Goal: Task Accomplishment & Management: Manage account settings

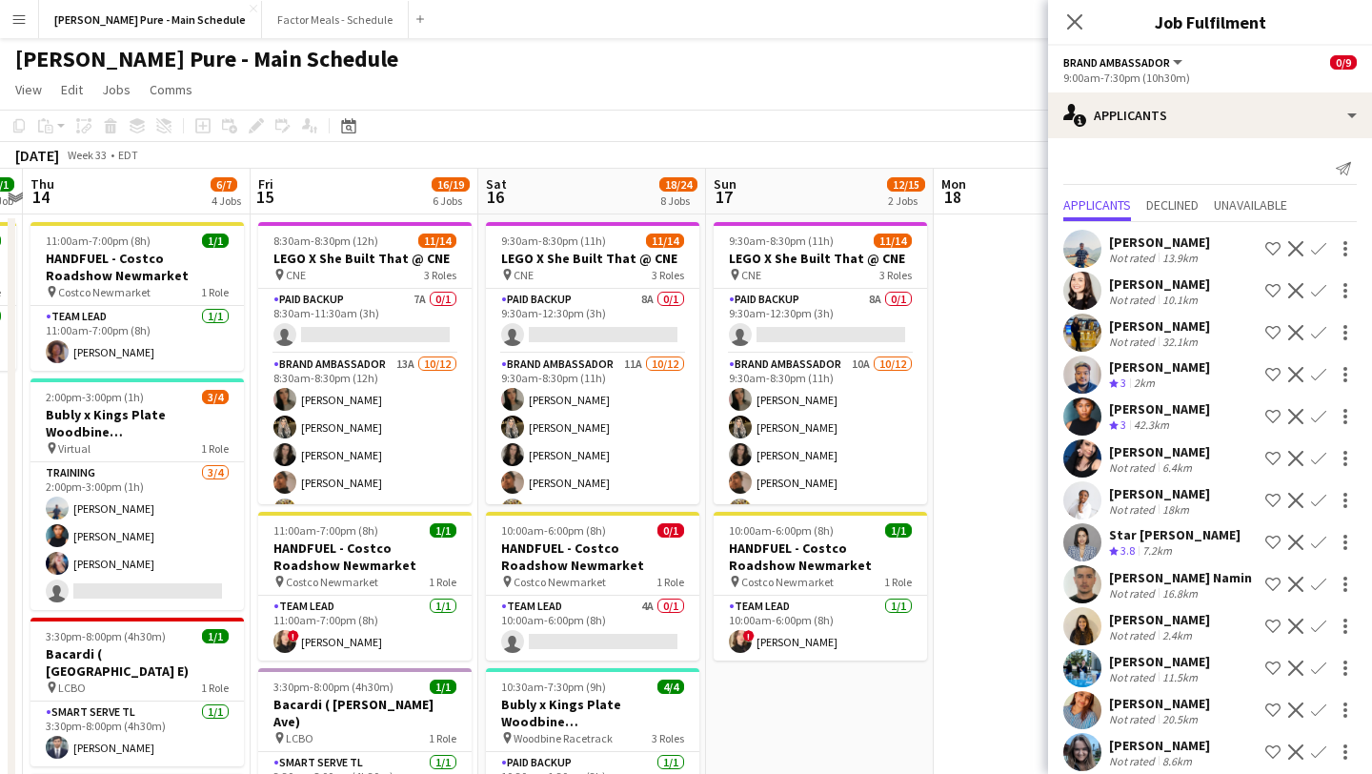
scroll to position [0, 704]
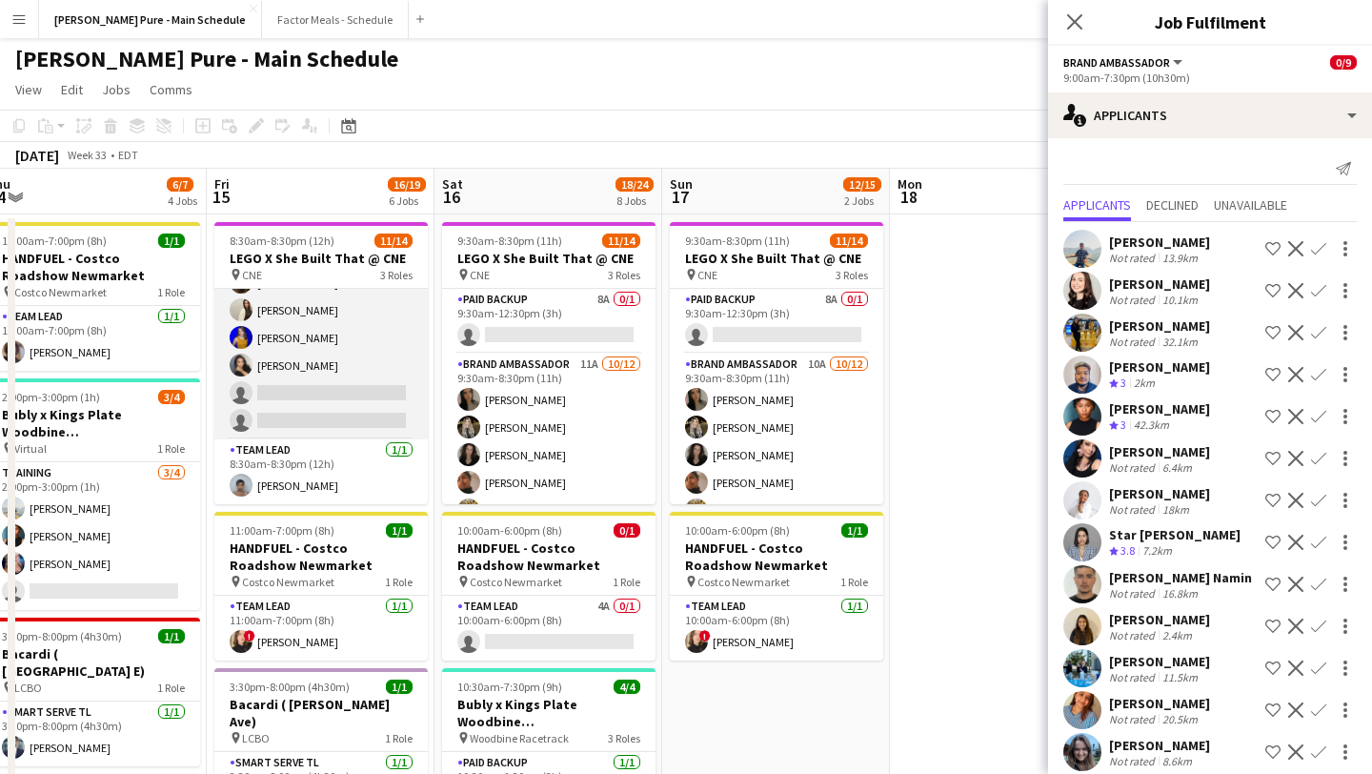
click at [329, 418] on app-card-role "Brand Ambassador 13A 10/12 8:30am-8:30pm (12h) Sarah Nuri Sohila Azimi Emily Ca…" at bounding box center [320, 255] width 213 height 369
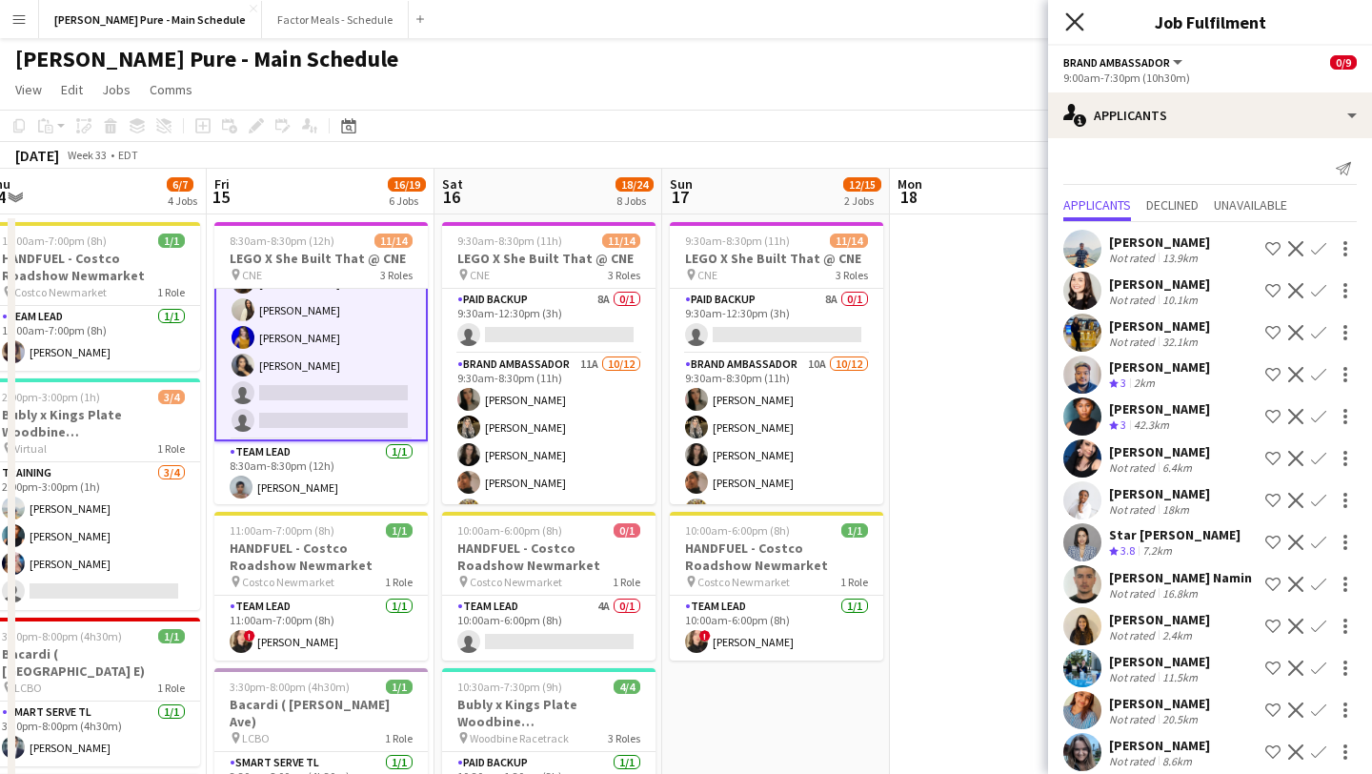
click at [1076, 25] on icon at bounding box center [1074, 21] width 18 height 18
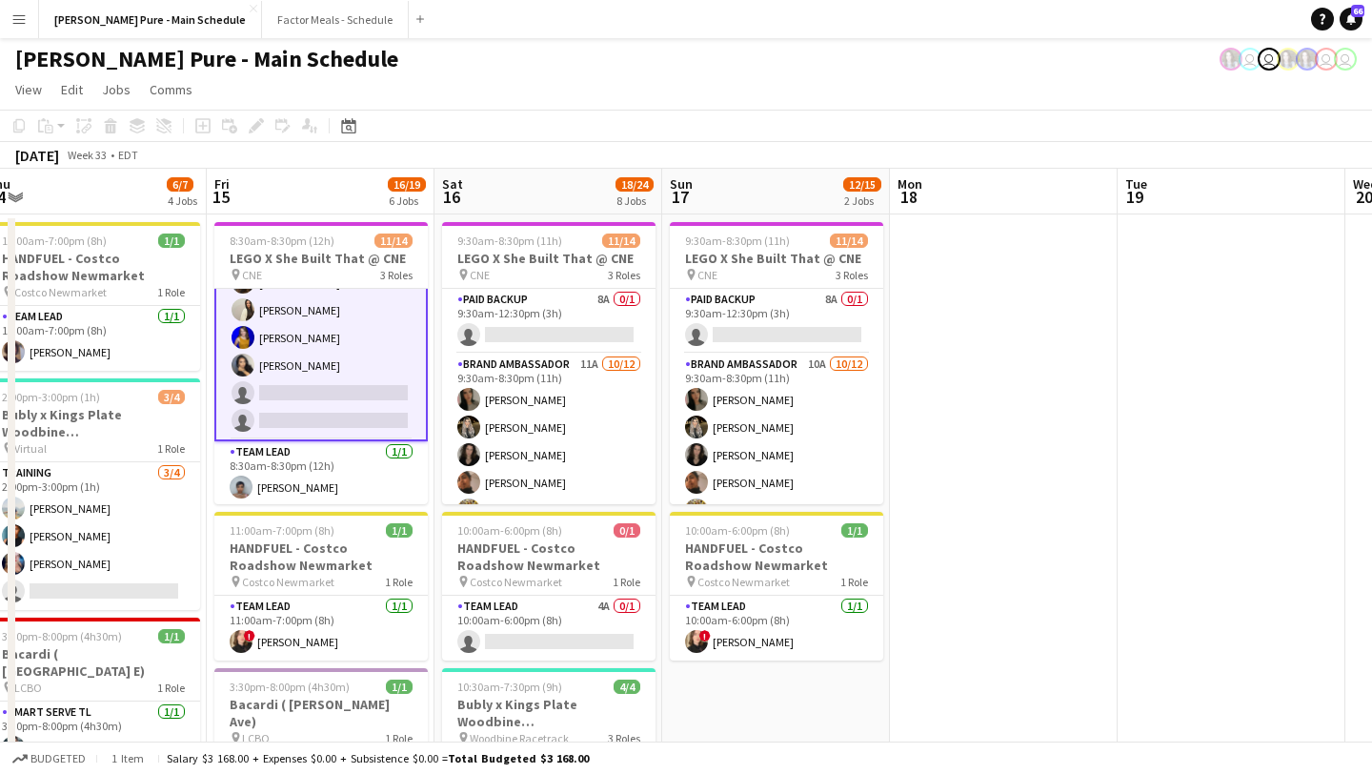
click at [340, 397] on app-card-role "Brand Ambassador 13A 10/12 8:30am-8:30pm (12h) Sarah Nuri Sohila Azimi Emily Ca…" at bounding box center [320, 255] width 213 height 373
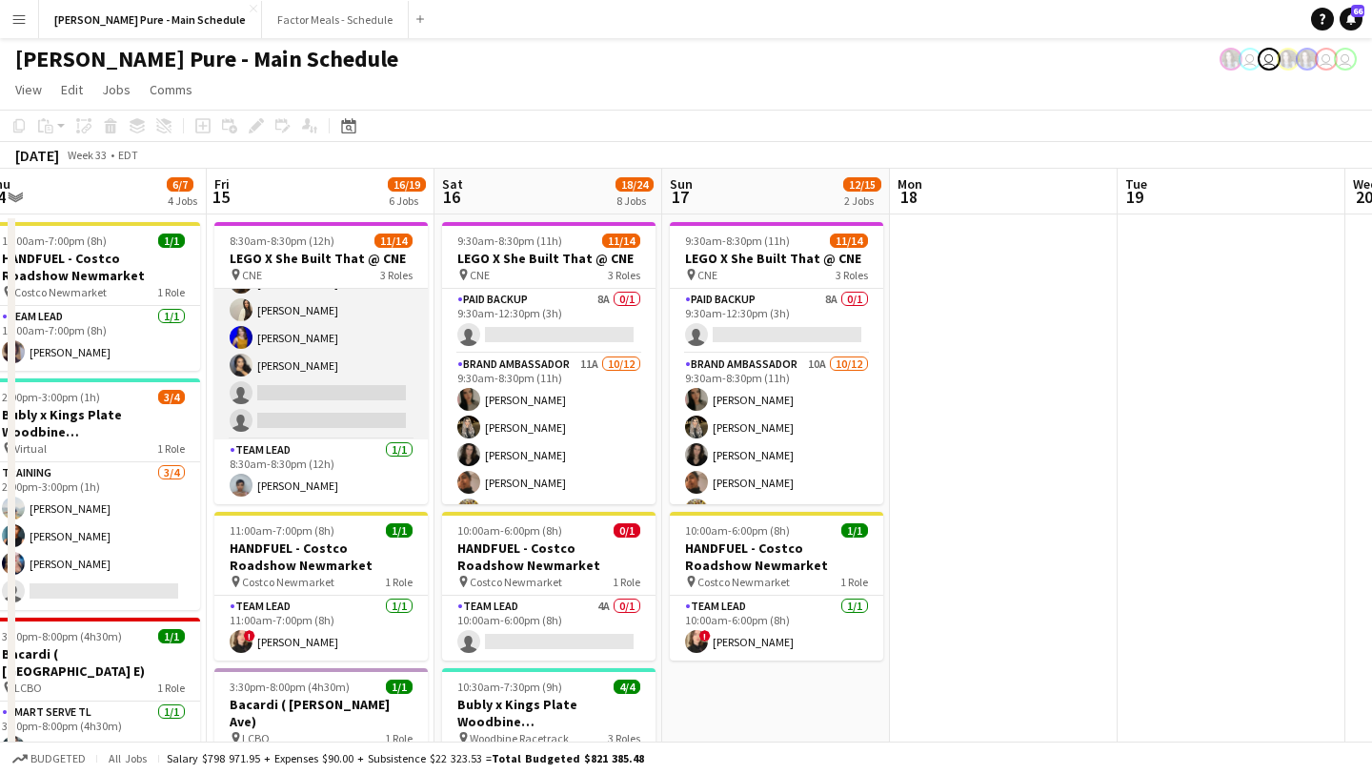
scroll to position [0, 703]
click at [319, 411] on app-card-role "Brand Ambassador 13A 10/12 8:30am-8:30pm (12h) Sarah Nuri Sohila Azimi Emily Ca…" at bounding box center [321, 255] width 213 height 369
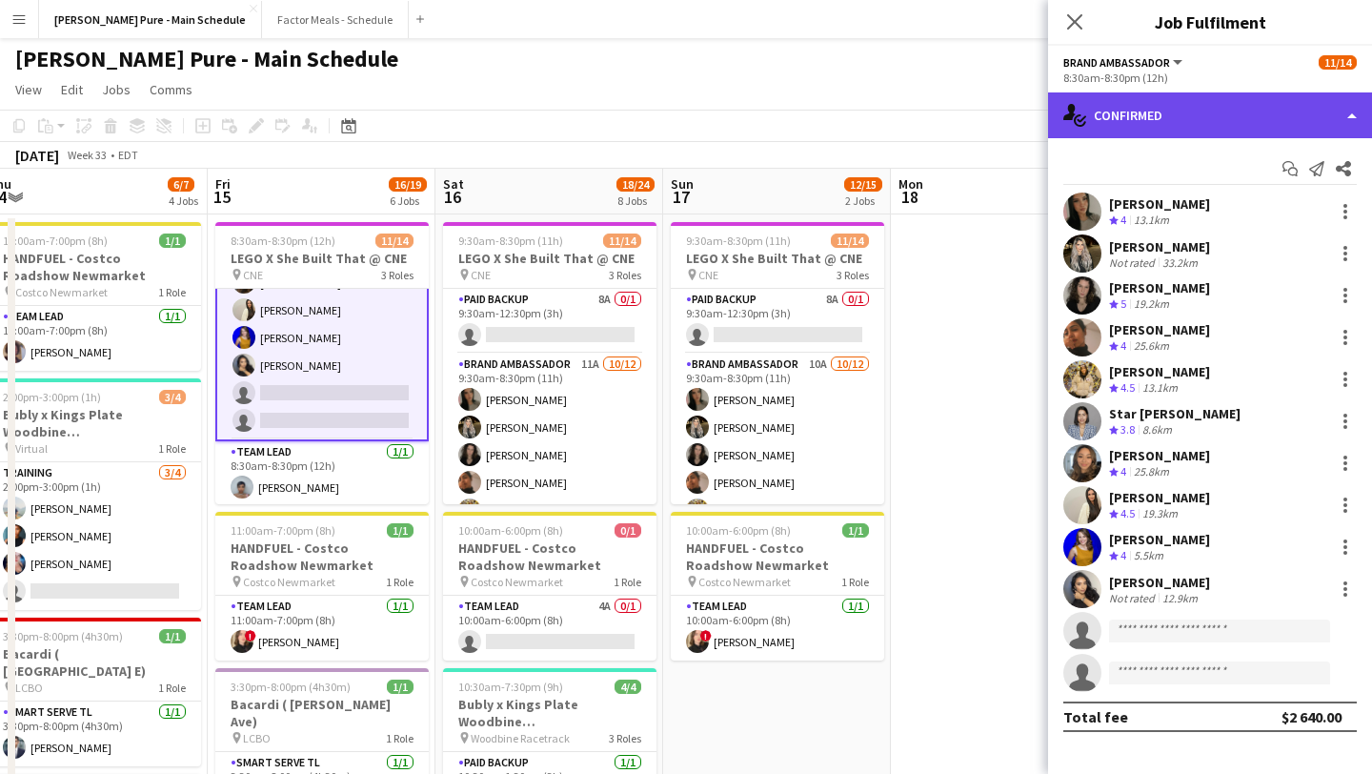
click at [1345, 130] on div "single-neutral-actions-check-2 Confirmed" at bounding box center [1210, 115] width 324 height 46
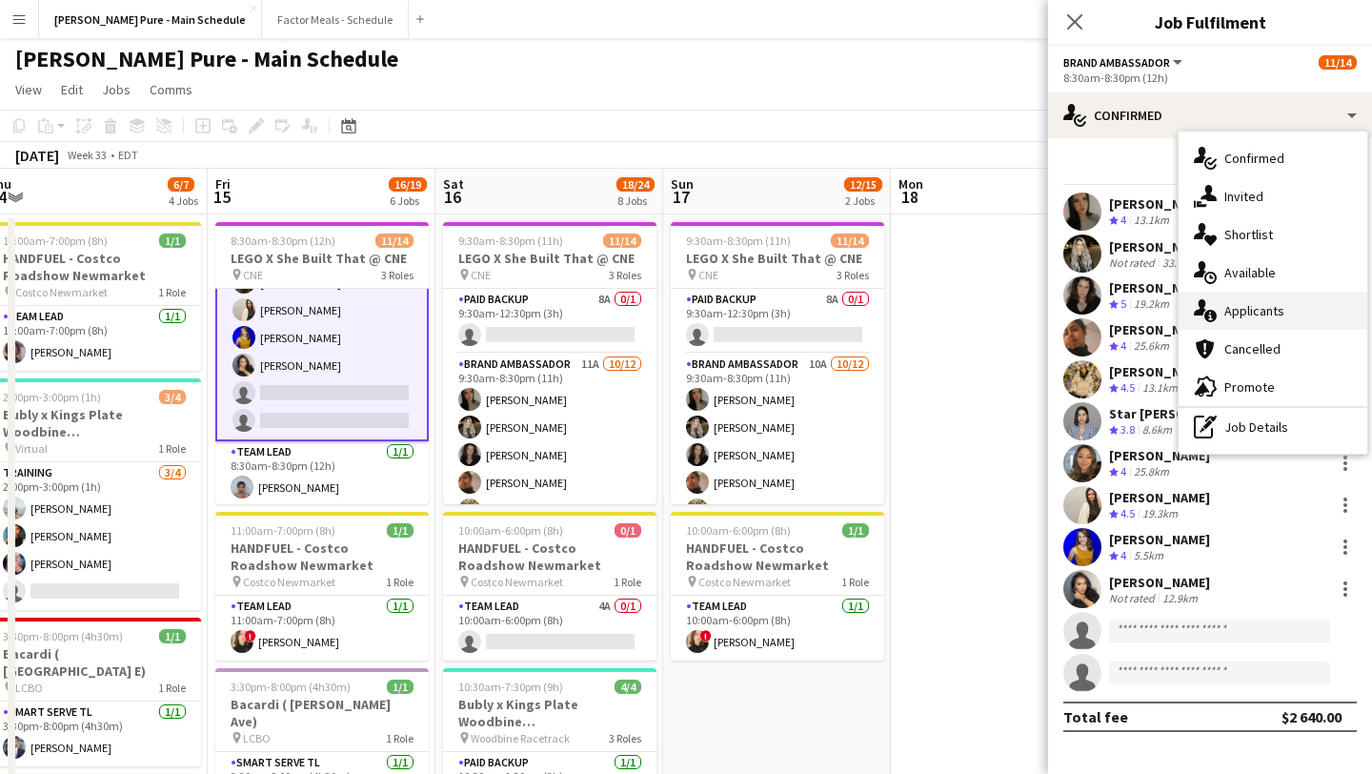
click at [1291, 313] on div "single-neutral-actions-information Applicants" at bounding box center [1273, 311] width 189 height 38
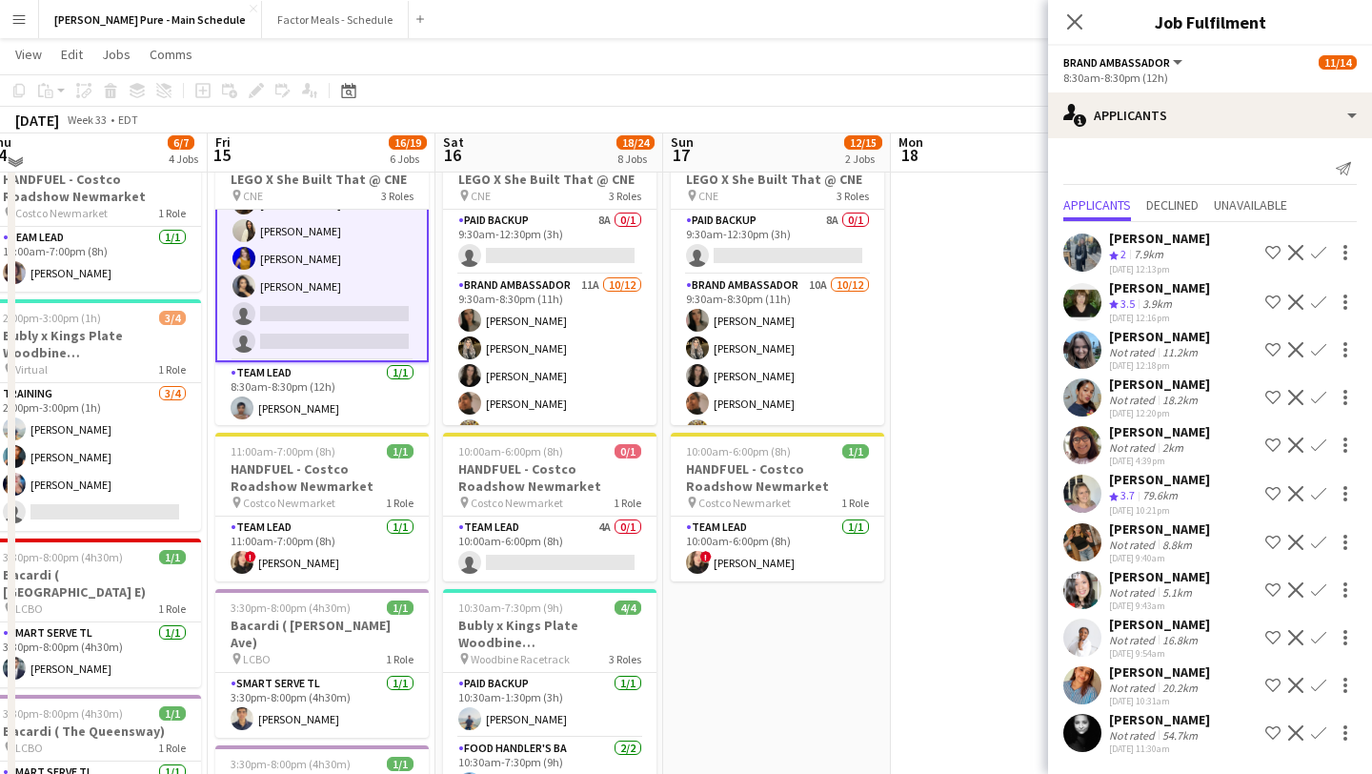
scroll to position [0, 0]
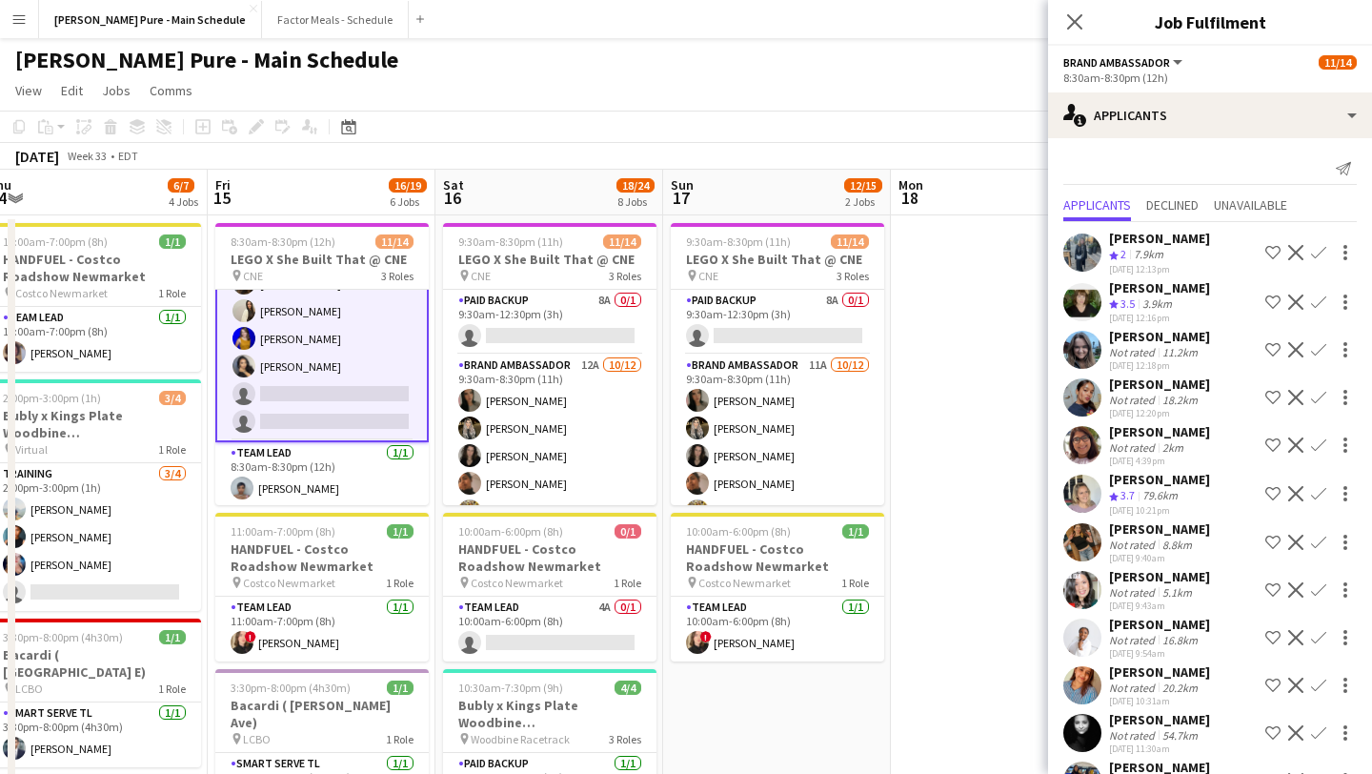
click at [333, 404] on app-card-role "Brand Ambassador 14A 10/12 8:30am-8:30pm (12h) Sarah Nuri Sohila Azimi Emily Ca…" at bounding box center [321, 256] width 213 height 373
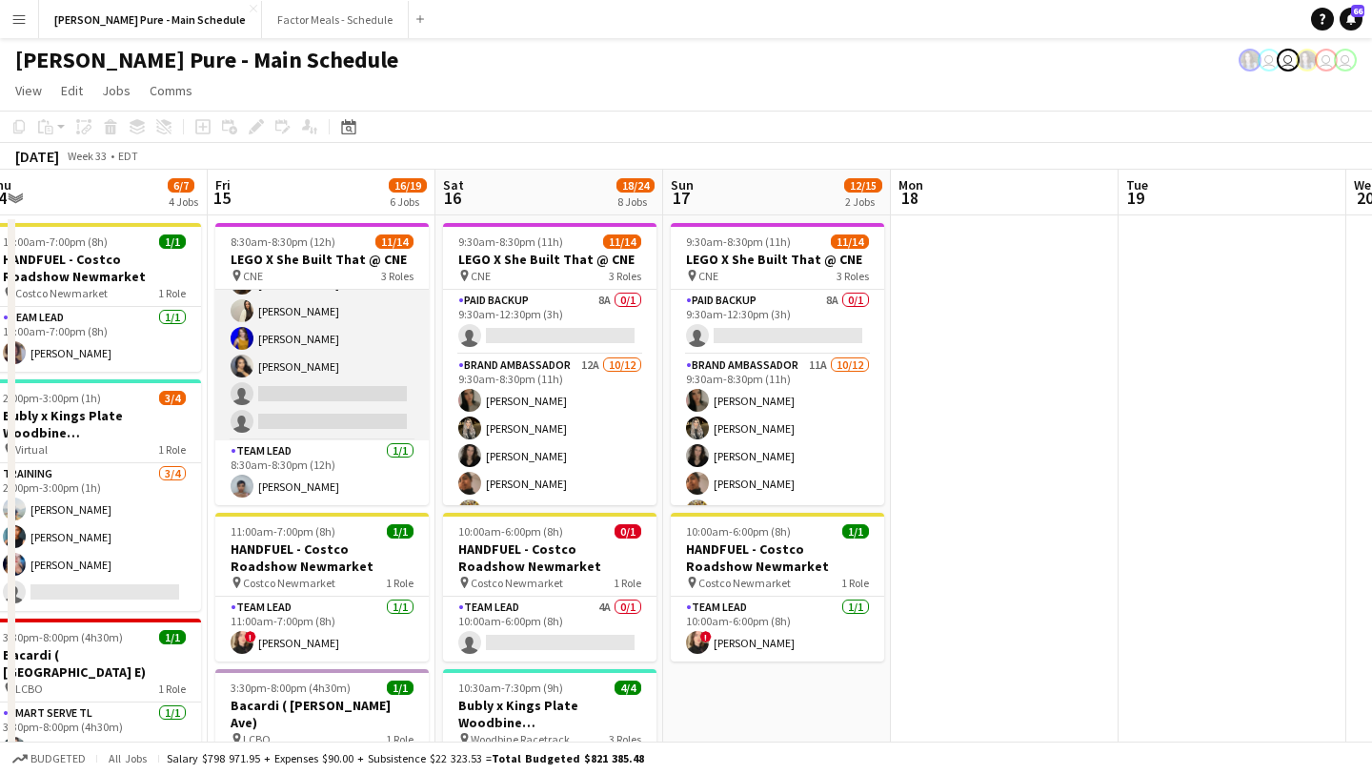
click at [333, 404] on app-card-role "Brand Ambassador 14A 10/12 8:30am-8:30pm (12h) Sarah Nuri Sohila Azimi Emily Ca…" at bounding box center [321, 255] width 213 height 369
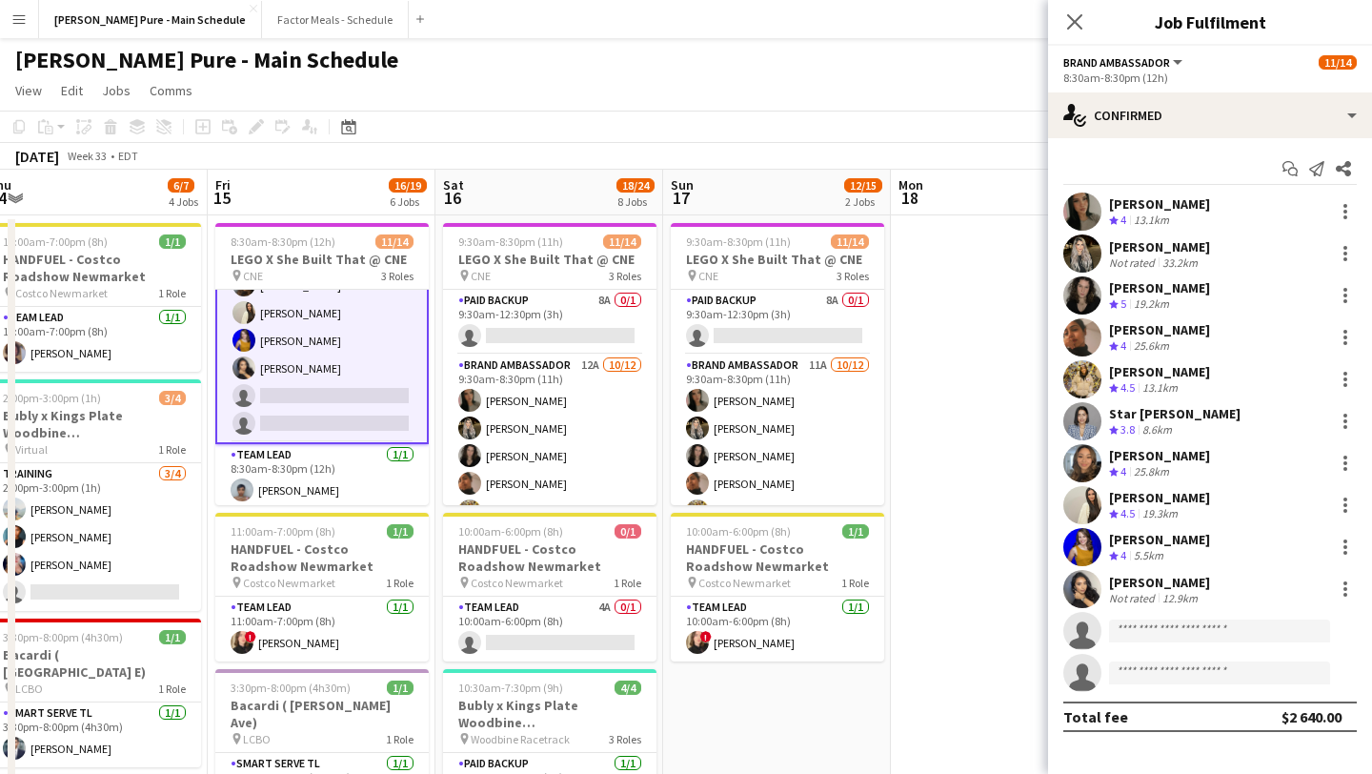
scroll to position [285, 0]
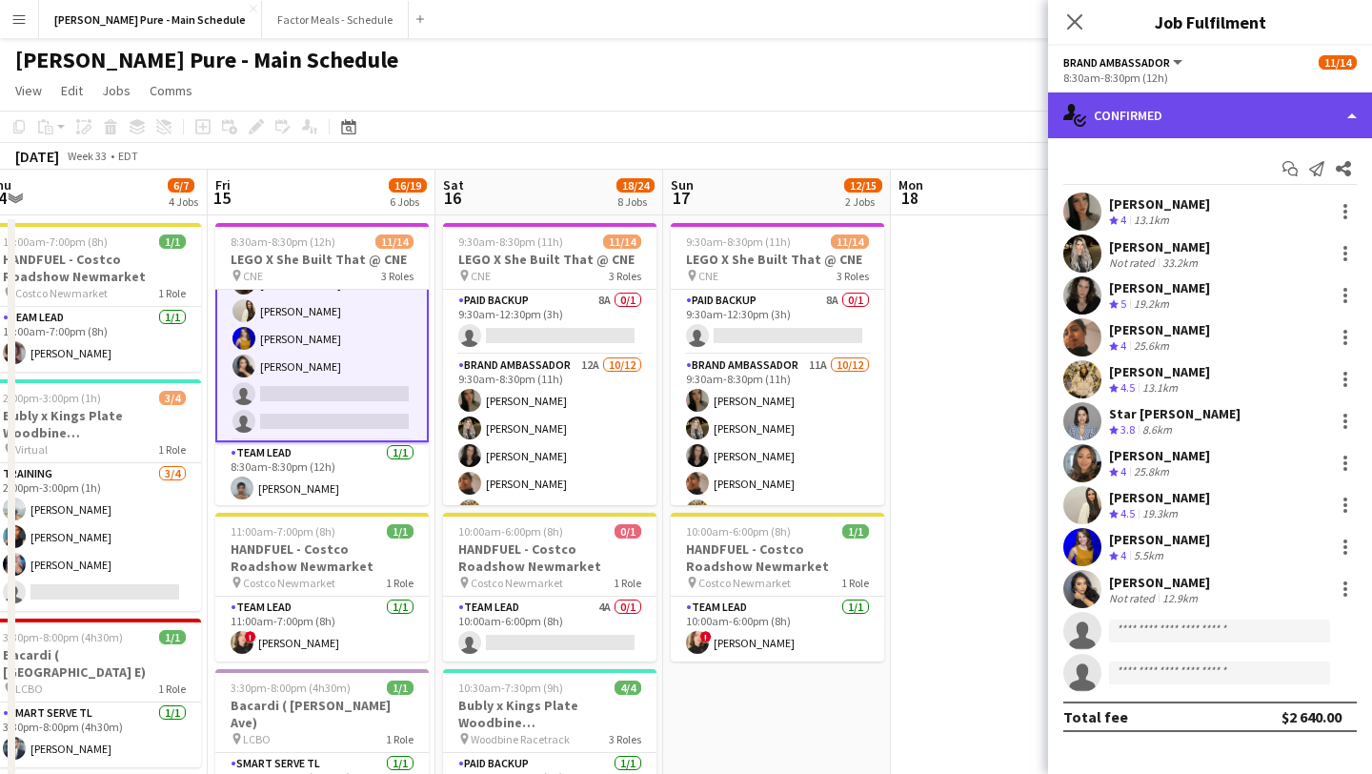
click at [1278, 106] on div "single-neutral-actions-check-2 Confirmed" at bounding box center [1210, 115] width 324 height 46
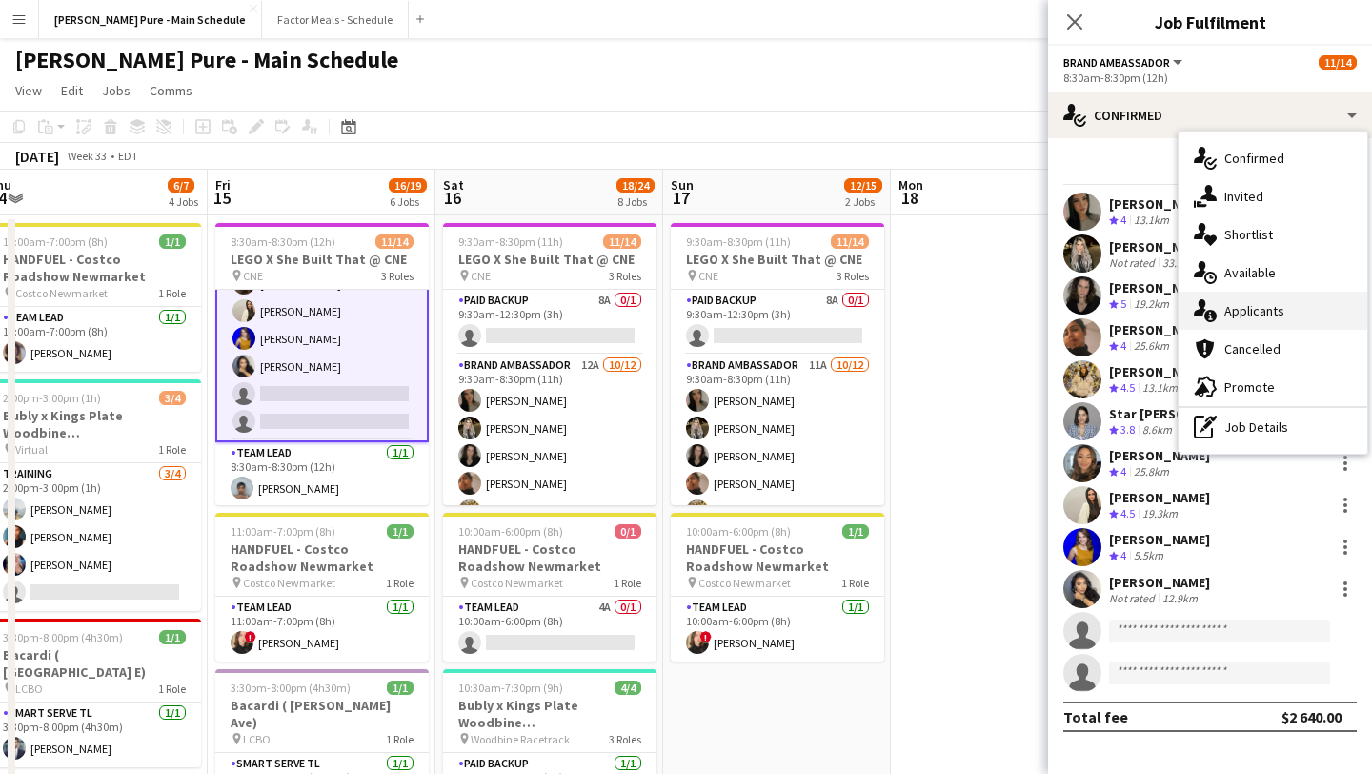
click at [1342, 308] on div "single-neutral-actions-information Applicants" at bounding box center [1273, 311] width 189 height 38
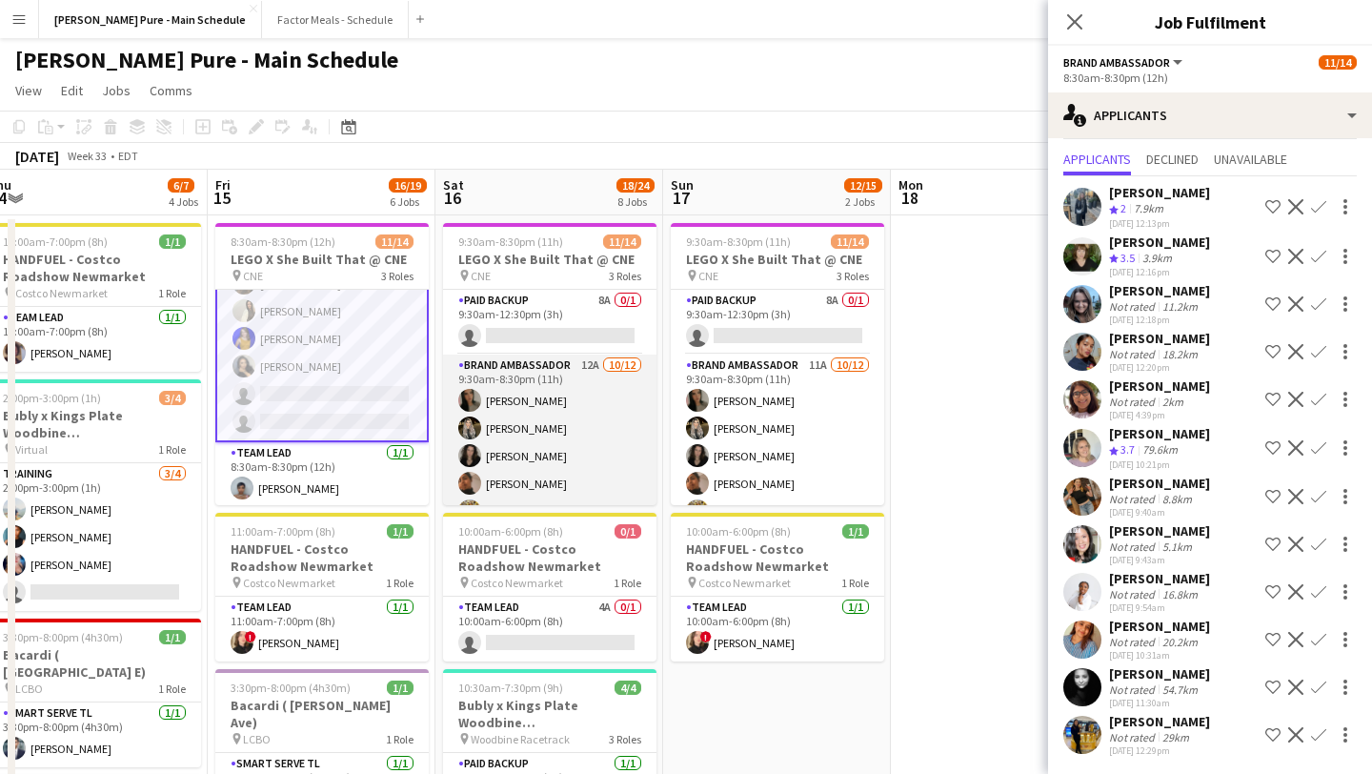
scroll to position [259, 0]
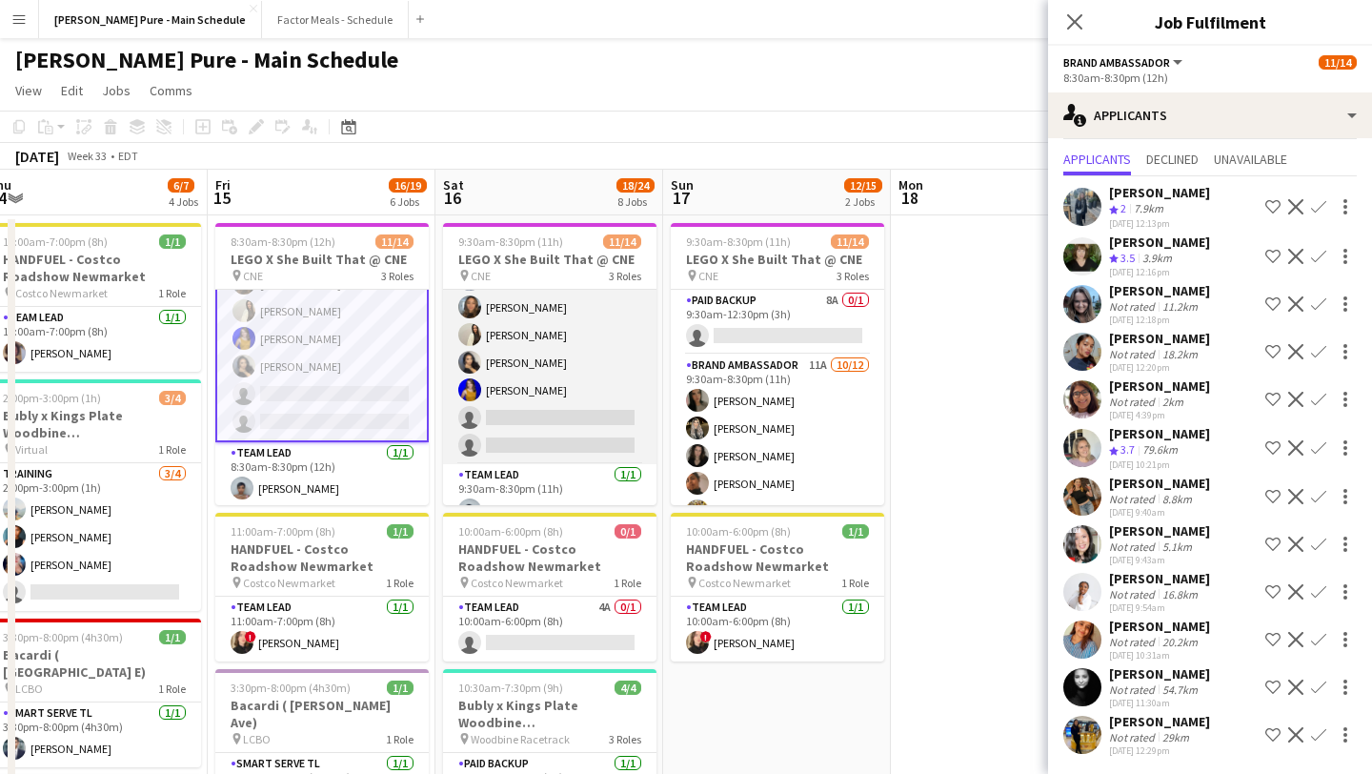
click at [548, 441] on app-card-role "Brand Ambassador 12A 10/12 9:30am-8:30pm (11h) Sarah Nuri Sohila Azimi Emily Ca…" at bounding box center [549, 279] width 213 height 369
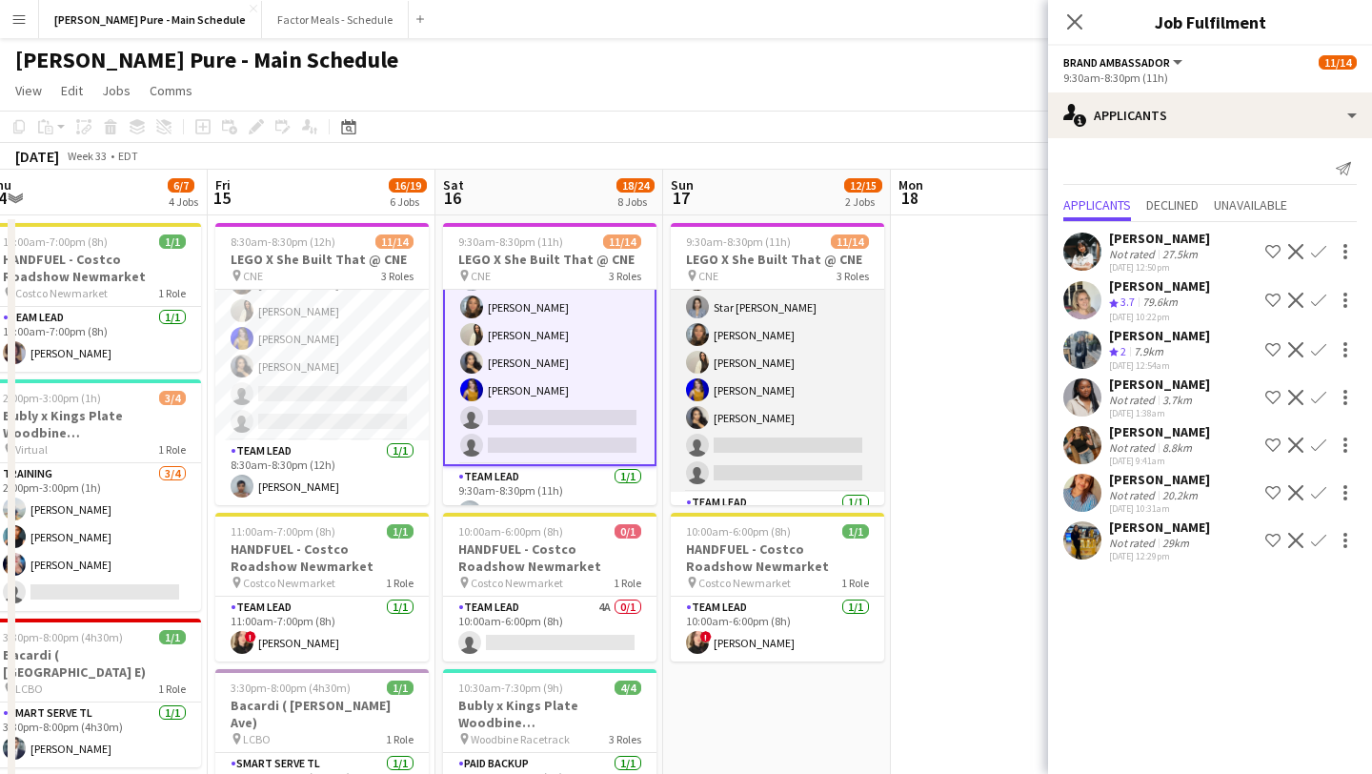
scroll to position [283, 0]
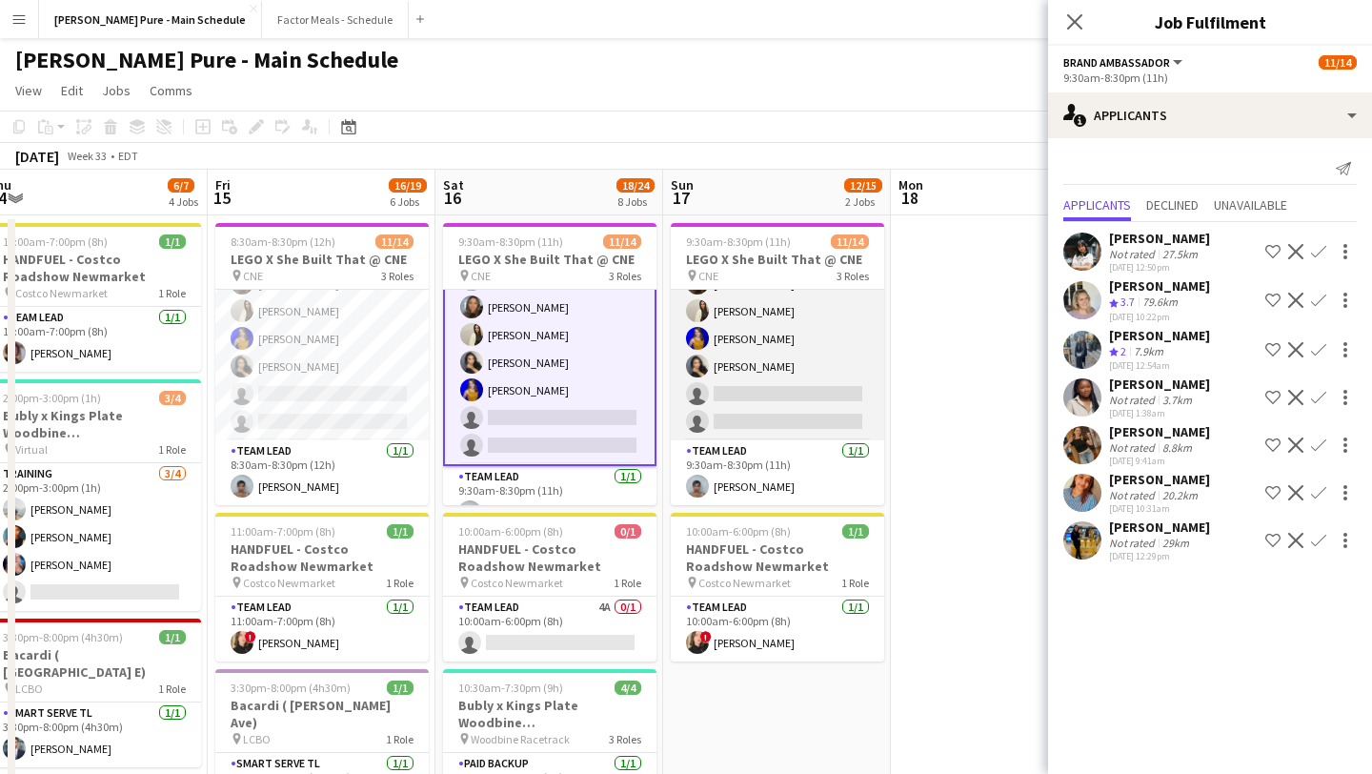
click at [781, 396] on app-card-role "Brand Ambassador 11A 10/12 9:30am-8:30pm (11h) Sarah Nuri Sohila Azimi Emily Ca…" at bounding box center [777, 255] width 213 height 369
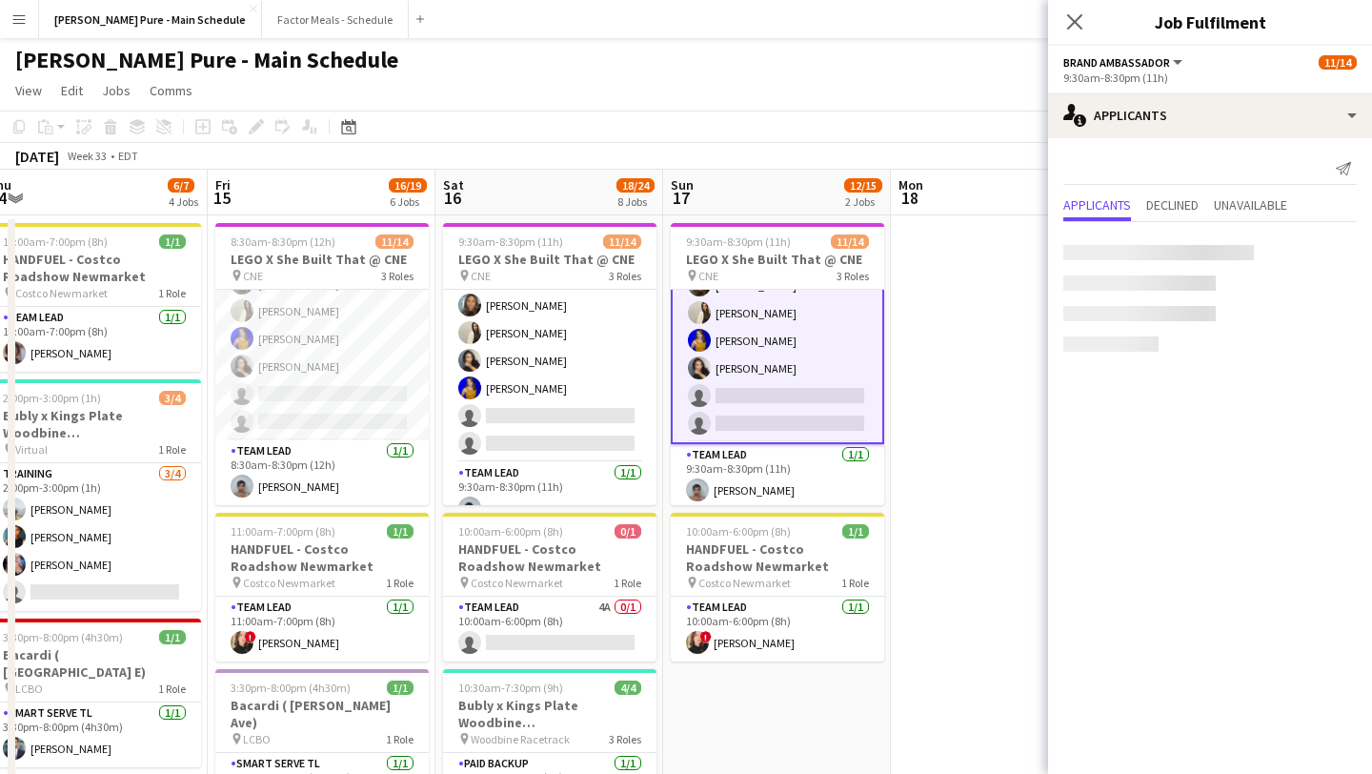
scroll to position [285, 0]
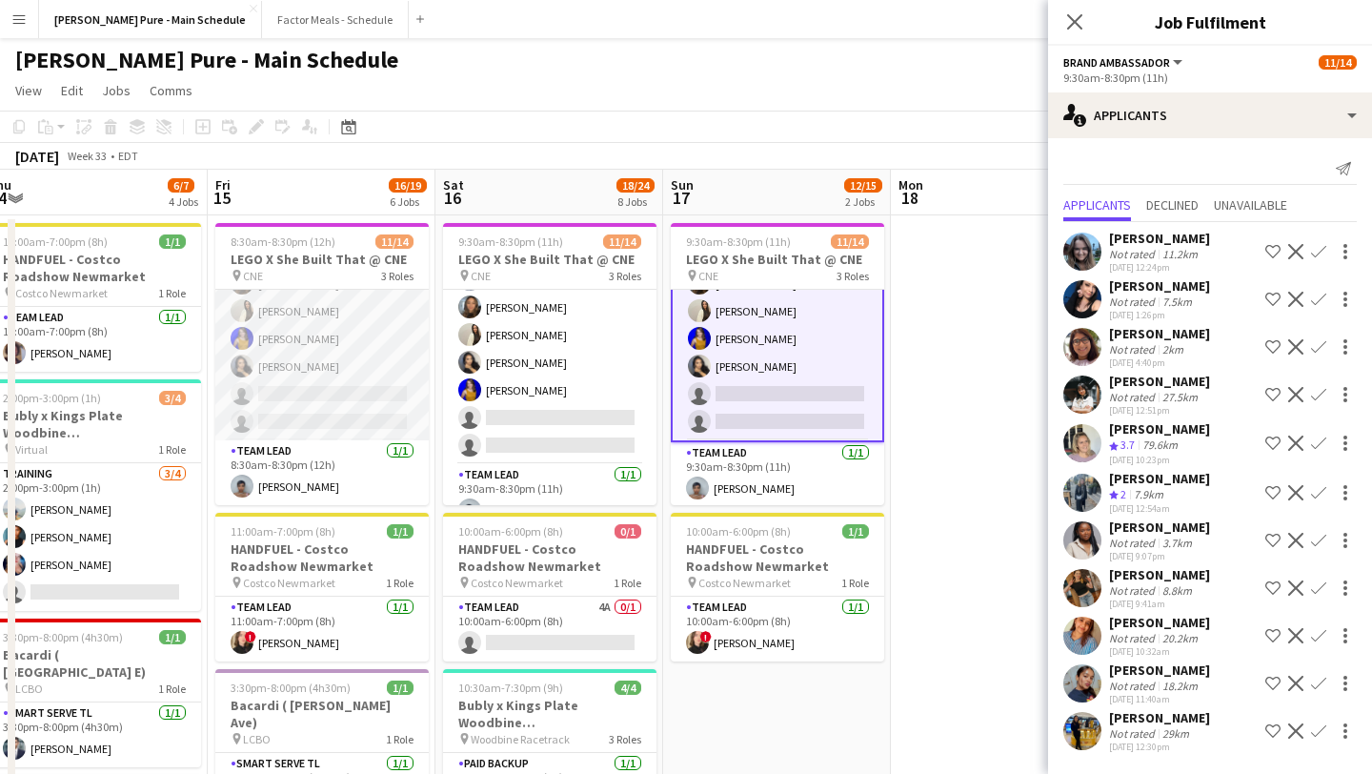
click at [302, 412] on app-card-role "Brand Ambassador 14A 10/12 8:30am-8:30pm (12h) Sarah Nuri Sohila Azimi Emily Ca…" at bounding box center [321, 255] width 213 height 369
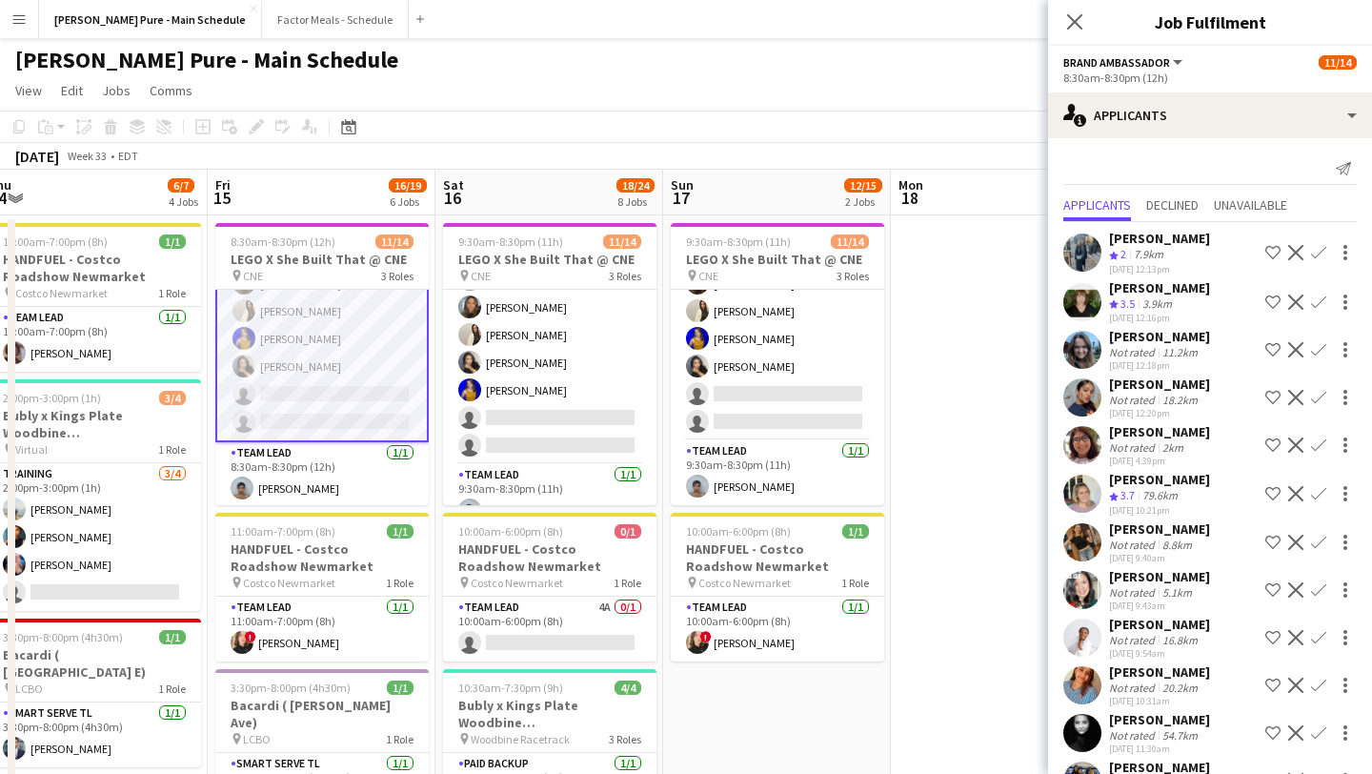
scroll to position [46, 0]
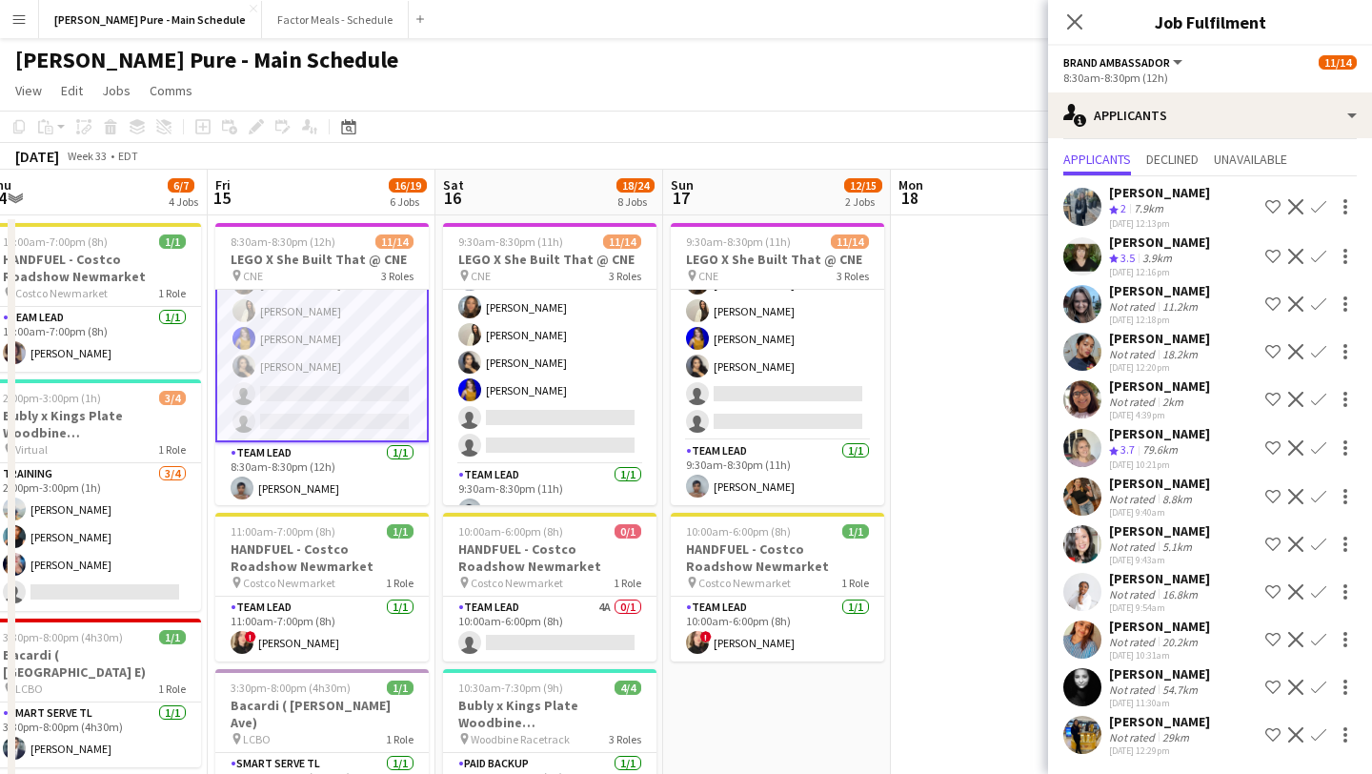
click at [1316, 732] on app-icon "Confirm" at bounding box center [1318, 734] width 15 height 15
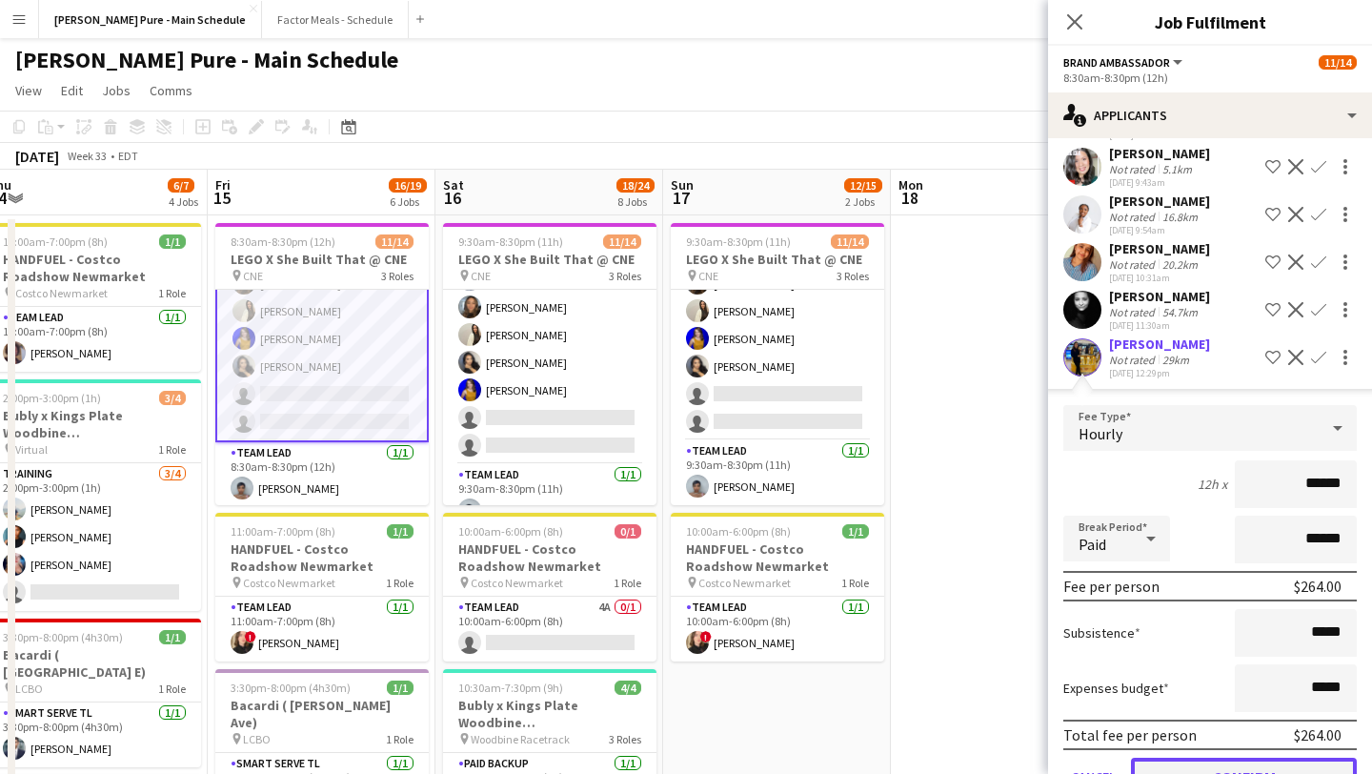
click at [1258, 765] on button "Confirm" at bounding box center [1244, 776] width 226 height 38
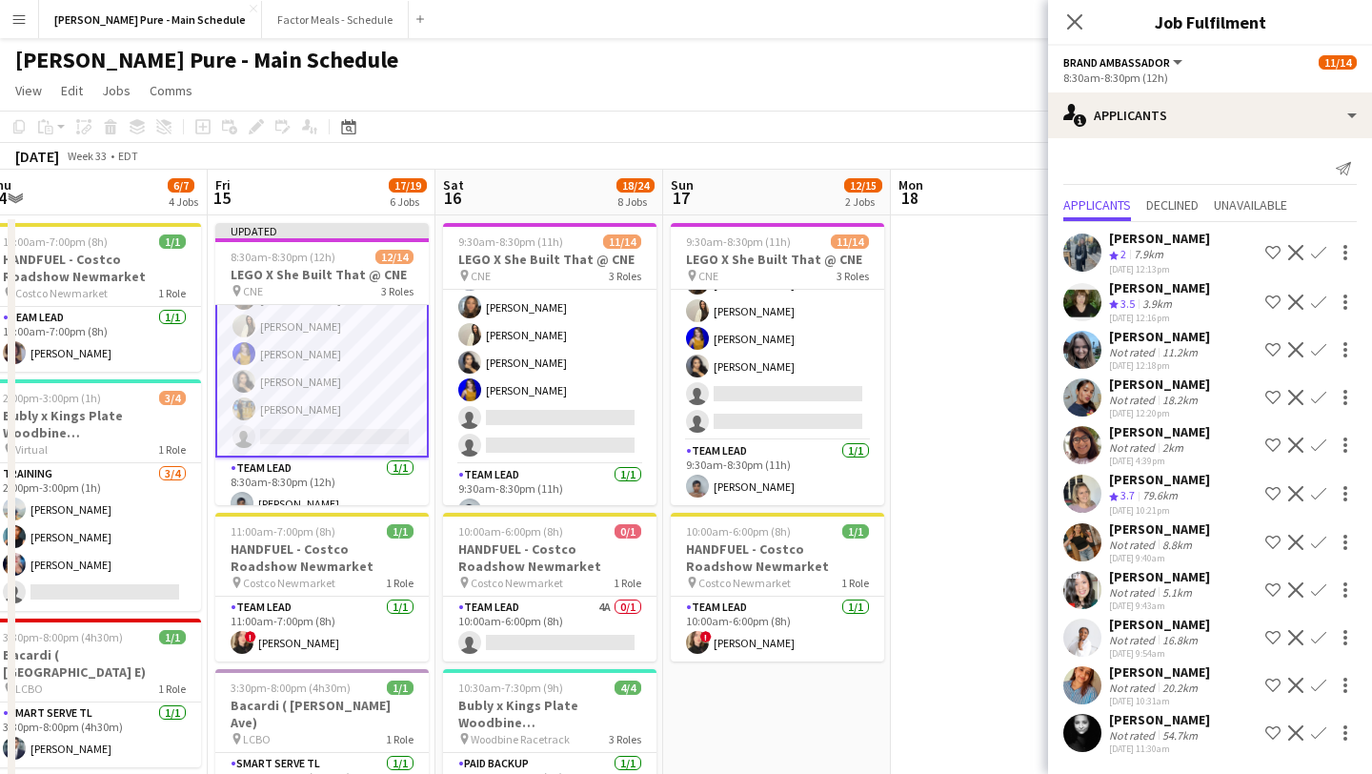
scroll to position [0, 0]
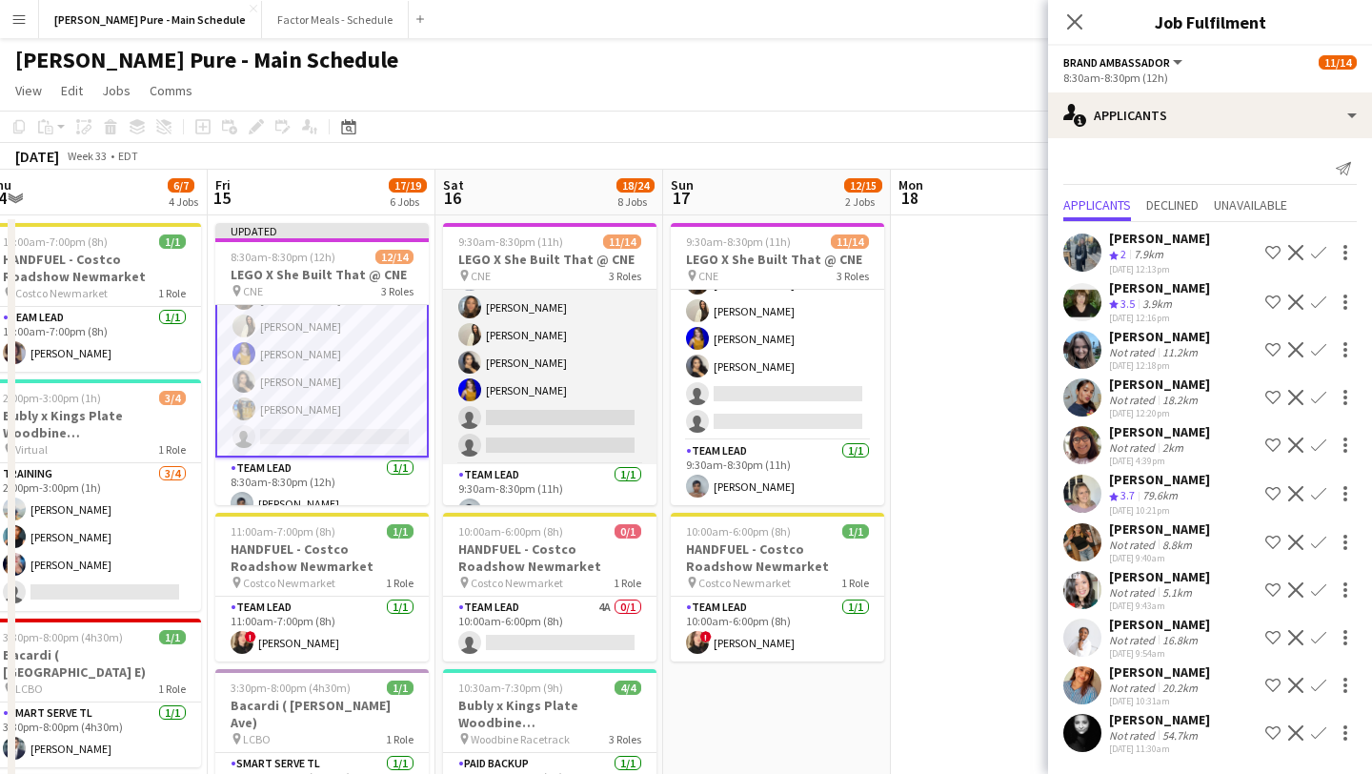
click at [573, 431] on app-card-role "Brand Ambassador 12A 10/12 9:30am-8:30pm (11h) Sarah Nuri Sohila Azimi Emily Ca…" at bounding box center [549, 279] width 213 height 369
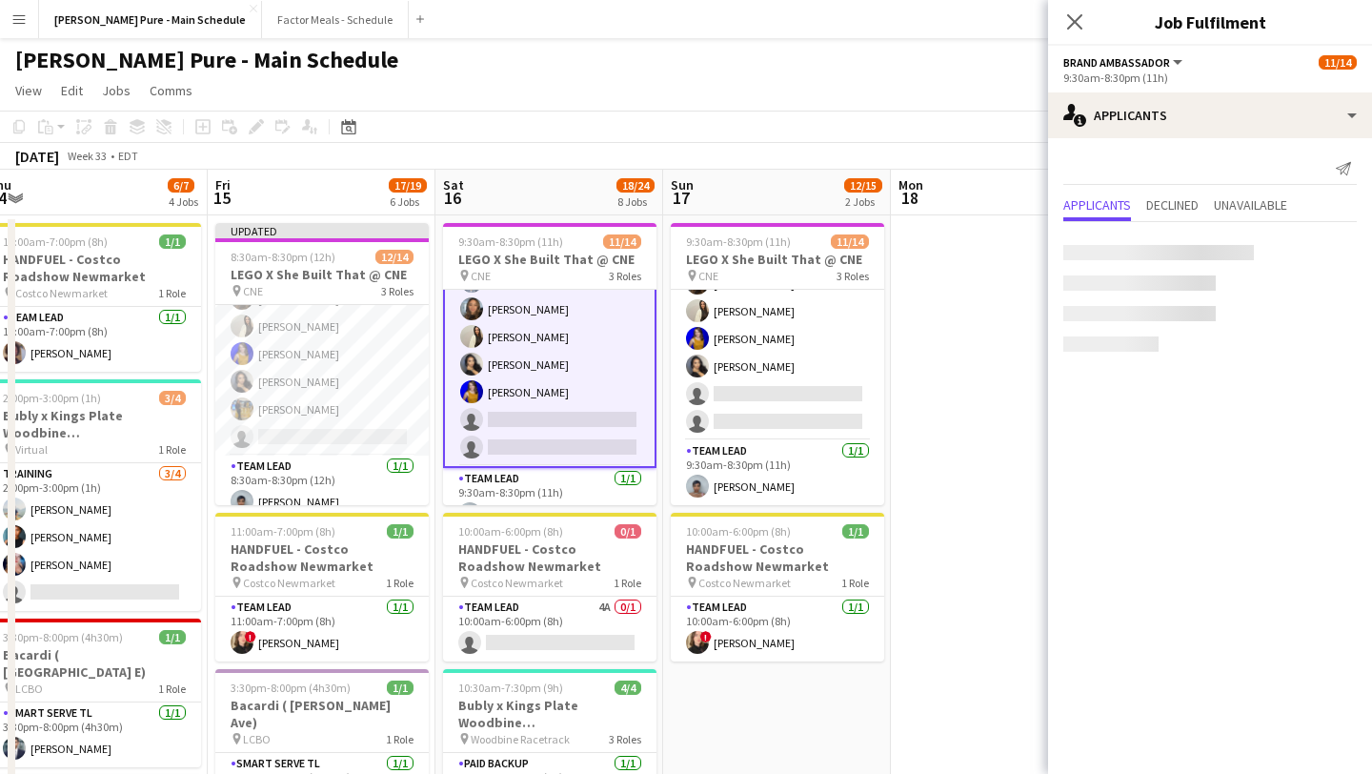
scroll to position [261, 0]
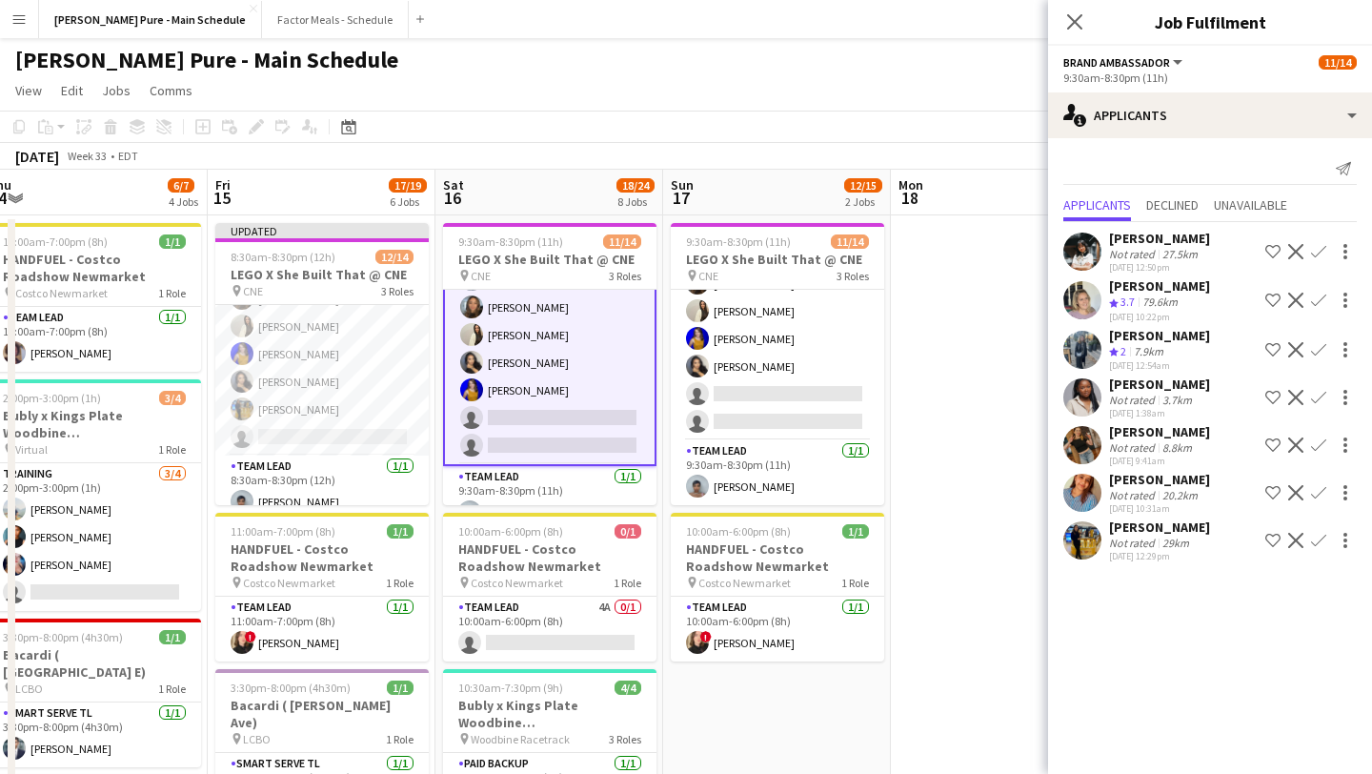
click at [1319, 541] on app-icon "Confirm" at bounding box center [1318, 540] width 15 height 15
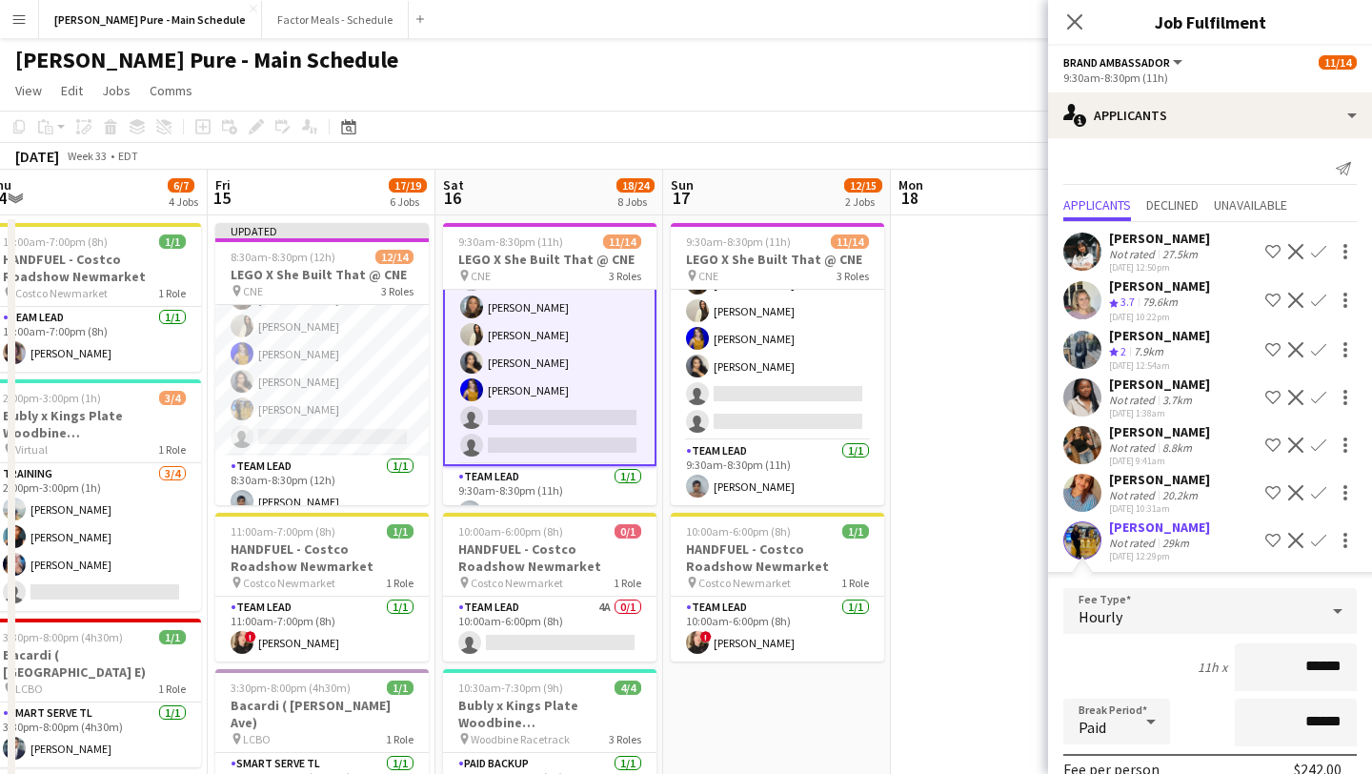
scroll to position [239, 0]
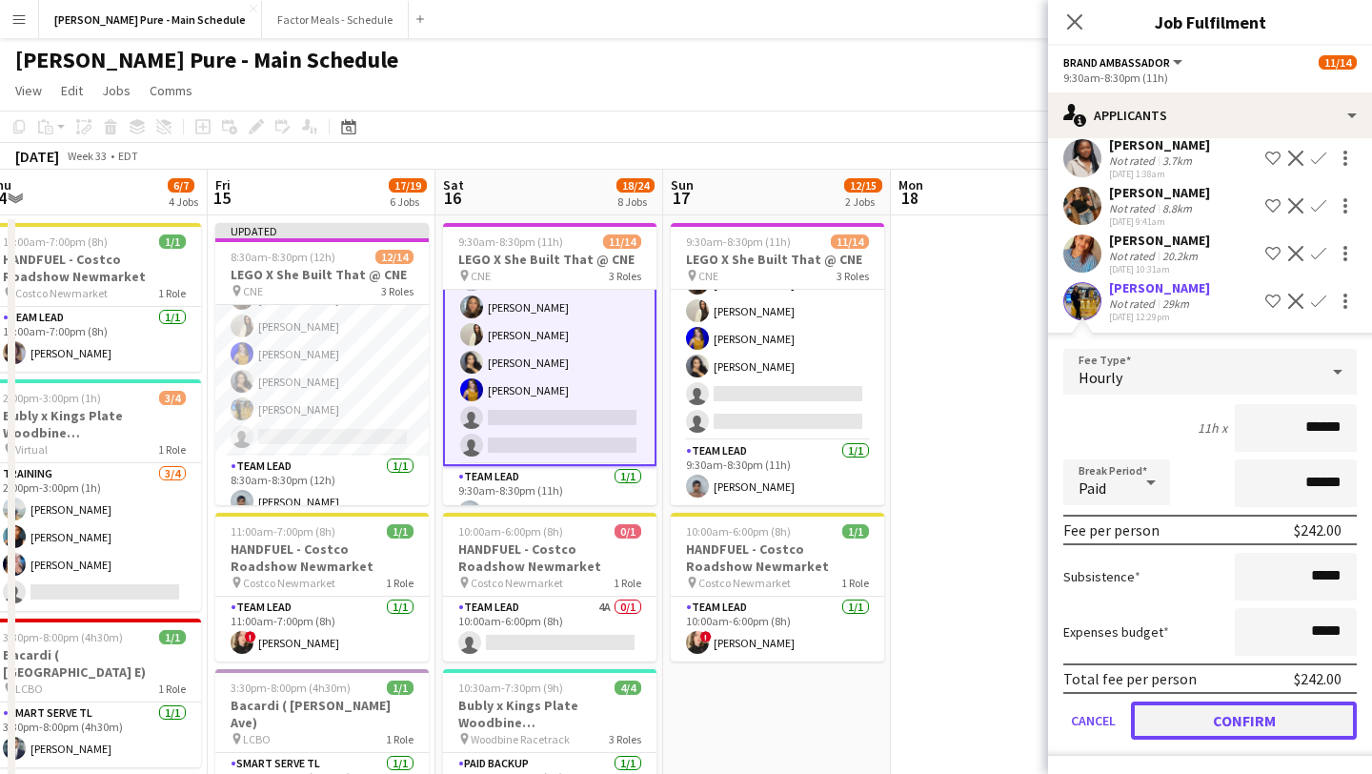
click at [1220, 724] on button "Confirm" at bounding box center [1244, 720] width 226 height 38
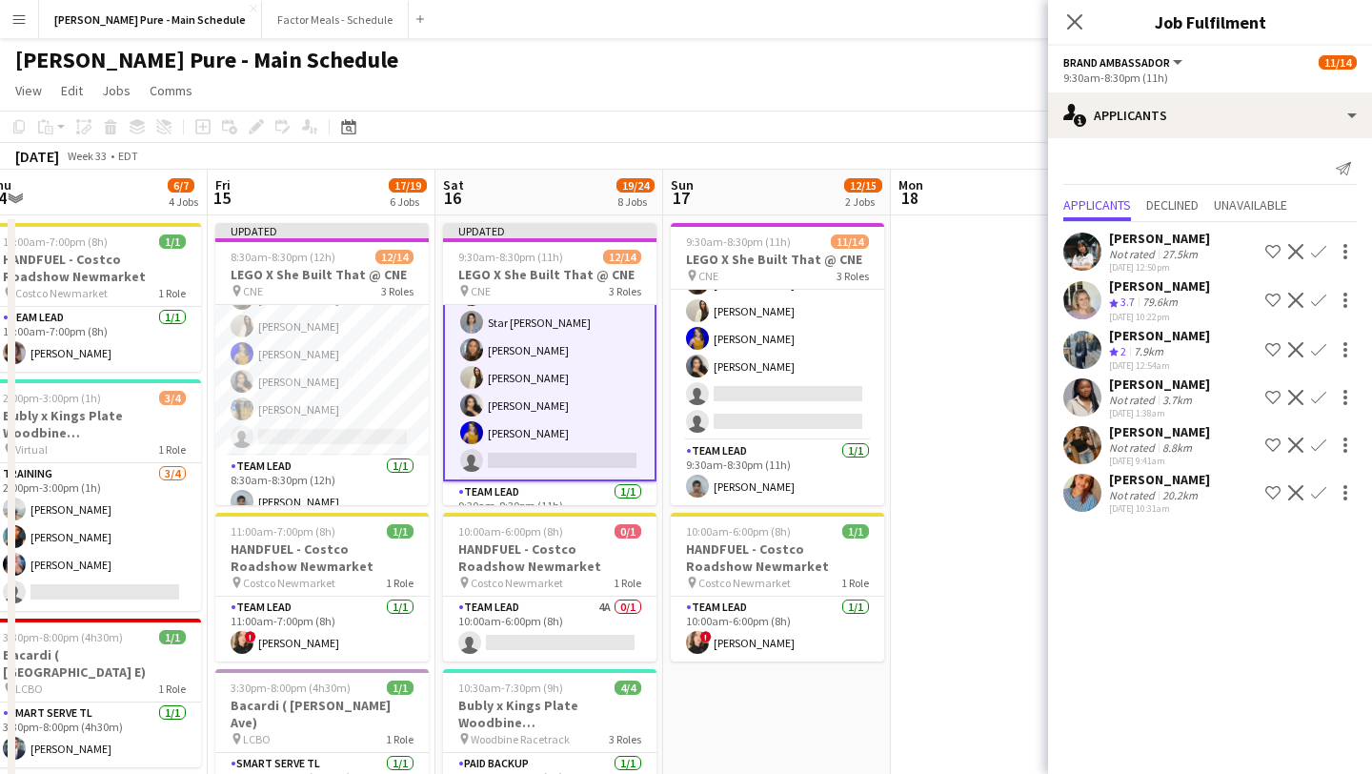
scroll to position [0, 0]
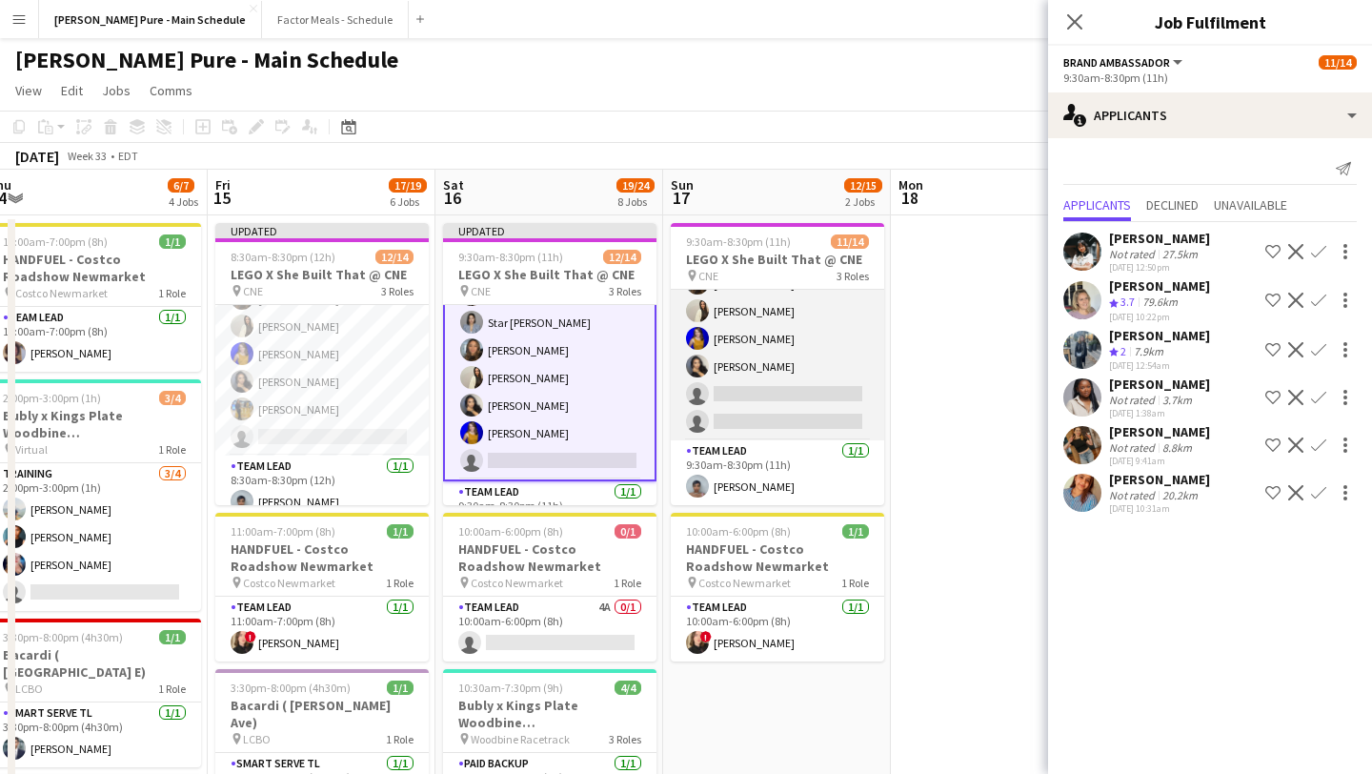
click at [761, 390] on app-card-role "Brand Ambassador 11A 10/12 9:30am-8:30pm (11h) Sarah Nuri Sohila Azimi Emily Ca…" at bounding box center [777, 255] width 213 height 369
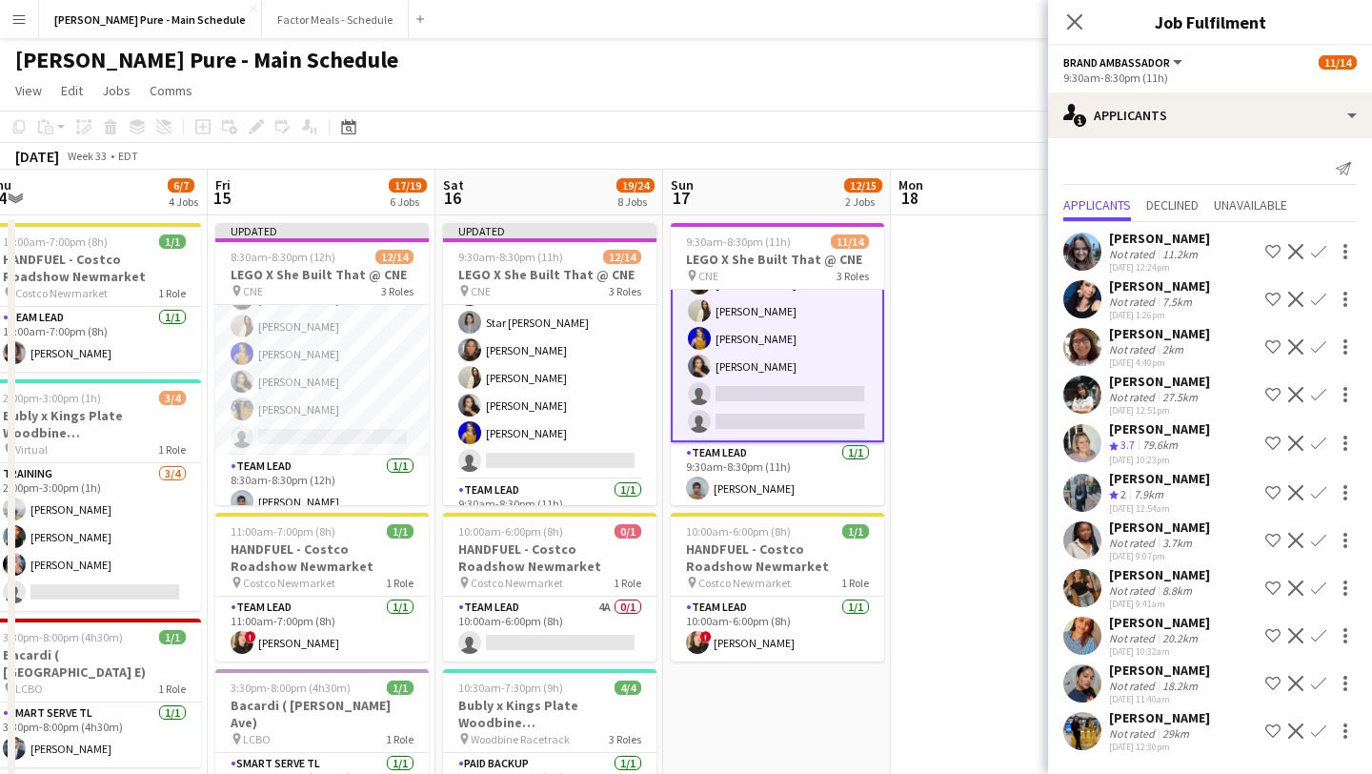
click at [1315, 729] on app-icon "Confirm" at bounding box center [1318, 730] width 15 height 15
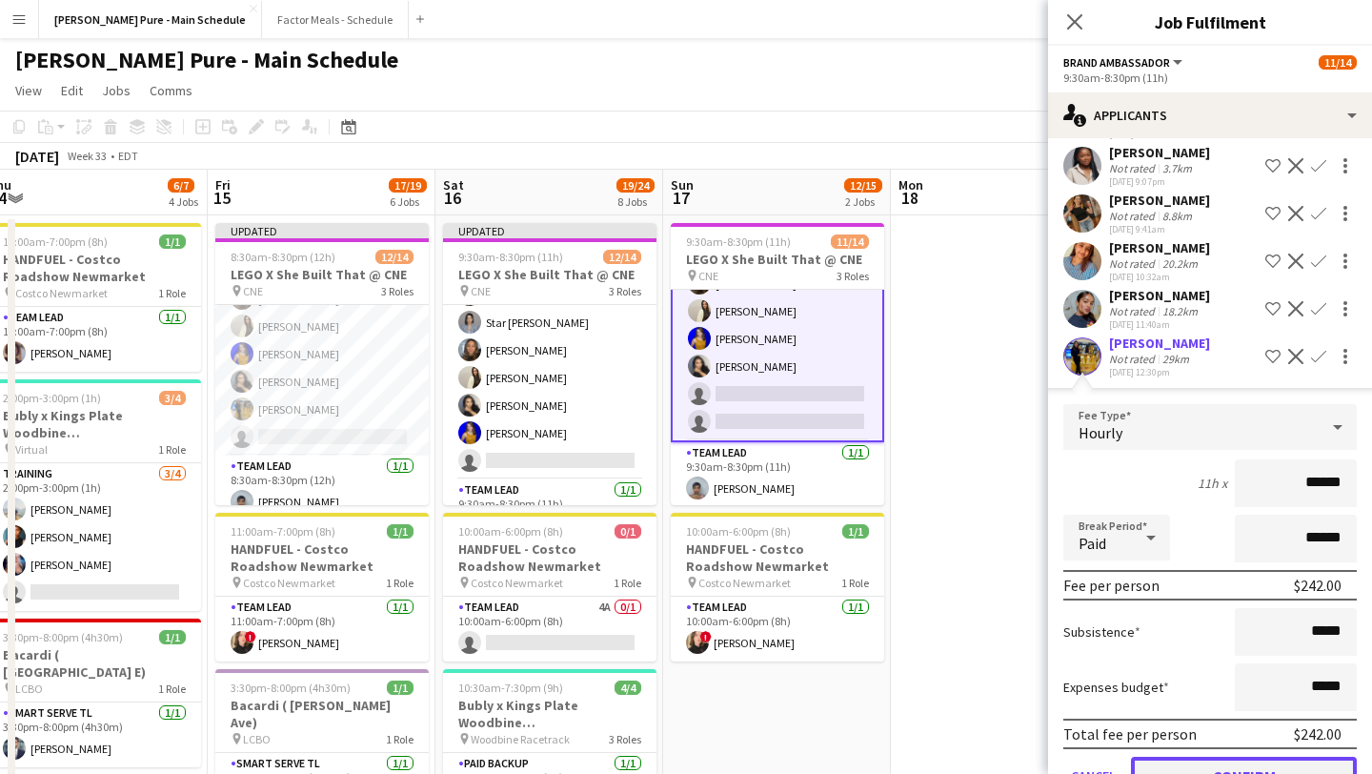
click at [1223, 771] on button "Confirm" at bounding box center [1244, 776] width 226 height 38
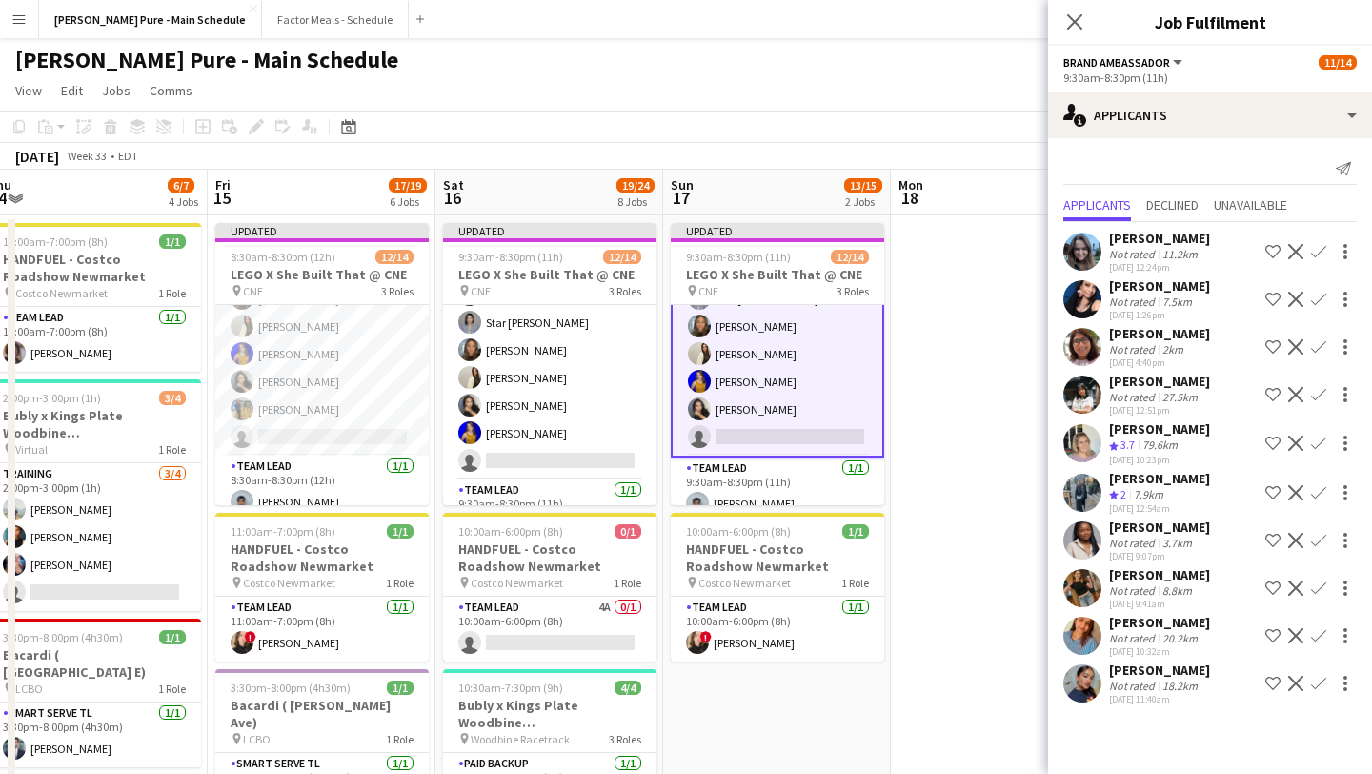
scroll to position [0, 0]
click at [1070, 20] on icon "Close pop-in" at bounding box center [1074, 21] width 15 height 15
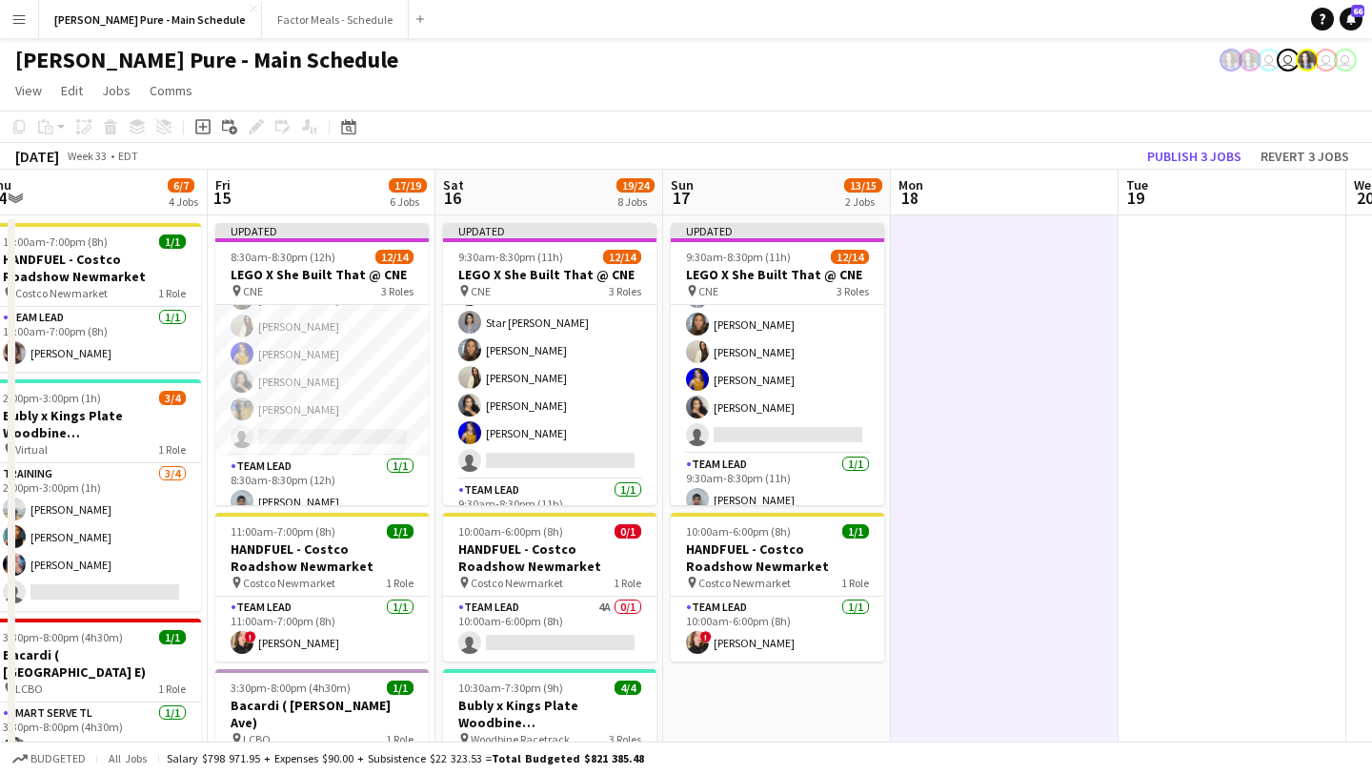
scroll to position [283, 0]
click at [1210, 159] on button "Publish 3 jobs" at bounding box center [1195, 156] width 110 height 25
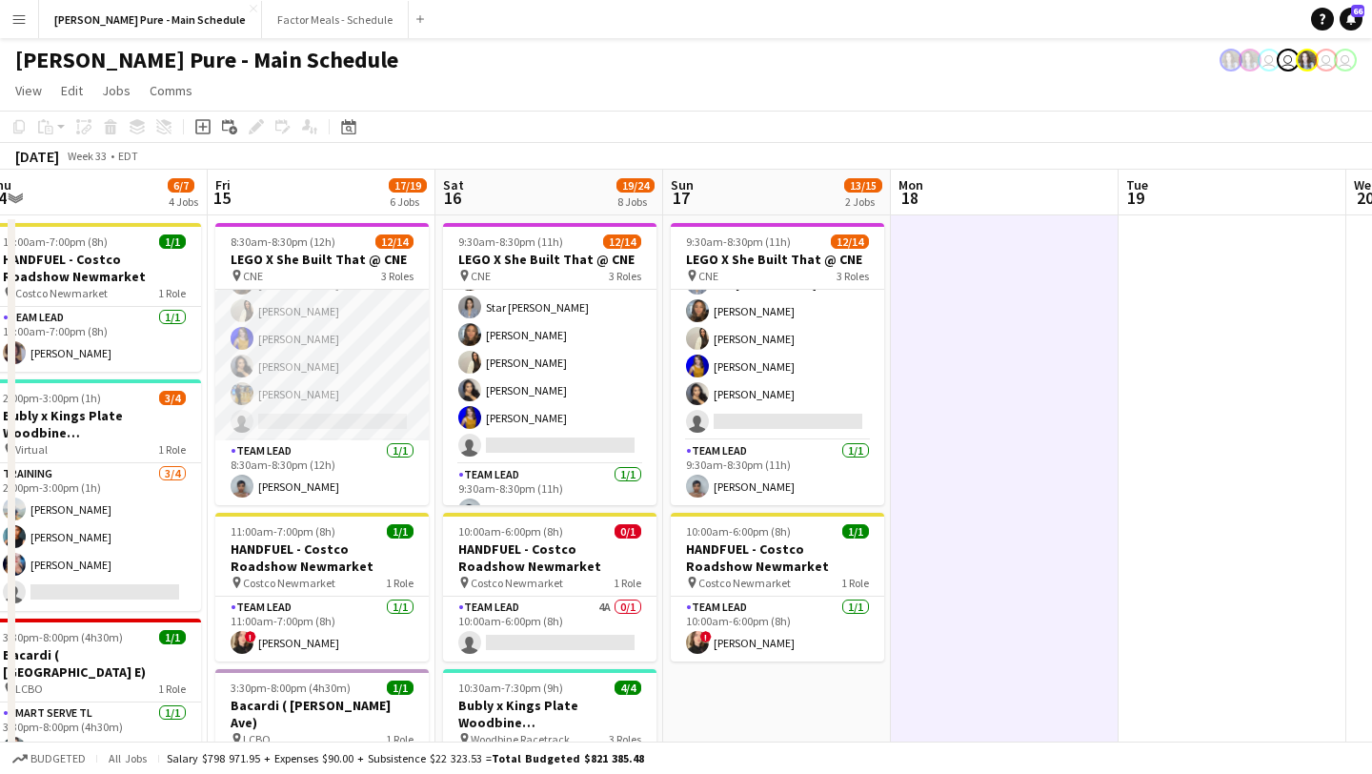
click at [307, 413] on app-card-role "Brand Ambassador 13A 11/12 8:30am-8:30pm (12h) Sarah Nuri Sohila Azimi Emily Ca…" at bounding box center [321, 255] width 213 height 369
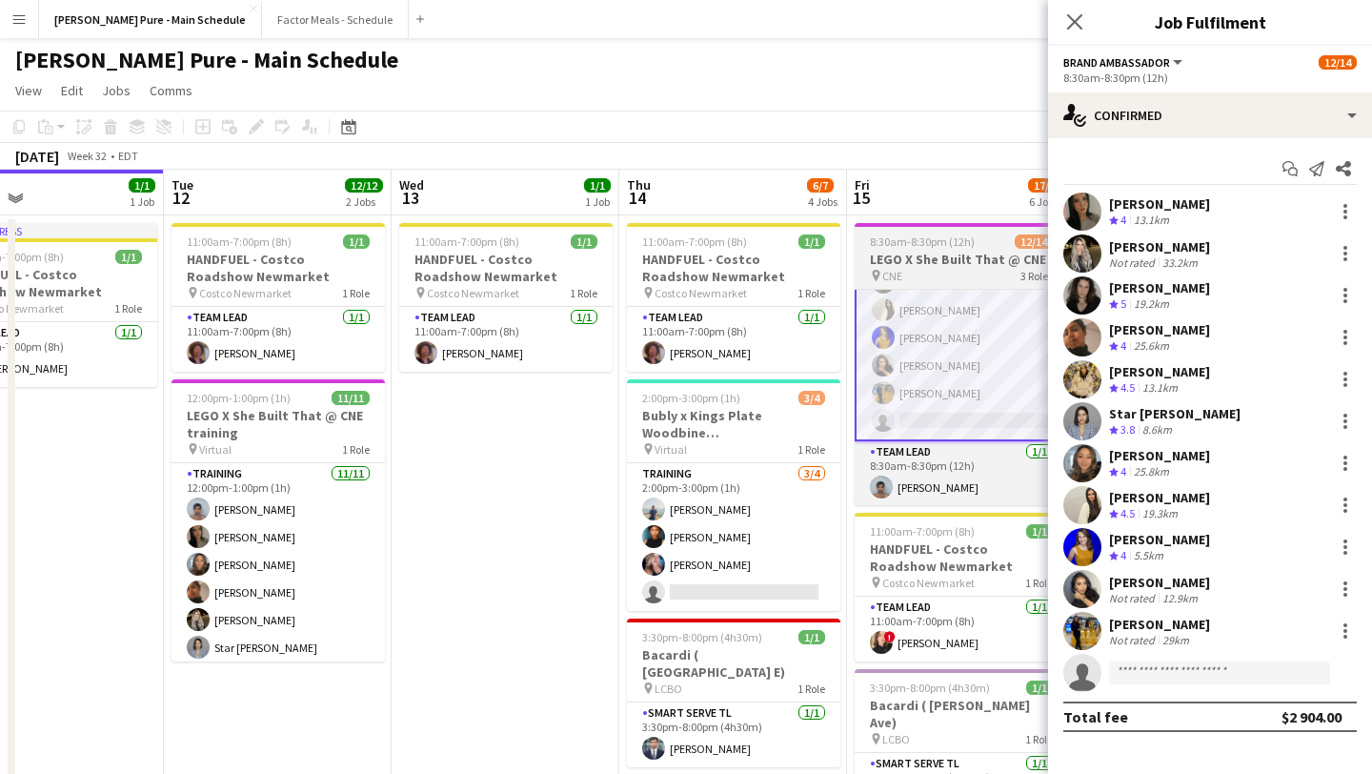
scroll to position [0, 555]
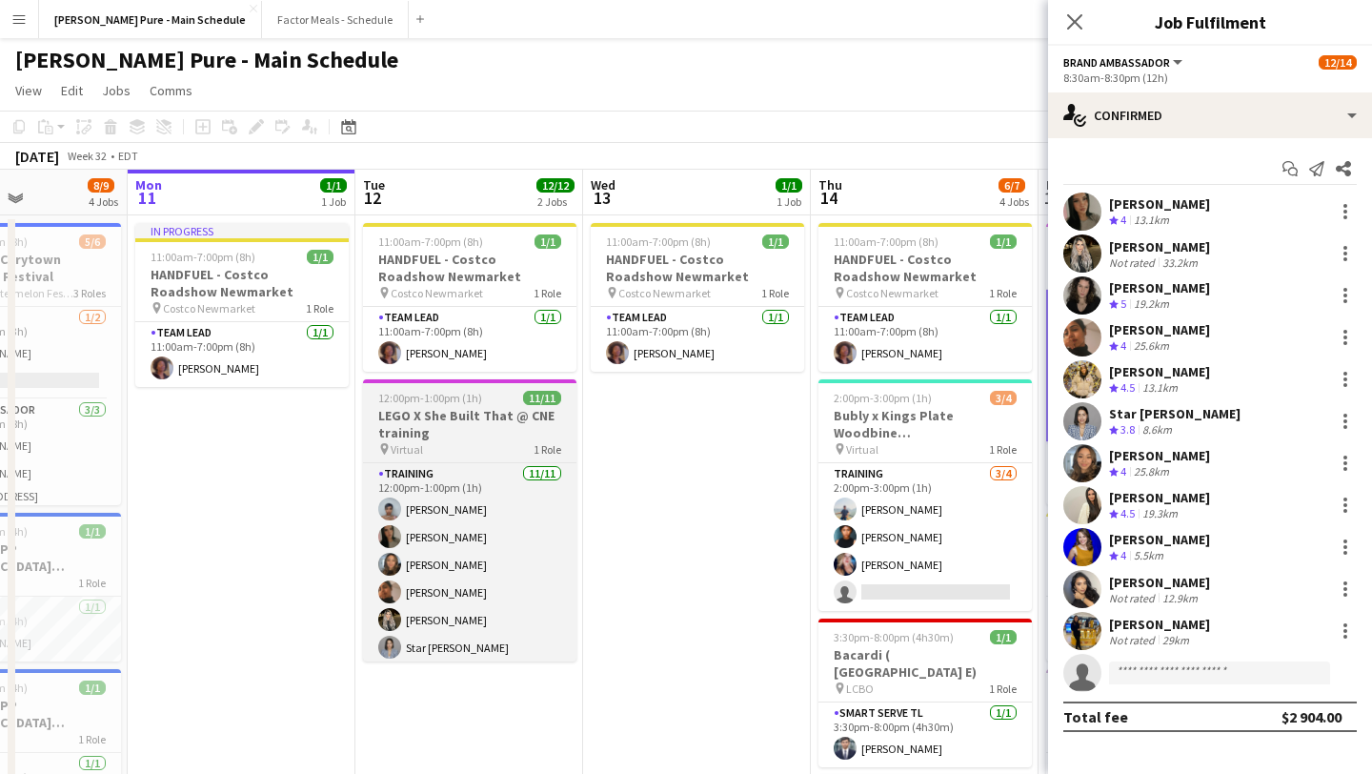
click at [449, 392] on span "12:00pm-1:00pm (1h)" at bounding box center [430, 398] width 104 height 14
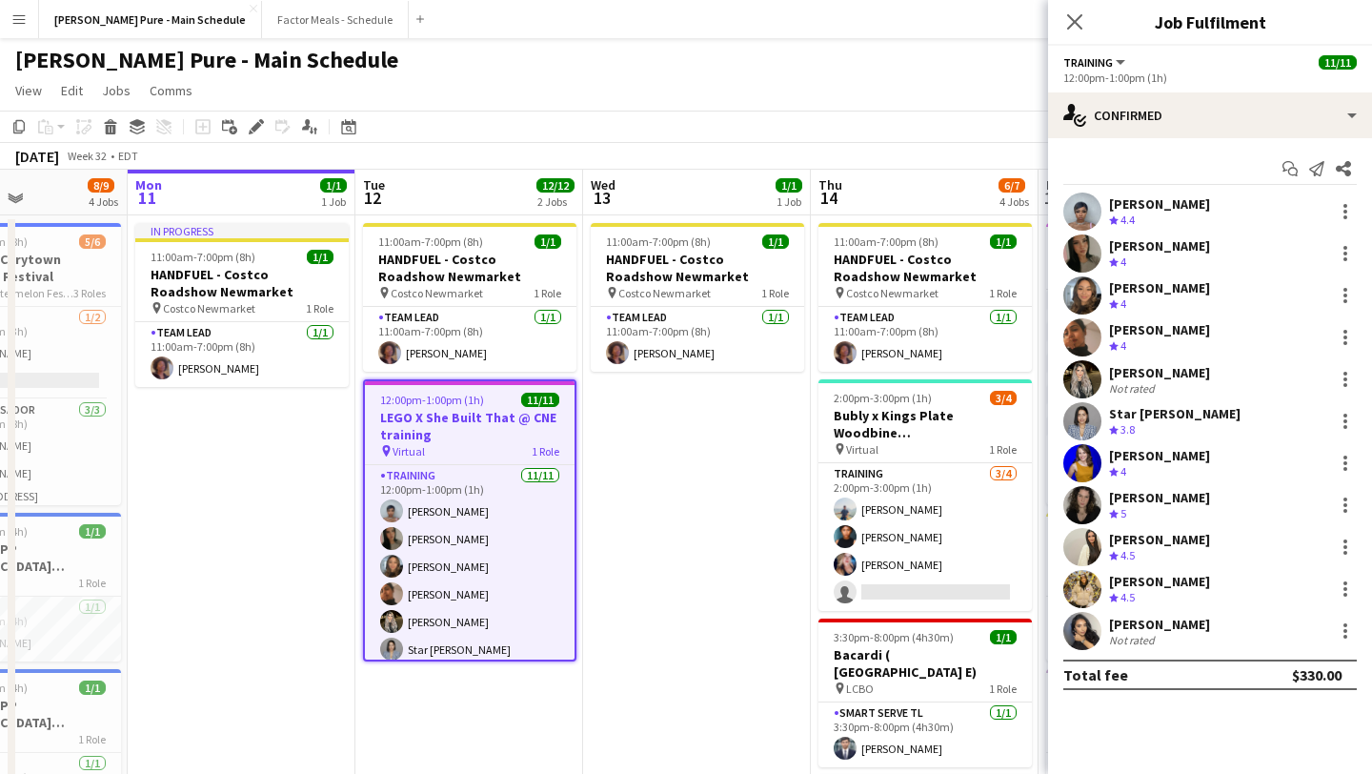
scroll to position [283, 0]
click at [258, 134] on icon "Edit" at bounding box center [256, 126] width 15 height 15
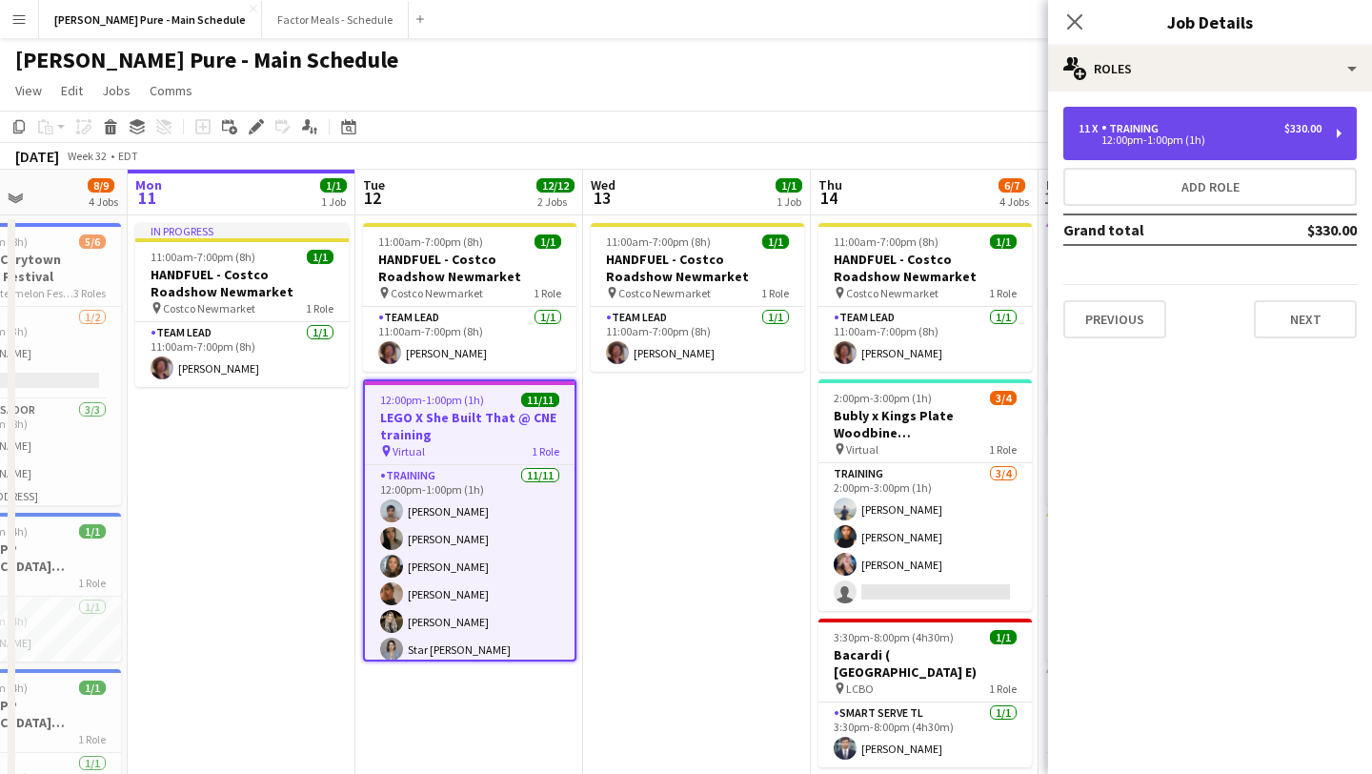
click at [1250, 131] on div "11 x Training $330.00" at bounding box center [1200, 128] width 243 height 13
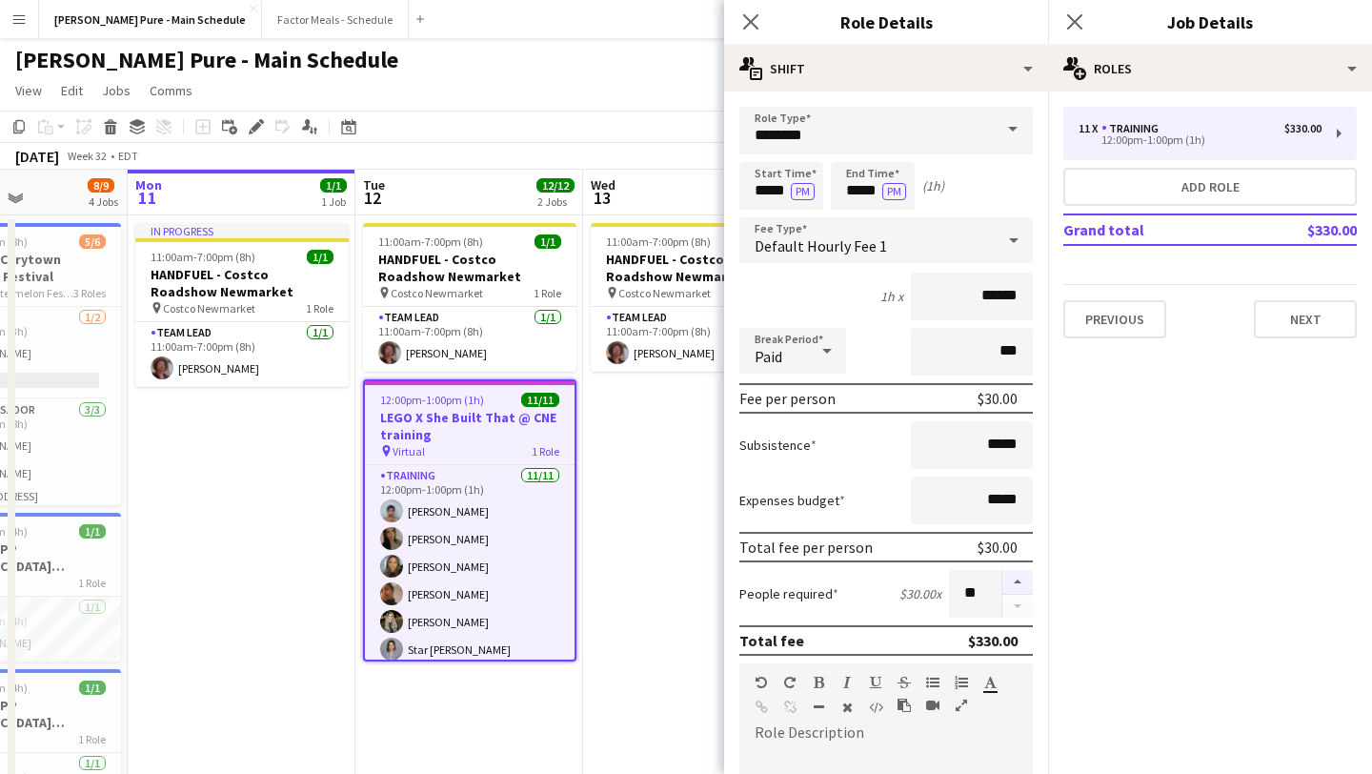
click at [1022, 582] on button "button" at bounding box center [1017, 582] width 30 height 25
type input "**"
click at [1088, 27] on div "Close pop-in" at bounding box center [1074, 22] width 53 height 44
click at [1075, 19] on icon "Close pop-in" at bounding box center [1074, 21] width 18 height 18
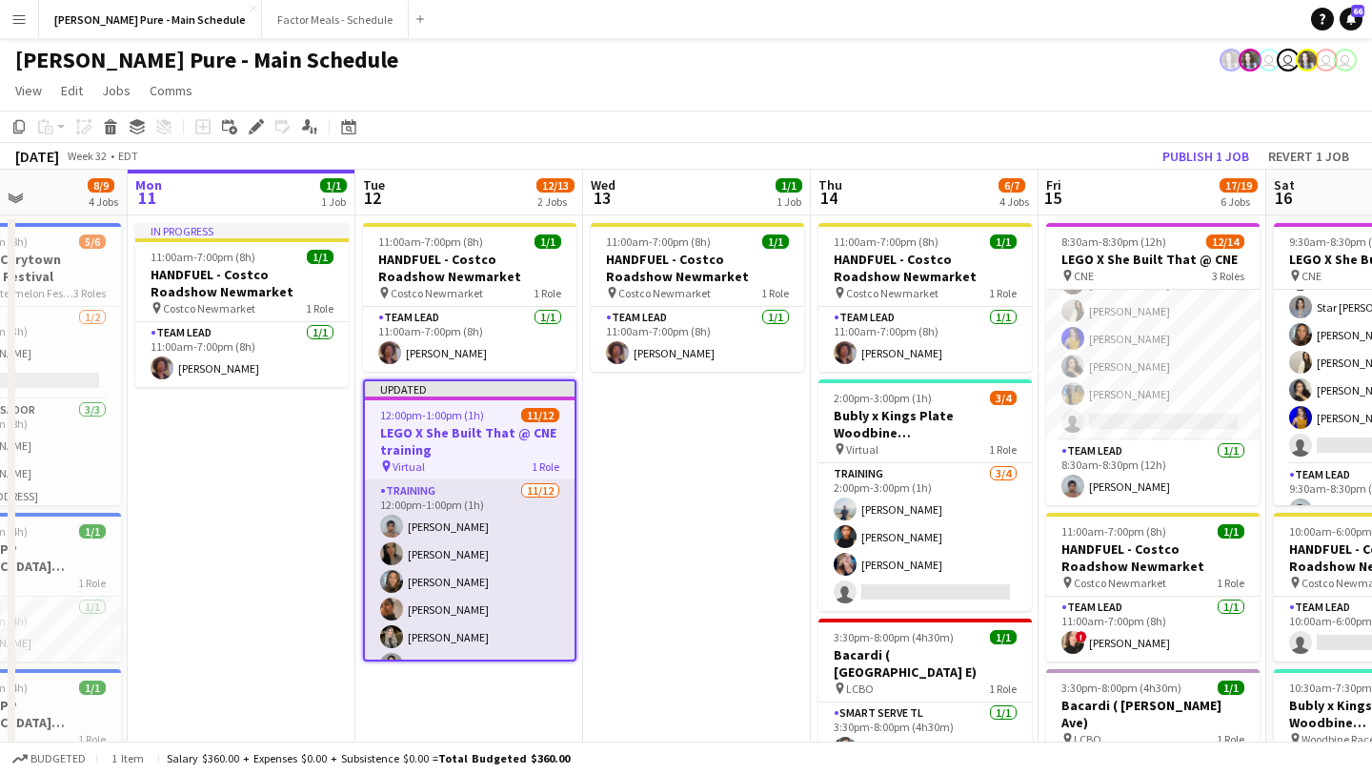
scroll to position [190, 0]
click at [456, 646] on app-card-role "Training 11/12 12:00pm-1:00pm (1h) Kelc Noble Sarah Nuri Julissa Cornejo Navpre…" at bounding box center [470, 475] width 210 height 369
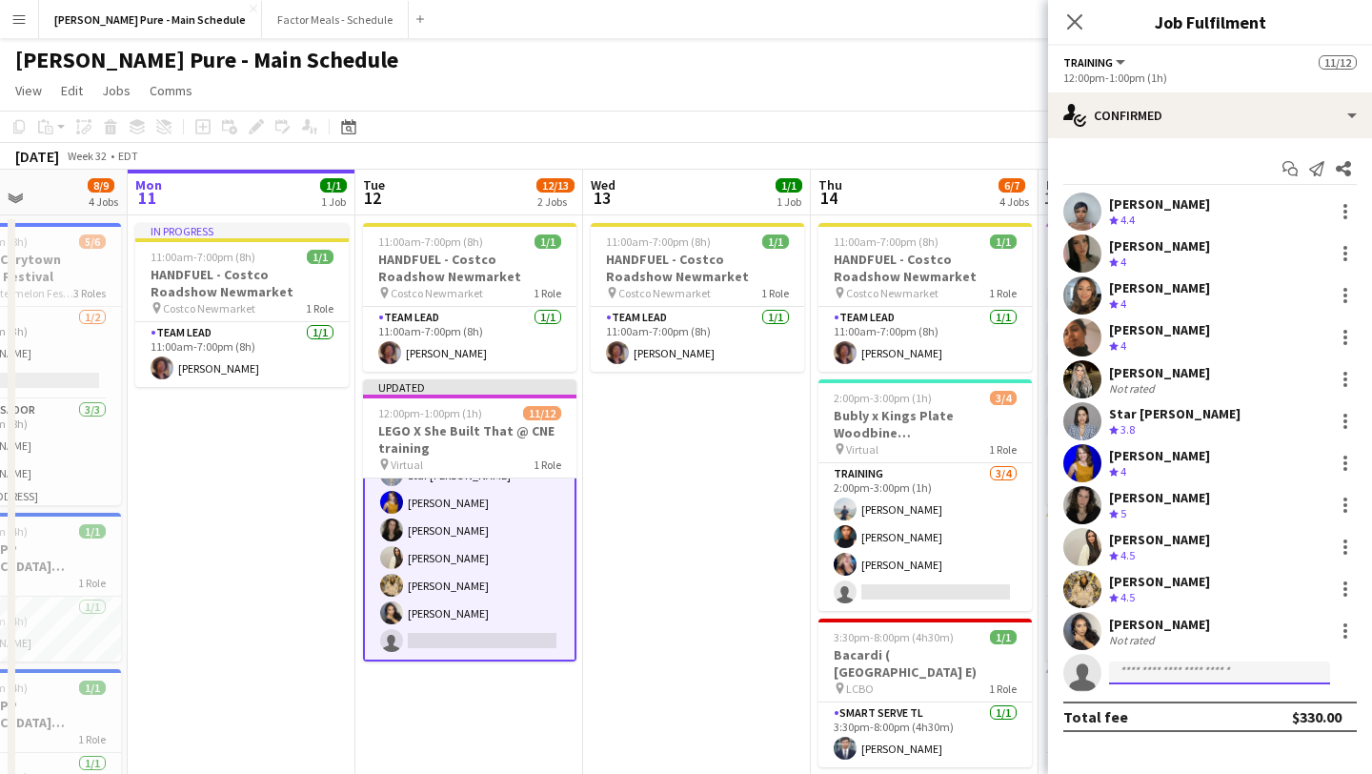
click at [1163, 674] on input at bounding box center [1219, 672] width 221 height 23
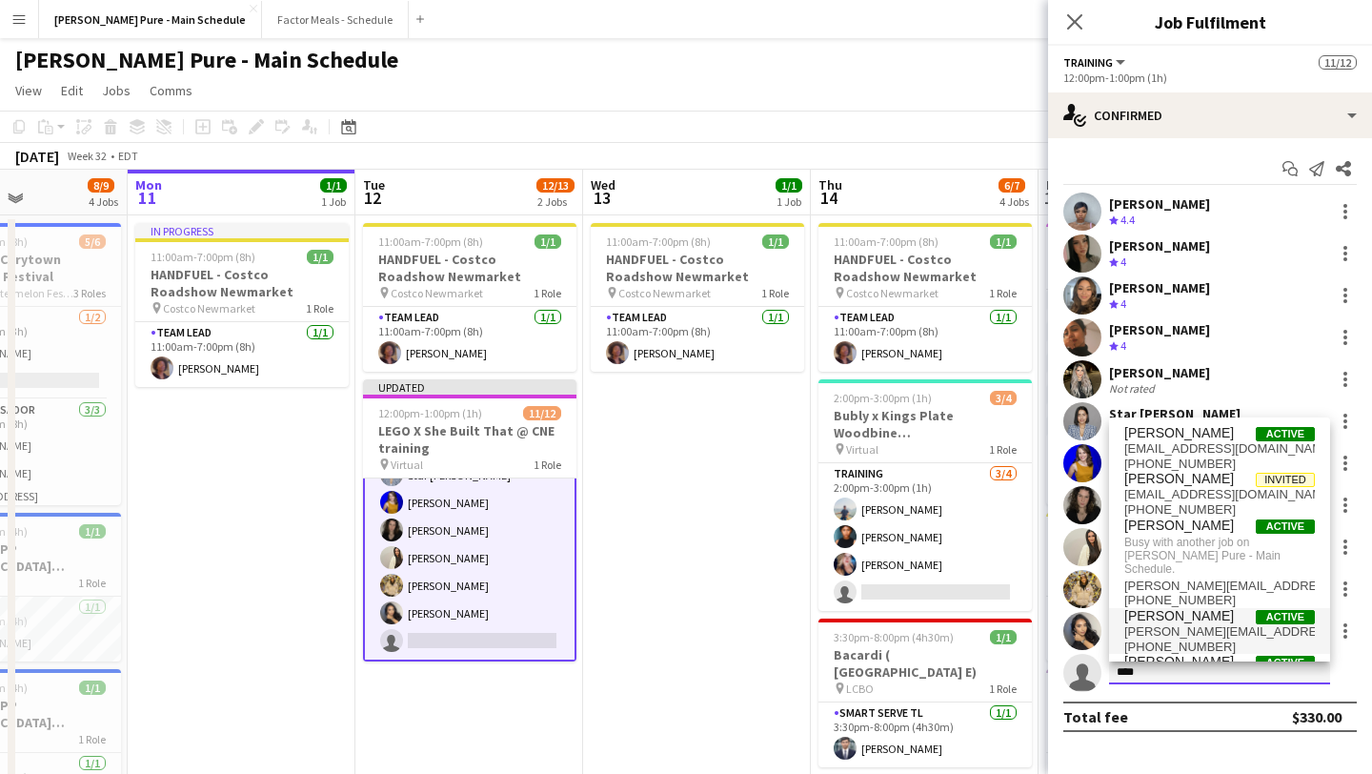
type input "****"
click at [1198, 624] on span "oppedisano.sarah@gmail.com" at bounding box center [1219, 631] width 191 height 15
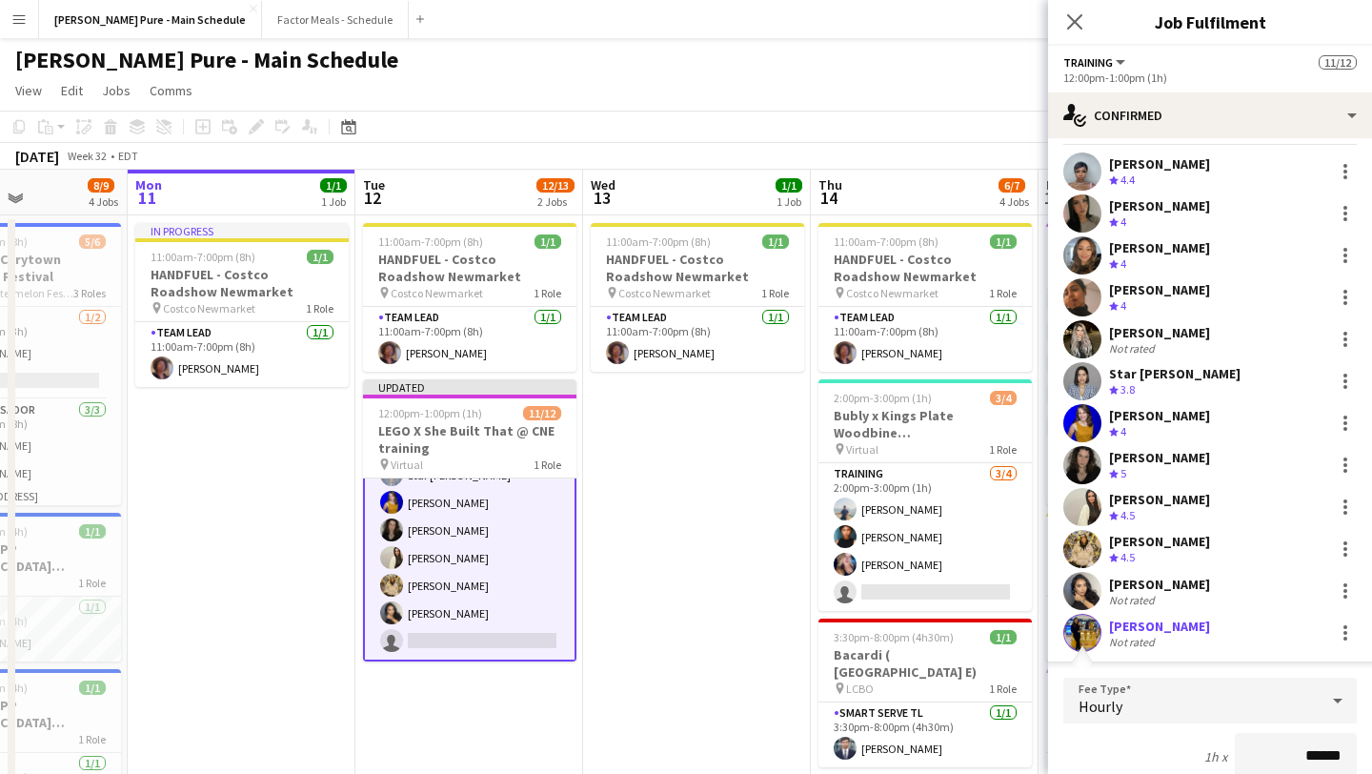
scroll to position [406, 0]
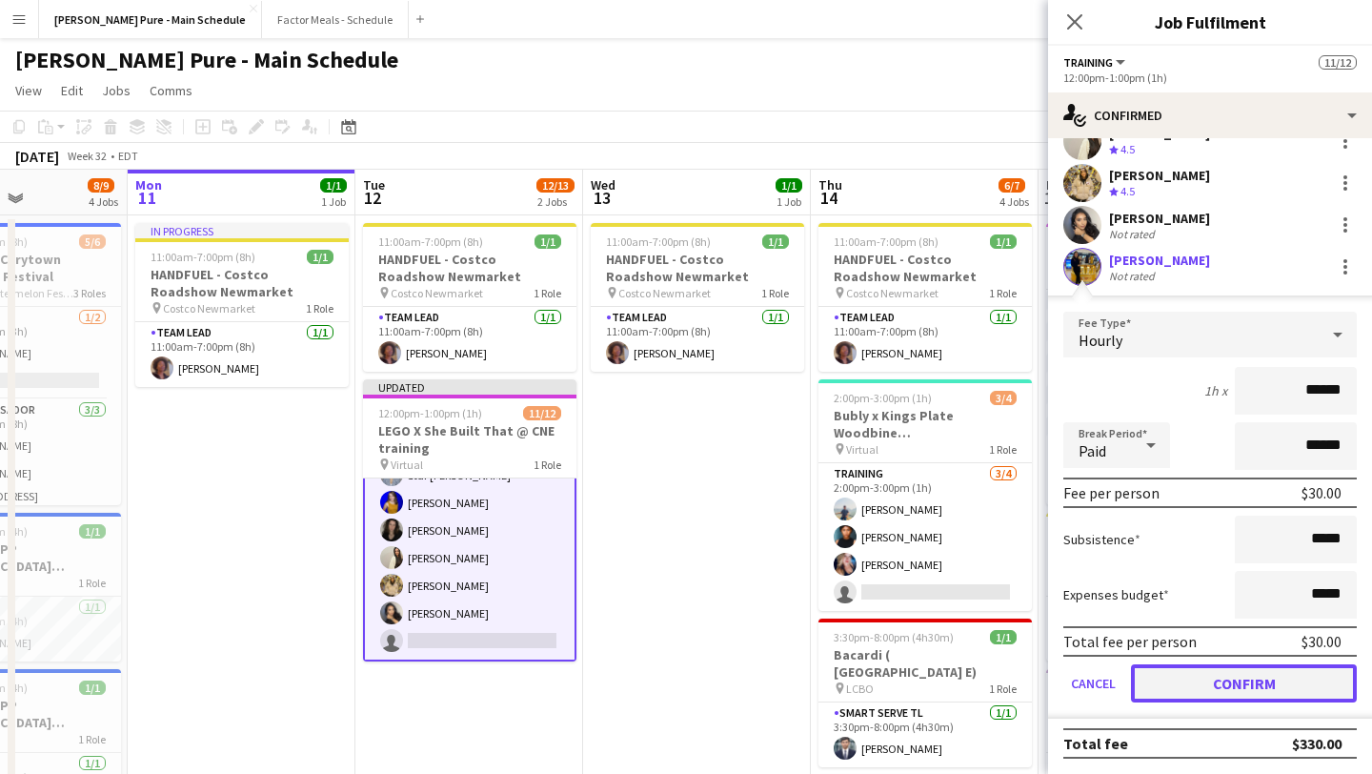
click at [1233, 689] on button "Confirm" at bounding box center [1244, 683] width 226 height 38
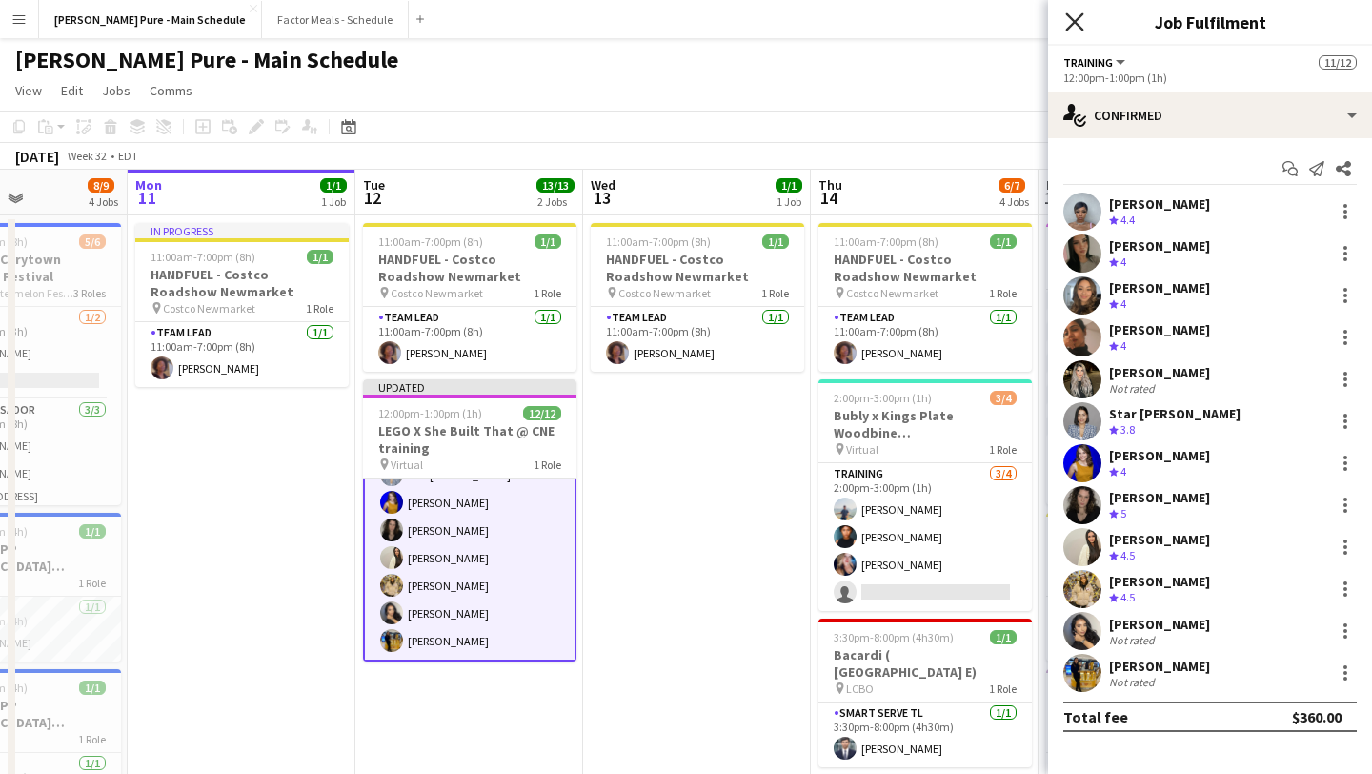
click at [1081, 22] on icon "Close pop-in" at bounding box center [1074, 21] width 18 height 18
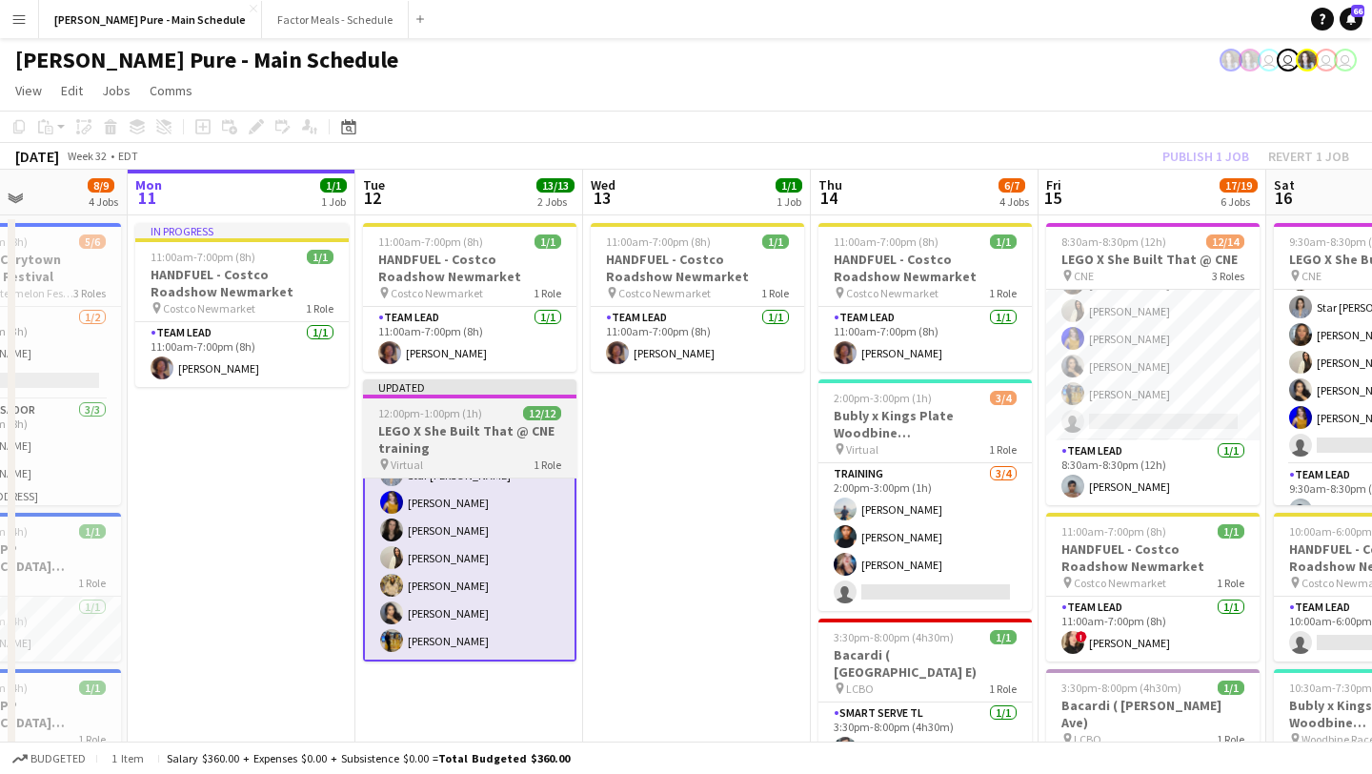
click at [455, 429] on h3 "LEGO X She Built That @ CNE training" at bounding box center [469, 439] width 213 height 34
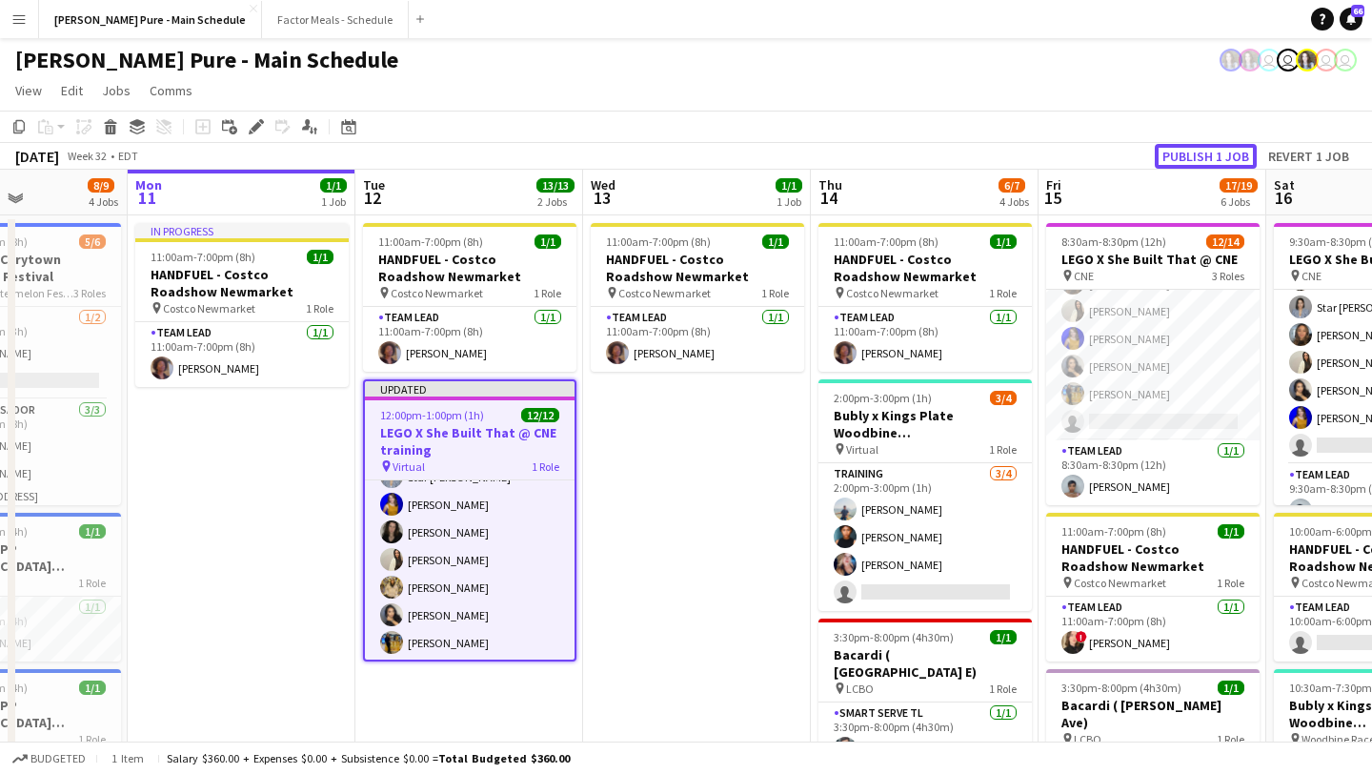
click at [1214, 155] on button "Publish 1 job" at bounding box center [1206, 156] width 102 height 25
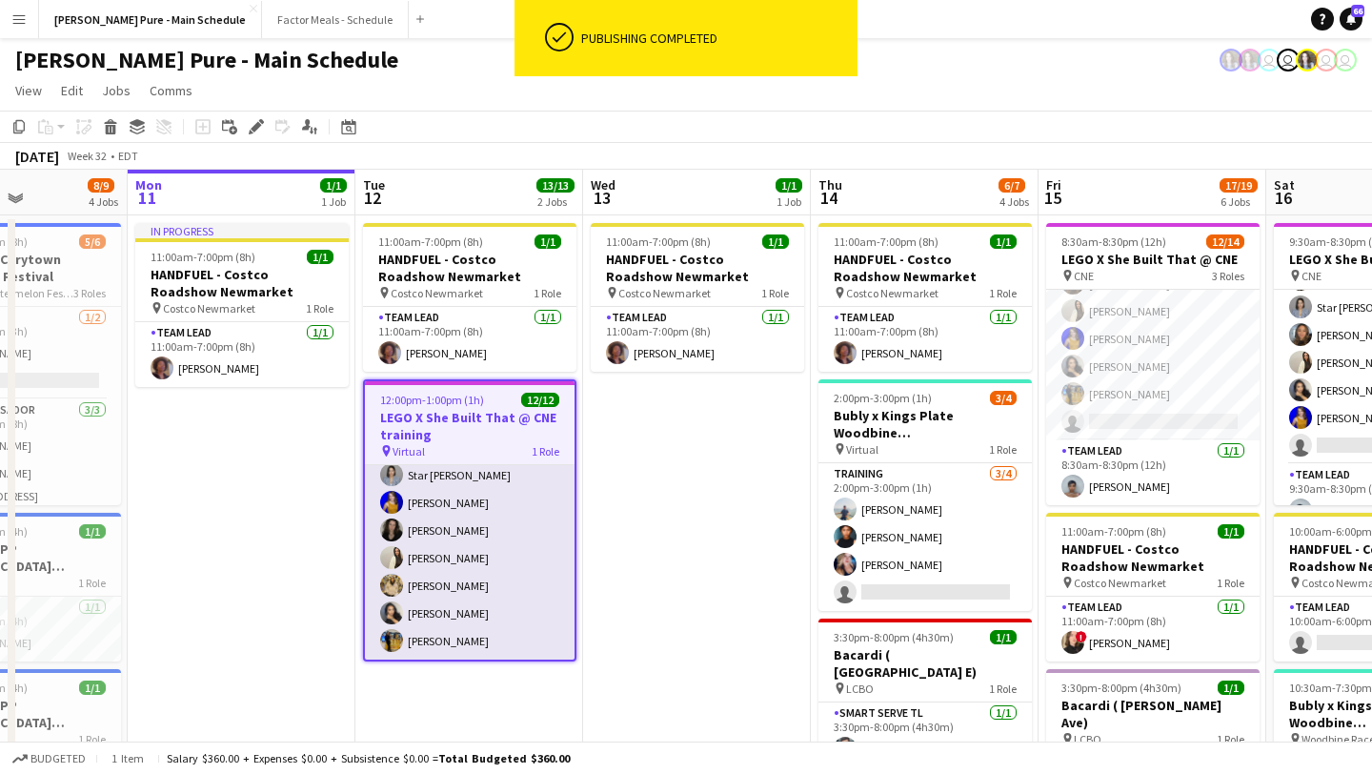
scroll to position [174, 0]
click at [391, 643] on app-user-avatar at bounding box center [391, 640] width 23 height 23
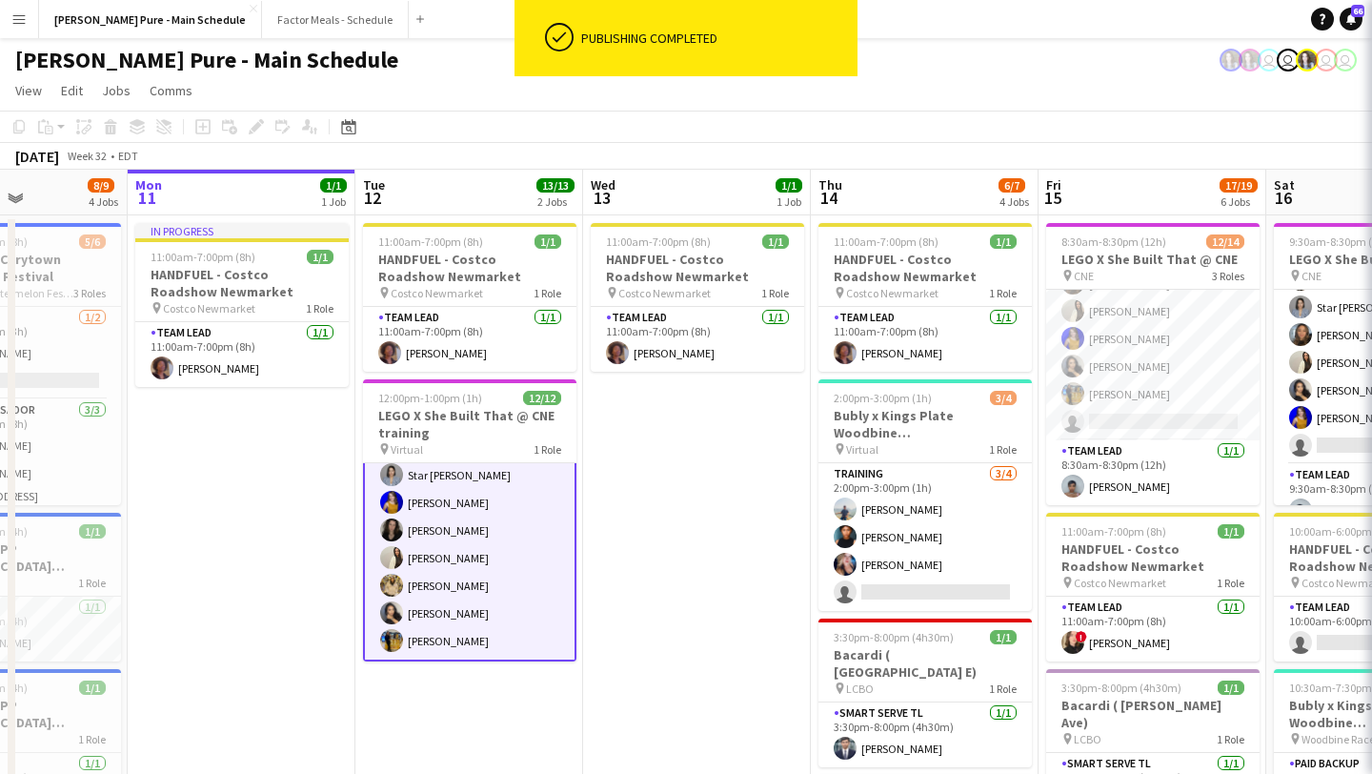
scroll to position [0, 555]
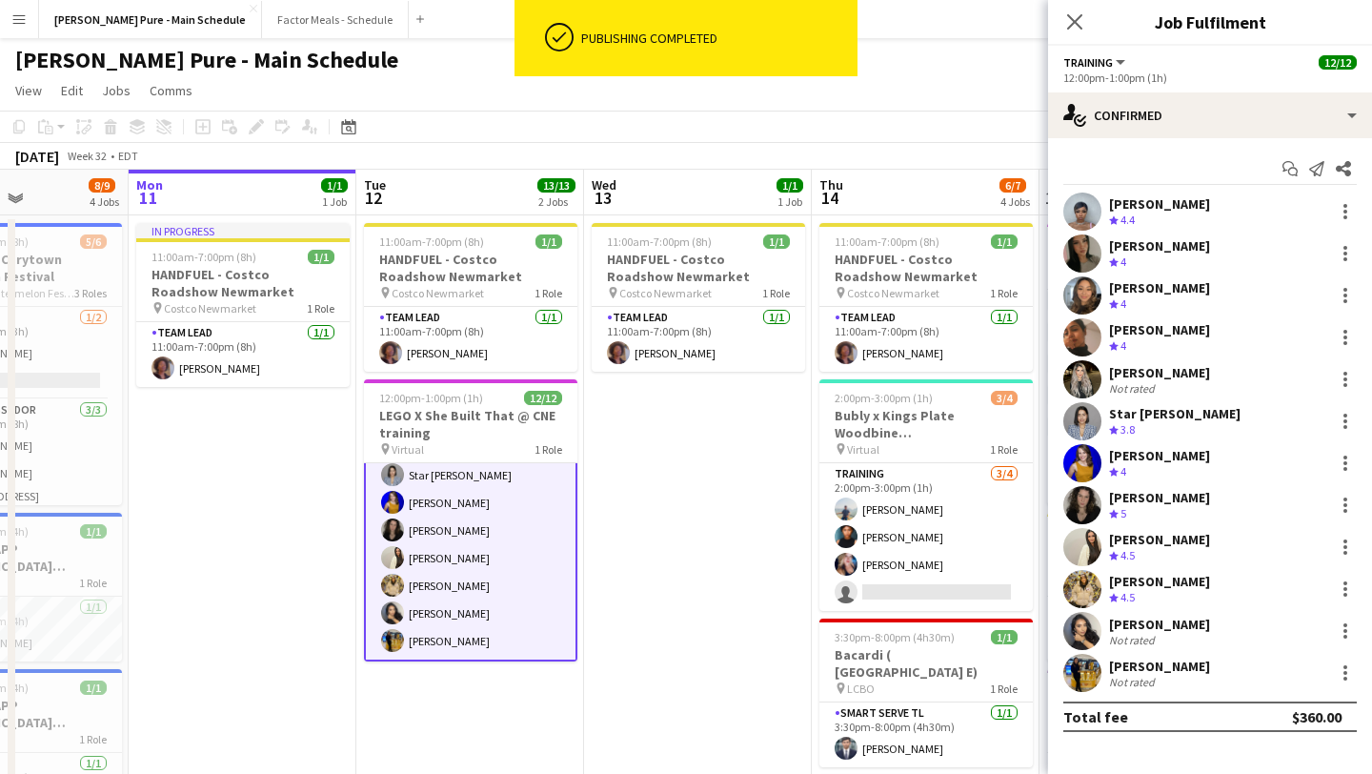
click at [1082, 682] on app-user-avatar at bounding box center [1082, 673] width 38 height 38
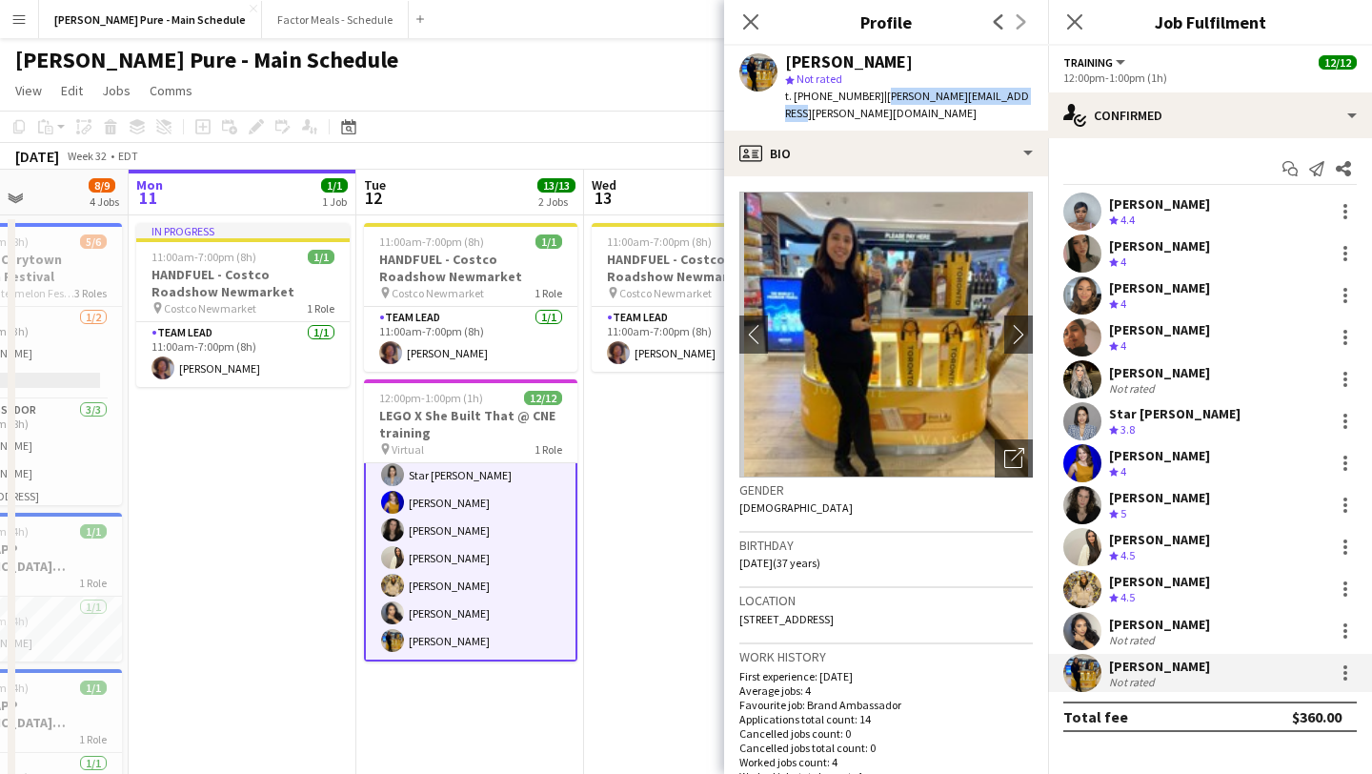
drag, startPoint x: 1014, startPoint y: 98, endPoint x: 871, endPoint y: 102, distance: 143.0
click at [871, 102] on span "| oppedisano.sarah@gmail.com" at bounding box center [907, 104] width 244 height 31
copy span "oppedisano.sarah@gmail.com"
click at [1080, 25] on icon "Close pop-in" at bounding box center [1074, 21] width 18 height 18
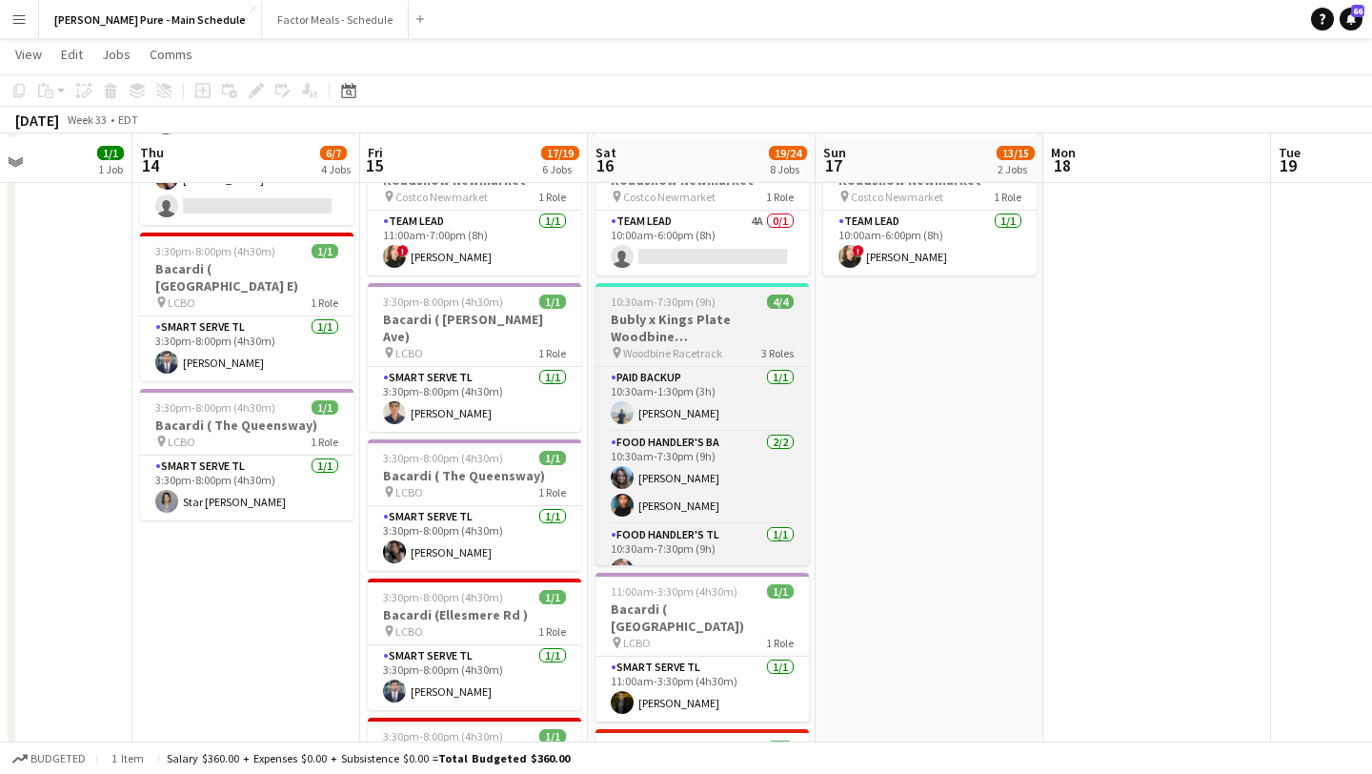
scroll to position [388, 0]
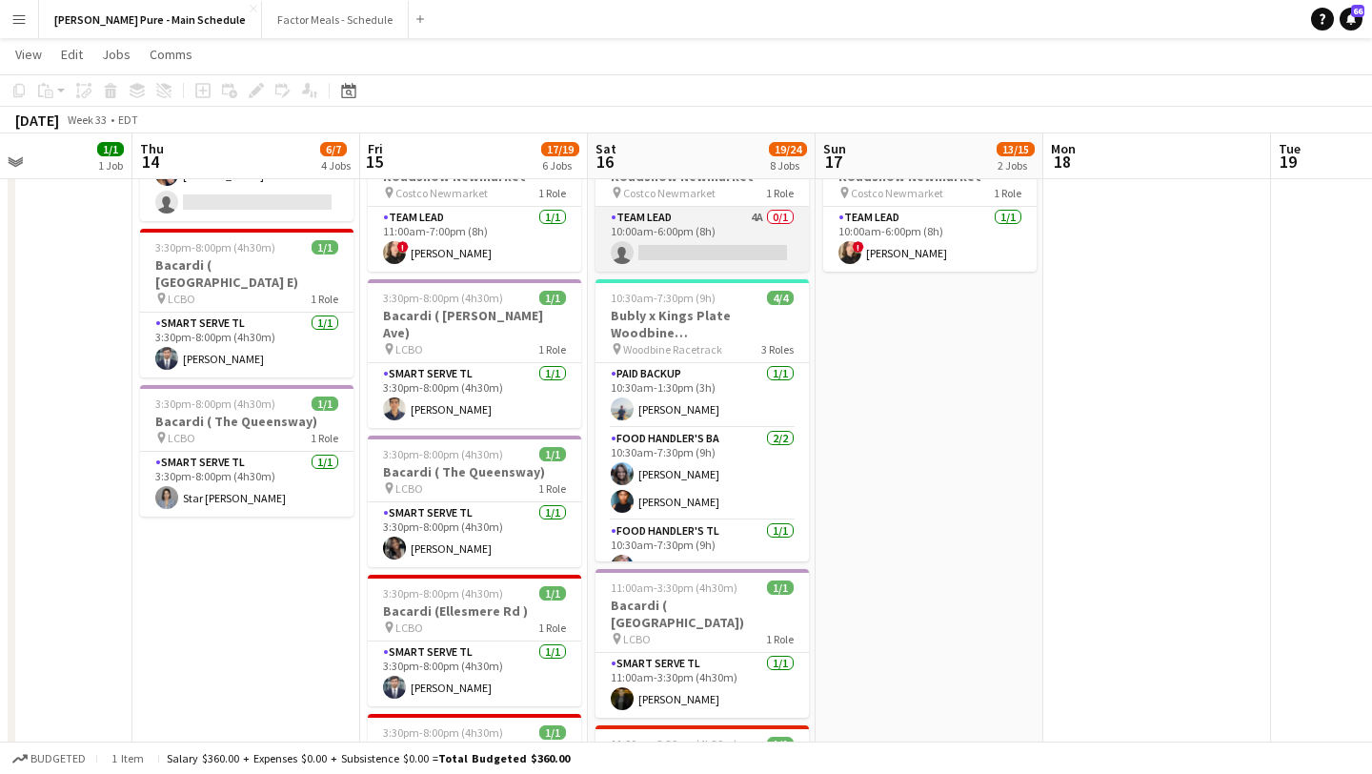
click at [695, 249] on app-card-role "Team Lead 4A 0/1 10:00am-6:00pm (8h) single-neutral-actions" at bounding box center [701, 239] width 213 height 65
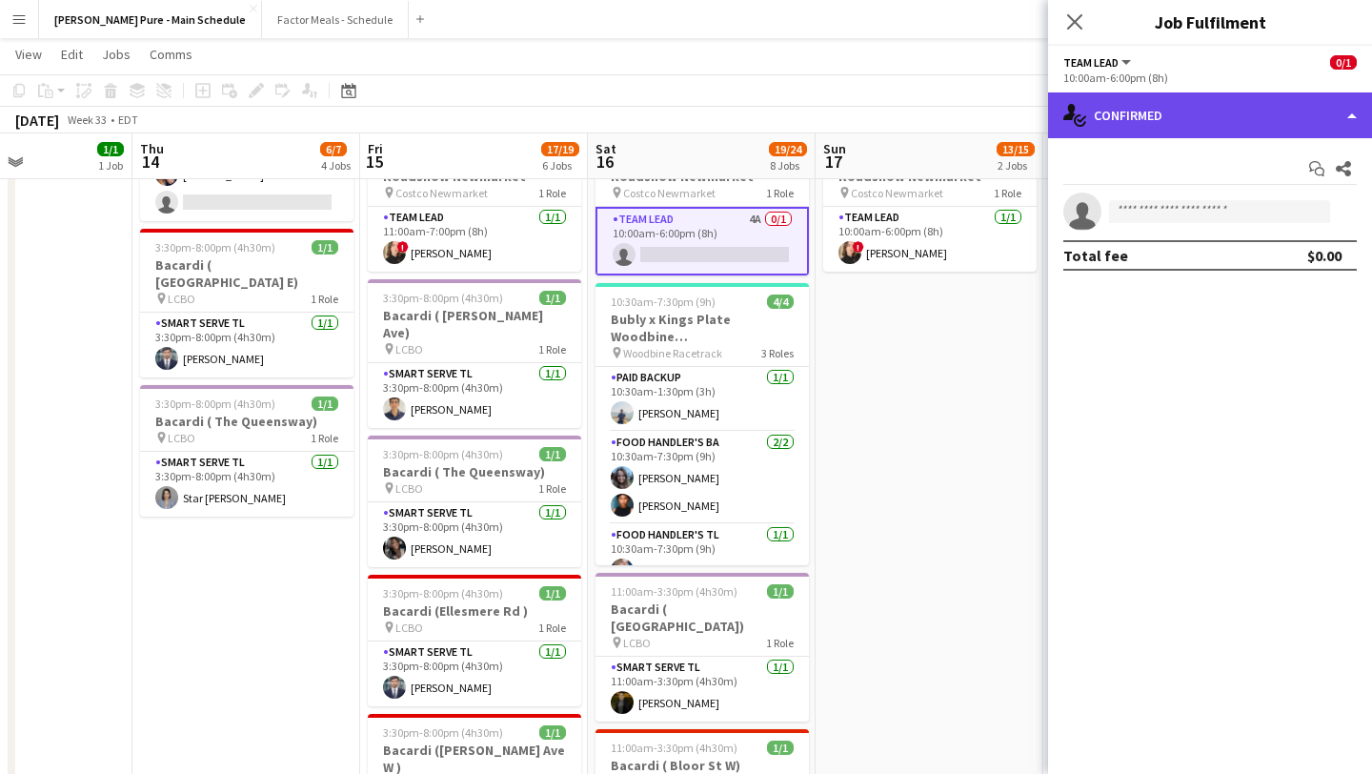
click at [1283, 126] on div "single-neutral-actions-check-2 Confirmed" at bounding box center [1210, 115] width 324 height 46
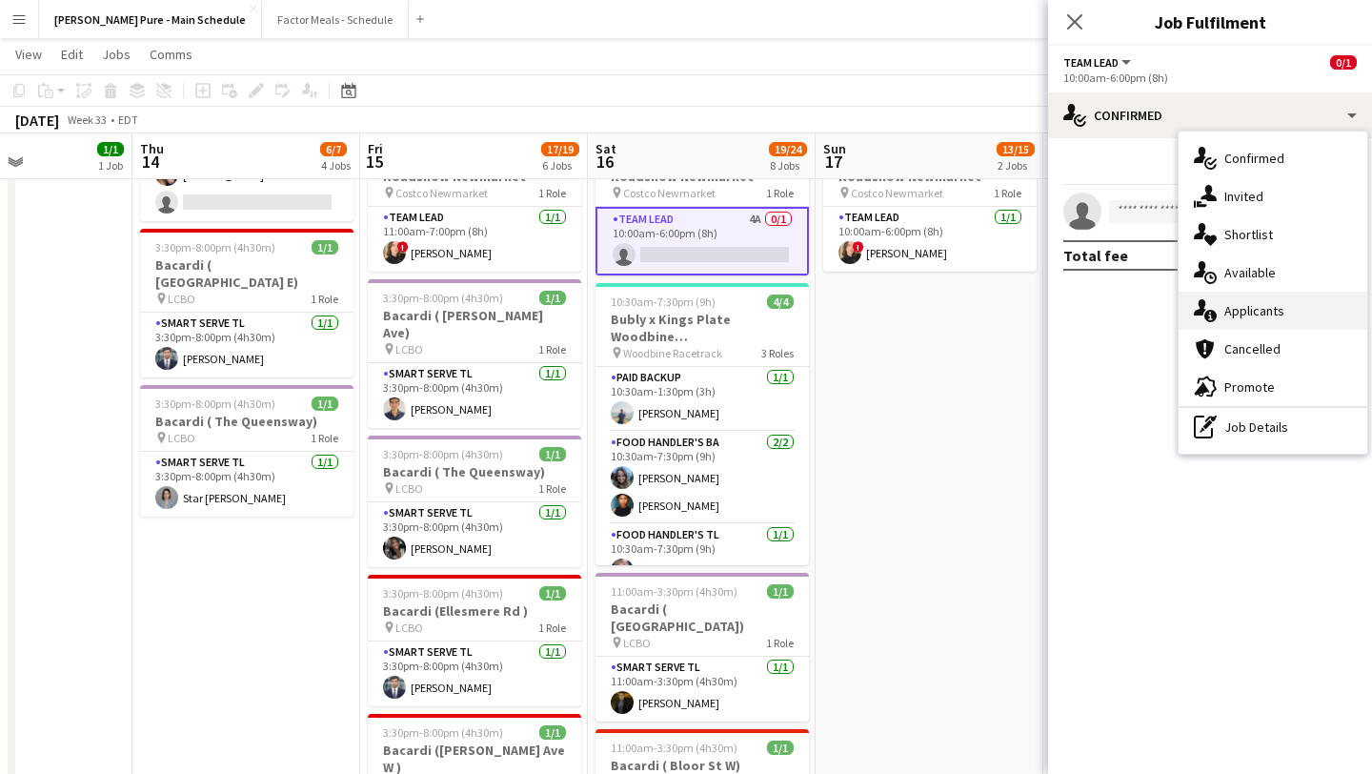
click at [1280, 302] on div "single-neutral-actions-information Applicants" at bounding box center [1273, 311] width 189 height 38
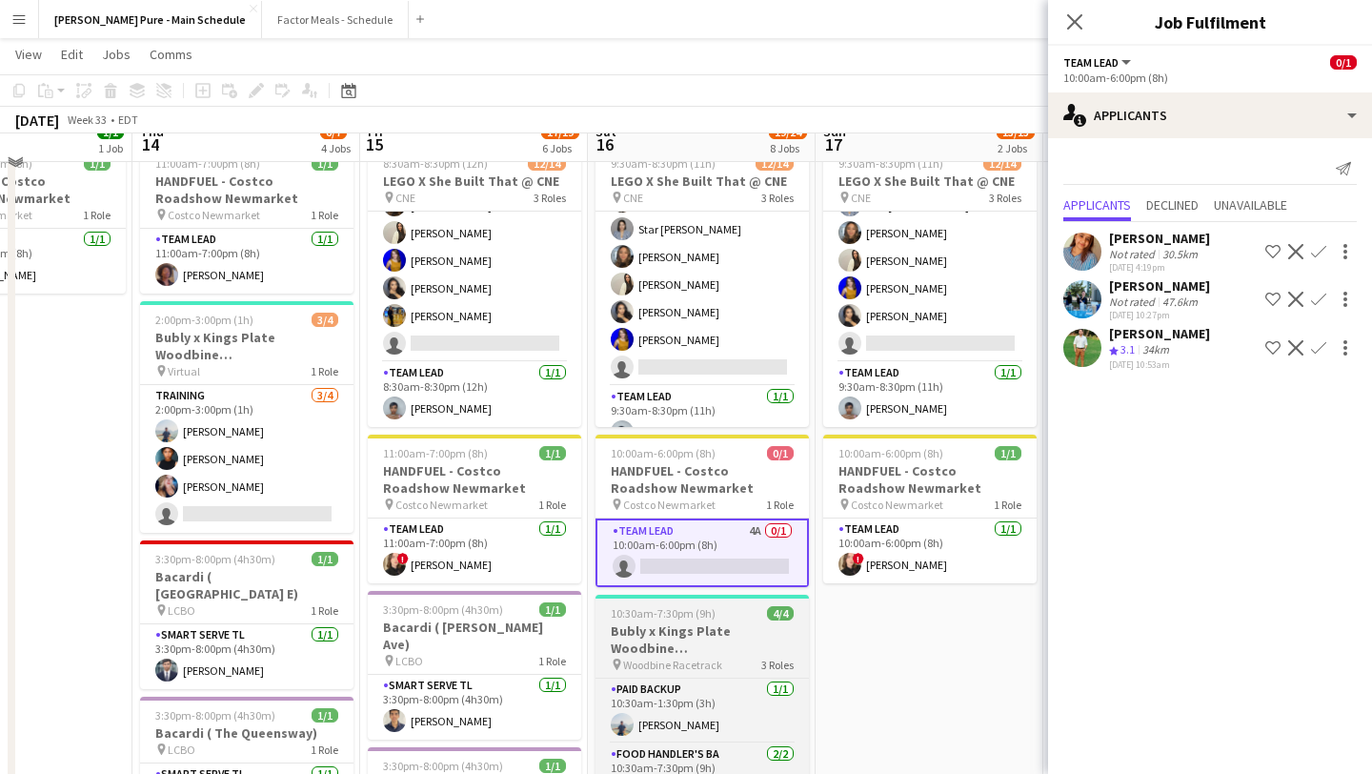
scroll to position [0, 0]
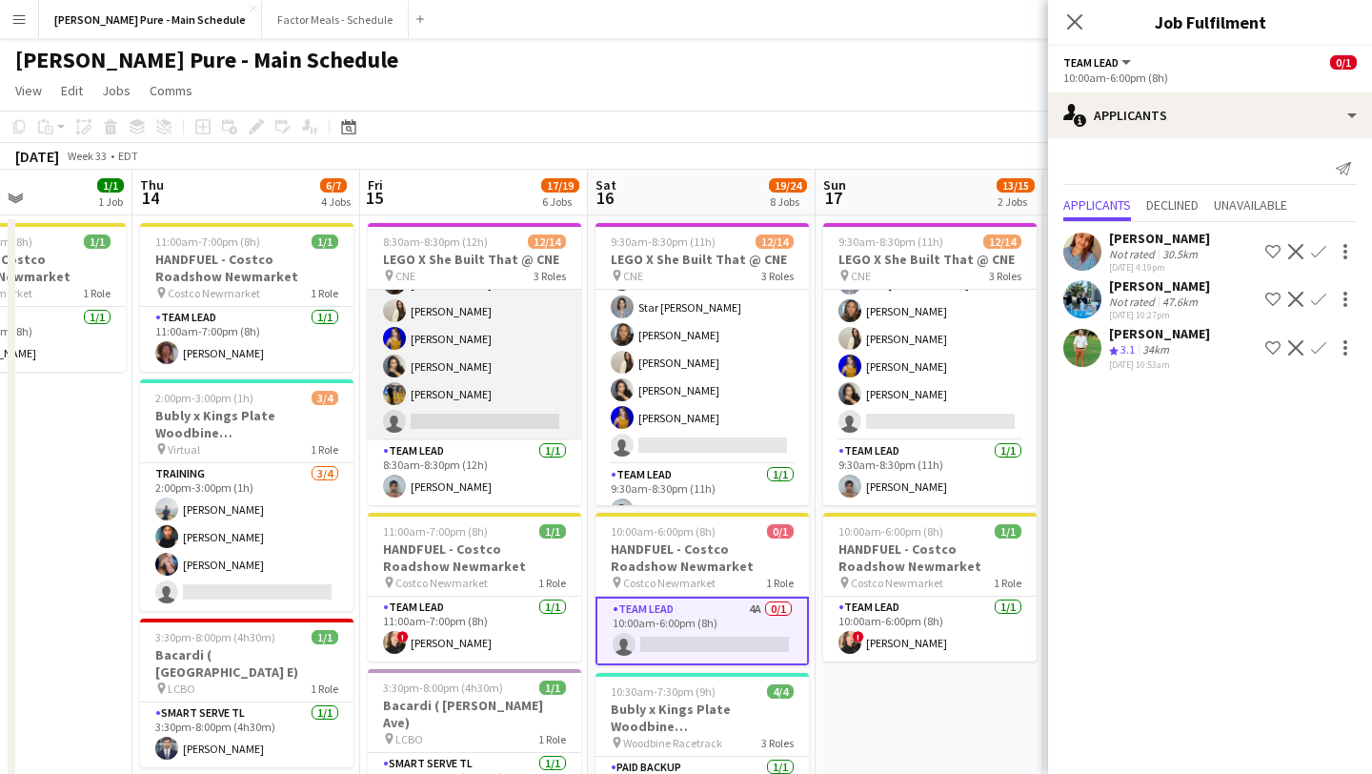
click at [503, 416] on app-card-role "Brand Ambassador 13A 11/12 8:30am-8:30pm (12h) Sarah Nuri Sohila Azimi Emily Ca…" at bounding box center [474, 255] width 213 height 369
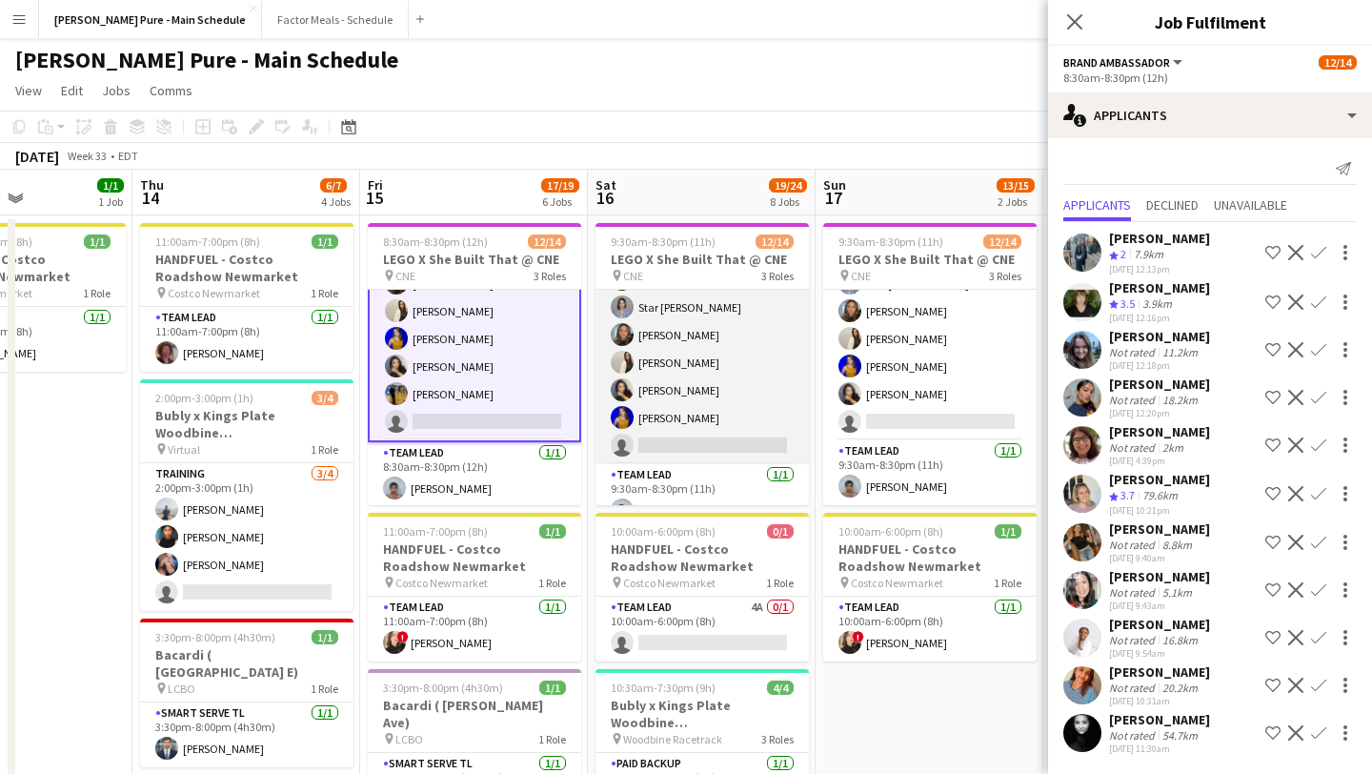
scroll to position [0, 777]
click at [711, 452] on app-card-role "Brand Ambassador 11A 11/12 9:30am-8:30pm (11h) Sarah Oppedisano Sarah Nuri Sohi…" at bounding box center [702, 279] width 213 height 369
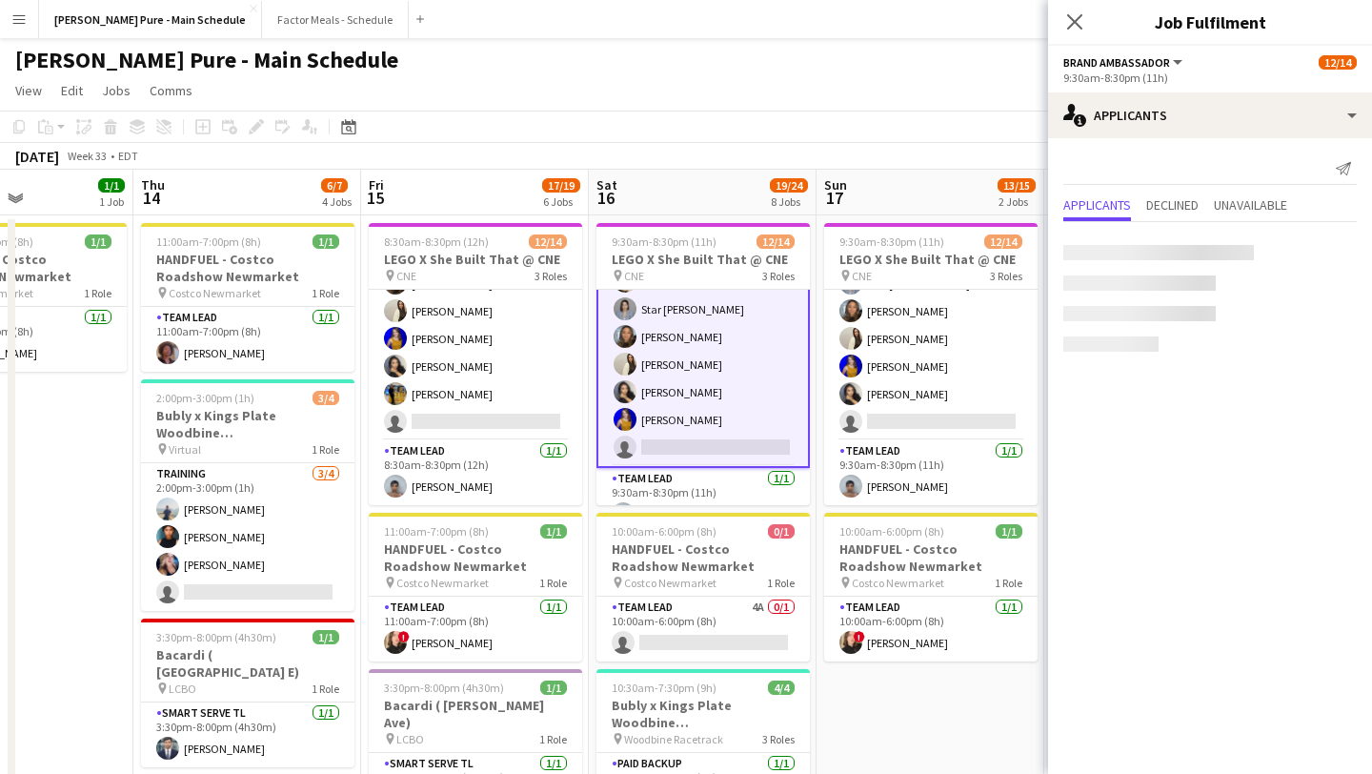
scroll to position [261, 0]
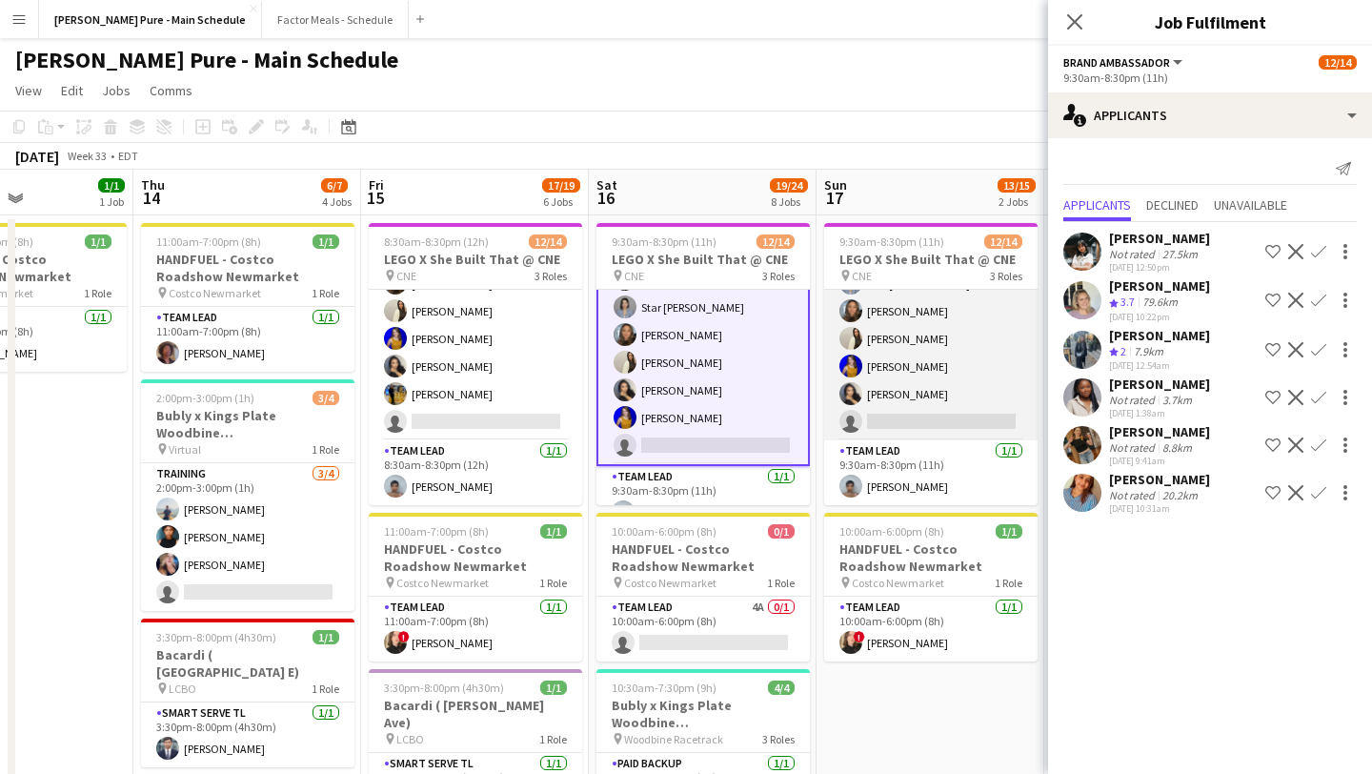
click at [922, 410] on app-card-role "Brand Ambassador 10A 11/12 9:30am-8:30pm (11h) Sarah Oppedisano Sarah Nuri Sohi…" at bounding box center [930, 255] width 213 height 369
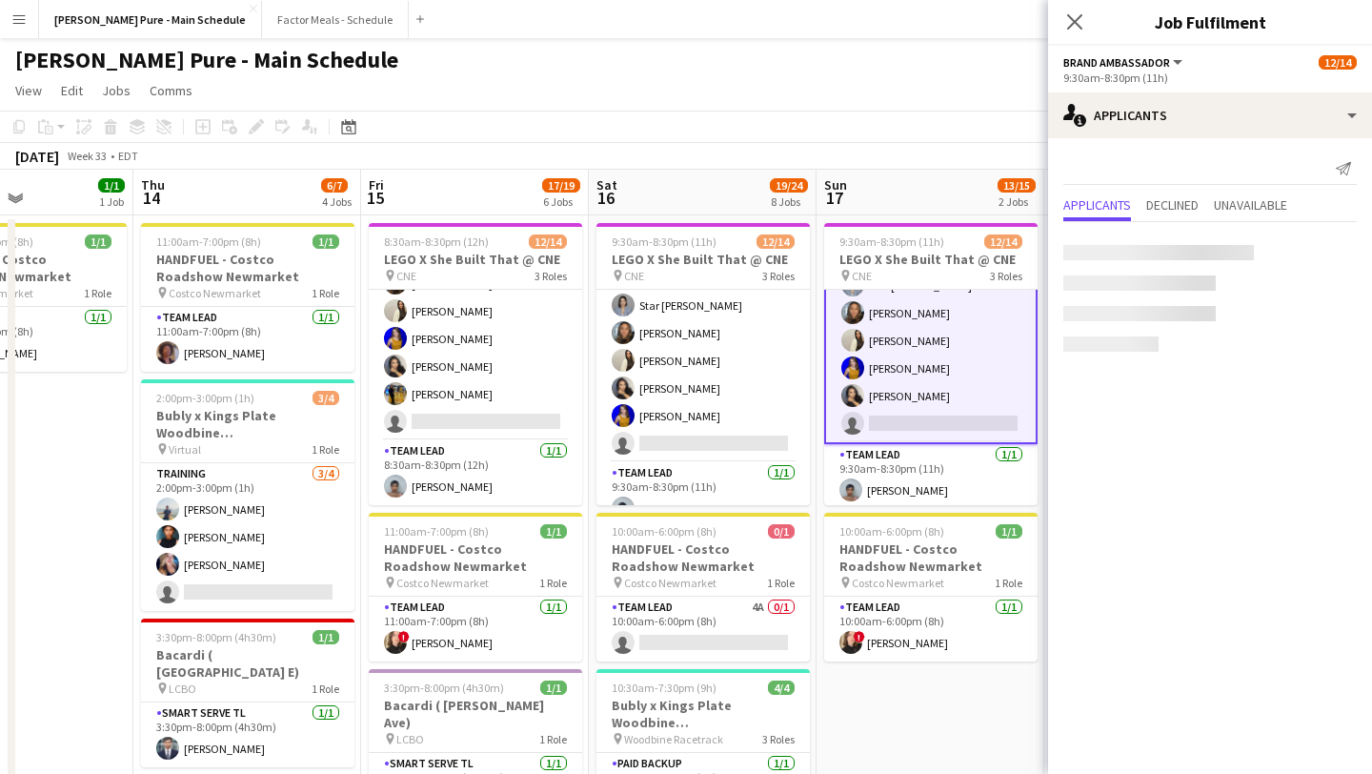
scroll to position [285, 0]
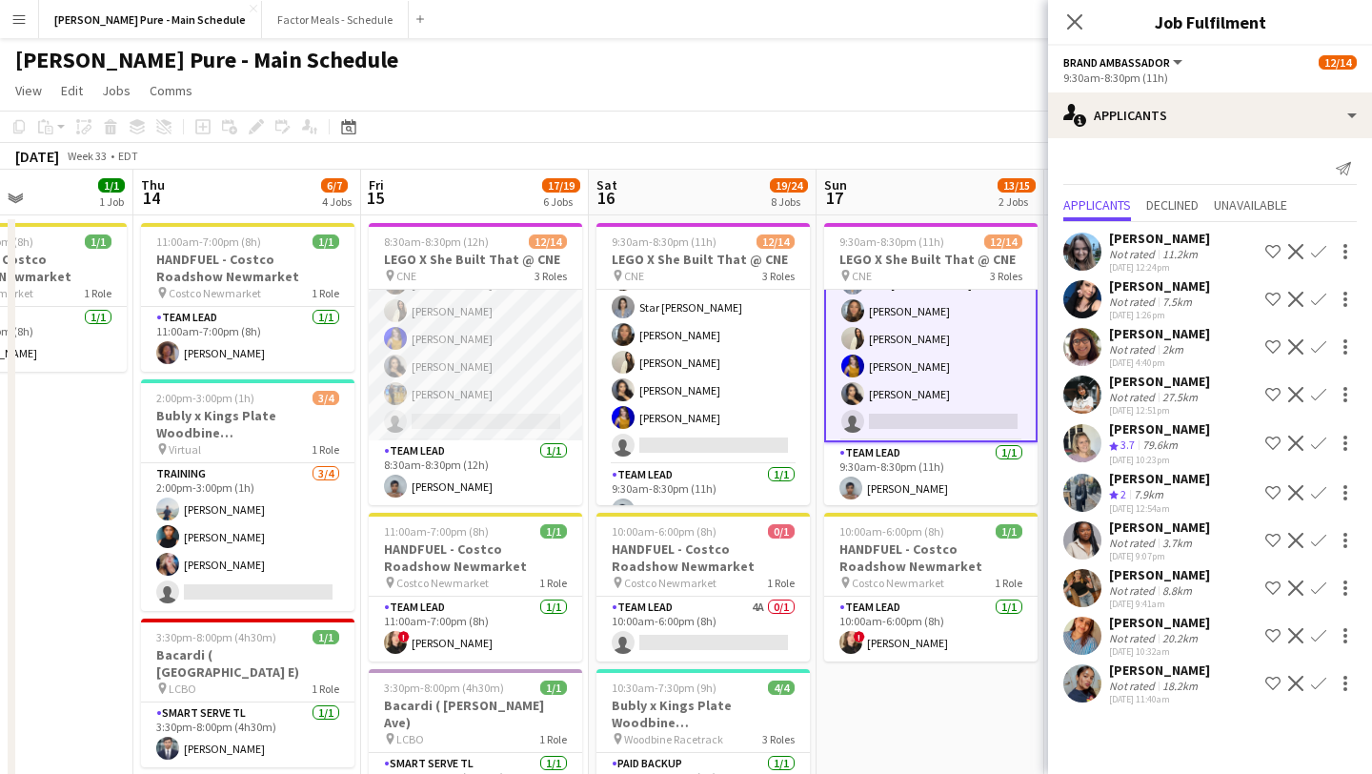
click at [476, 417] on app-card-role "Brand Ambassador 13A 11/12 8:30am-8:30pm (12h) Sarah Nuri Sohila Azimi Emily Ca…" at bounding box center [475, 255] width 213 height 369
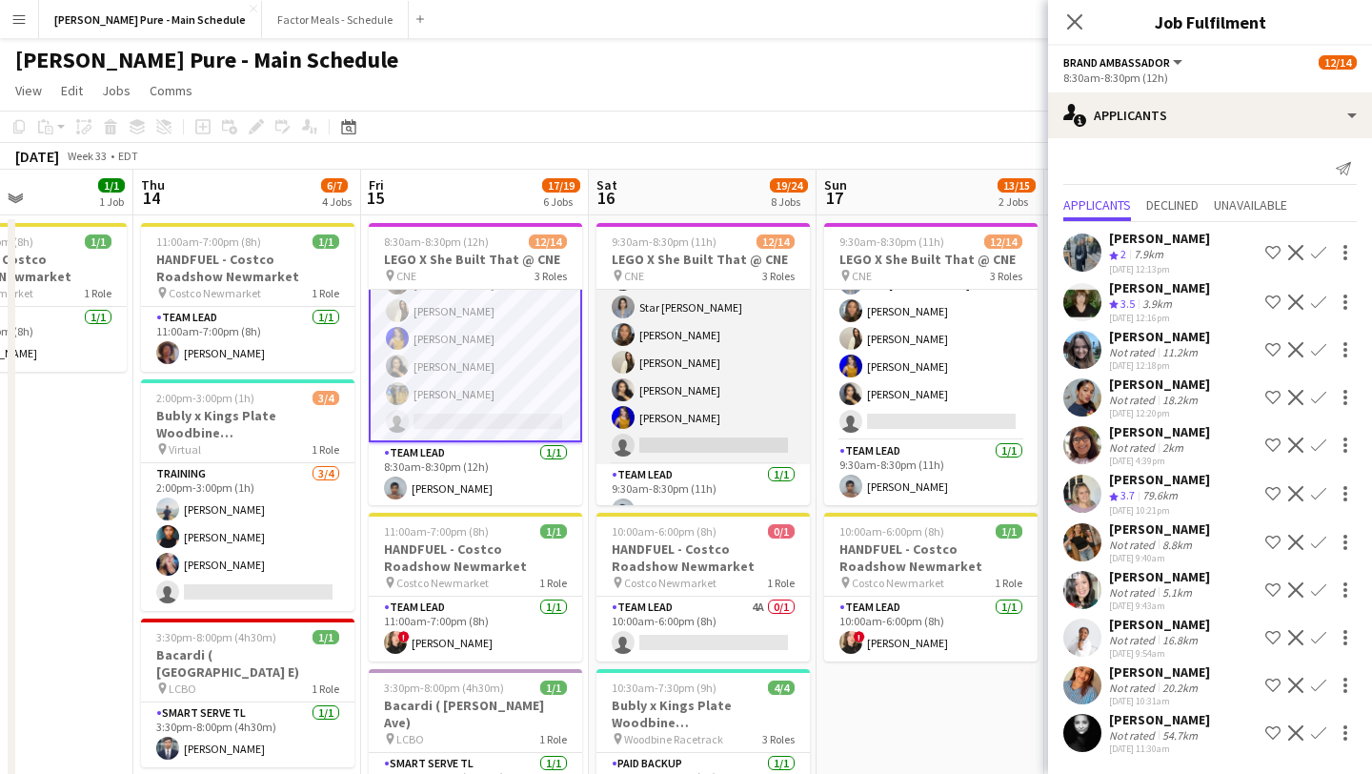
click at [732, 427] on app-card-role "Brand Ambassador 11A 11/12 9:30am-8:30pm (11h) Sarah Oppedisano Sarah Nuri Sohi…" at bounding box center [702, 279] width 213 height 369
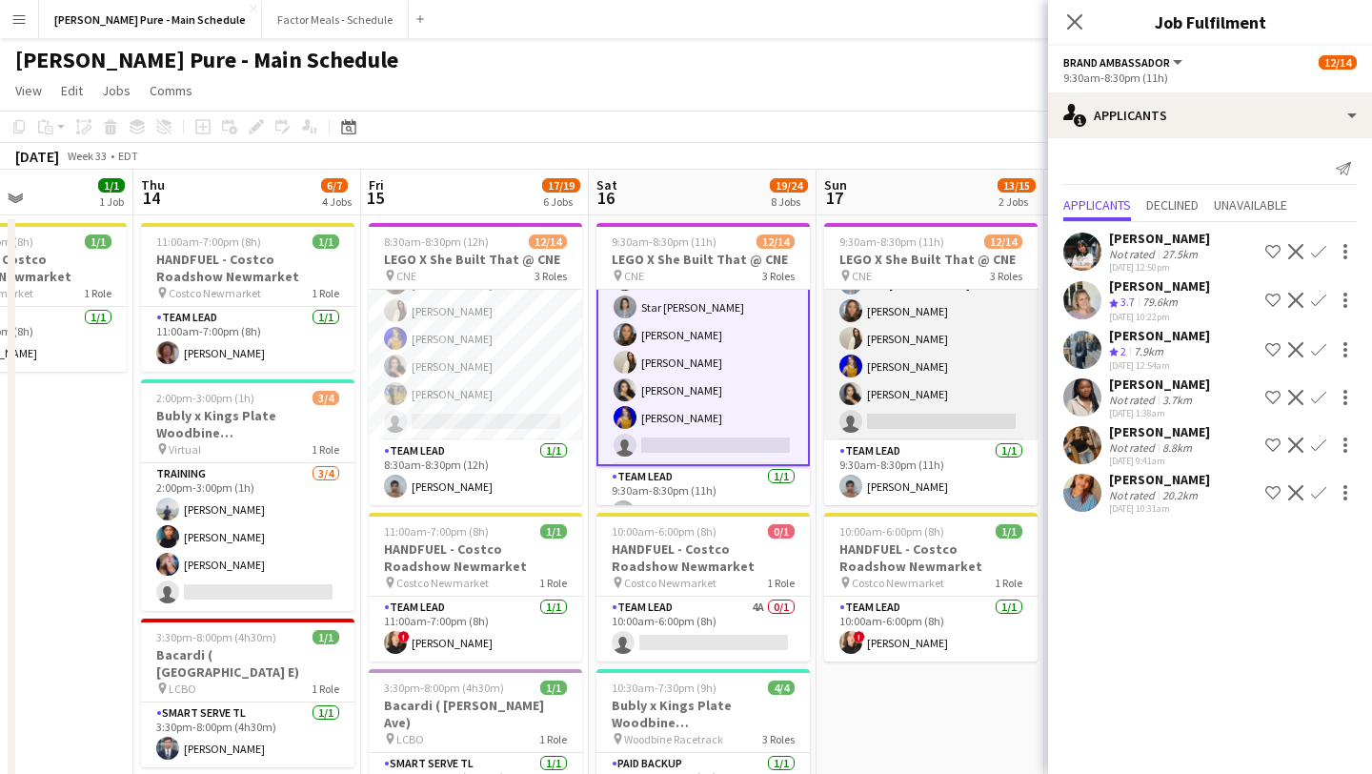
click at [884, 403] on app-card-role "Brand Ambassador 10A 11/12 9:30am-8:30pm (11h) Sarah Oppedisano Sarah Nuri Sohi…" at bounding box center [930, 255] width 213 height 369
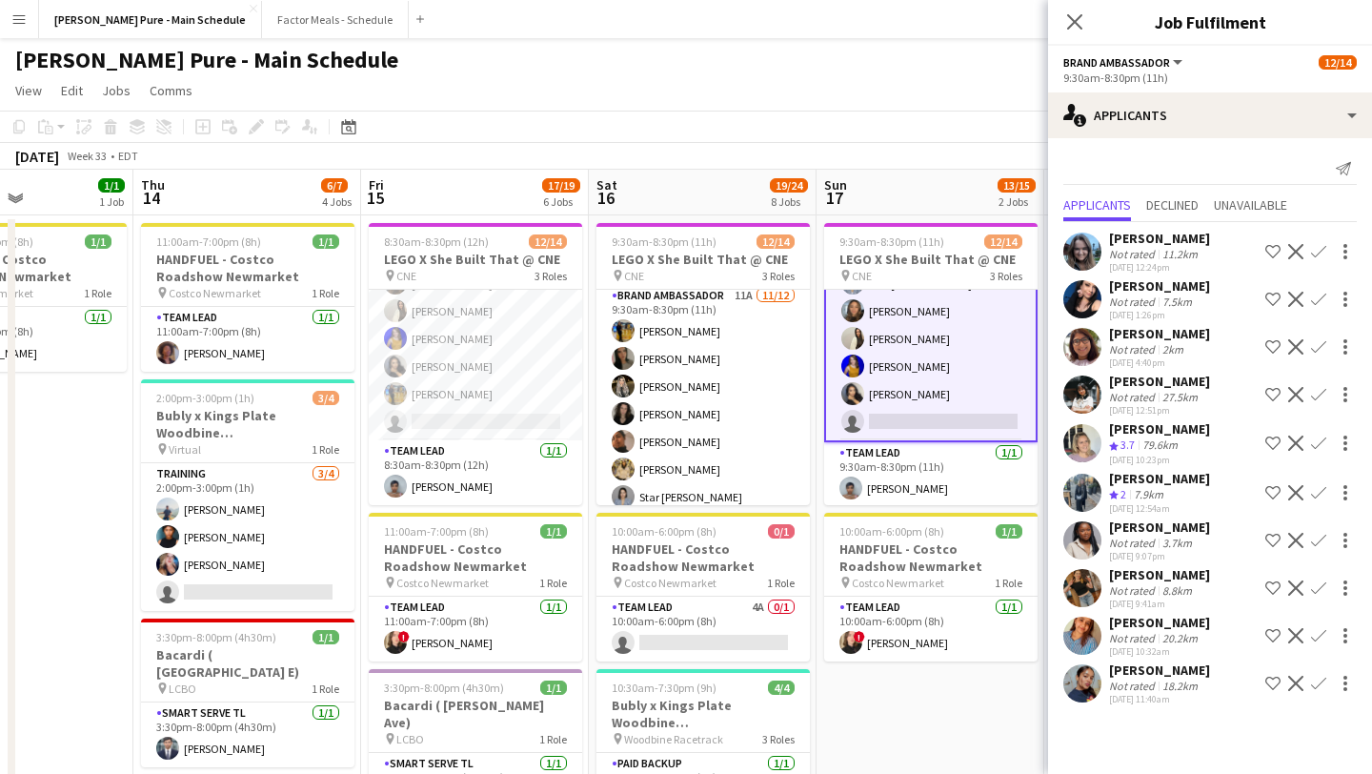
scroll to position [0, 0]
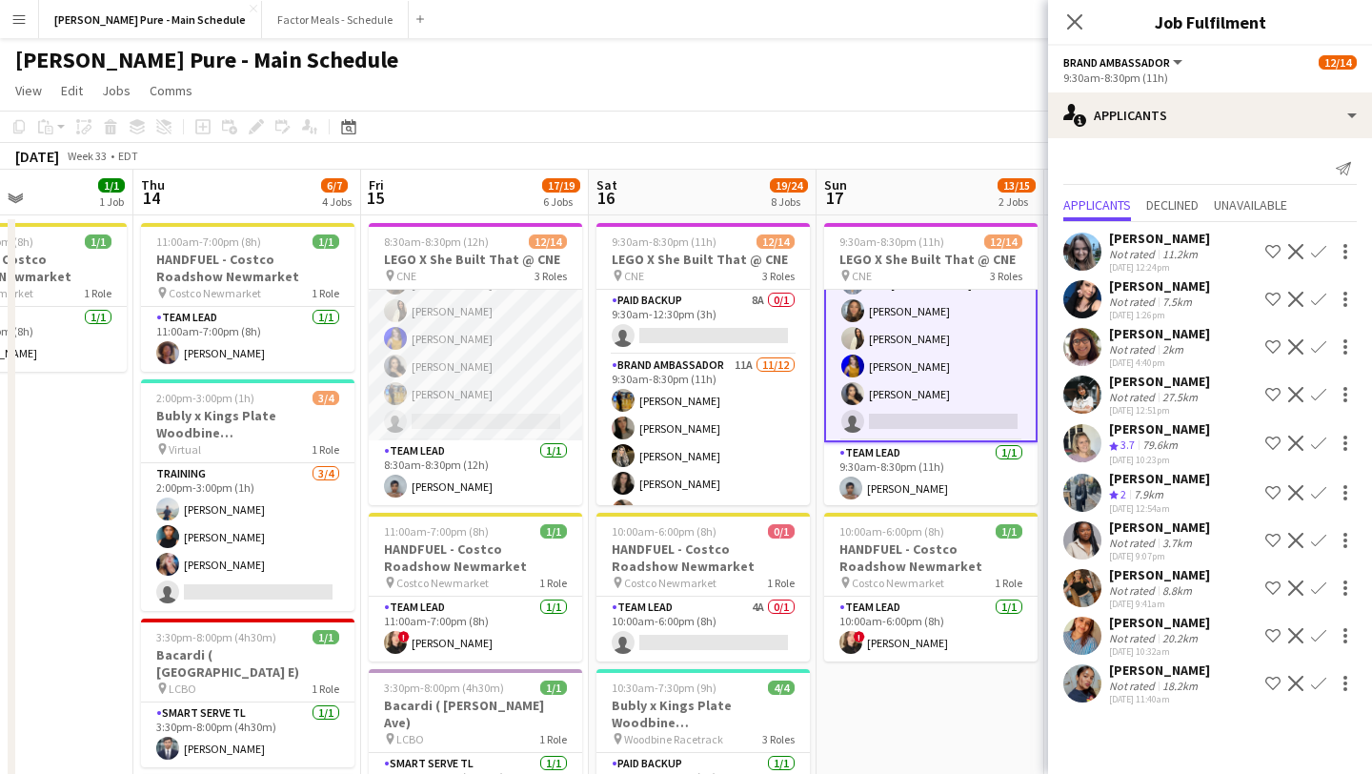
click at [527, 430] on app-card-role "Brand Ambassador 13A 11/12 8:30am-8:30pm (12h) Sarah Nuri Sohila Azimi Emily Ca…" at bounding box center [475, 255] width 213 height 369
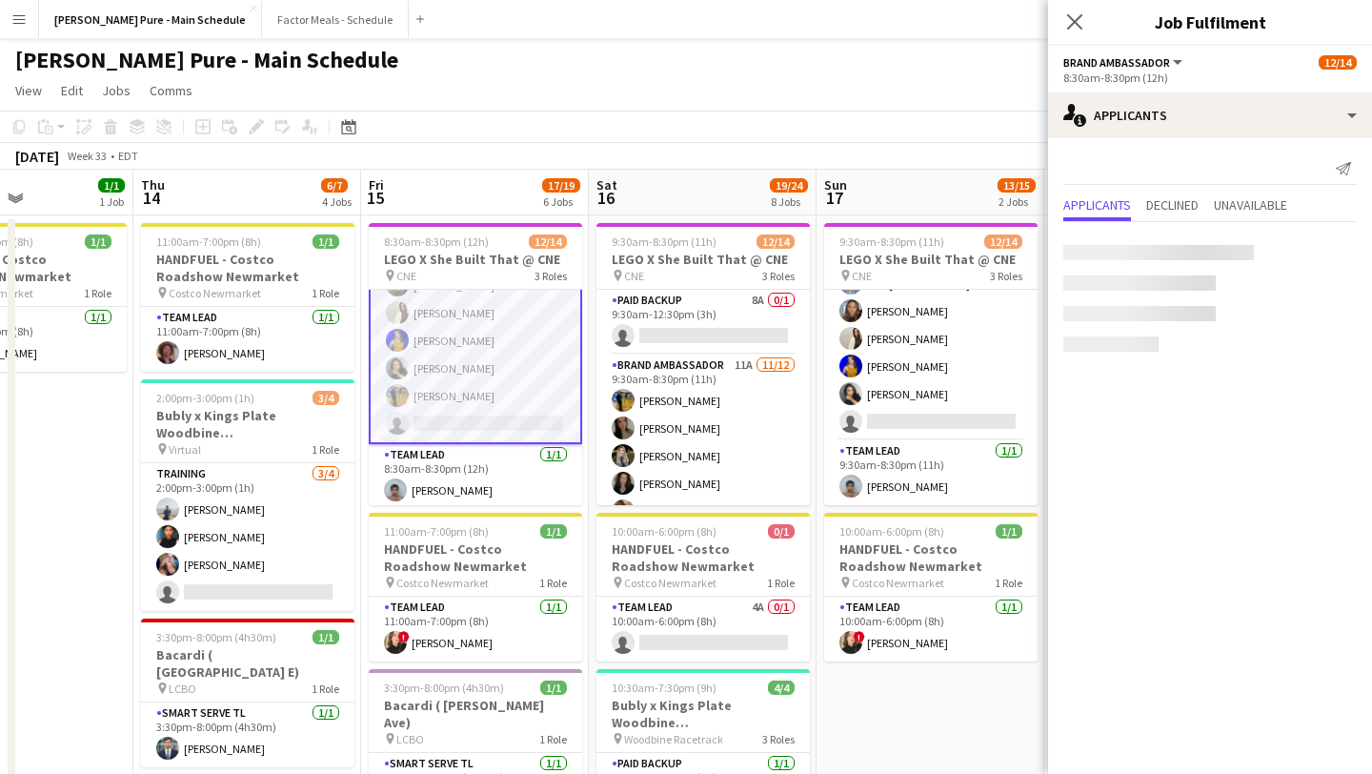
scroll to position [285, 0]
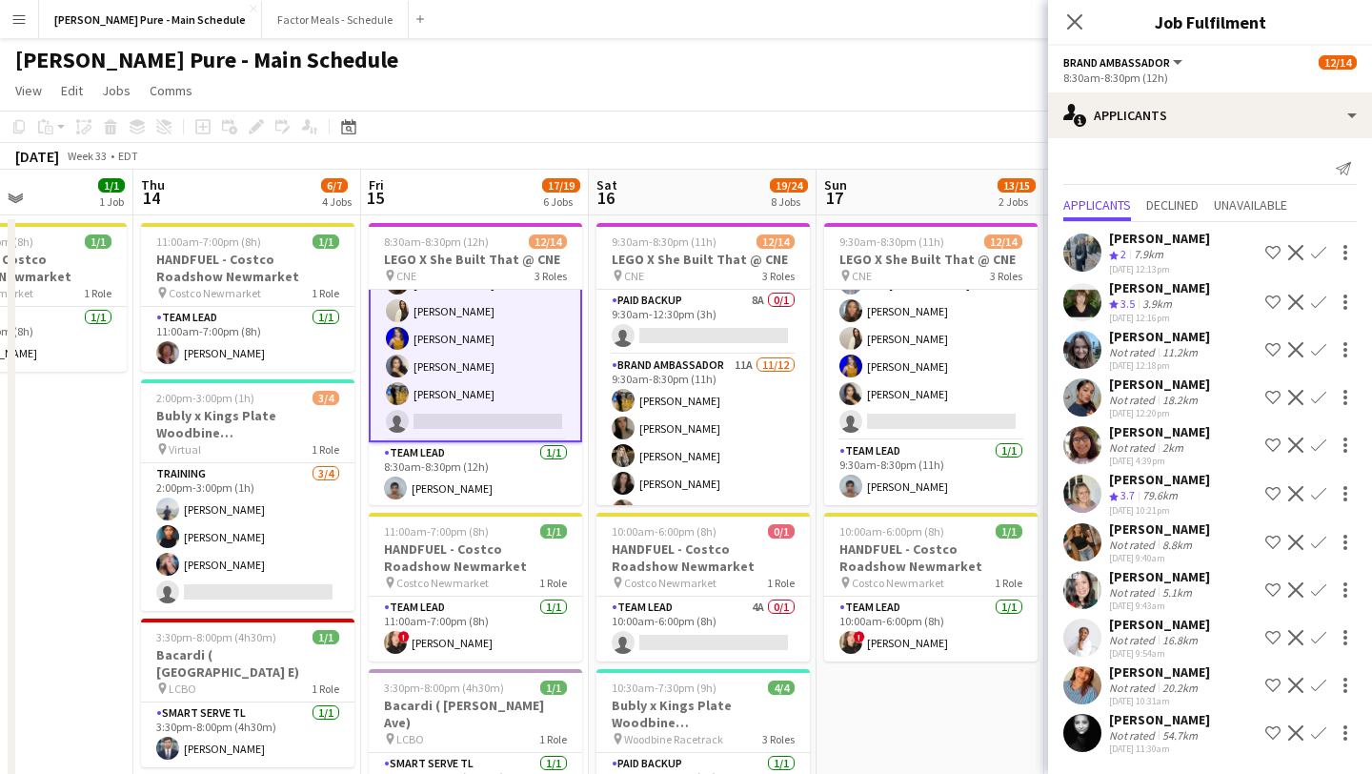
click at [1078, 624] on app-user-avatar at bounding box center [1082, 637] width 38 height 38
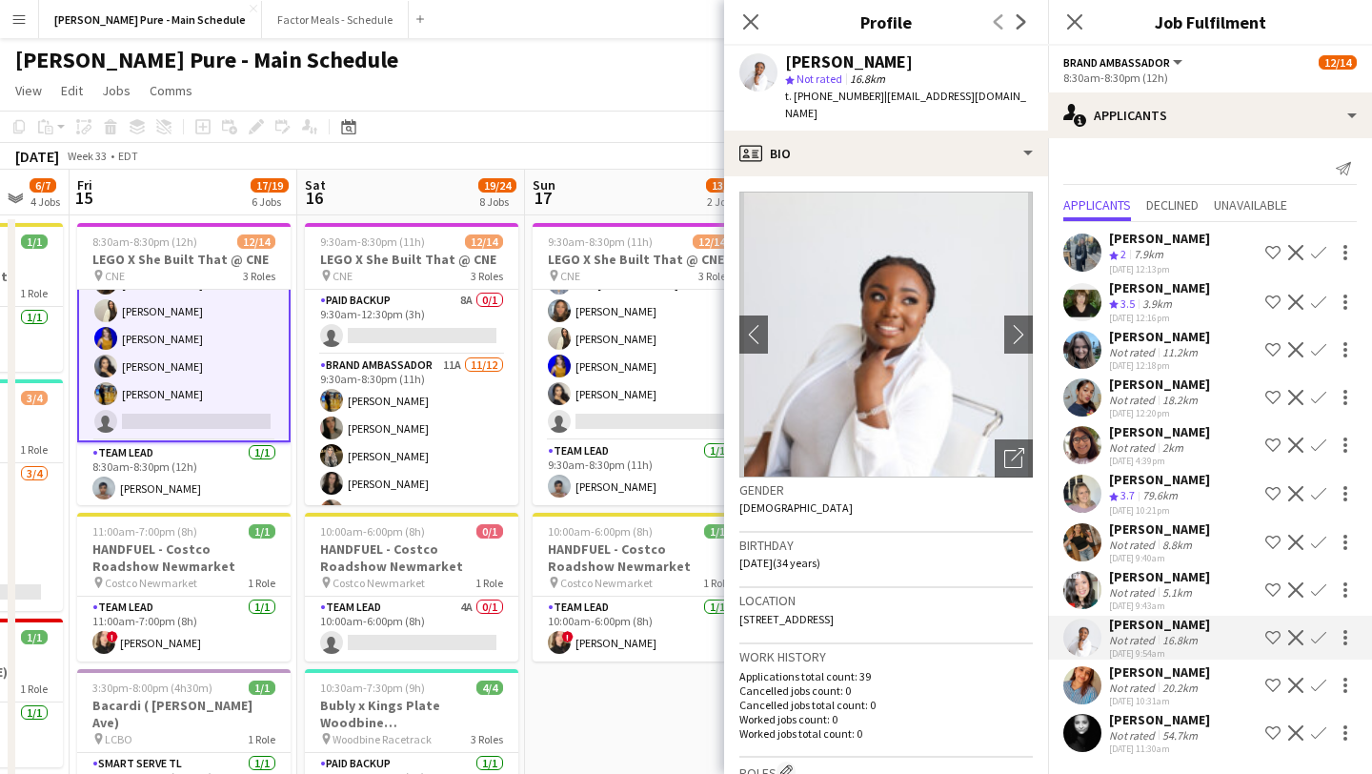
scroll to position [0, 0]
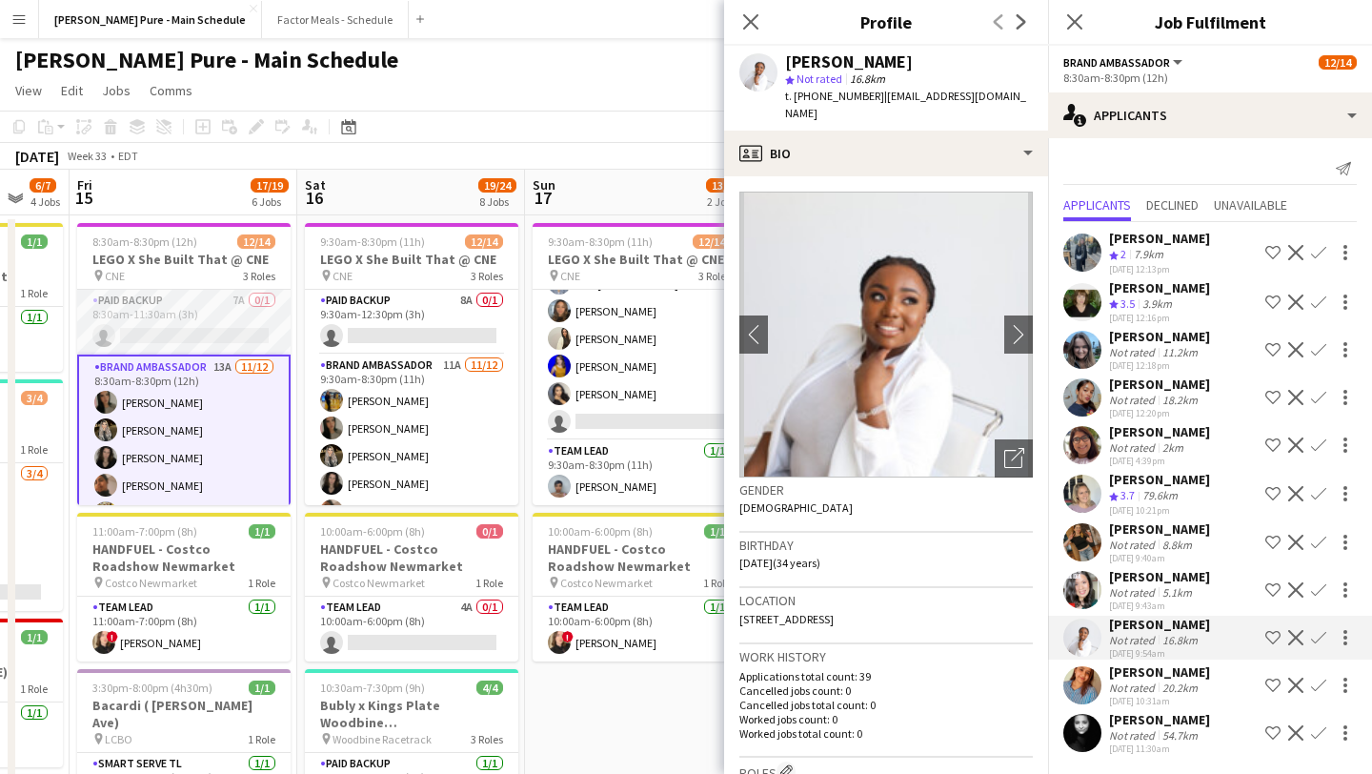
click at [192, 325] on app-card-role "Paid Backup 7A 0/1 8:30am-11:30am (3h) single-neutral-actions" at bounding box center [183, 322] width 213 height 65
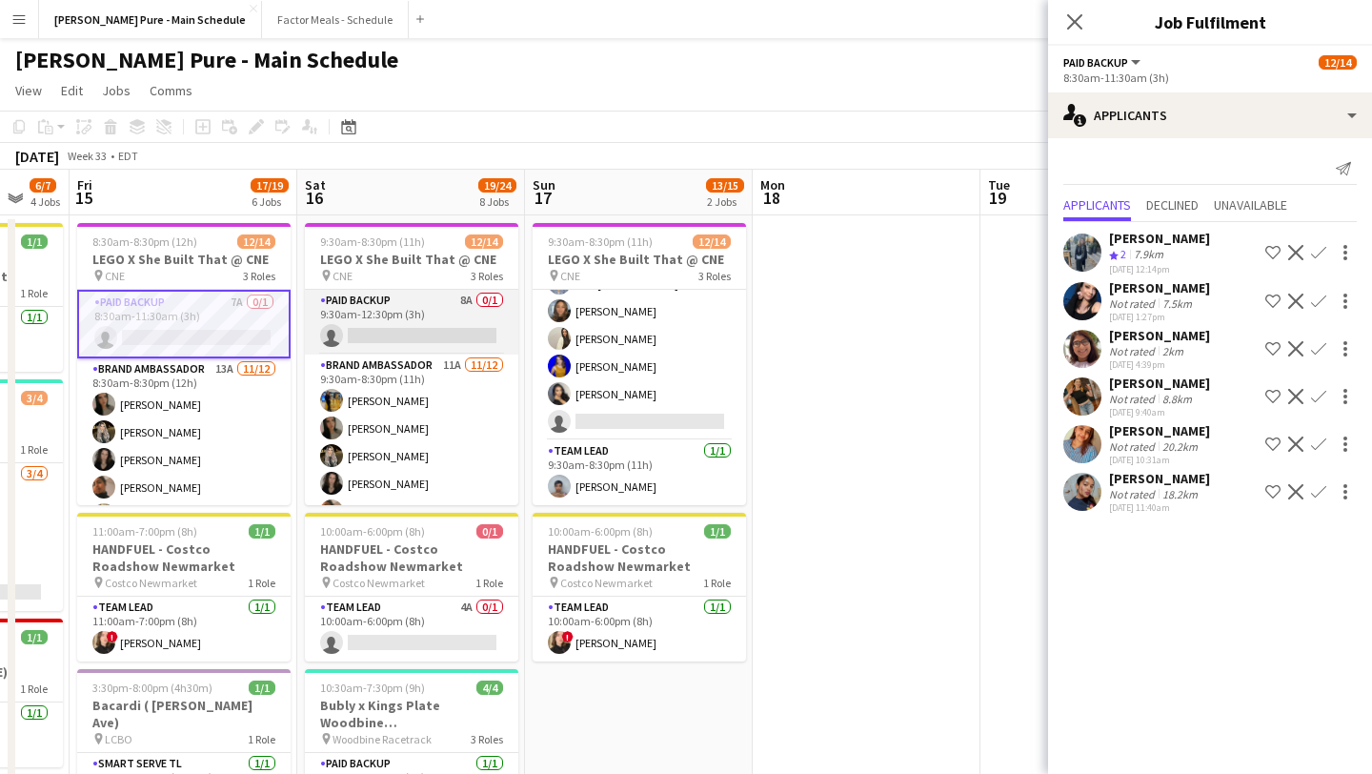
click at [417, 349] on app-card-role "Paid Backup 8A 0/1 9:30am-12:30pm (3h) single-neutral-actions" at bounding box center [411, 322] width 213 height 65
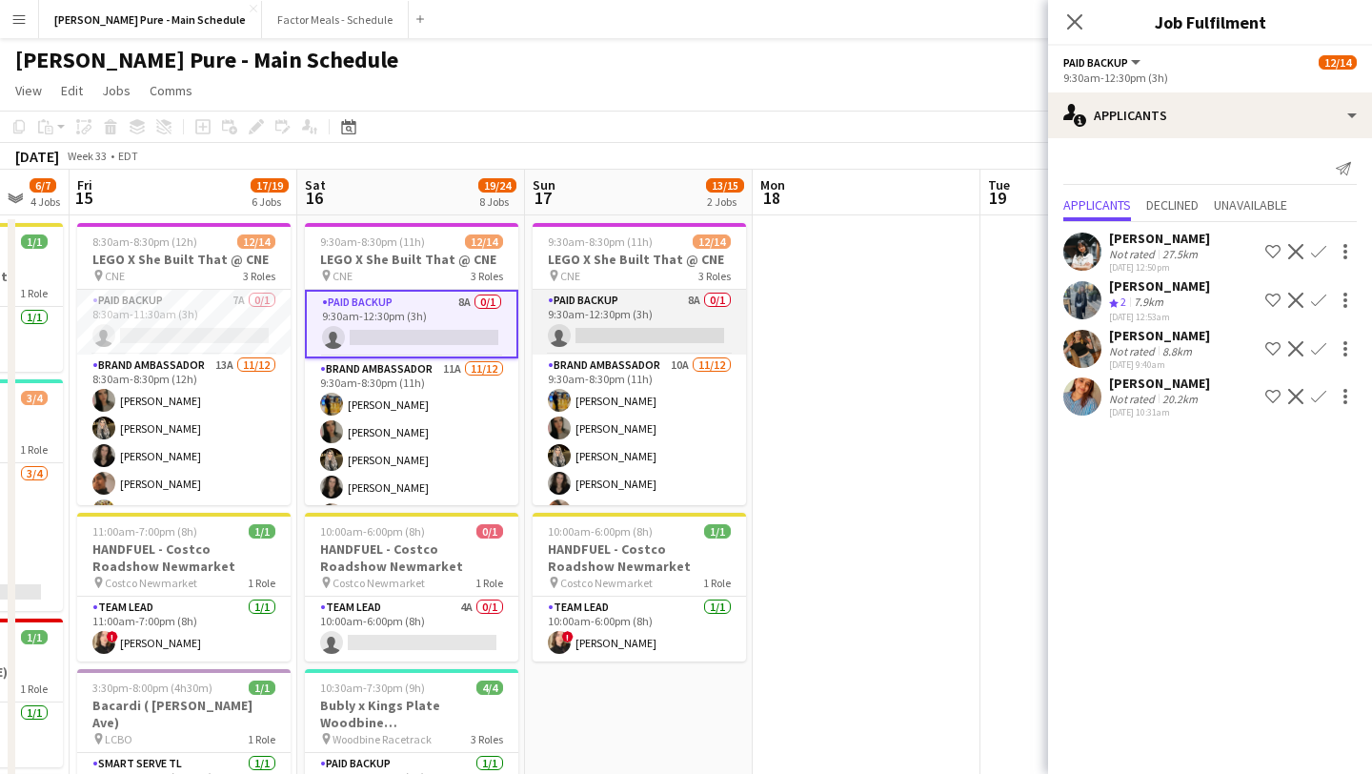
click at [650, 321] on app-card-role "Paid Backup 8A 0/1 9:30am-12:30pm (3h) single-neutral-actions" at bounding box center [639, 322] width 213 height 65
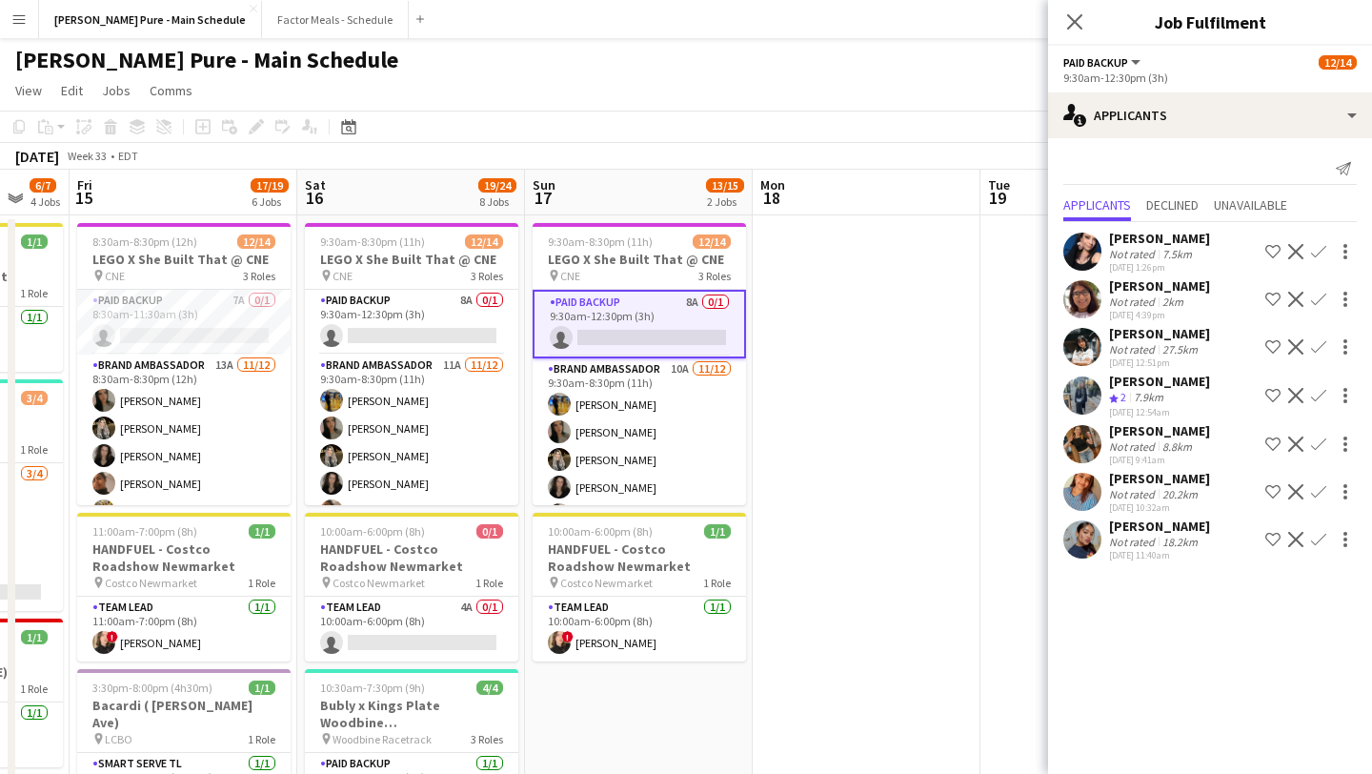
click at [1087, 12] on div "Close pop-in" at bounding box center [1074, 22] width 53 height 44
click at [1084, 19] on app-icon "Close pop-in" at bounding box center [1075, 23] width 28 height 28
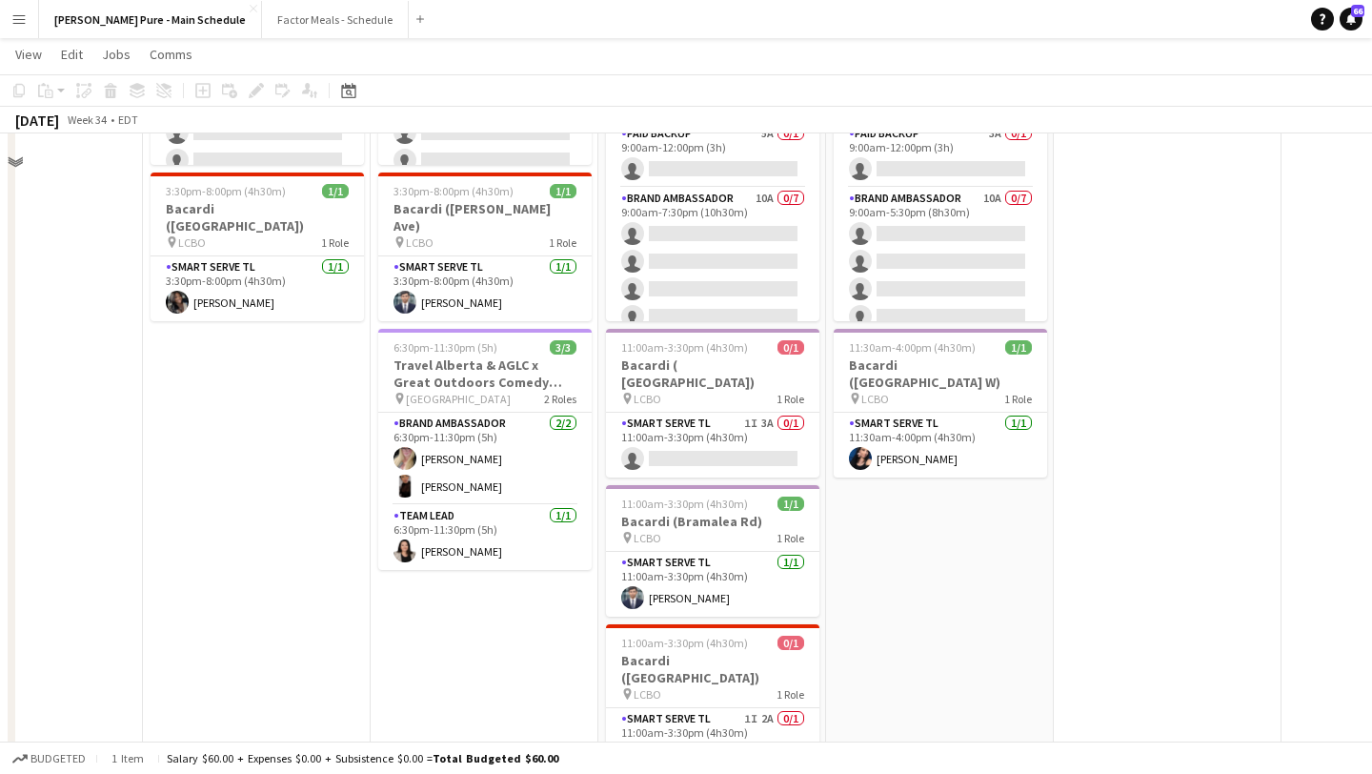
scroll to position [661, 0]
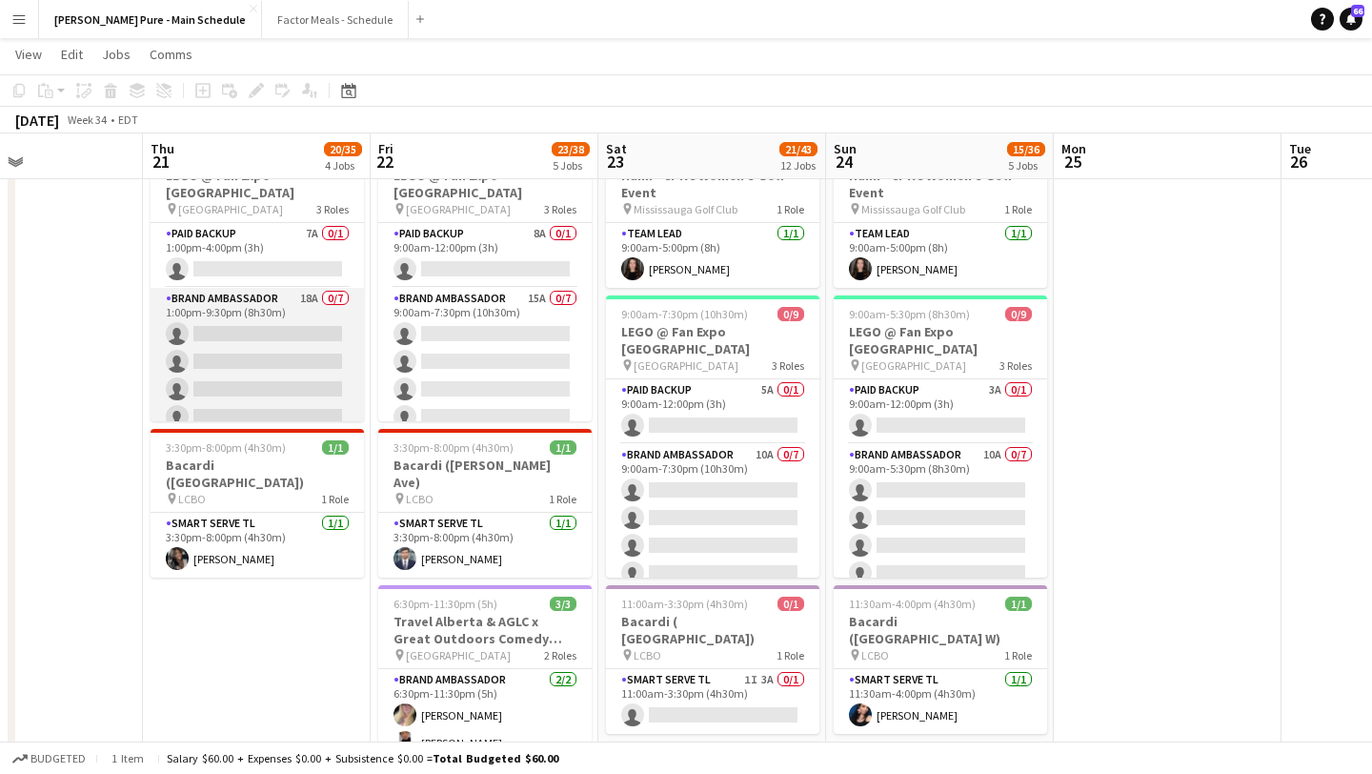
click at [252, 317] on app-card-role "Brand Ambassador 18A 0/7 1:00pm-9:30pm (8h30m) single-neutral-actions single-ne…" at bounding box center [257, 403] width 213 height 231
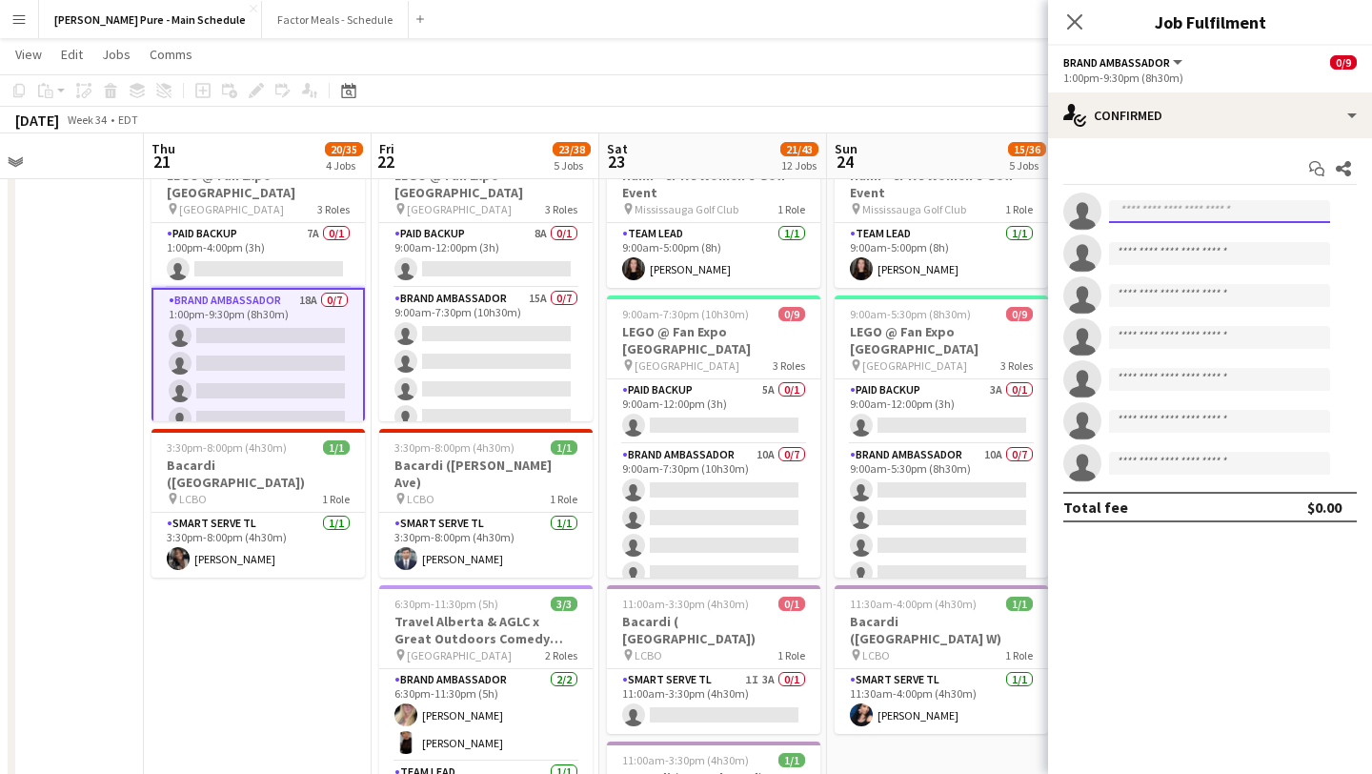
drag, startPoint x: 1163, startPoint y: 212, endPoint x: 1163, endPoint y: 201, distance: 11.4
click at [1163, 212] on input at bounding box center [1219, 211] width 221 height 23
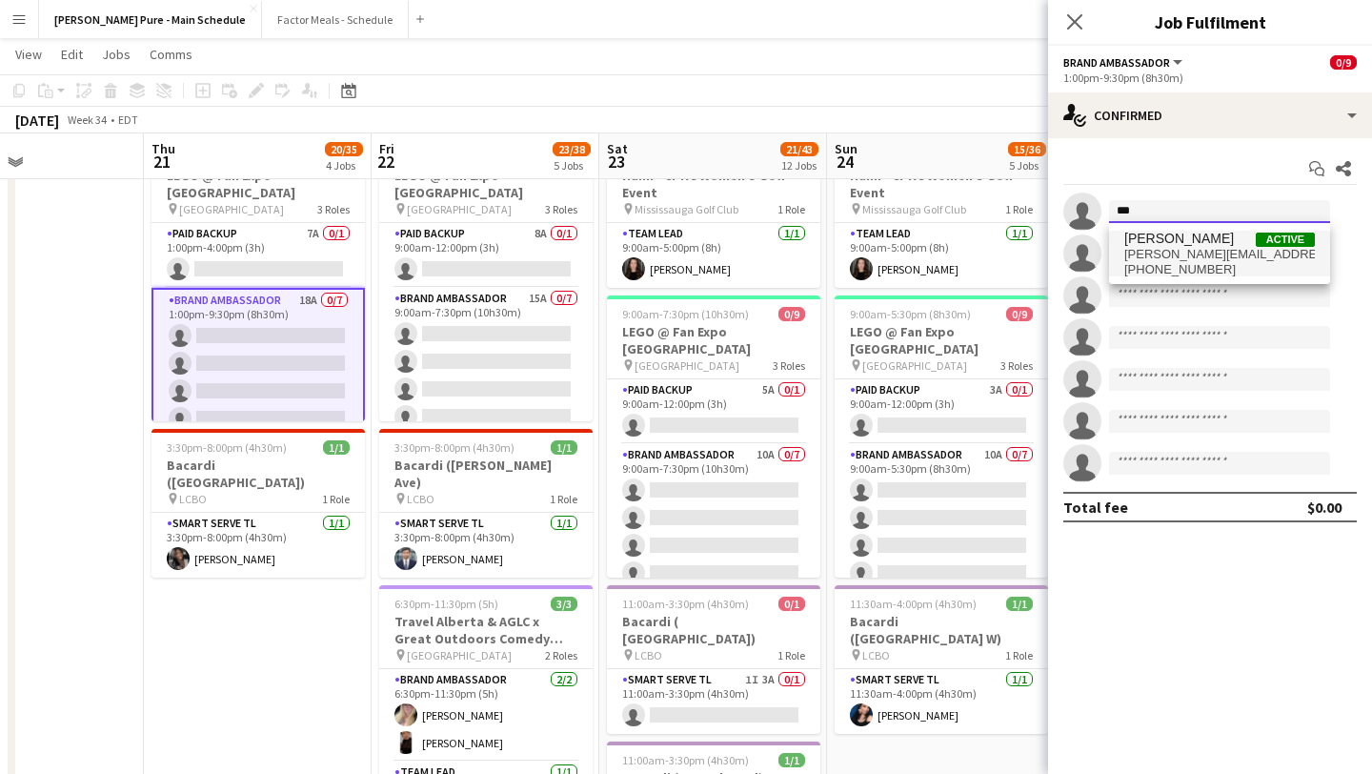
type input "***"
click at [1192, 253] on span "liliya.chvalyuk@gmail.com" at bounding box center [1219, 254] width 191 height 15
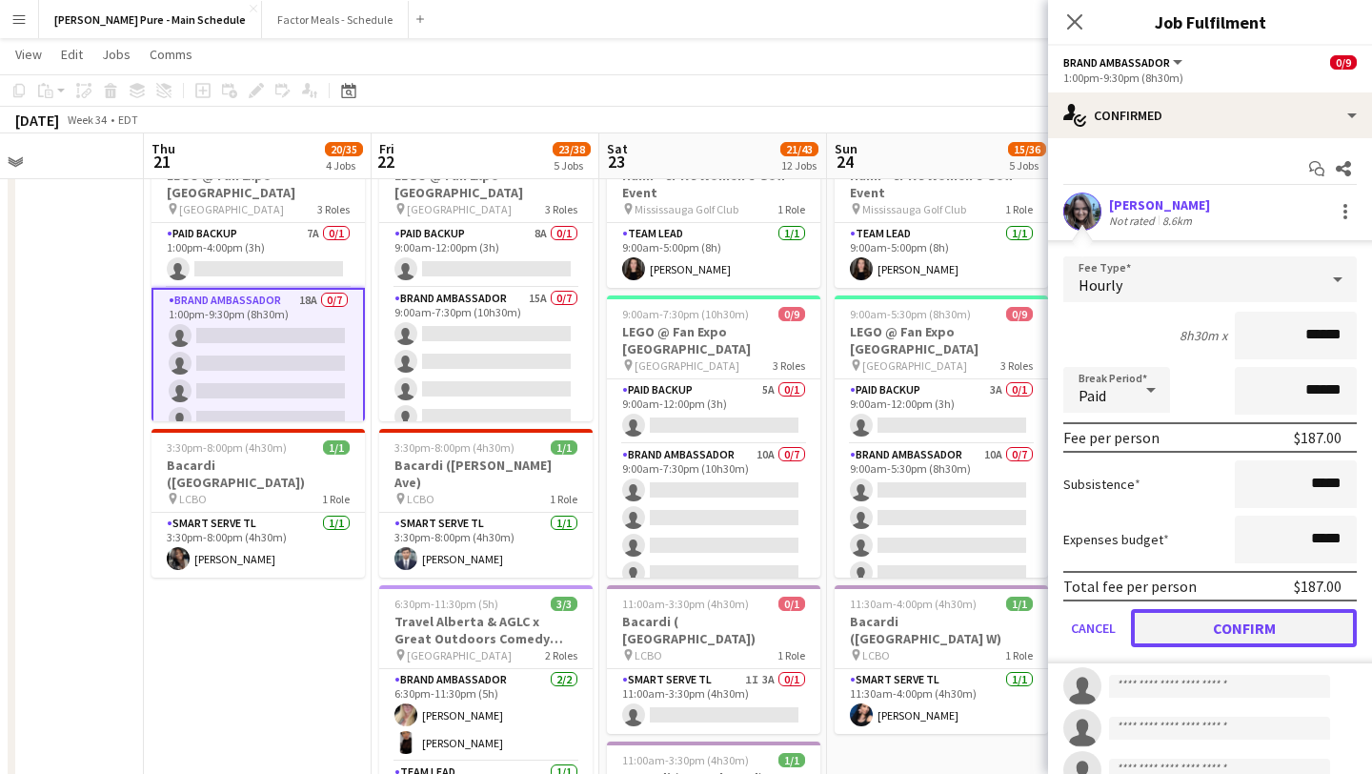
click at [1242, 645] on button "Confirm" at bounding box center [1244, 628] width 226 height 38
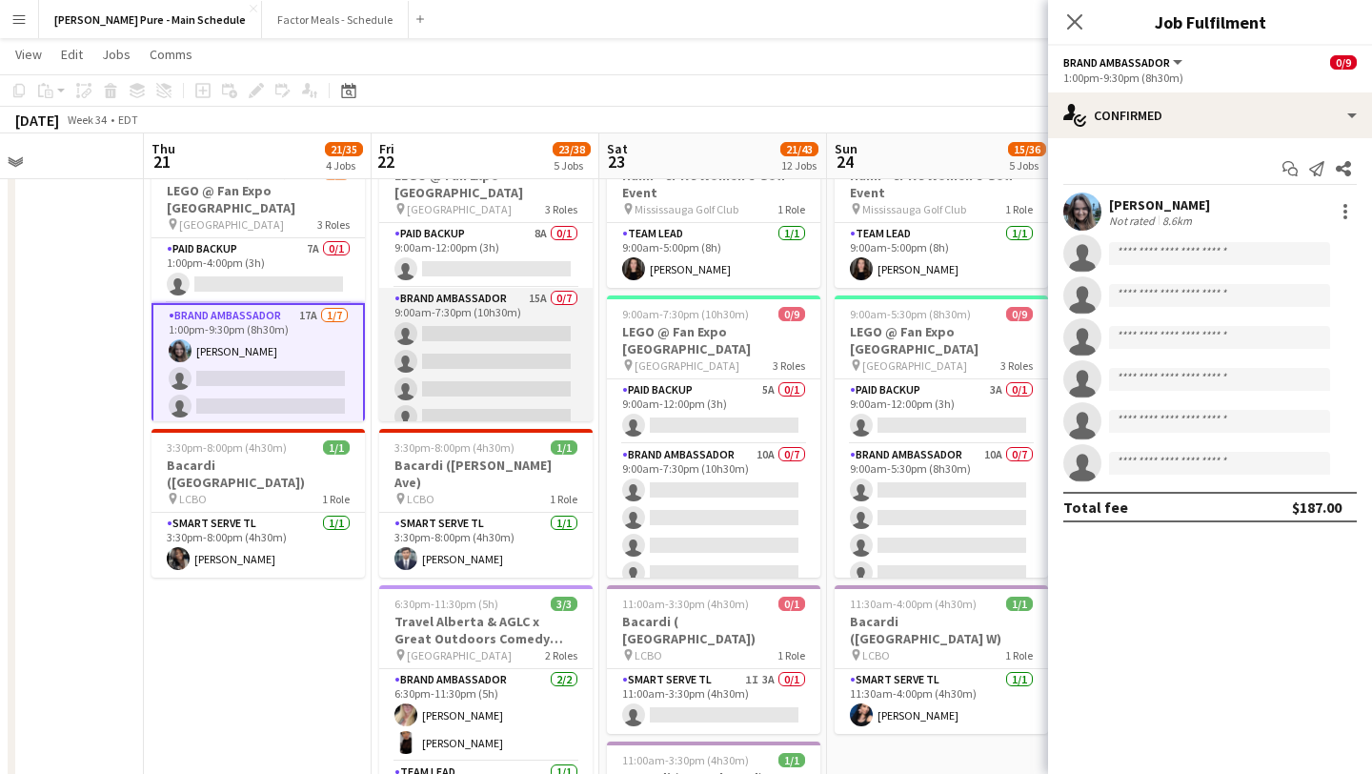
click at [476, 310] on app-card-role "Brand Ambassador 15A 0/7 9:00am-7:30pm (10h30m) single-neutral-actions single-n…" at bounding box center [485, 403] width 213 height 231
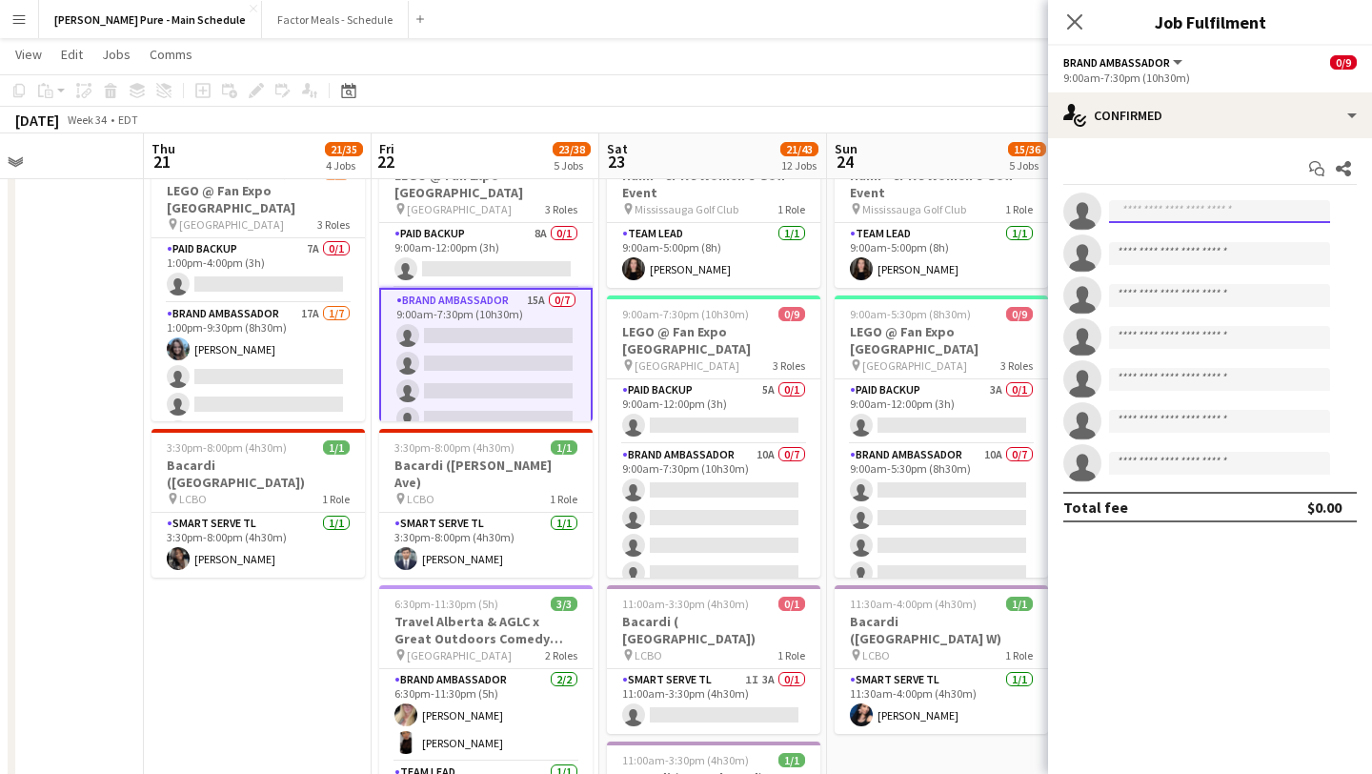
click at [1179, 203] on input at bounding box center [1219, 211] width 221 height 23
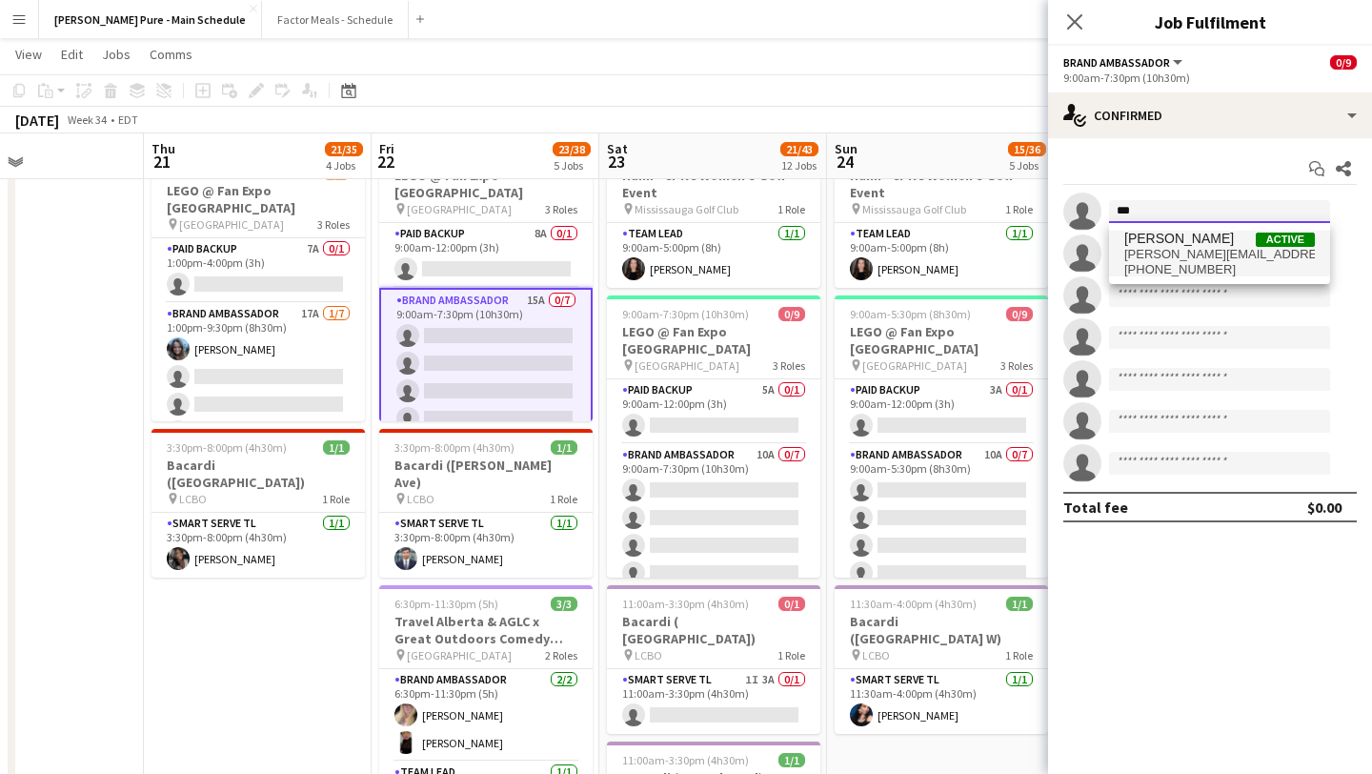
type input "***"
click at [1181, 237] on span "Liliya Chvalyuk" at bounding box center [1179, 239] width 110 height 16
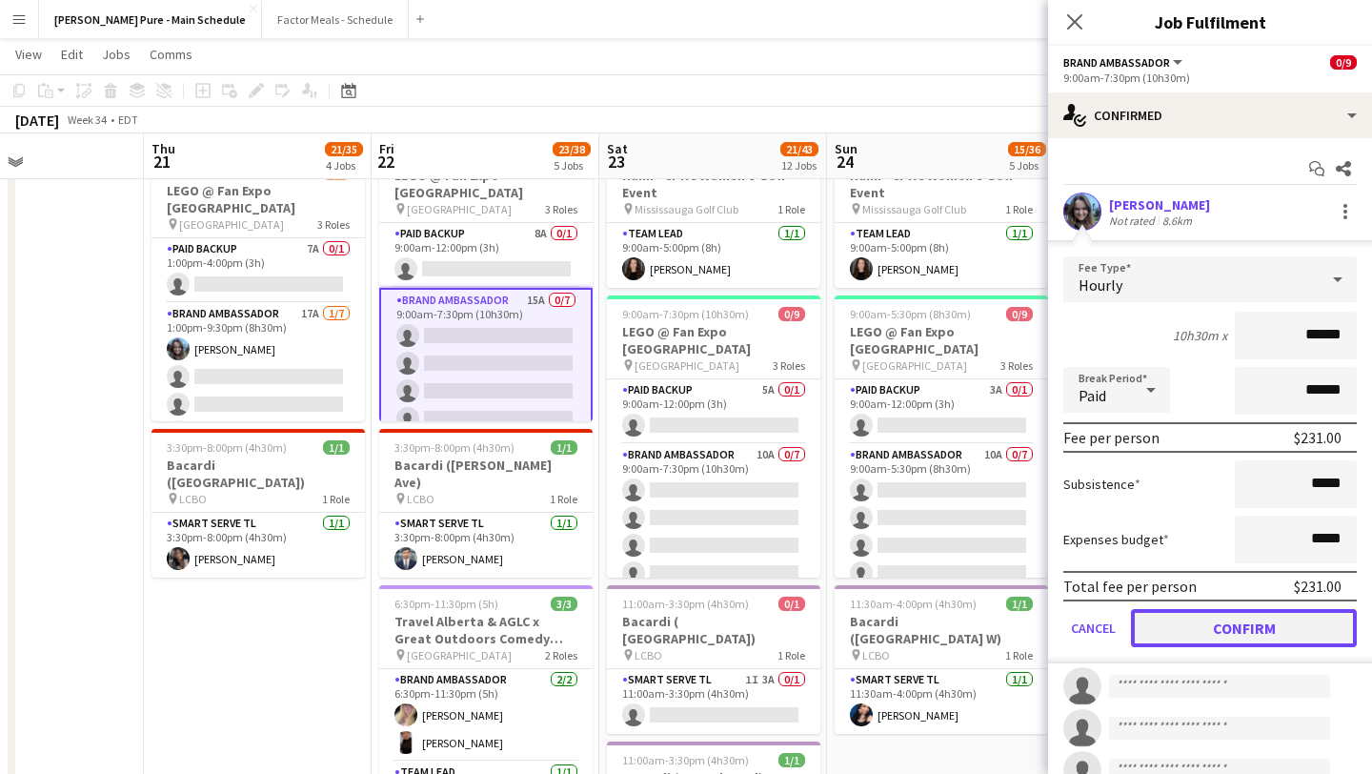
click at [1212, 625] on button "Confirm" at bounding box center [1244, 628] width 226 height 38
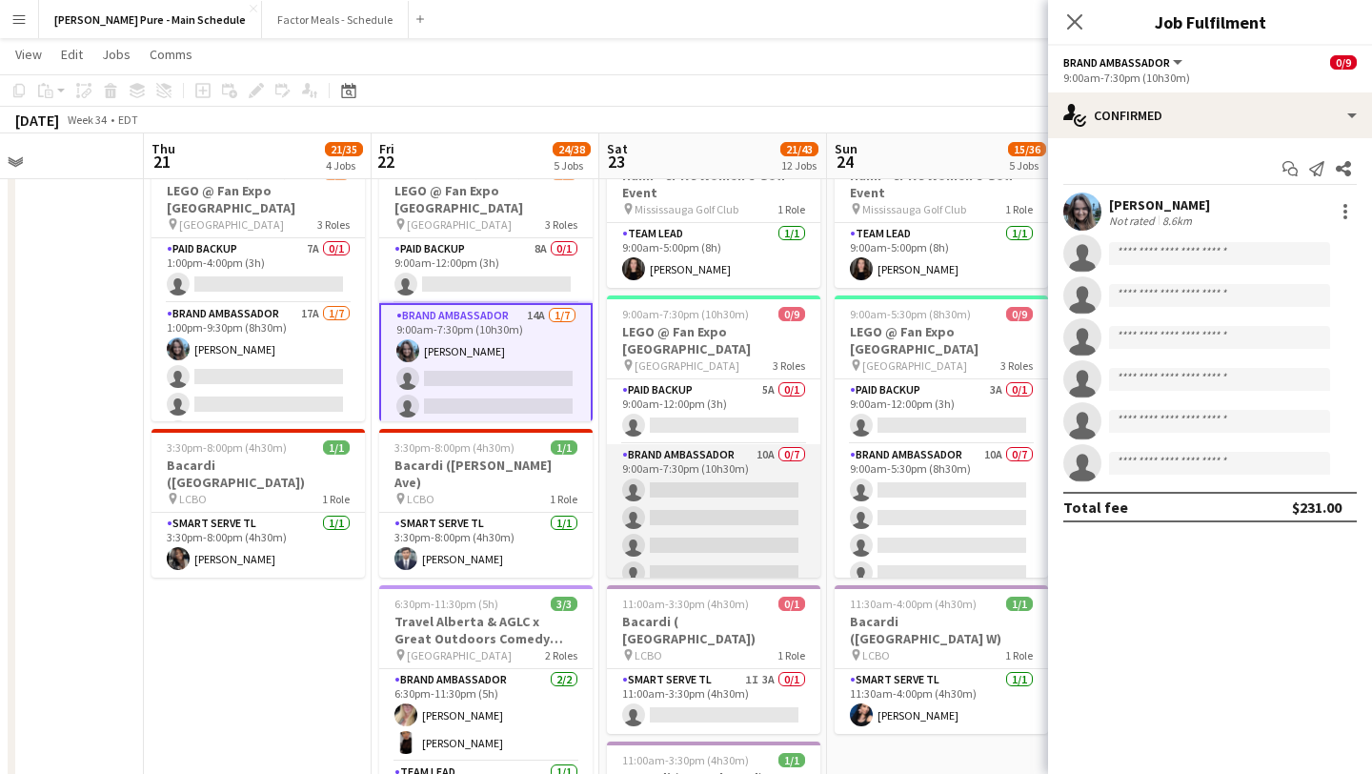
click at [744, 460] on app-card-role "Brand Ambassador 10A 0/7 9:00am-7:30pm (10h30m) single-neutral-actions single-n…" at bounding box center [713, 559] width 213 height 231
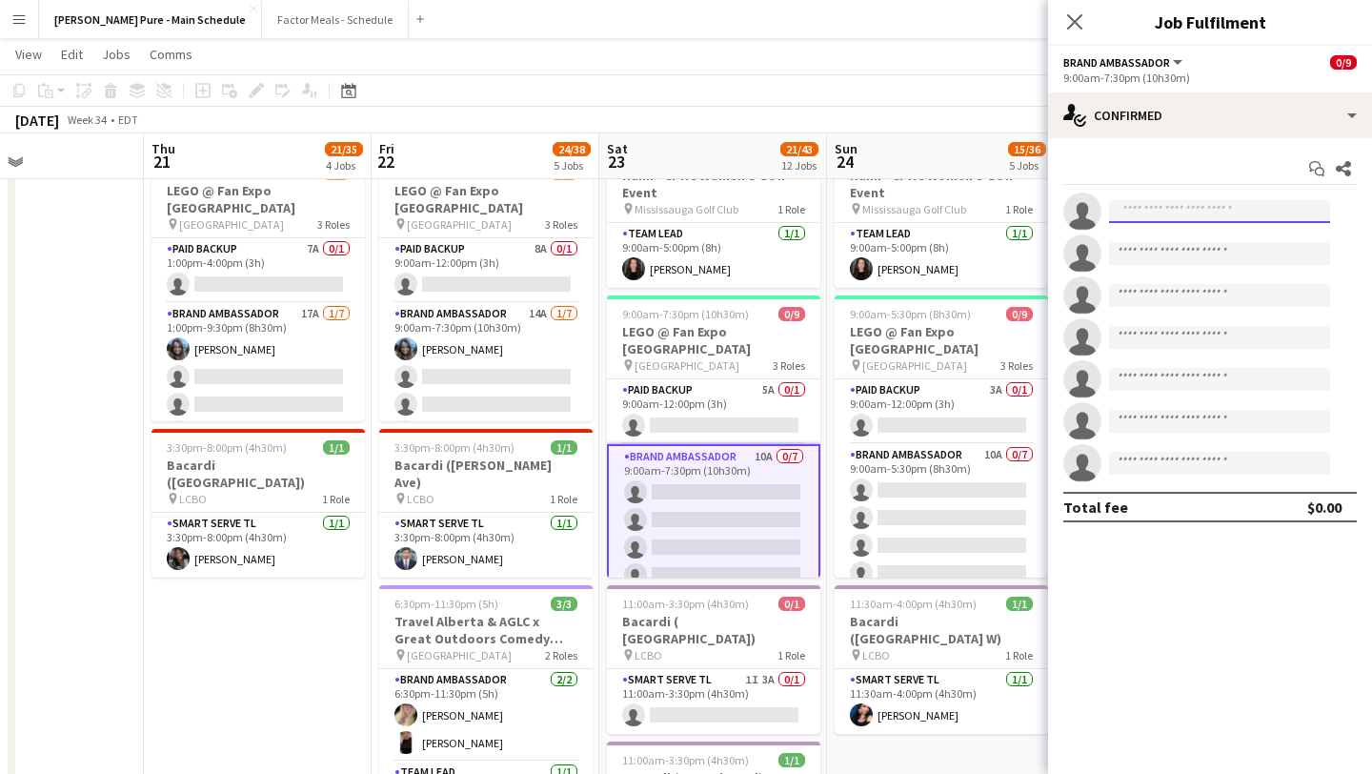
click at [1181, 206] on input at bounding box center [1219, 211] width 221 height 23
type input "***"
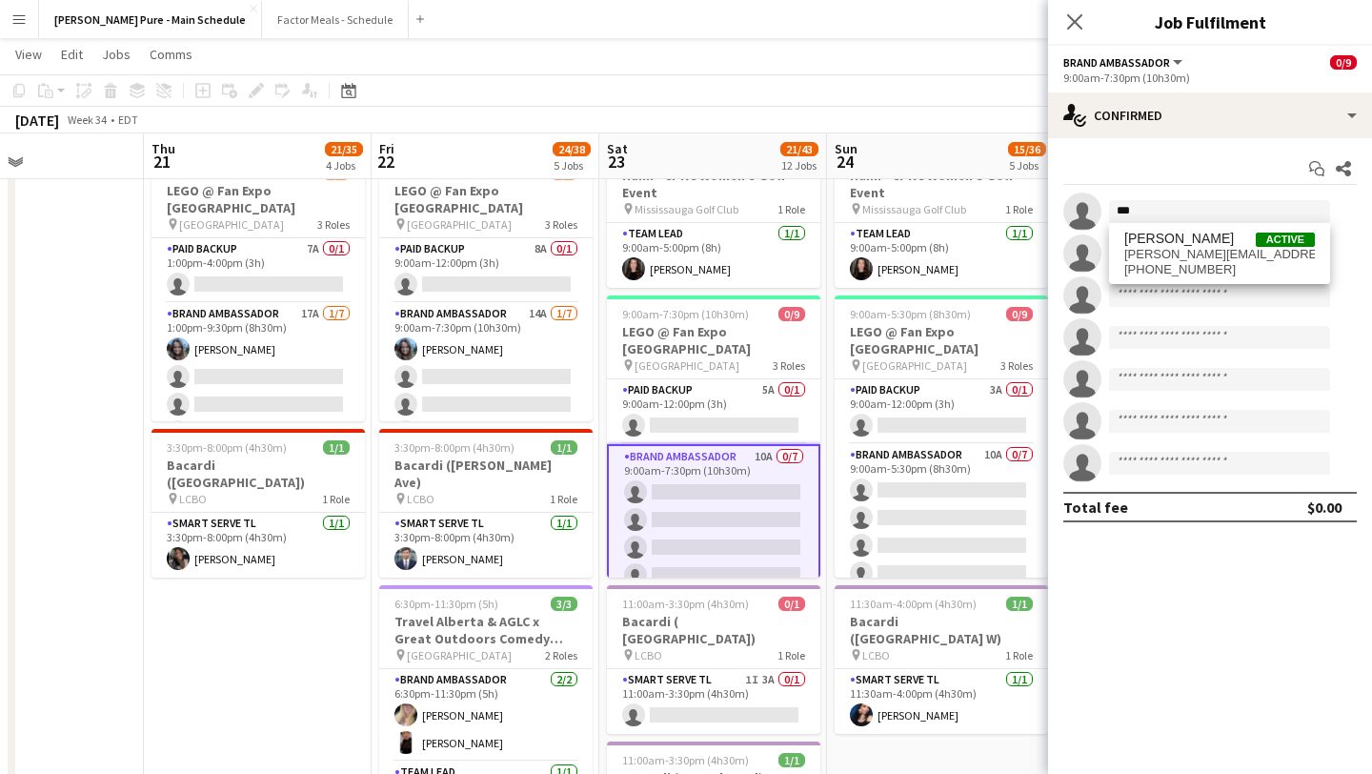
click at [1180, 253] on span "liliya.chvalyuk@gmail.com" at bounding box center [1219, 254] width 191 height 15
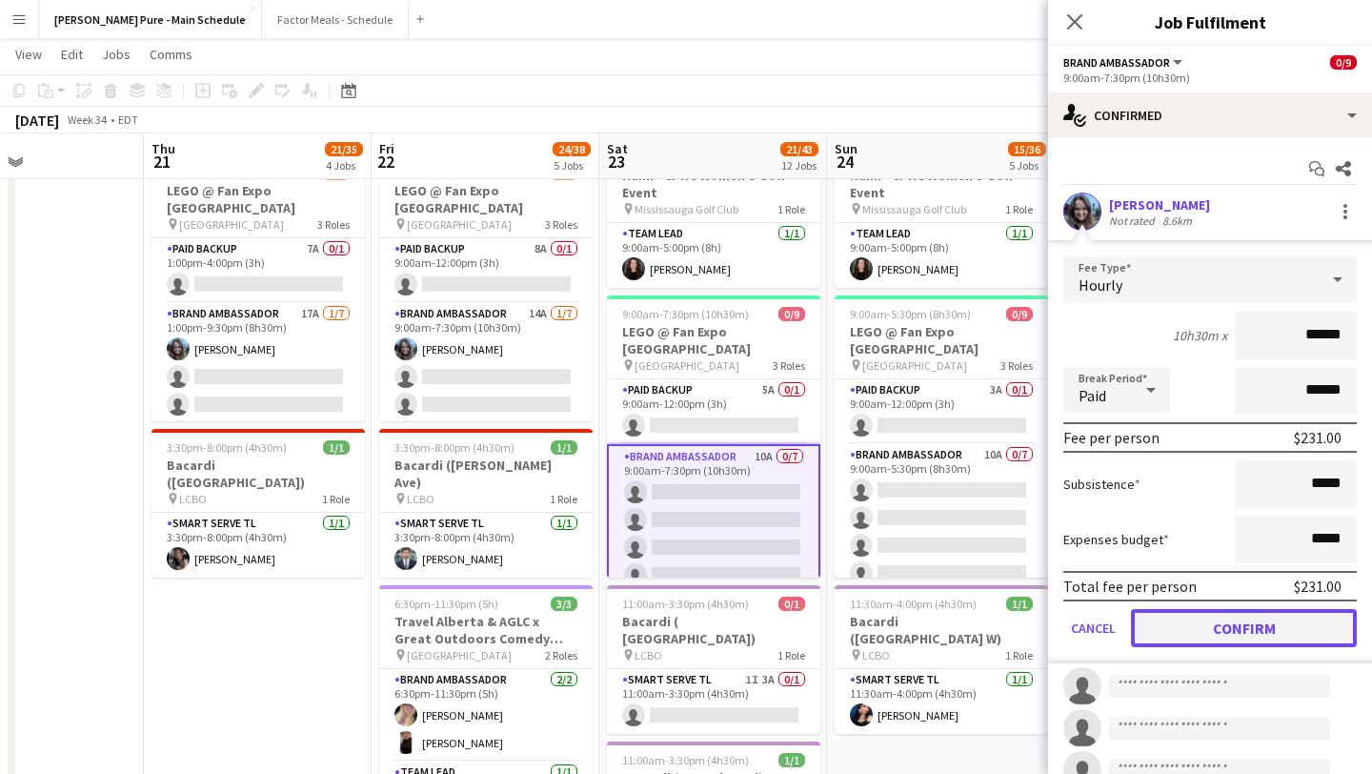
click at [1256, 630] on button "Confirm" at bounding box center [1244, 628] width 226 height 38
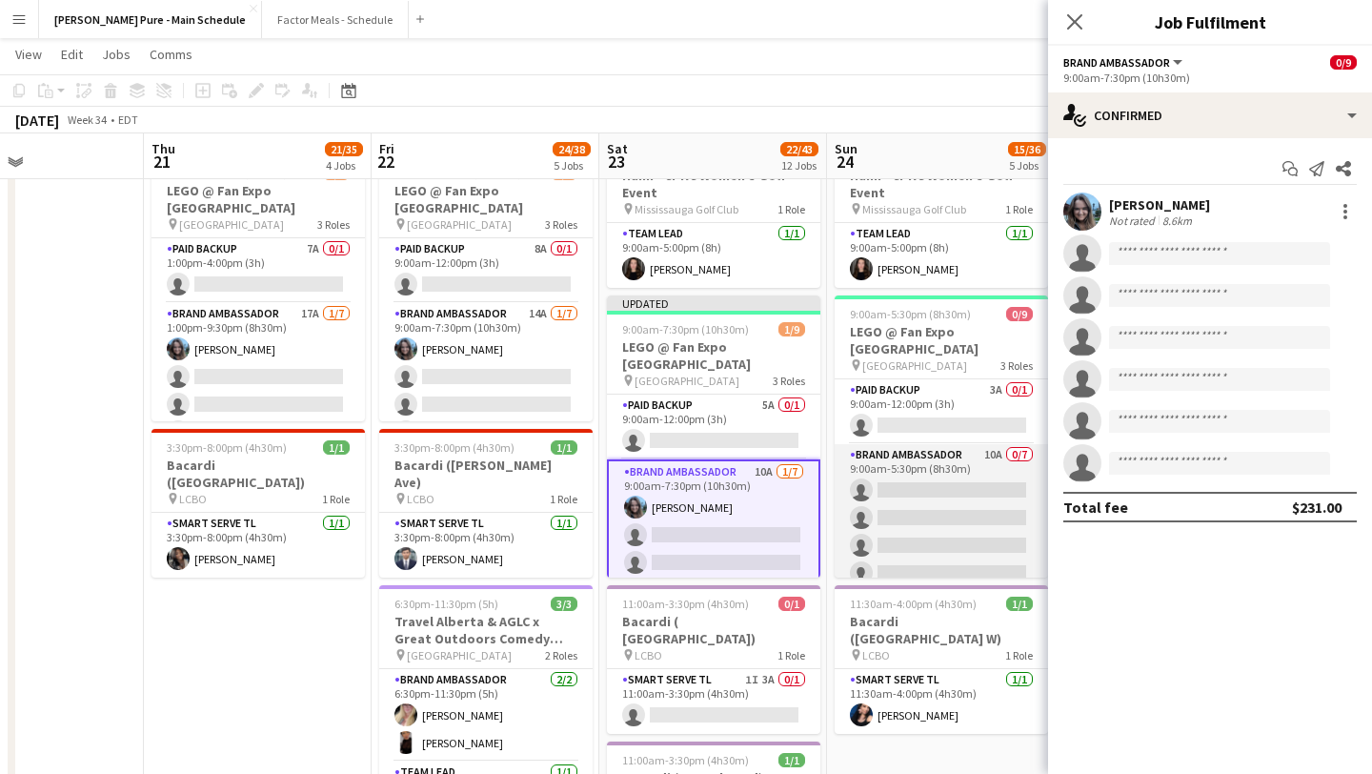
click at [946, 508] on app-card-role "Brand Ambassador 10A 0/7 9:00am-5:30pm (8h30m) single-neutral-actions single-ne…" at bounding box center [941, 559] width 213 height 231
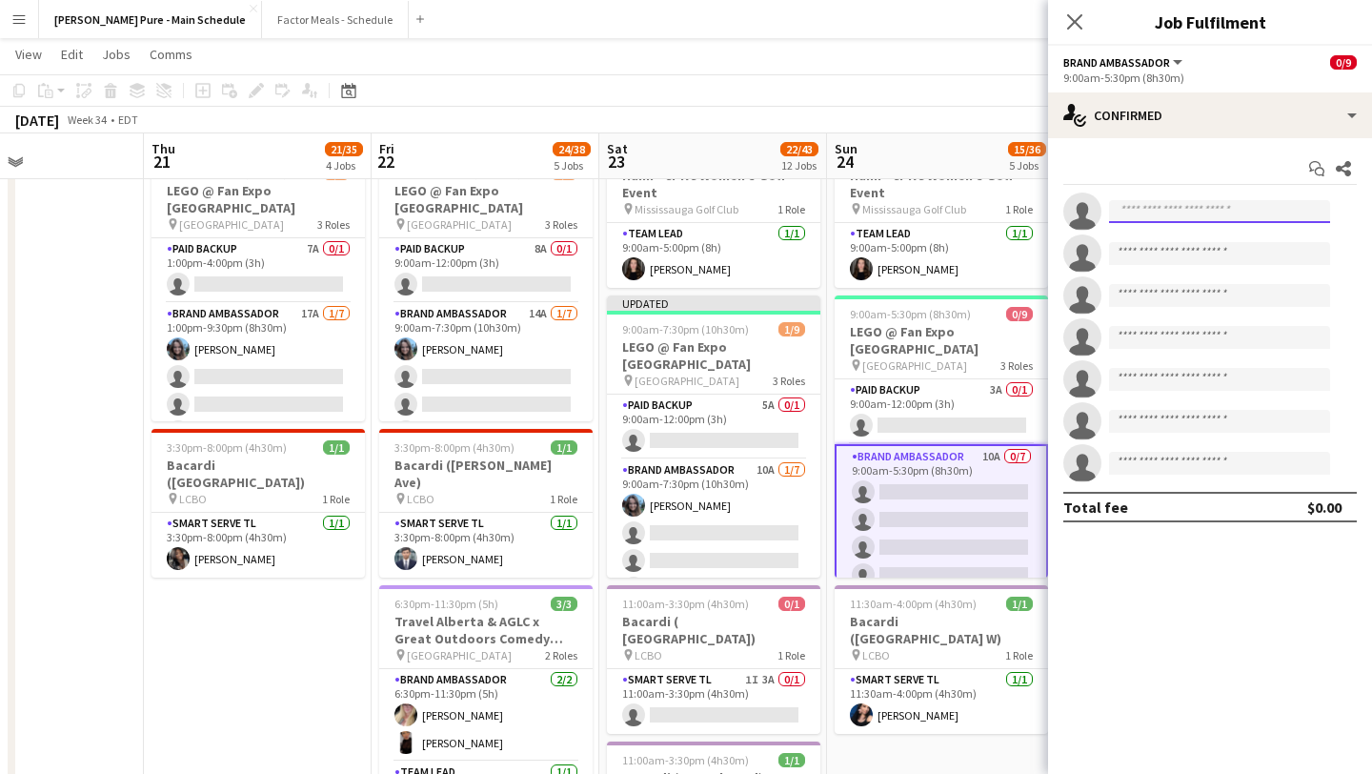
click at [1153, 212] on input at bounding box center [1219, 211] width 221 height 23
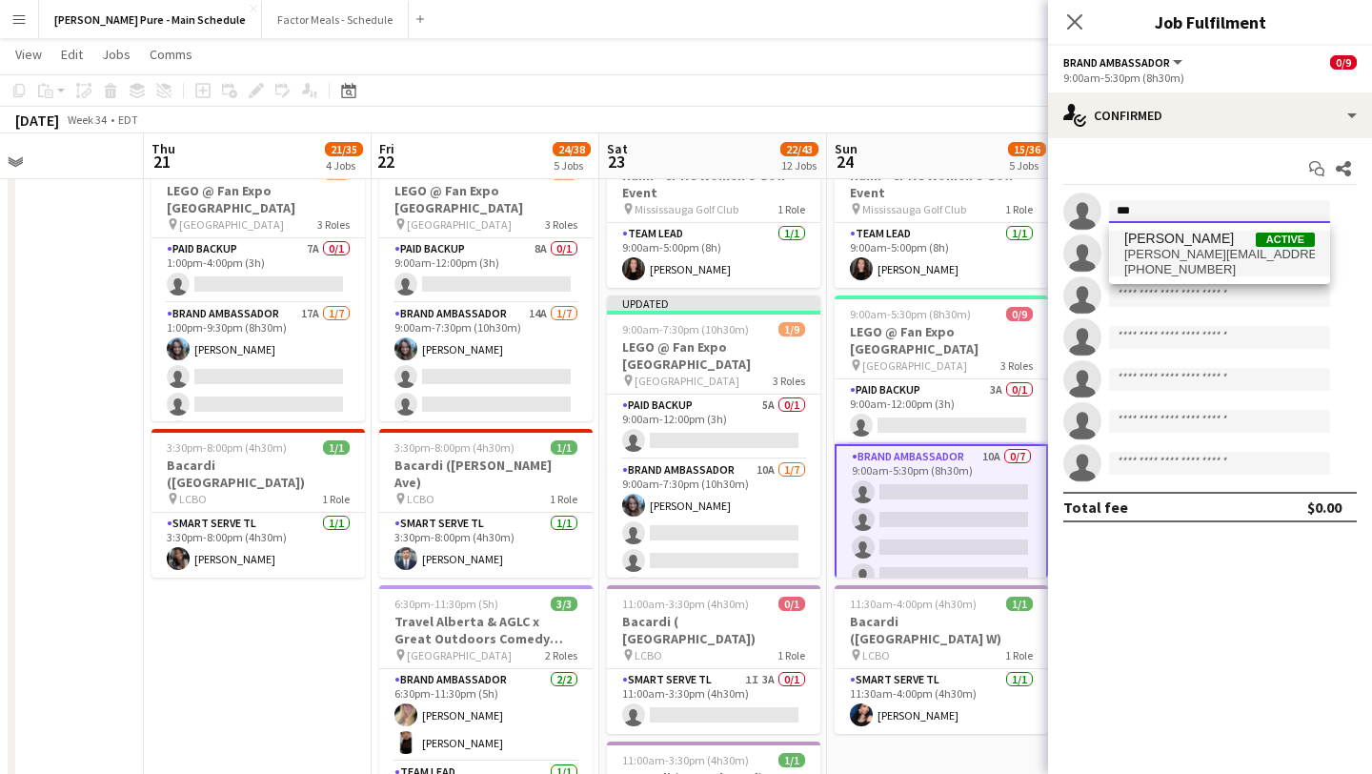
type input "***"
click at [1174, 263] on span "+16477802735" at bounding box center [1219, 269] width 191 height 15
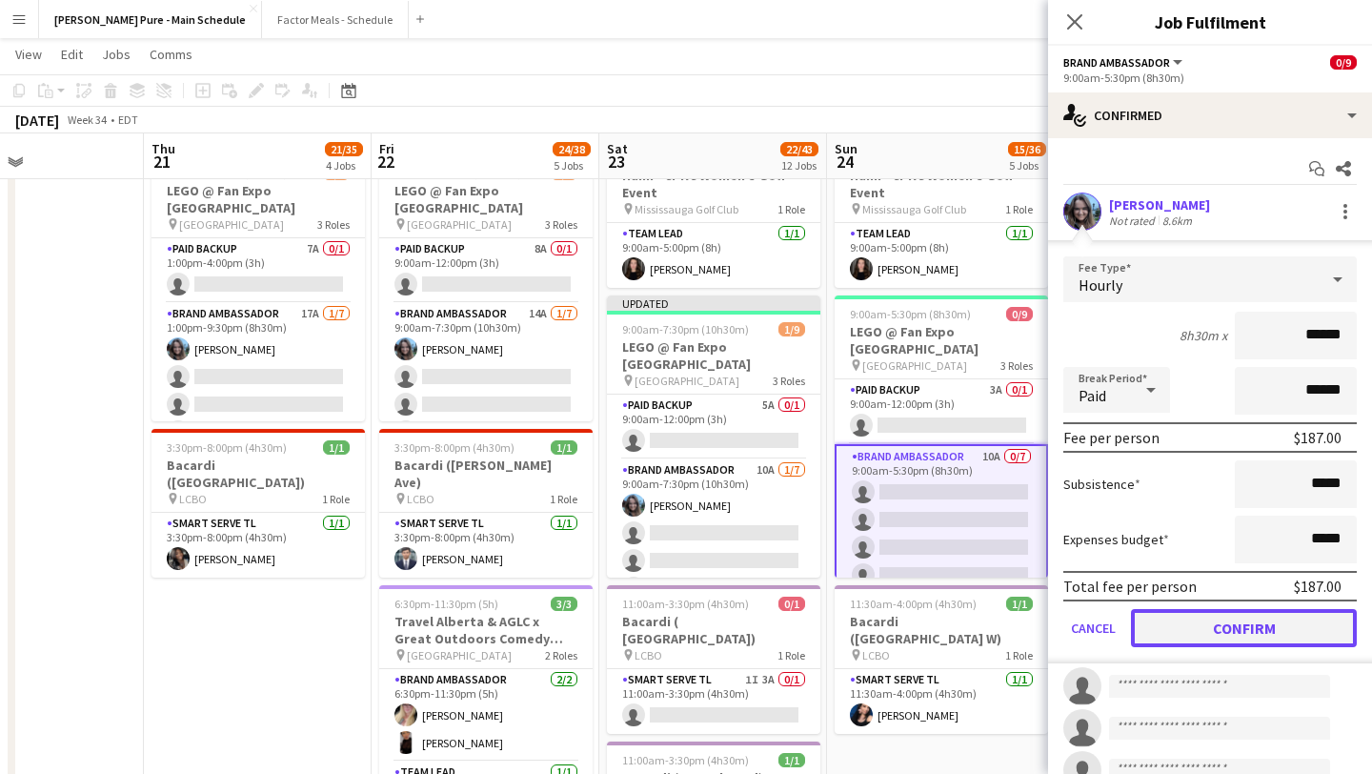
click at [1276, 623] on button "Confirm" at bounding box center [1244, 628] width 226 height 38
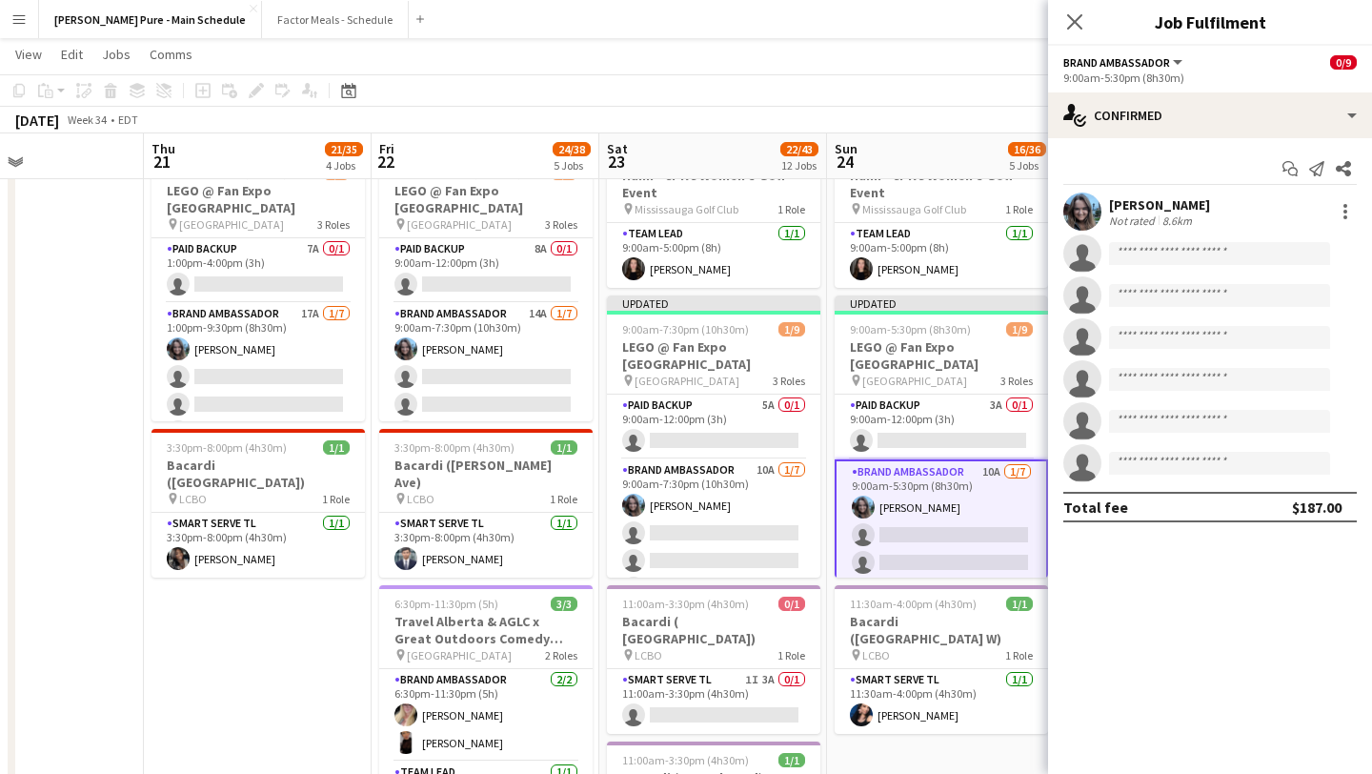
click at [61, 383] on app-date-cell at bounding box center [30, 715] width 228 height 2327
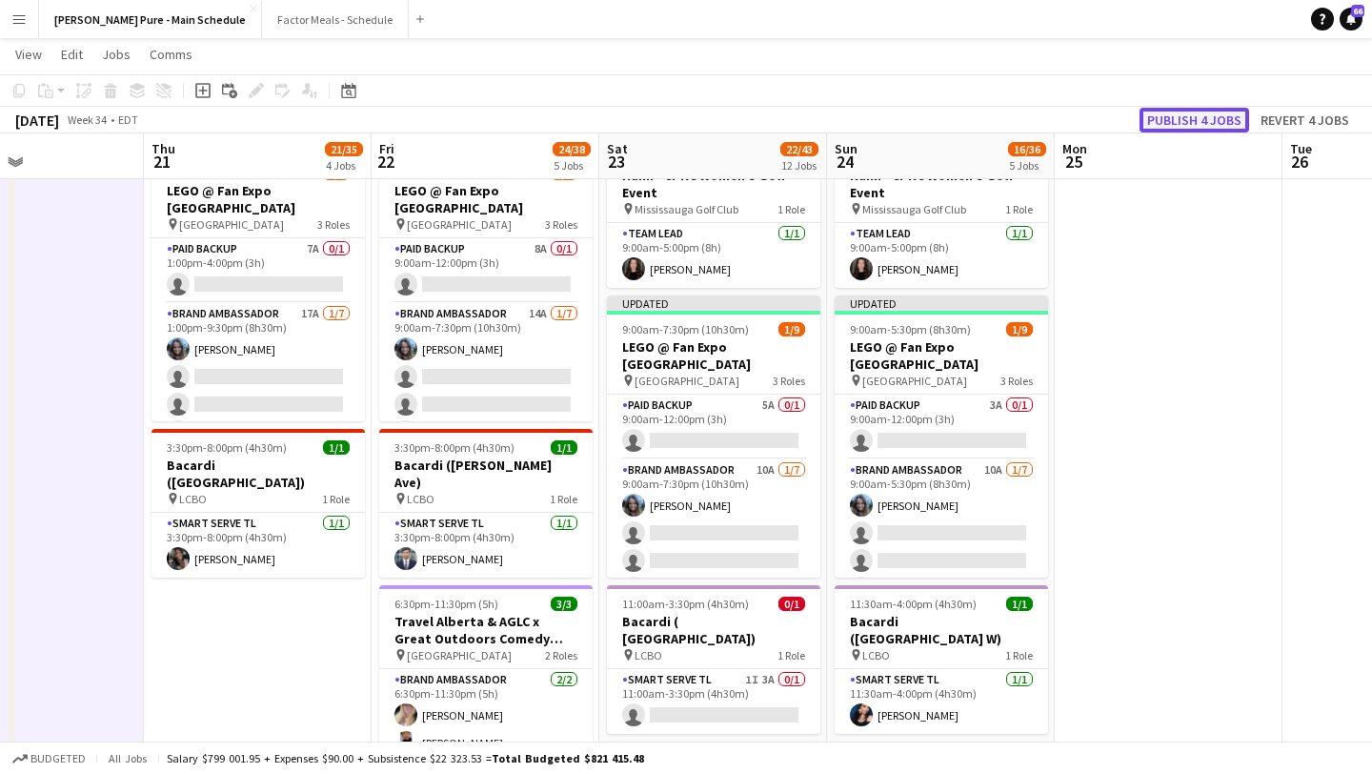
click at [1195, 116] on button "Publish 4 jobs" at bounding box center [1195, 120] width 110 height 25
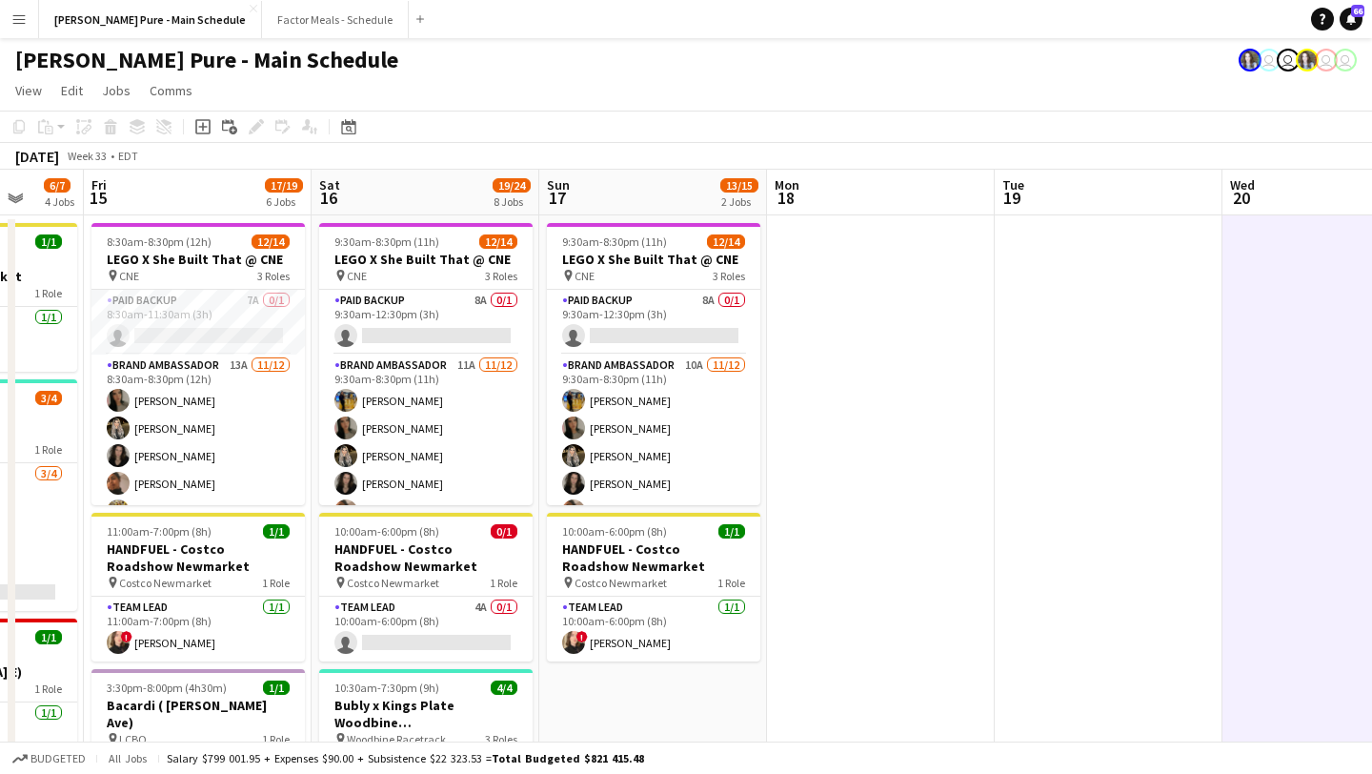
scroll to position [0, 592]
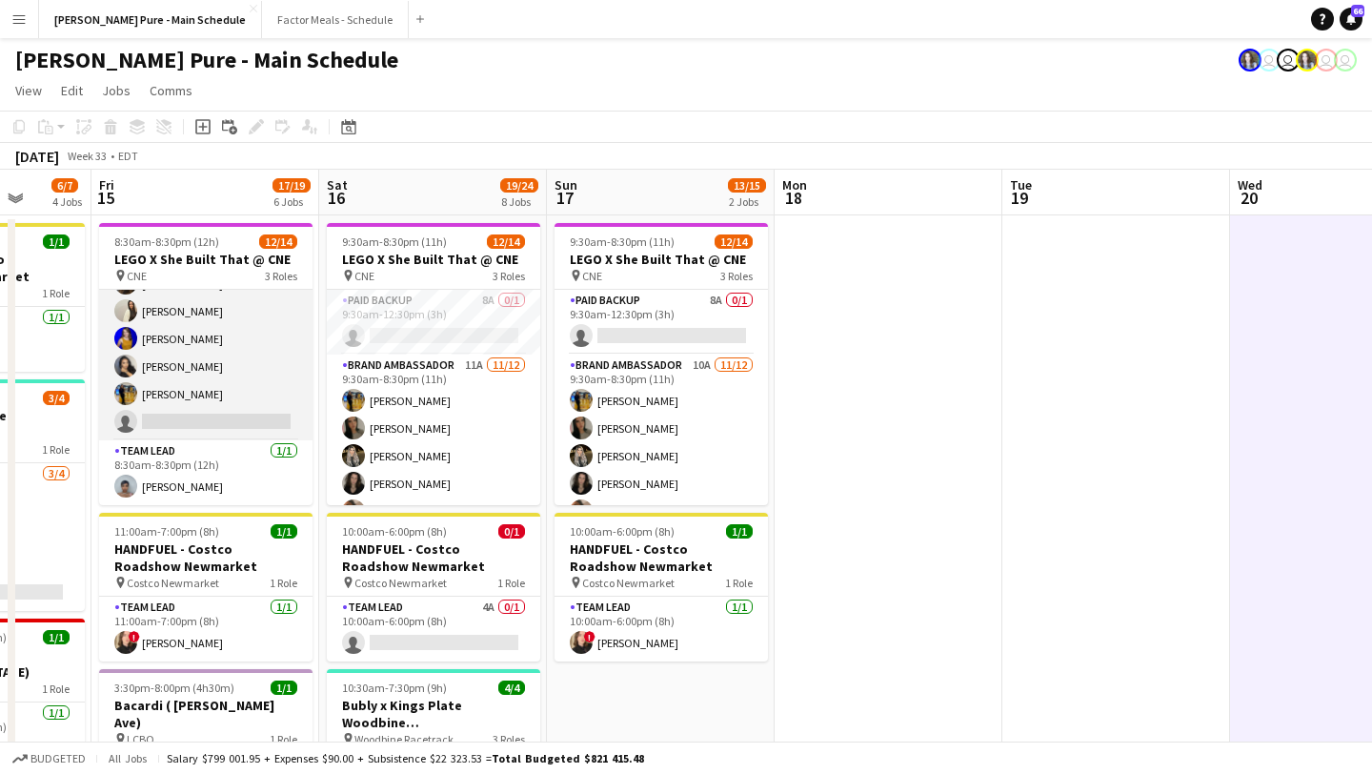
click at [187, 406] on app-card-role "Brand Ambassador 13A 11/12 8:30am-8:30pm (12h) Sarah Nuri Sohila Azimi Emily Ca…" at bounding box center [205, 255] width 213 height 369
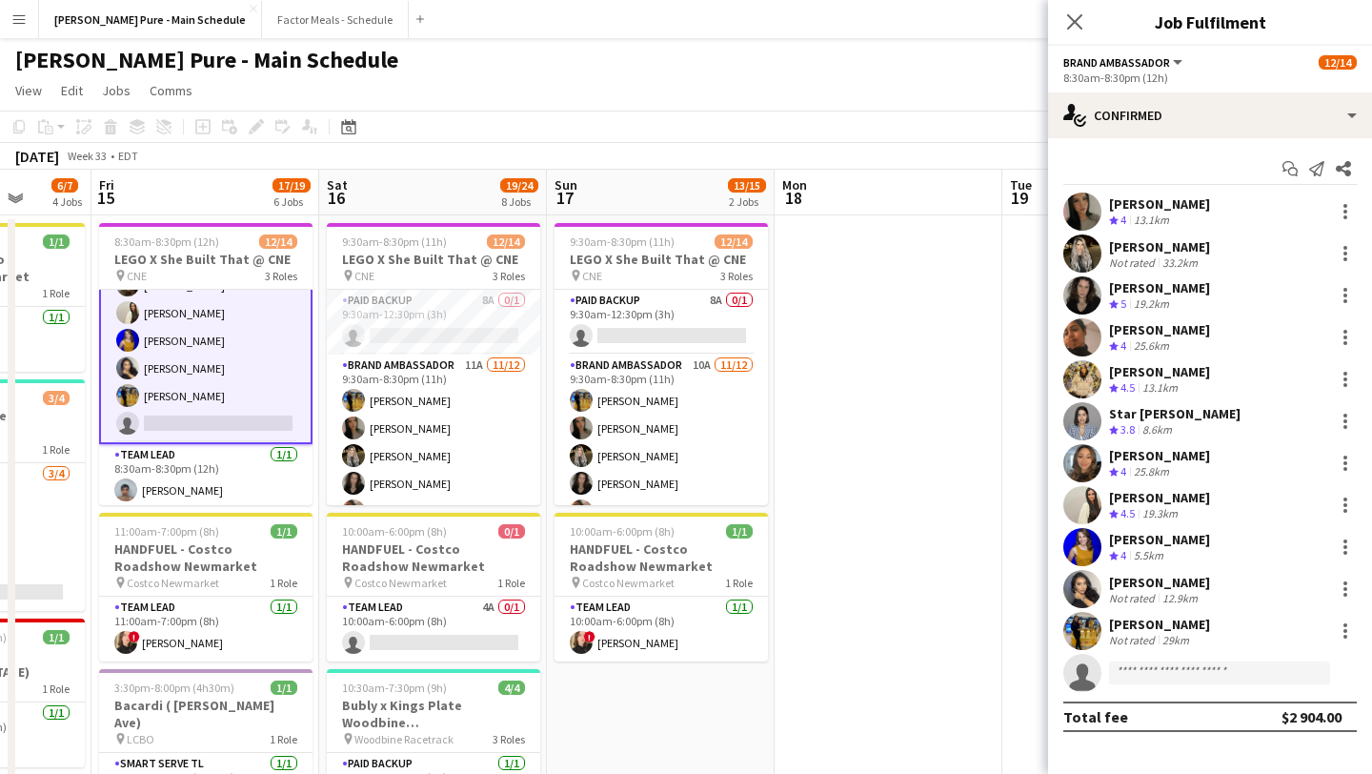
scroll to position [285, 0]
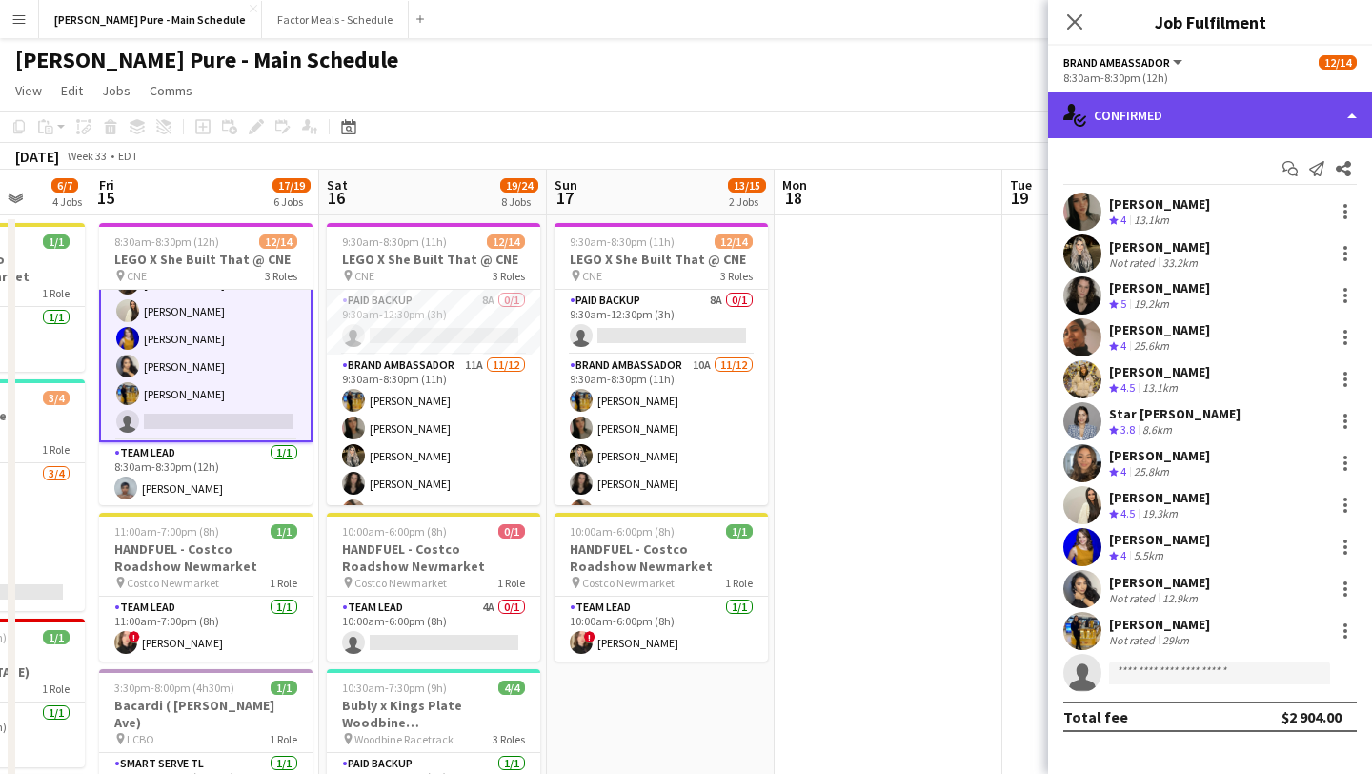
click at [1271, 128] on div "single-neutral-actions-check-2 Confirmed" at bounding box center [1210, 115] width 324 height 46
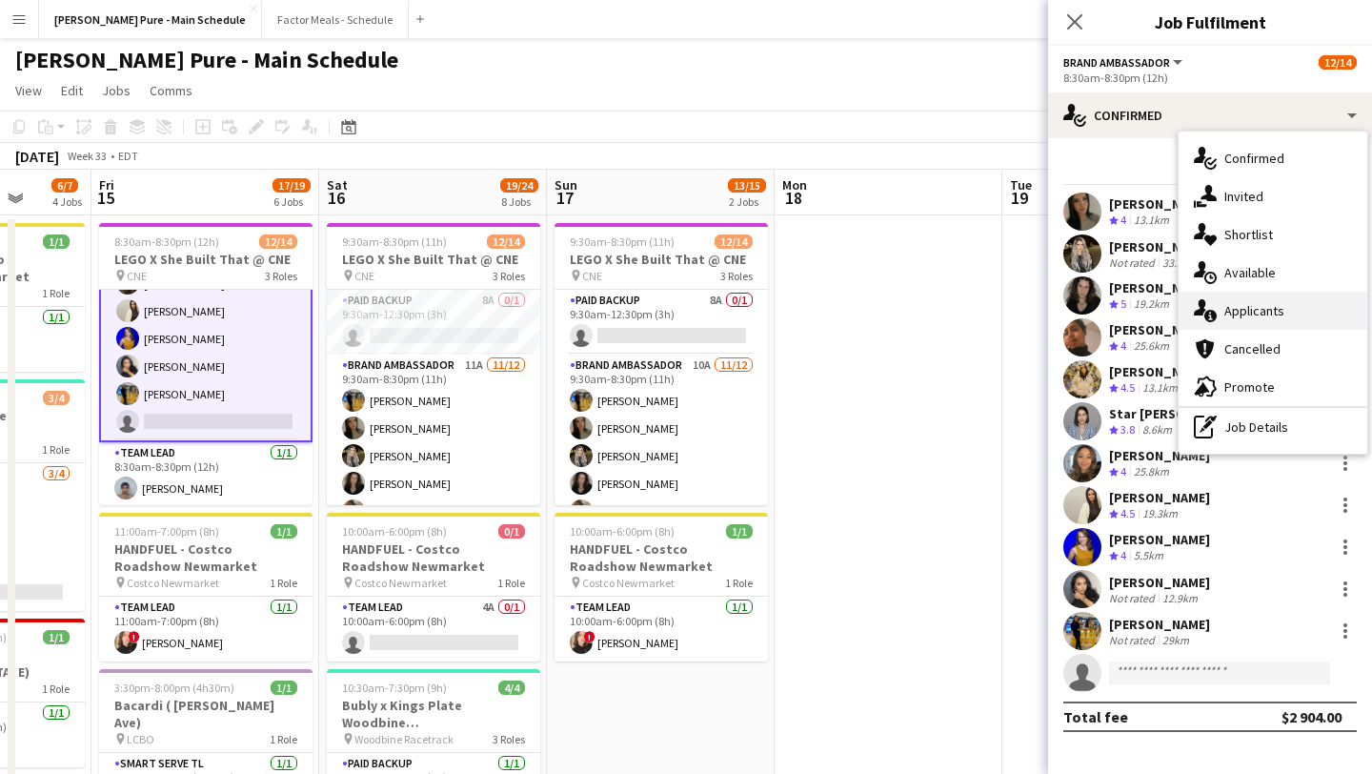
click at [1285, 300] on div "single-neutral-actions-information Applicants" at bounding box center [1273, 311] width 189 height 38
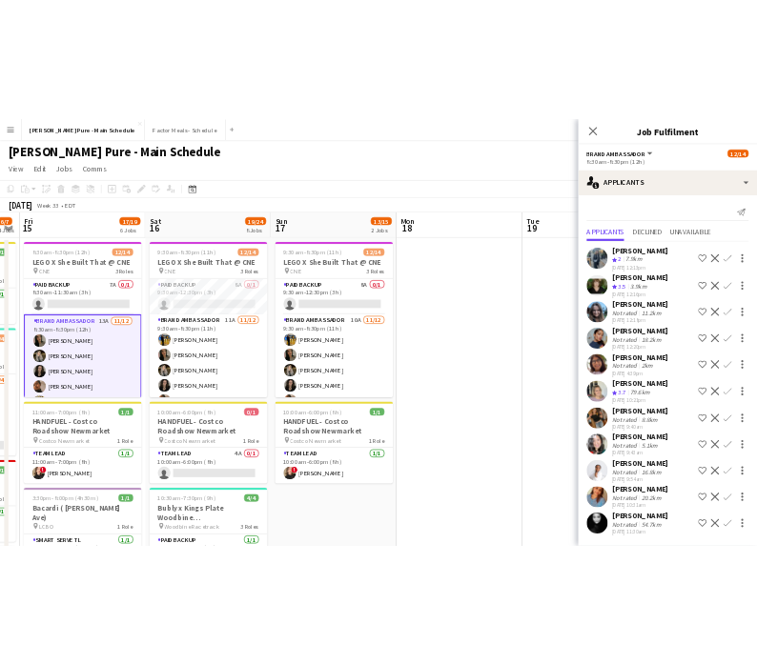
scroll to position [0, 490]
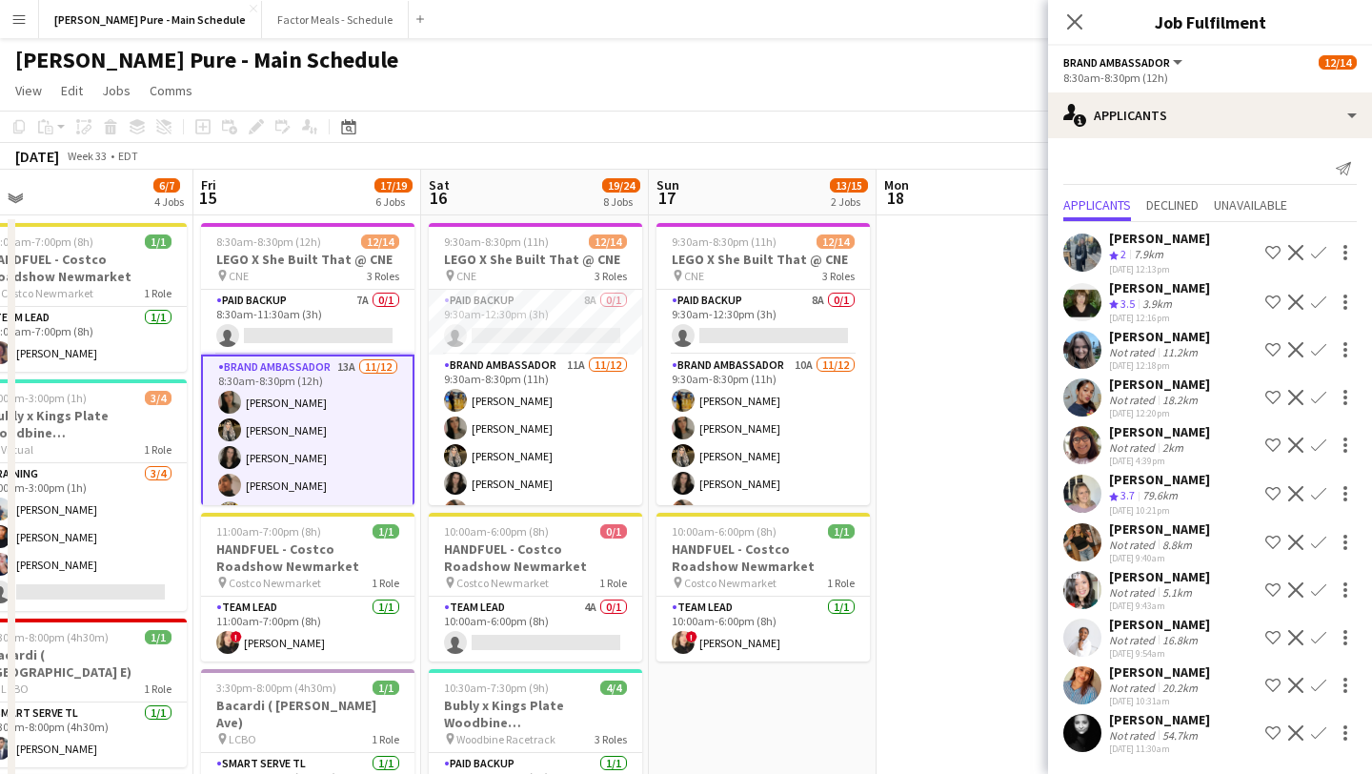
click at [353, 409] on app-card-role "Brand Ambassador 13A 11/12 8:30am-8:30pm (12h) Sarah Nuri Sohila Azimi Emily Ca…" at bounding box center [307, 540] width 213 height 373
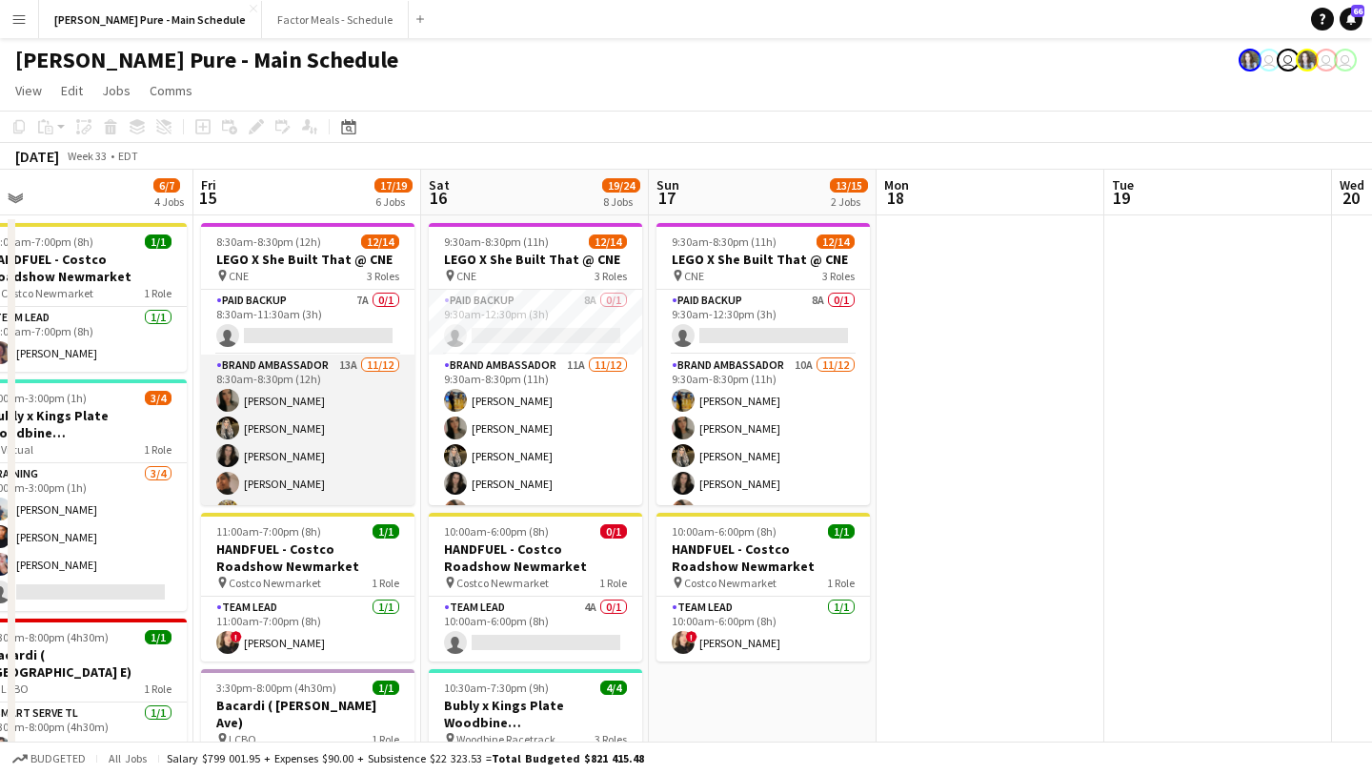
click at [350, 409] on app-card-role "Brand Ambassador 13A 11/12 8:30am-8:30pm (12h) Sarah Nuri Sohila Azimi Emily Ca…" at bounding box center [307, 538] width 213 height 369
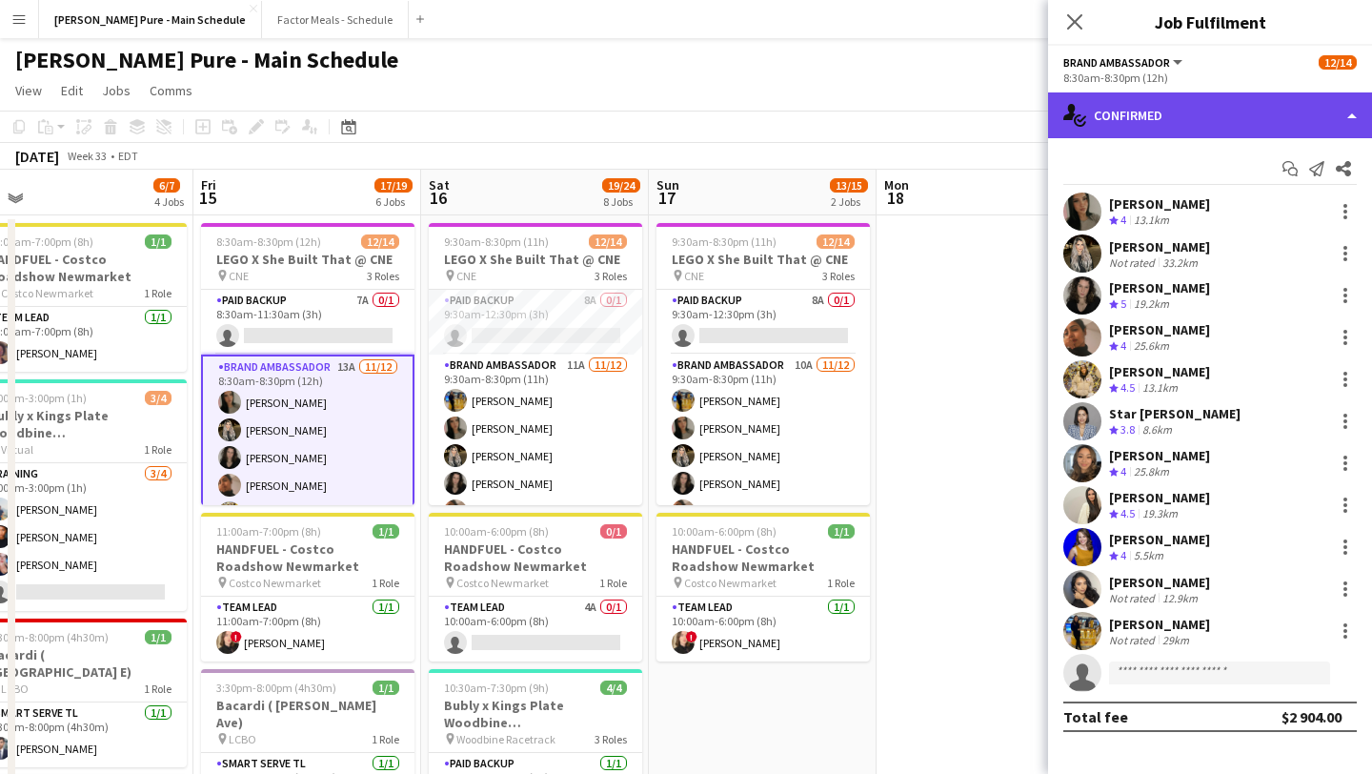
click at [1203, 112] on div "single-neutral-actions-check-2 Confirmed" at bounding box center [1210, 115] width 324 height 46
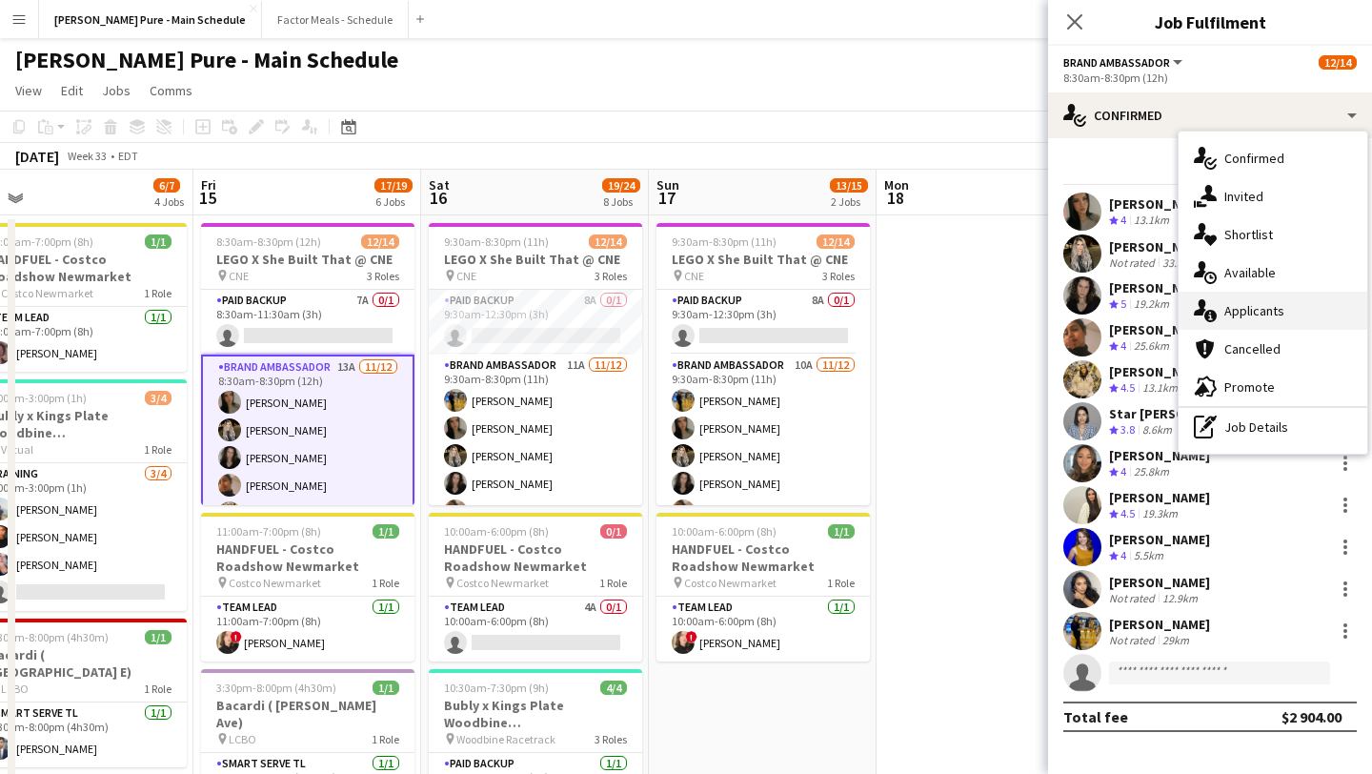
click at [1294, 310] on div "single-neutral-actions-information Applicants" at bounding box center [1273, 311] width 189 height 38
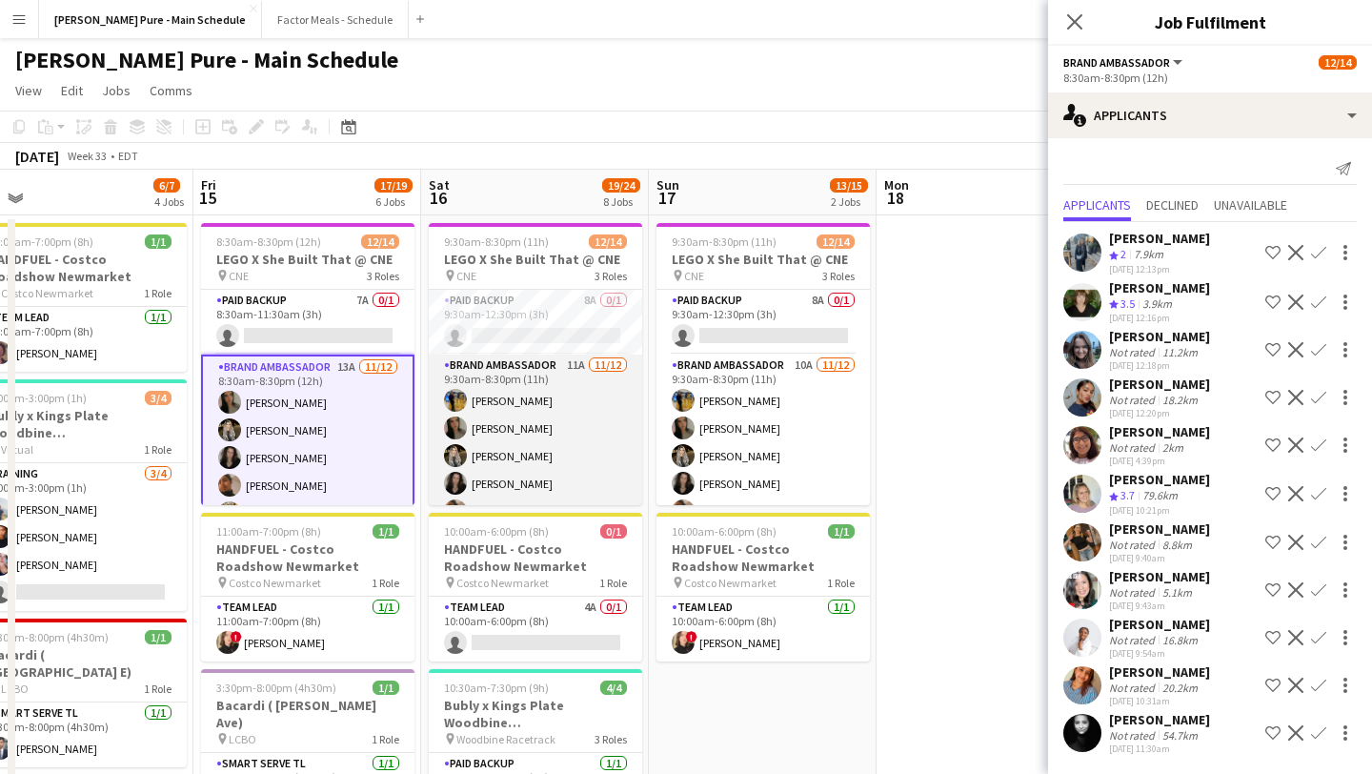
click at [519, 447] on app-card-role "Brand Ambassador 11A 11/12 9:30am-8:30pm (11h) Sarah Oppedisano Sarah Nuri Sohi…" at bounding box center [535, 538] width 213 height 369
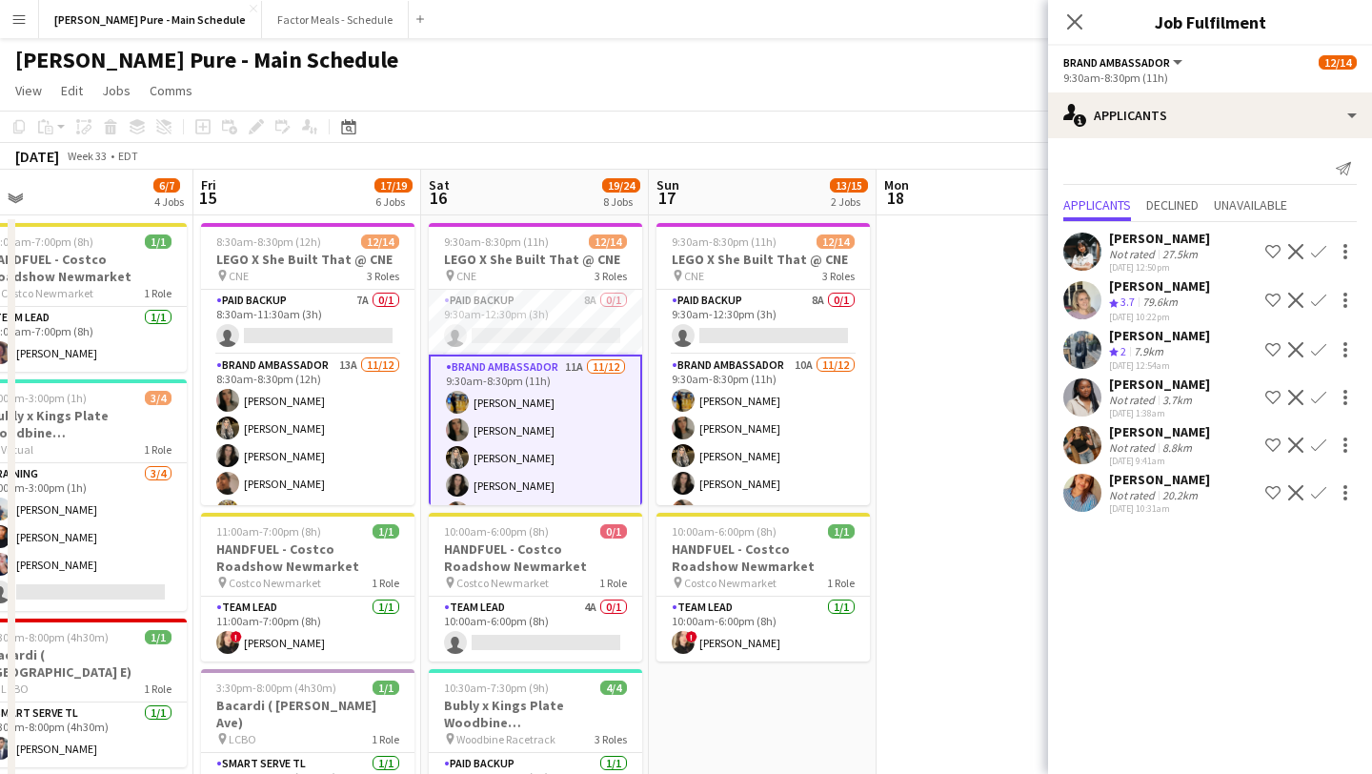
click at [1097, 258] on app-user-avatar at bounding box center [1082, 251] width 38 height 38
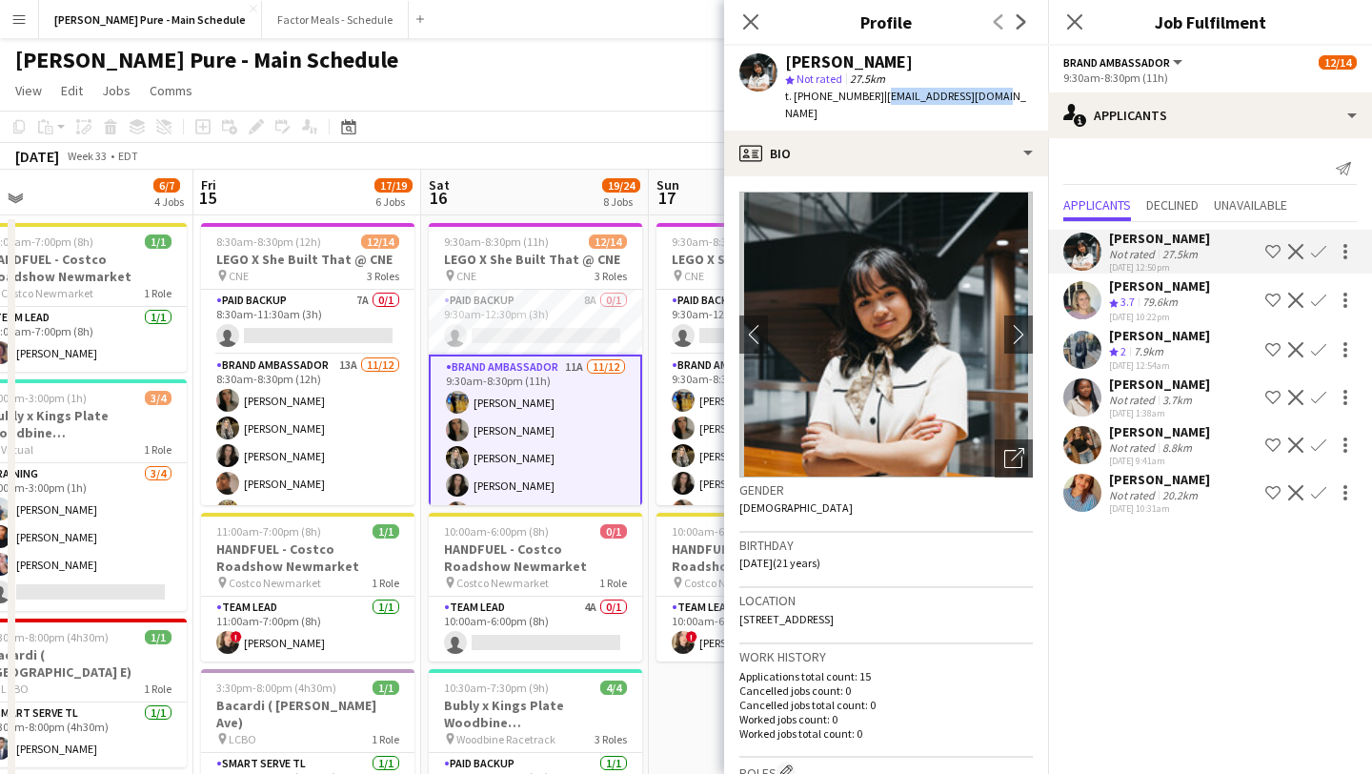
drag, startPoint x: 990, startPoint y: 99, endPoint x: 869, endPoint y: 103, distance: 121.1
click at [869, 103] on div "Kimmy Dinh star Not rated 27.5km t. +14168879171 | 1kimmydinh@gmail.com" at bounding box center [886, 88] width 324 height 85
copy span "1kimmydinh@gmail.com"
click at [1079, 19] on icon "Close pop-in" at bounding box center [1074, 21] width 18 height 18
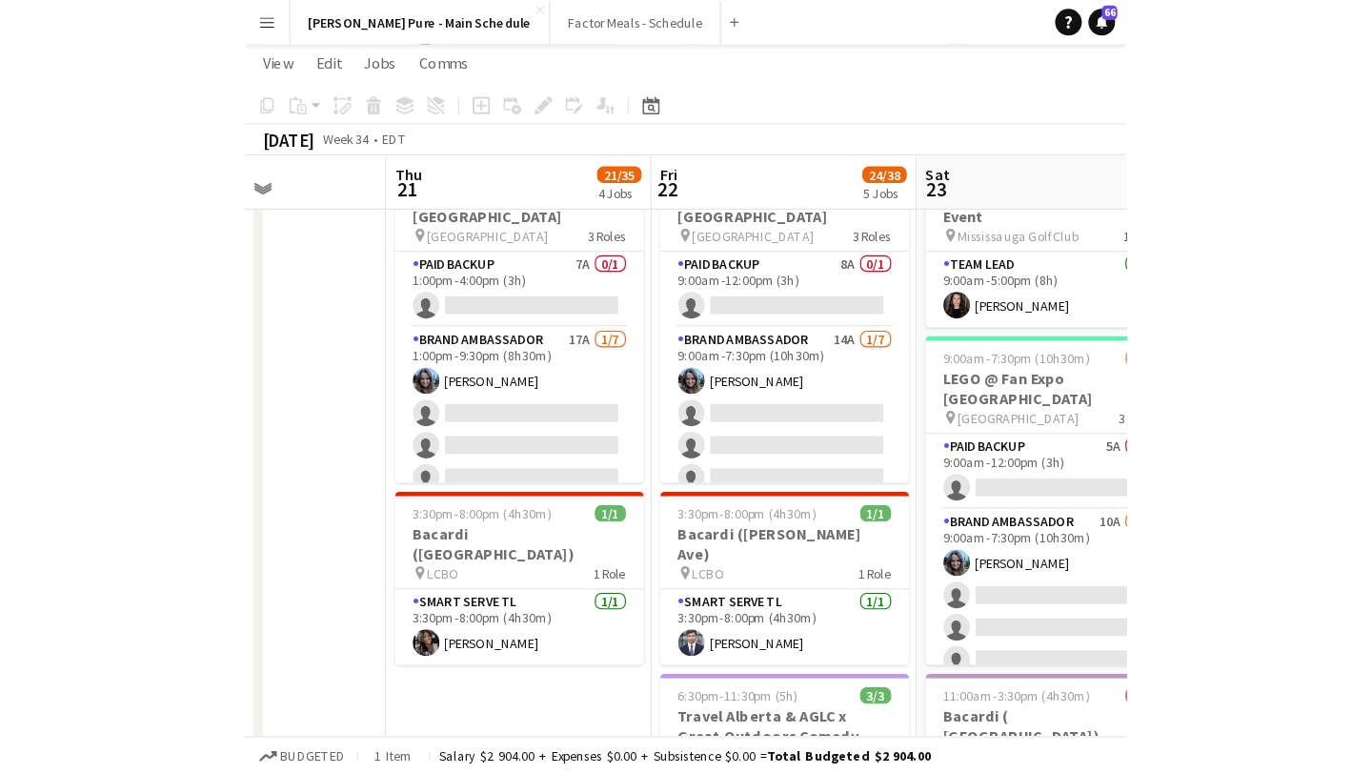
scroll to position [672, 0]
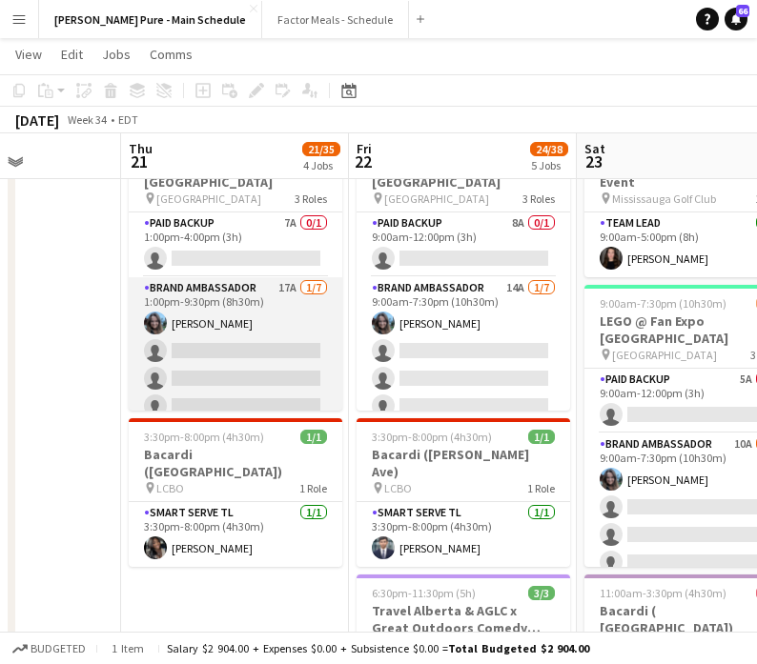
click at [280, 342] on app-card-role "Brand Ambassador 17A 1/7 1:00pm-9:30pm (8h30m) Liliya Chvalyuk single-neutral-a…" at bounding box center [235, 392] width 213 height 231
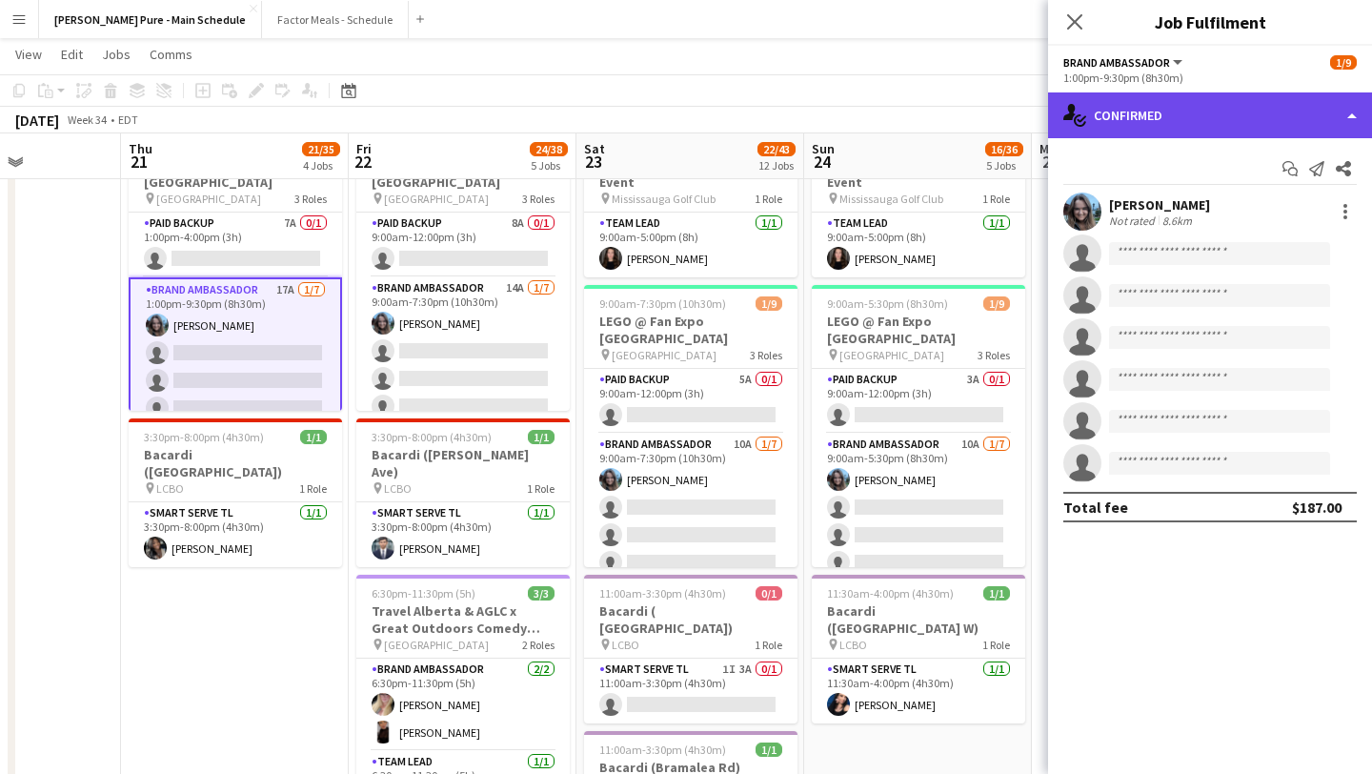
click at [1286, 103] on div "single-neutral-actions-check-2 Confirmed" at bounding box center [1210, 115] width 324 height 46
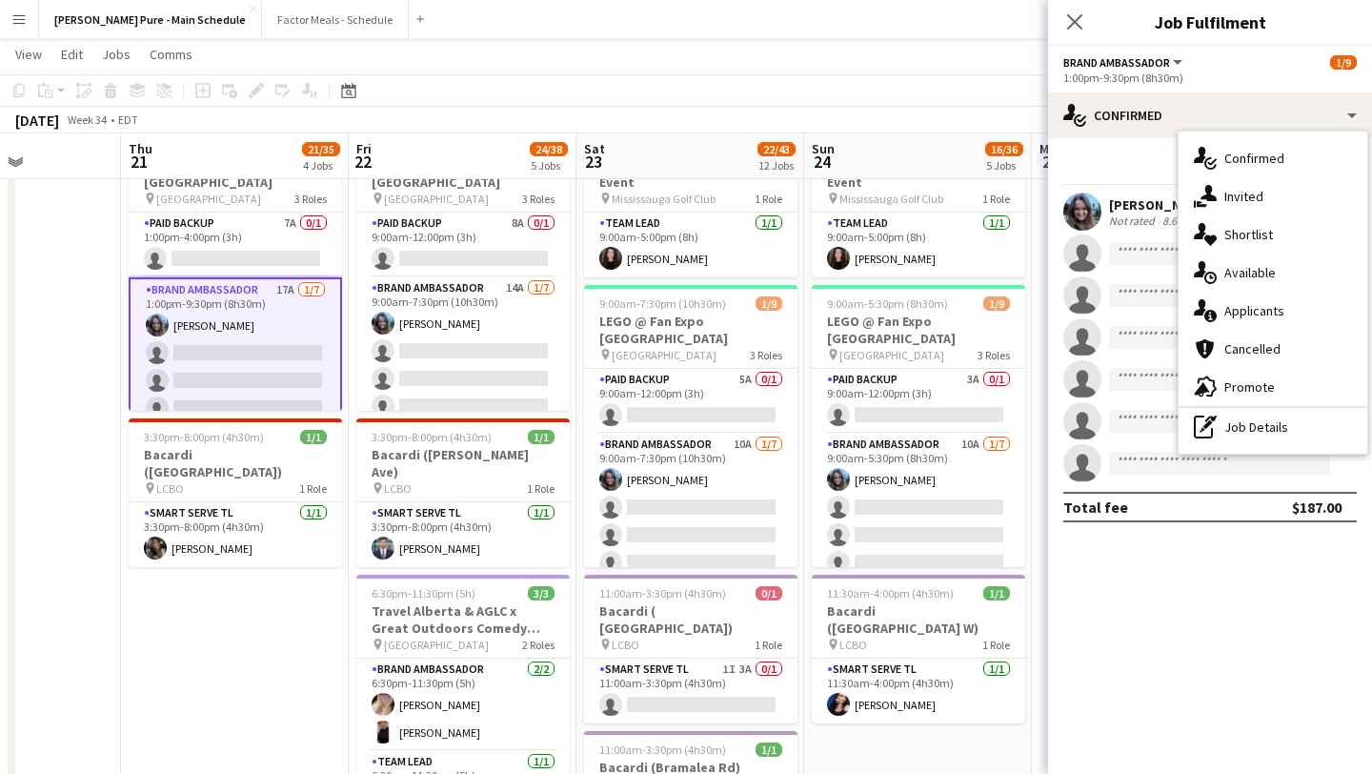
click at [1297, 312] on div "single-neutral-actions-information Applicants" at bounding box center [1273, 311] width 189 height 38
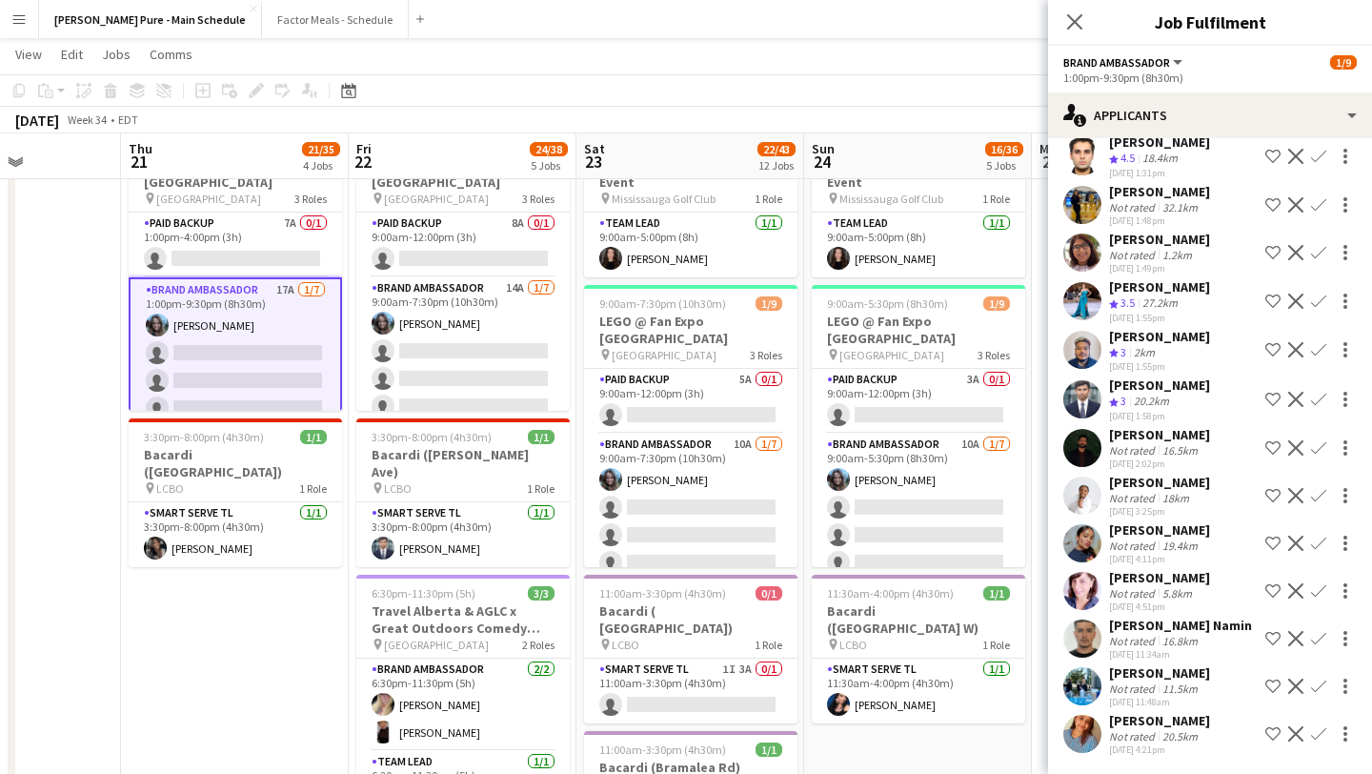
scroll to position [675, 0]
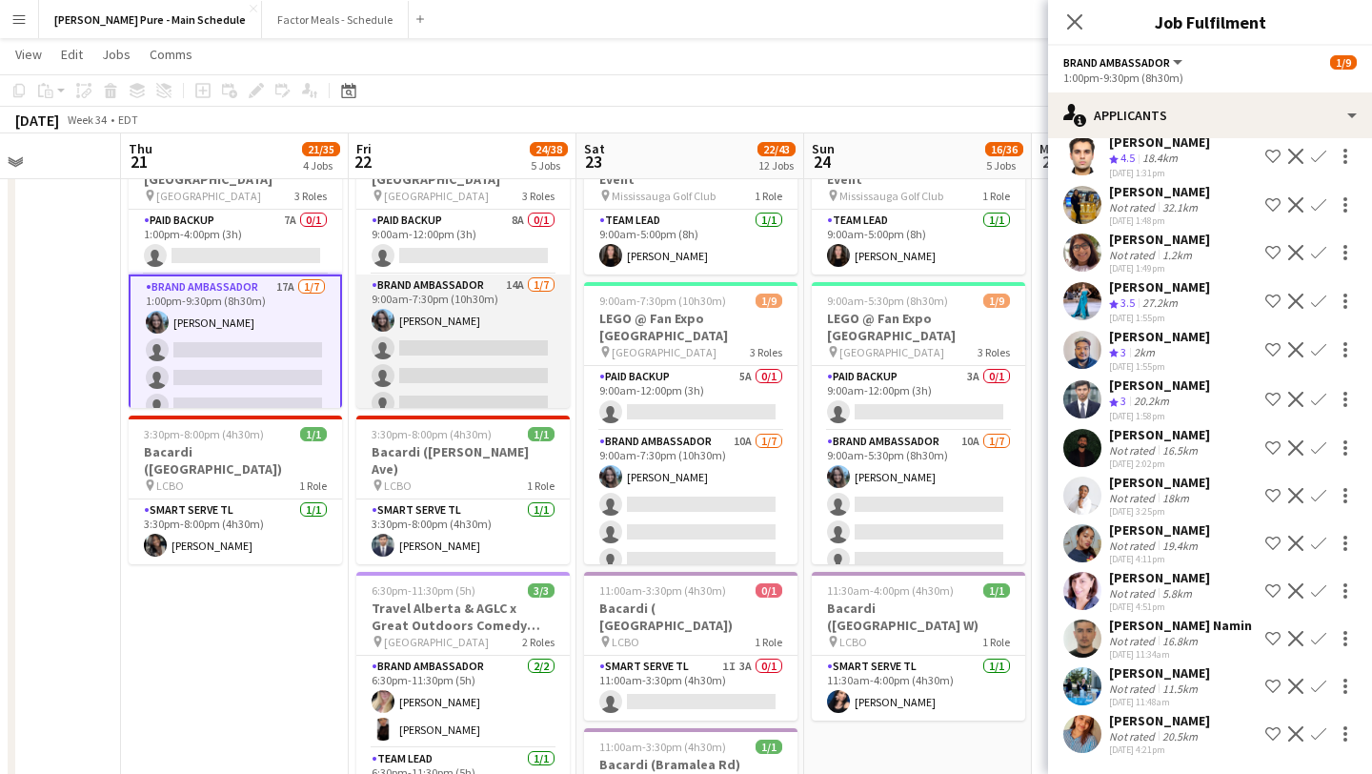
click at [495, 334] on app-card-role "Brand Ambassador 14A 1/7 9:00am-7:30pm (10h30m) Liliya Chvalyuk single-neutral-…" at bounding box center [462, 389] width 213 height 231
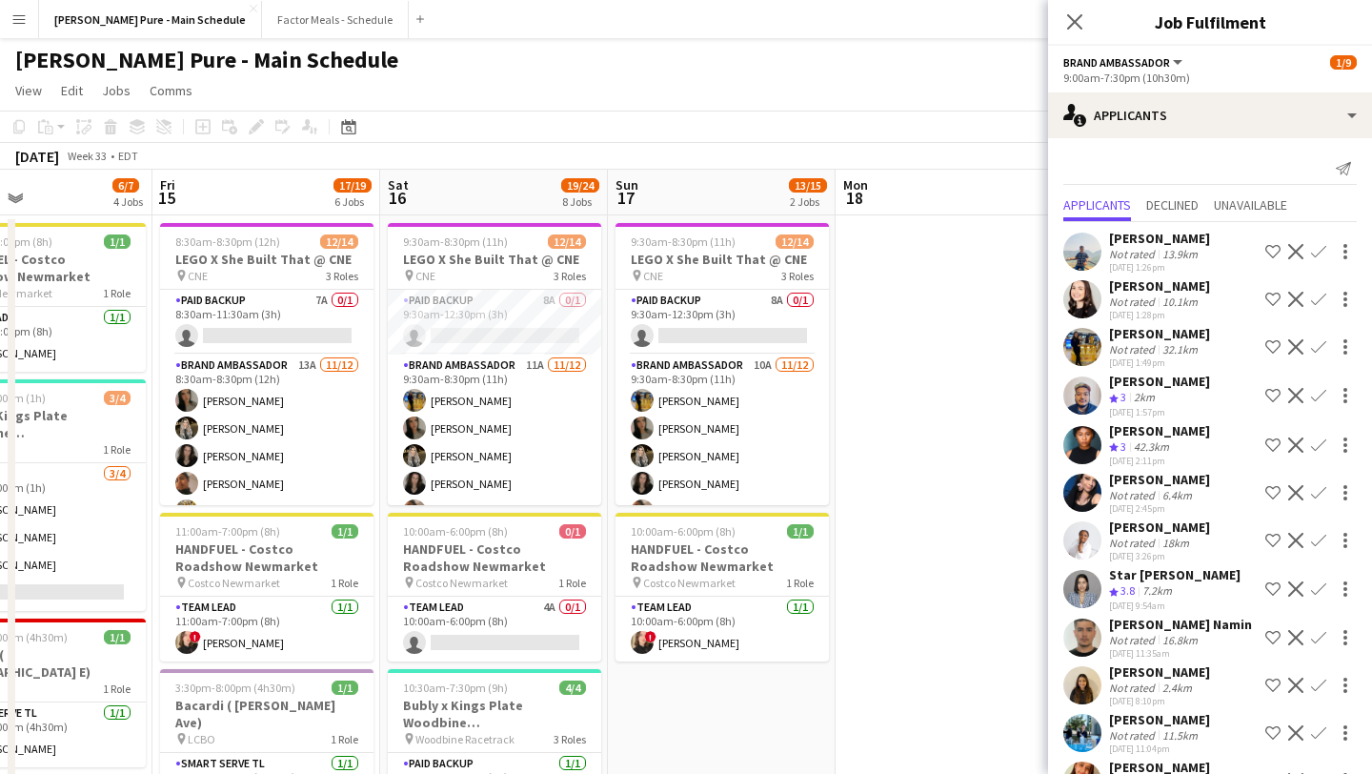
scroll to position [5, 0]
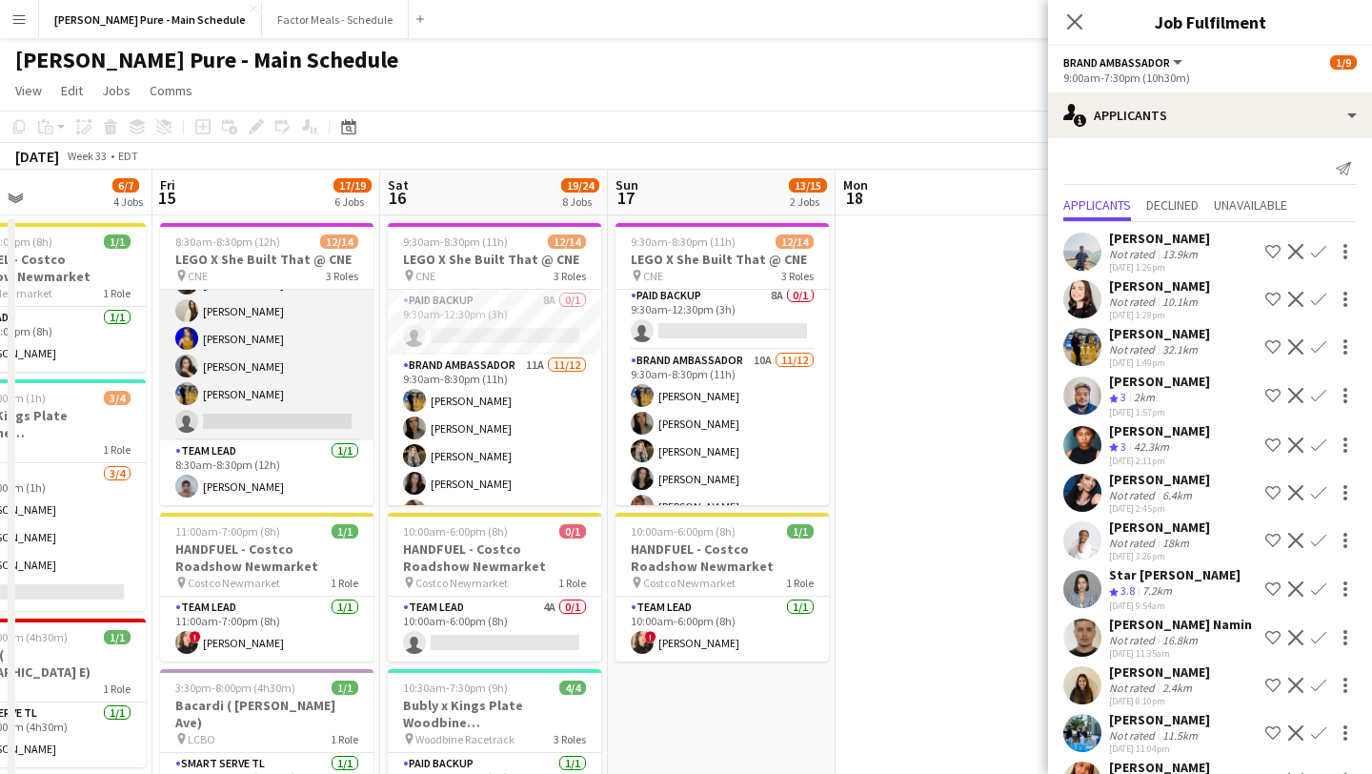
click at [240, 390] on app-card-role "Brand Ambassador 13A 11/12 8:30am-8:30pm (12h) Sarah Nuri Sohila Azimi Emily Ca…" at bounding box center [266, 255] width 213 height 369
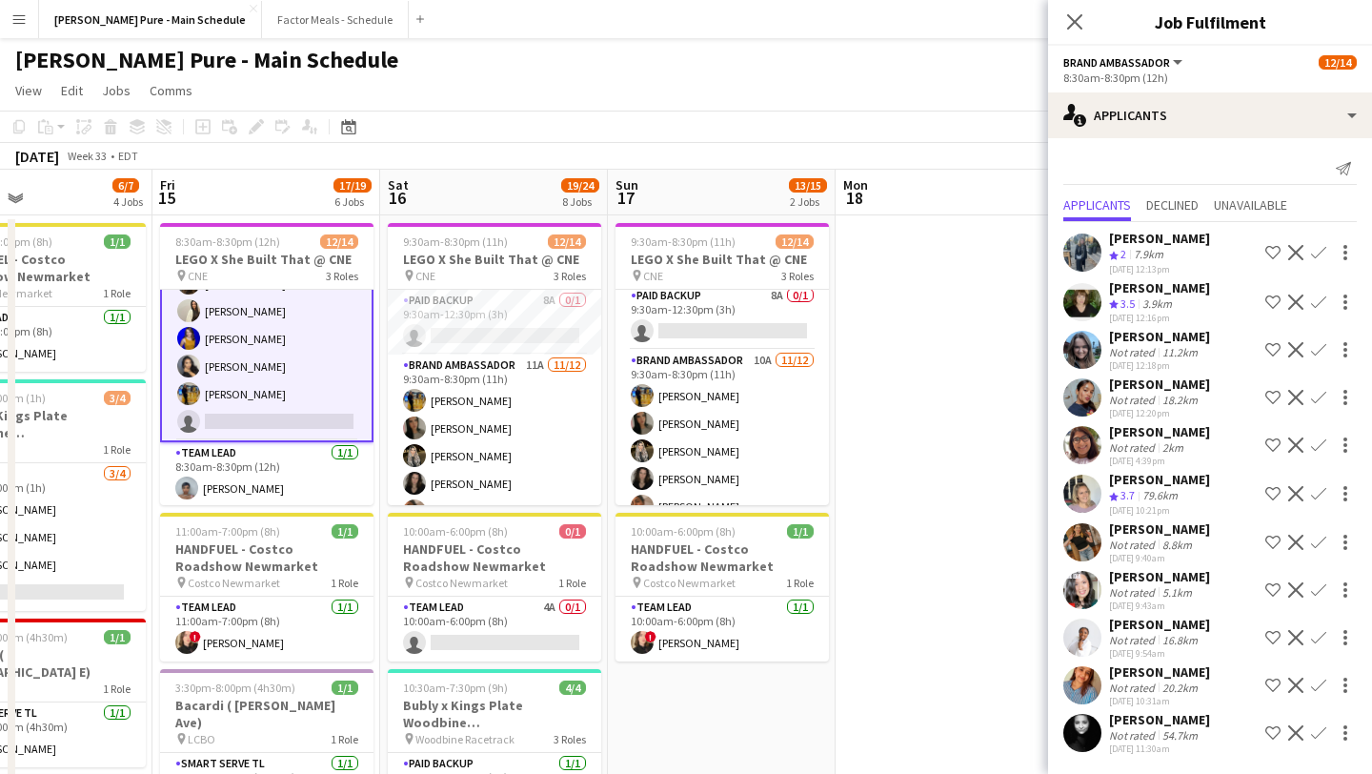
scroll to position [0, 530]
click at [257, 385] on app-card-role "Brand Ambassador 13A 11/12 8:30am-8:30pm (12h) Sarah Nuri Sohila Azimi Emily Ca…" at bounding box center [267, 256] width 213 height 373
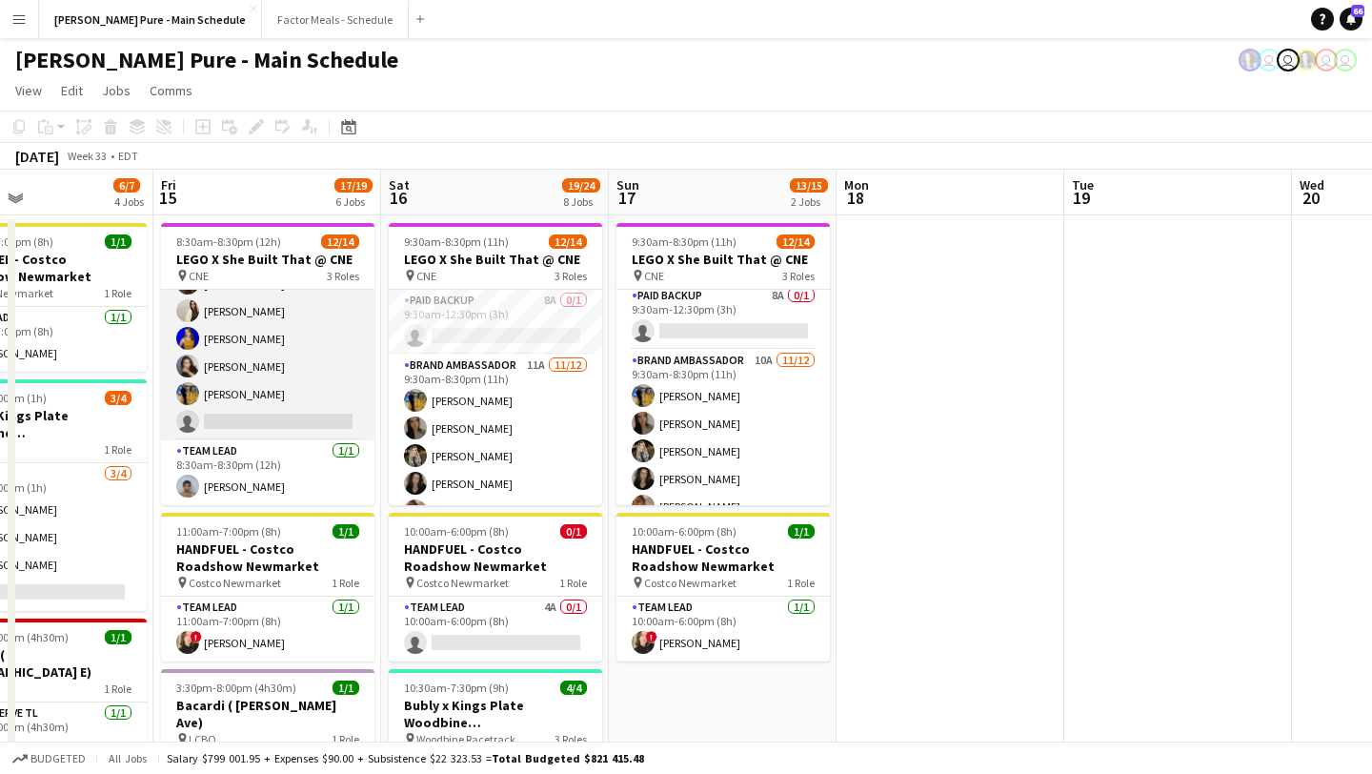
click at [256, 317] on app-card-role "Brand Ambassador 13A 11/12 8:30am-8:30pm (12h) Sarah Nuri Sohila Azimi Emily Ca…" at bounding box center [267, 255] width 213 height 369
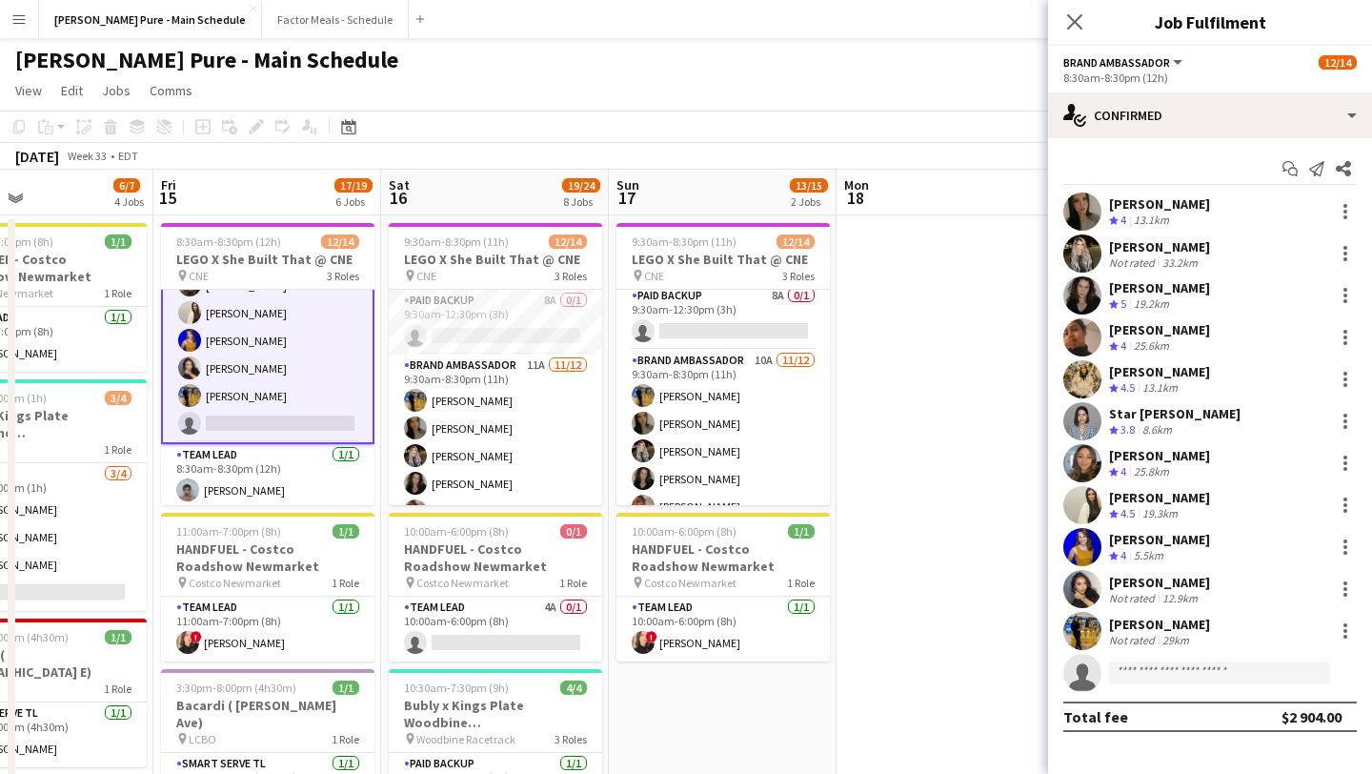
scroll to position [285, 0]
click at [1341, 632] on div at bounding box center [1345, 630] width 23 height 23
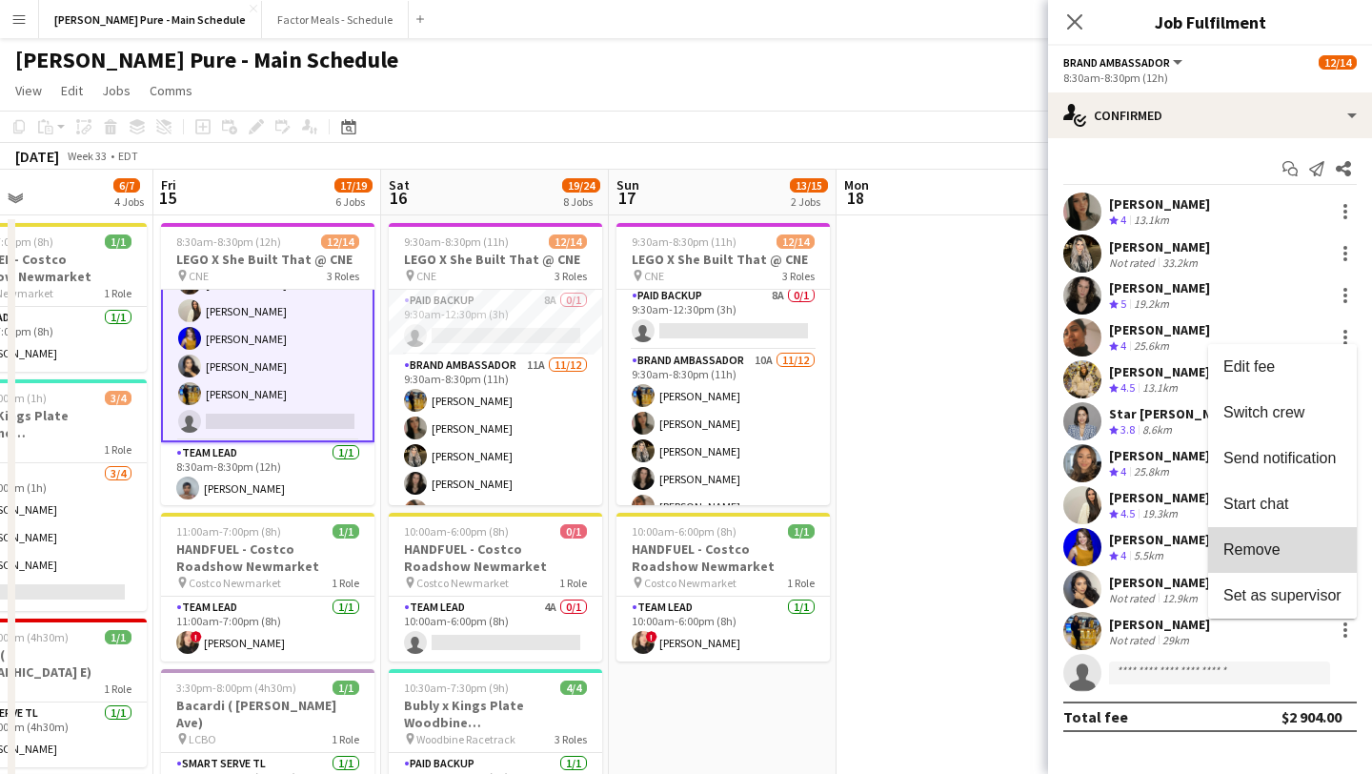
click at [1272, 547] on span "Remove" at bounding box center [1251, 549] width 57 height 16
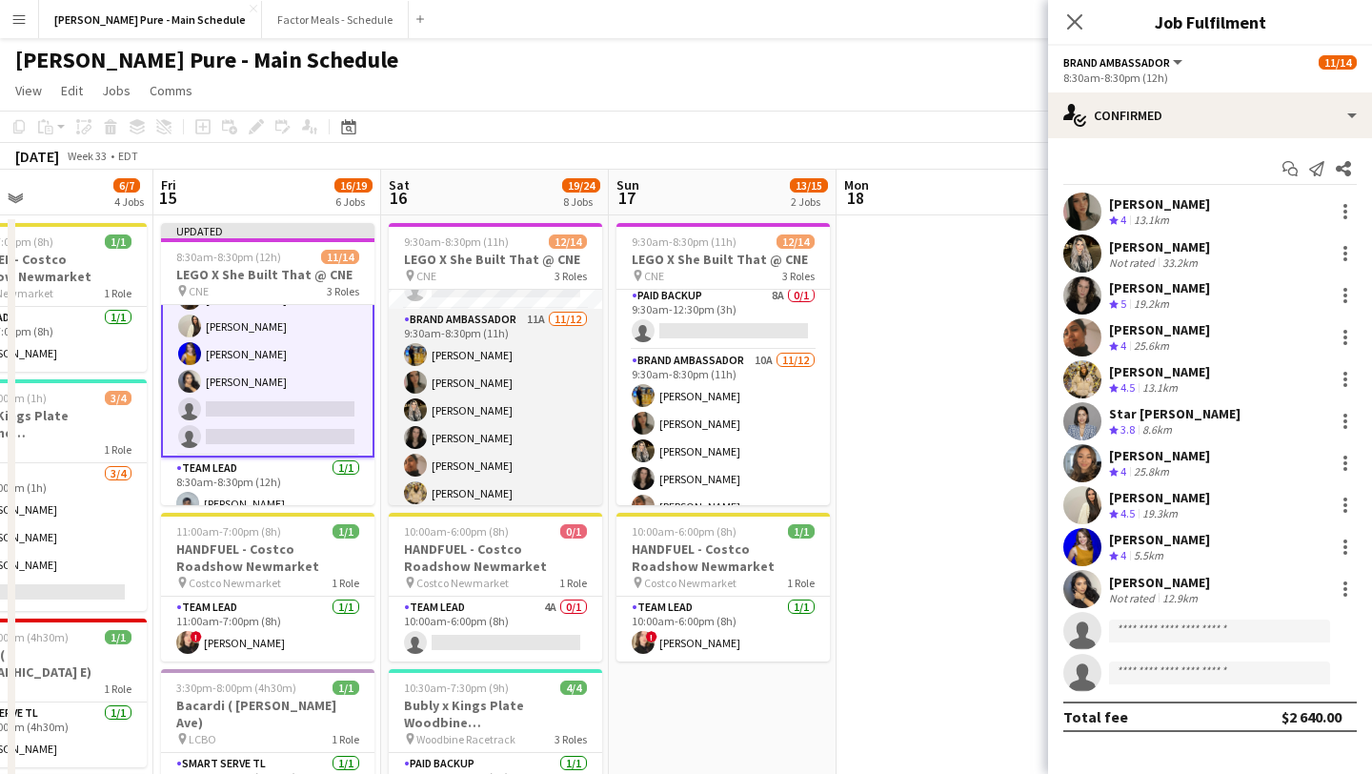
scroll to position [39, 0]
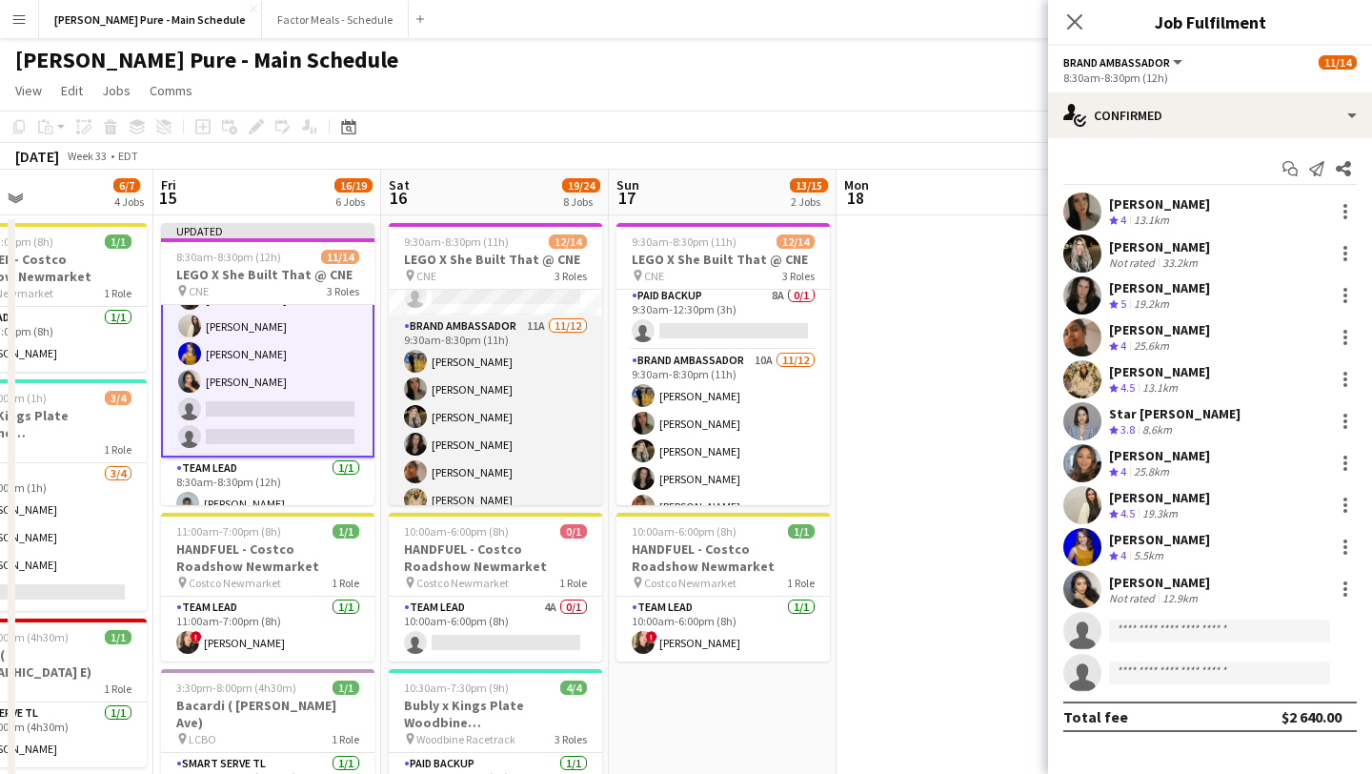
click at [512, 364] on app-card-role "Brand Ambassador 11A 11/12 9:30am-8:30pm (11h) Sarah Oppedisano Sarah Nuri Sohi…" at bounding box center [495, 499] width 213 height 369
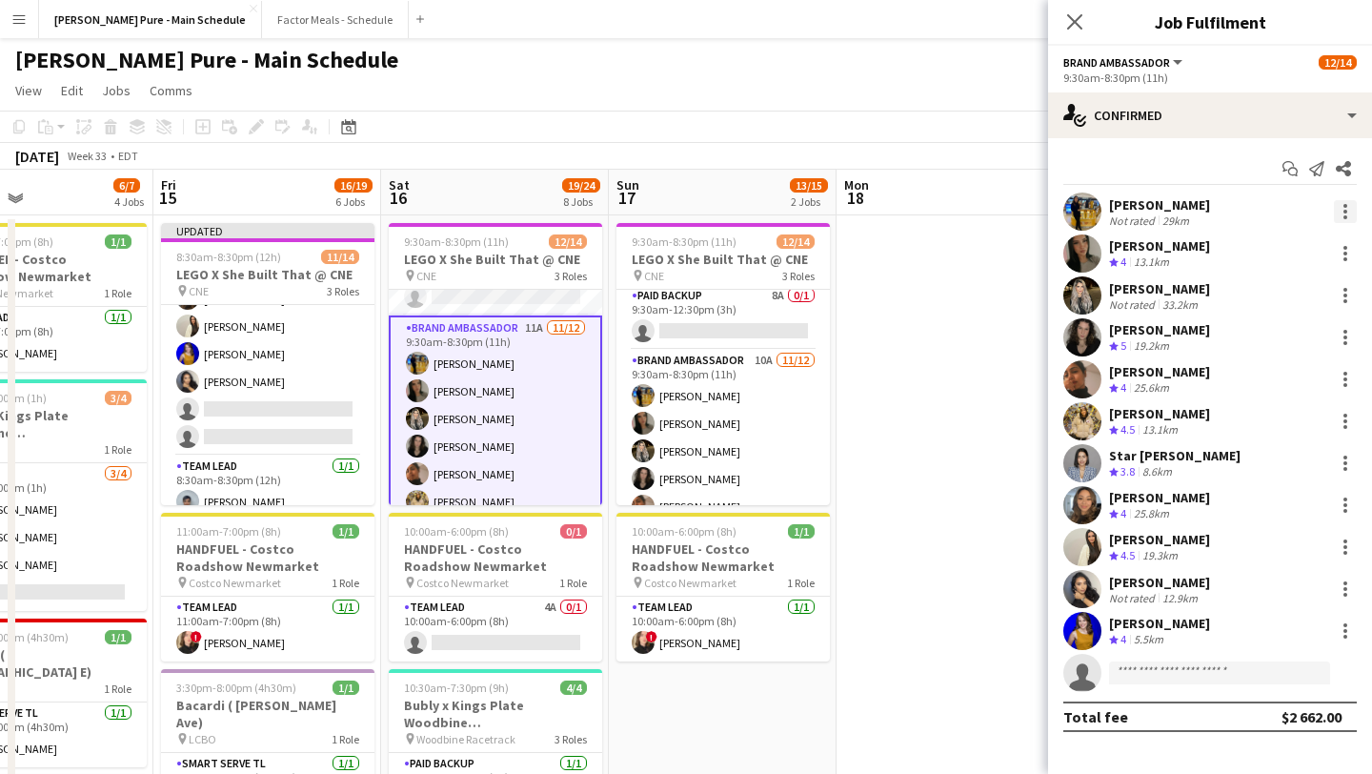
click at [1344, 212] on div at bounding box center [1345, 212] width 4 height 4
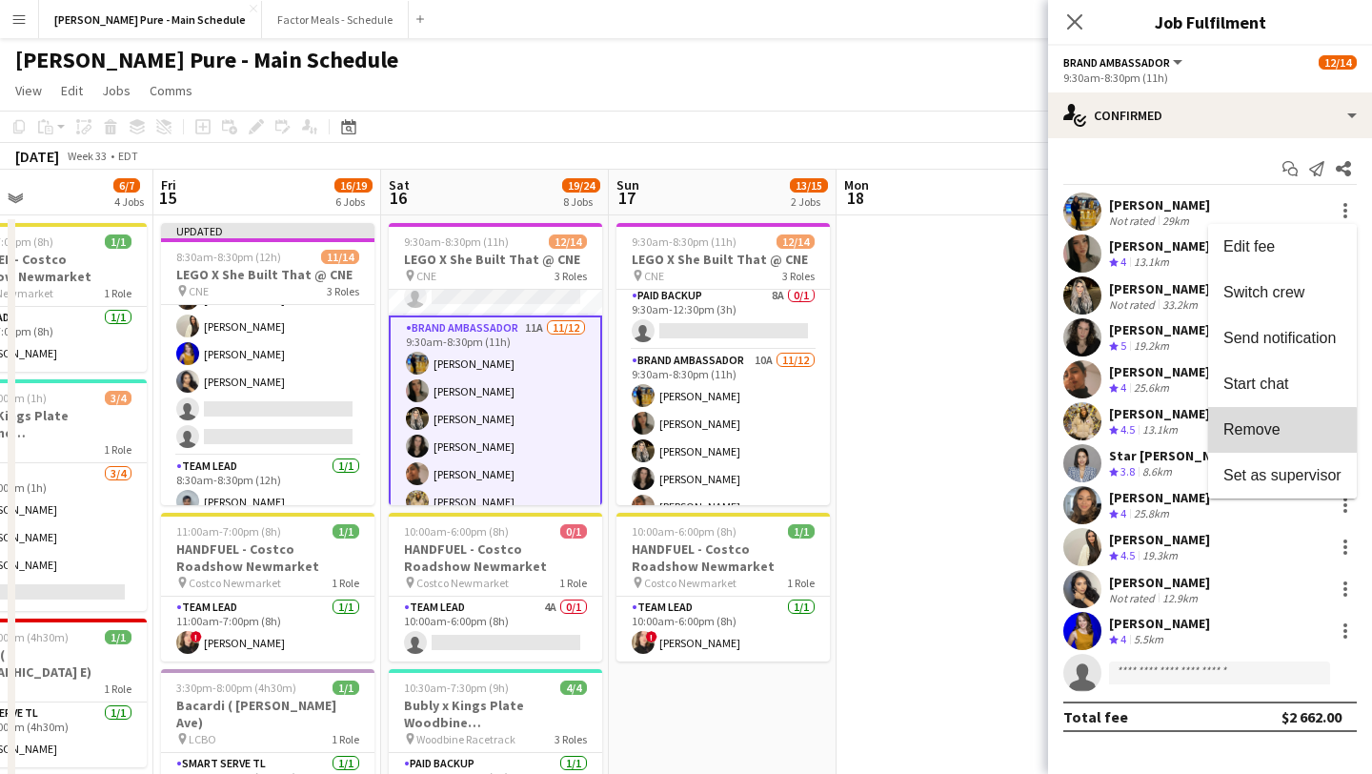
click at [1268, 440] on button "Remove" at bounding box center [1282, 430] width 149 height 46
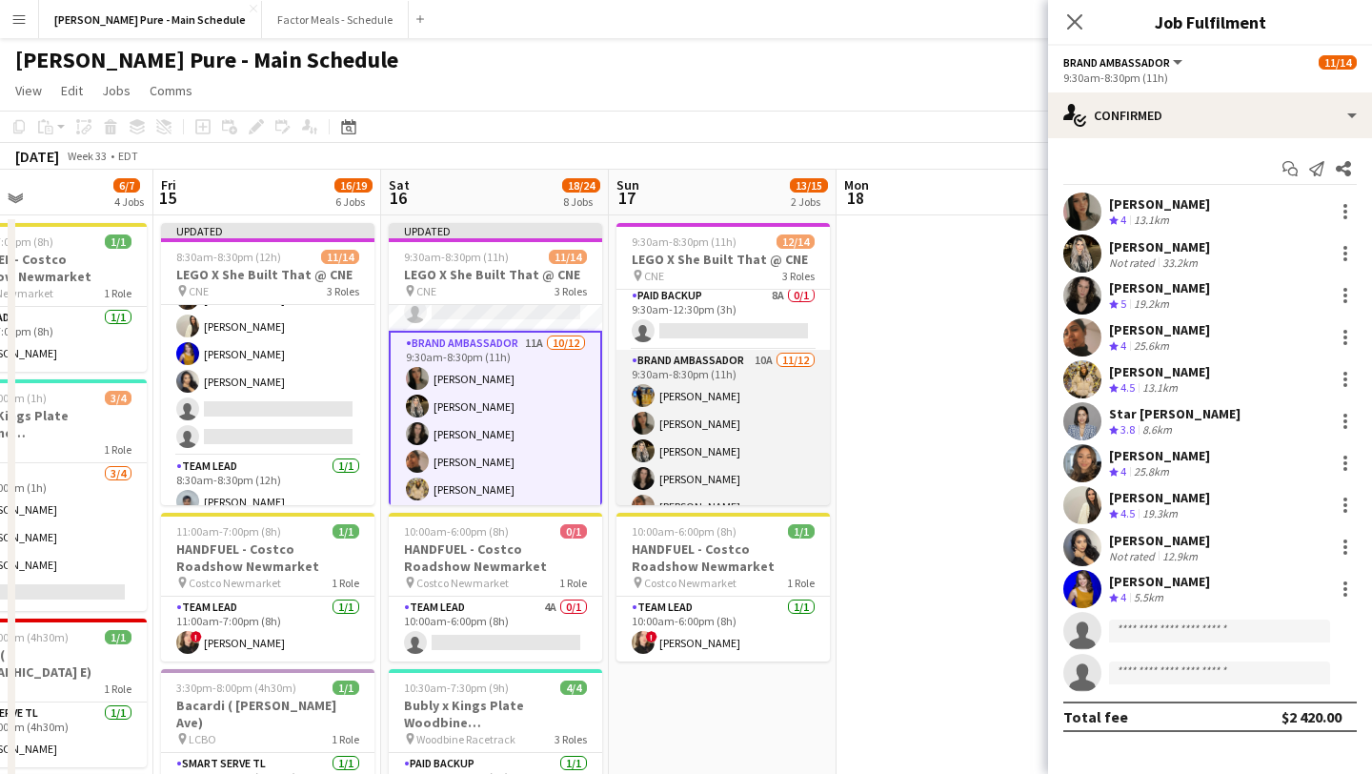
click at [751, 481] on app-card-role "Brand Ambassador 10A 11/12 9:30am-8:30pm (11h) Sarah Oppedisano Sarah Nuri Sohi…" at bounding box center [722, 534] width 213 height 369
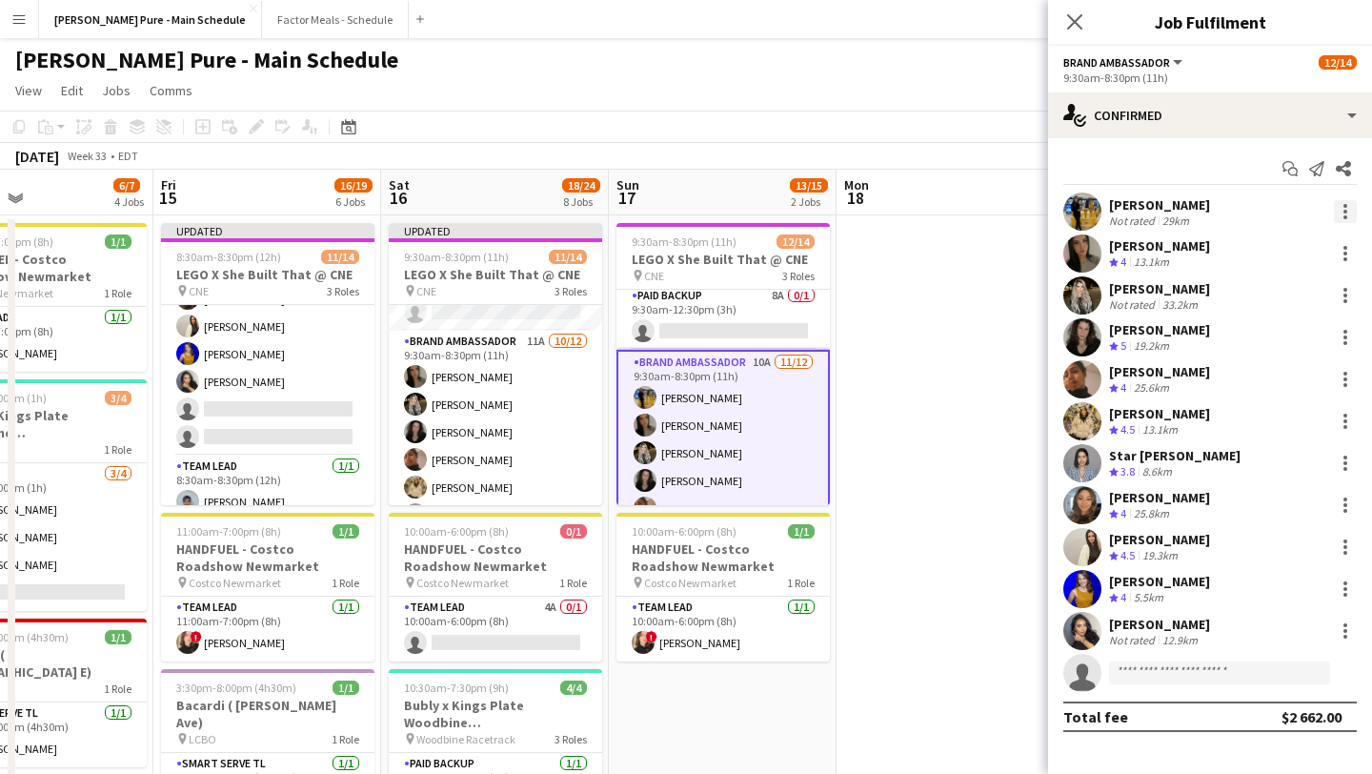
click at [1344, 213] on div at bounding box center [1345, 211] width 23 height 23
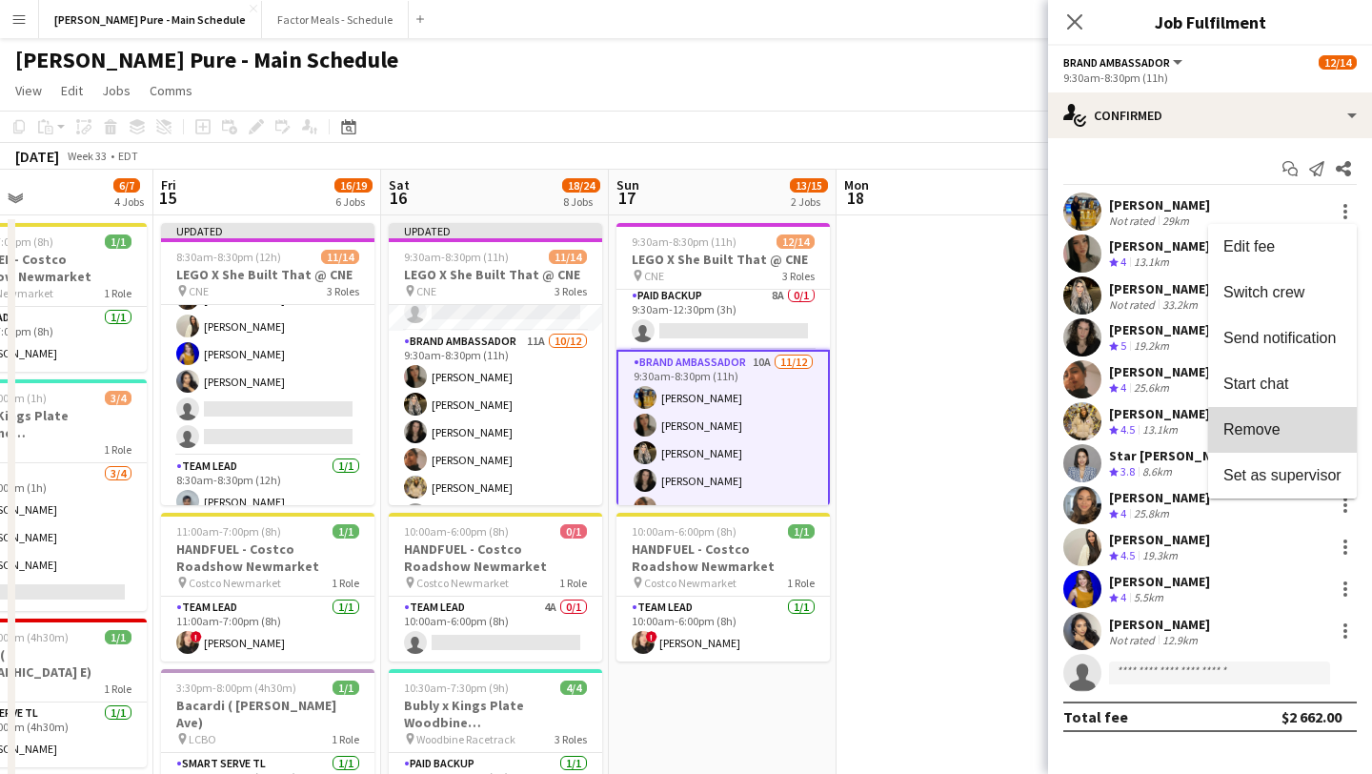
click at [1283, 433] on span "Remove" at bounding box center [1282, 429] width 118 height 17
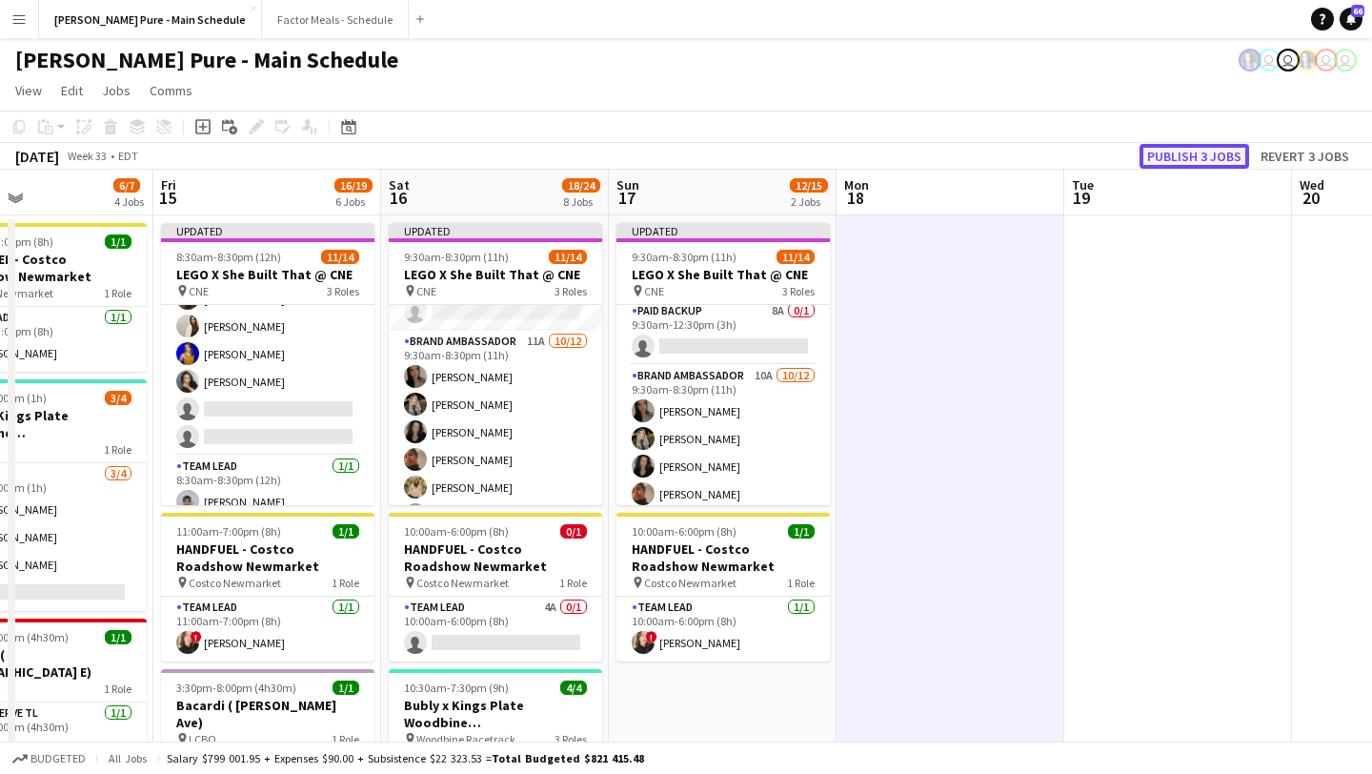
click at [1201, 155] on button "Publish 3 jobs" at bounding box center [1195, 156] width 110 height 25
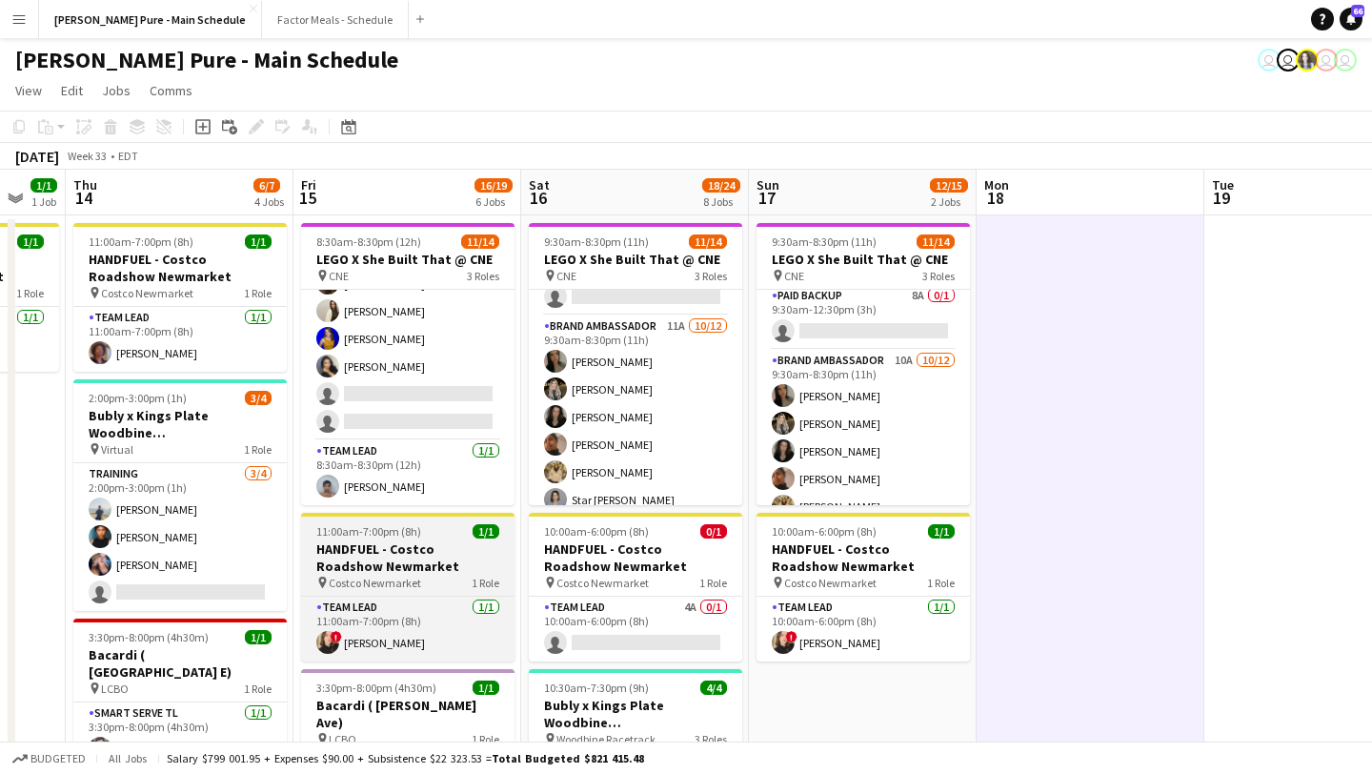
scroll to position [0, 391]
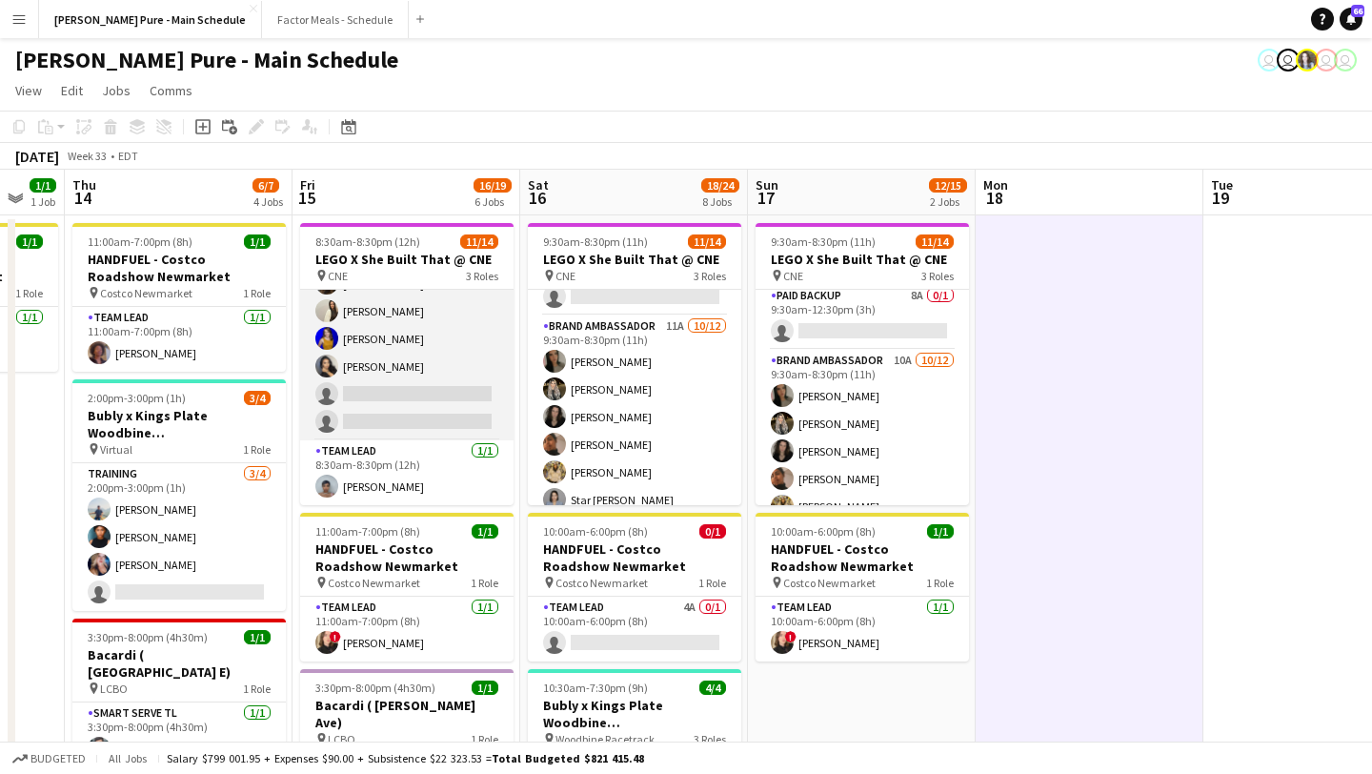
click at [404, 389] on app-card-role "Brand Ambassador 13A 10/12 8:30am-8:30pm (12h) Sarah Nuri Sohila Azimi Emily Ca…" at bounding box center [406, 255] width 213 height 369
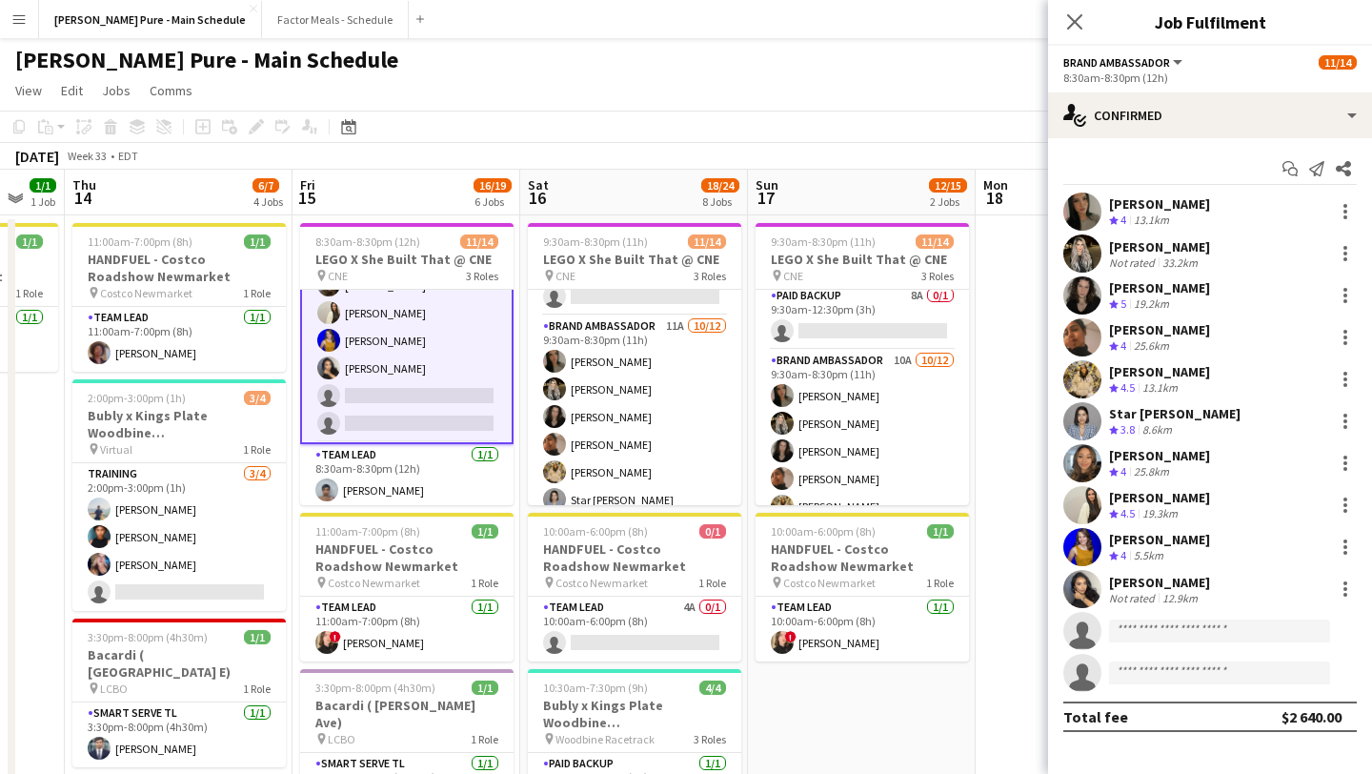
scroll to position [285, 0]
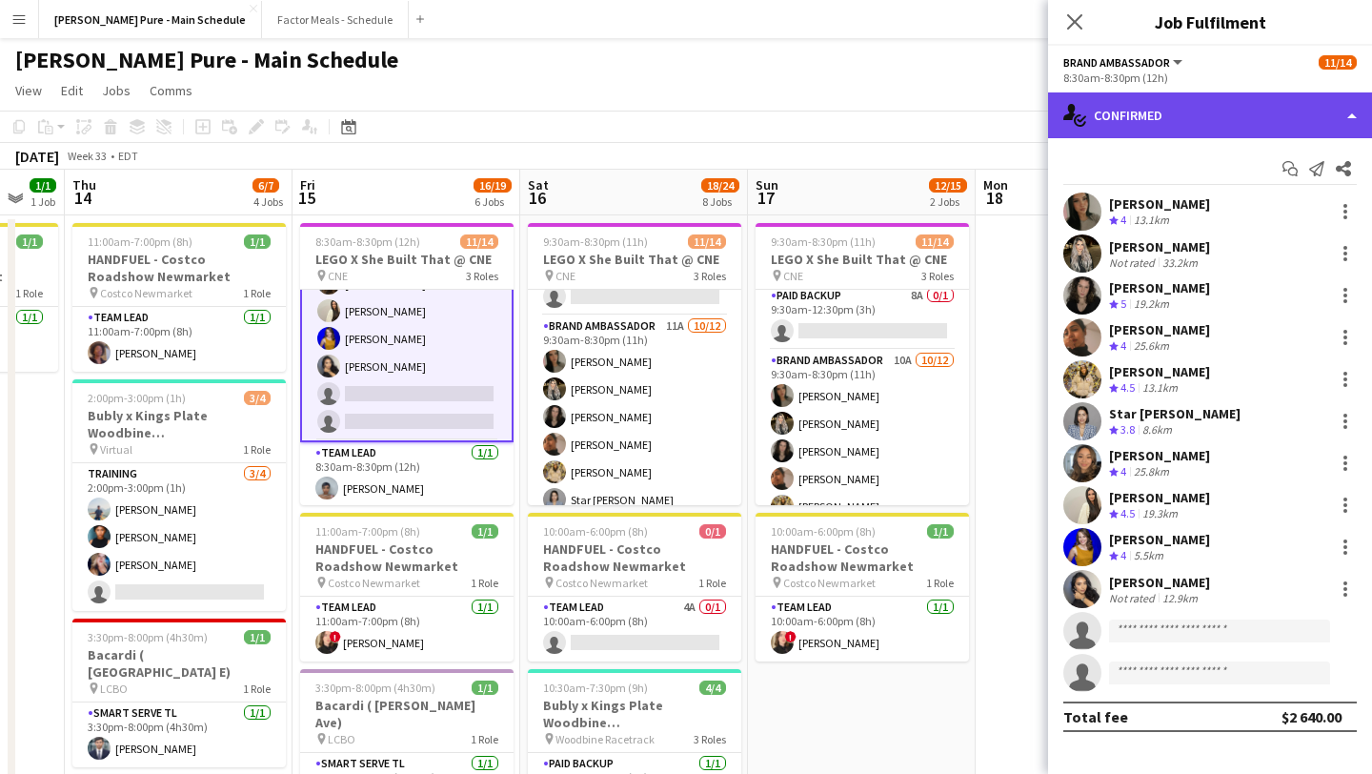
click at [1327, 105] on div "single-neutral-actions-check-2 Confirmed" at bounding box center [1210, 115] width 324 height 46
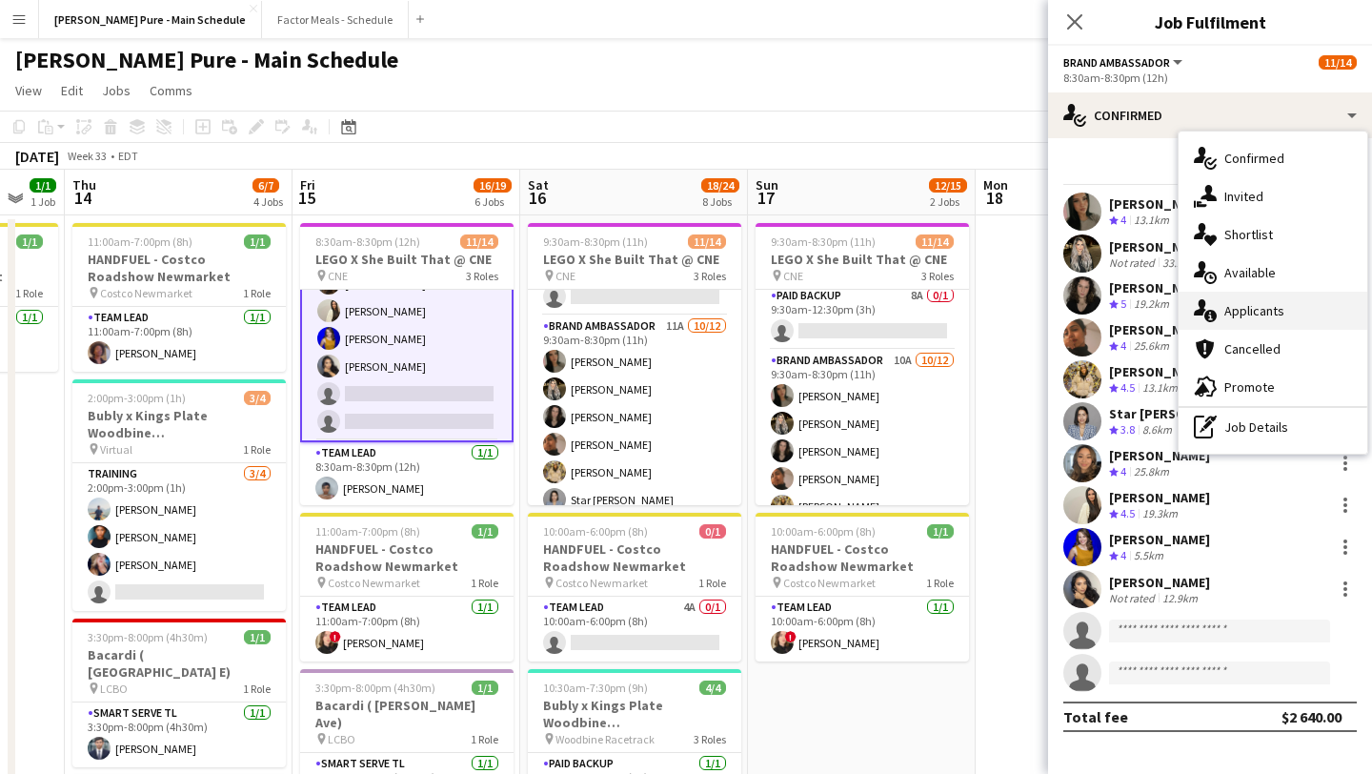
click at [1277, 302] on div "single-neutral-actions-information Applicants" at bounding box center [1273, 311] width 189 height 38
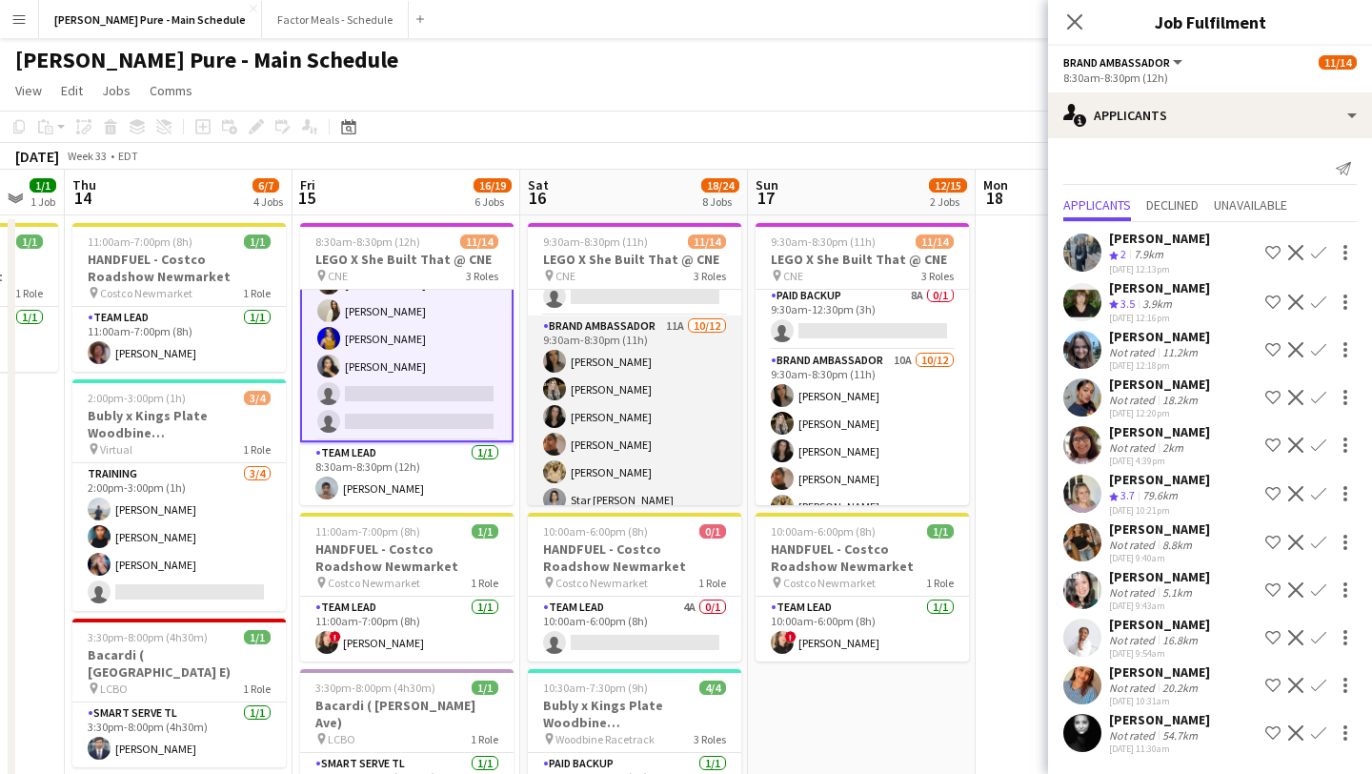
click at [651, 414] on app-card-role "Brand Ambassador 11A 10/12 9:30am-8:30pm (11h) Sarah Nuri Sohila Azimi Emily Ca…" at bounding box center [634, 499] width 213 height 369
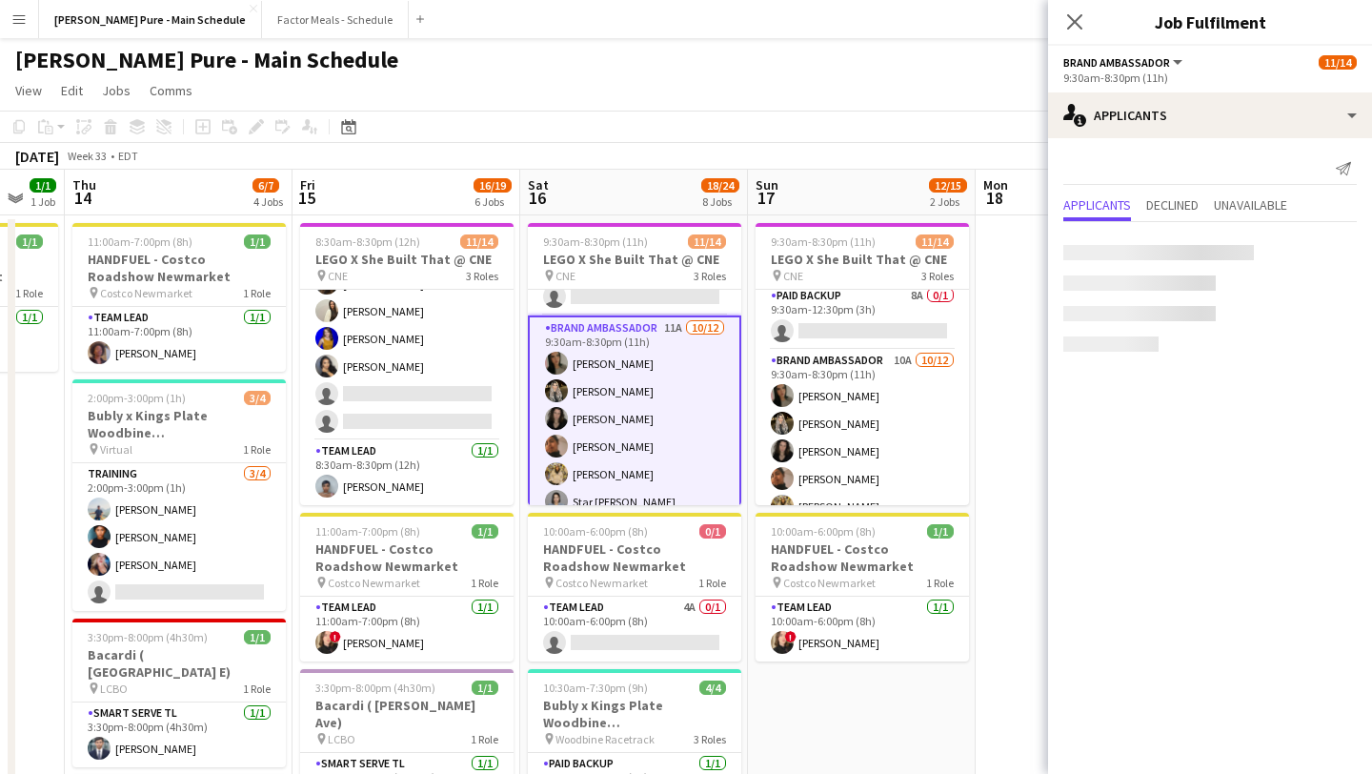
scroll to position [283, 0]
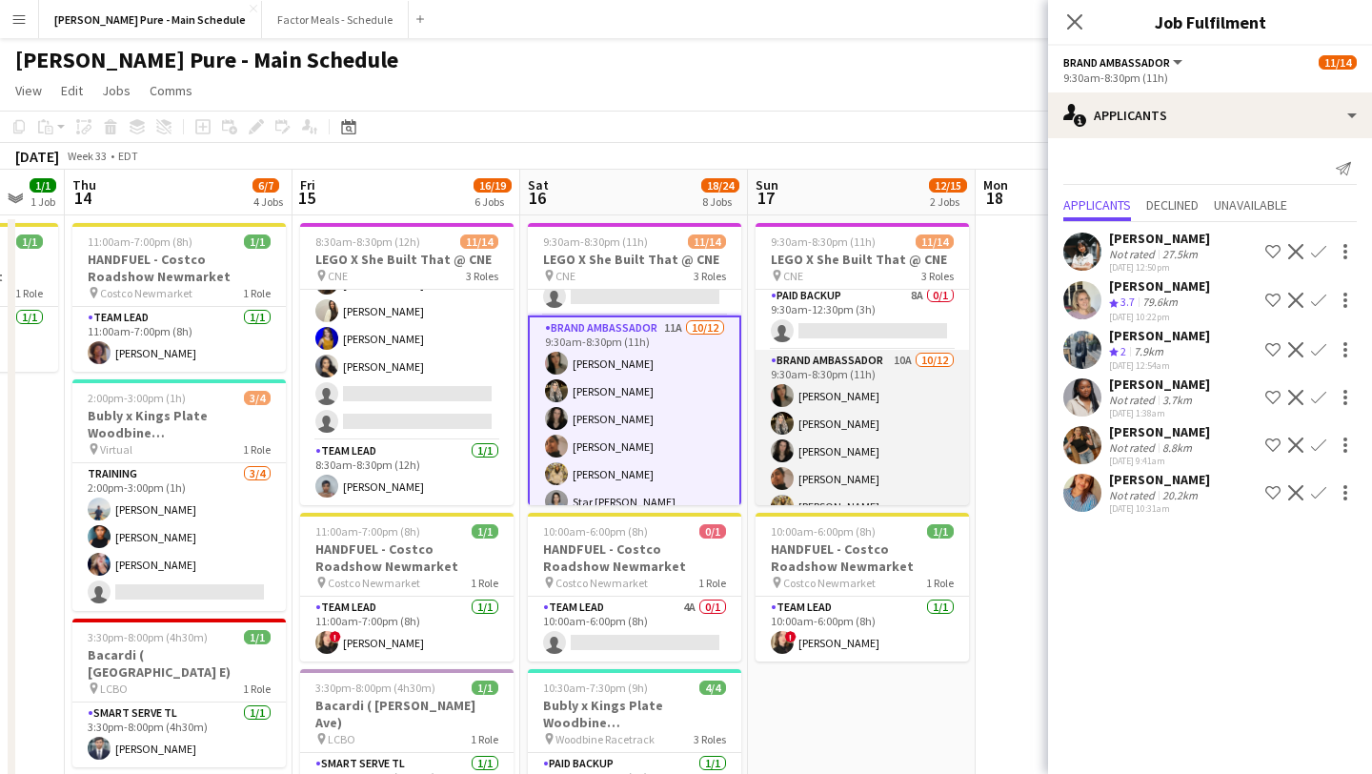
click at [853, 429] on app-card-role "Brand Ambassador 10A 10/12 9:30am-8:30pm (11h) Sarah Nuri Sohila Azimi Emily Ca…" at bounding box center [862, 534] width 213 height 369
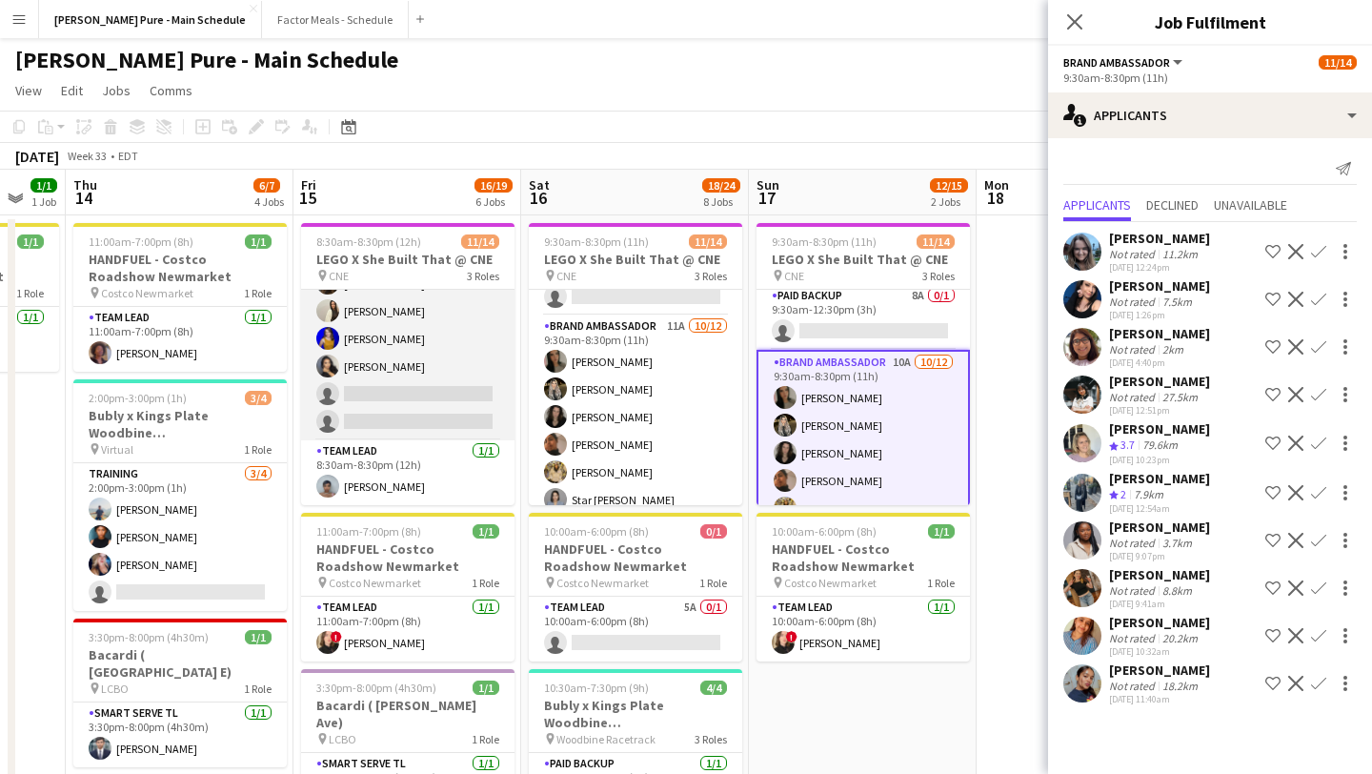
click at [395, 392] on app-card-role "Brand Ambassador 13A 10/12 8:30am-8:30pm (12h) Sarah Nuri Sohila Azimi Emily Ca…" at bounding box center [407, 255] width 213 height 369
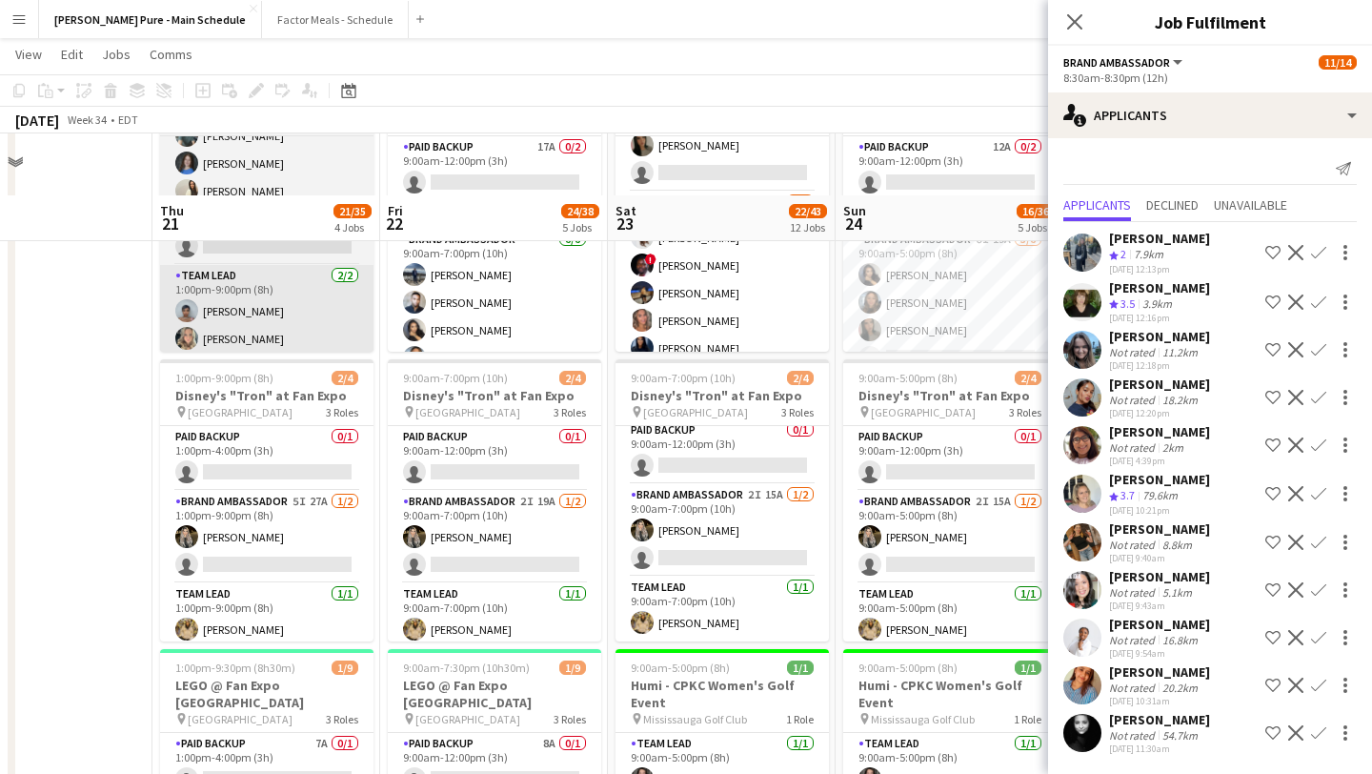
scroll to position [0, 0]
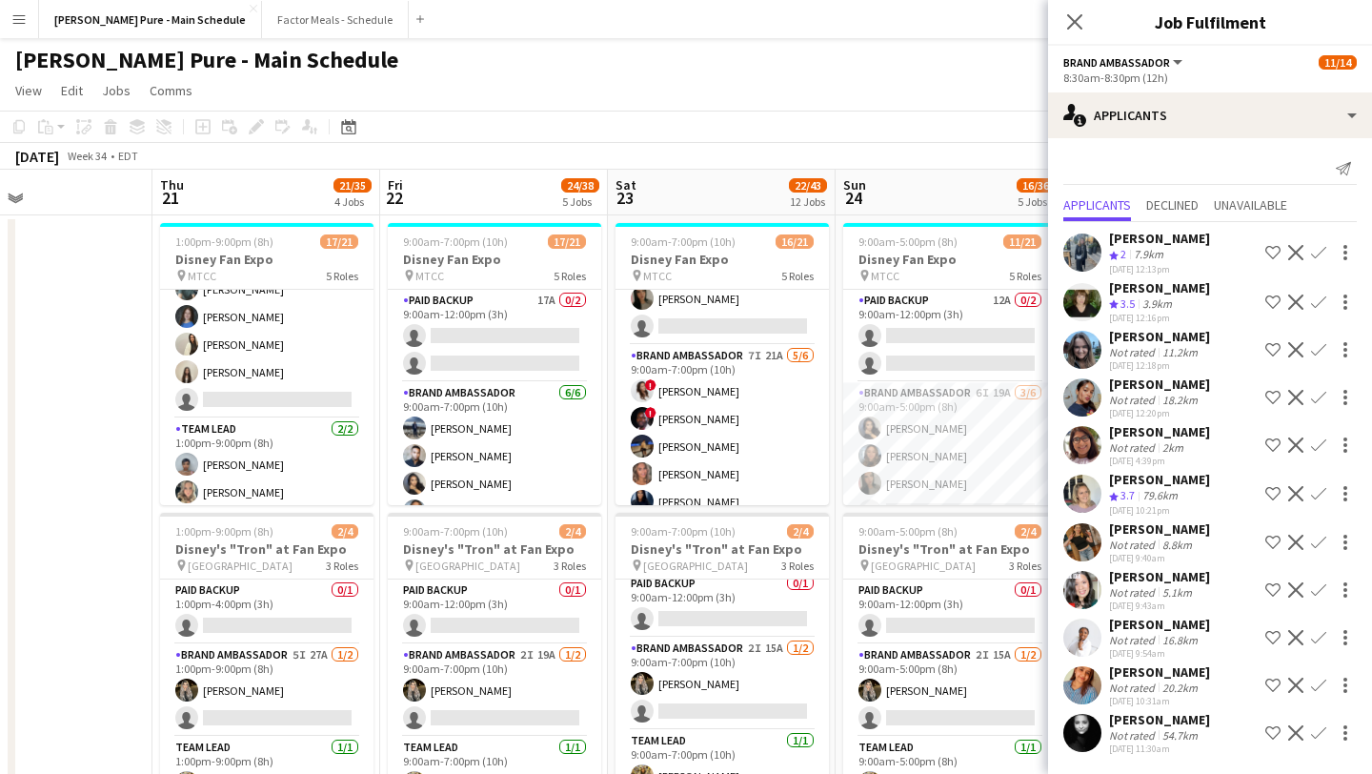
click at [1060, 18] on div "Close pop-in" at bounding box center [1074, 22] width 53 height 44
click at [1076, 24] on icon at bounding box center [1074, 21] width 18 height 18
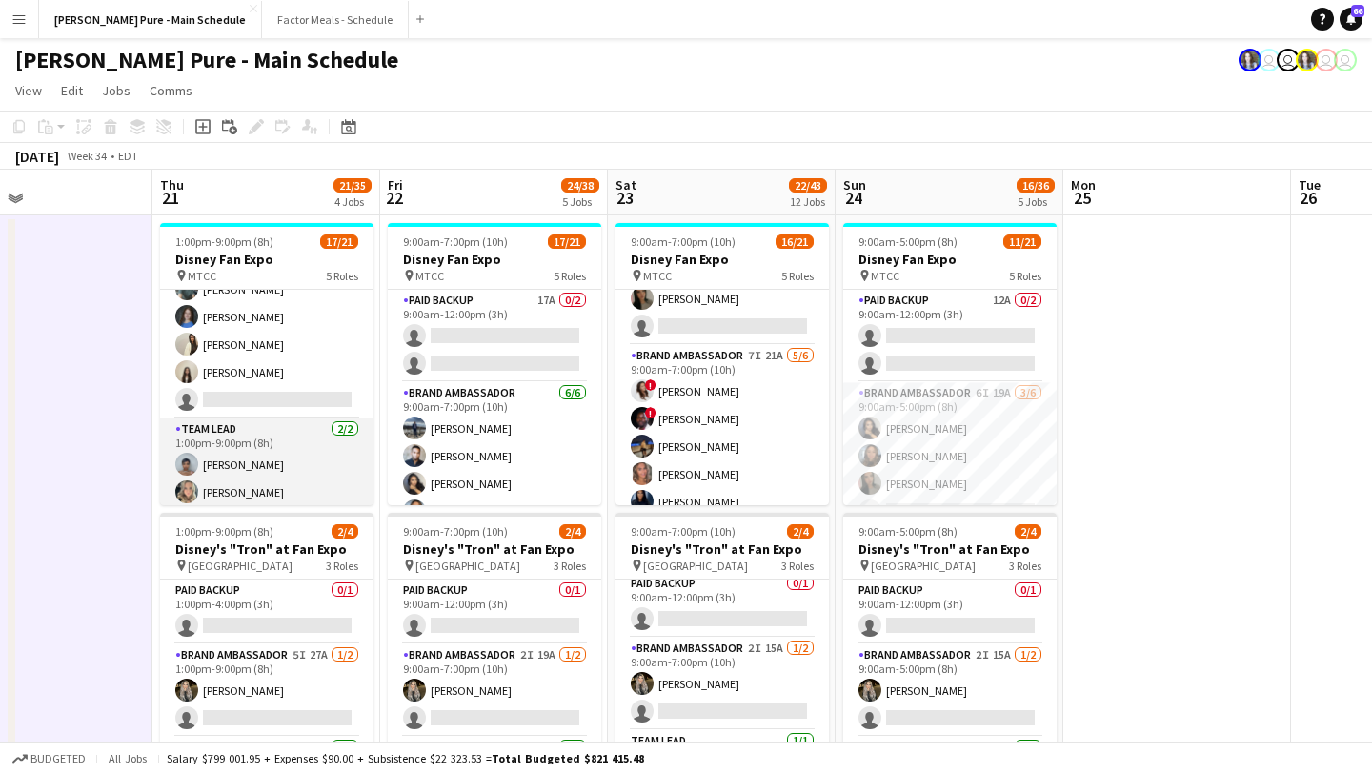
click at [253, 469] on app-card-role "Team Lead 2/2 1:00pm-9:00pm (8h) Kelc Noble Jade Askin" at bounding box center [266, 464] width 213 height 92
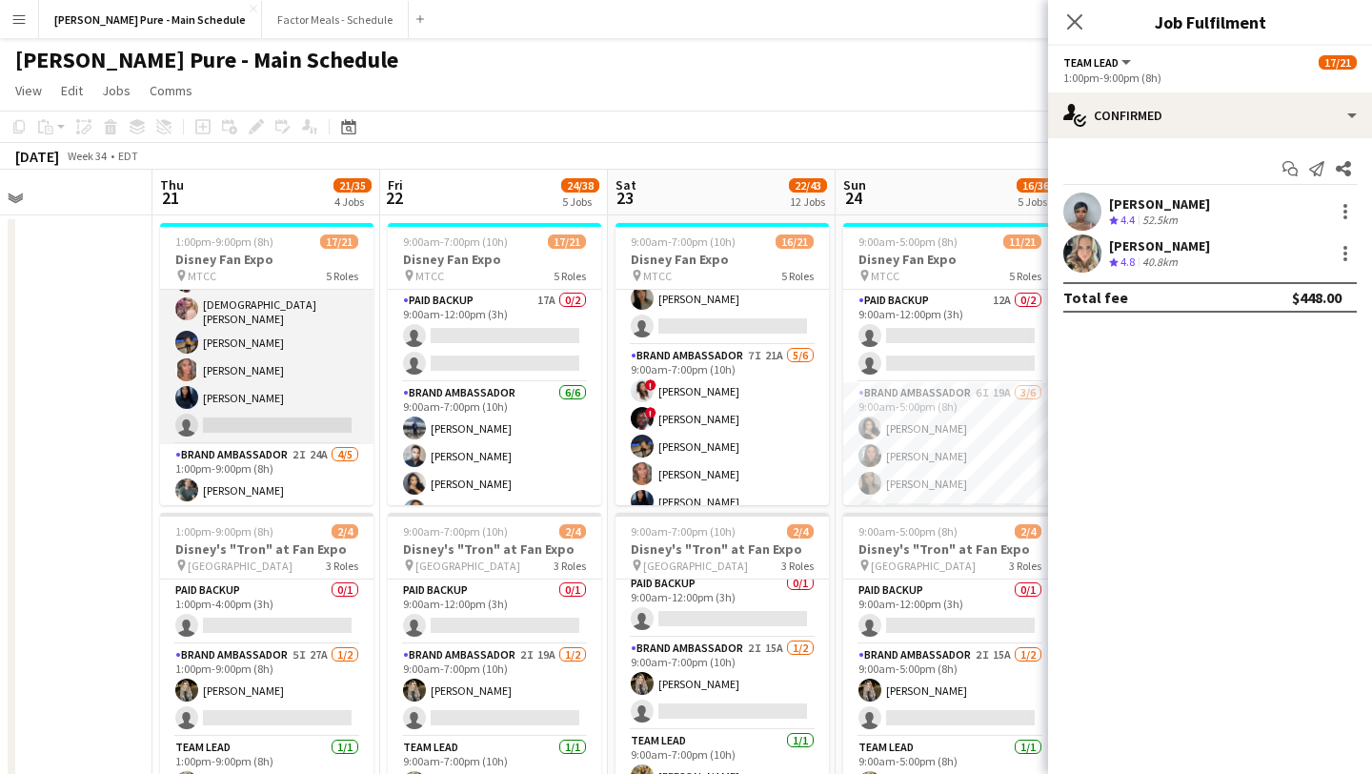
click at [232, 372] on app-card-role "Brand Ambassador 7I 36A 5/6 1:00pm-9:00pm (8h) ! Anthony Kerr Cristiana Bodnari…" at bounding box center [266, 339] width 213 height 209
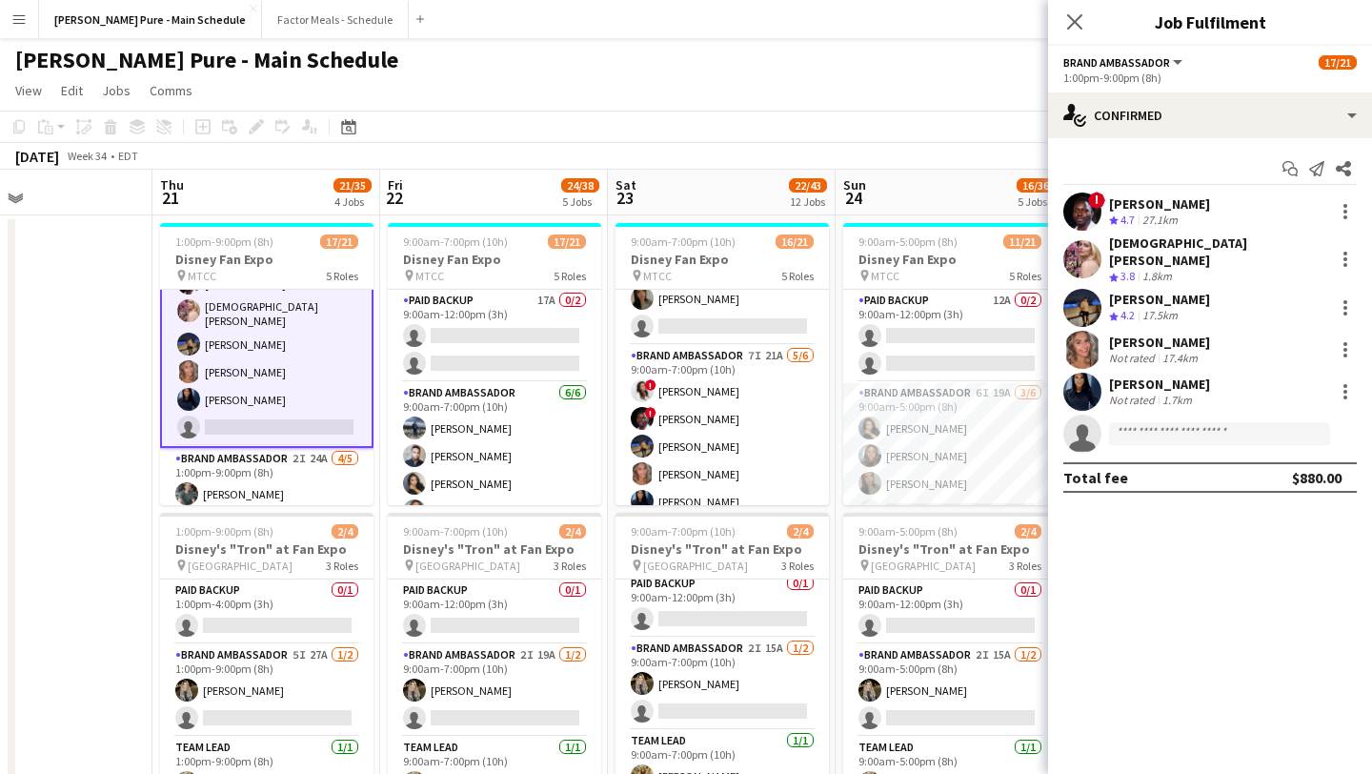
scroll to position [352, 0]
click at [1081, 340] on app-user-avatar at bounding box center [1082, 350] width 38 height 38
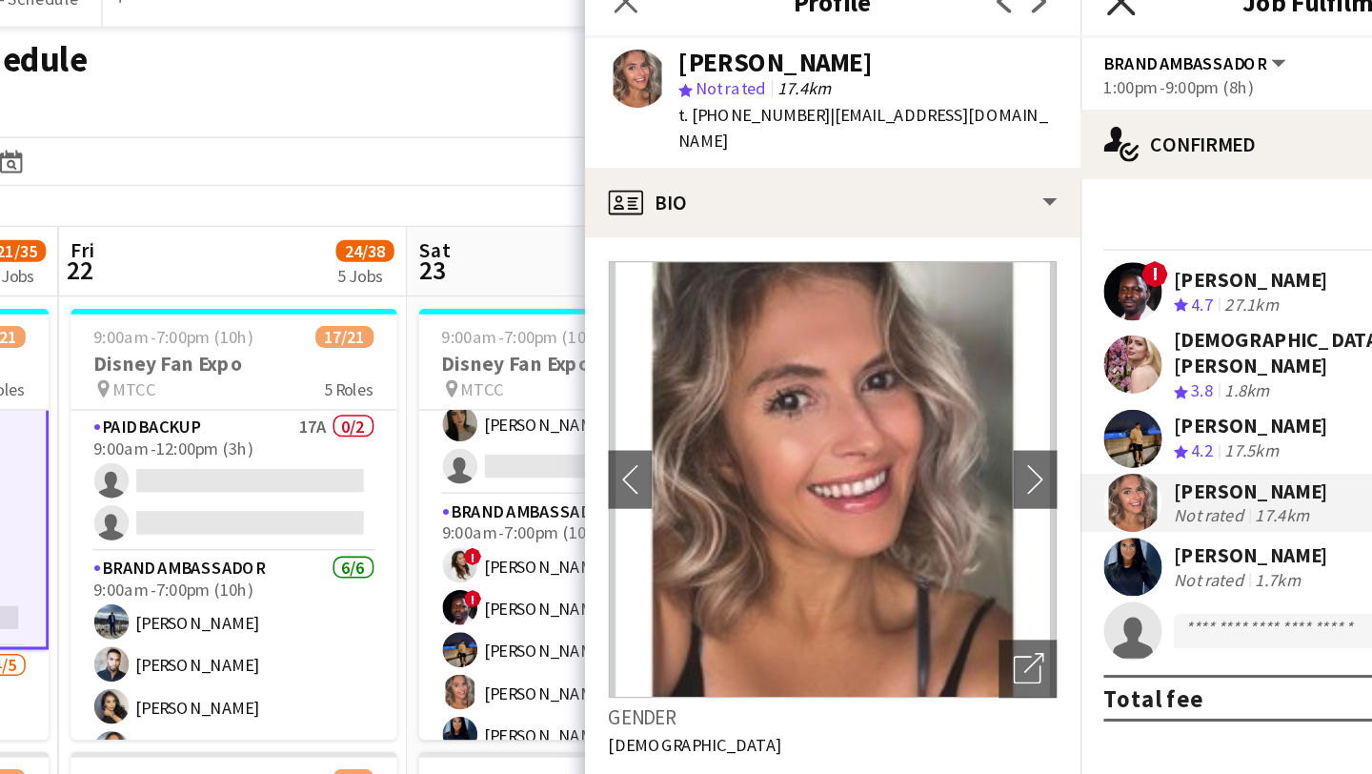
click at [1077, 24] on icon at bounding box center [1074, 21] width 18 height 18
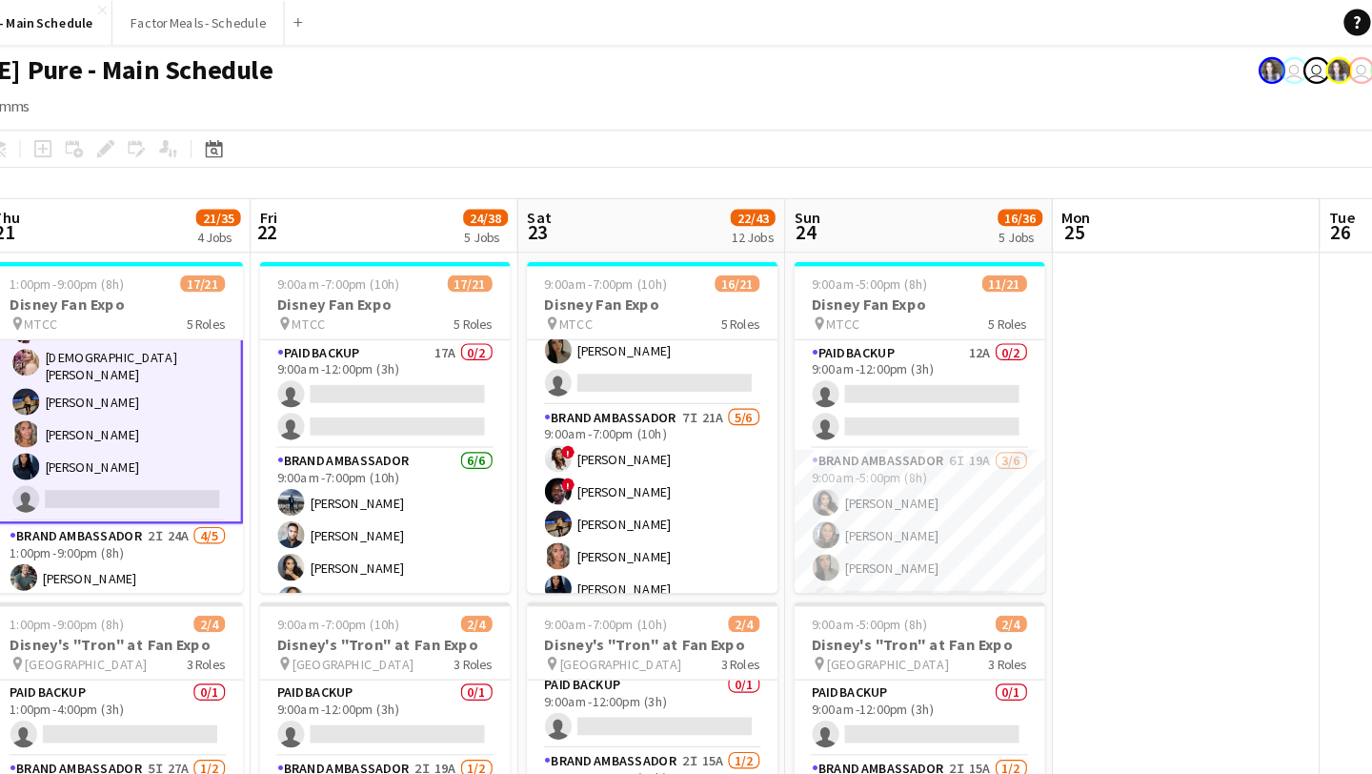
click at [262, 357] on app-card-role "Brand Ambassador 7I 36A 5/6 1:00pm-9:00pm (8h) ! Anthony Kerr Cristiana Bodnari…" at bounding box center [266, 339] width 213 height 212
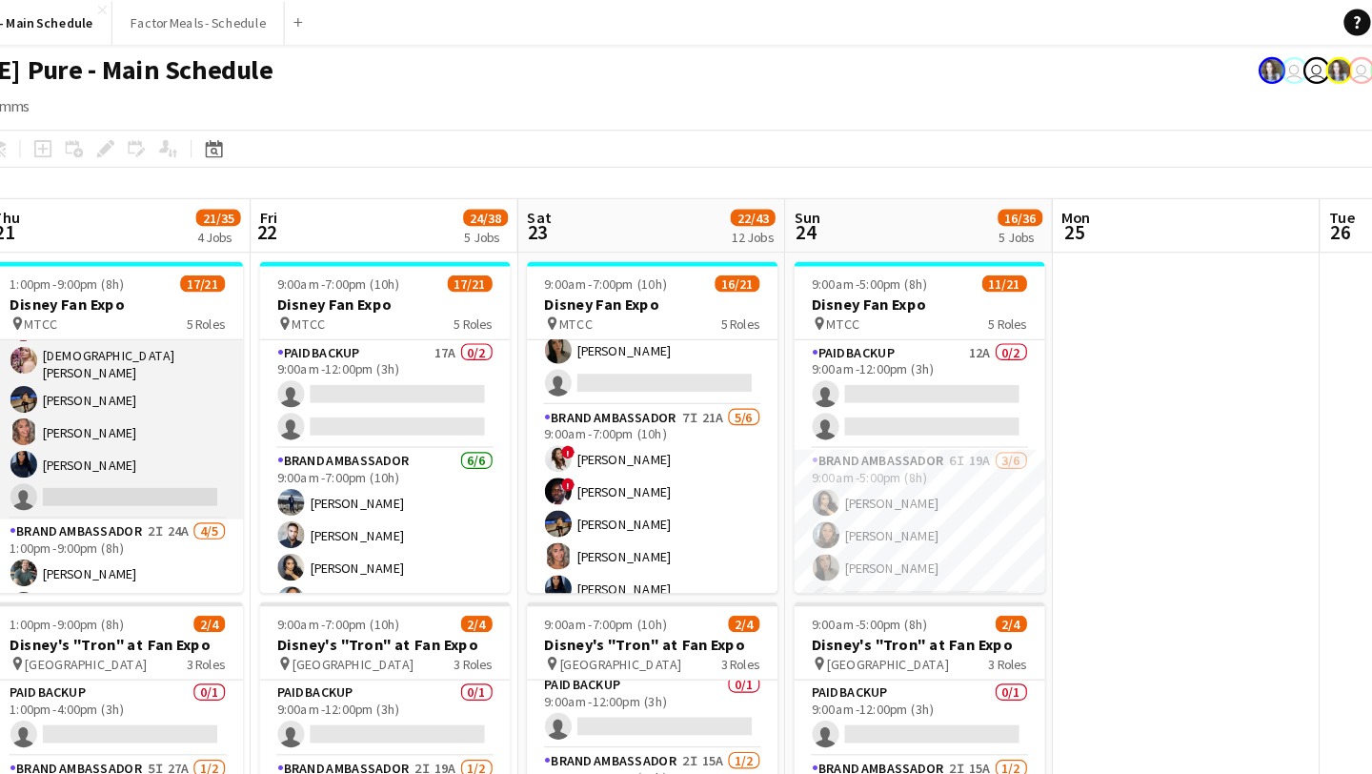
scroll to position [350, 0]
click at [220, 373] on app-card-role "Brand Ambassador 7I 36A 5/6 1:00pm-9:00pm (8h) ! Anthony Kerr Cristiana Bodnari…" at bounding box center [266, 339] width 213 height 209
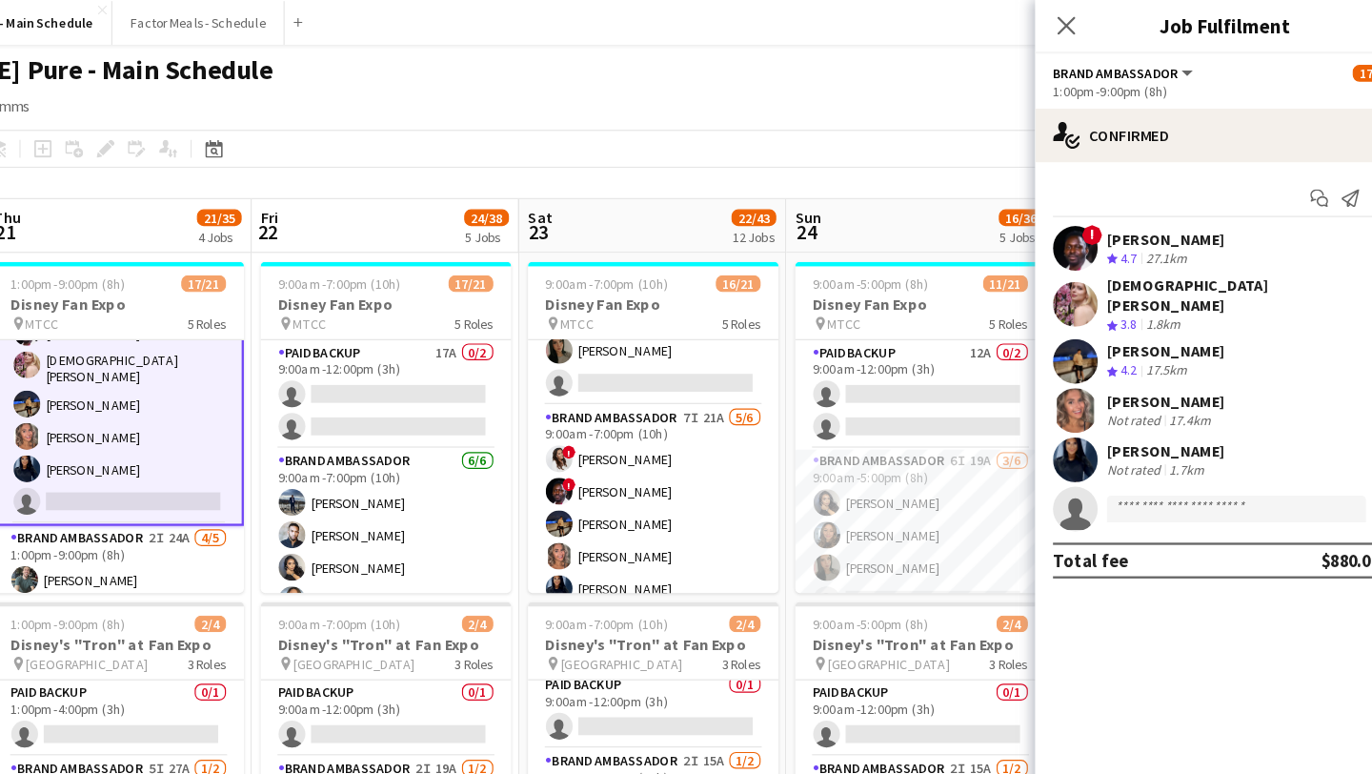
scroll to position [352, 0]
click at [1087, 339] on app-user-avatar at bounding box center [1082, 350] width 38 height 38
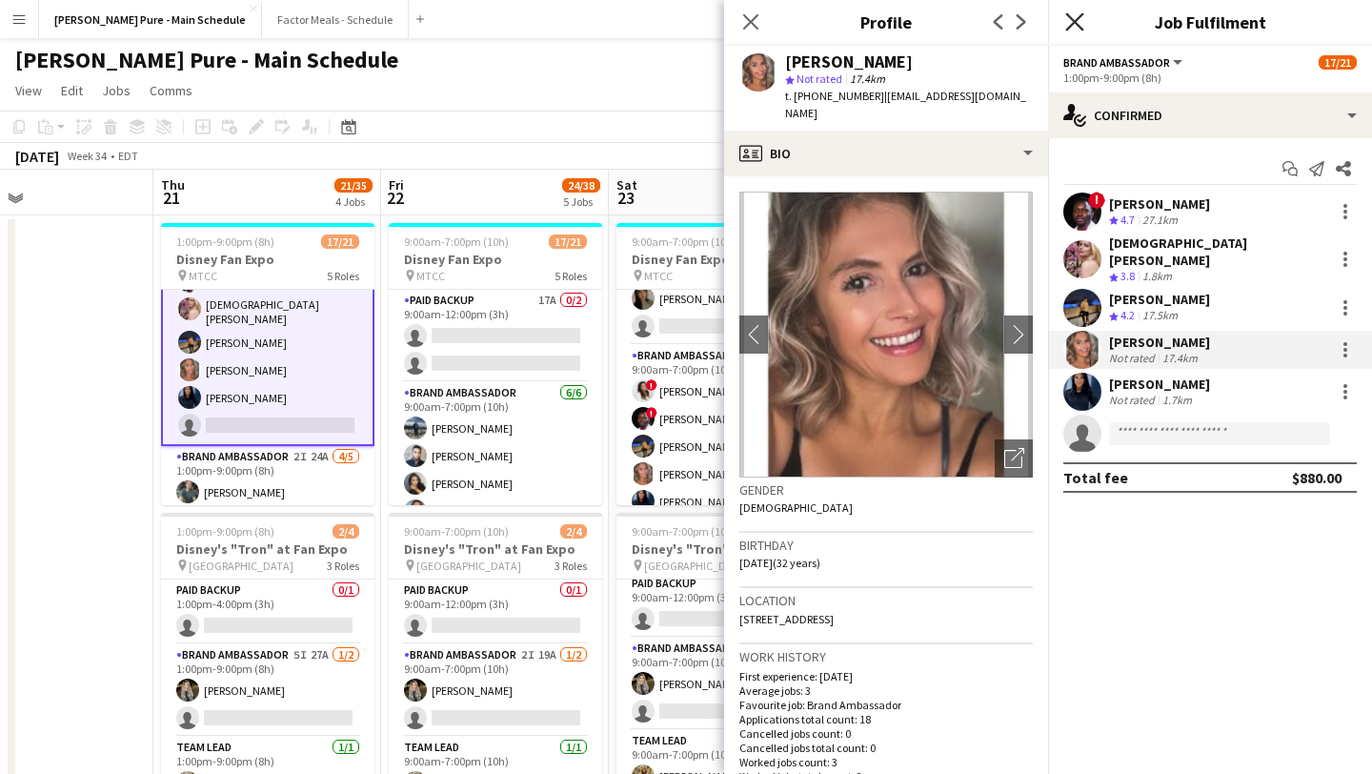
click at [1080, 25] on icon "Close pop-in" at bounding box center [1074, 21] width 18 height 18
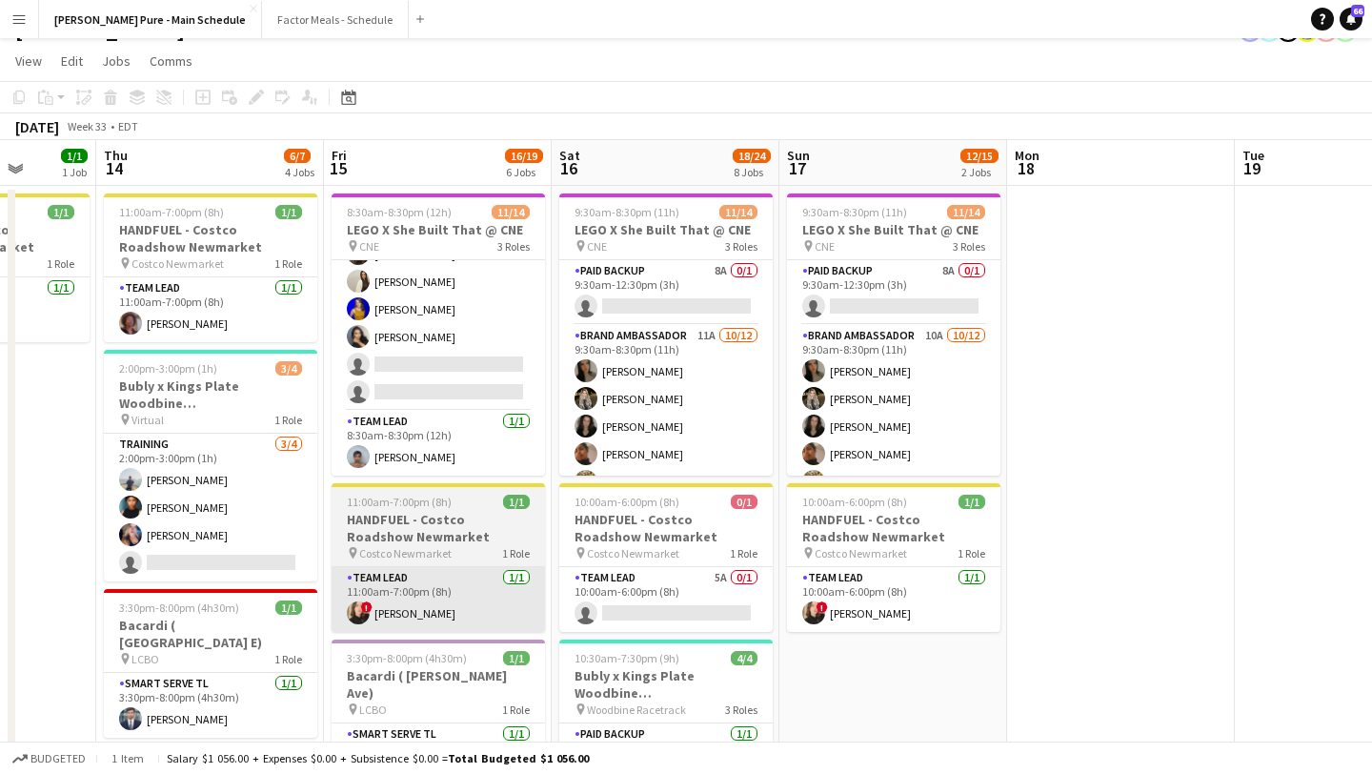
scroll to position [0, 0]
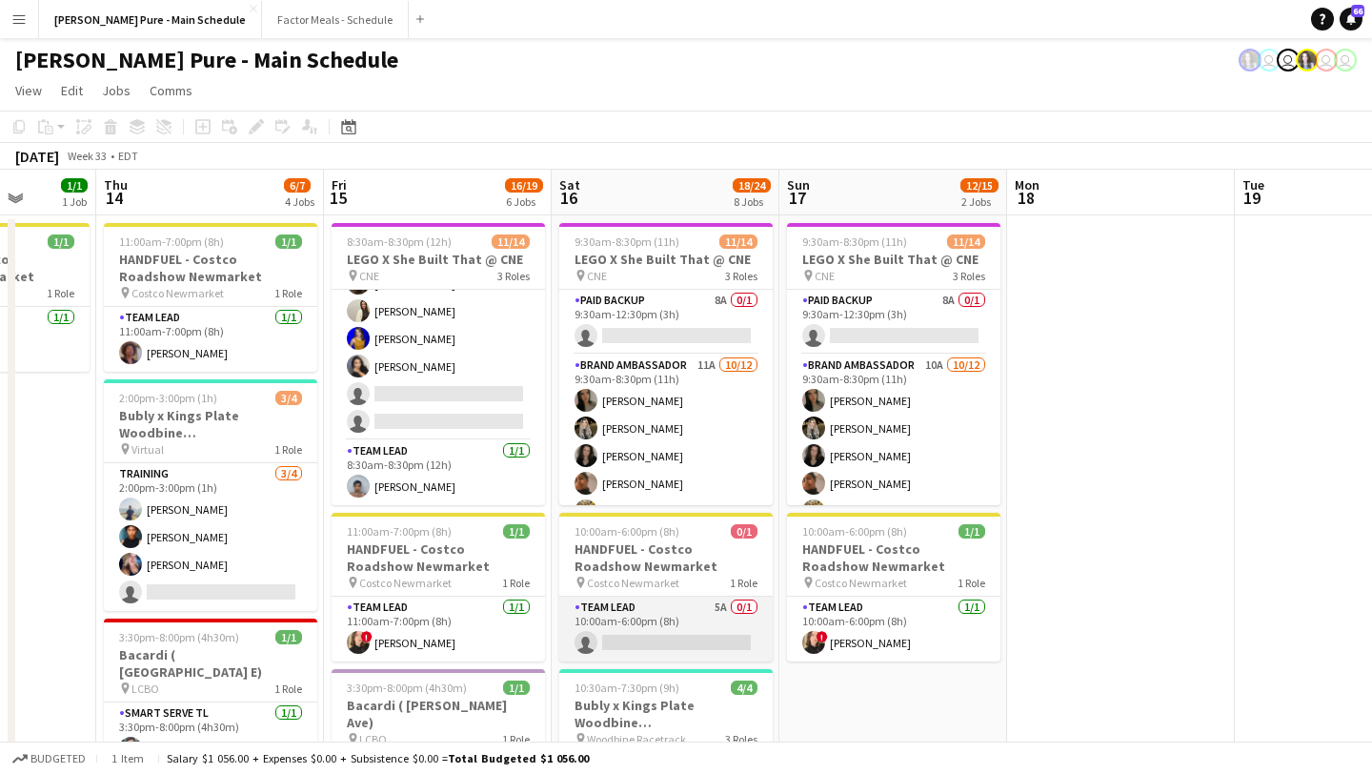
click at [634, 640] on app-card-role "Team Lead 5A 0/1 10:00am-6:00pm (8h) single-neutral-actions" at bounding box center [665, 628] width 213 height 65
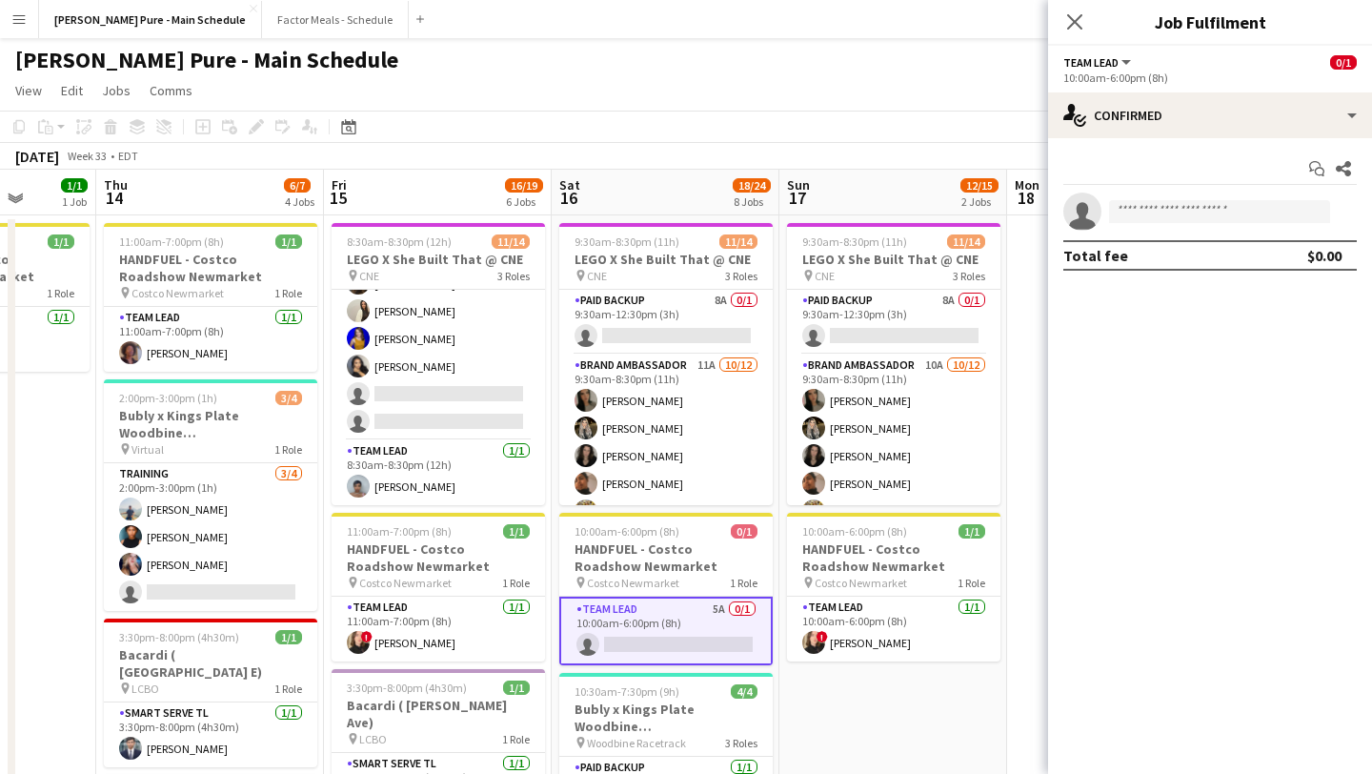
scroll to position [350, 0]
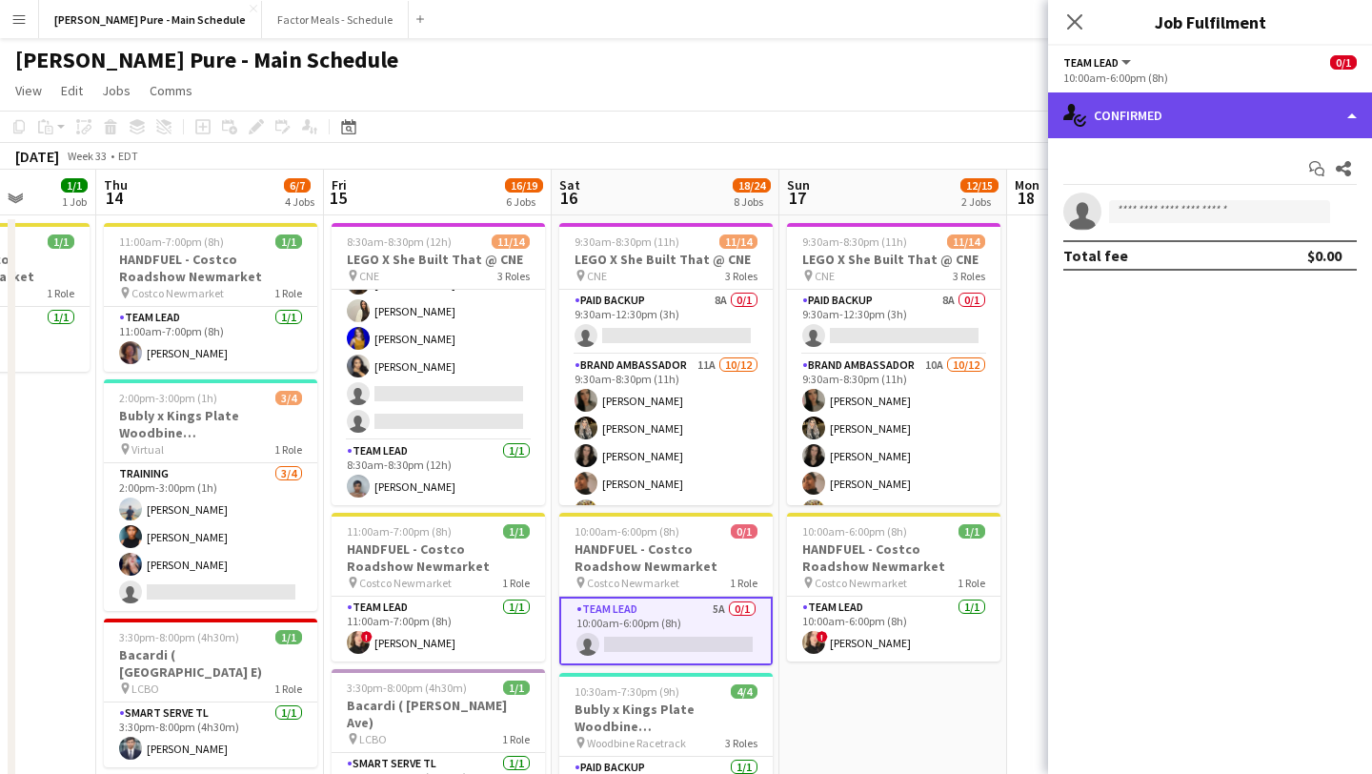
click at [1289, 104] on div "single-neutral-actions-check-2 Confirmed" at bounding box center [1210, 115] width 324 height 46
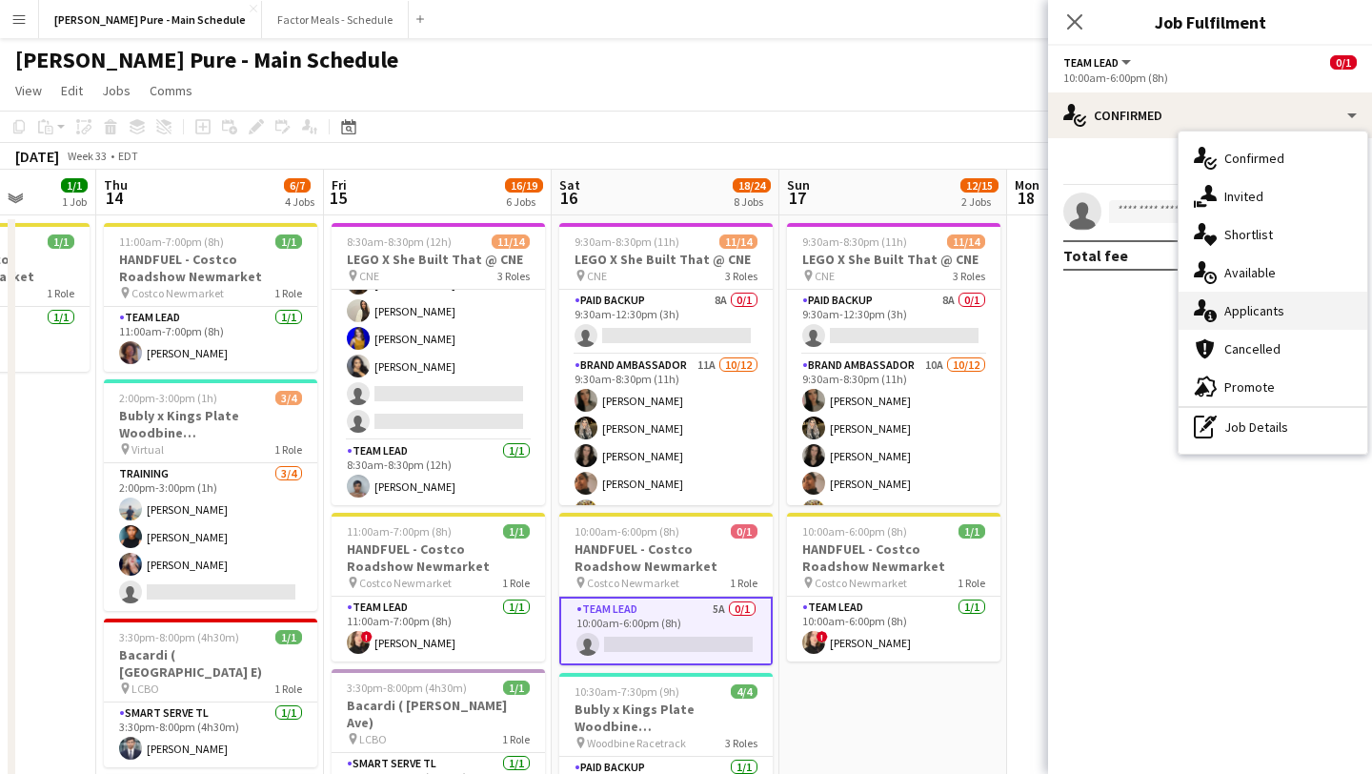
click at [1284, 304] on div "single-neutral-actions-information Applicants" at bounding box center [1273, 311] width 189 height 38
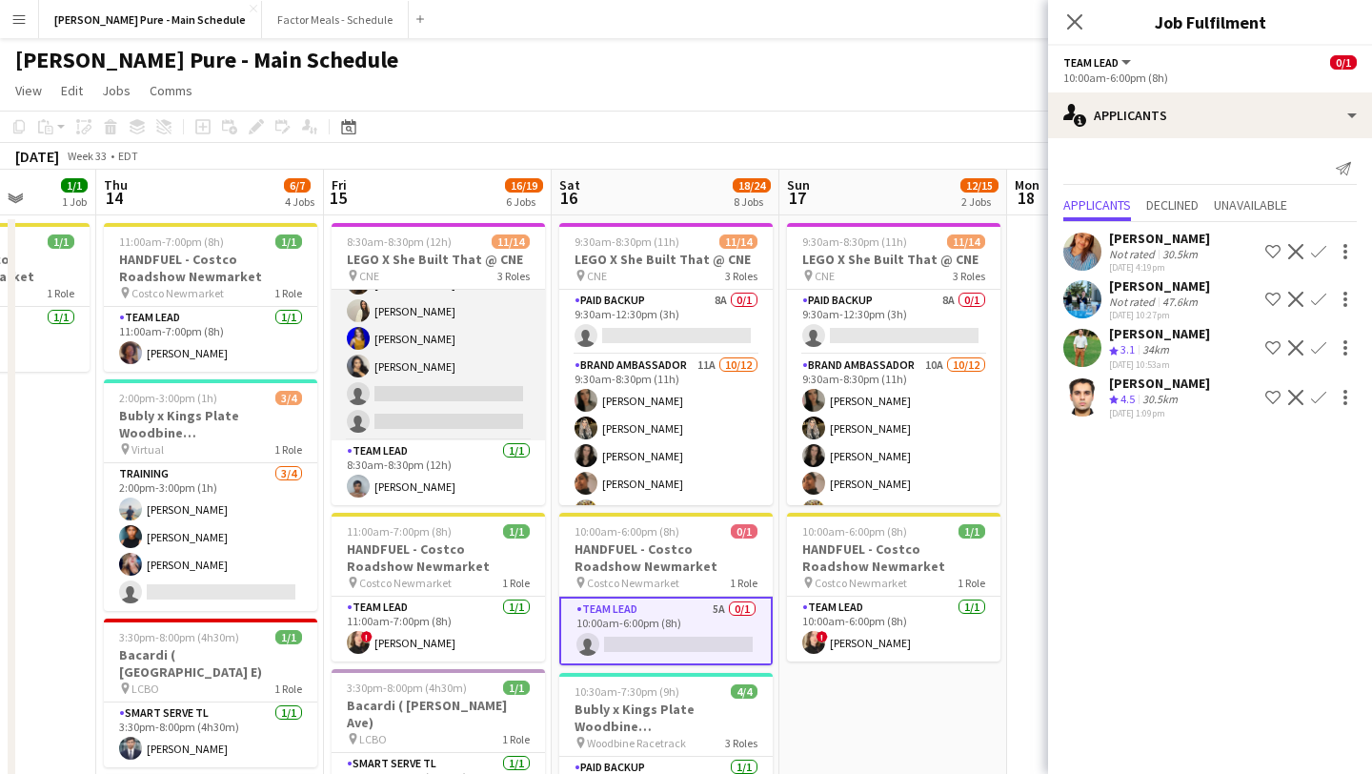
click at [452, 413] on app-card-role "Brand Ambassador 13A 10/12 8:30am-8:30pm (12h) Sarah Nuri Sohila Azimi Emily Ca…" at bounding box center [438, 255] width 213 height 369
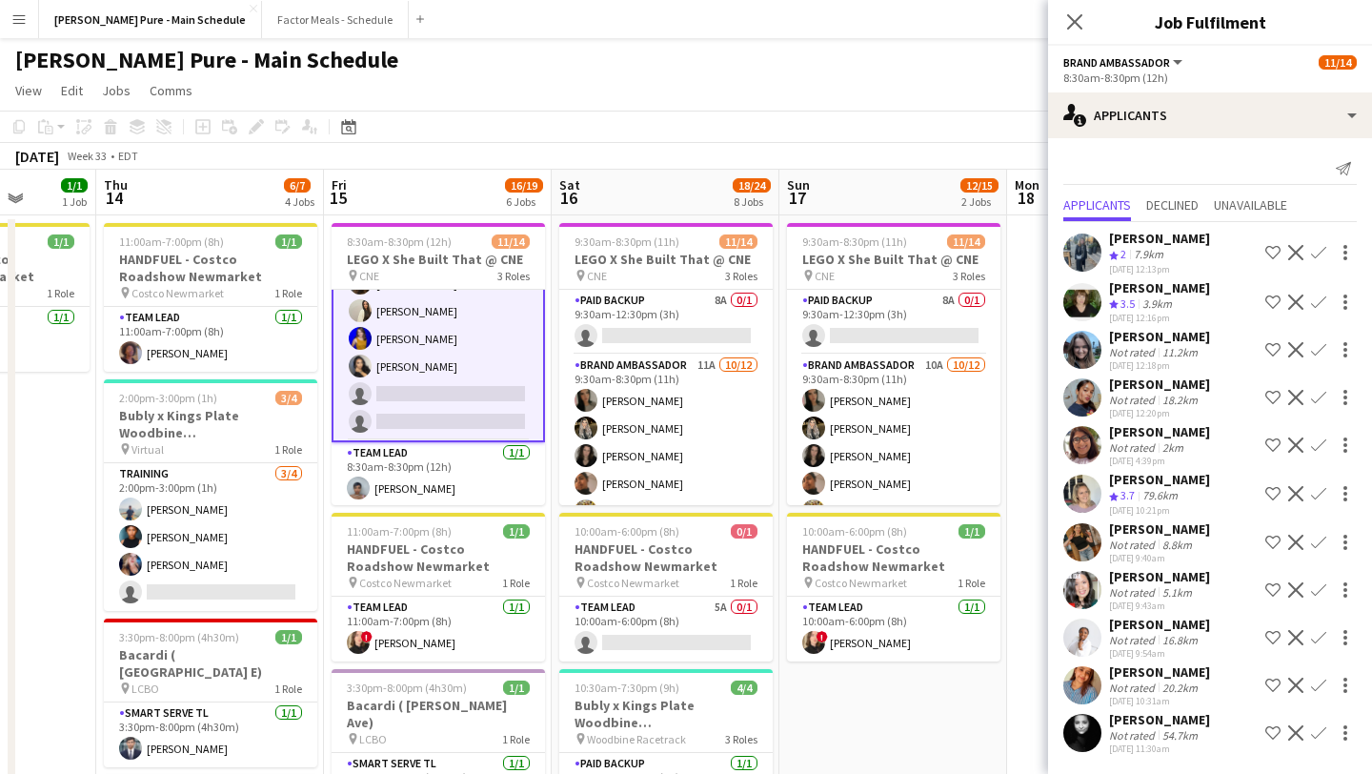
click at [1075, 720] on app-user-avatar at bounding box center [1082, 733] width 38 height 38
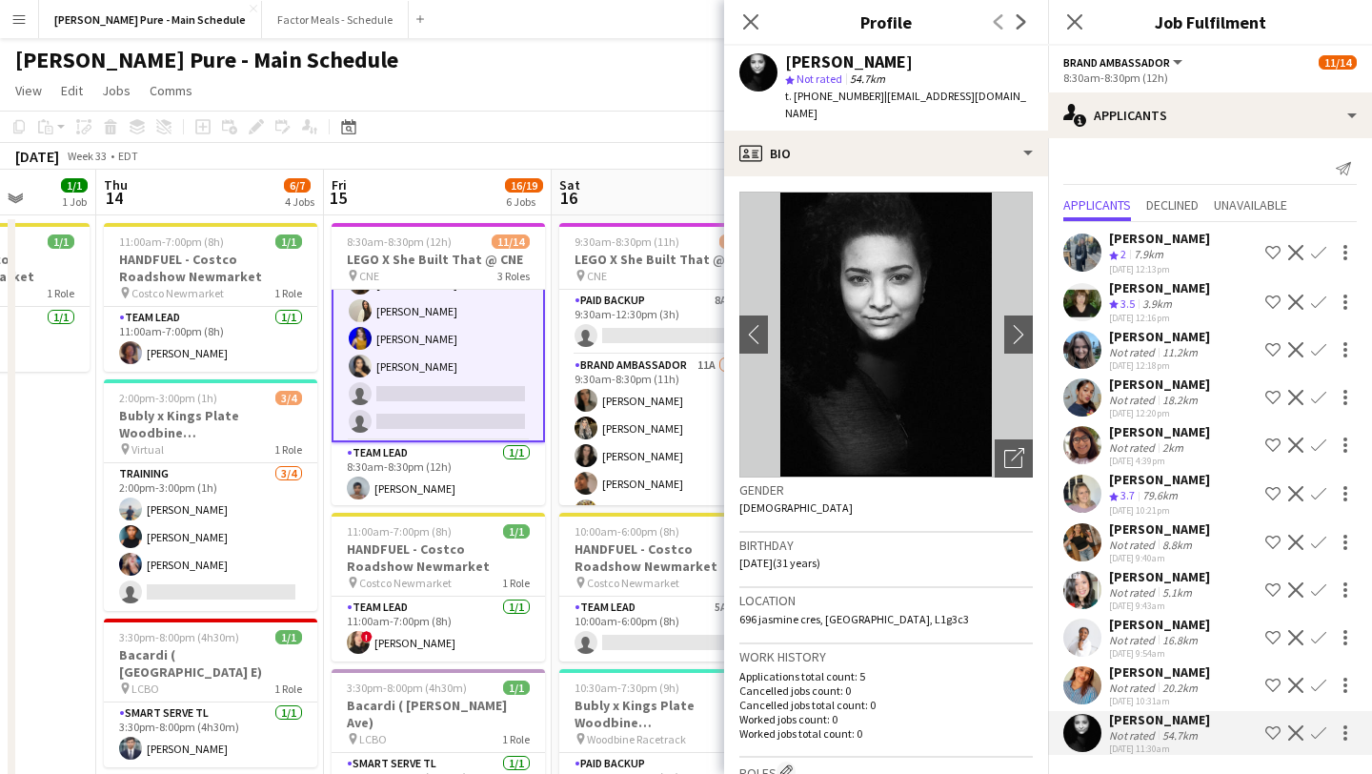
click at [1080, 677] on app-user-avatar at bounding box center [1082, 685] width 38 height 38
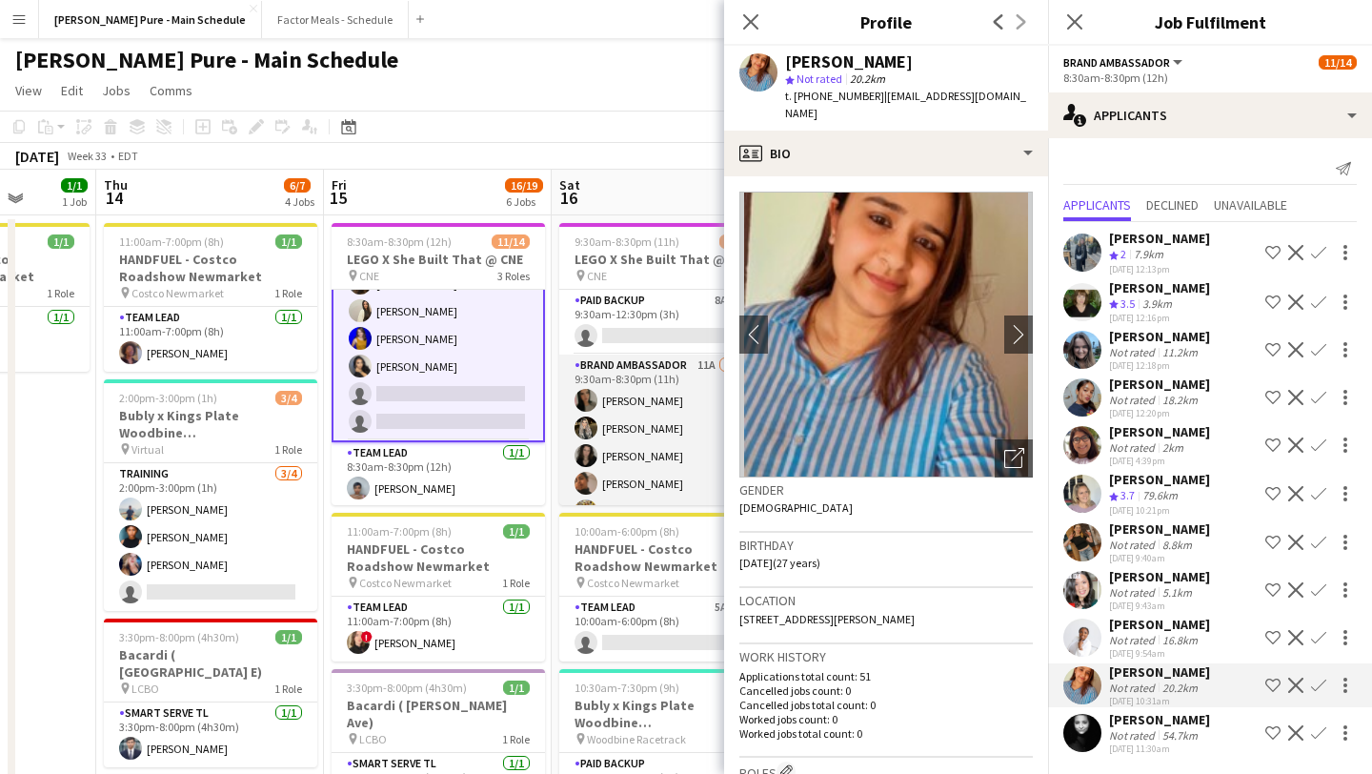
scroll to position [283, 0]
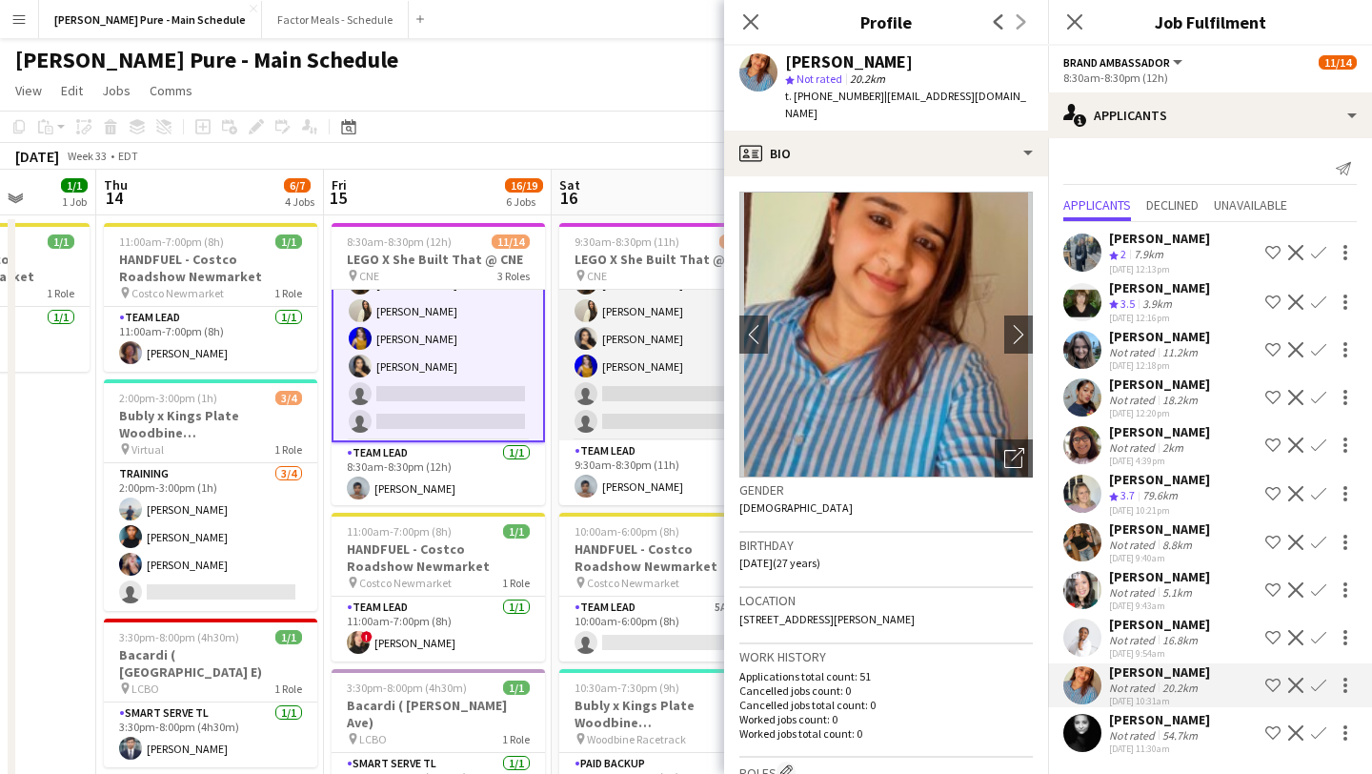
click at [650, 408] on app-card-role "Brand Ambassador 11A 10/12 9:30am-8:30pm (11h) Sarah Nuri Sohila Azimi Emily Ca…" at bounding box center [665, 255] width 213 height 369
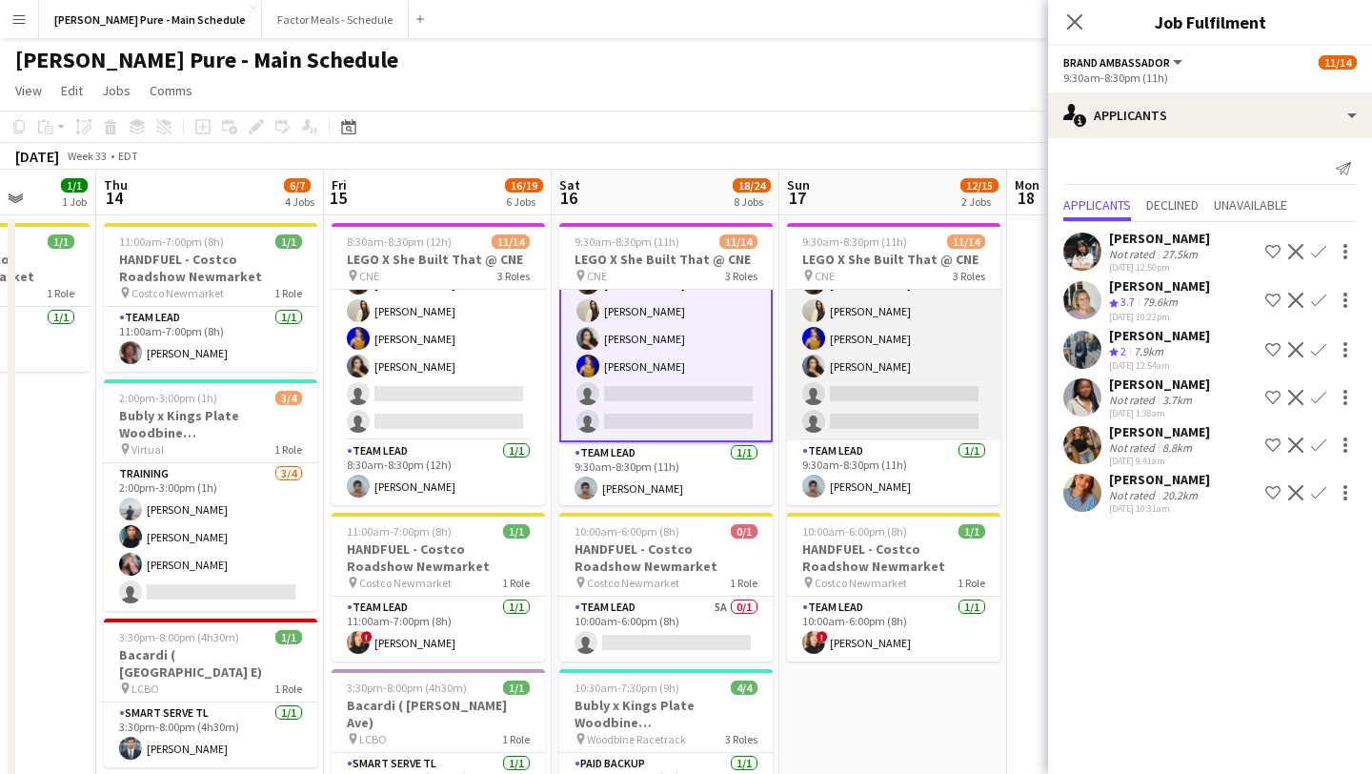
click at [876, 382] on app-card-role "Brand Ambassador 10A 10/12 9:30am-8:30pm (11h) Sarah Nuri Sohila Azimi Emily Ca…" at bounding box center [893, 255] width 213 height 369
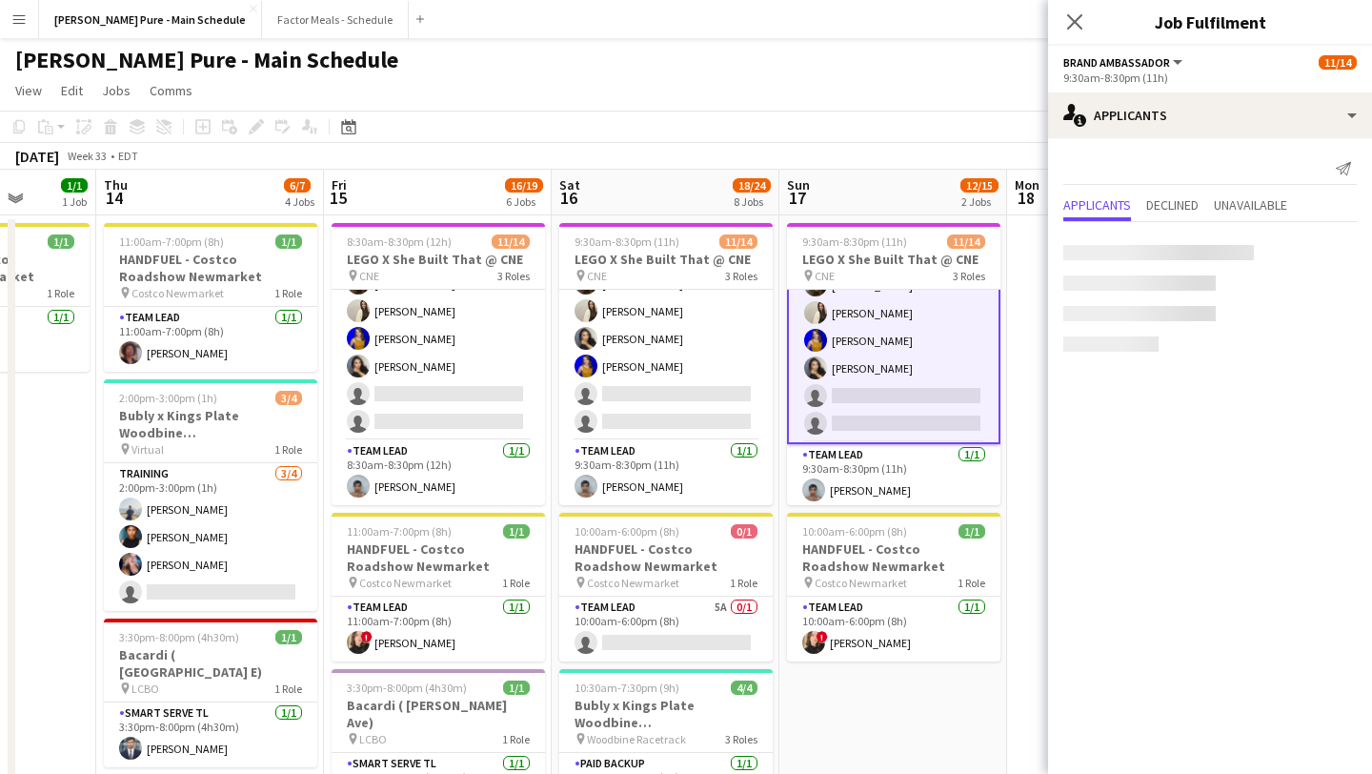
scroll to position [285, 0]
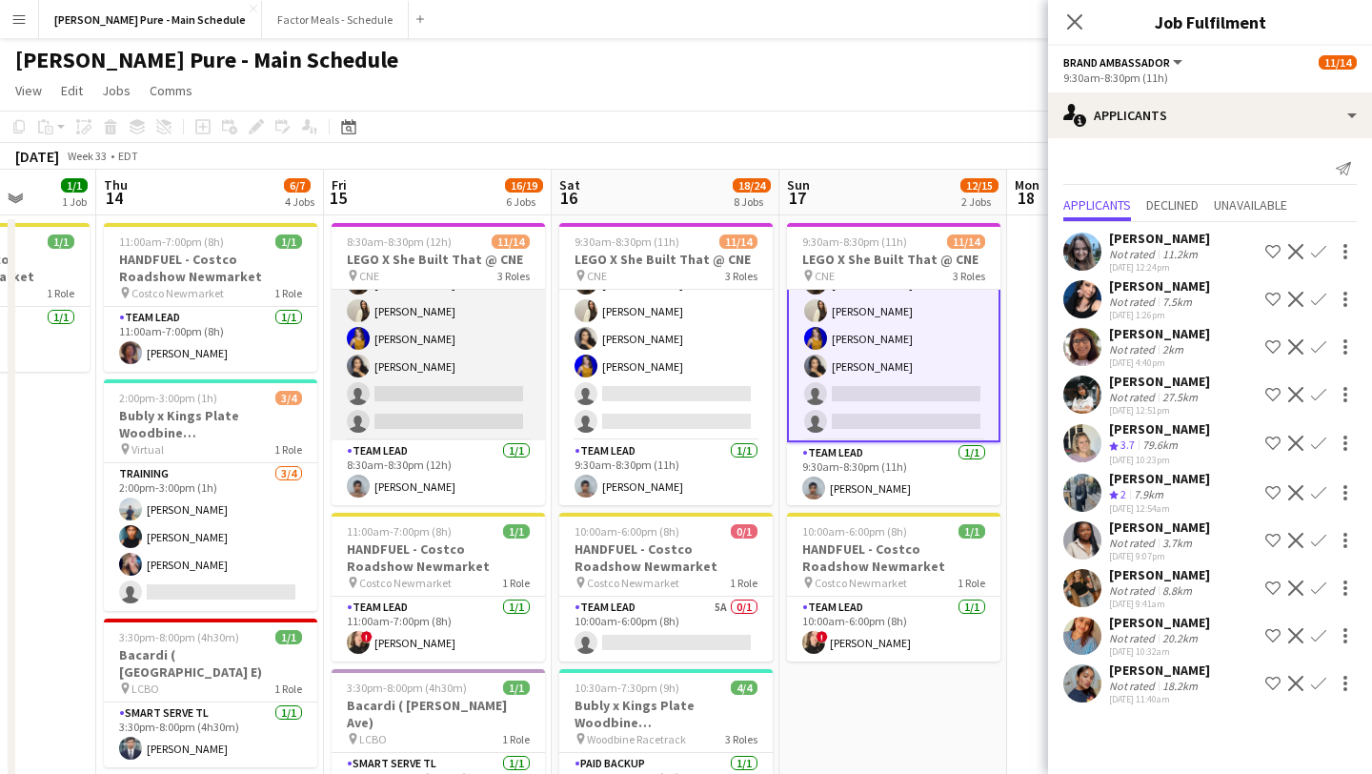
click at [464, 398] on app-card-role "Brand Ambassador 13A 10/12 8:30am-8:30pm (12h) Sarah Nuri Sohila Azimi Emily Ca…" at bounding box center [438, 255] width 213 height 369
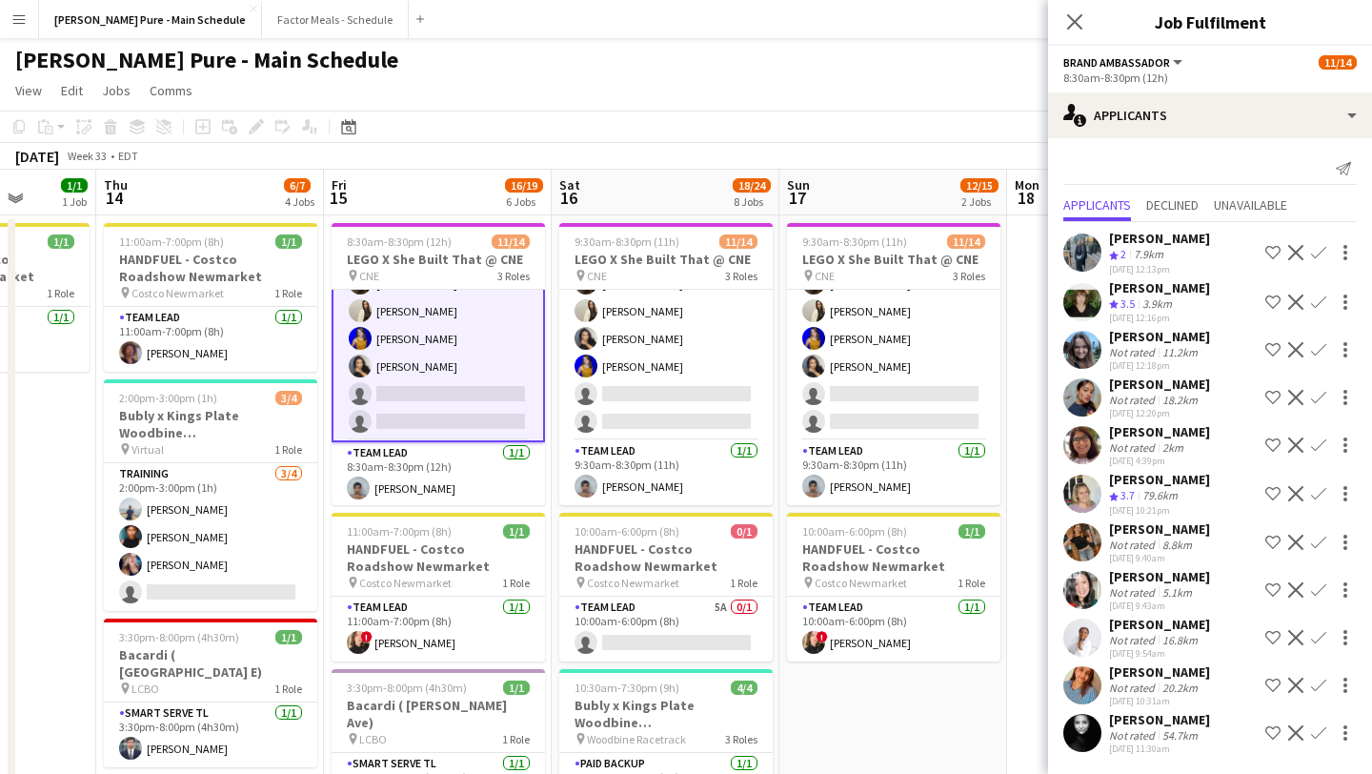
click at [1321, 680] on app-icon "Confirm" at bounding box center [1318, 684] width 15 height 15
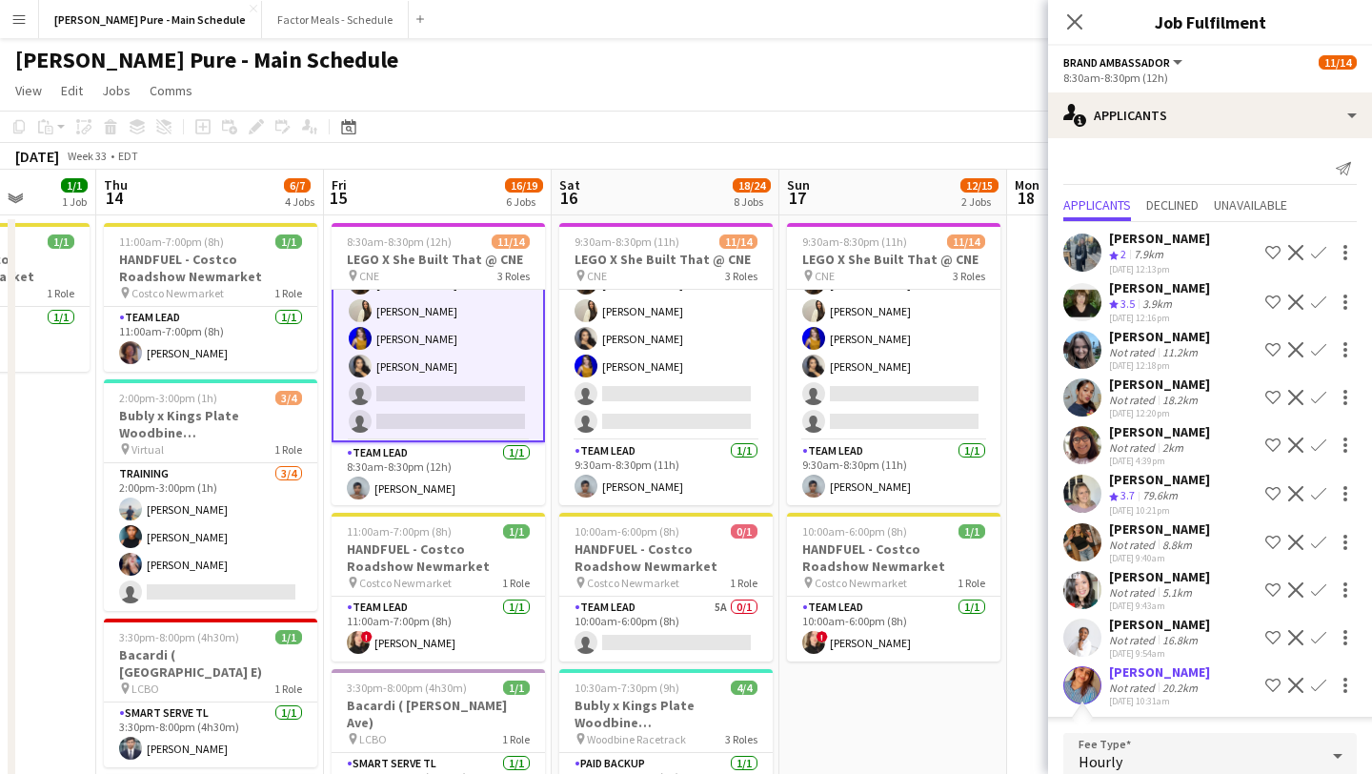
scroll to position [354, 0]
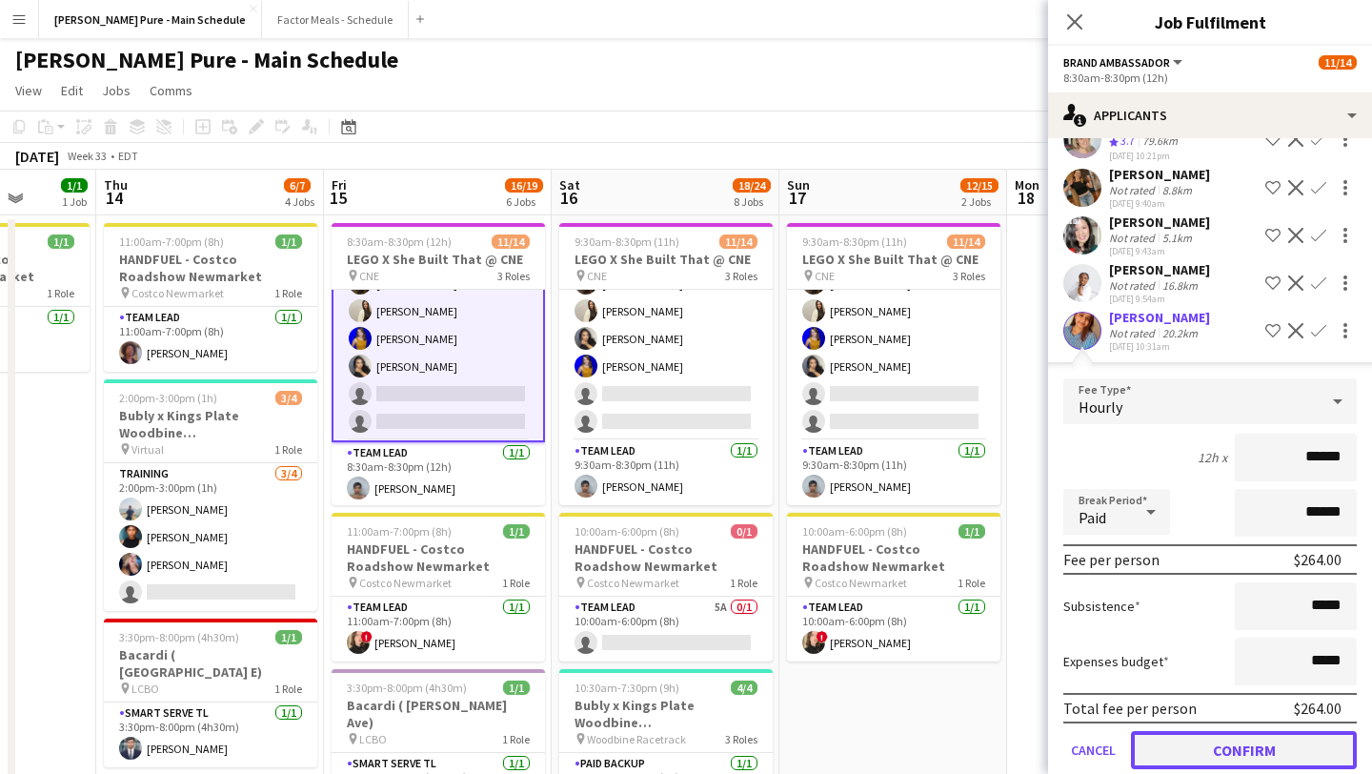
click at [1262, 748] on button "Confirm" at bounding box center [1244, 750] width 226 height 38
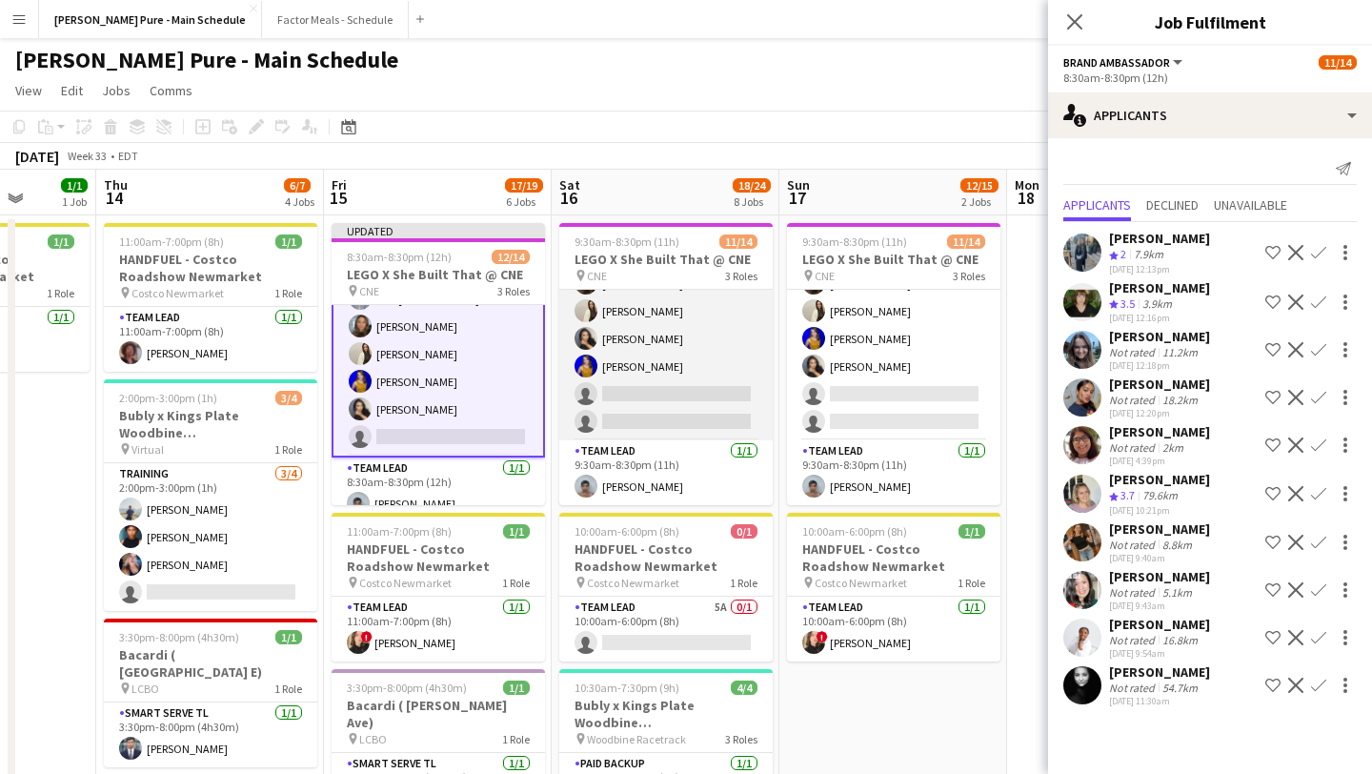
click at [690, 398] on app-card-role "Brand Ambassador 11A 10/12 9:30am-8:30pm (11h) Sarah Nuri Sohila Azimi Emily Ca…" at bounding box center [665, 255] width 213 height 369
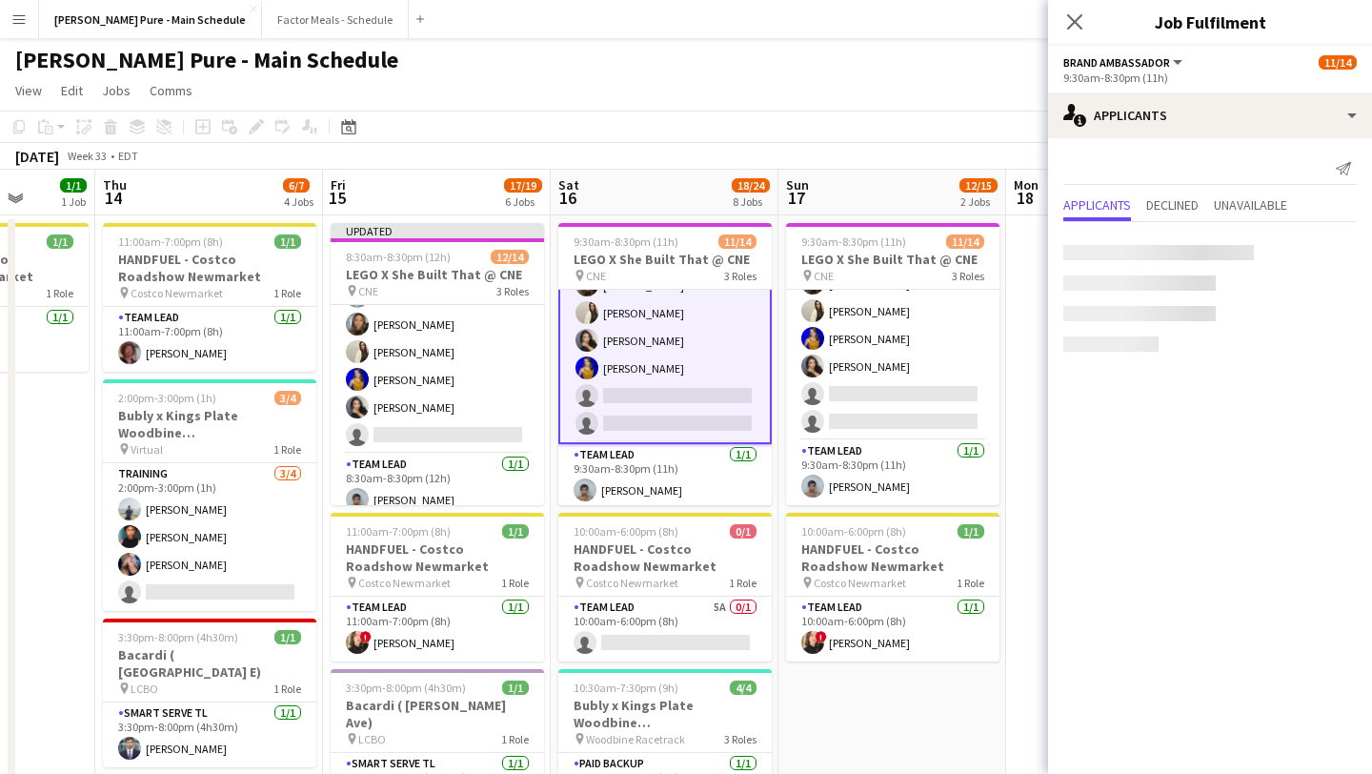
scroll to position [285, 0]
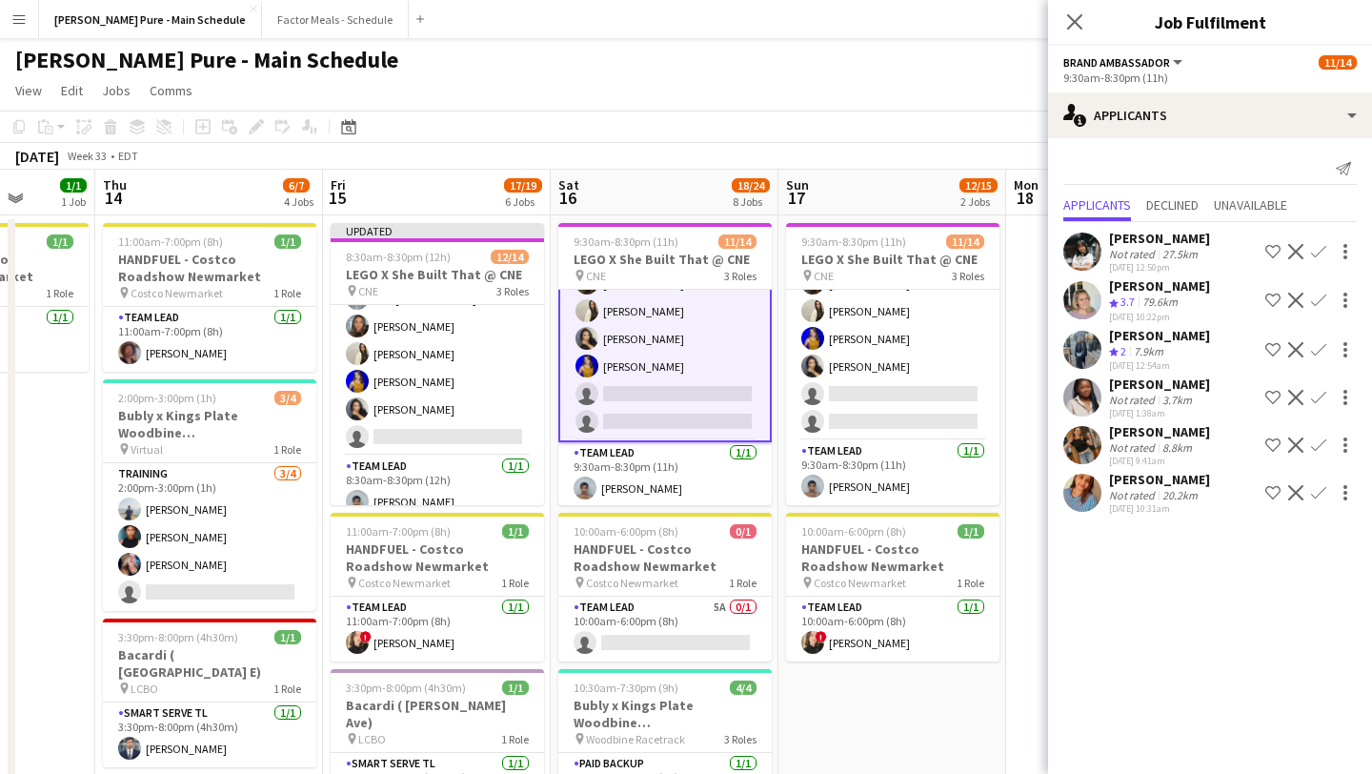
click at [1322, 498] on app-icon "Confirm" at bounding box center [1318, 492] width 15 height 15
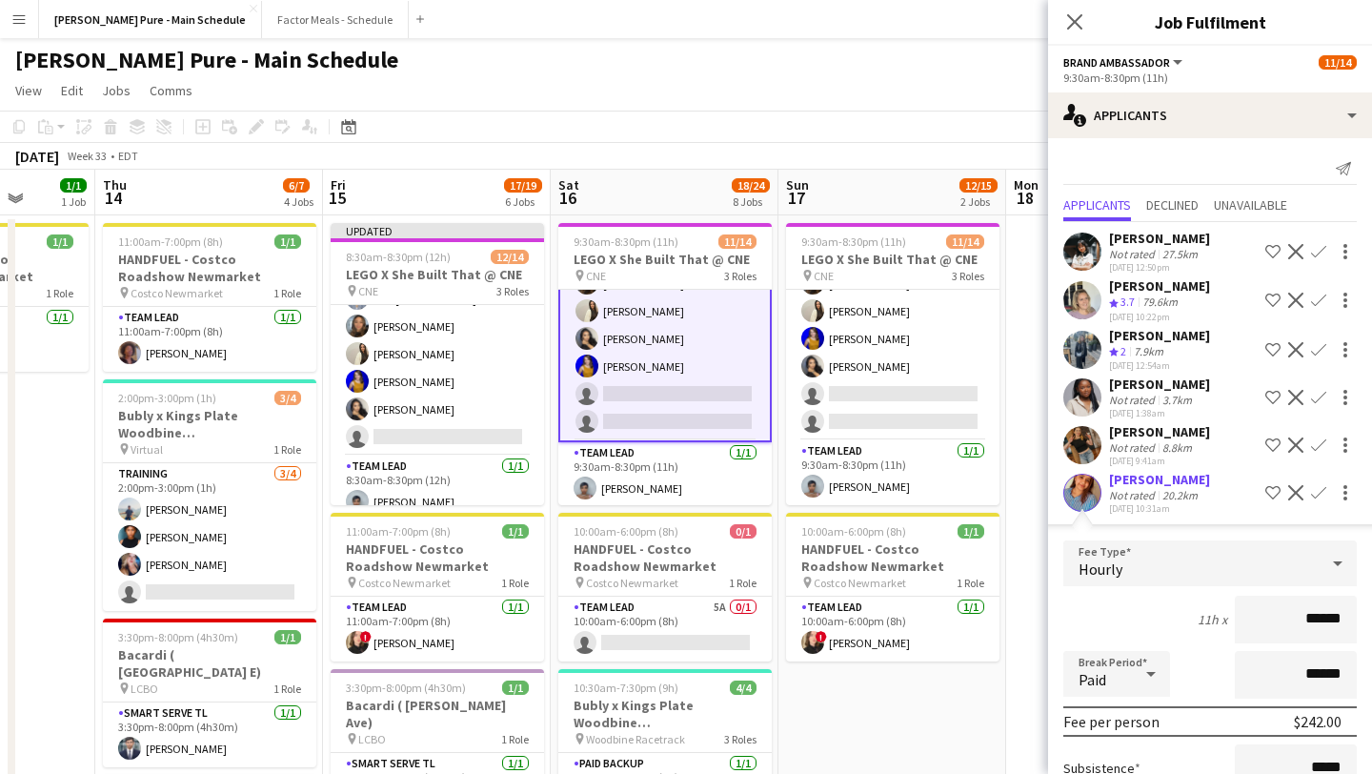
scroll to position [192, 0]
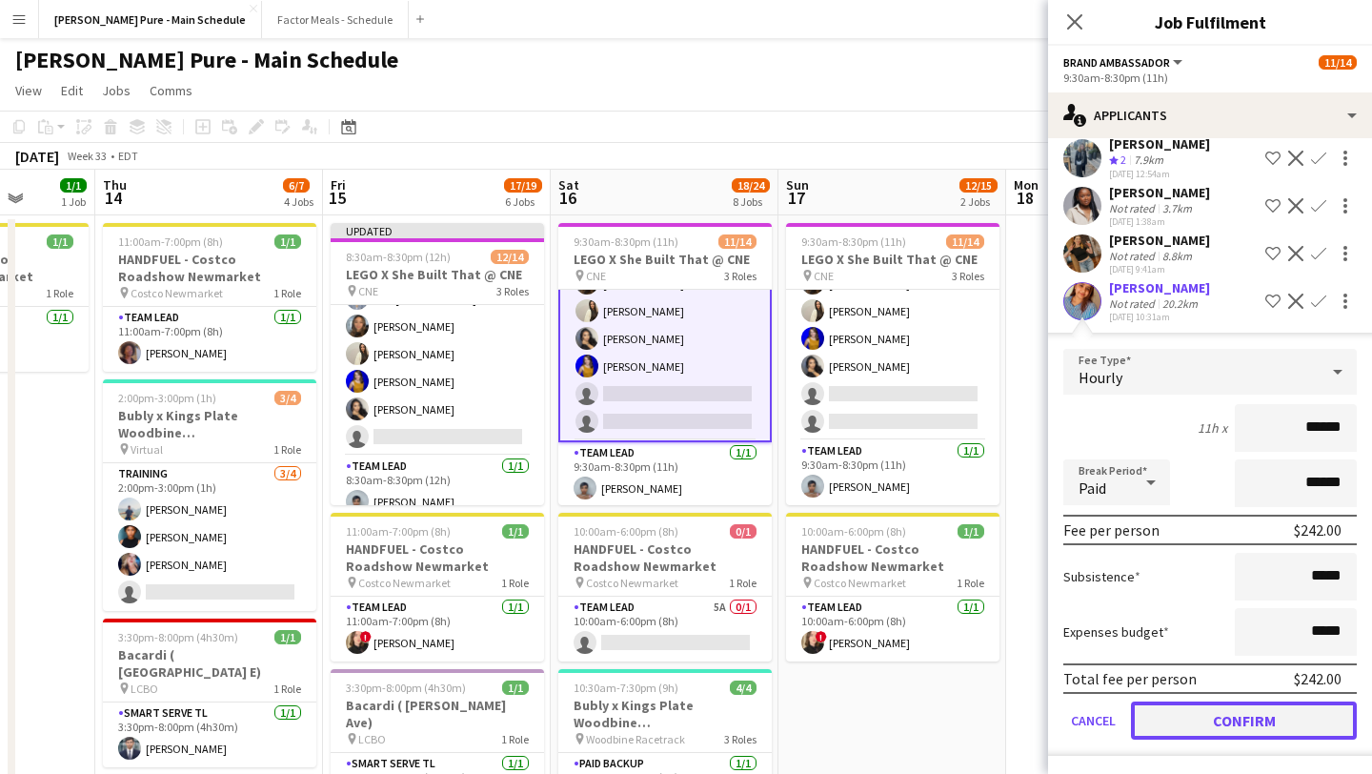
click at [1259, 732] on button "Confirm" at bounding box center [1244, 720] width 226 height 38
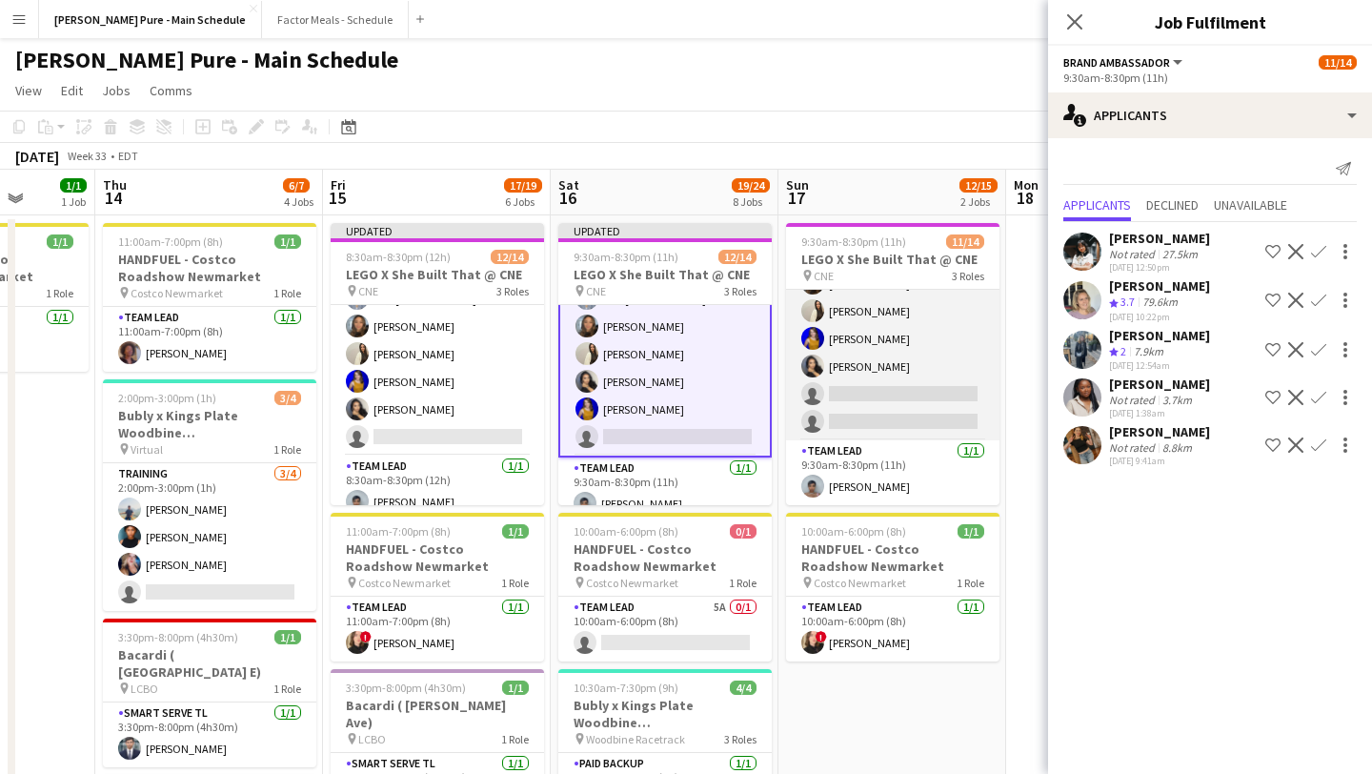
click at [910, 429] on app-card-role "Brand Ambassador 10A 10/12 9:30am-8:30pm (11h) Sarah Nuri Sohila Azimi Emily Ca…" at bounding box center [892, 255] width 213 height 369
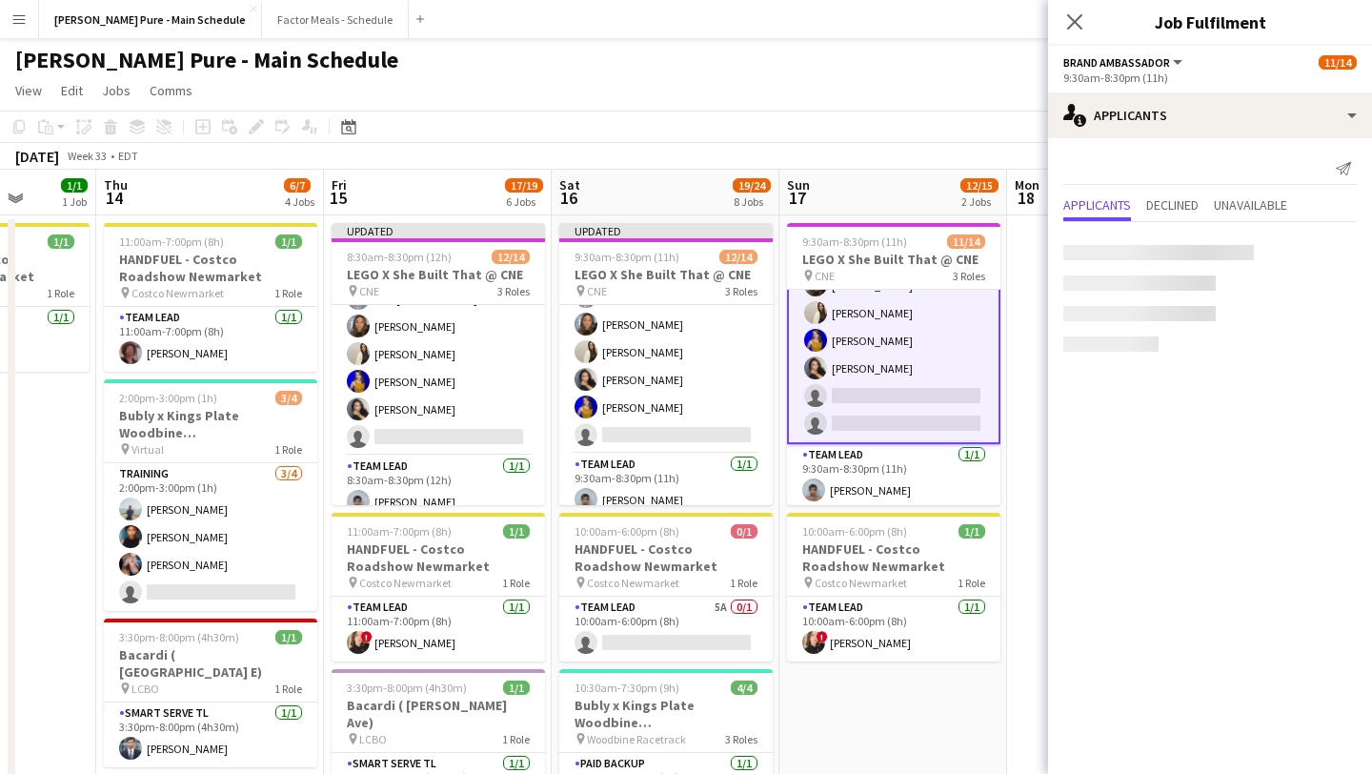
scroll to position [285, 0]
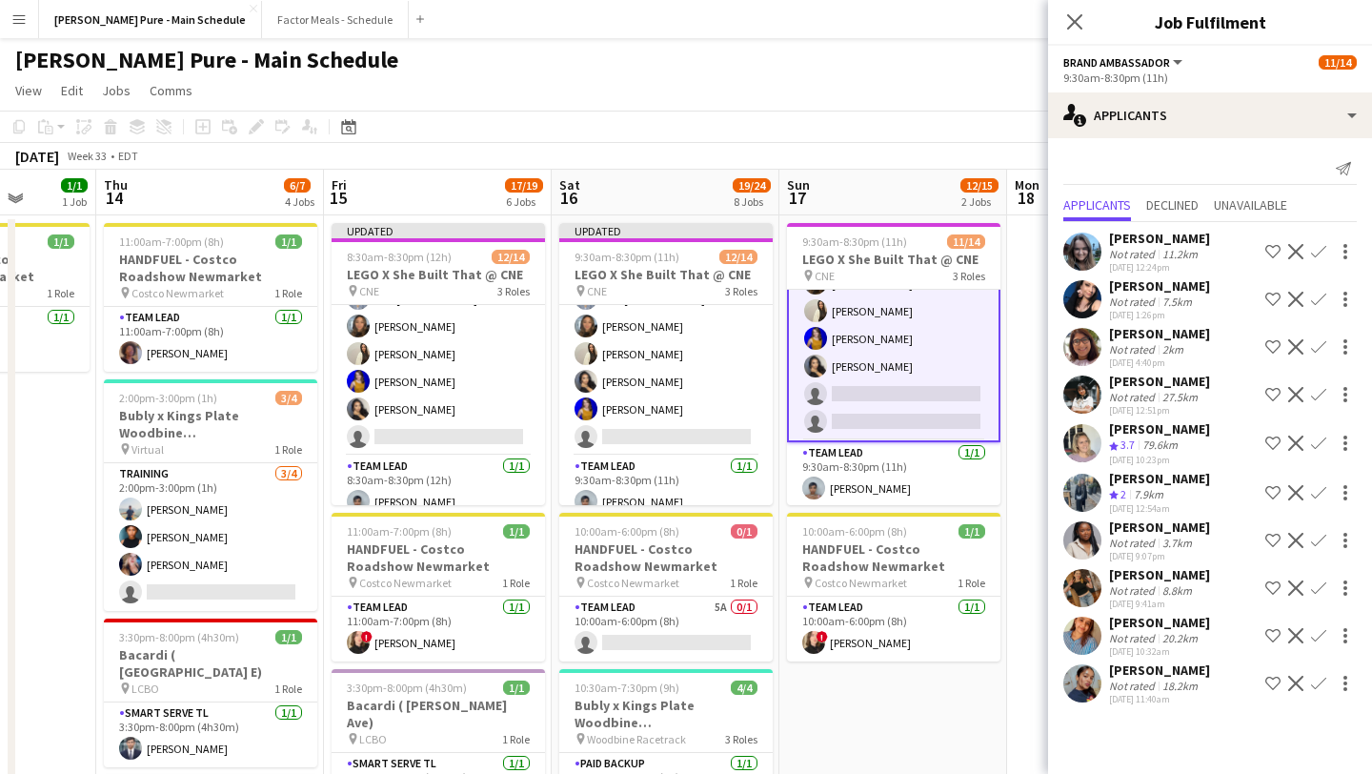
click at [1316, 636] on app-icon "Confirm" at bounding box center [1318, 635] width 15 height 15
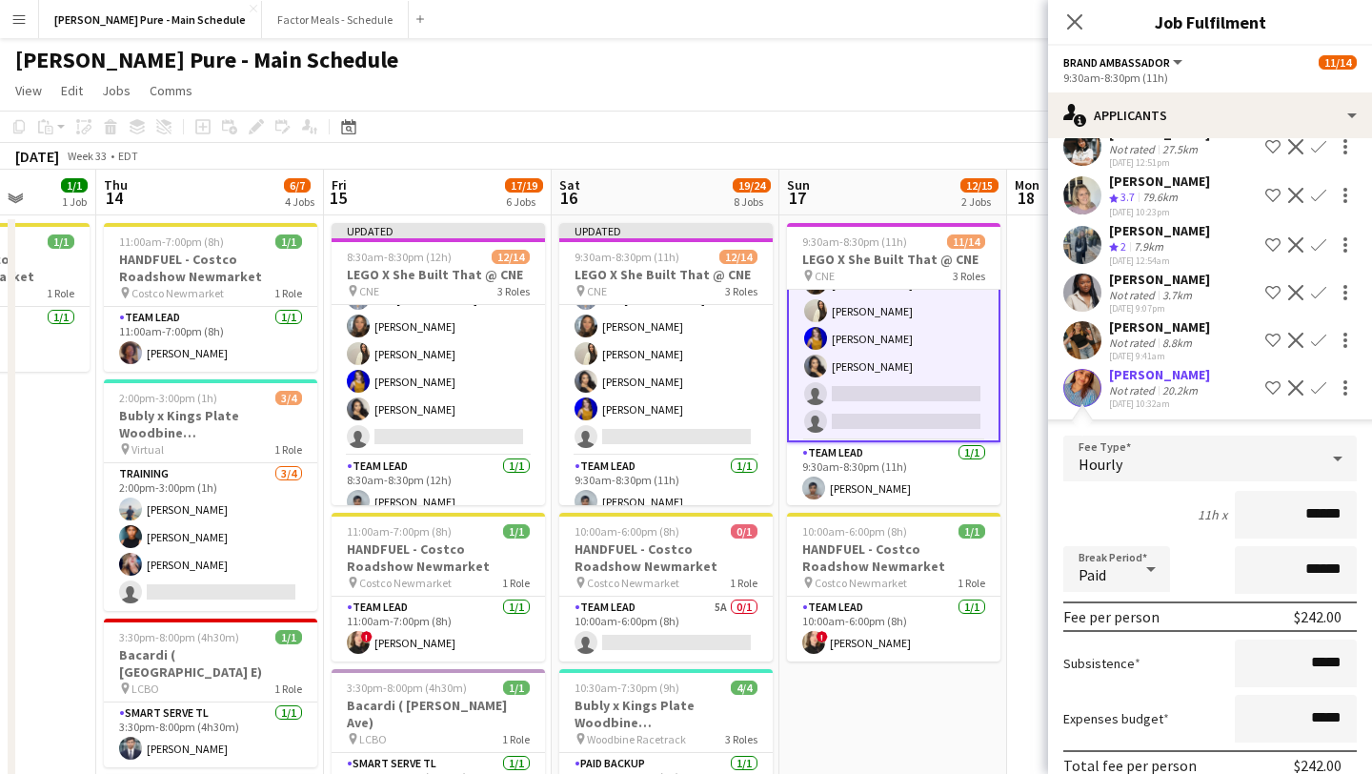
scroll to position [382, 0]
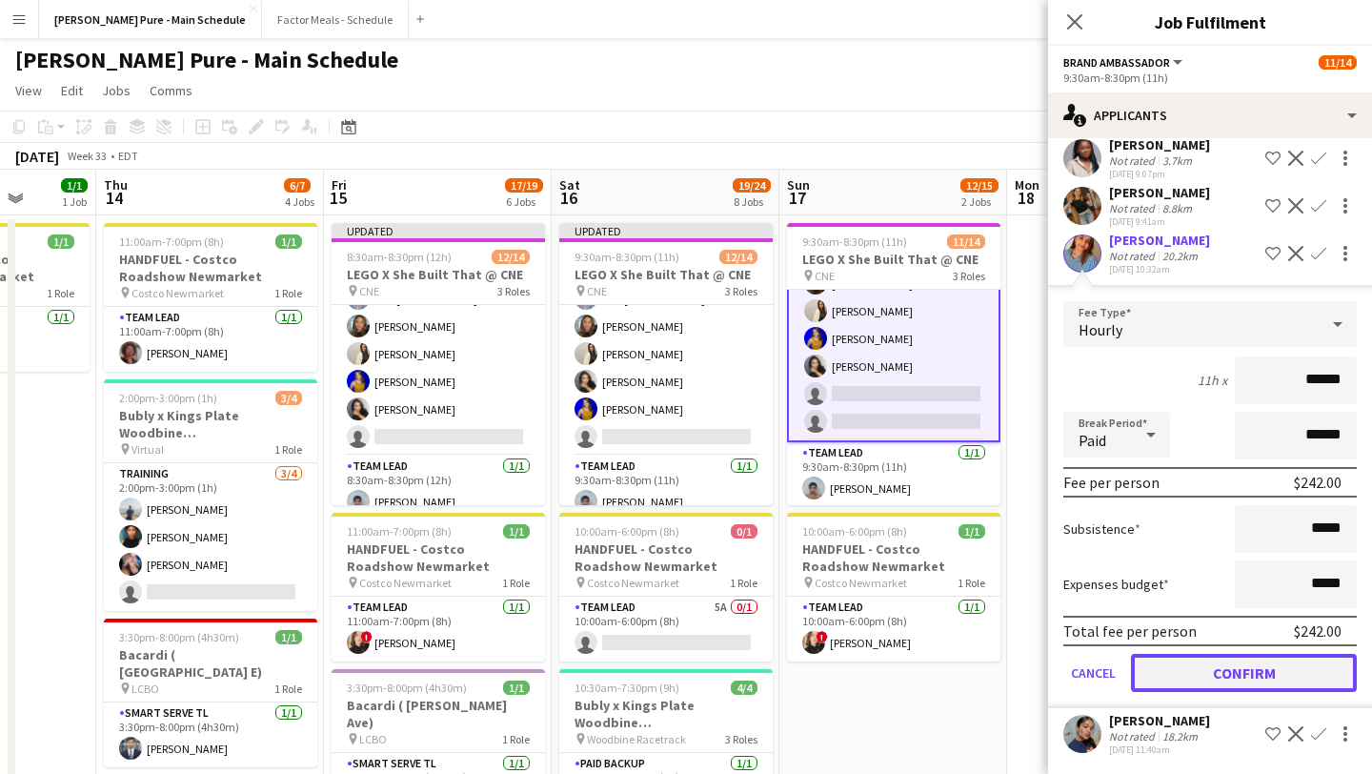
click at [1232, 665] on button "Confirm" at bounding box center [1244, 673] width 226 height 38
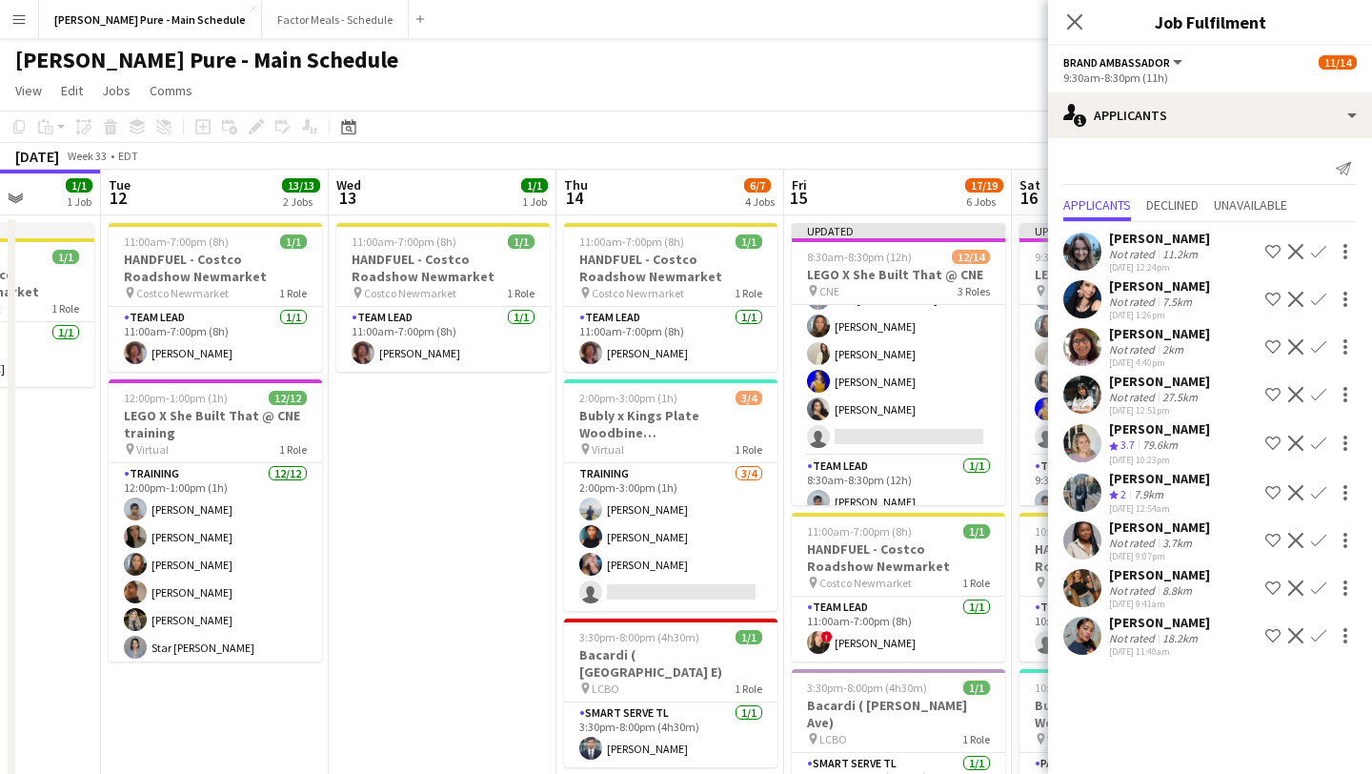
scroll to position [0, 600]
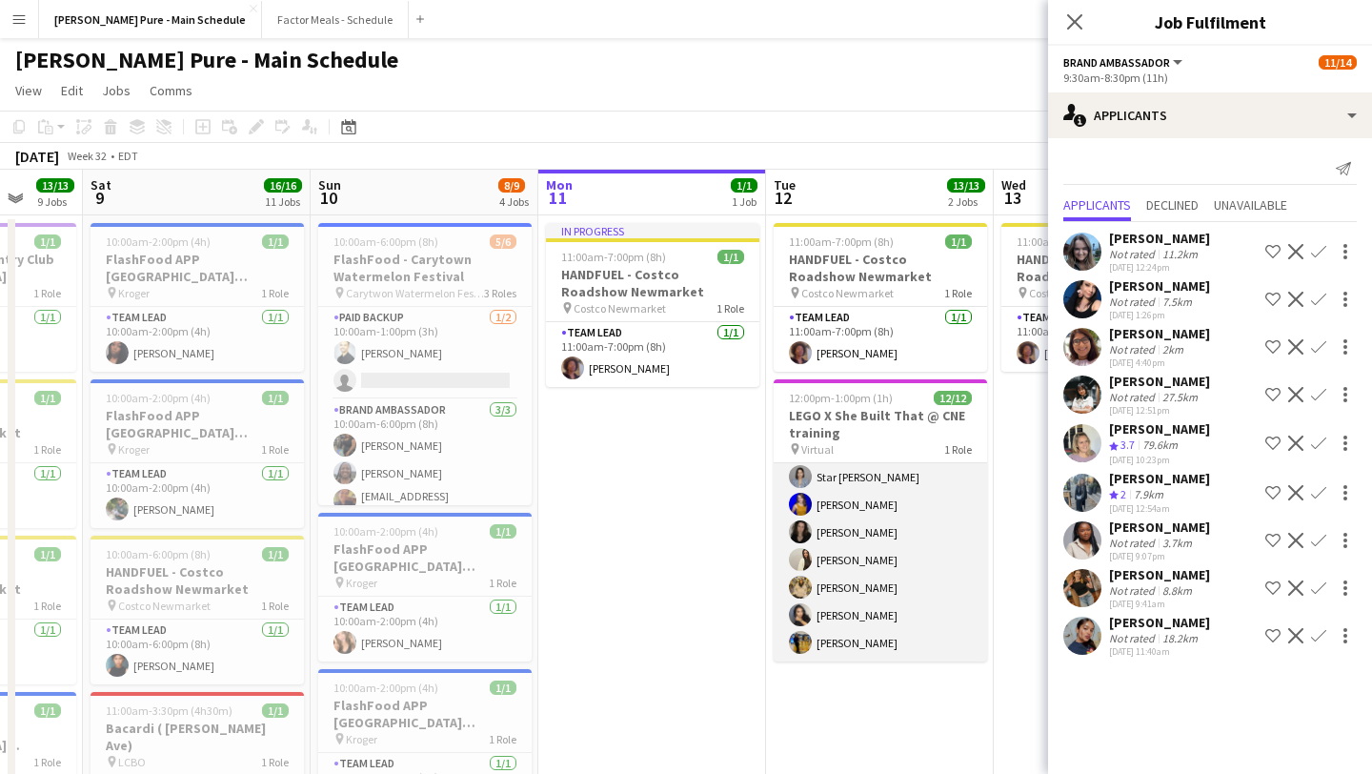
click at [879, 637] on app-card-role "Training 12/12 12:00pm-1:00pm (1h) Kelc Noble Sarah Nuri Julissa Cornejo Navpre…" at bounding box center [880, 477] width 213 height 369
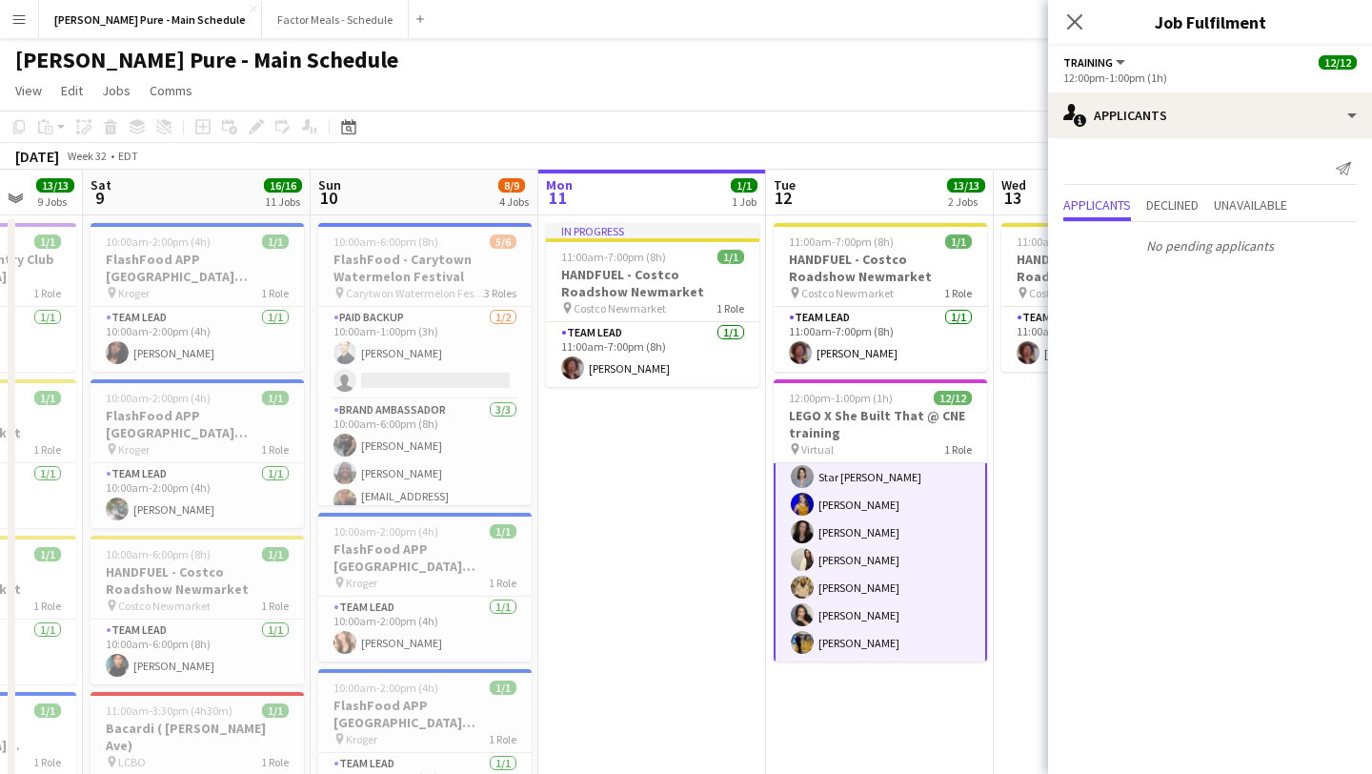
click at [847, 637] on app-card-role "Training 12/12 12:00pm-1:00pm (1h) Kelc Noble Sarah Nuri Julissa Cornejo Navpre…" at bounding box center [880, 477] width 213 height 373
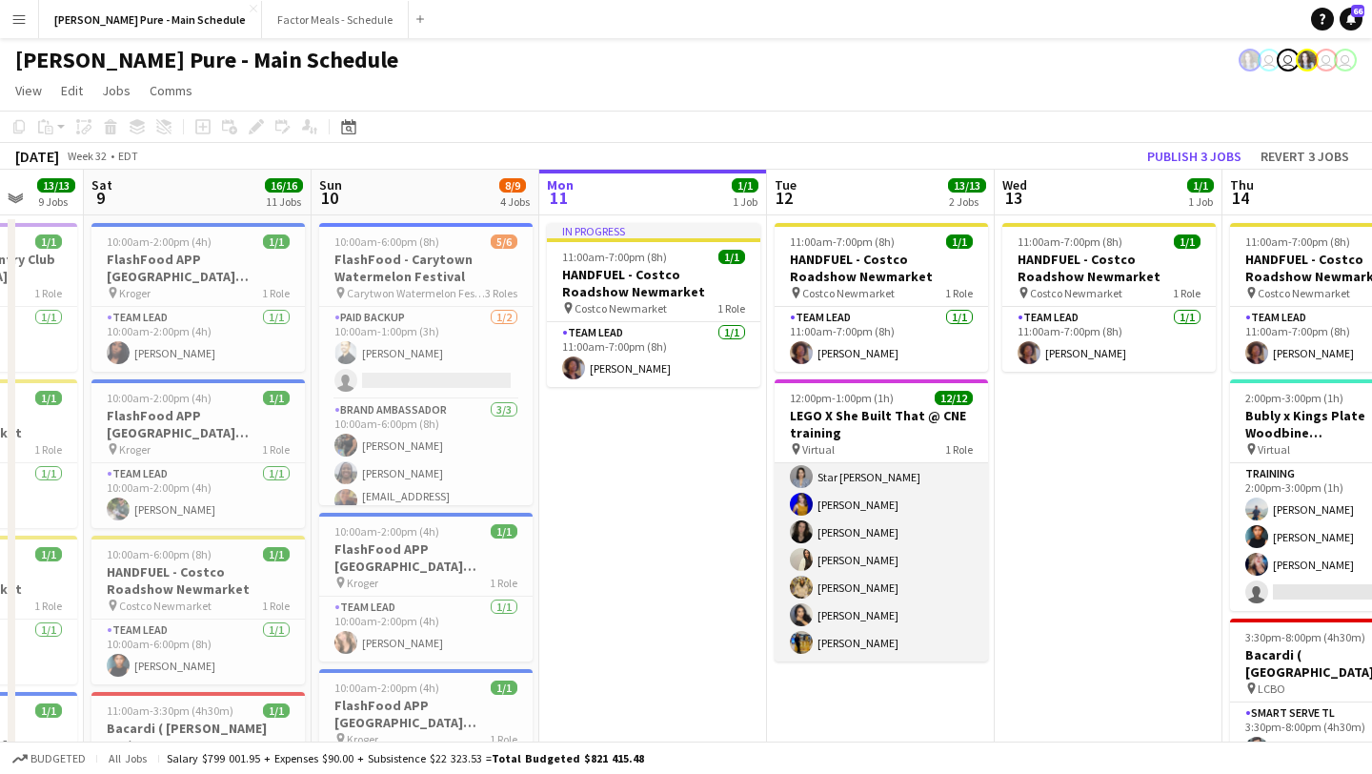
click at [847, 637] on app-card-role "Training 12/12 12:00pm-1:00pm (1h) Kelc Noble Sarah Nuri Julissa Cornejo Navpre…" at bounding box center [881, 477] width 213 height 369
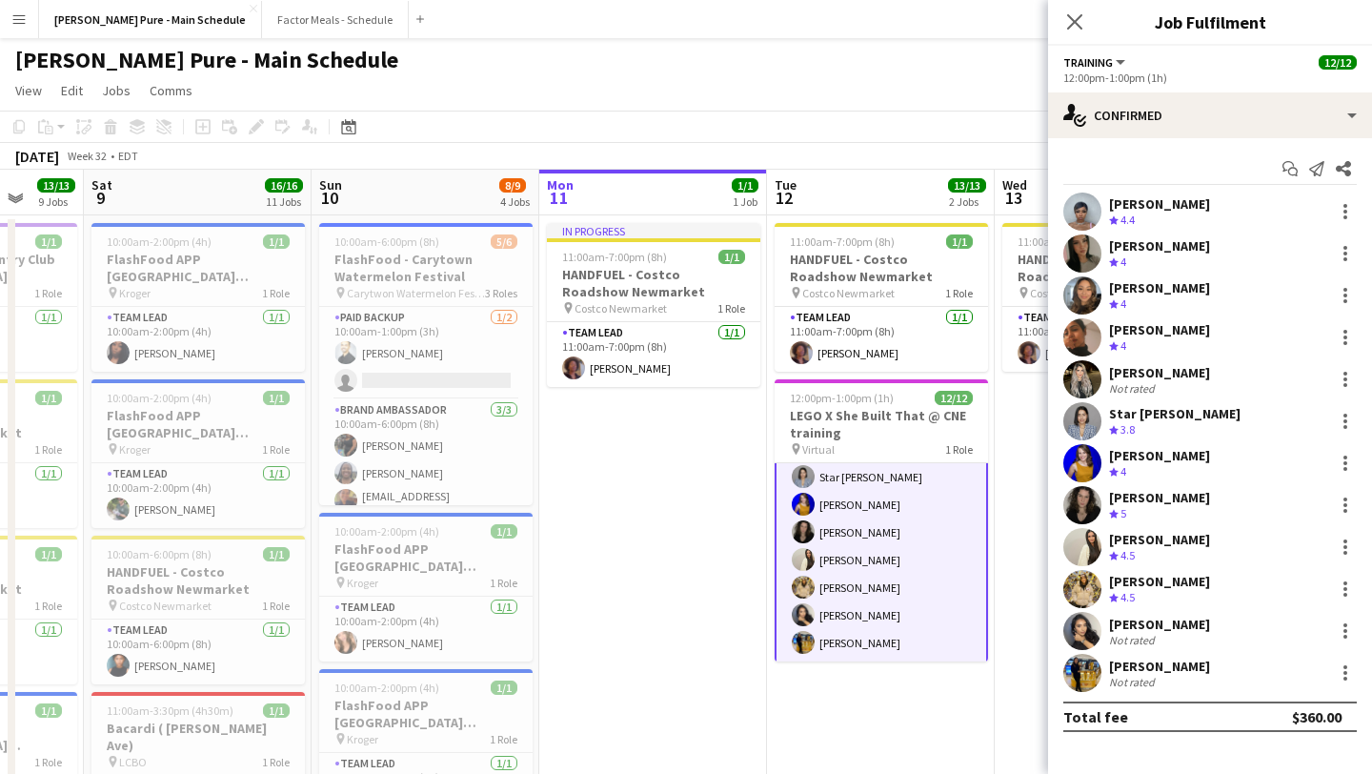
scroll to position [173, 0]
click at [1343, 673] on div at bounding box center [1345, 673] width 4 height 4
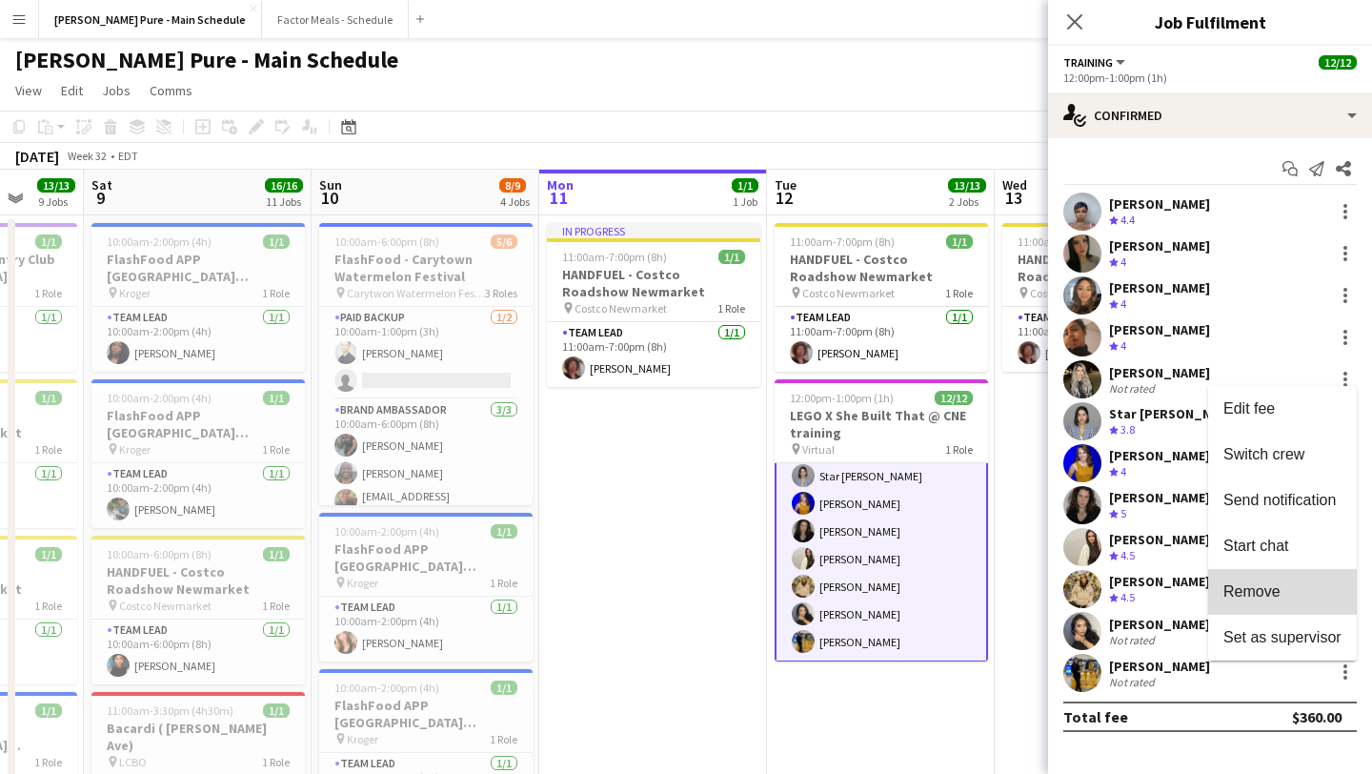
click at [1278, 597] on span "Remove" at bounding box center [1251, 591] width 57 height 16
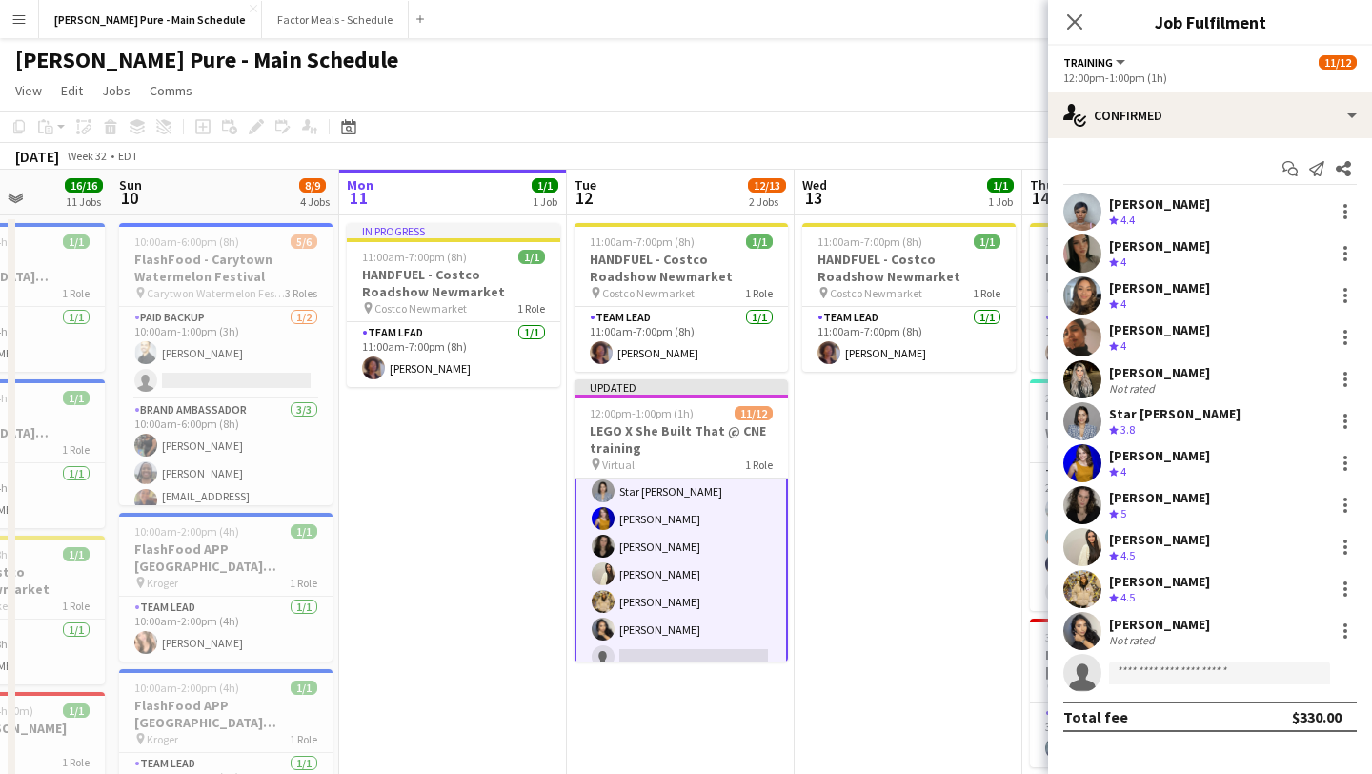
scroll to position [0, 800]
click at [1161, 664] on input at bounding box center [1219, 672] width 221 height 23
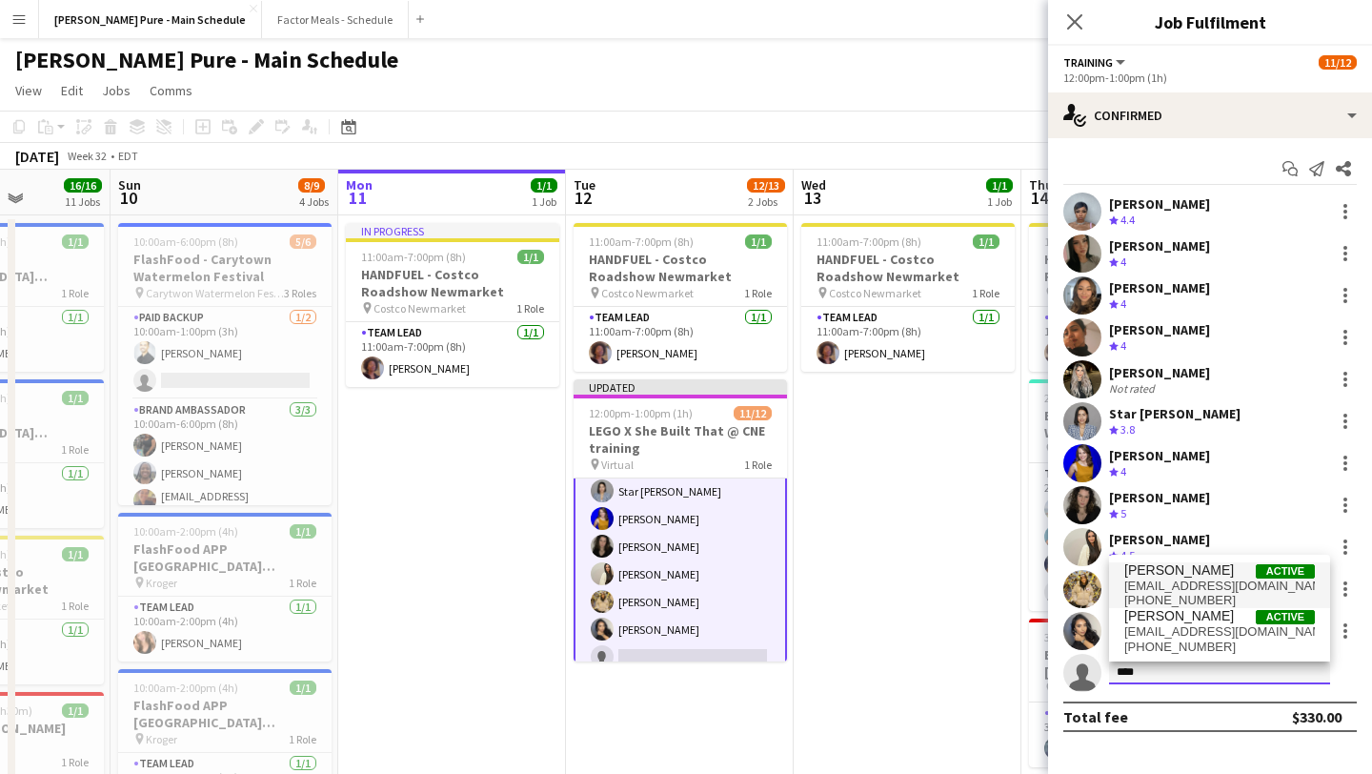
type input "****"
click at [1175, 575] on span "Sukhmani Kaur" at bounding box center [1179, 570] width 110 height 16
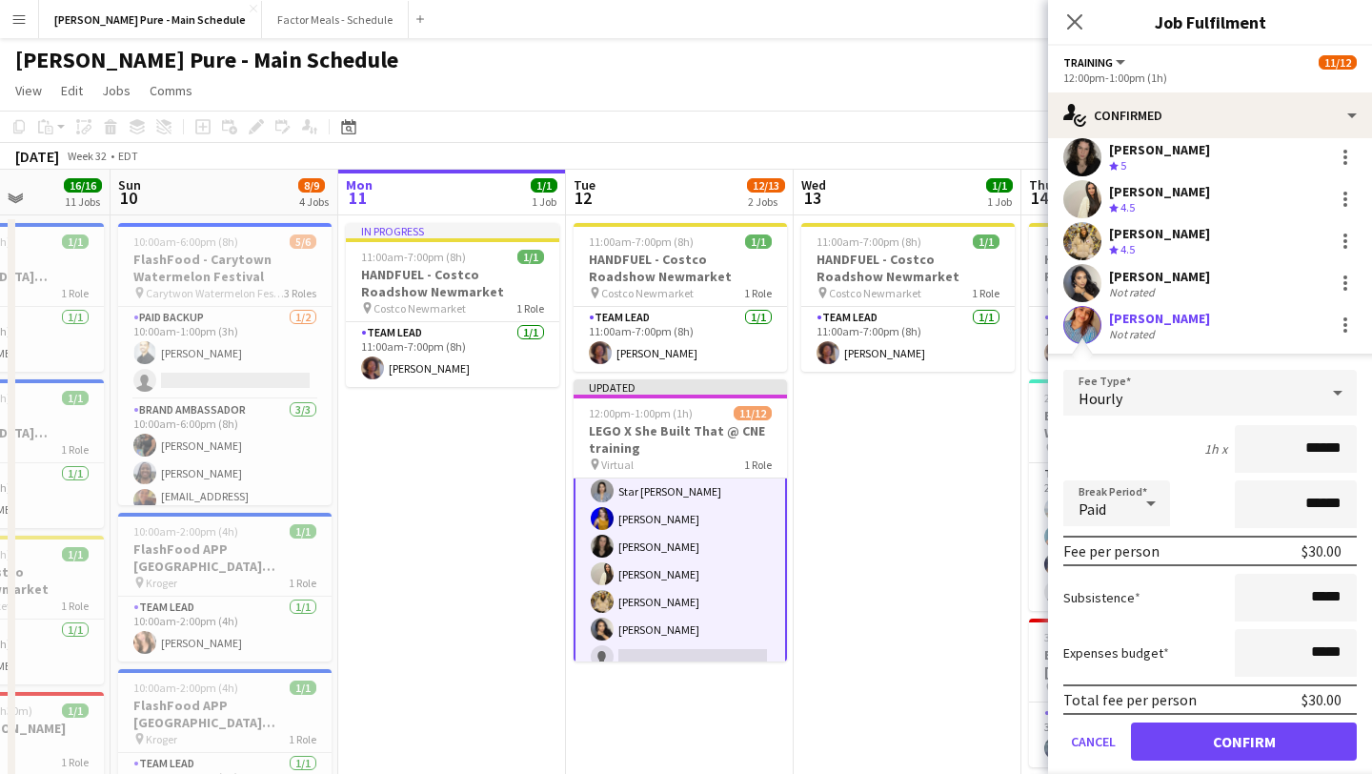
scroll to position [406, 0]
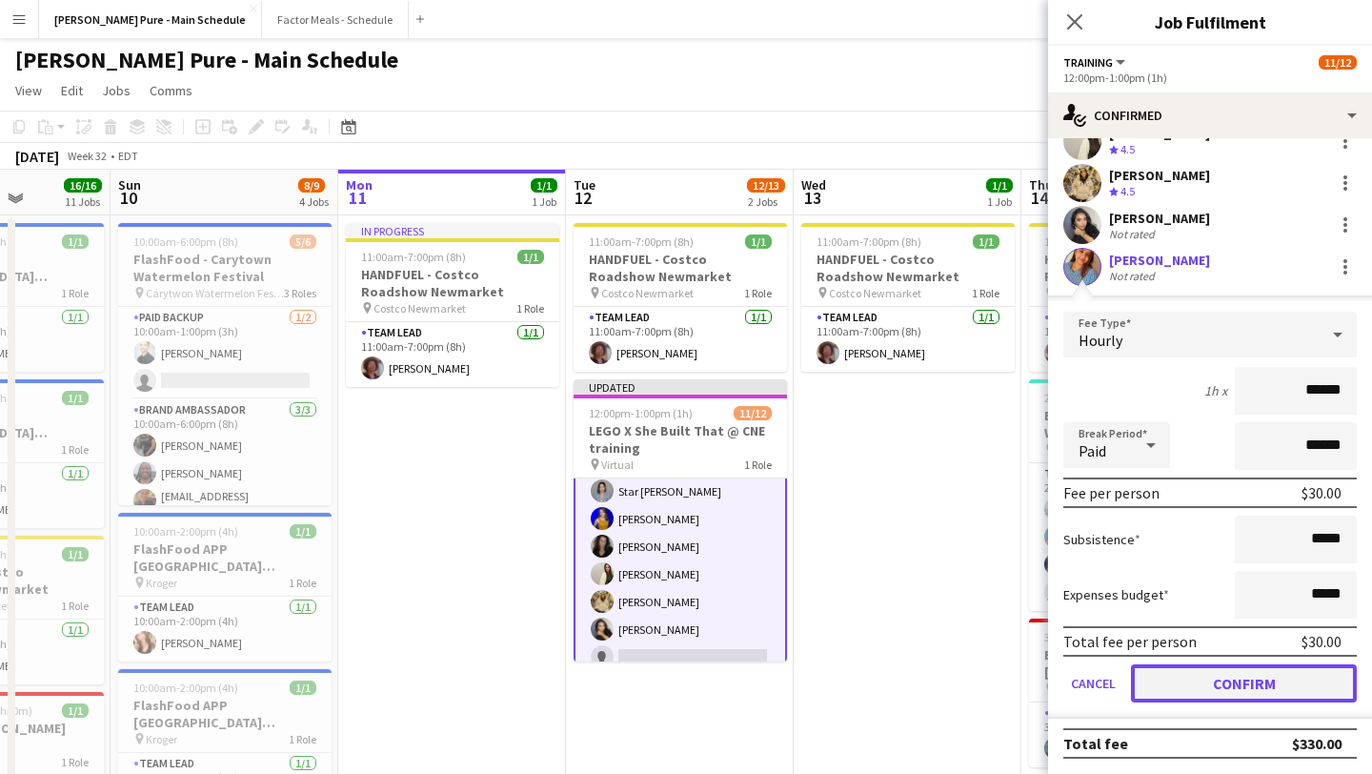
click at [1280, 690] on button "Confirm" at bounding box center [1244, 683] width 226 height 38
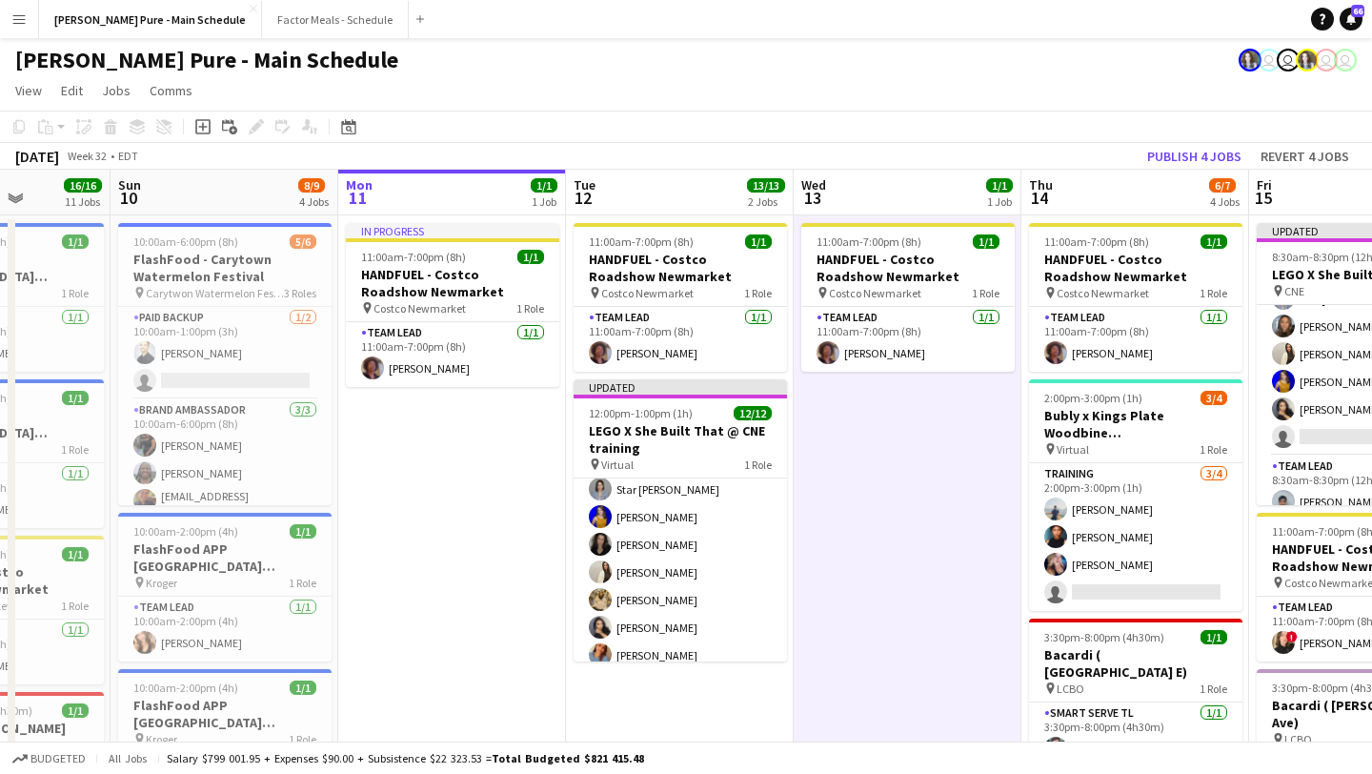
scroll to position [172, 0]
click at [1194, 144] on button "Publish 4 jobs" at bounding box center [1195, 156] width 110 height 25
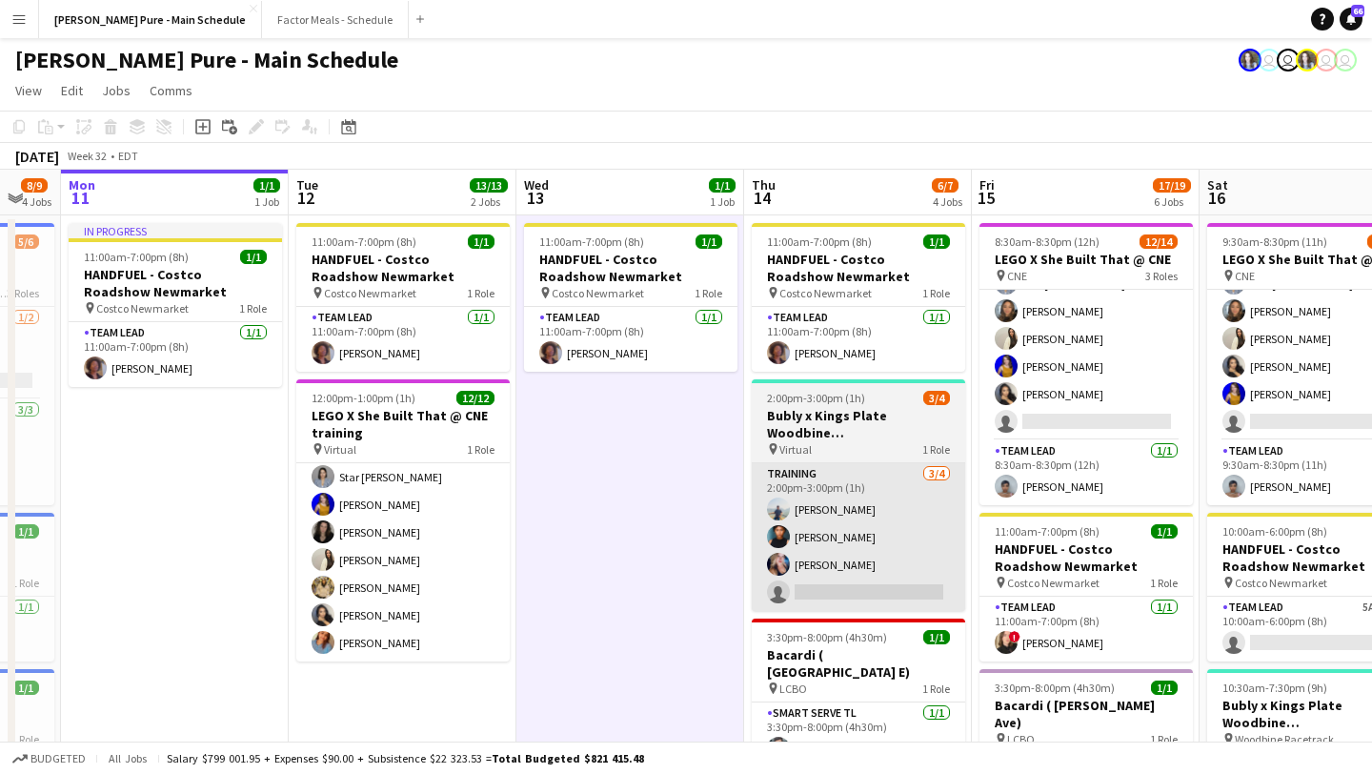
scroll to position [0, 658]
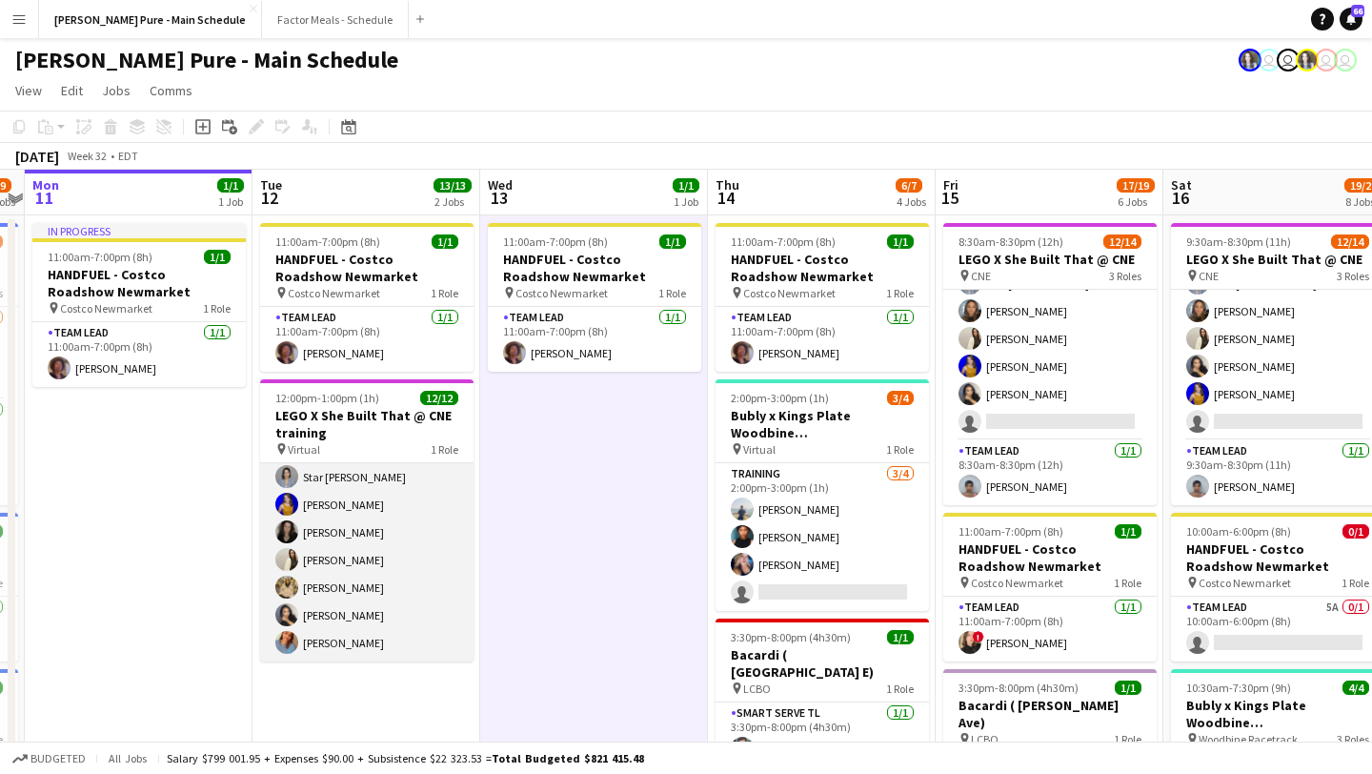
click at [304, 638] on app-card-role "Training 12/12 12:00pm-1:00pm (1h) Kelc Noble Sarah Nuri Julissa Cornejo Navpre…" at bounding box center [366, 477] width 213 height 369
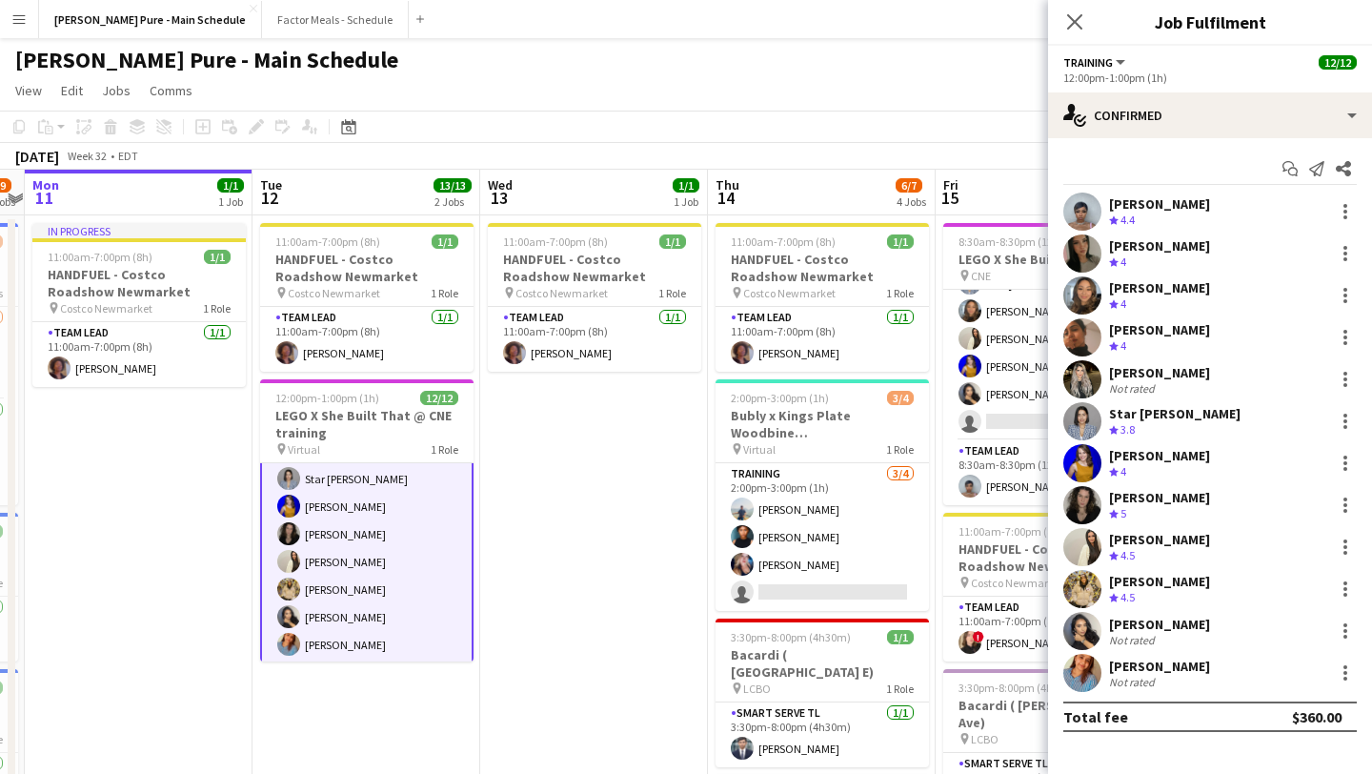
scroll to position [172, 0]
click at [1086, 662] on app-user-avatar at bounding box center [1082, 673] width 38 height 38
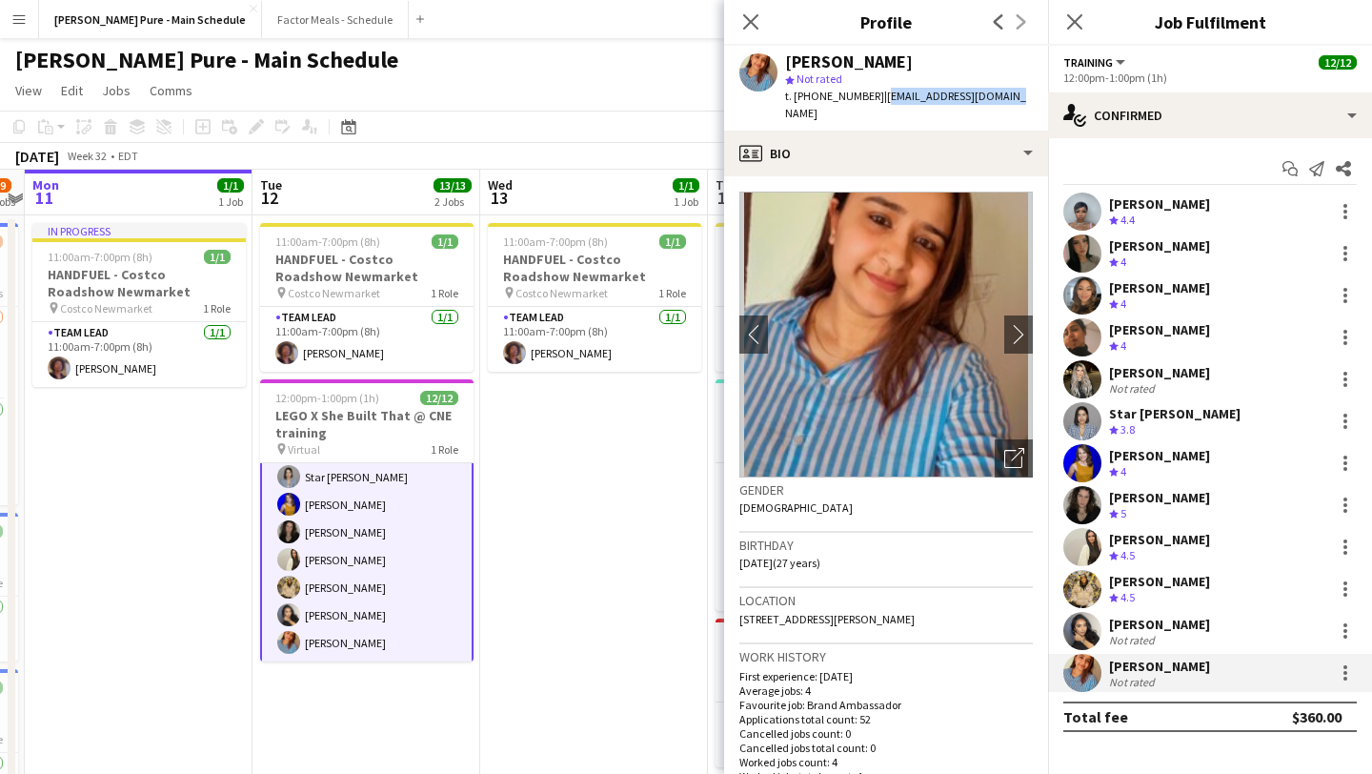
drag, startPoint x: 999, startPoint y: 97, endPoint x: 868, endPoint y: 102, distance: 130.6
click at [868, 102] on span "| sukhmani1502@gmail.com" at bounding box center [905, 104] width 241 height 31
copy span "sukhmani1502@gmail.com"
click at [1083, 29] on app-icon "Close pop-in" at bounding box center [1075, 23] width 28 height 28
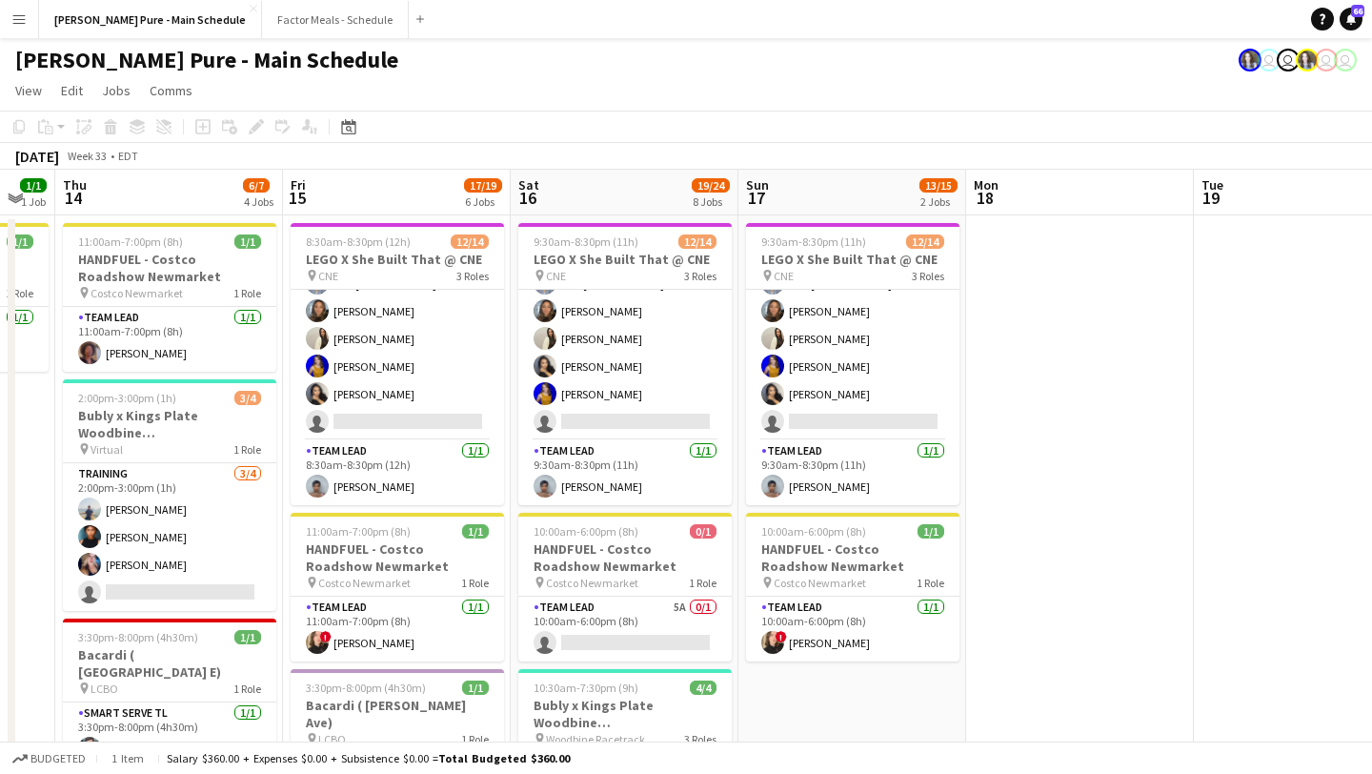
scroll to position [0, 862]
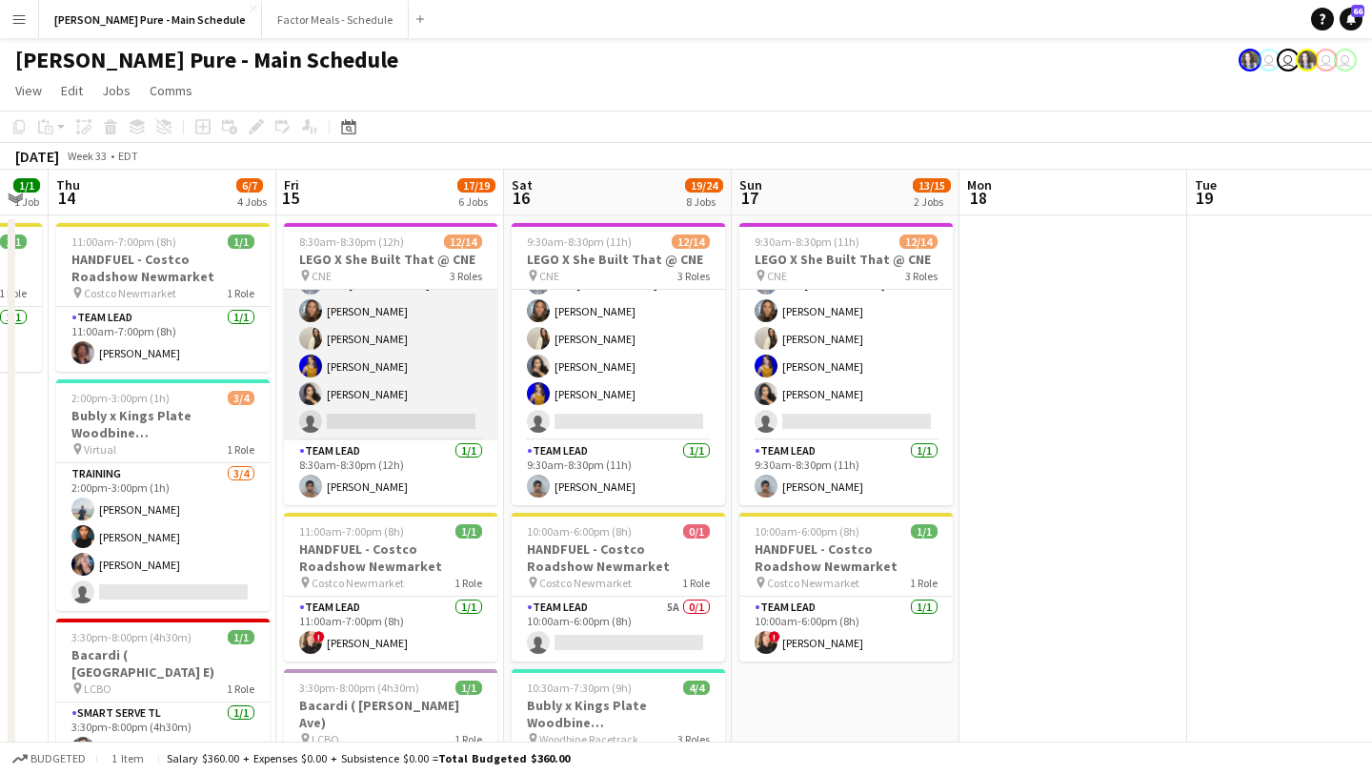
click at [427, 420] on app-card-role "Brand Ambassador 12A 11/12 8:30am-8:30pm (12h) Sukhmani Kaur Sarah Nuri Sohila …" at bounding box center [390, 255] width 213 height 369
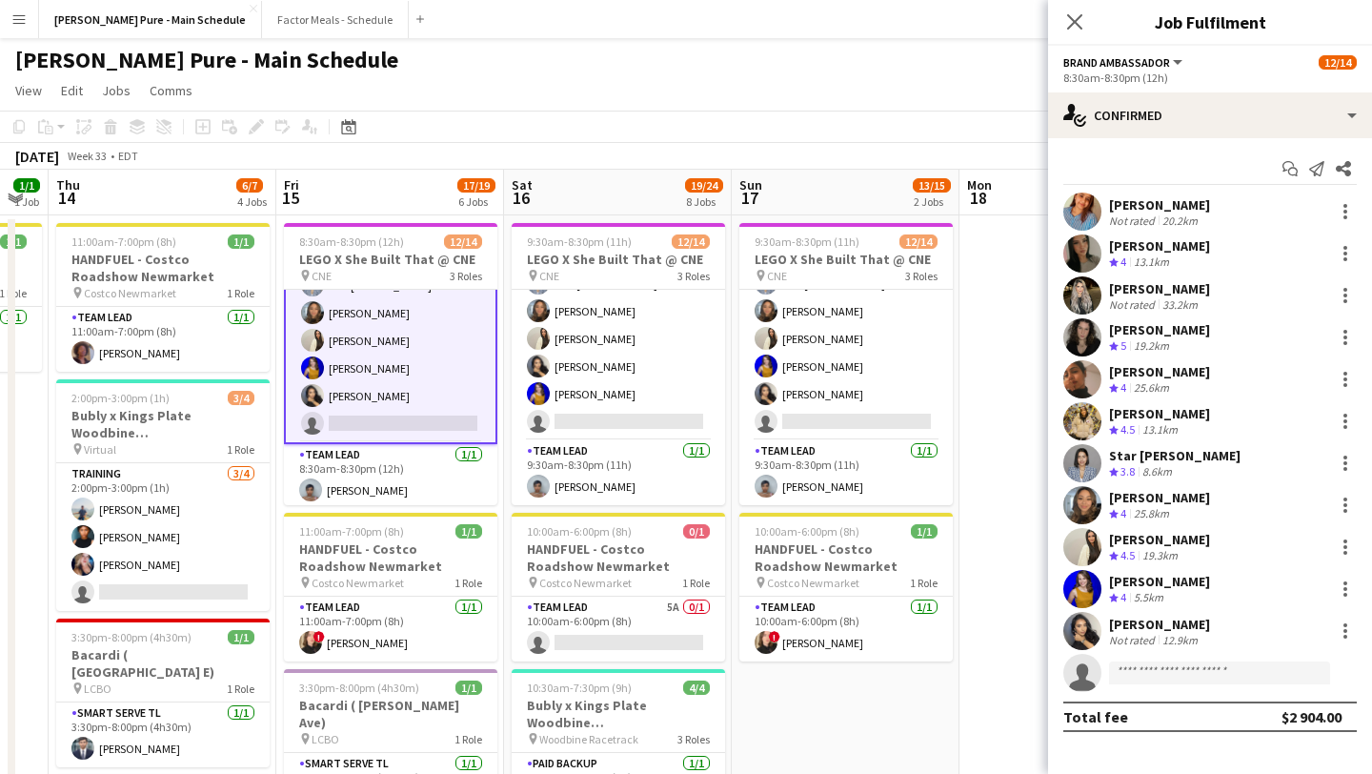
scroll to position [285, 0]
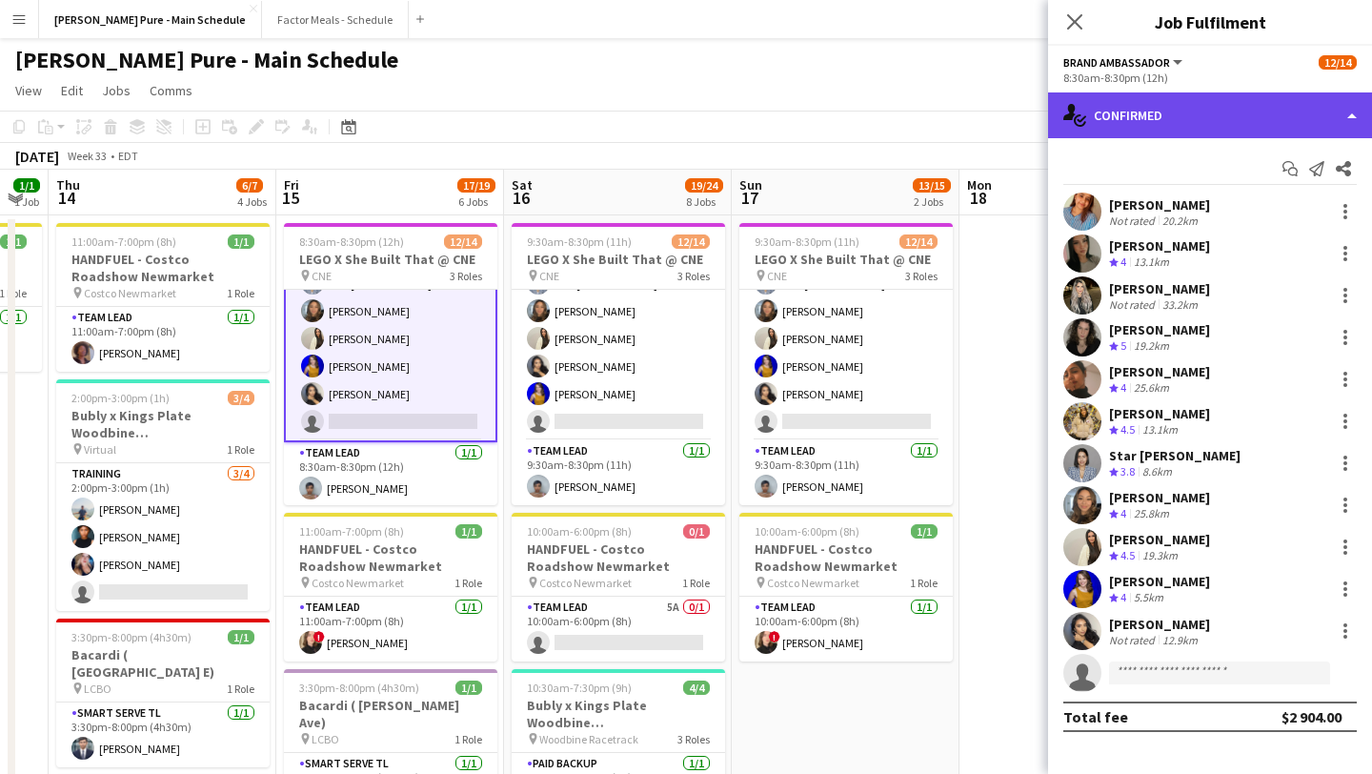
click at [1270, 111] on div "single-neutral-actions-check-2 Confirmed" at bounding box center [1210, 115] width 324 height 46
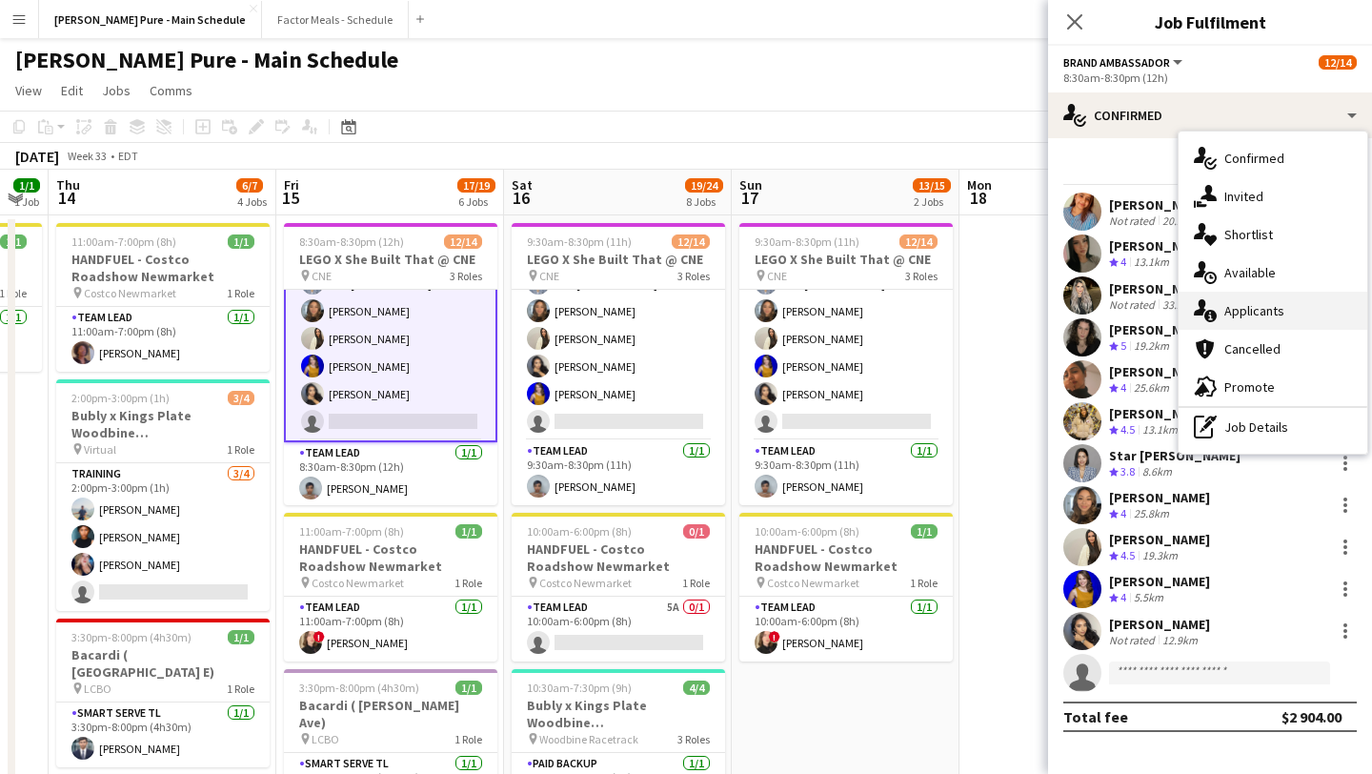
click at [1284, 315] on div "single-neutral-actions-information Applicants" at bounding box center [1273, 311] width 189 height 38
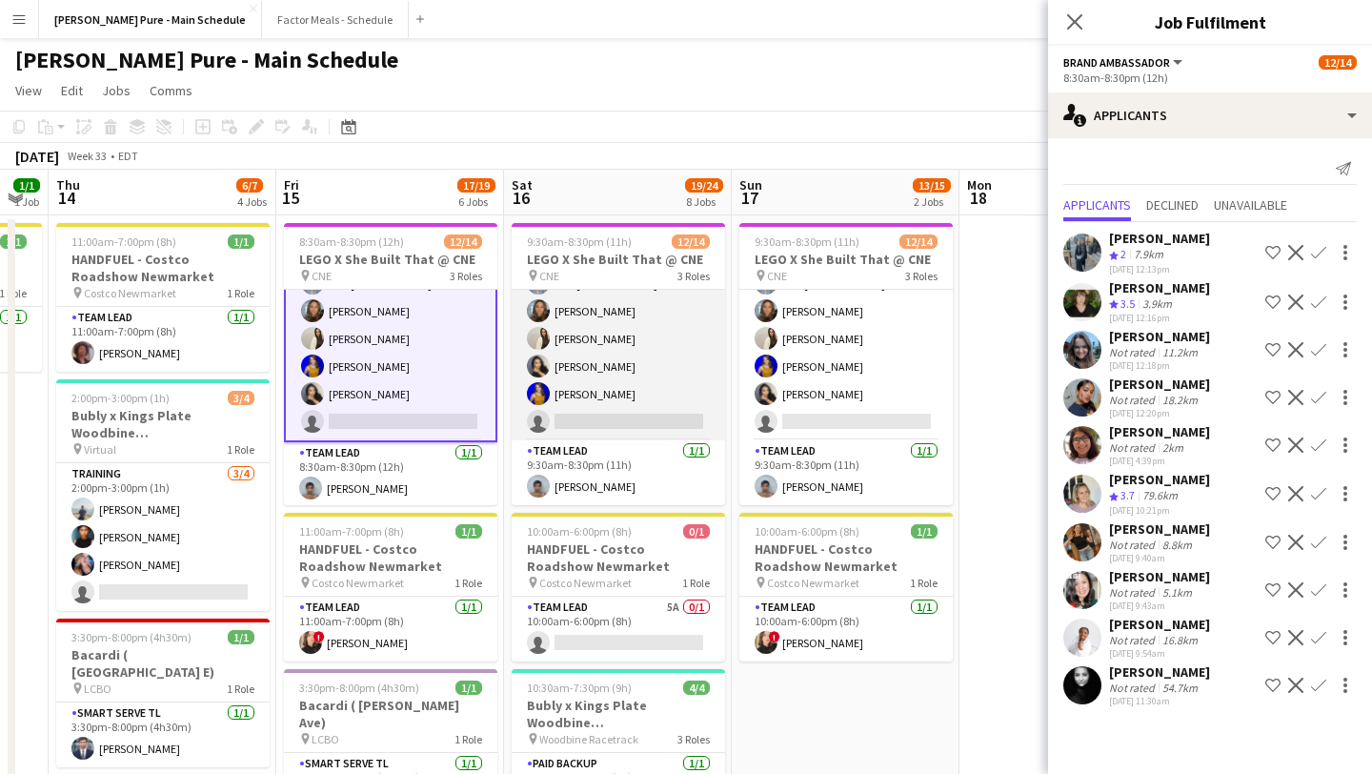
click at [641, 414] on app-card-role "Brand Ambassador 10A 11/12 9:30am-8:30pm (11h) Sukhmani Kaur Sarah Nuri Sohila …" at bounding box center [618, 255] width 213 height 369
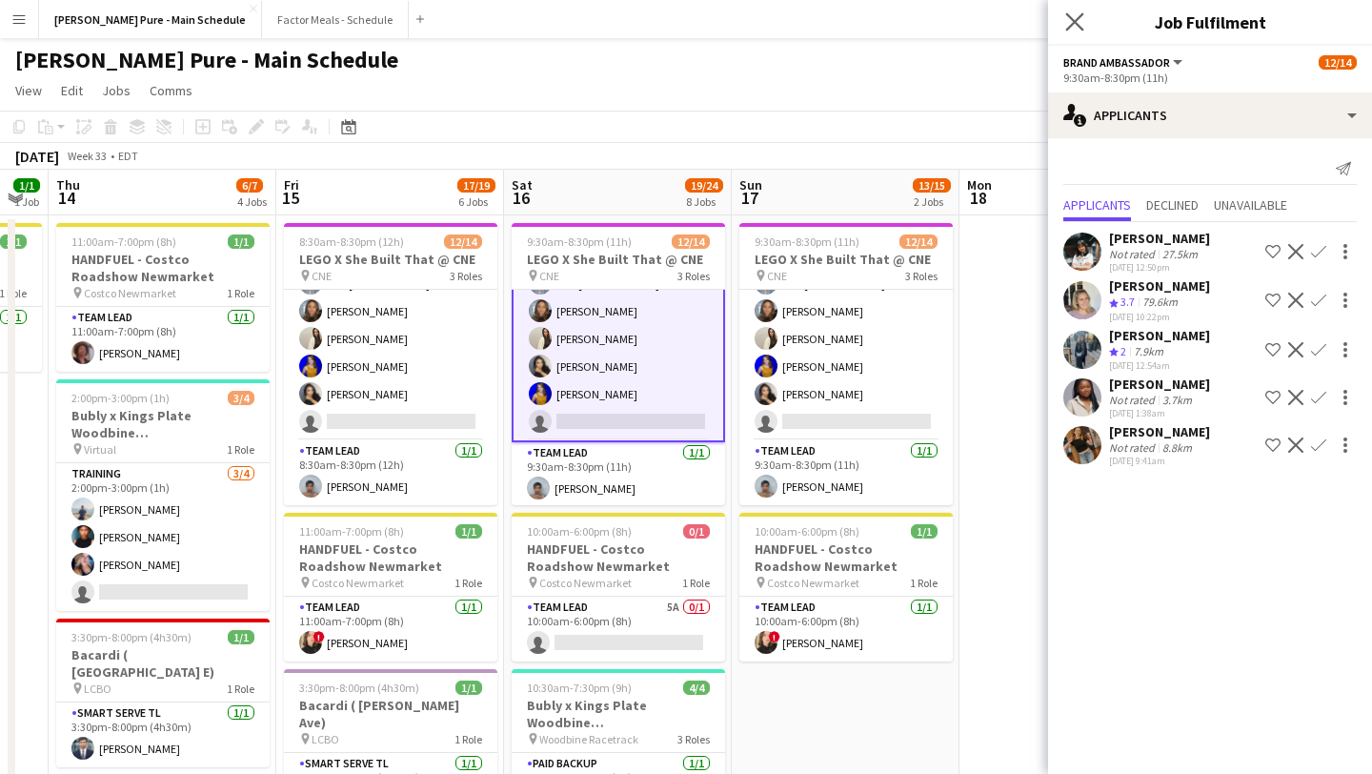
click at [1073, 33] on app-icon "Close pop-in" at bounding box center [1075, 23] width 28 height 28
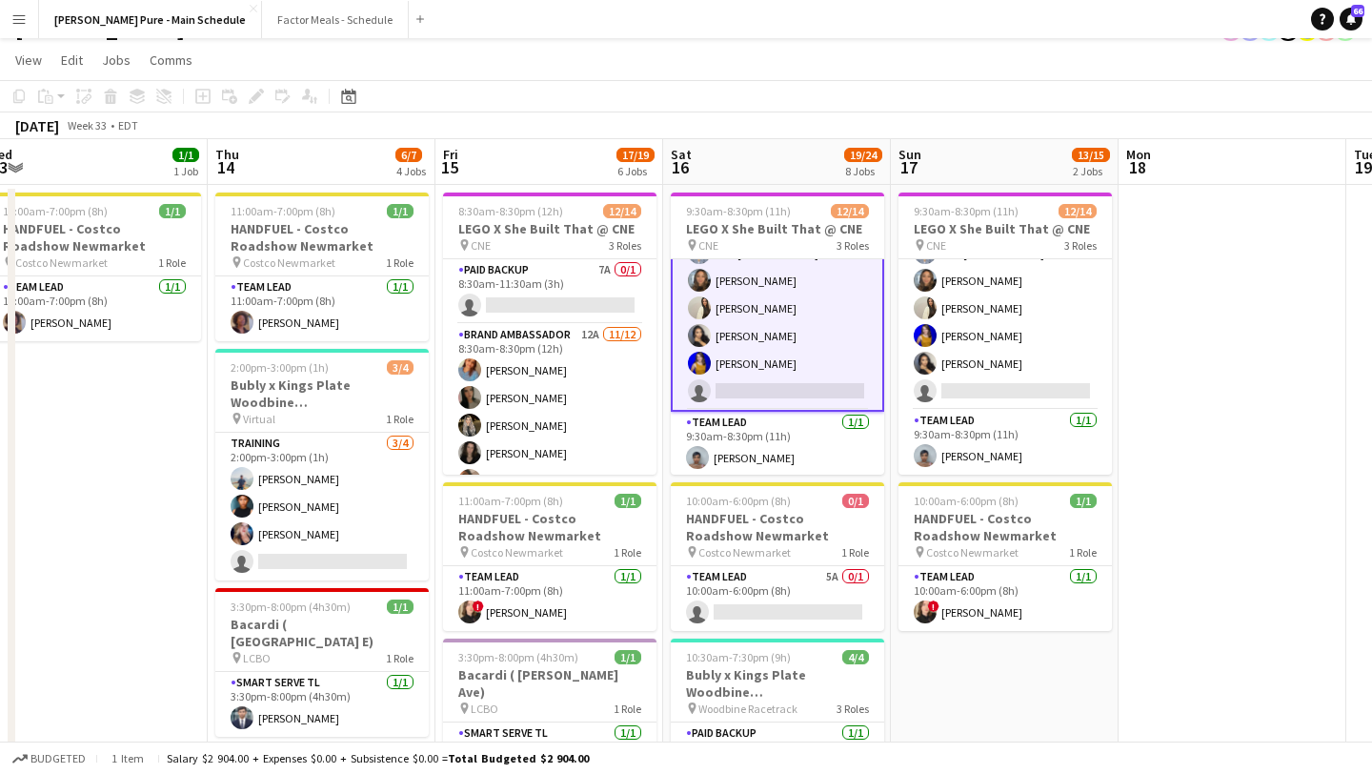
scroll to position [0, 0]
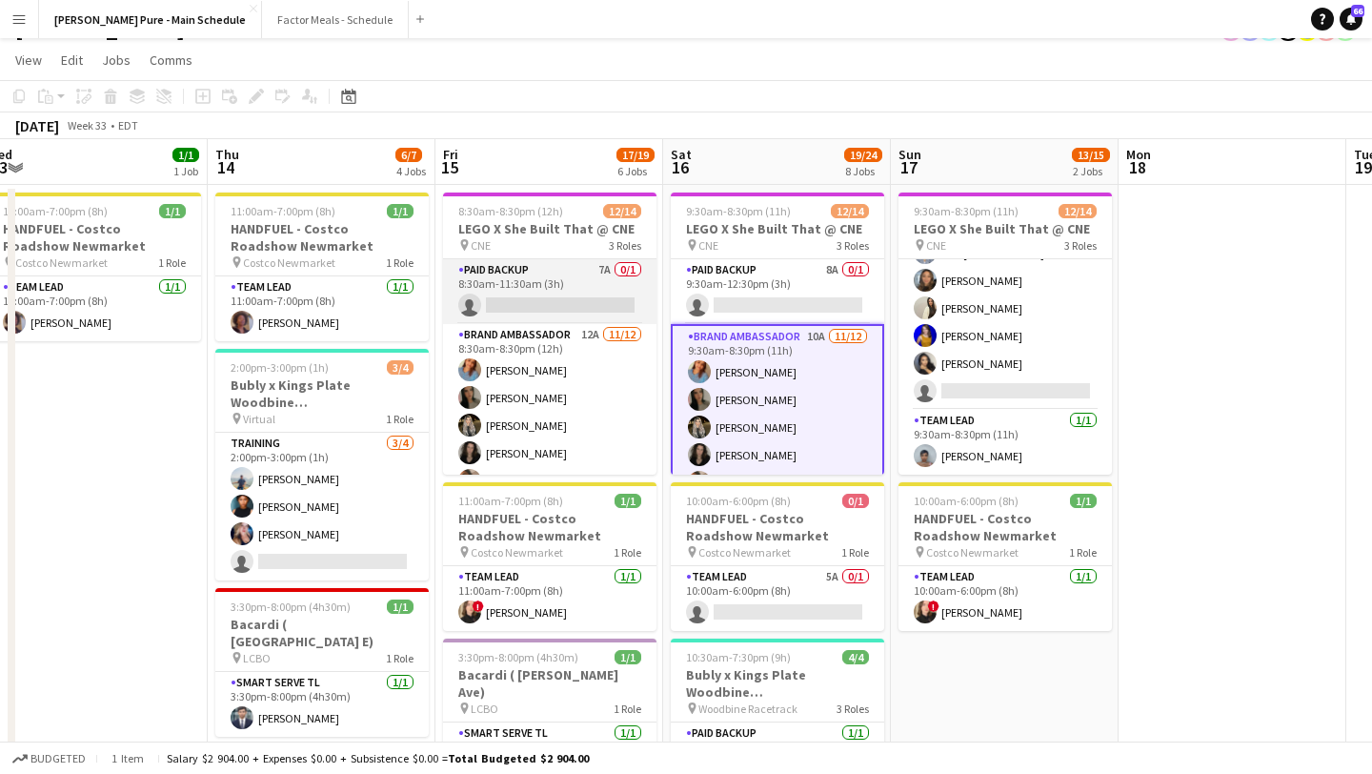
click at [571, 303] on app-card-role "Paid Backup 7A 0/1 8:30am-11:30am (3h) single-neutral-actions" at bounding box center [549, 291] width 213 height 65
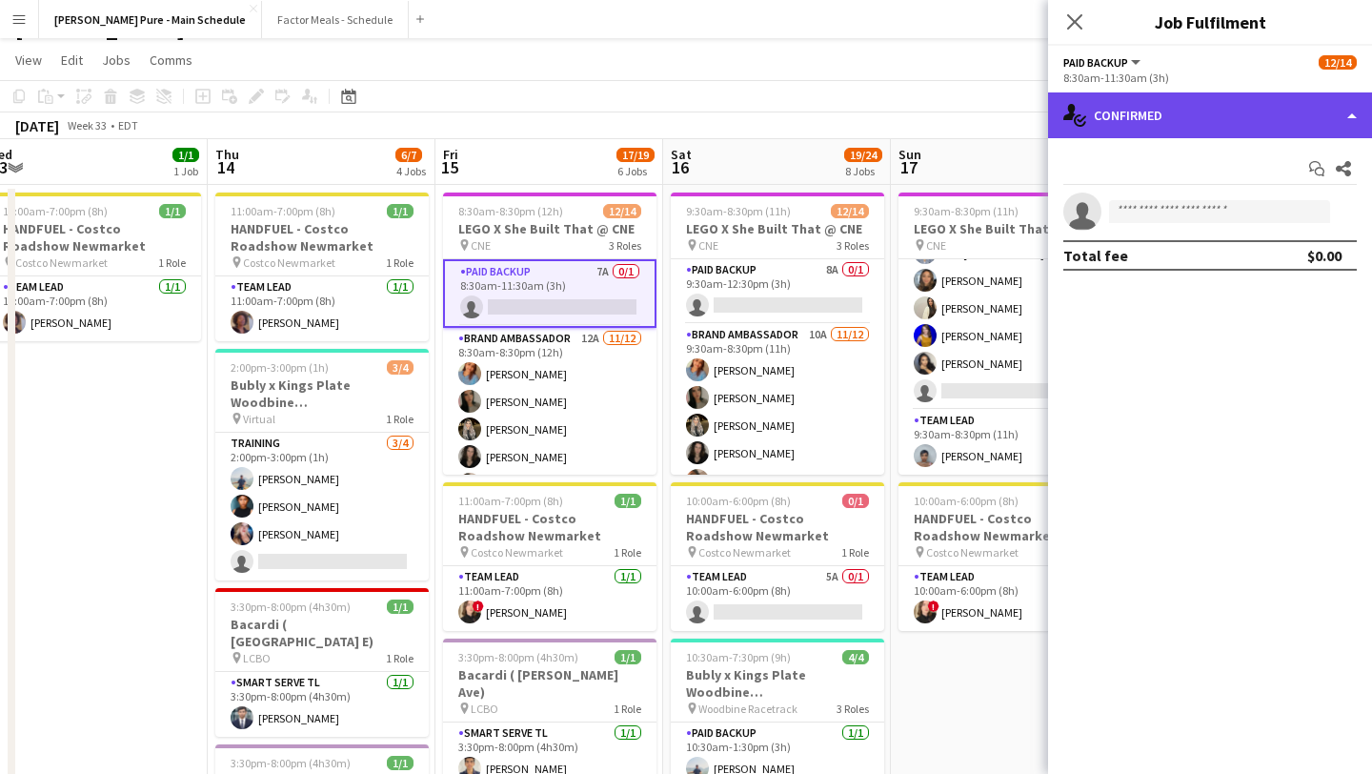
click at [1241, 112] on div "single-neutral-actions-check-2 Confirmed" at bounding box center [1210, 115] width 324 height 46
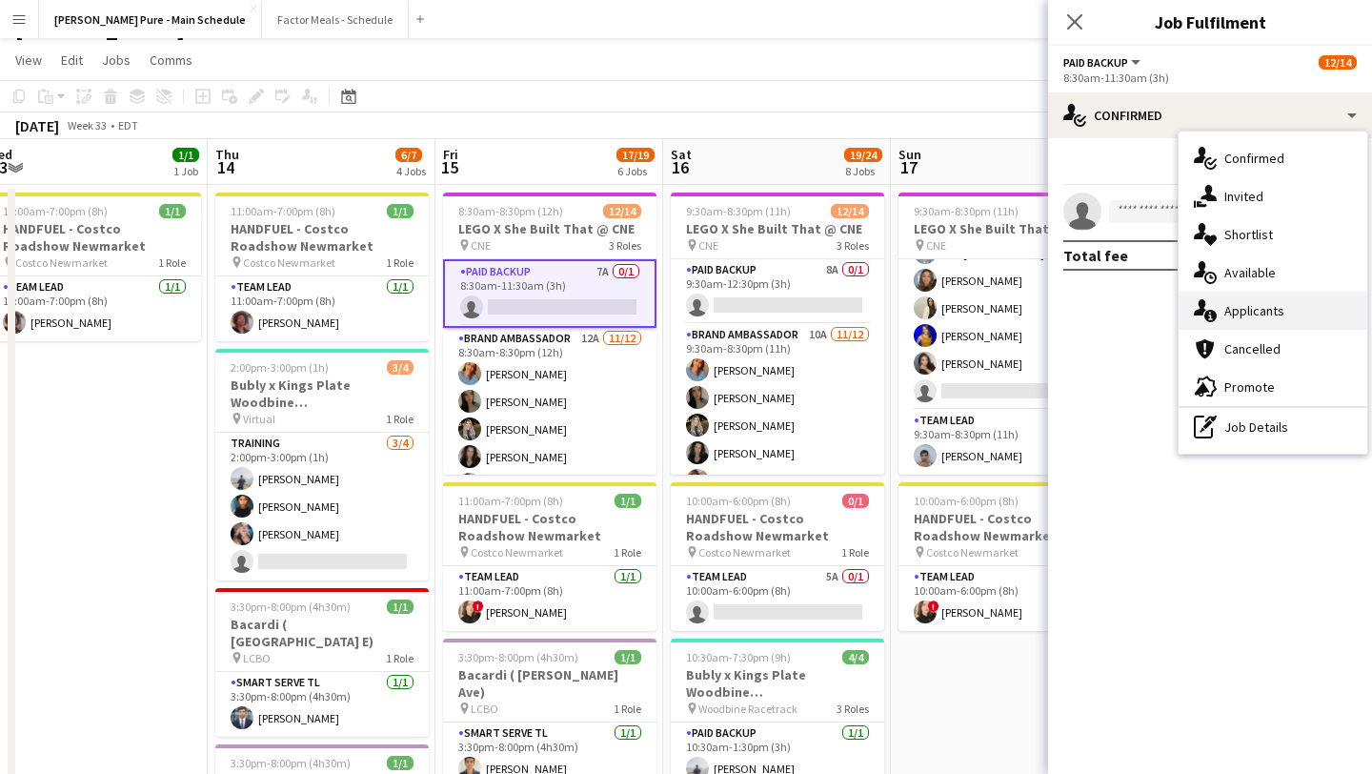
click at [1283, 311] on div "single-neutral-actions-information Applicants" at bounding box center [1273, 311] width 189 height 38
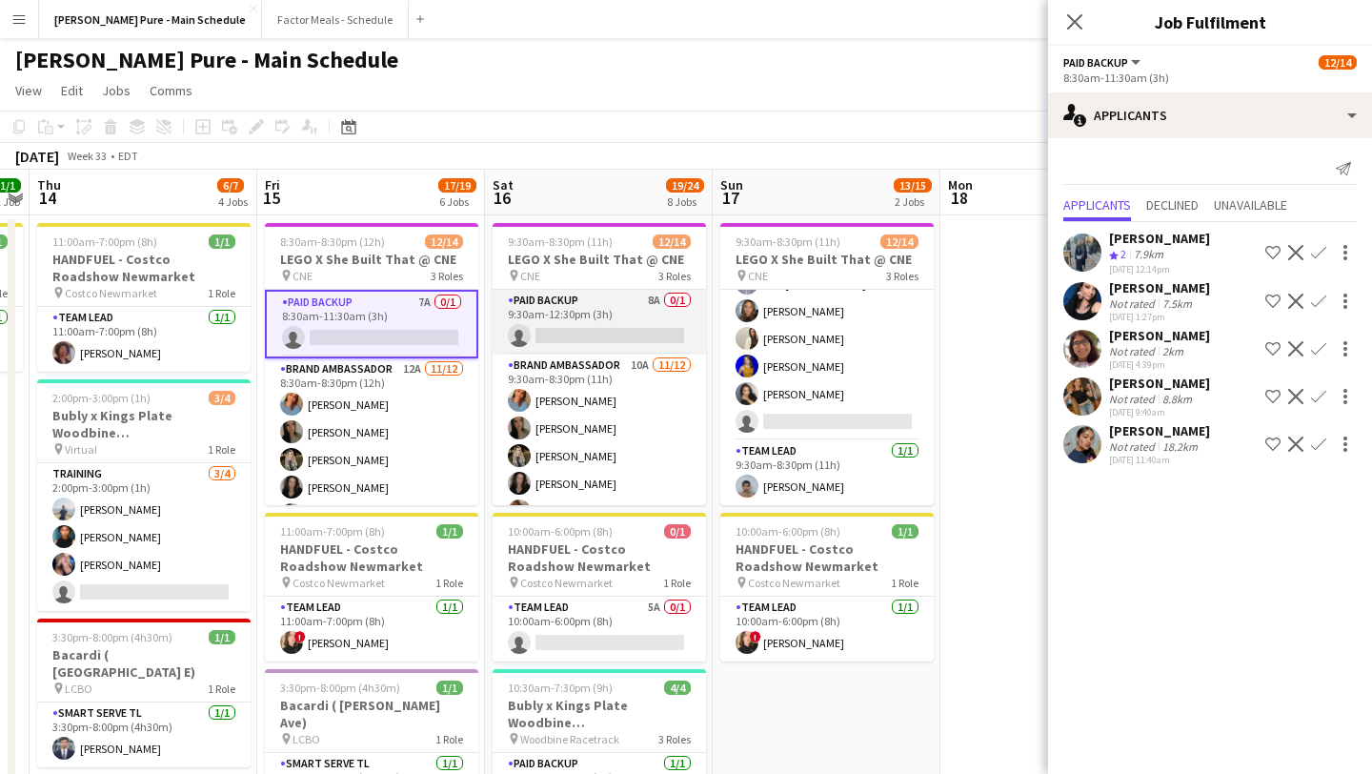
click at [579, 335] on app-card-role "Paid Backup 8A 0/1 9:30am-12:30pm (3h) single-neutral-actions" at bounding box center [599, 322] width 213 height 65
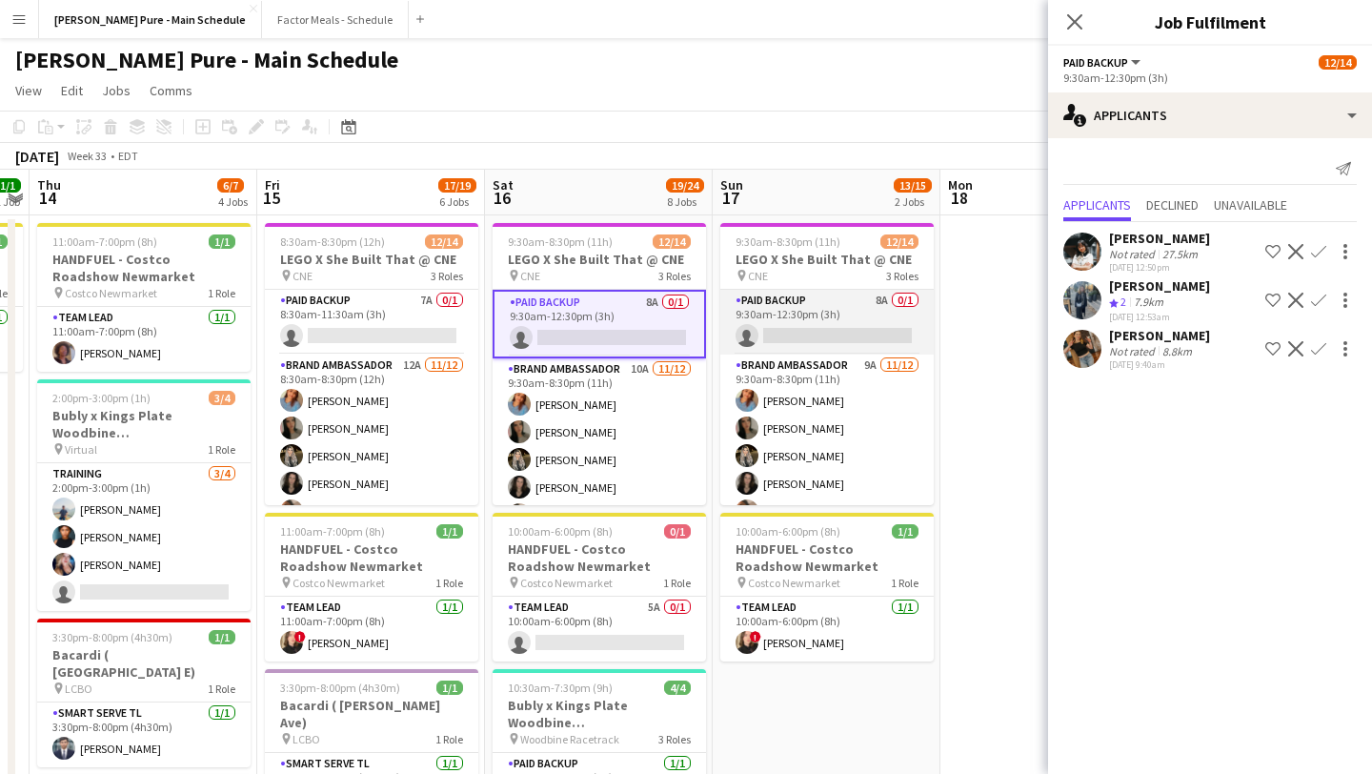
click at [819, 331] on app-card-role "Paid Backup 8A 0/1 9:30am-12:30pm (3h) single-neutral-actions" at bounding box center [826, 322] width 213 height 65
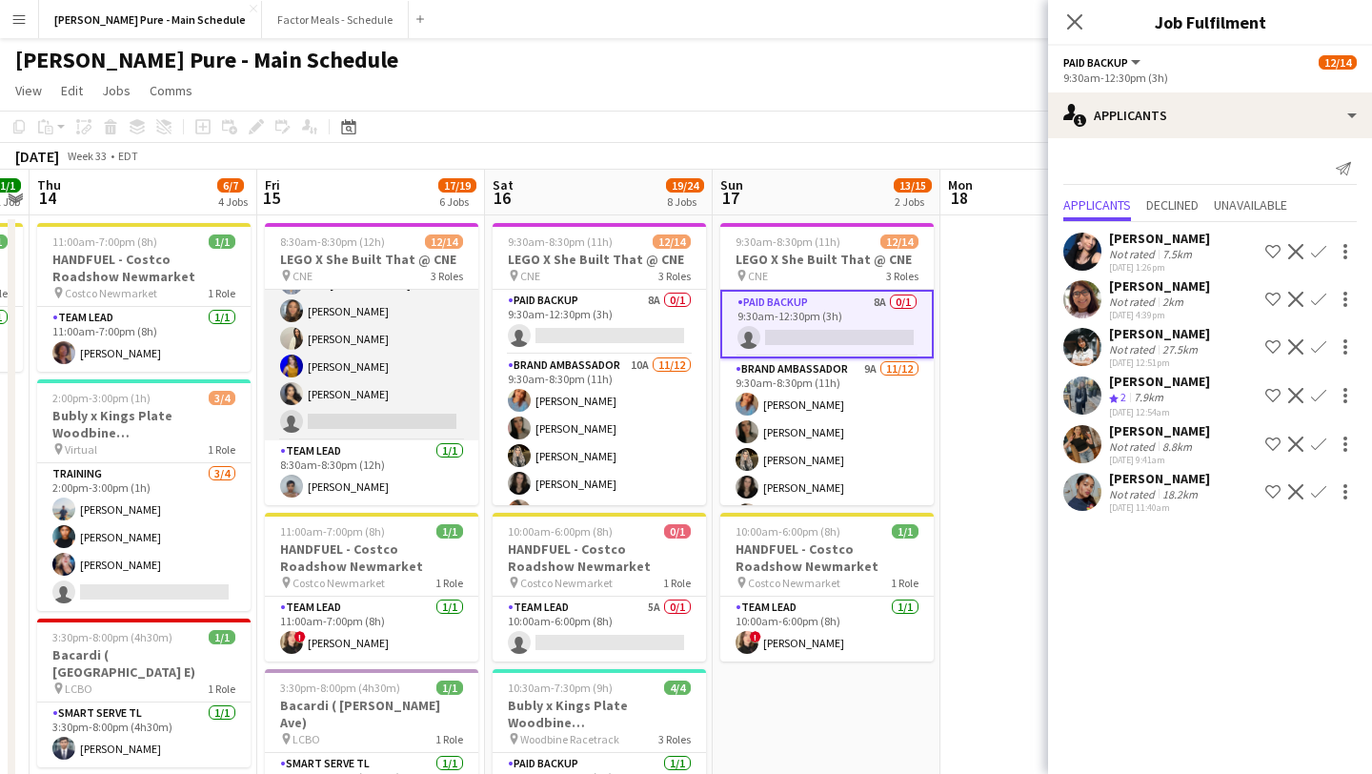
click at [380, 417] on app-card-role "Brand Ambassador 12A 11/12 8:30am-8:30pm (12h) Sukhmani Kaur Sarah Nuri Sohila …" at bounding box center [371, 255] width 213 height 369
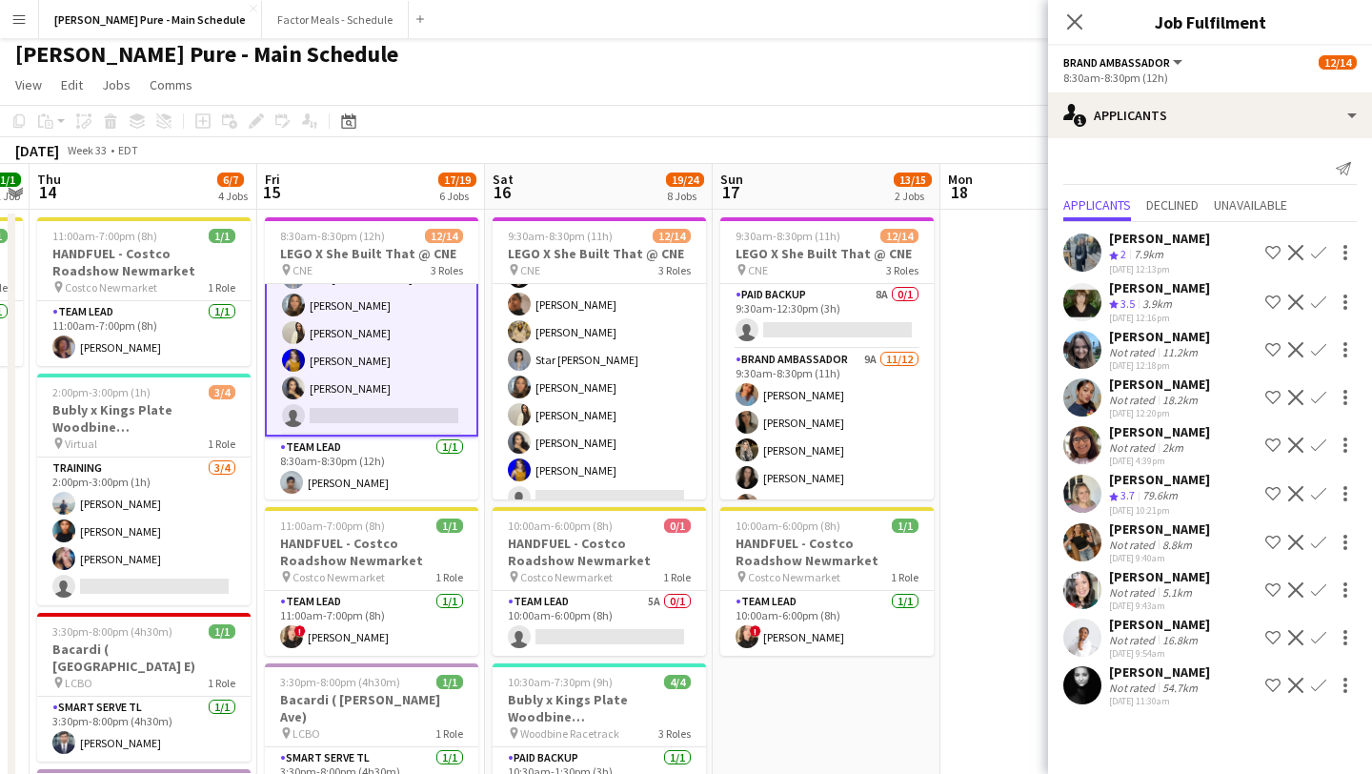
scroll to position [283, 0]
click at [1077, 22] on icon at bounding box center [1074, 21] width 18 height 18
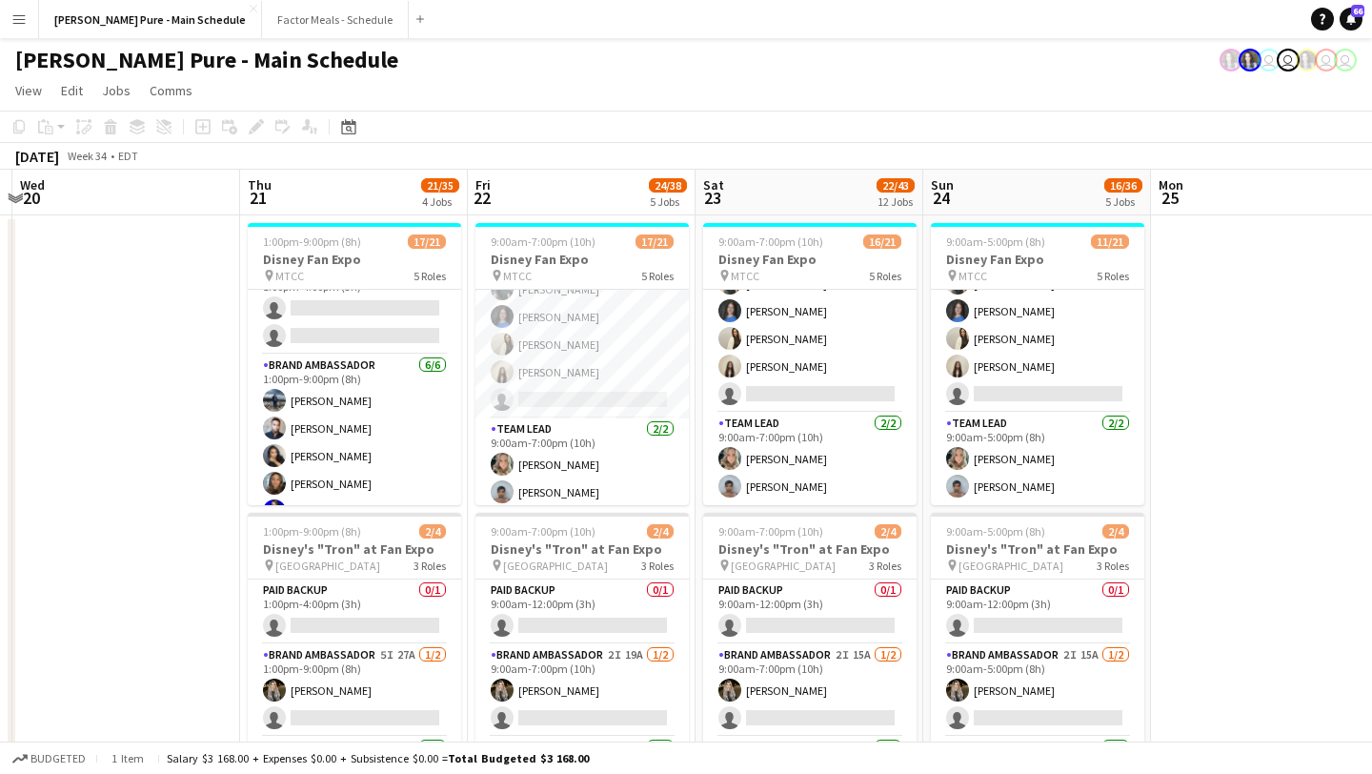
scroll to position [0, 0]
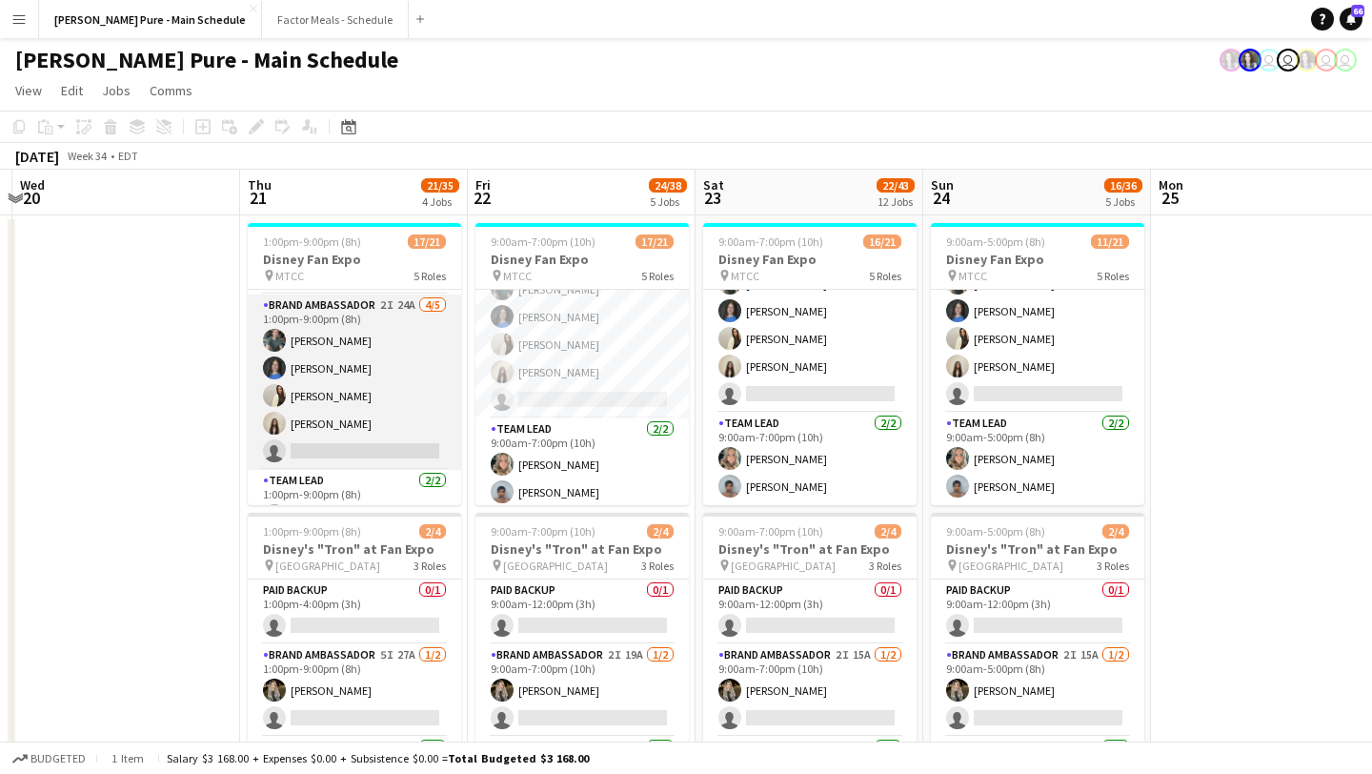
click at [362, 377] on app-card-role "Brand Ambassador 2I 24A 4/5 1:00pm-9:00pm (8h) Dylan Watts Annika Dringenberg F…" at bounding box center [354, 381] width 213 height 175
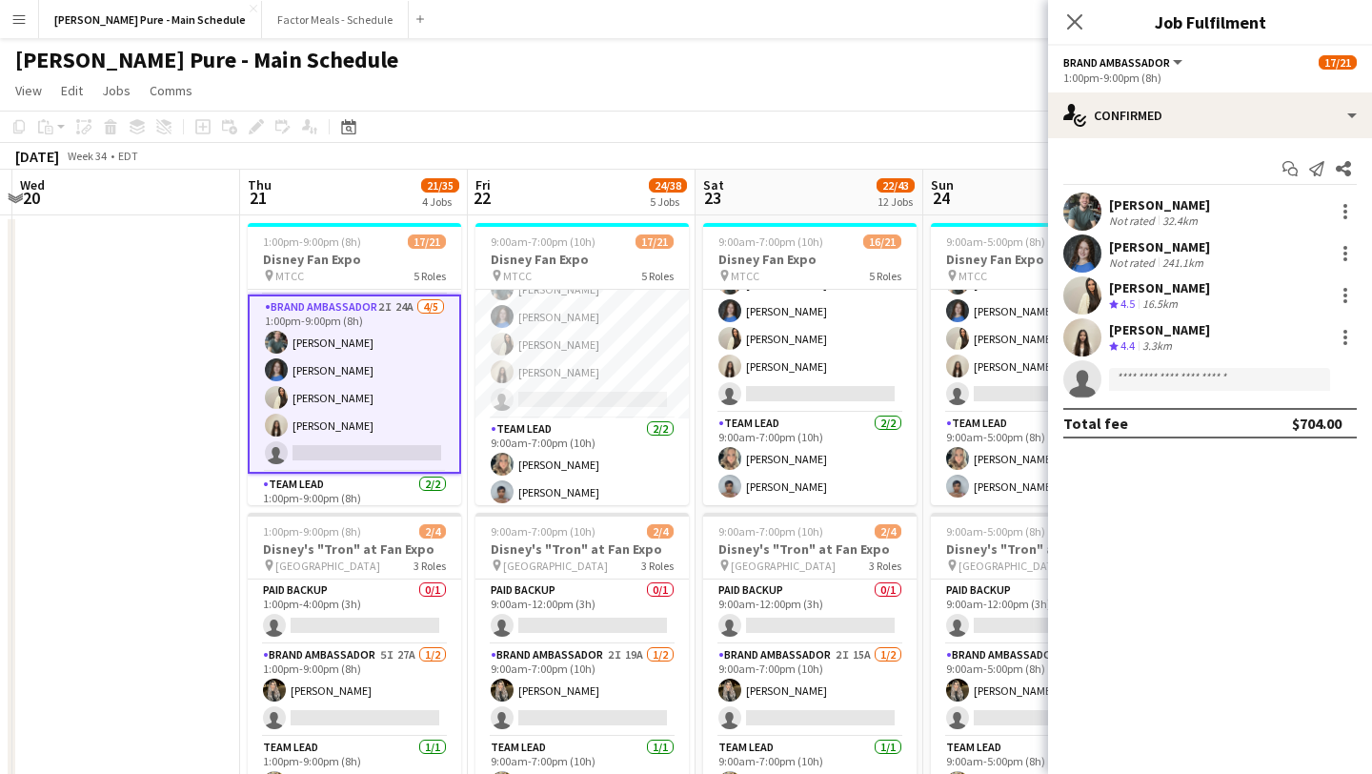
scroll to position [501, 0]
click at [1354, 290] on div at bounding box center [1345, 295] width 23 height 23
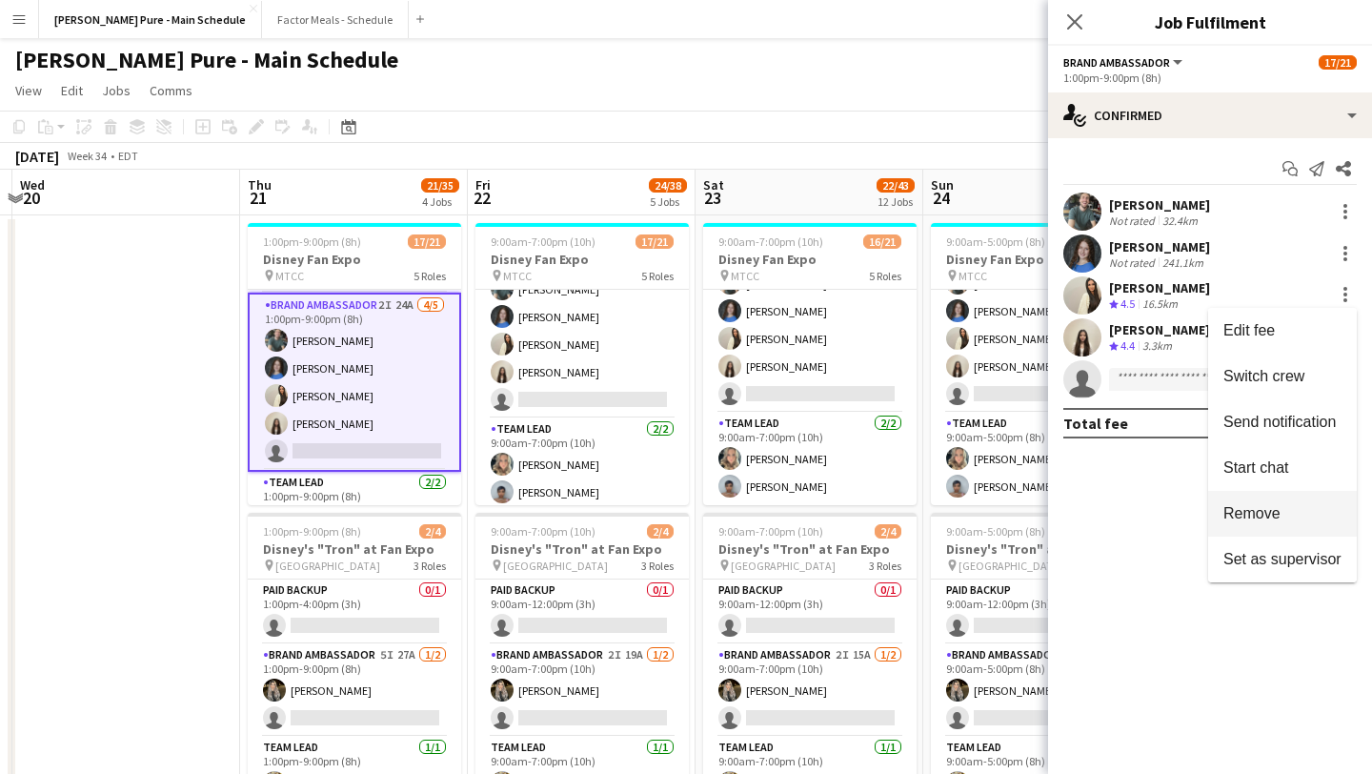
click at [1319, 512] on span "Remove" at bounding box center [1282, 513] width 118 height 17
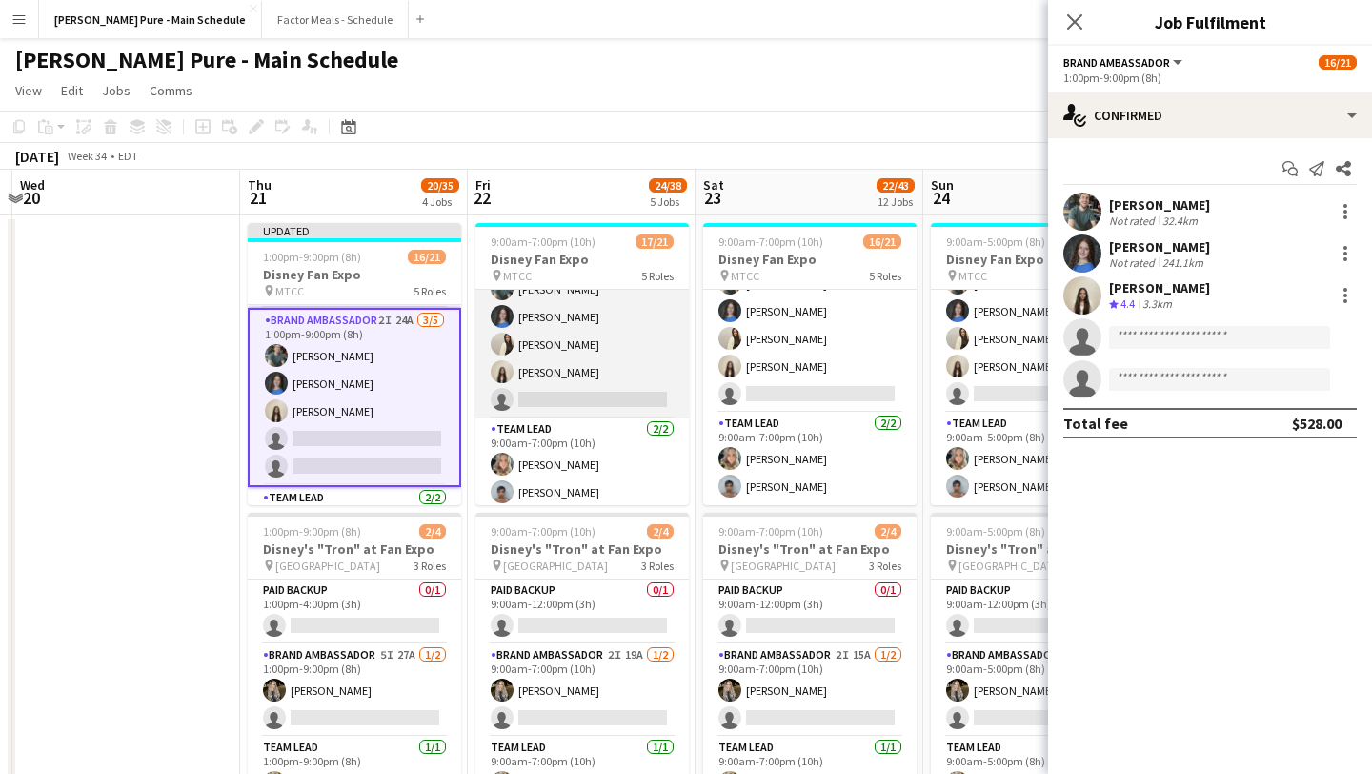
click at [595, 327] on app-card-role "Brand Ambassador 2I 26A 4/5 9:00am-7:00pm (10h) Dylan Watts Annika Dringenberg …" at bounding box center [581, 330] width 213 height 175
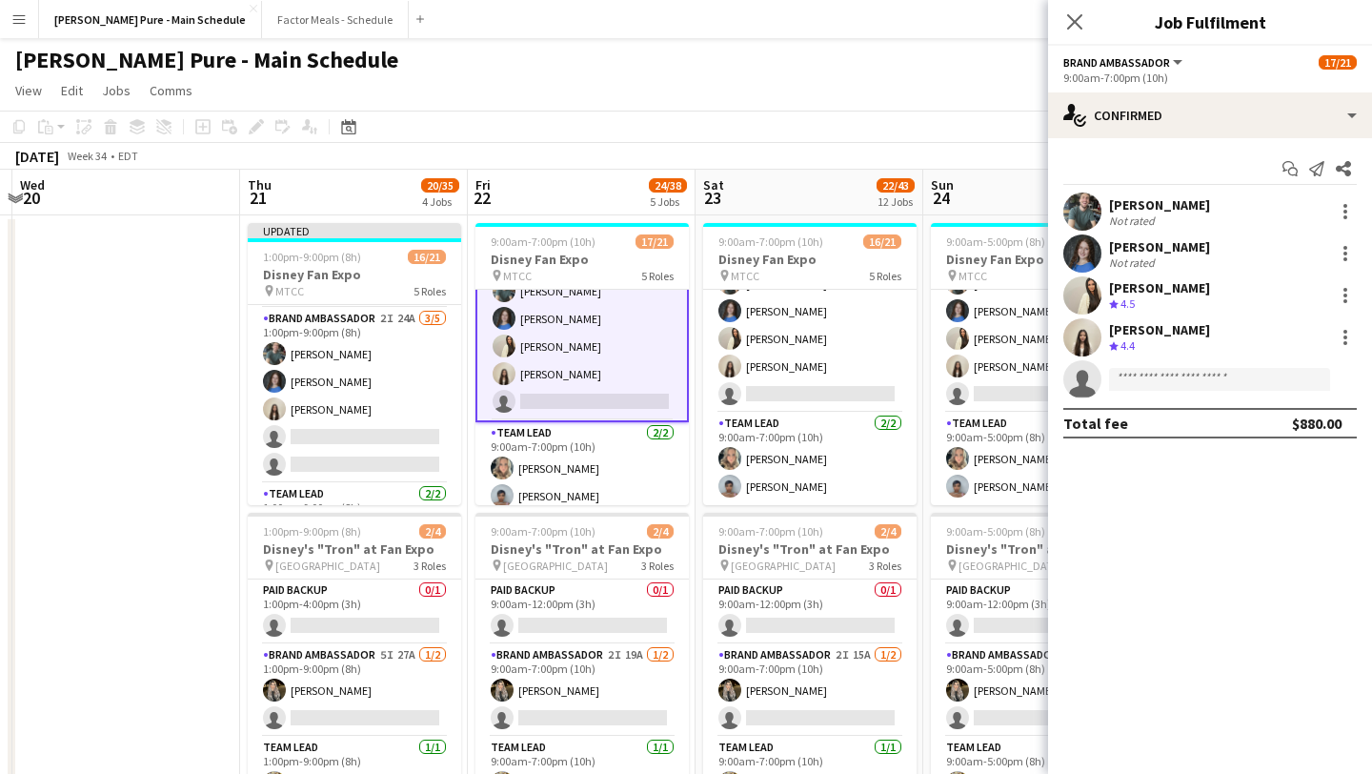
scroll to position [553, 0]
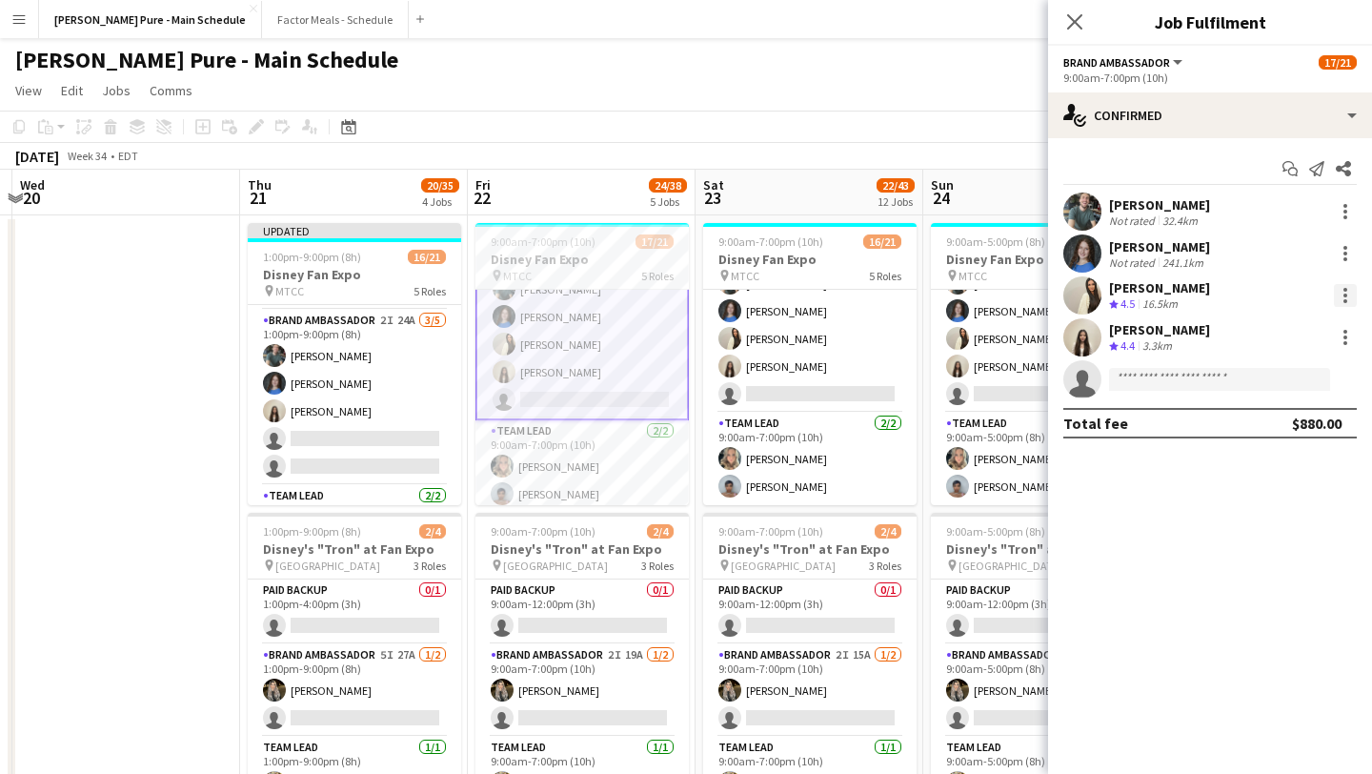
click at [1342, 286] on div at bounding box center [1345, 295] width 23 height 23
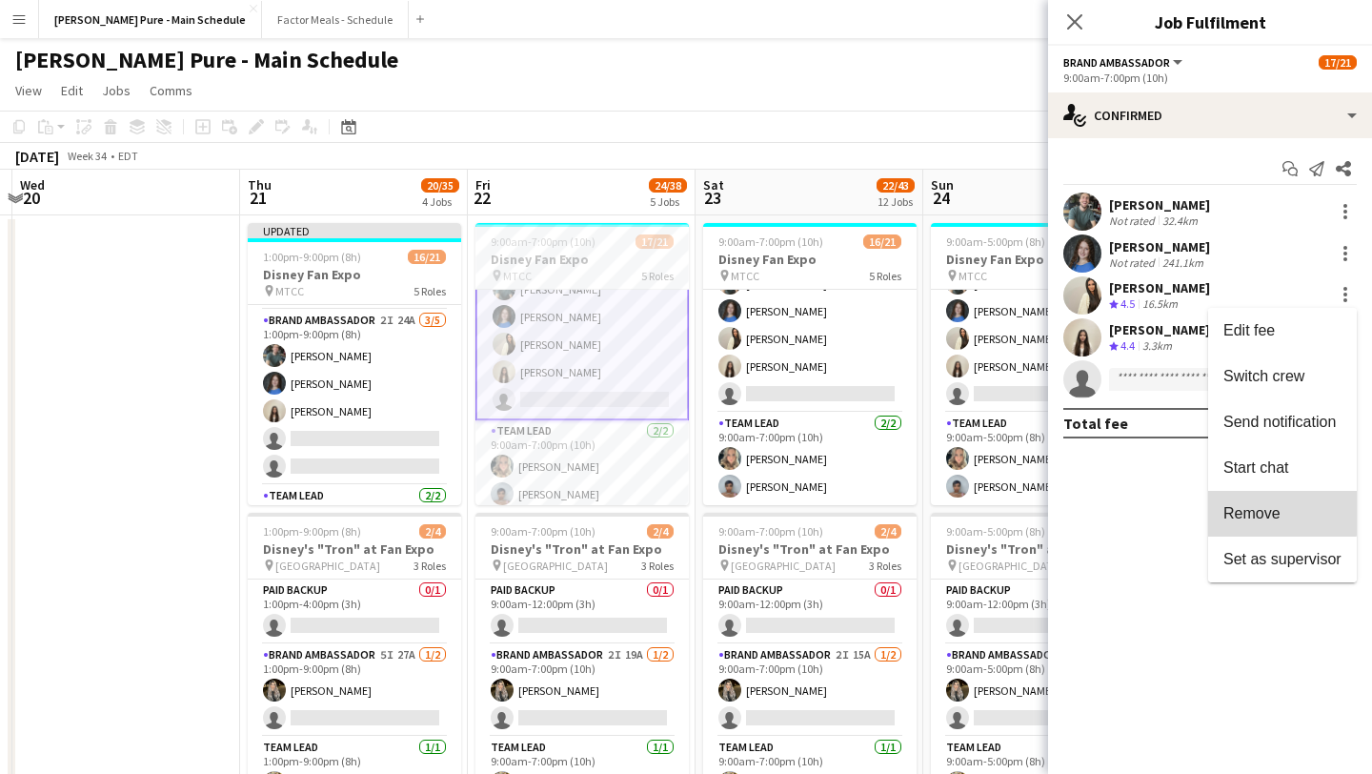
click at [1272, 510] on span "Remove" at bounding box center [1251, 513] width 57 height 16
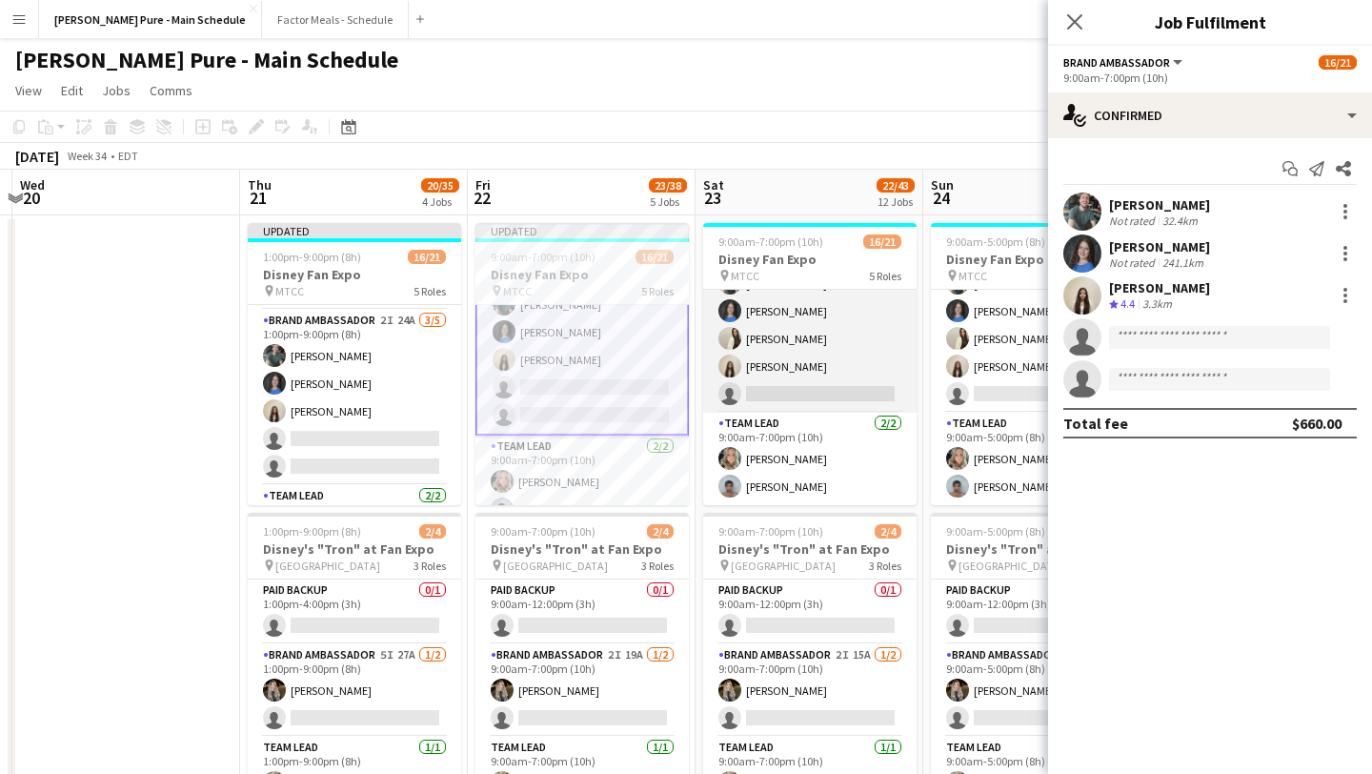
click at [811, 346] on app-card-role "Brand Ambassador 4I 21A 4/5 9:00am-7:00pm (10h) Dylan Watts Annika Dringenberg …" at bounding box center [809, 324] width 213 height 175
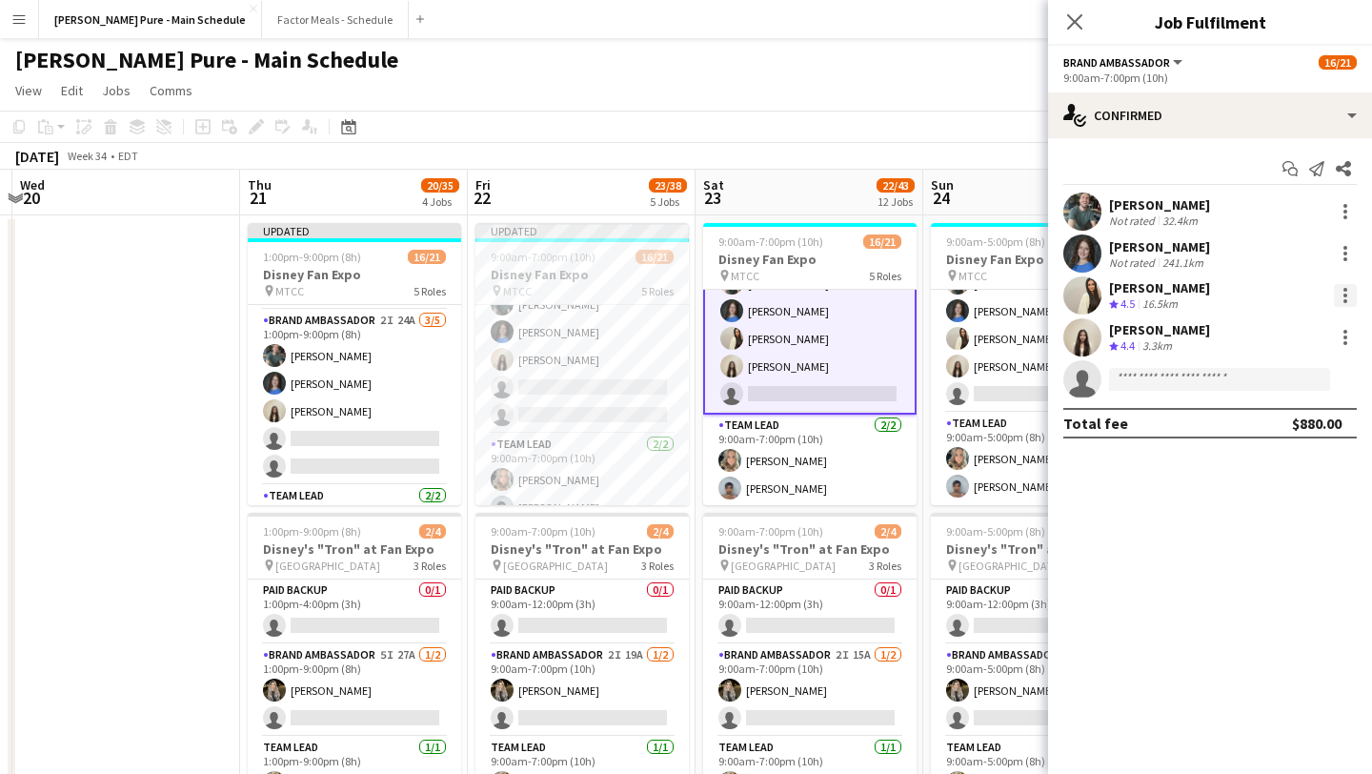
click at [1342, 299] on div at bounding box center [1345, 295] width 23 height 23
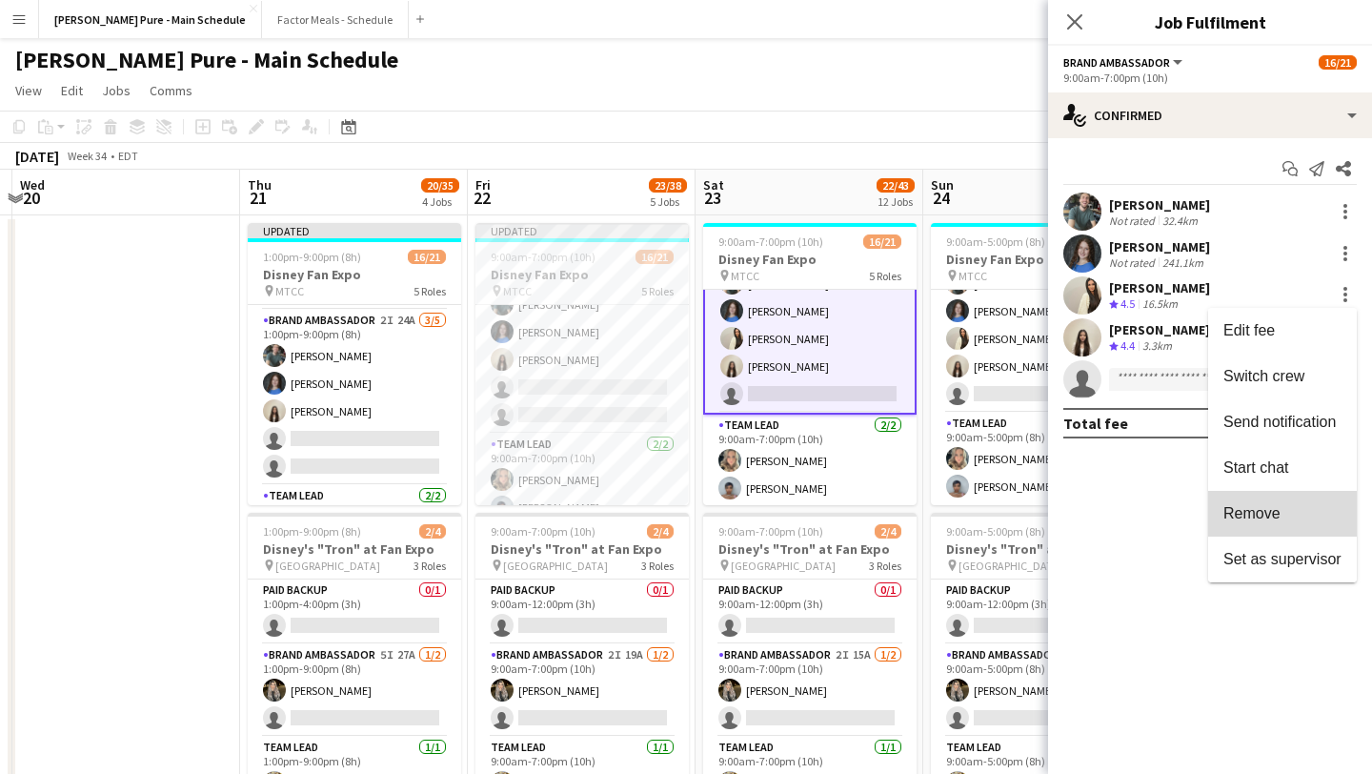
click at [1299, 516] on span "Remove" at bounding box center [1282, 513] width 118 height 17
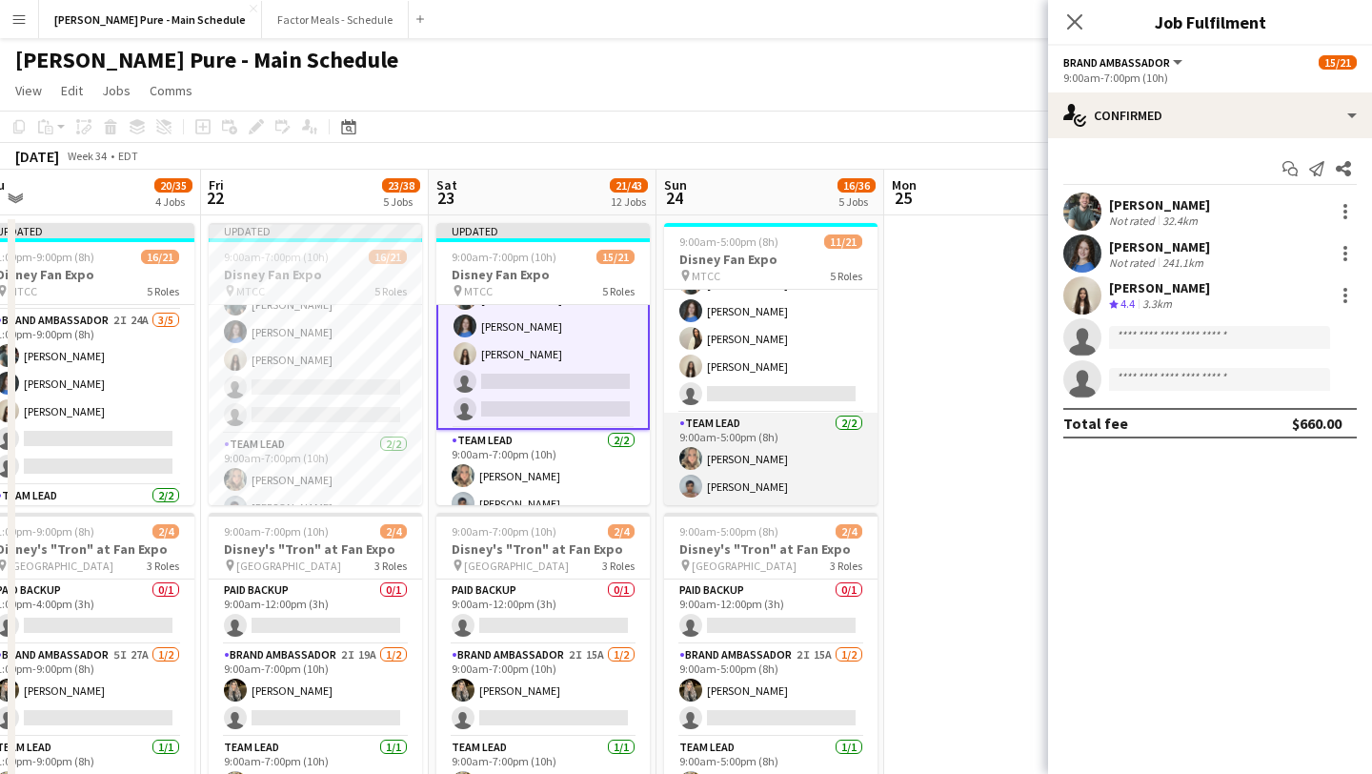
scroll to position [0, 945]
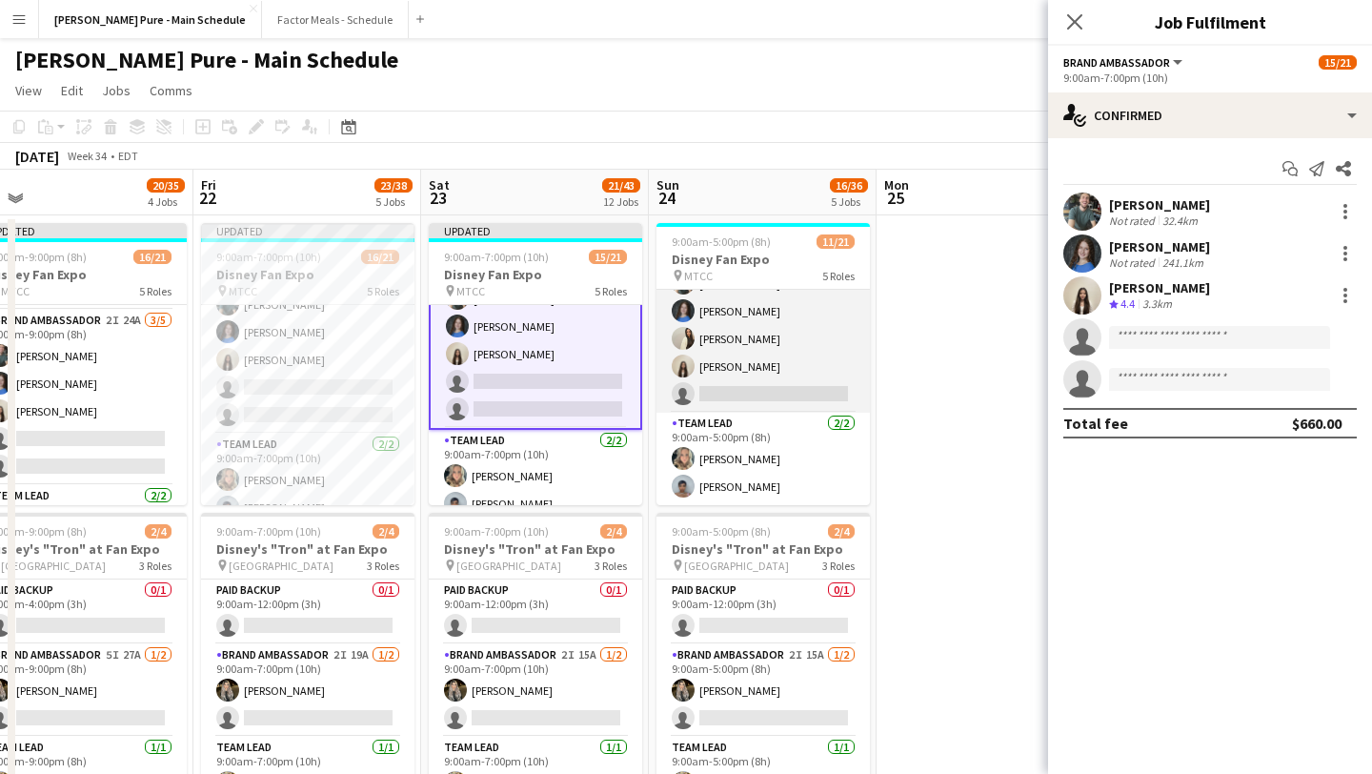
click at [755, 351] on app-card-role "Brand Ambassador 2I 19A 4/5 9:00am-5:00pm (8h) Dylan Watts Annika Dringenberg F…" at bounding box center [762, 324] width 213 height 175
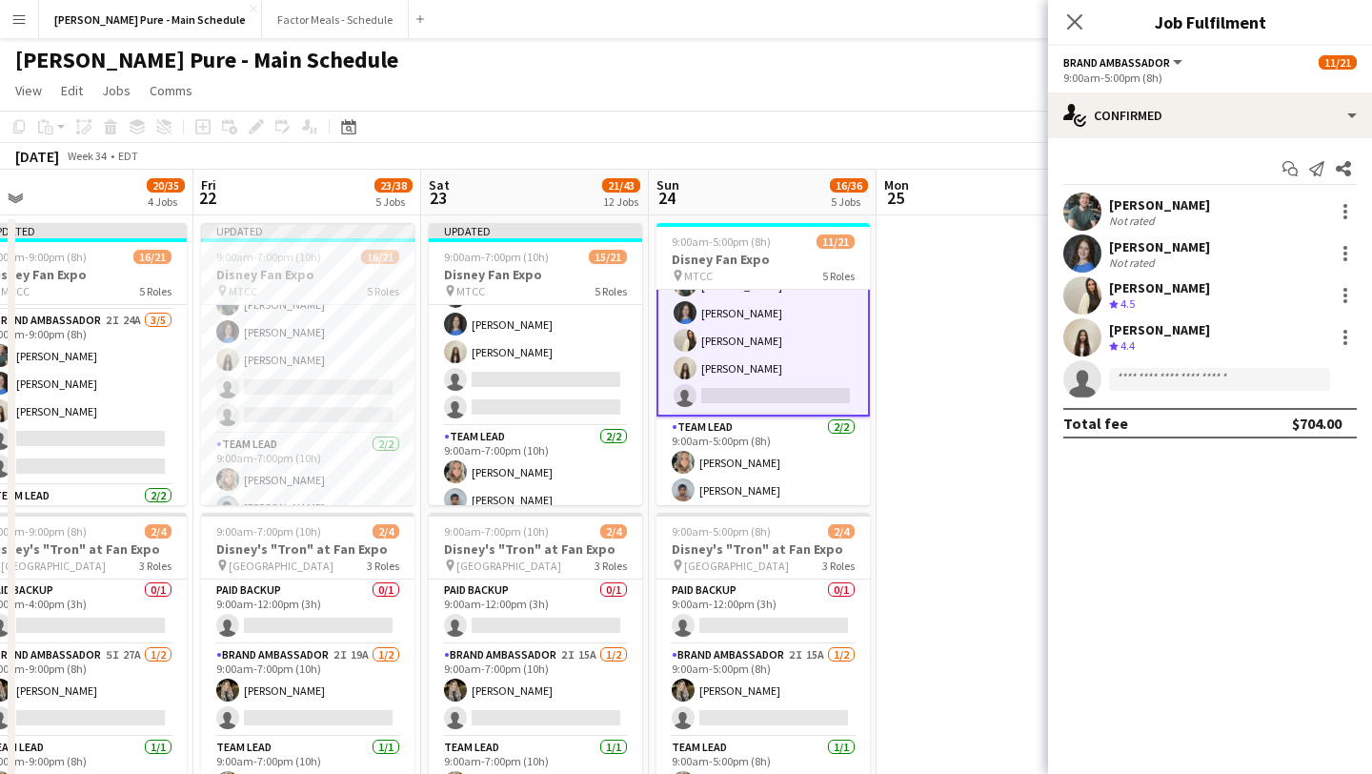
scroll to position [553, 0]
click at [1337, 297] on div at bounding box center [1345, 295] width 23 height 23
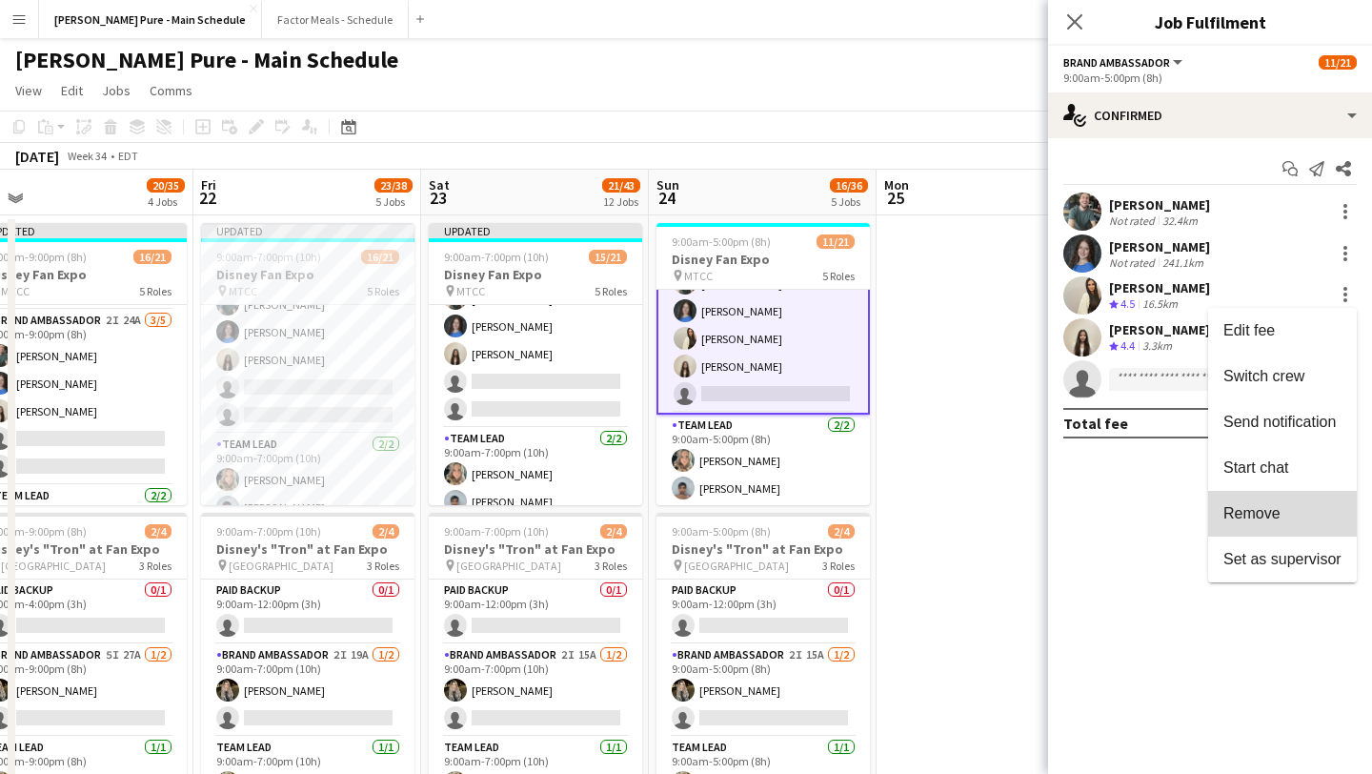
click at [1274, 514] on span "Remove" at bounding box center [1251, 513] width 57 height 16
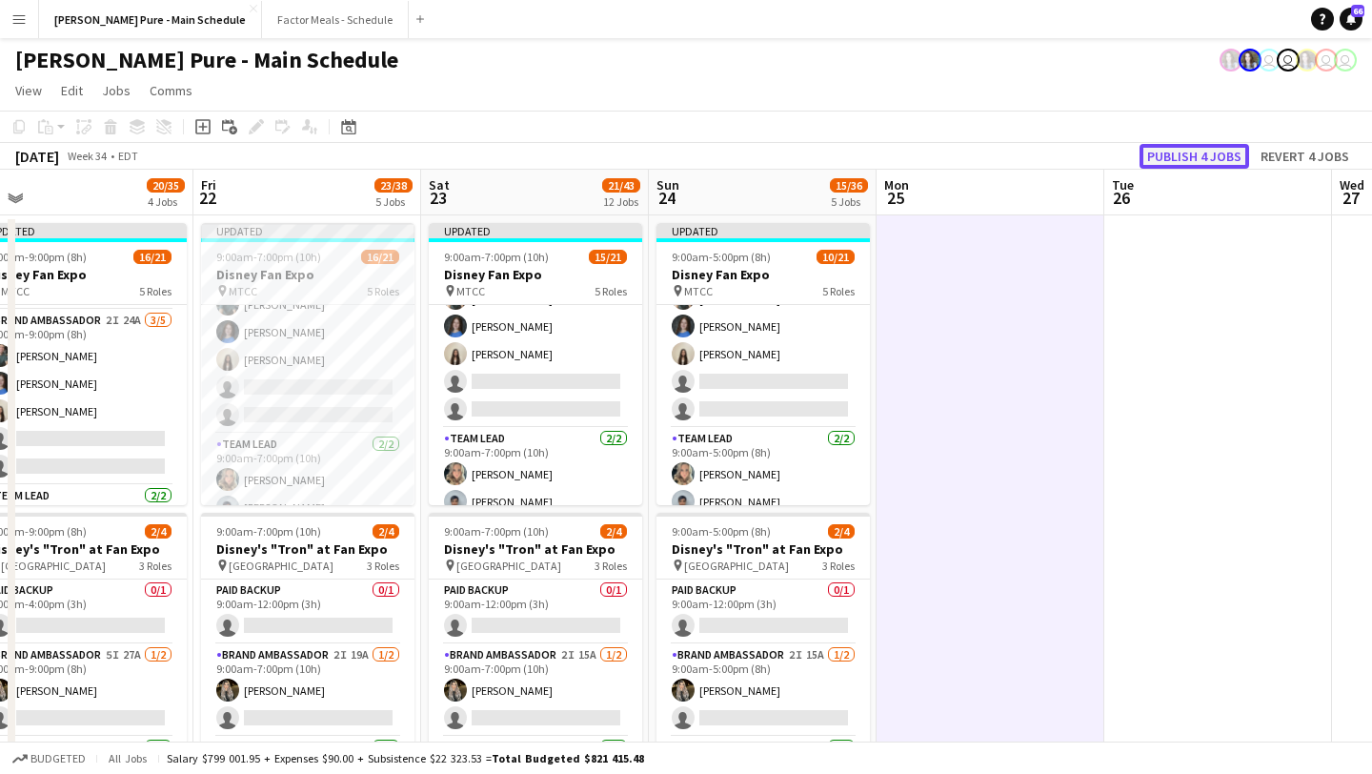
click at [1201, 154] on button "Publish 4 jobs" at bounding box center [1195, 156] width 110 height 25
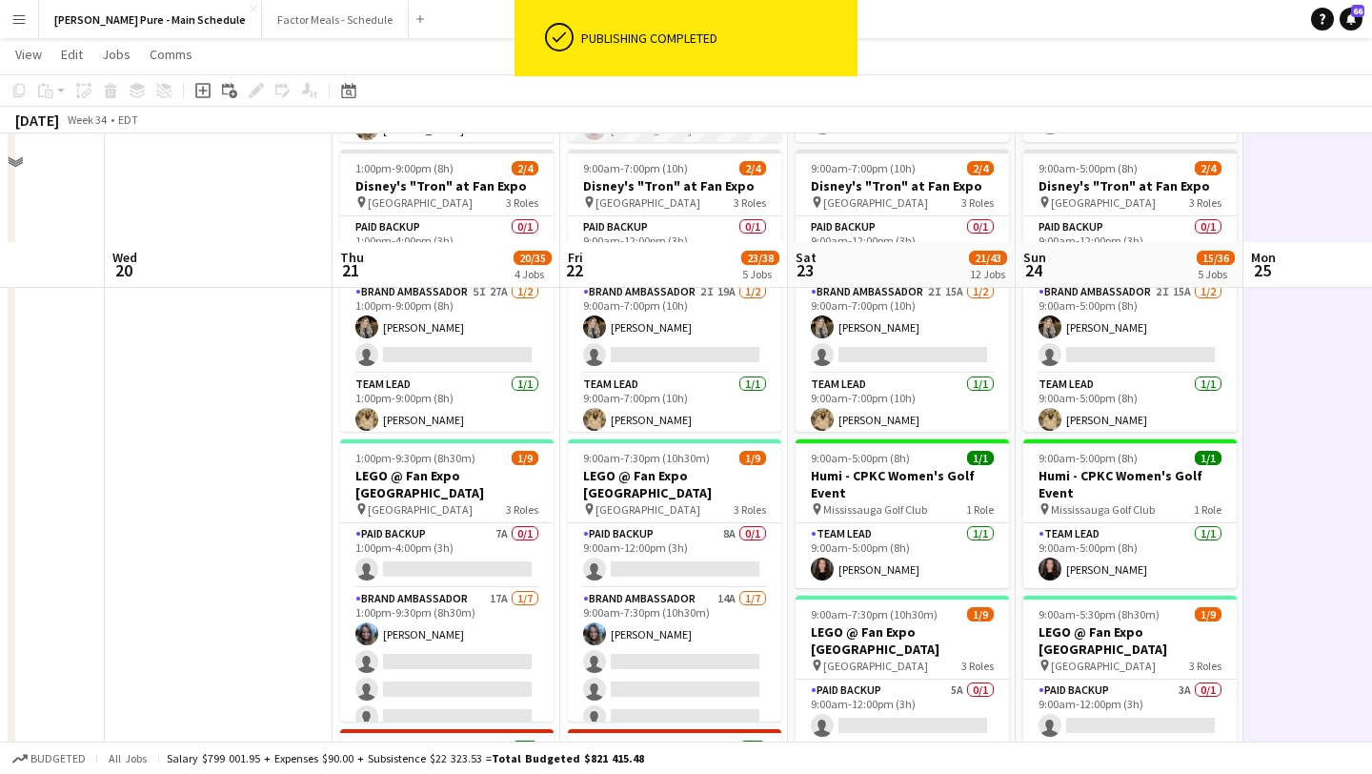
scroll to position [0, 0]
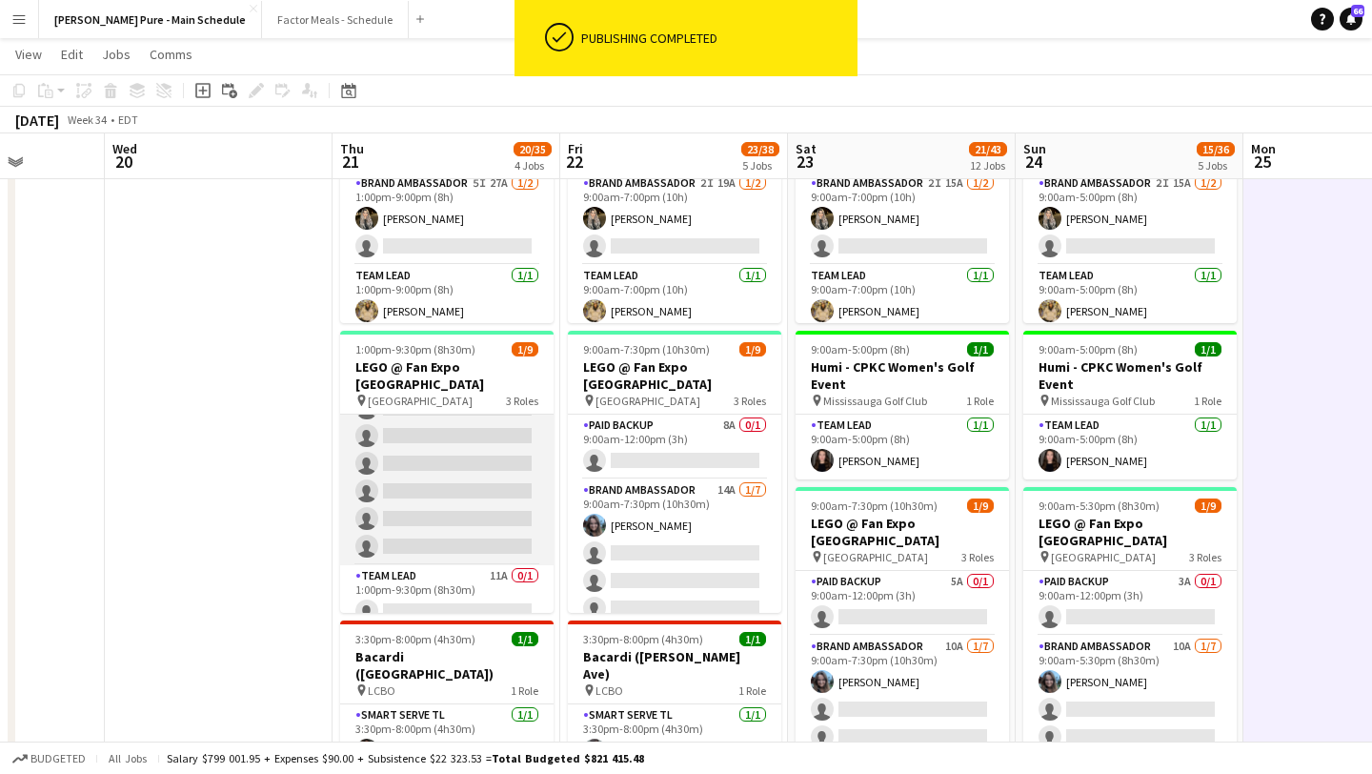
click at [459, 469] on app-card-role "Brand Ambassador 17A 1/7 1:00pm-9:30pm (8h30m) Liliya Chvalyuk single-neutral-a…" at bounding box center [446, 449] width 213 height 231
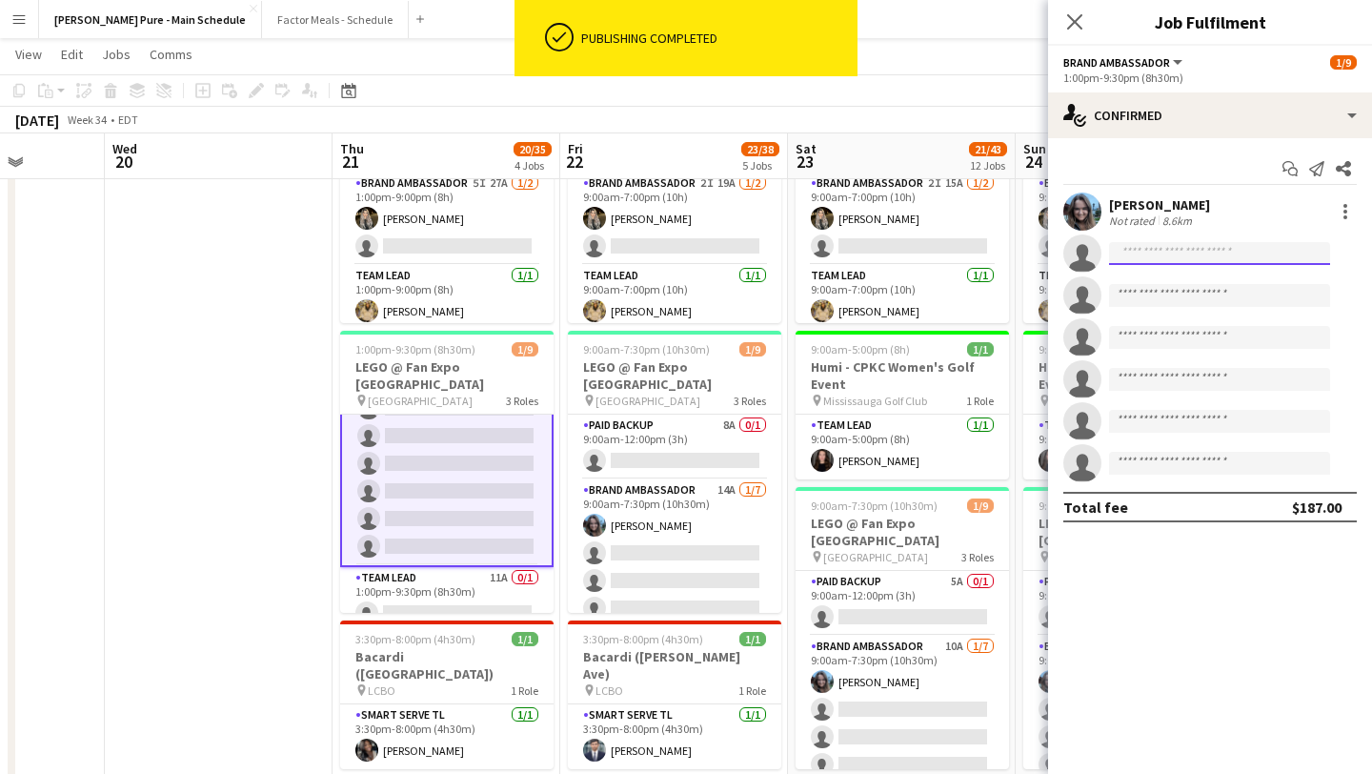
click at [1242, 255] on input at bounding box center [1219, 253] width 221 height 23
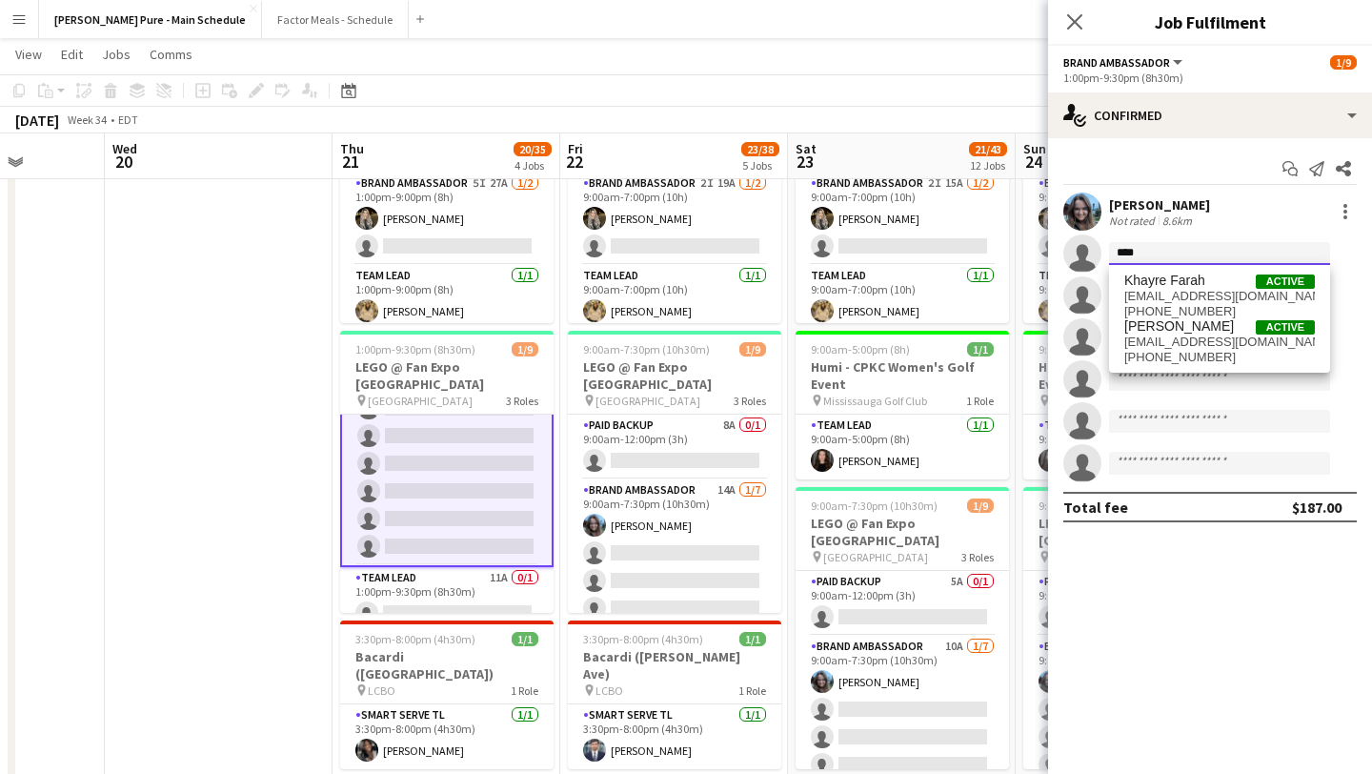
type input "****"
click at [1181, 373] on input at bounding box center [1219, 379] width 221 height 23
click at [1161, 256] on input "****" at bounding box center [1219, 253] width 221 height 23
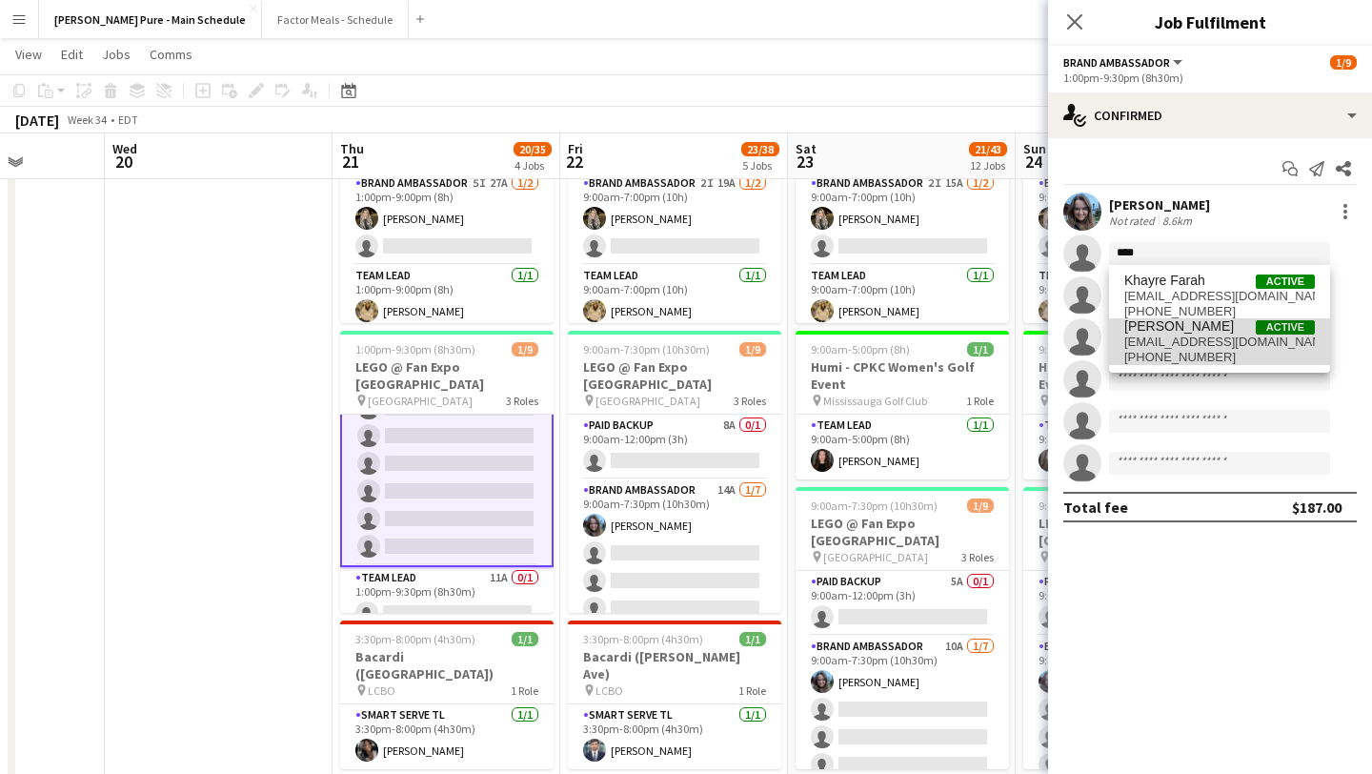
click at [1191, 338] on span "faranouri@gmail.com" at bounding box center [1219, 341] width 191 height 15
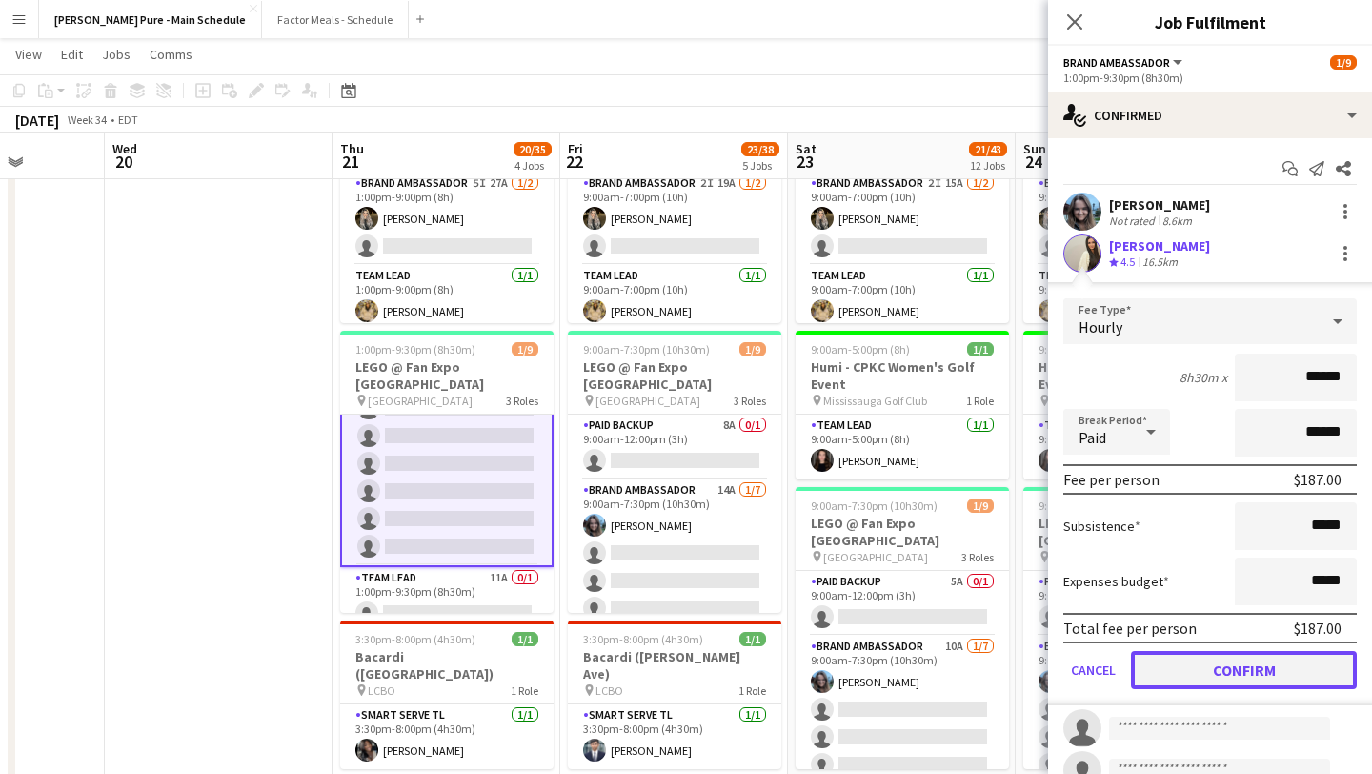
click at [1211, 675] on button "Confirm" at bounding box center [1244, 670] width 226 height 38
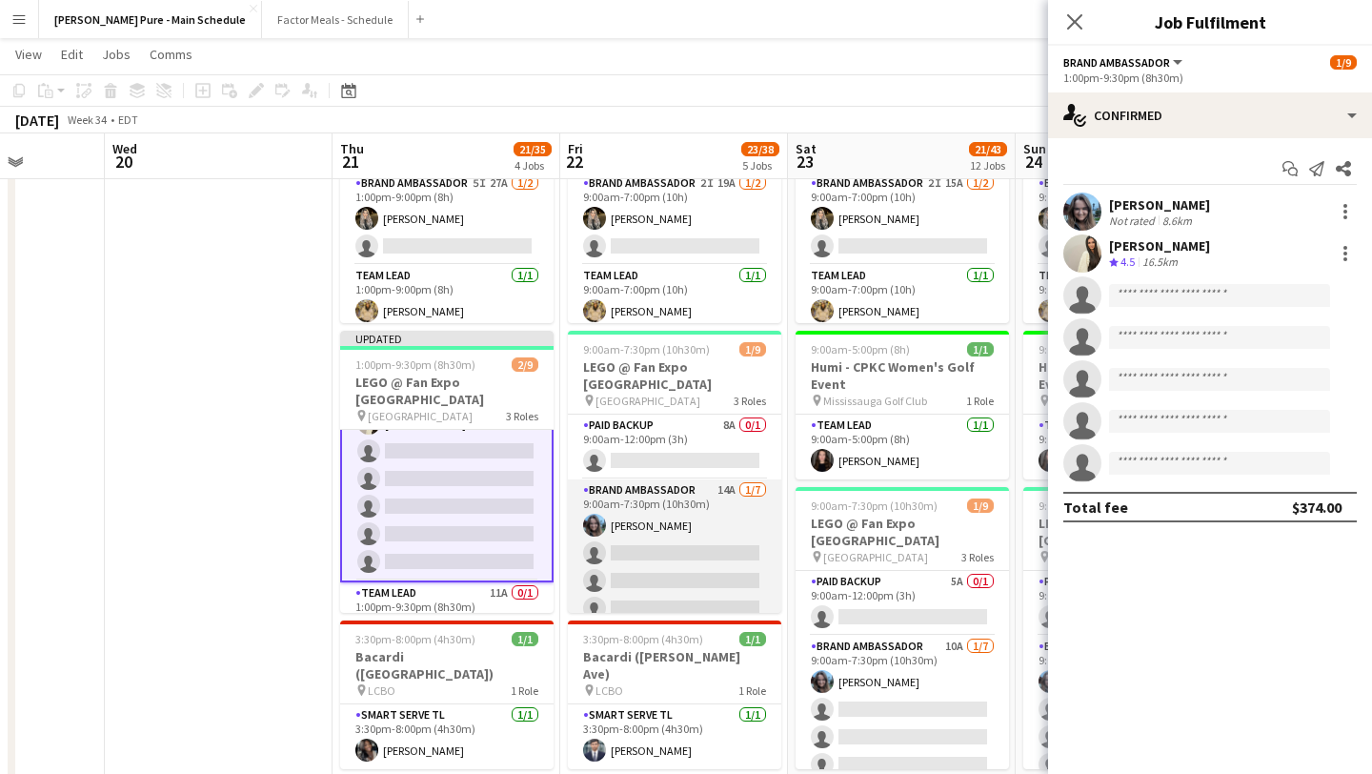
click at [670, 568] on app-card-role "Brand Ambassador 14A 1/7 9:00am-7:30pm (10h30m) Liliya Chvalyuk single-neutral-…" at bounding box center [674, 594] width 213 height 231
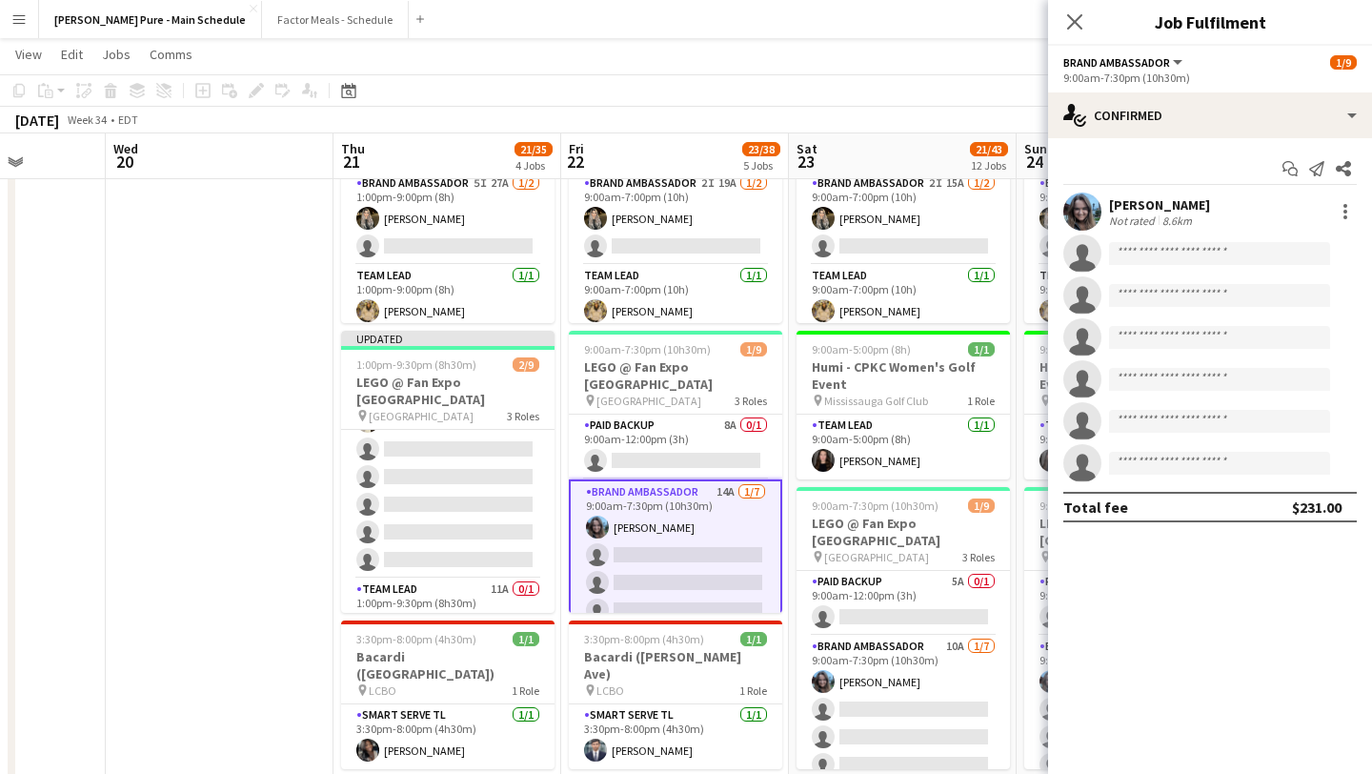
scroll to position [145, 0]
click at [1193, 254] on input at bounding box center [1219, 253] width 221 height 23
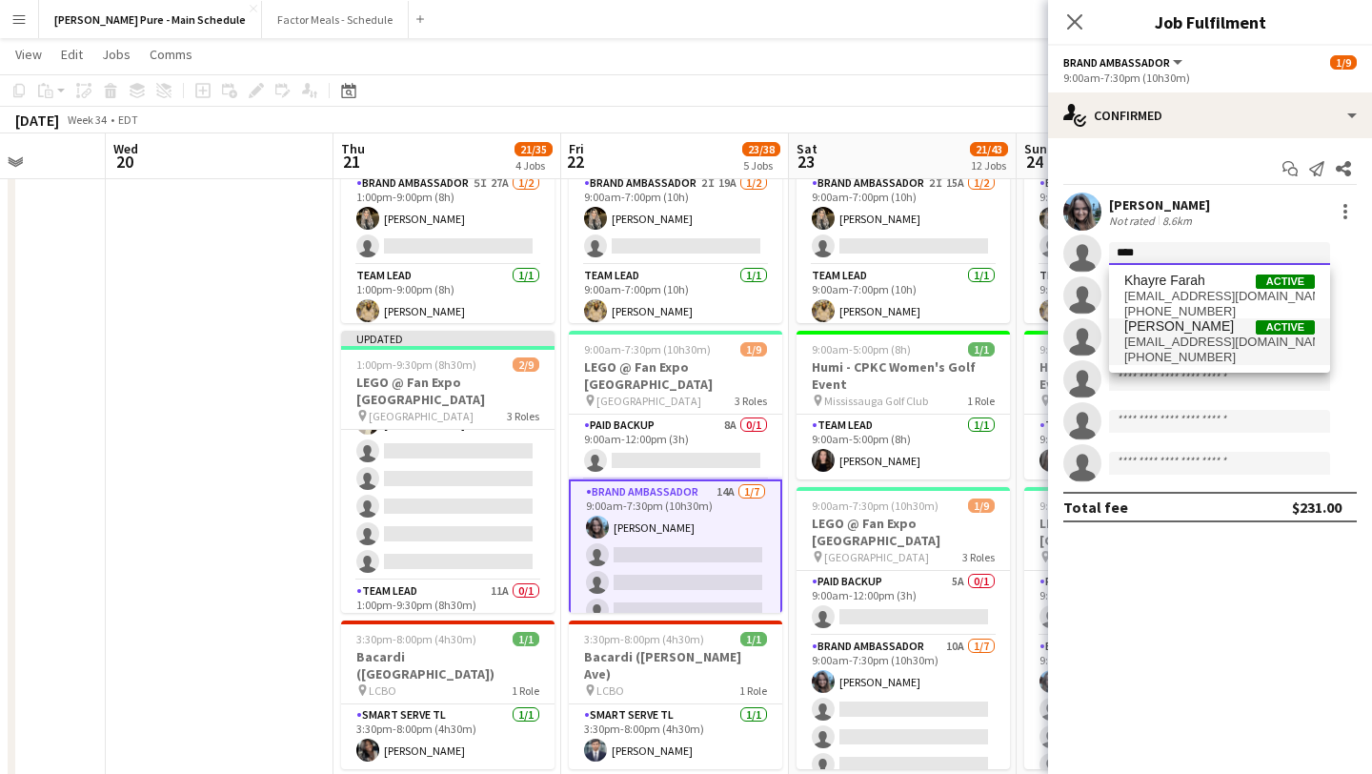
type input "****"
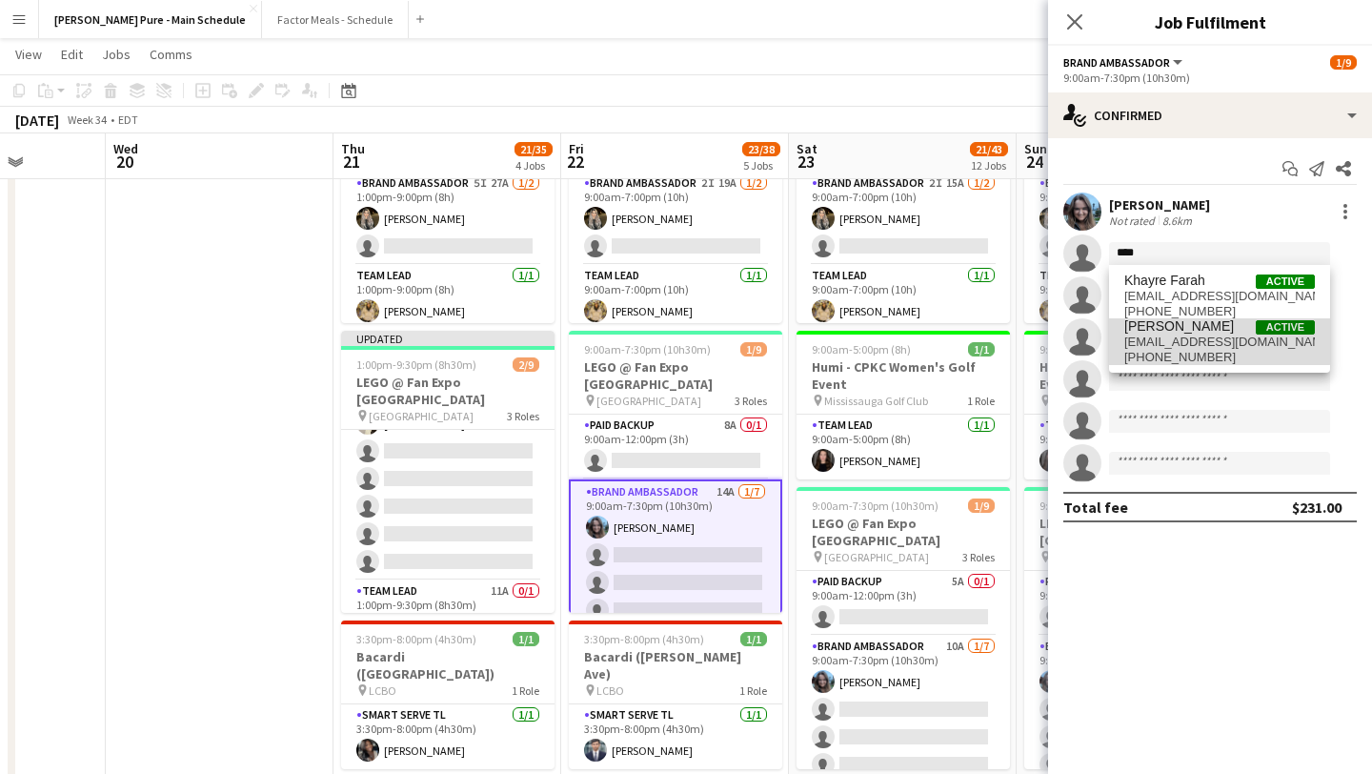
click at [1185, 336] on span "faranouri@gmail.com" at bounding box center [1219, 341] width 191 height 15
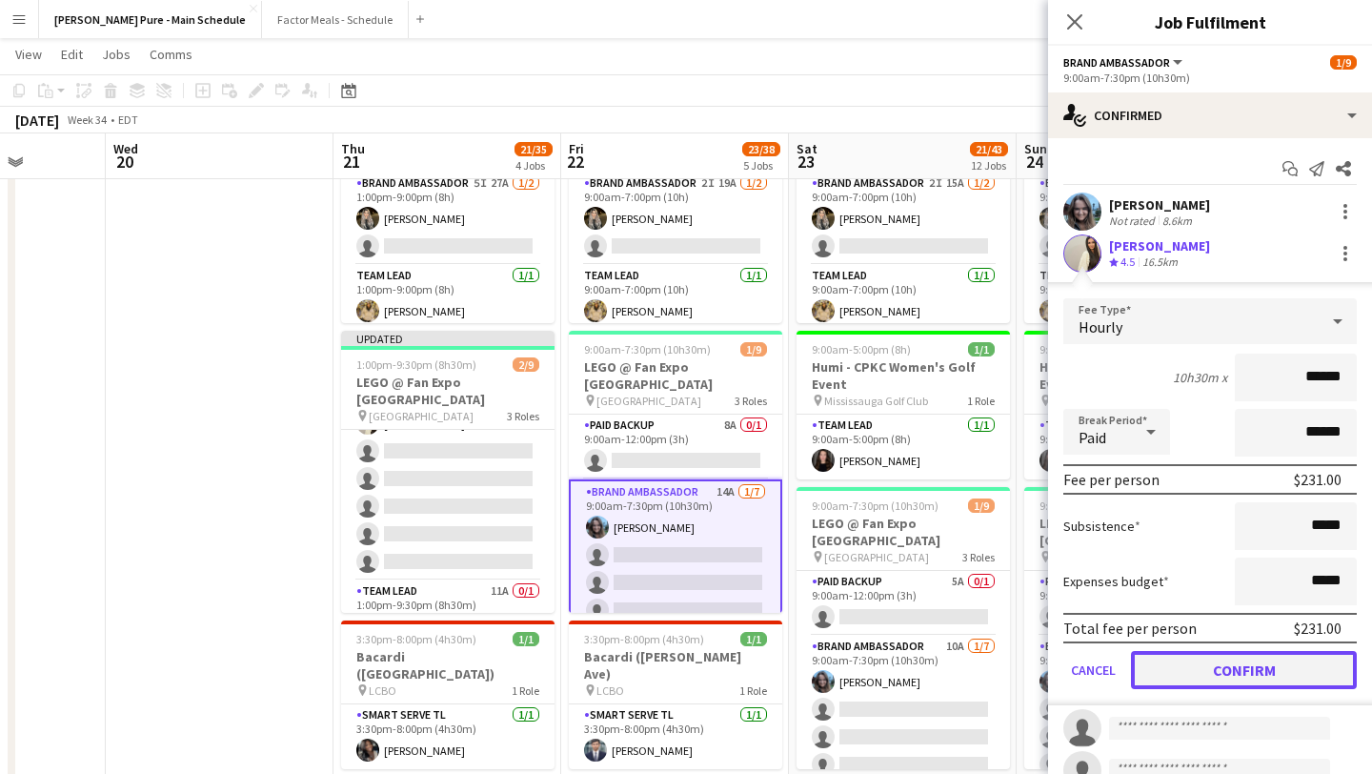
click at [1246, 673] on button "Confirm" at bounding box center [1244, 670] width 226 height 38
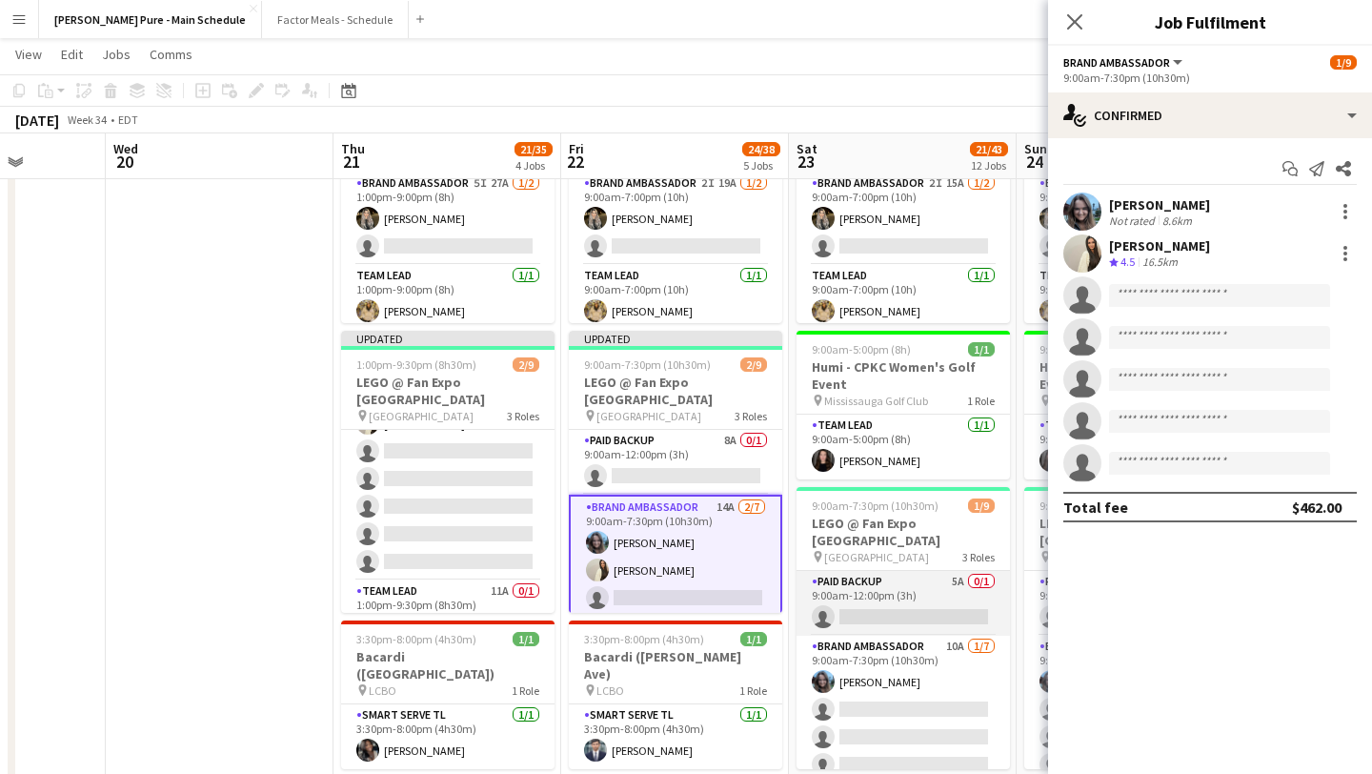
scroll to position [0, 587]
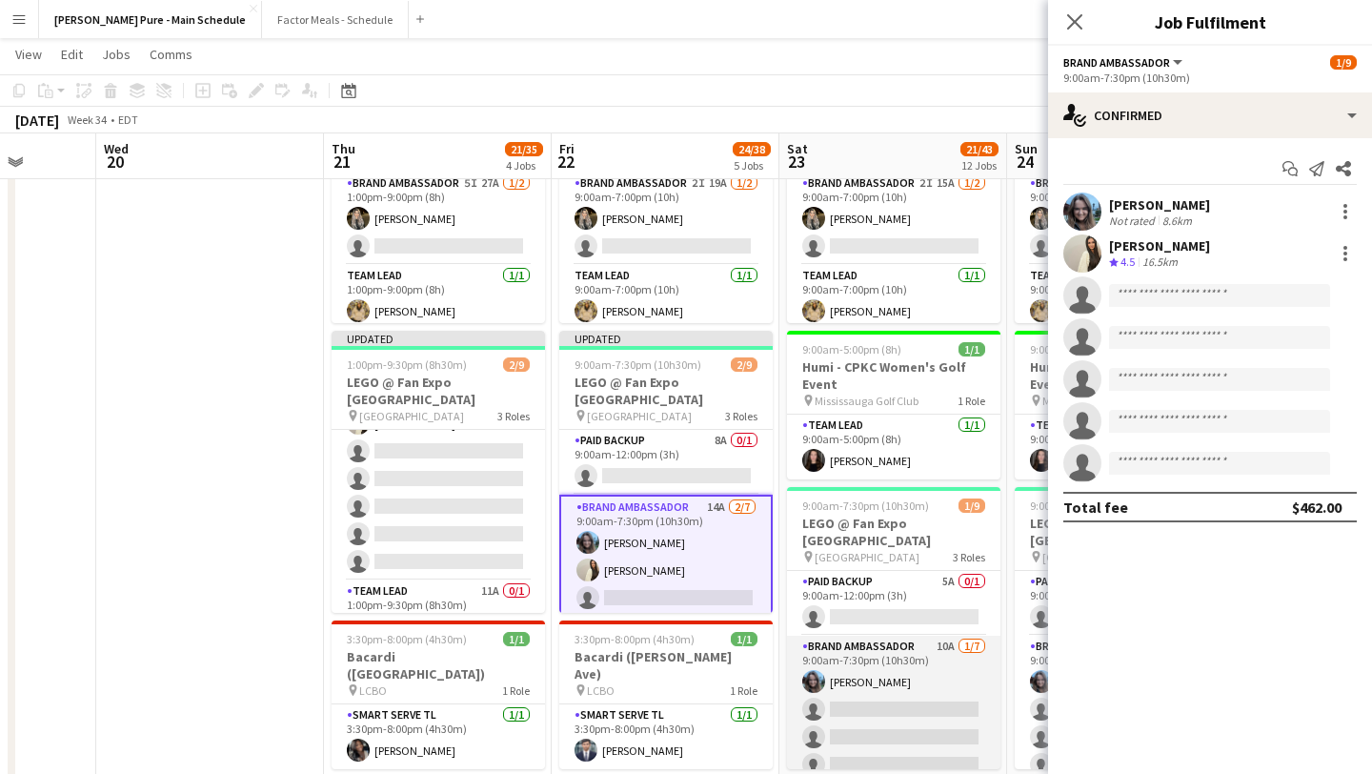
click at [877, 696] on app-card-role "Brand Ambassador 10A 1/7 9:00am-7:30pm (10h30m) Liliya Chvalyuk single-neutral-…" at bounding box center [893, 751] width 213 height 231
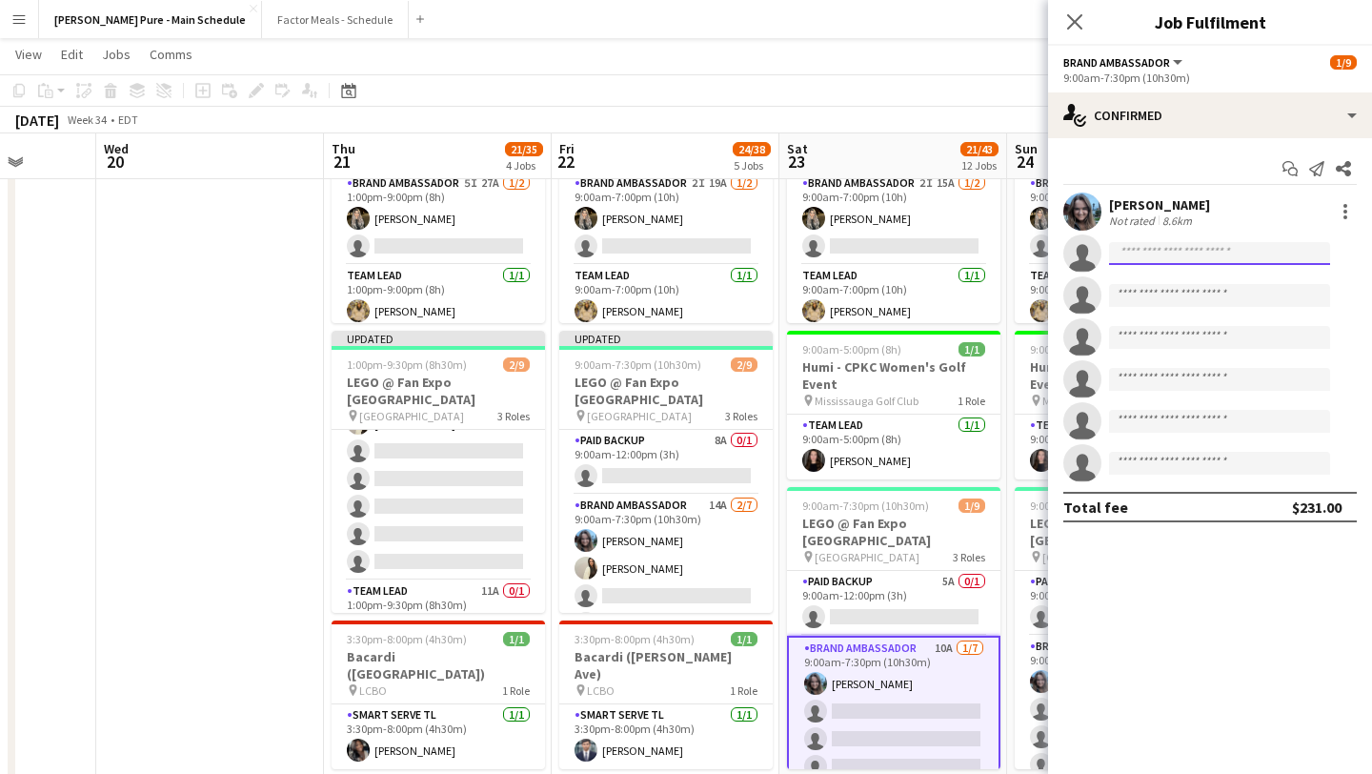
drag, startPoint x: 1158, startPoint y: 250, endPoint x: 1155, endPoint y: 220, distance: 29.7
click at [1158, 250] on input at bounding box center [1219, 253] width 221 height 23
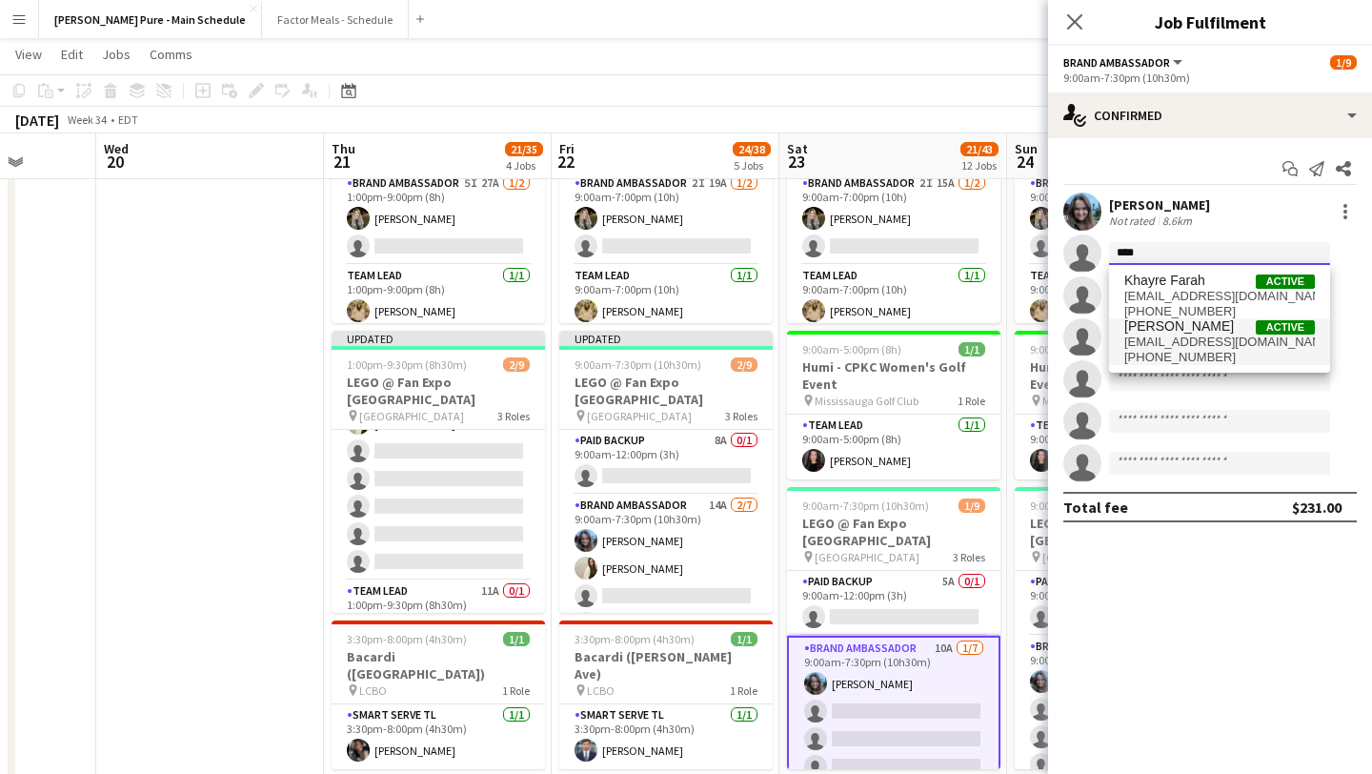
type input "****"
click at [1182, 351] on span "+16475817472" at bounding box center [1219, 357] width 191 height 15
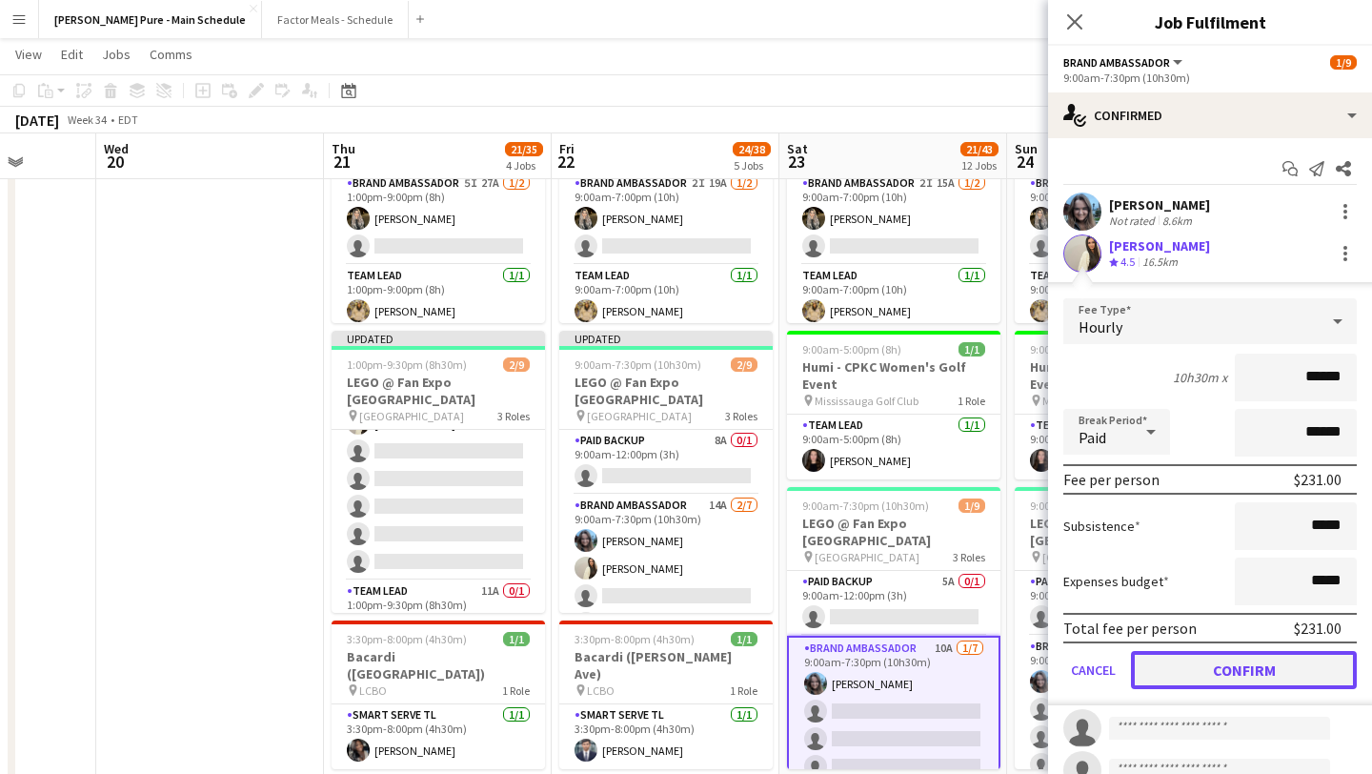
click at [1254, 669] on button "Confirm" at bounding box center [1244, 670] width 226 height 38
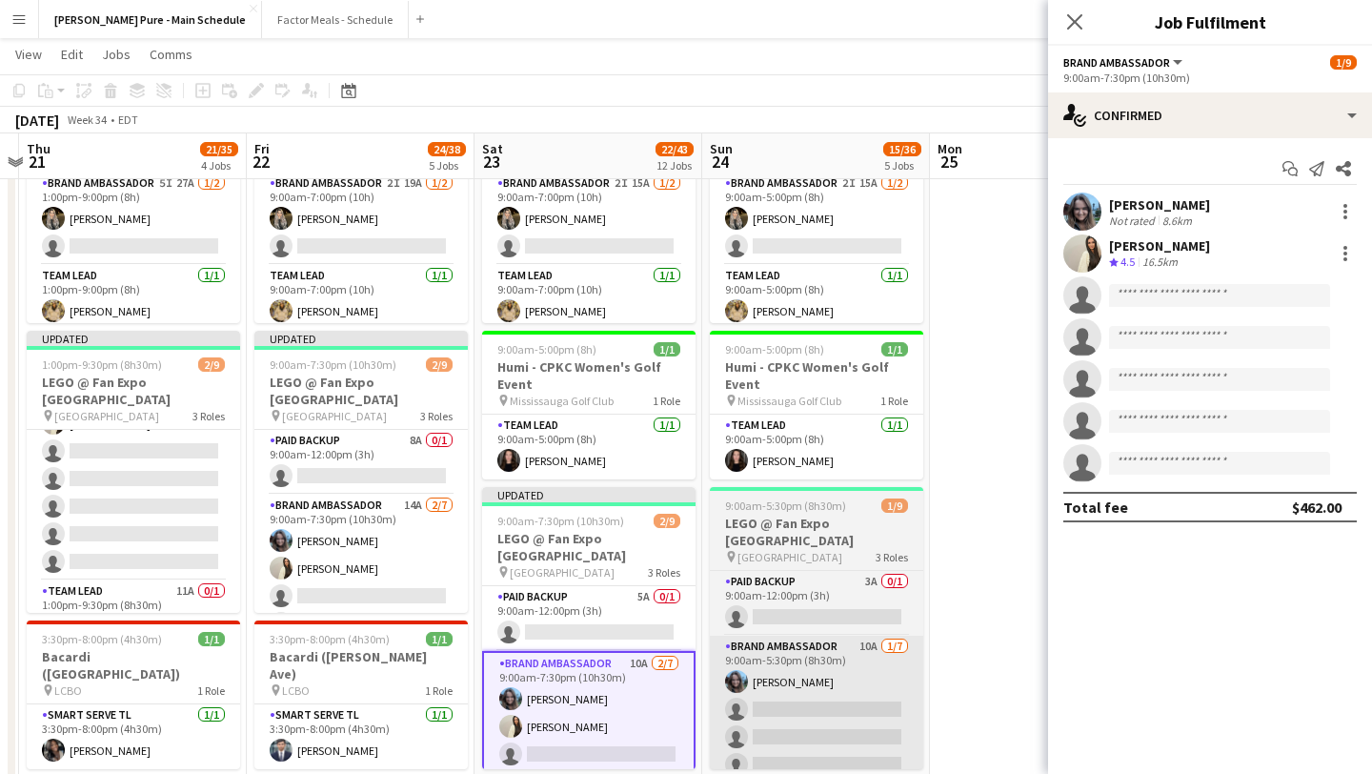
scroll to position [0, 898]
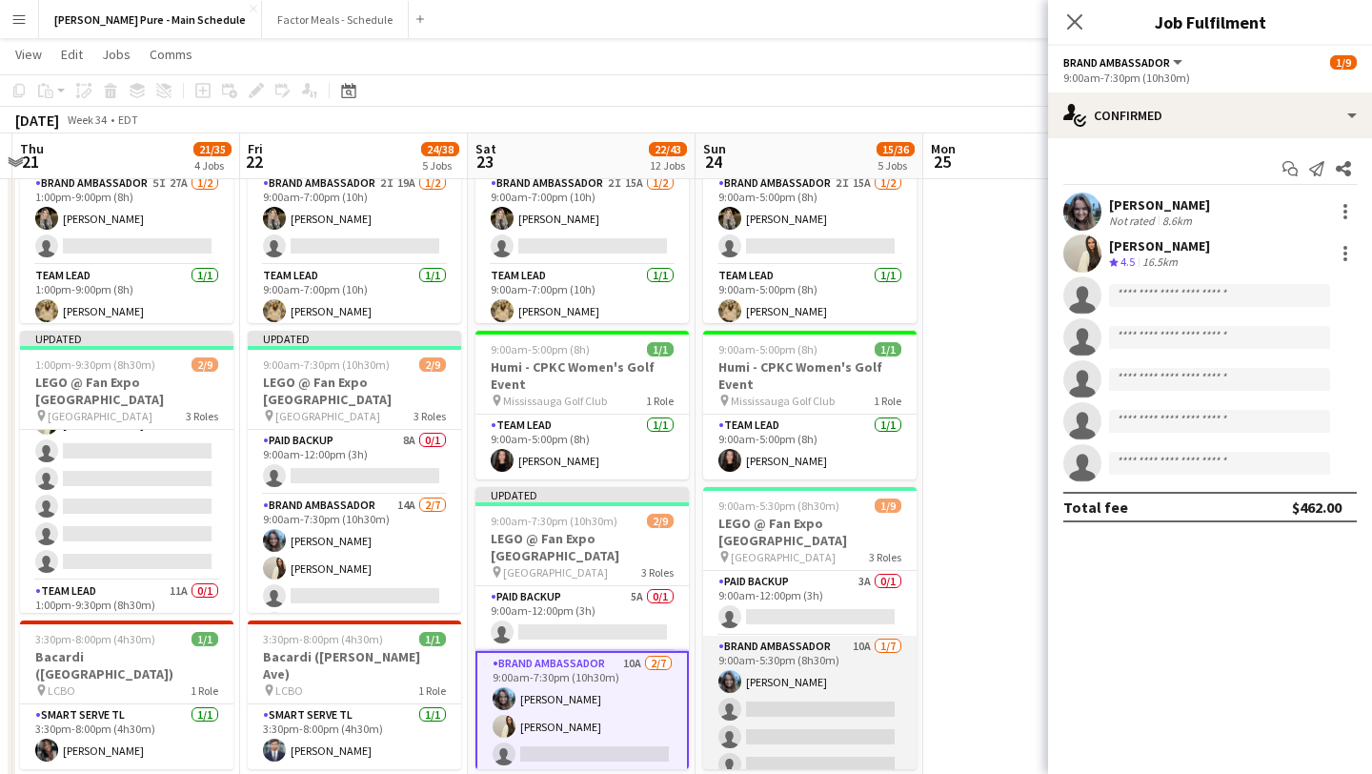
click at [802, 728] on app-card-role "Brand Ambassador 10A 1/7 9:00am-5:30pm (8h30m) Liliya Chvalyuk single-neutral-a…" at bounding box center [809, 751] width 213 height 231
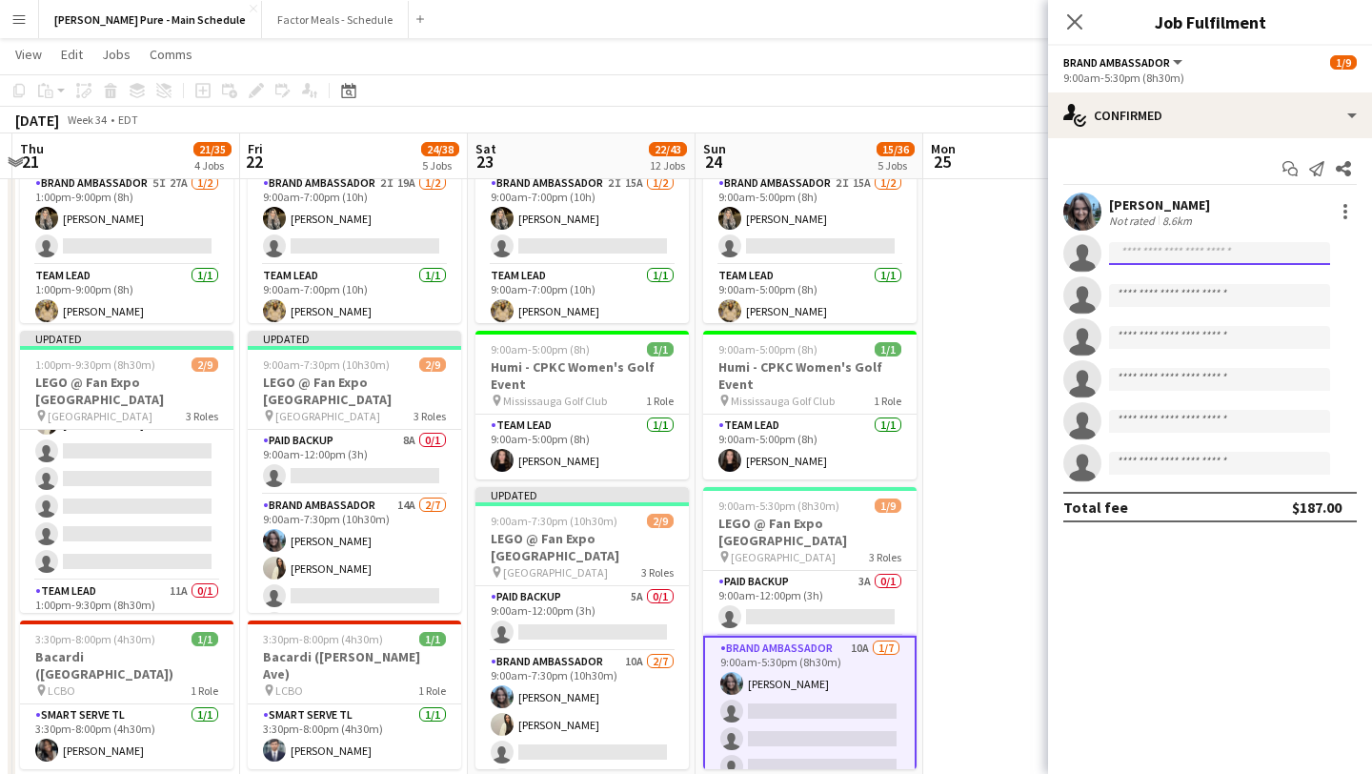
click at [1152, 251] on input at bounding box center [1219, 253] width 221 height 23
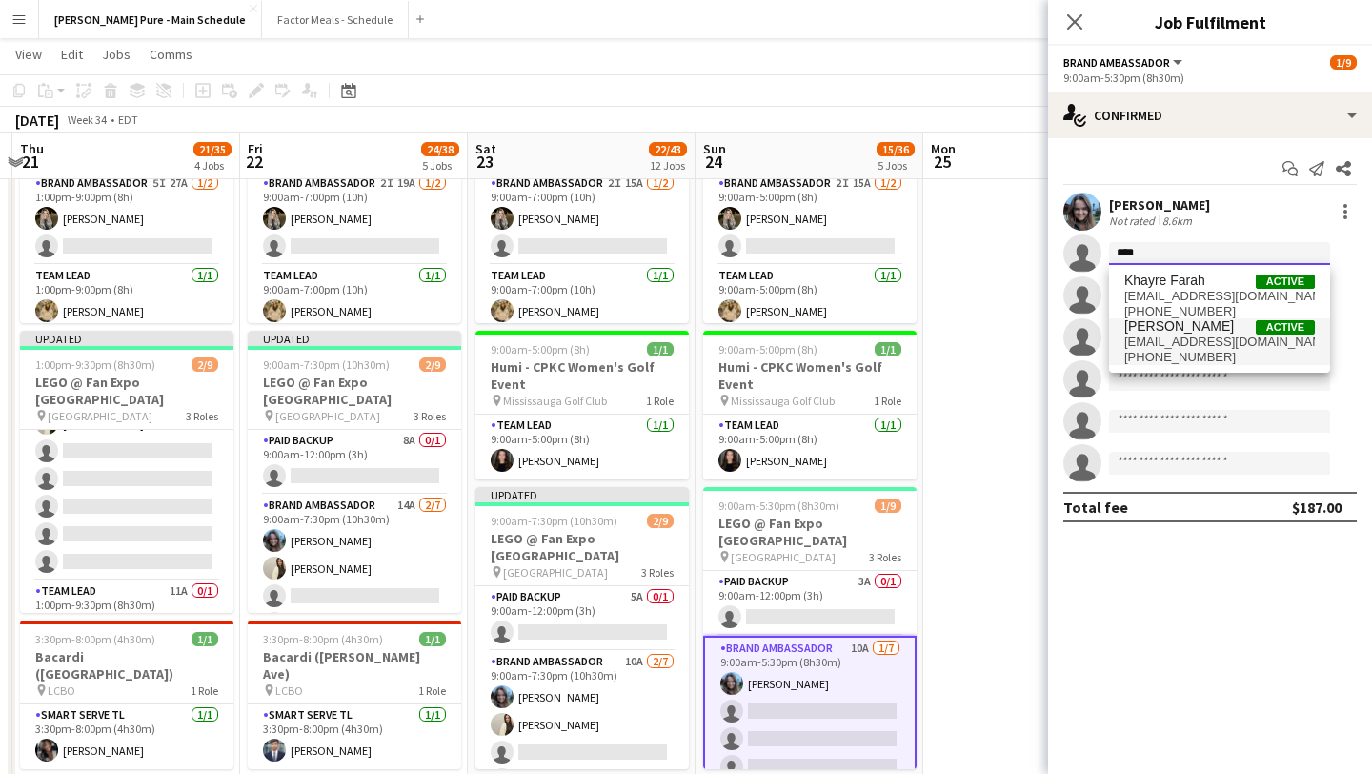
type input "****"
click at [1197, 349] on span "faranouri@gmail.com" at bounding box center [1219, 341] width 191 height 15
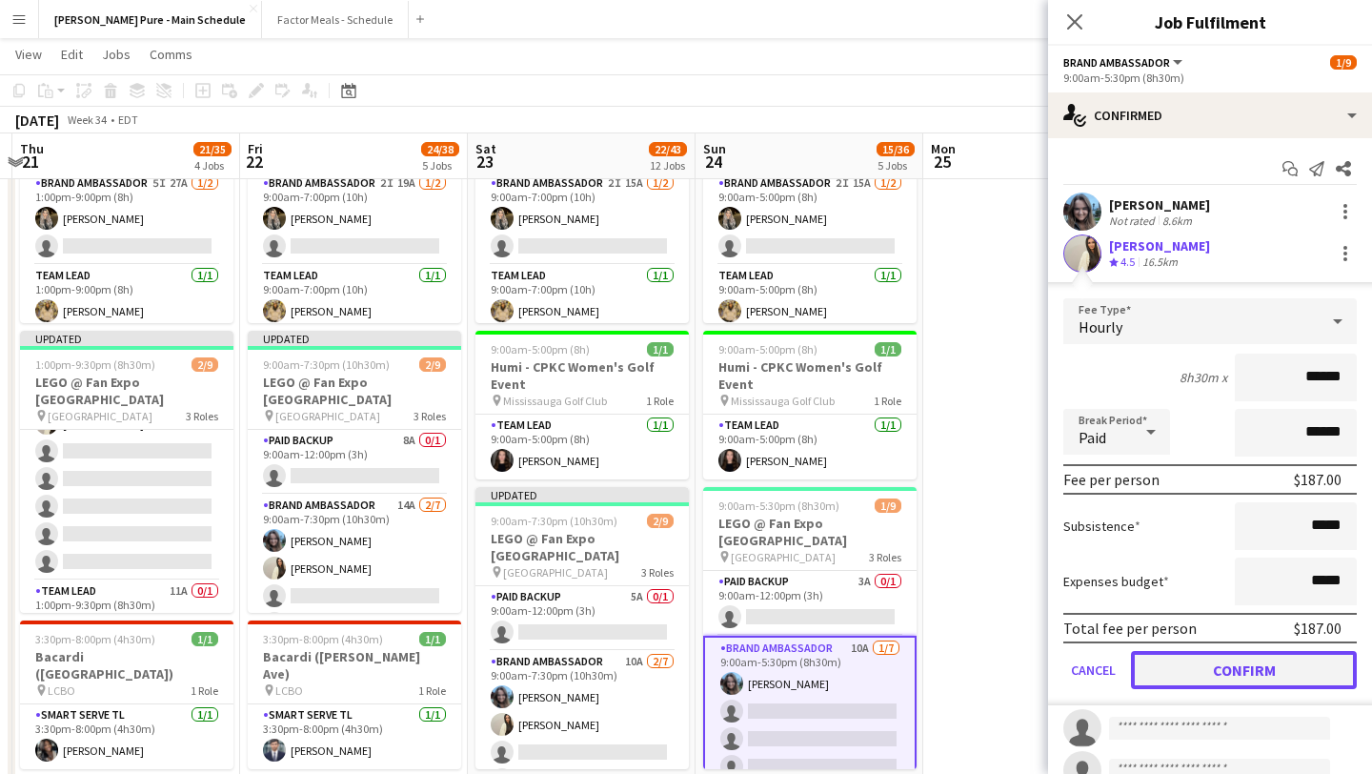
click at [1237, 672] on button "Confirm" at bounding box center [1244, 670] width 226 height 38
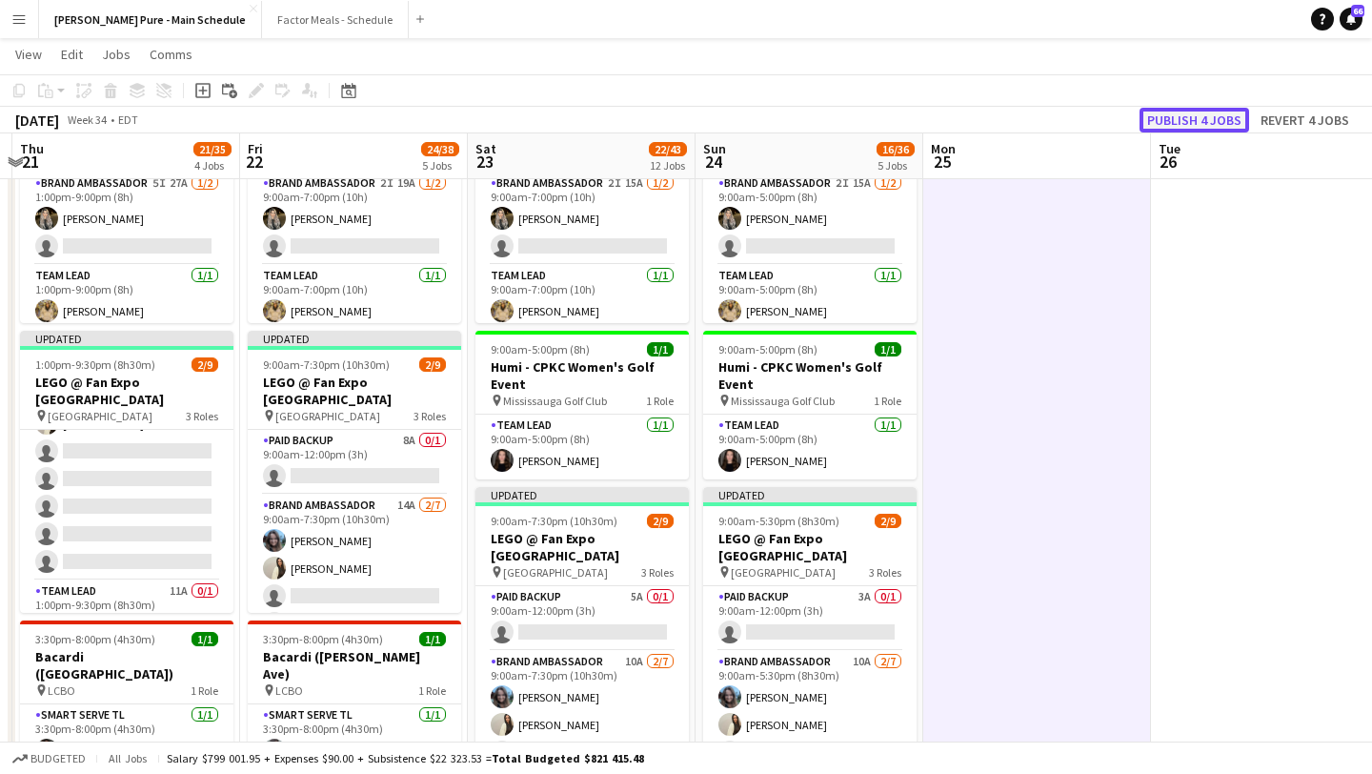
click at [1207, 111] on button "Publish 4 jobs" at bounding box center [1195, 120] width 110 height 25
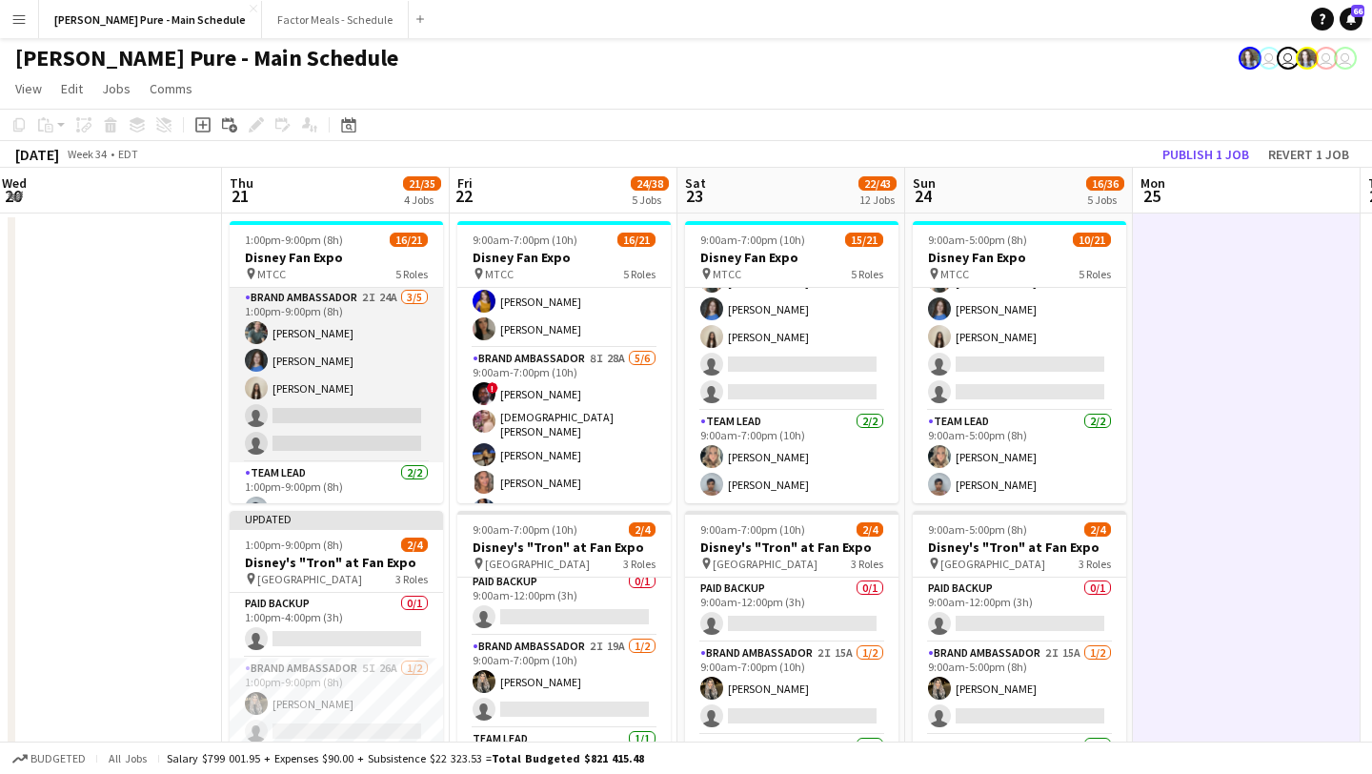
scroll to position [490, 0]
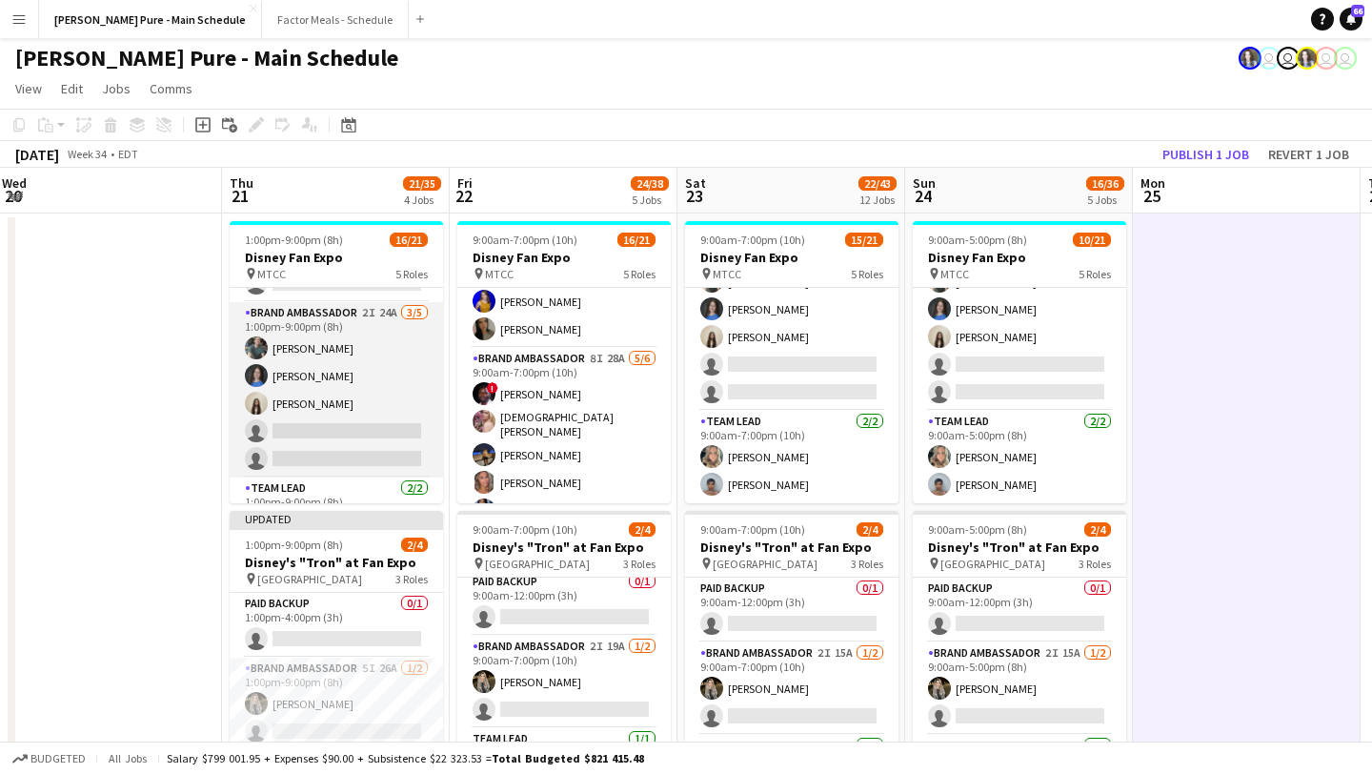
click at [333, 434] on app-card-role "Brand Ambassador 2I 24A 3/5 1:00pm-9:00pm (8h) Dylan Watts Annika Dringenberg G…" at bounding box center [336, 389] width 213 height 175
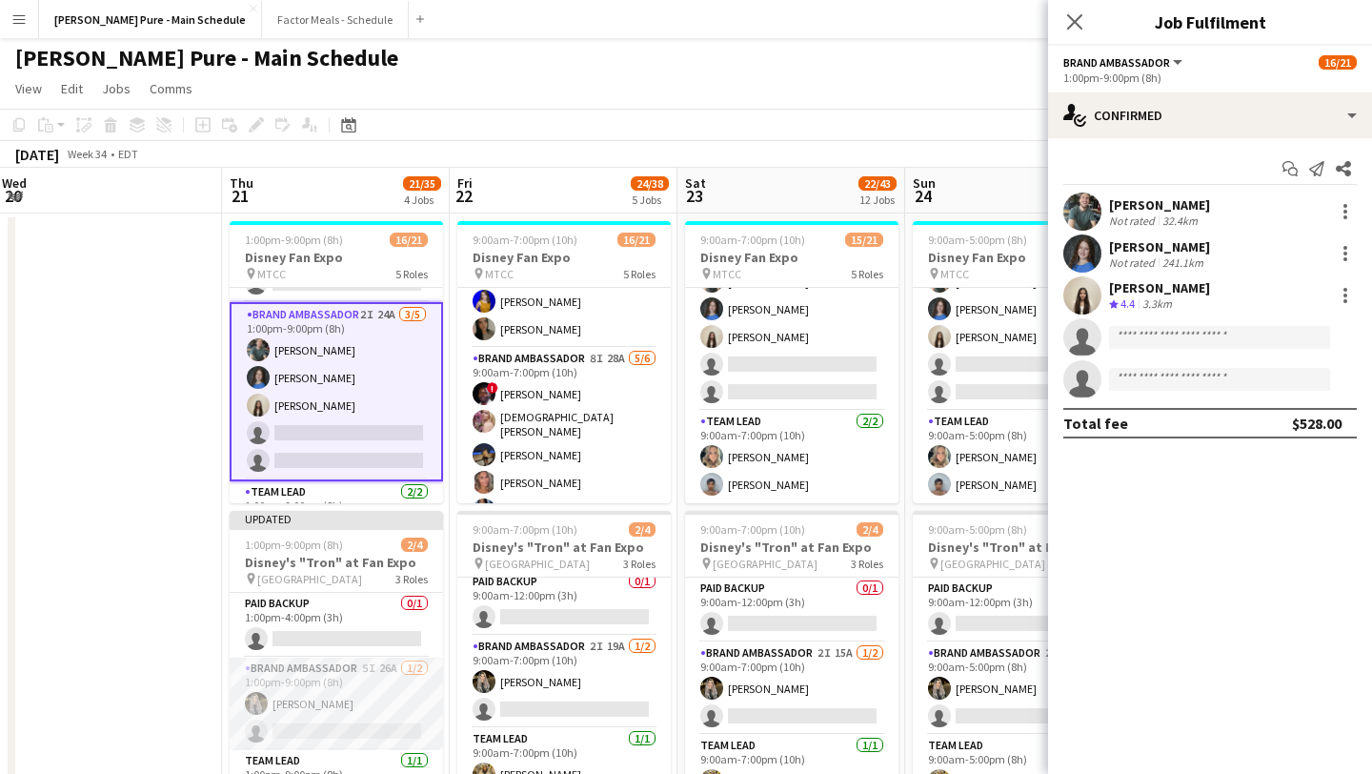
click at [364, 712] on app-card-role "Brand Ambassador 5I 26A 1/2 1:00pm-9:00pm (8h) Sohila Azimi single-neutral-acti…" at bounding box center [336, 703] width 213 height 92
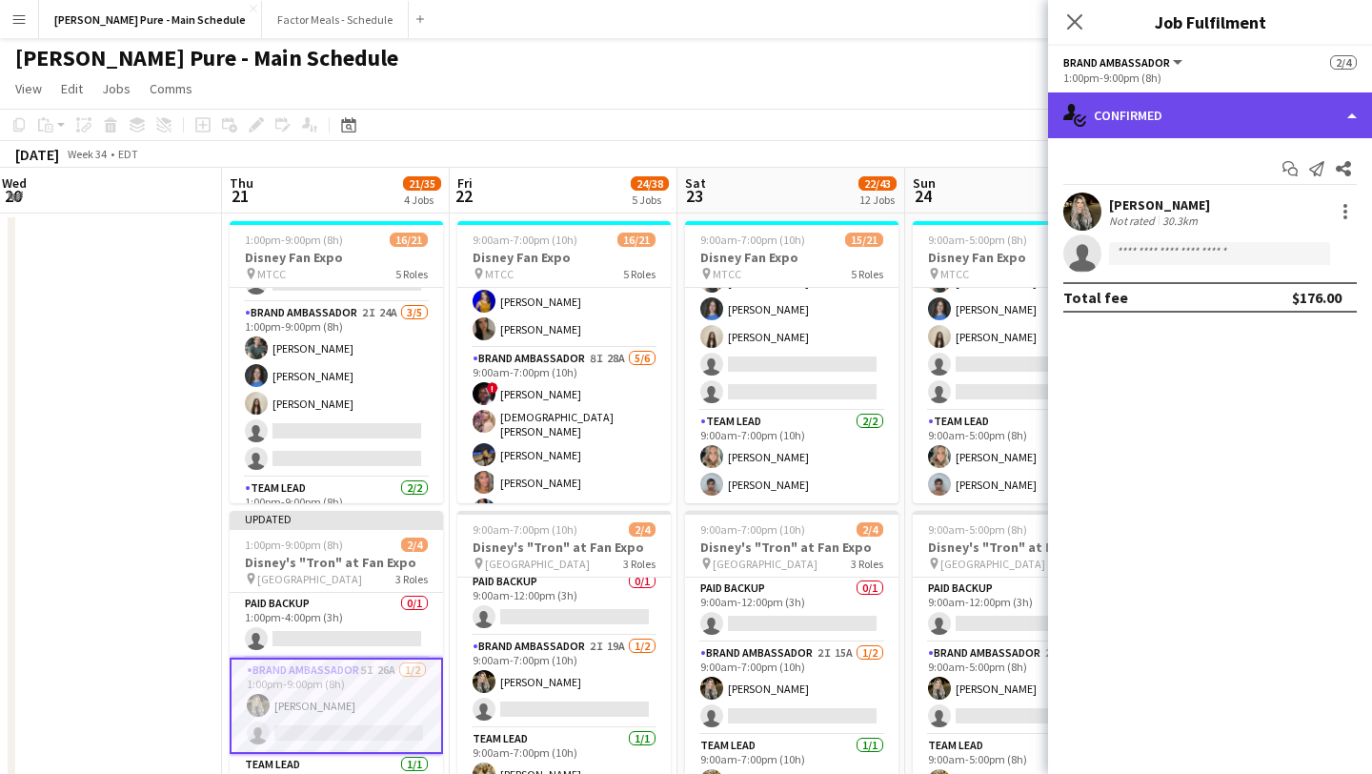
click at [1316, 104] on div "single-neutral-actions-check-2 Confirmed" at bounding box center [1210, 115] width 324 height 46
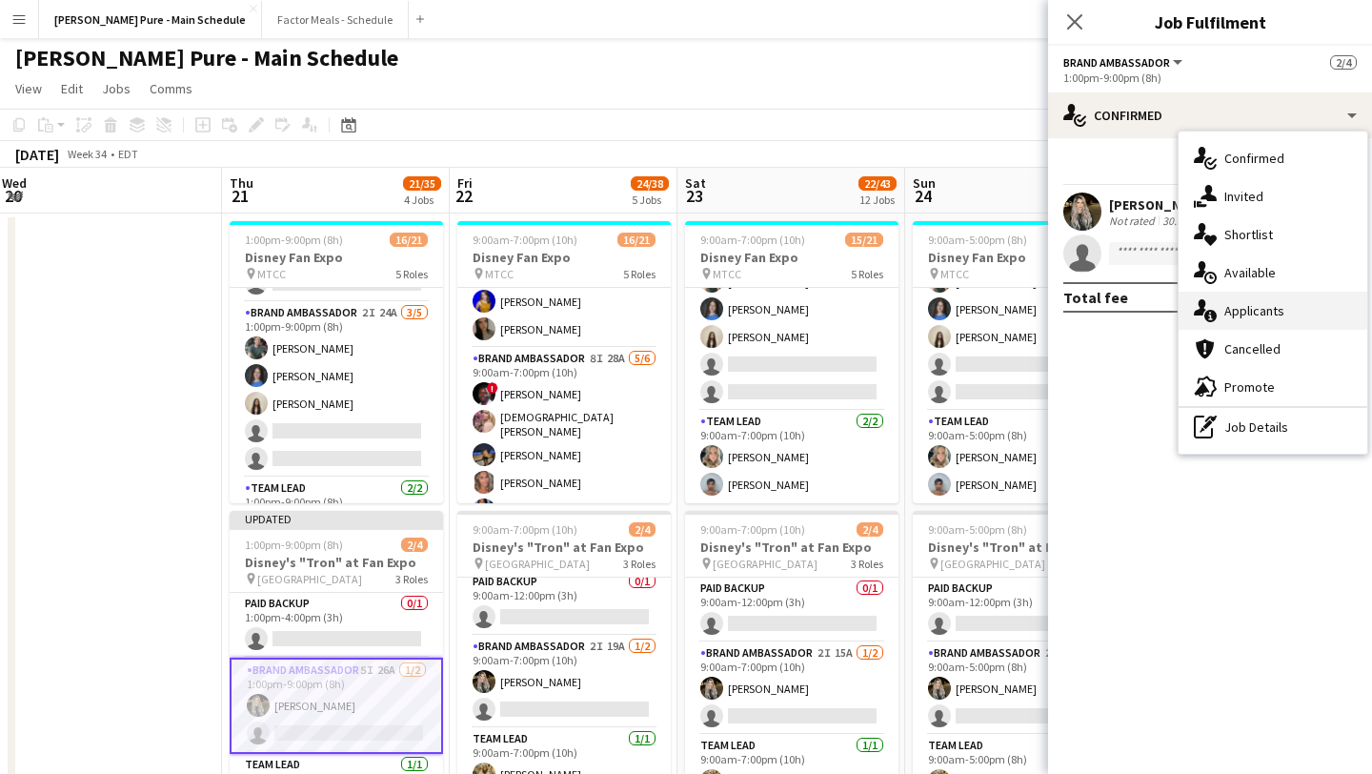
click at [1292, 308] on div "single-neutral-actions-information Applicants" at bounding box center [1273, 311] width 189 height 38
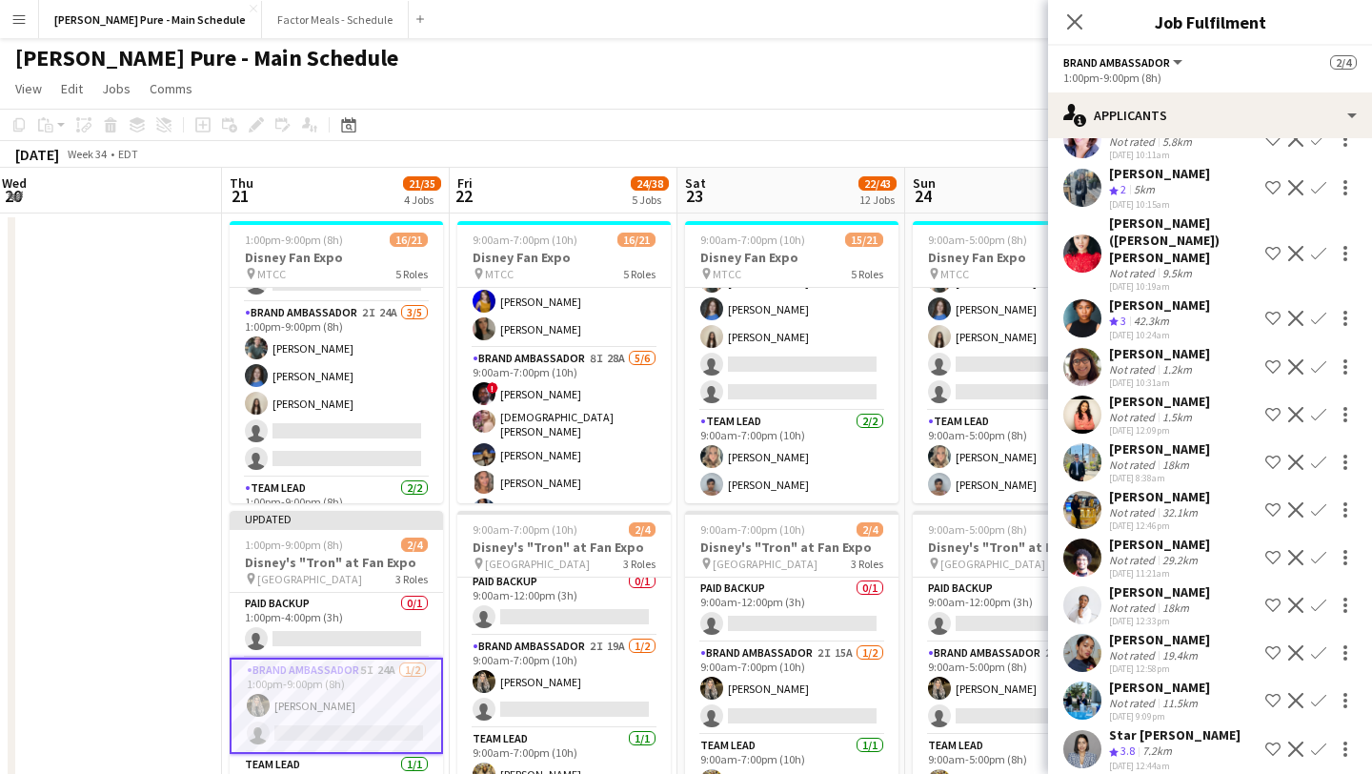
scroll to position [527, 0]
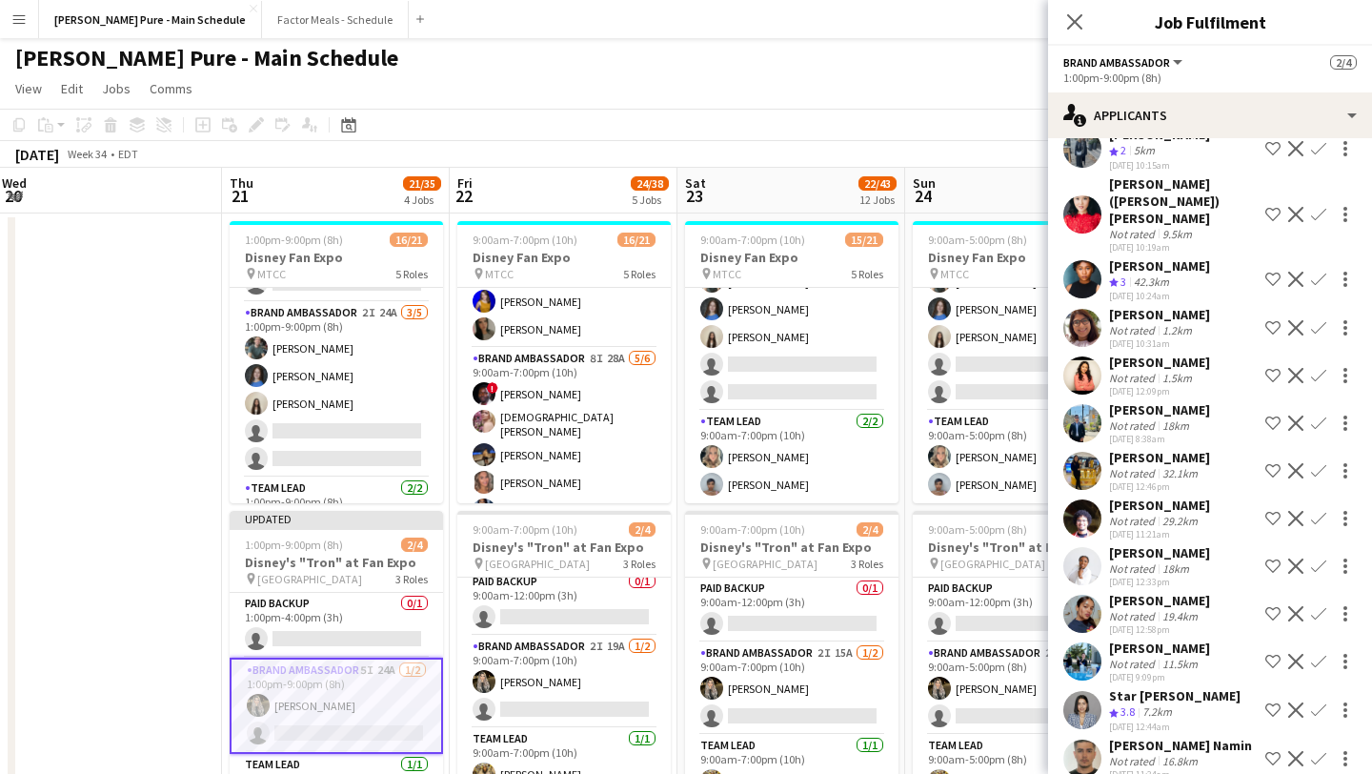
click at [1084, 195] on app-user-avatar at bounding box center [1082, 214] width 38 height 38
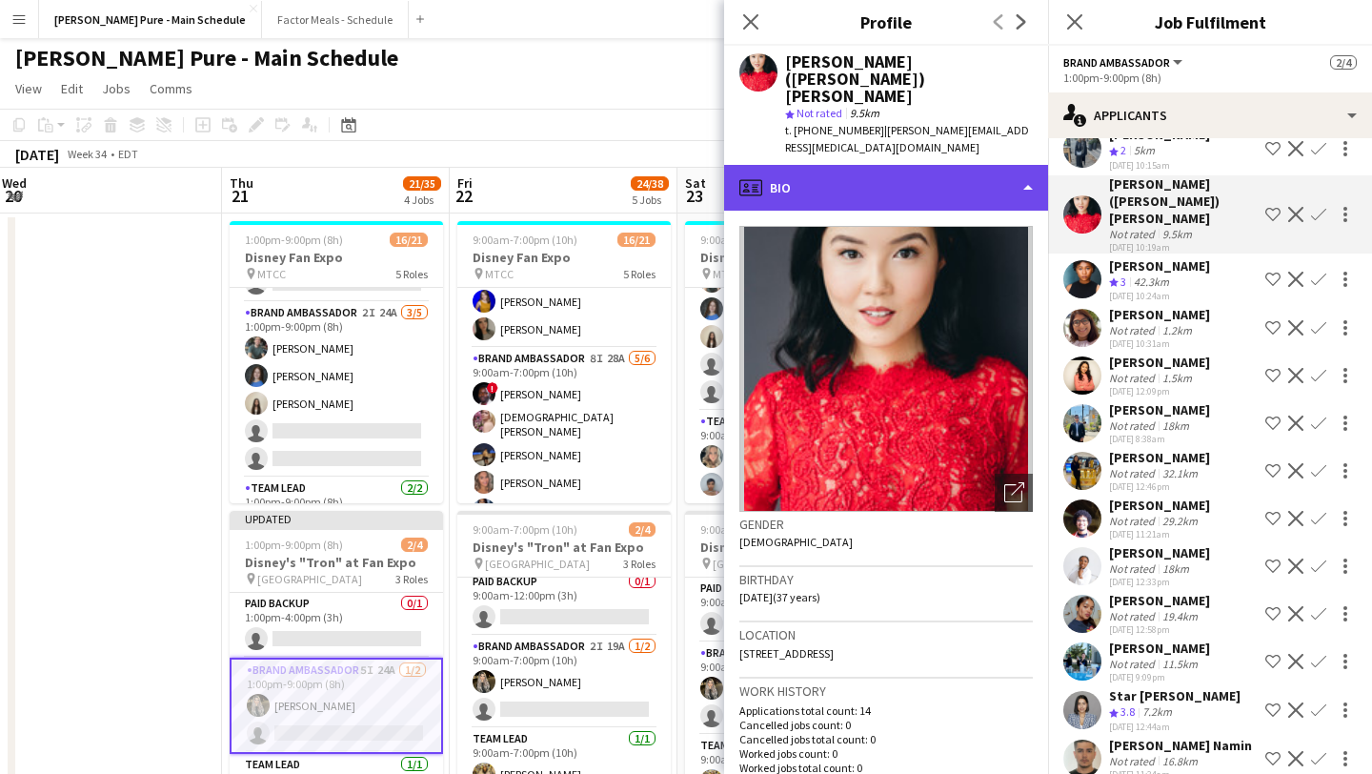
click at [1003, 165] on div "profile Bio" at bounding box center [886, 188] width 324 height 46
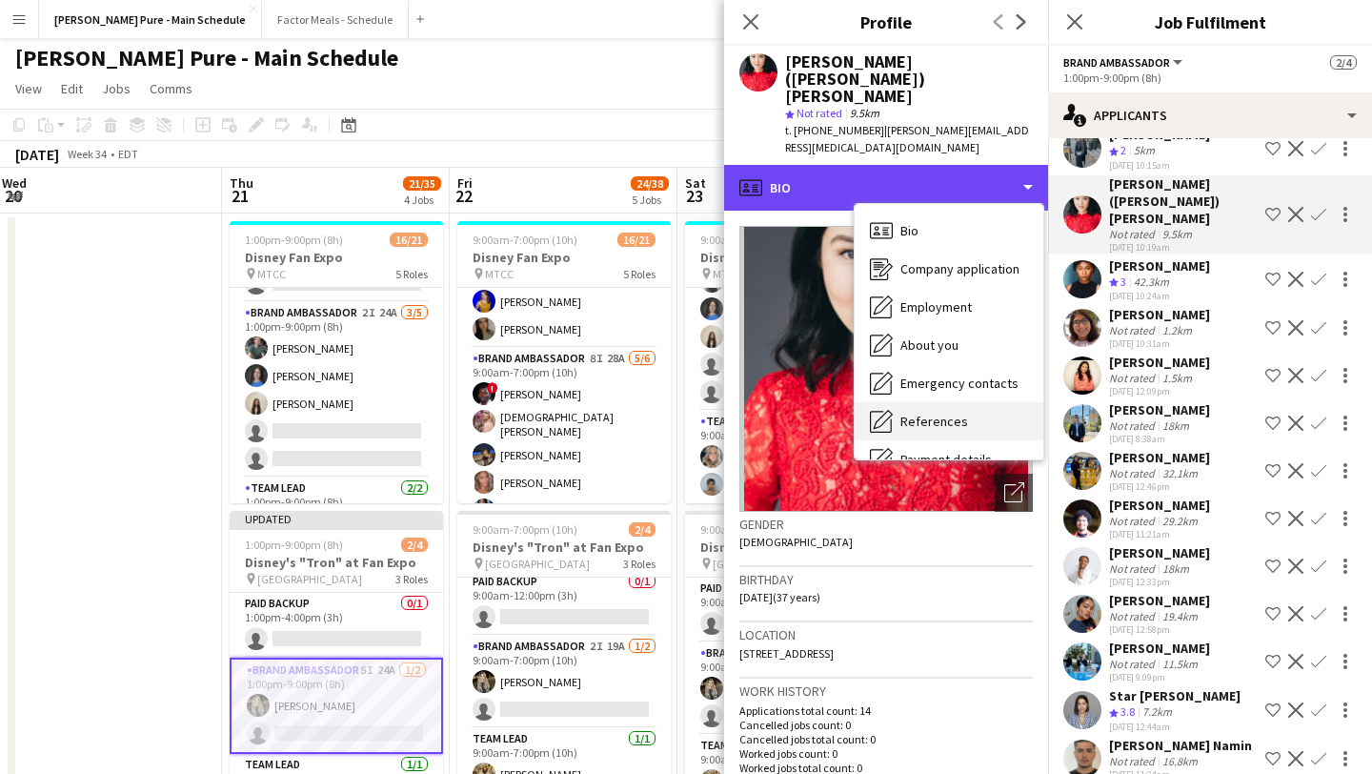
scroll to position [141, 0]
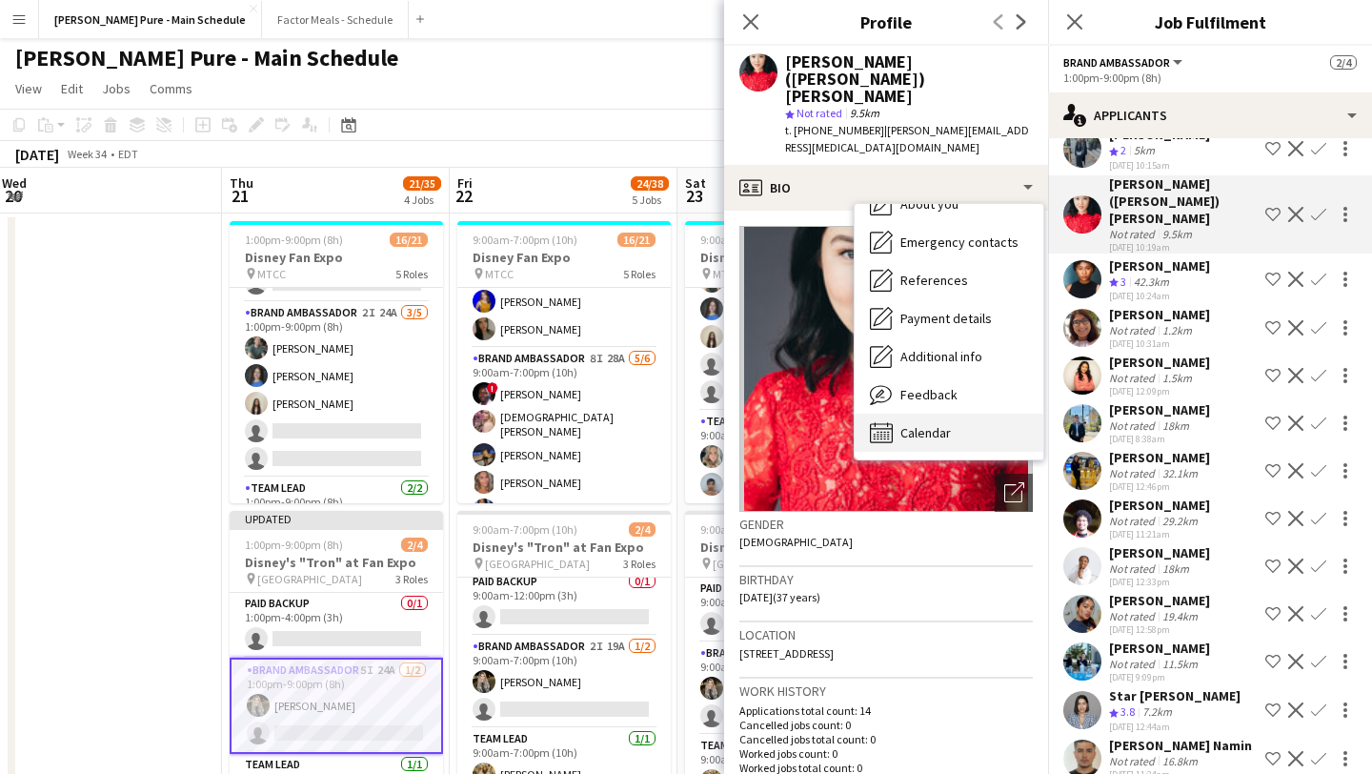
click at [965, 414] on div "Calendar Calendar" at bounding box center [949, 433] width 189 height 38
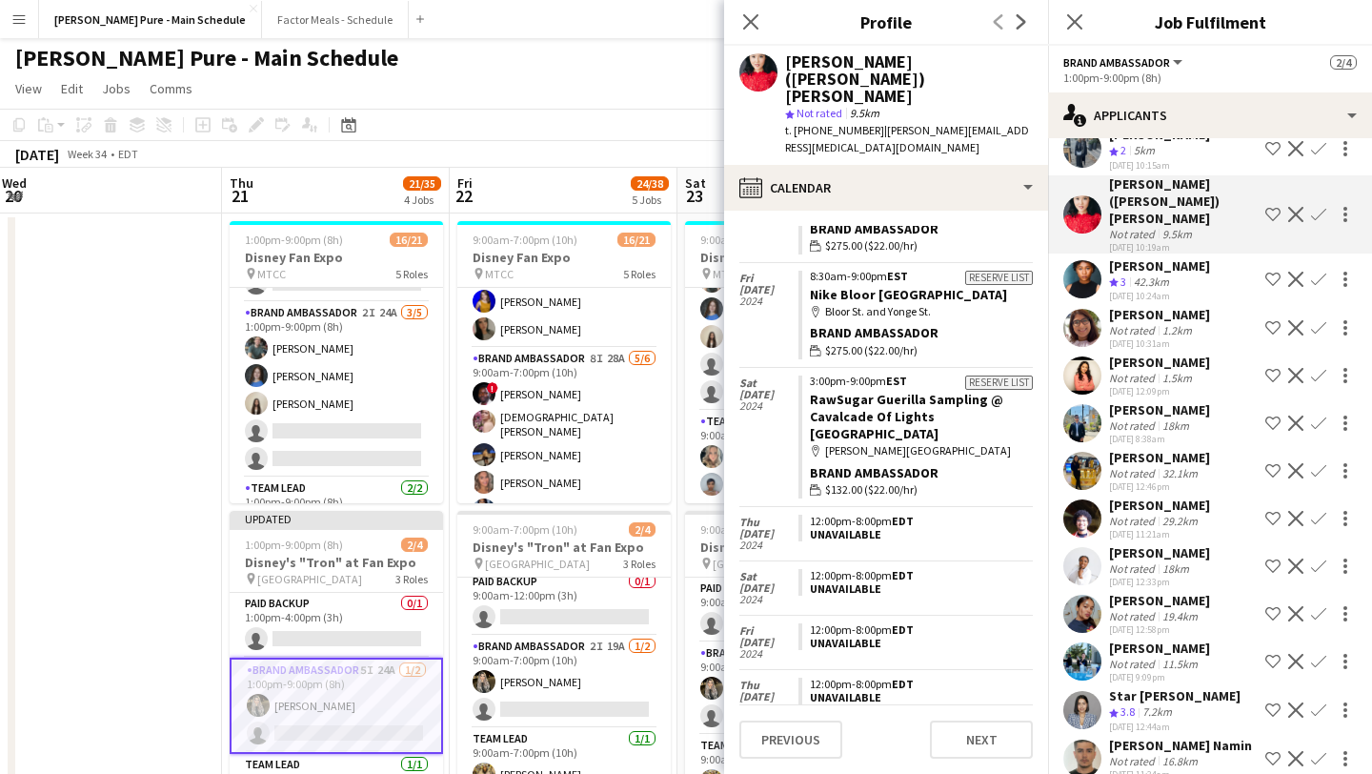
scroll to position [1740, 0]
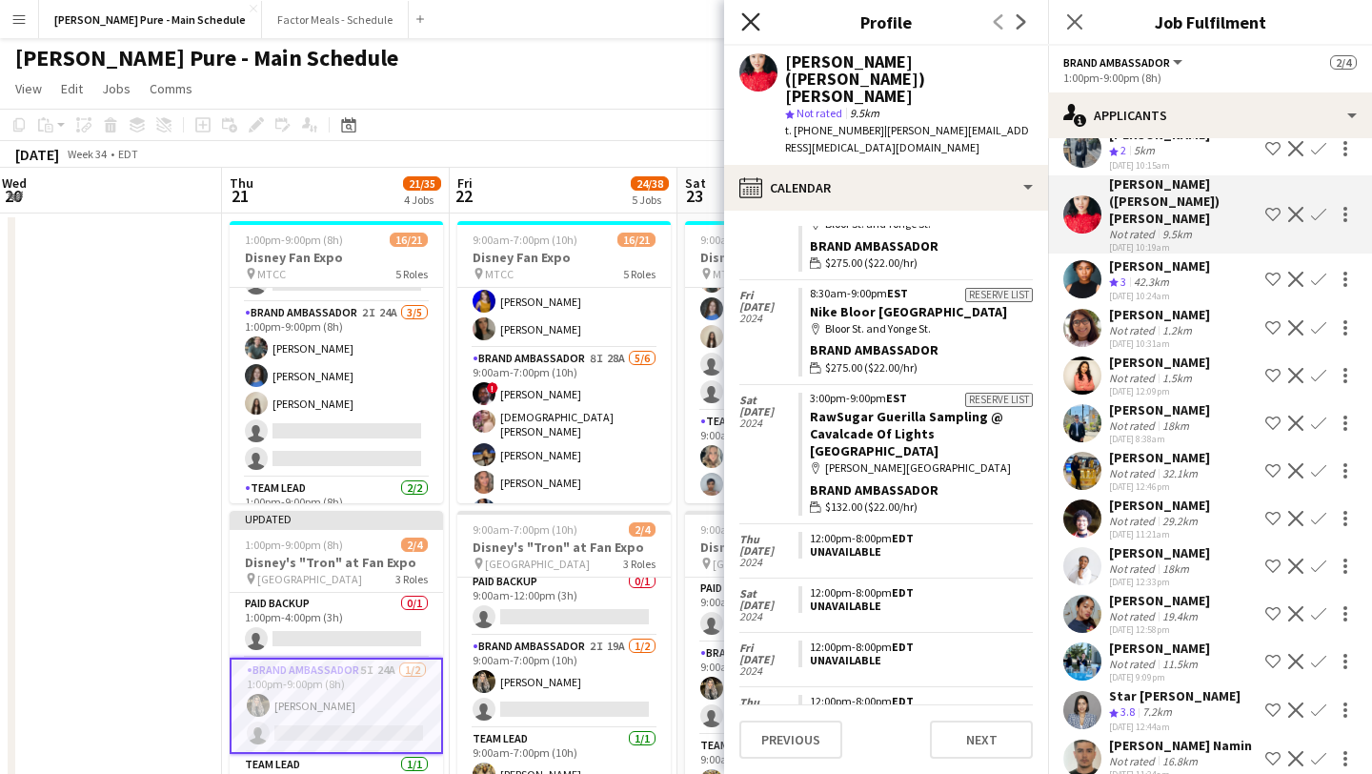
click at [743, 18] on icon "Close pop-in" at bounding box center [750, 21] width 18 height 18
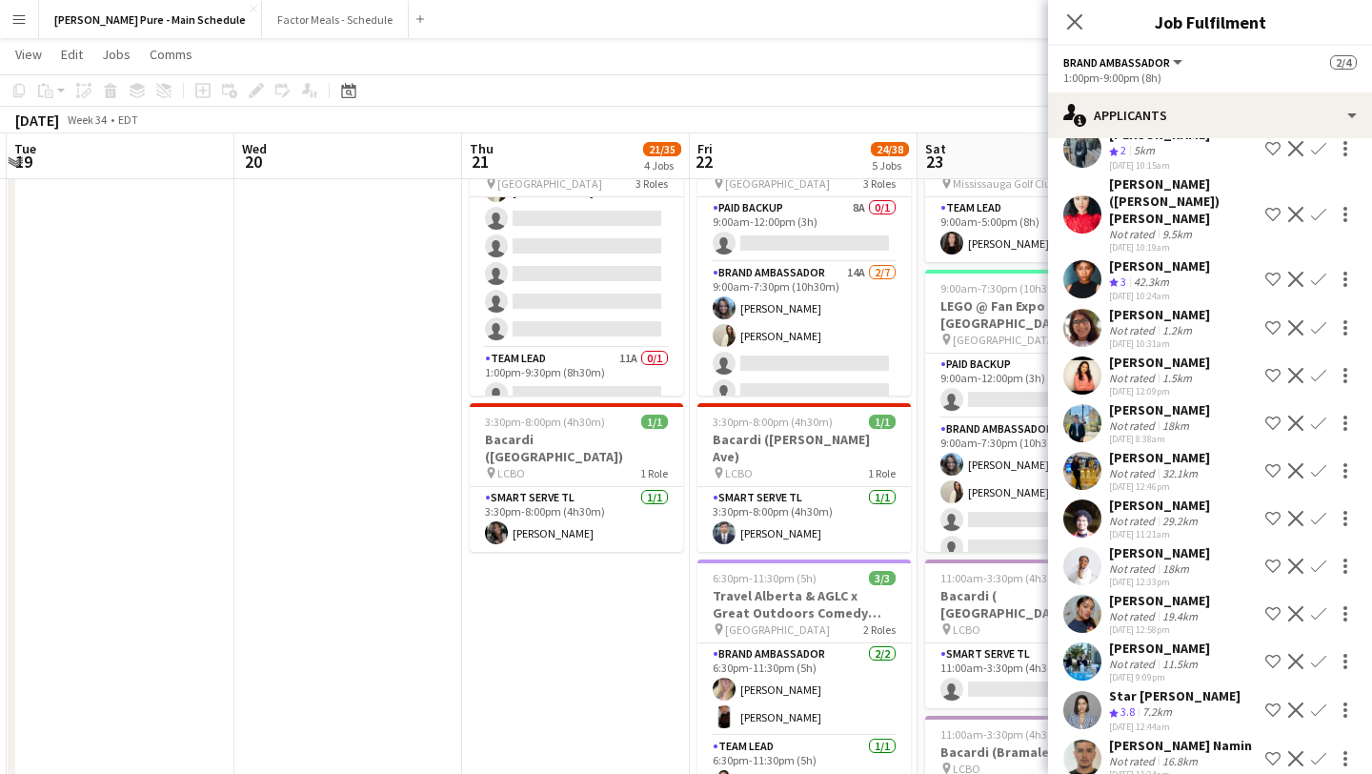
scroll to position [569, 0]
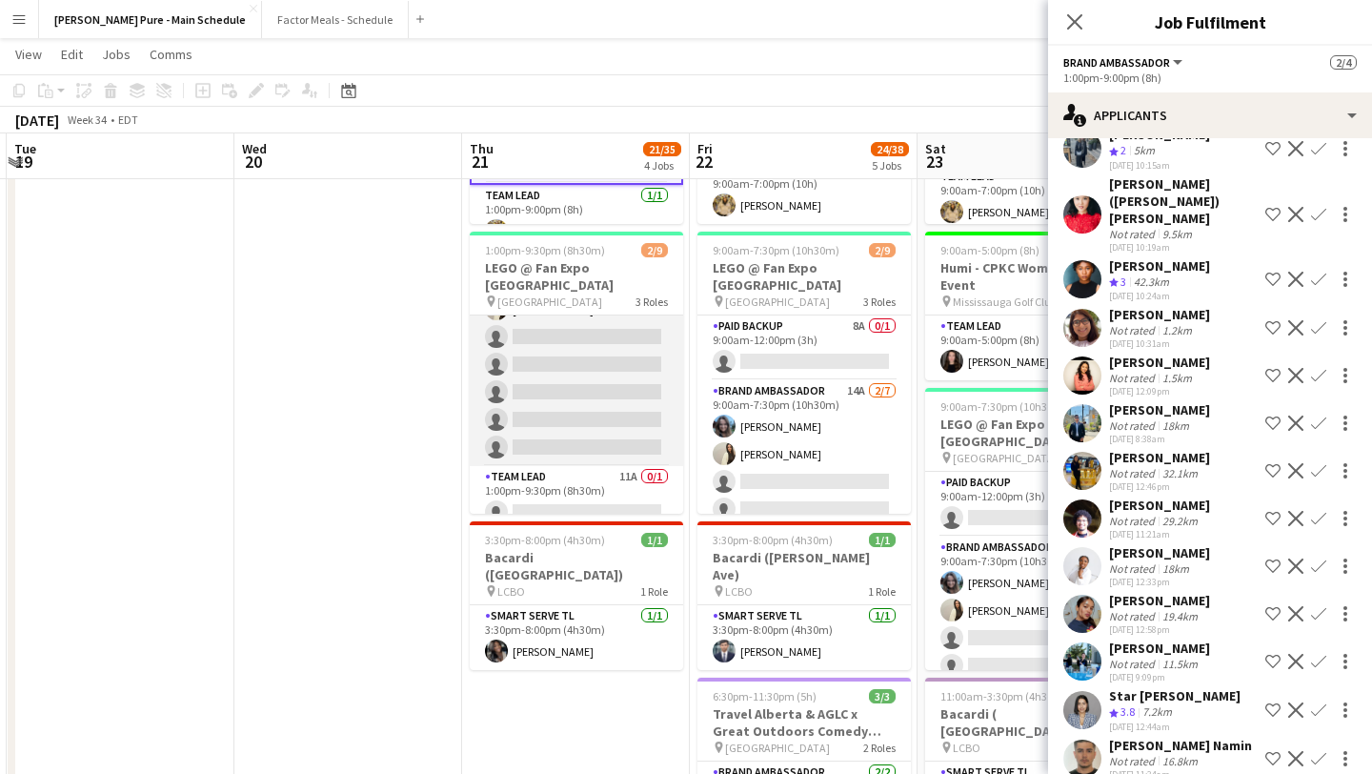
click at [600, 421] on app-card-role "Brand Ambassador 17A 2/7 1:00pm-9:30pm (8h30m) Liliya Chvalyuk Fara Nouri singl…" at bounding box center [576, 350] width 213 height 231
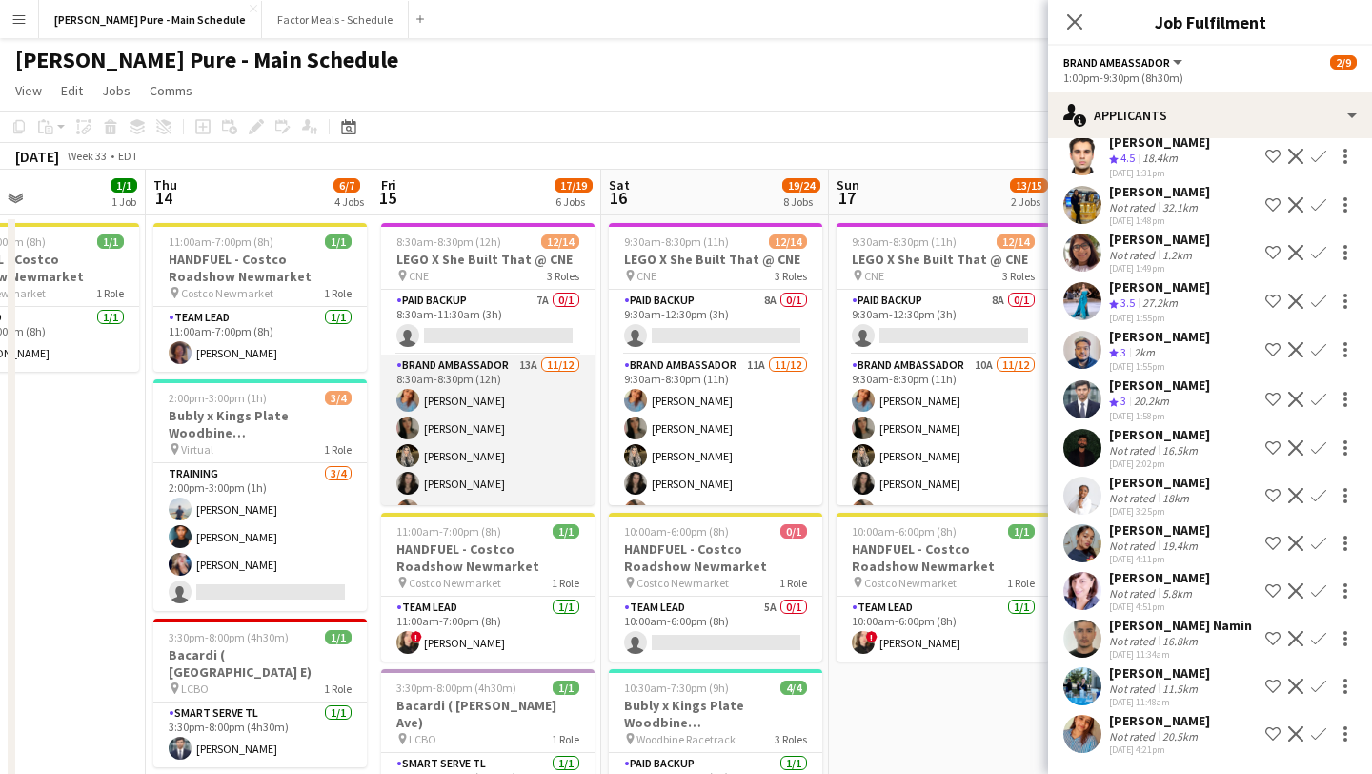
scroll to position [283, 0]
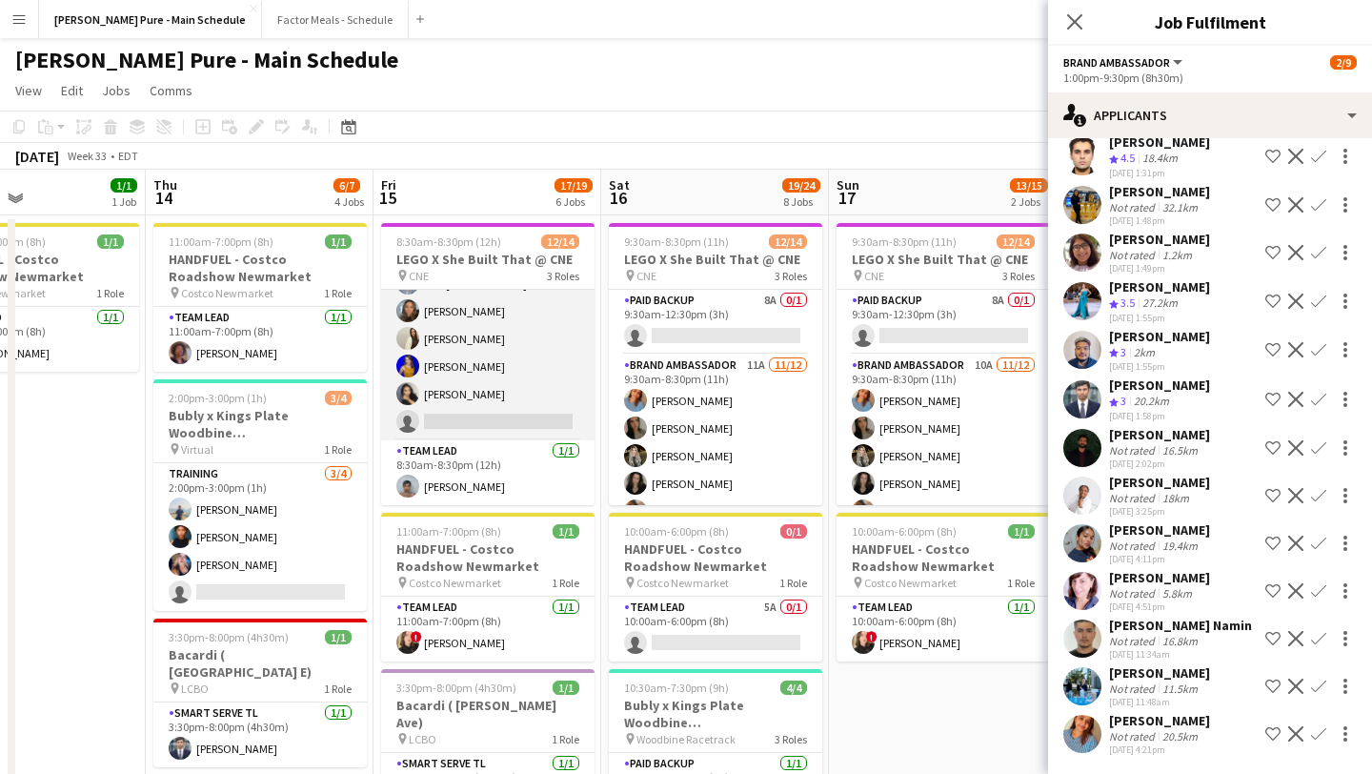
click at [506, 407] on app-card-role "Brand Ambassador 13A 11/12 8:30am-8:30pm (12h) Sukhmani Kaur Sarah Nuri Sohila …" at bounding box center [487, 255] width 213 height 369
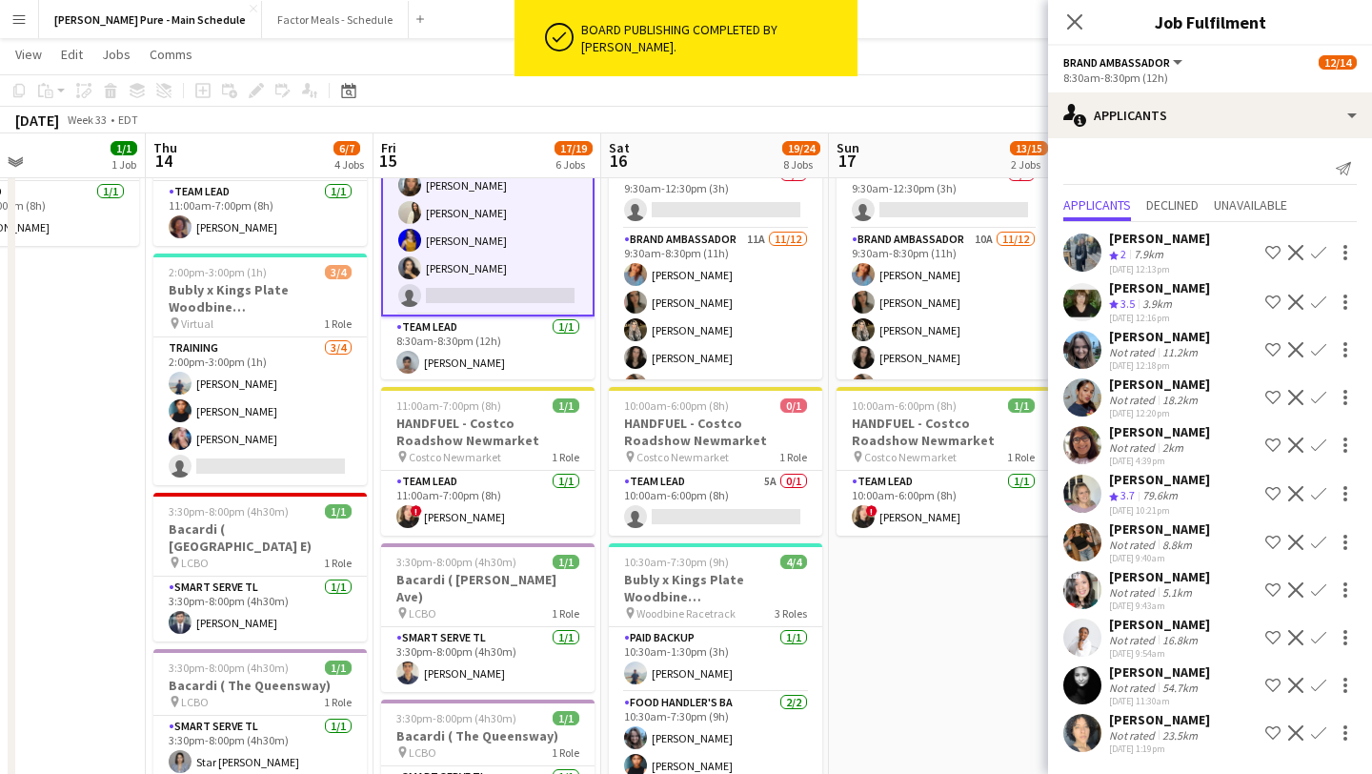
scroll to position [0, 0]
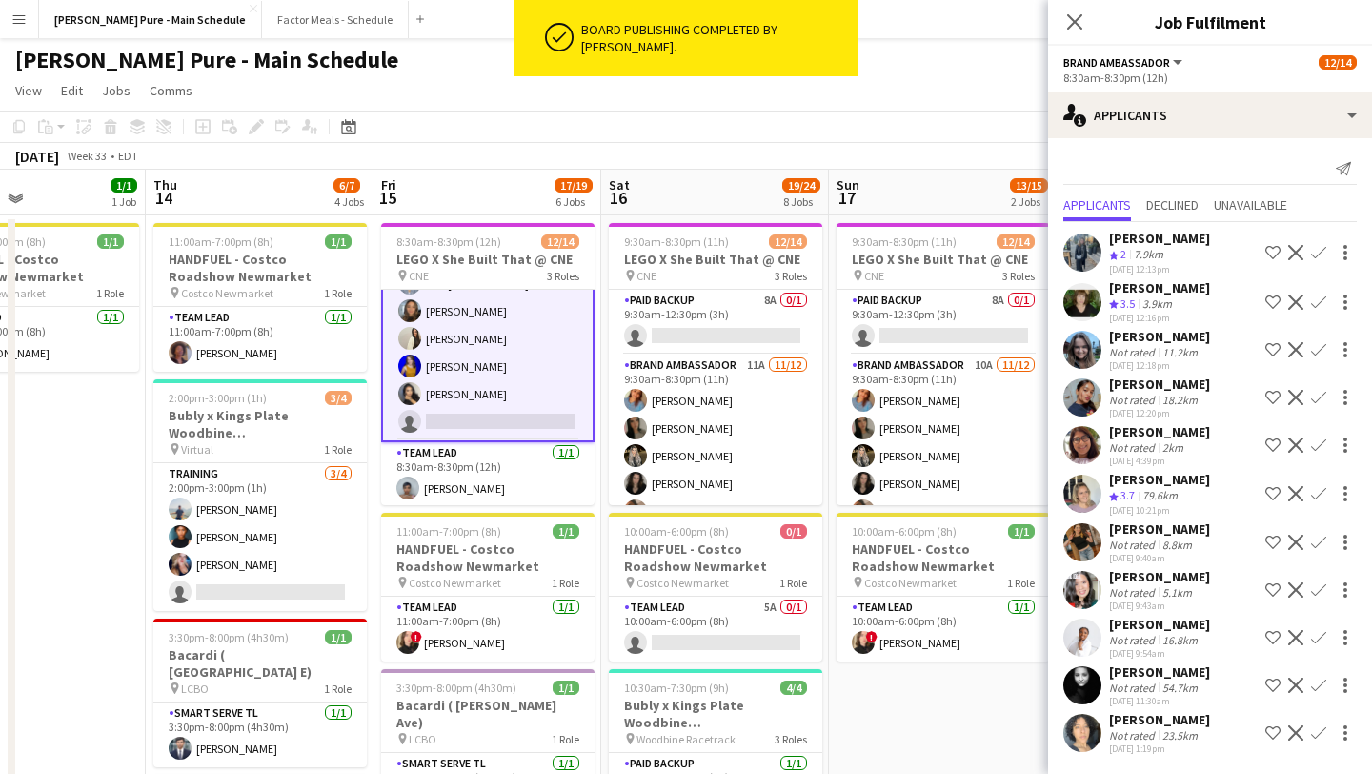
click at [1090, 735] on app-user-avatar at bounding box center [1082, 733] width 38 height 38
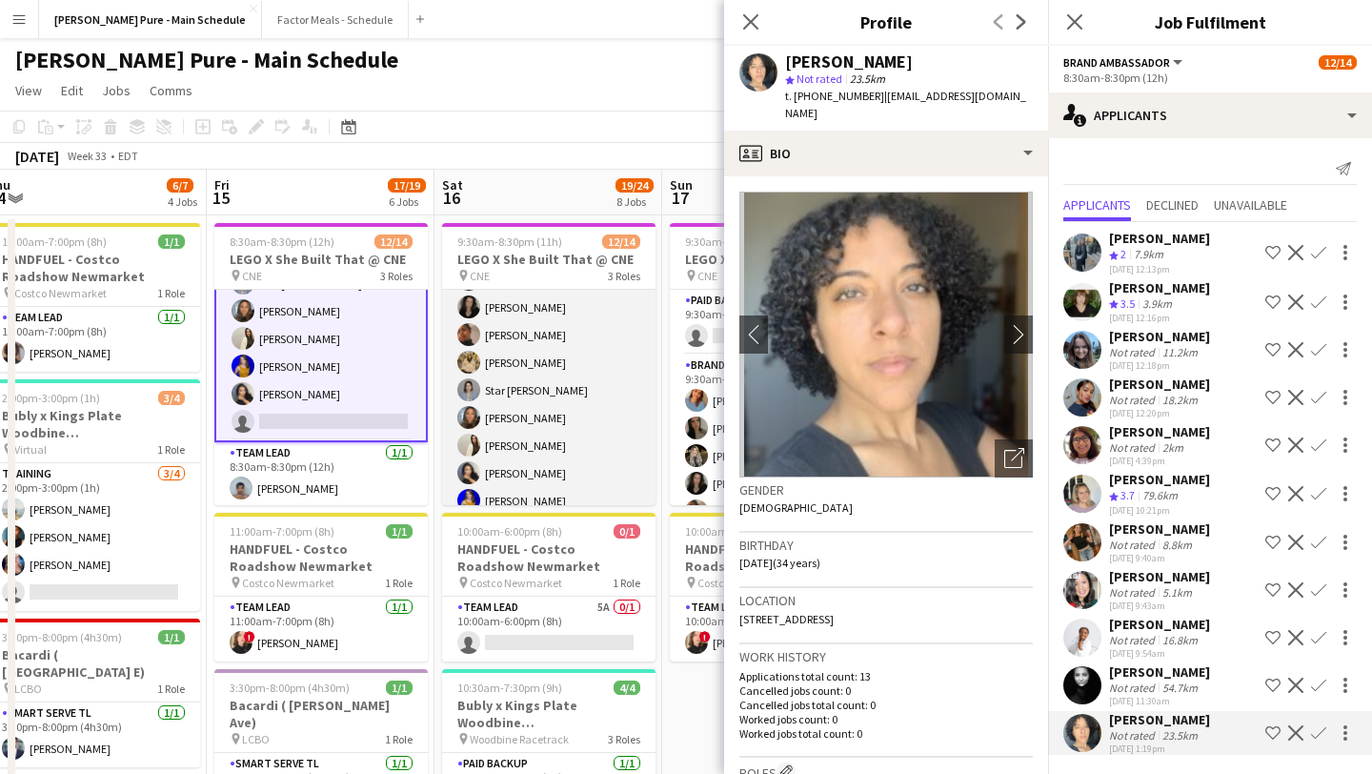
scroll to position [283, 0]
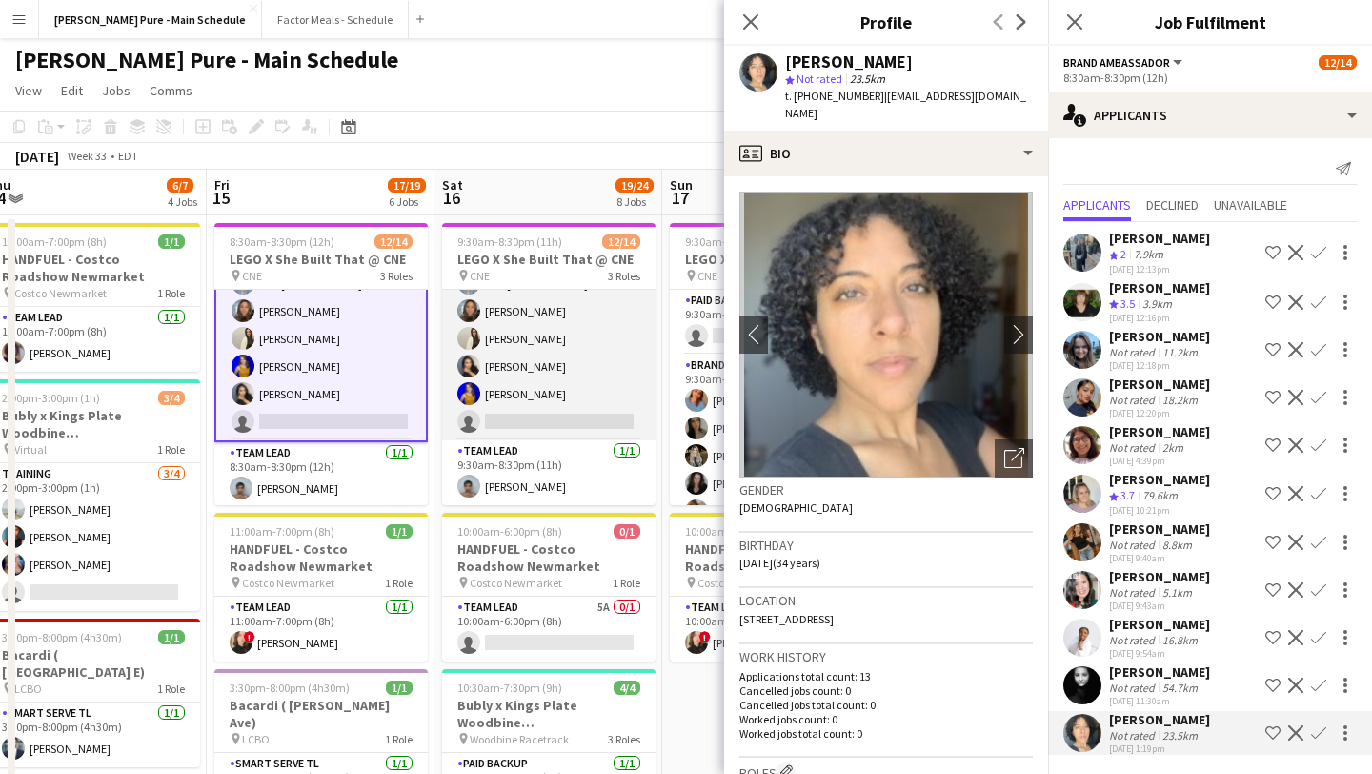
click at [541, 429] on app-card-role "Brand Ambassador 11A 11/12 9:30am-8:30pm (11h) Sukhmani Kaur Sarah Nuri Sohila …" at bounding box center [548, 255] width 213 height 369
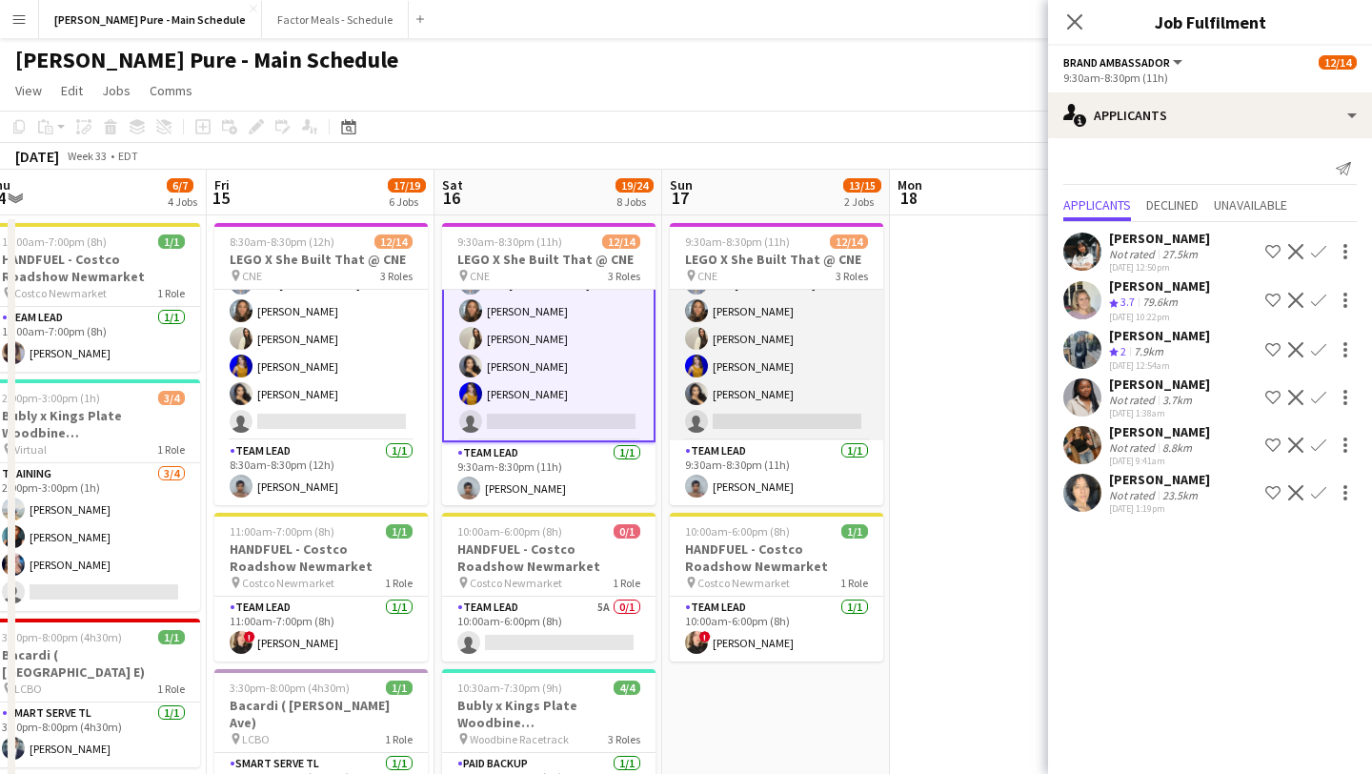
click at [780, 404] on app-card-role "Brand Ambassador 10A 11/12 9:30am-8:30pm (11h) Sukhmani Kaur Sarah Nuri Sohila …" at bounding box center [776, 255] width 213 height 369
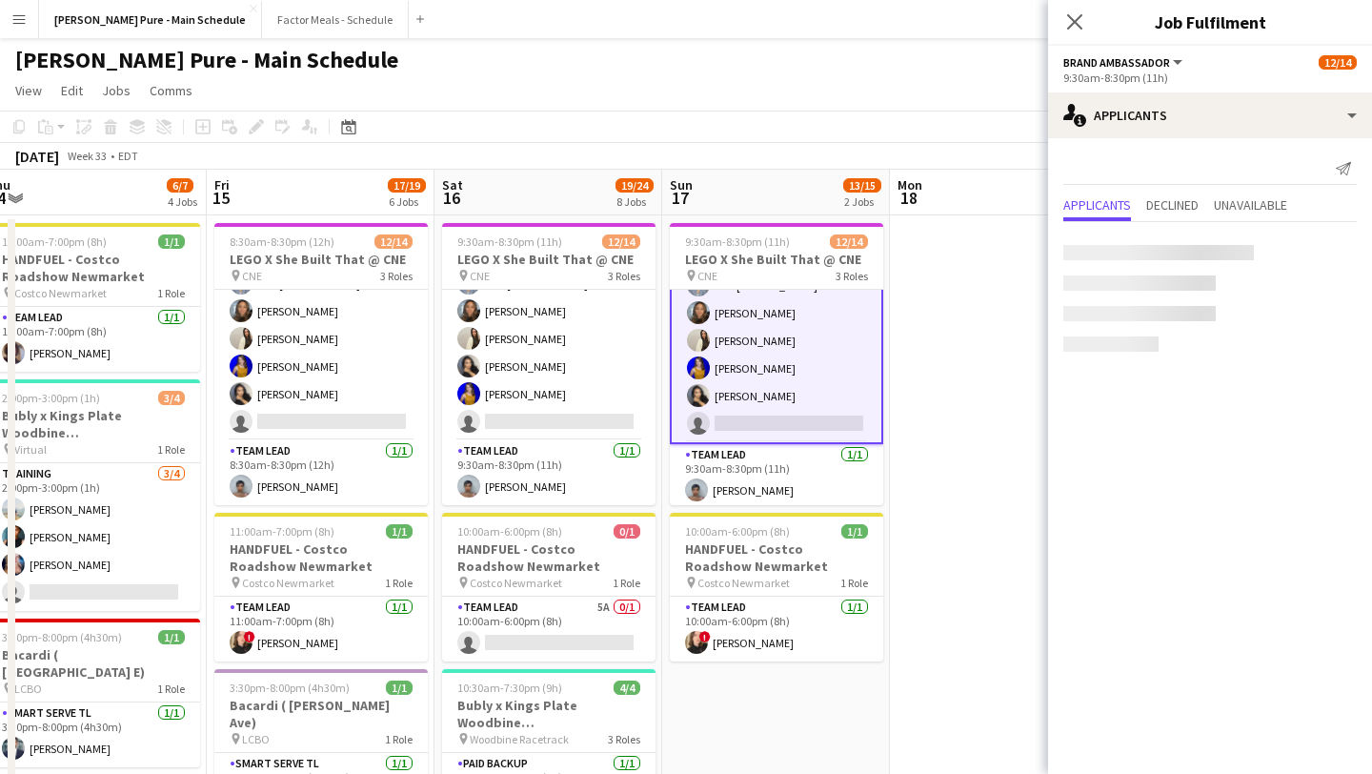
scroll to position [285, 0]
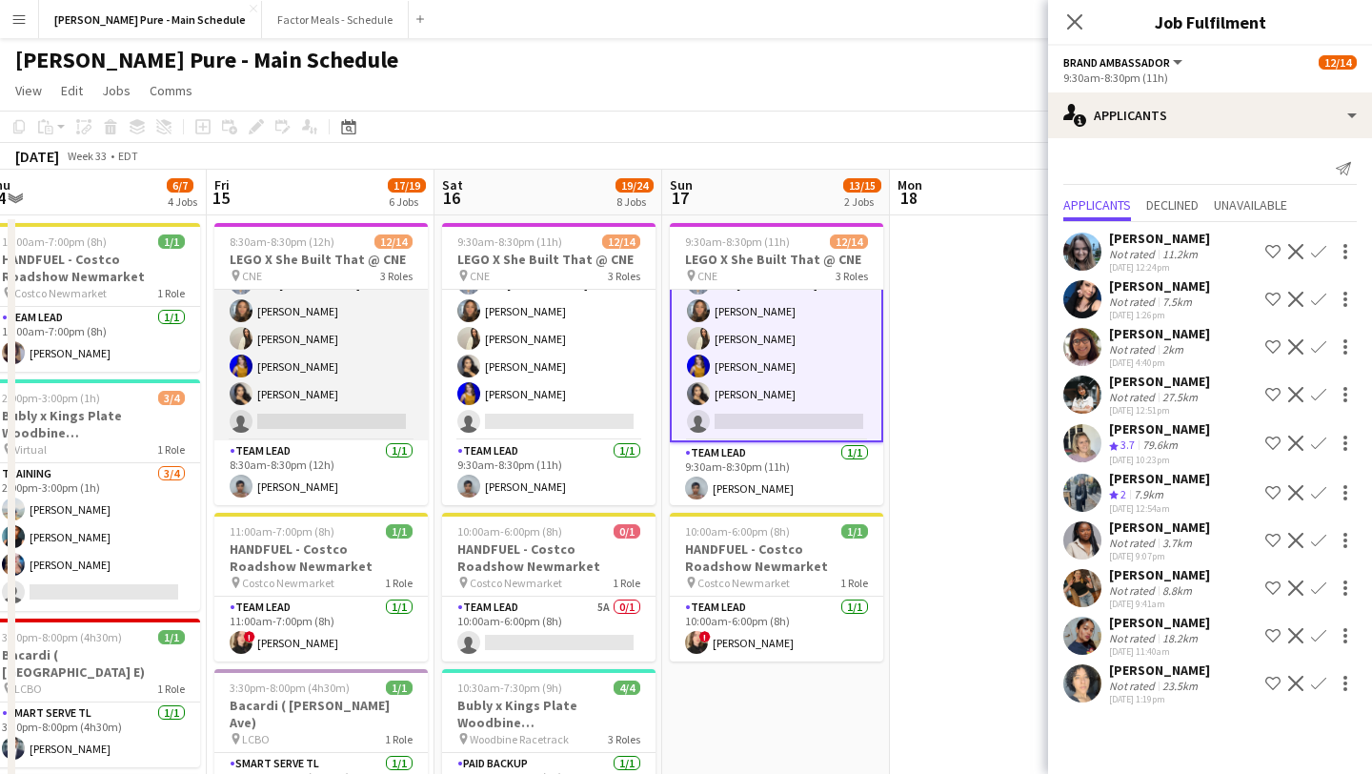
click at [325, 415] on app-card-role "Brand Ambassador 13A 11/12 8:30am-8:30pm (12h) Sukhmani Kaur Sarah Nuri Sohila …" at bounding box center [320, 255] width 213 height 369
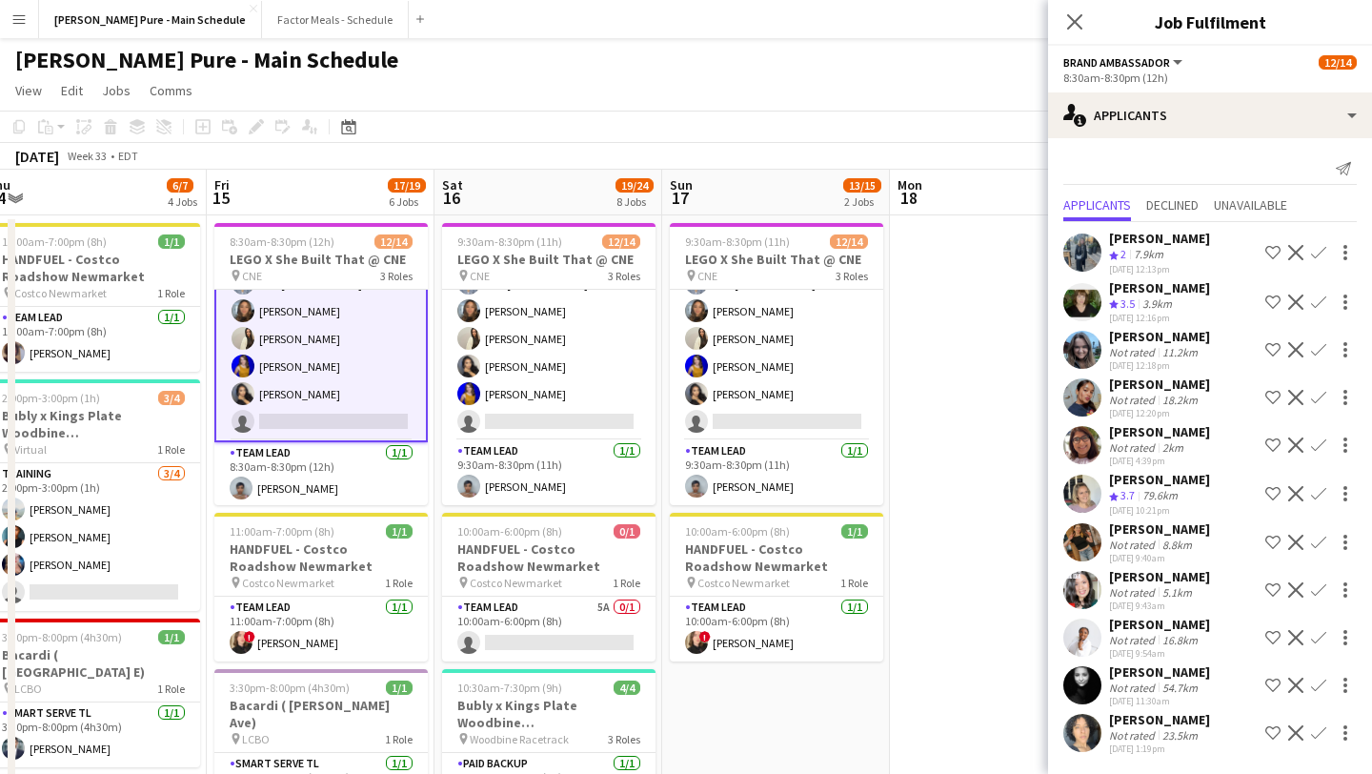
click at [1317, 729] on app-icon "Confirm" at bounding box center [1318, 732] width 15 height 15
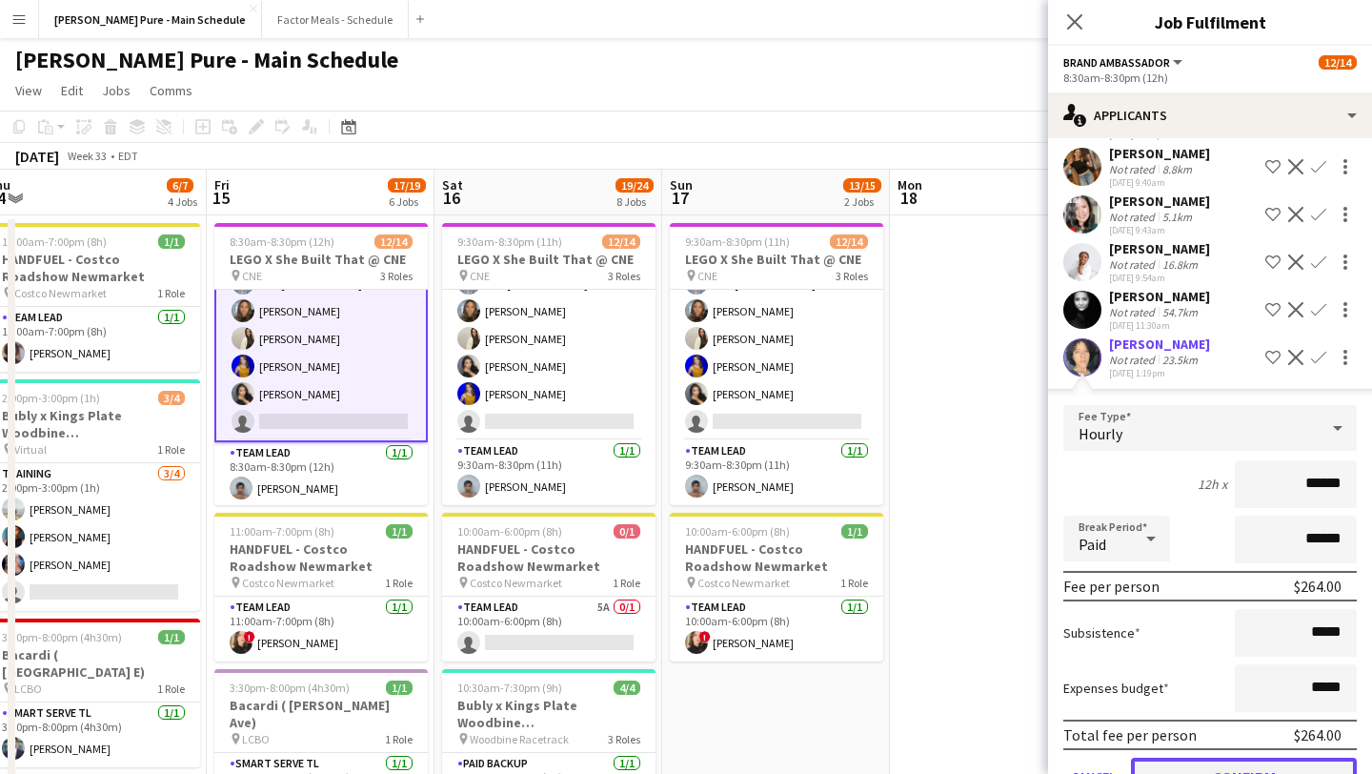
click at [1239, 760] on button "Confirm" at bounding box center [1244, 776] width 226 height 38
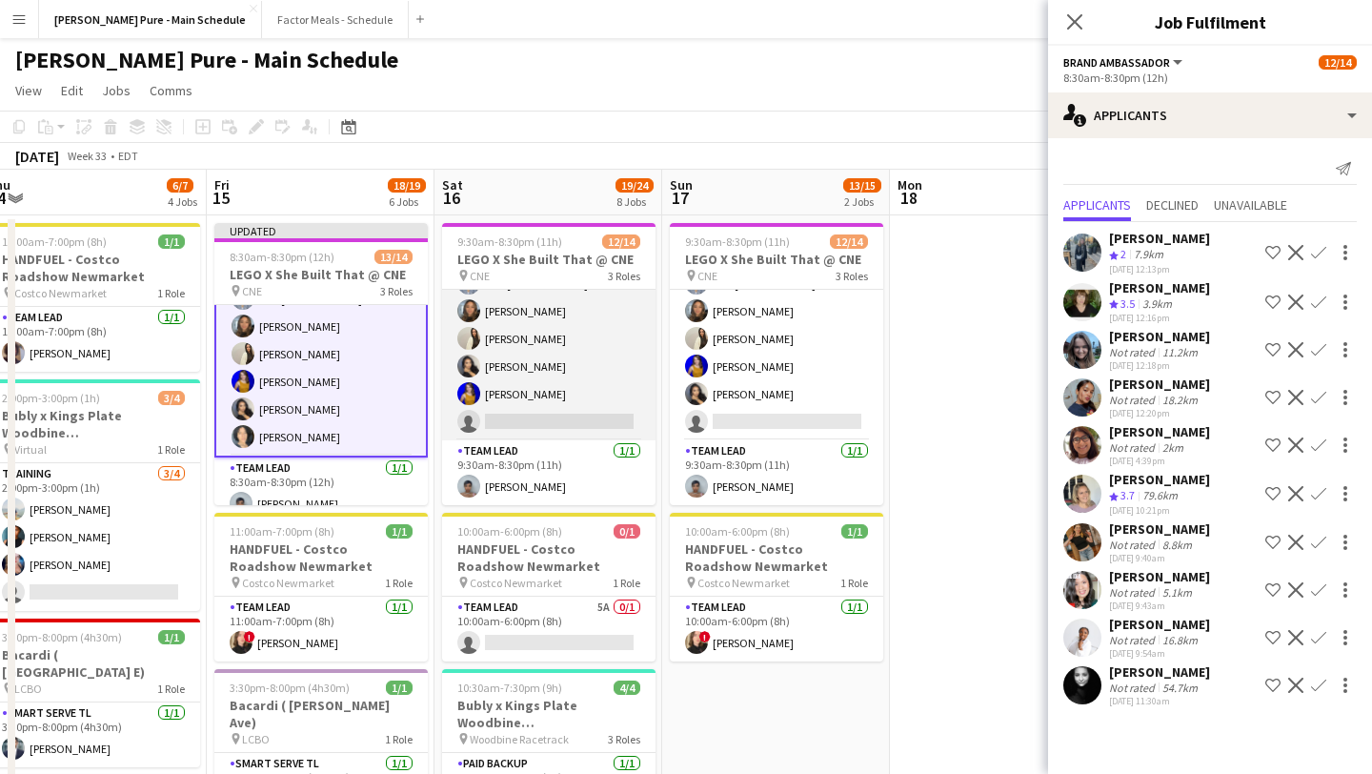
click at [570, 402] on app-card-role "Brand Ambassador 11A 11/12 9:30am-8:30pm (11h) Sukhmani Kaur Sarah Nuri Sohila …" at bounding box center [548, 255] width 213 height 369
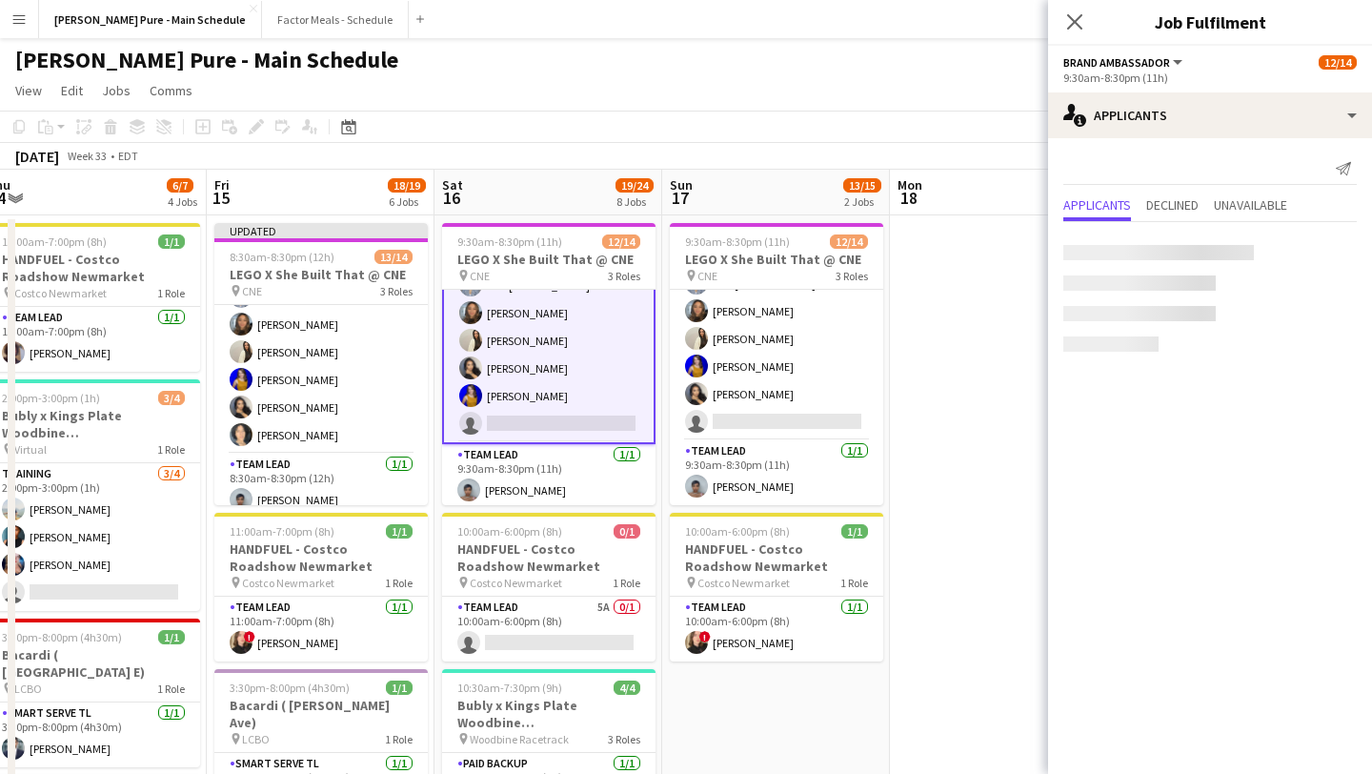
scroll to position [283, 0]
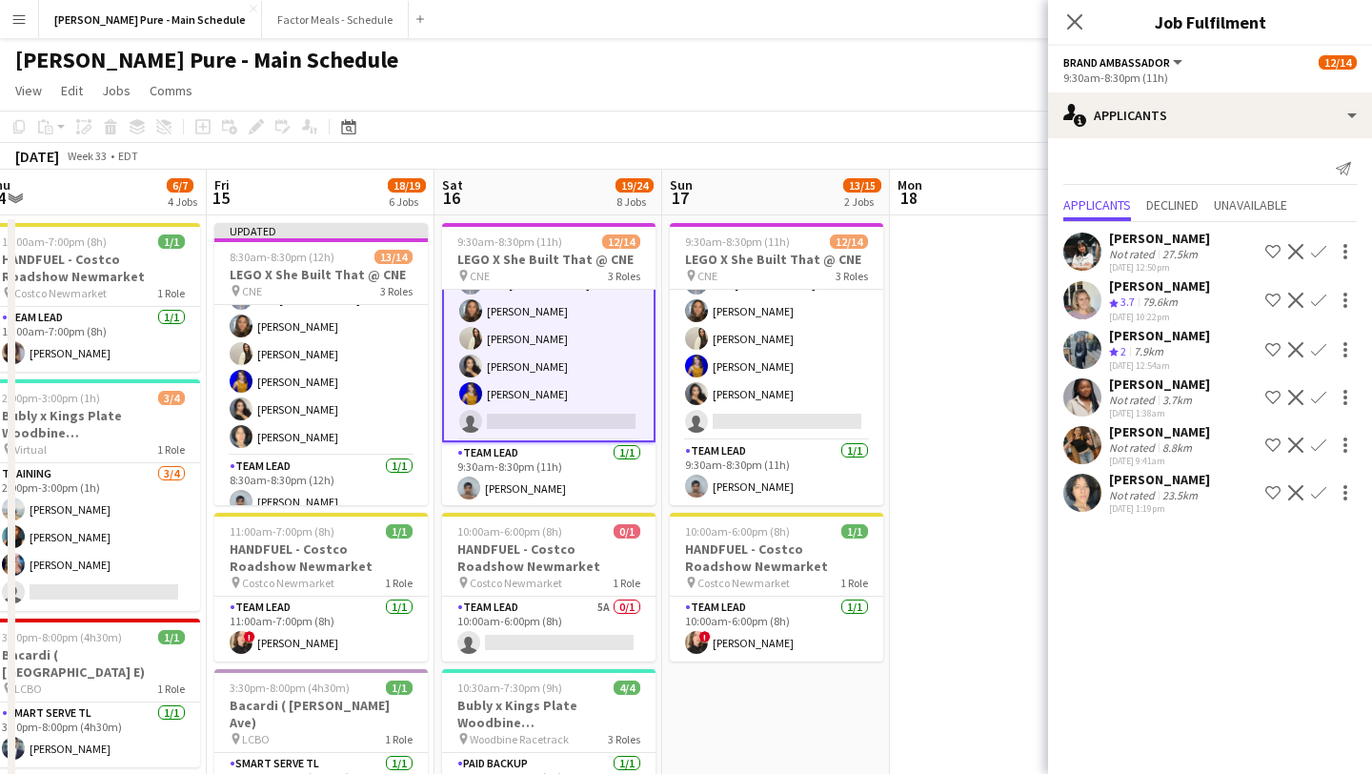
click at [1325, 495] on app-icon "Confirm" at bounding box center [1318, 492] width 15 height 15
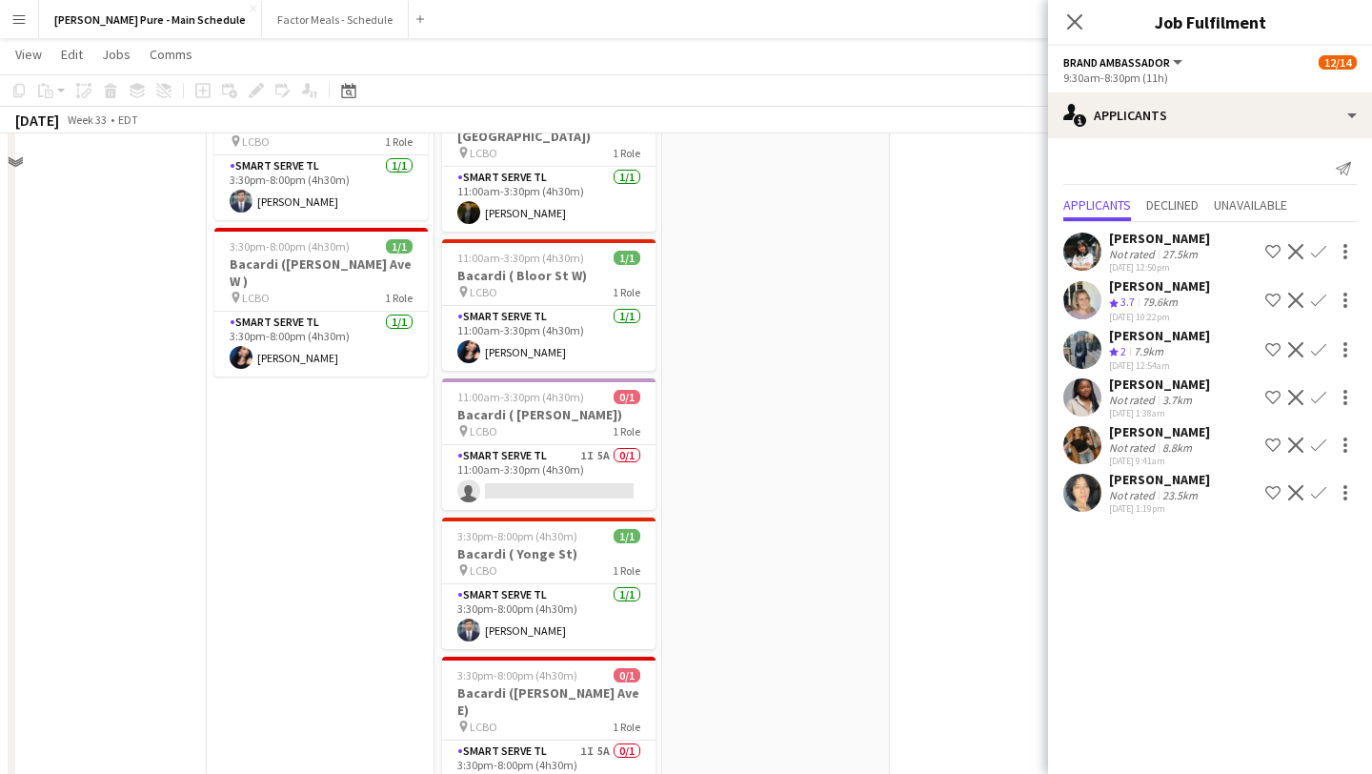
scroll to position [1265, 0]
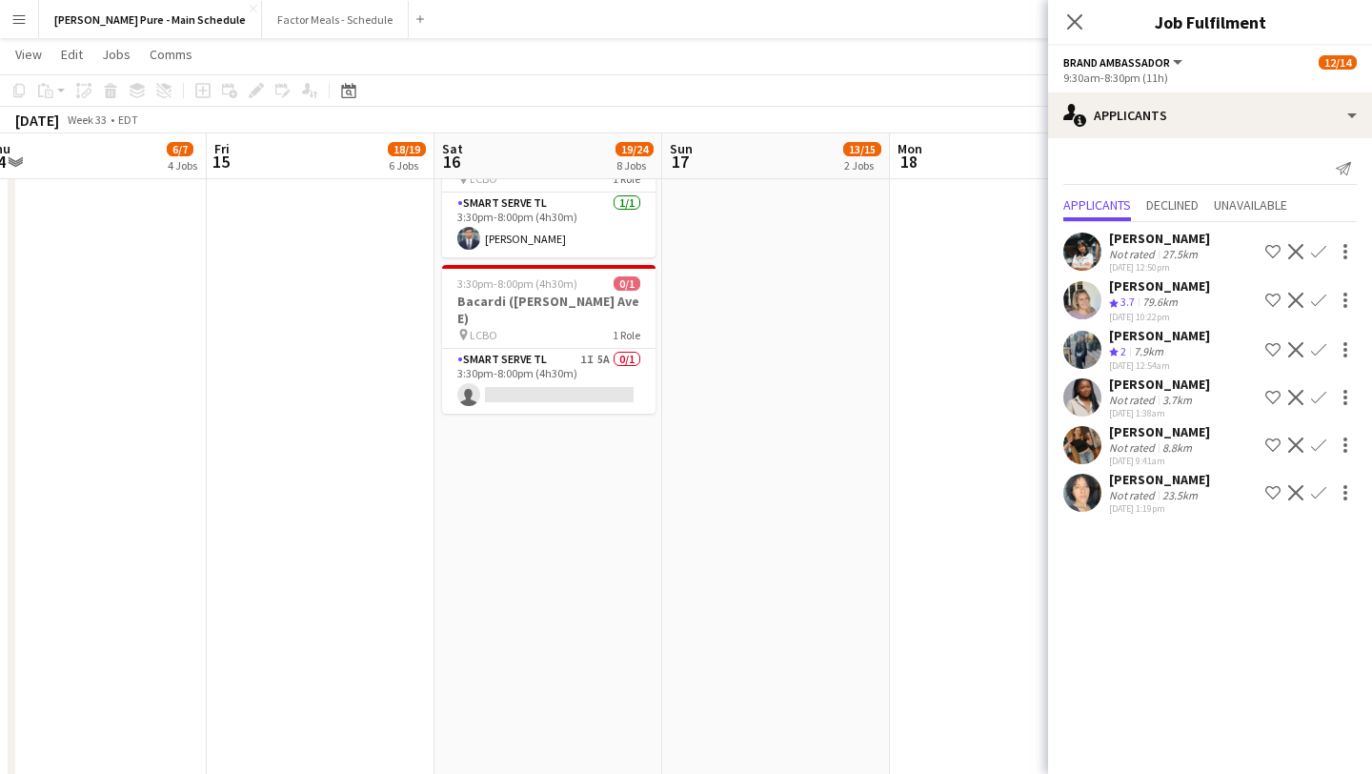
click at [1319, 495] on app-icon "Confirm" at bounding box center [1318, 492] width 15 height 15
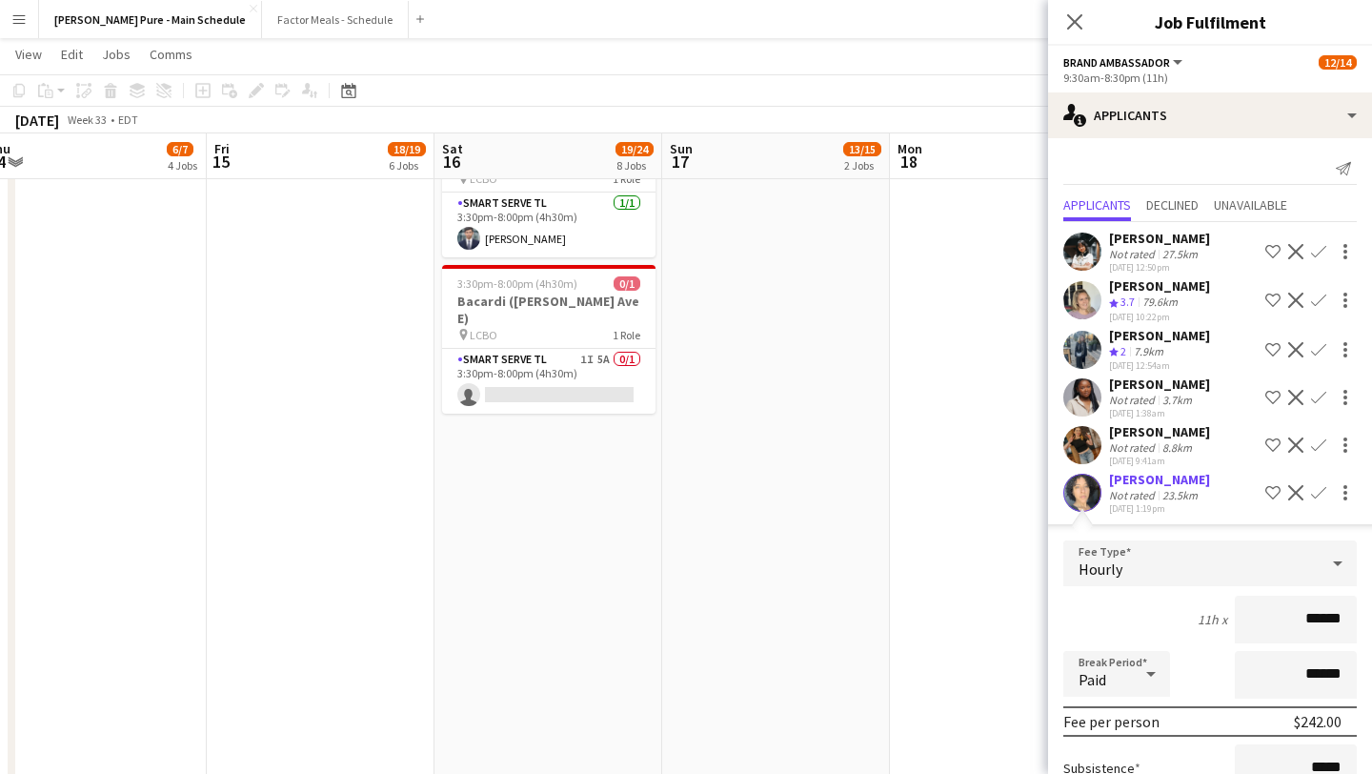
scroll to position [192, 0]
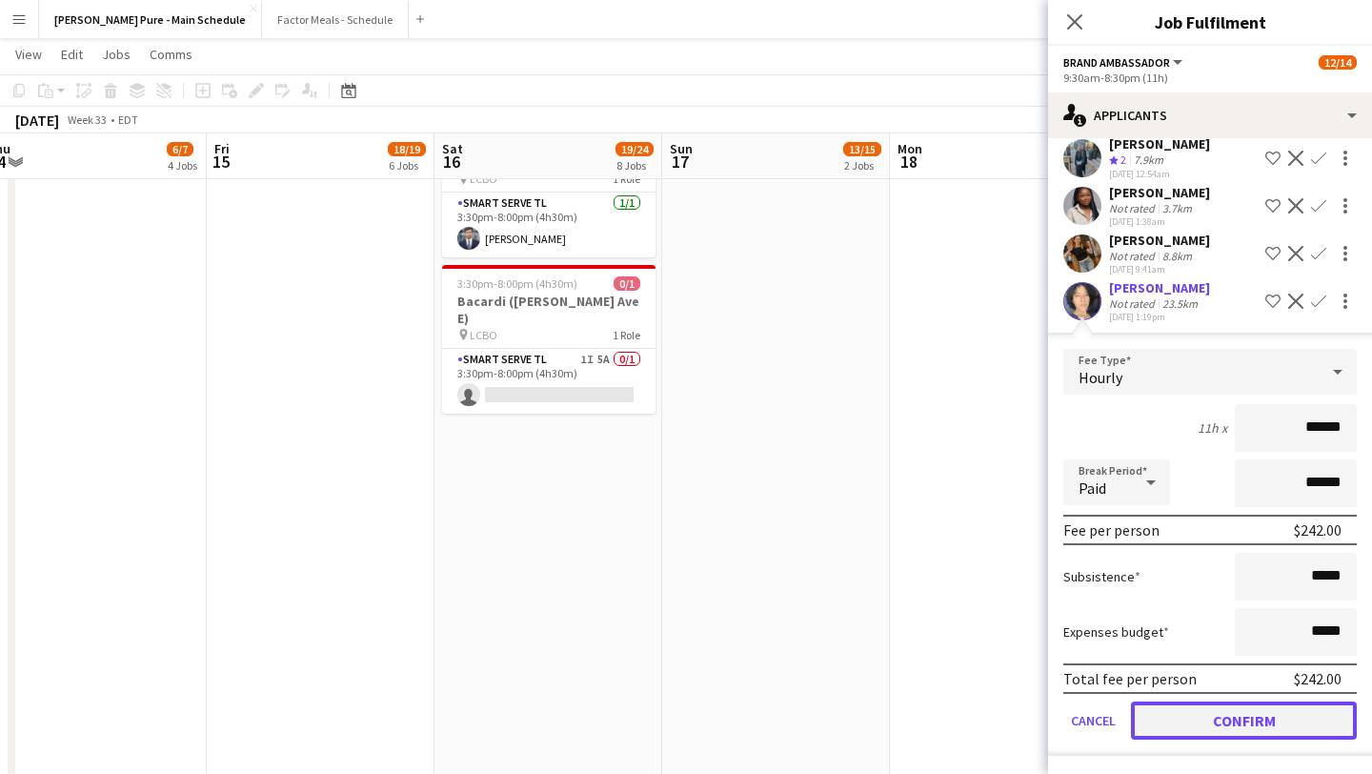
click at [1221, 712] on button "Confirm" at bounding box center [1244, 720] width 226 height 38
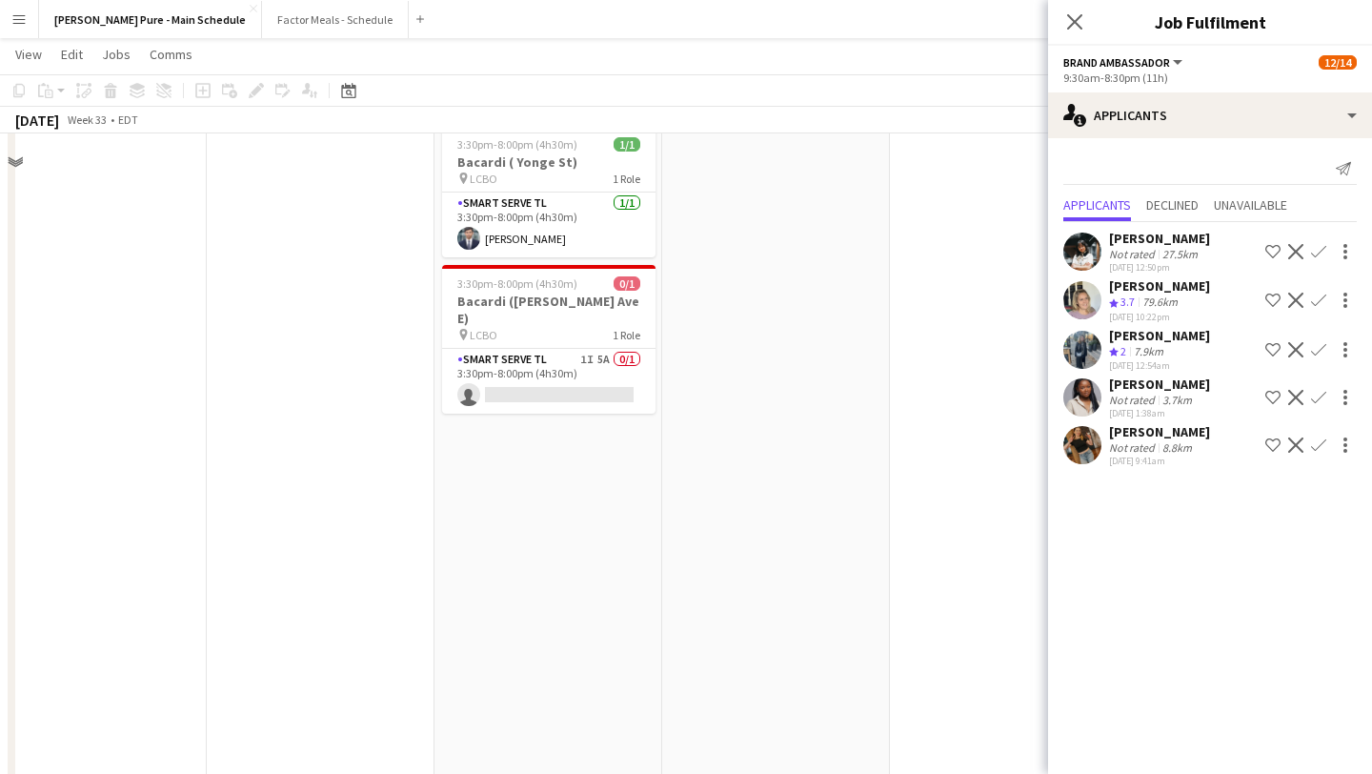
scroll to position [220, 0]
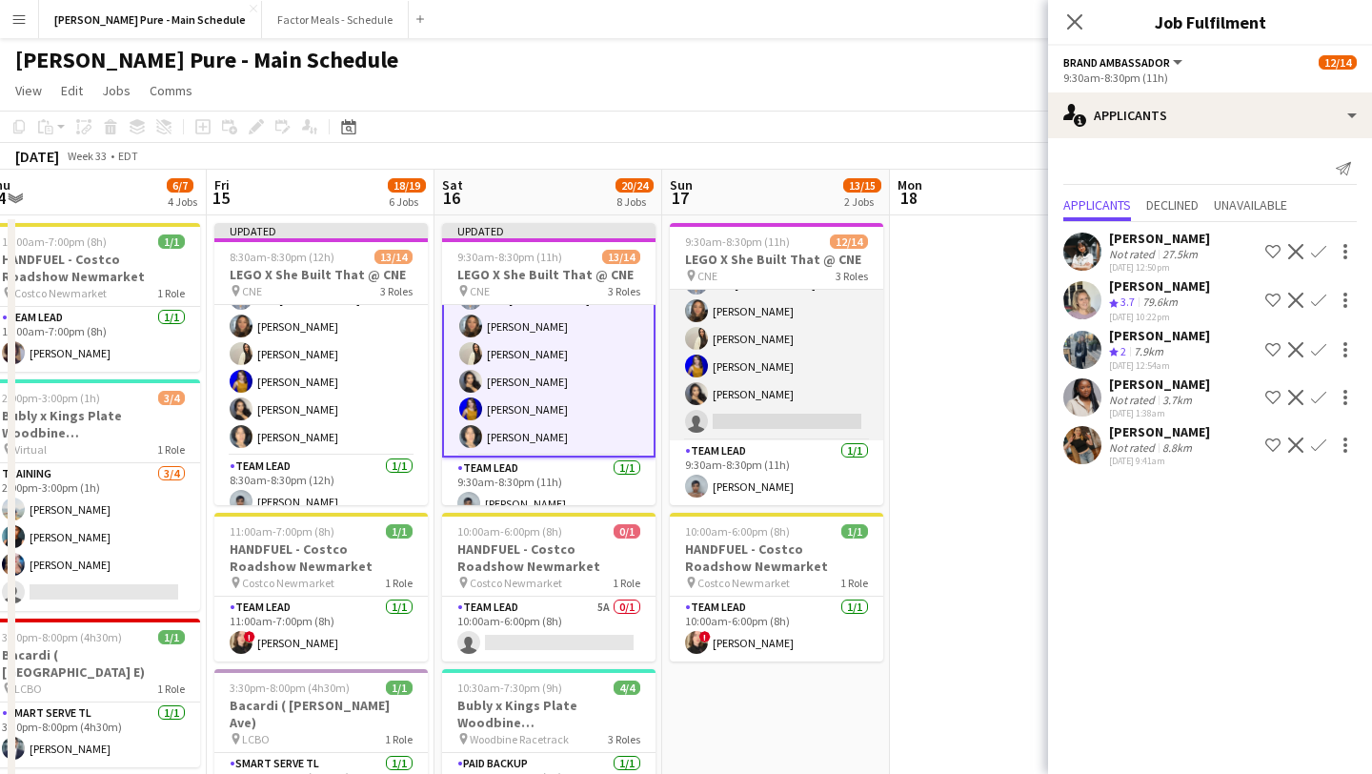
click at [767, 409] on app-card-role "Brand Ambassador 10A 11/12 9:30am-8:30pm (11h) Sukhmani Kaur Sarah Nuri Sohila …" at bounding box center [776, 255] width 213 height 369
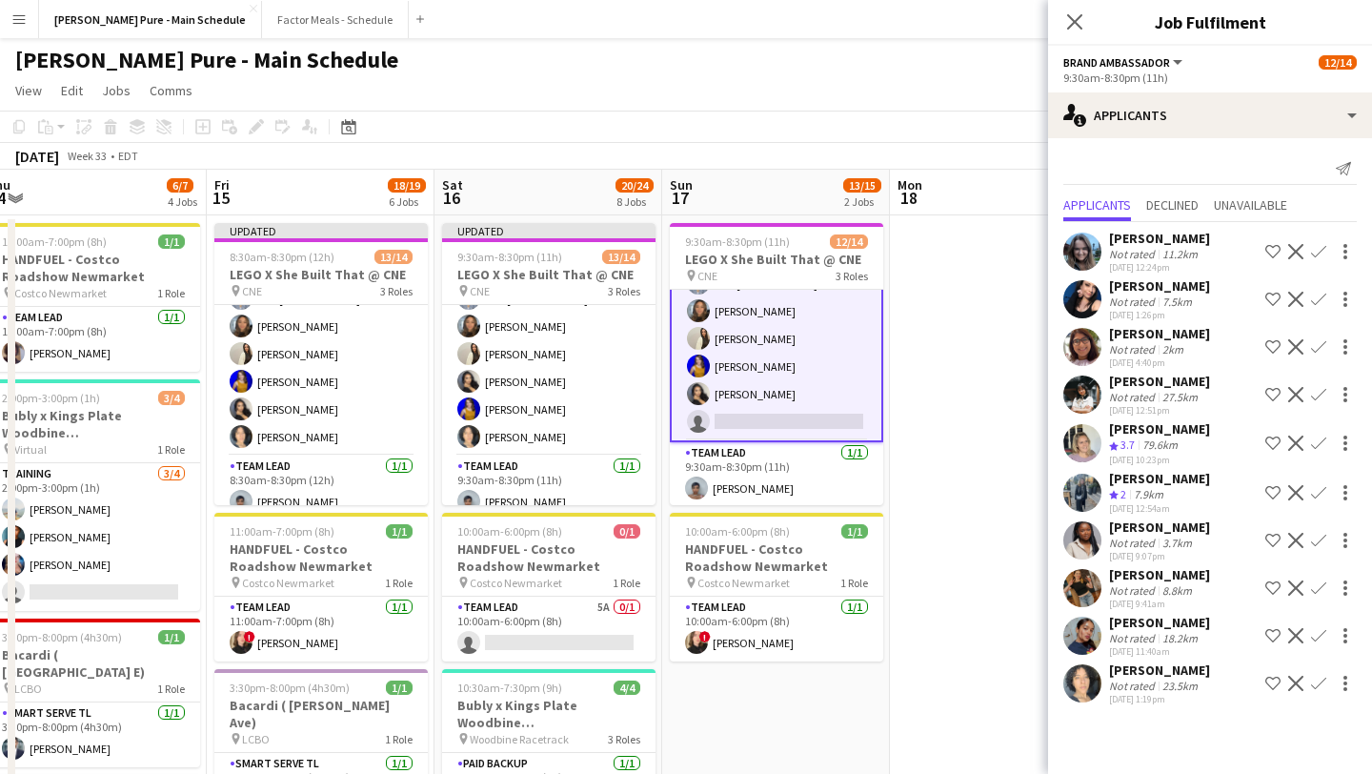
click at [1321, 689] on app-icon "Confirm" at bounding box center [1318, 683] width 15 height 15
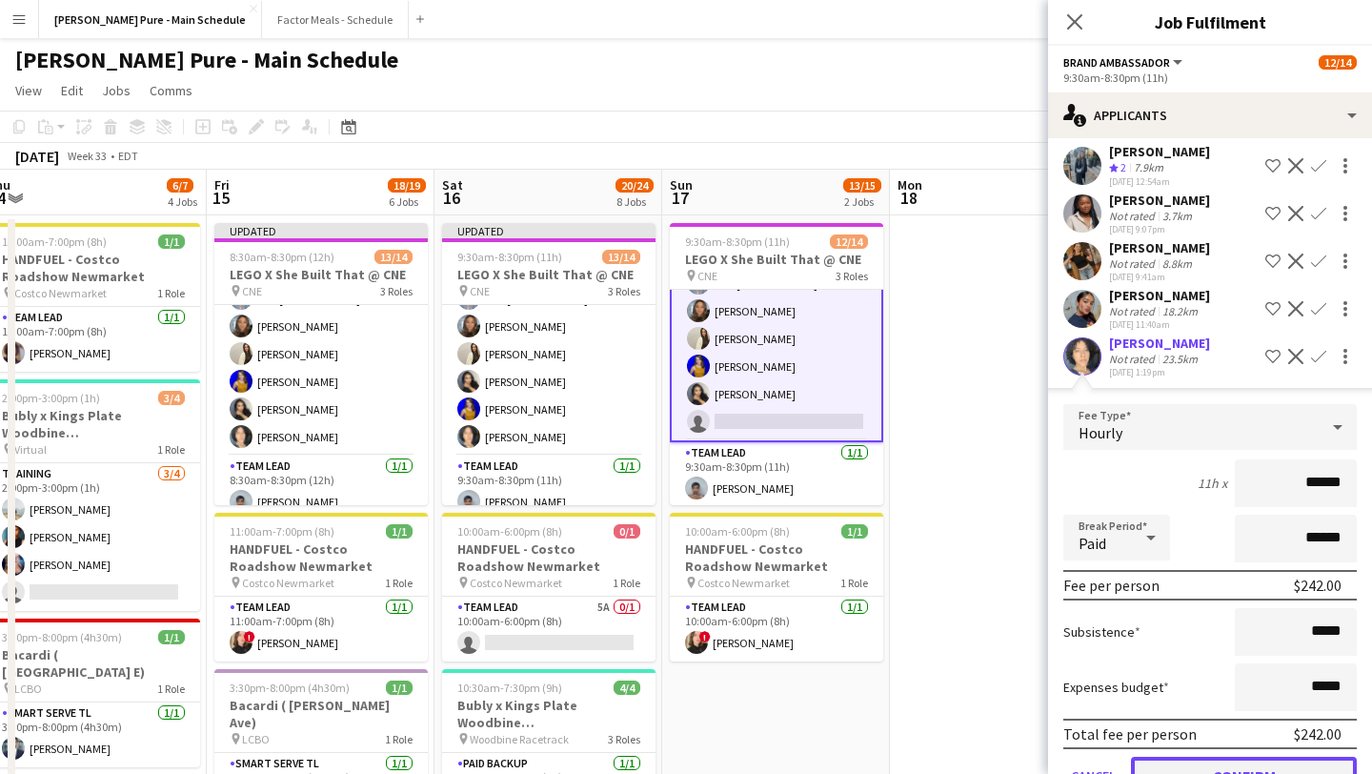
click at [1238, 760] on button "Confirm" at bounding box center [1244, 776] width 226 height 38
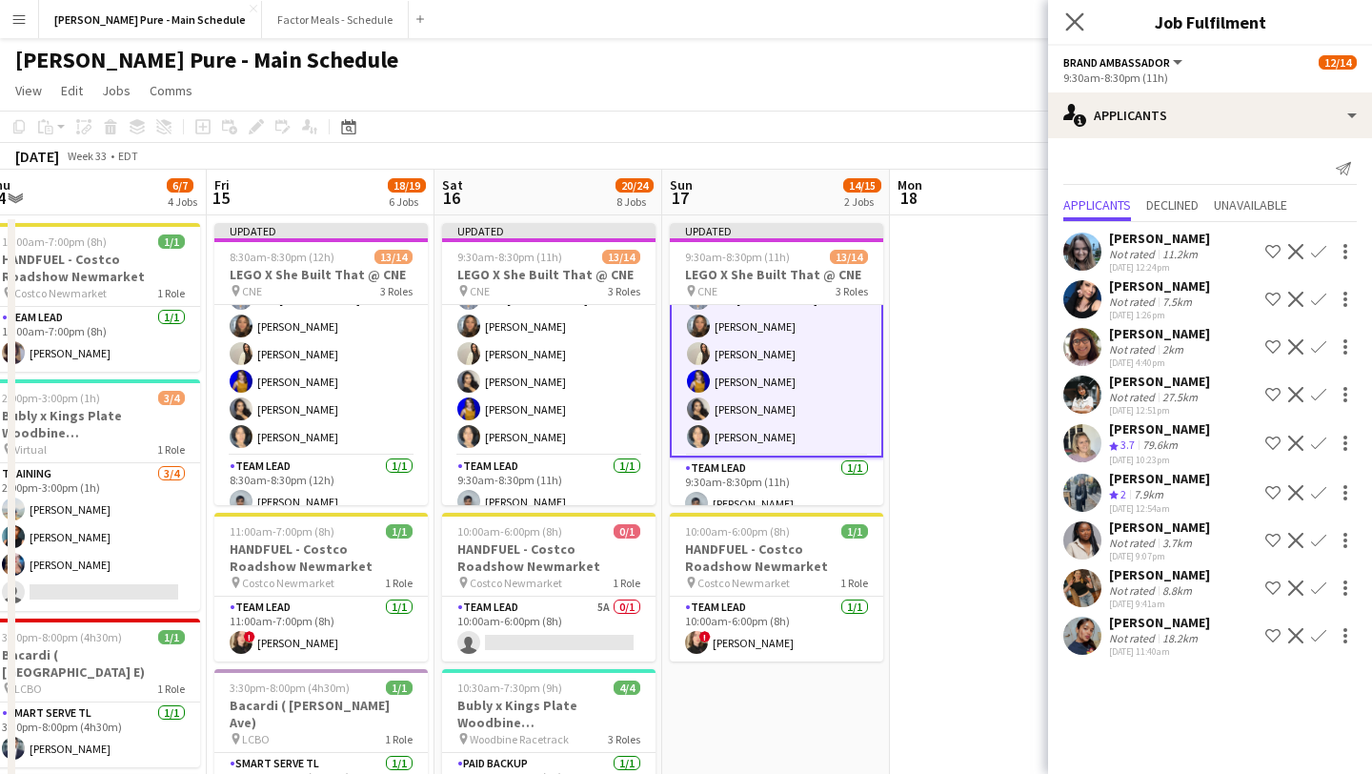
click at [1084, 25] on app-icon "Close pop-in" at bounding box center [1075, 23] width 28 height 28
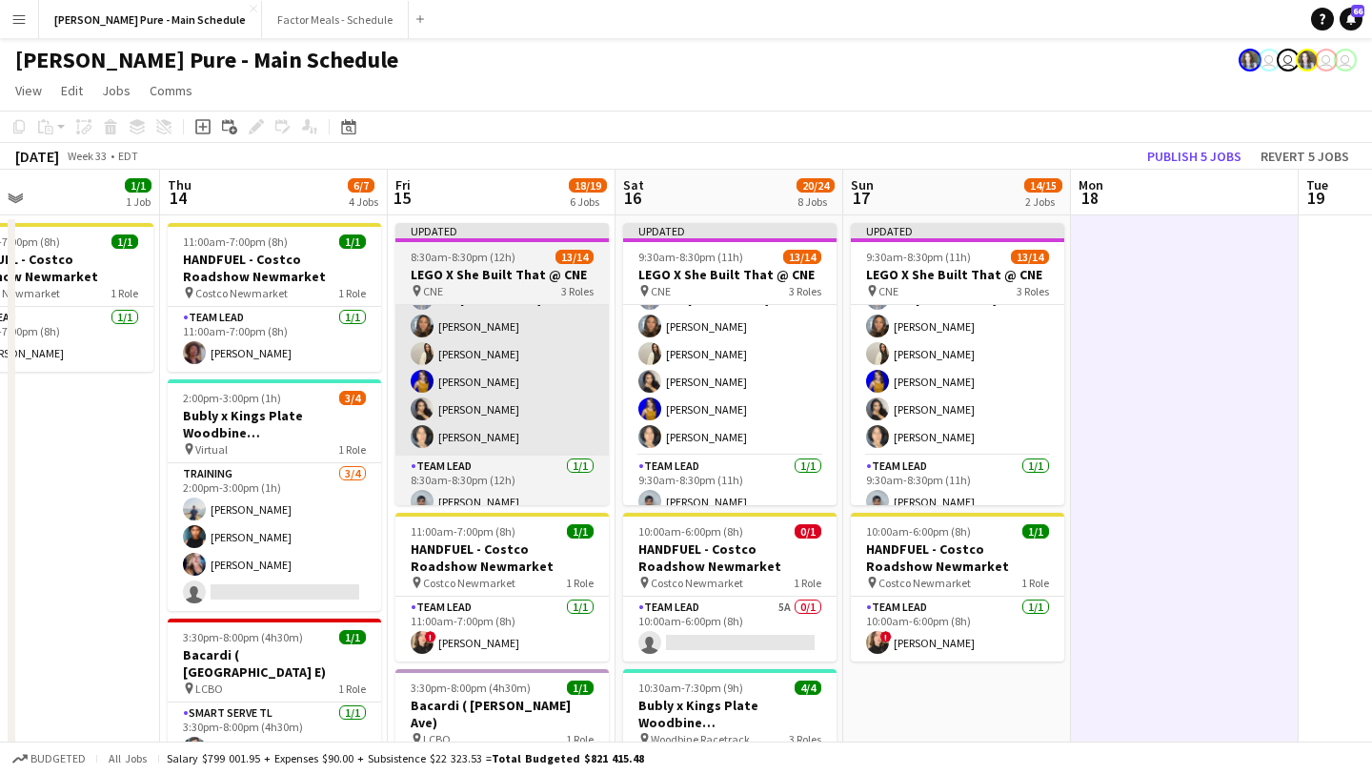
scroll to position [0, 510]
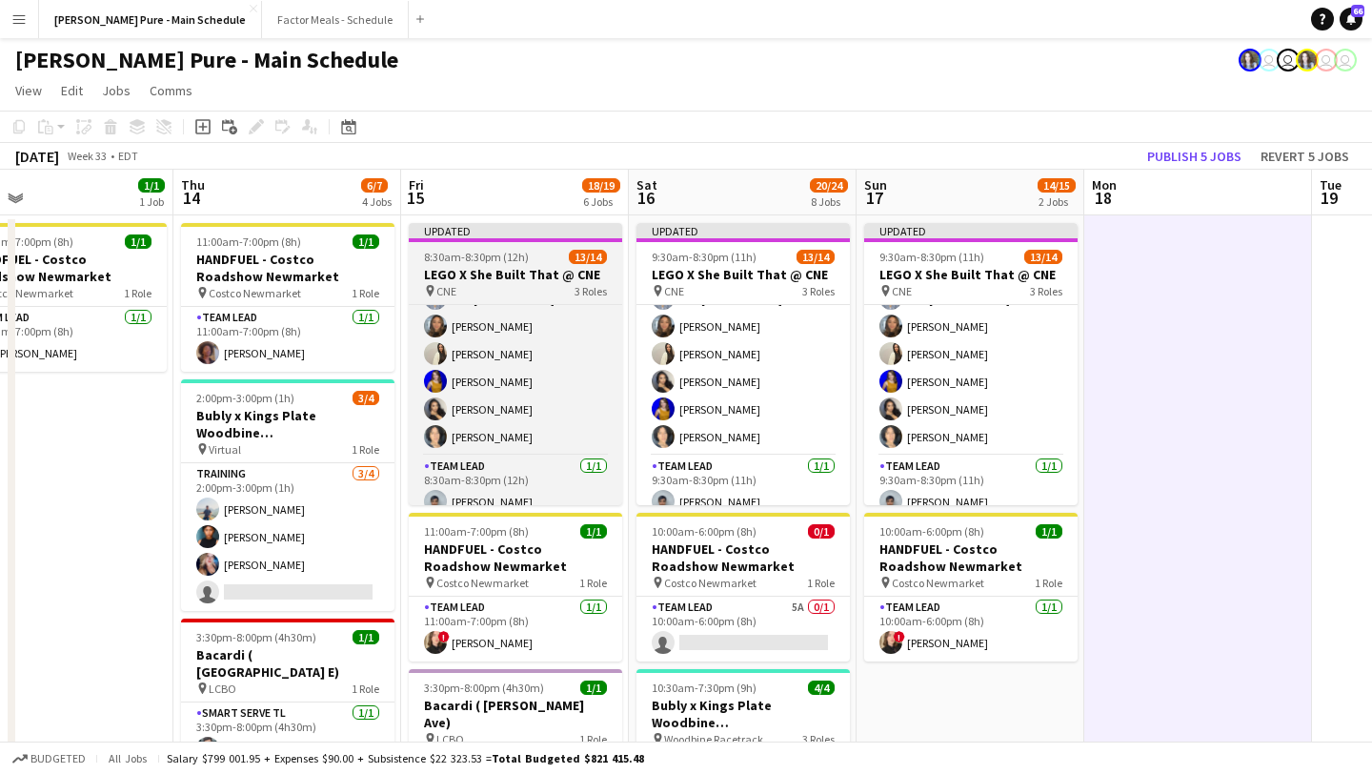
click at [522, 246] on app-job-card "Updated 8:30am-8:30pm (12h) 13/14 LEGO X She Built That @ CNE pin CNE 3 Roles P…" at bounding box center [515, 364] width 213 height 282
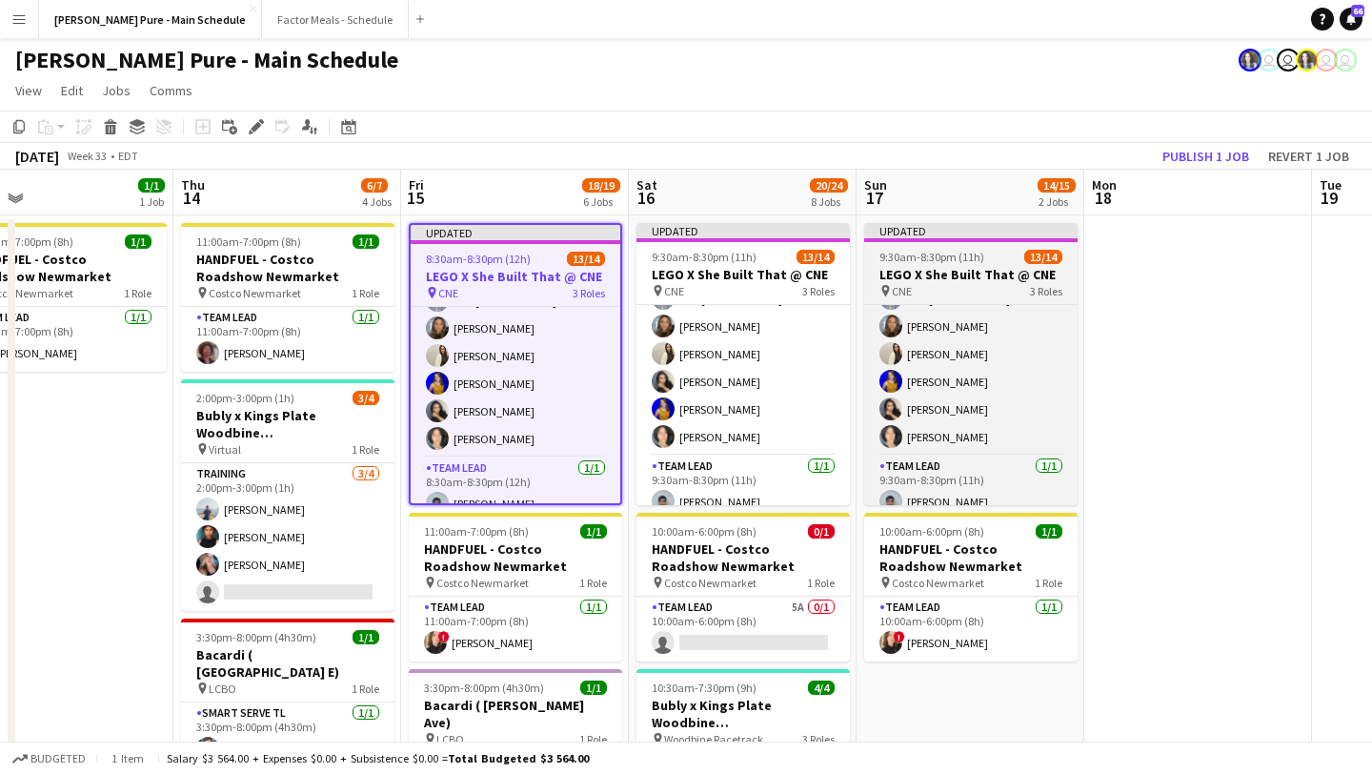
click at [928, 253] on span "9:30am-8:30pm (11h)" at bounding box center [931, 257] width 105 height 14
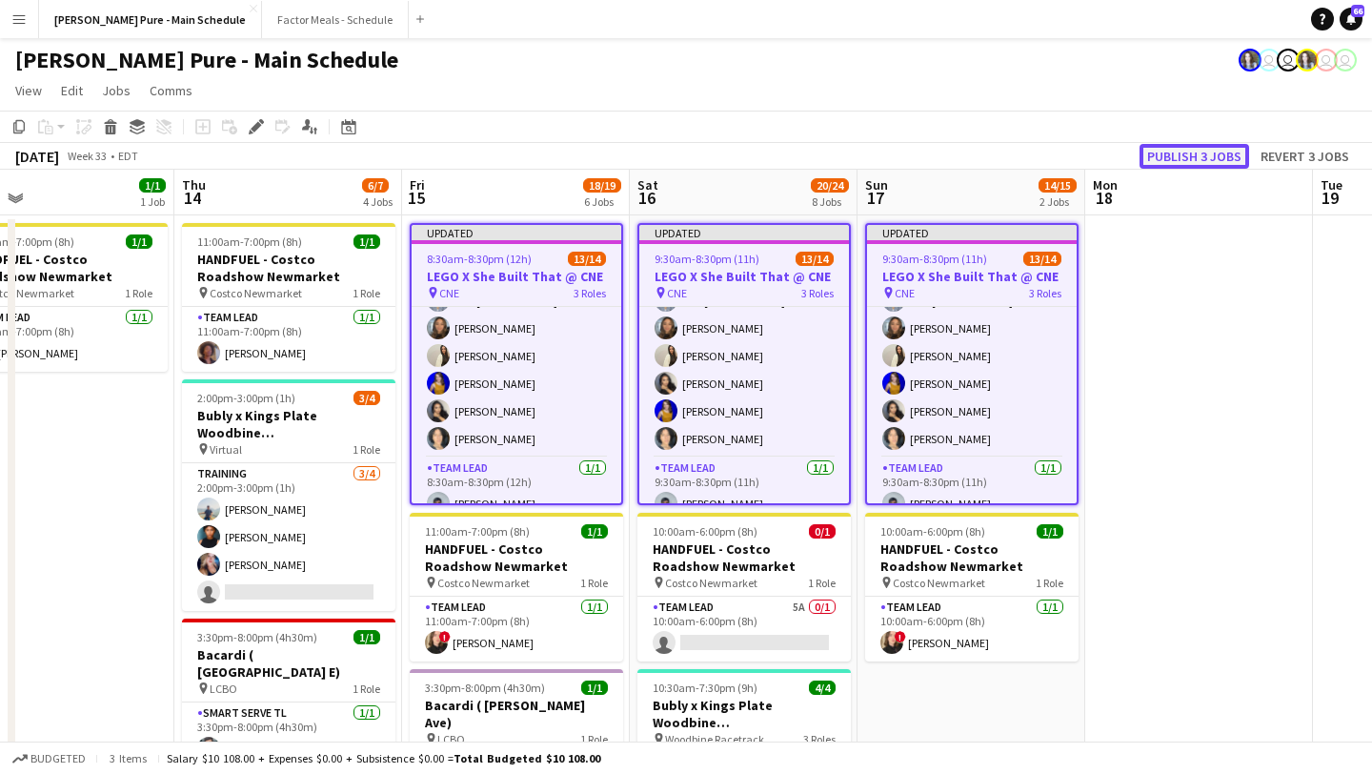
click at [1201, 153] on button "Publish 3 jobs" at bounding box center [1195, 156] width 110 height 25
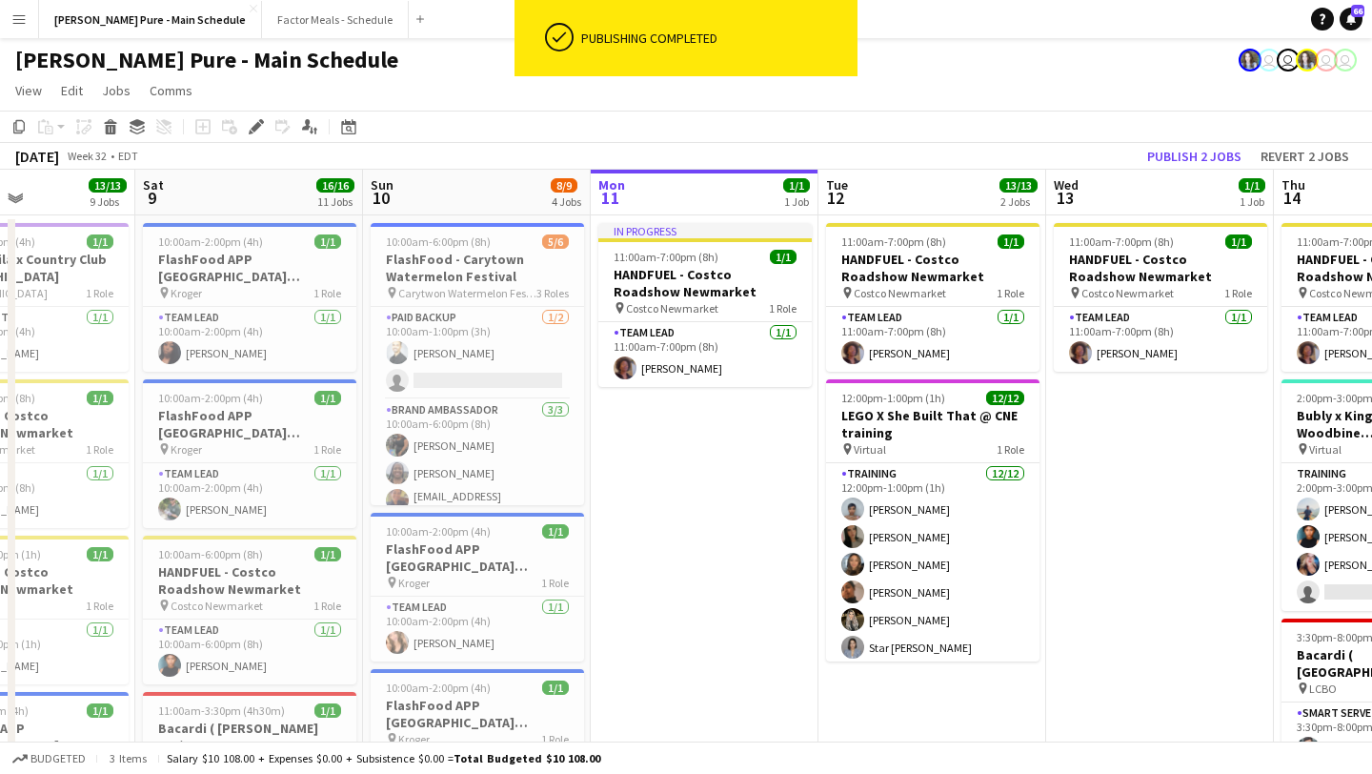
scroll to position [0, 434]
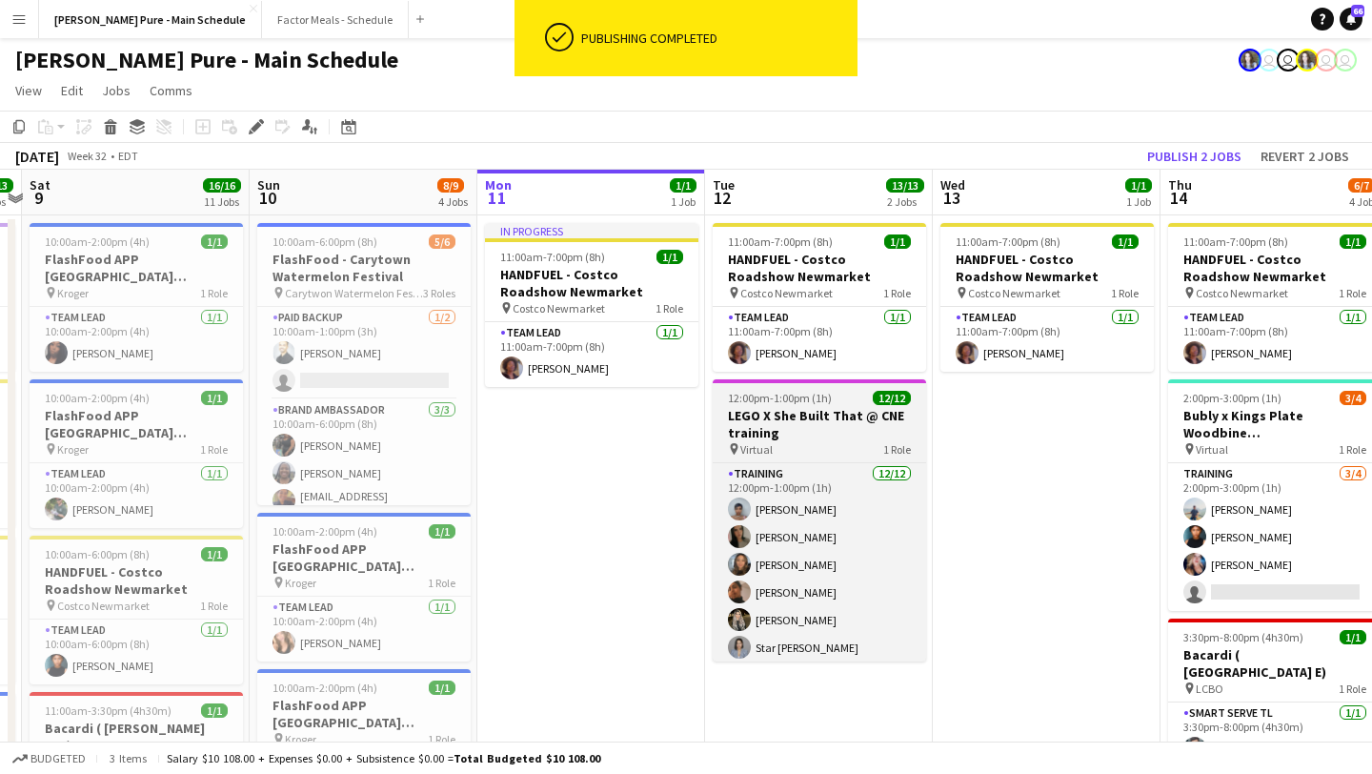
click at [742, 415] on h3 "LEGO X She Built That @ CNE training" at bounding box center [819, 424] width 213 height 34
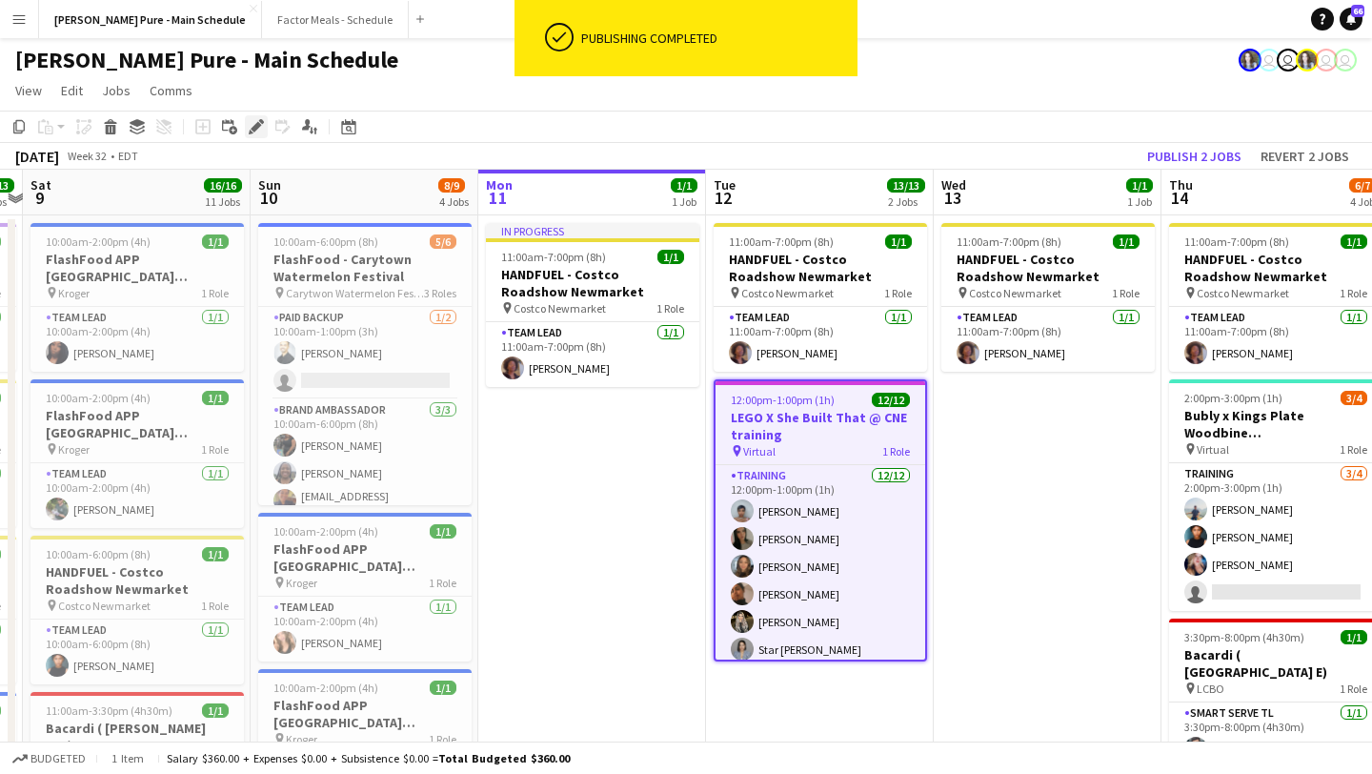
click at [252, 128] on icon at bounding box center [256, 127] width 10 height 10
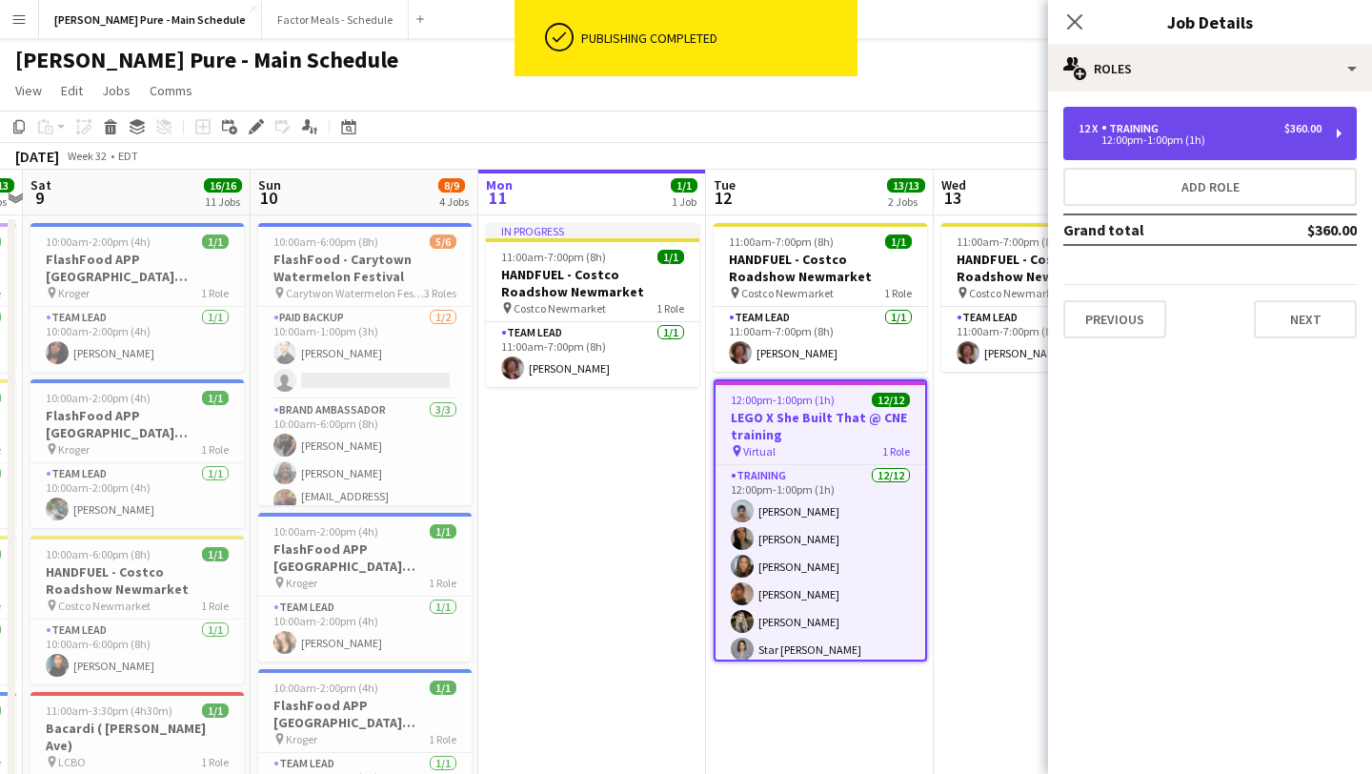
click at [1181, 135] on div "12:00pm-1:00pm (1h)" at bounding box center [1200, 140] width 243 height 10
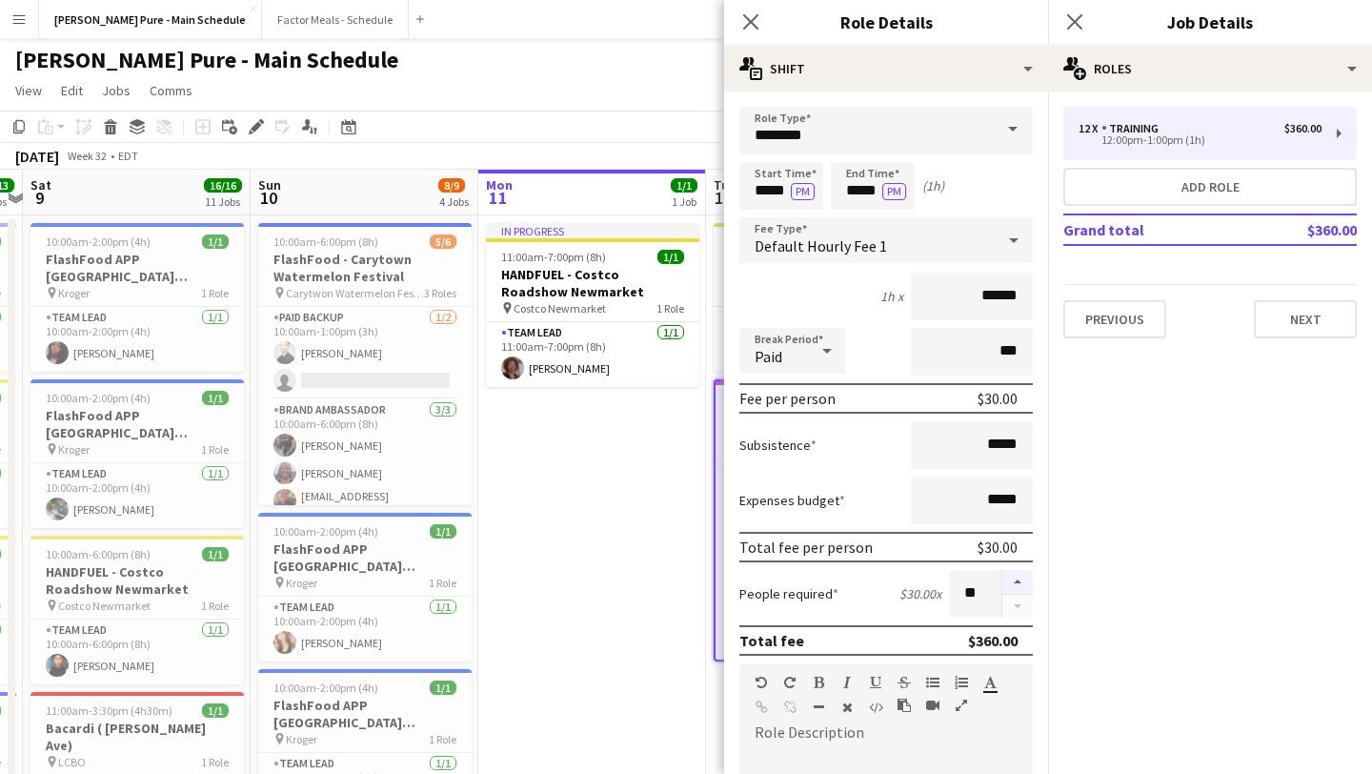
click at [1026, 583] on button "button" at bounding box center [1017, 582] width 30 height 25
type input "**"
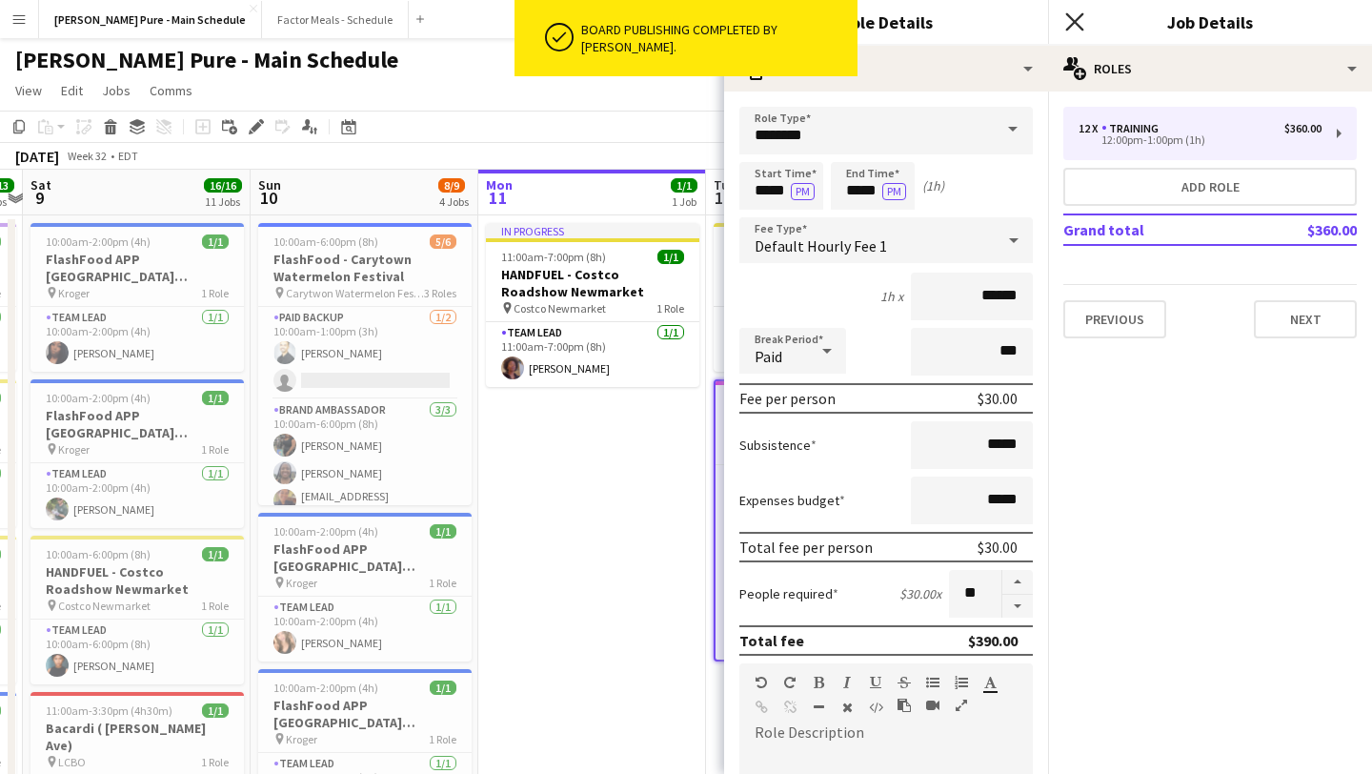
click at [1074, 14] on icon "Close pop-in" at bounding box center [1074, 21] width 18 height 18
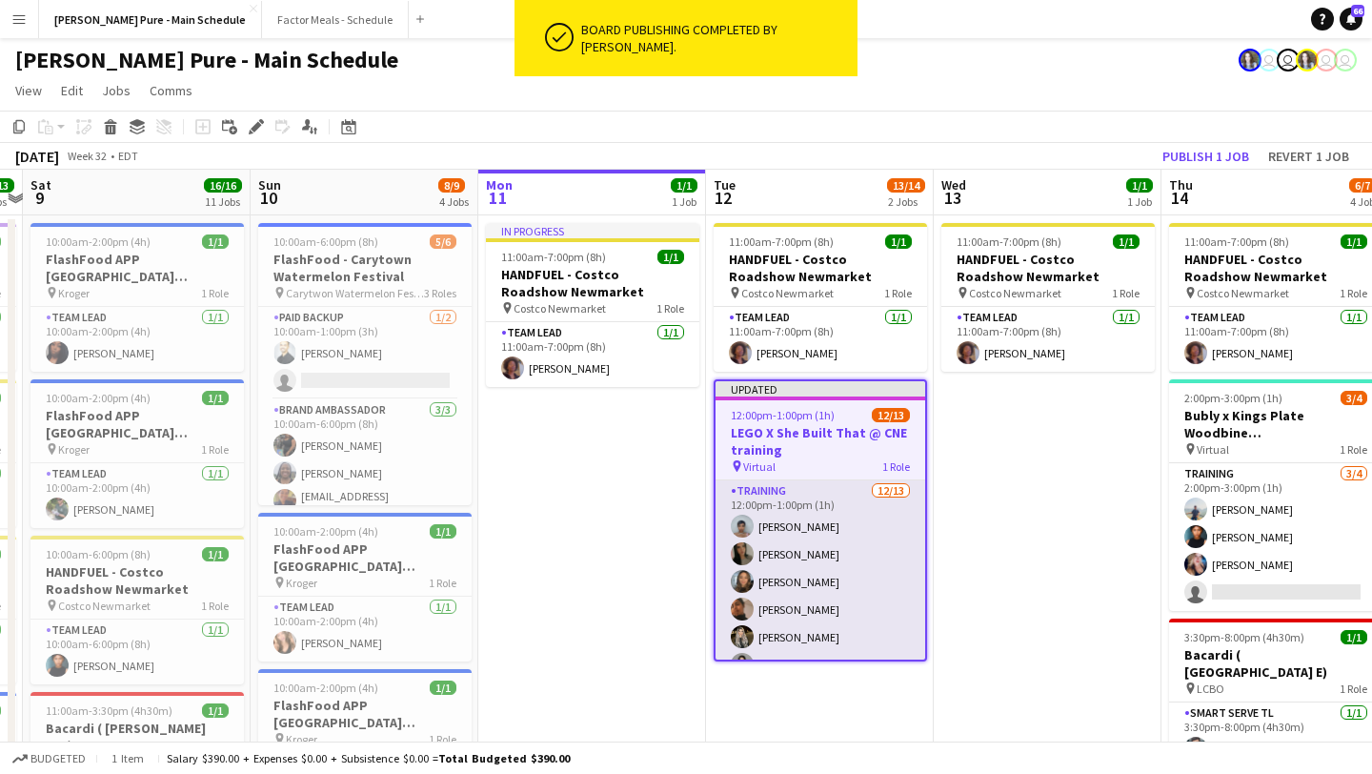
scroll to position [217, 0]
click at [786, 620] on app-card-role "Training 12/13 12:00pm-1:00pm (1h) Kelc Noble Sarah Nuri Julissa Cornejo Navpre…" at bounding box center [821, 461] width 210 height 396
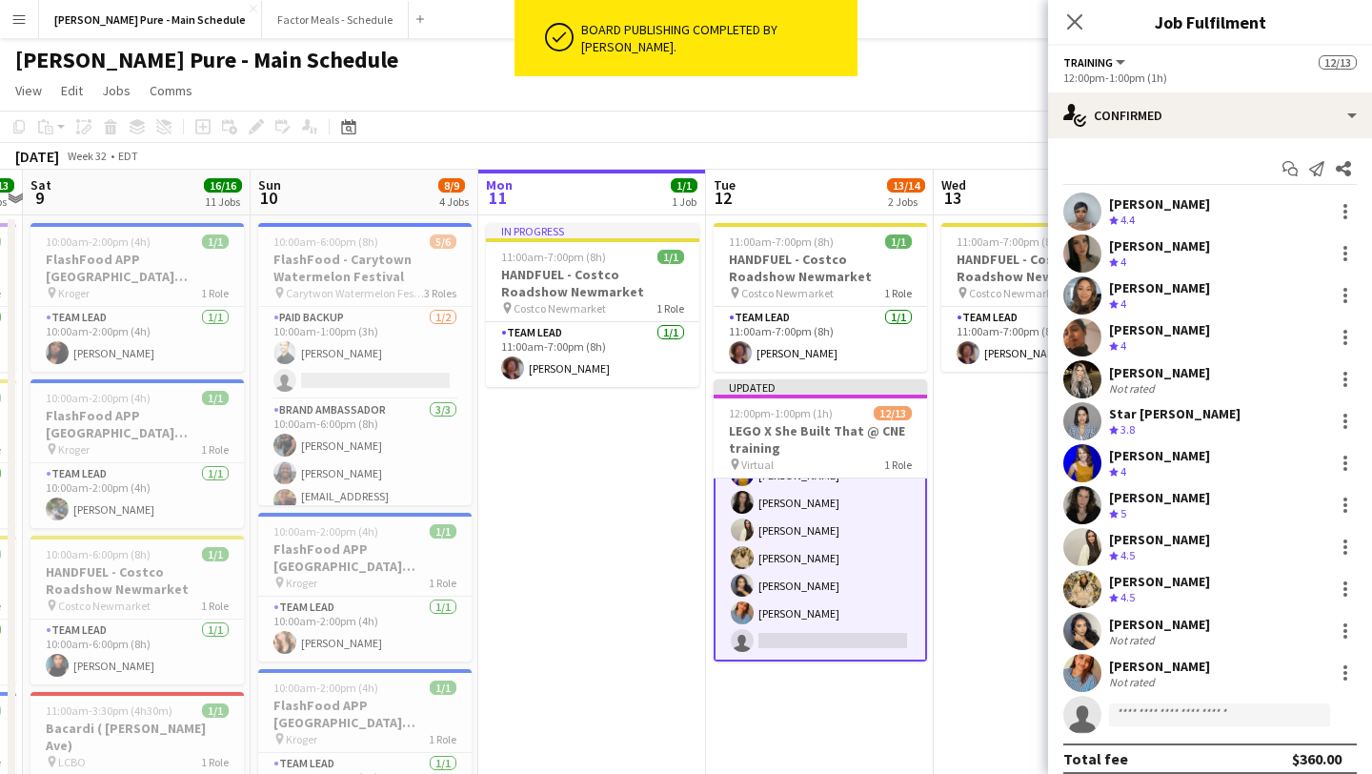
click at [1167, 695] on div "Kelc Noble Crew rating 4.4 Sarah Nuri Crew rating 4 Julissa Cornejo Crew rating…" at bounding box center [1210, 462] width 324 height 541
click at [1167, 712] on input at bounding box center [1219, 714] width 221 height 23
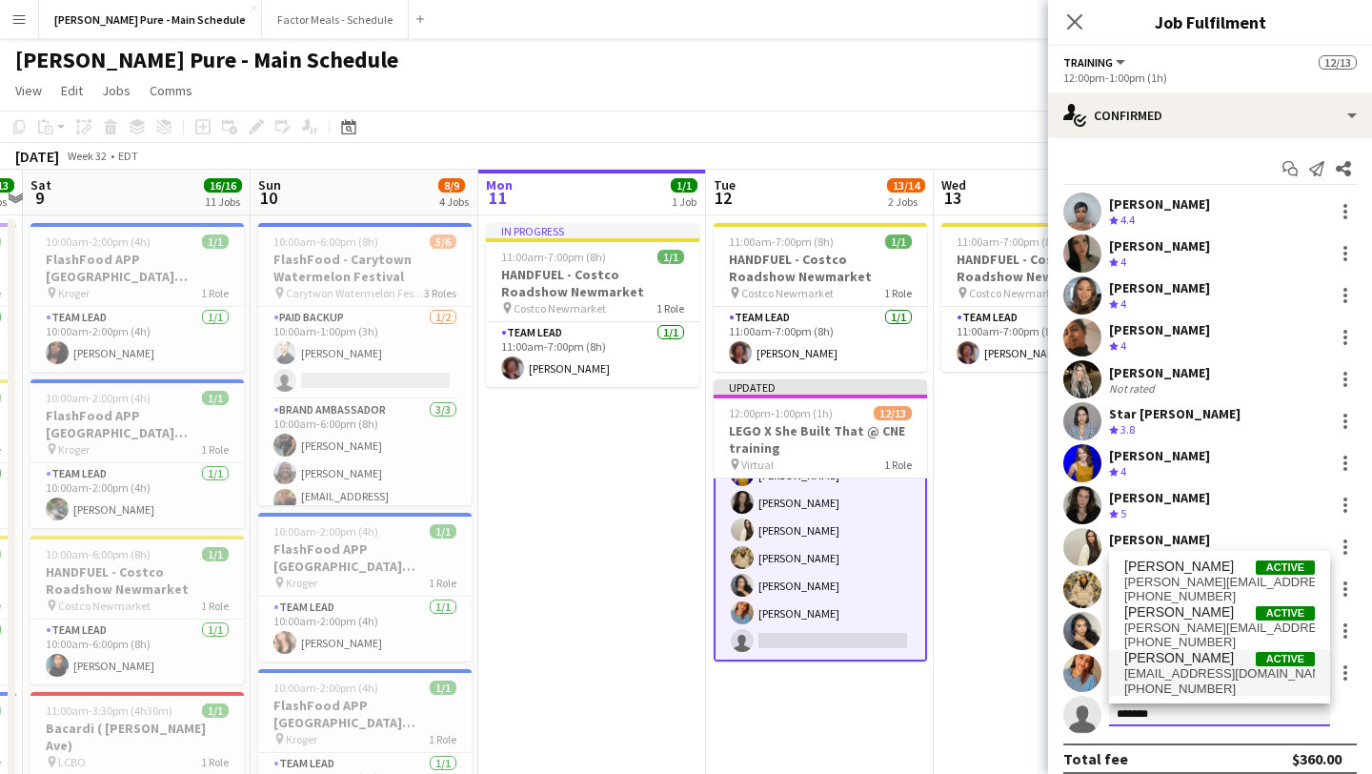
type input "*******"
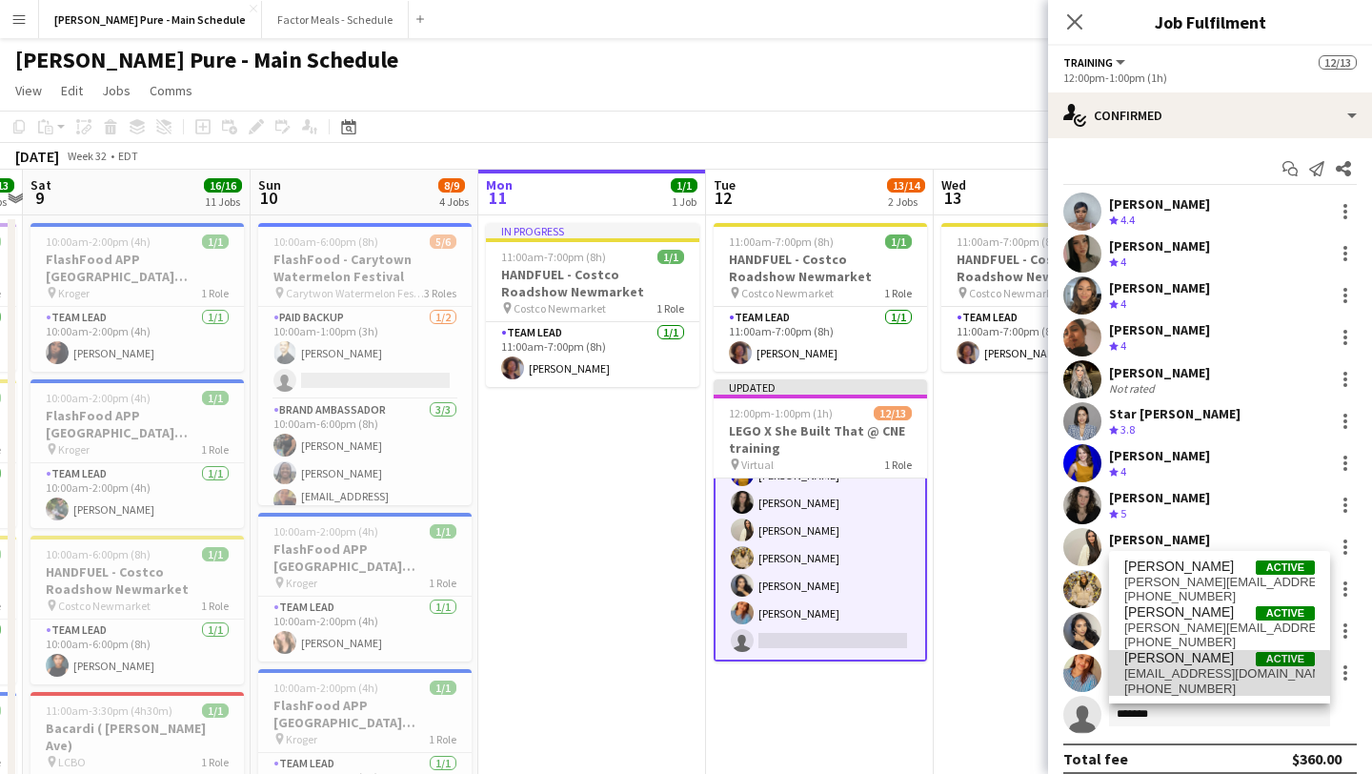
click at [1212, 681] on span "+416-559-2819" at bounding box center [1219, 688] width 191 height 15
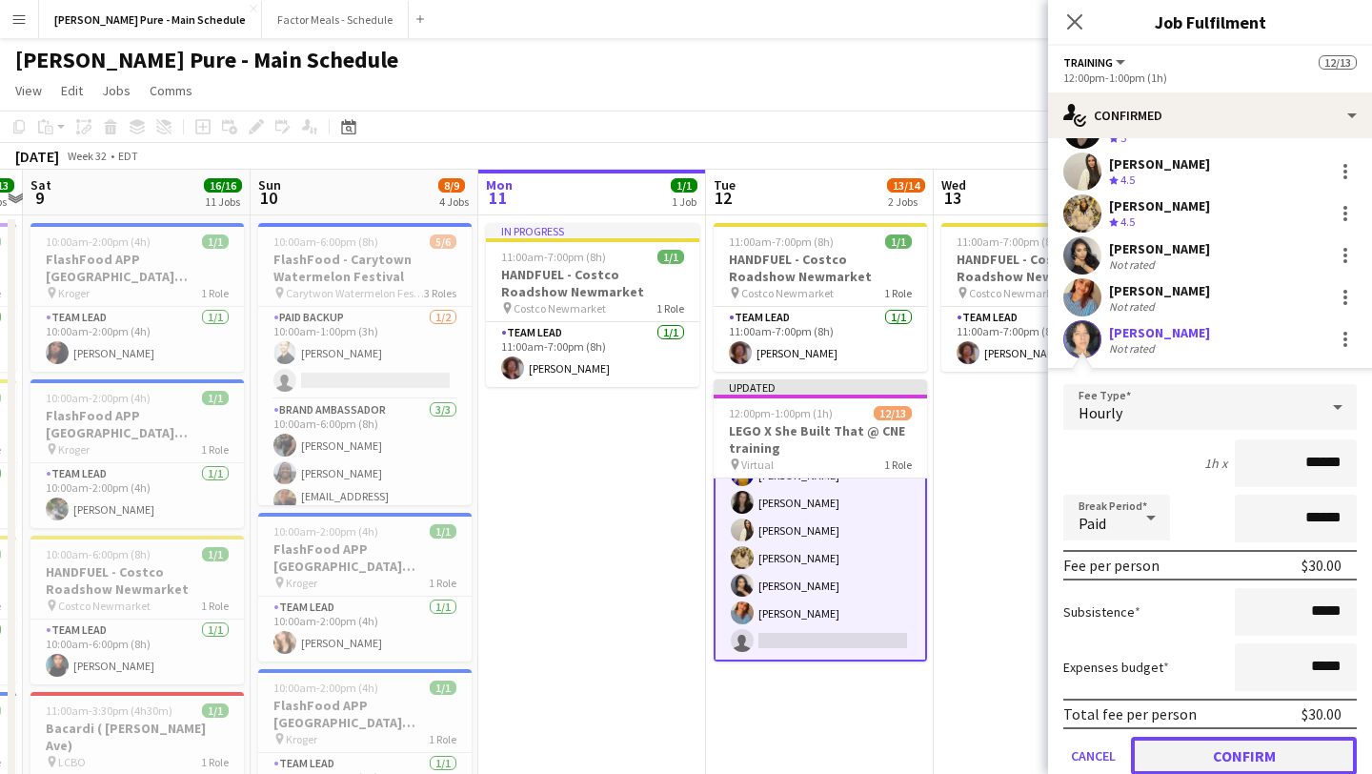
click at [1247, 749] on button "Confirm" at bounding box center [1244, 756] width 226 height 38
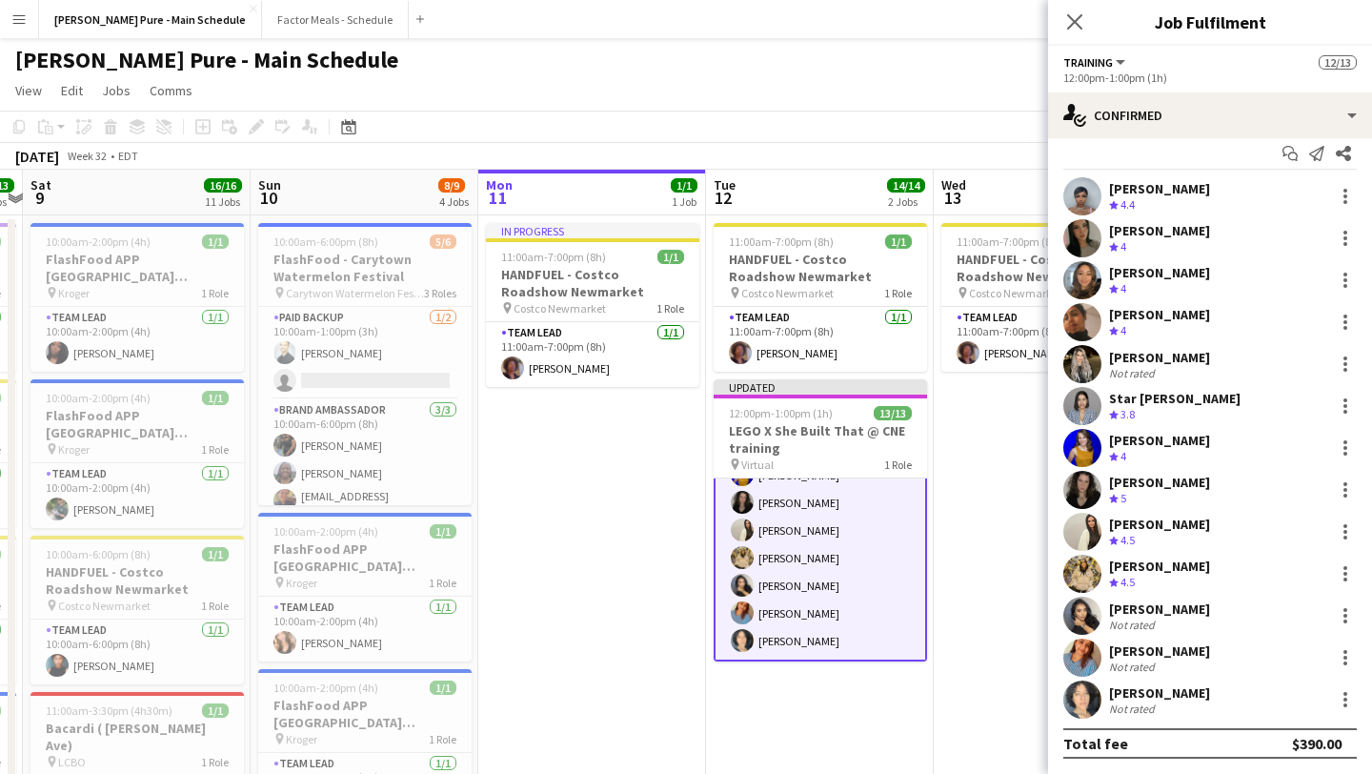
scroll to position [15, 0]
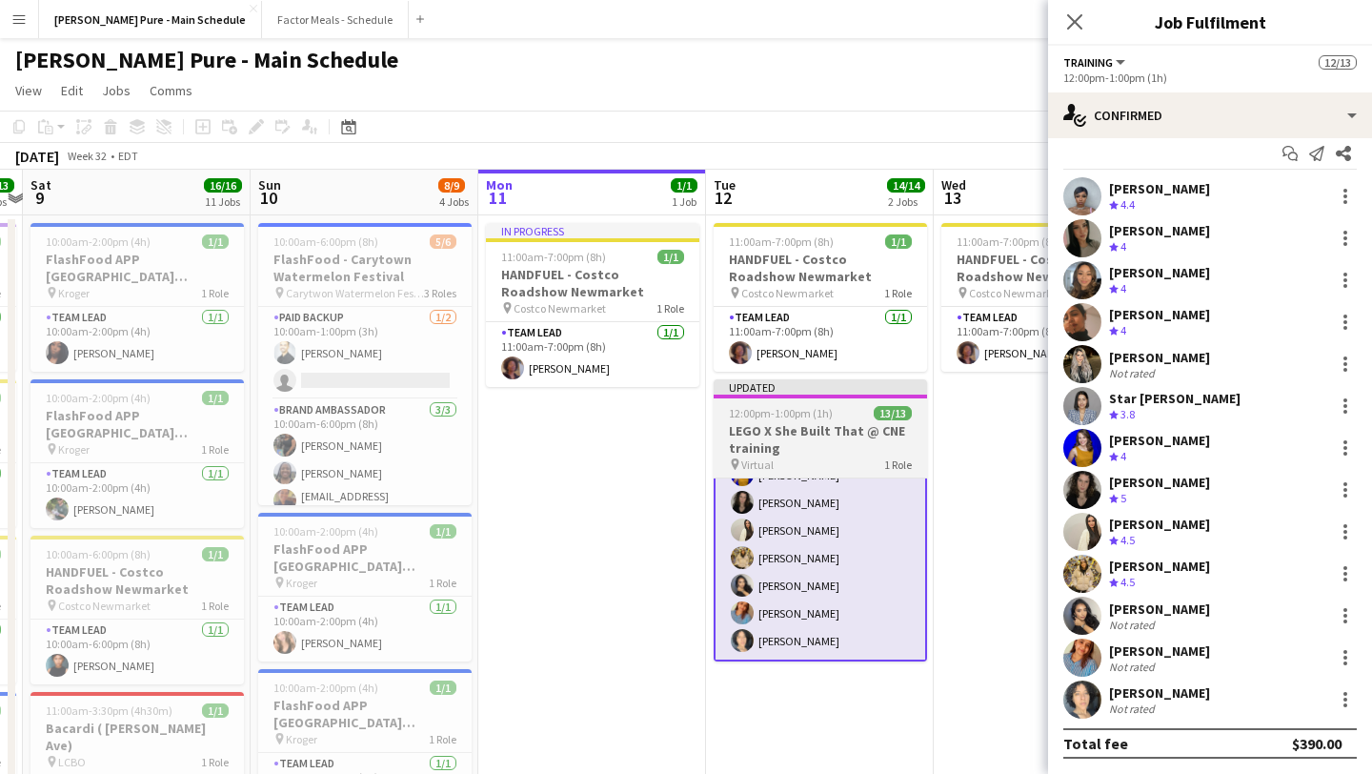
click at [856, 406] on div "12:00pm-1:00pm (1h) 13/13" at bounding box center [820, 413] width 213 height 14
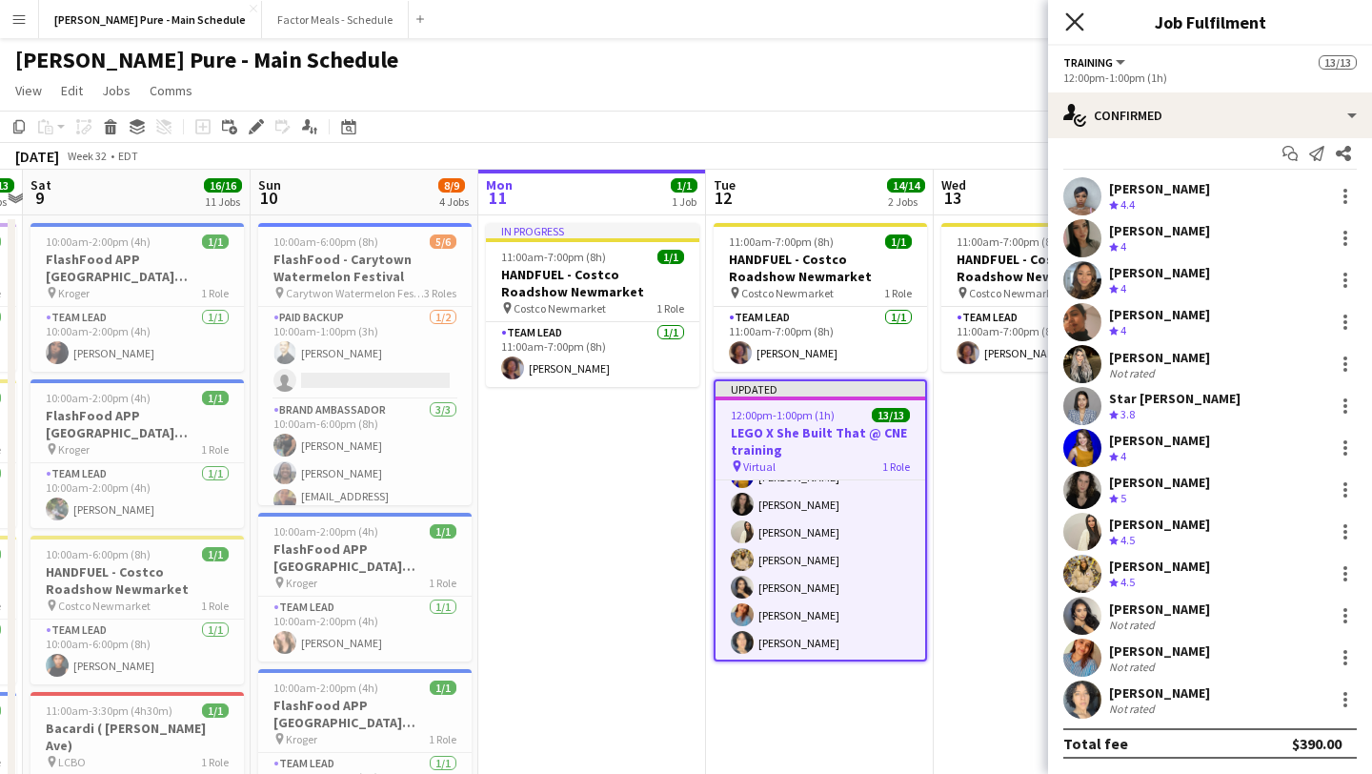
click at [1077, 23] on icon at bounding box center [1074, 21] width 18 height 18
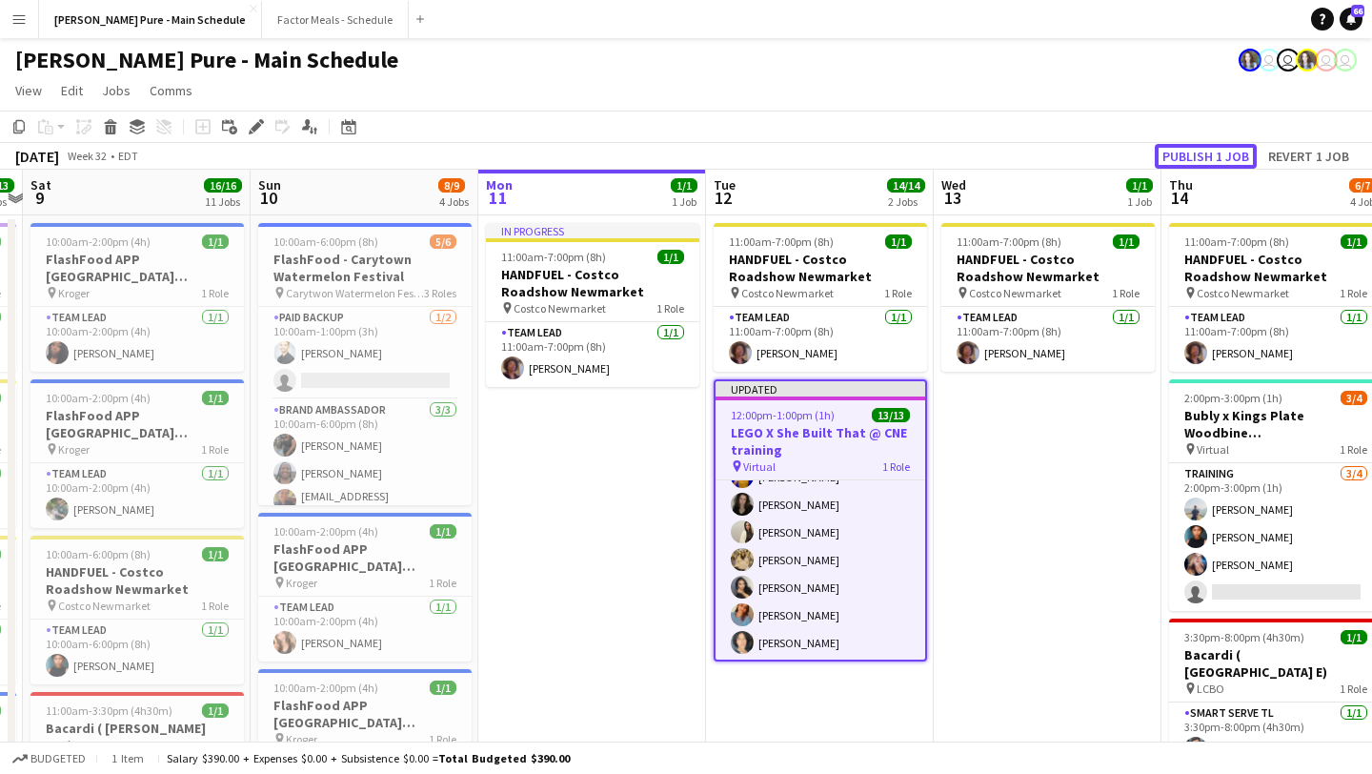
click at [1219, 163] on button "Publish 1 job" at bounding box center [1206, 156] width 102 height 25
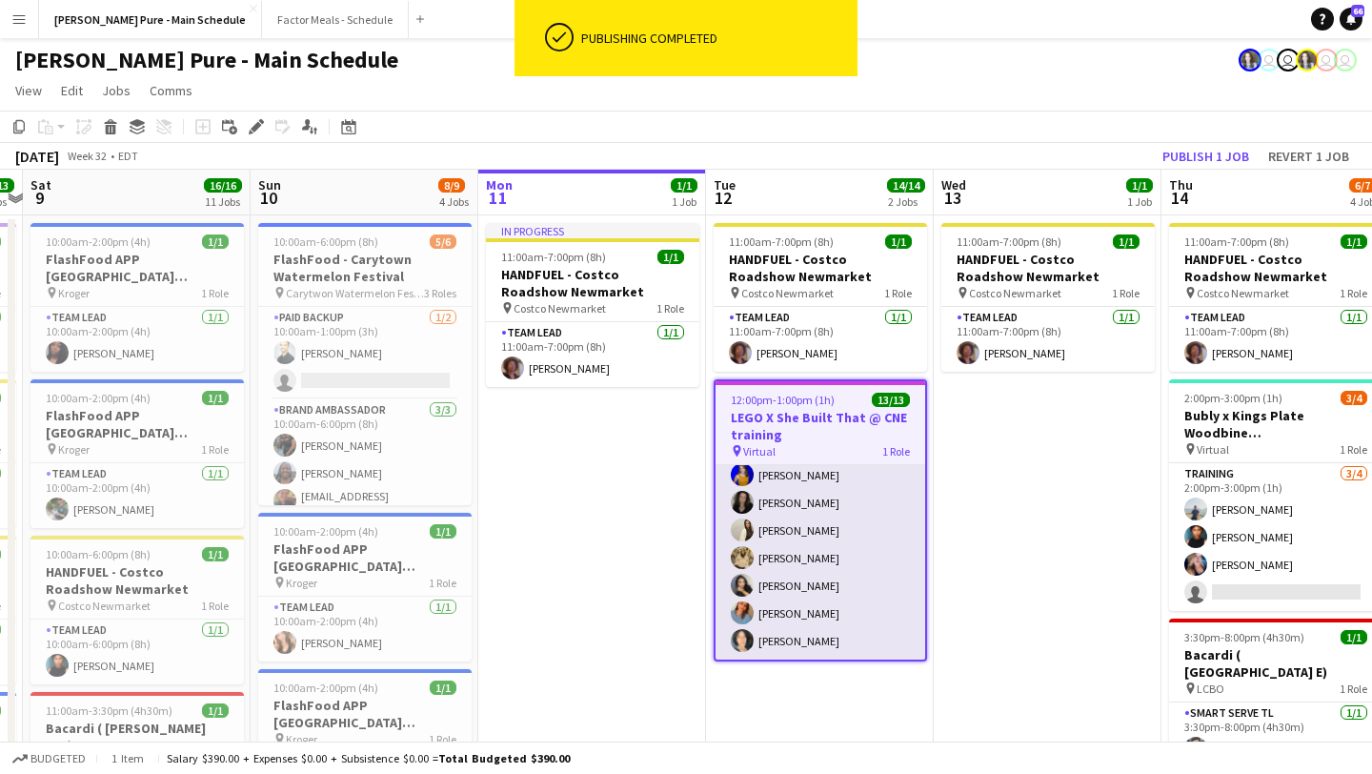
scroll to position [202, 0]
click at [747, 640] on app-user-avatar at bounding box center [742, 640] width 23 height 23
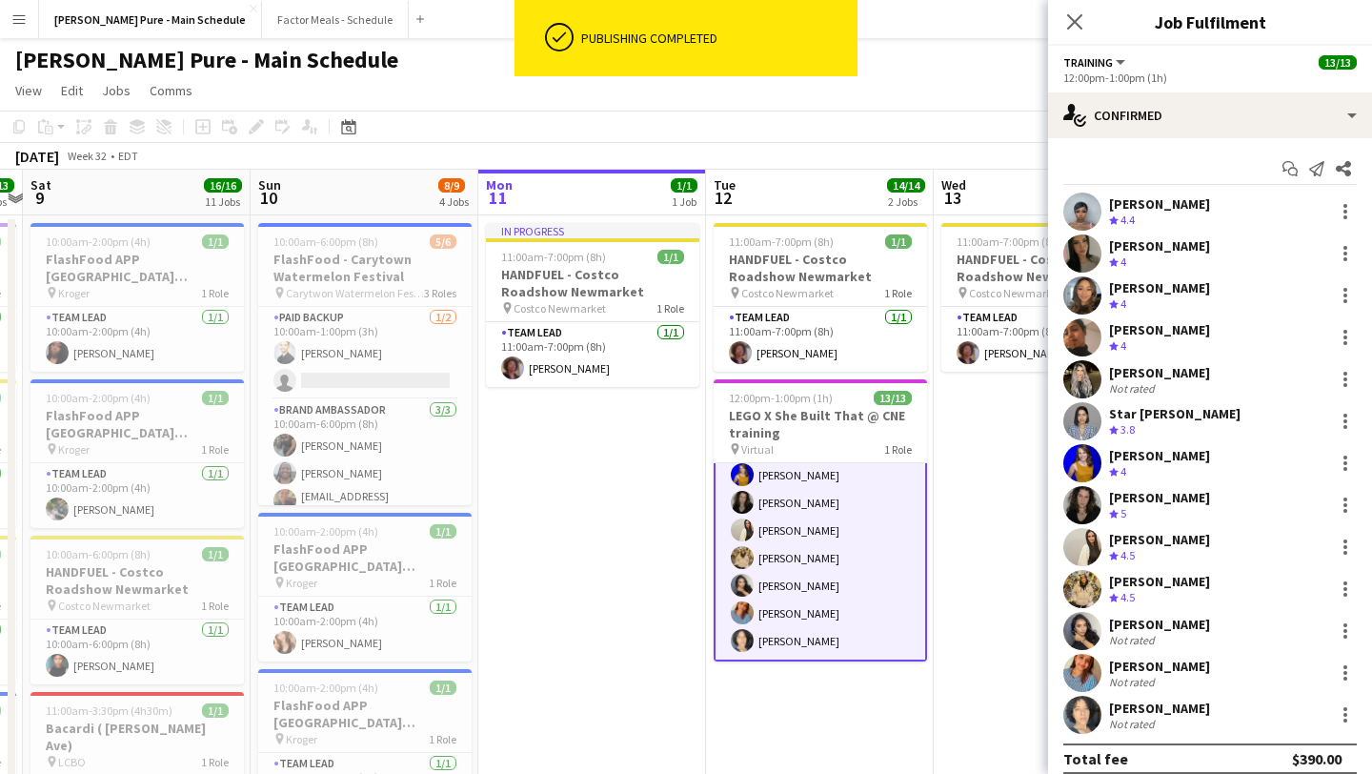
click at [1079, 702] on app-user-avatar at bounding box center [1082, 715] width 38 height 38
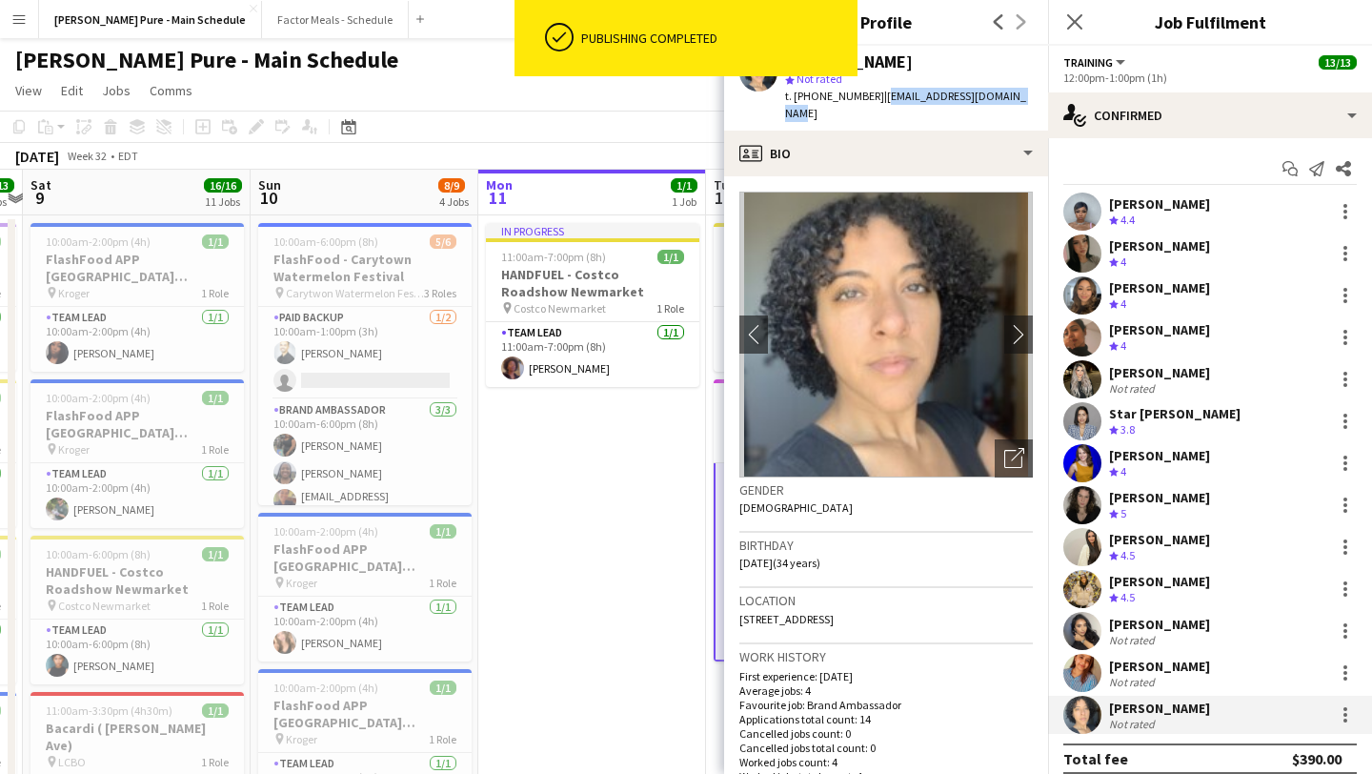
drag, startPoint x: 1022, startPoint y: 95, endPoint x: 874, endPoint y: 103, distance: 148.8
click at [874, 103] on div "Melanie Marshall-Lazou star Not rated t. +416-559-2819 | melaniemmusic91@gmail.…" at bounding box center [886, 88] width 324 height 85
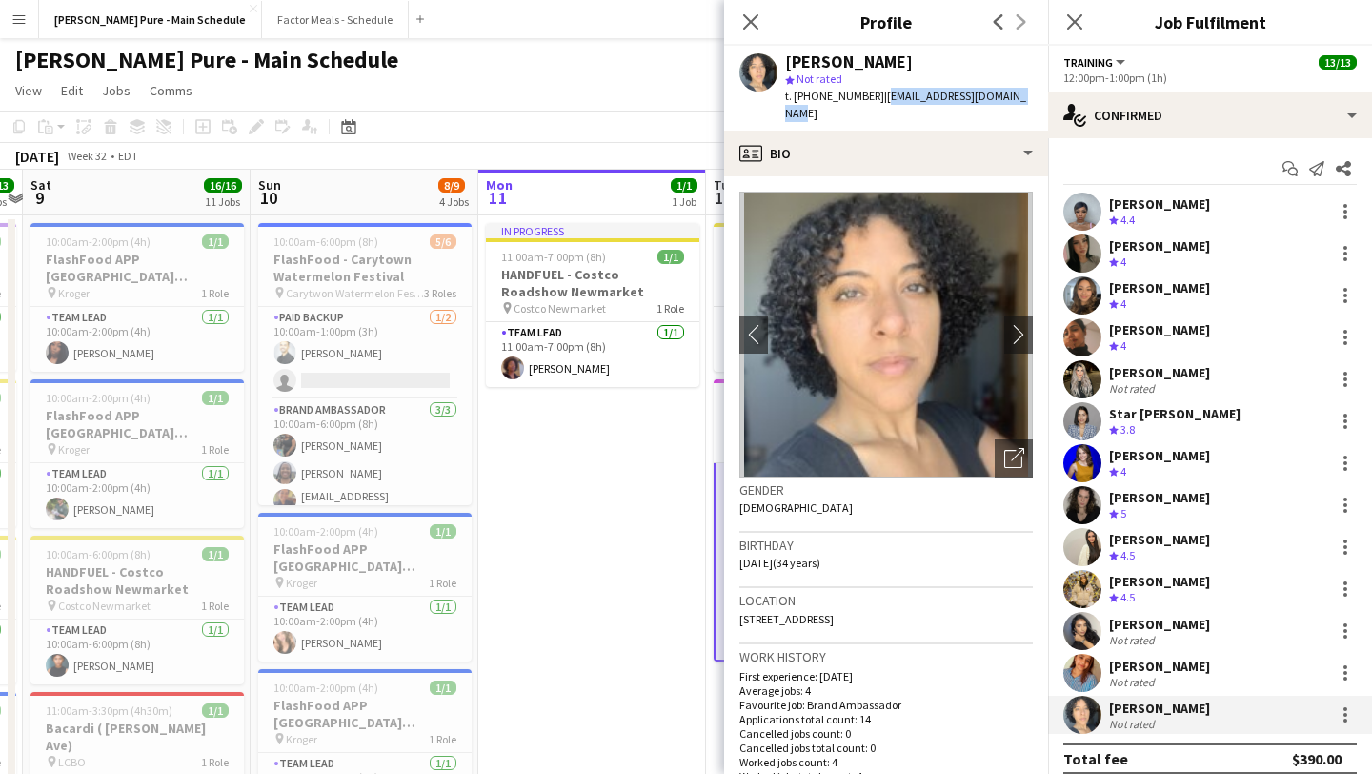
copy span "melaniemmusic91@gmail.com"
click at [1077, 19] on icon at bounding box center [1074, 21] width 18 height 18
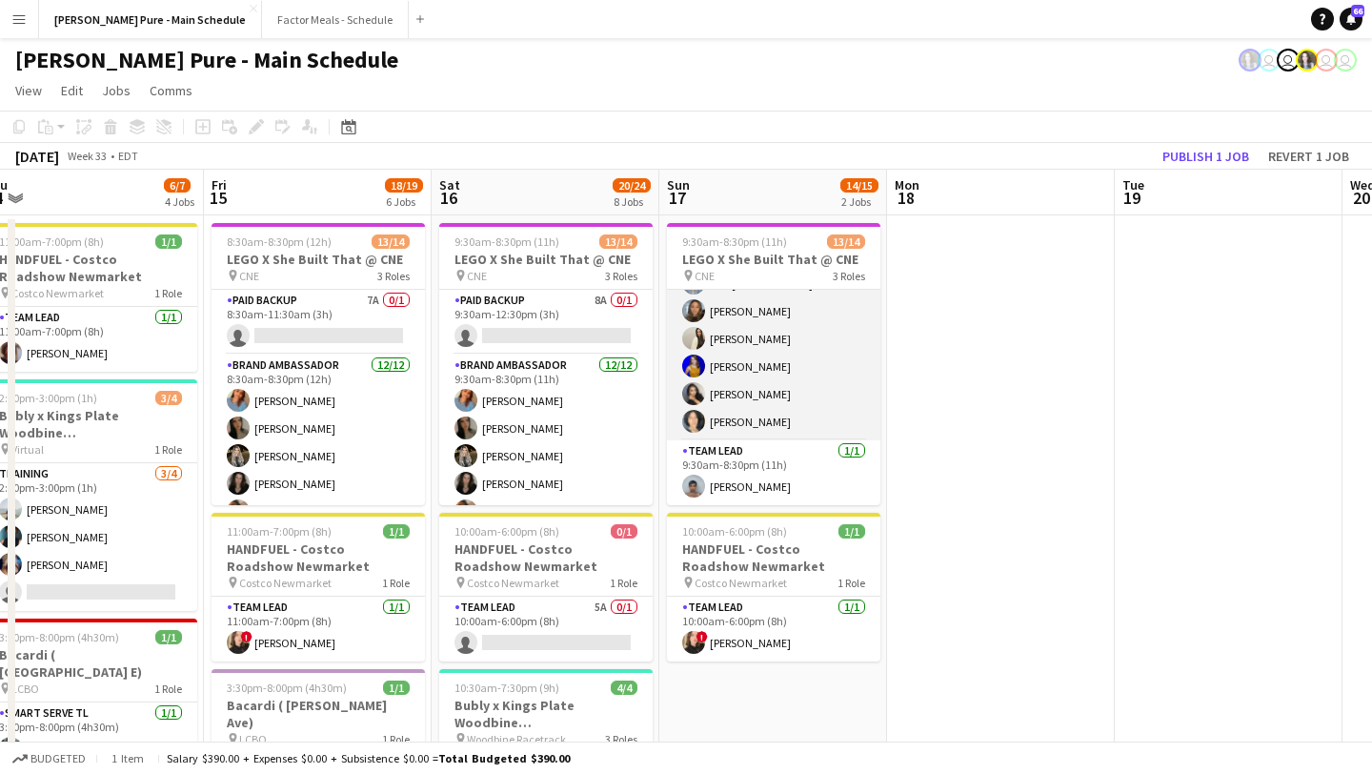
scroll to position [0, 0]
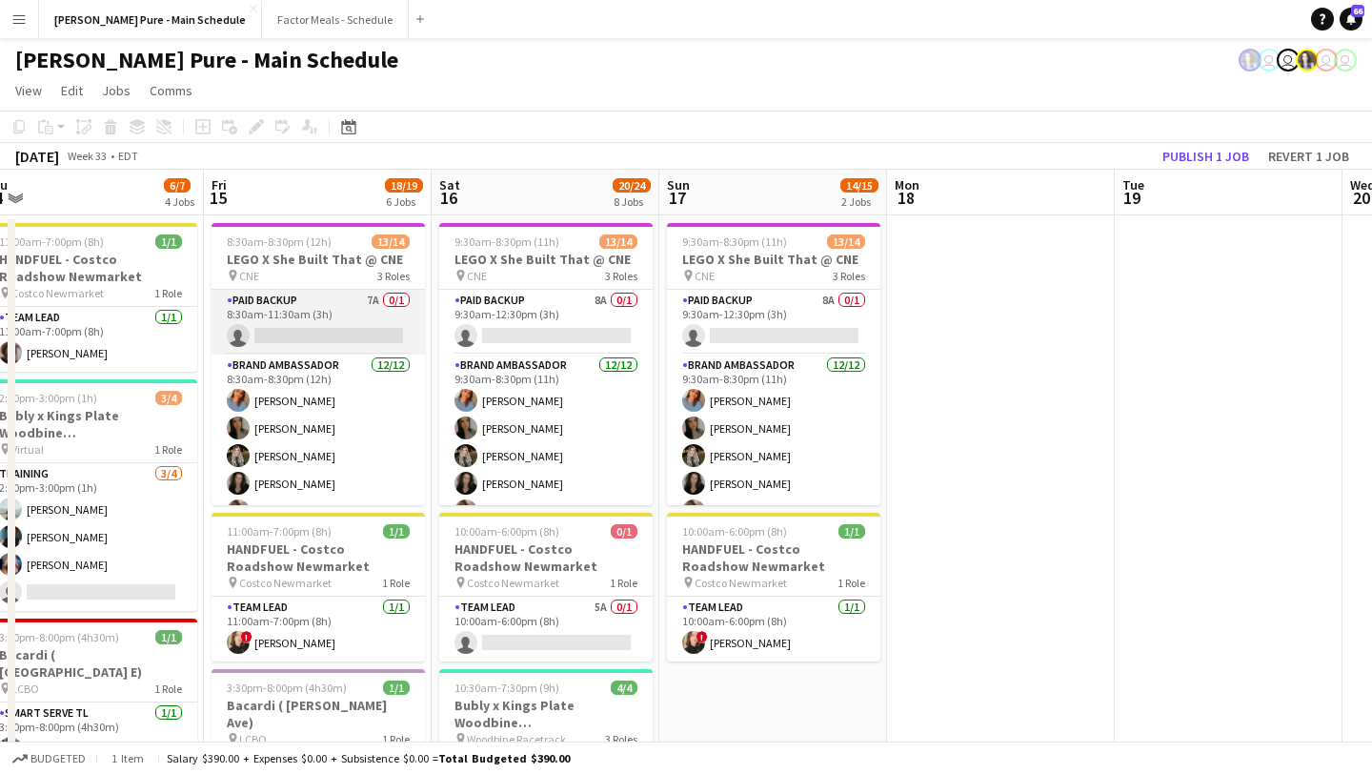
click at [340, 316] on app-card-role "Paid Backup 7A 0/1 8:30am-11:30am (3h) single-neutral-actions" at bounding box center [318, 322] width 213 height 65
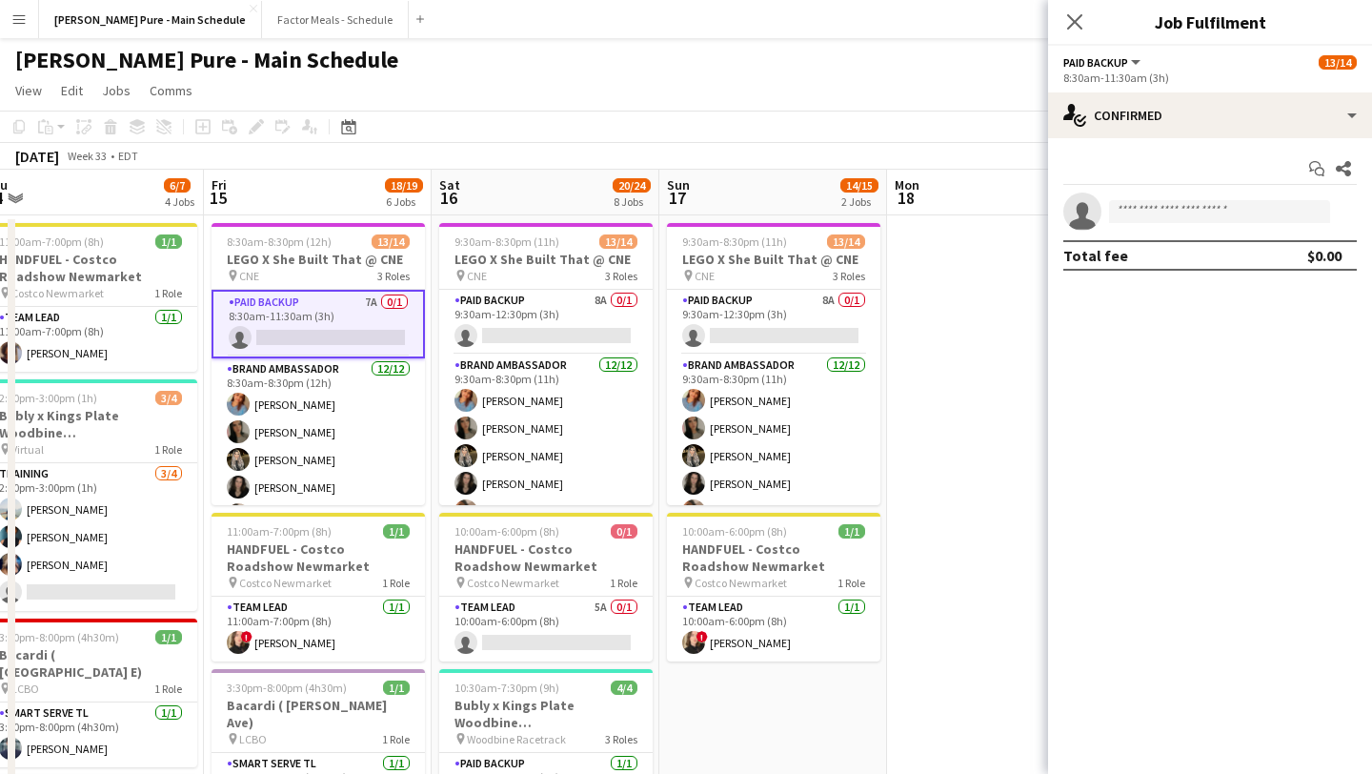
scroll to position [198, 0]
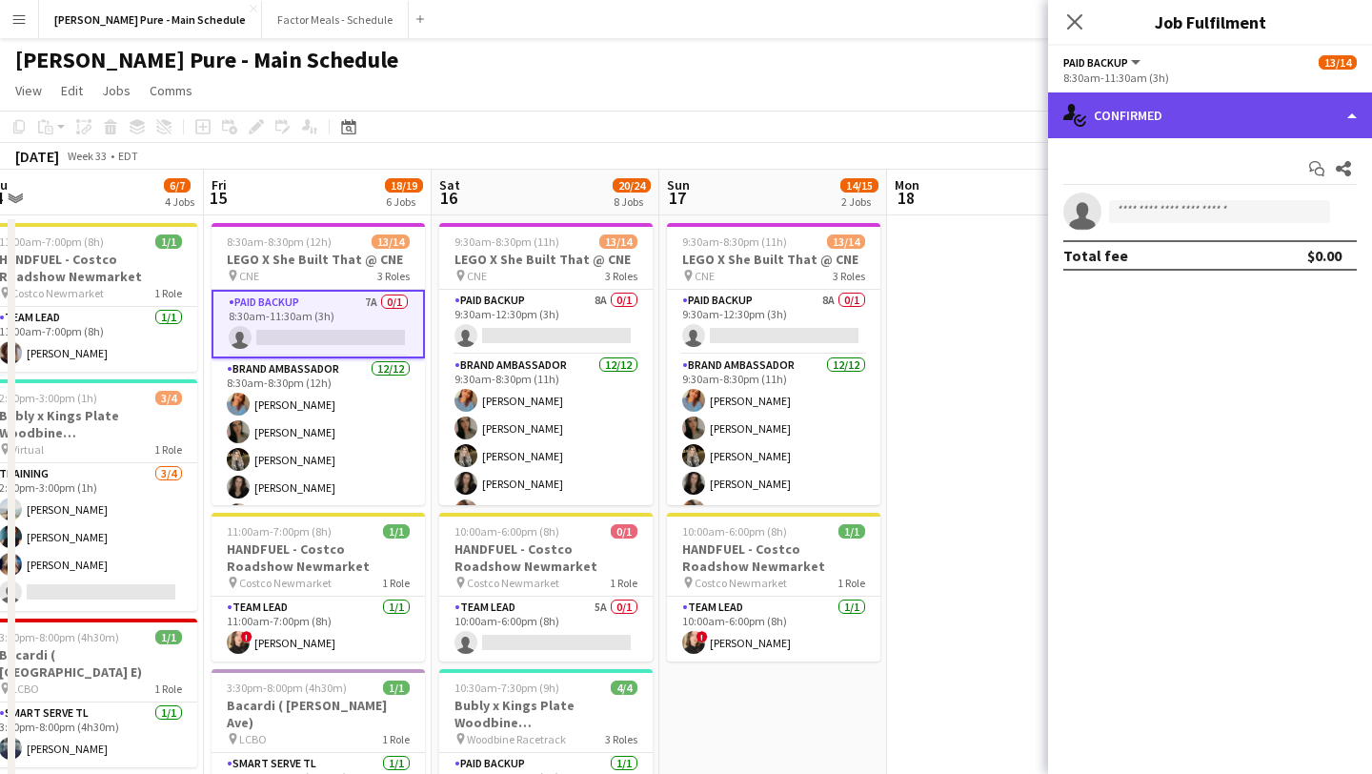
click at [1247, 124] on div "single-neutral-actions-check-2 Confirmed" at bounding box center [1210, 115] width 324 height 46
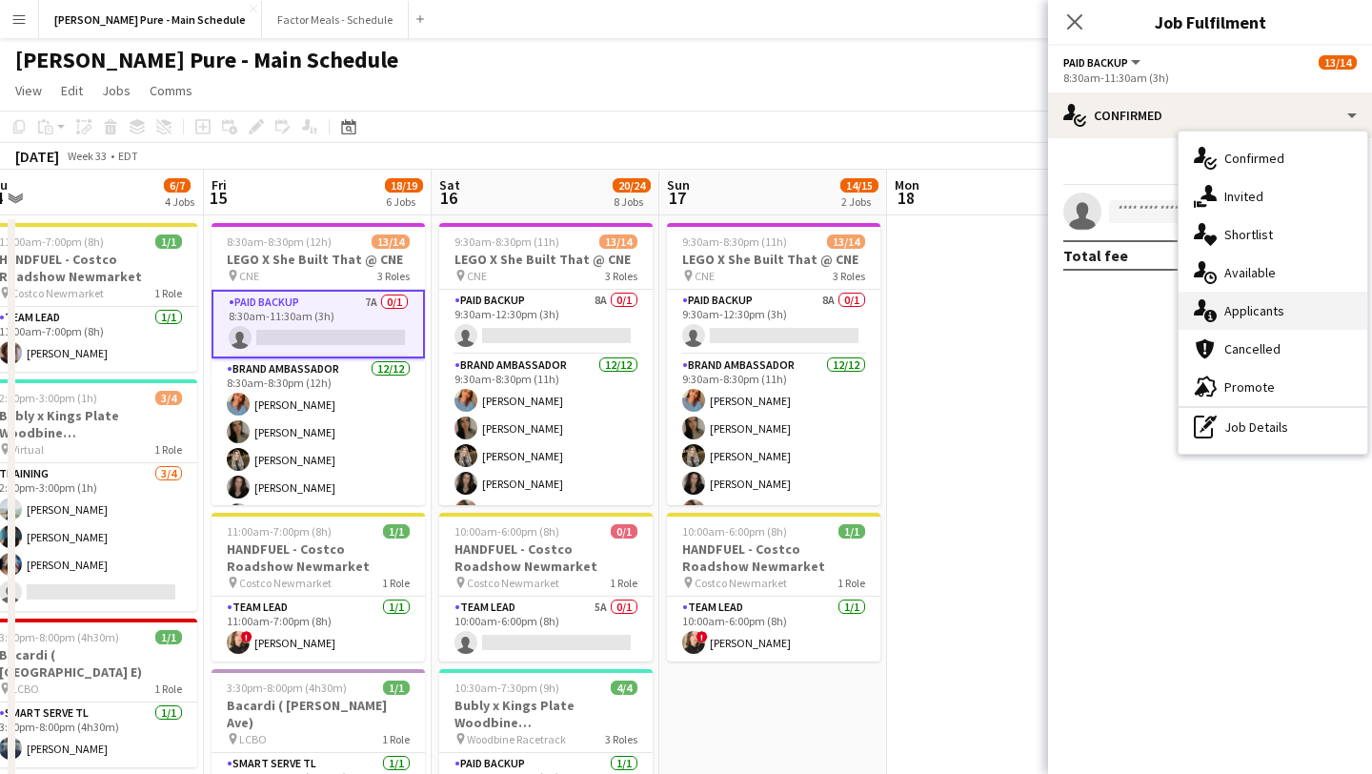
click at [1266, 312] on div "single-neutral-actions-information Applicants" at bounding box center [1273, 311] width 189 height 38
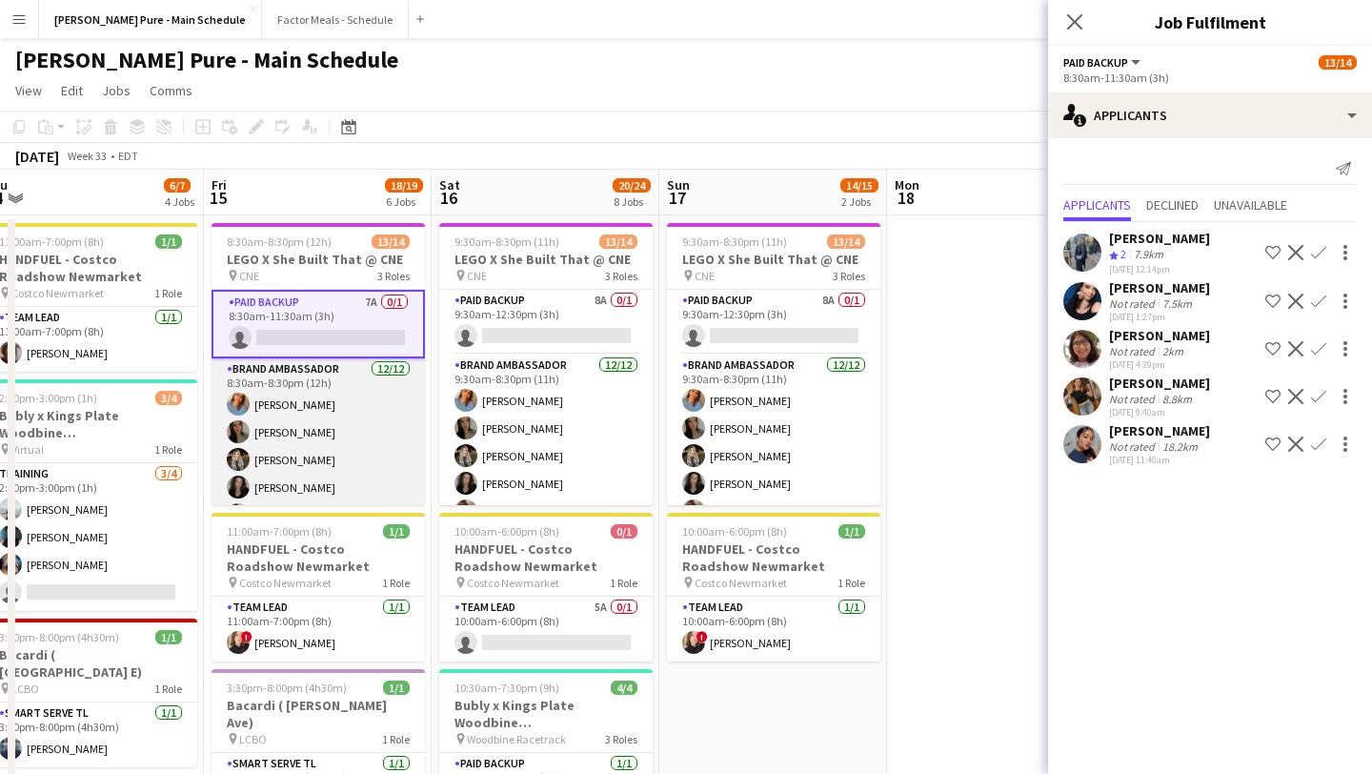
click at [305, 426] on app-card-role "Brand Ambassador 12/12 8:30am-8:30pm (12h) Sukhmani Kaur Sarah Nuri Sohila Azim…" at bounding box center [318, 542] width 213 height 369
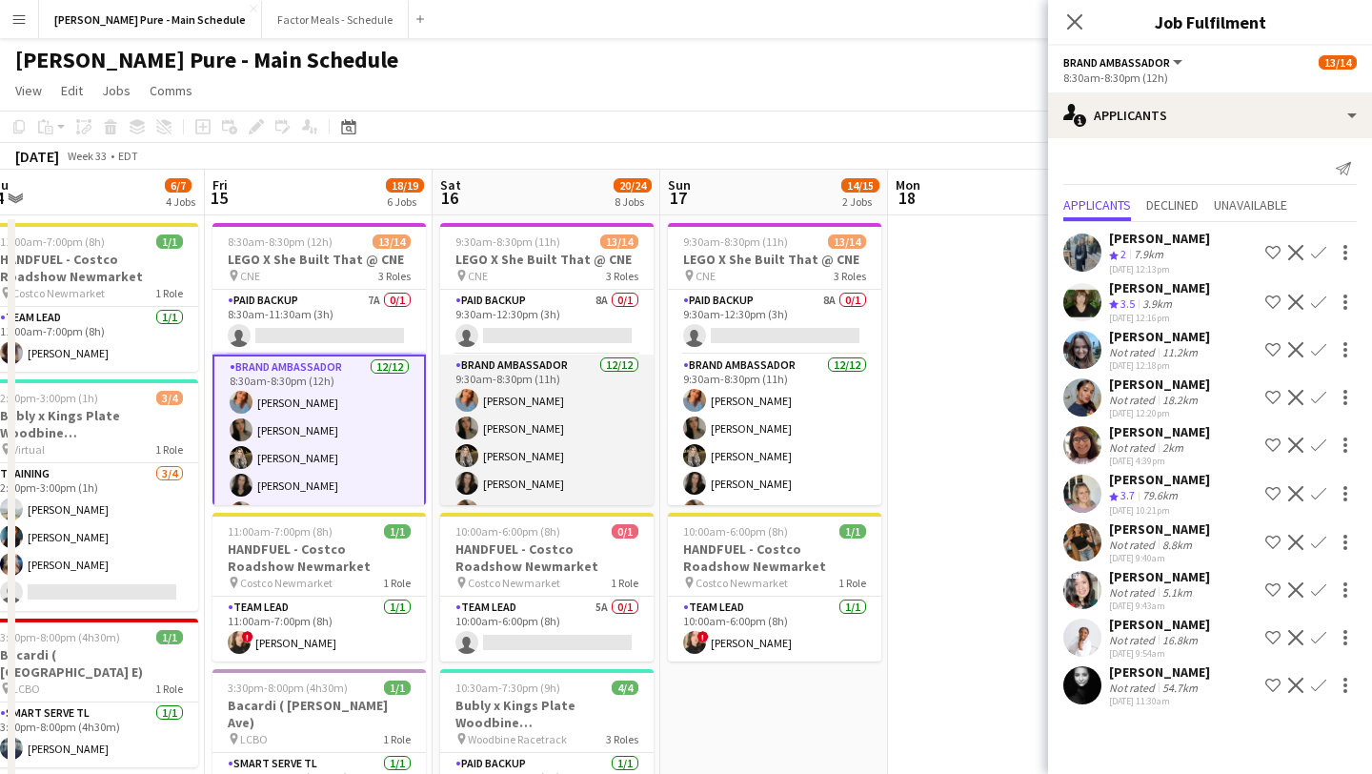
click at [565, 445] on app-card-role "Brand Ambassador 12/12 9:30am-8:30pm (11h) Sukhmani Kaur Sarah Nuri Sohila Azim…" at bounding box center [546, 538] width 213 height 369
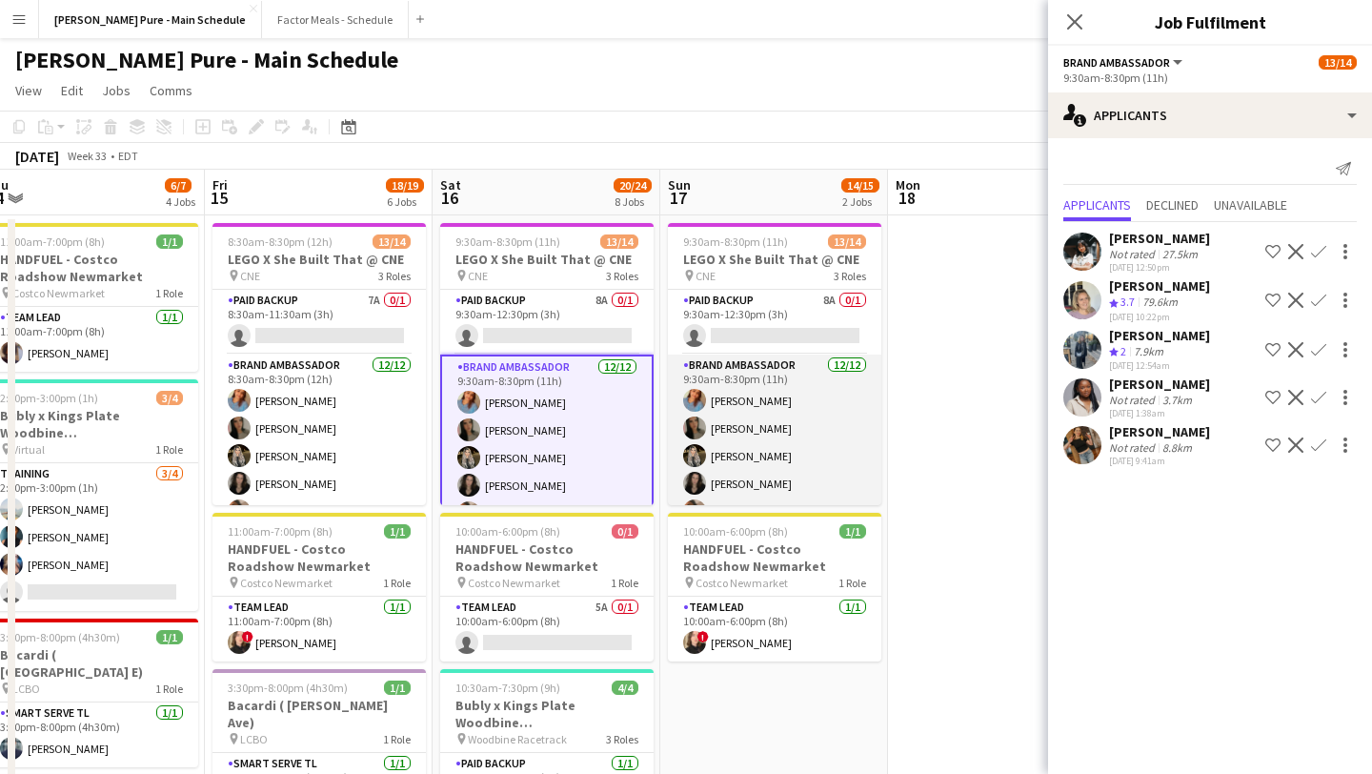
click at [764, 452] on app-card-role "Brand Ambassador 12/12 9:30am-8:30pm (11h) Sukhmani Kaur Sarah Nuri Sohila Azim…" at bounding box center [774, 538] width 213 height 369
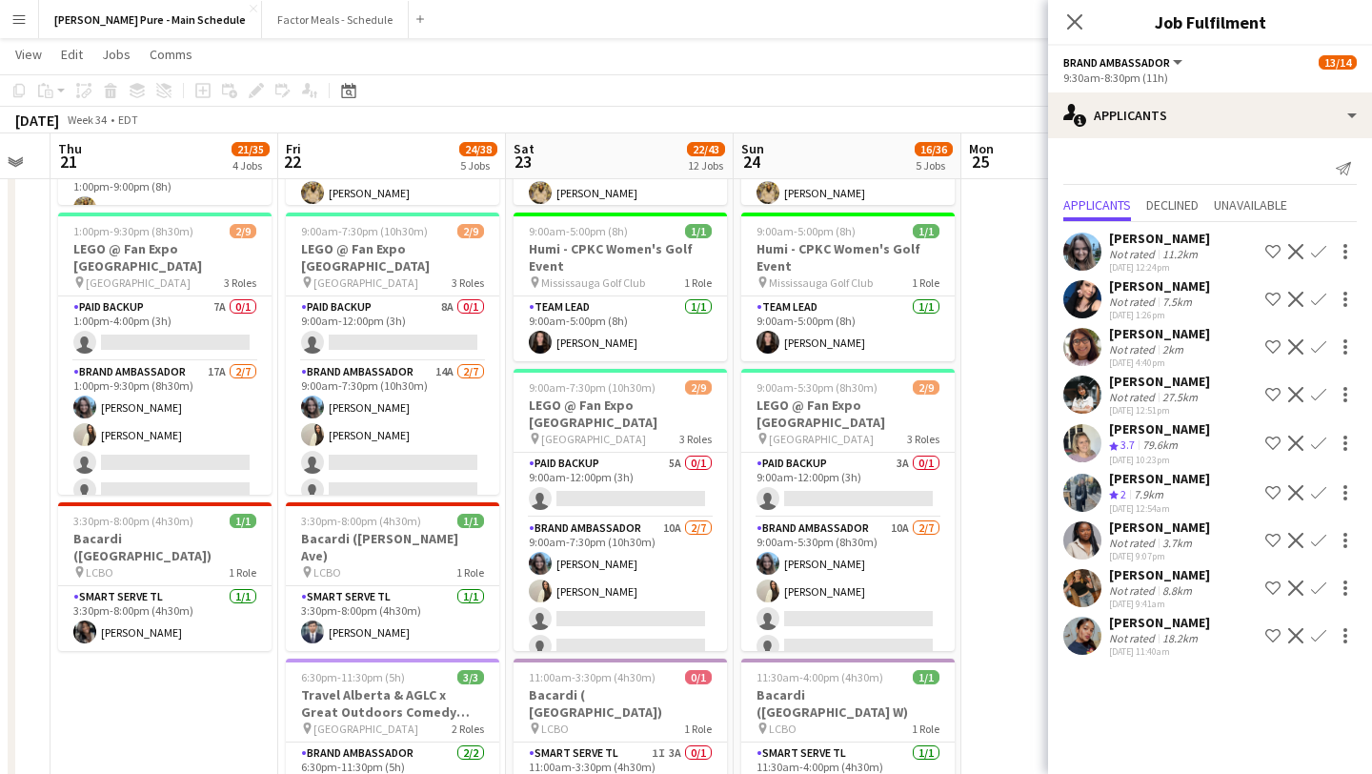
scroll to position [0, 863]
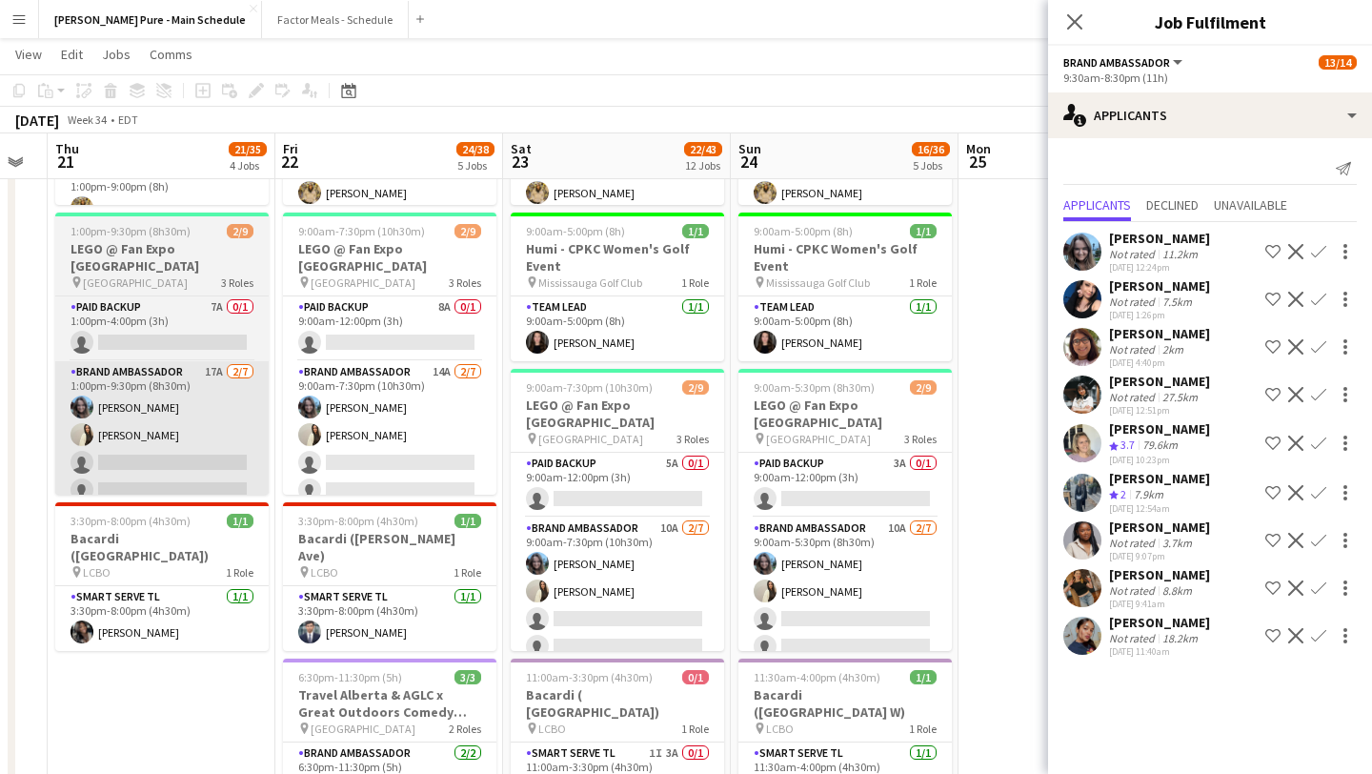
click at [145, 493] on app-card-role "Brand Ambassador 17A 2/7 1:00pm-9:30pm (8h30m) Liliya Chvalyuk Fara Nouri singl…" at bounding box center [161, 476] width 213 height 231
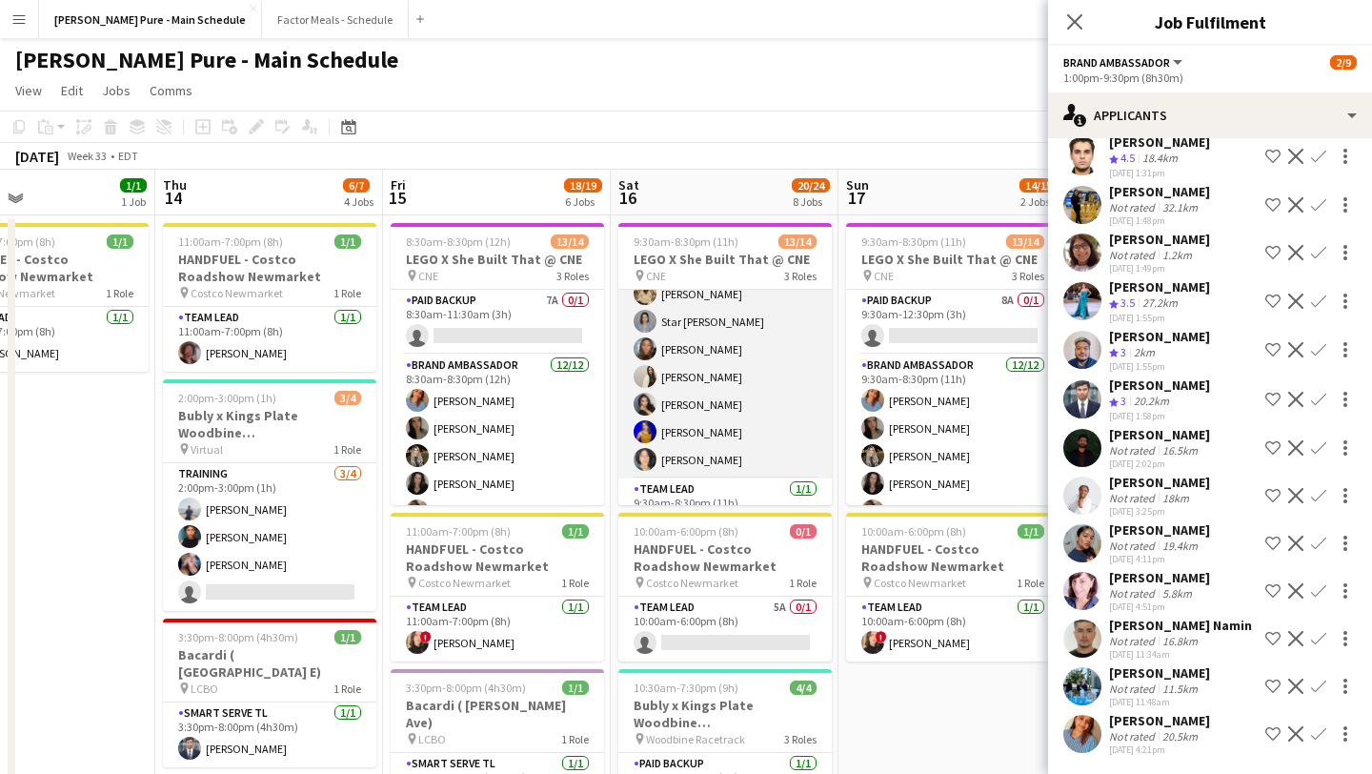
scroll to position [249, 0]
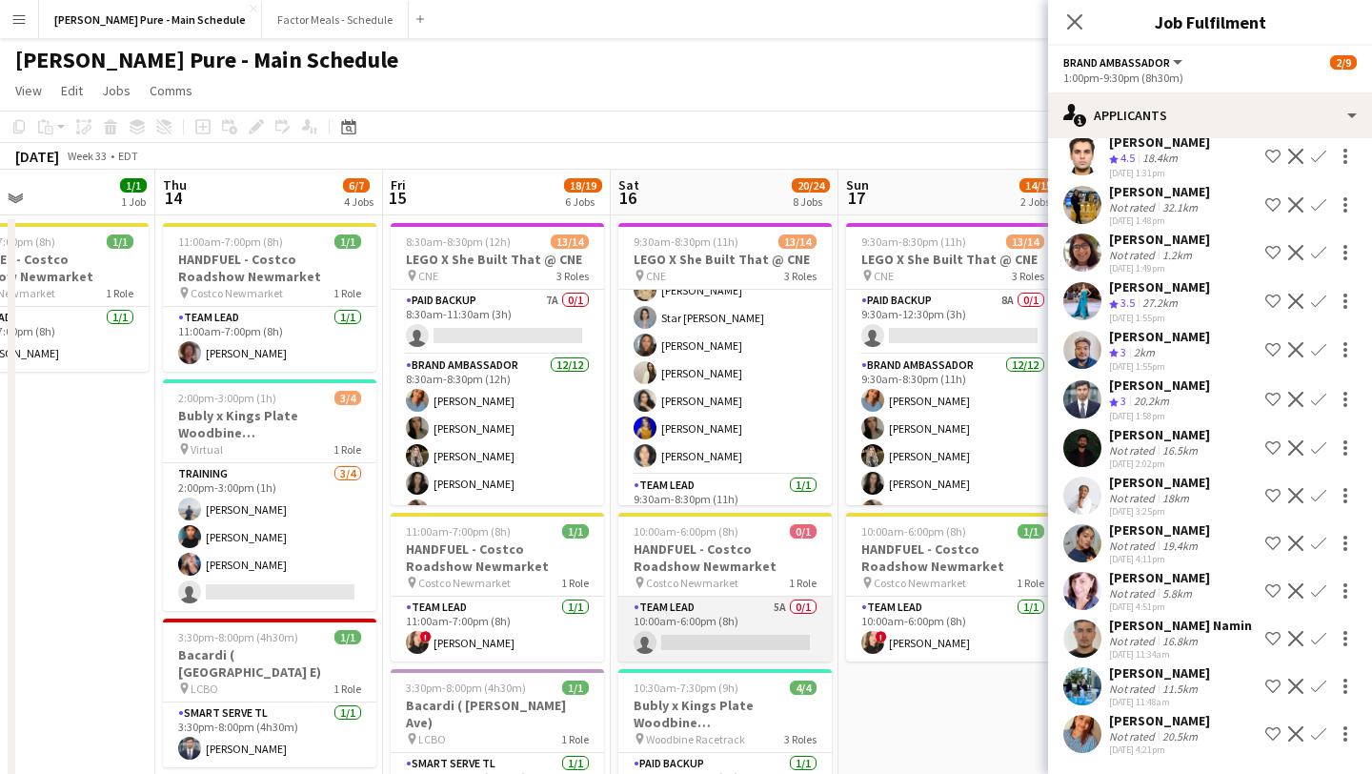
click at [706, 624] on app-card-role "Team Lead 5A 0/1 10:00am-6:00pm (8h) single-neutral-actions" at bounding box center [724, 628] width 213 height 65
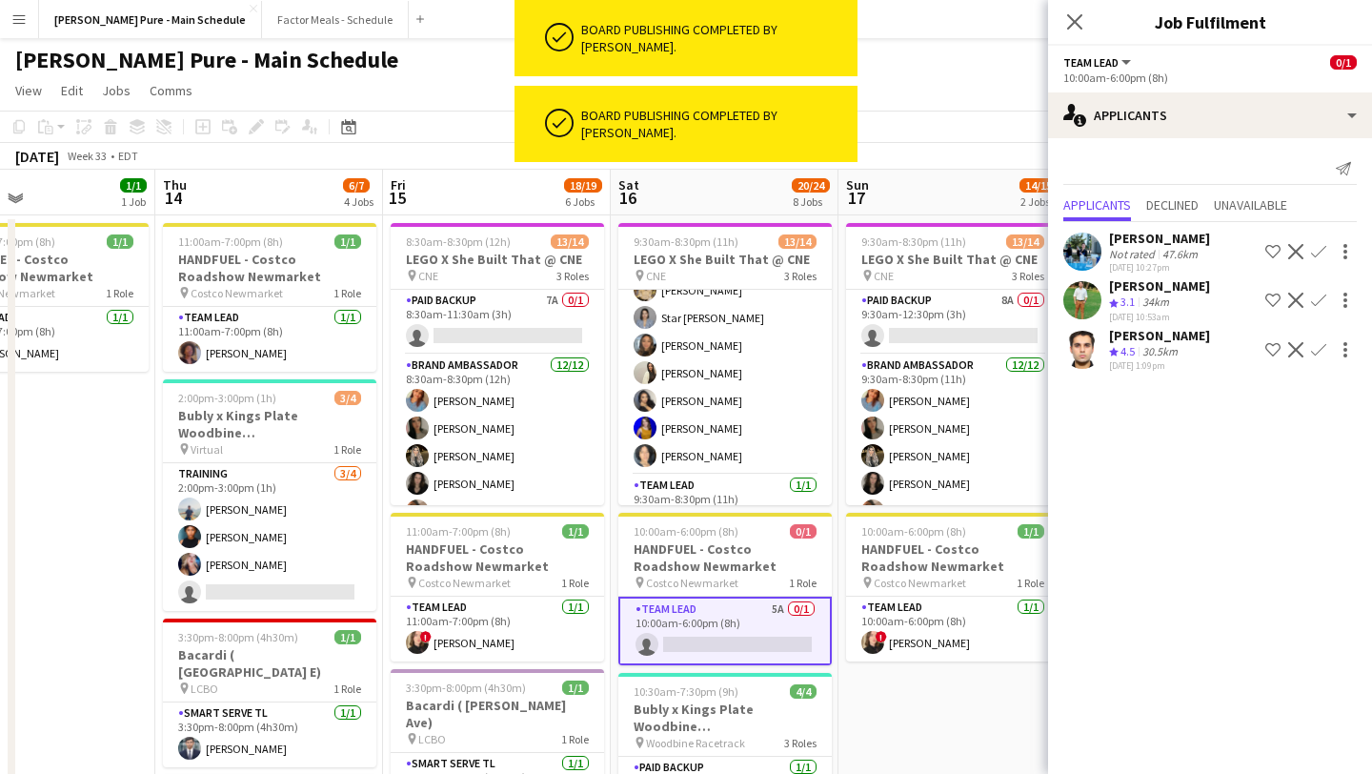
click at [1081, 351] on app-user-avatar at bounding box center [1082, 350] width 38 height 38
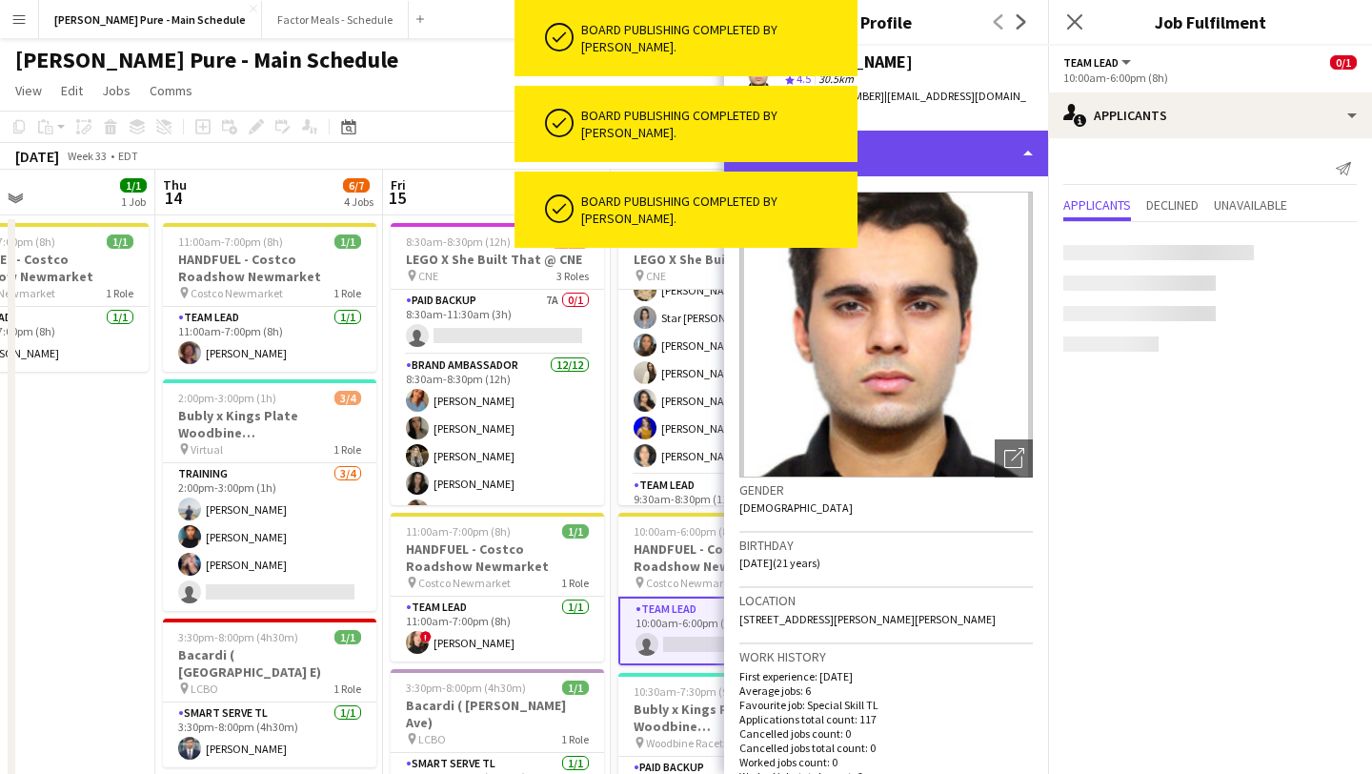
click at [1015, 134] on div "profile Bio" at bounding box center [886, 154] width 324 height 46
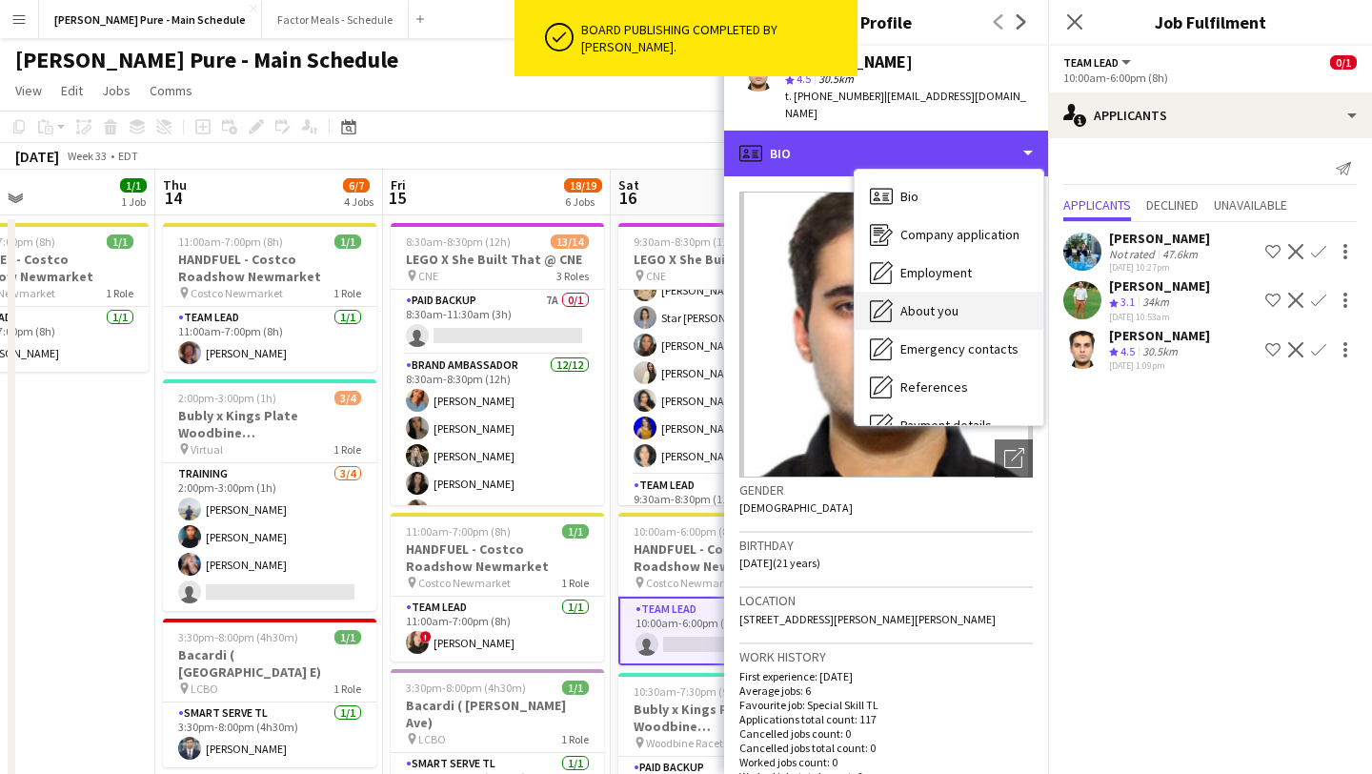
scroll to position [141, 0]
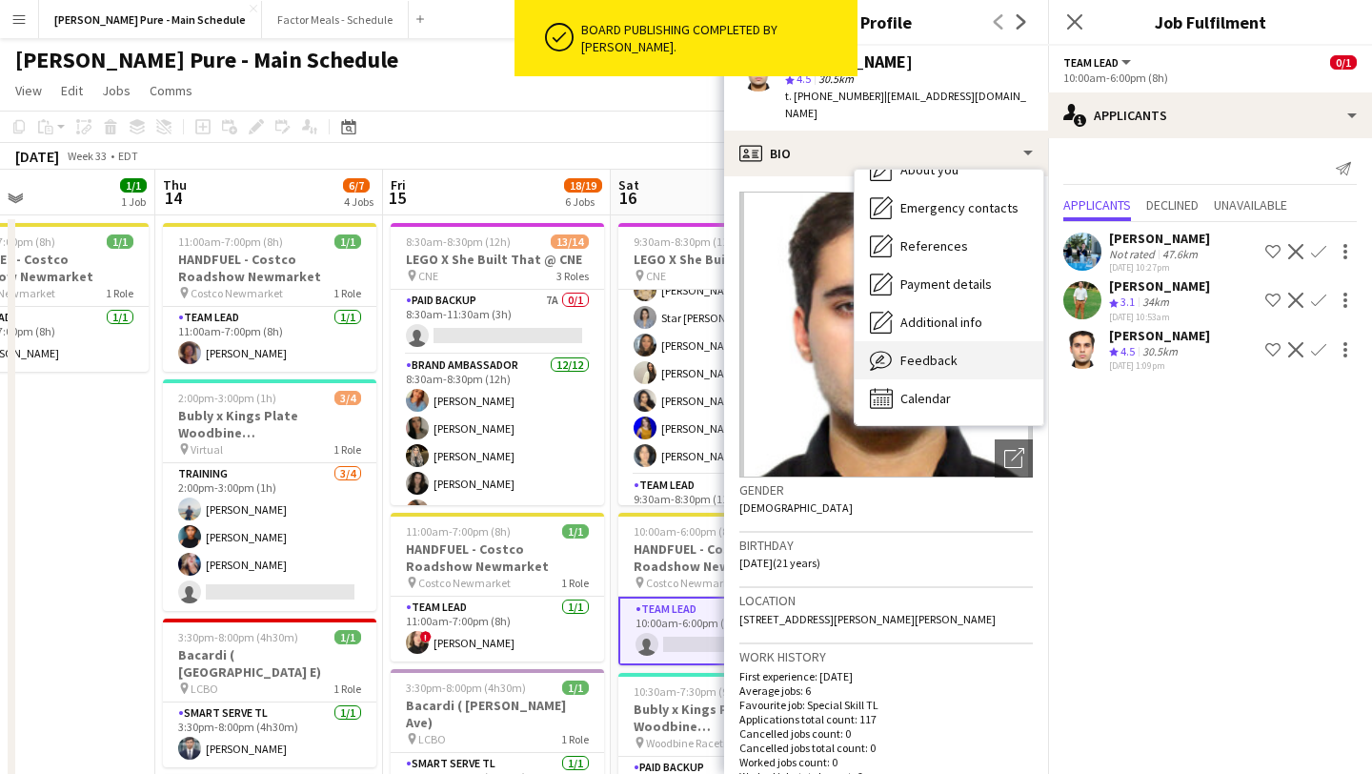
click at [951, 352] on span "Feedback" at bounding box center [928, 360] width 57 height 17
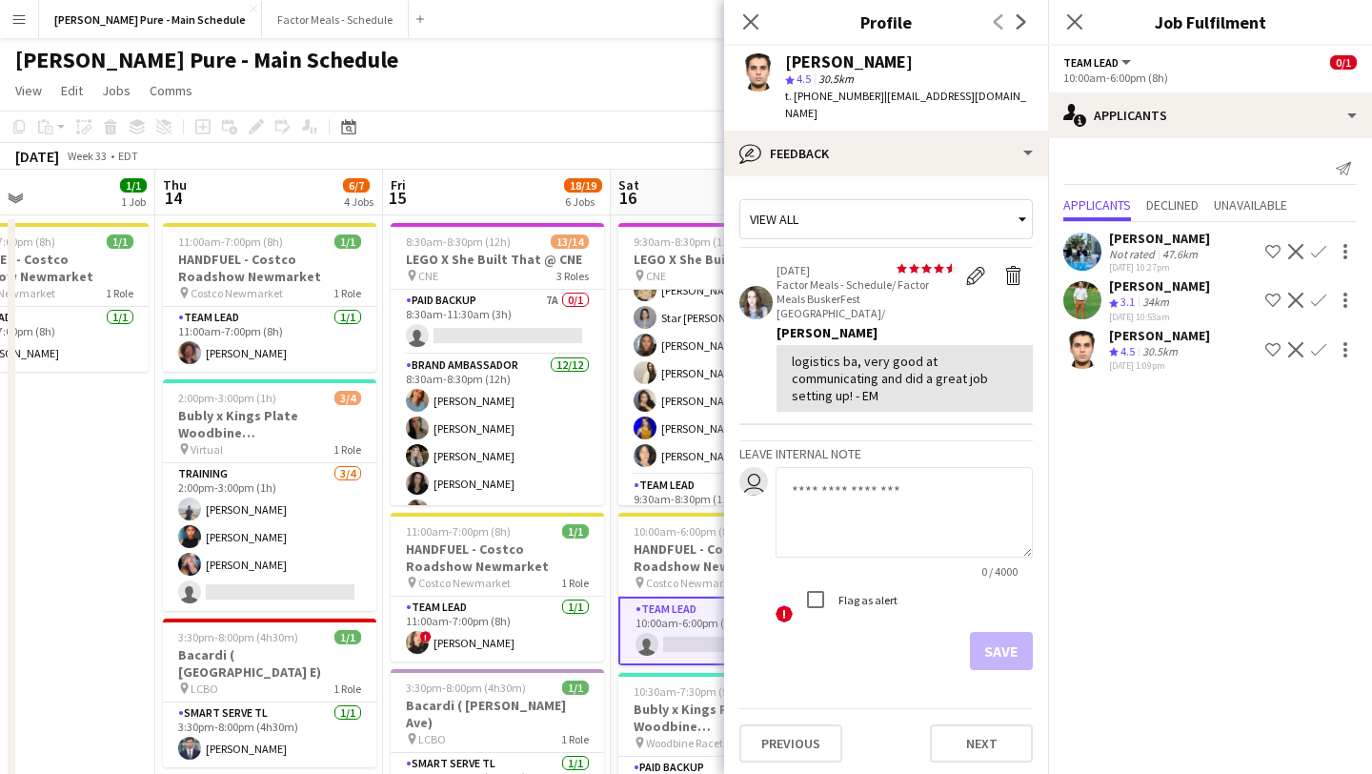
click at [1321, 348] on app-icon "Confirm" at bounding box center [1318, 349] width 15 height 15
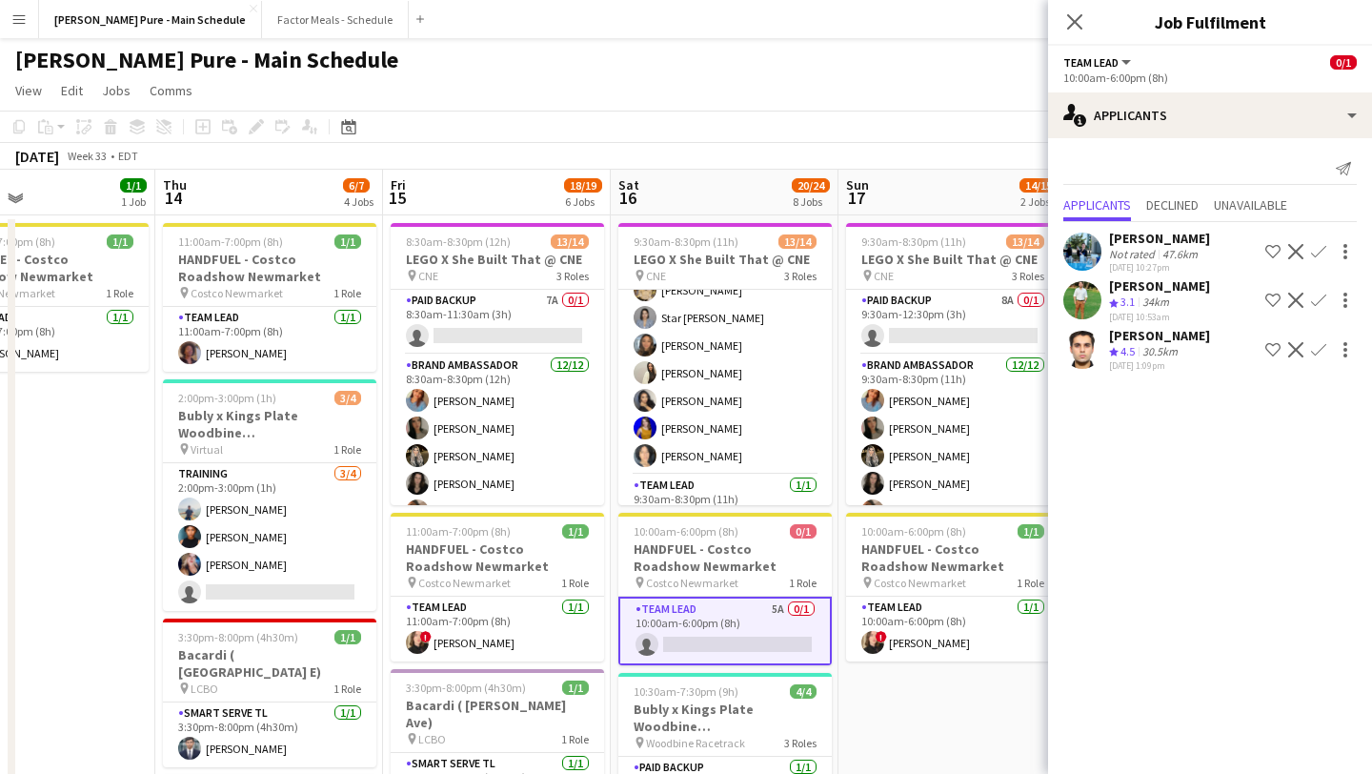
click at [1324, 350] on app-icon "Confirm" at bounding box center [1318, 349] width 15 height 15
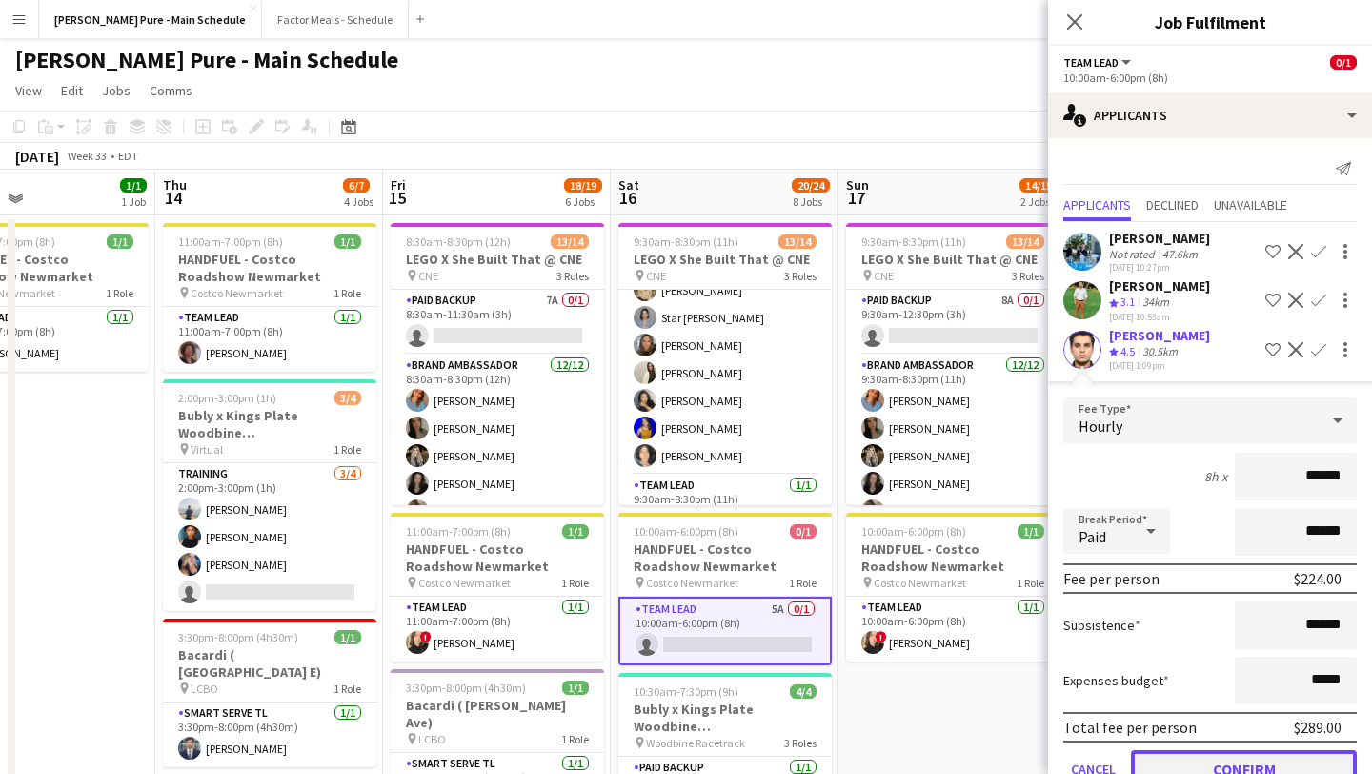
click at [1221, 763] on button "Confirm" at bounding box center [1244, 769] width 226 height 38
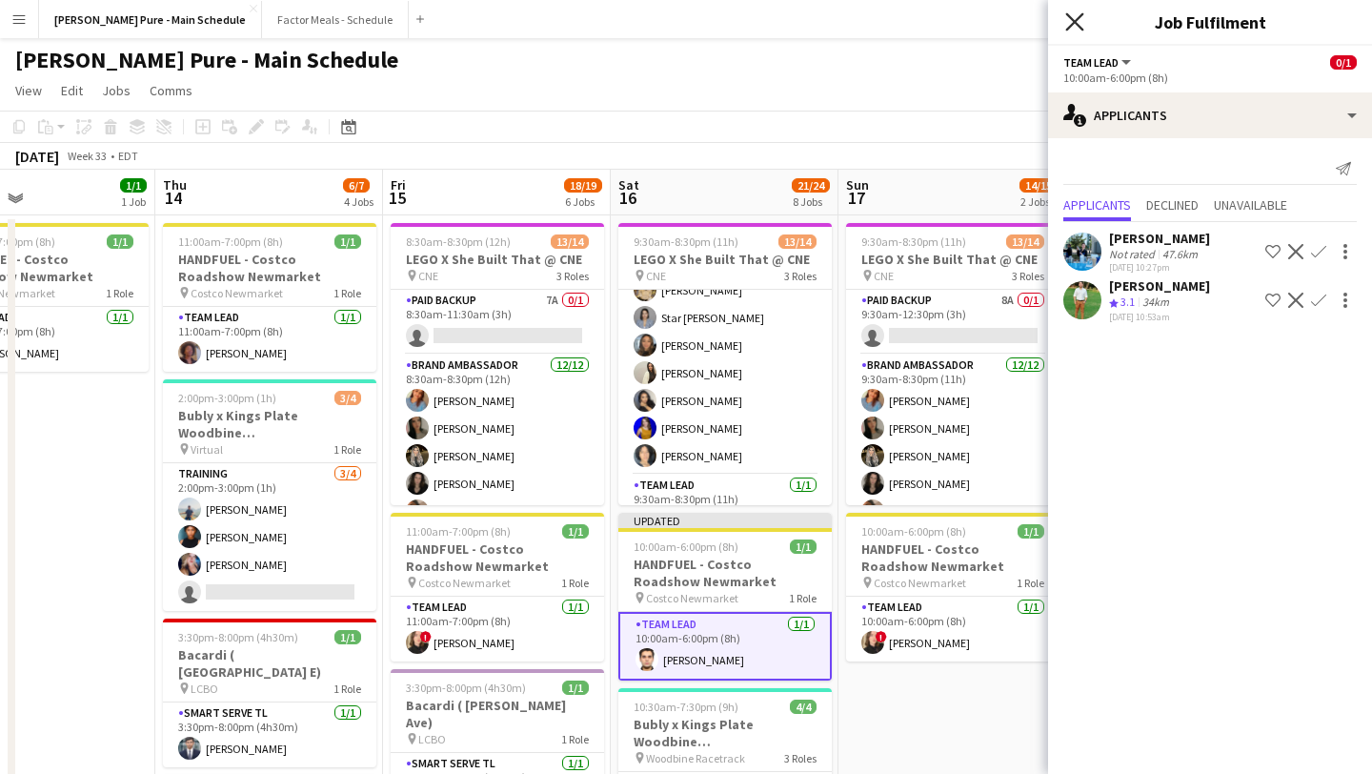
click at [1074, 21] on icon at bounding box center [1074, 21] width 18 height 18
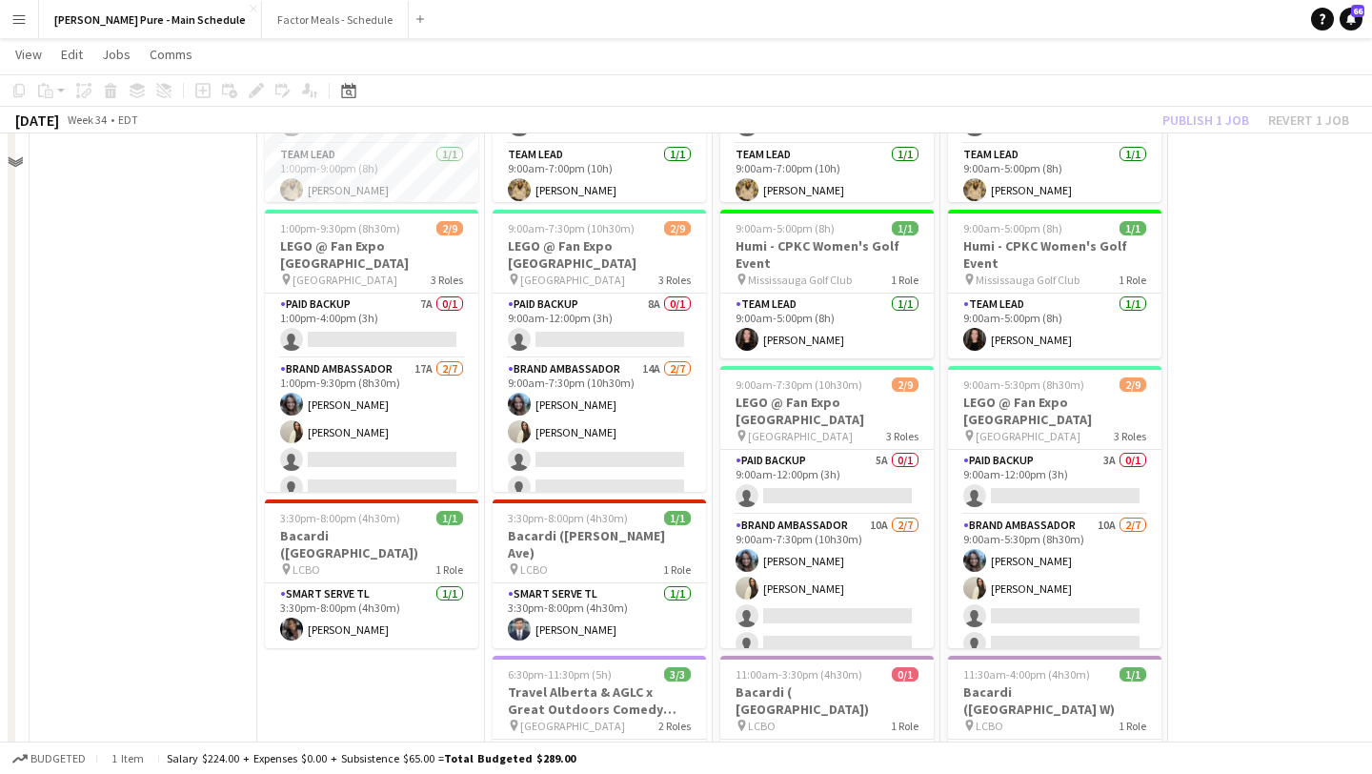
scroll to position [593, 0]
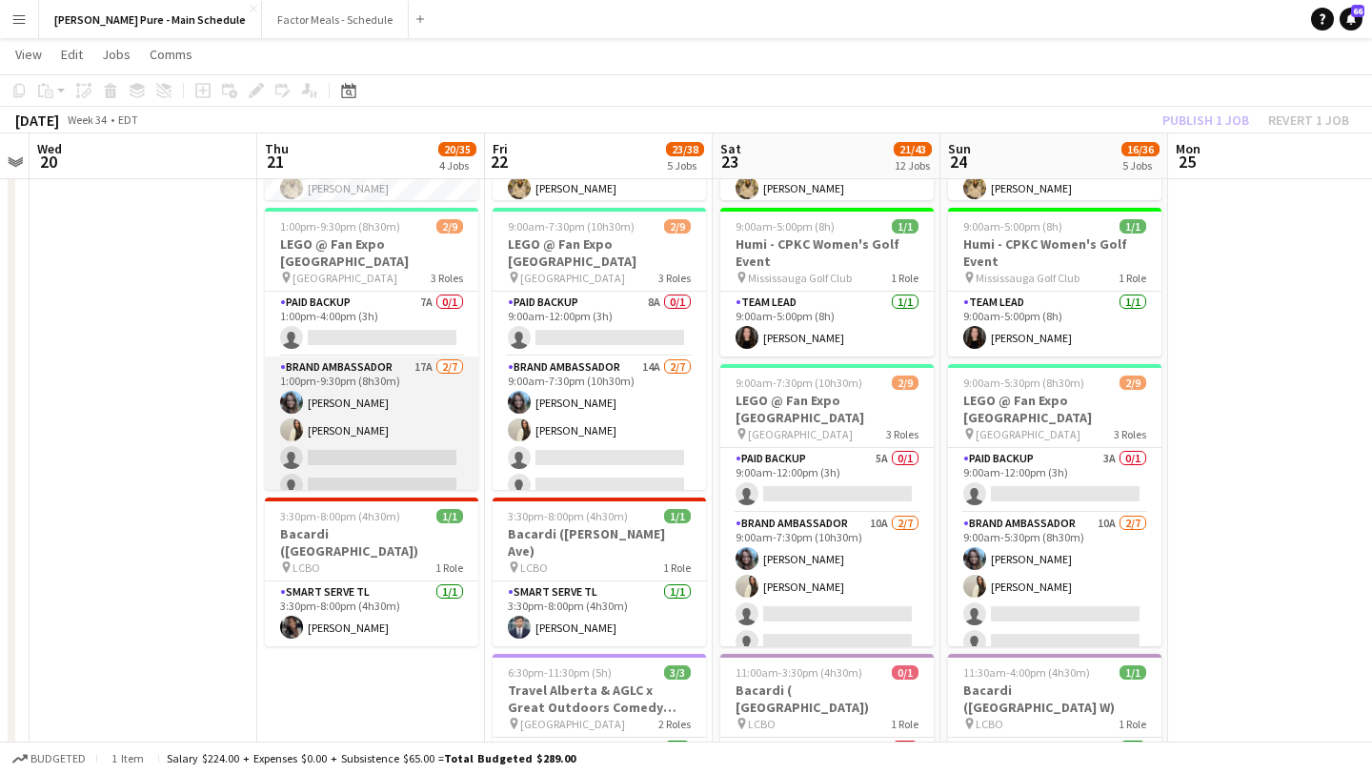
click at [412, 439] on app-card-role "Brand Ambassador 17A 2/7 1:00pm-9:30pm (8h30m) Liliya Chvalyuk Fara Nouri singl…" at bounding box center [371, 471] width 213 height 231
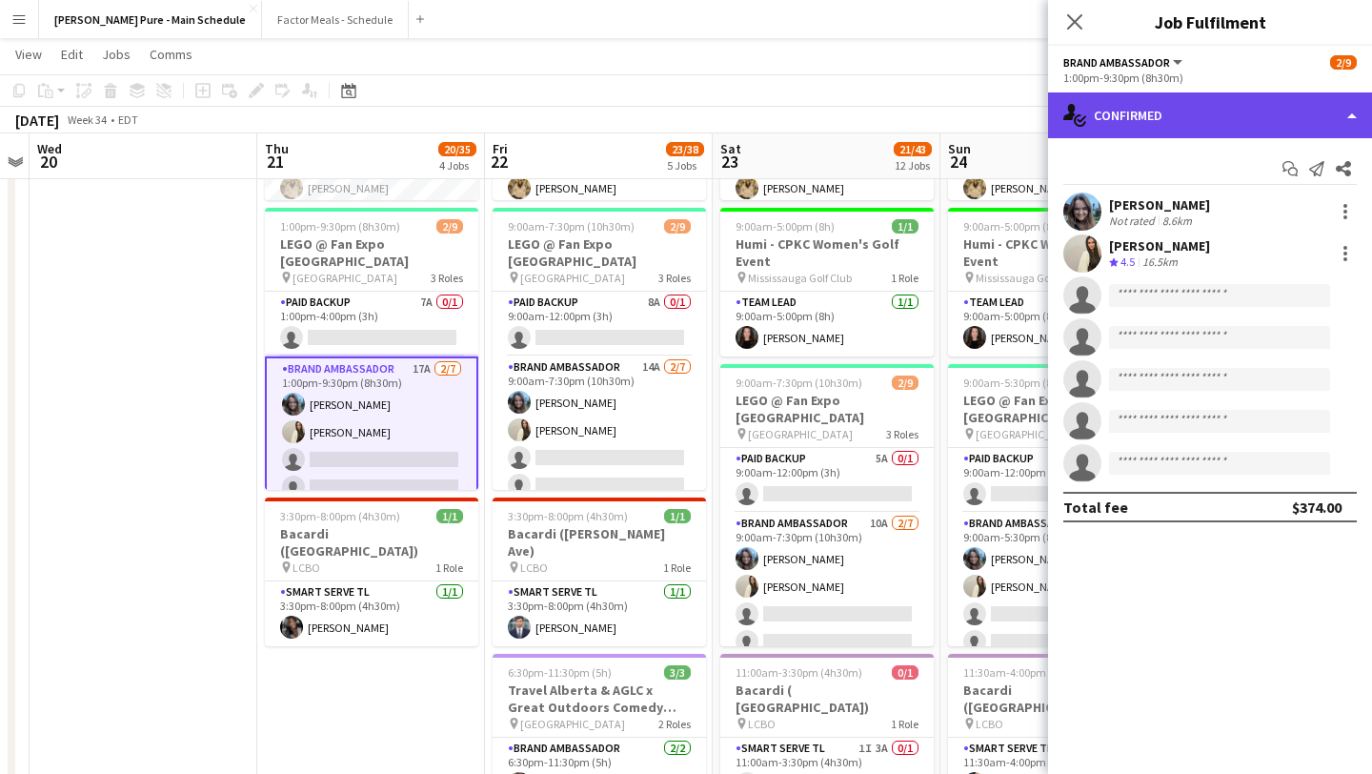
click at [1291, 125] on div "single-neutral-actions-check-2 Confirmed" at bounding box center [1210, 115] width 324 height 46
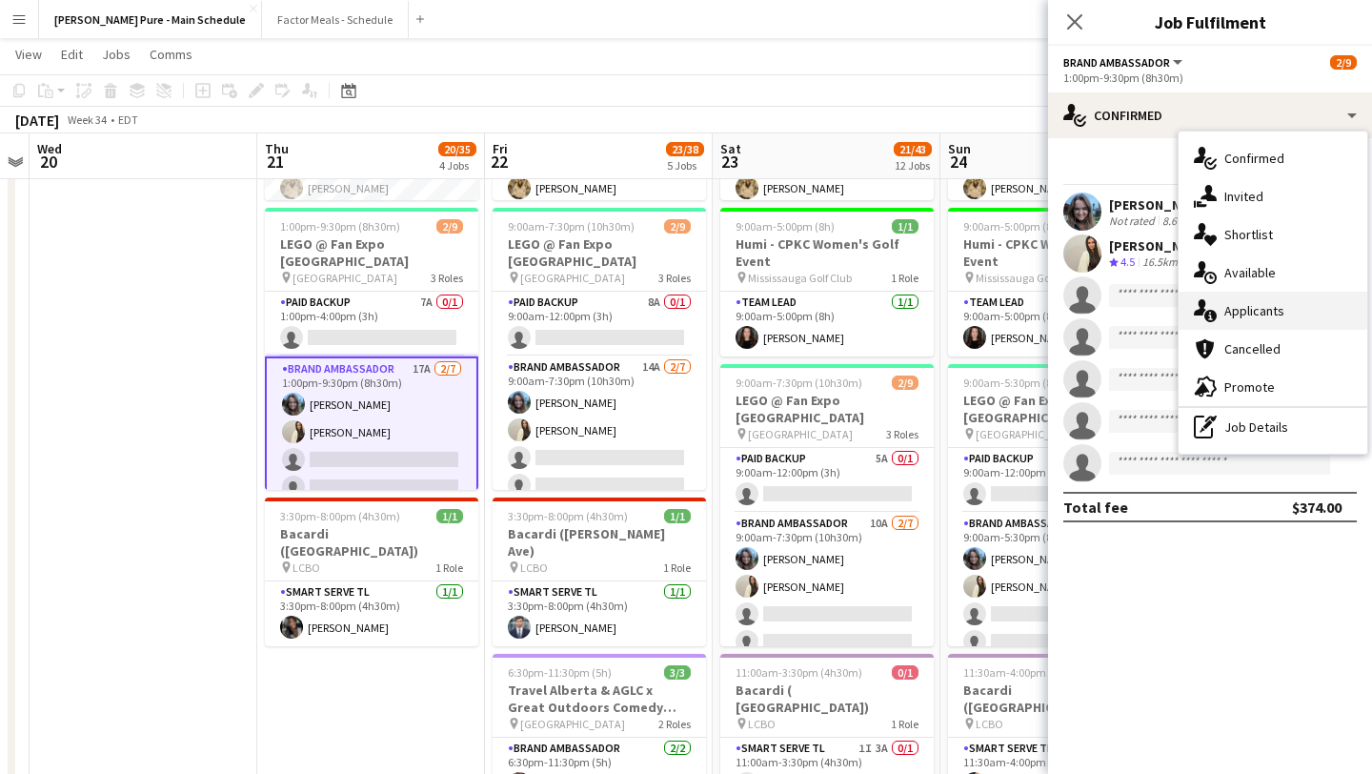
click at [1296, 303] on div "single-neutral-actions-information Applicants" at bounding box center [1273, 311] width 189 height 38
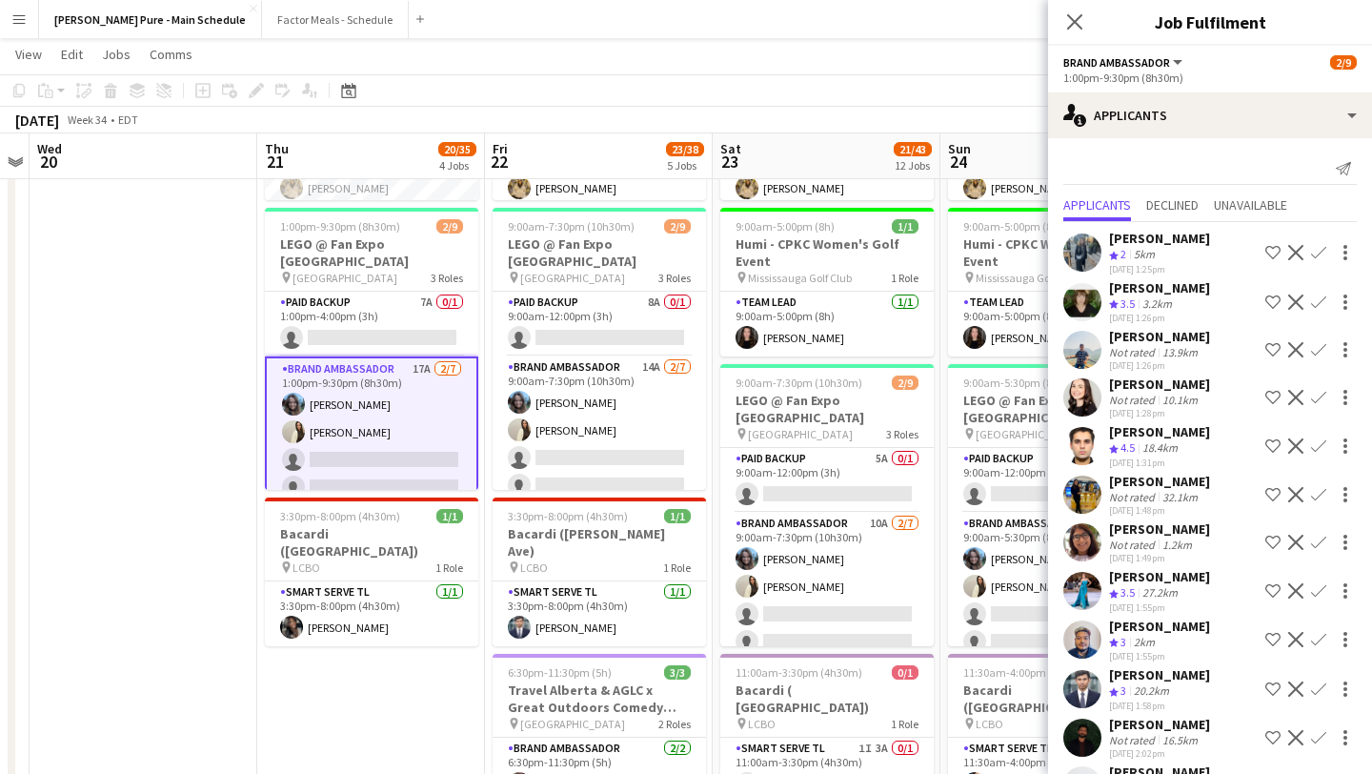
click at [1317, 347] on app-icon "Confirm" at bounding box center [1318, 349] width 15 height 15
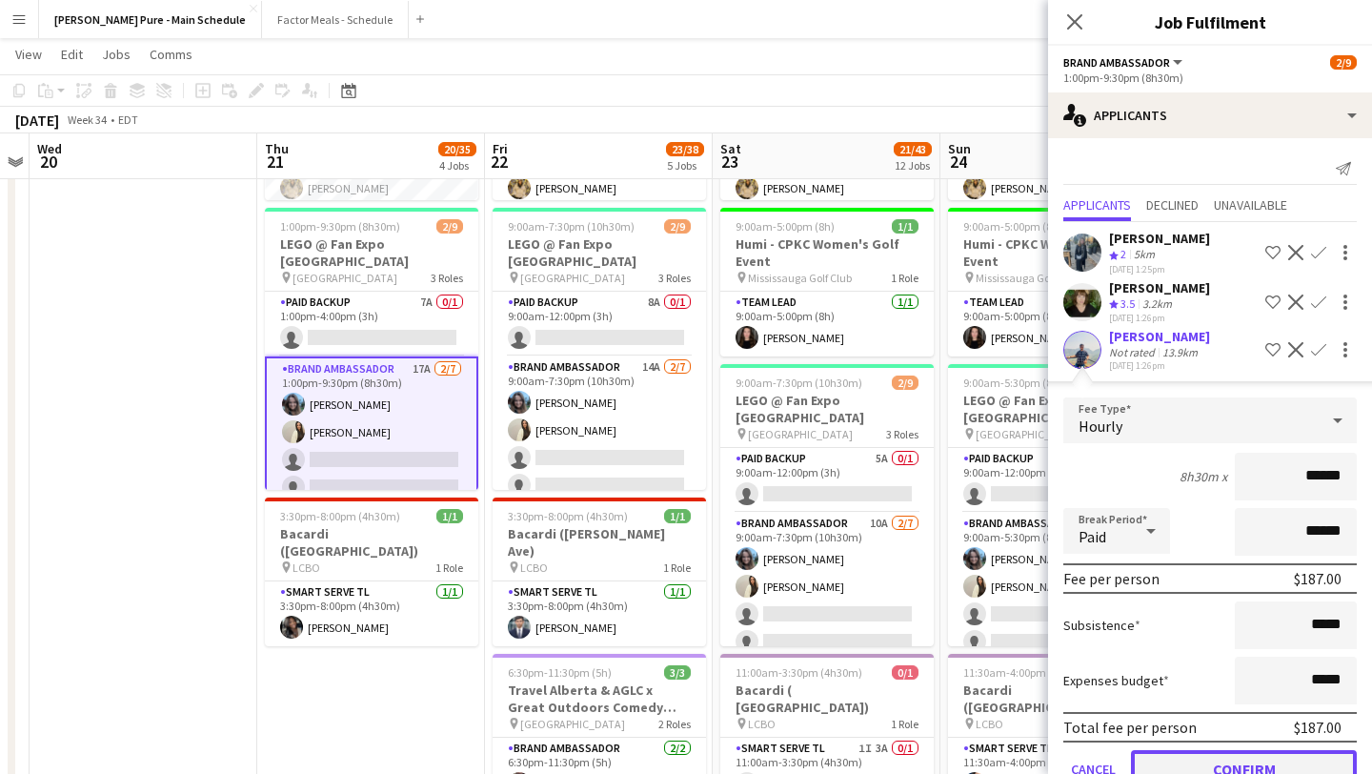
click at [1230, 757] on button "Confirm" at bounding box center [1244, 769] width 226 height 38
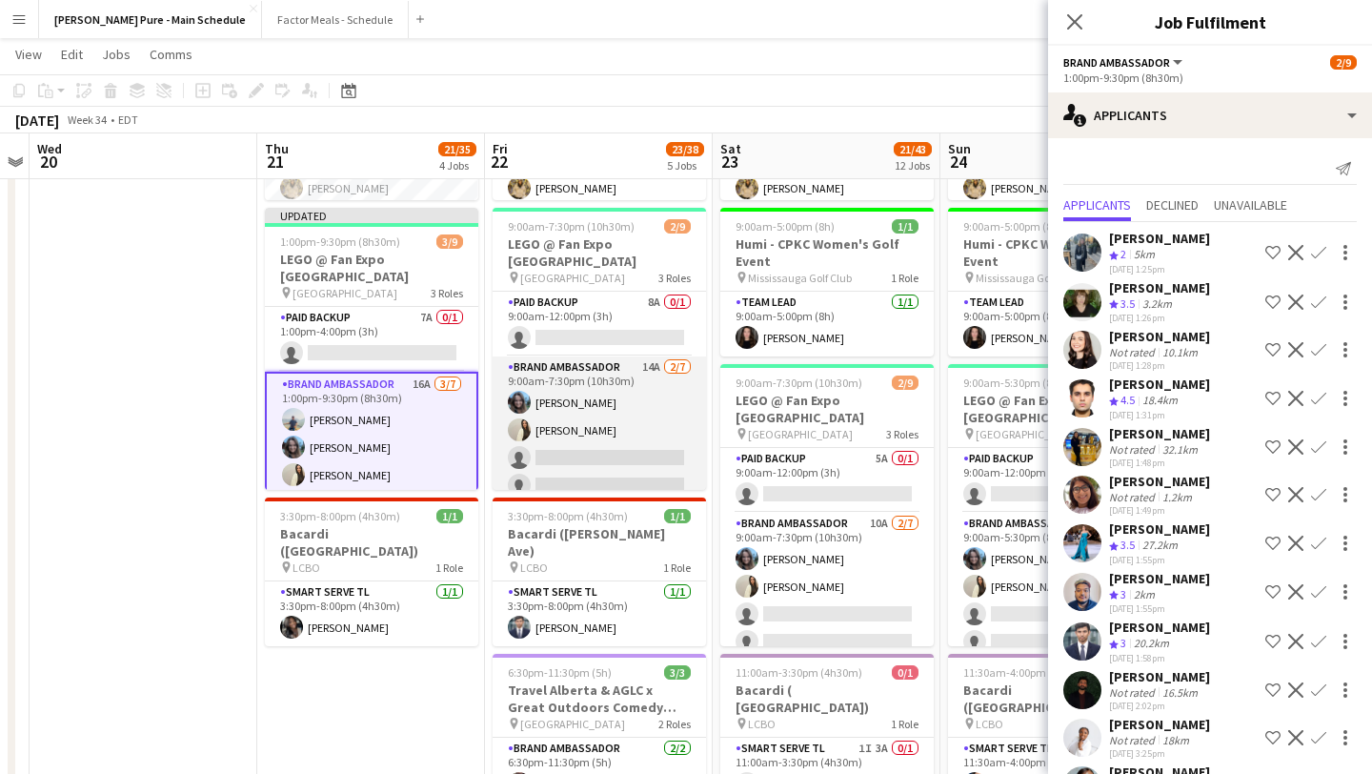
click at [665, 463] on app-card-role "Brand Ambassador 14A 2/7 9:00am-7:30pm (10h30m) Liliya Chvalyuk Fara Nouri sing…" at bounding box center [599, 471] width 213 height 231
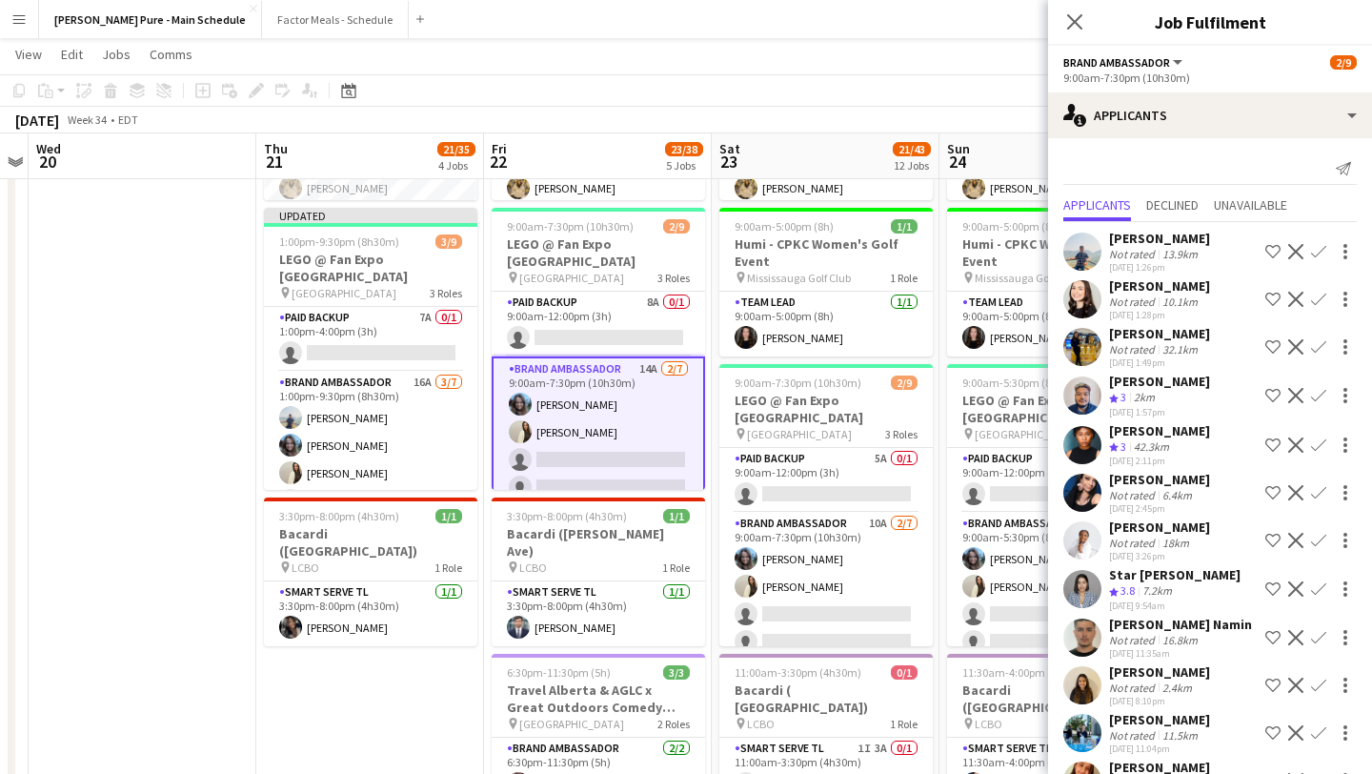
click at [1315, 252] on app-icon "Confirm" at bounding box center [1318, 251] width 15 height 15
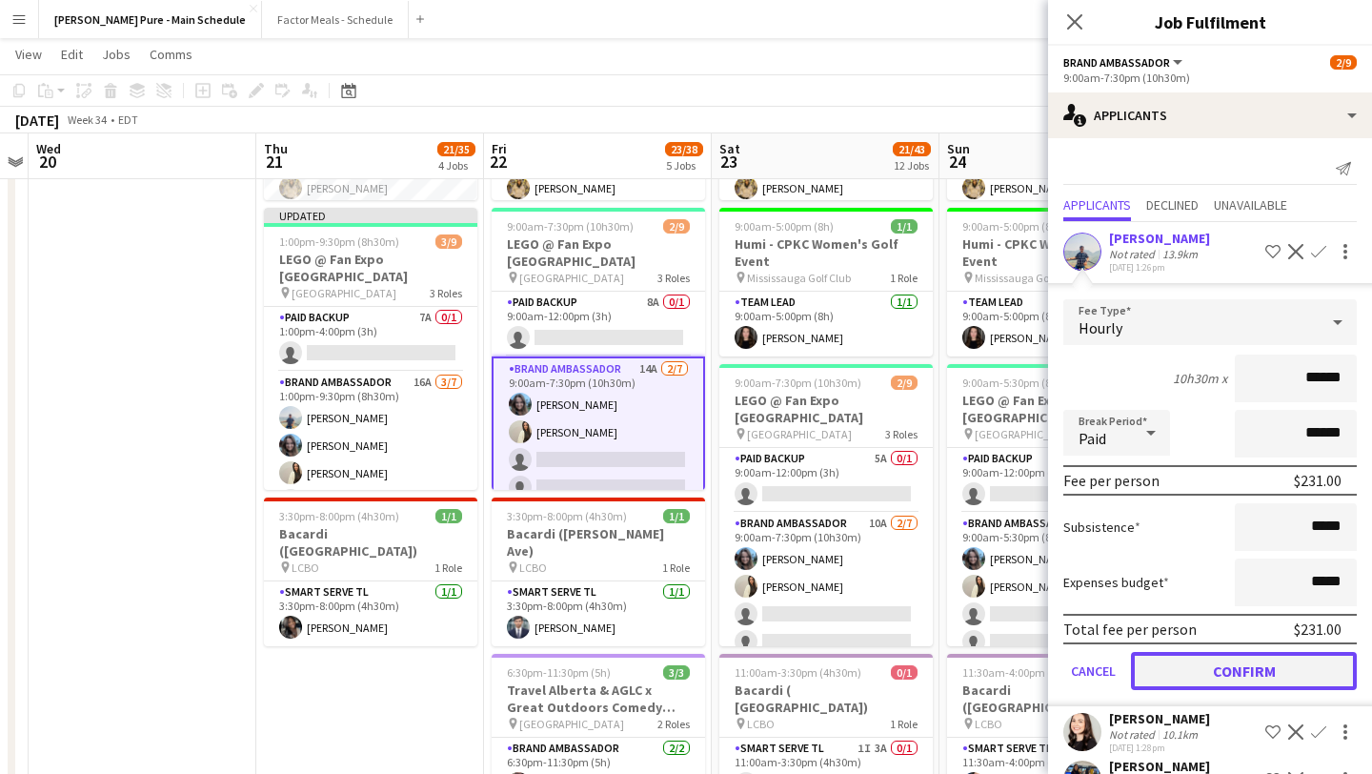
click at [1280, 675] on button "Confirm" at bounding box center [1244, 671] width 226 height 38
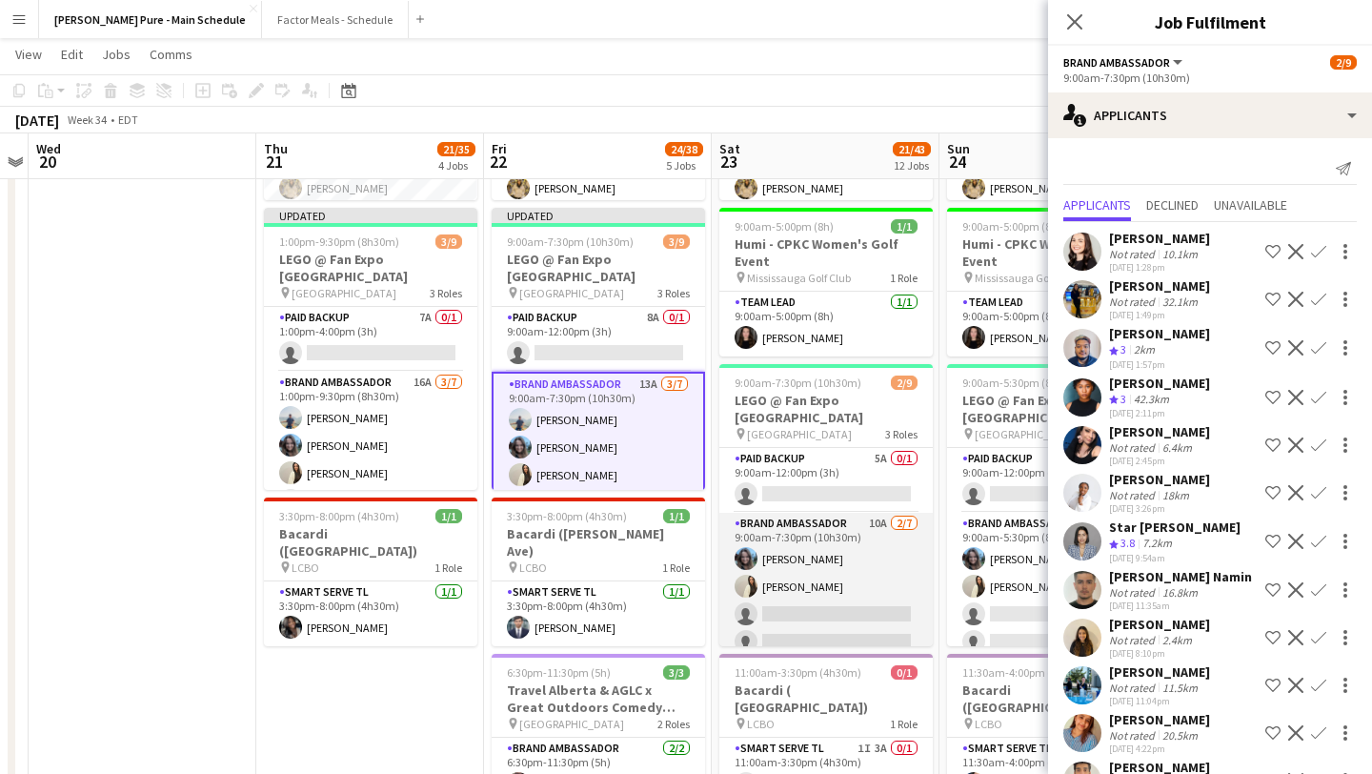
click at [820, 591] on app-card-role "Brand Ambassador 10A 2/7 9:00am-7:30pm (10h30m) Liliya Chvalyuk Fara Nouri sing…" at bounding box center [825, 628] width 213 height 231
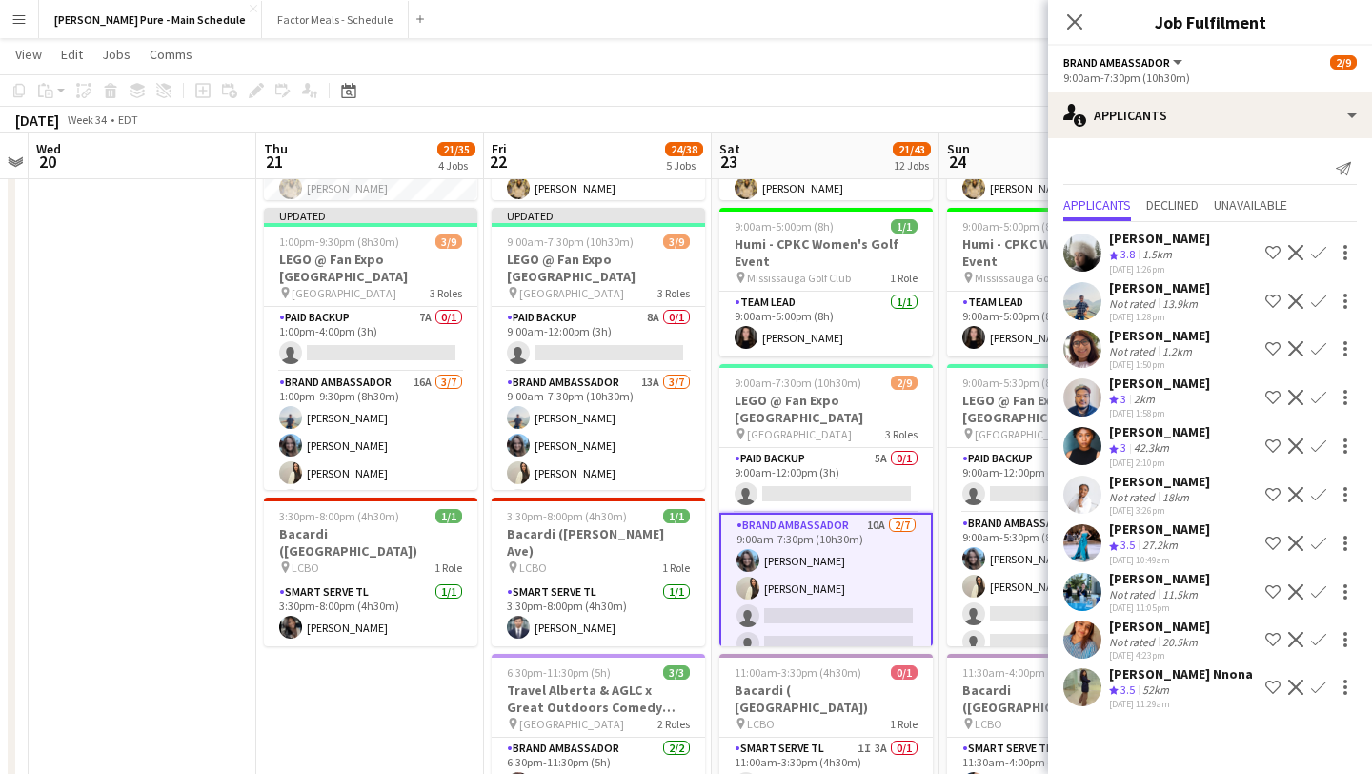
click at [1323, 299] on app-icon "Confirm" at bounding box center [1318, 300] width 15 height 15
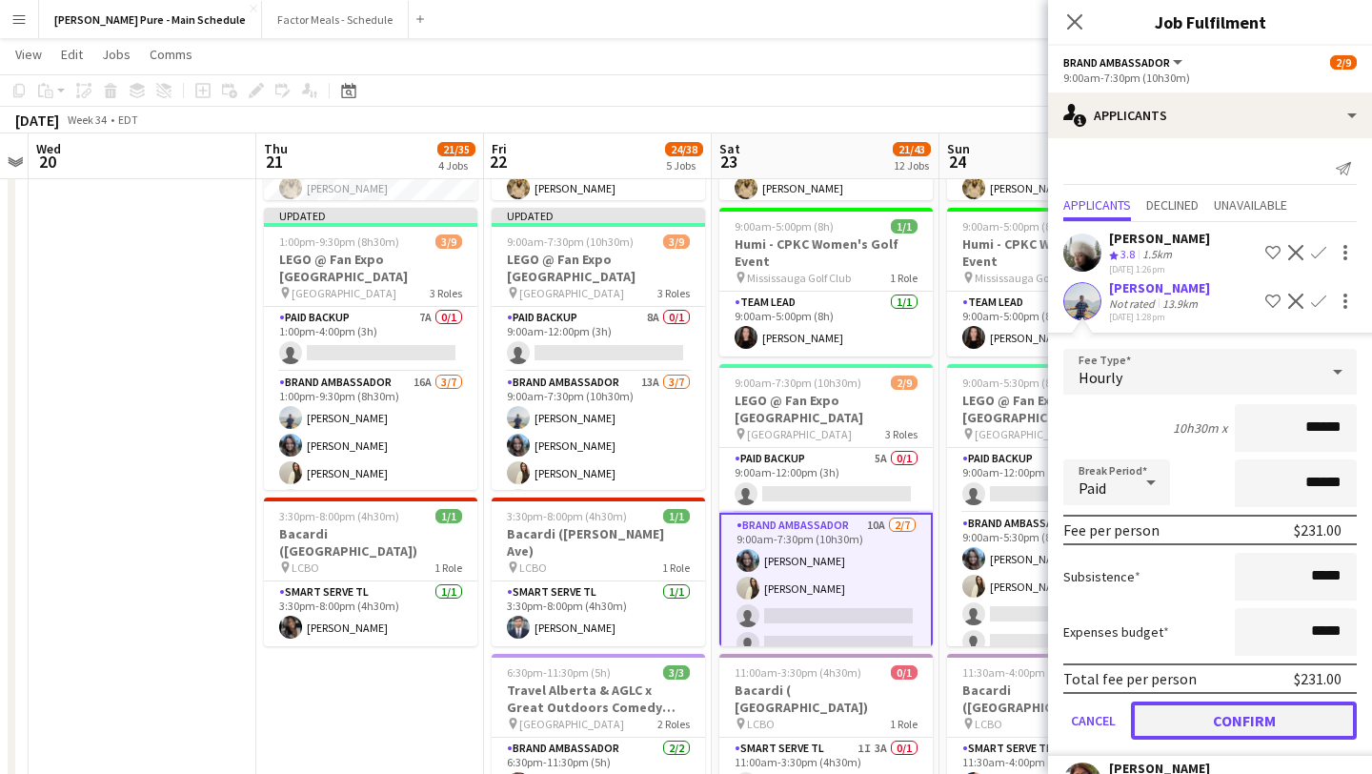
click at [1227, 706] on button "Confirm" at bounding box center [1244, 720] width 226 height 38
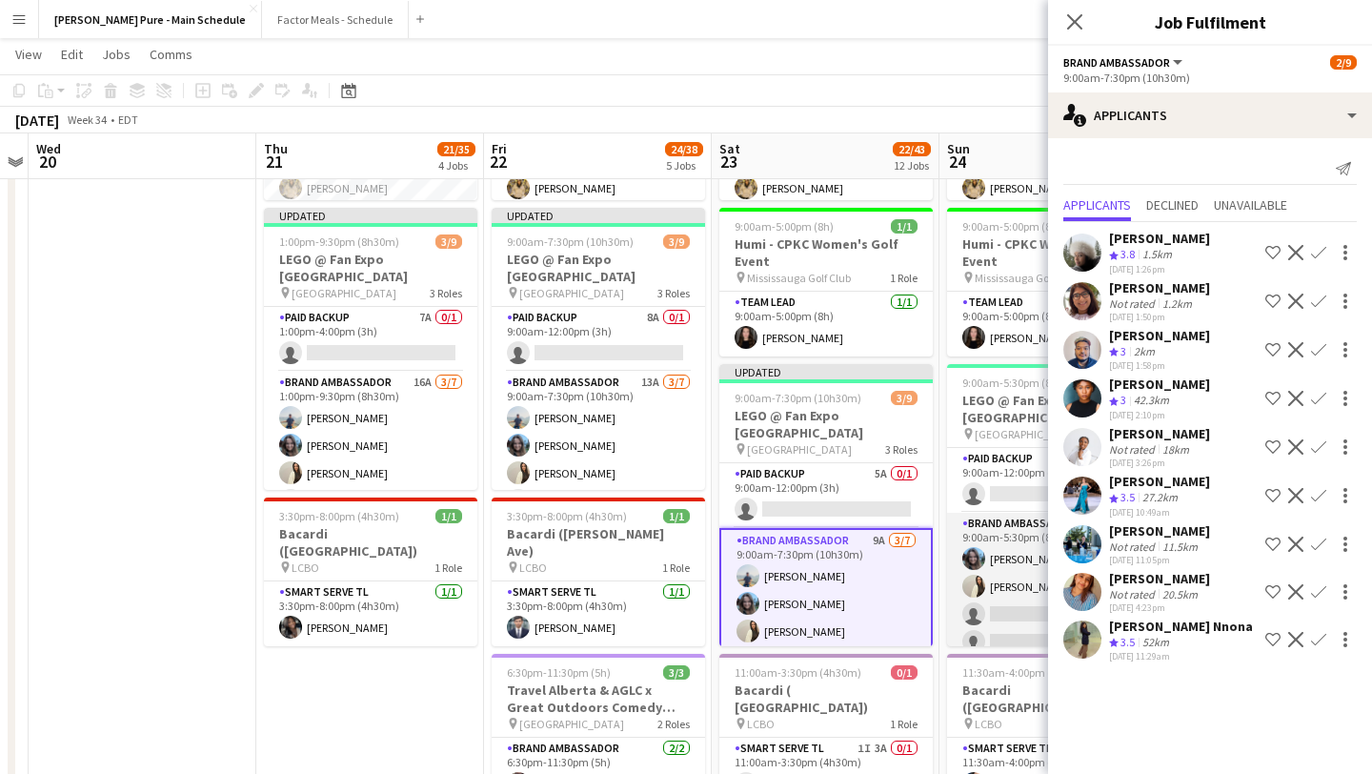
click at [1013, 616] on app-card-role "Brand Ambassador 10A 2/7 9:00am-5:30pm (8h30m) Liliya Chvalyuk Fara Nouri singl…" at bounding box center [1053, 628] width 213 height 231
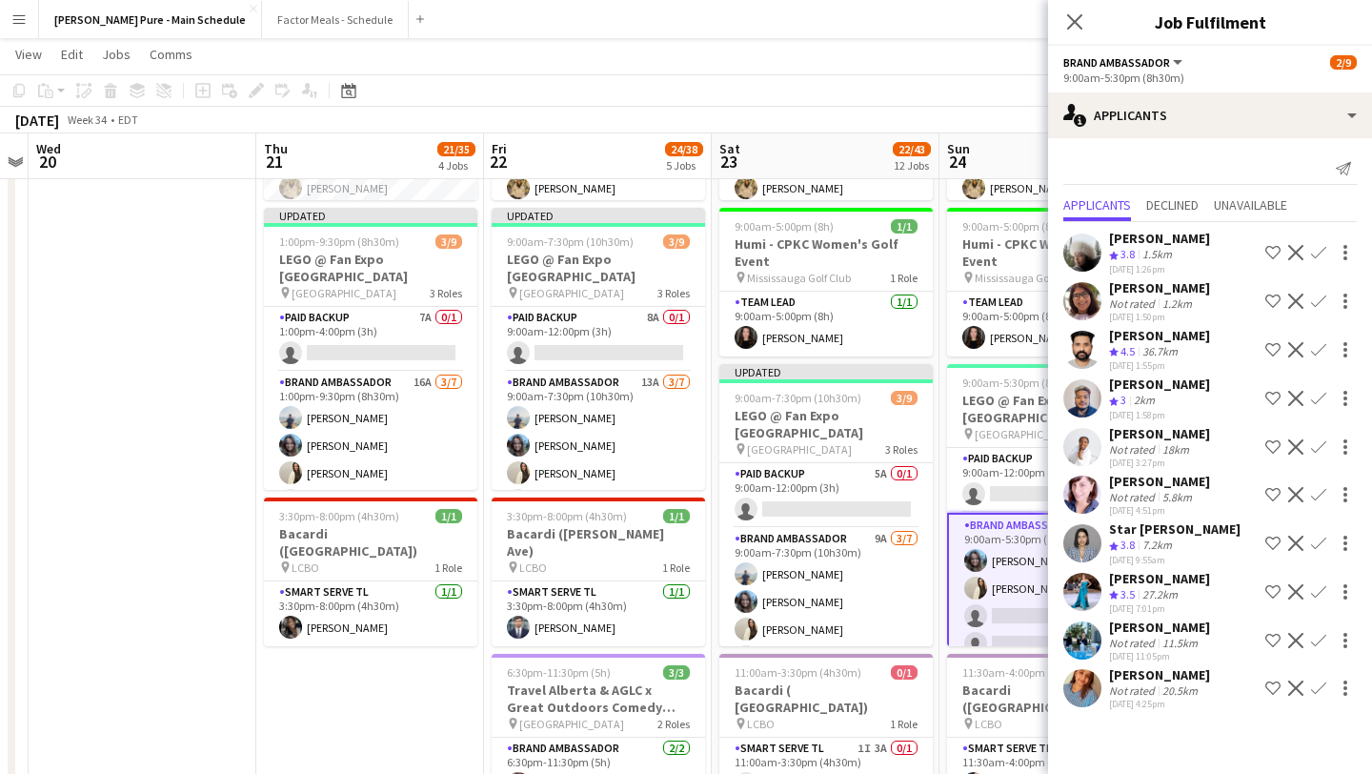
click at [1014, 599] on app-card-role "Brand Ambassador 10A 2/7 9:00am-5:30pm (8h30m) Liliya Chvalyuk Fara Nouri singl…" at bounding box center [1053, 630] width 213 height 234
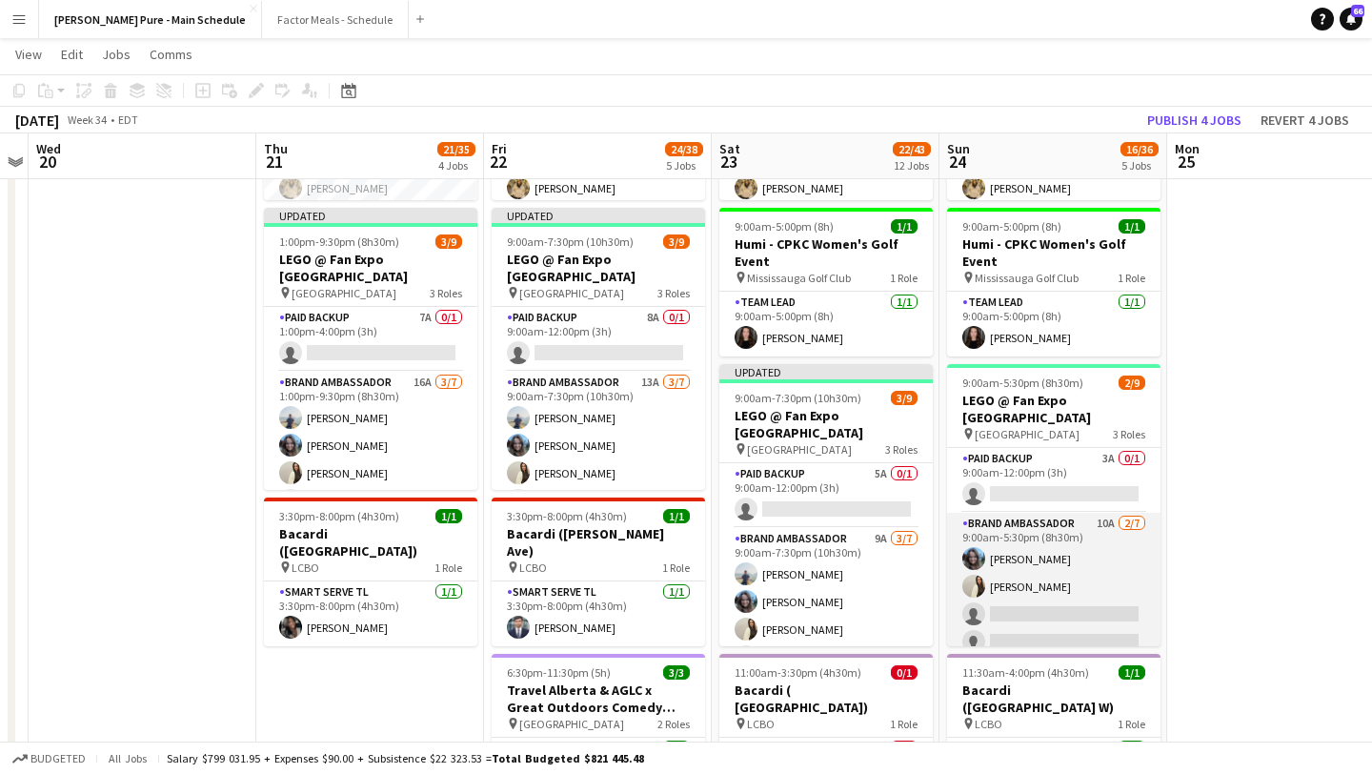
click at [1016, 591] on app-card-role "Brand Ambassador 10A 2/7 9:00am-5:30pm (8h30m) Liliya Chvalyuk Fara Nouri singl…" at bounding box center [1053, 628] width 213 height 231
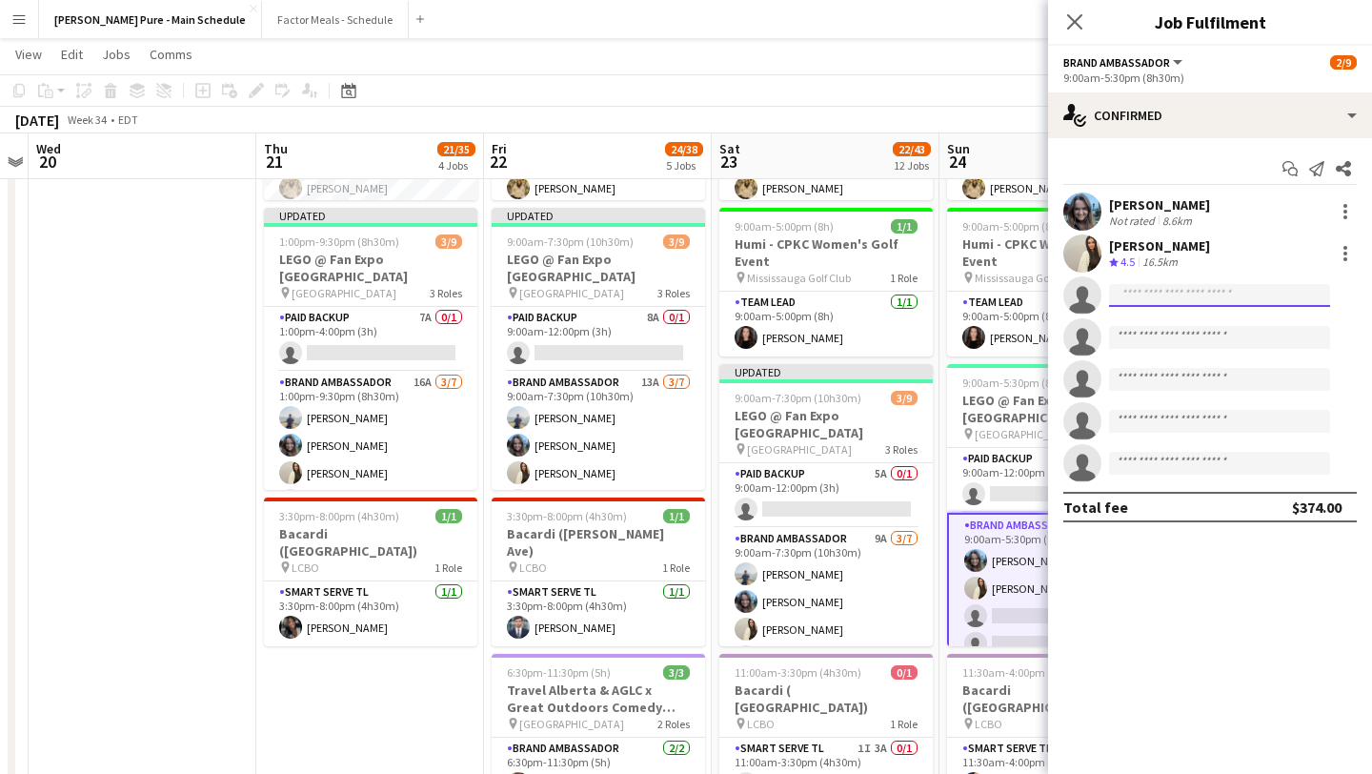
click at [1192, 288] on input at bounding box center [1219, 295] width 221 height 23
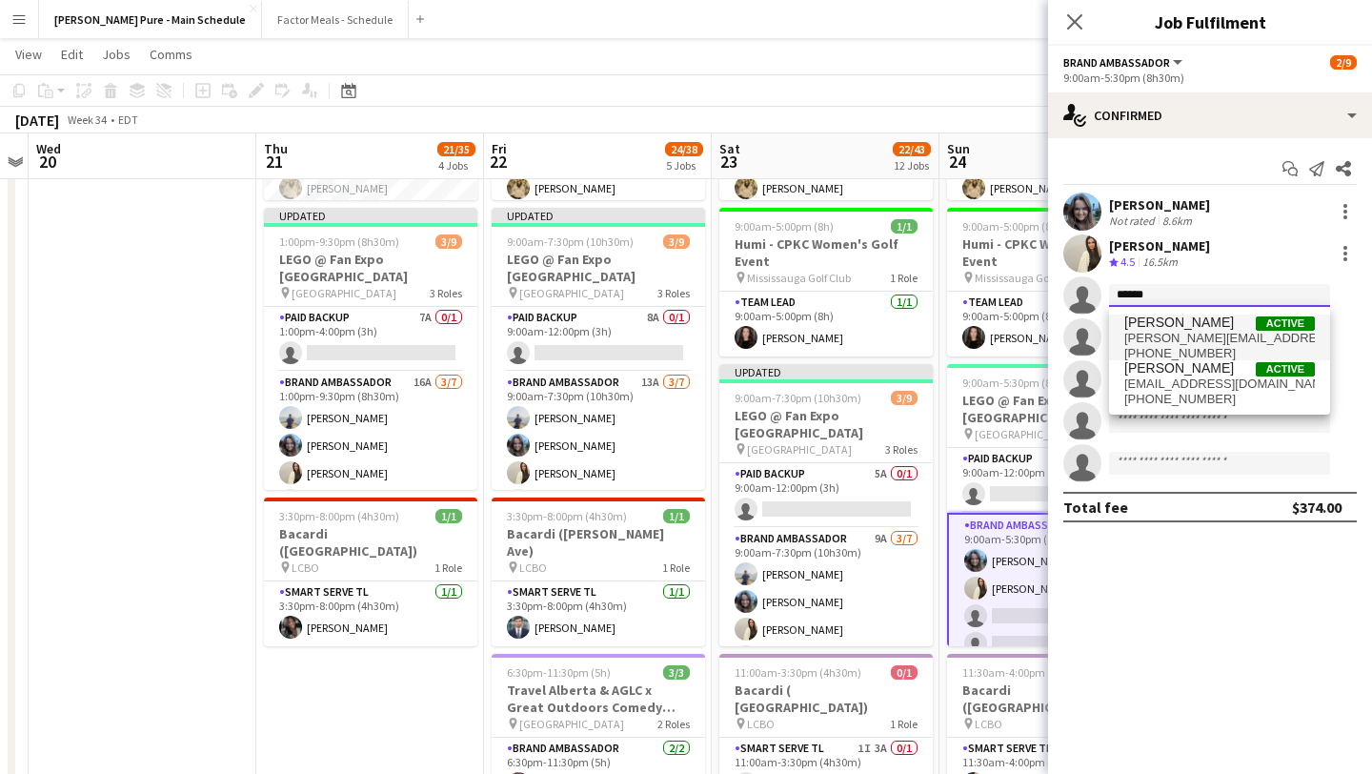
type input "******"
click at [1221, 329] on span "Chirag Ghotikar Active" at bounding box center [1219, 322] width 191 height 16
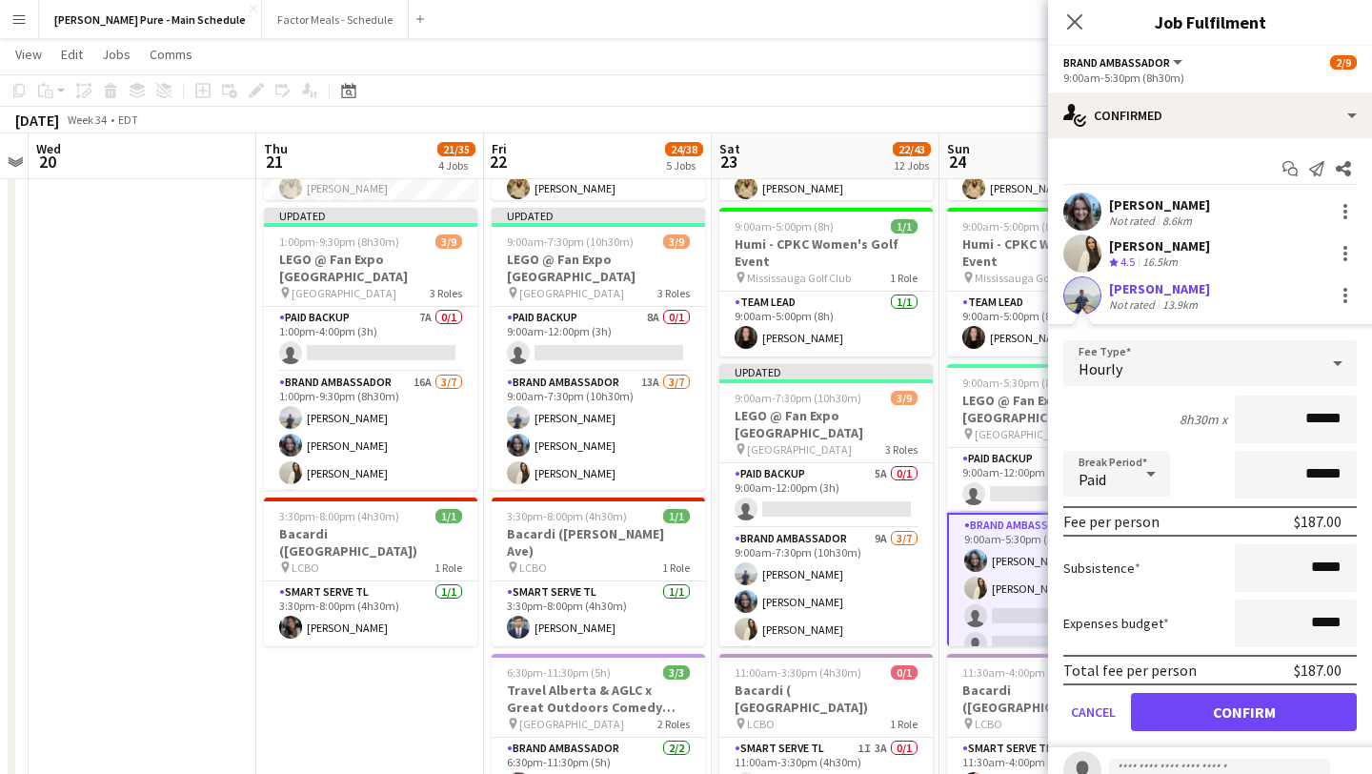
click at [1246, 738] on form "Fee Type Hourly 8h30m x ****** Break Period Paid ****** Fee per person $187.00 …" at bounding box center [1210, 543] width 324 height 407
click at [1237, 705] on button "Confirm" at bounding box center [1244, 712] width 226 height 38
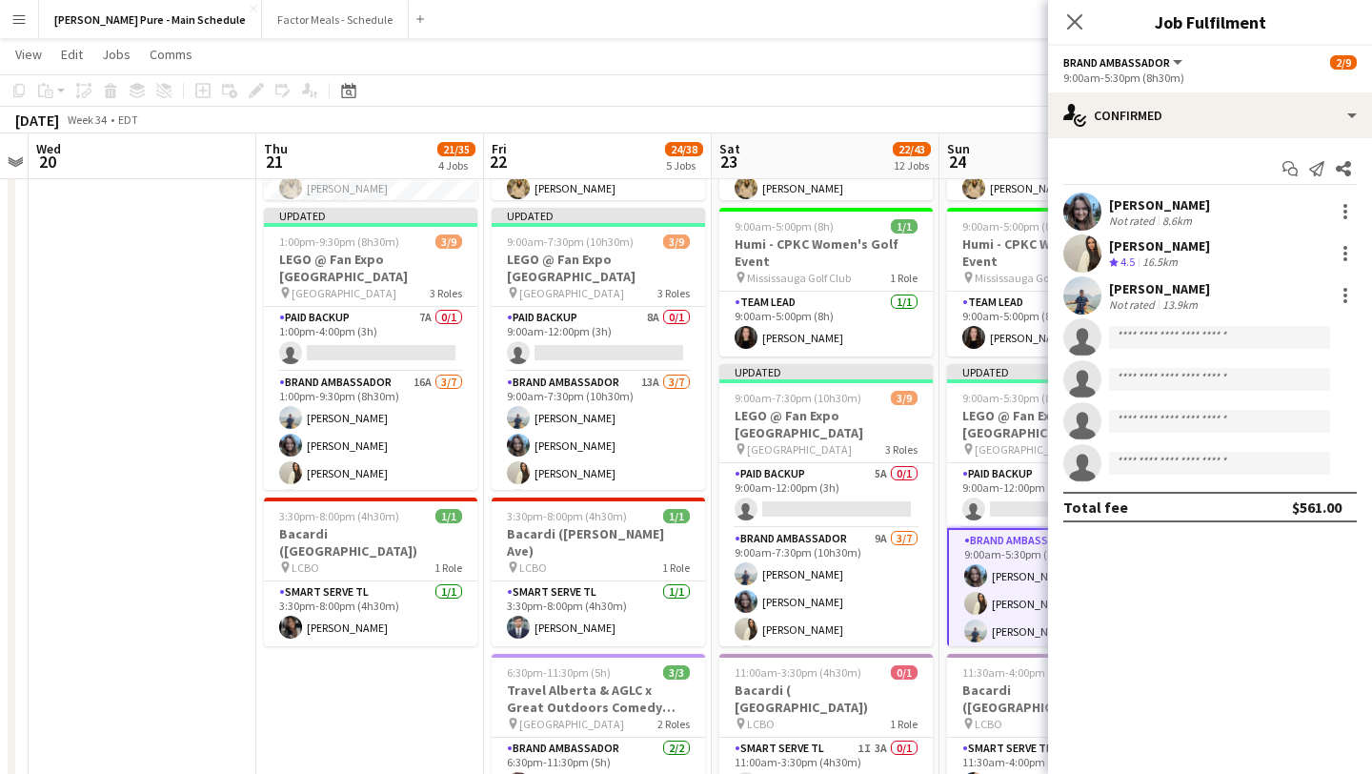
click at [1073, 22] on icon "Close pop-in" at bounding box center [1074, 21] width 15 height 15
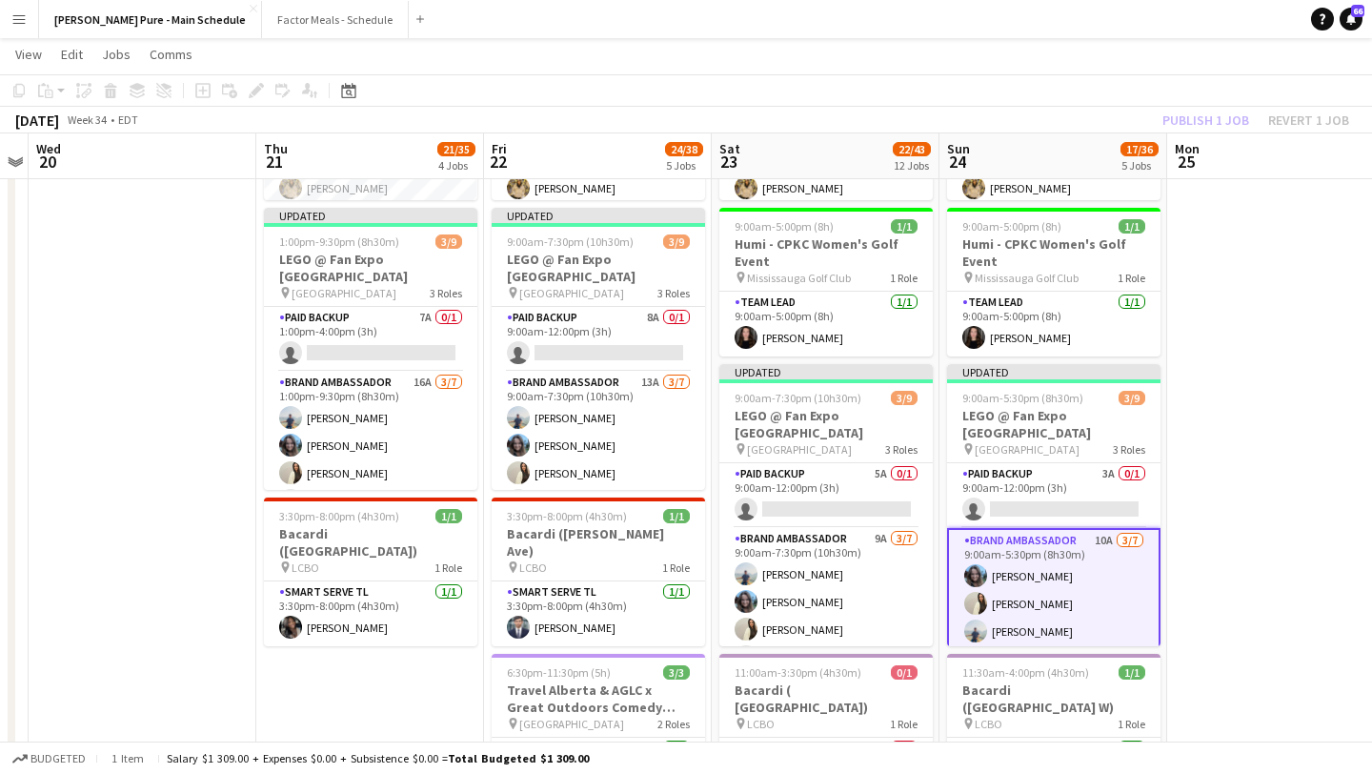
click at [1243, 468] on app-date-cell at bounding box center [1281, 784] width 228 height 2327
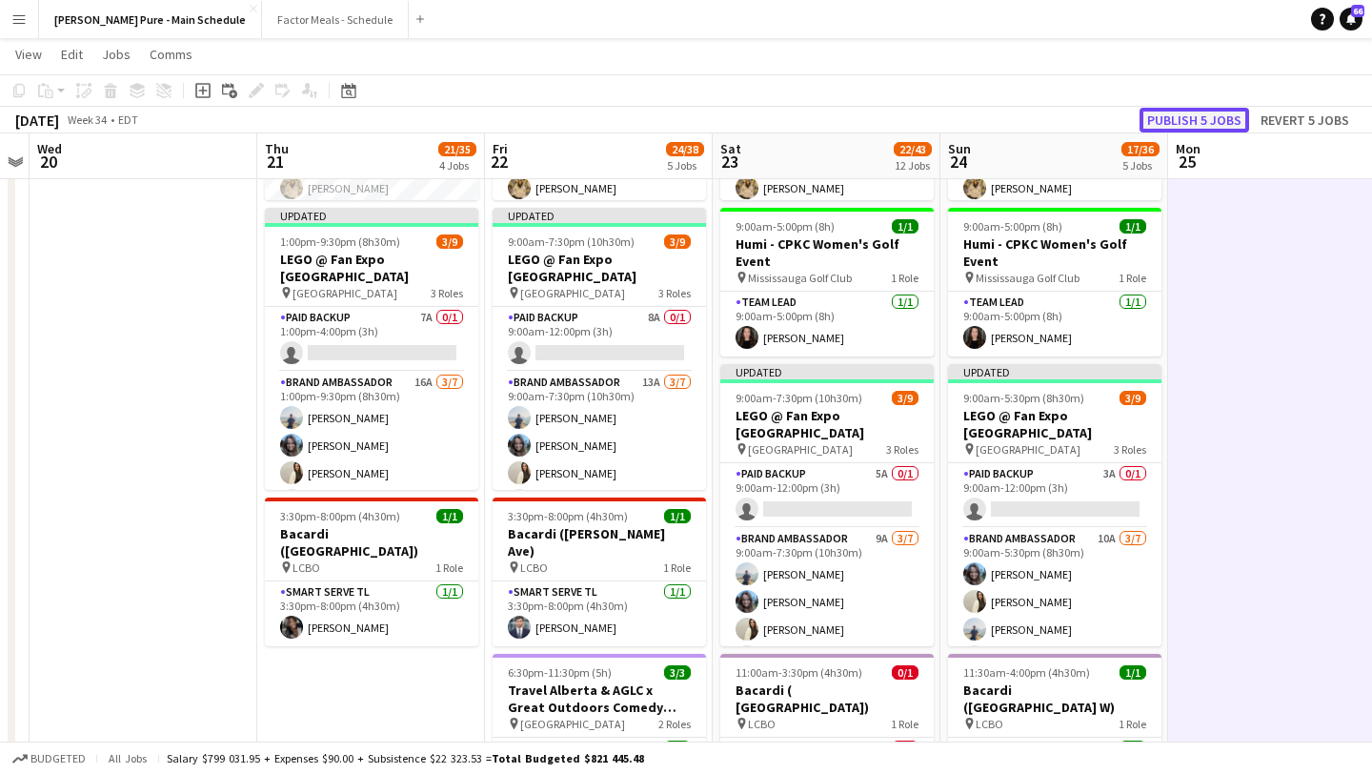
click at [1195, 124] on button "Publish 5 jobs" at bounding box center [1195, 120] width 110 height 25
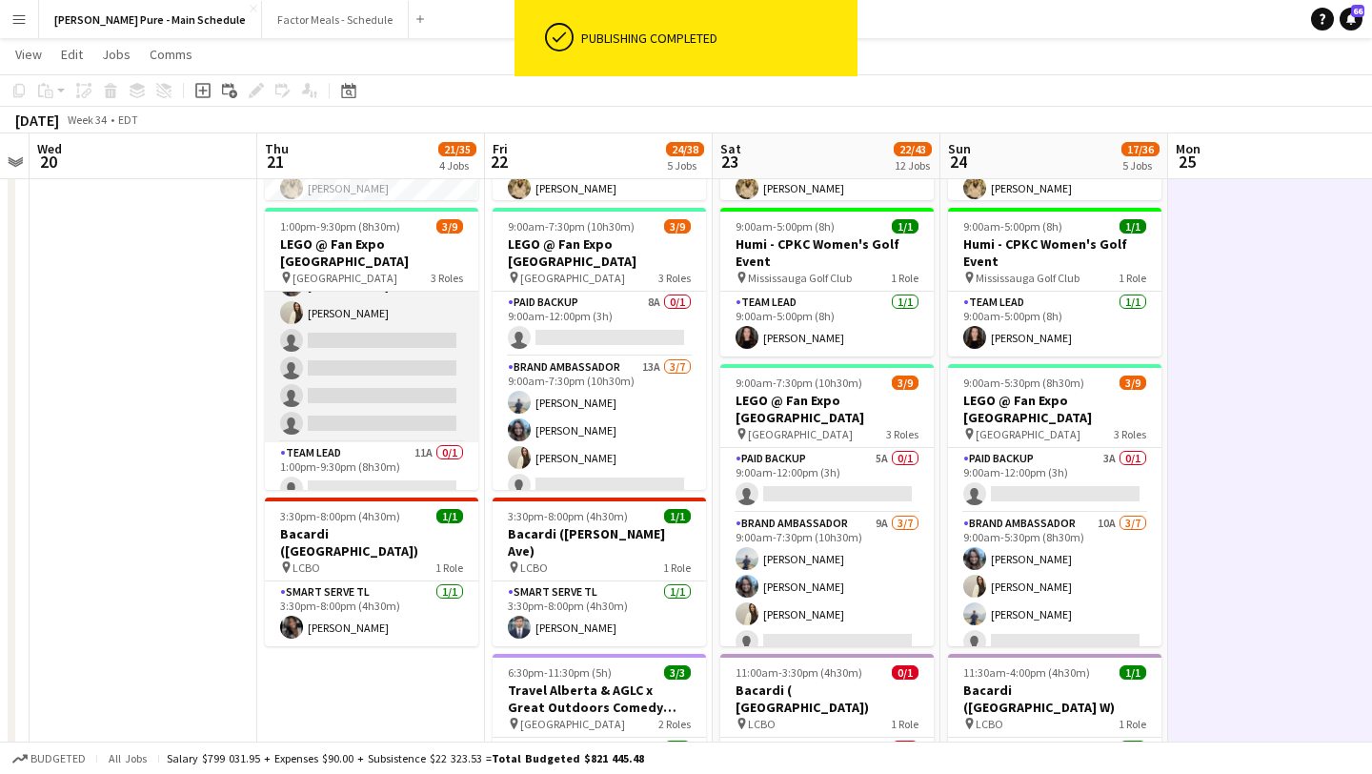
click at [384, 357] on app-card-role "Brand Ambassador 16A 3/7 1:00pm-9:30pm (8h30m) Chirag Ghotikar Liliya Chvalyuk …" at bounding box center [371, 327] width 213 height 231
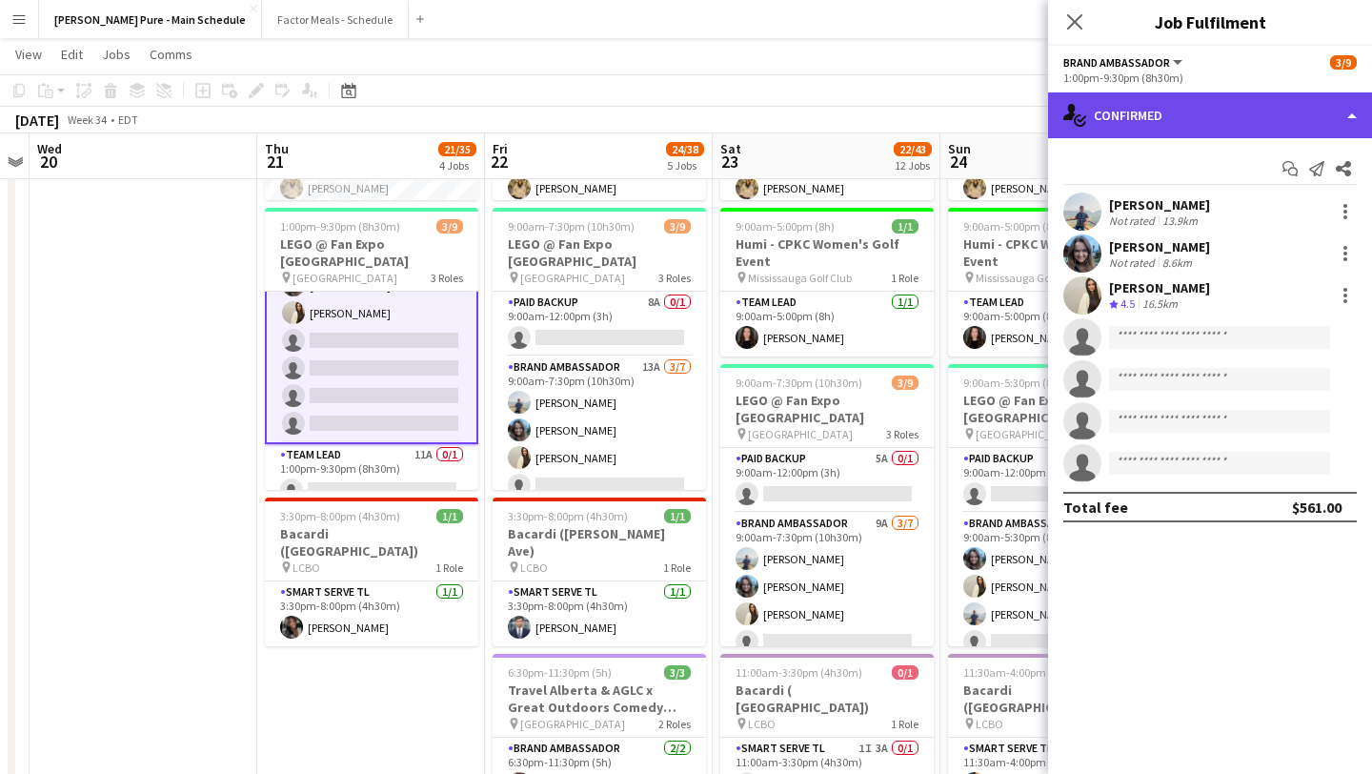
click at [1264, 106] on div "single-neutral-actions-check-2 Confirmed" at bounding box center [1210, 115] width 324 height 46
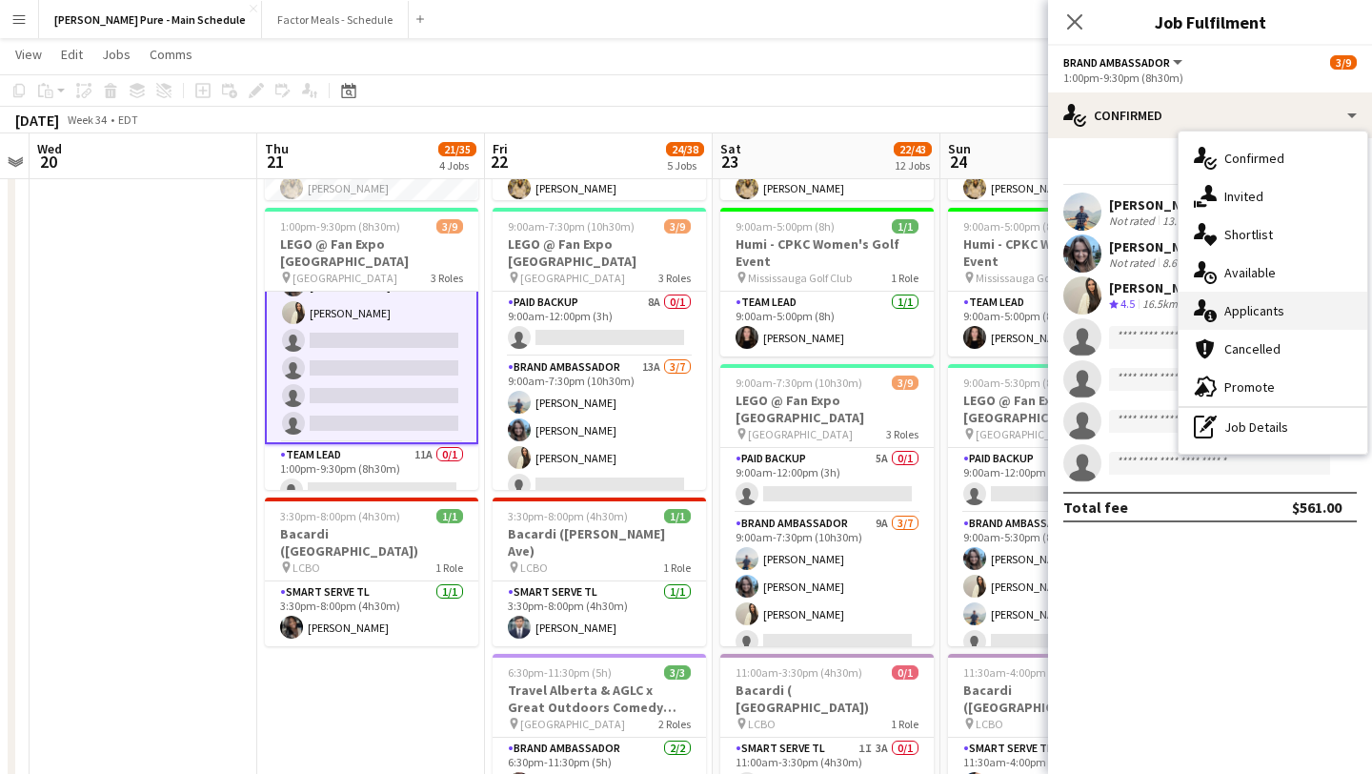
click at [1265, 310] on div "single-neutral-actions-information Applicants" at bounding box center [1273, 311] width 189 height 38
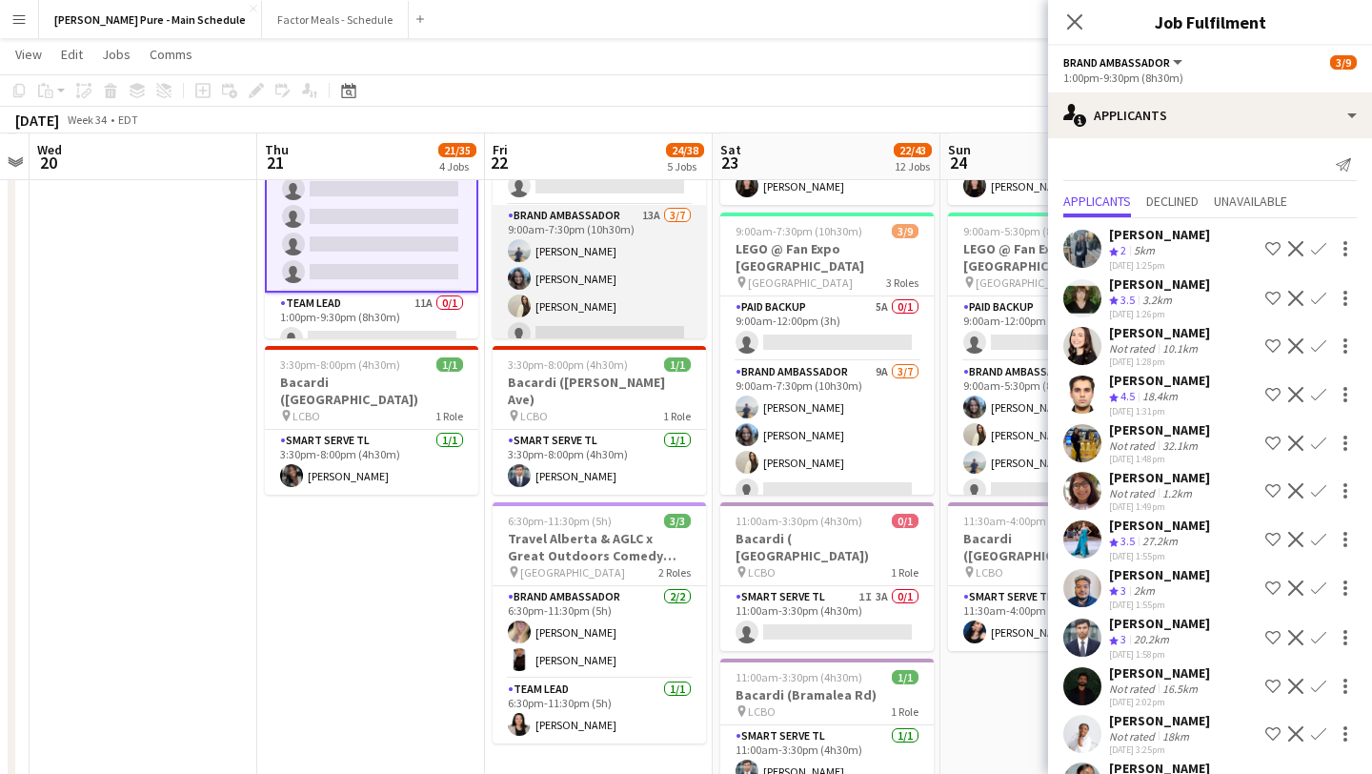
scroll to position [124, 0]
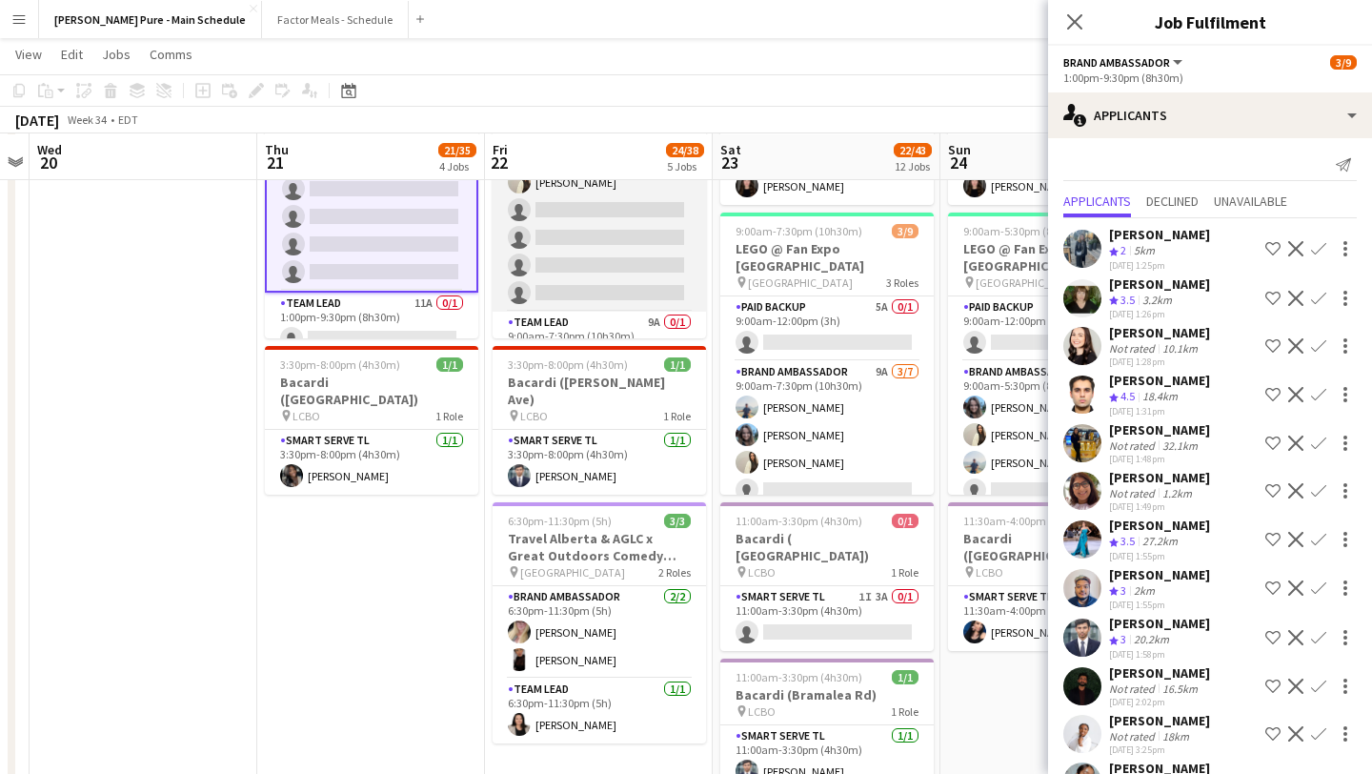
click at [594, 248] on app-card-role "Brand Ambassador 13A 3/7 9:00am-7:30pm (10h30m) Chirag Ghotikar Liliya Chvalyuk…" at bounding box center [599, 196] width 213 height 231
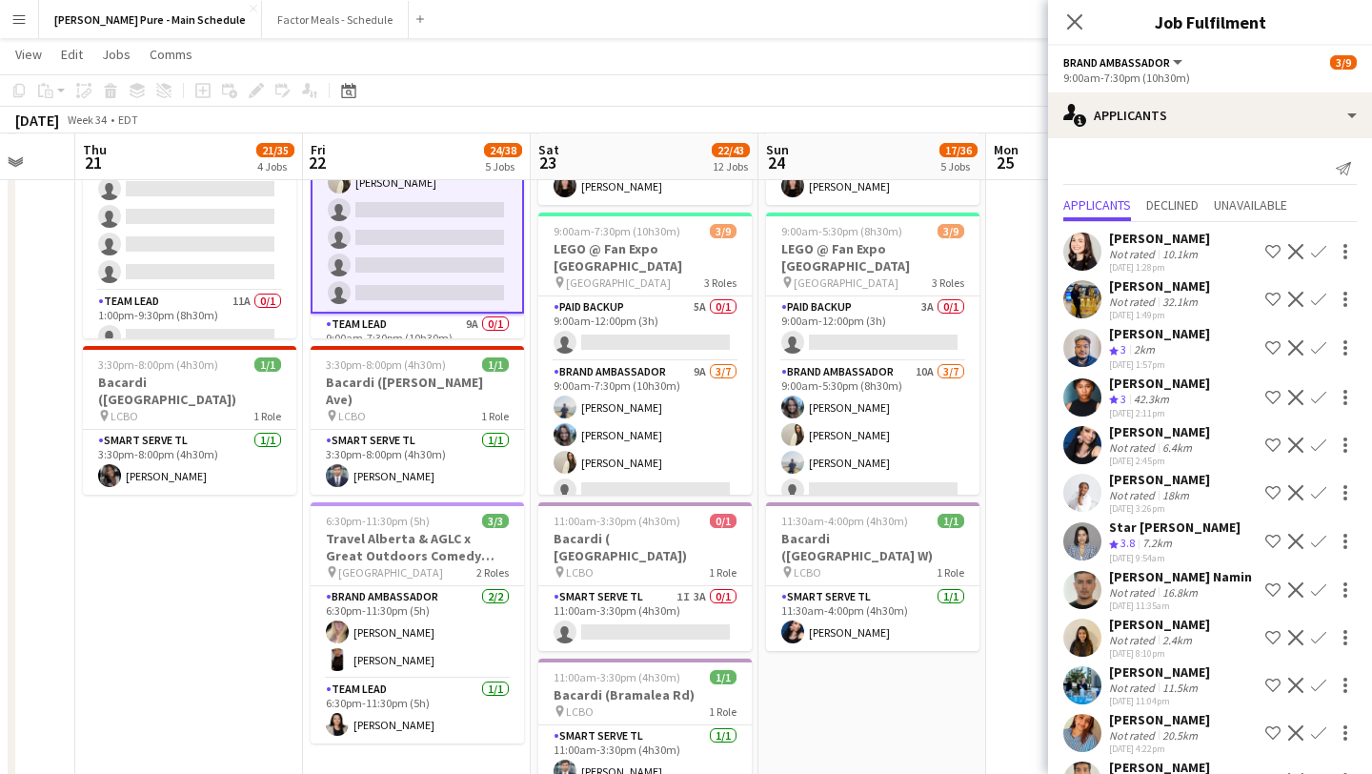
scroll to position [63, 0]
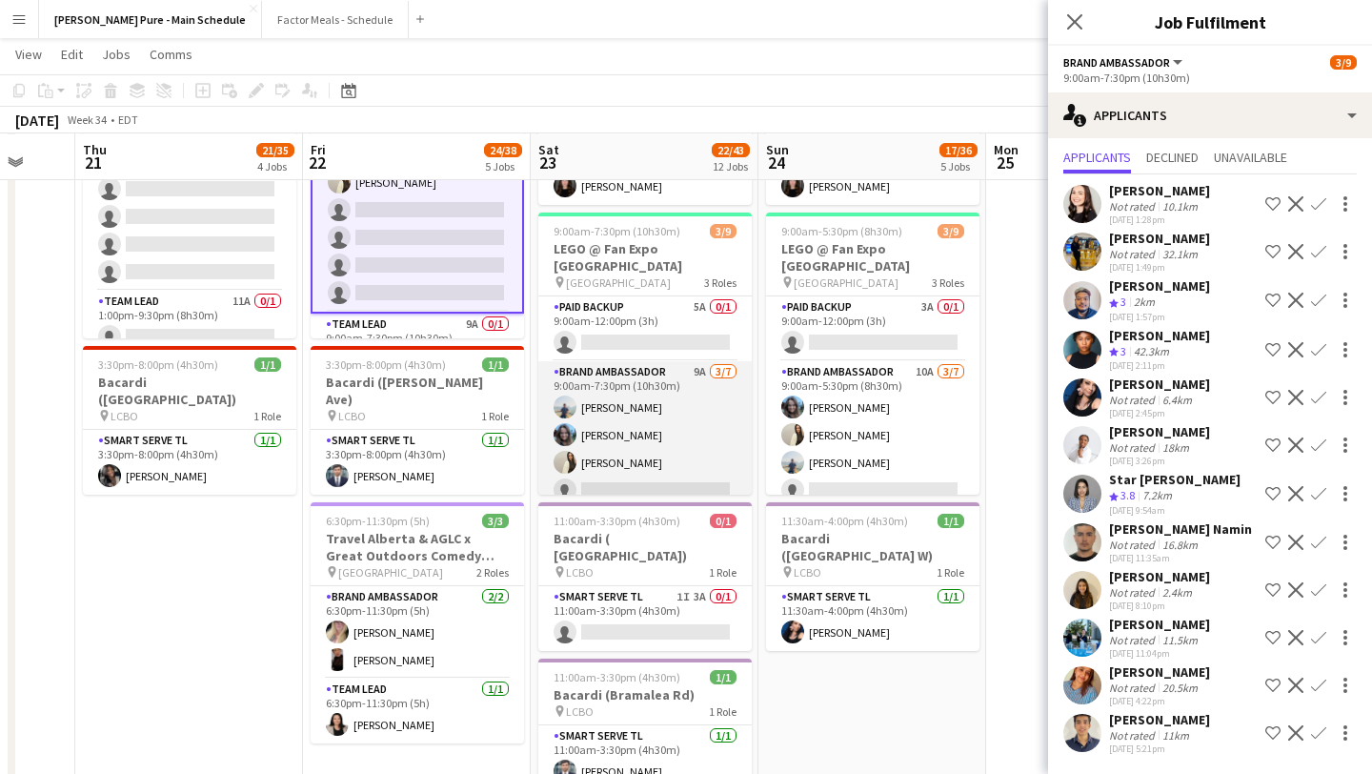
click at [636, 434] on app-card-role "Brand Ambassador 9A 3/7 9:00am-7:30pm (10h30m) Chirag Ghotikar Liliya Chvalyuk …" at bounding box center [644, 476] width 213 height 231
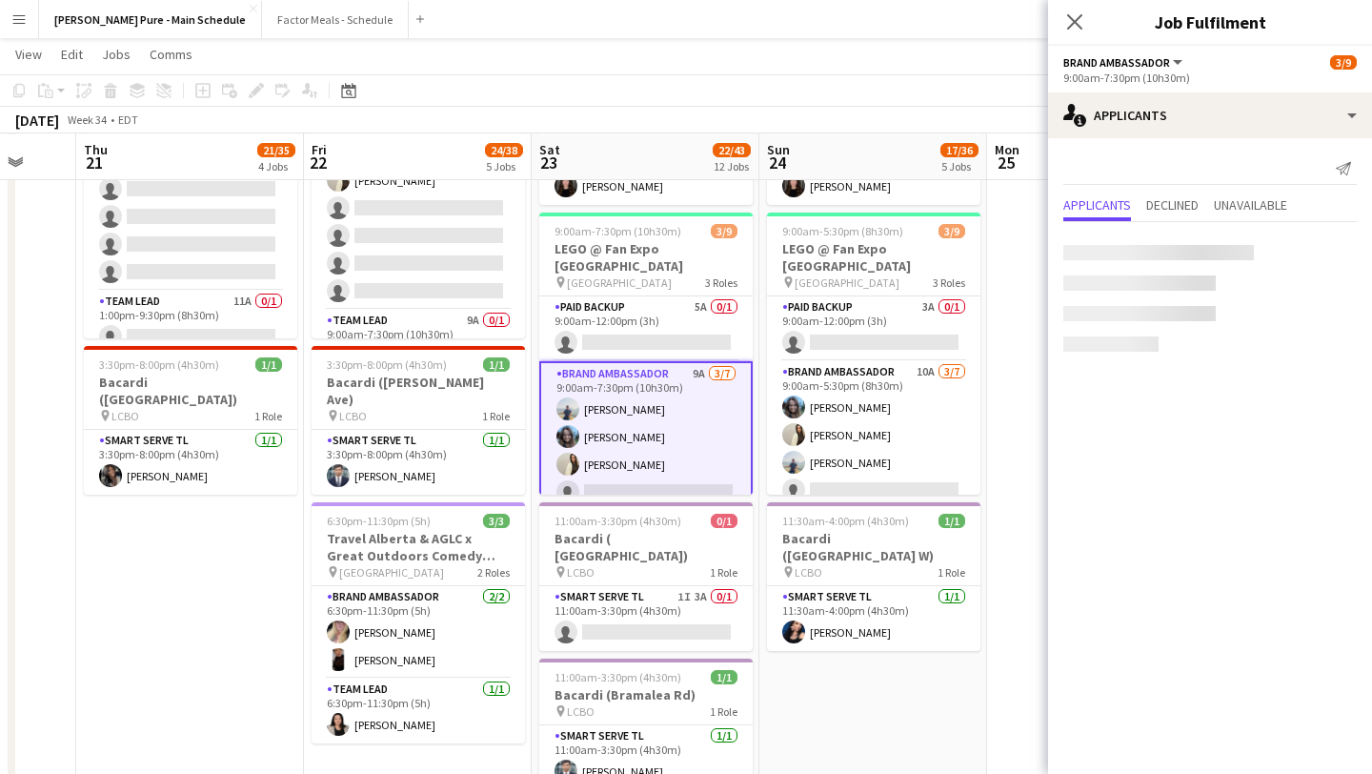
scroll to position [124, 0]
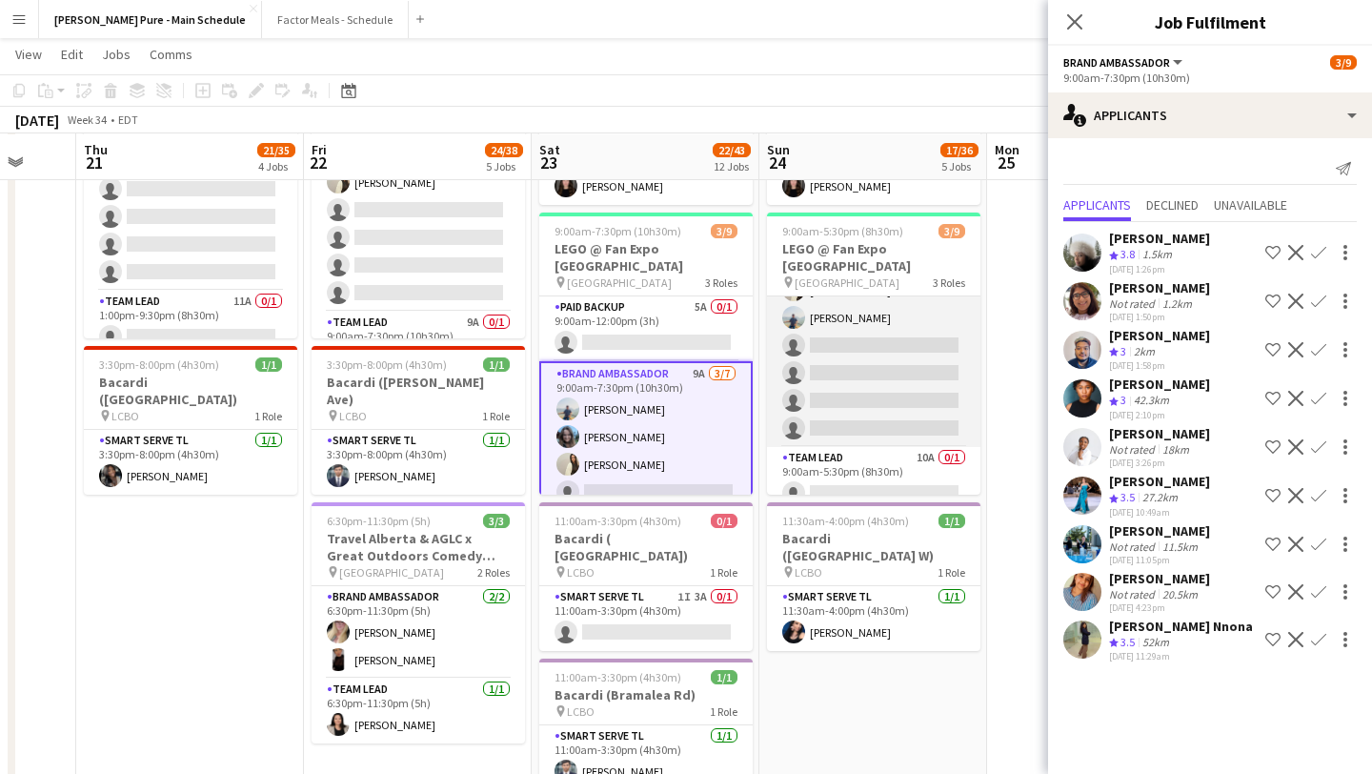
click at [883, 379] on app-card-role "Brand Ambassador 10A 3/7 9:00am-5:30pm (8h30m) Liliya Chvalyuk Fara Nouri Chira…" at bounding box center [873, 331] width 213 height 231
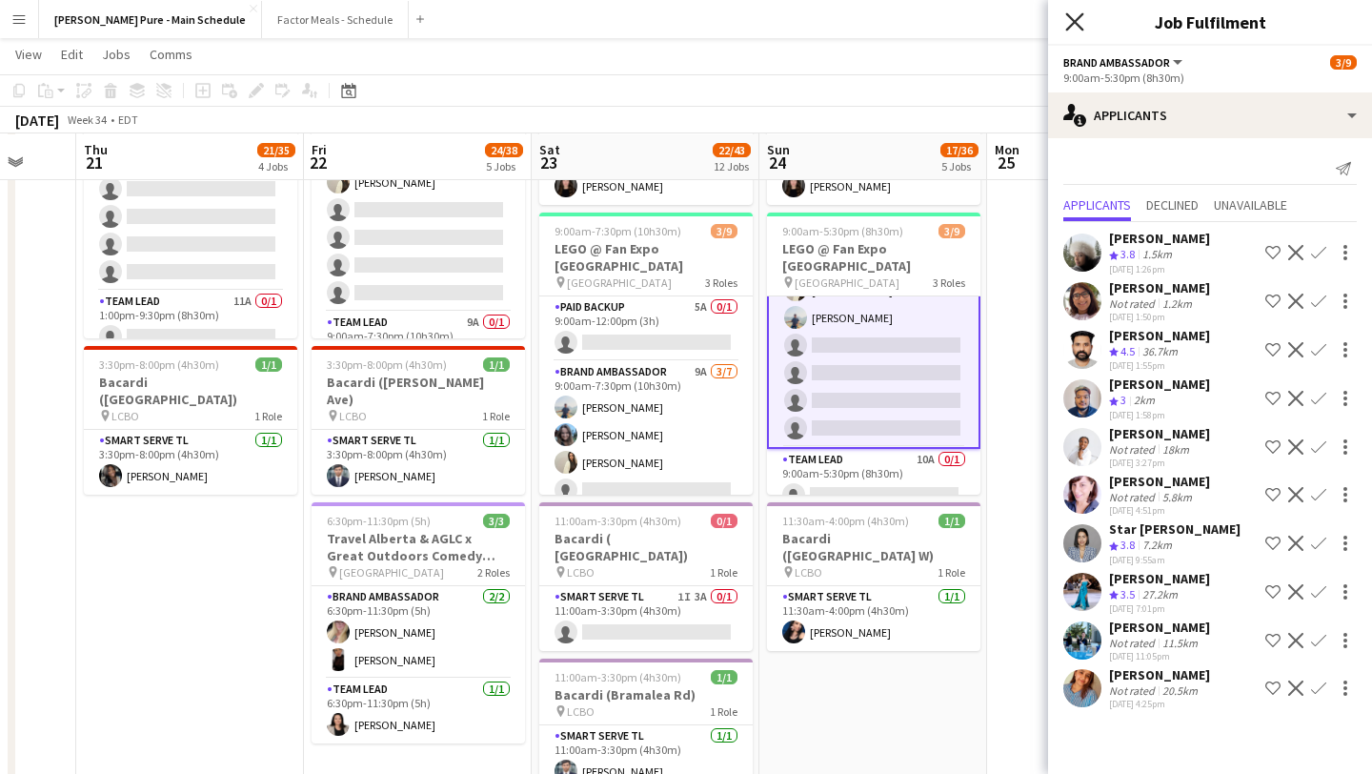
click at [1075, 30] on icon "Close pop-in" at bounding box center [1074, 21] width 18 height 18
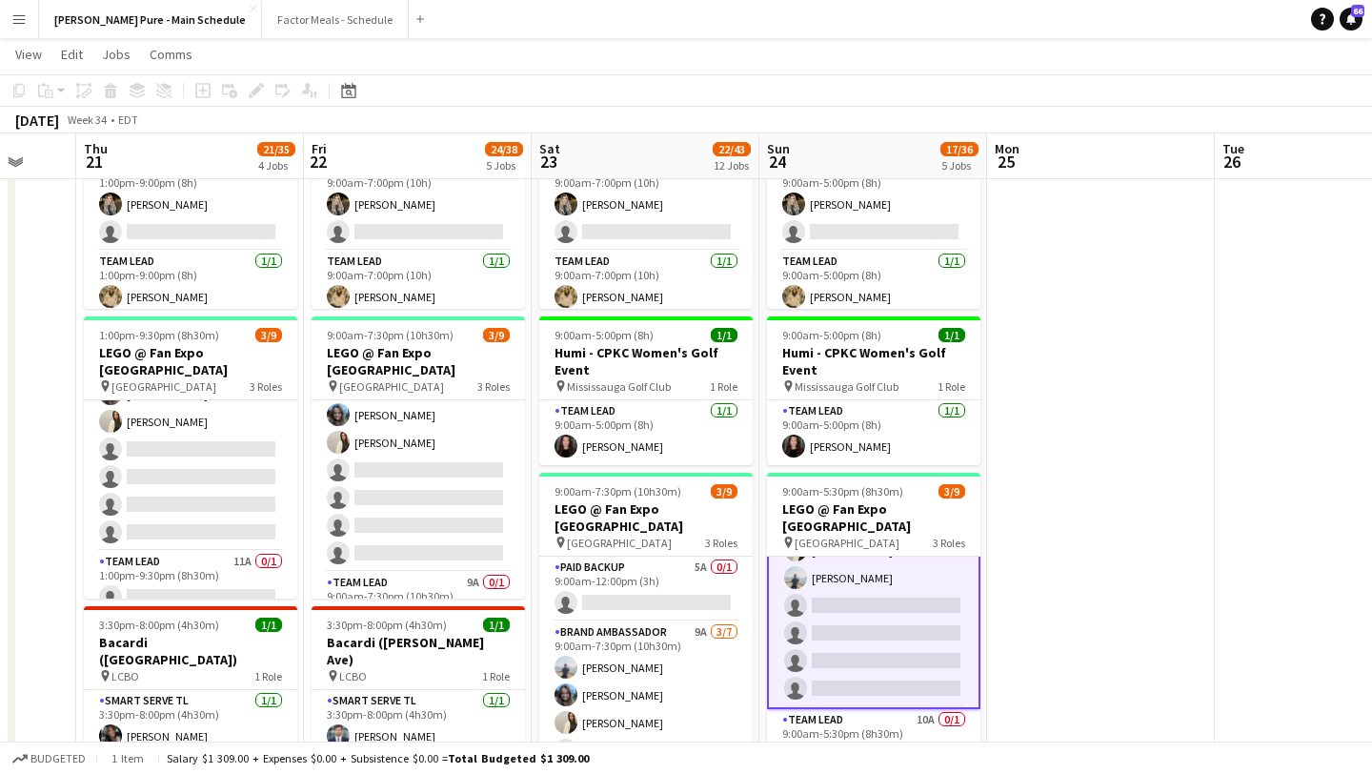
scroll to position [145, 0]
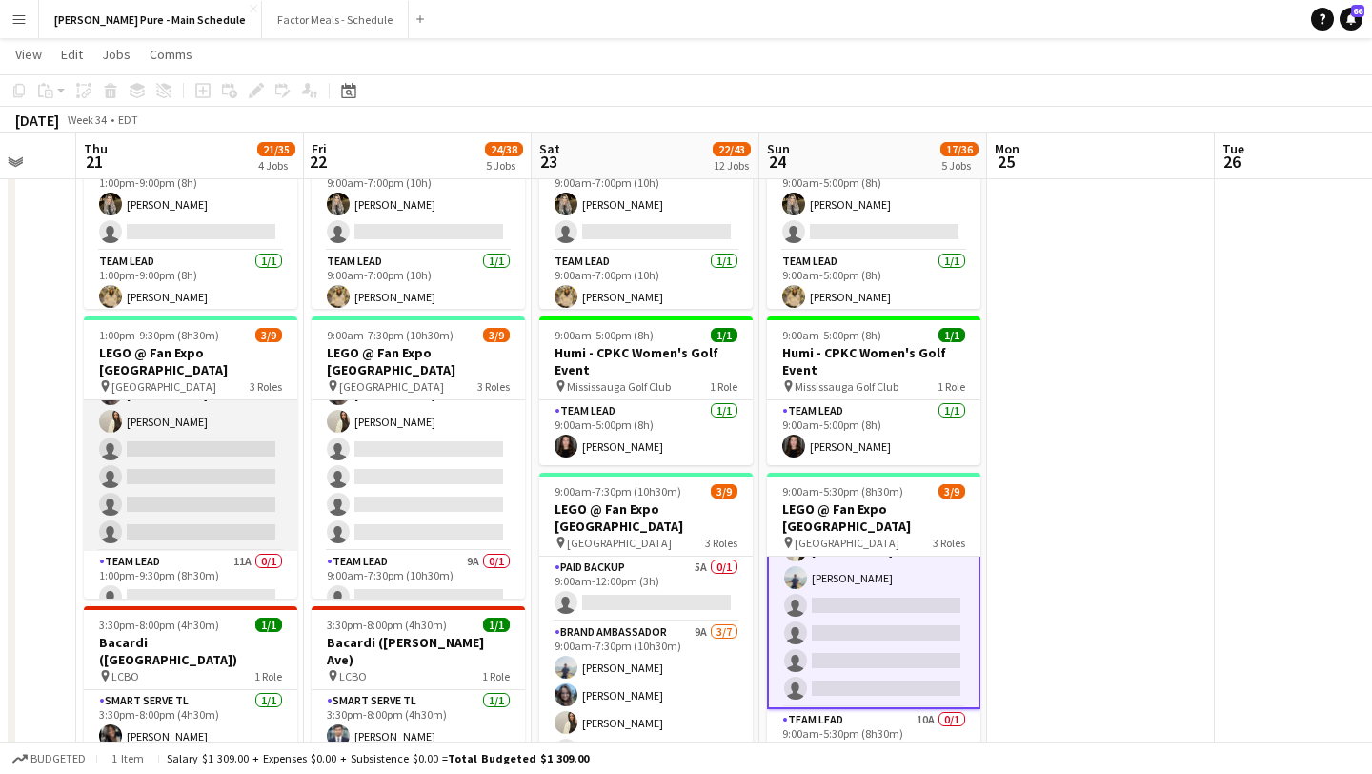
click at [156, 448] on app-card-role "Brand Ambassador 16A 3/7 1:00pm-9:30pm (8h30m) Chirag Ghotikar Liliya Chvalyuk …" at bounding box center [190, 435] width 213 height 231
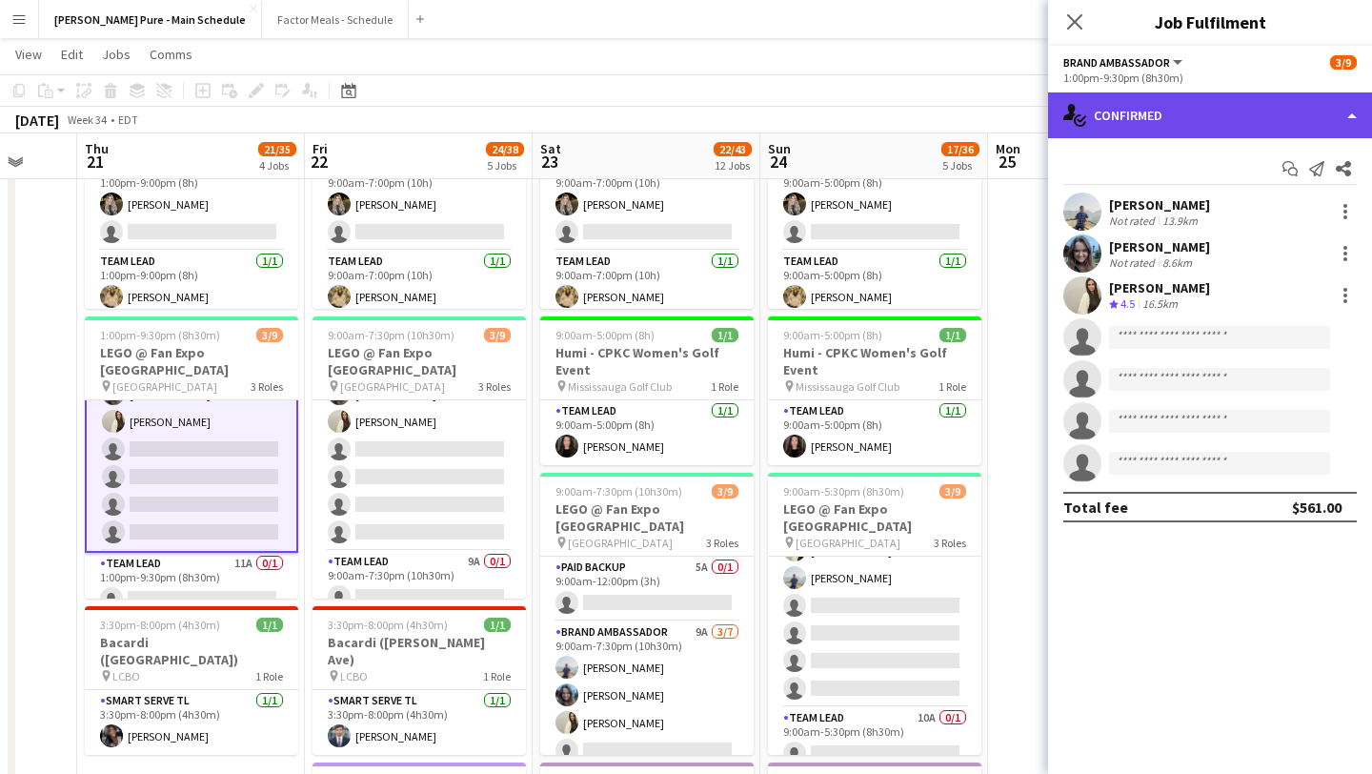
click at [1258, 107] on div "single-neutral-actions-check-2 Confirmed" at bounding box center [1210, 115] width 324 height 46
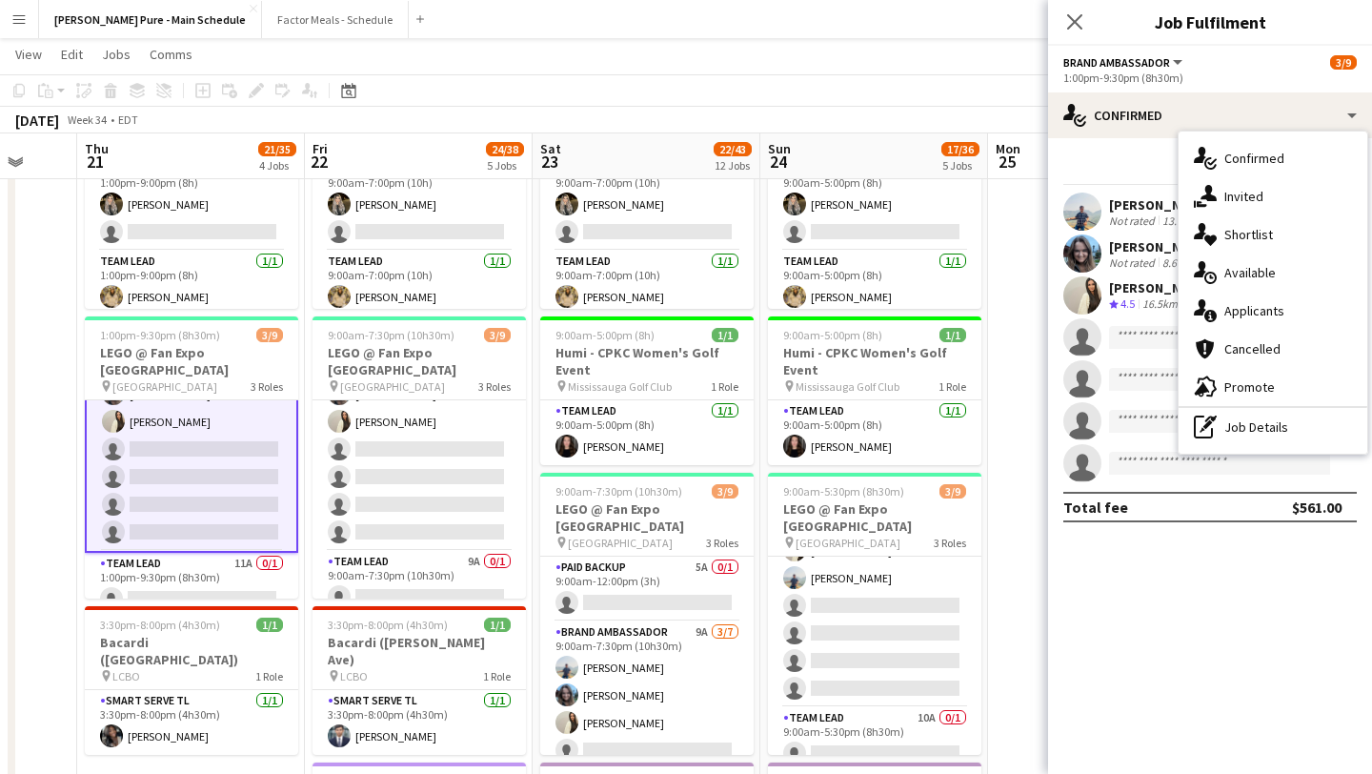
click at [1296, 307] on div "single-neutral-actions-information Applicants" at bounding box center [1273, 311] width 189 height 38
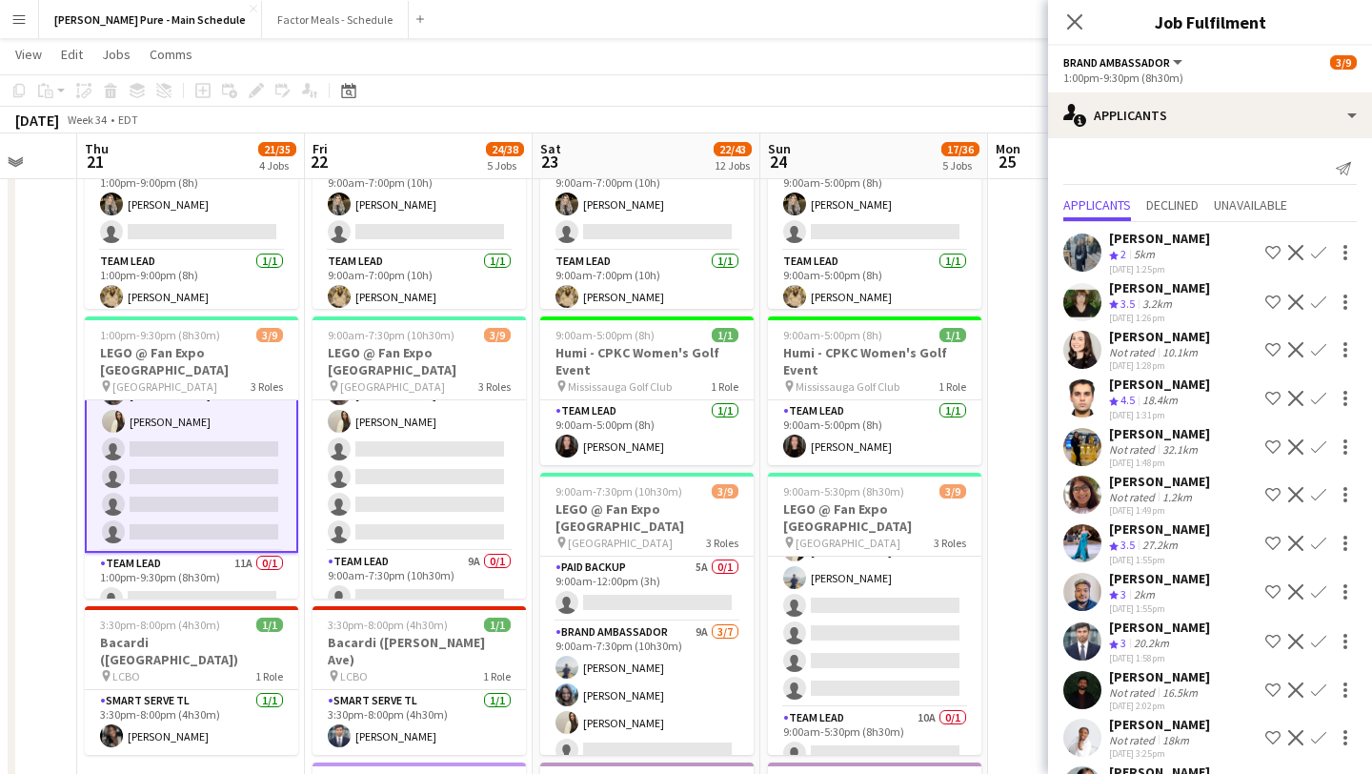
scroll to position [256, 0]
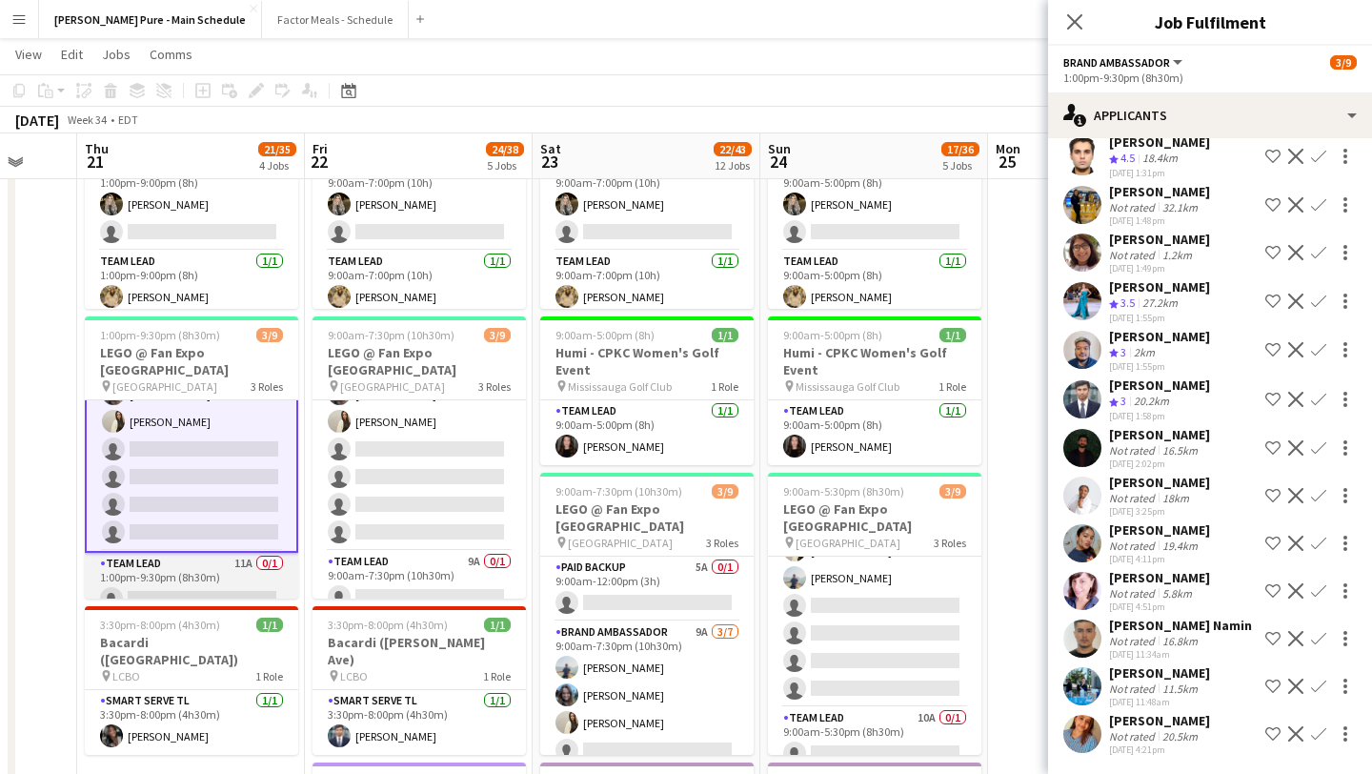
click at [254, 573] on app-card-role "Team Lead 11A 0/1 1:00pm-9:30pm (8h30m) single-neutral-actions" at bounding box center [191, 585] width 213 height 65
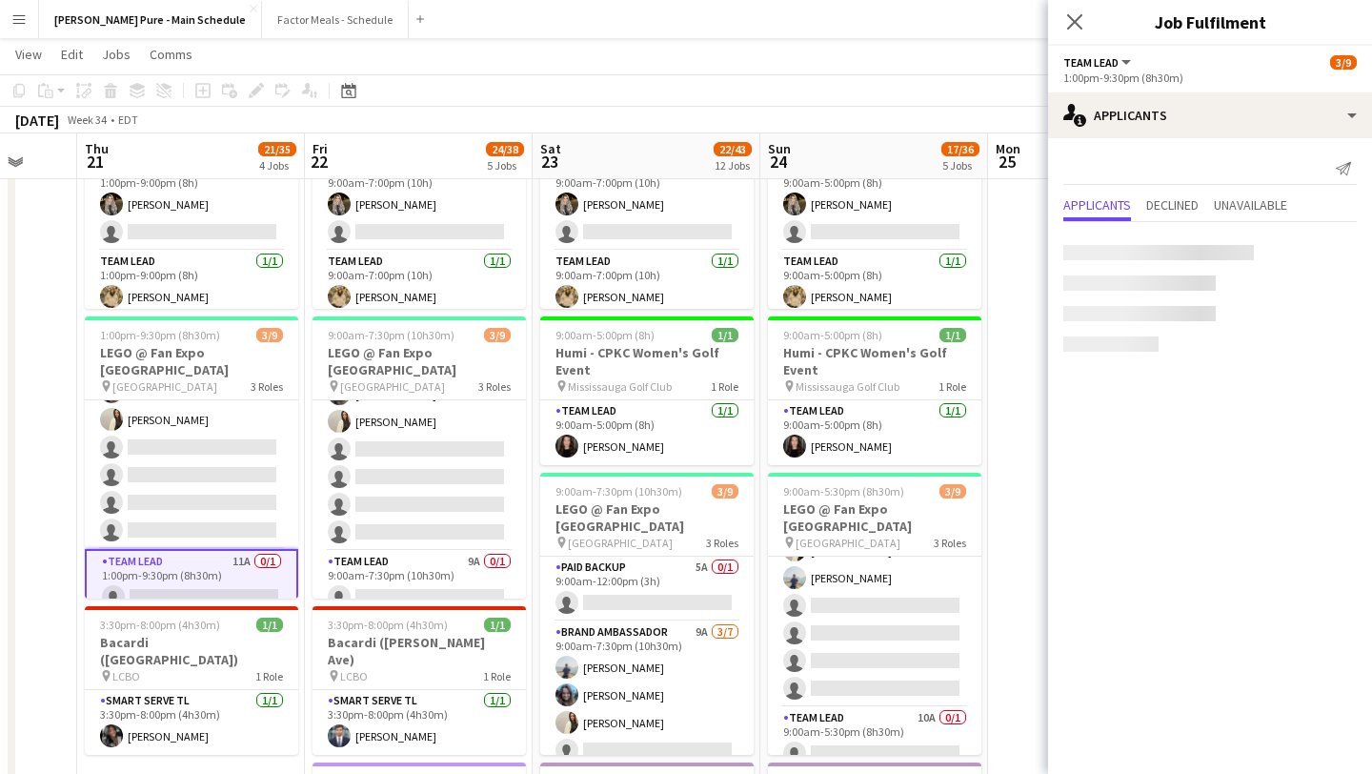
scroll to position [145, 0]
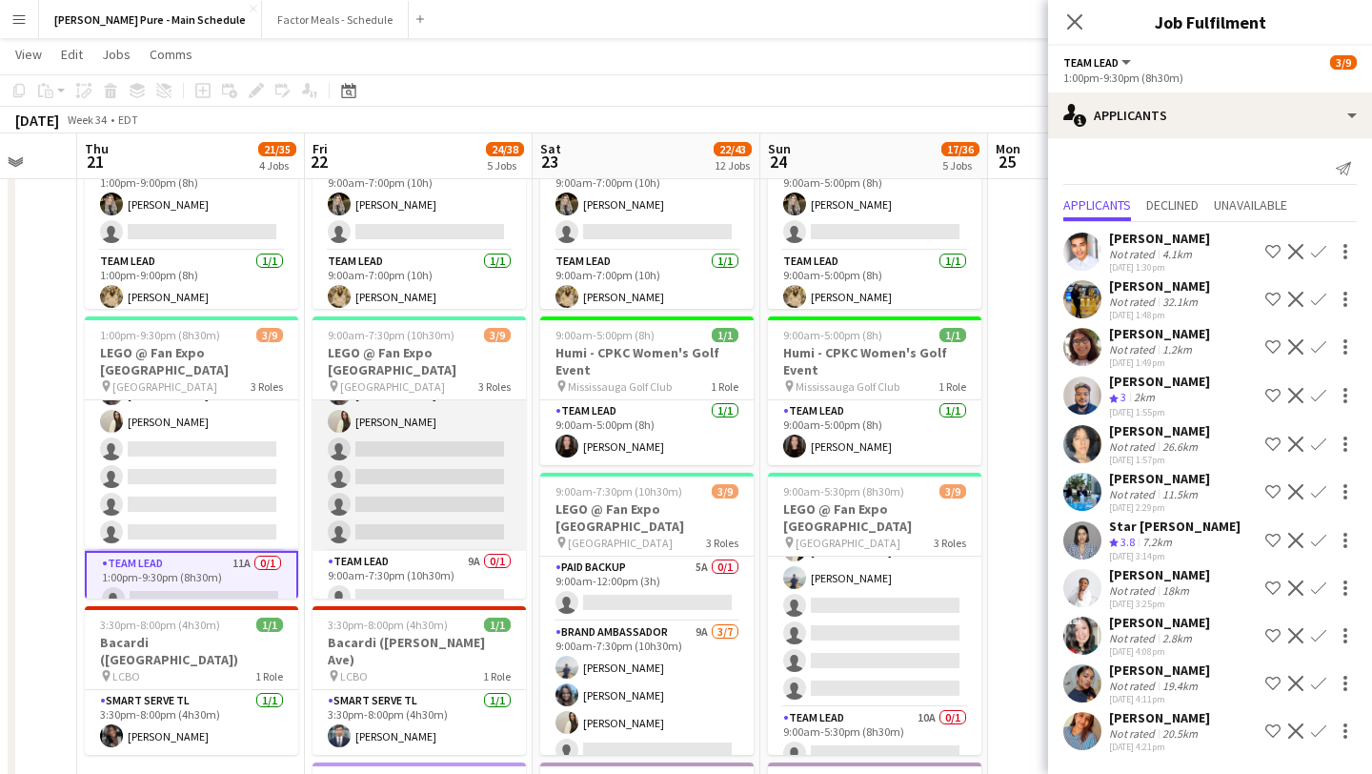
click at [427, 464] on app-card-role "Brand Ambassador 13A 3/7 9:00am-7:30pm (10h30m) Chirag Ghotikar Liliya Chvalyuk…" at bounding box center [419, 435] width 213 height 231
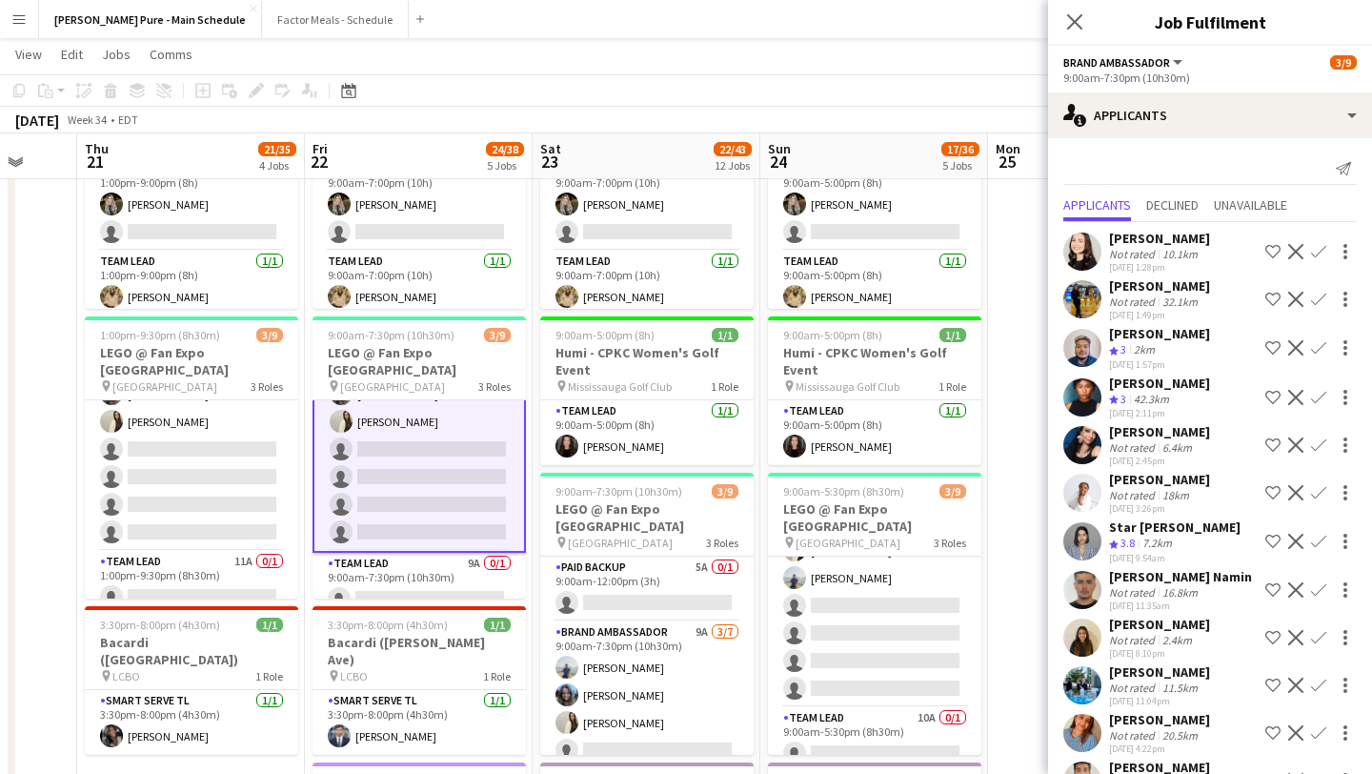
scroll to position [63, 0]
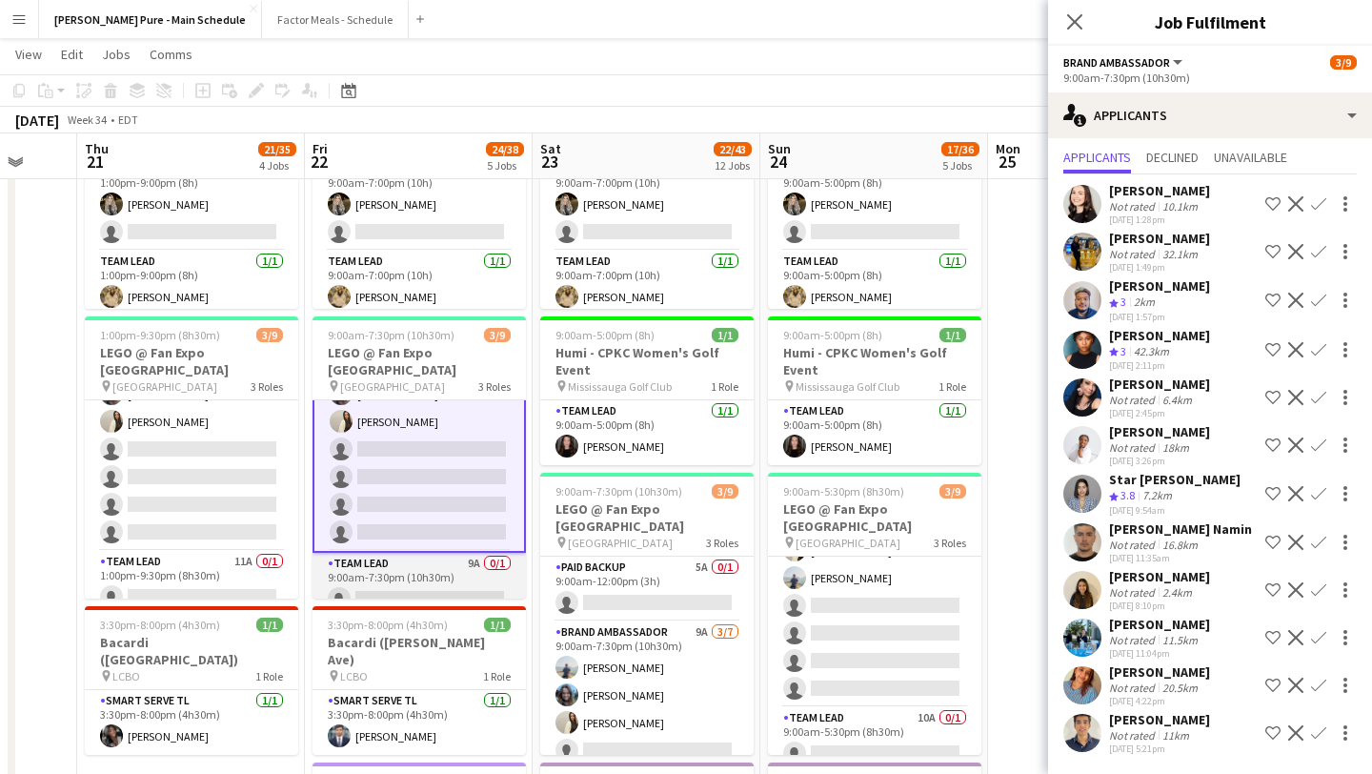
drag, startPoint x: 417, startPoint y: 590, endPoint x: 411, endPoint y: 575, distance: 15.8
click at [417, 587] on app-card-role "Team Lead 9A 0/1 9:00am-7:30pm (10h30m) single-neutral-actions" at bounding box center [419, 585] width 213 height 65
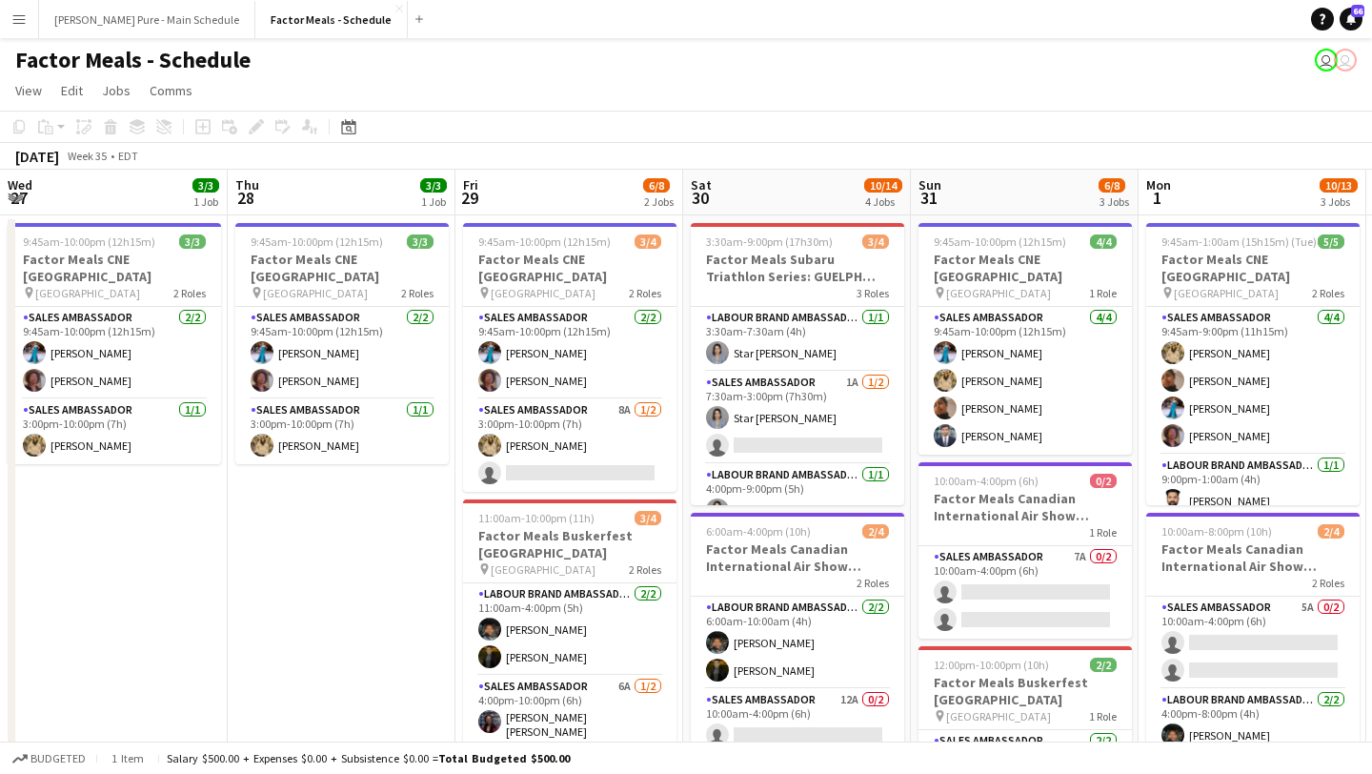
scroll to position [0, 671]
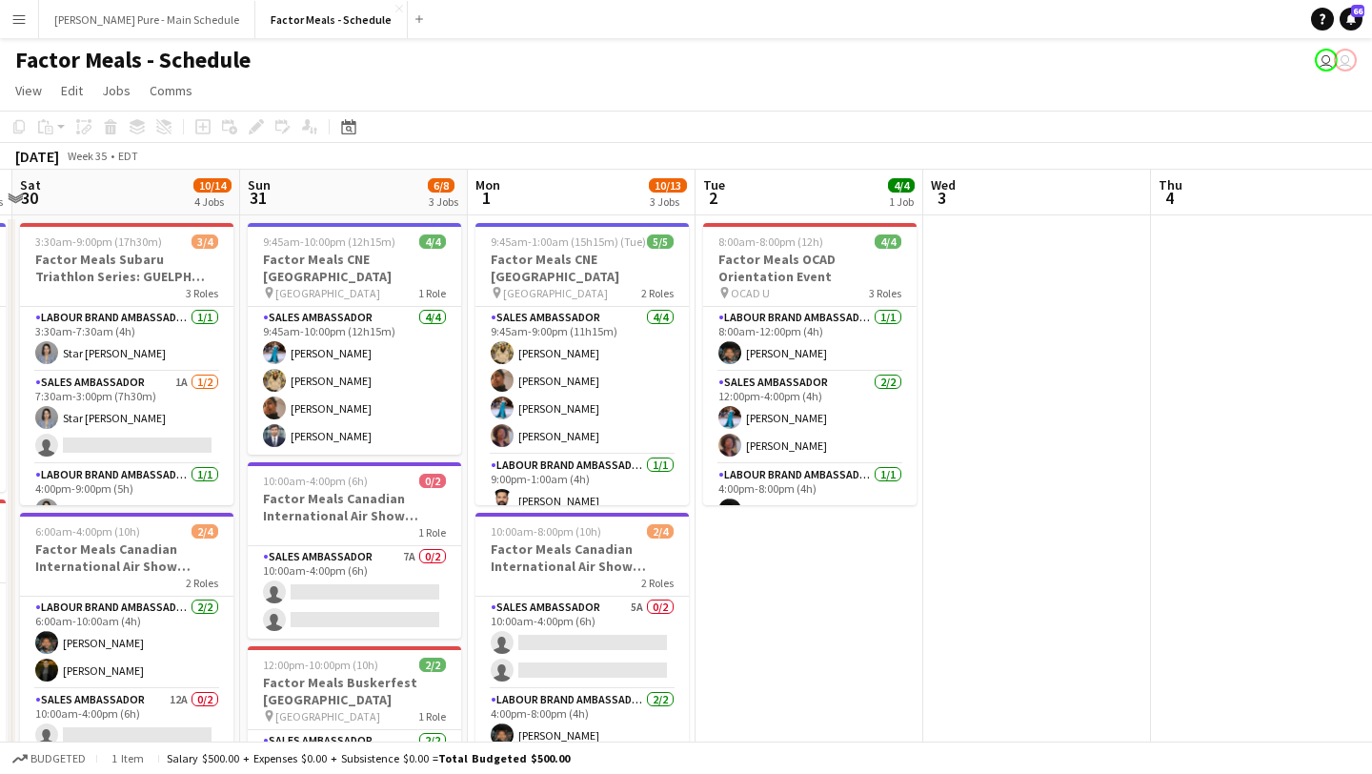
click at [24, 23] on app-icon "Menu" at bounding box center [18, 18] width 15 height 15
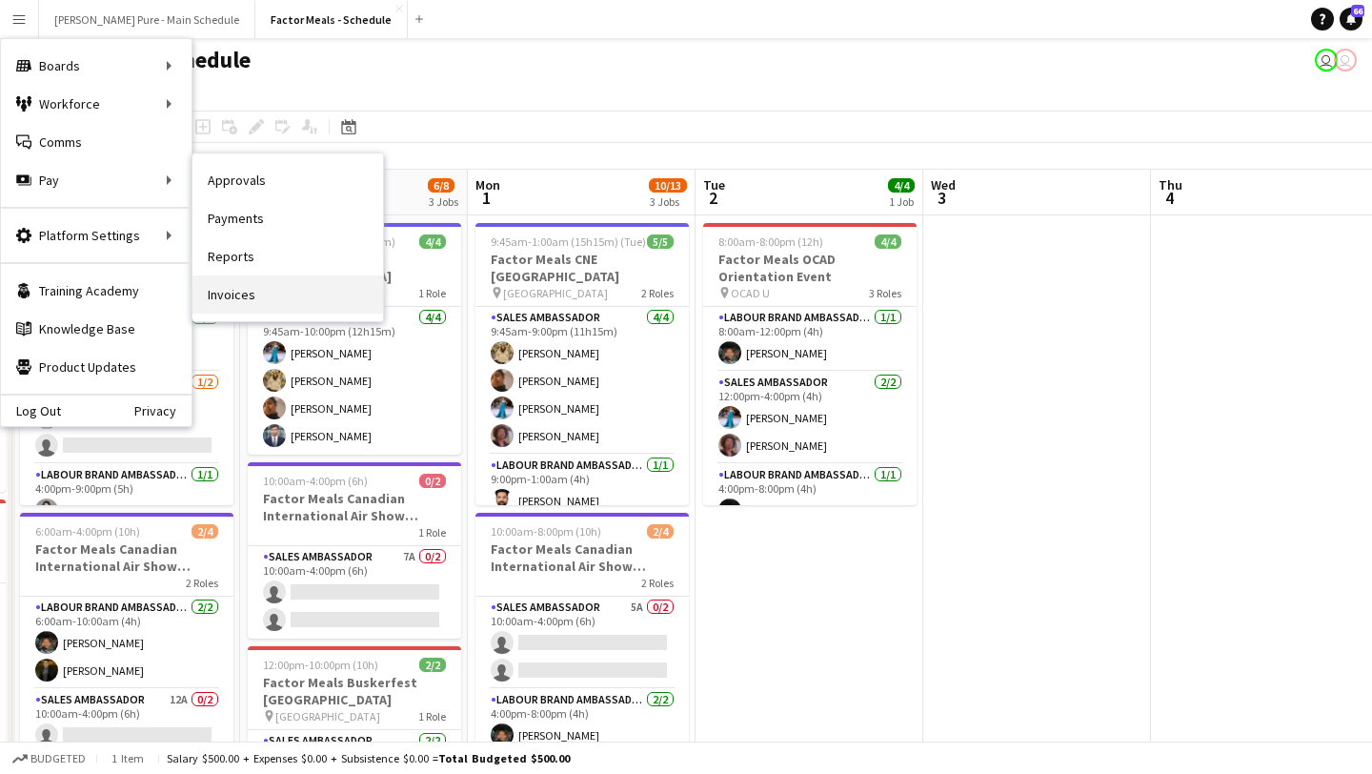
click at [293, 294] on link "Invoices" at bounding box center [287, 294] width 191 height 38
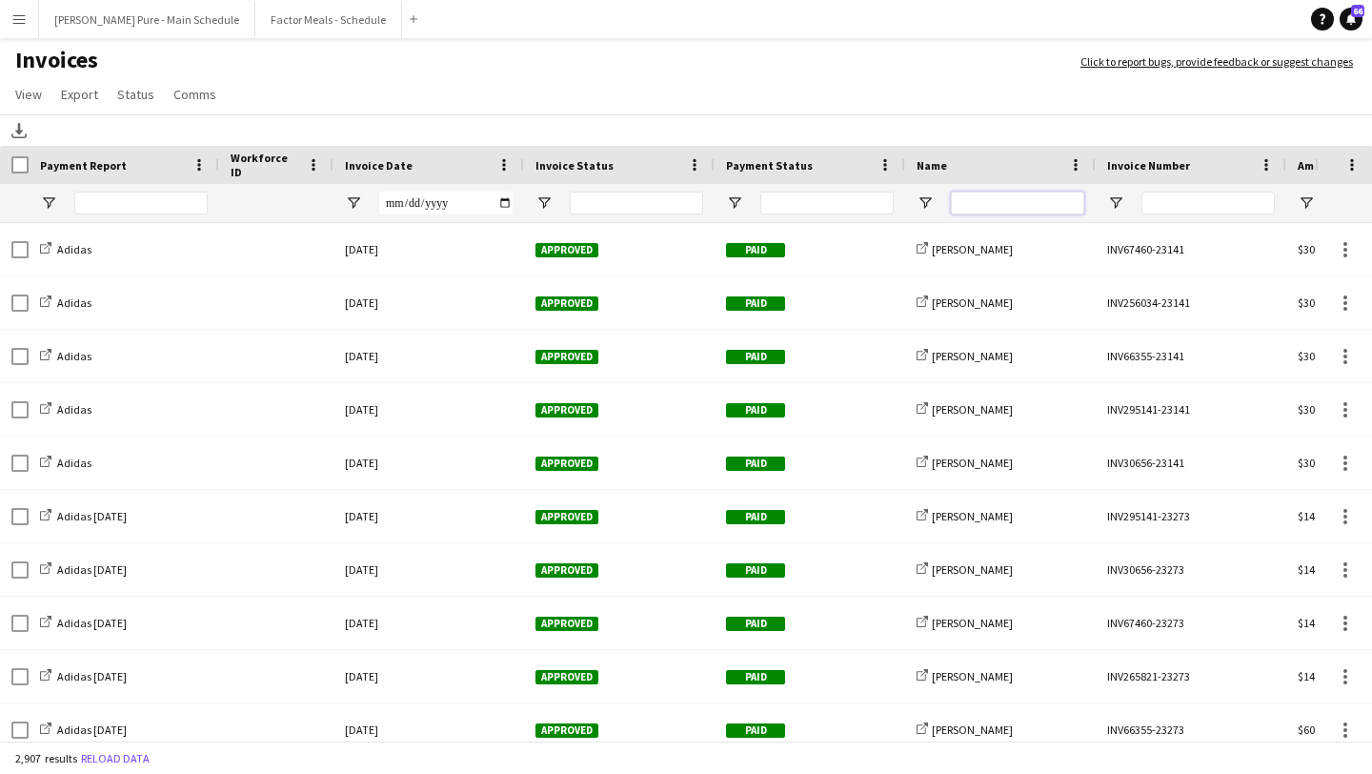
drag, startPoint x: 1000, startPoint y: 206, endPoint x: 995, endPoint y: 192, distance: 14.5
click at [1000, 207] on input "Name Filter Input" at bounding box center [1017, 203] width 133 height 23
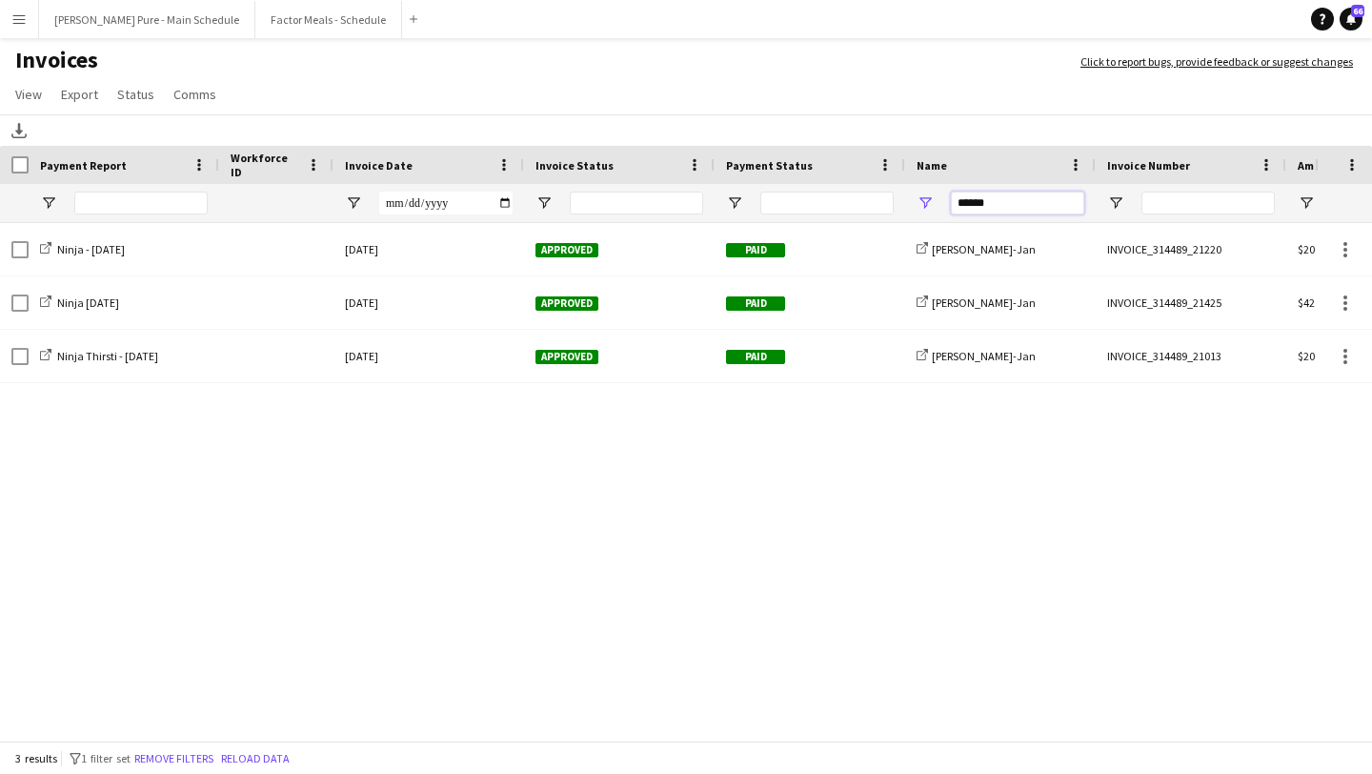
click at [976, 203] on input "******" at bounding box center [1017, 203] width 133 height 23
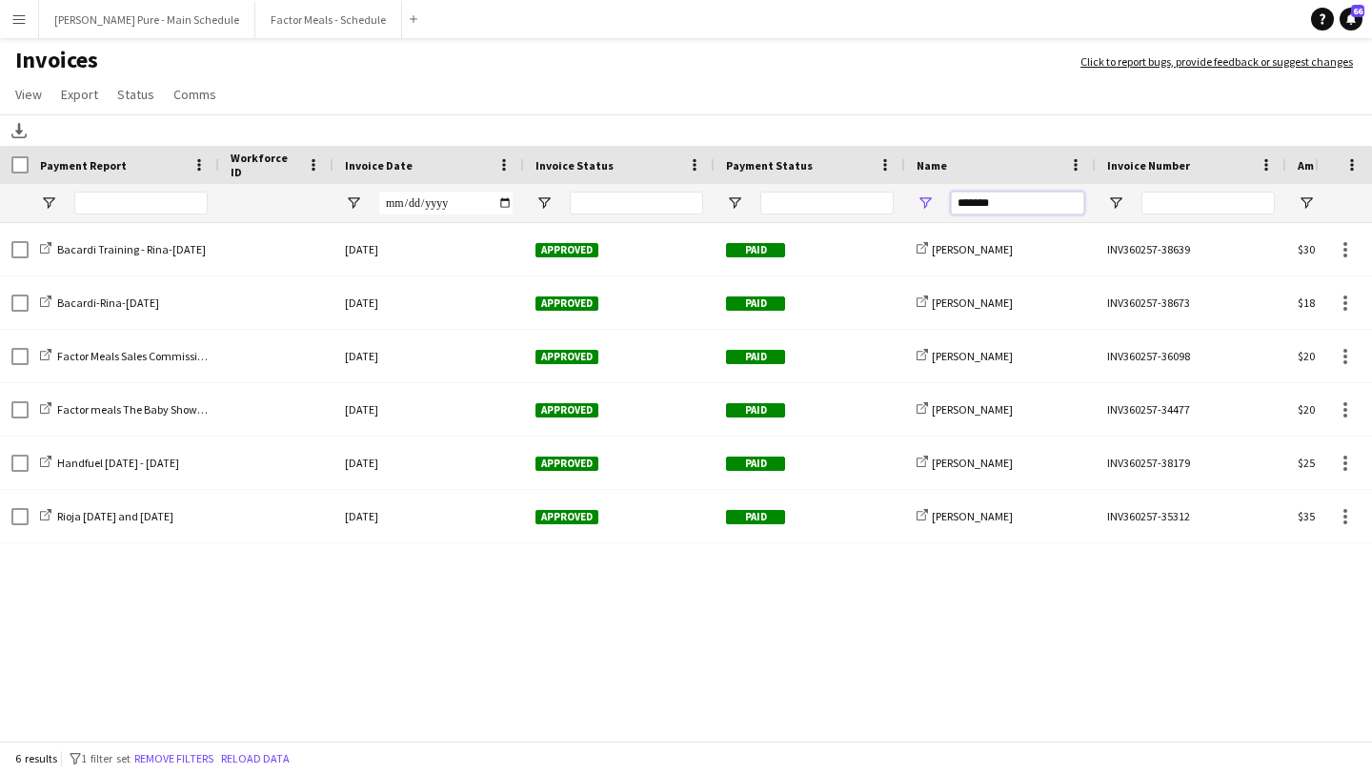
type input "*******"
click at [1113, 567] on div "Bacardi Training - Rina-July 30th 07-August-2025 Approved Paid share-external-l…" at bounding box center [657, 483] width 1315 height 521
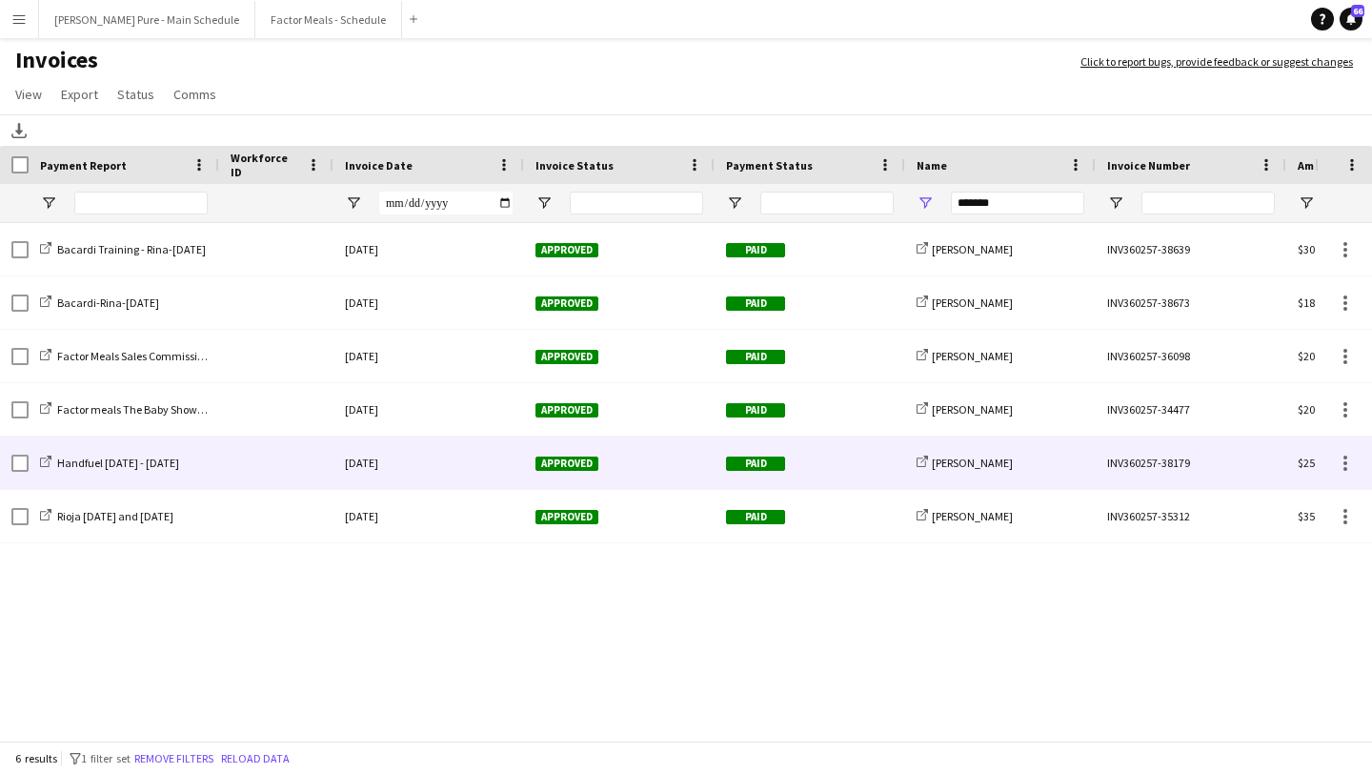
click at [563, 474] on div "Approved" at bounding box center [619, 462] width 191 height 52
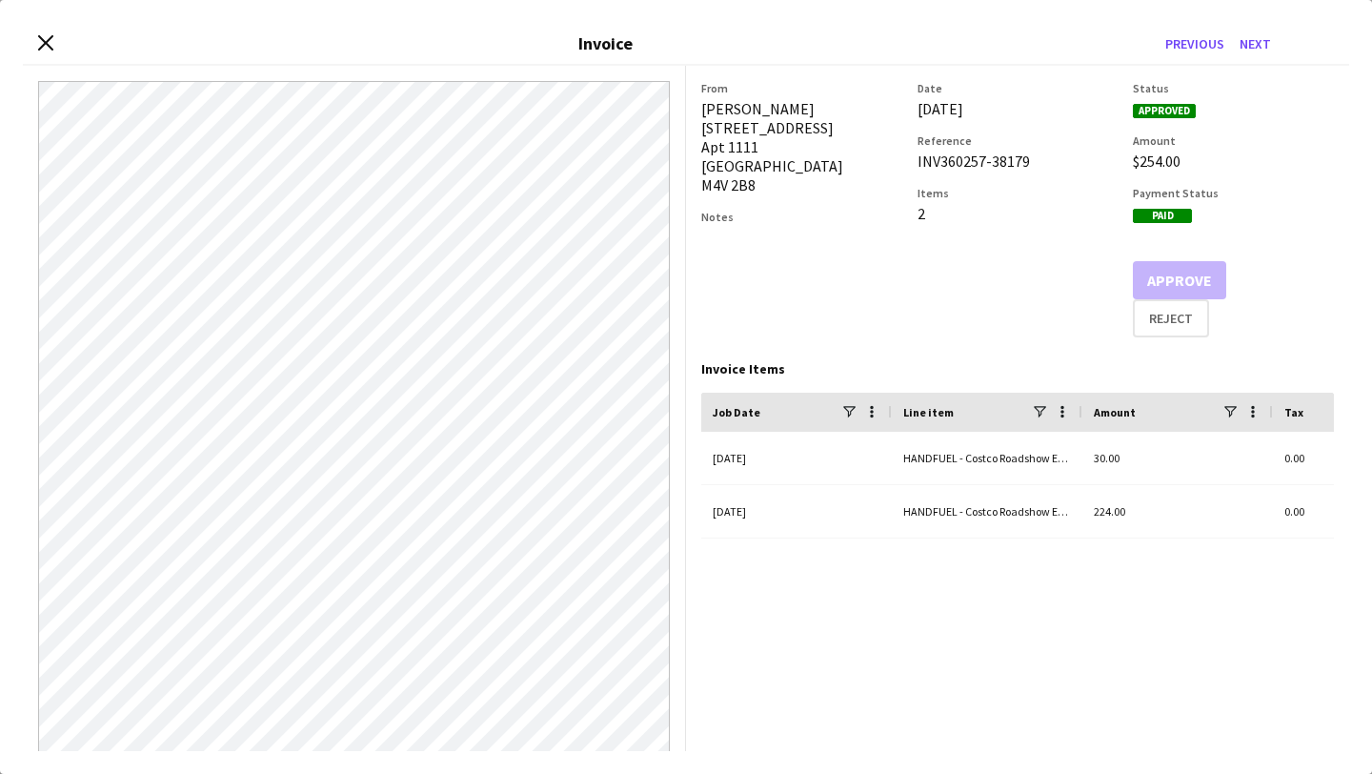
click at [45, 53] on div "Close invoice dialog Invoice Previous Next" at bounding box center [686, 44] width 1326 height 43
click at [49, 39] on icon at bounding box center [45, 42] width 18 height 18
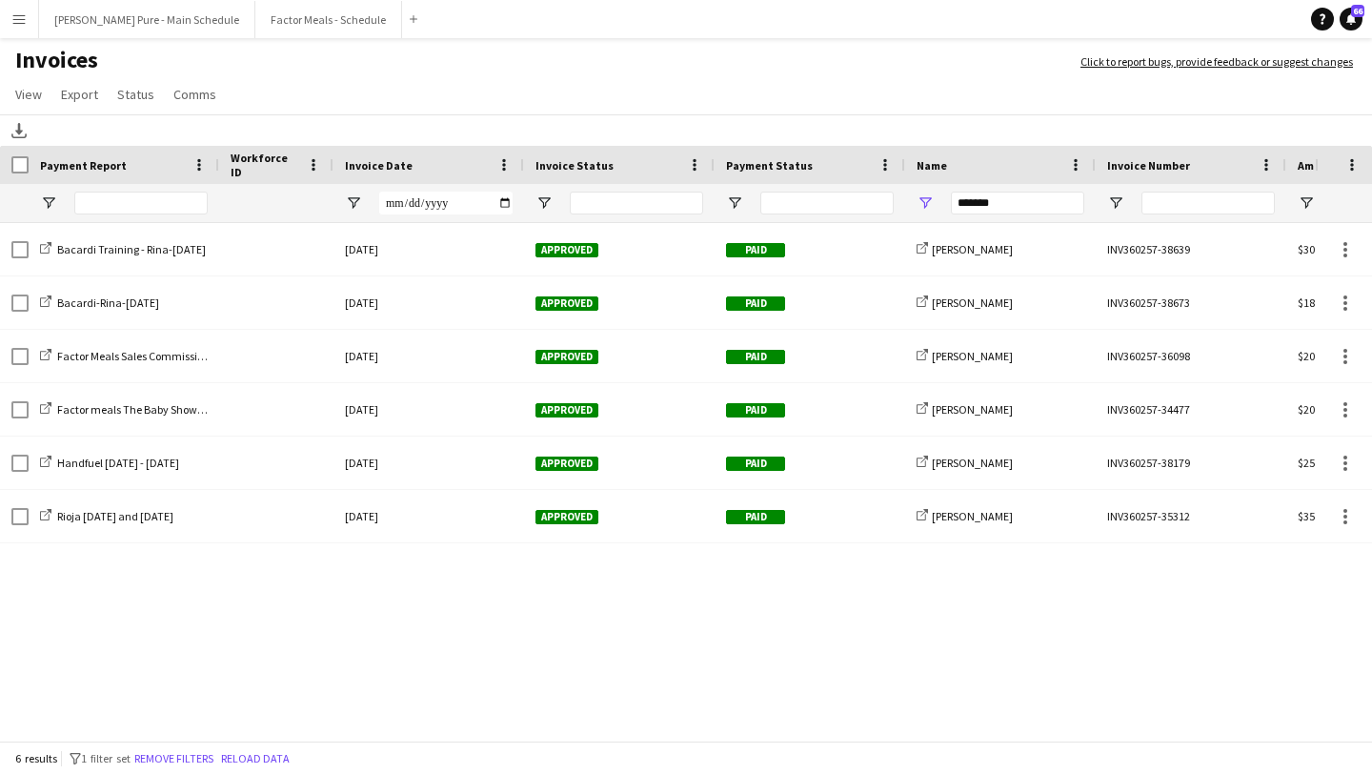
click at [19, 28] on button "Menu" at bounding box center [19, 19] width 38 height 38
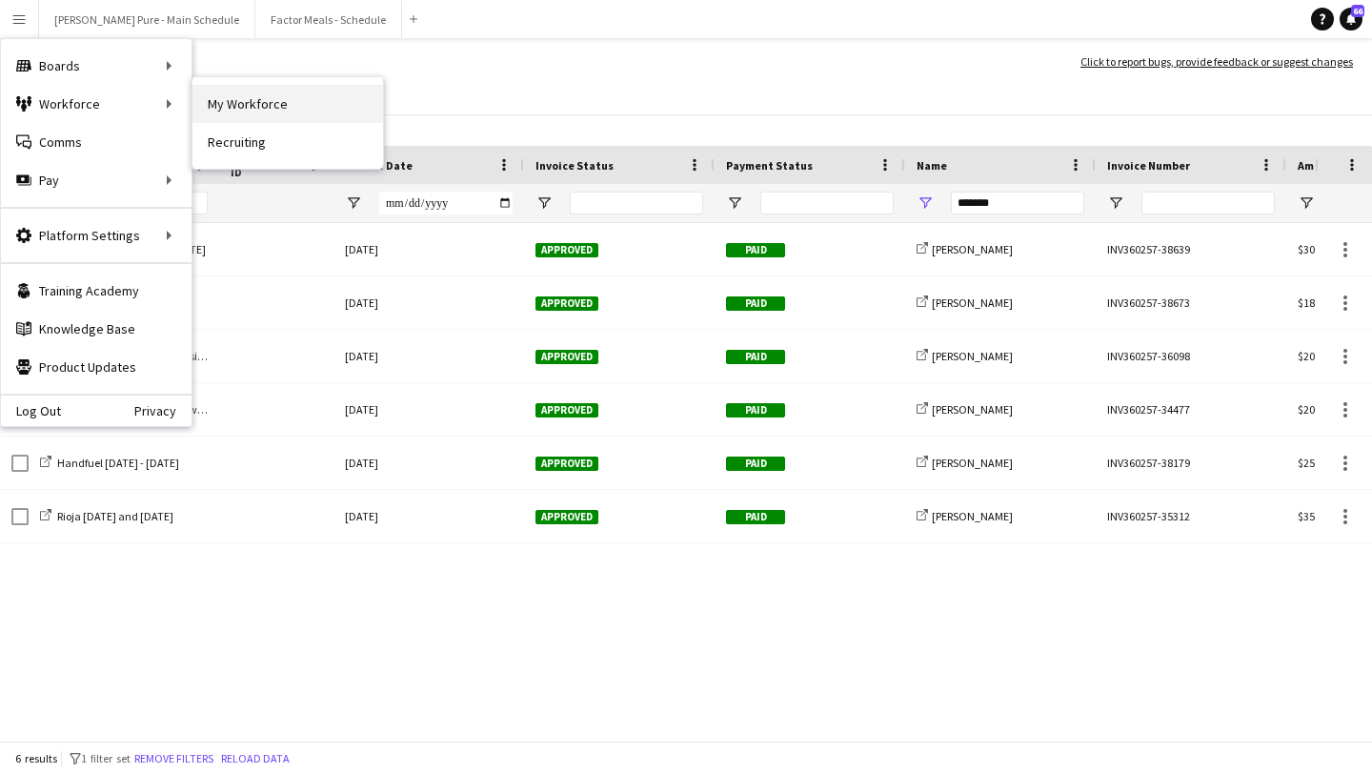
click at [297, 107] on link "My Workforce" at bounding box center [287, 104] width 191 height 38
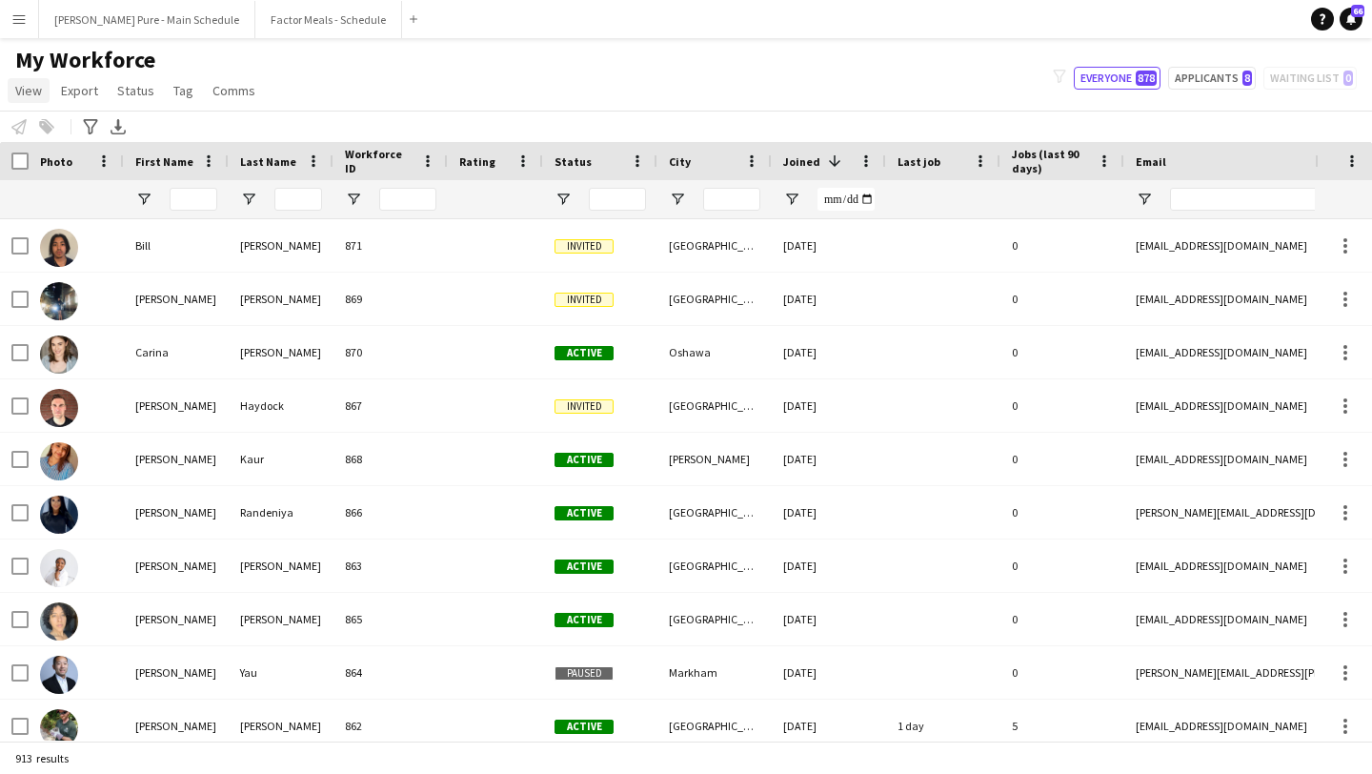
click at [30, 91] on span "View" at bounding box center [28, 90] width 27 height 17
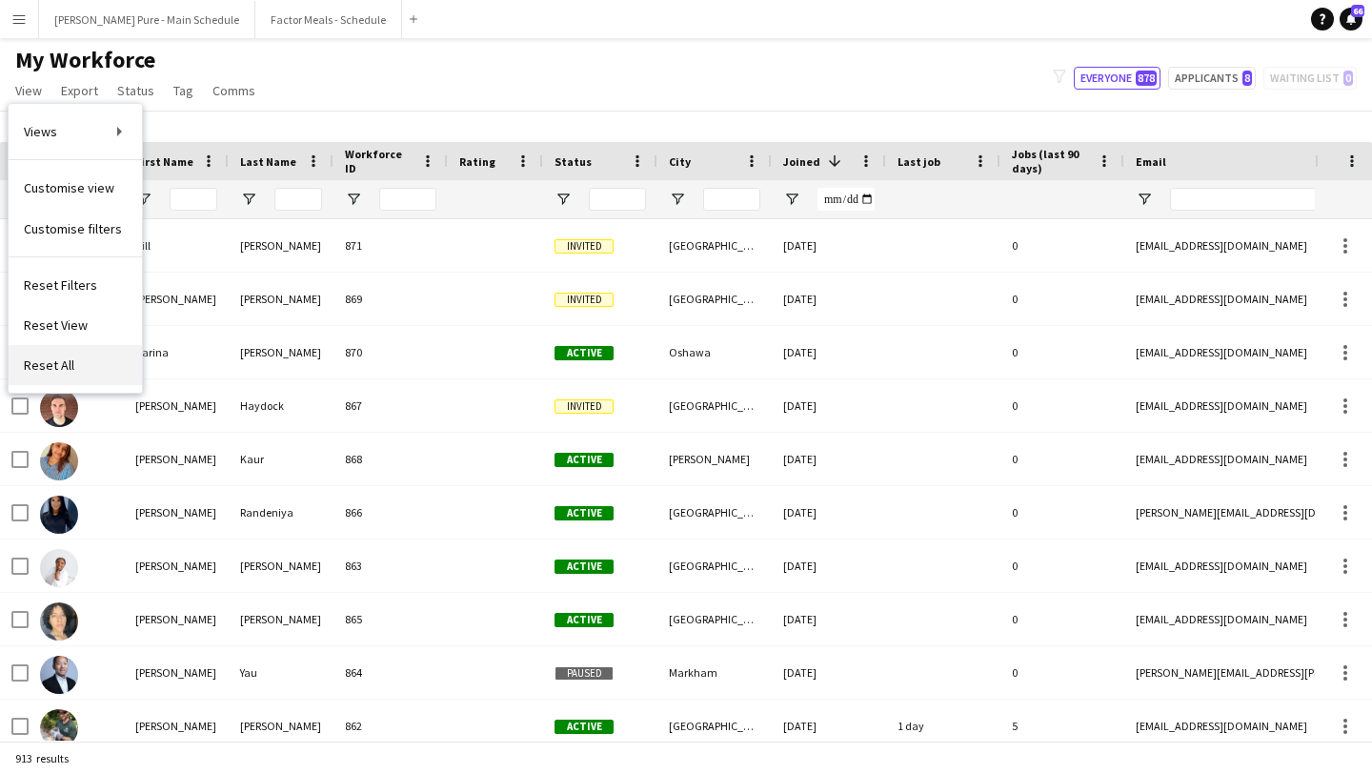
click at [74, 359] on link "Reset All" at bounding box center [75, 365] width 133 height 40
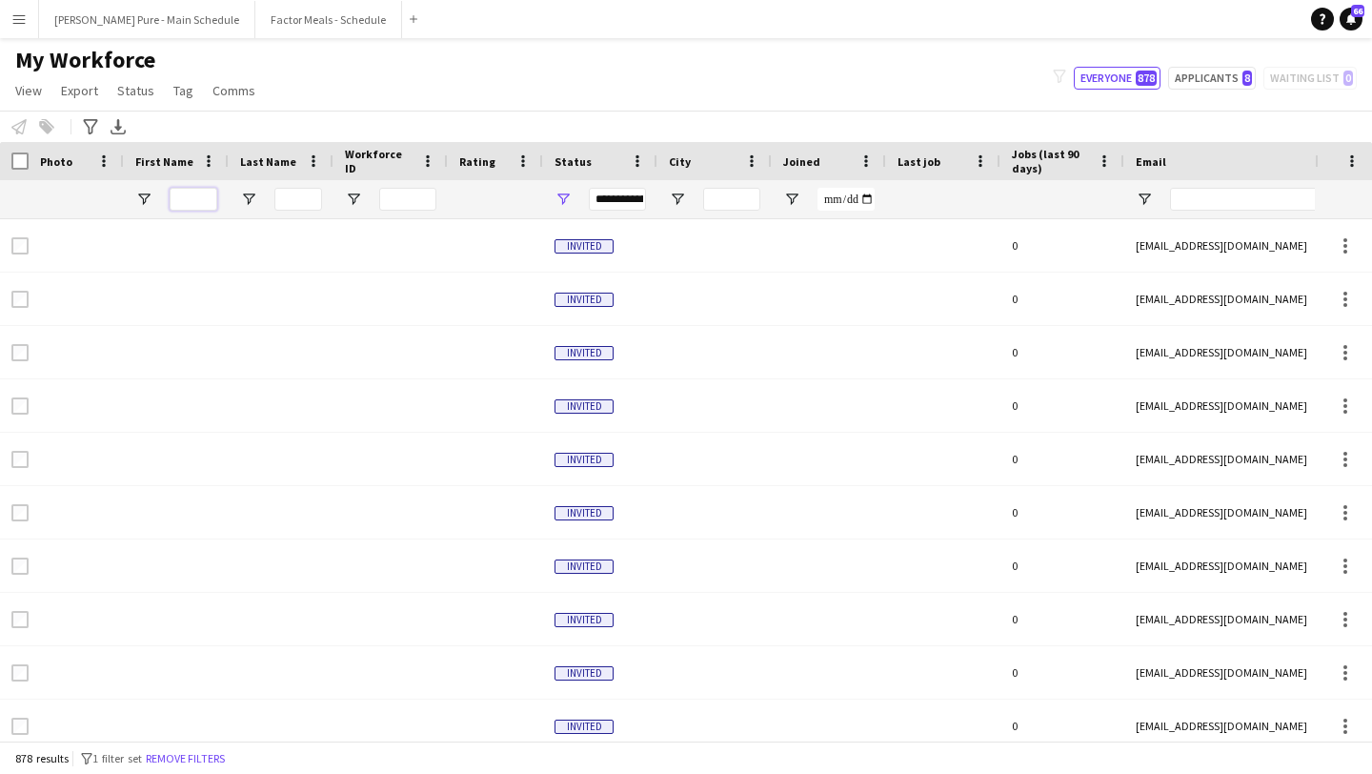
click at [191, 207] on input "First Name Filter Input" at bounding box center [194, 199] width 48 height 23
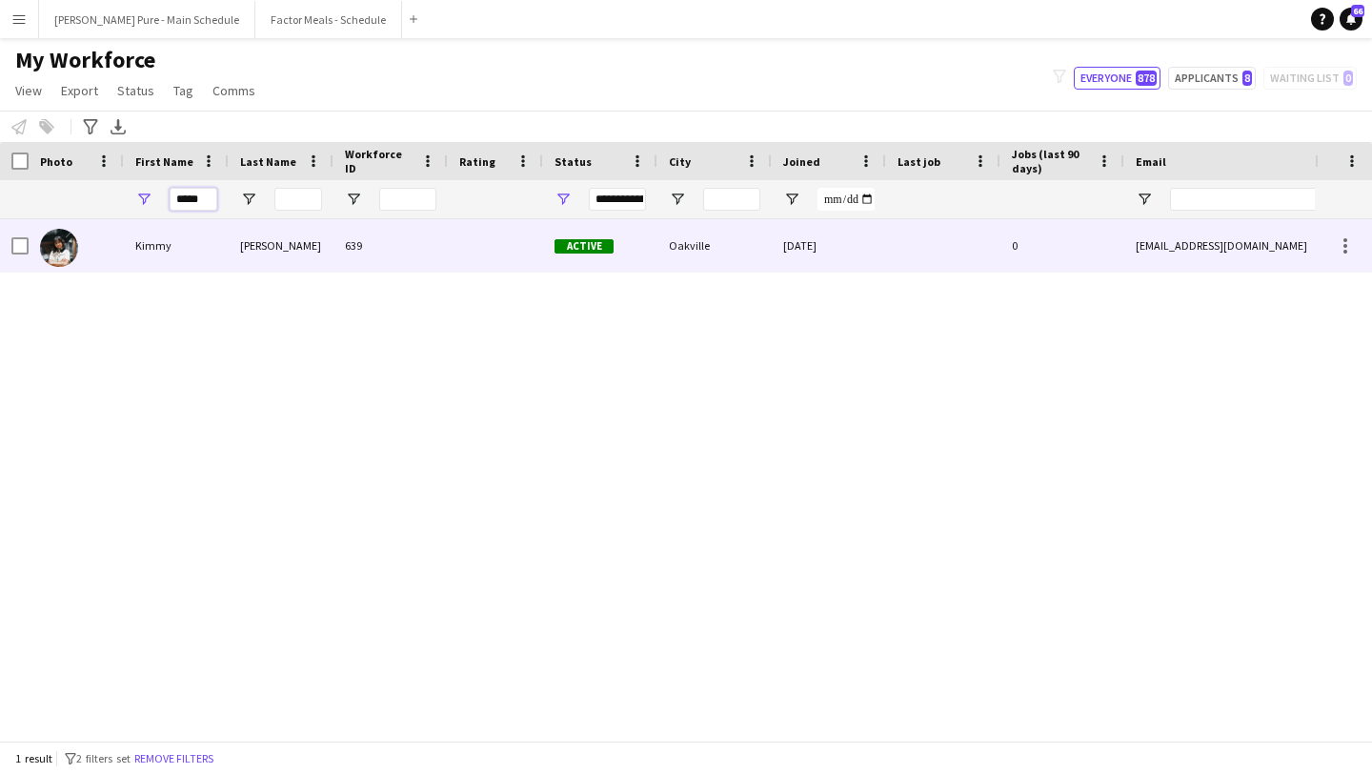
type input "*****"
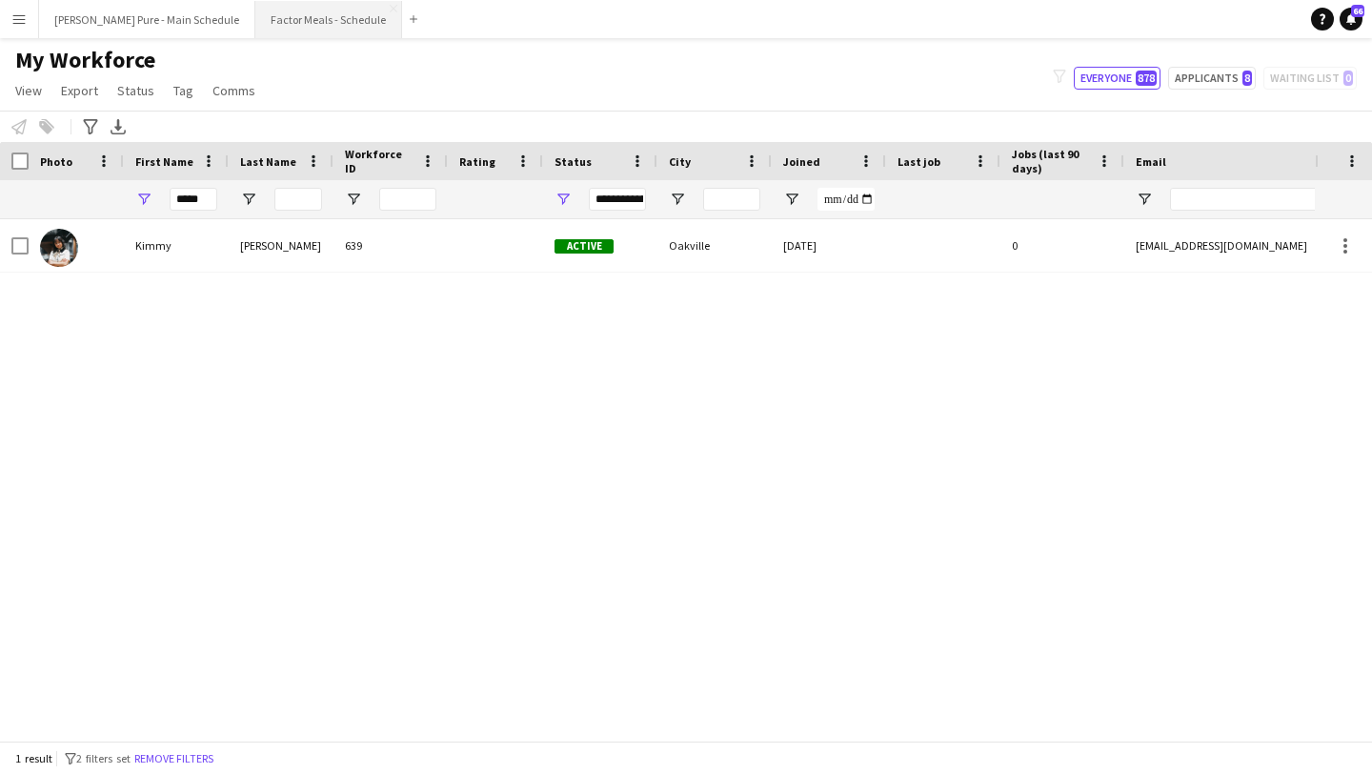
click at [278, 33] on button "Factor Meals - Schedule Close" at bounding box center [328, 19] width 147 height 37
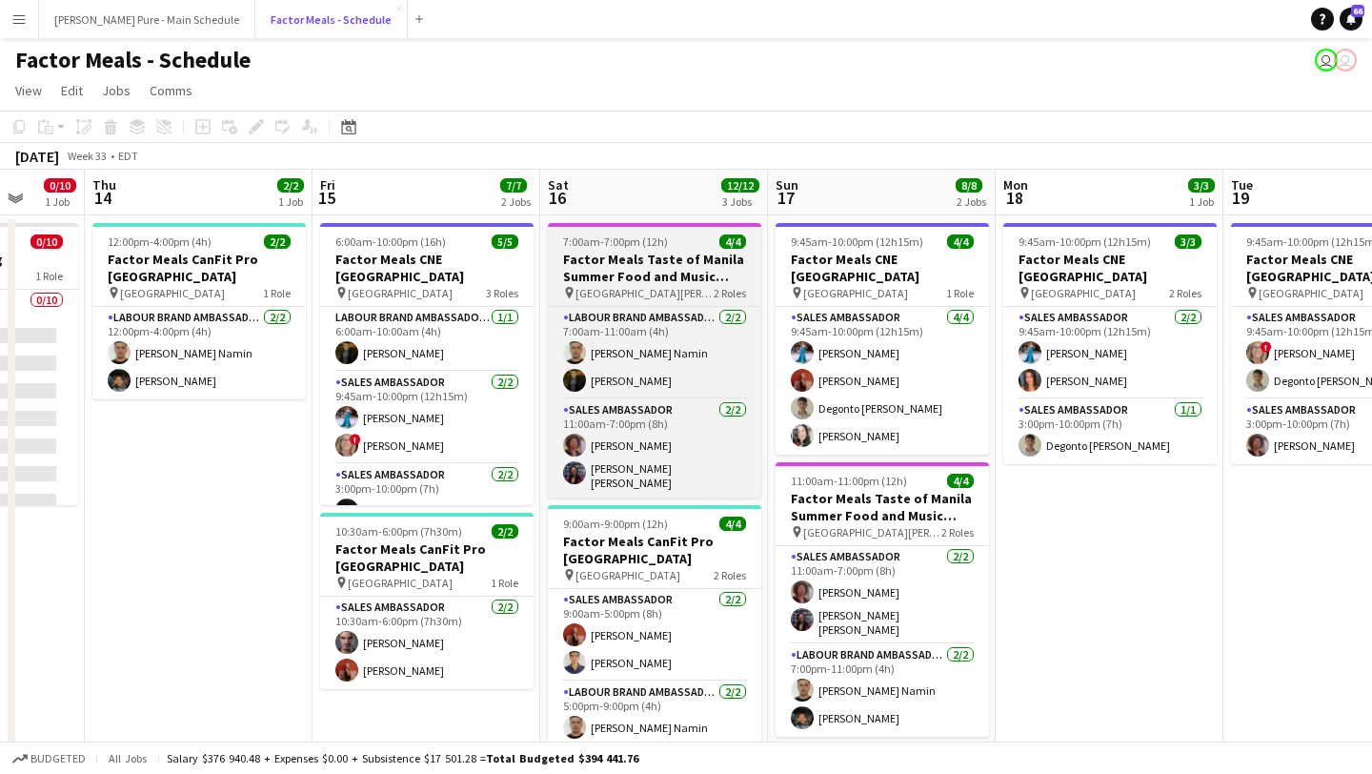
scroll to position [0, 601]
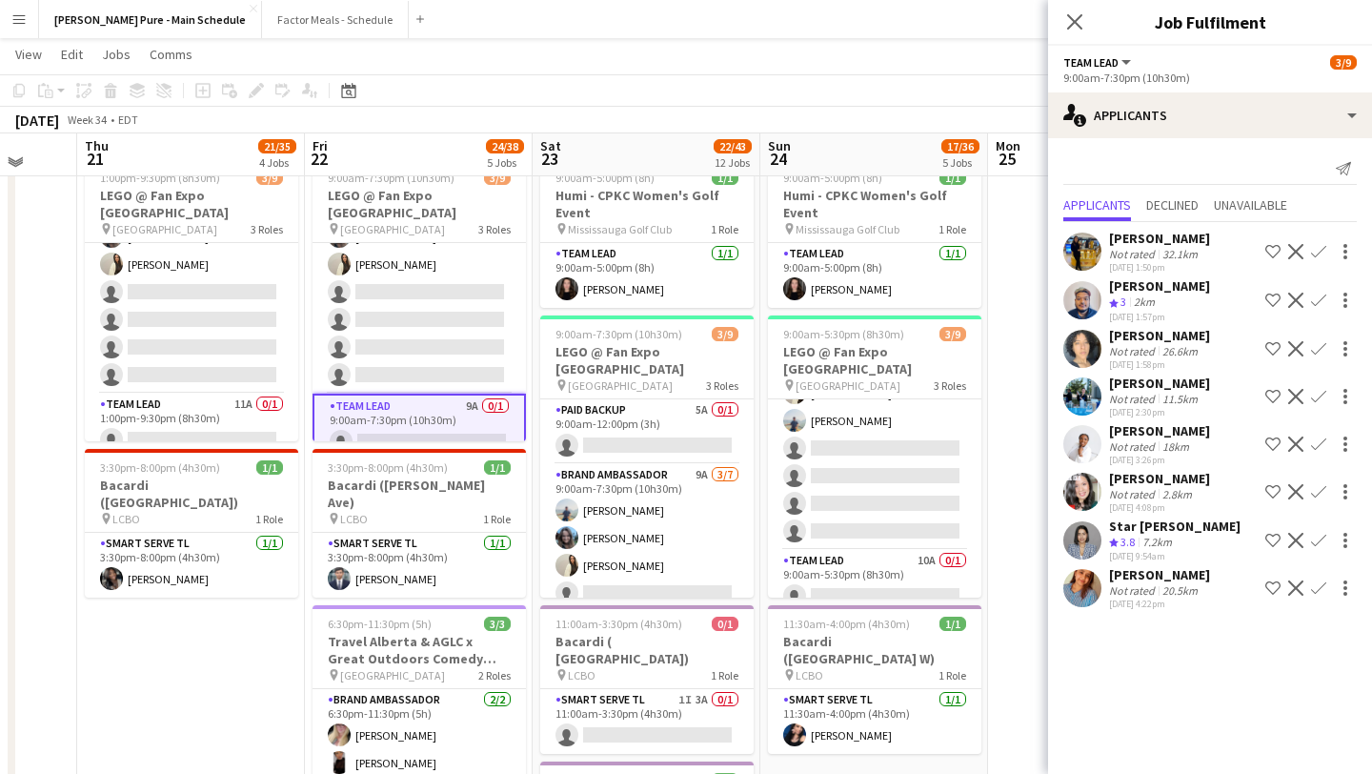
scroll to position [644, 0]
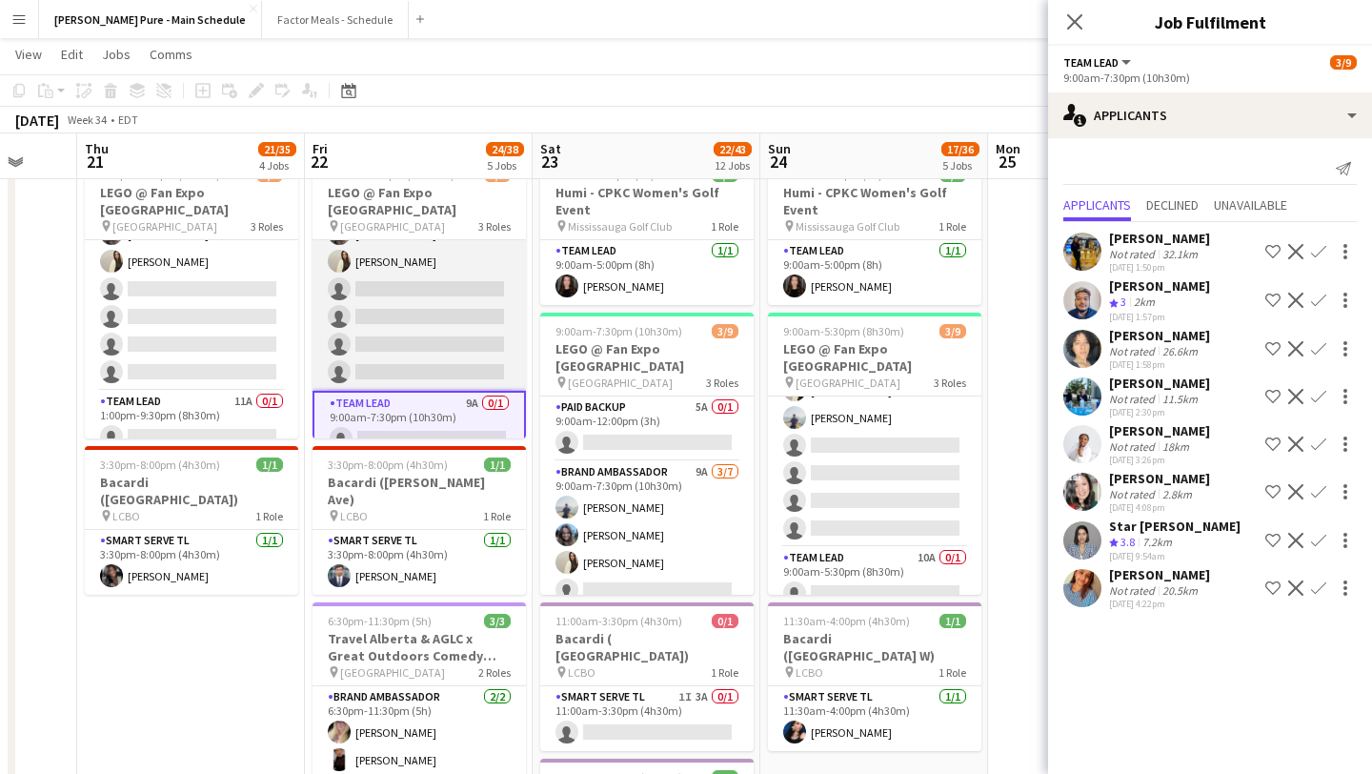
click at [439, 317] on app-card-role "Brand Ambassador 13A 3/7 9:00am-7:30pm (10h30m) Chirag Ghotikar Liliya Chvalyuk…" at bounding box center [419, 275] width 213 height 231
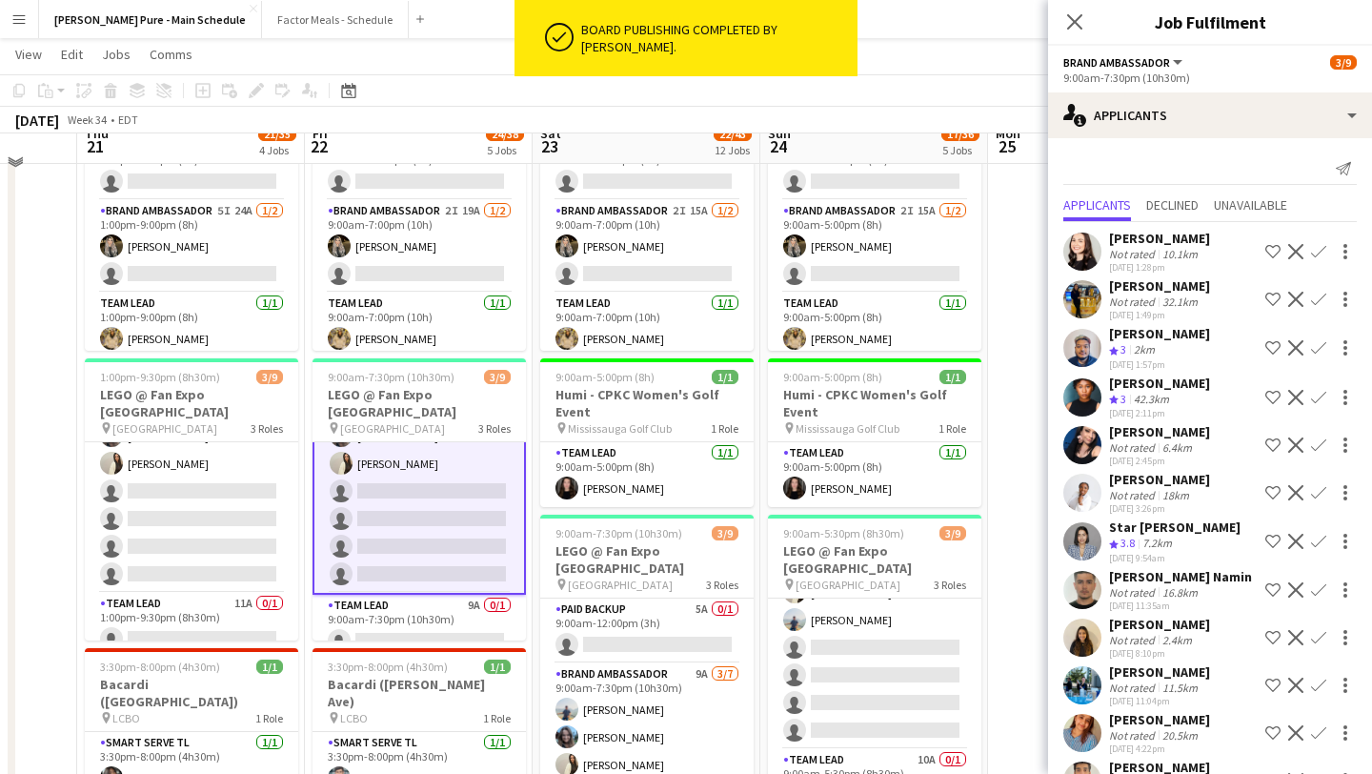
scroll to position [427, 0]
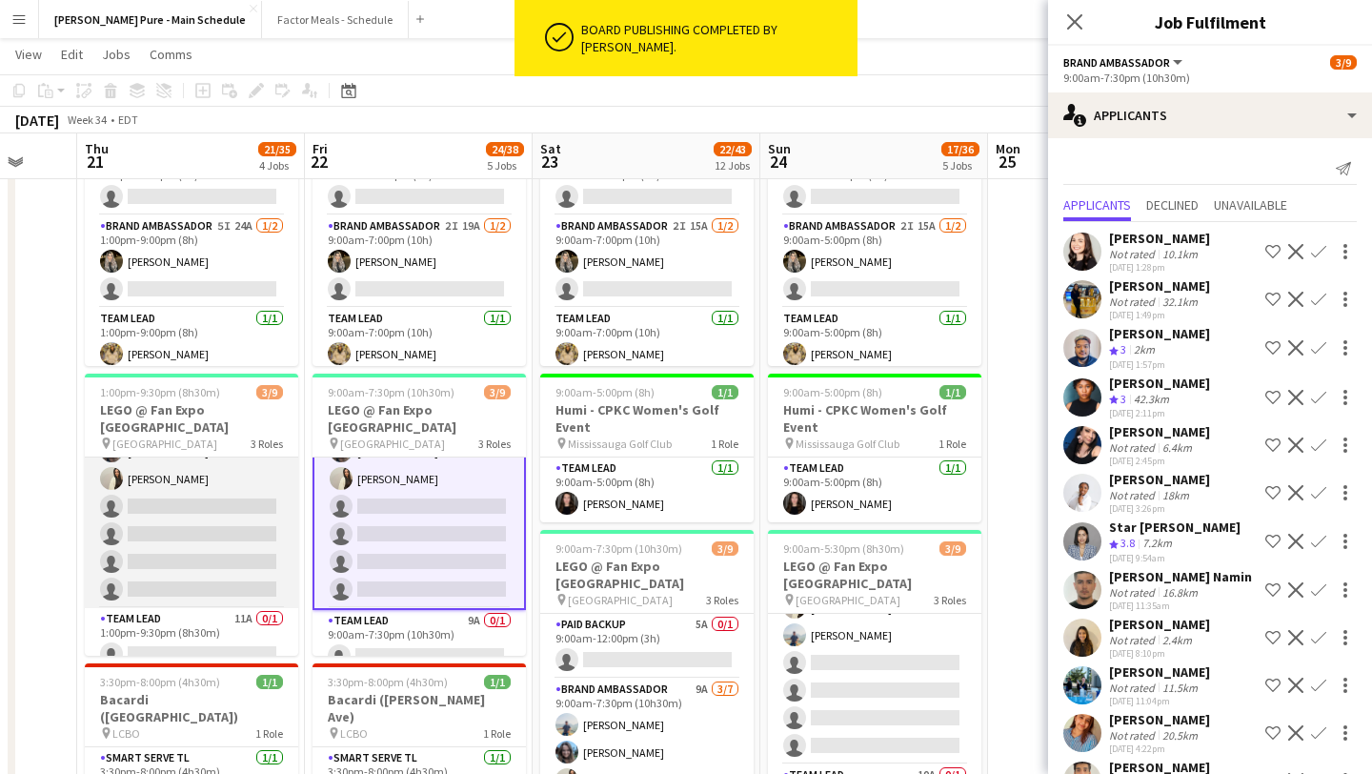
click at [228, 517] on app-card-role "Brand Ambassador 16A 3/7 1:00pm-9:30pm (8h30m) Chirag Ghotikar Liliya Chvalyuk …" at bounding box center [191, 492] width 213 height 231
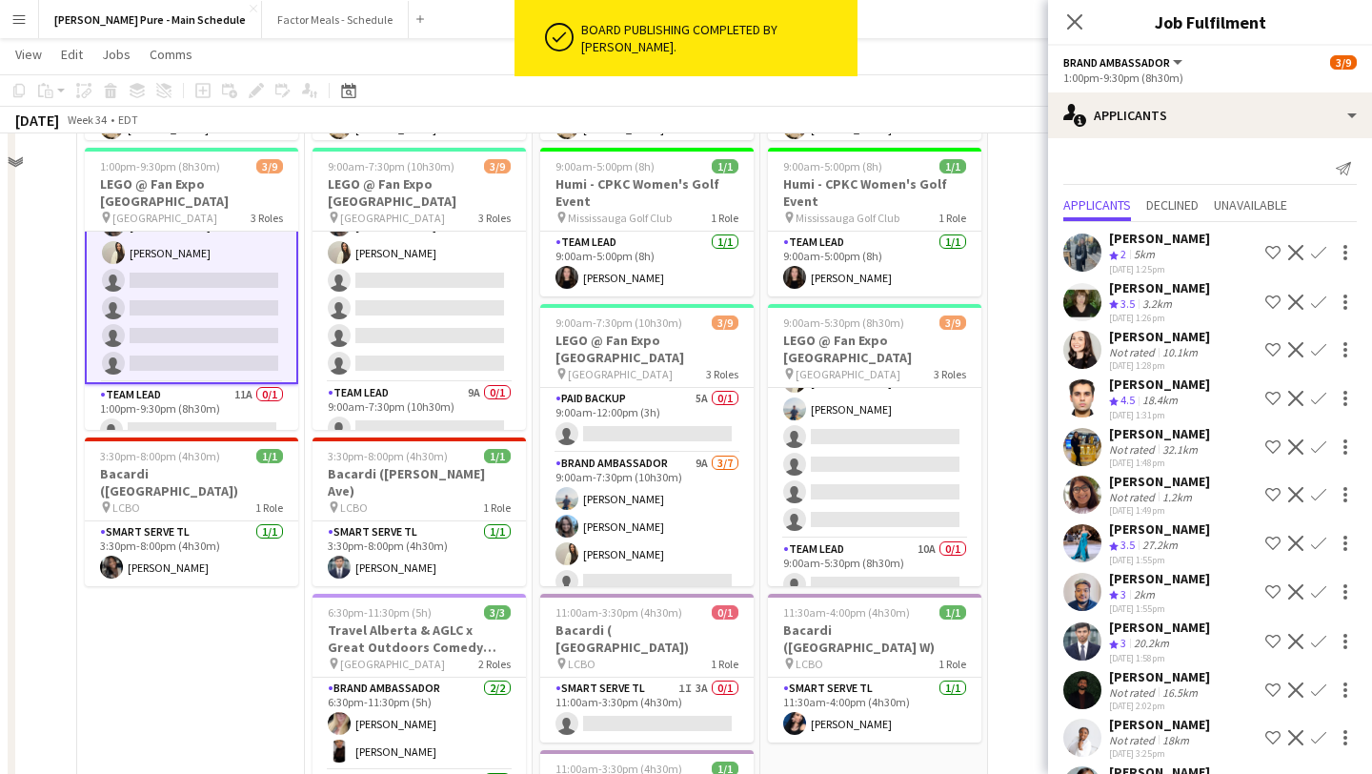
scroll to position [676, 0]
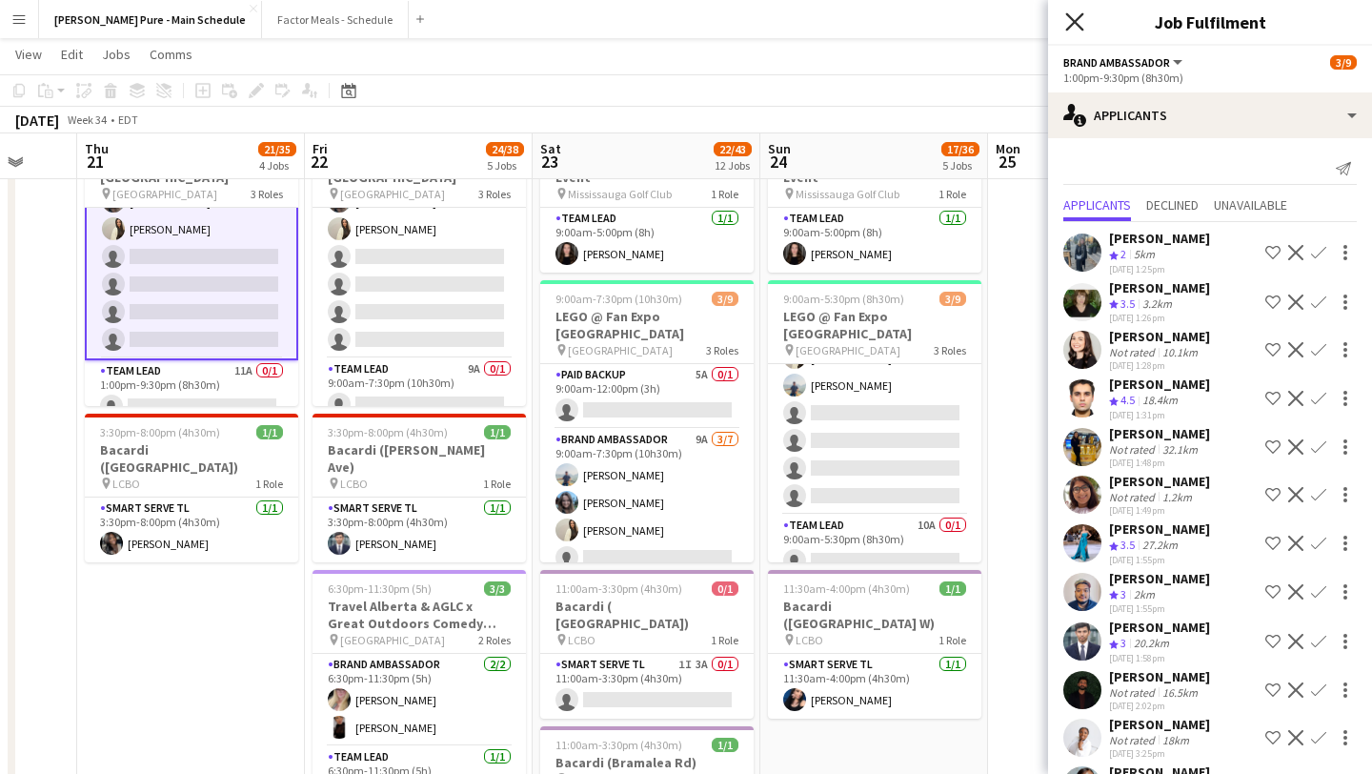
click at [1071, 19] on icon at bounding box center [1074, 21] width 18 height 18
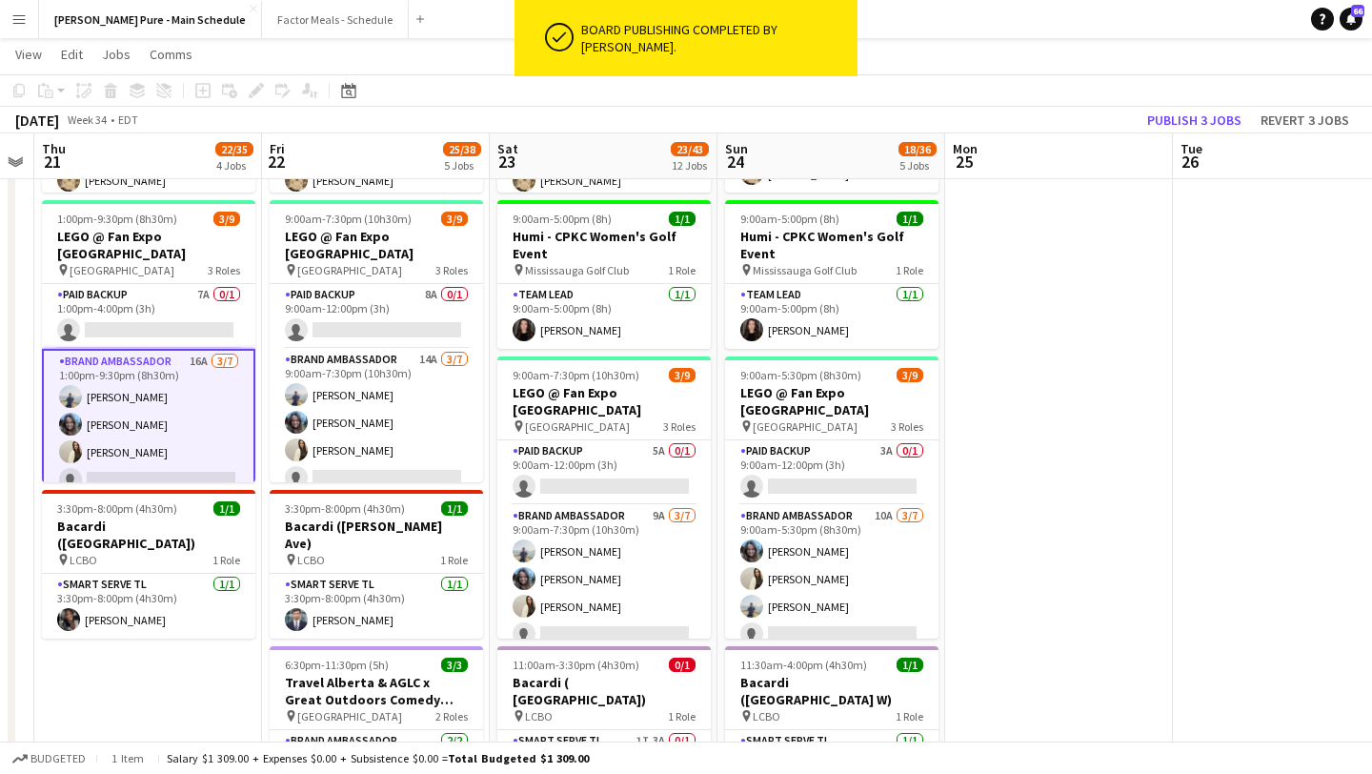
scroll to position [149, 0]
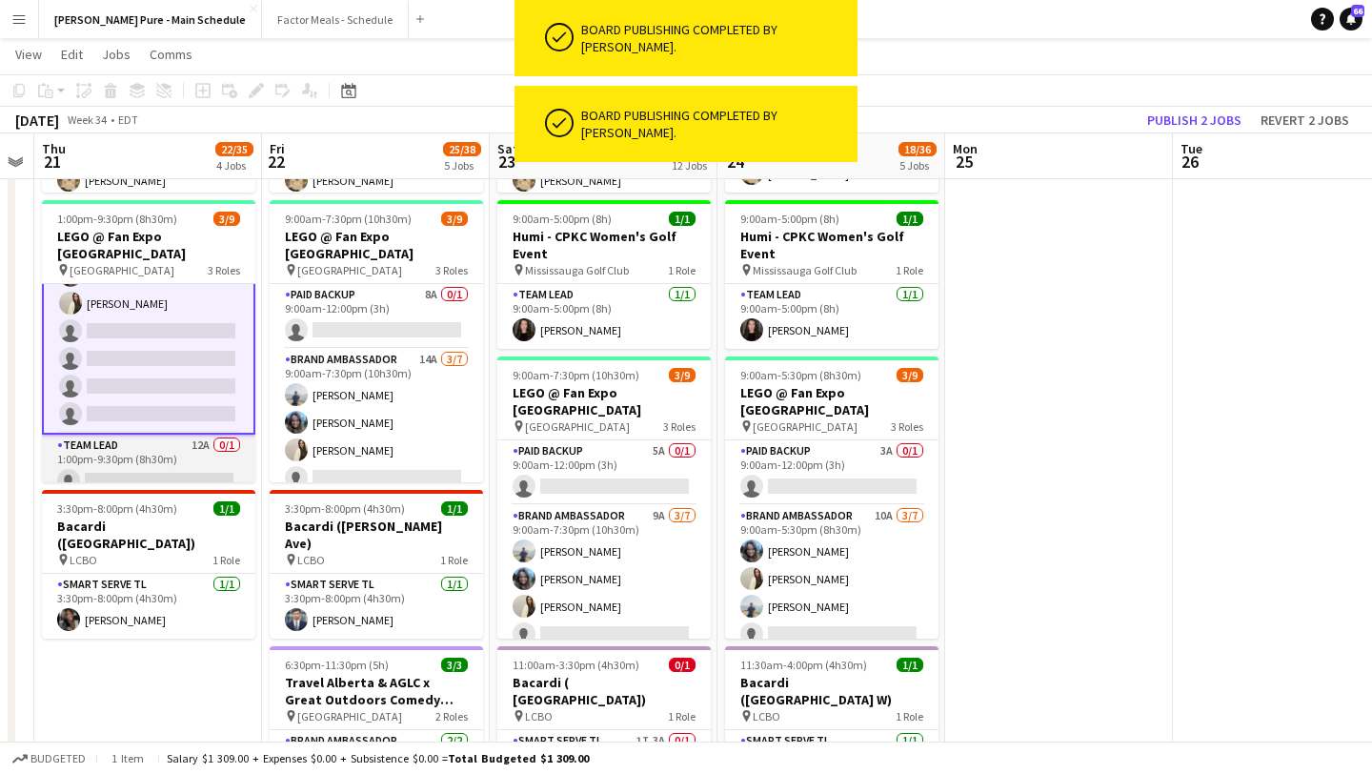
click at [161, 464] on app-card-role "Team Lead 12A 0/1 1:00pm-9:30pm (8h30m) single-neutral-actions" at bounding box center [148, 466] width 213 height 65
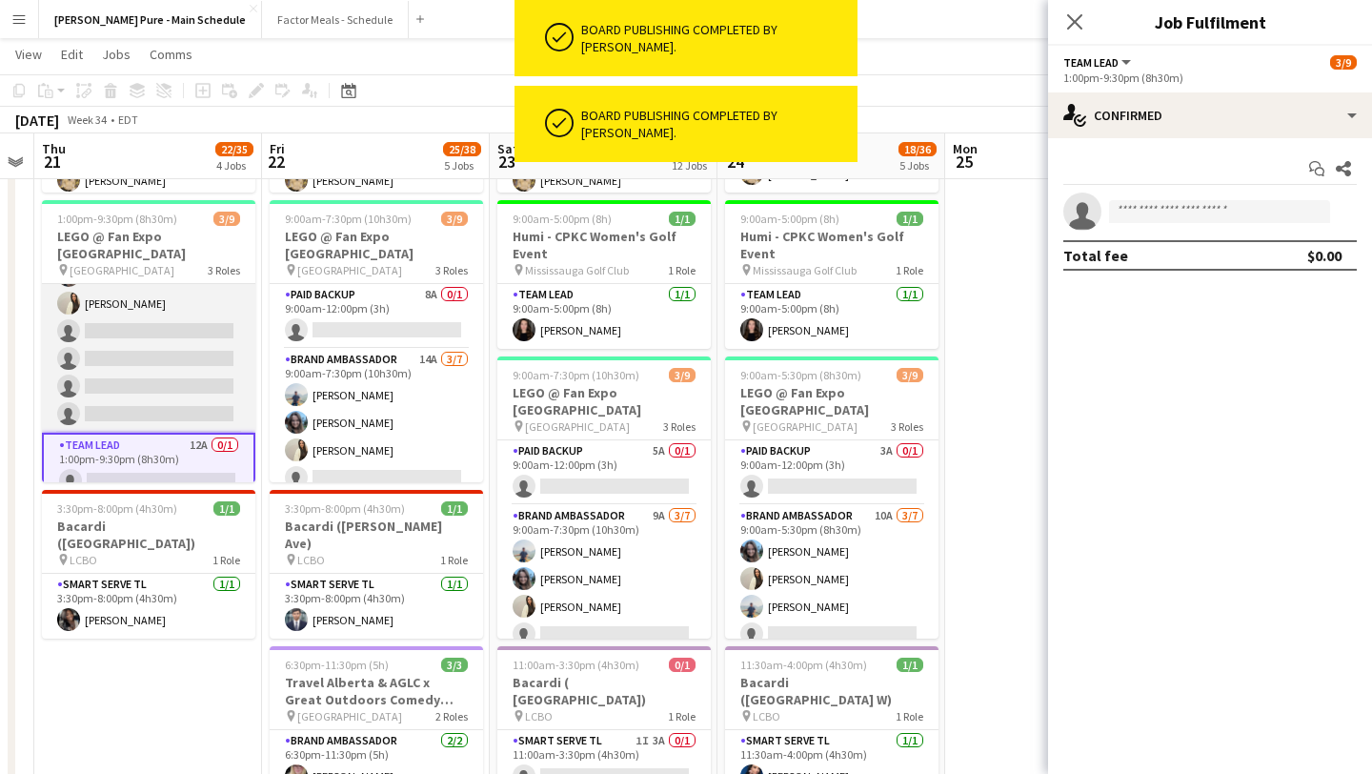
click at [176, 363] on app-card-role "Brand Ambassador 16A 3/7 1:00pm-9:30pm (8h30m) Chirag Ghotikar Liliya Chvalyuk …" at bounding box center [148, 317] width 213 height 231
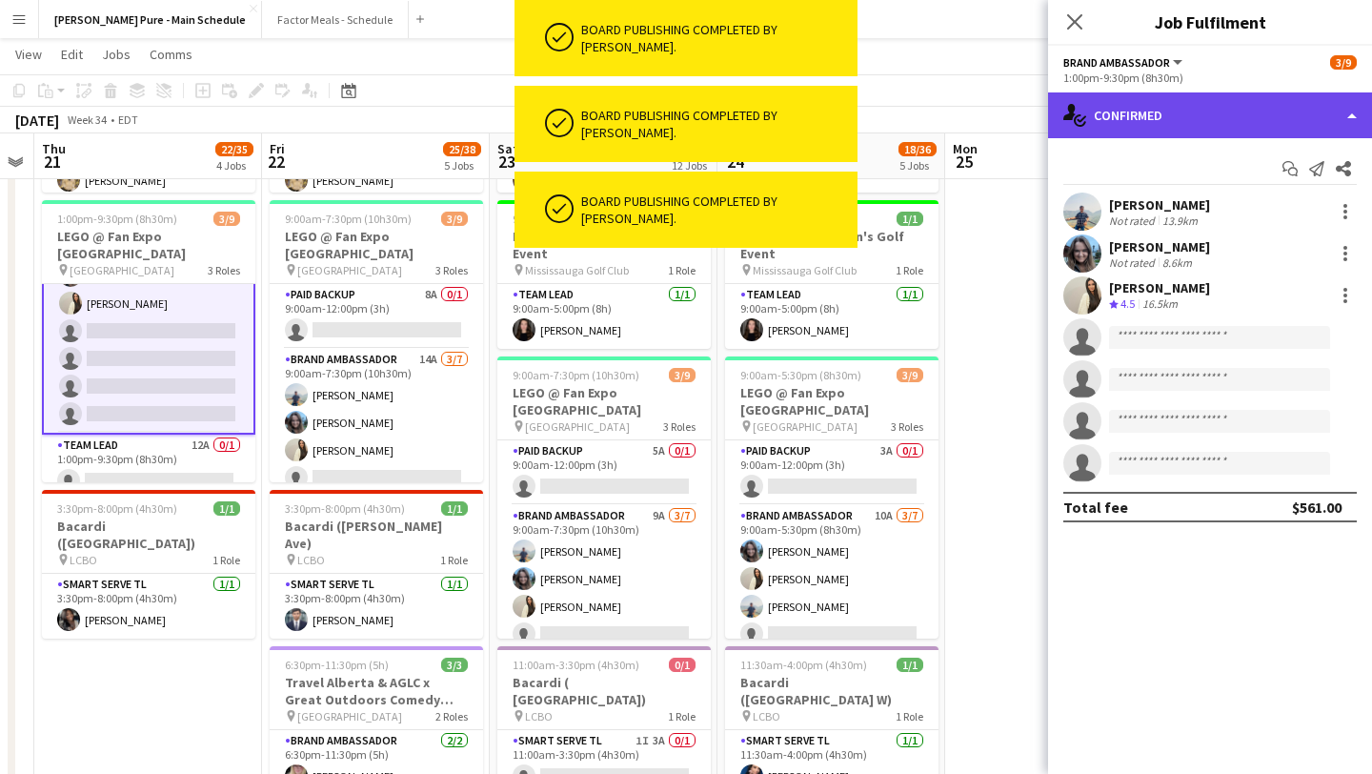
click at [1187, 128] on div "single-neutral-actions-check-2 Confirmed" at bounding box center [1210, 115] width 324 height 46
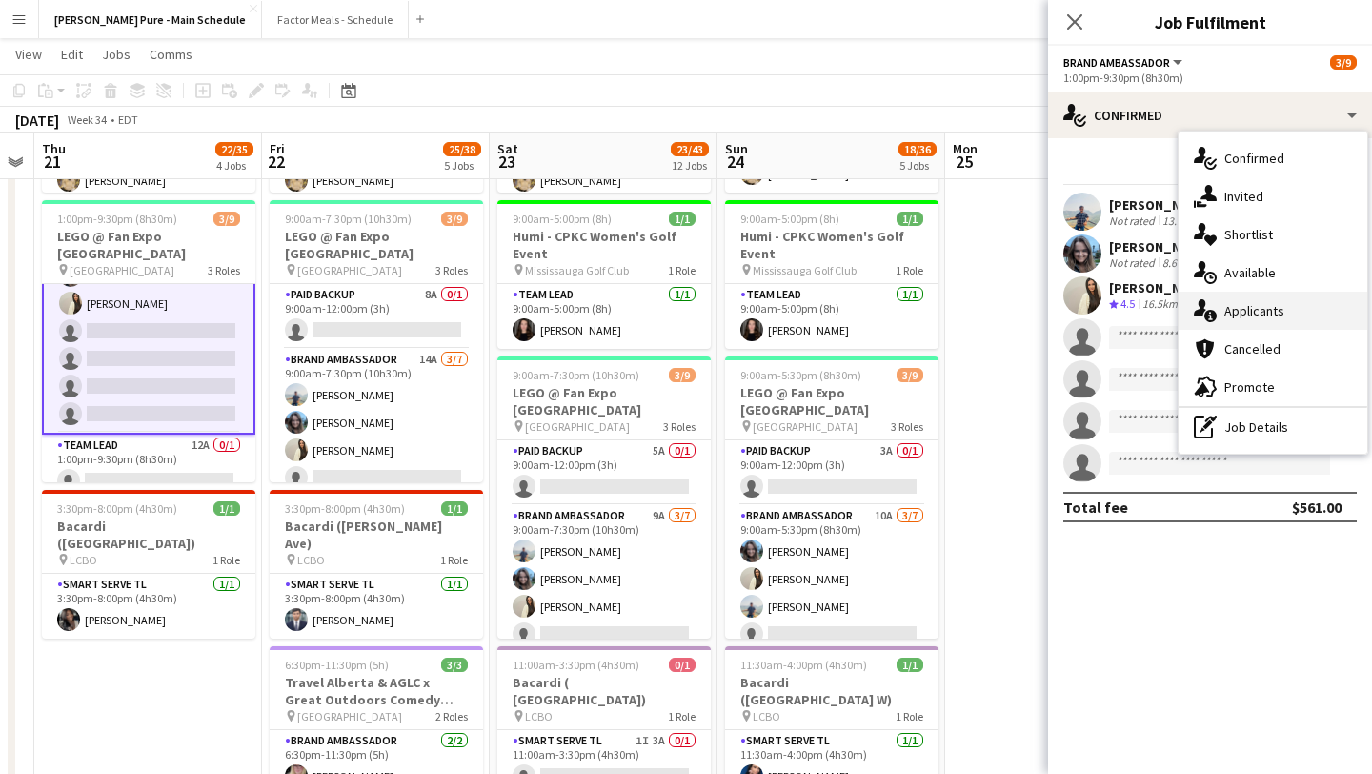
click at [1286, 305] on div "single-neutral-actions-information Applicants" at bounding box center [1273, 311] width 189 height 38
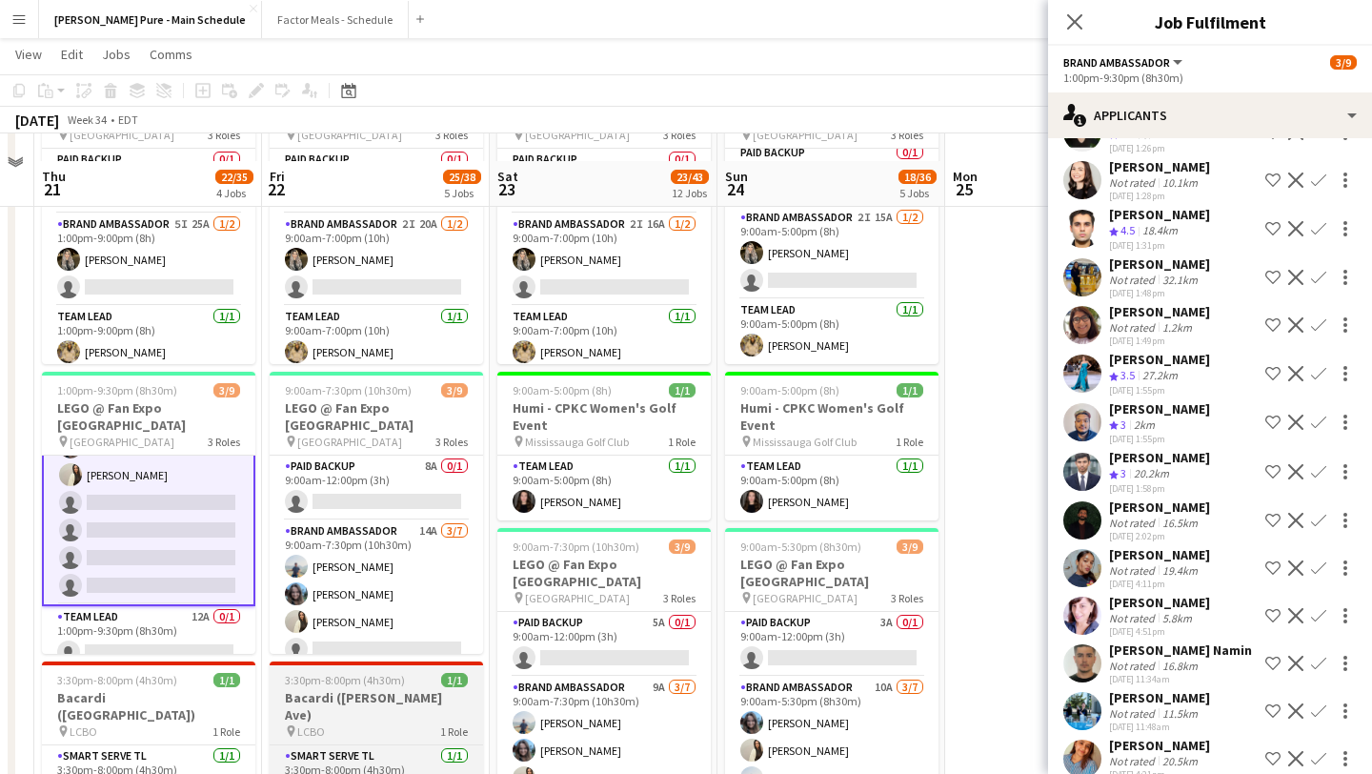
scroll to position [456, 0]
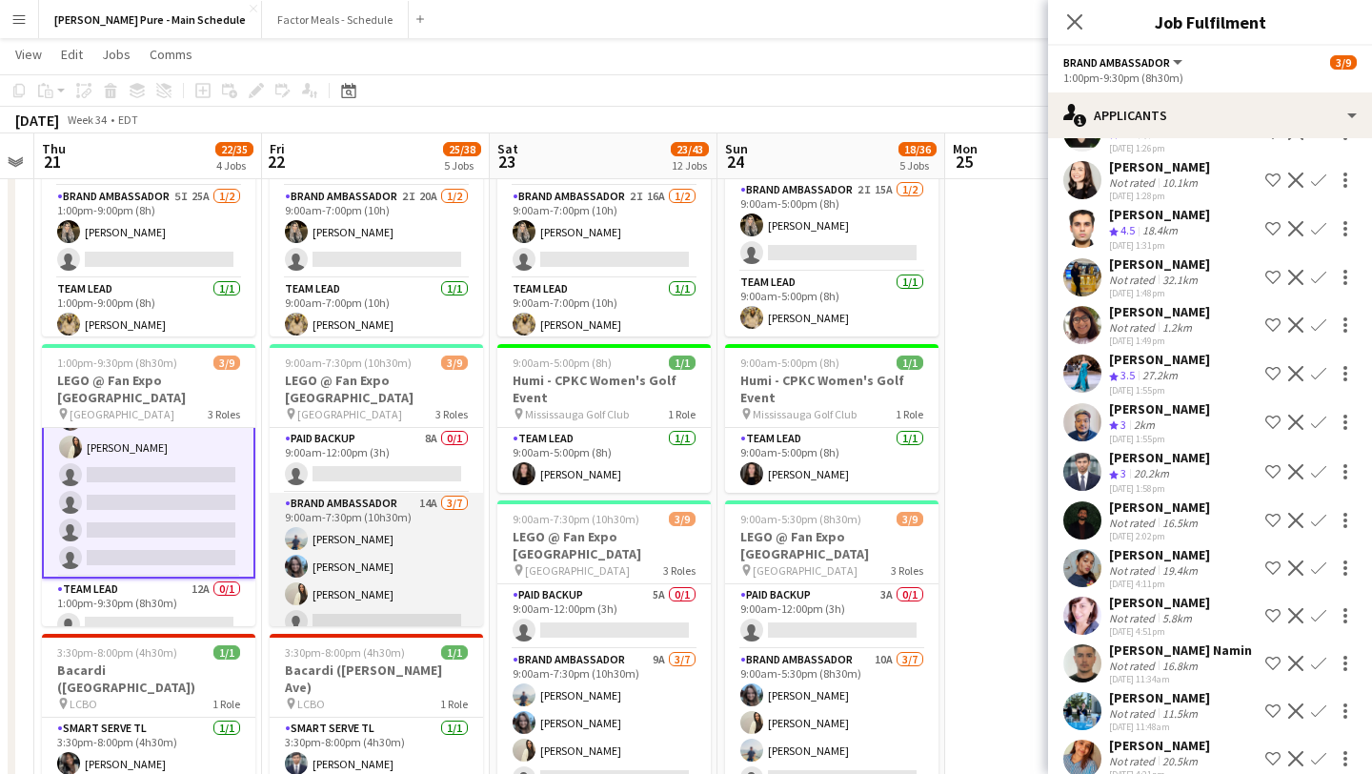
click at [398, 557] on app-card-role "Brand Ambassador 14A 3/7 9:00am-7:30pm (10h30m) Chirag Ghotikar Liliya Chvalyuk…" at bounding box center [376, 608] width 213 height 231
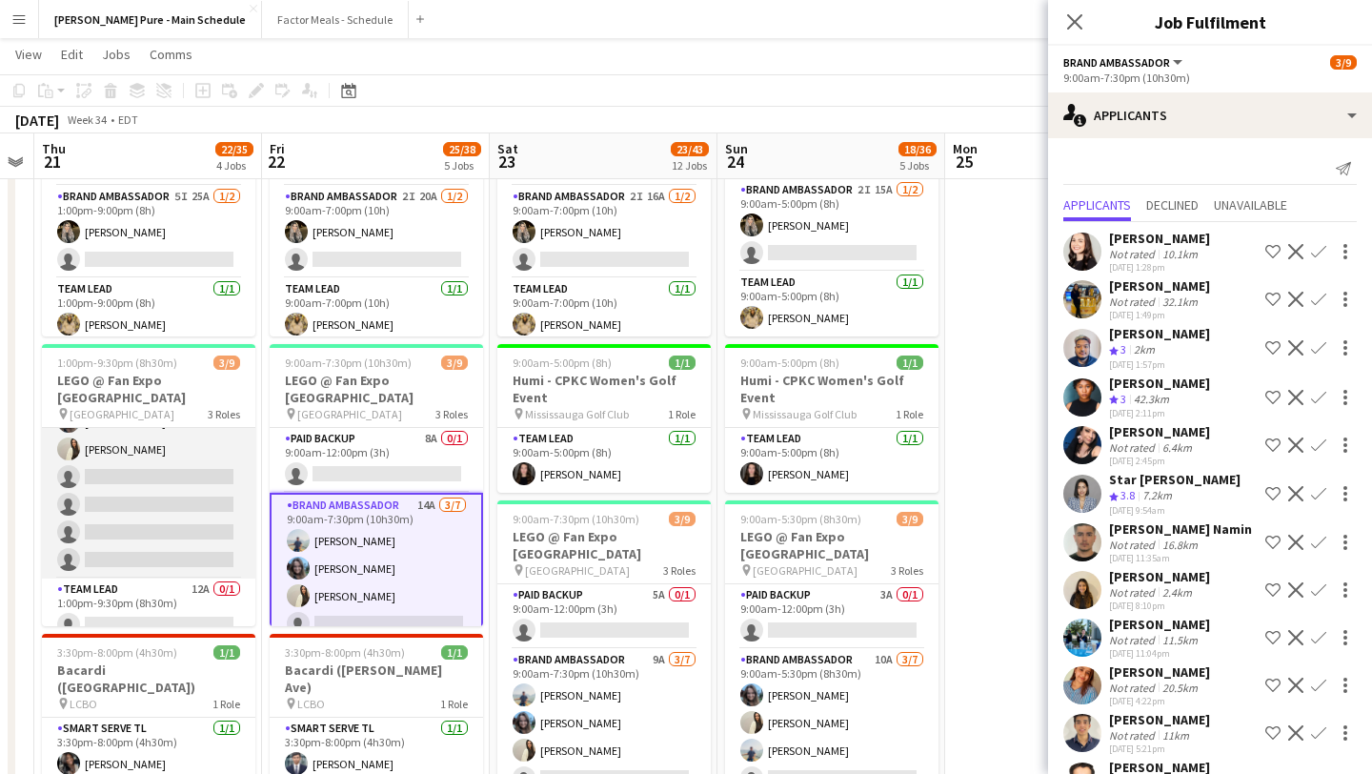
click at [186, 481] on app-card-role "Brand Ambassador 16A 3/7 1:00pm-9:30pm (8h30m) Chirag Ghotikar Liliya Chvalyuk …" at bounding box center [148, 463] width 213 height 231
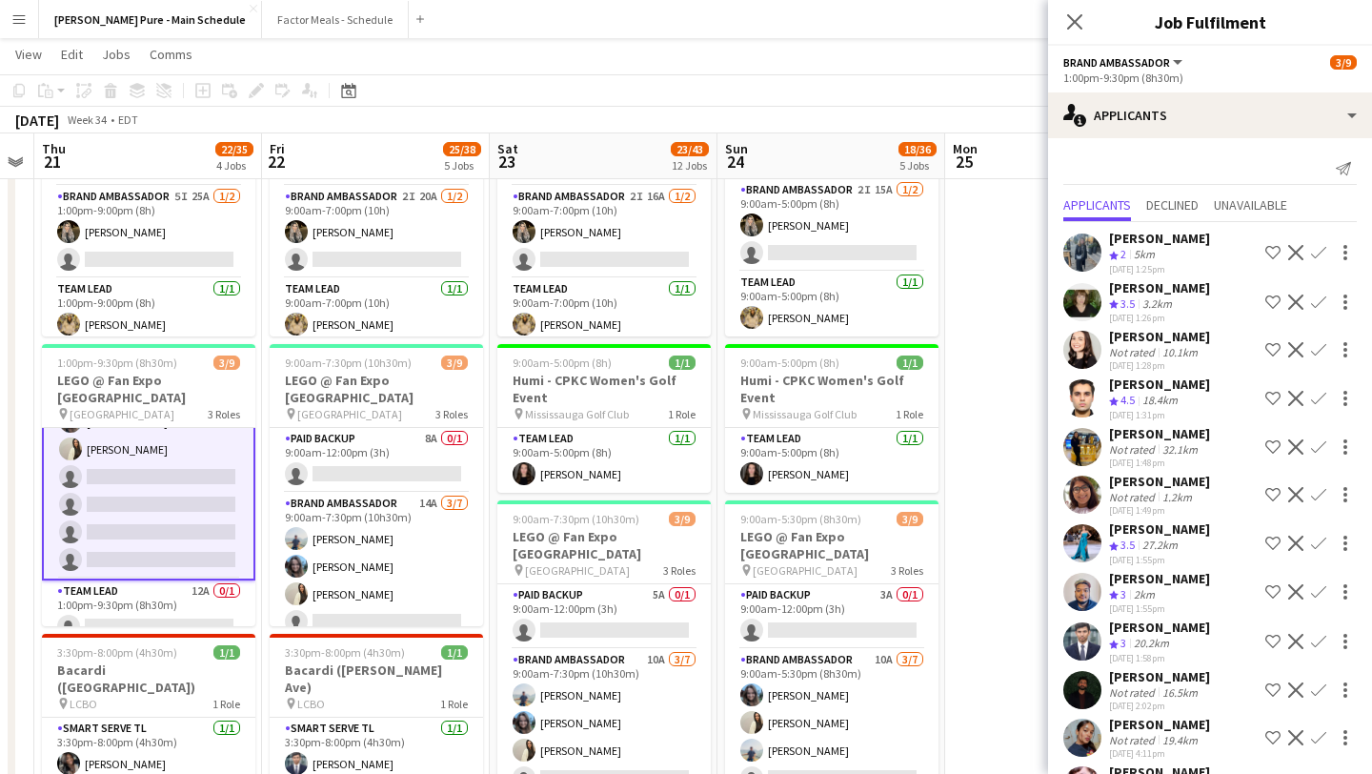
click at [1308, 458] on button "Confirm" at bounding box center [1318, 446] width 23 height 23
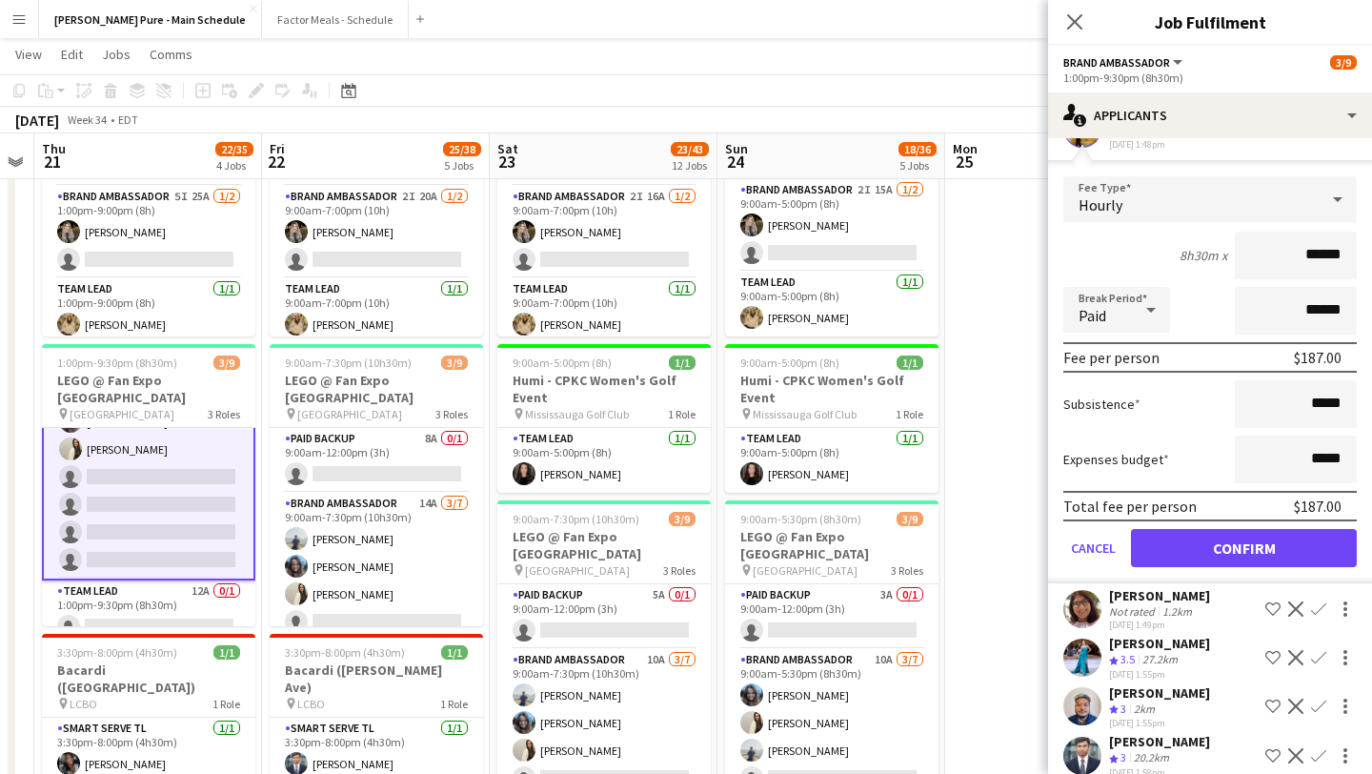
scroll to position [403, 0]
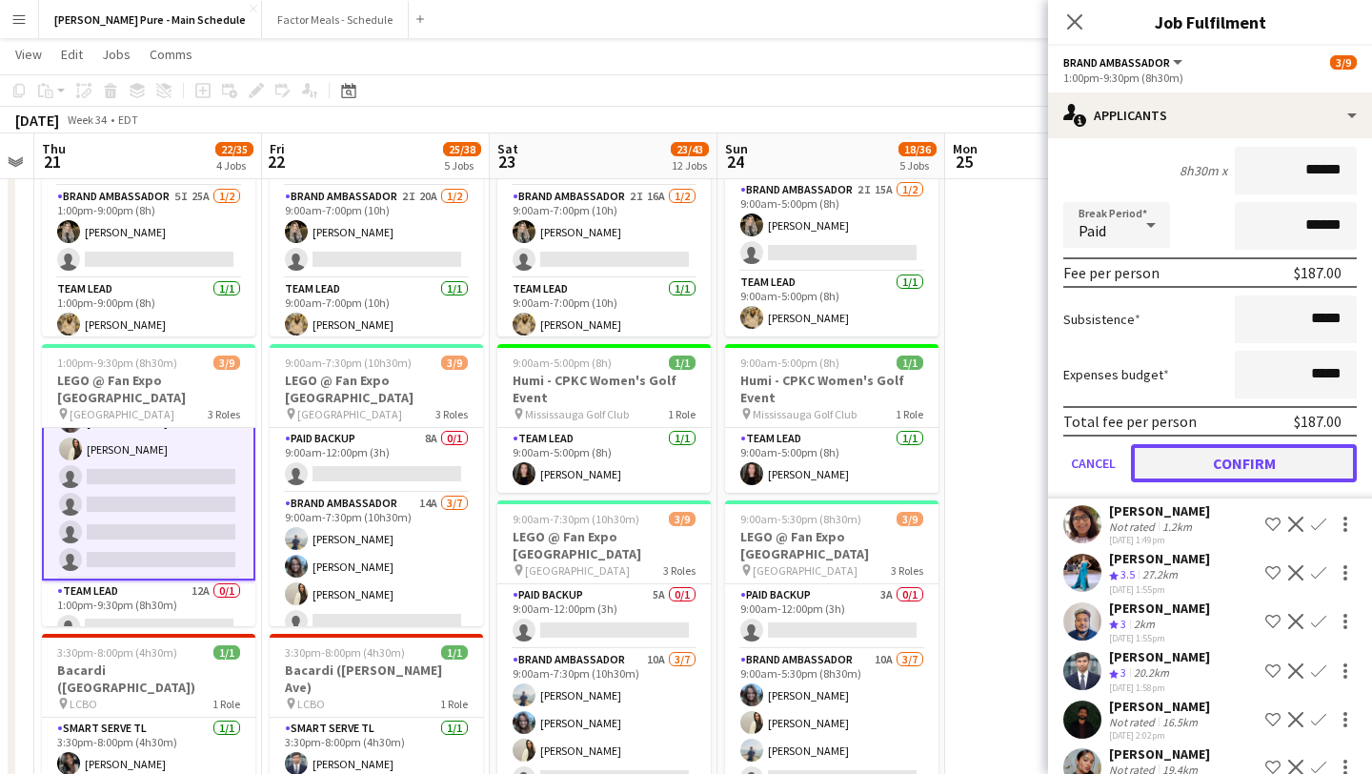
click at [1270, 478] on button "Confirm" at bounding box center [1244, 463] width 226 height 38
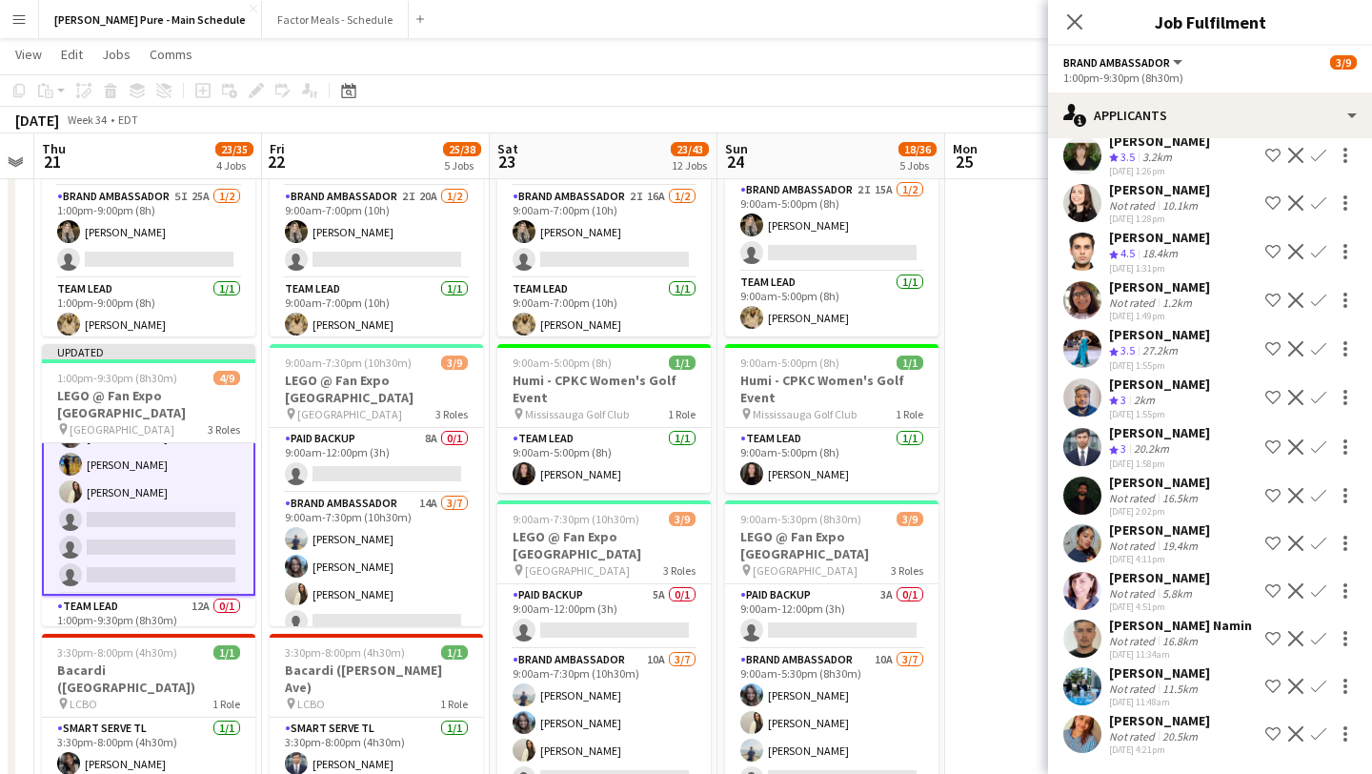
scroll to position [0, 0]
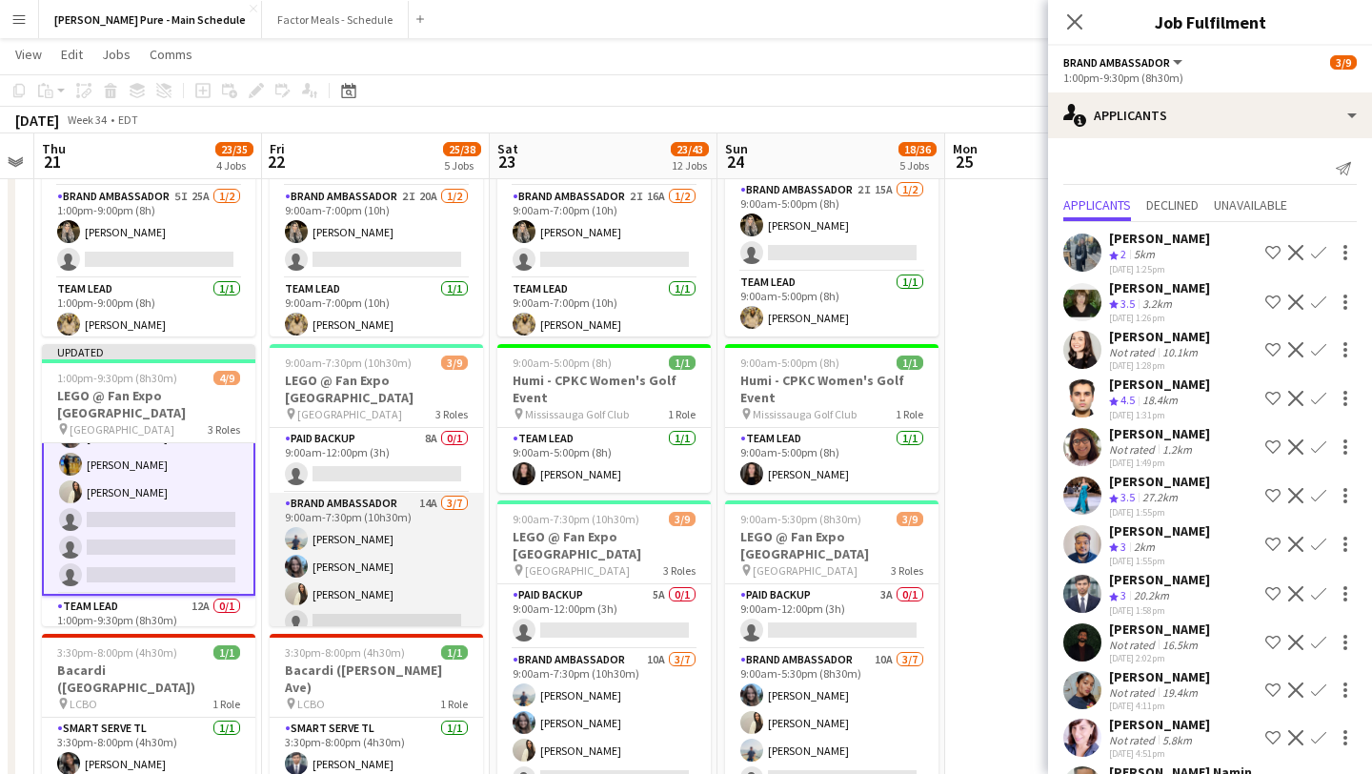
click at [372, 581] on app-card-role "Brand Ambassador 14A 3/7 9:00am-7:30pm (10h30m) Chirag Ghotikar Liliya Chvalyuk…" at bounding box center [376, 608] width 213 height 231
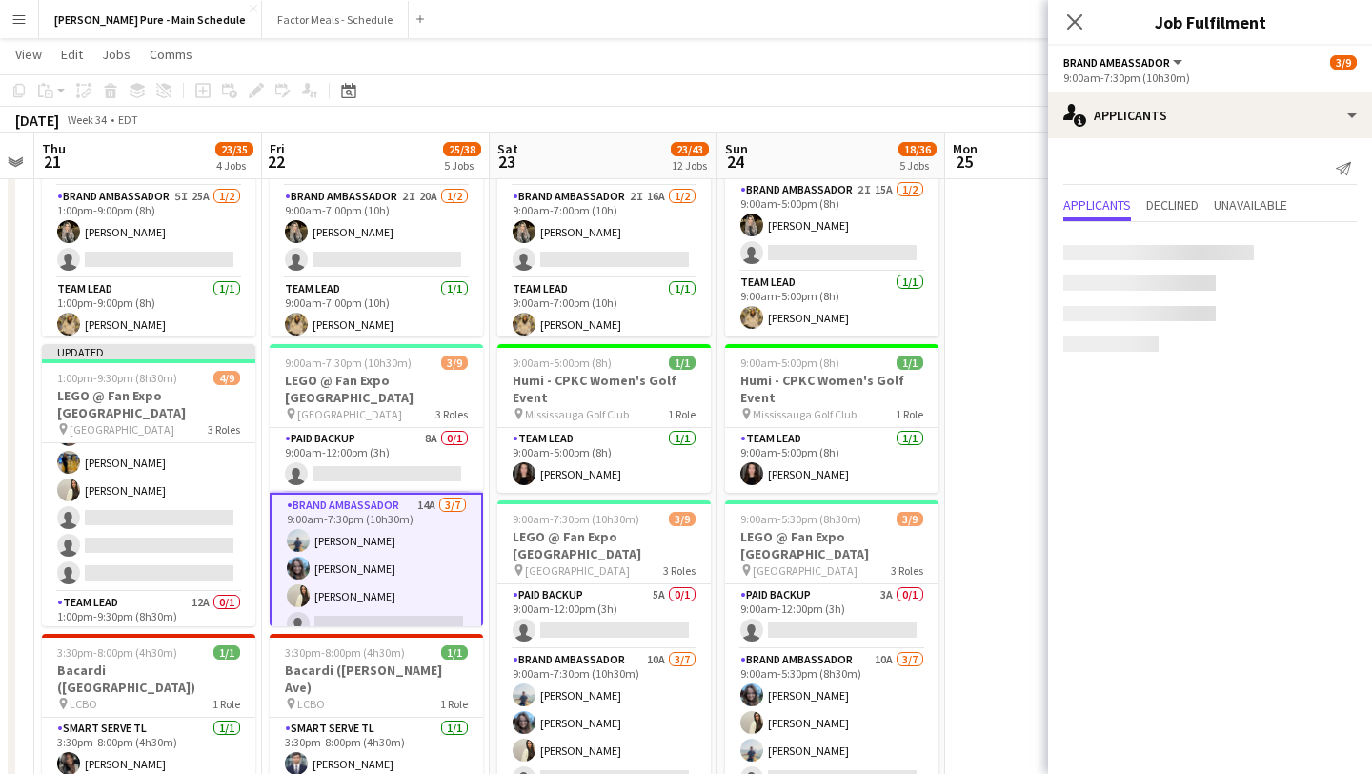
scroll to position [145, 0]
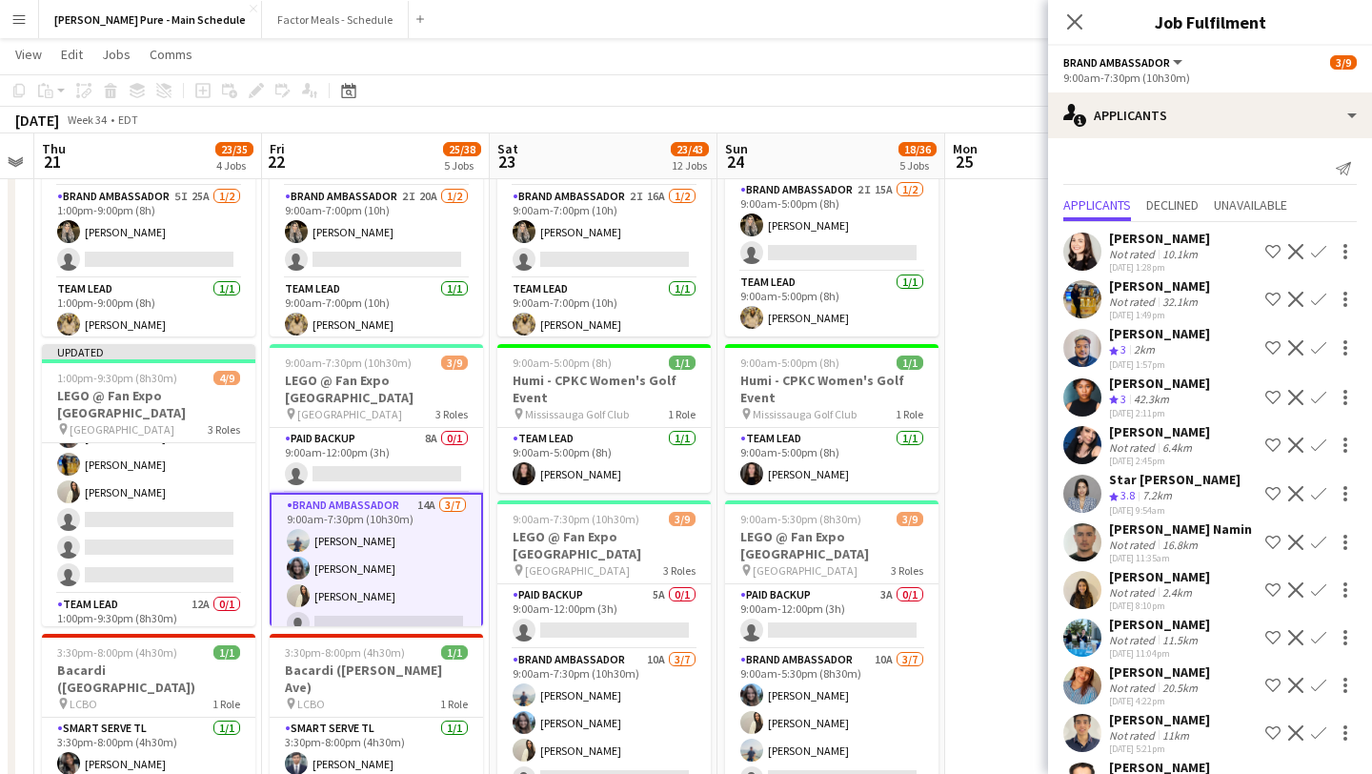
click at [1322, 307] on app-icon "Confirm" at bounding box center [1318, 299] width 15 height 15
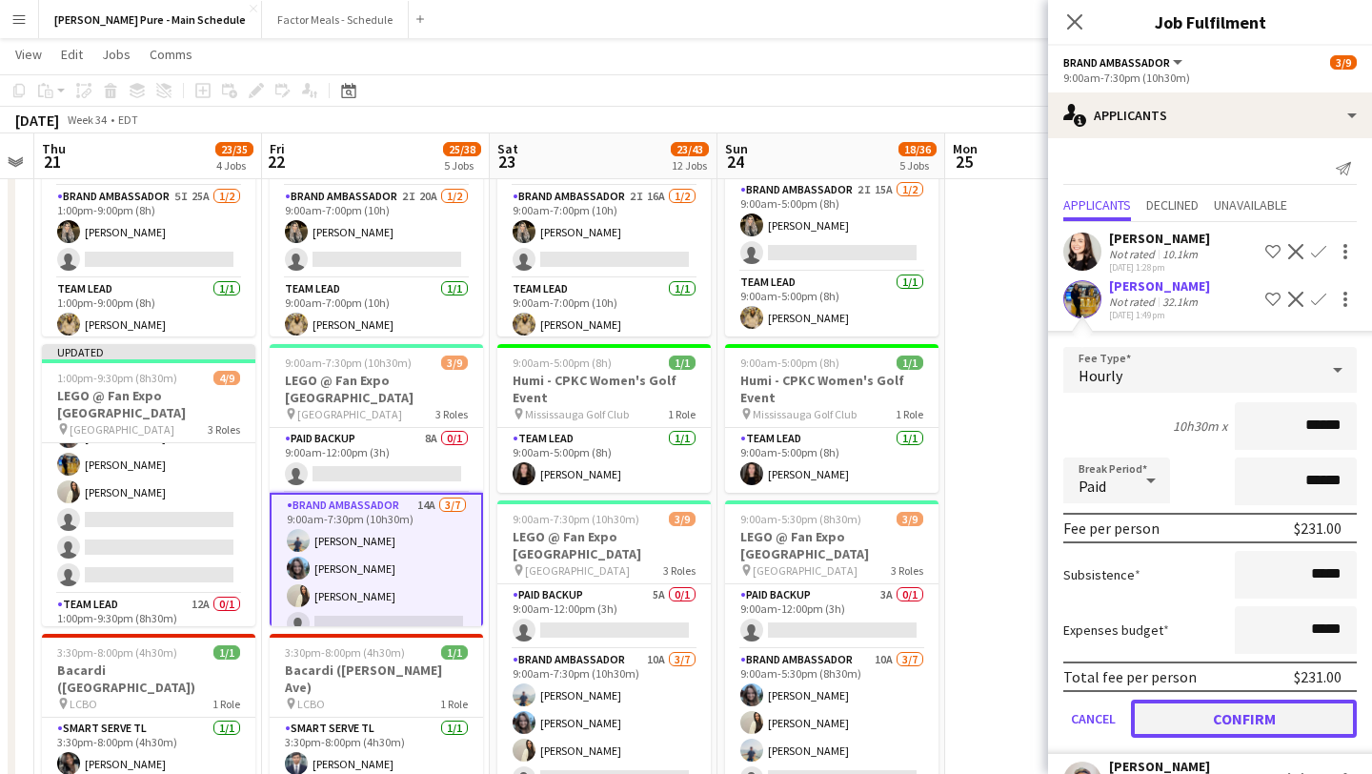
click at [1246, 735] on button "Confirm" at bounding box center [1244, 718] width 226 height 38
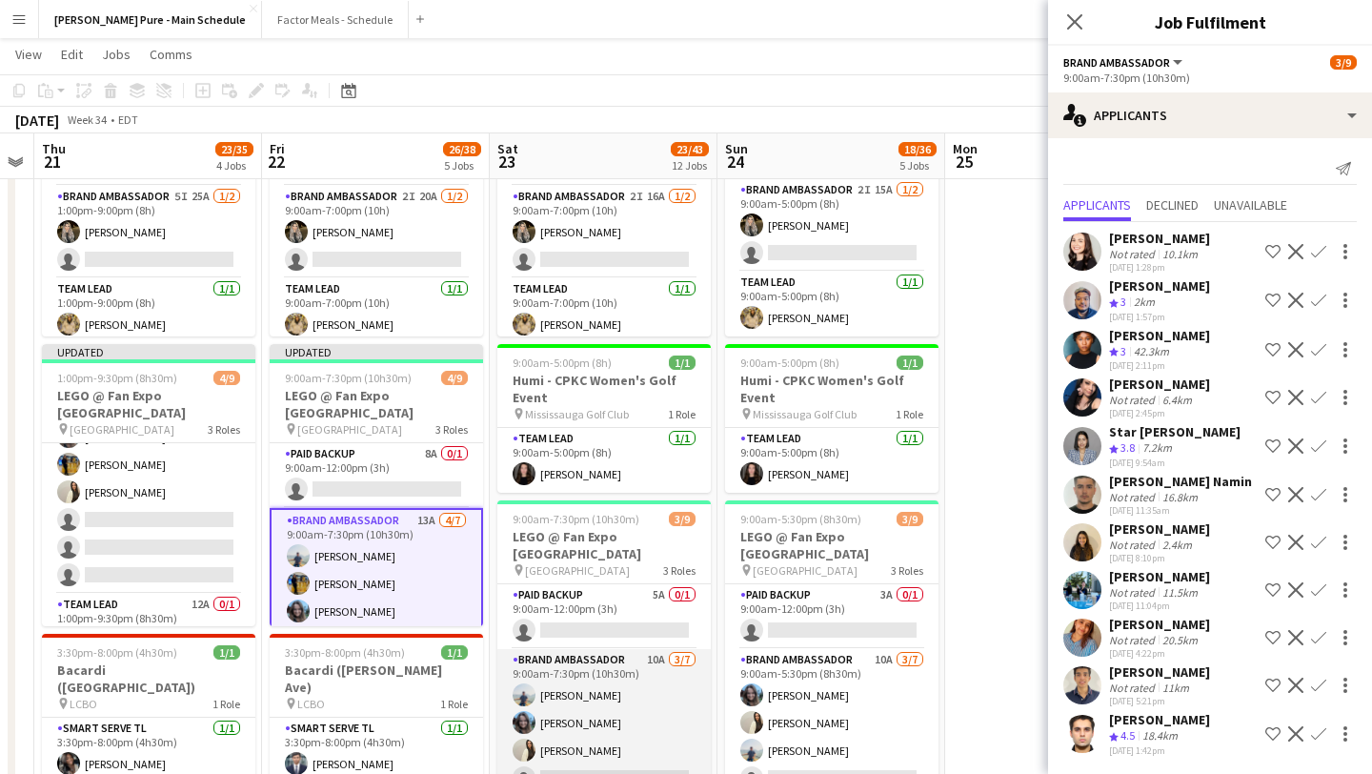
click at [578, 734] on app-card-role "Brand Ambassador 10A 3/7 9:00am-7:30pm (10h30m) Chirag Ghotikar Liliya Chvalyuk…" at bounding box center [603, 764] width 213 height 231
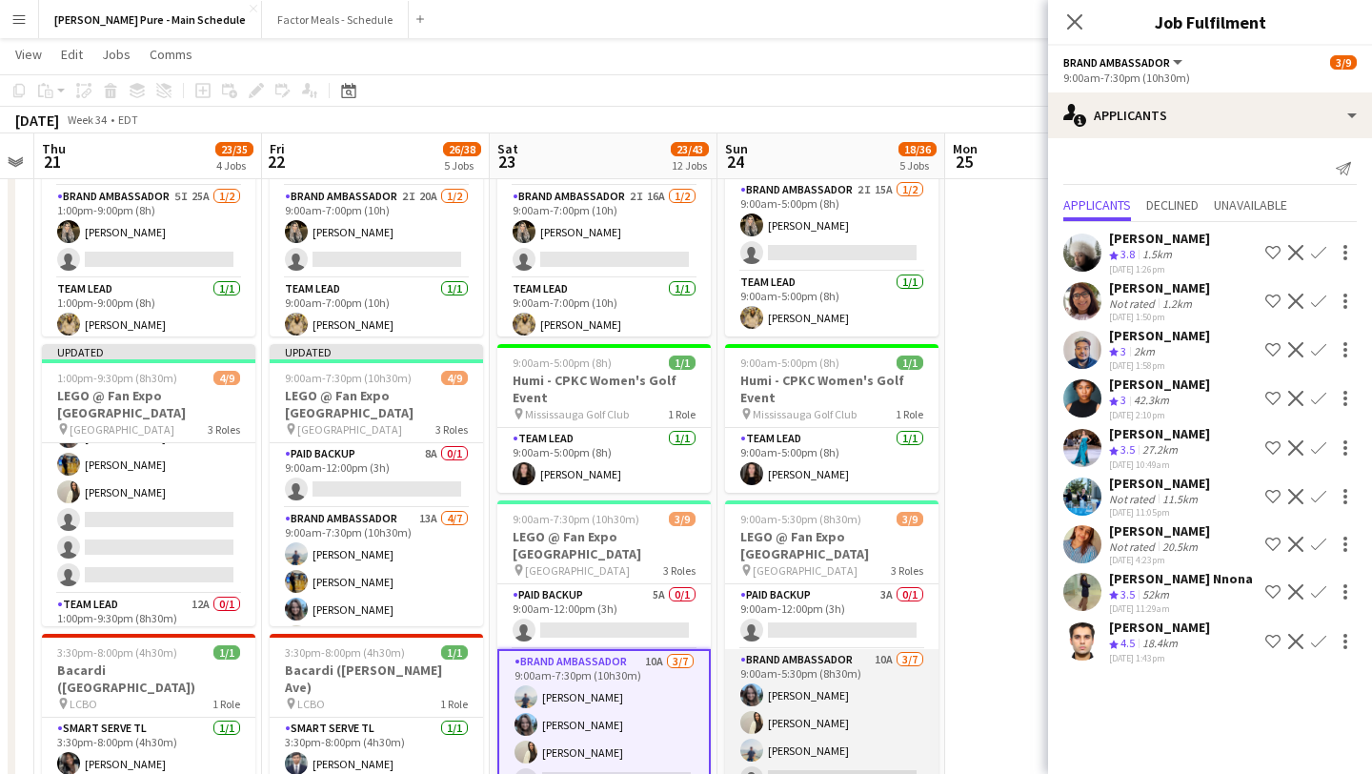
click at [852, 722] on app-card-role "Brand Ambassador 10A 3/7 9:00am-5:30pm (8h30m) Liliya Chvalyuk Fara Nouri Chira…" at bounding box center [831, 764] width 213 height 231
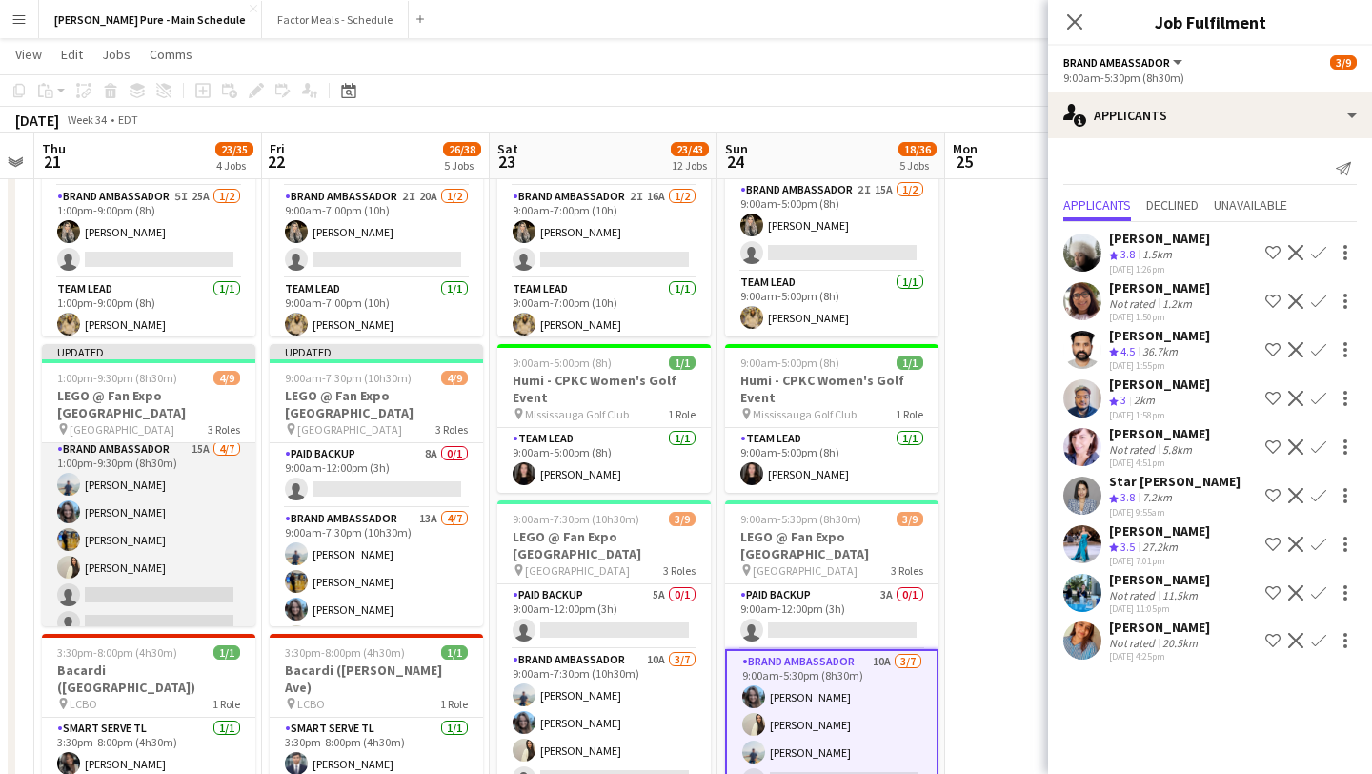
click at [178, 527] on app-card-role "Brand Ambassador 15A 4/7 1:00pm-9:30pm (8h30m) Chirag Ghotikar Liliya Chvalyuk …" at bounding box center [148, 553] width 213 height 231
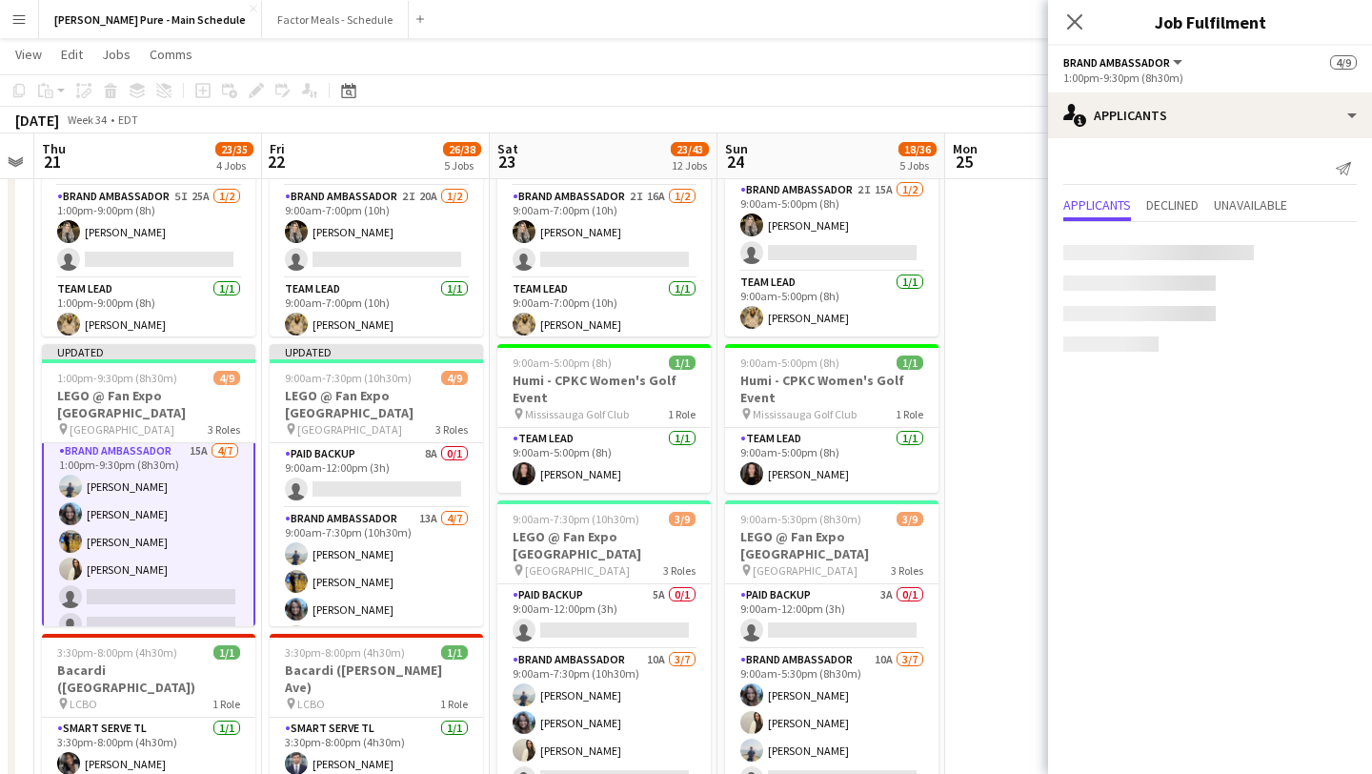
scroll to position [71, 0]
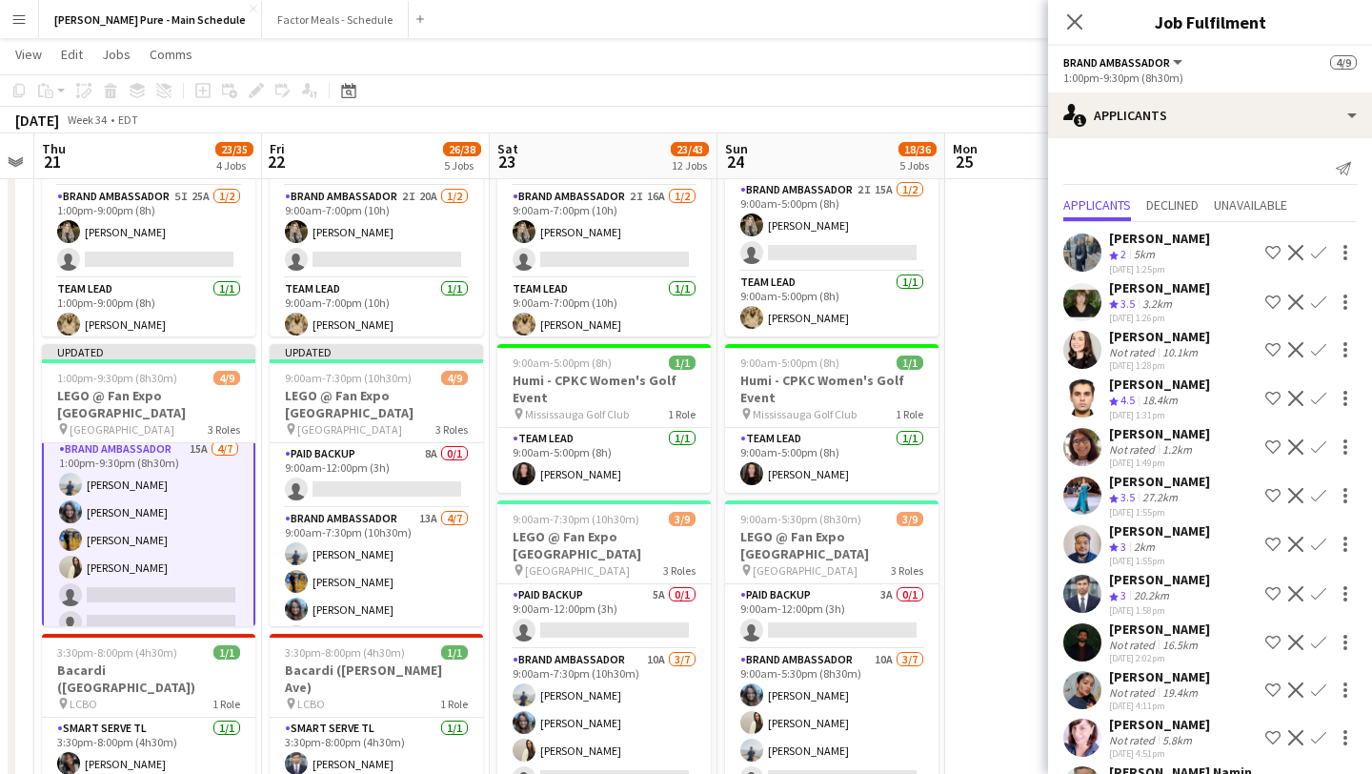
click at [134, 532] on app-card-role "Brand Ambassador 15A 4/7 1:00pm-9:30pm (8h30m) Chirag Ghotikar Liliya Chvalyuk …" at bounding box center [148, 553] width 213 height 234
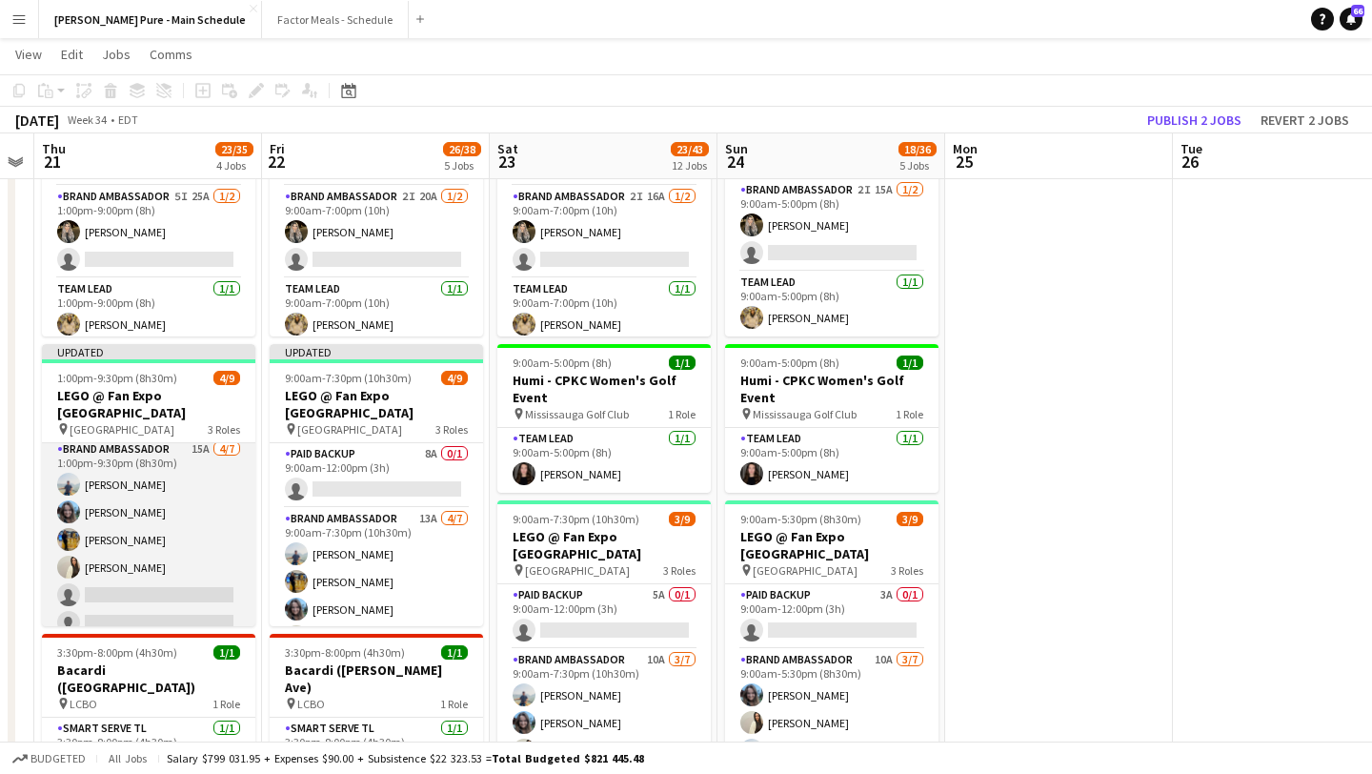
click at [140, 515] on app-card-role "Brand Ambassador 15A 4/7 1:00pm-9:30pm (8h30m) Chirag Ghotikar Liliya Chvalyuk …" at bounding box center [148, 553] width 213 height 231
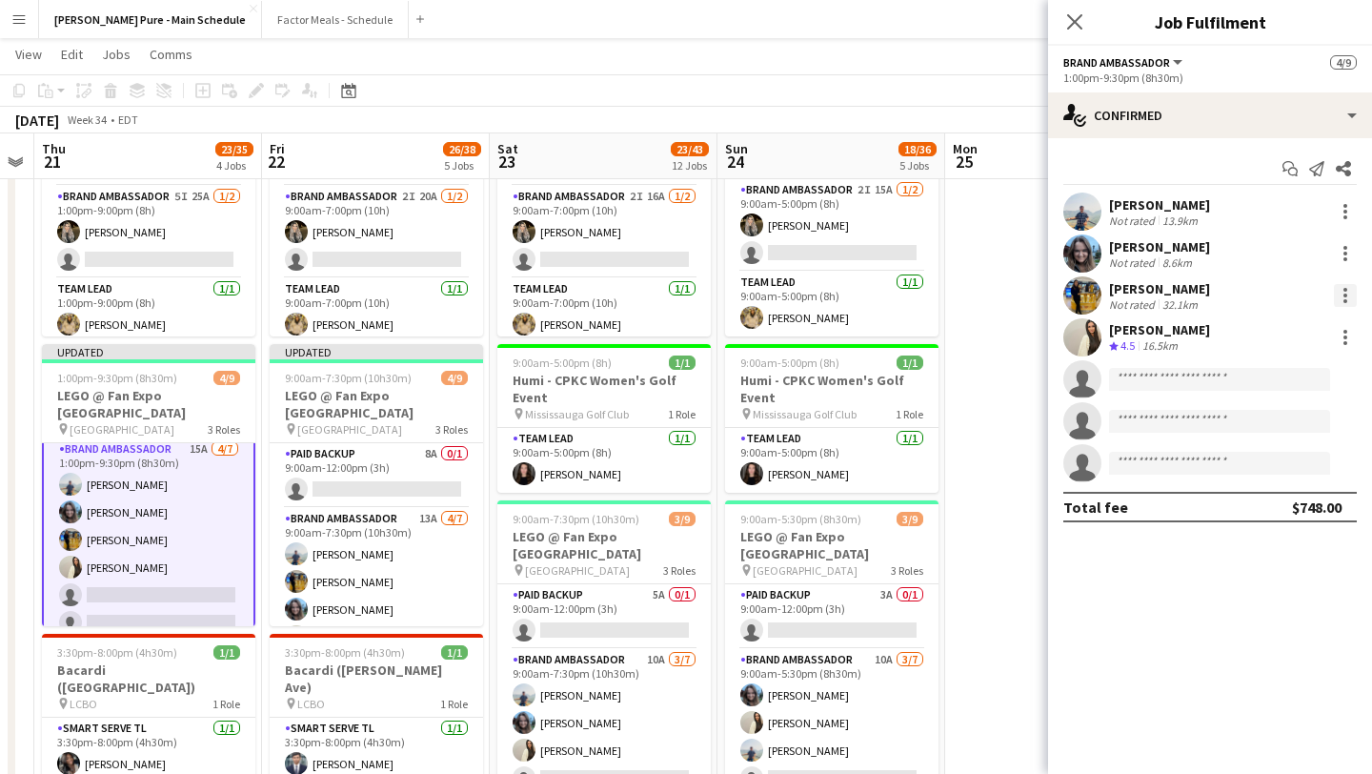
click at [1344, 293] on div at bounding box center [1345, 295] width 23 height 23
click at [1259, 515] on span "Remove" at bounding box center [1251, 513] width 57 height 16
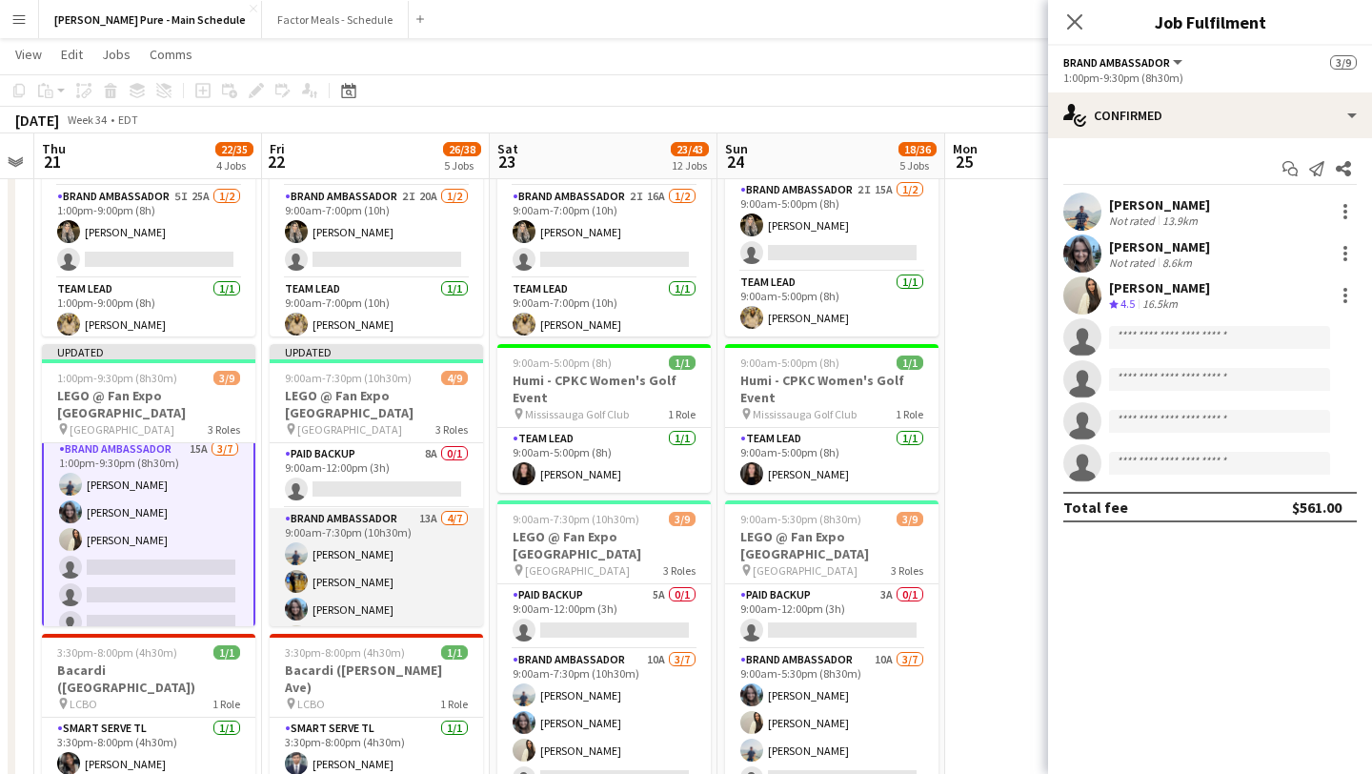
click at [409, 564] on app-card-role "Brand Ambassador 13A 4/7 9:00am-7:30pm (10h30m) Chirag Ghotikar Sarah Oppedisan…" at bounding box center [376, 623] width 213 height 231
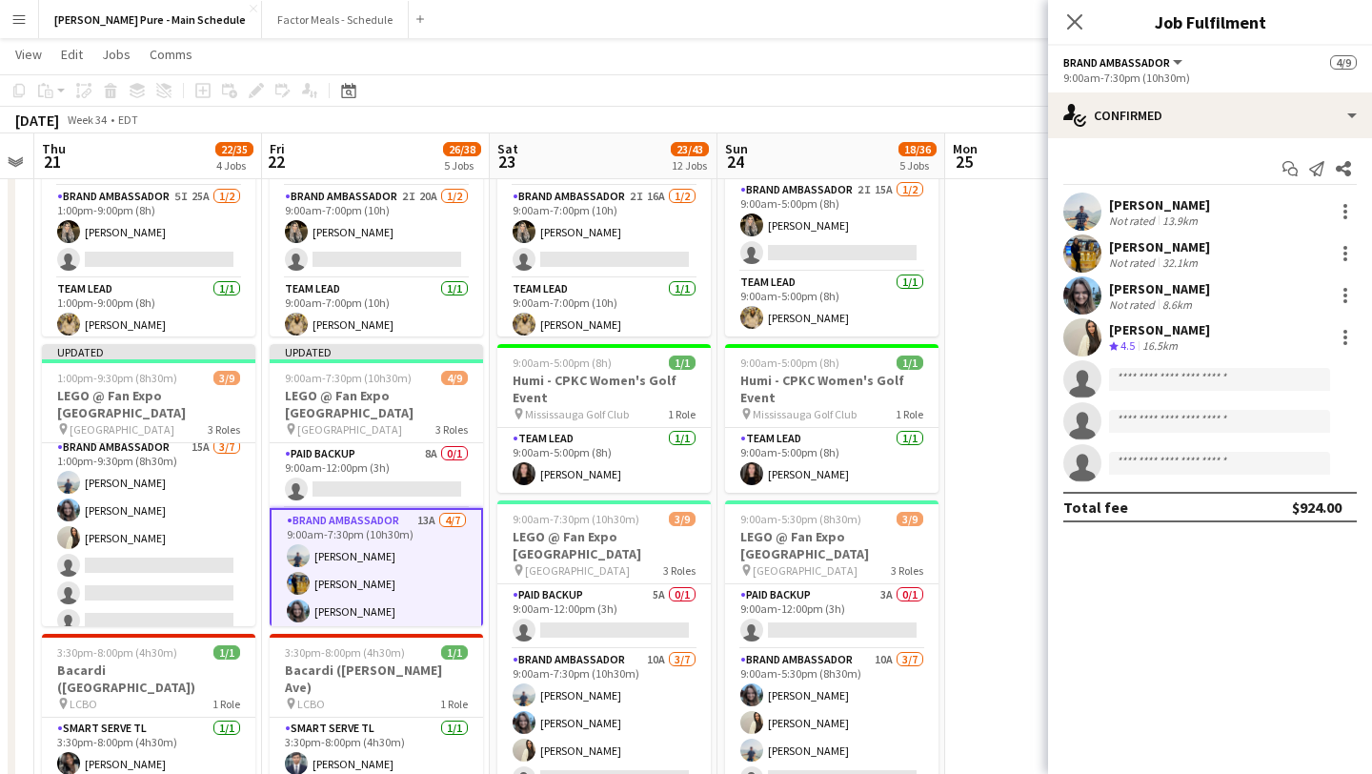
scroll to position [70, 0]
click at [1344, 250] on div at bounding box center [1345, 253] width 23 height 23
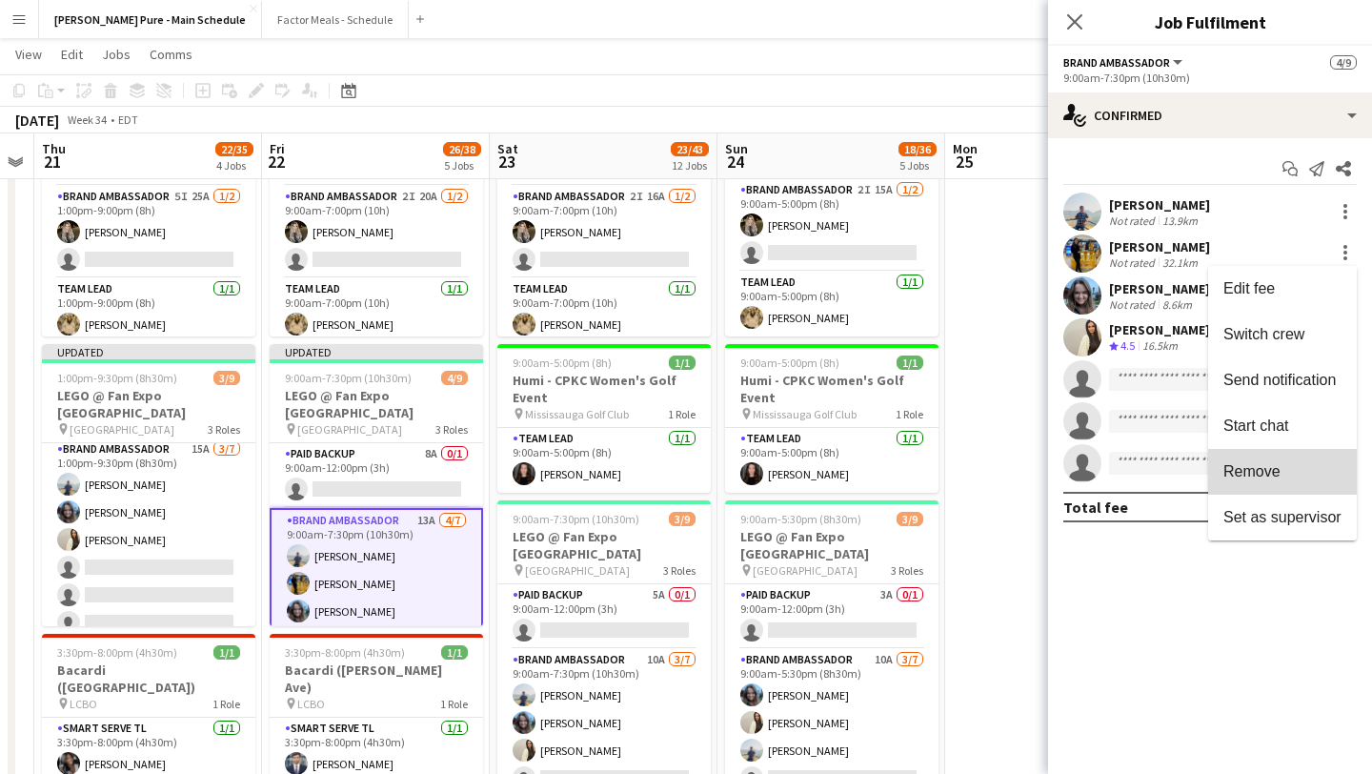
click at [1302, 467] on span "Remove" at bounding box center [1282, 471] width 118 height 17
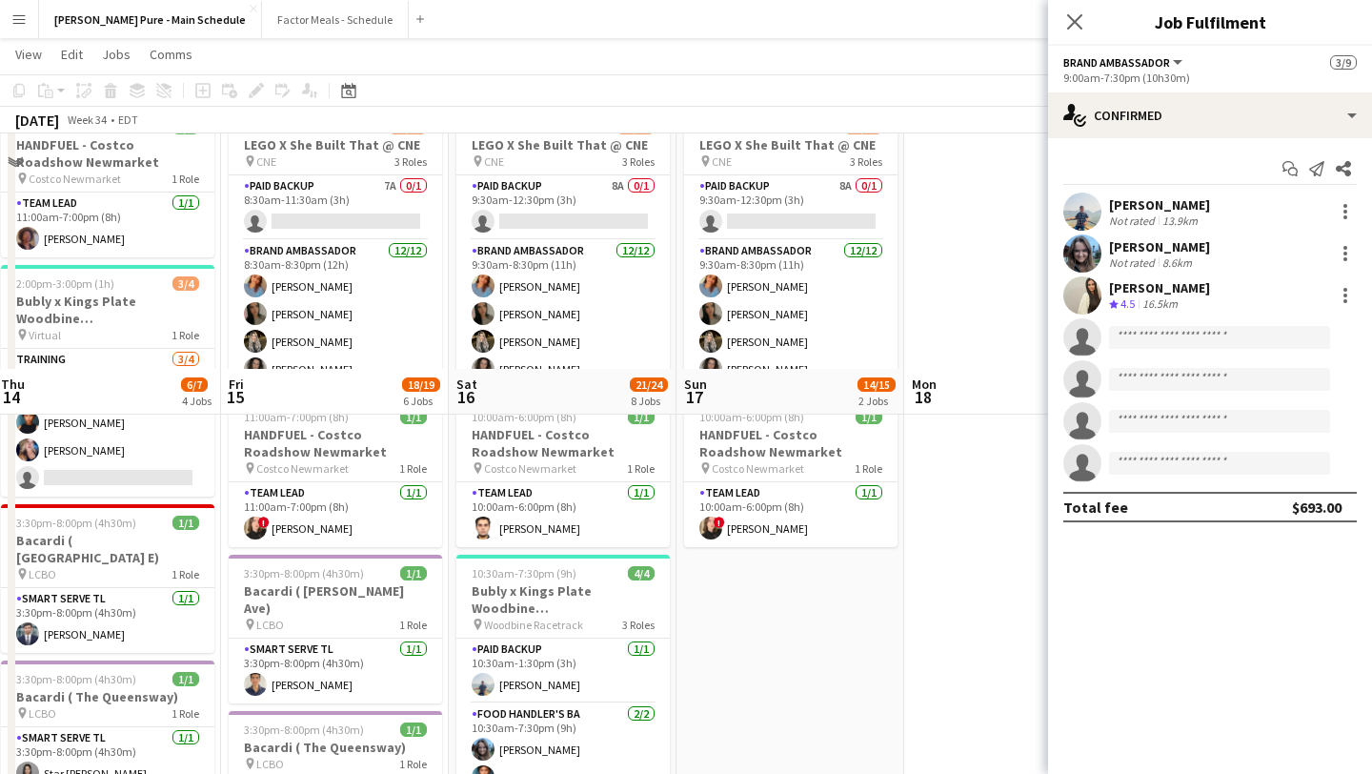
scroll to position [0, 0]
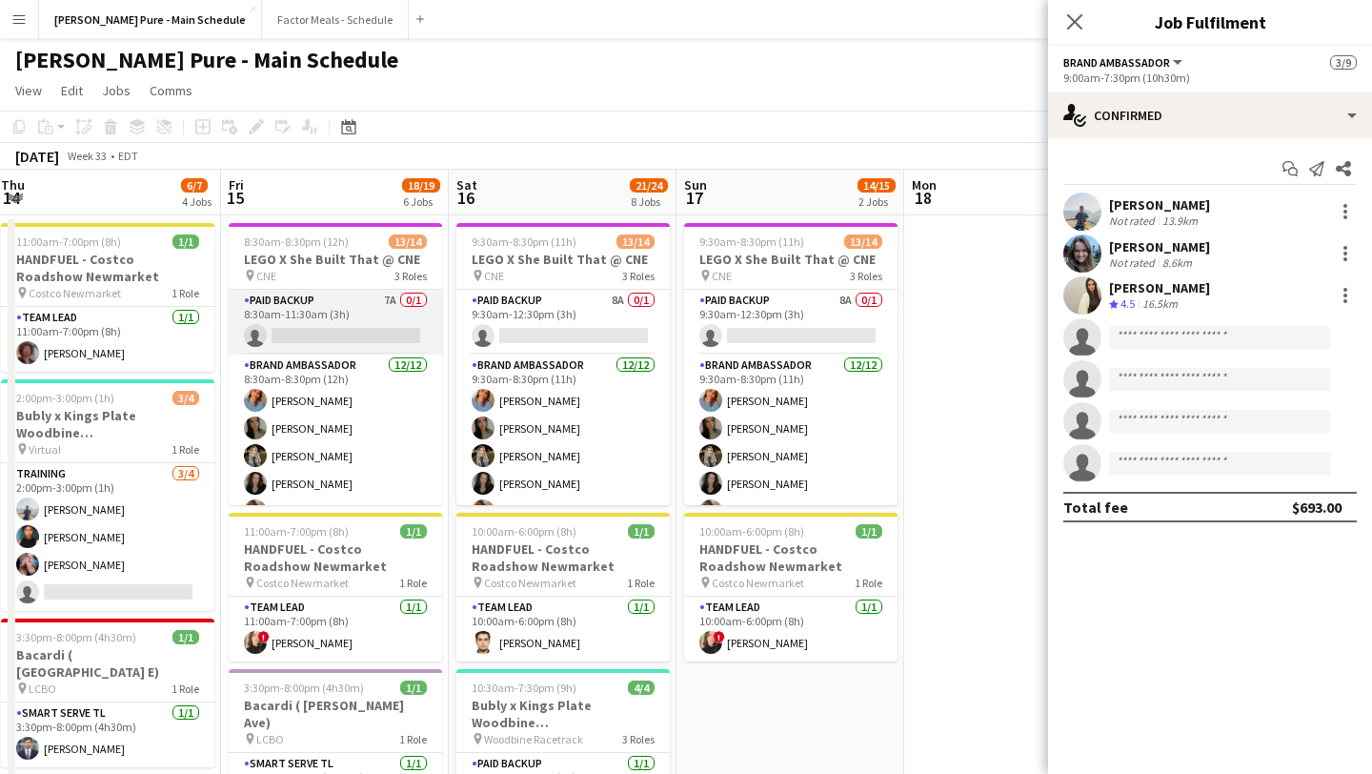
click at [308, 333] on app-card-role "Paid Backup 7A 0/1 8:30am-11:30am (3h) single-neutral-actions" at bounding box center [335, 322] width 213 height 65
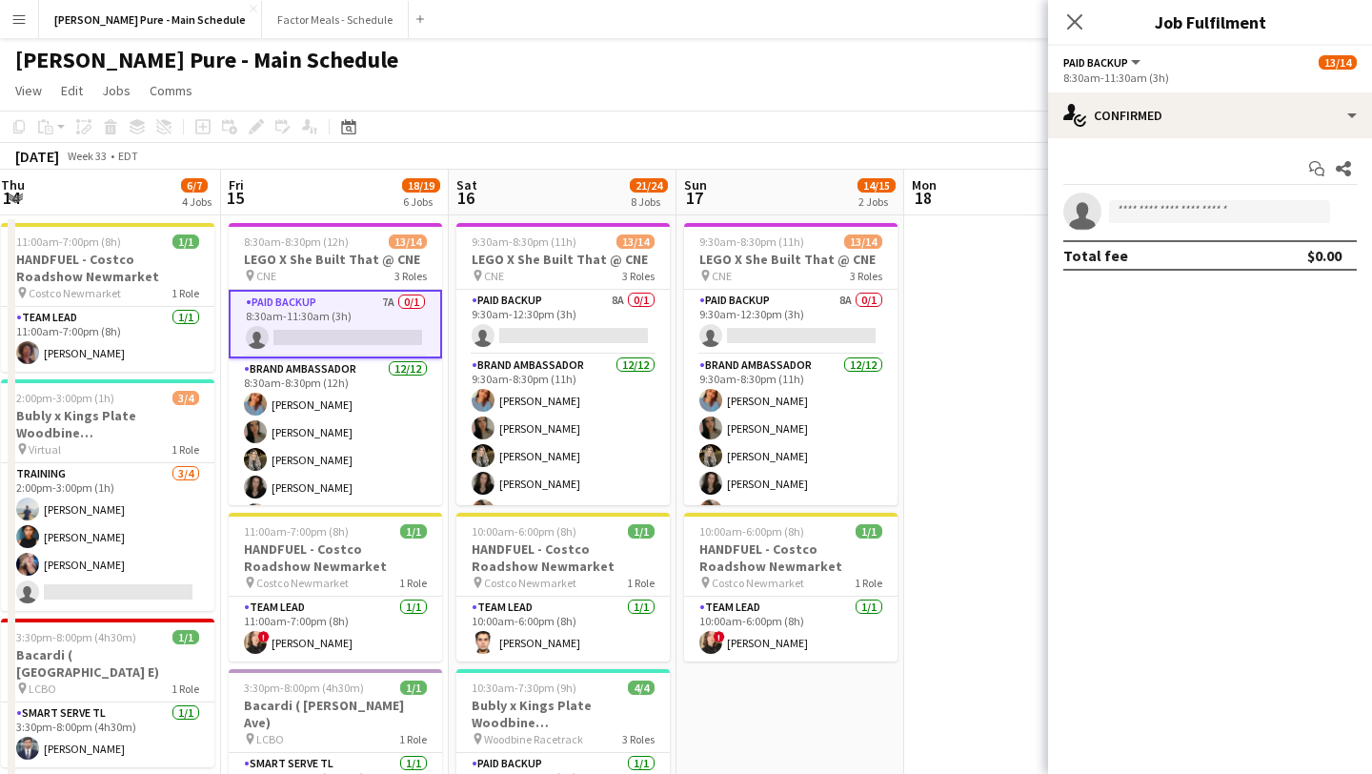
scroll to position [0, 461]
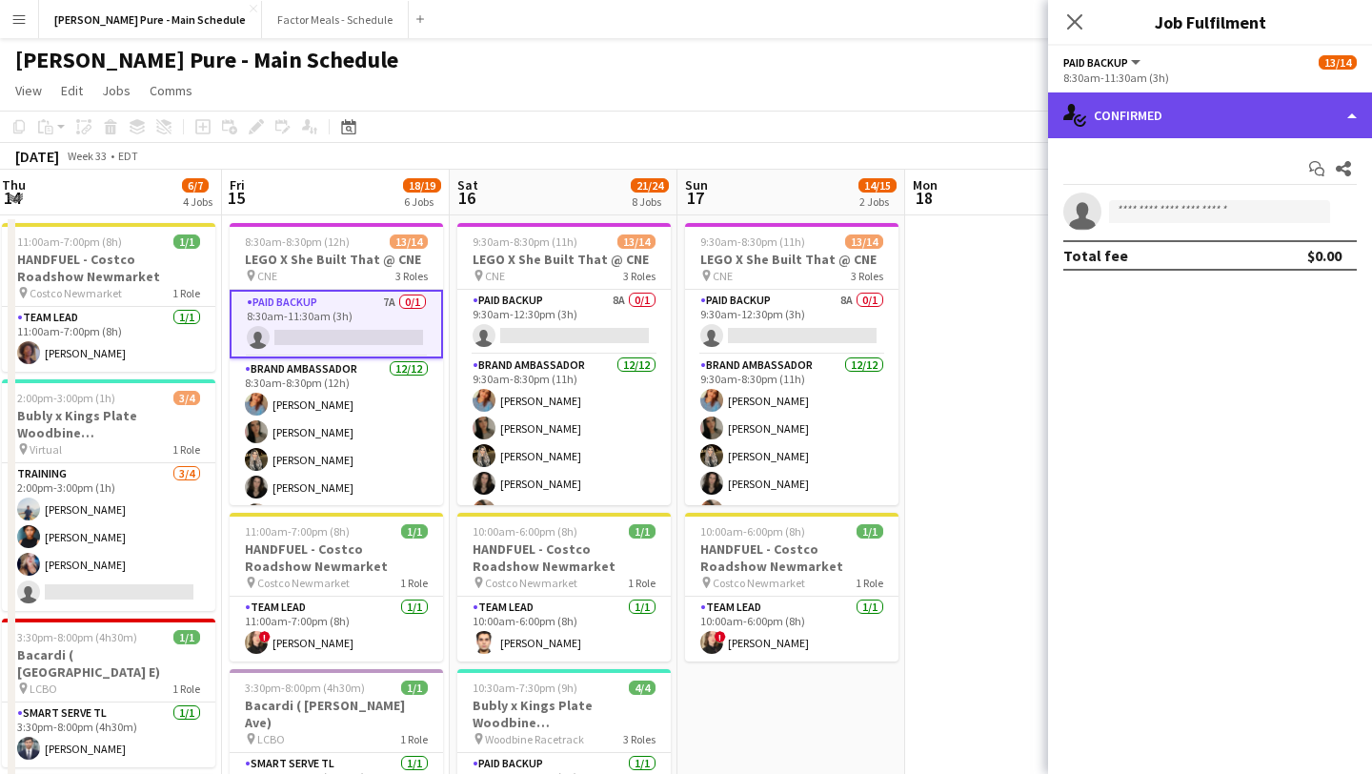
click at [1219, 132] on div "single-neutral-actions-check-2 Confirmed" at bounding box center [1210, 115] width 324 height 46
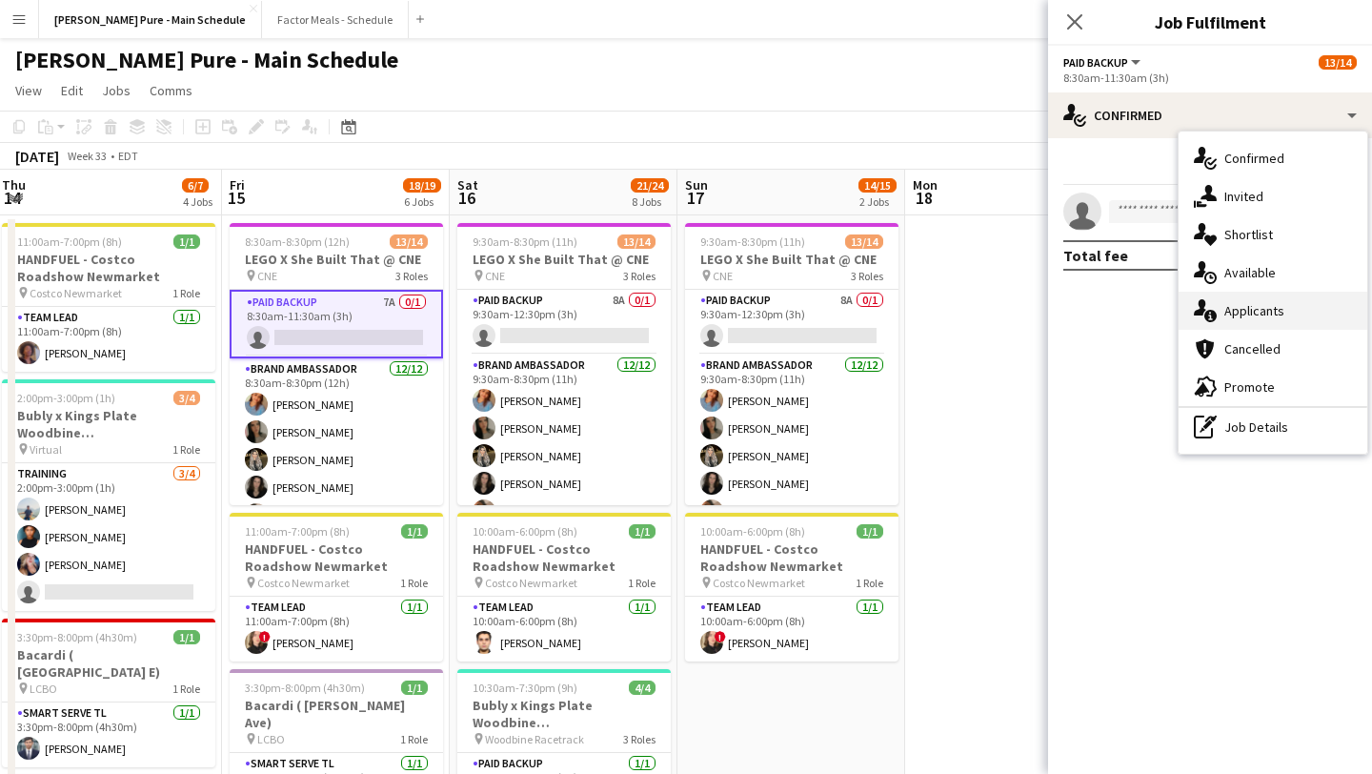
click at [1303, 311] on div "single-neutral-actions-information Applicants" at bounding box center [1273, 311] width 189 height 38
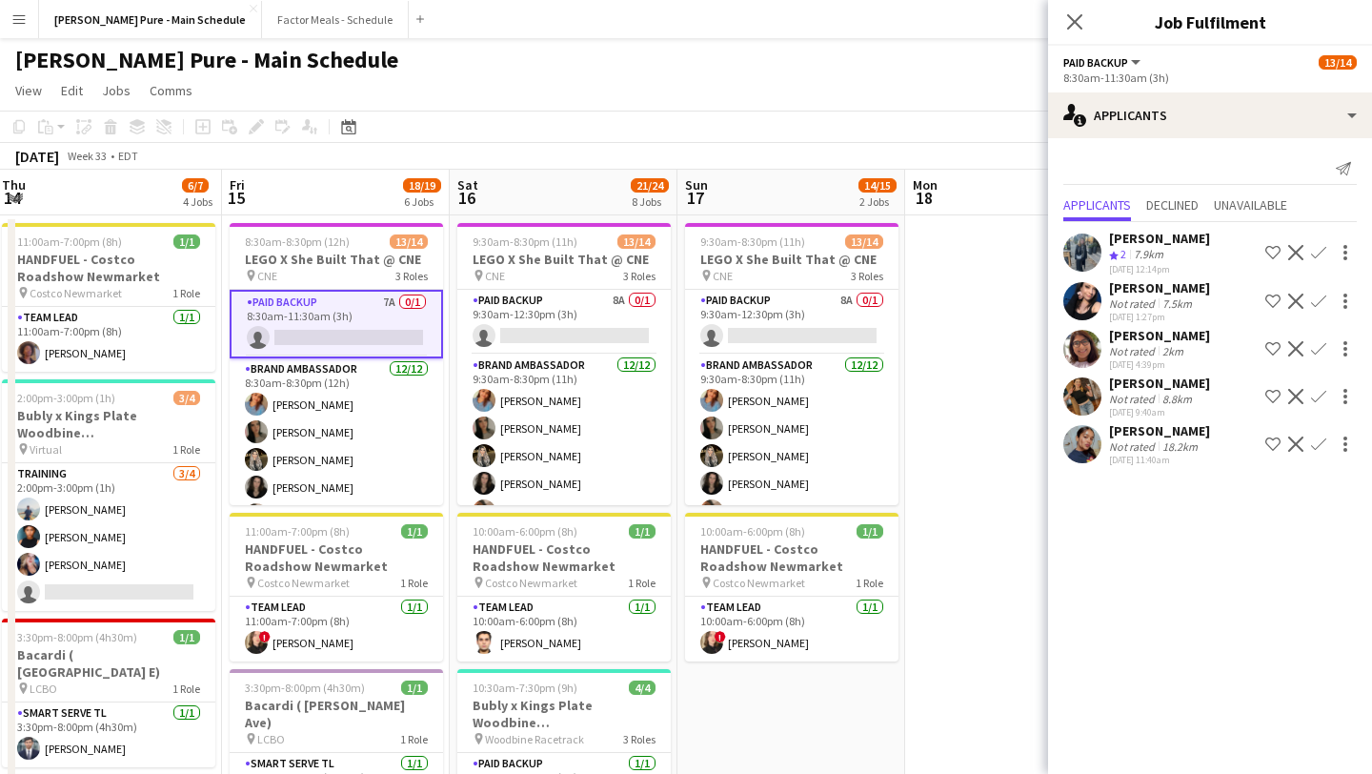
click at [1311, 444] on app-icon "Confirm" at bounding box center [1318, 443] width 15 height 15
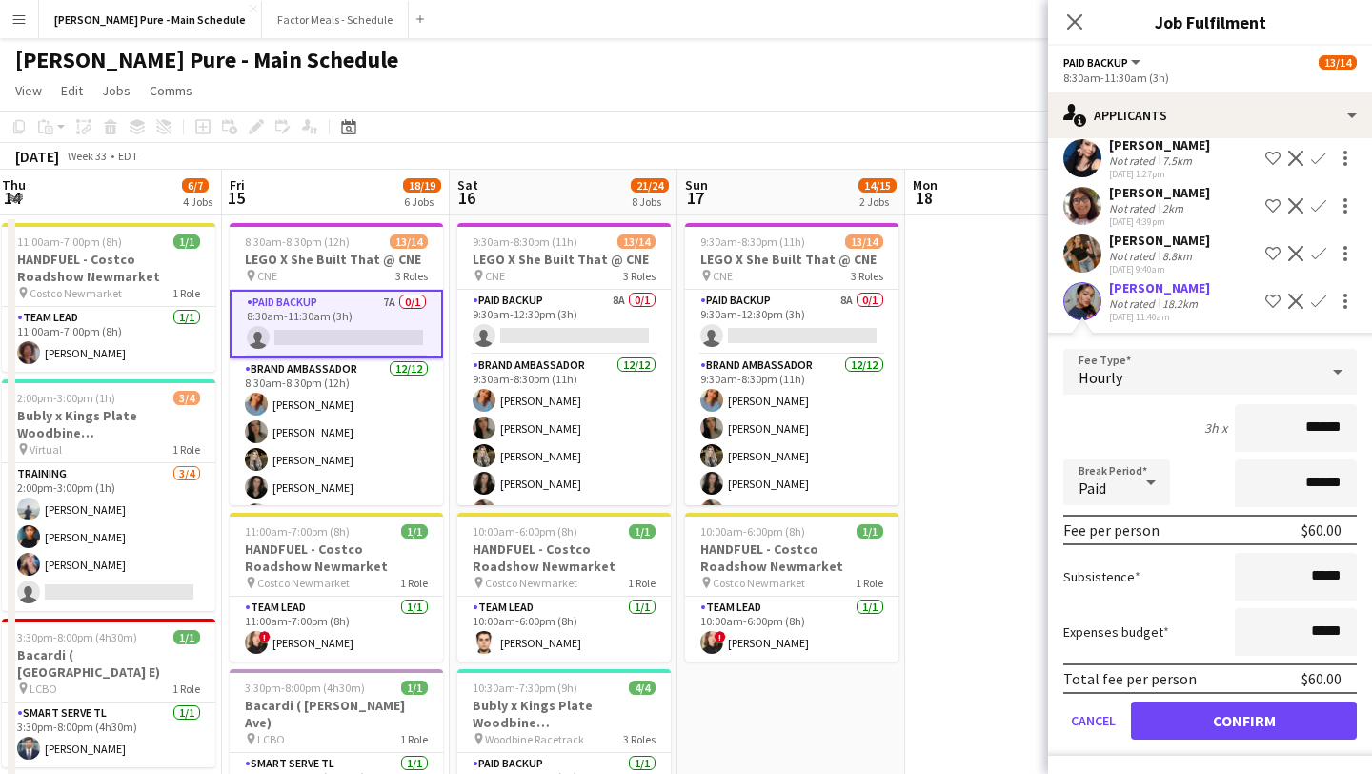
scroll to position [0, 0]
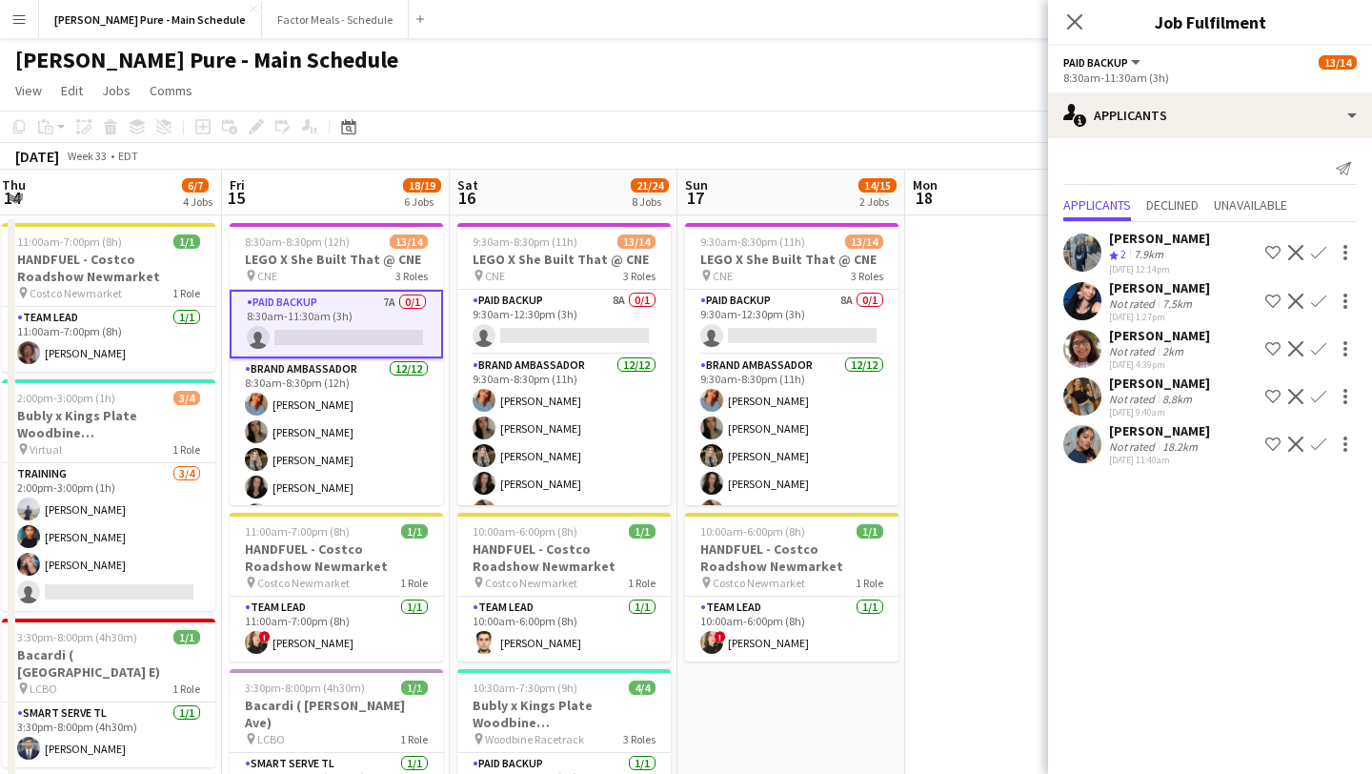
click at [1263, 717] on mat-expansion-panel "users2 Applicants Send notification Applicants Declined Unavailable Alison Nive…" at bounding box center [1210, 456] width 324 height 636
click at [1318, 450] on app-icon "Confirm" at bounding box center [1318, 443] width 15 height 15
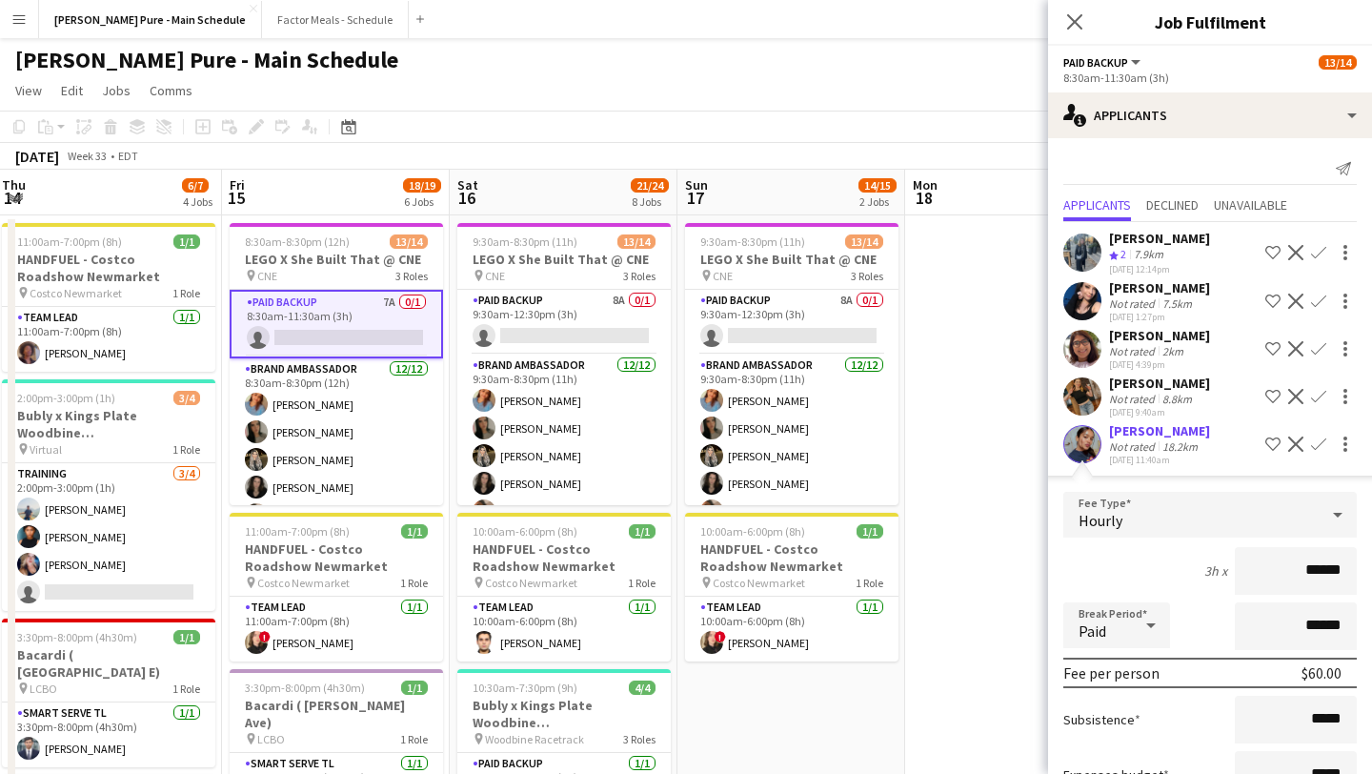
scroll to position [143, 0]
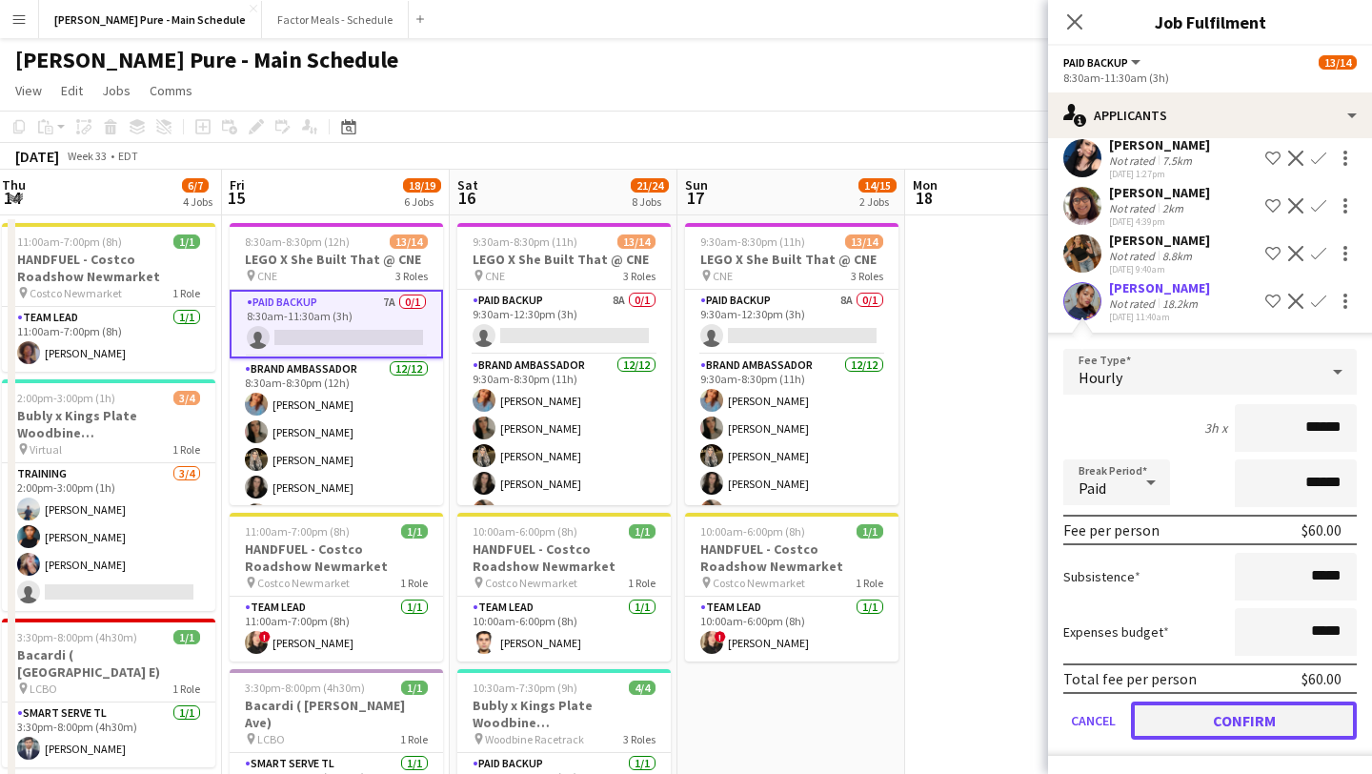
click at [1229, 701] on button "Confirm" at bounding box center [1244, 720] width 226 height 38
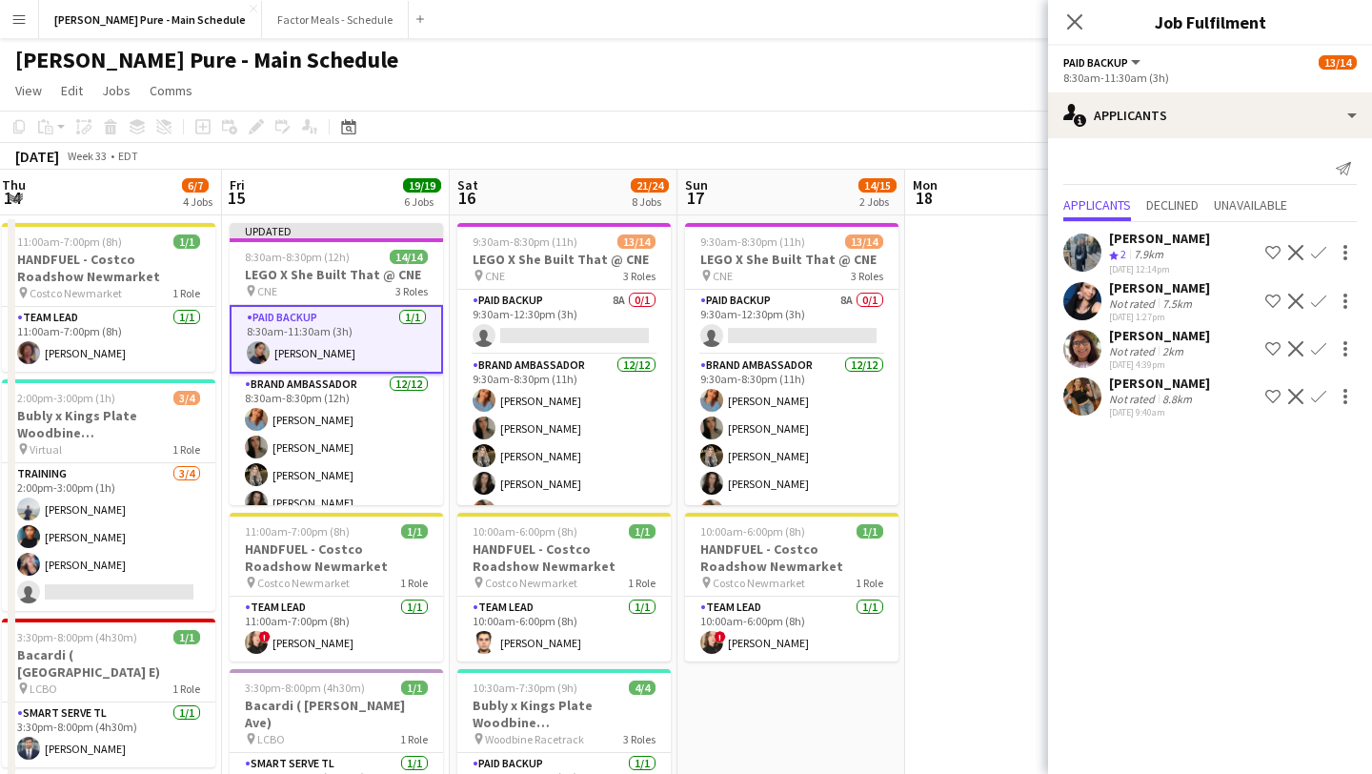
scroll to position [0, 0]
click at [775, 328] on app-card-role "Paid Backup 8A 0/1 9:30am-12:30pm (3h) single-neutral-actions" at bounding box center [791, 322] width 213 height 65
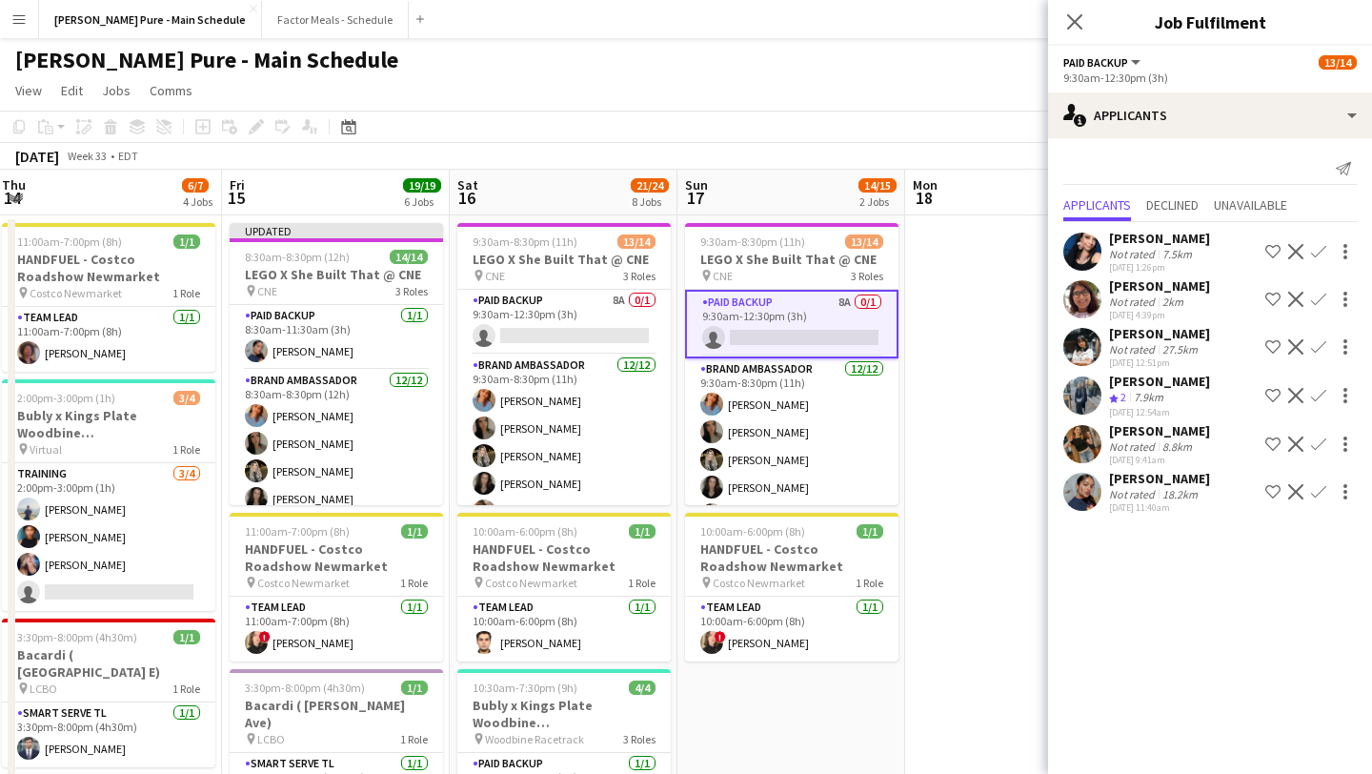
click at [1315, 495] on app-icon "Confirm" at bounding box center [1318, 491] width 15 height 15
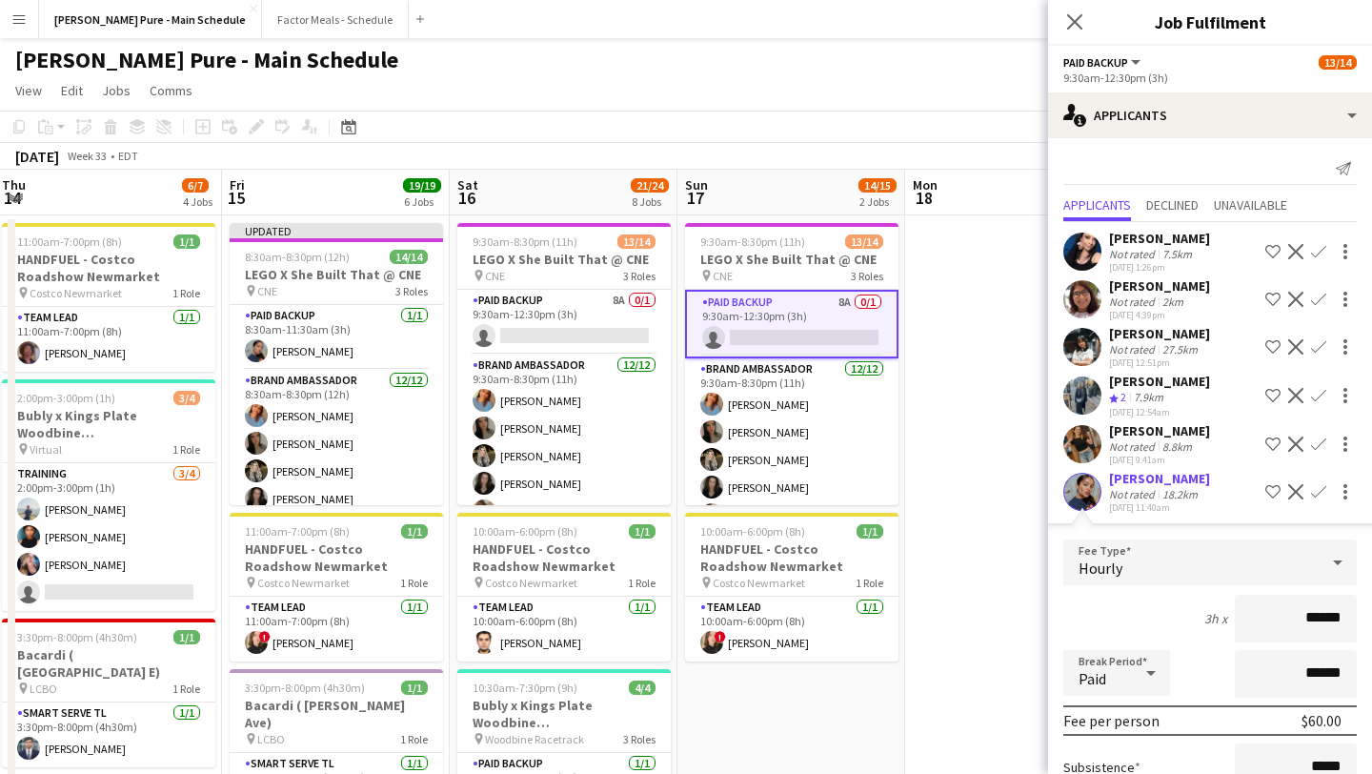
scroll to position [191, 0]
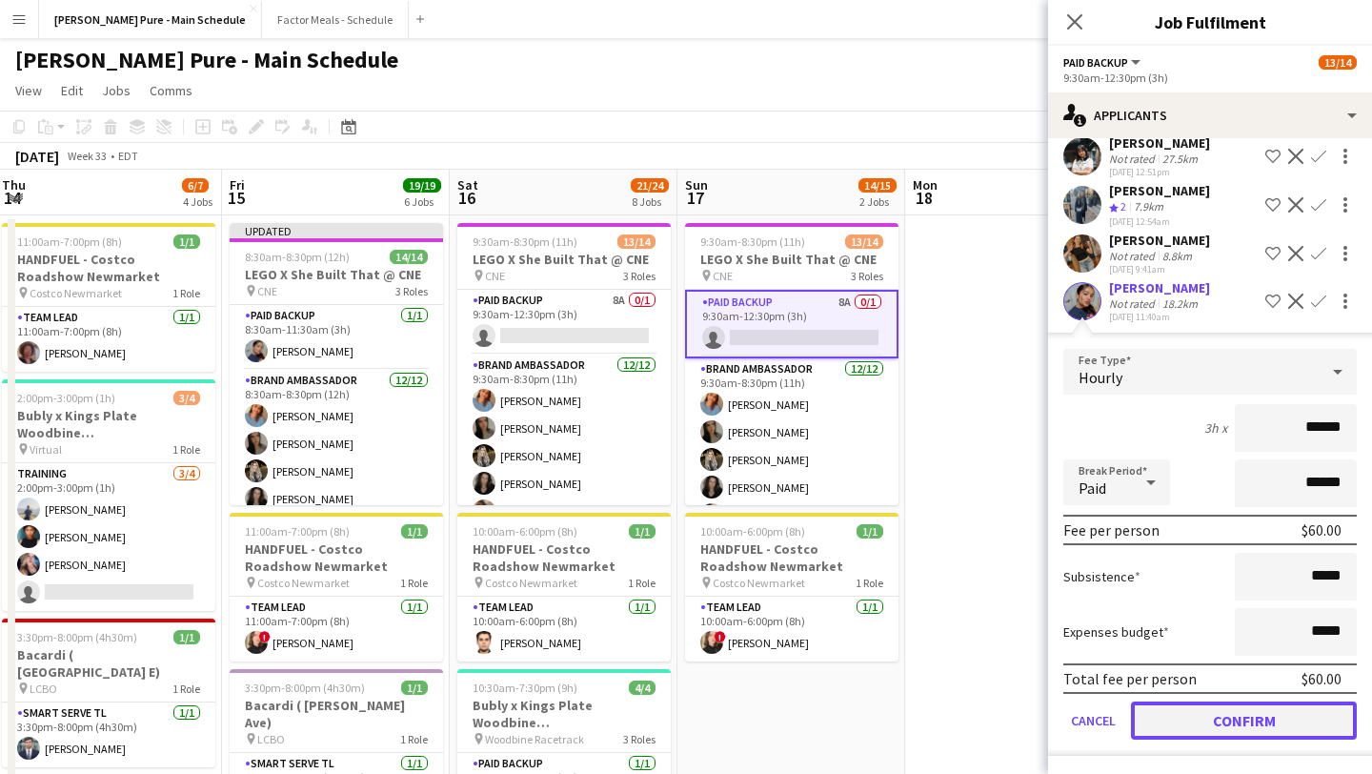
click at [1228, 714] on button "Confirm" at bounding box center [1244, 720] width 226 height 38
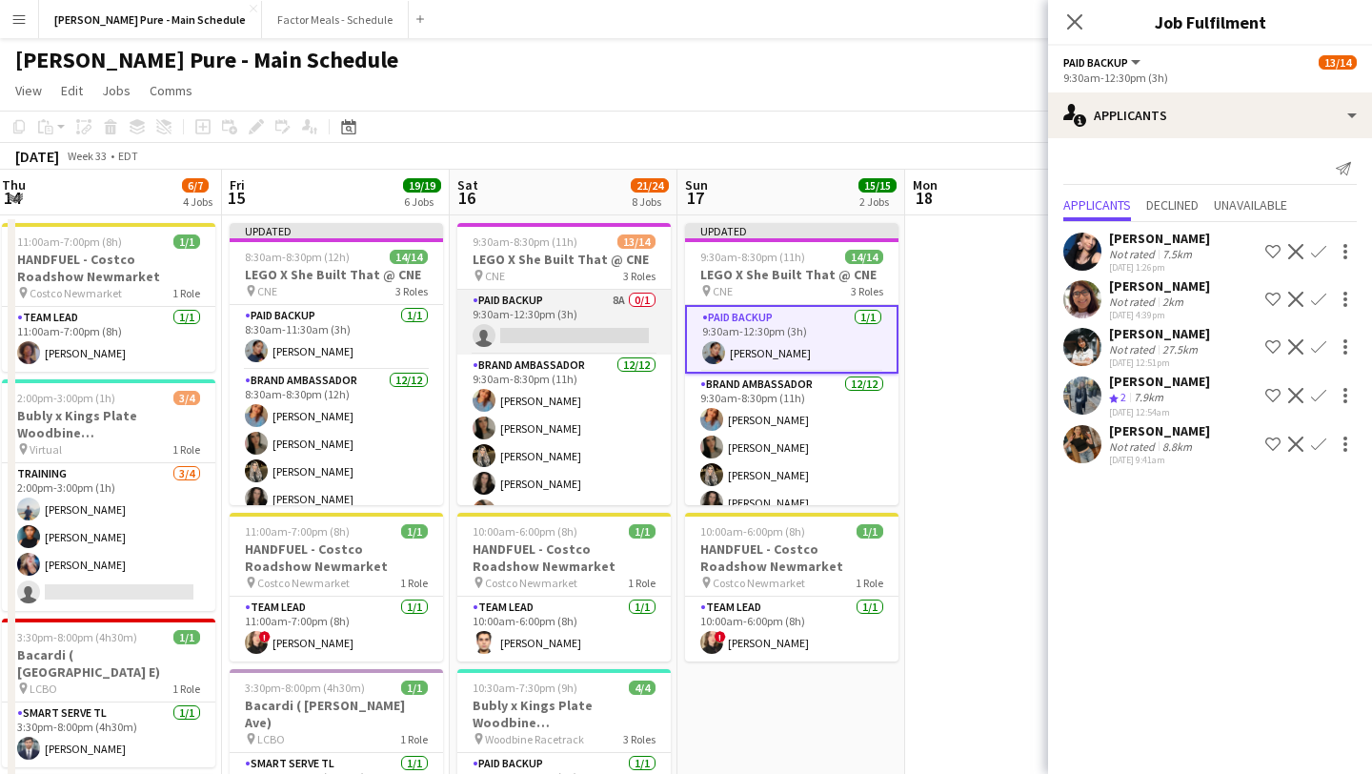
click at [551, 335] on app-card-role "Paid Backup 8A 0/1 9:30am-12:30pm (3h) single-neutral-actions" at bounding box center [563, 322] width 213 height 65
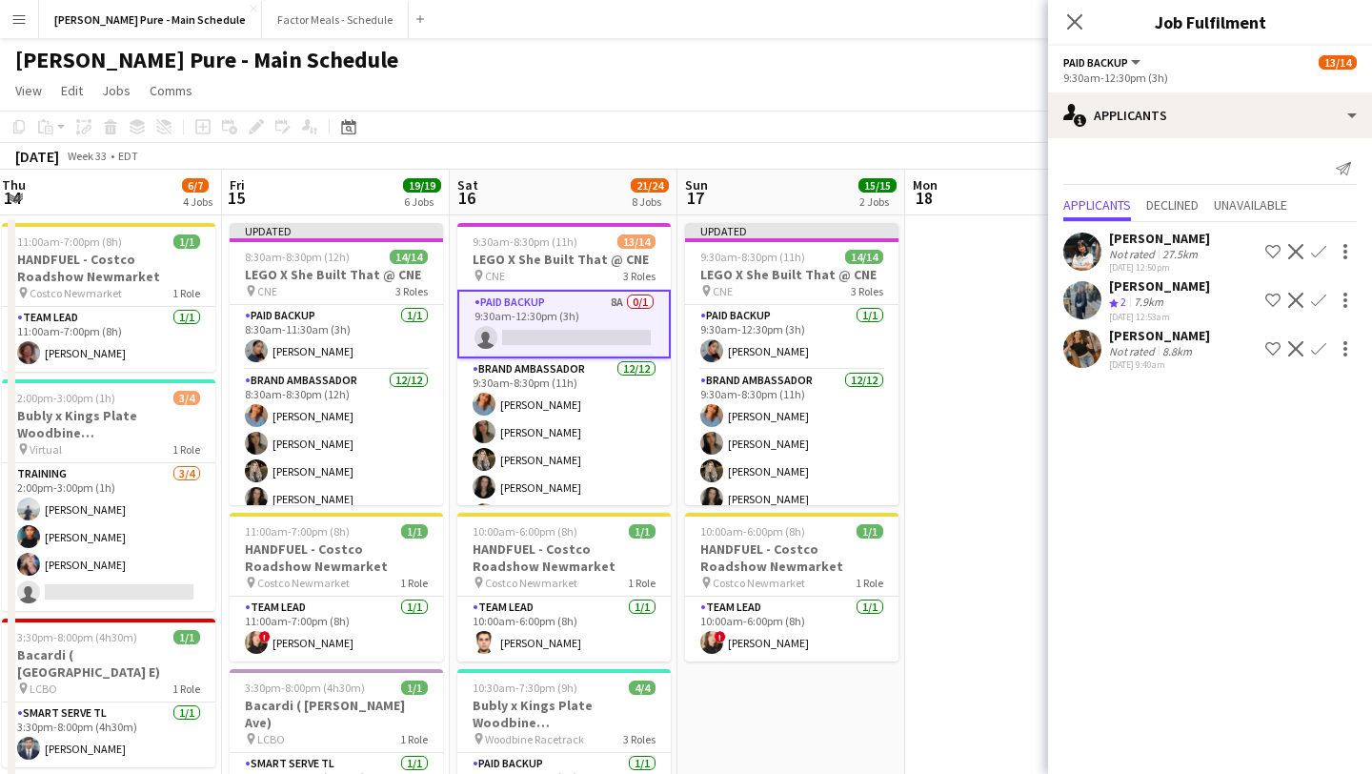
click at [1072, 27] on icon "Close pop-in" at bounding box center [1074, 21] width 15 height 15
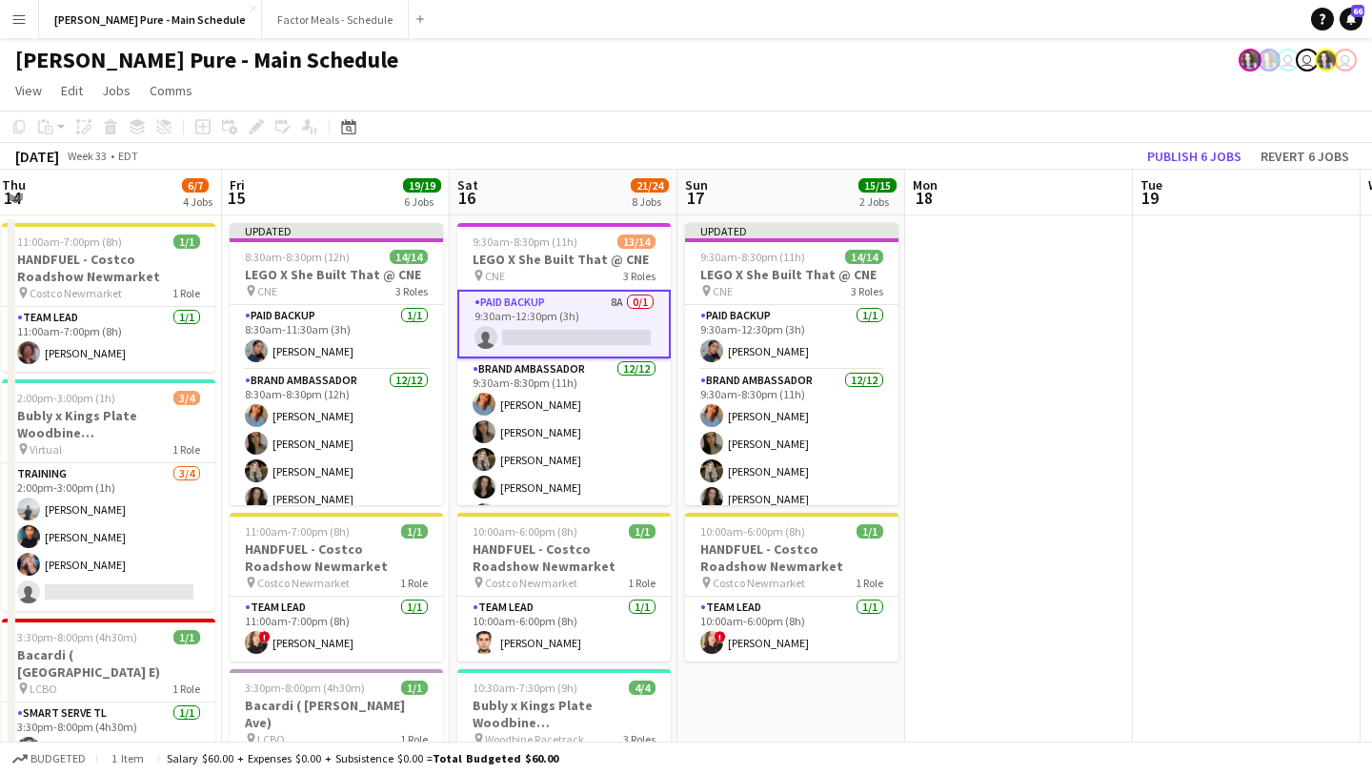
click at [548, 311] on app-card-role "Paid Backup 8A 0/1 9:30am-12:30pm (3h) single-neutral-actions" at bounding box center [563, 324] width 213 height 69
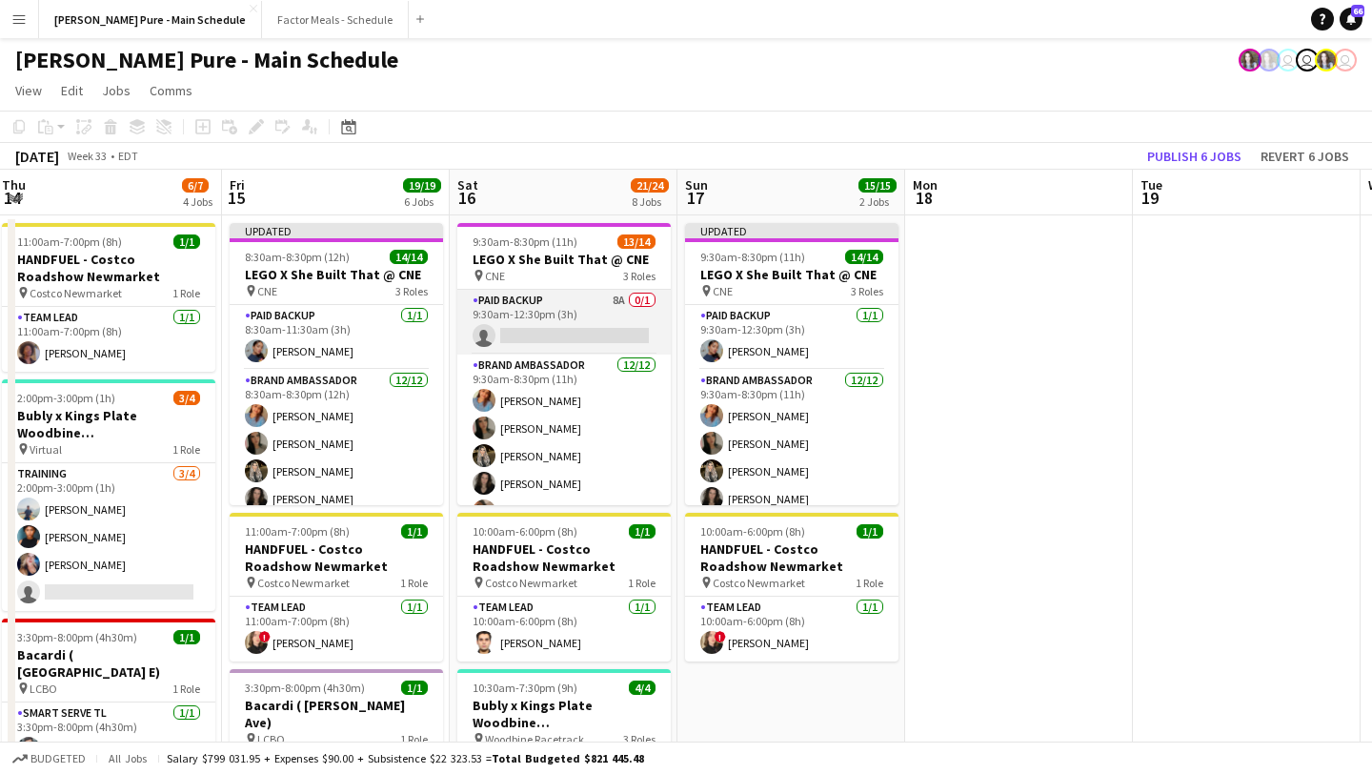
click at [552, 339] on app-card-role "Paid Backup 8A 0/1 9:30am-12:30pm (3h) single-neutral-actions" at bounding box center [563, 322] width 213 height 65
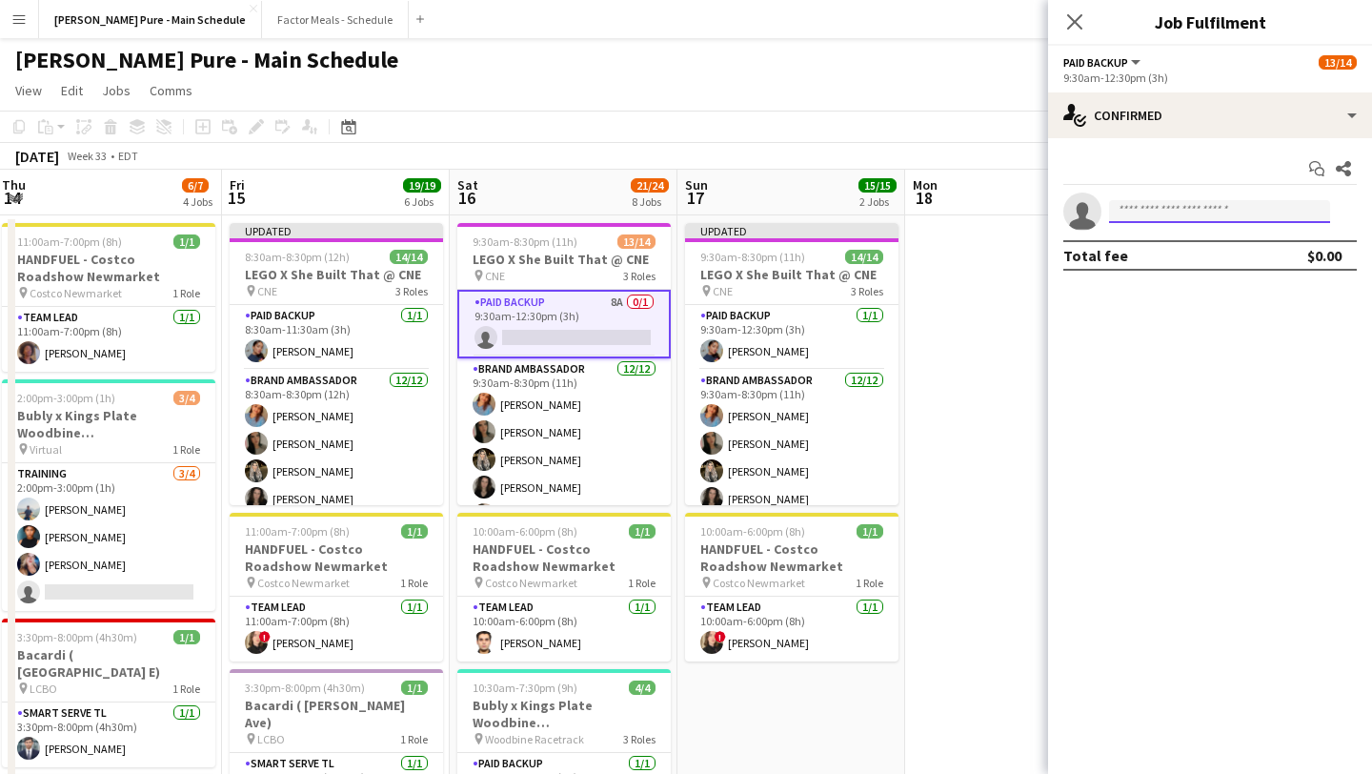
click at [1176, 207] on input at bounding box center [1219, 211] width 221 height 23
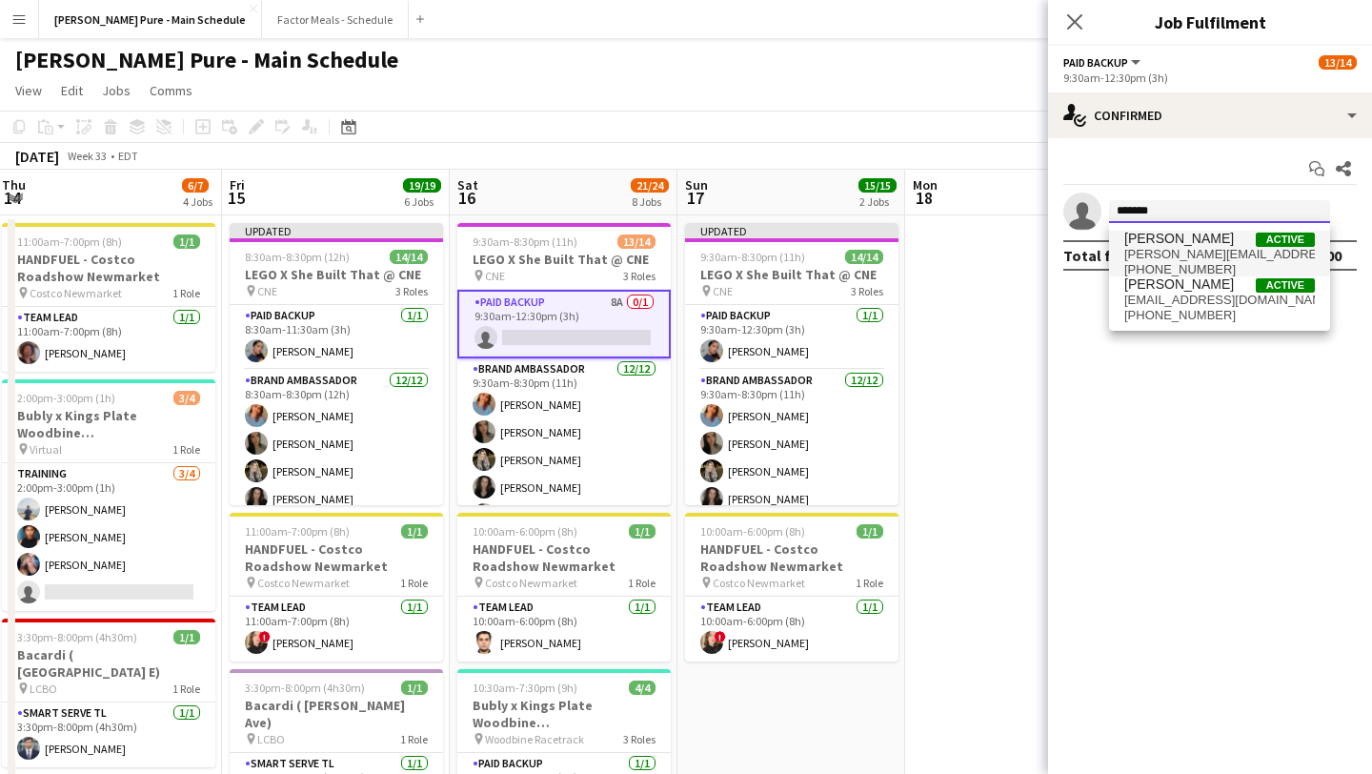
type input "*******"
click at [1185, 242] on span "Gurleen Kaur" at bounding box center [1179, 239] width 110 height 16
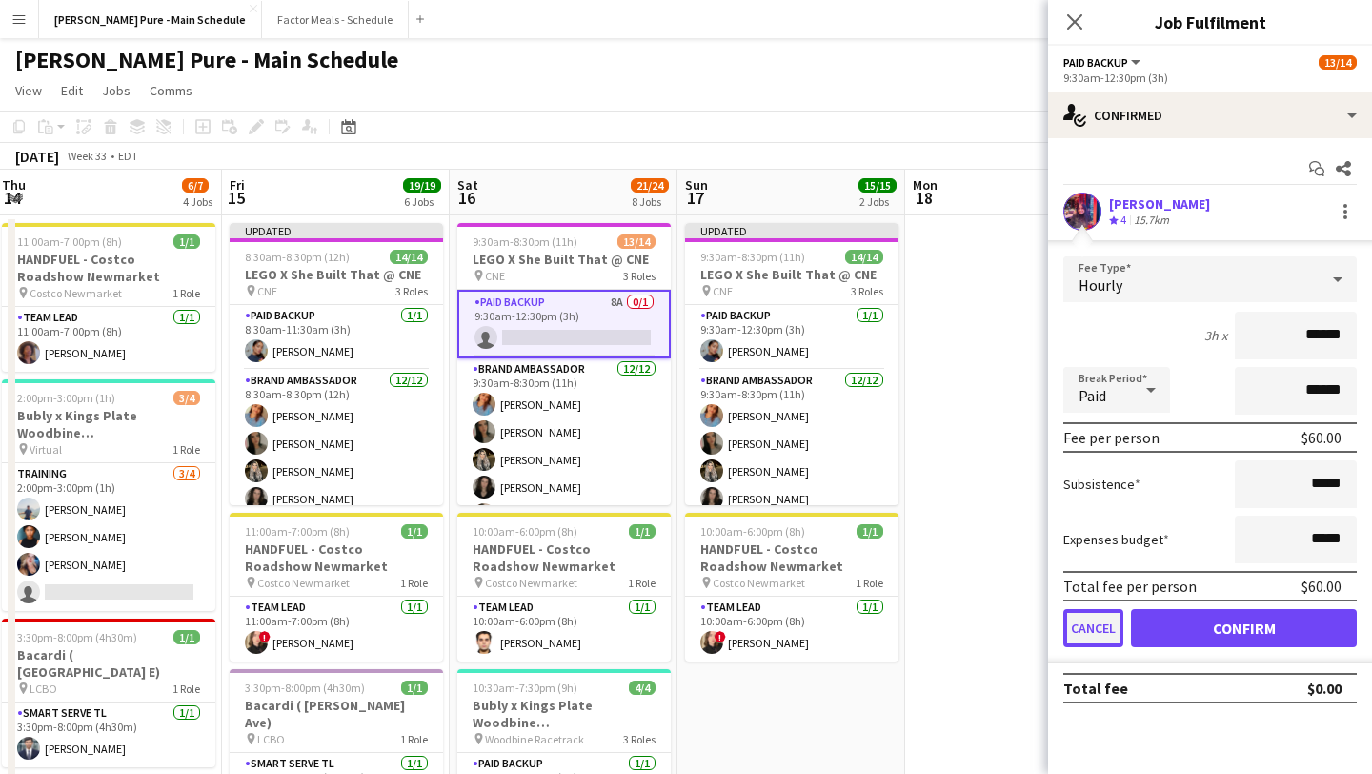
click at [1094, 638] on button "Cancel" at bounding box center [1093, 628] width 60 height 38
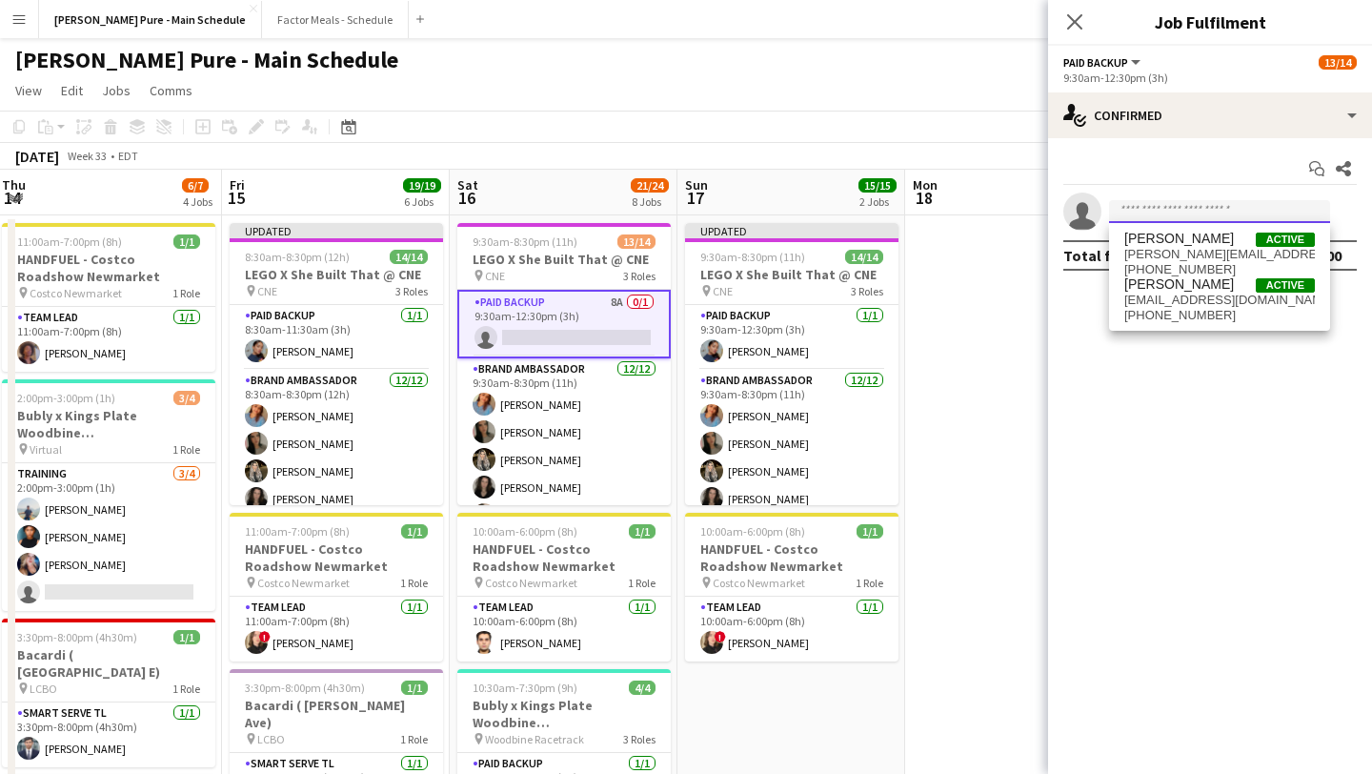
drag, startPoint x: 1224, startPoint y: 206, endPoint x: 1224, endPoint y: 195, distance: 10.5
click at [1224, 206] on input at bounding box center [1219, 211] width 221 height 23
type input "******"
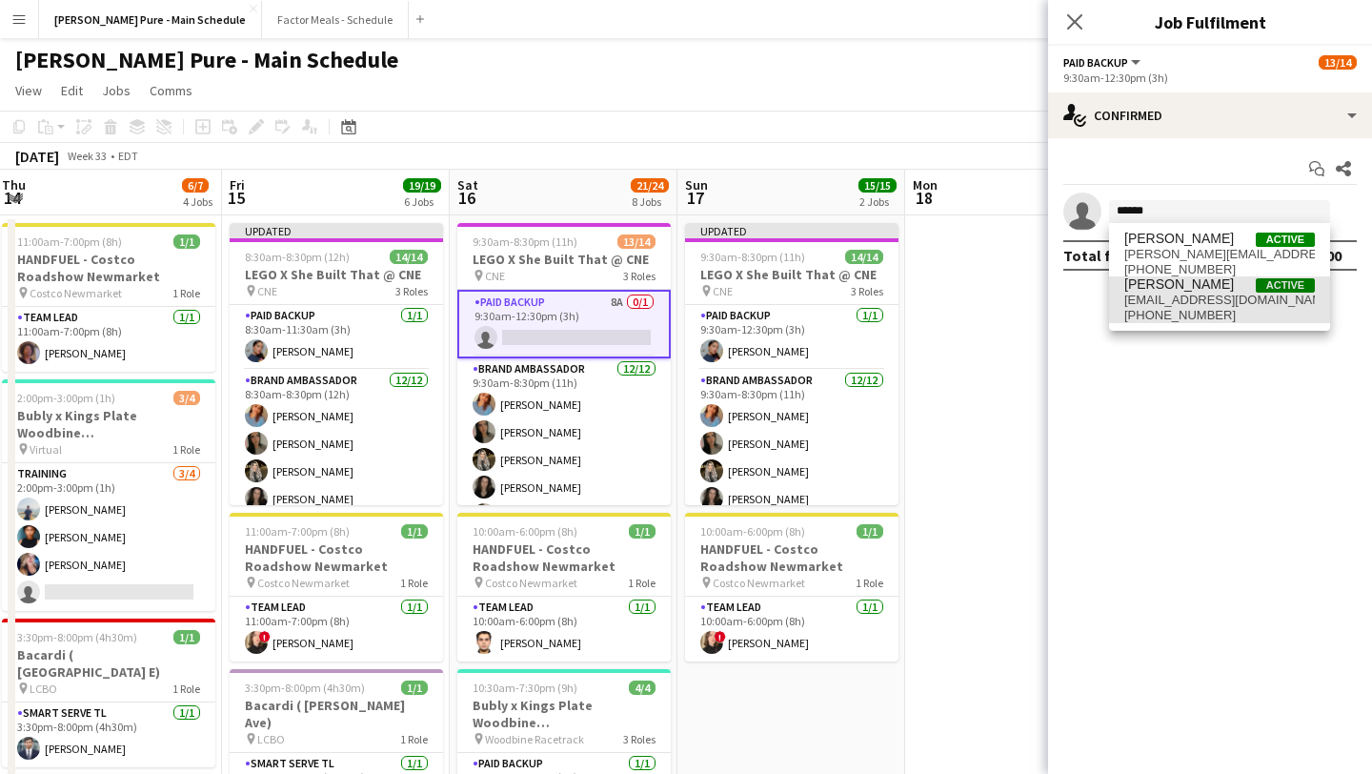
click at [1202, 303] on span "gurleenkaur5402@gmail.com" at bounding box center [1219, 300] width 191 height 15
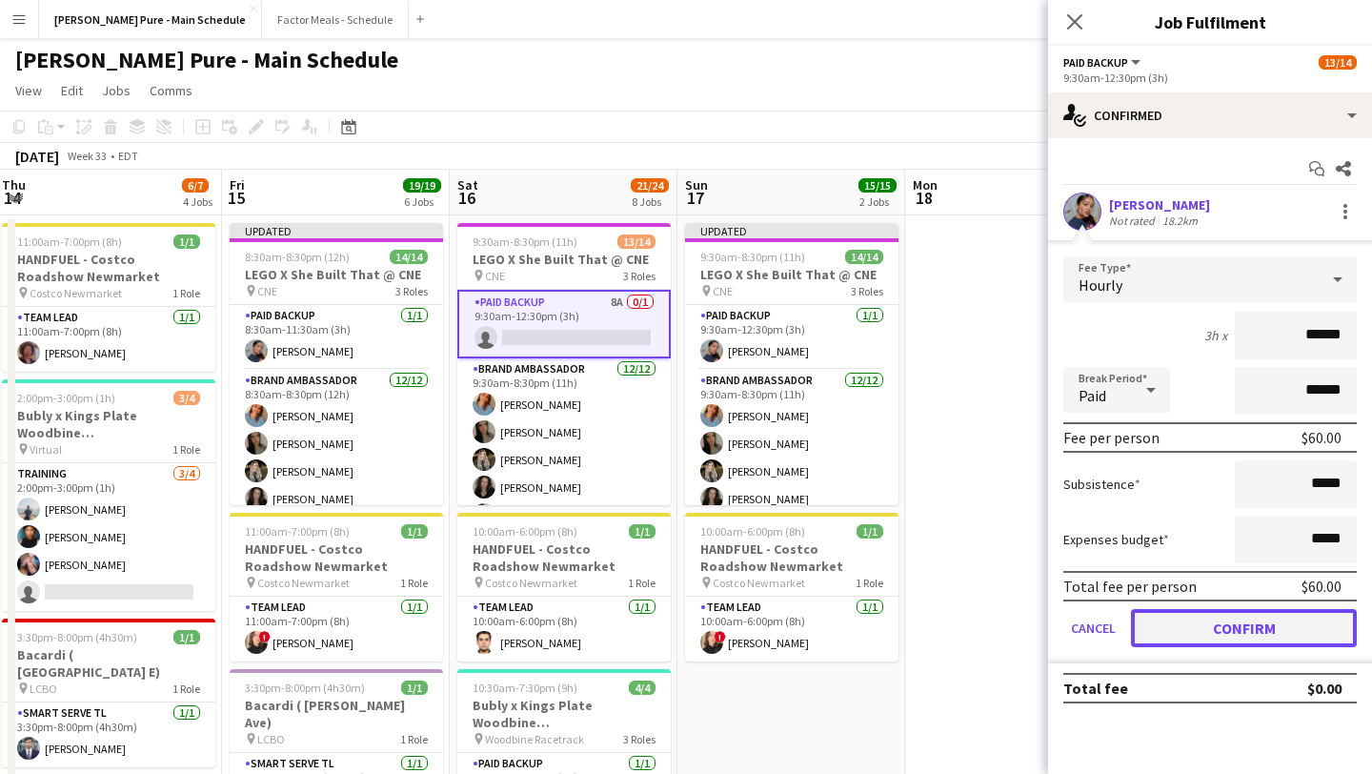
click at [1253, 617] on button "Confirm" at bounding box center [1244, 628] width 226 height 38
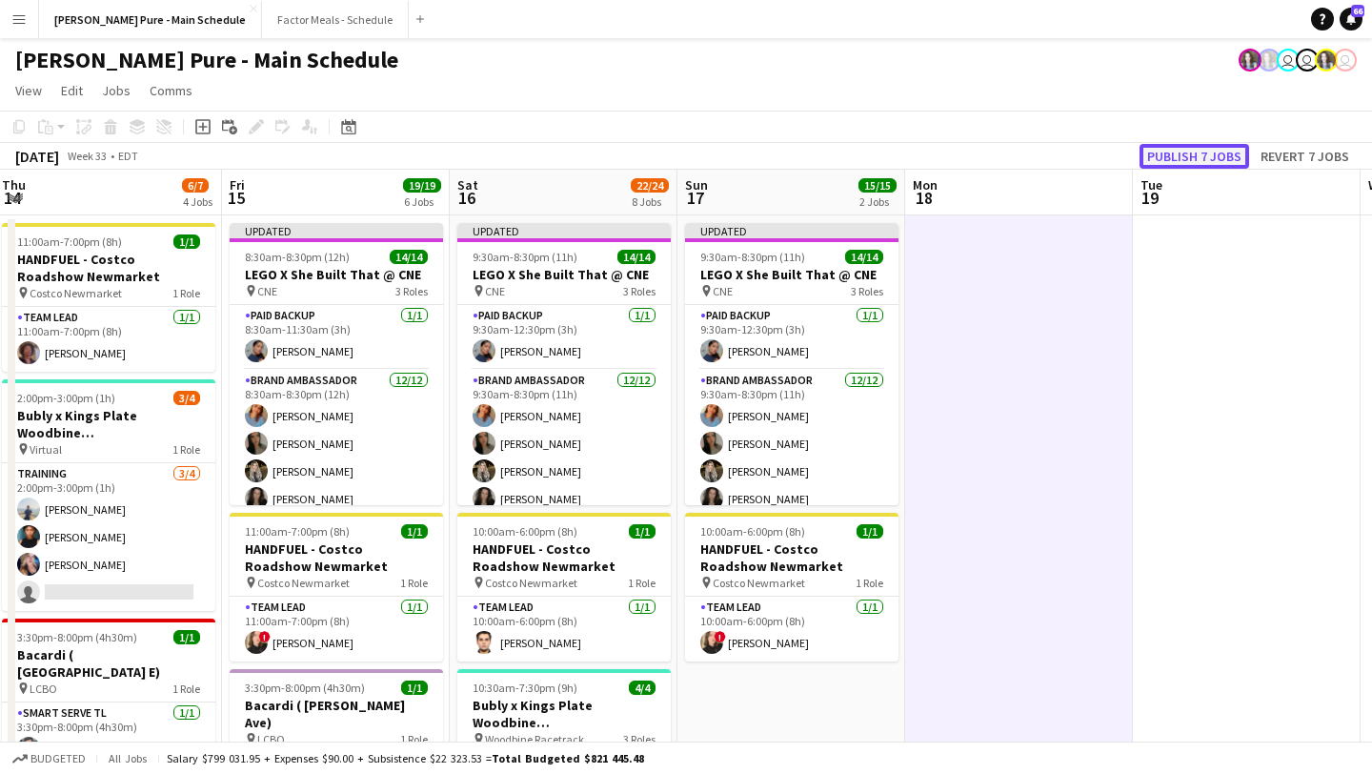
click at [1220, 156] on button "Publish 7 jobs" at bounding box center [1195, 156] width 110 height 25
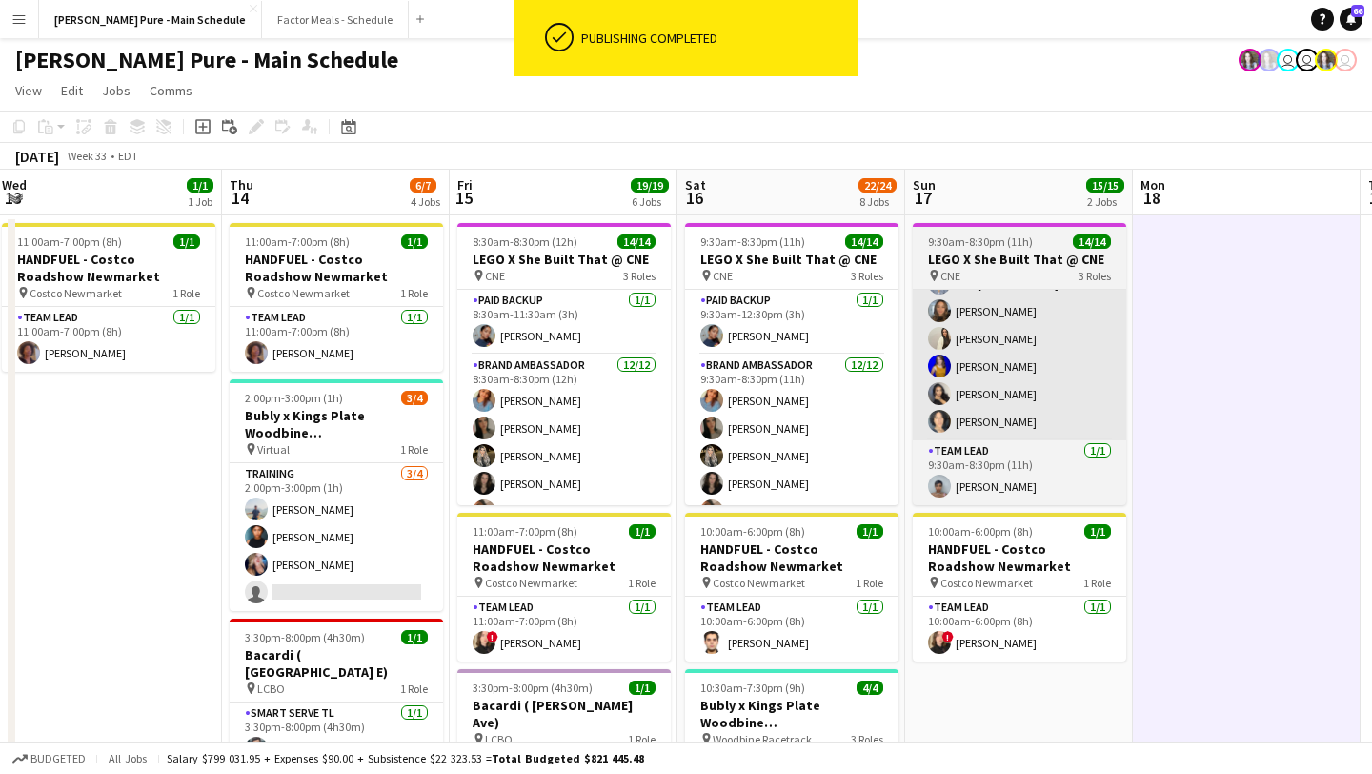
scroll to position [0, 542]
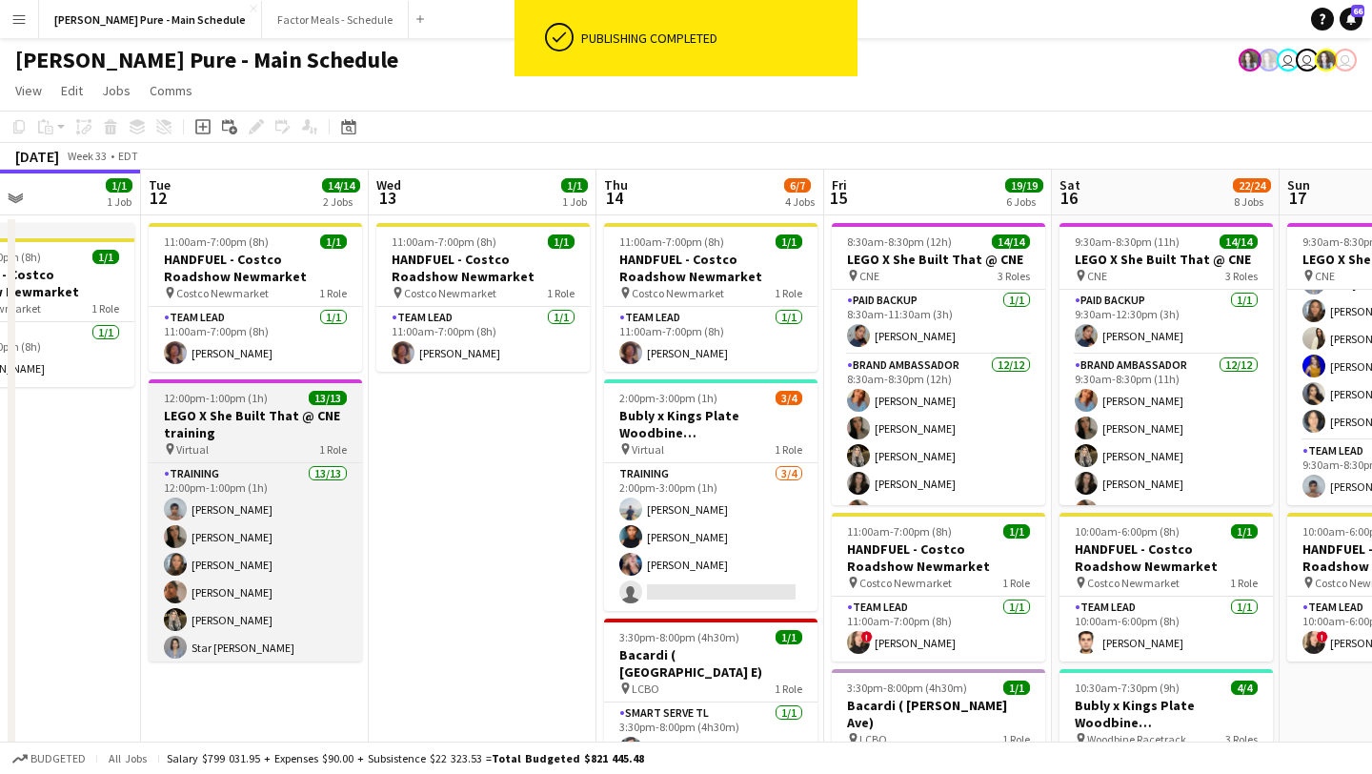
click at [258, 406] on app-job-card "12:00pm-1:00pm (1h) 13/13 LEGO X She Built That @ CNE training pin Virtual 1 Ro…" at bounding box center [255, 520] width 213 height 282
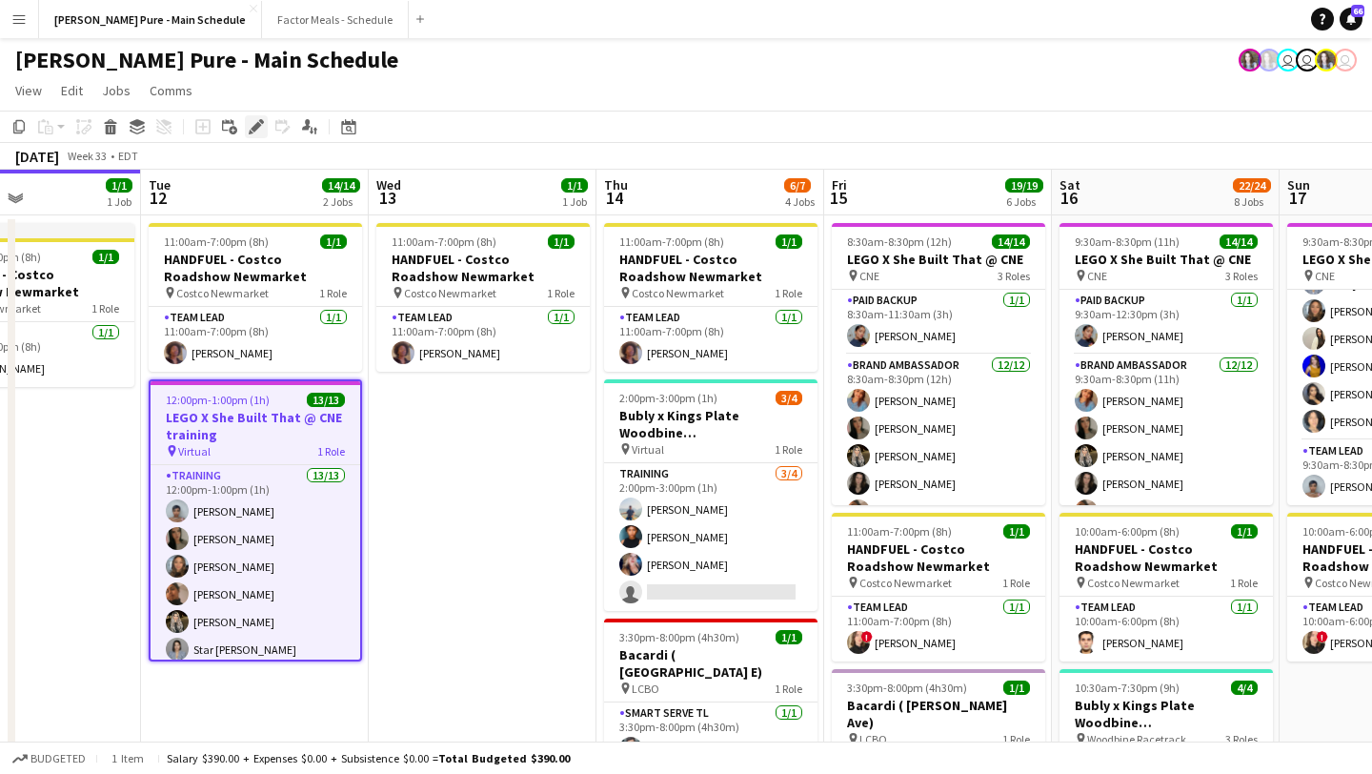
click at [267, 129] on div "Edit" at bounding box center [256, 126] width 23 height 23
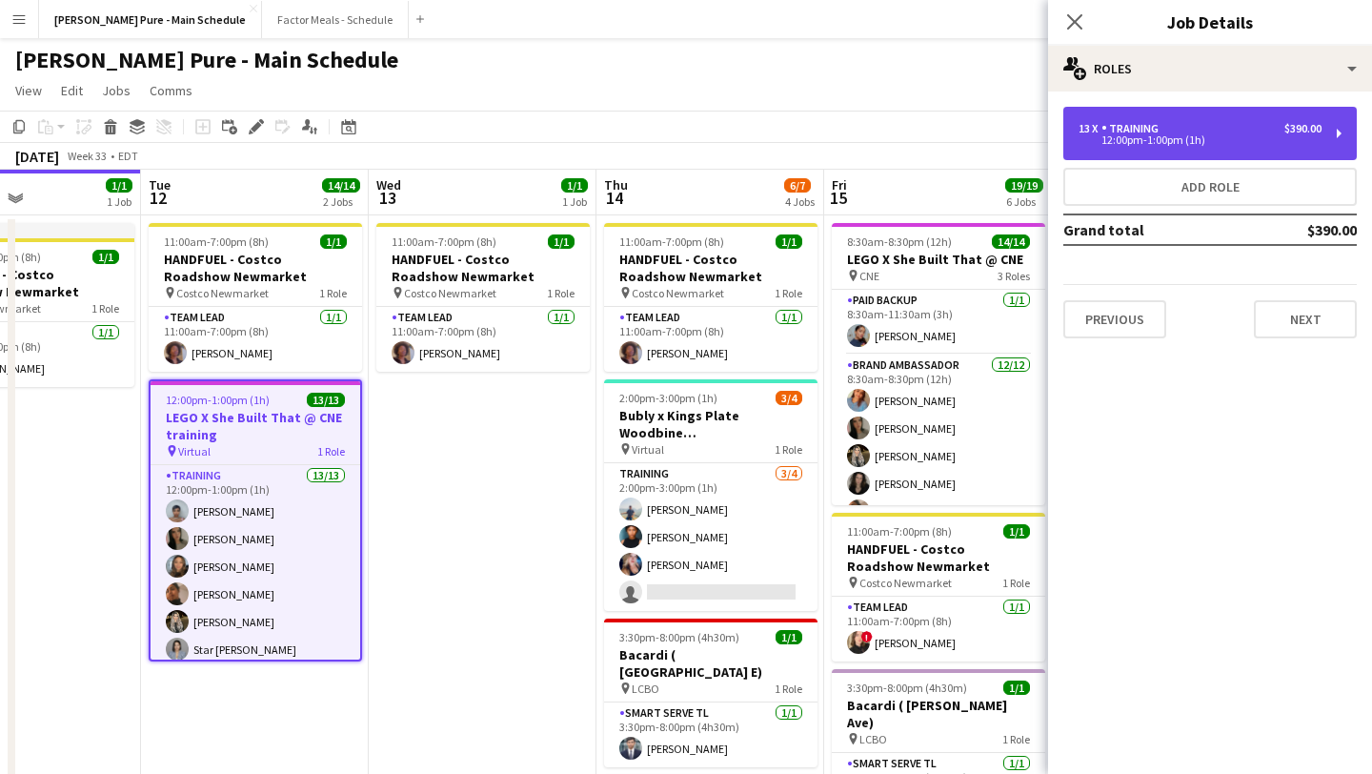
click at [1213, 135] on div "12:00pm-1:00pm (1h)" at bounding box center [1200, 140] width 243 height 10
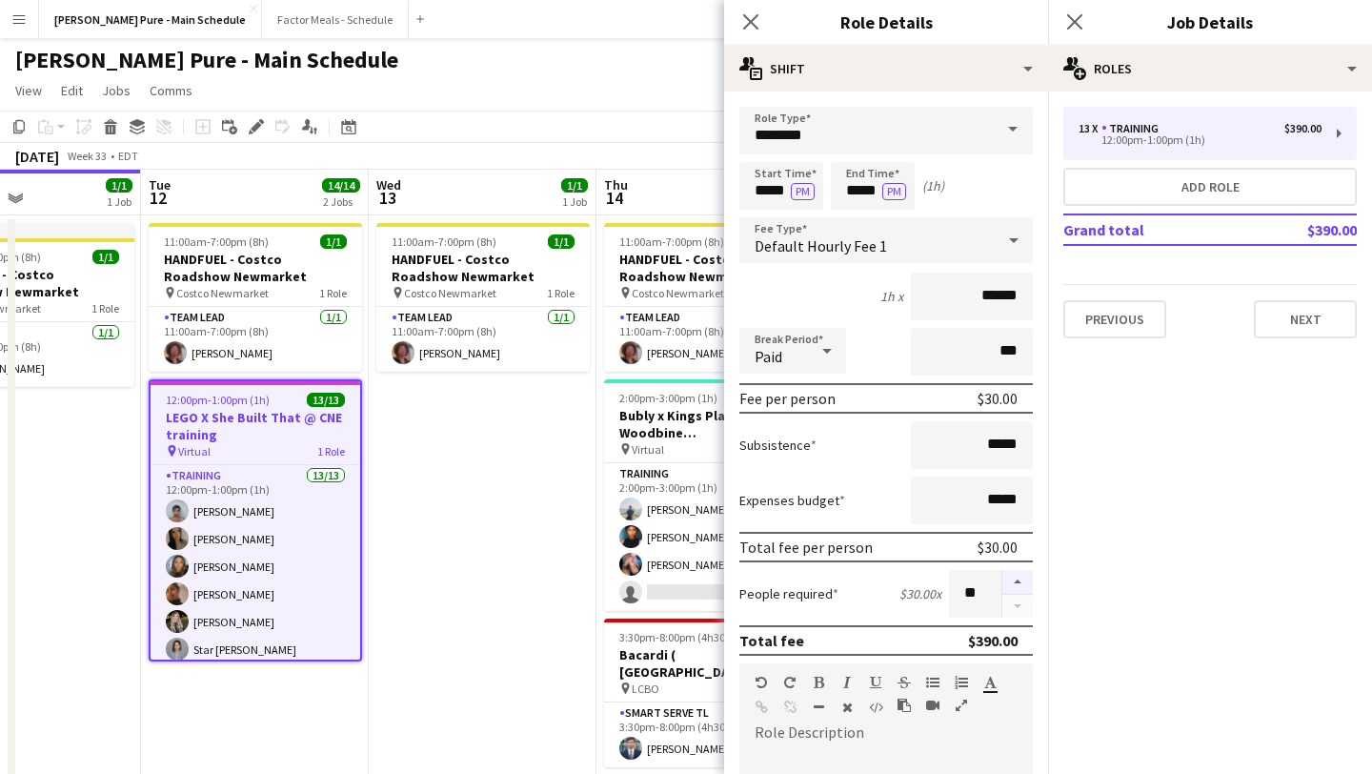
click at [1006, 573] on button "button" at bounding box center [1017, 582] width 30 height 25
type input "**"
click at [1073, 15] on icon "Close pop-in" at bounding box center [1074, 21] width 18 height 18
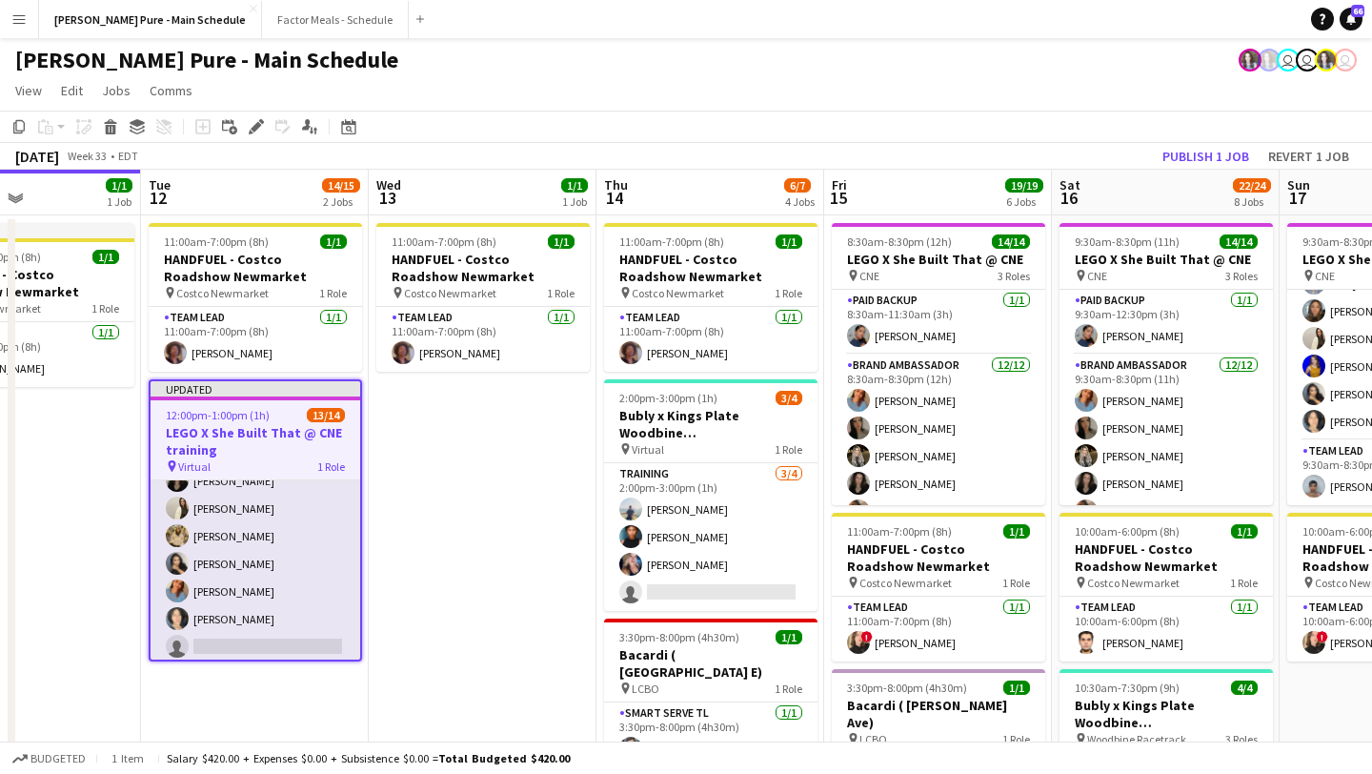
scroll to position [245, 0]
click at [241, 626] on app-card-role "Training 13/14 12:00pm-1:00pm (1h) Kelc Noble Sarah Nuri Julissa Cornejo Navpre…" at bounding box center [256, 447] width 210 height 424
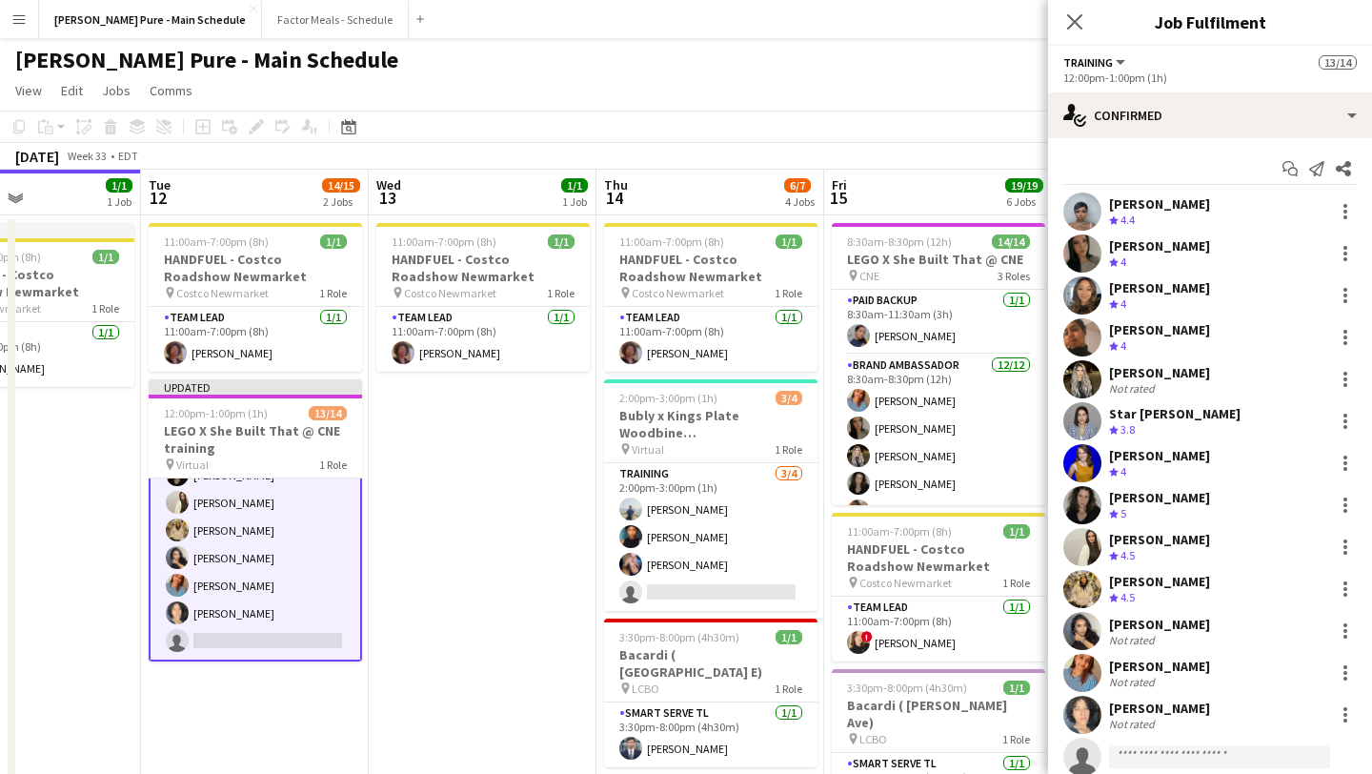
scroll to position [57, 0]
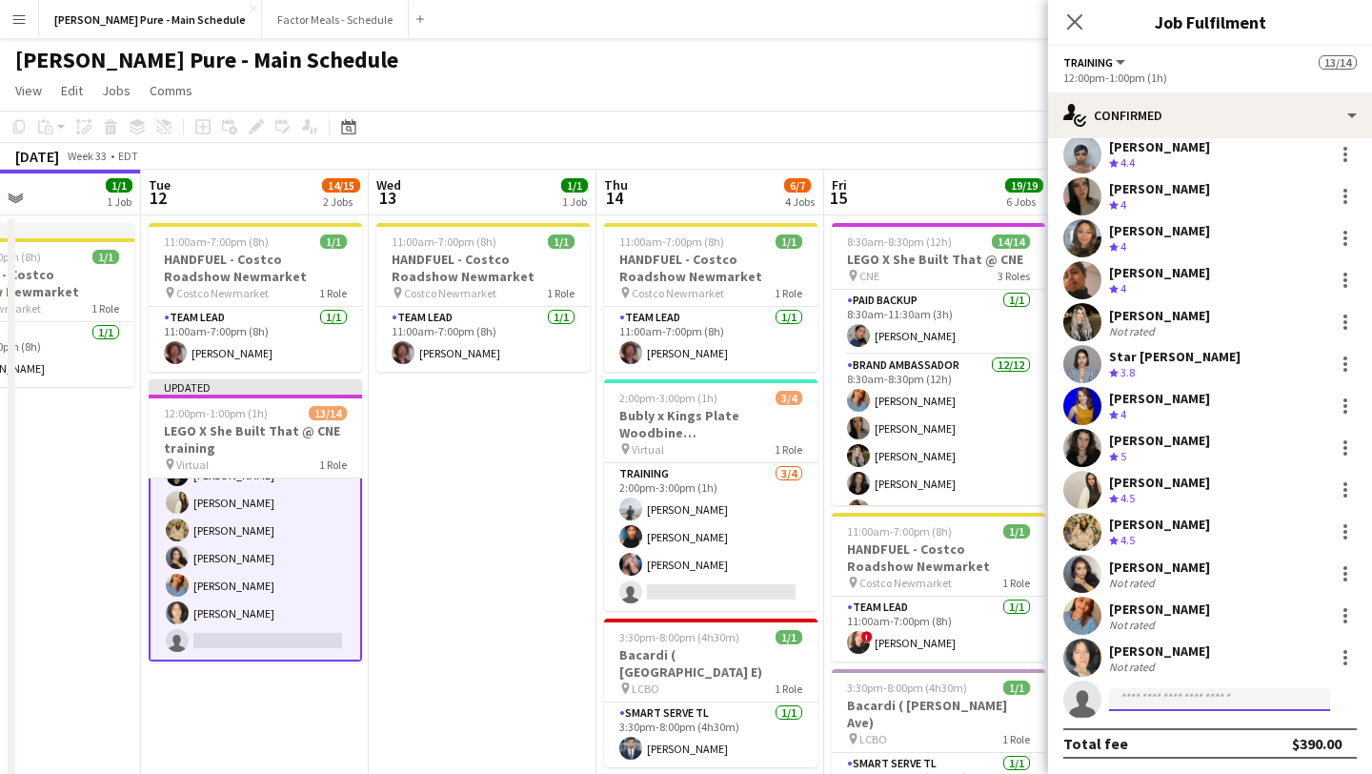
click at [1178, 700] on input at bounding box center [1219, 699] width 221 height 23
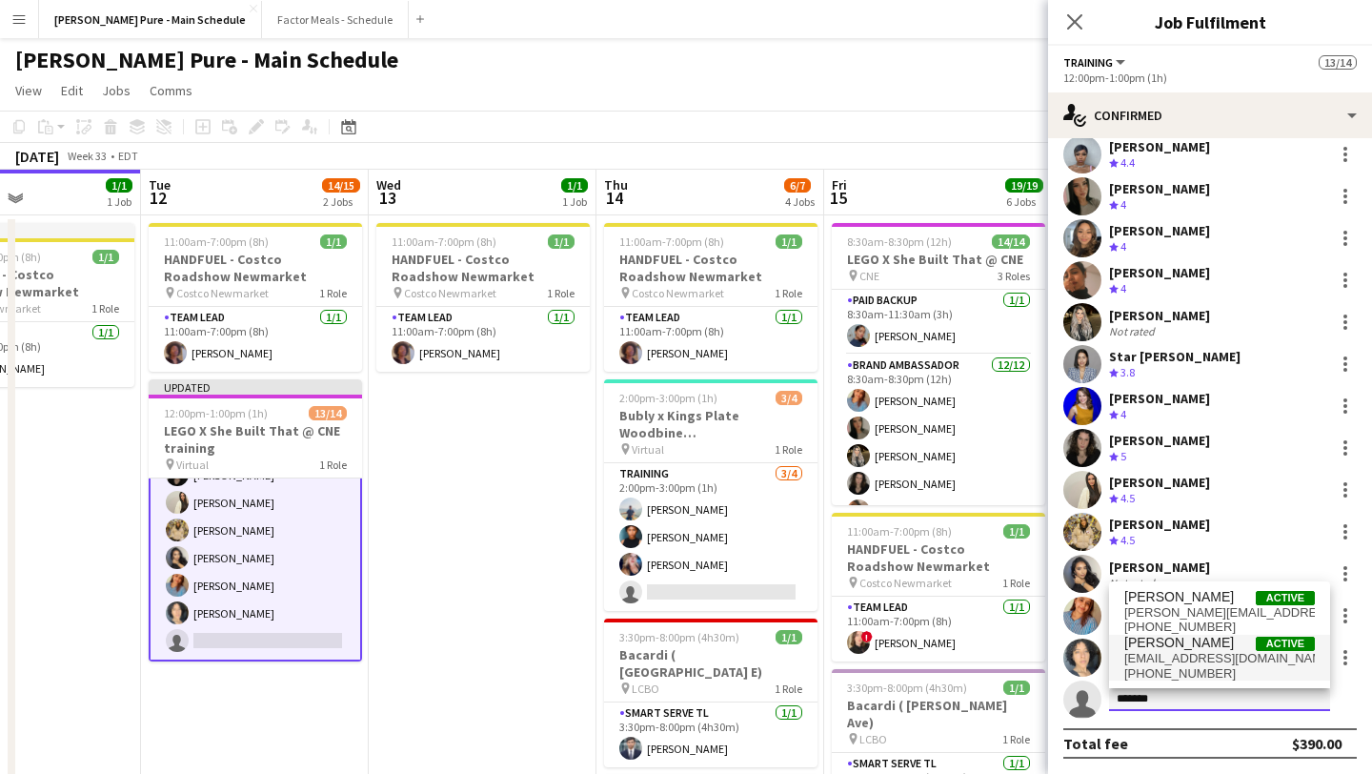
type input "*******"
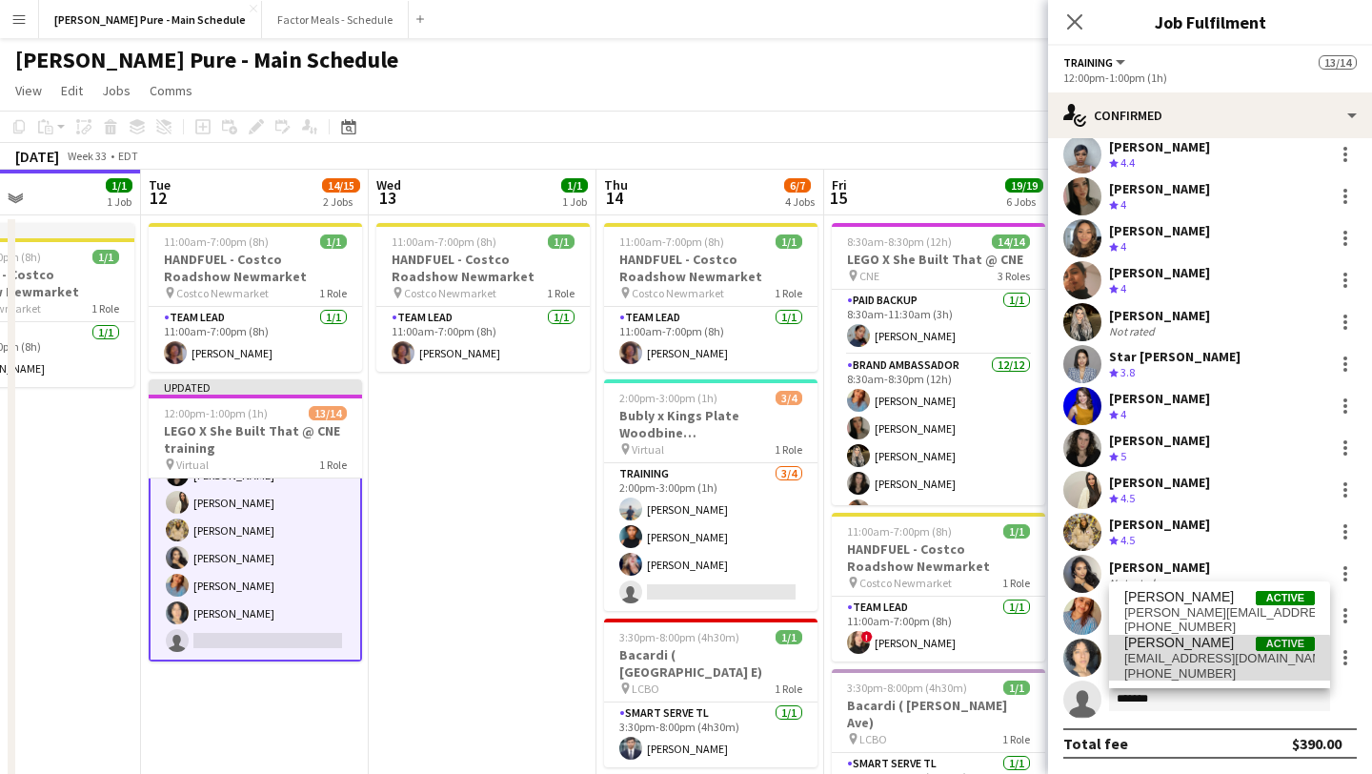
click at [1190, 666] on span "+12895442293" at bounding box center [1219, 673] width 191 height 15
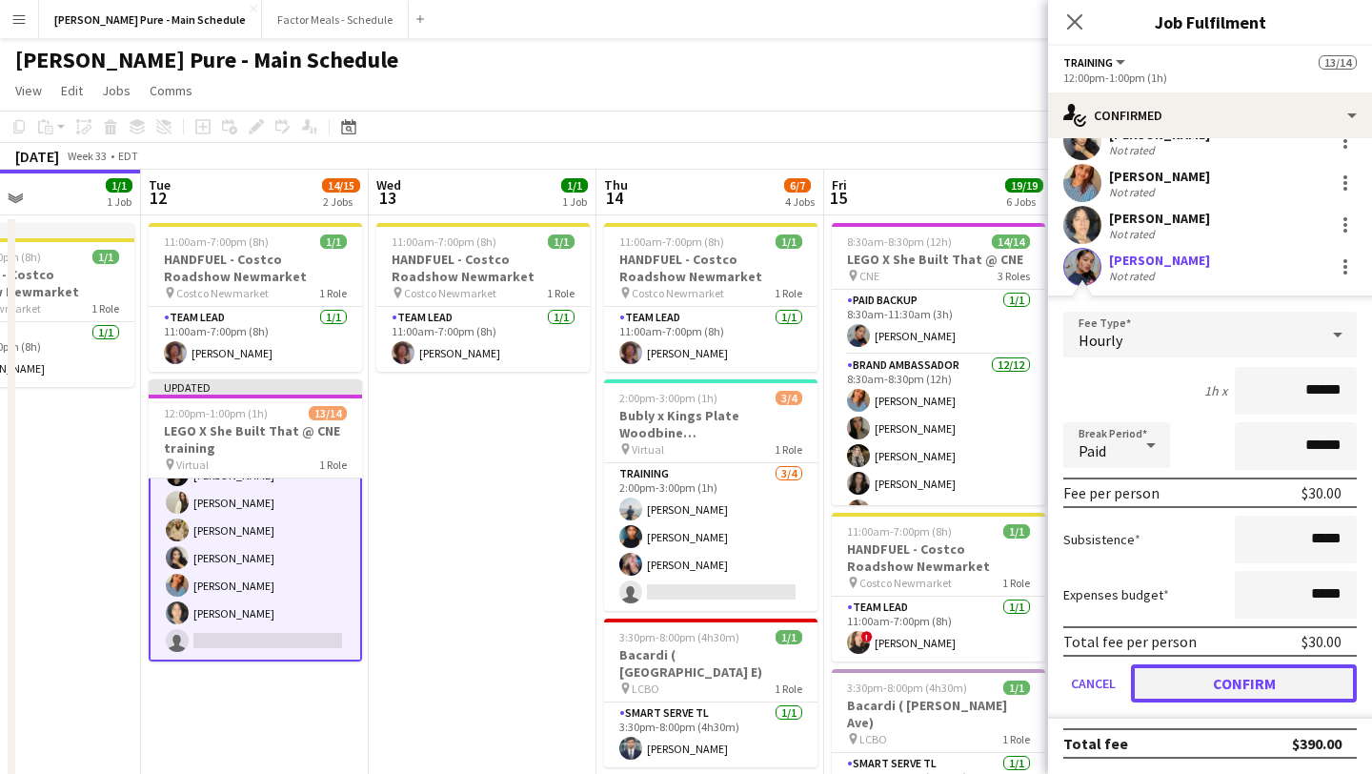
click at [1232, 689] on button "Confirm" at bounding box center [1244, 683] width 226 height 38
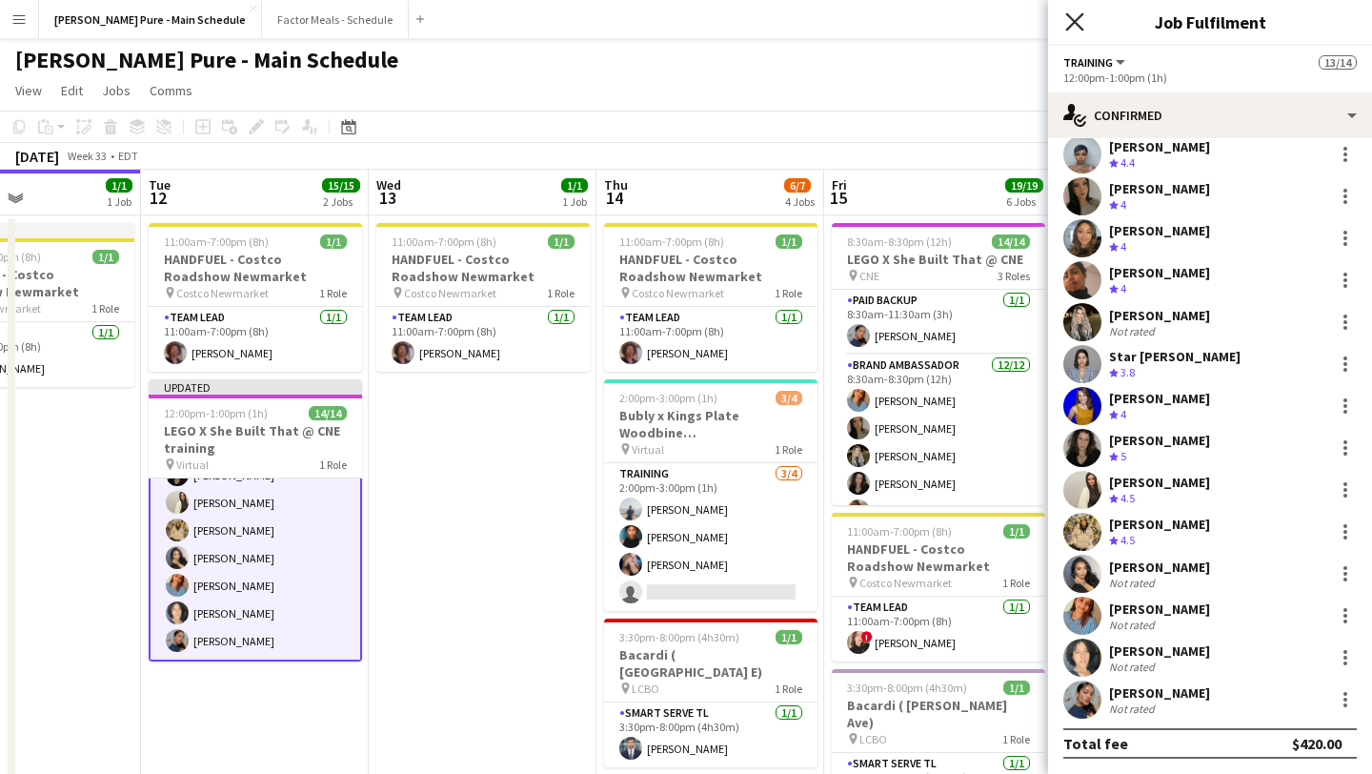
click at [1075, 22] on icon at bounding box center [1074, 21] width 18 height 18
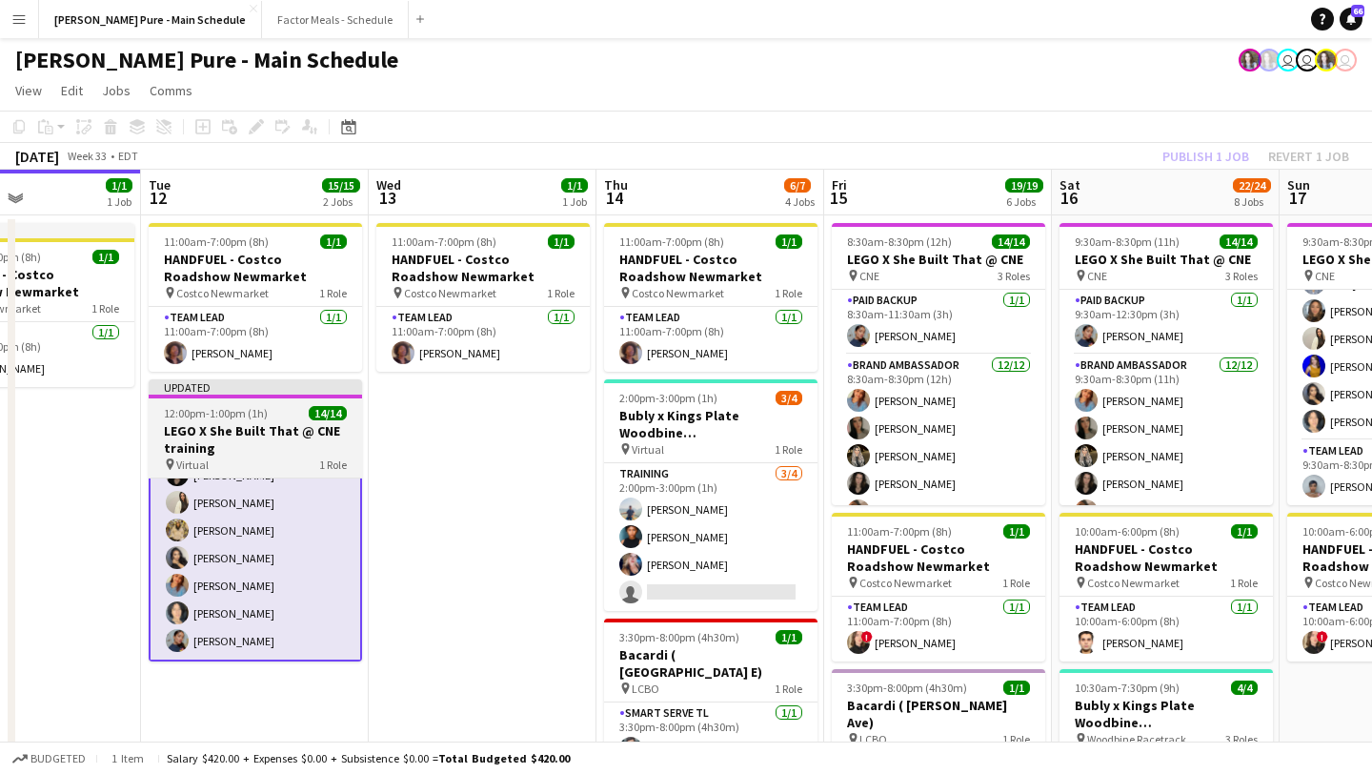
click at [210, 412] on span "12:00pm-1:00pm (1h)" at bounding box center [216, 413] width 104 height 14
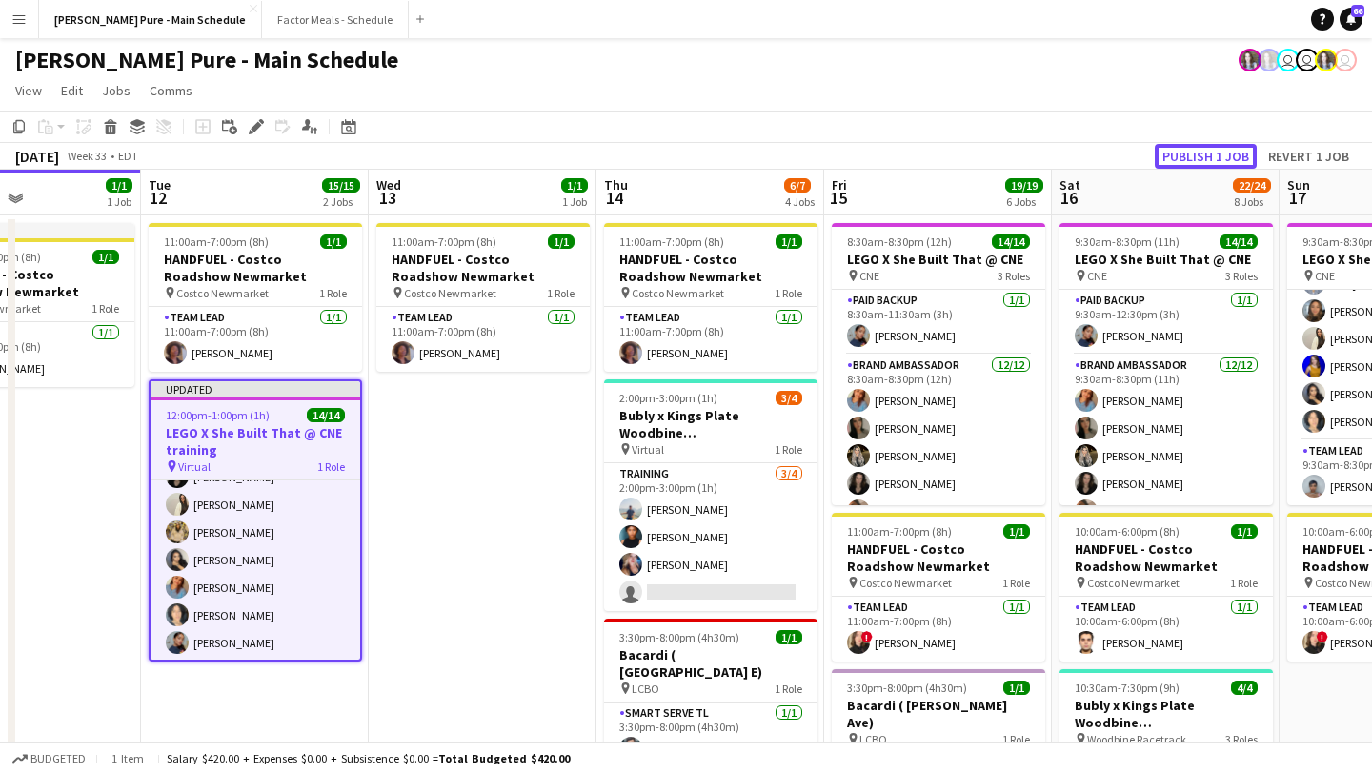
click at [1188, 159] on button "Publish 1 job" at bounding box center [1206, 156] width 102 height 25
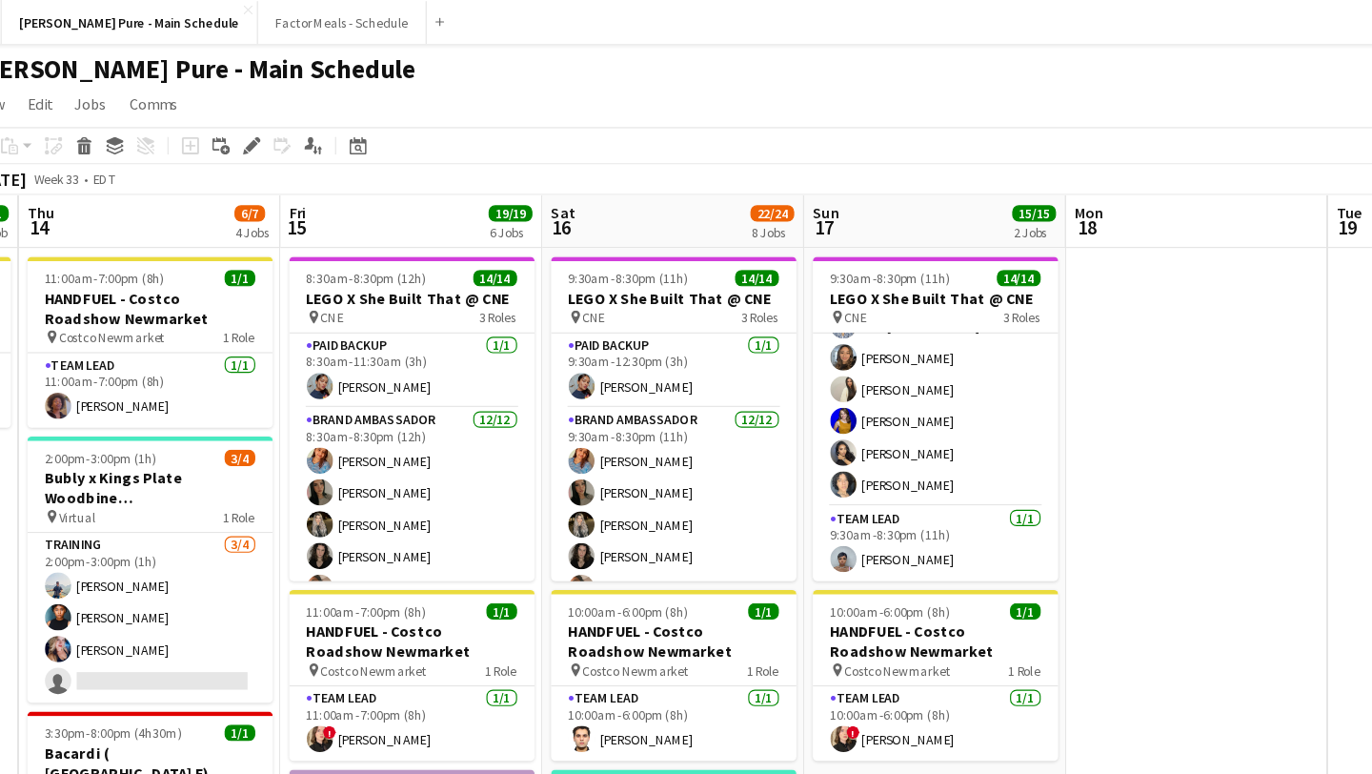
scroll to position [0, 396]
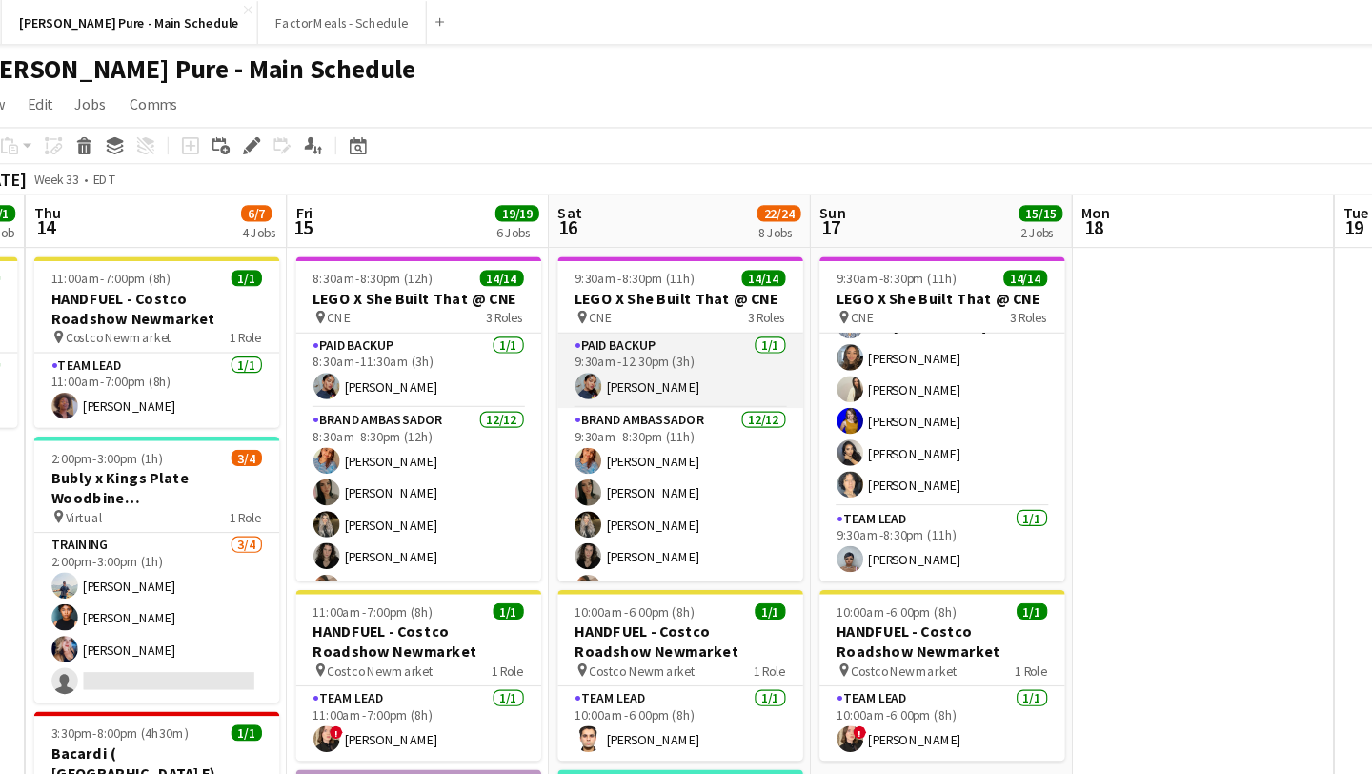
click at [639, 318] on app-card-role "Paid Backup 1/1 9:30am-12:30pm (3h) Gurleen Kaur" at bounding box center [628, 322] width 213 height 65
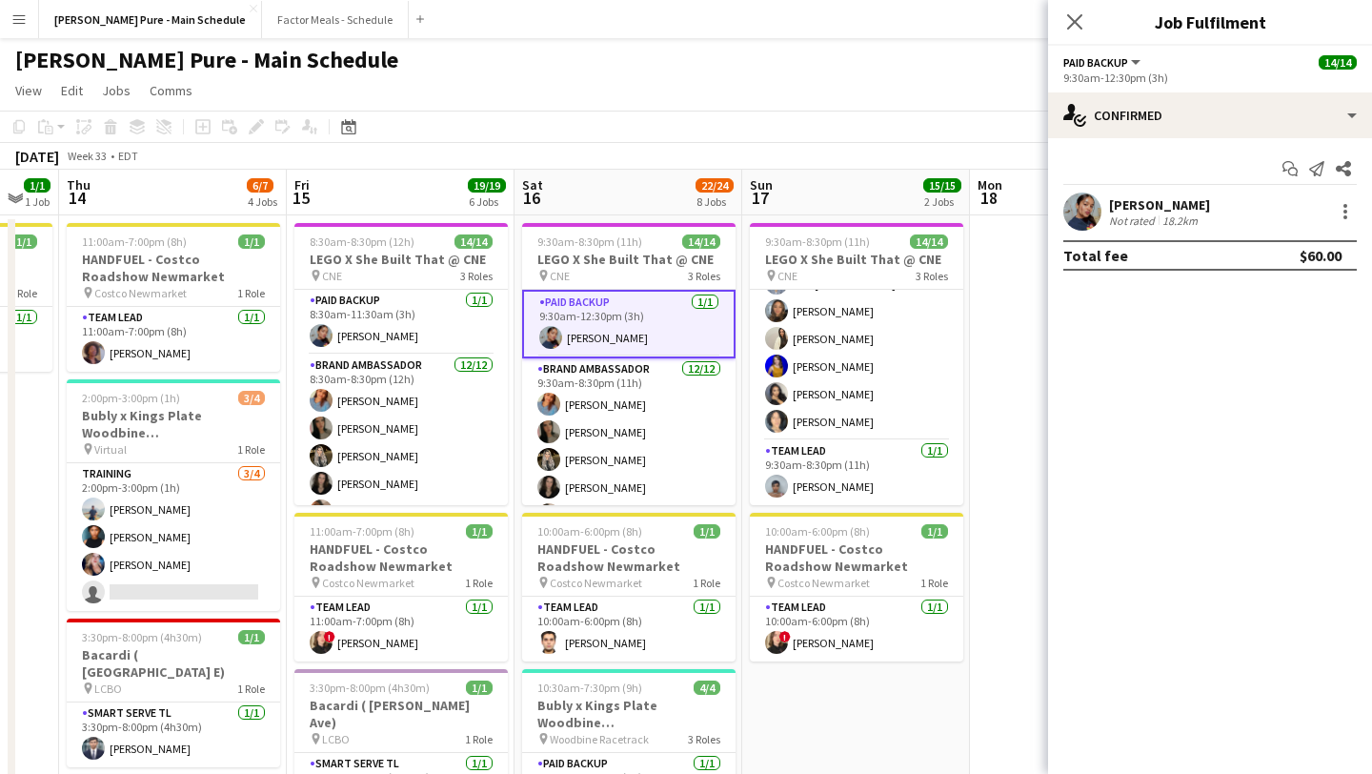
click at [1361, 210] on div "Gurleen Kaur Not rated 18.2km" at bounding box center [1210, 211] width 324 height 38
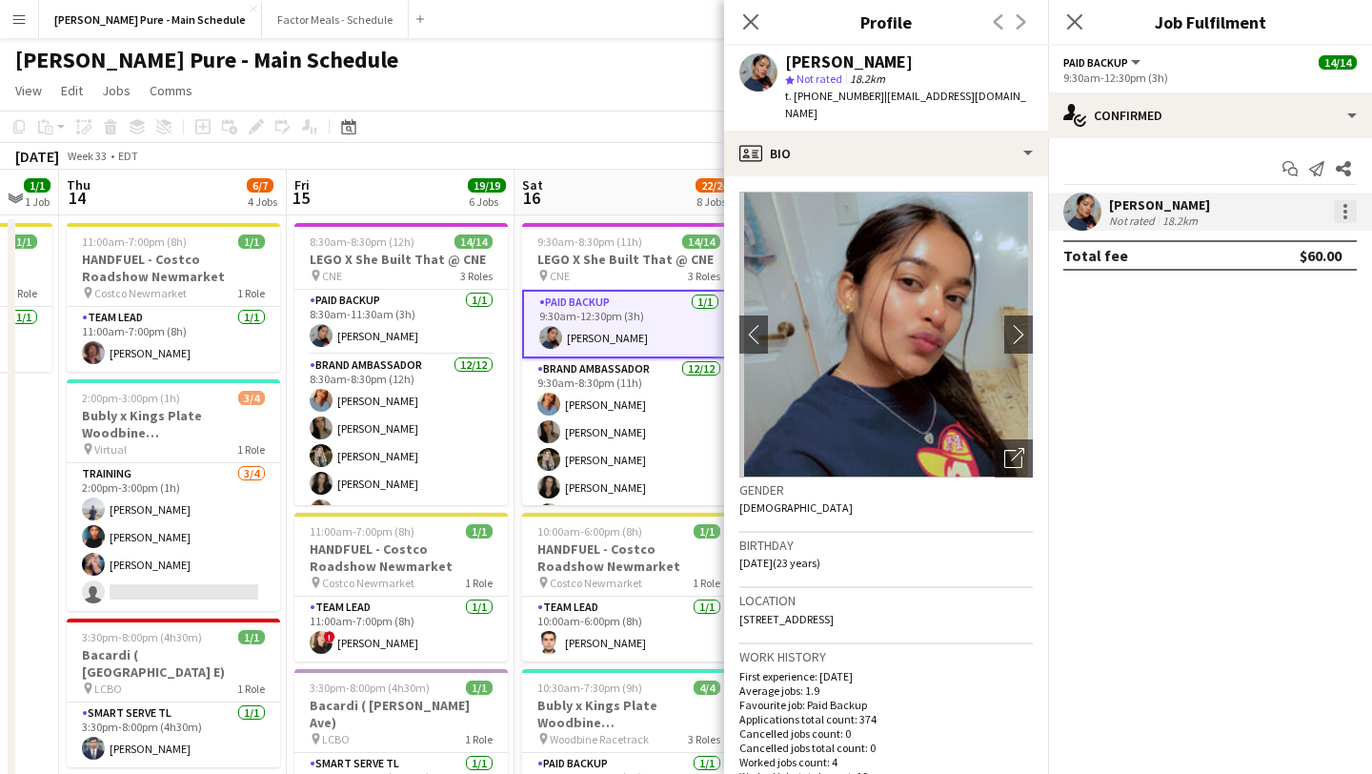
click at [1341, 217] on div at bounding box center [1345, 211] width 23 height 23
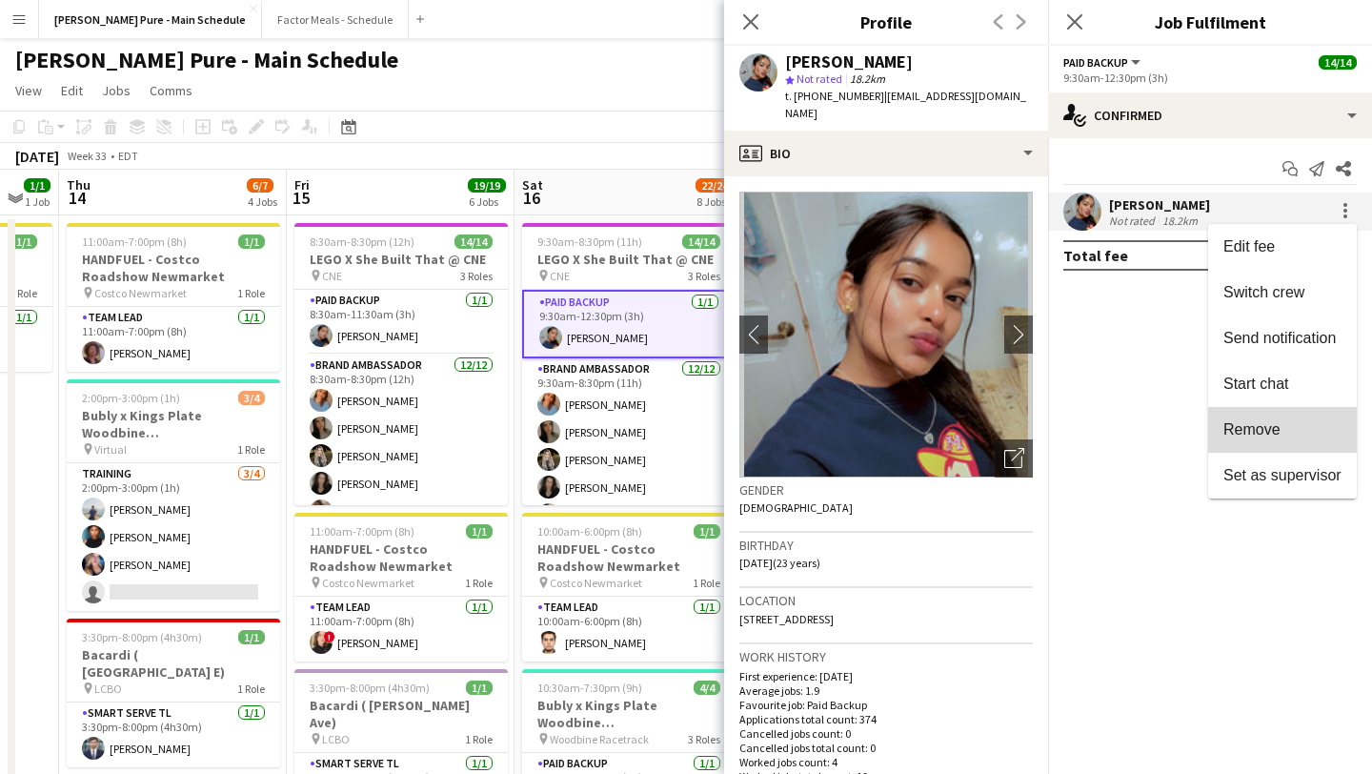
click at [1292, 436] on span "Remove" at bounding box center [1282, 429] width 118 height 17
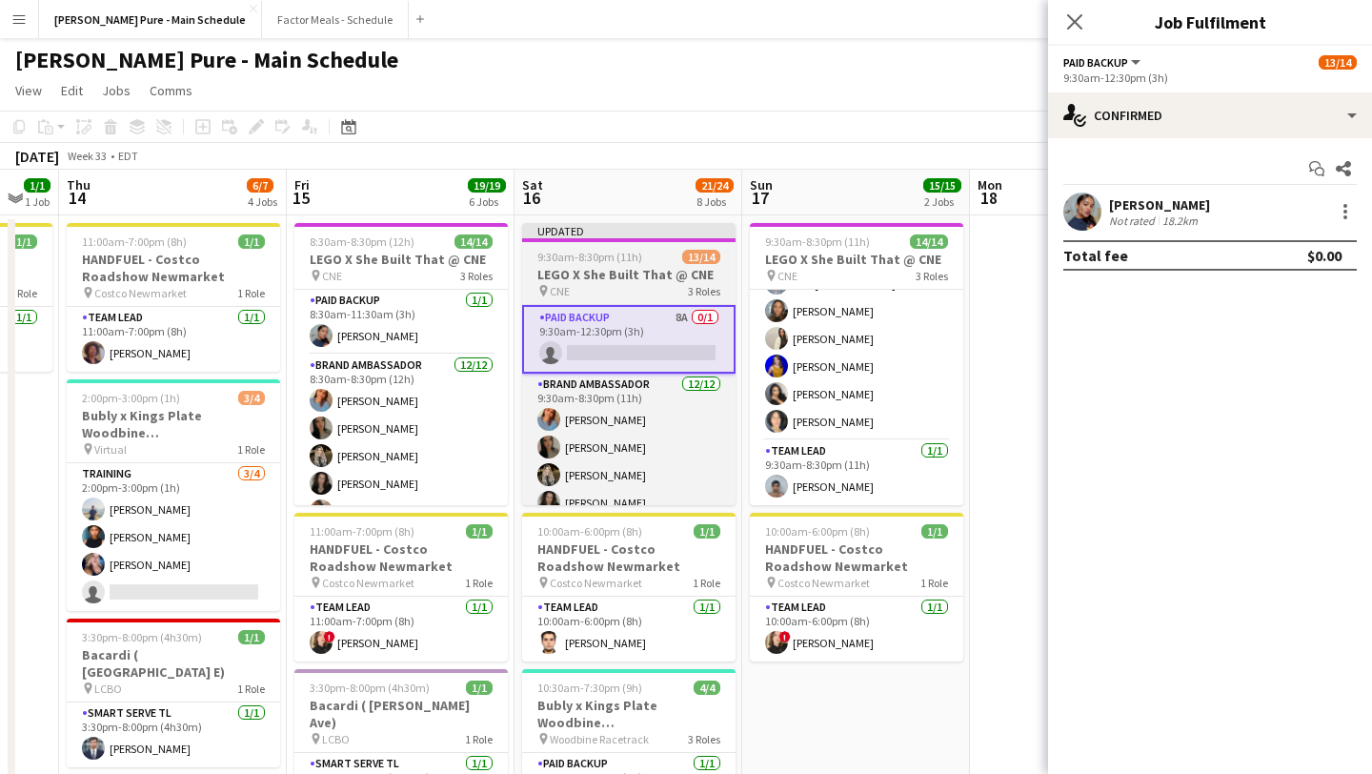
scroll to position [0, 397]
click at [615, 260] on span "9:30am-8:30pm (11h)" at bounding box center [588, 257] width 105 height 14
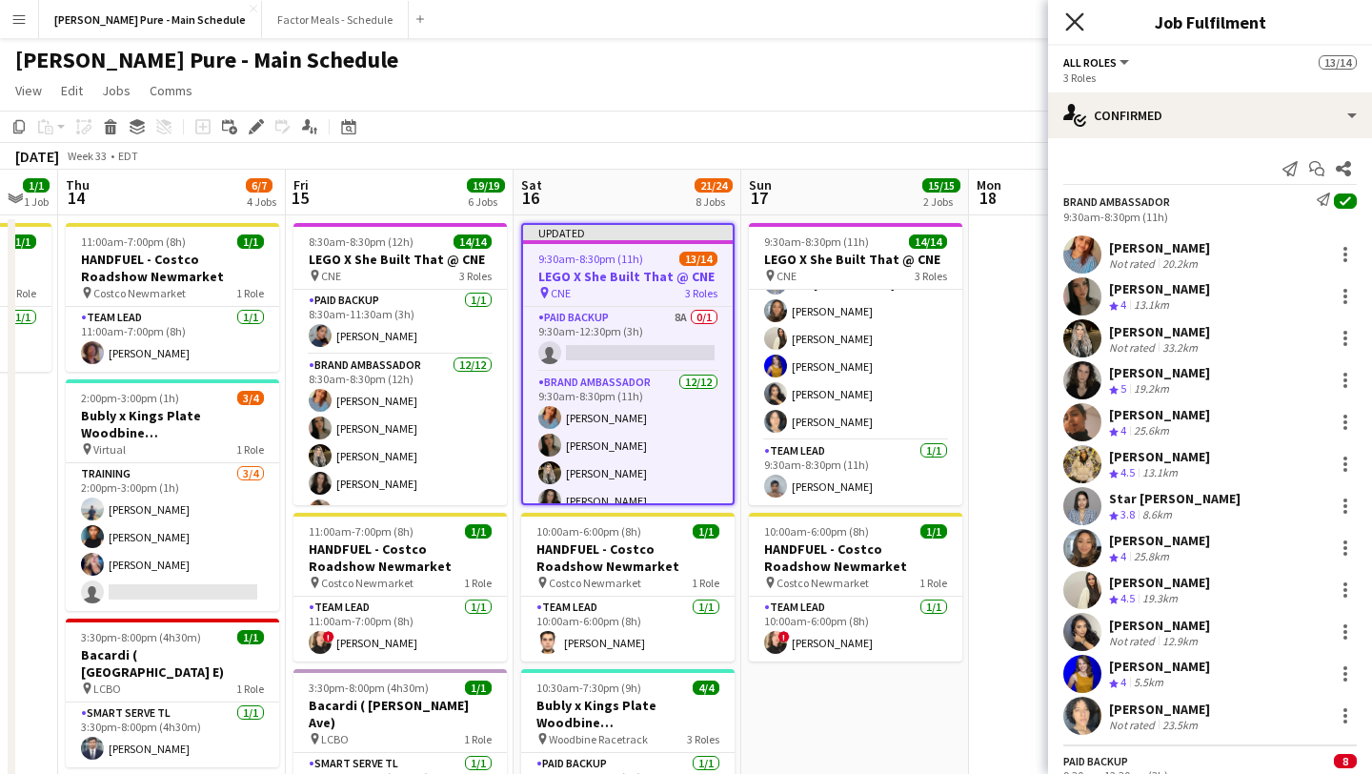
click at [1074, 12] on icon "Close pop-in" at bounding box center [1074, 21] width 18 height 18
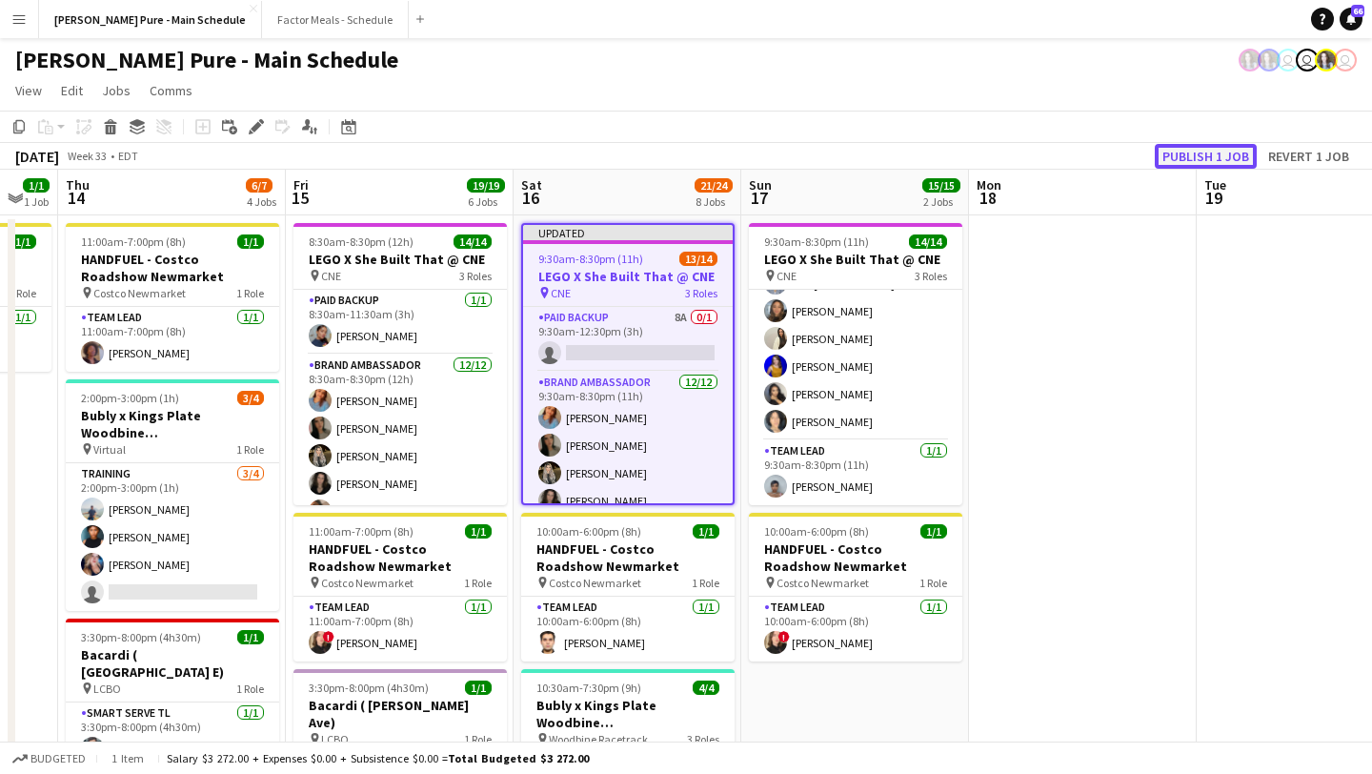
click at [1209, 149] on button "Publish 1 job" at bounding box center [1206, 156] width 102 height 25
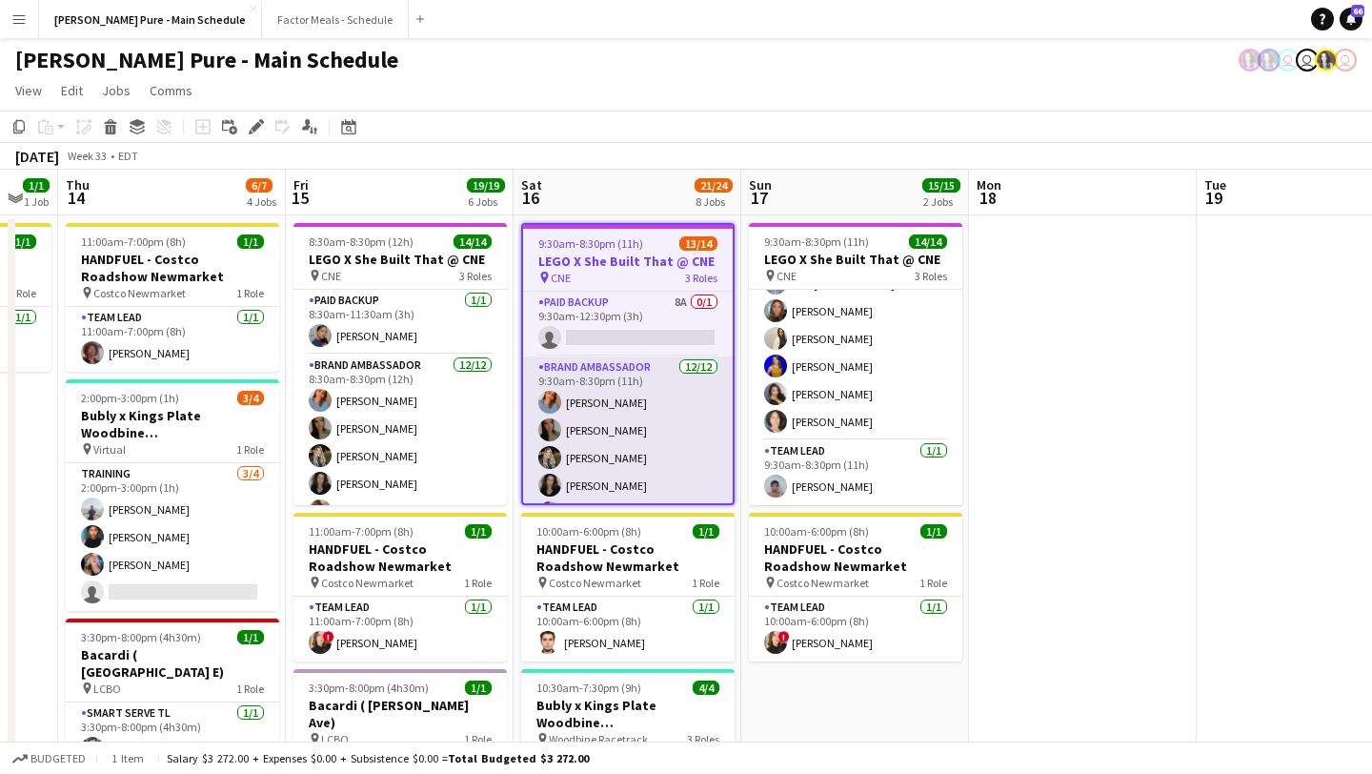
click at [642, 443] on app-card-role "Brand Ambassador 12/12 9:30am-8:30pm (11h) Sukhmani Kaur Sarah Nuri Sohila Azim…" at bounding box center [628, 540] width 210 height 369
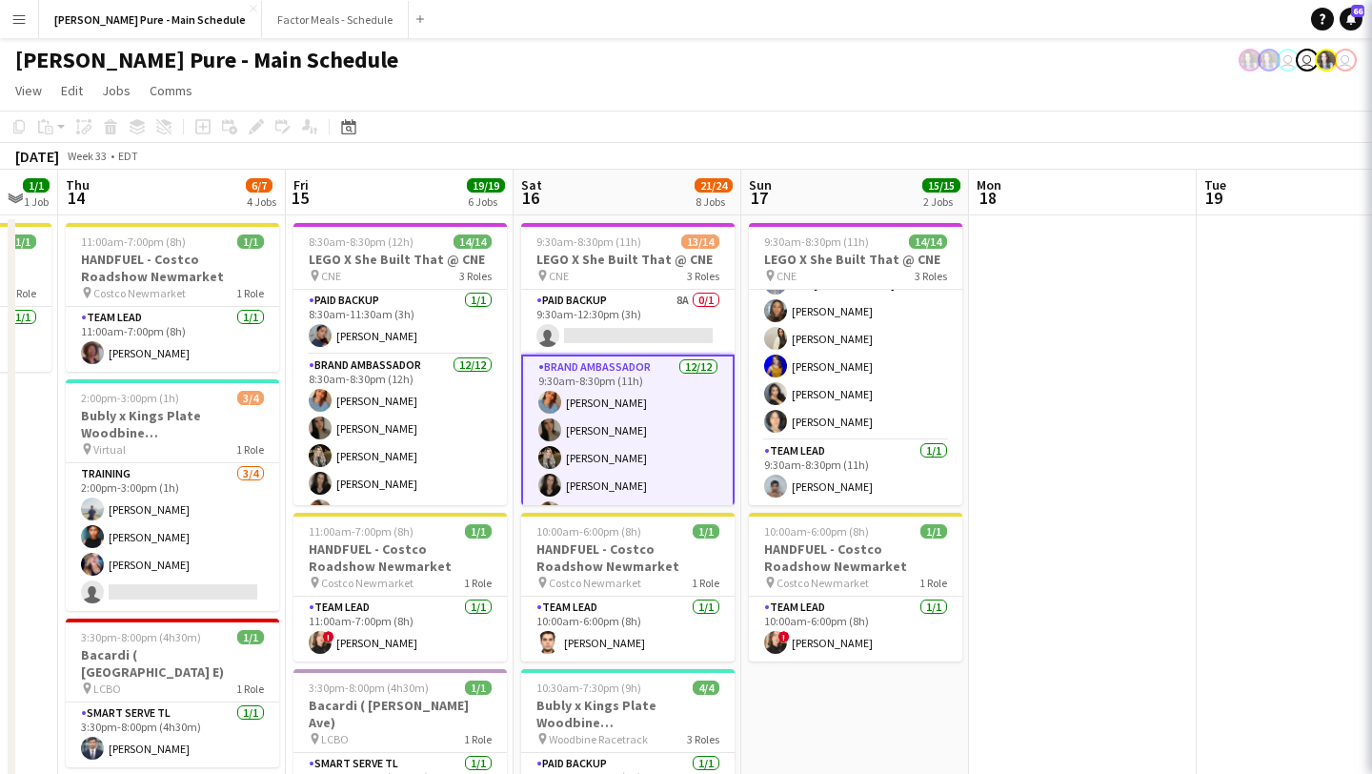
scroll to position [0, 398]
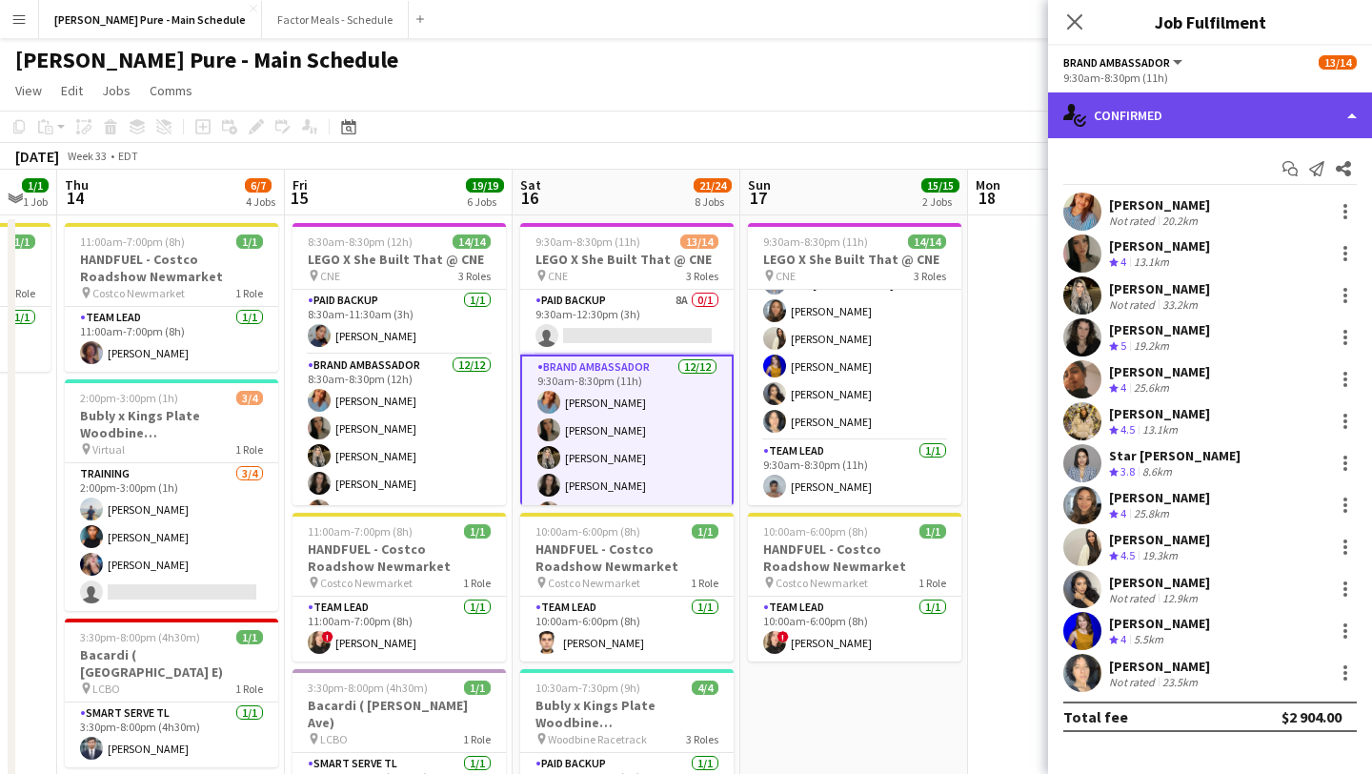
click at [1285, 100] on div "single-neutral-actions-check-2 Confirmed" at bounding box center [1210, 115] width 324 height 46
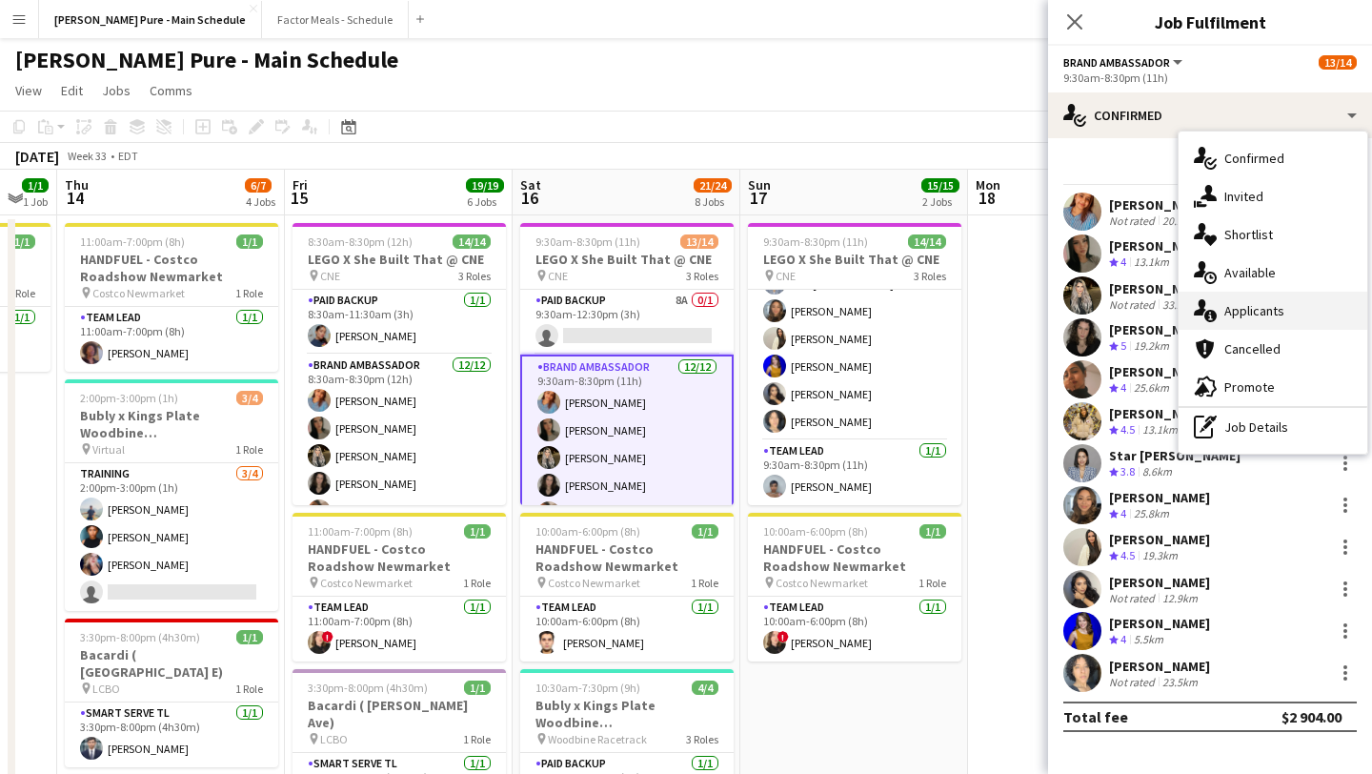
click at [1288, 318] on div "single-neutral-actions-information Applicants" at bounding box center [1273, 311] width 189 height 38
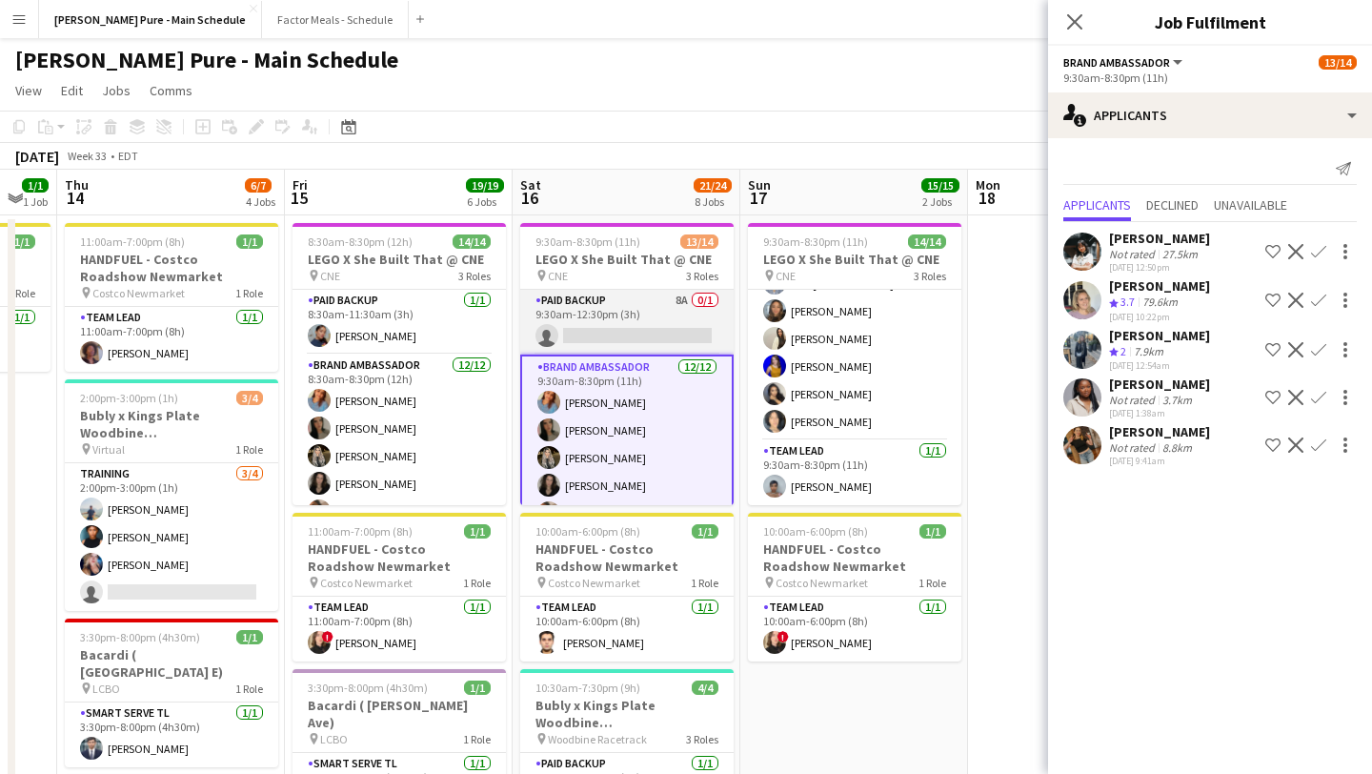
click at [589, 328] on app-card-role "Paid Backup 8A 0/1 9:30am-12:30pm (3h) single-neutral-actions" at bounding box center [626, 322] width 213 height 65
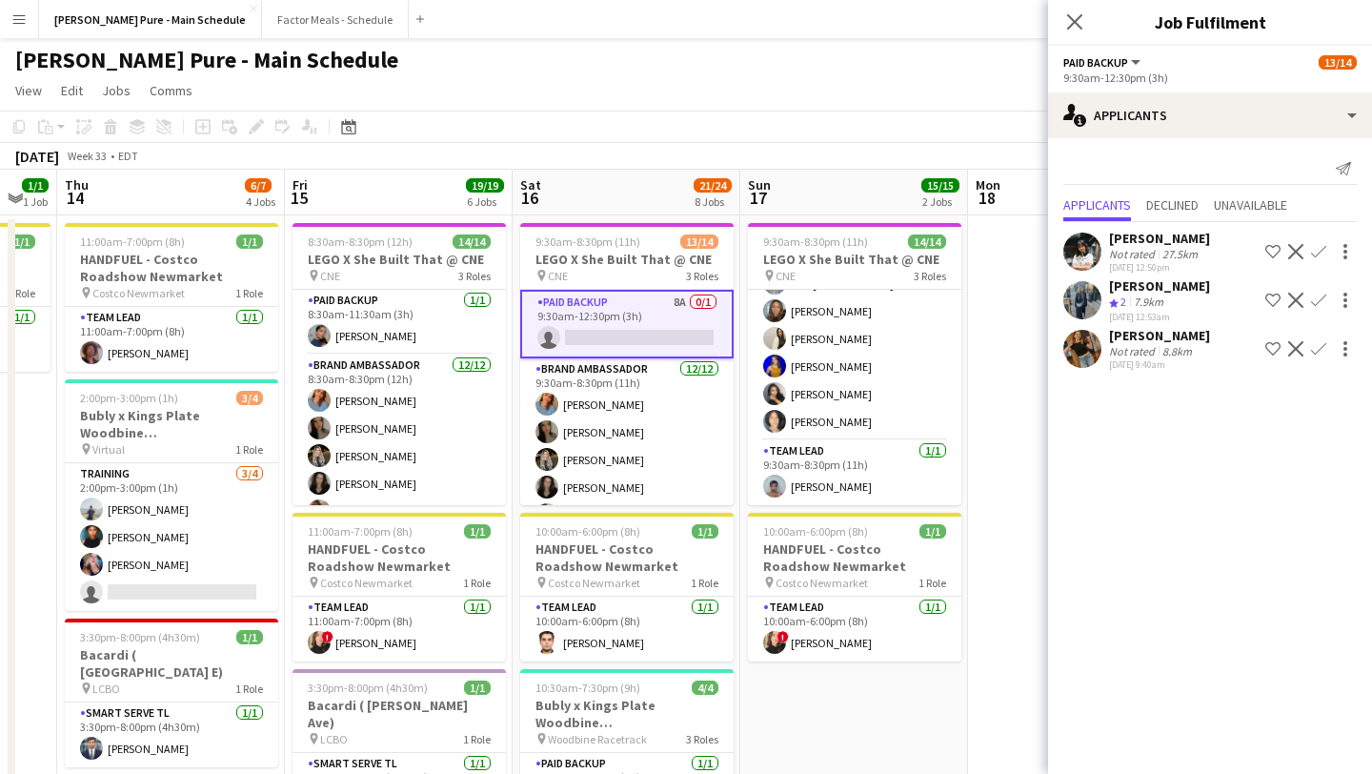
click at [1069, 245] on app-user-avatar at bounding box center [1082, 251] width 38 height 38
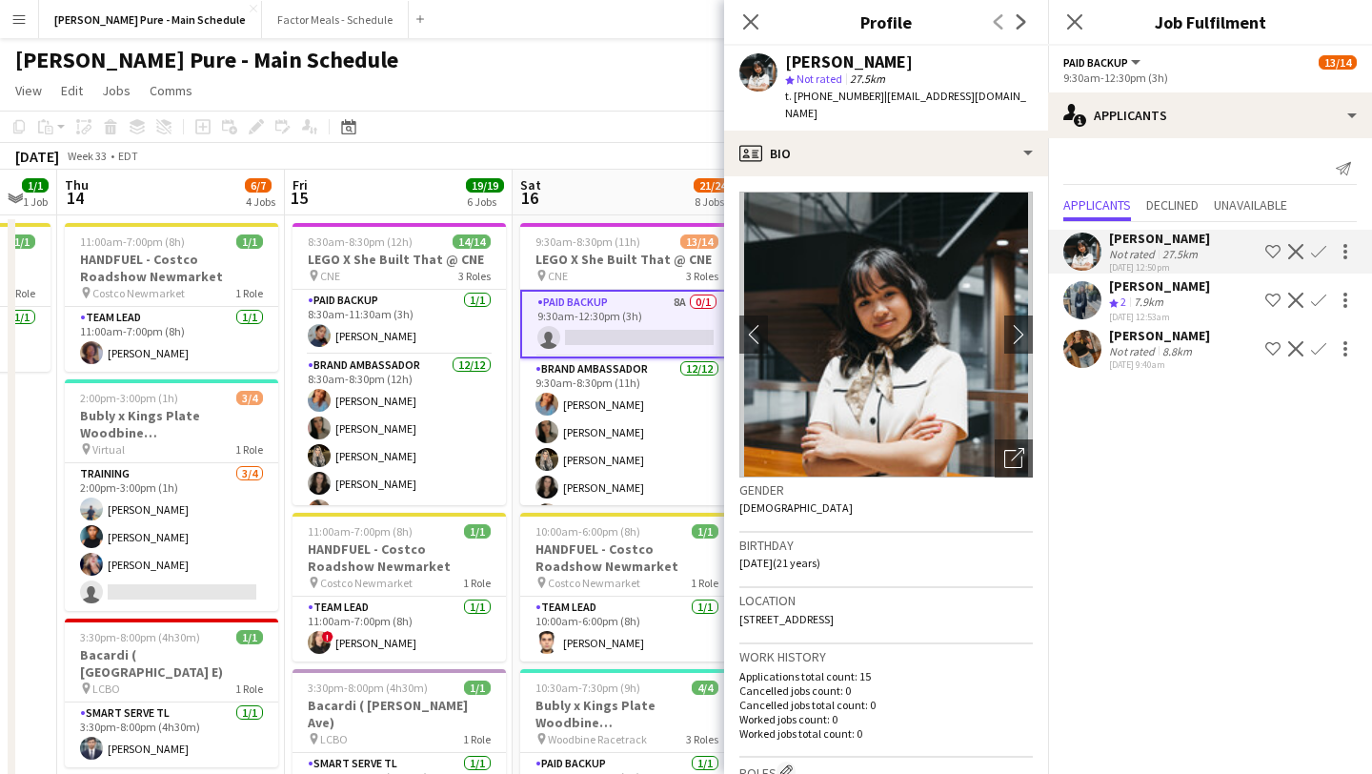
click at [1320, 248] on app-icon "Confirm" at bounding box center [1318, 251] width 15 height 15
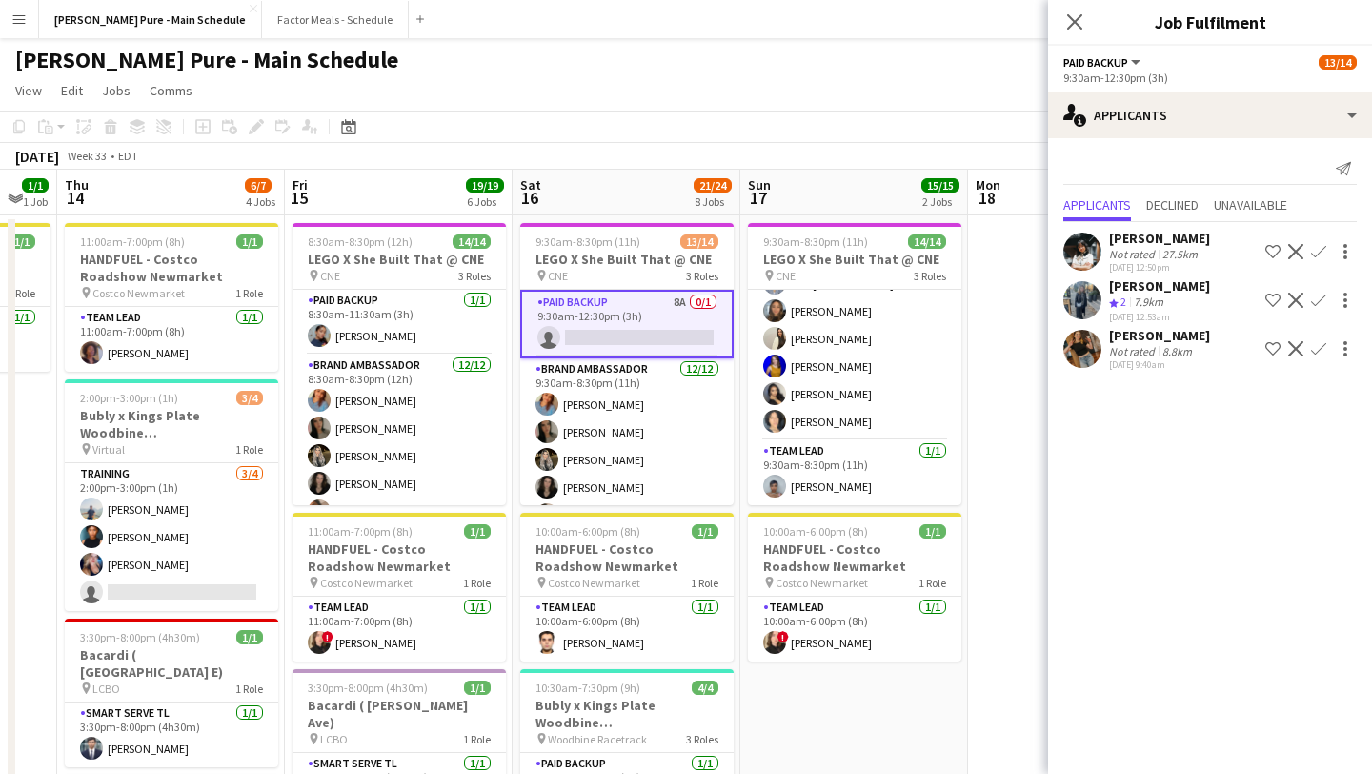
click at [1315, 251] on app-icon "Confirm" at bounding box center [1318, 251] width 15 height 15
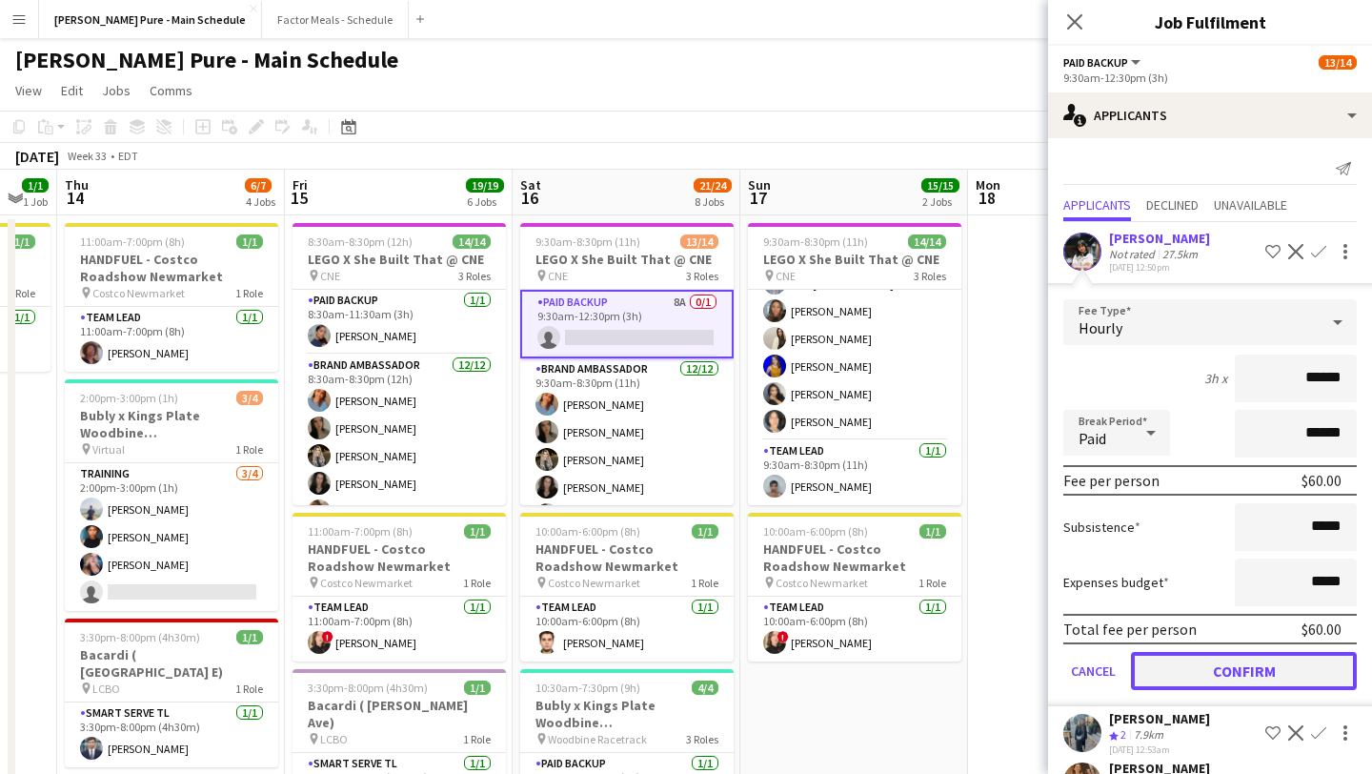
click at [1246, 678] on button "Confirm" at bounding box center [1244, 671] width 226 height 38
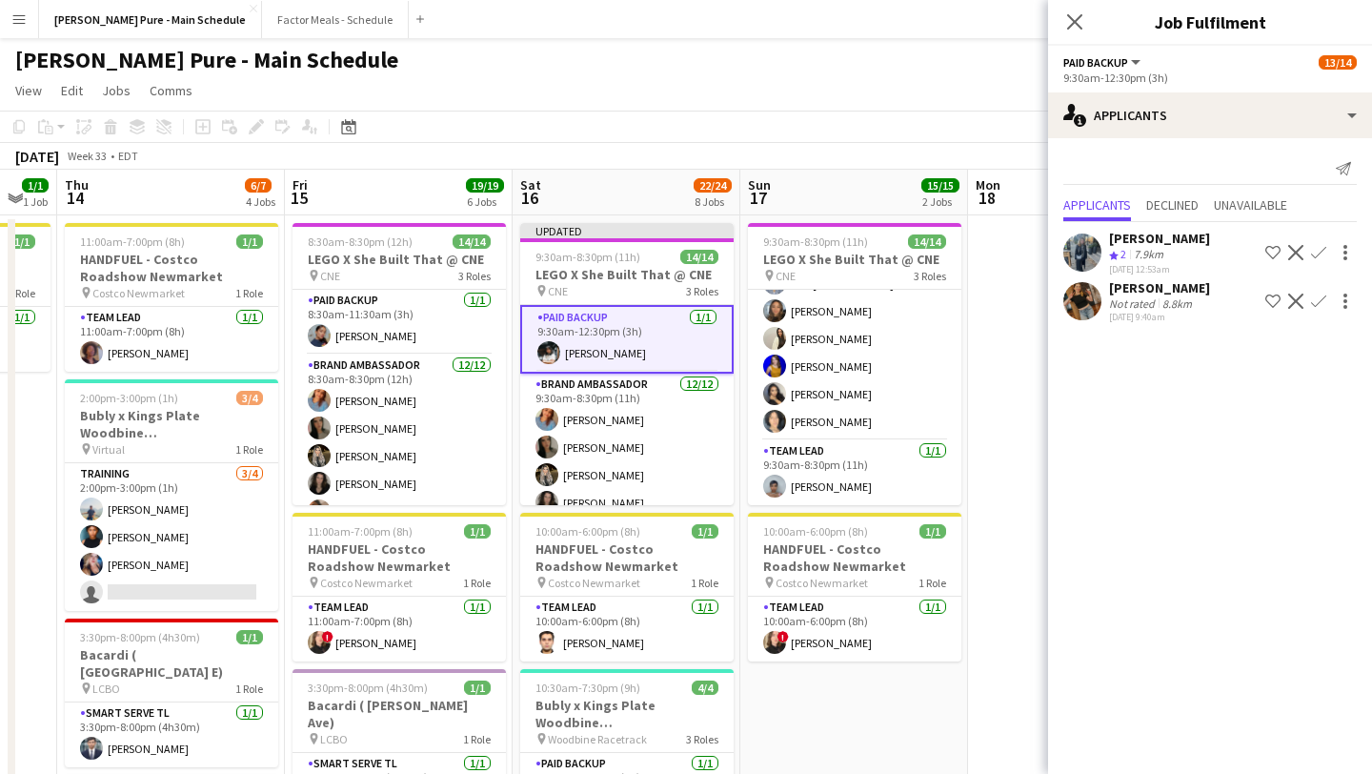
click at [1078, 26] on icon at bounding box center [1074, 21] width 15 height 15
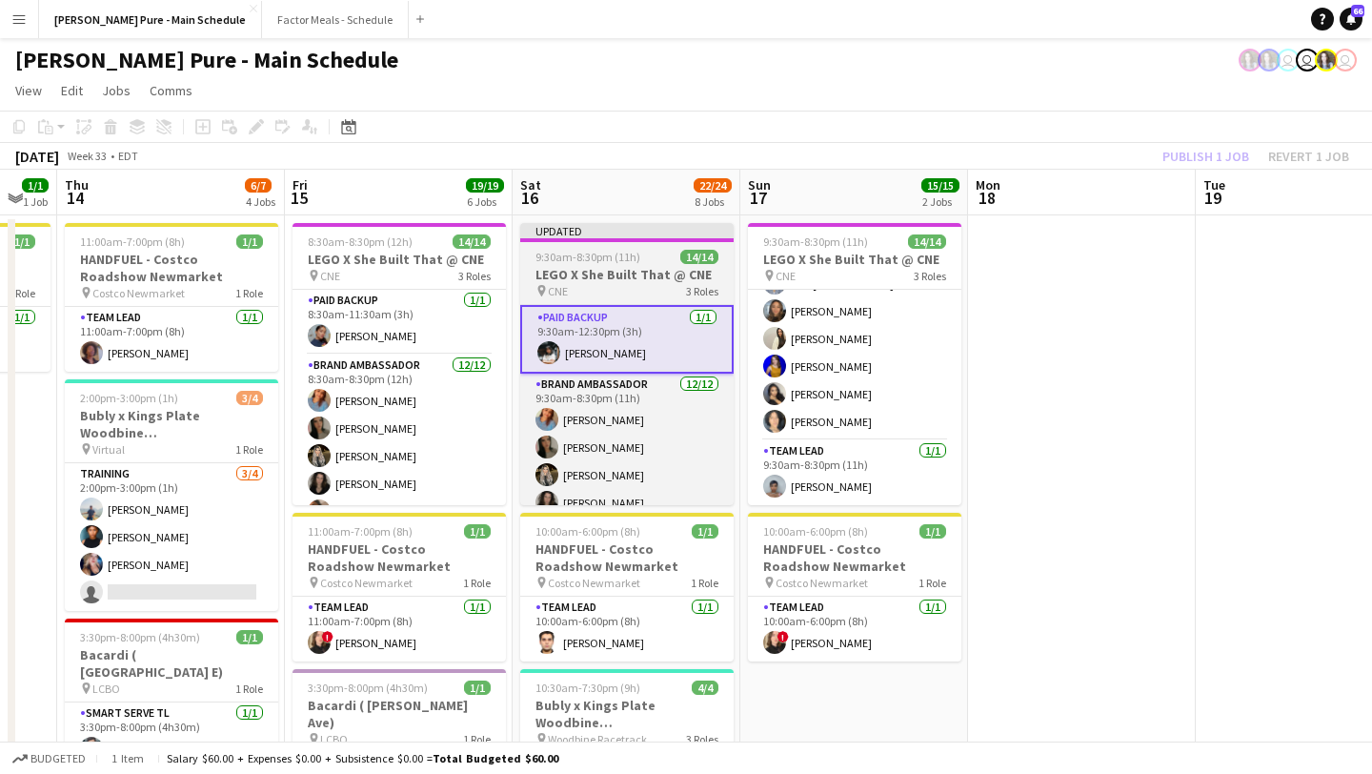
click at [570, 255] on span "9:30am-8:30pm (11h)" at bounding box center [587, 257] width 105 height 14
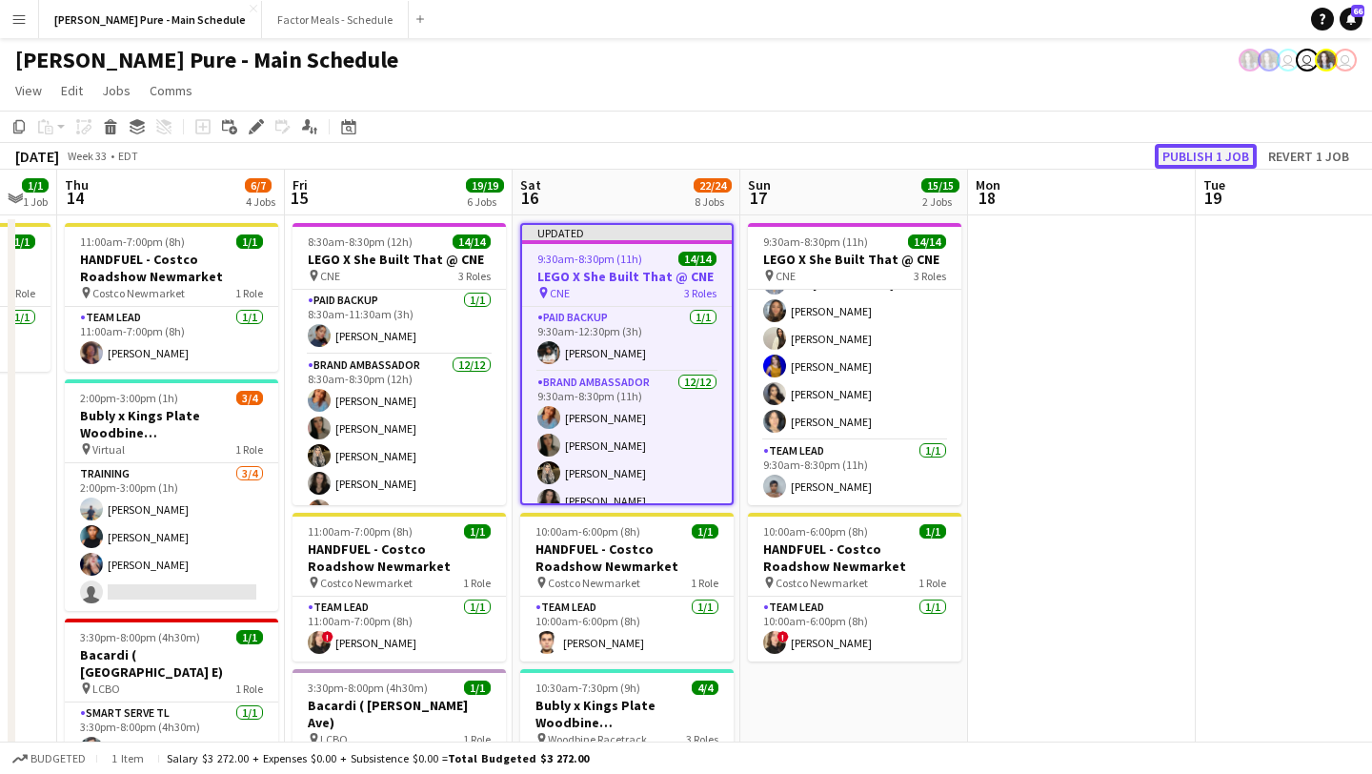
click at [1220, 156] on button "Publish 1 job" at bounding box center [1206, 156] width 102 height 25
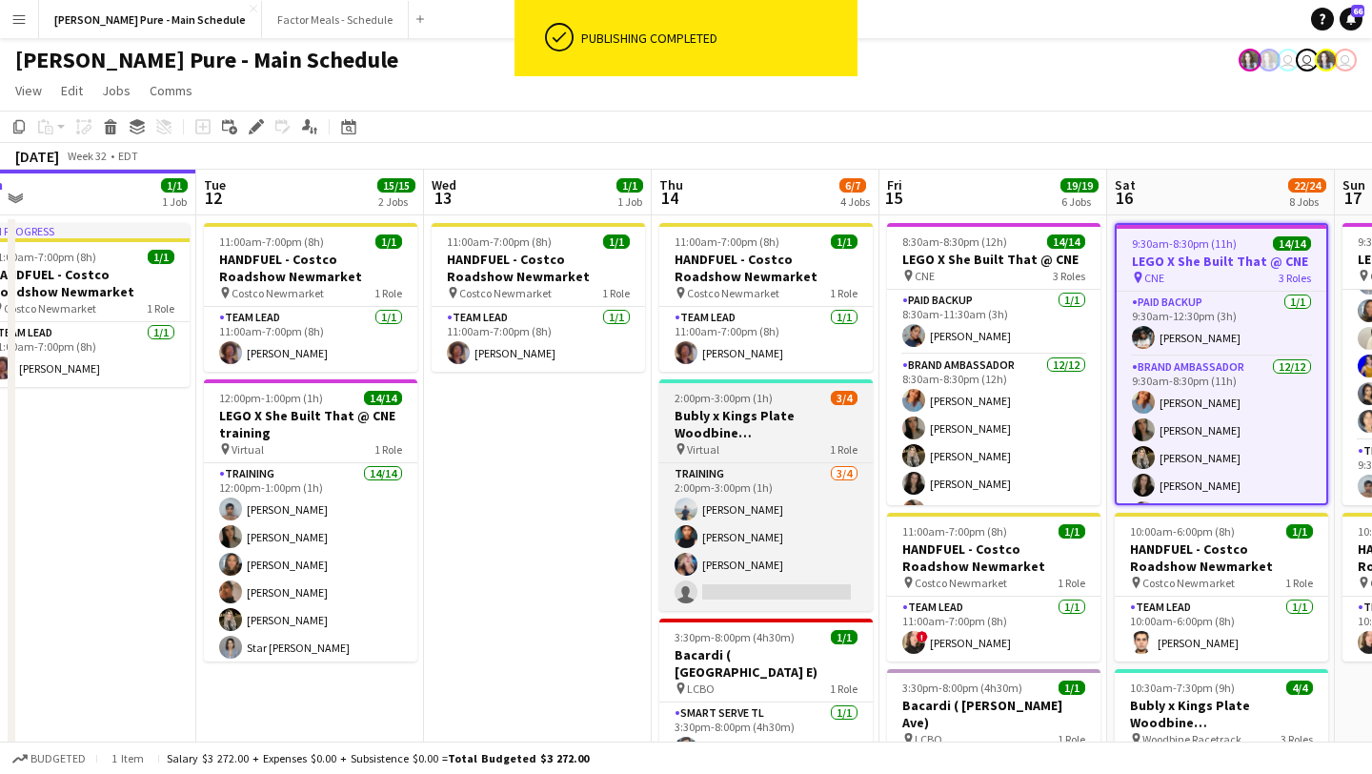
scroll to position [0, 434]
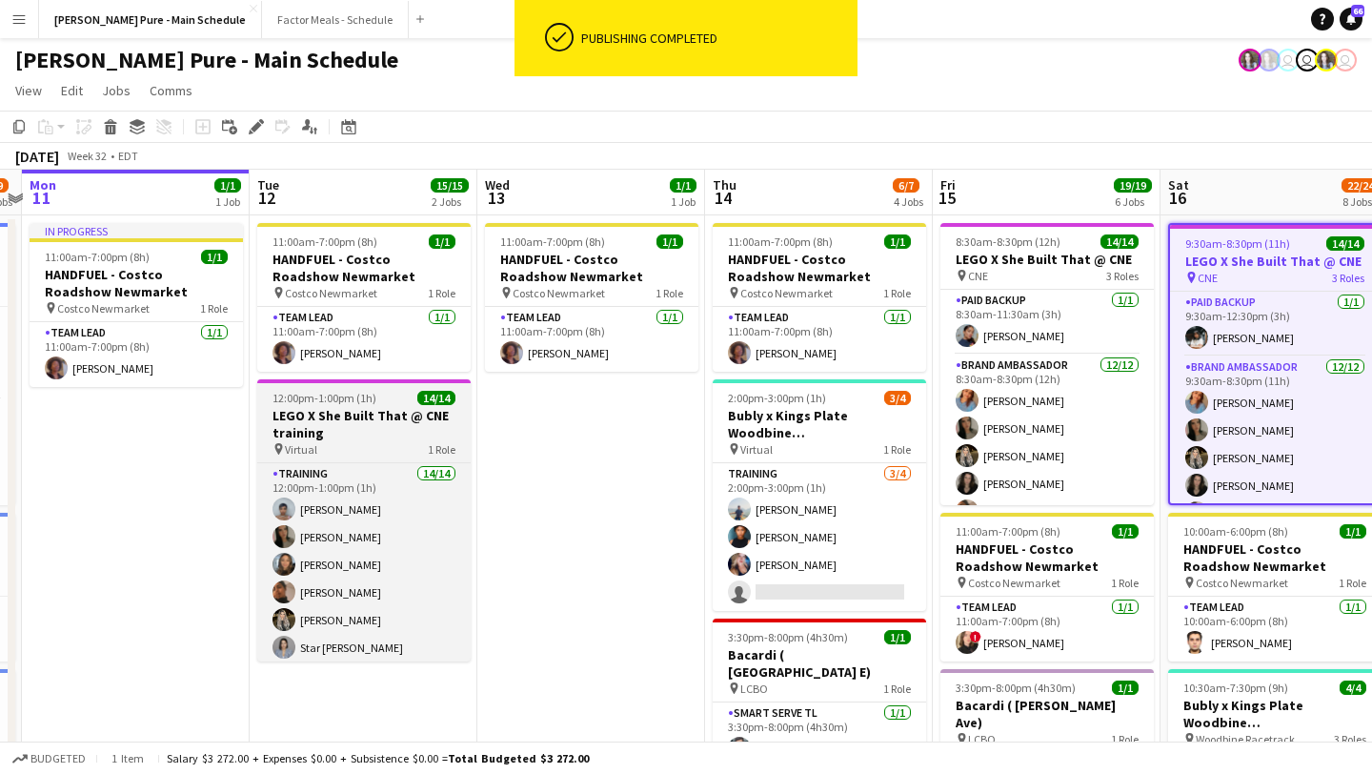
click at [388, 414] on h3 "LEGO X She Built That @ CNE training" at bounding box center [363, 424] width 213 height 34
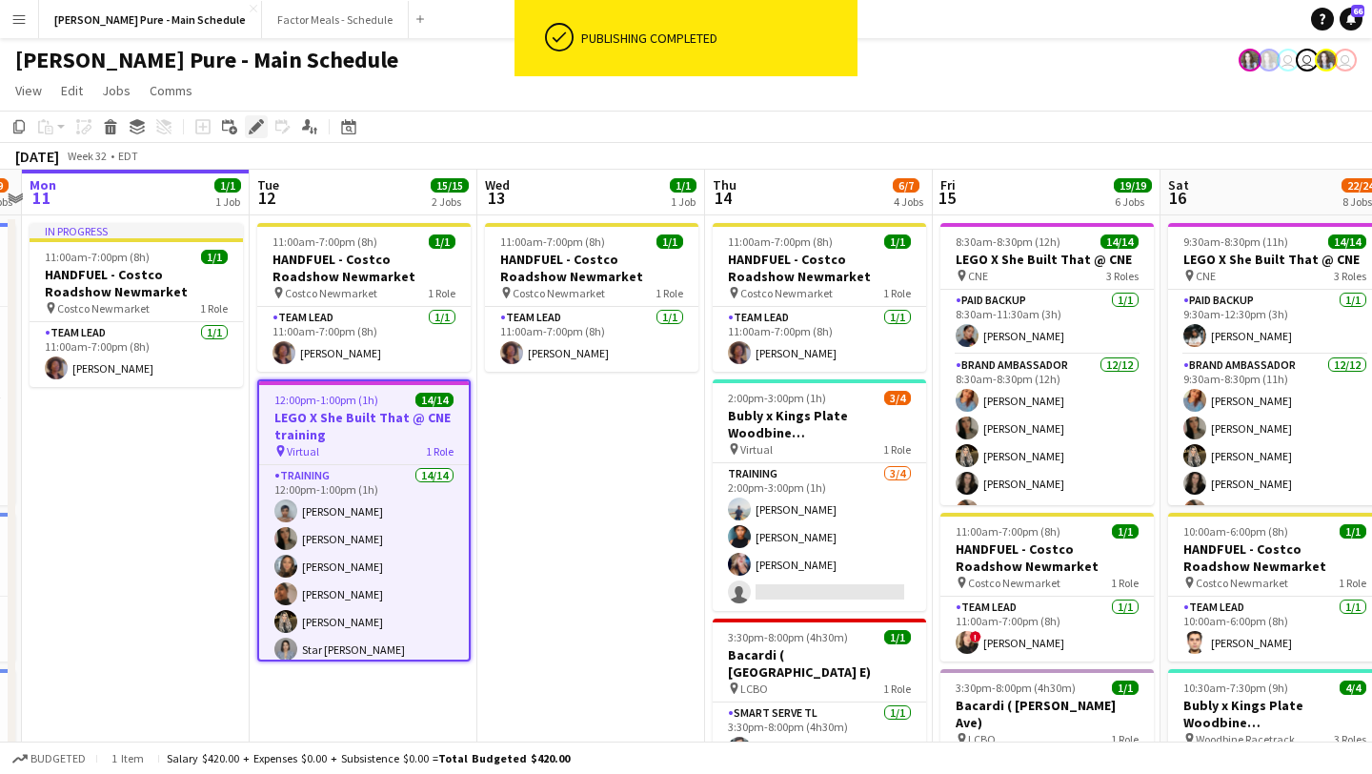
click at [251, 115] on div "Edit" at bounding box center [256, 126] width 23 height 23
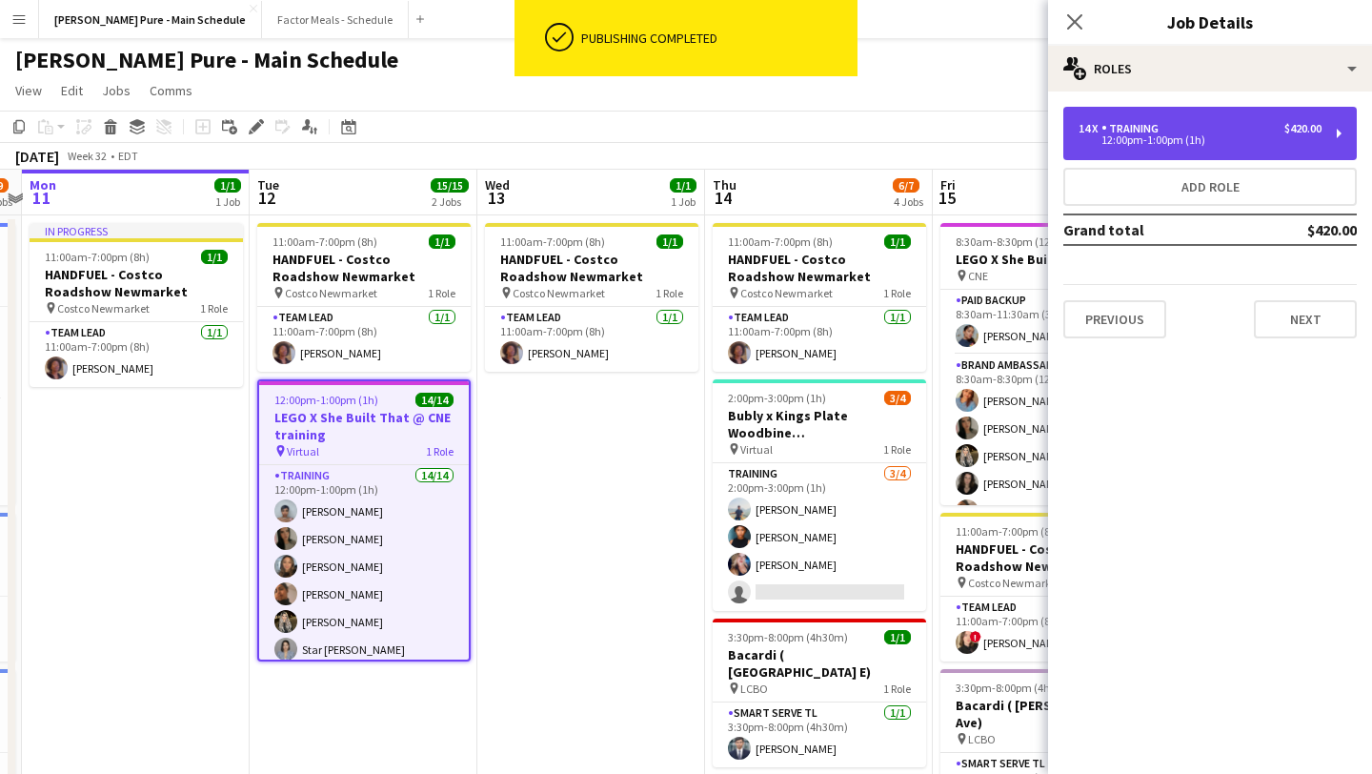
click at [1221, 124] on div "14 x Training $420.00" at bounding box center [1200, 128] width 243 height 13
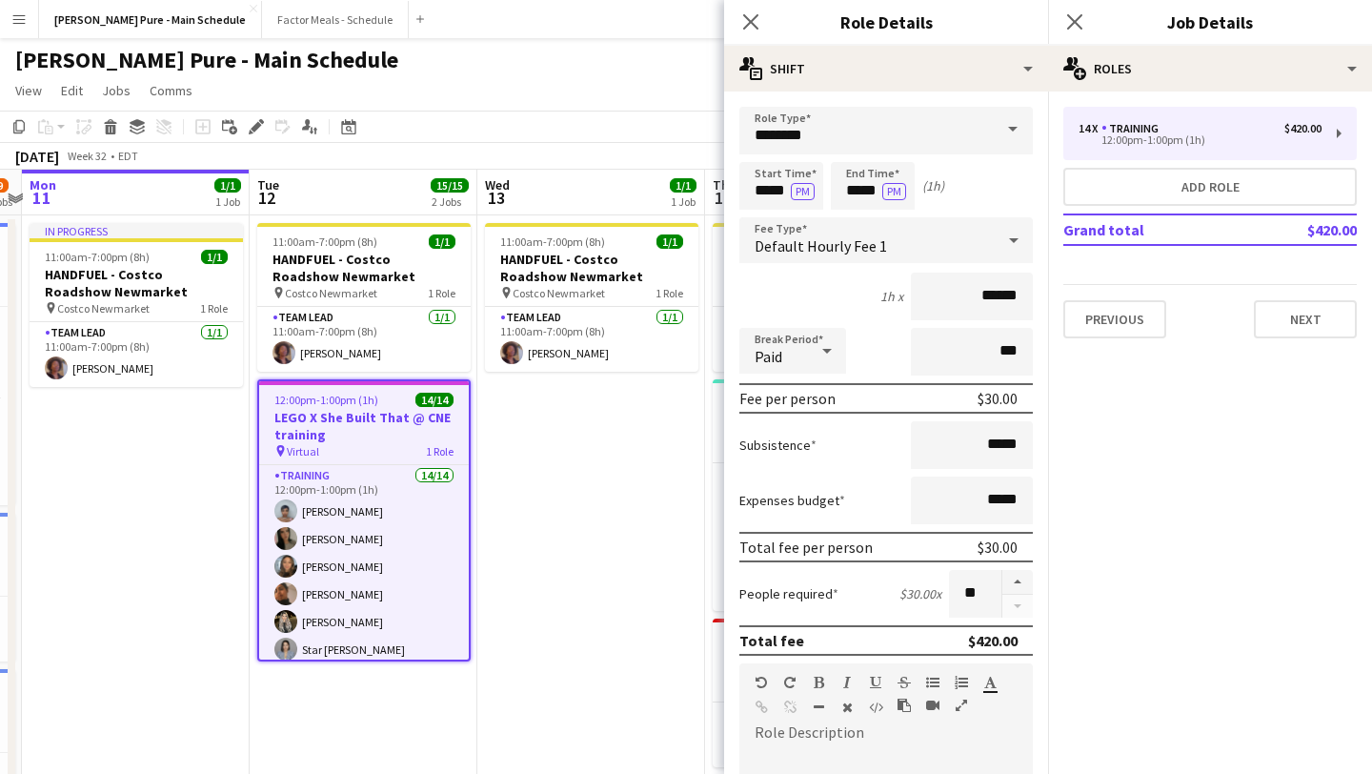
click at [1021, 568] on form "Role Type ******** Start Time ***** PM End Time ***** PM (1h) Fee Type Default …" at bounding box center [886, 699] width 324 height 1184
click at [1022, 585] on button "button" at bounding box center [1017, 582] width 30 height 25
type input "**"
click at [1082, 18] on icon "Close pop-in" at bounding box center [1074, 21] width 18 height 18
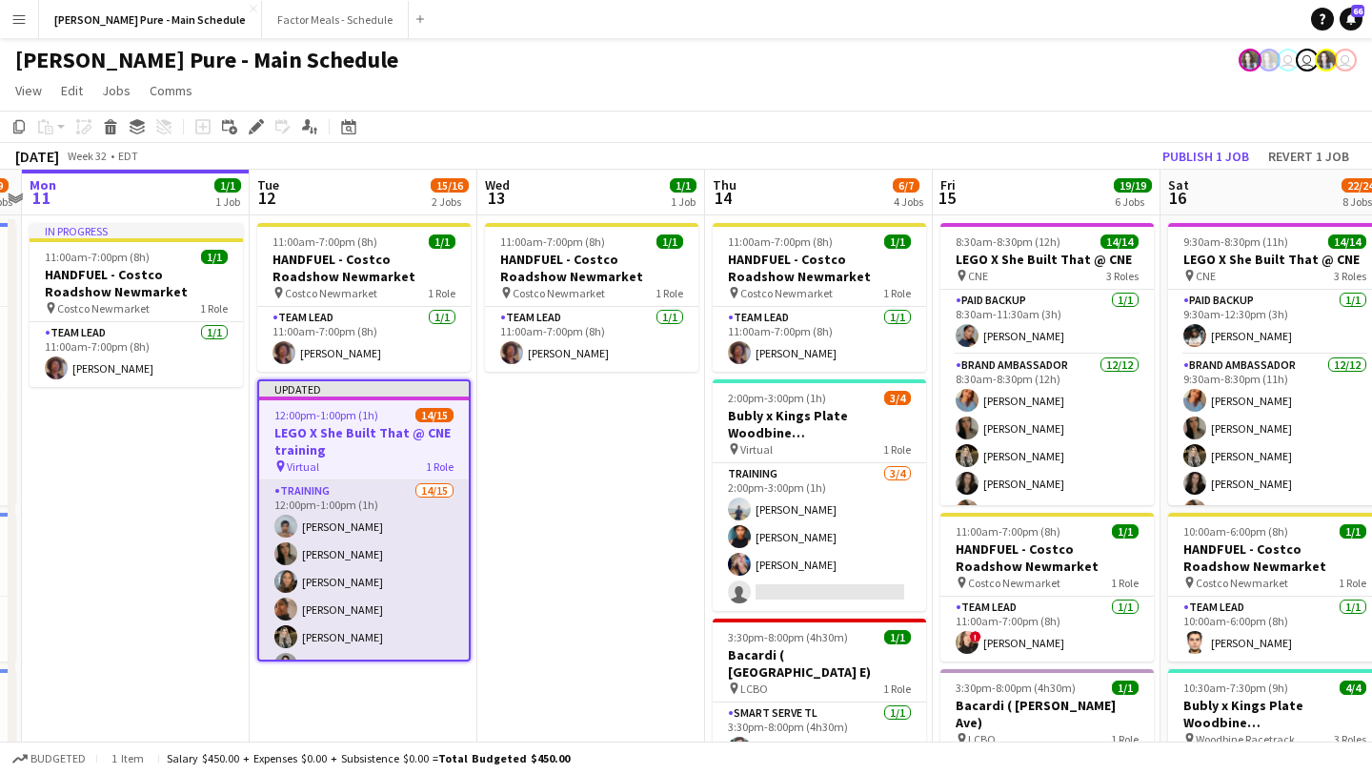
scroll to position [273, 0]
click at [333, 632] on app-card-role "Training 14/15 12:00pm-1:00pm (1h) Kelc Noble Sarah Nuri Julissa Cornejo Navpre…" at bounding box center [364, 434] width 210 height 452
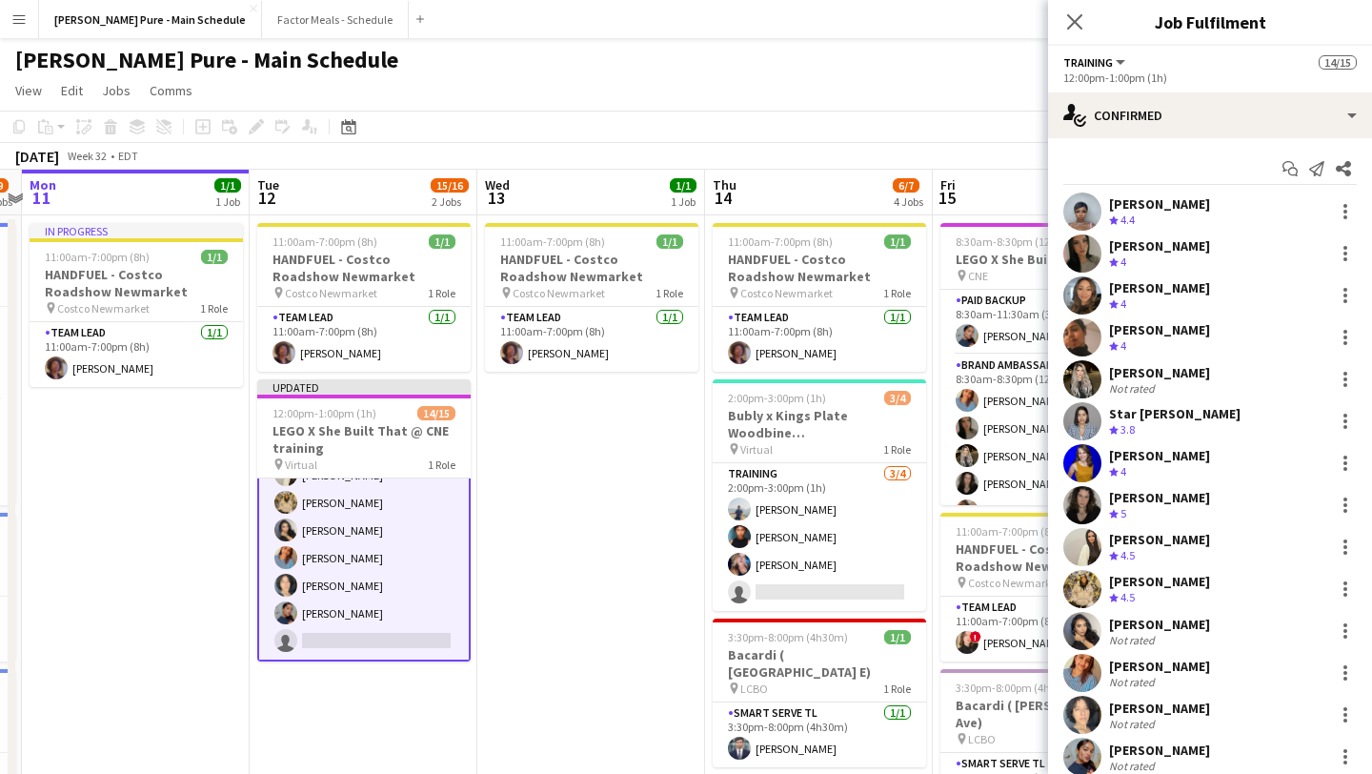
scroll to position [99, 0]
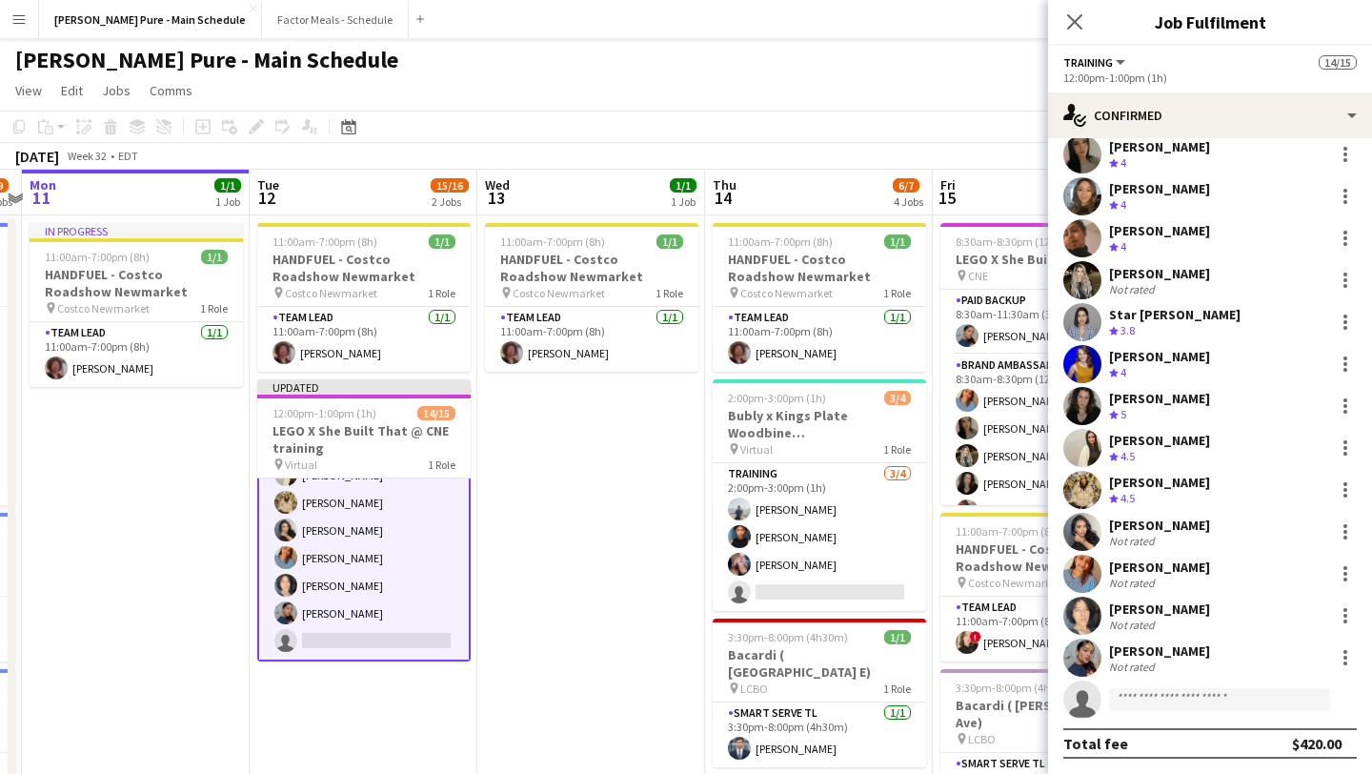
click at [1157, 711] on app-invite-slot "single-neutral-actions" at bounding box center [1210, 699] width 324 height 38
click at [1159, 701] on input at bounding box center [1219, 699] width 221 height 23
type input "****"
click at [1155, 760] on span "+14168879171" at bounding box center [1219, 757] width 191 height 15
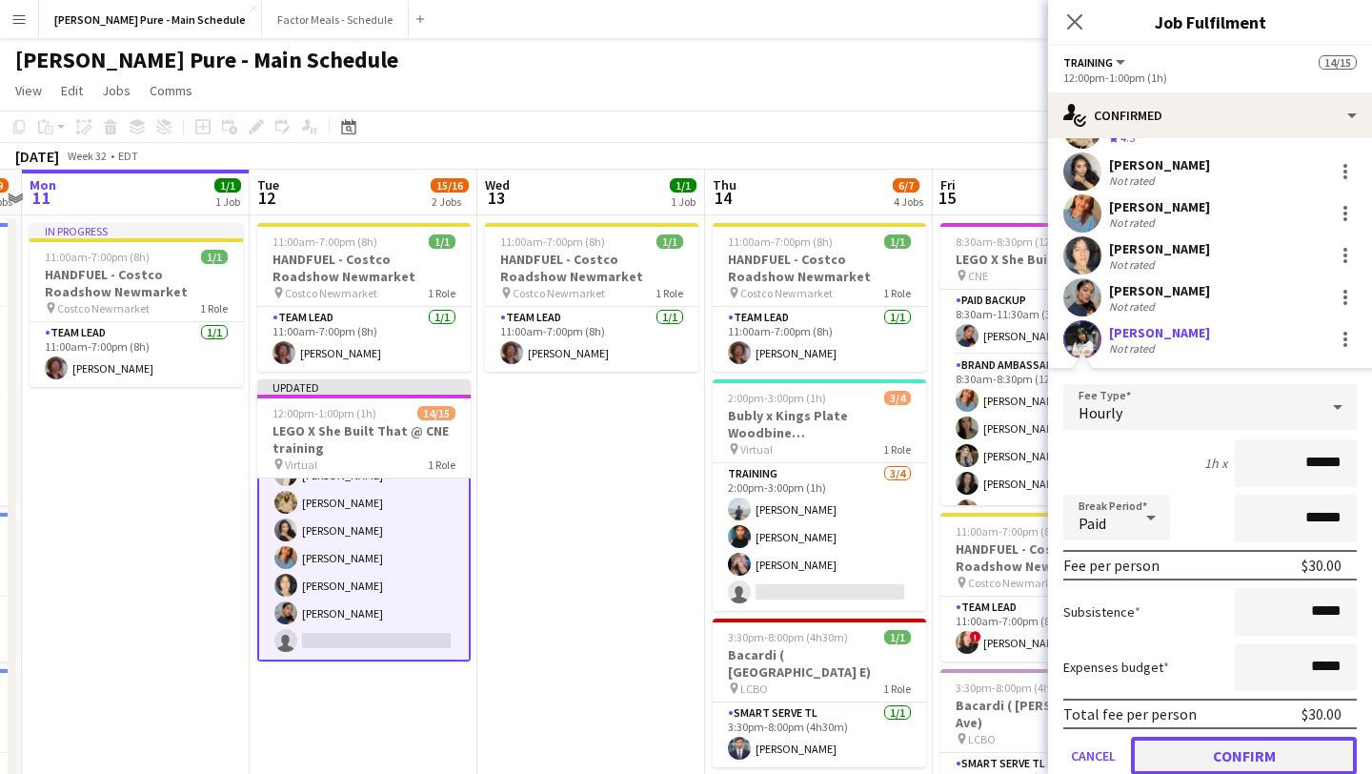
click at [1244, 747] on button "Confirm" at bounding box center [1244, 756] width 226 height 38
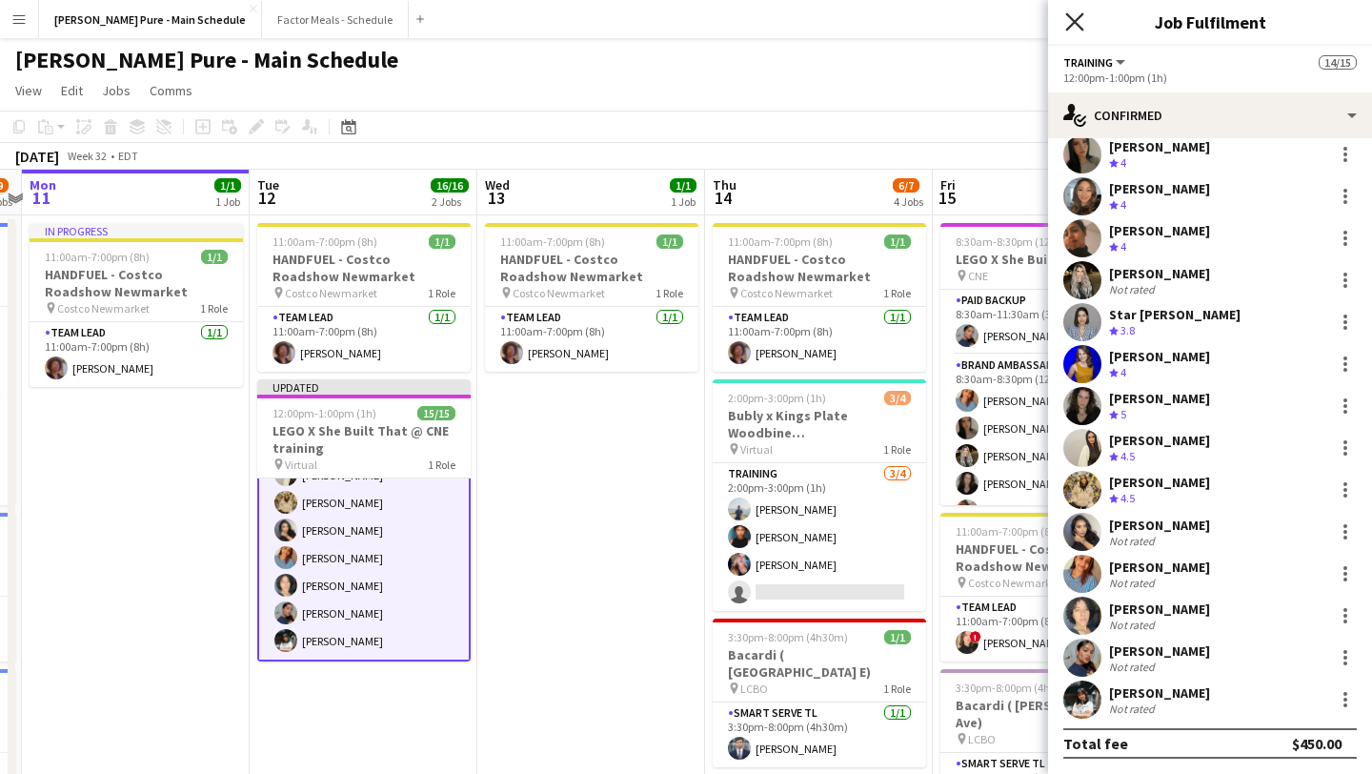
click at [1080, 24] on icon "Close pop-in" at bounding box center [1074, 21] width 18 height 18
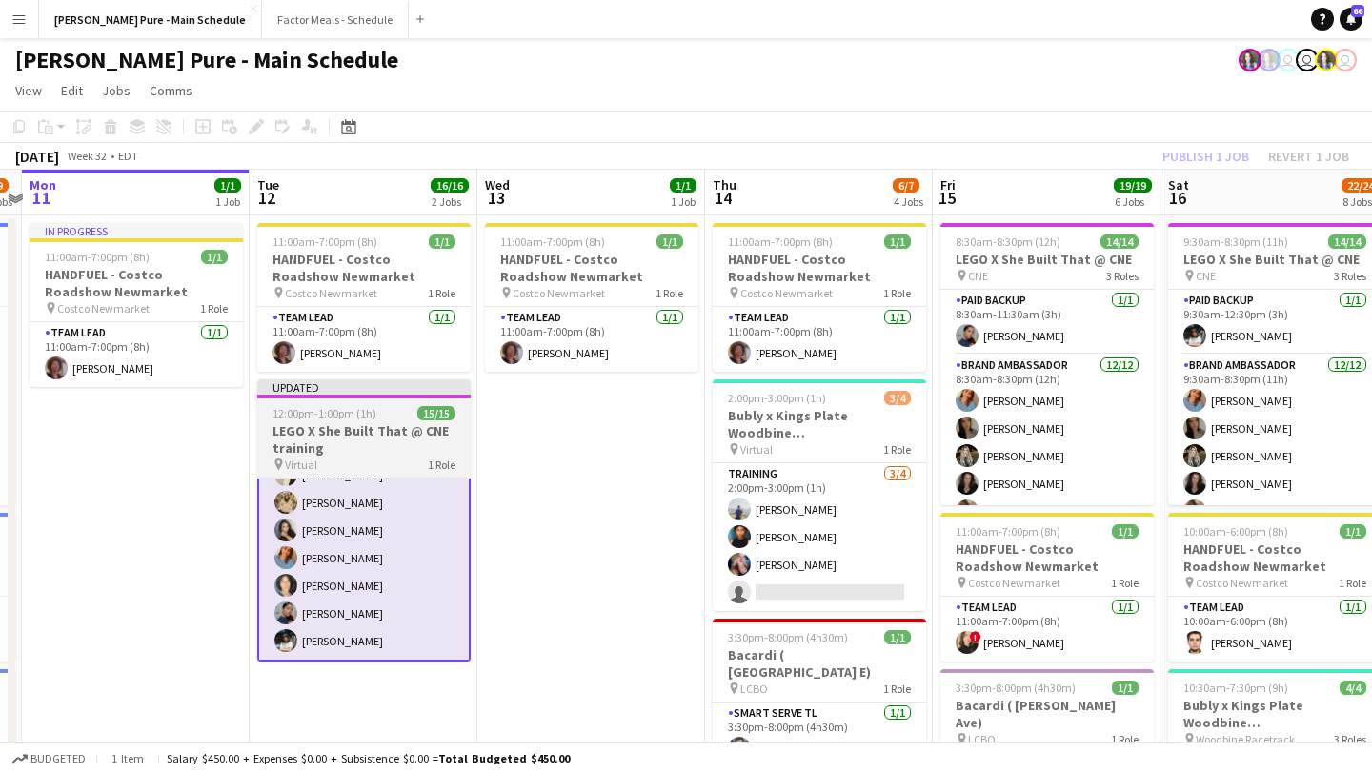
click at [384, 422] on h3 "LEGO X She Built That @ CNE training" at bounding box center [363, 439] width 213 height 34
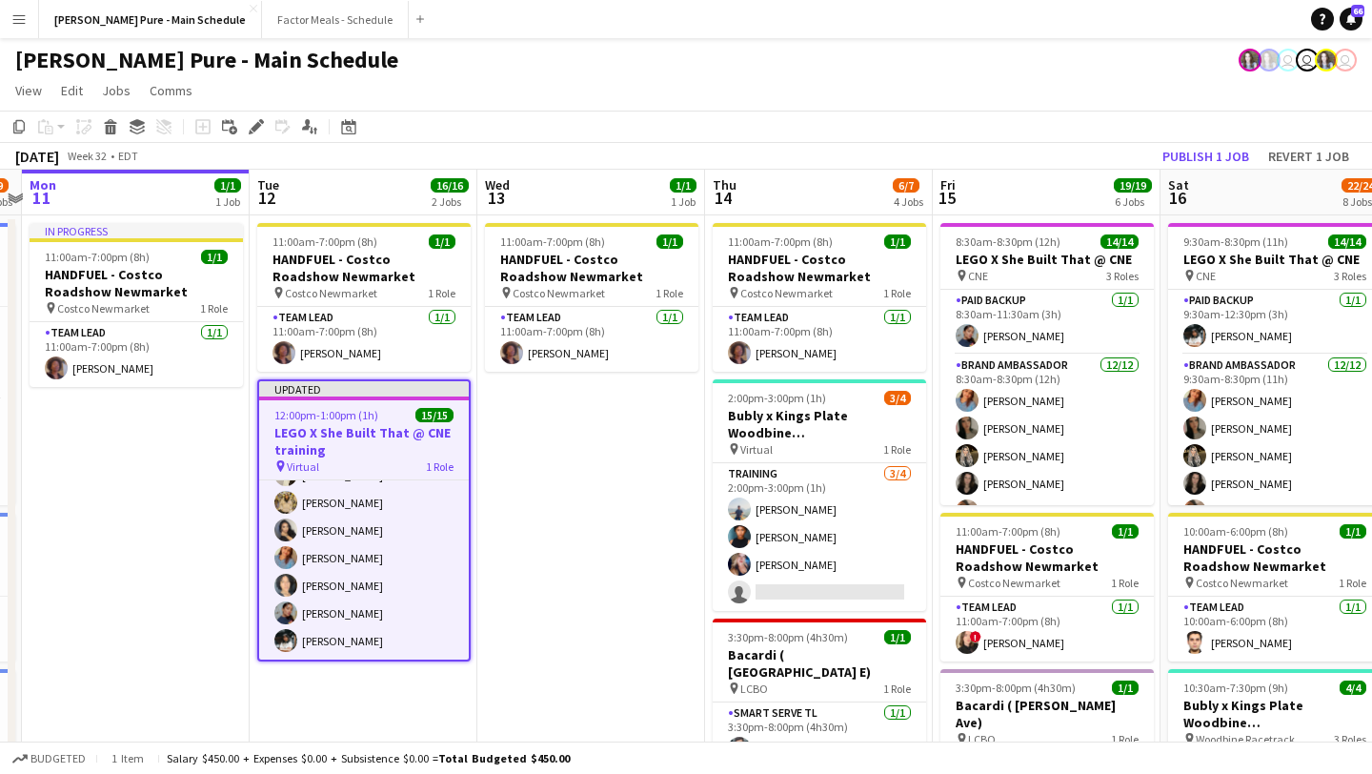
scroll to position [271, 0]
click at [1199, 155] on button "Publish 1 job" at bounding box center [1206, 156] width 102 height 25
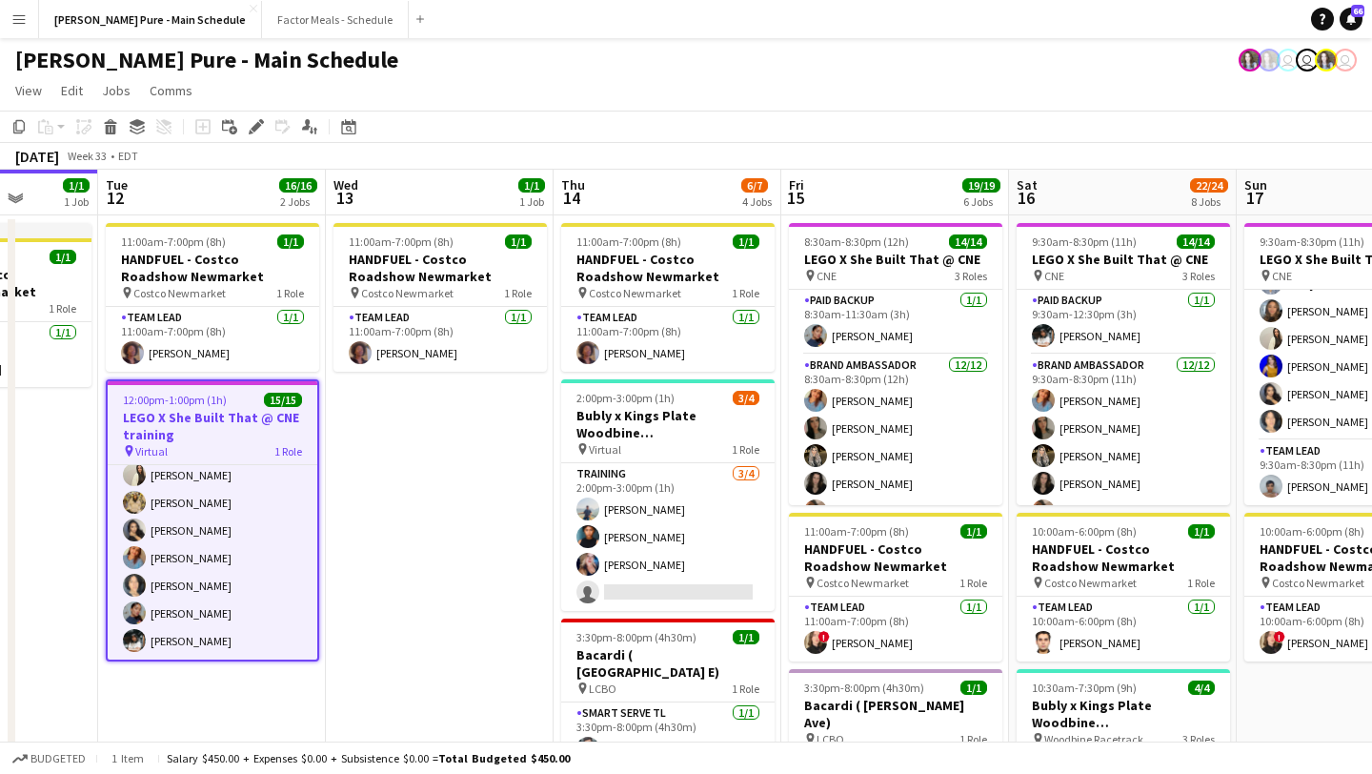
scroll to position [0, 613]
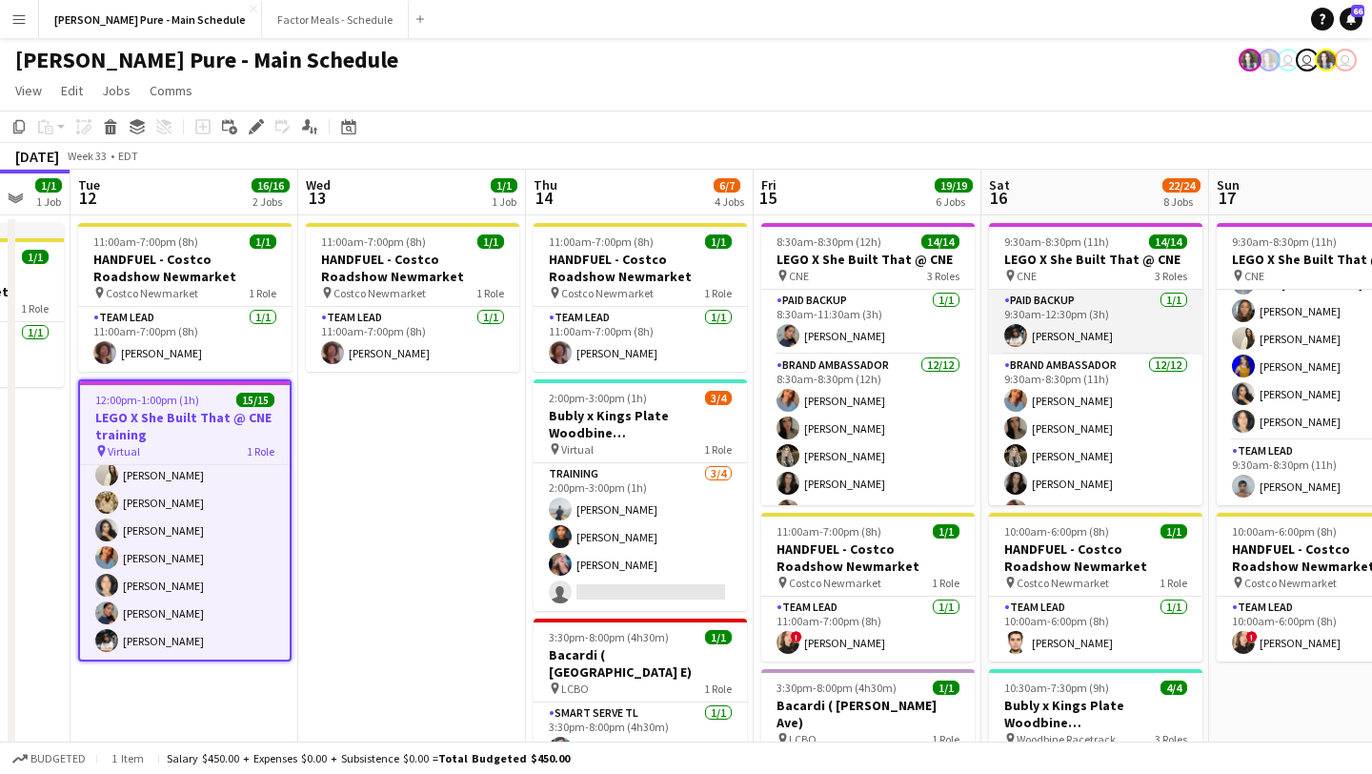
click at [1090, 330] on app-card-role "Paid Backup 1/1 9:30am-12:30pm (3h) Kimmy Dinh" at bounding box center [1095, 322] width 213 height 65
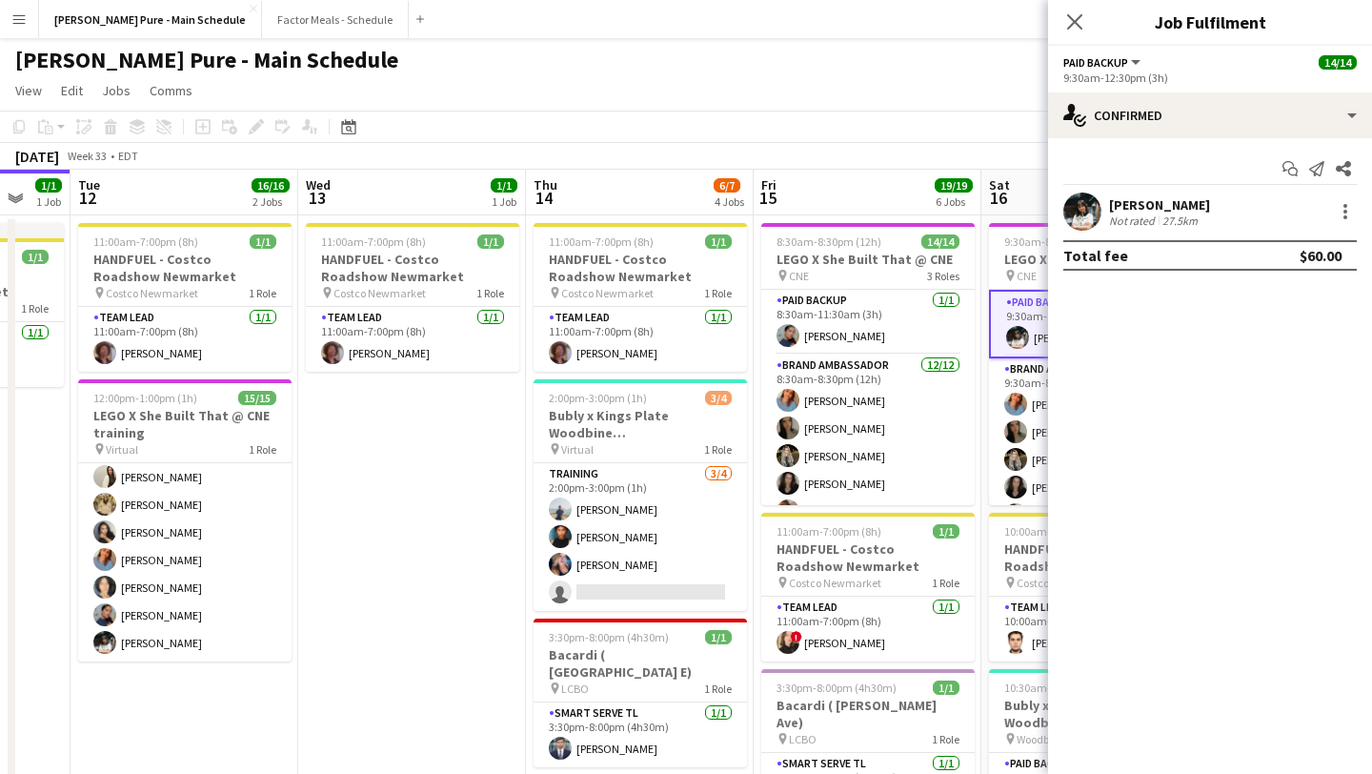
click at [1087, 209] on app-user-avatar at bounding box center [1082, 211] width 38 height 38
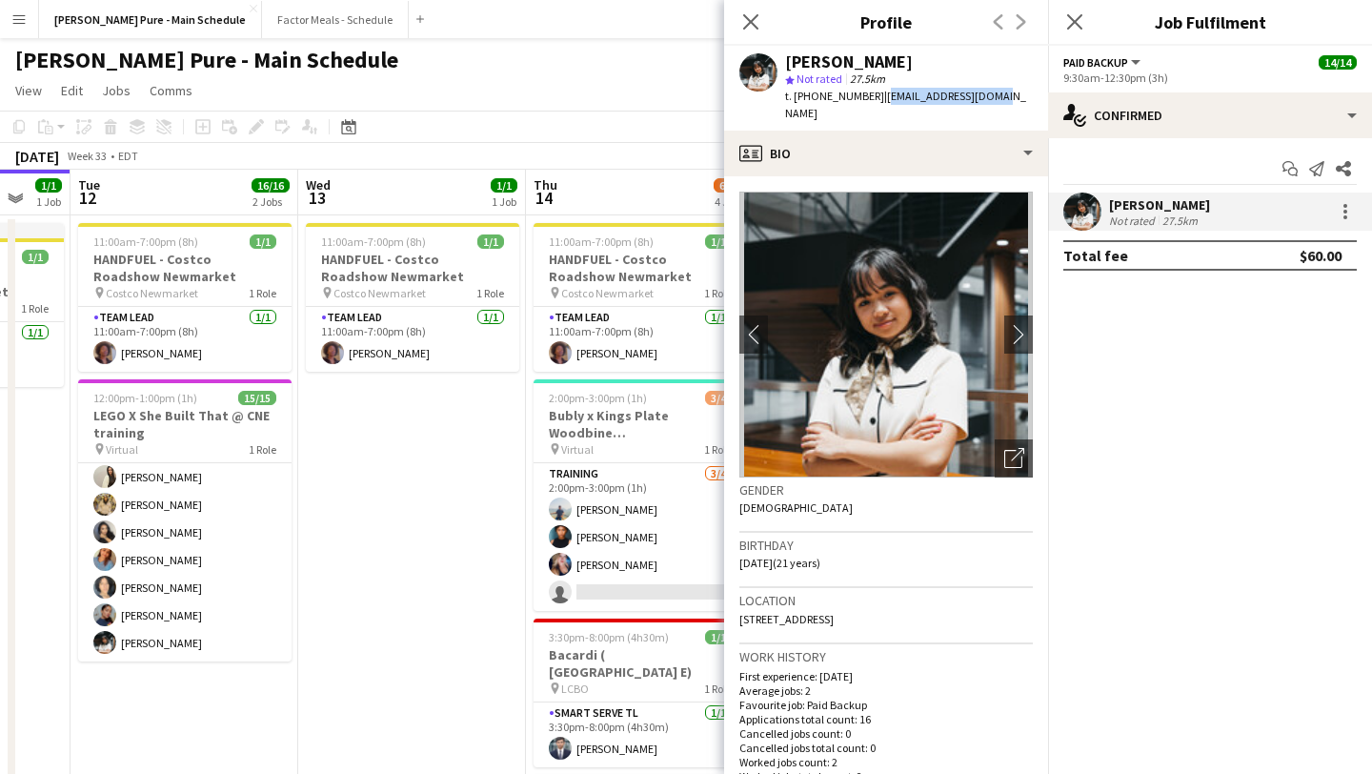
drag, startPoint x: 994, startPoint y: 96, endPoint x: 869, endPoint y: 94, distance: 124.8
click at [869, 94] on div "Kimmy Dinh star Not rated 27.5km t. +14168879171 | 1kimmydinh@gmail.com" at bounding box center [886, 88] width 324 height 85
copy span "1kimmydinh@gmail.com"
click at [1063, 18] on app-icon "Close pop-in" at bounding box center [1075, 23] width 28 height 28
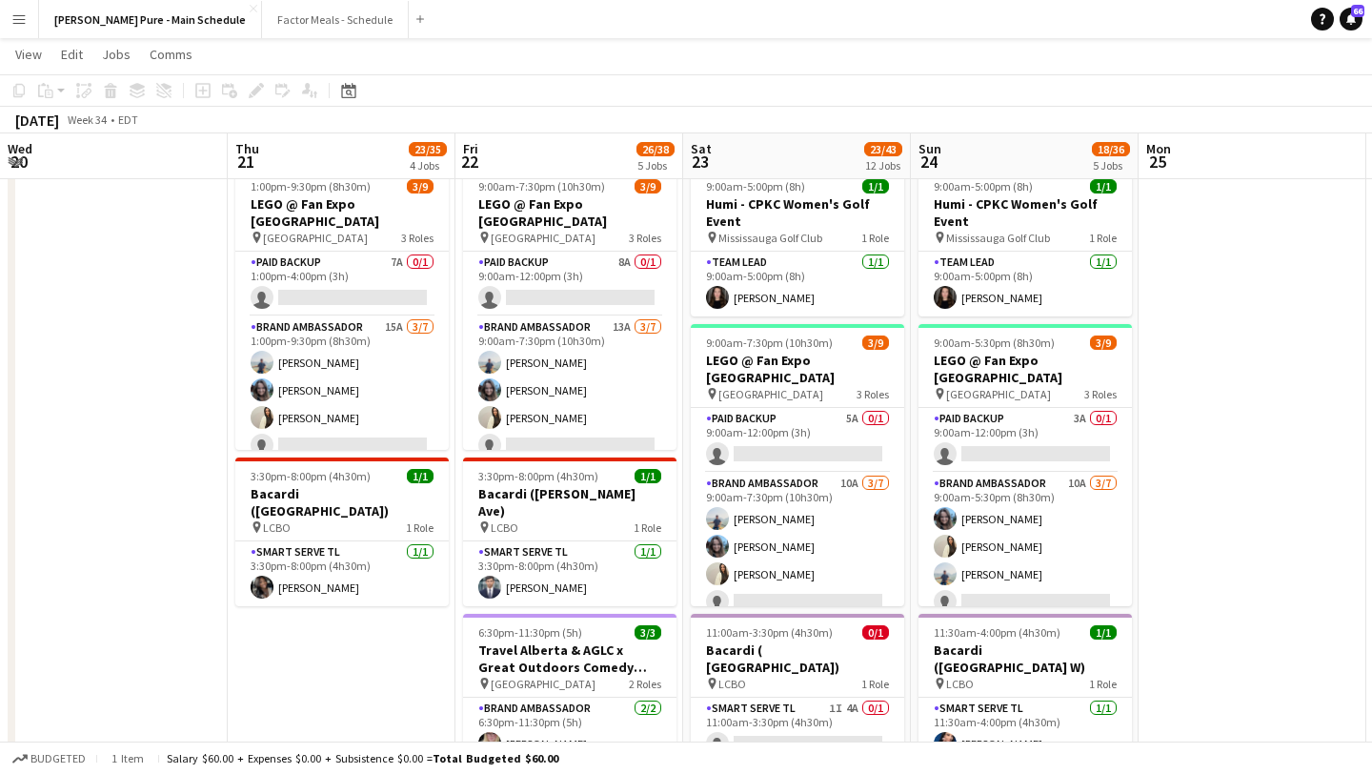
scroll to position [145, 0]
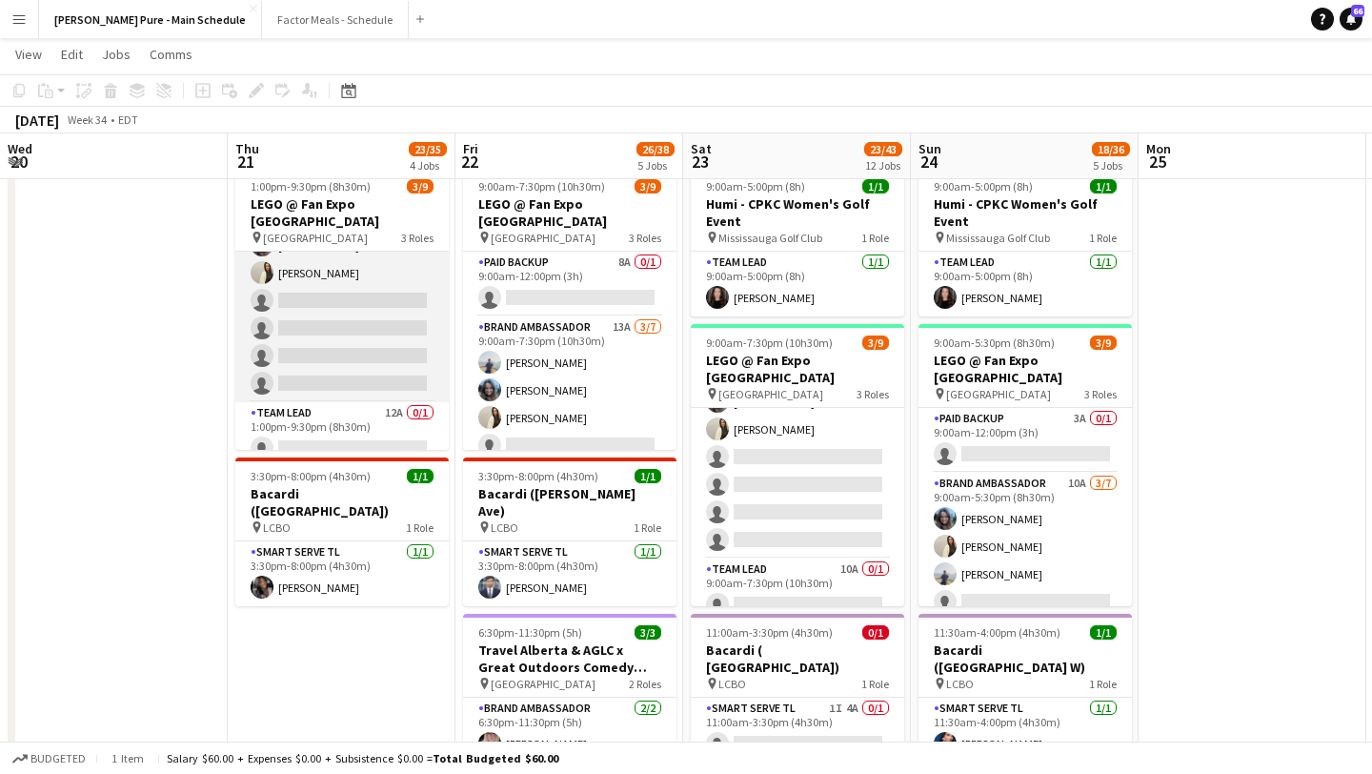
click at [346, 347] on app-card-role "Brand Ambassador 15A 3/7 1:00pm-9:30pm (8h30m) Chirag Ghotikar Liliya Chvalyuk …" at bounding box center [341, 287] width 213 height 231
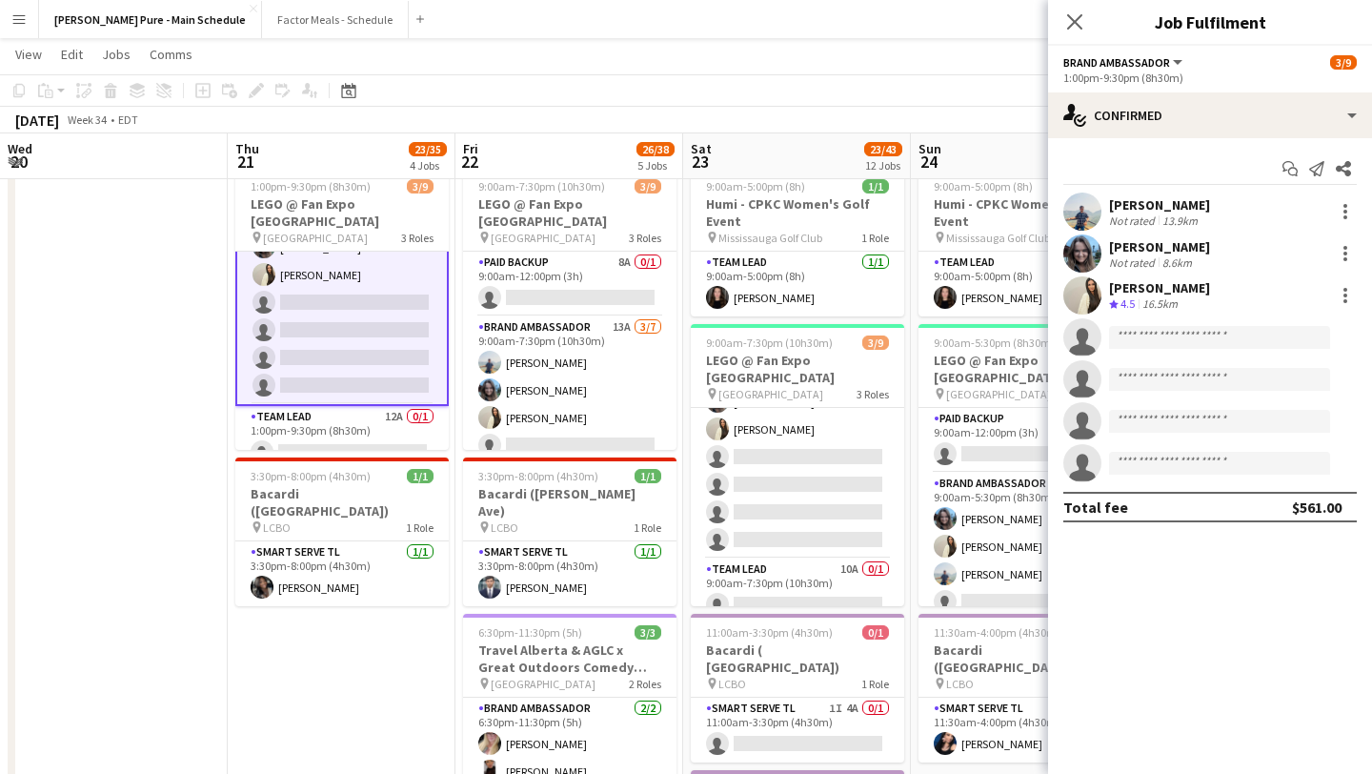
scroll to position [147, 0]
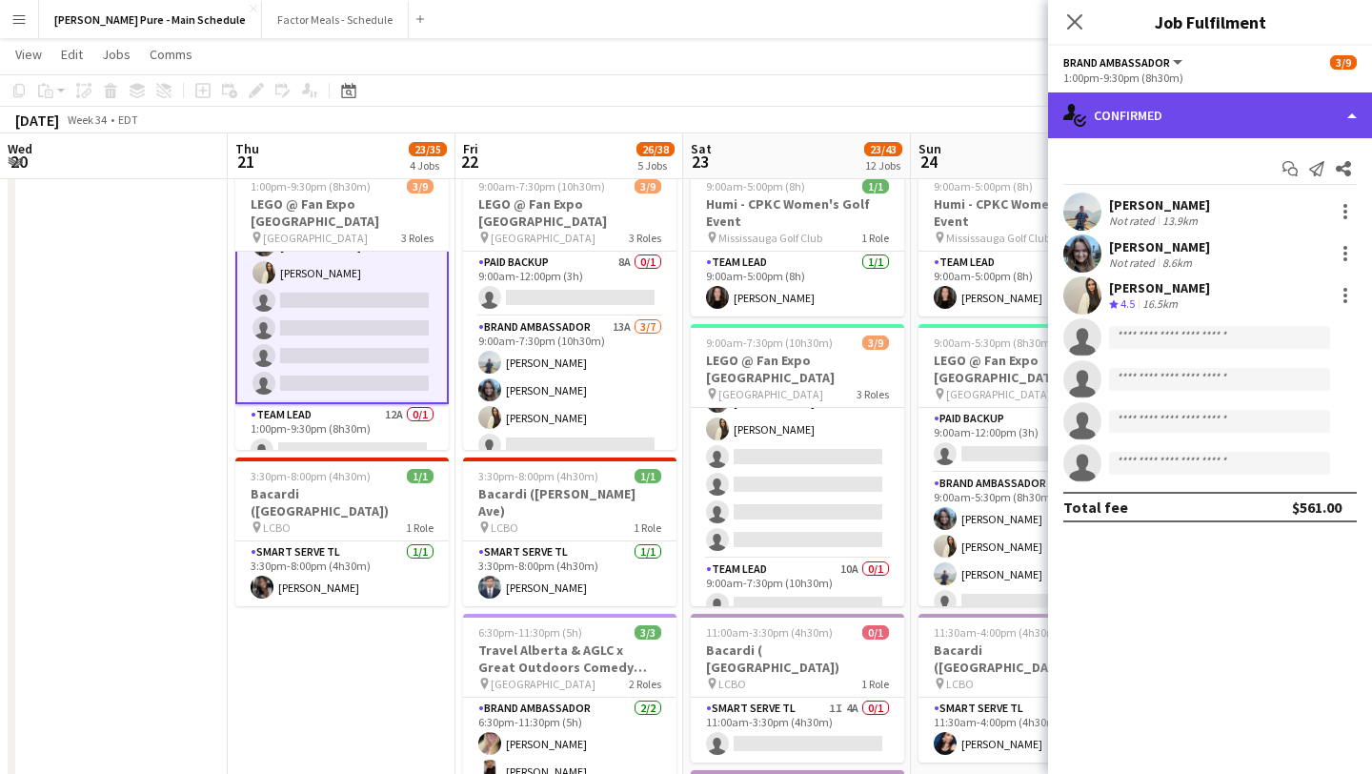
click at [1267, 111] on div "single-neutral-actions-check-2 Confirmed" at bounding box center [1210, 115] width 324 height 46
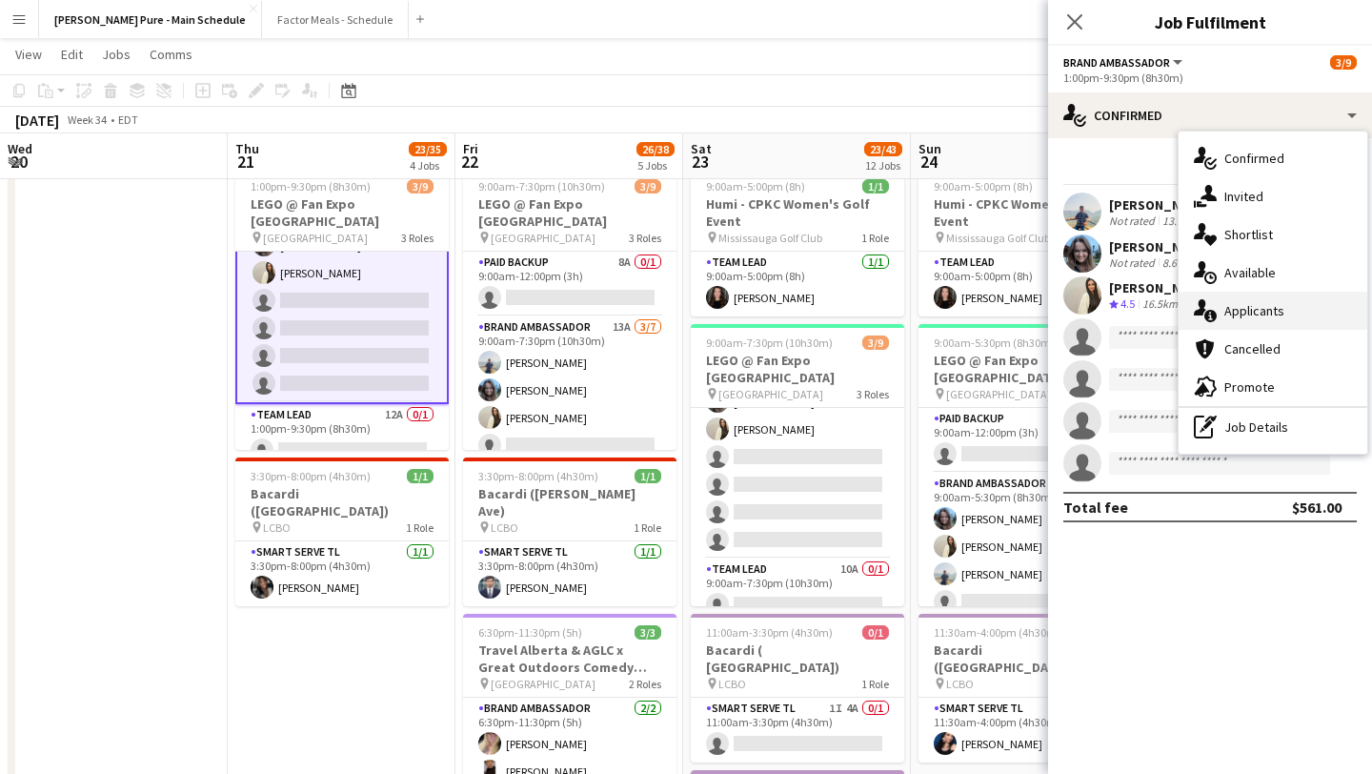
click at [1288, 307] on div "single-neutral-actions-information Applicants" at bounding box center [1273, 311] width 189 height 38
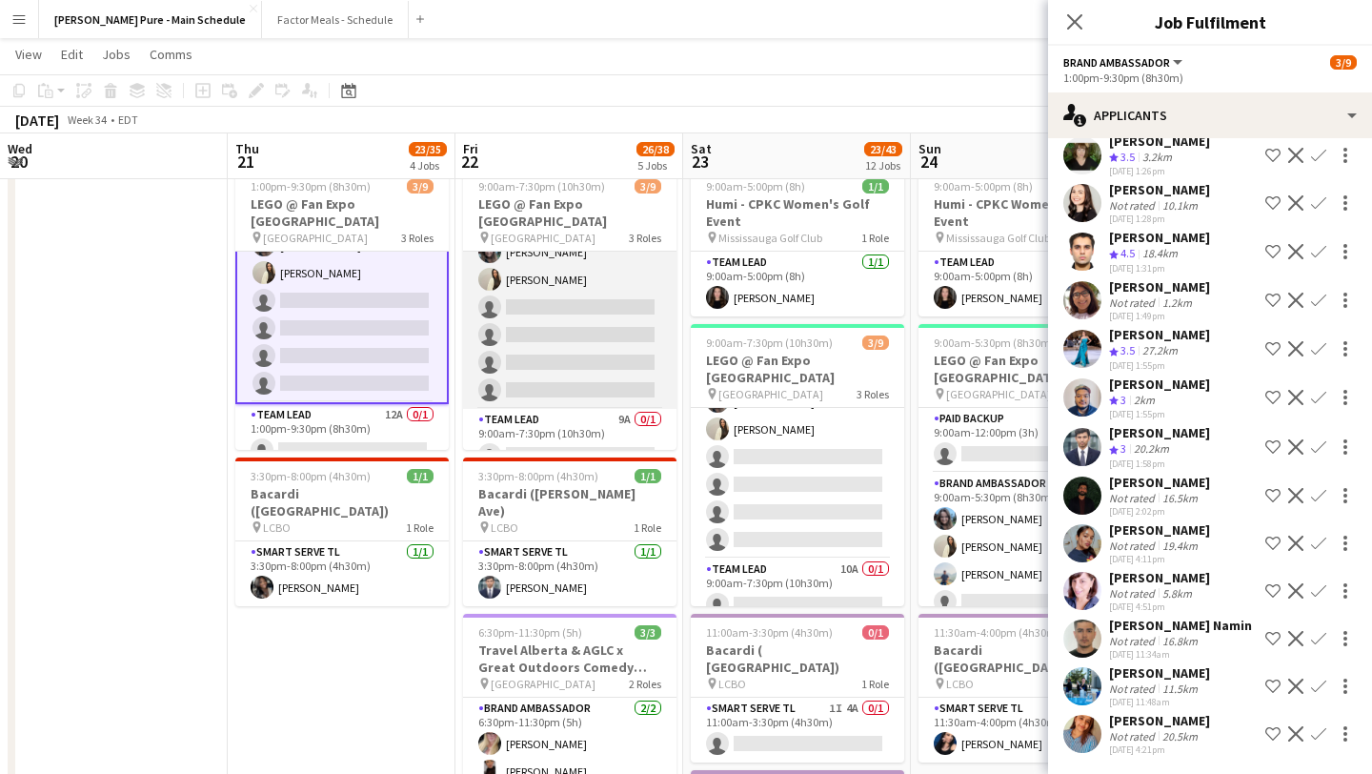
scroll to position [145, 0]
click at [599, 349] on app-card-role "Brand Ambassador 13A 3/7 9:00am-7:30pm (10h30m) Chirag Ghotikar Liliya Chvalyuk…" at bounding box center [569, 287] width 213 height 231
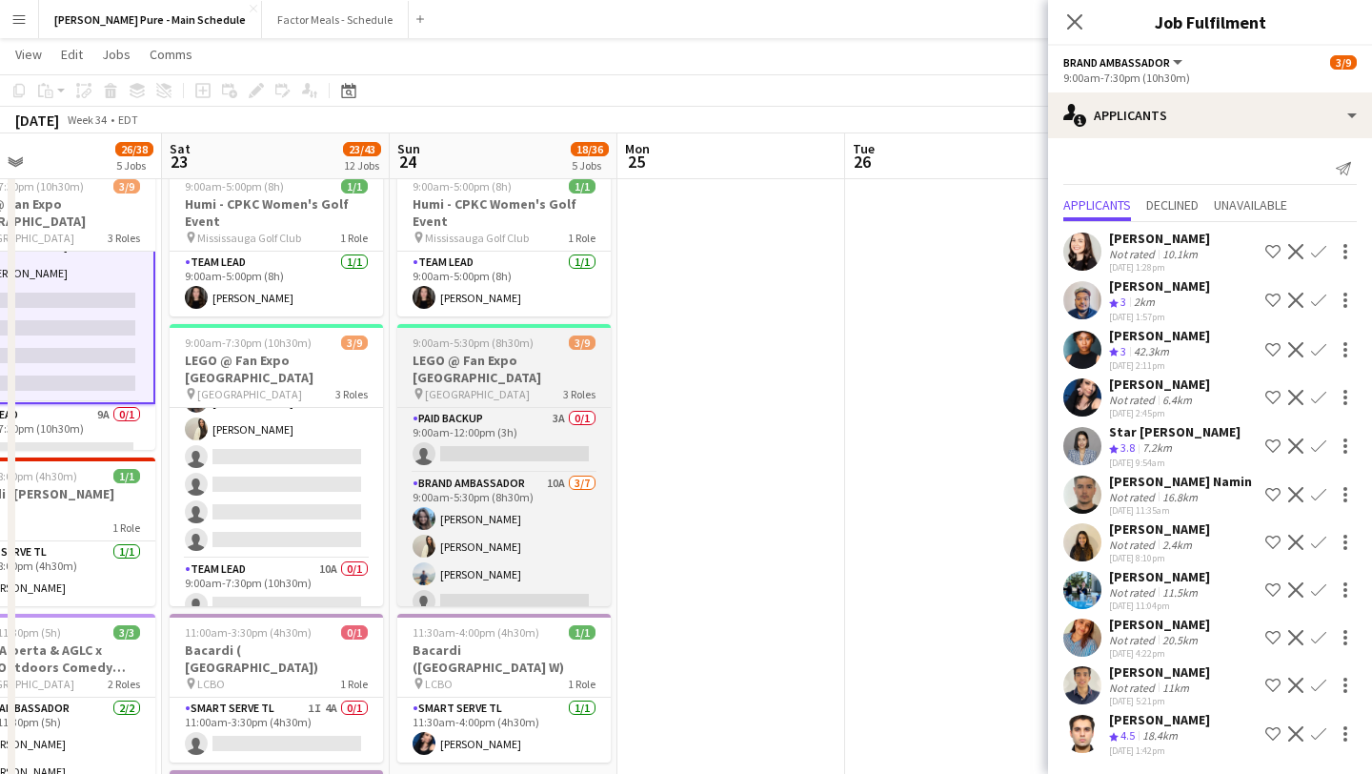
scroll to position [0, 490]
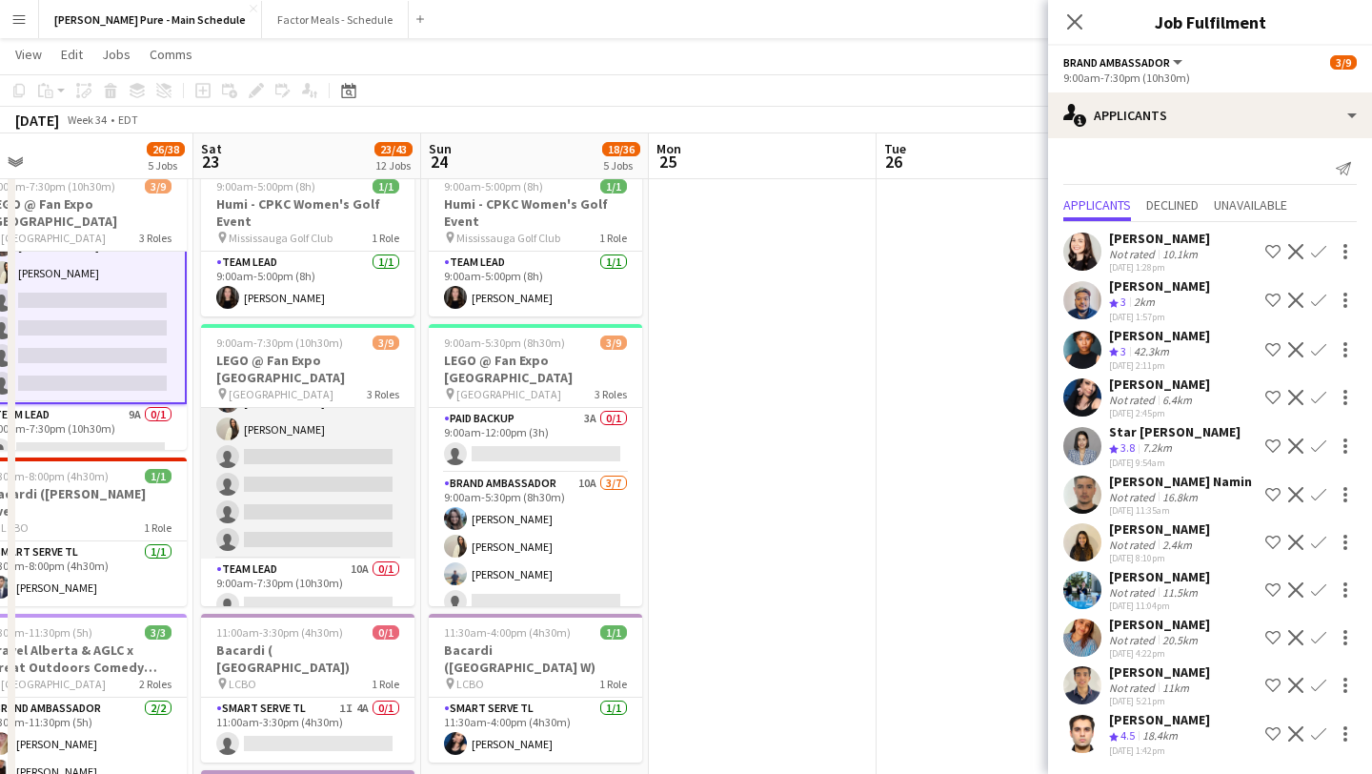
click at [328, 483] on app-card-role "Brand Ambassador 10A 3/7 9:00am-7:30pm (10h30m) Chirag Ghotikar Liliya Chvalyuk…" at bounding box center [307, 443] width 213 height 231
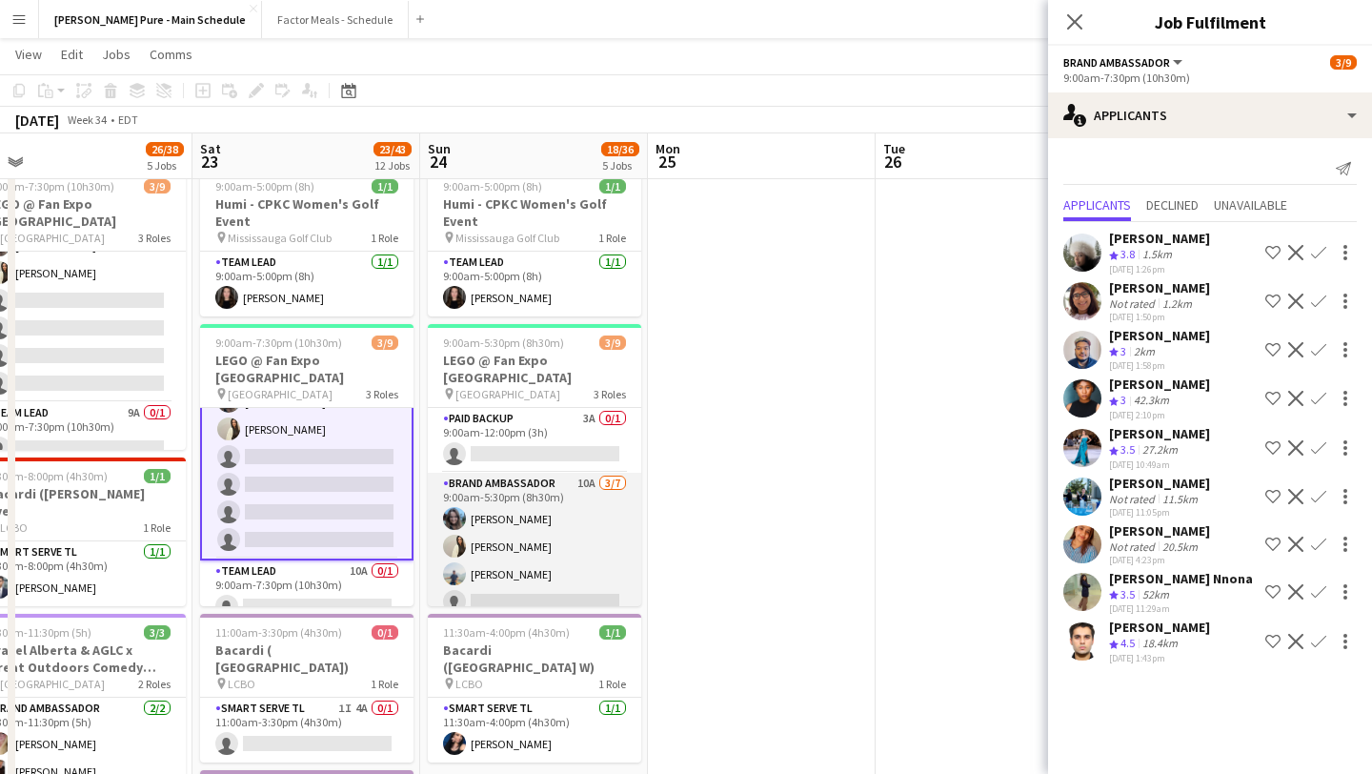
scroll to position [145, 0]
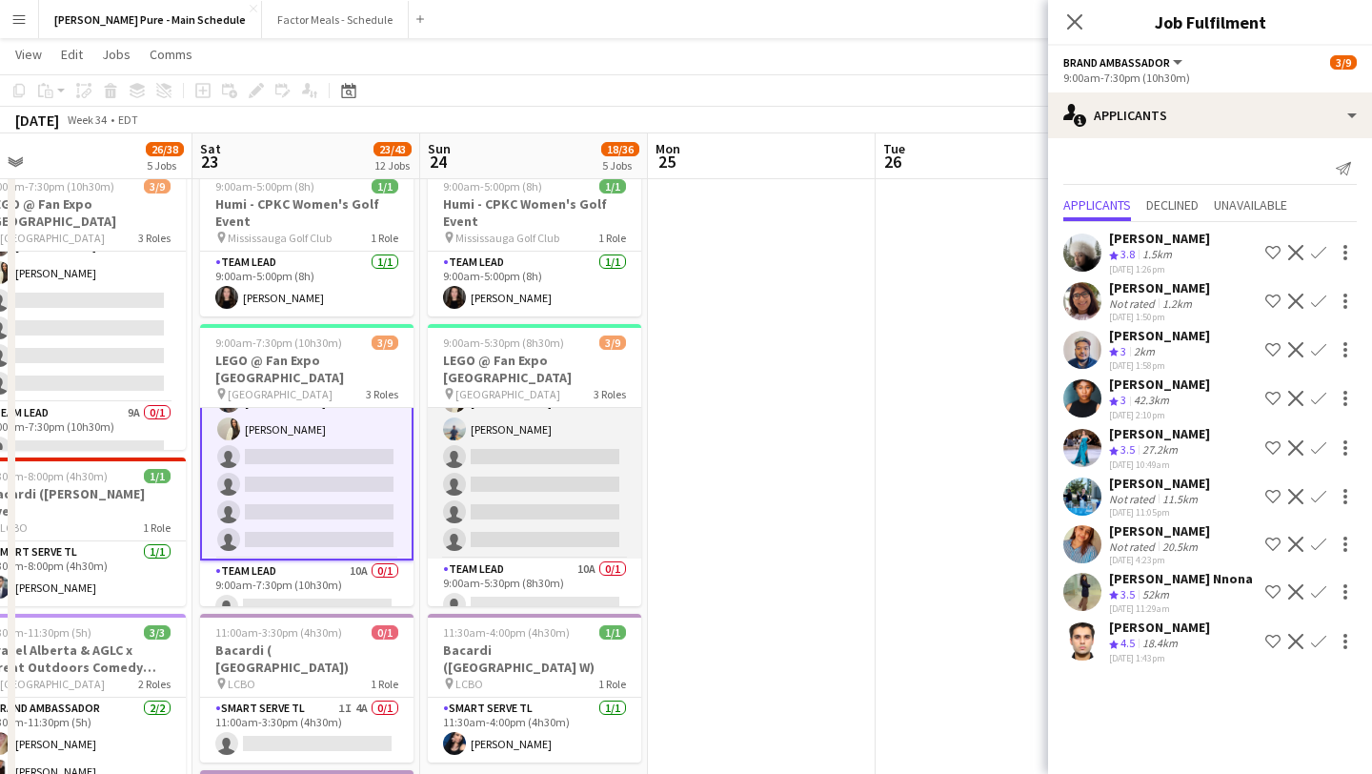
click at [547, 454] on app-card-role "Brand Ambassador 10A 3/7 9:00am-5:30pm (8h30m) Liliya Chvalyuk Fara Nouri Chira…" at bounding box center [534, 443] width 213 height 231
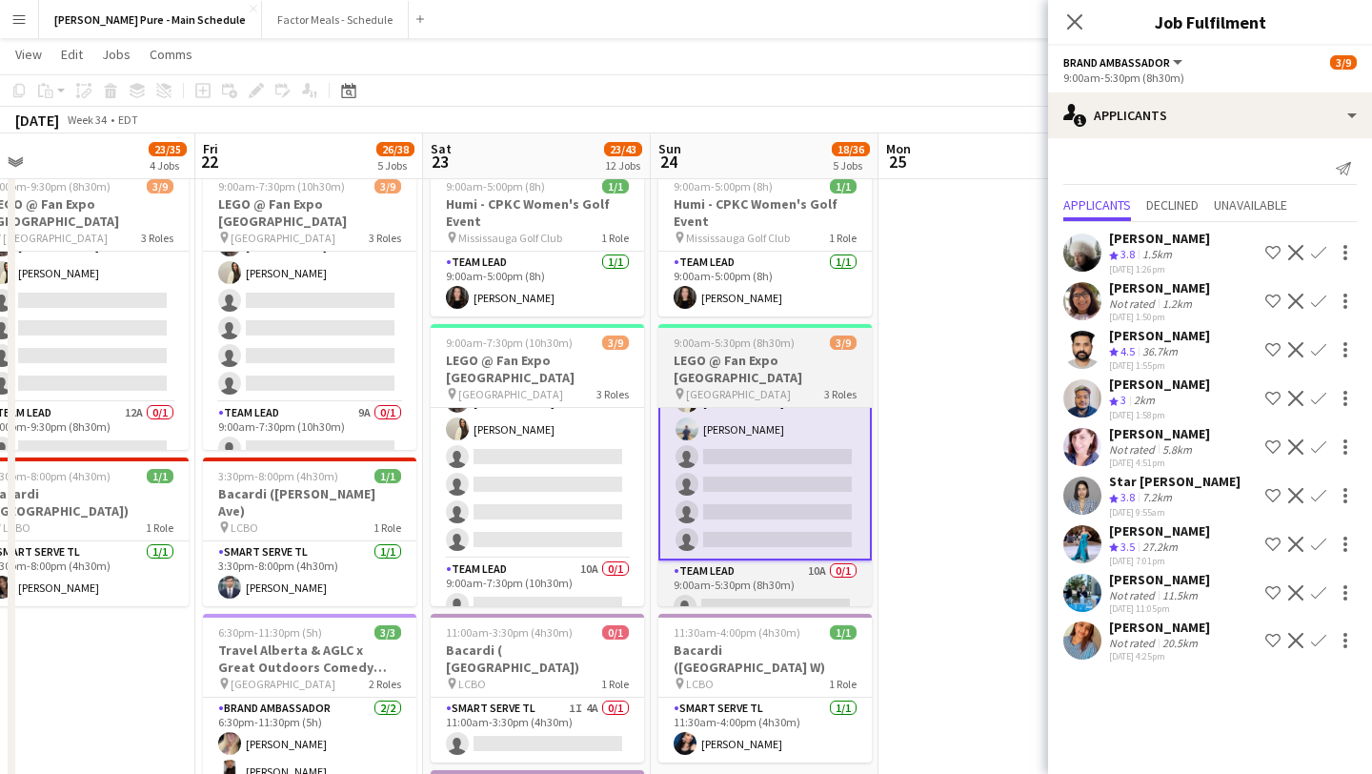
scroll to position [0, 489]
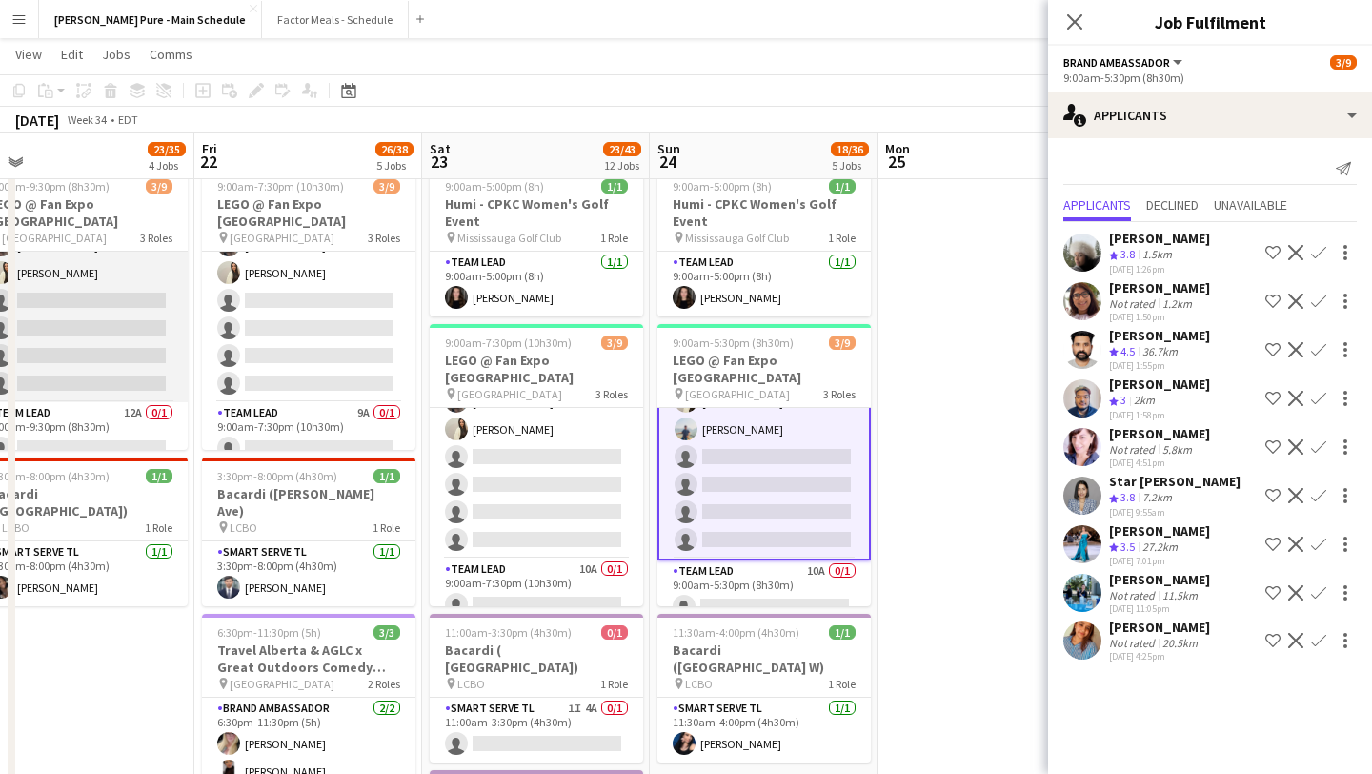
click at [88, 310] on app-card-role "Brand Ambassador 15A 3/7 1:00pm-9:30pm (8h30m) Chirag Ghotikar Liliya Chvalyuk …" at bounding box center [80, 287] width 213 height 231
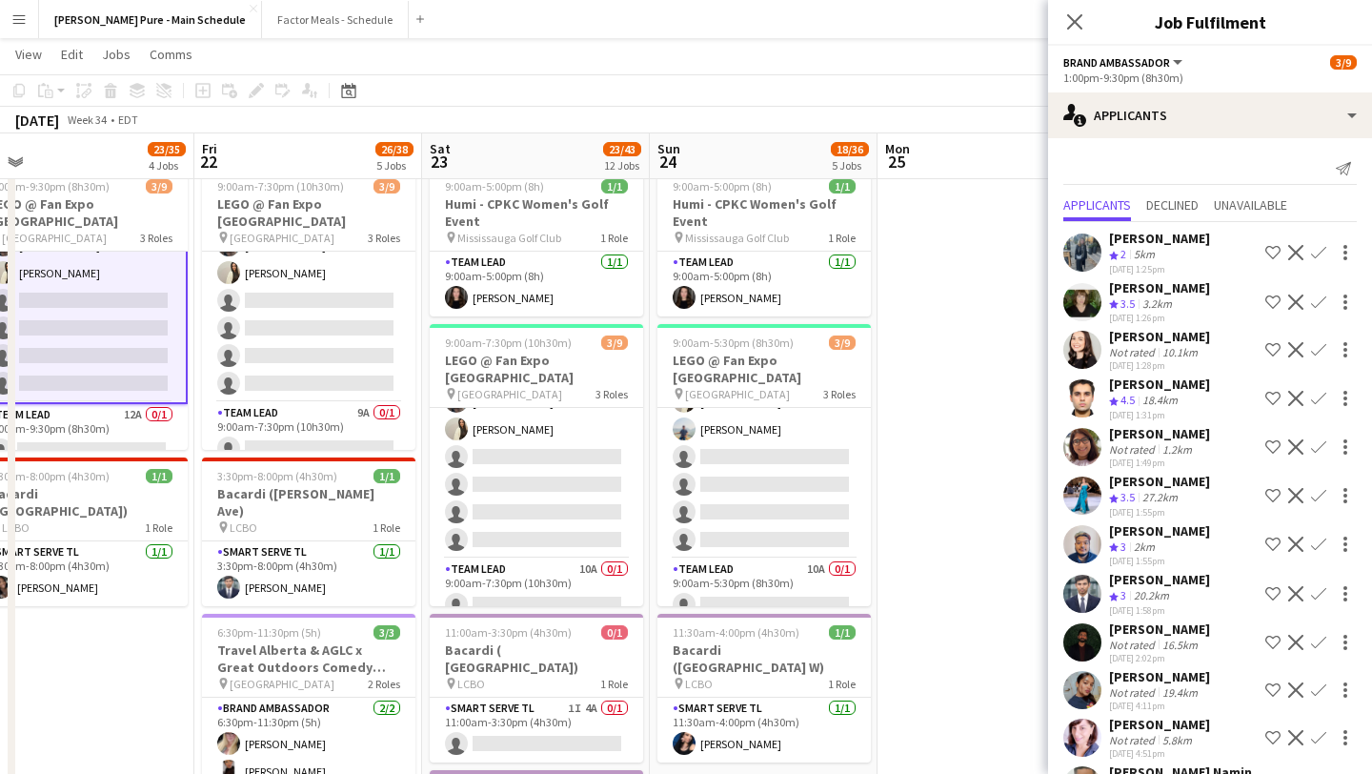
scroll to position [161, 0]
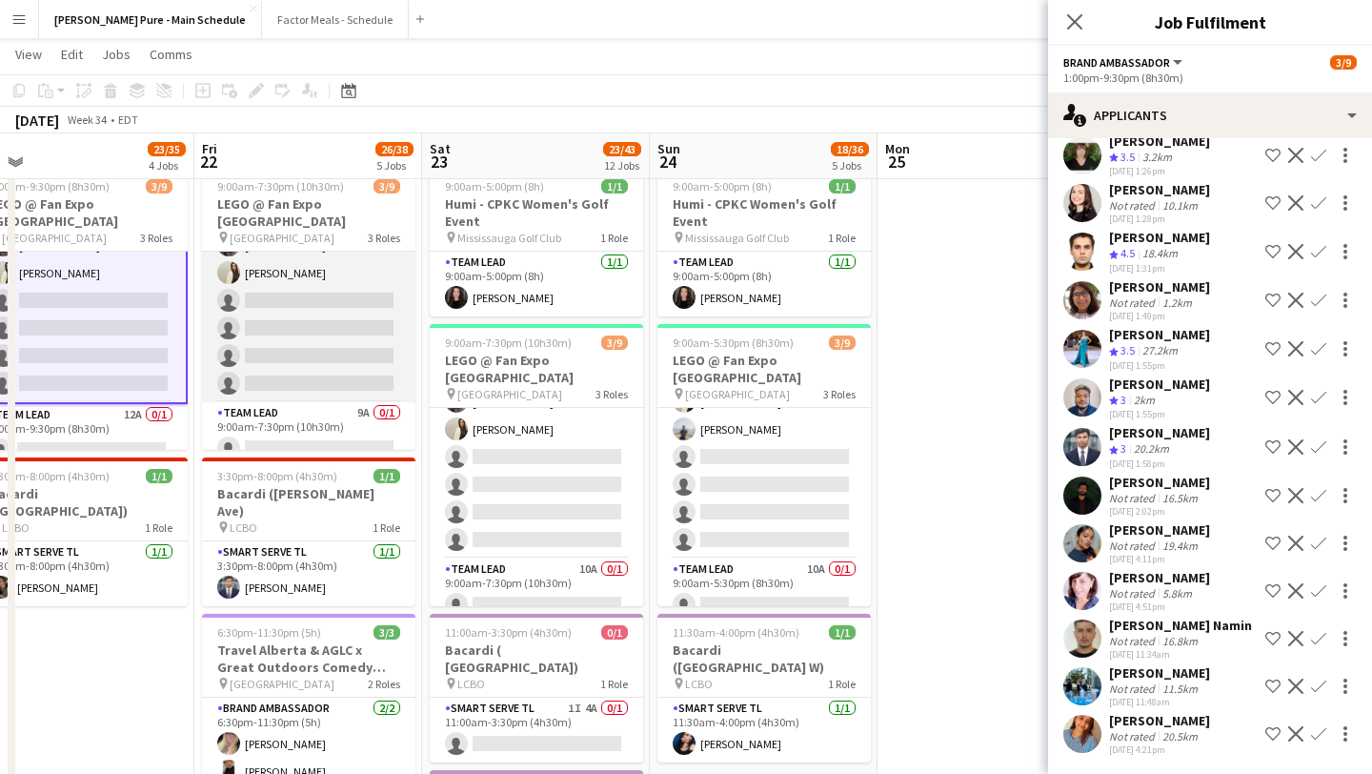
click at [301, 315] on app-card-role "Brand Ambassador 13A 3/7 9:00am-7:30pm (10h30m) Chirag Ghotikar Liliya Chvalyuk…" at bounding box center [308, 287] width 213 height 231
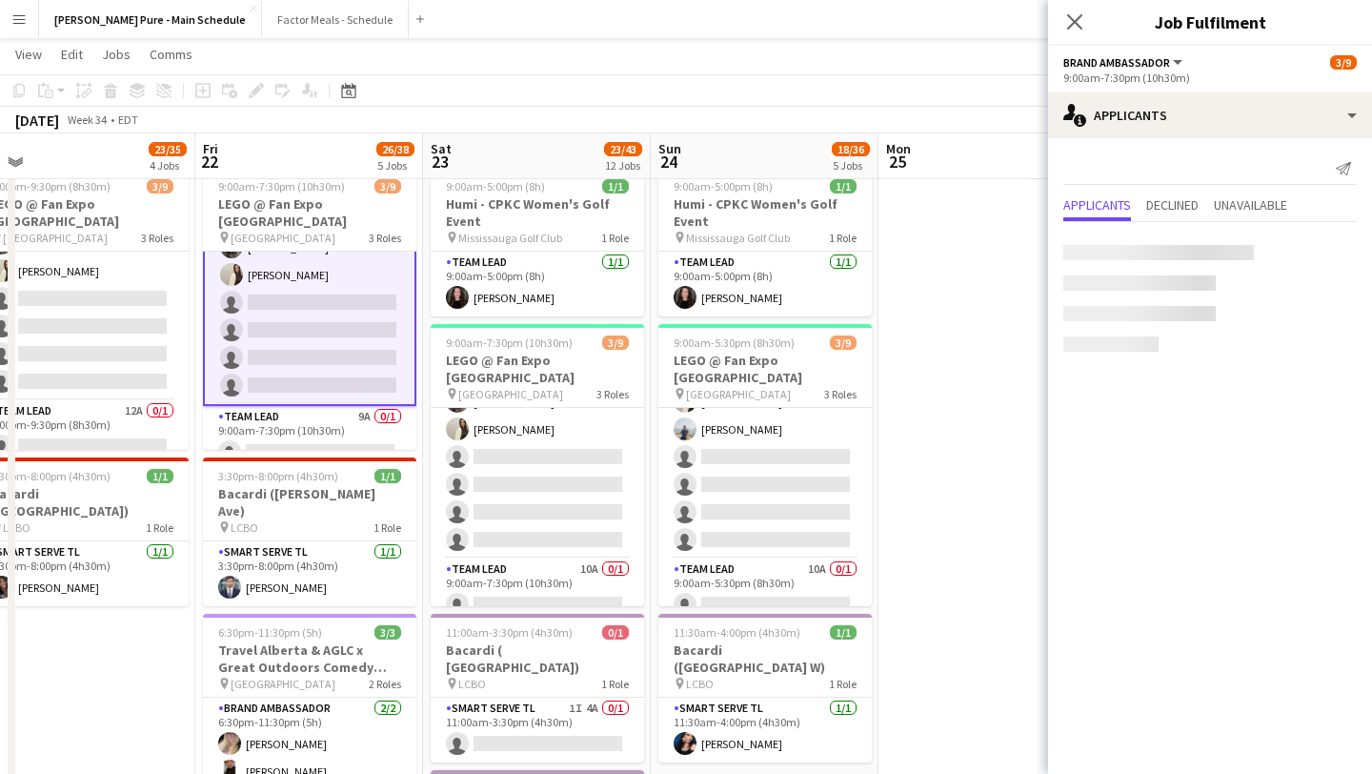
scroll to position [0, 0]
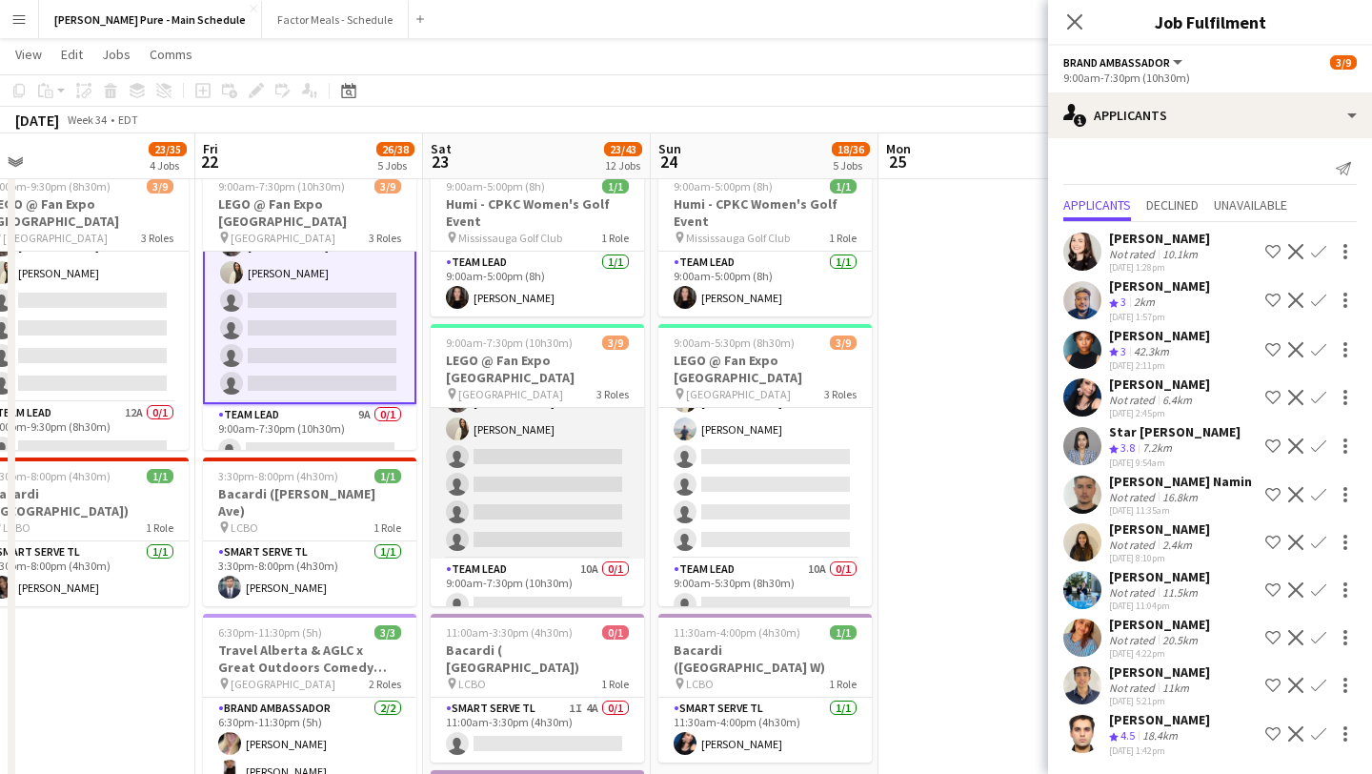
click at [566, 481] on app-card-role "Brand Ambassador 10A 3/7 9:00am-7:30pm (10h30m) Chirag Ghotikar Liliya Chvalyuk…" at bounding box center [537, 443] width 213 height 231
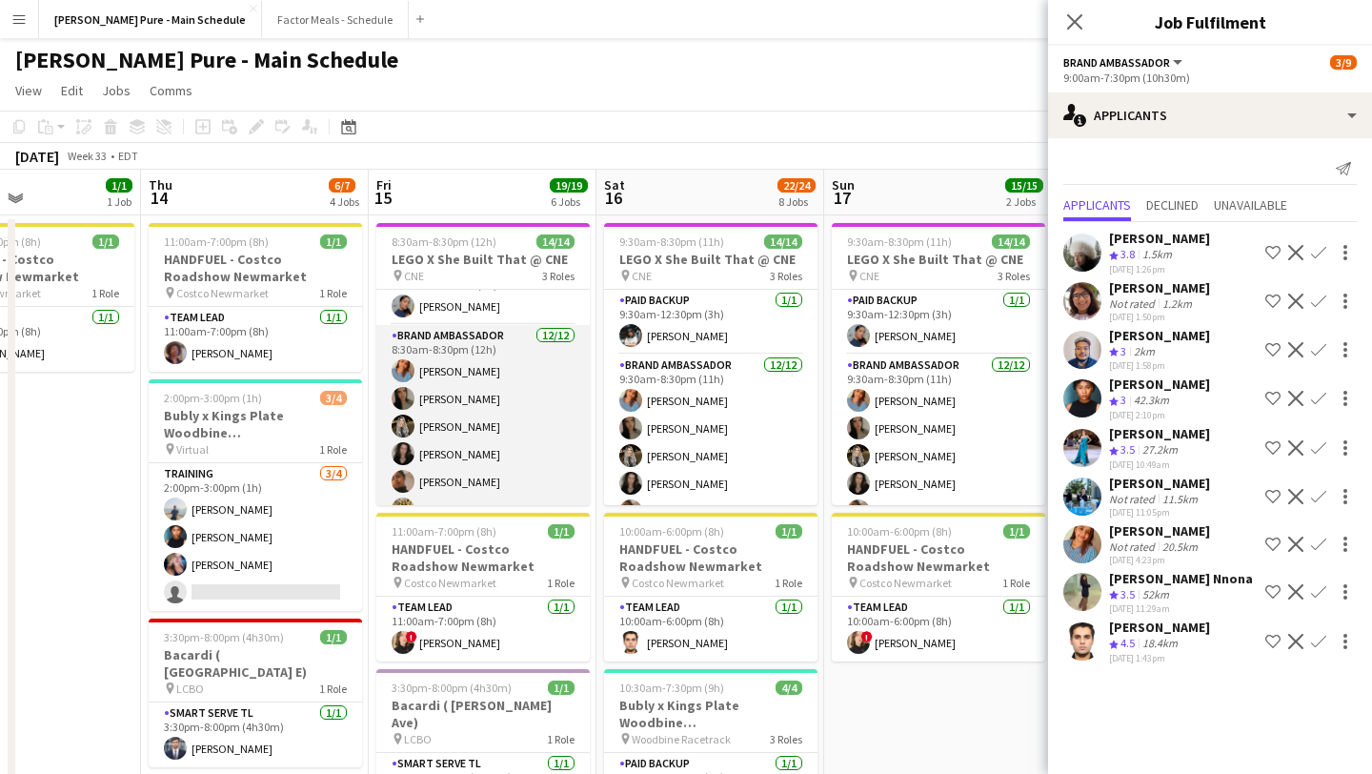
click at [403, 366] on app-user-avatar at bounding box center [403, 370] width 23 height 23
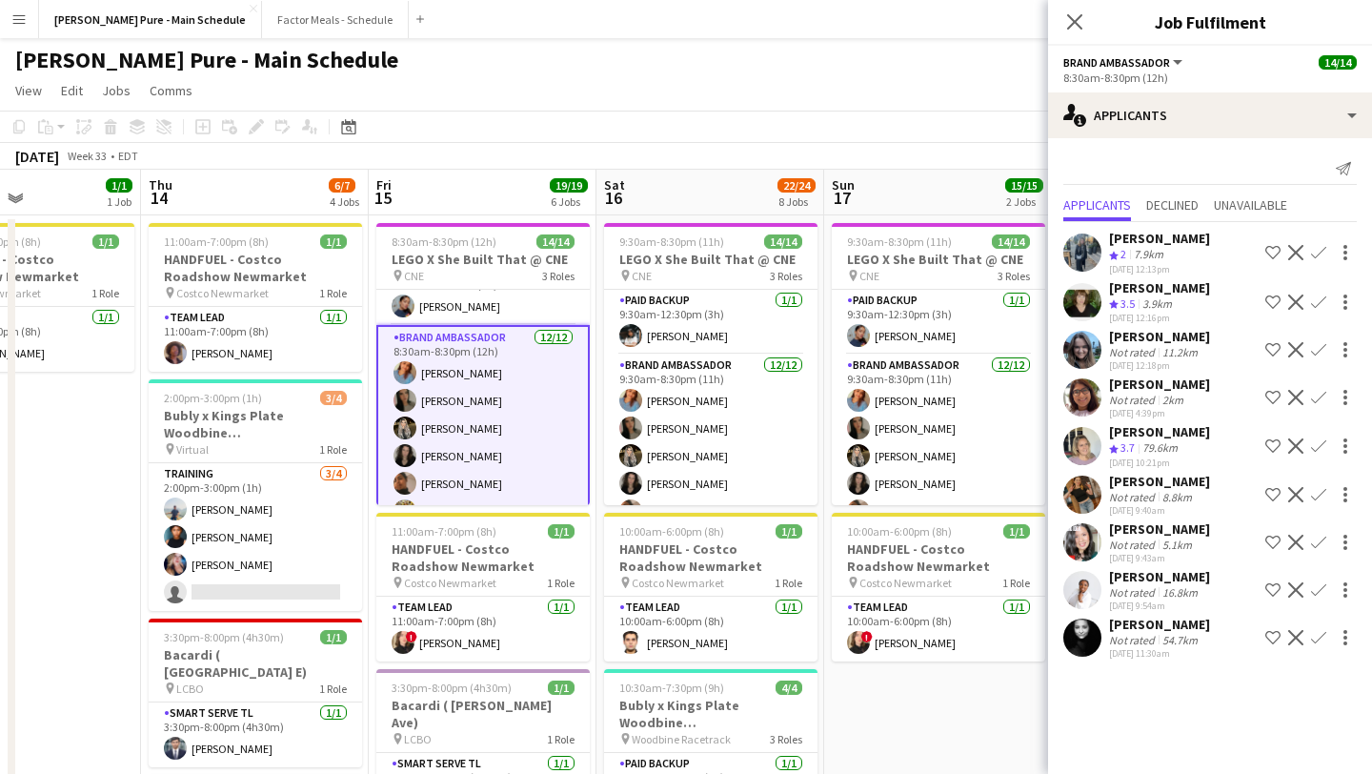
click at [436, 437] on app-card-role "Brand Ambassador 12/12 8:30am-8:30pm (12h) Sukhmani Kaur Sarah Nuri Sohila Azim…" at bounding box center [482, 511] width 213 height 373
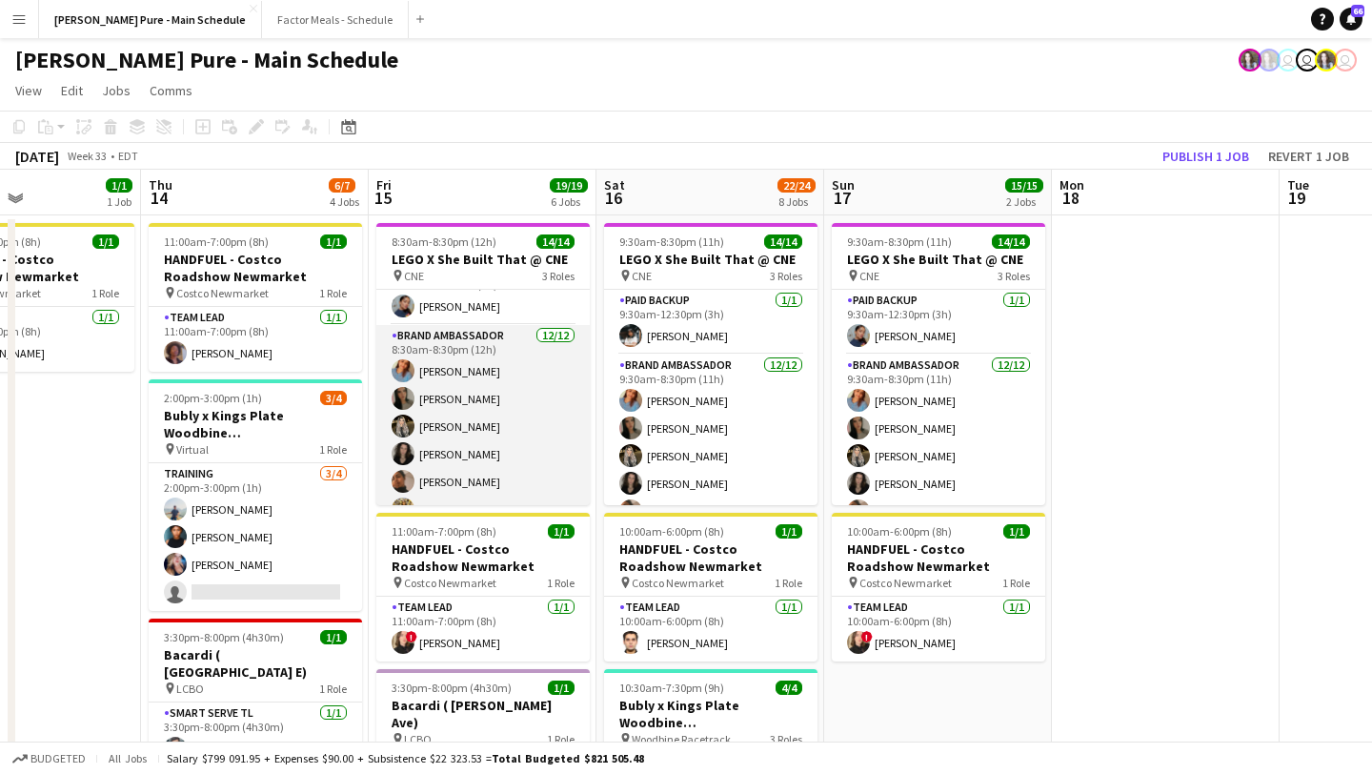
click at [436, 437] on app-card-role "Brand Ambassador 12/12 8:30am-8:30pm (12h) Sukhmani Kaur Sarah Nuri Sohila Azim…" at bounding box center [482, 509] width 213 height 369
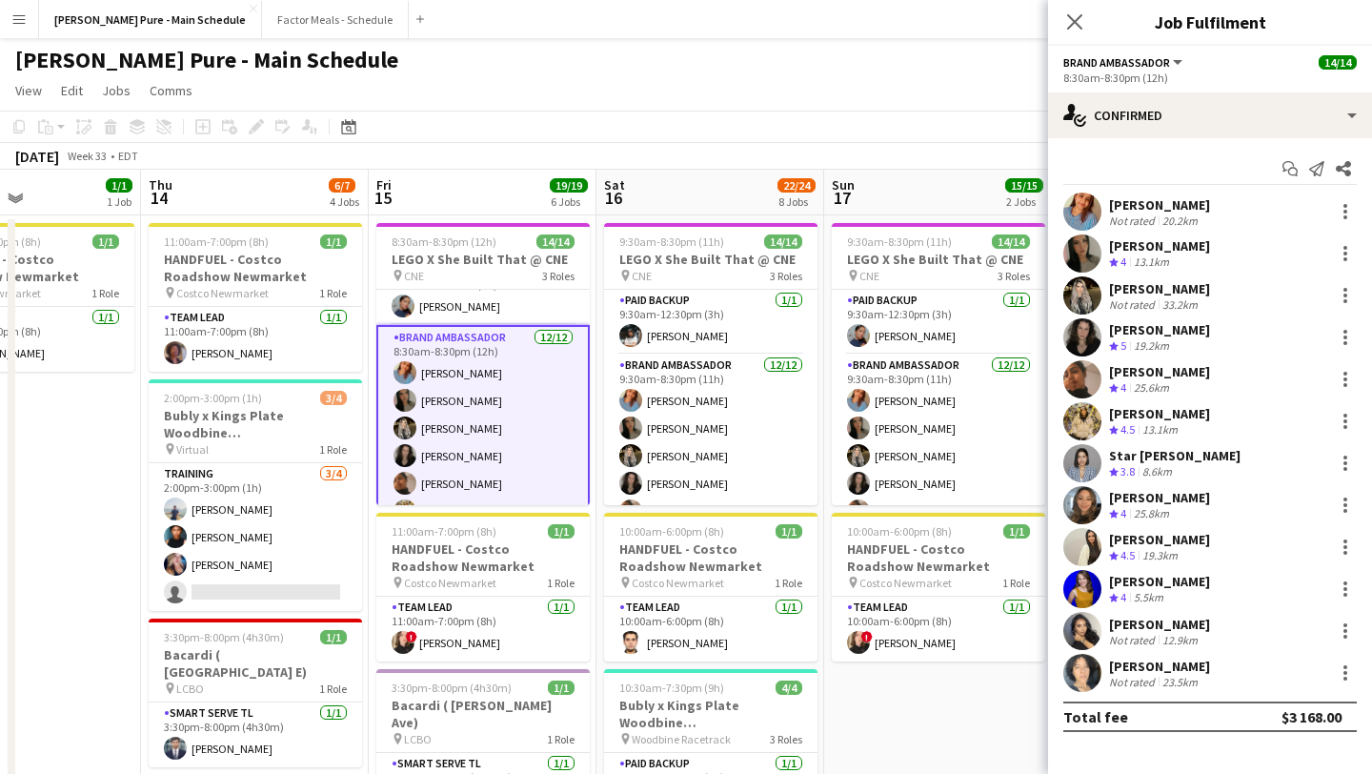
click at [1091, 212] on app-user-avatar at bounding box center [1082, 211] width 38 height 38
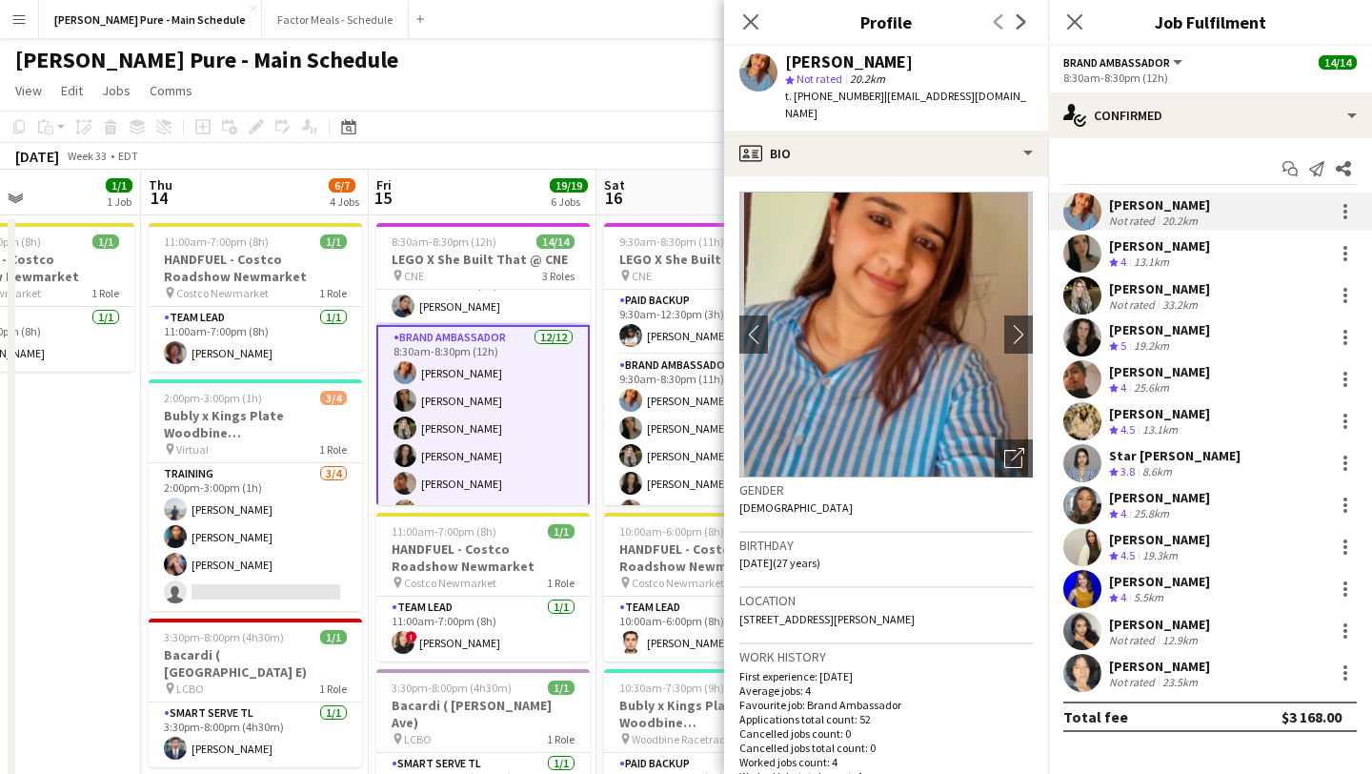
click at [1069, 677] on app-user-avatar at bounding box center [1082, 673] width 38 height 38
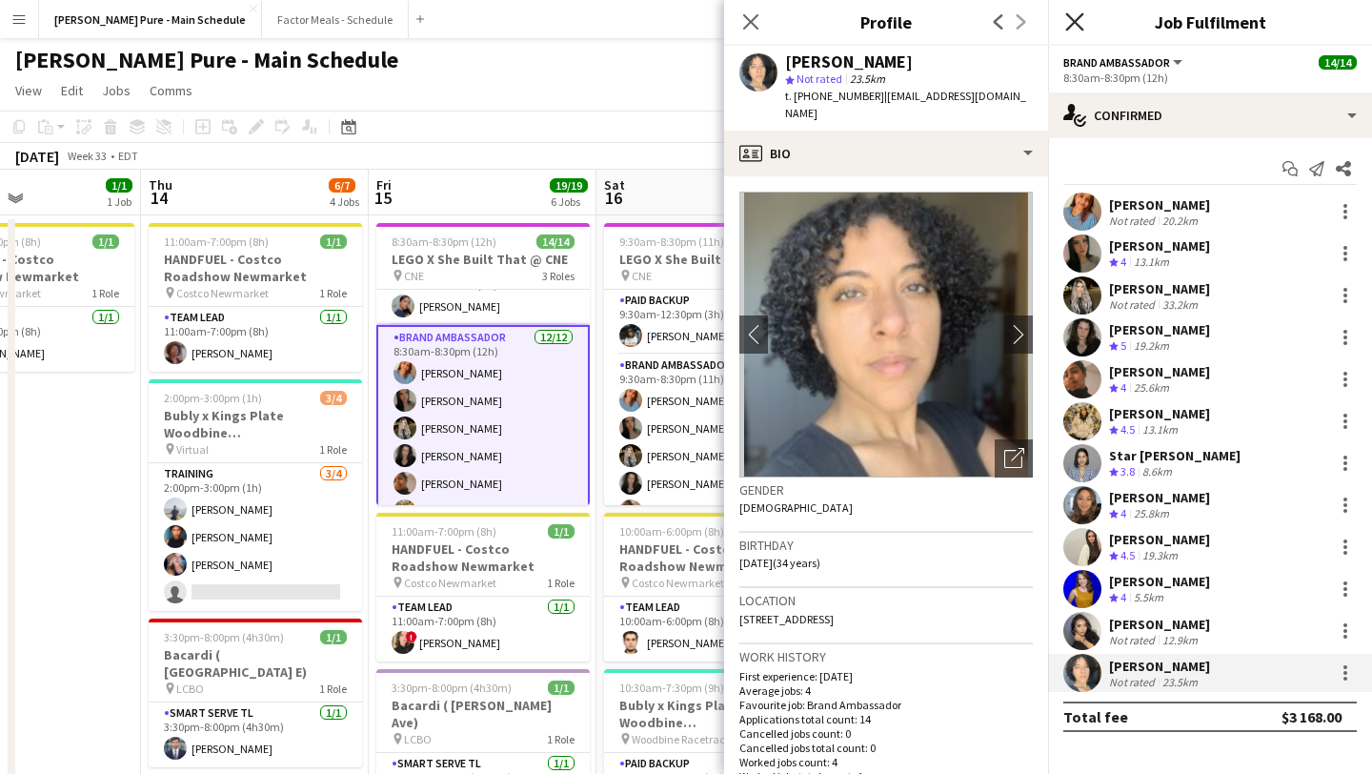
click at [1071, 19] on icon at bounding box center [1074, 21] width 18 height 18
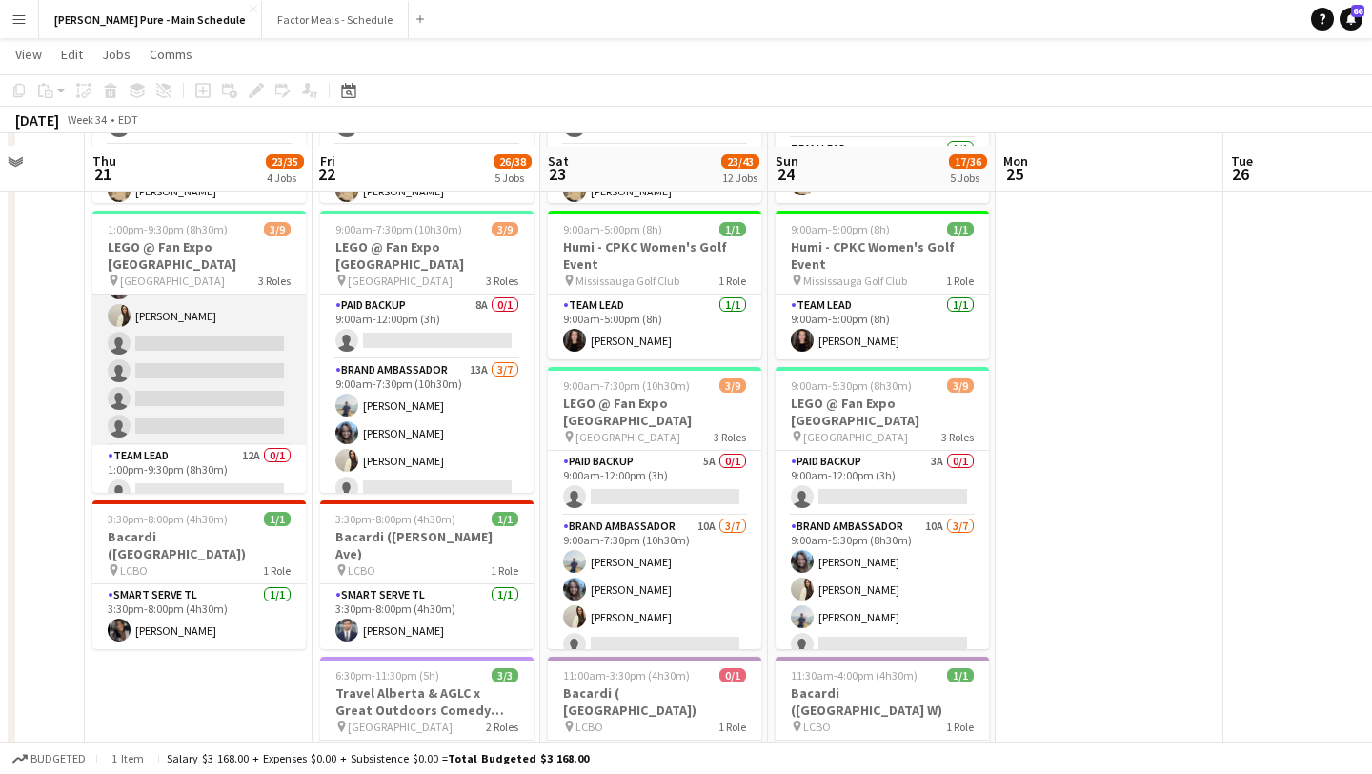
scroll to position [591, 0]
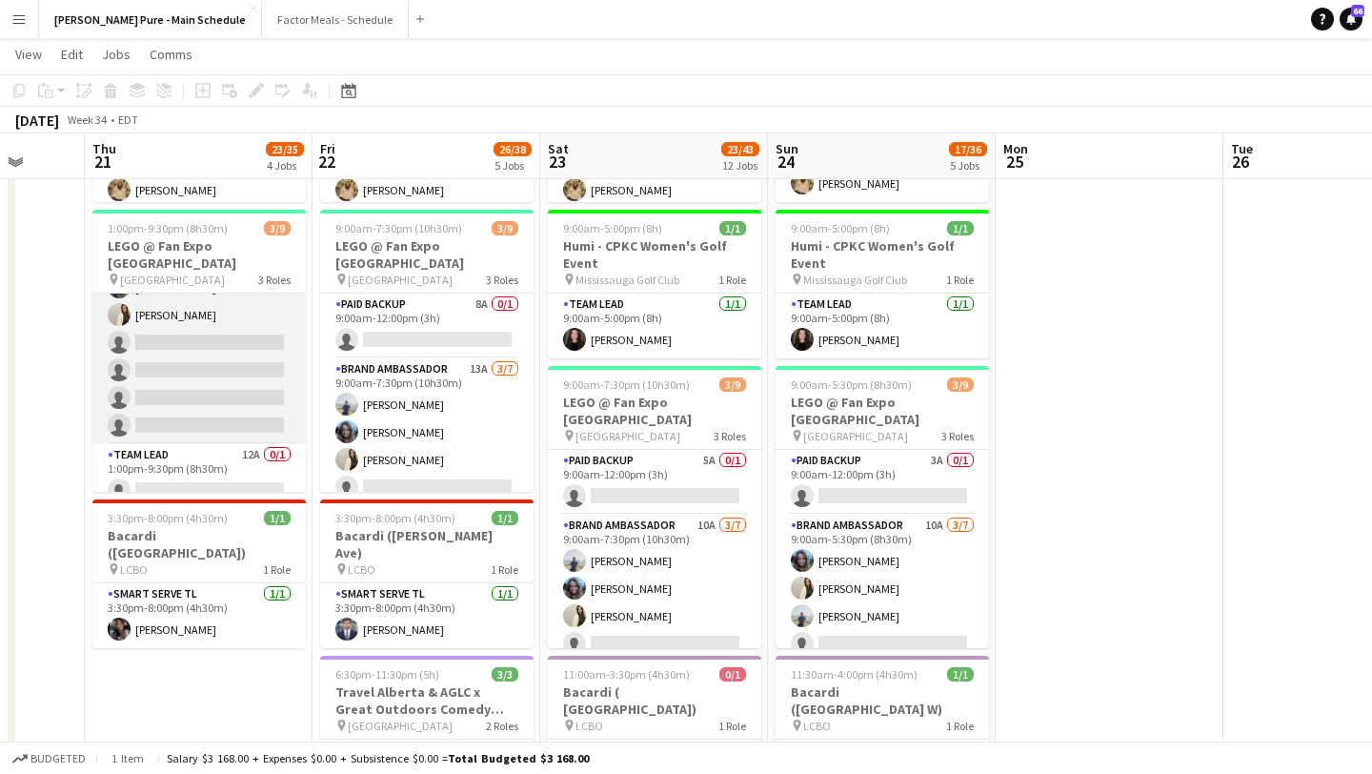
click at [213, 344] on app-card-role "Brand Ambassador 15A 3/7 1:00pm-9:30pm (8h30m) Chirag Ghotikar Liliya Chvalyuk …" at bounding box center [198, 328] width 213 height 231
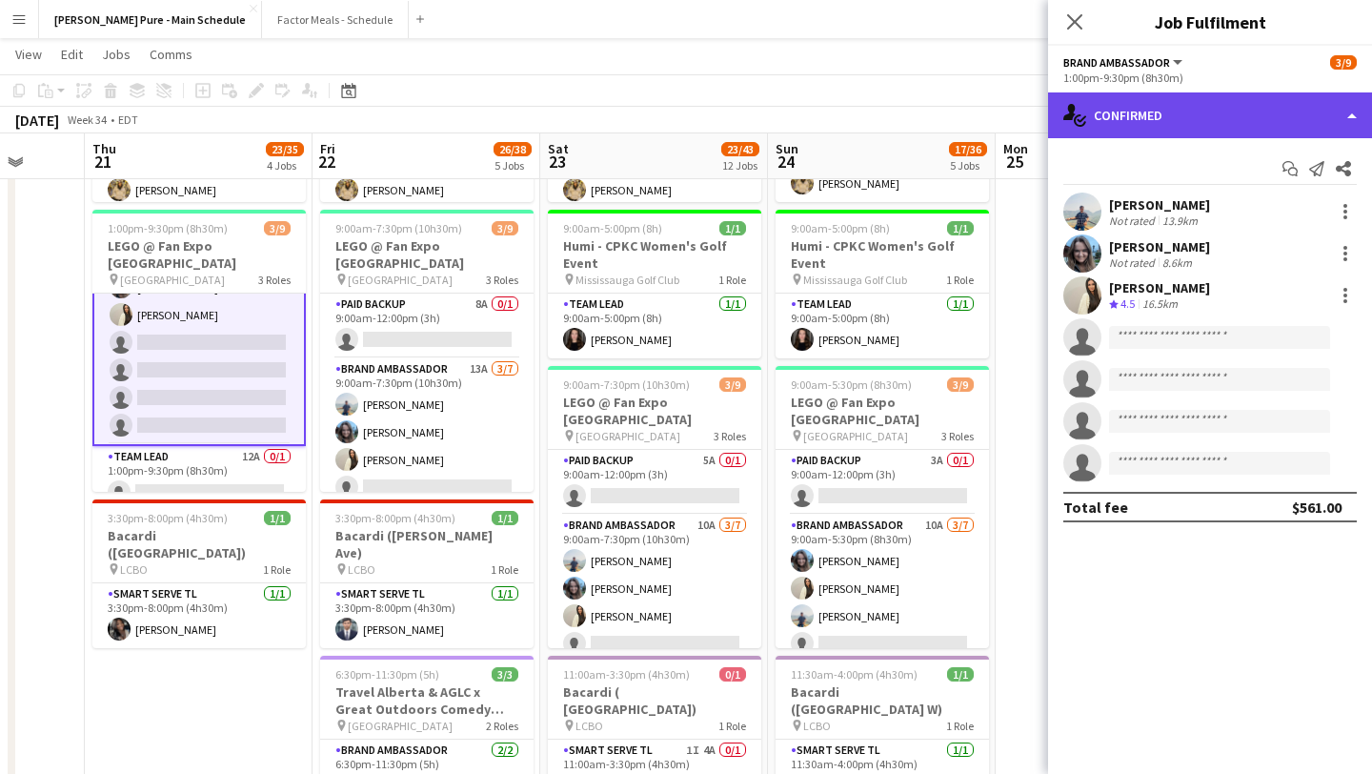
click at [1264, 111] on div "single-neutral-actions-check-2 Confirmed" at bounding box center [1210, 115] width 324 height 46
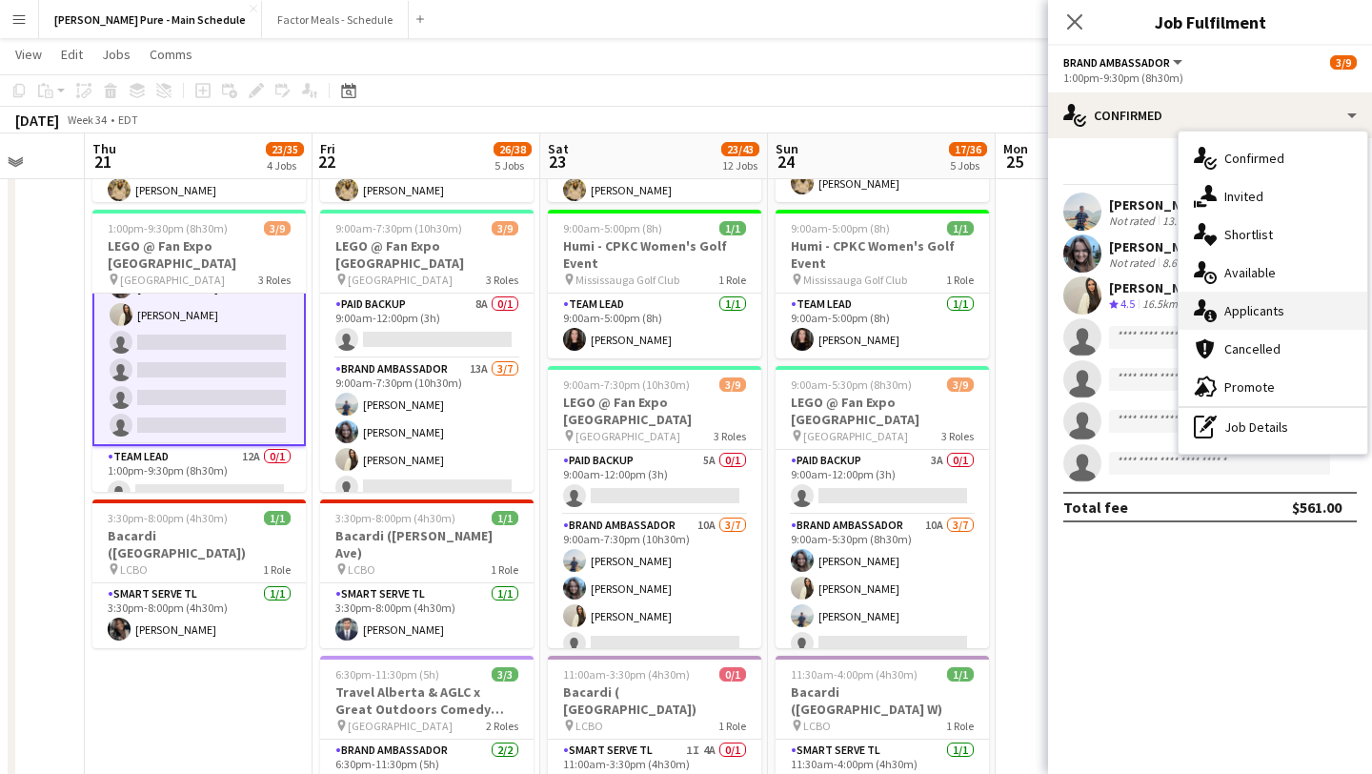
click at [1275, 303] on div "single-neutral-actions-information Applicants" at bounding box center [1273, 311] width 189 height 38
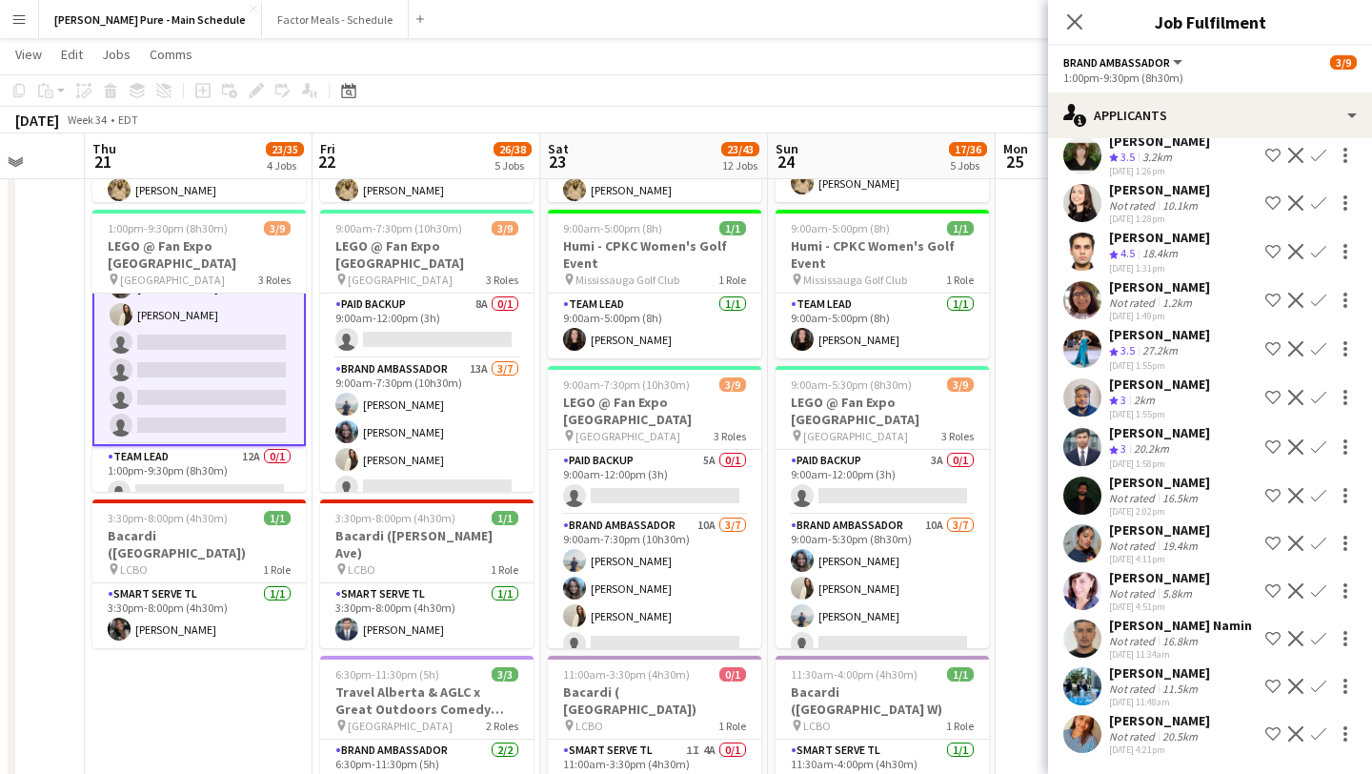
scroll to position [149, 0]
click at [200, 448] on app-card-role "Team Lead 12A 0/1 1:00pm-9:30pm (8h30m) single-neutral-actions" at bounding box center [198, 476] width 213 height 65
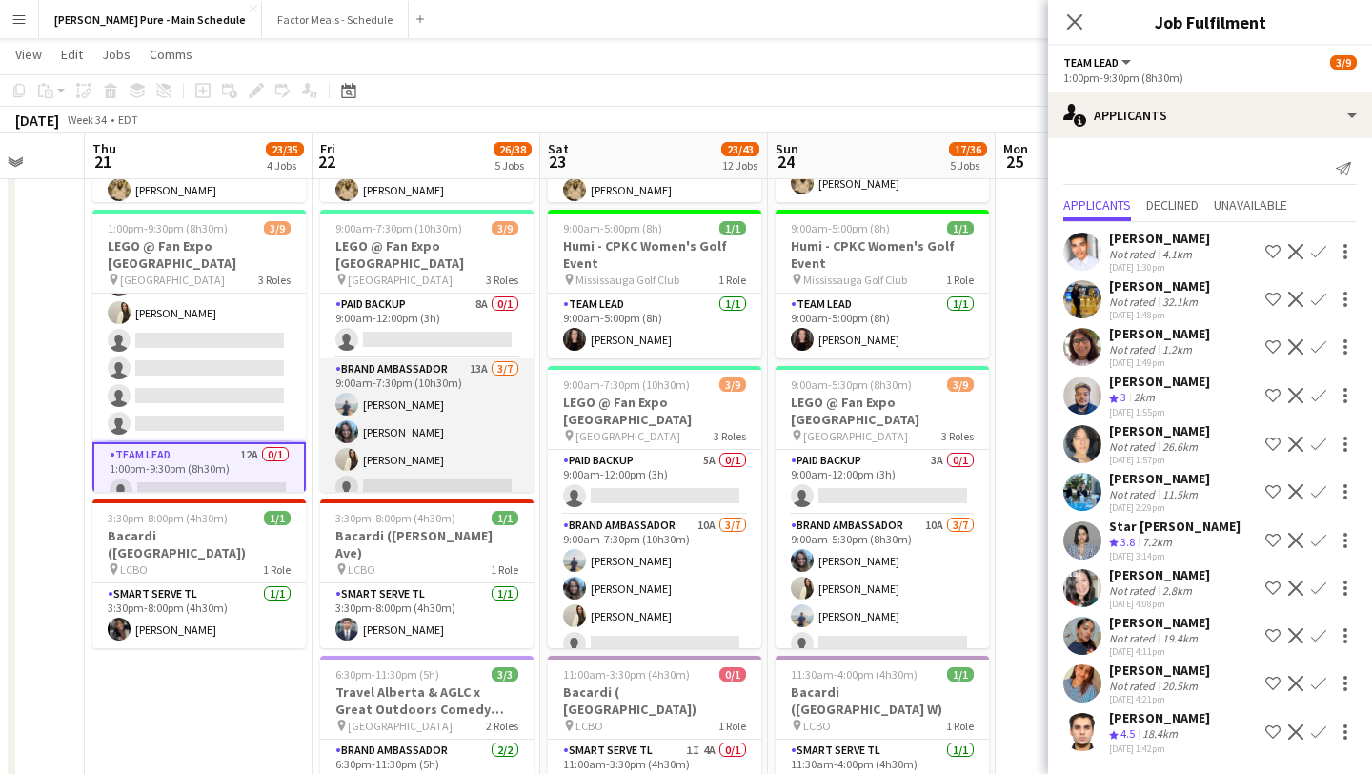
scroll to position [145, 0]
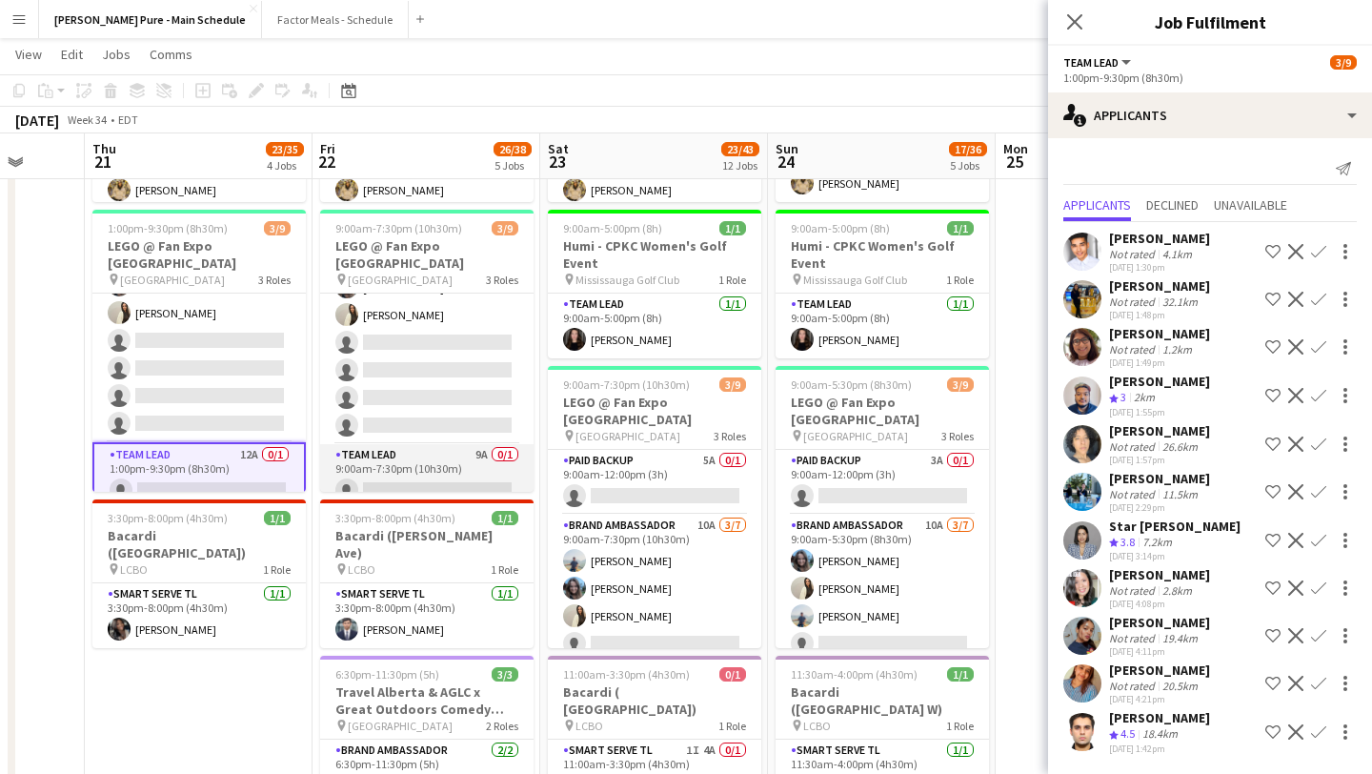
click at [419, 458] on app-card-role "Team Lead 9A 0/1 9:00am-7:30pm (10h30m) single-neutral-actions" at bounding box center [426, 476] width 213 height 65
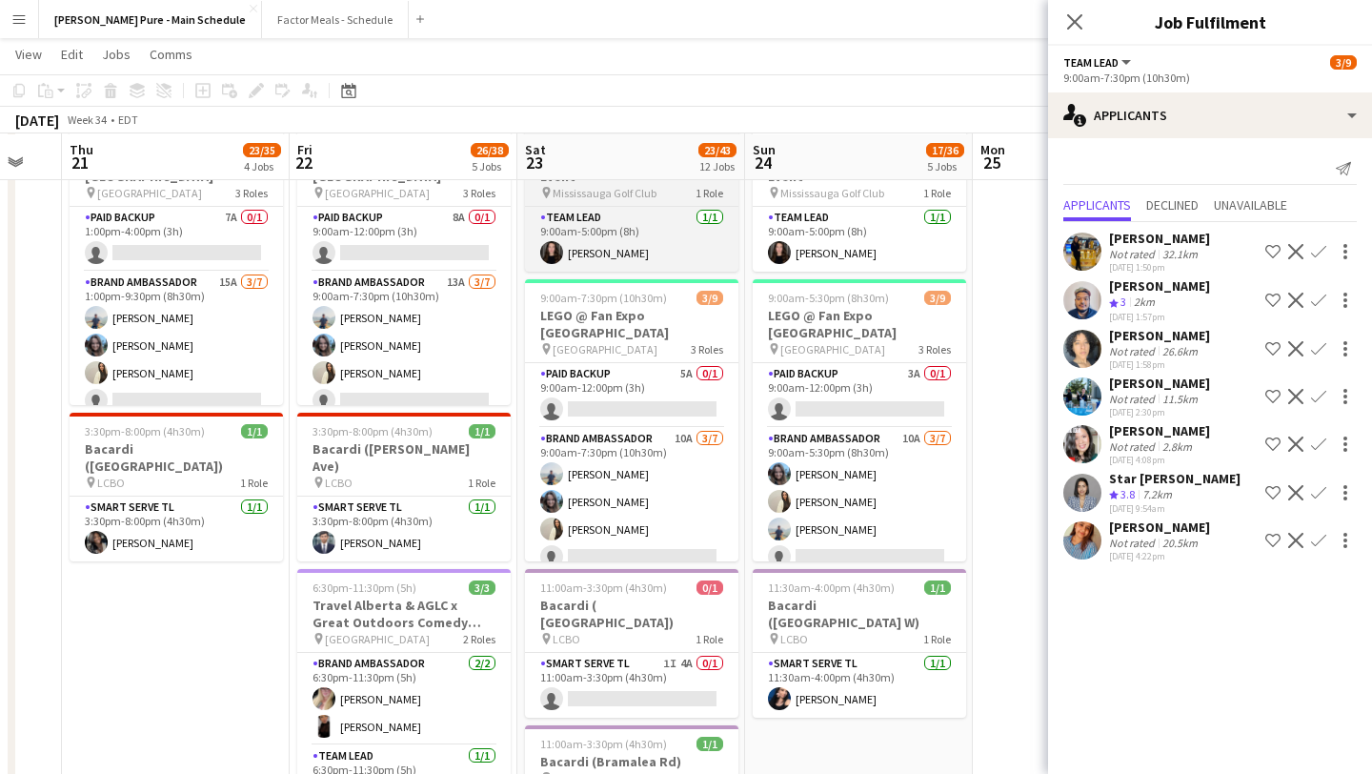
scroll to position [678, 0]
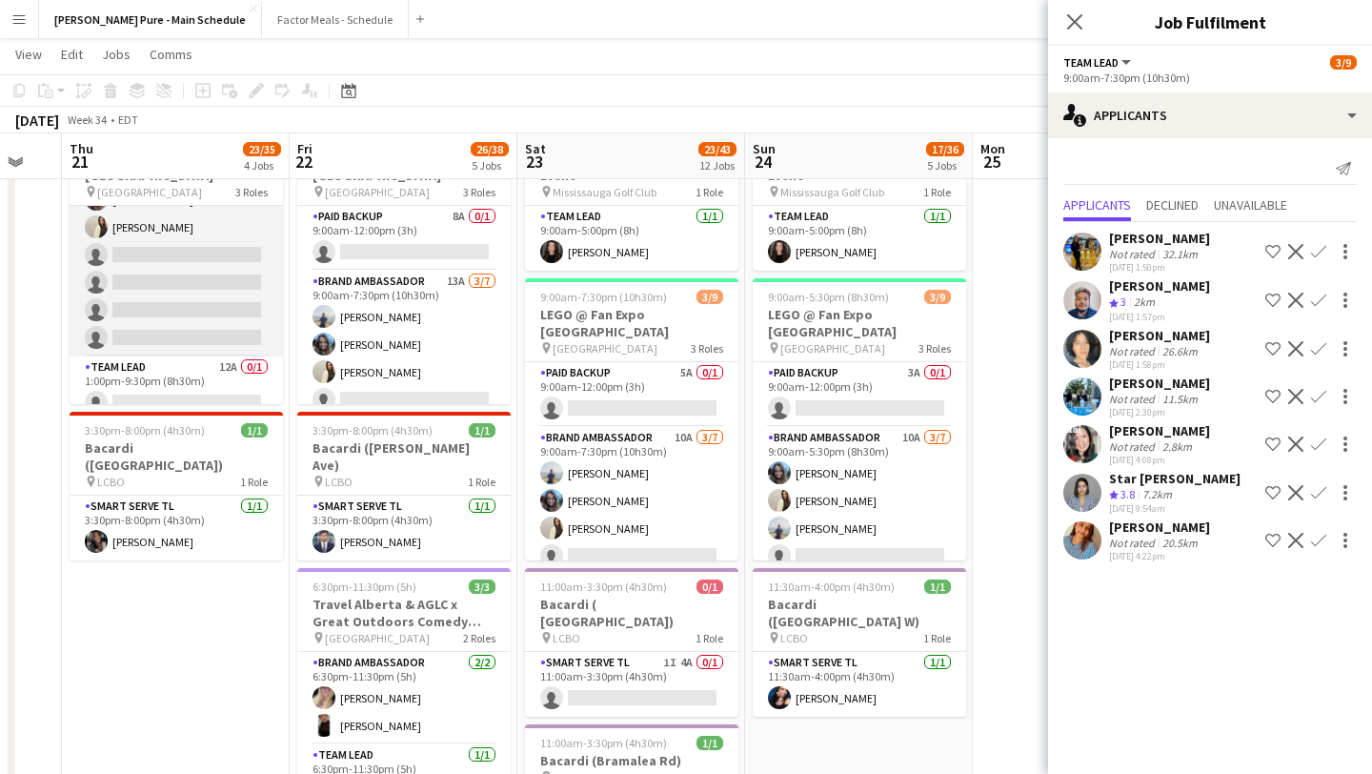
click at [167, 296] on app-card-role "Brand Ambassador 15A 3/7 1:00pm-9:30pm (8h30m) Chirag Ghotikar Liliya Chvalyuk …" at bounding box center [176, 241] width 213 height 231
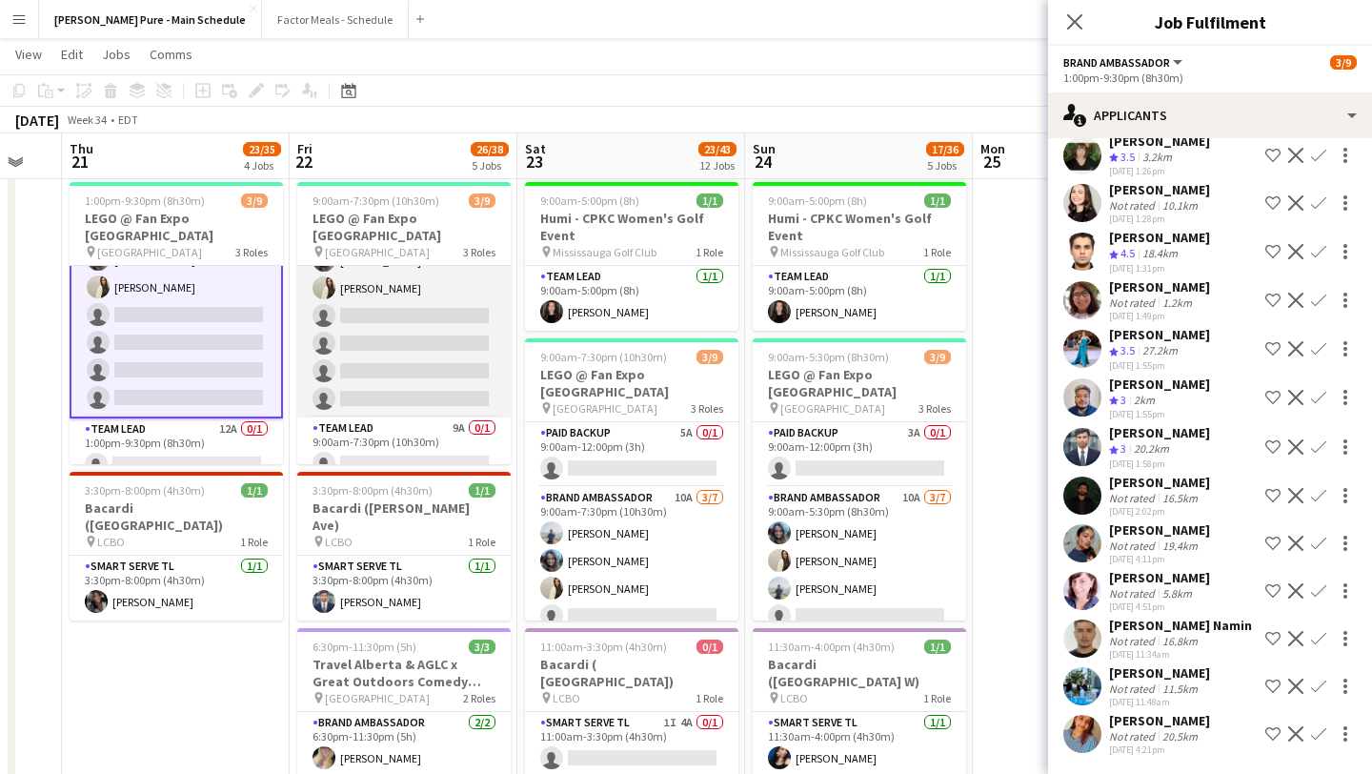
scroll to position [145, 0]
click at [430, 318] on app-card-role "Brand Ambassador 13A 3/7 9:00am-7:30pm (10h30m) Chirag Ghotikar Liliya Chvalyuk…" at bounding box center [403, 301] width 213 height 231
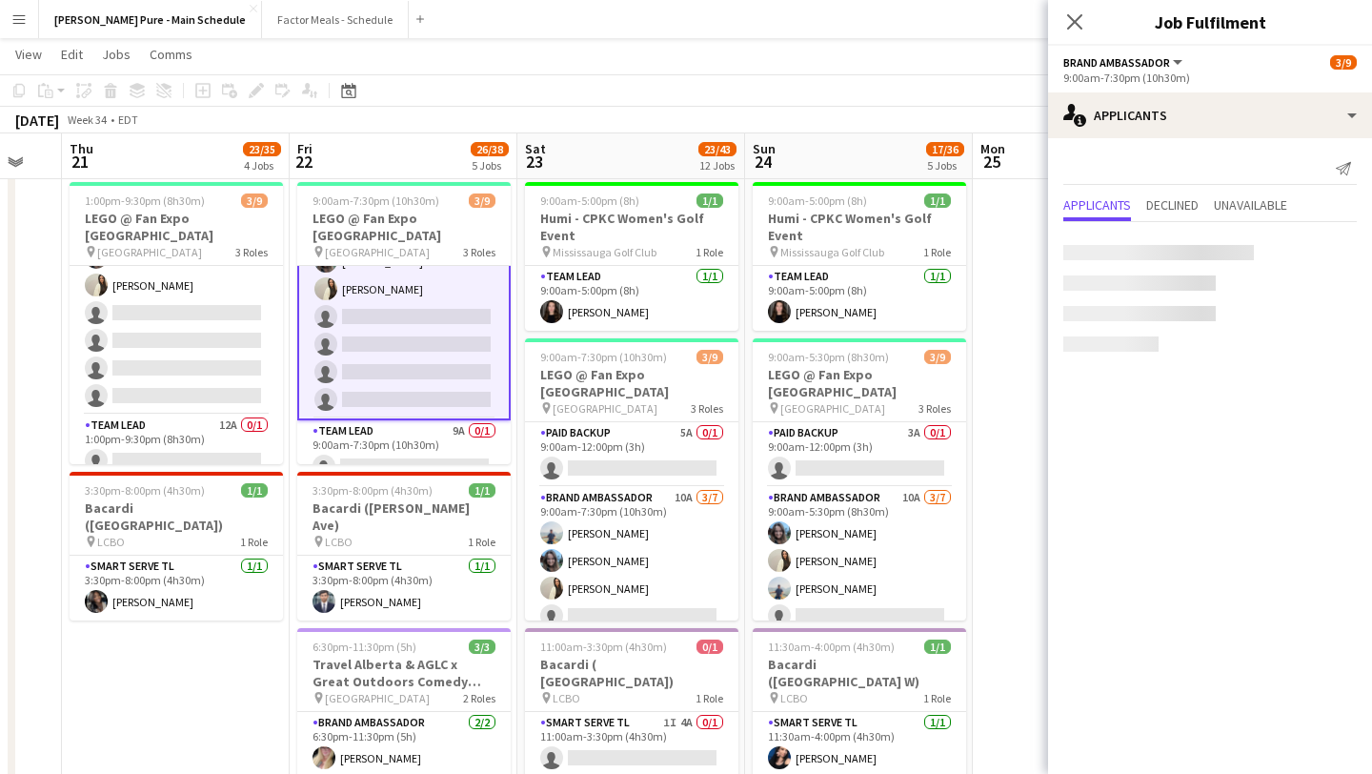
scroll to position [147, 0]
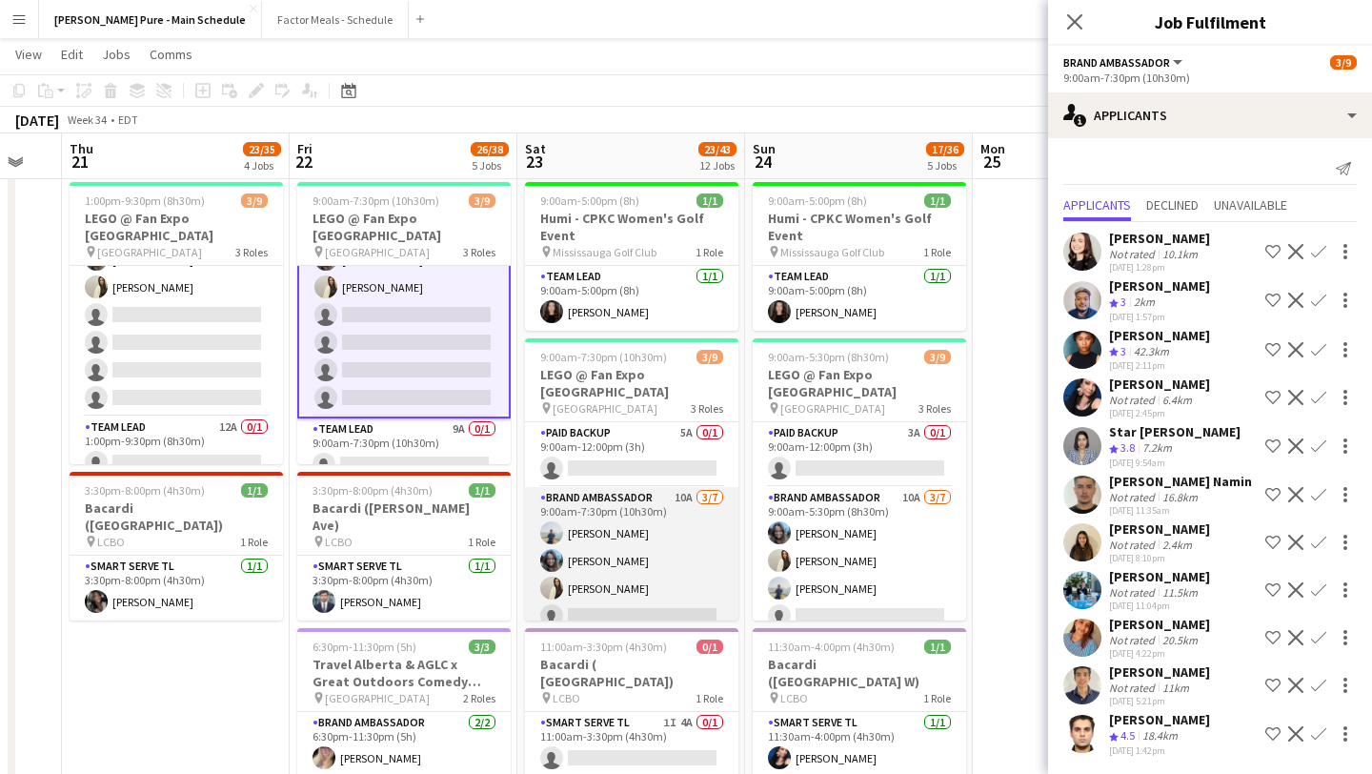
click at [597, 591] on app-card-role "Brand Ambassador 10A 3/7 9:00am-7:30pm (10h30m) Chirag Ghotikar Liliya Chvalyuk…" at bounding box center [631, 602] width 213 height 231
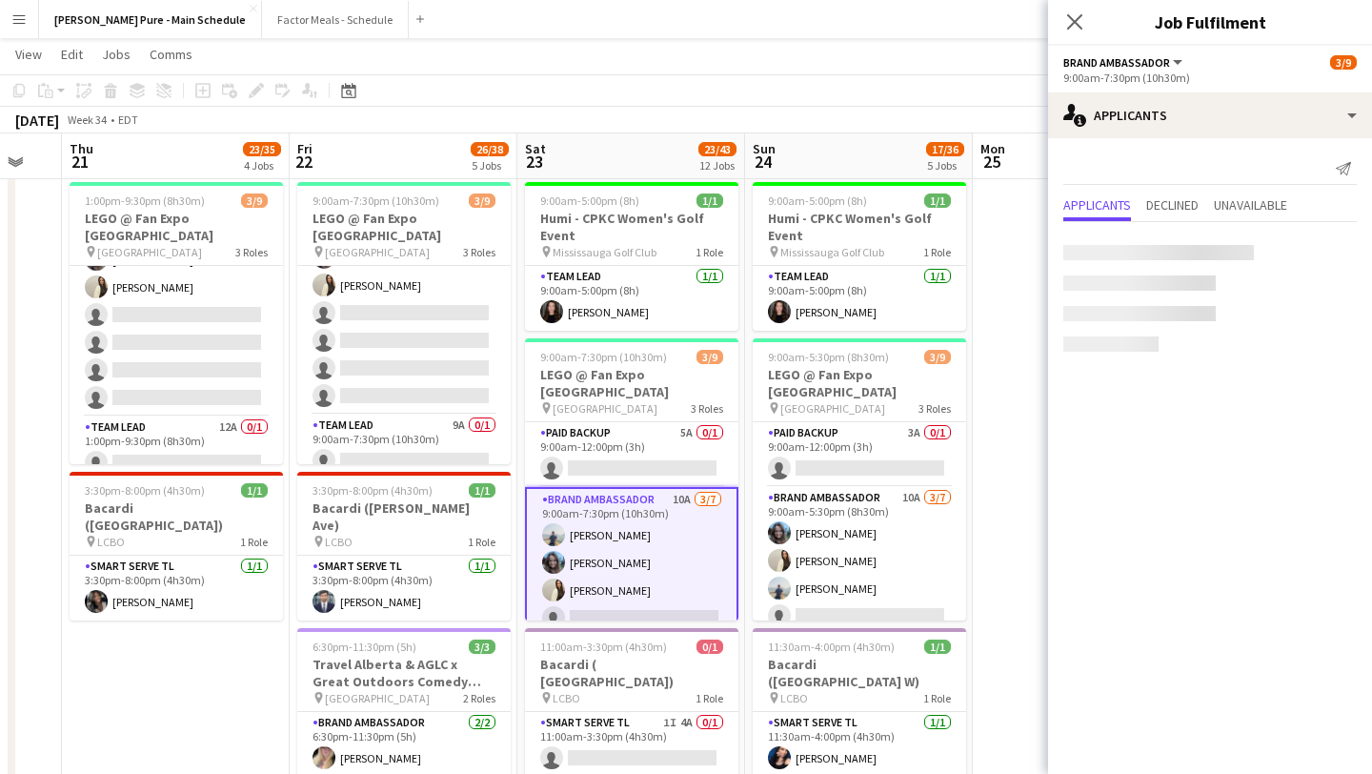
scroll to position [145, 0]
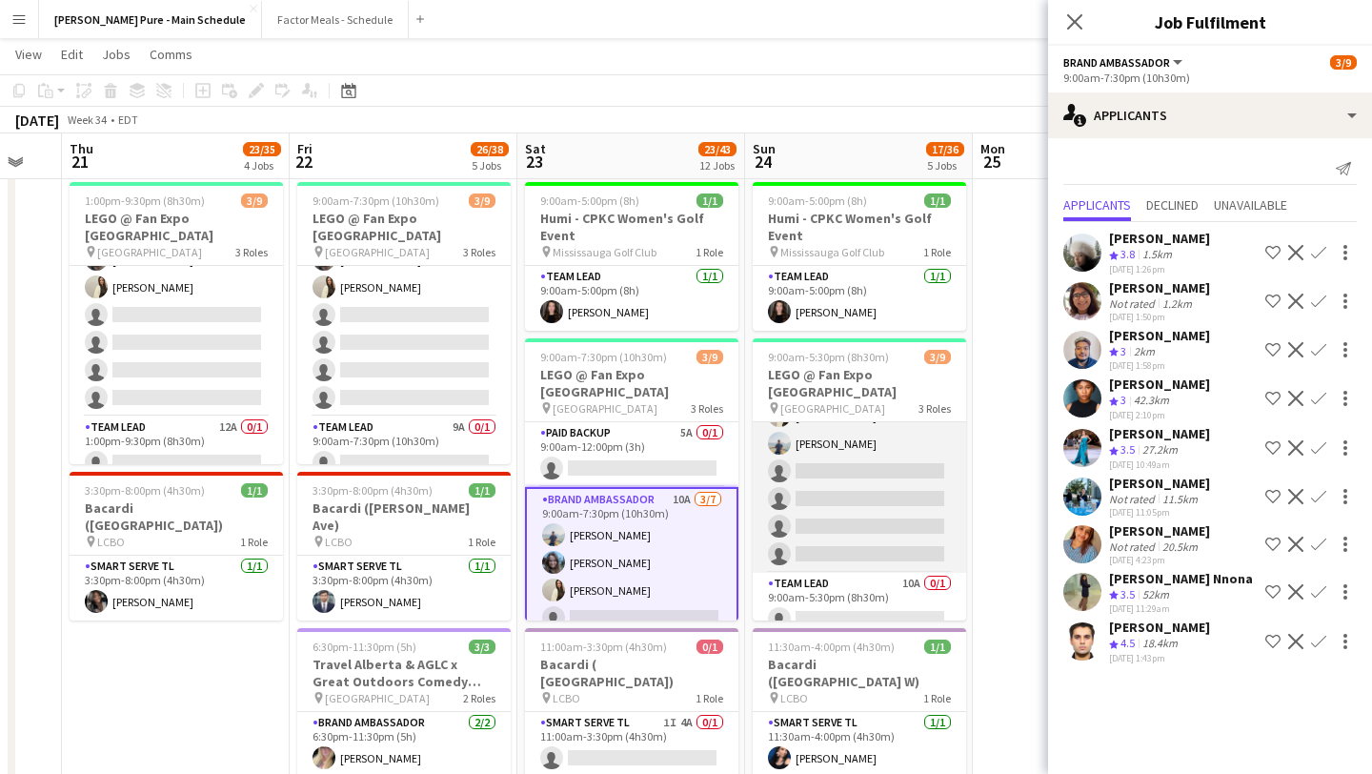
click at [866, 503] on app-card-role "Brand Ambassador 10A 3/7 9:00am-5:30pm (8h30m) Liliya Chvalyuk Fara Nouri Chira…" at bounding box center [859, 457] width 213 height 231
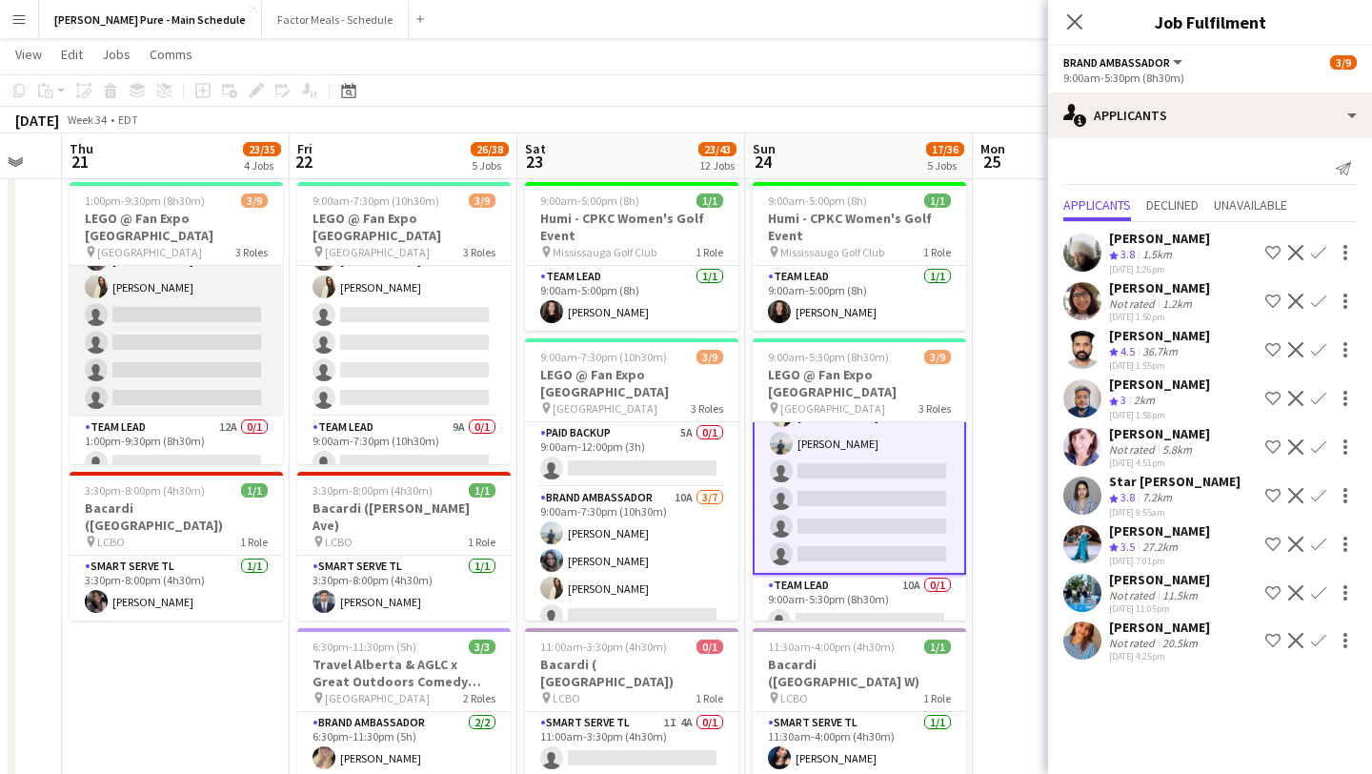
click at [140, 363] on app-card-role "Brand Ambassador 15A 3/7 1:00pm-9:30pm (8h30m) Chirag Ghotikar Liliya Chvalyuk …" at bounding box center [176, 301] width 213 height 231
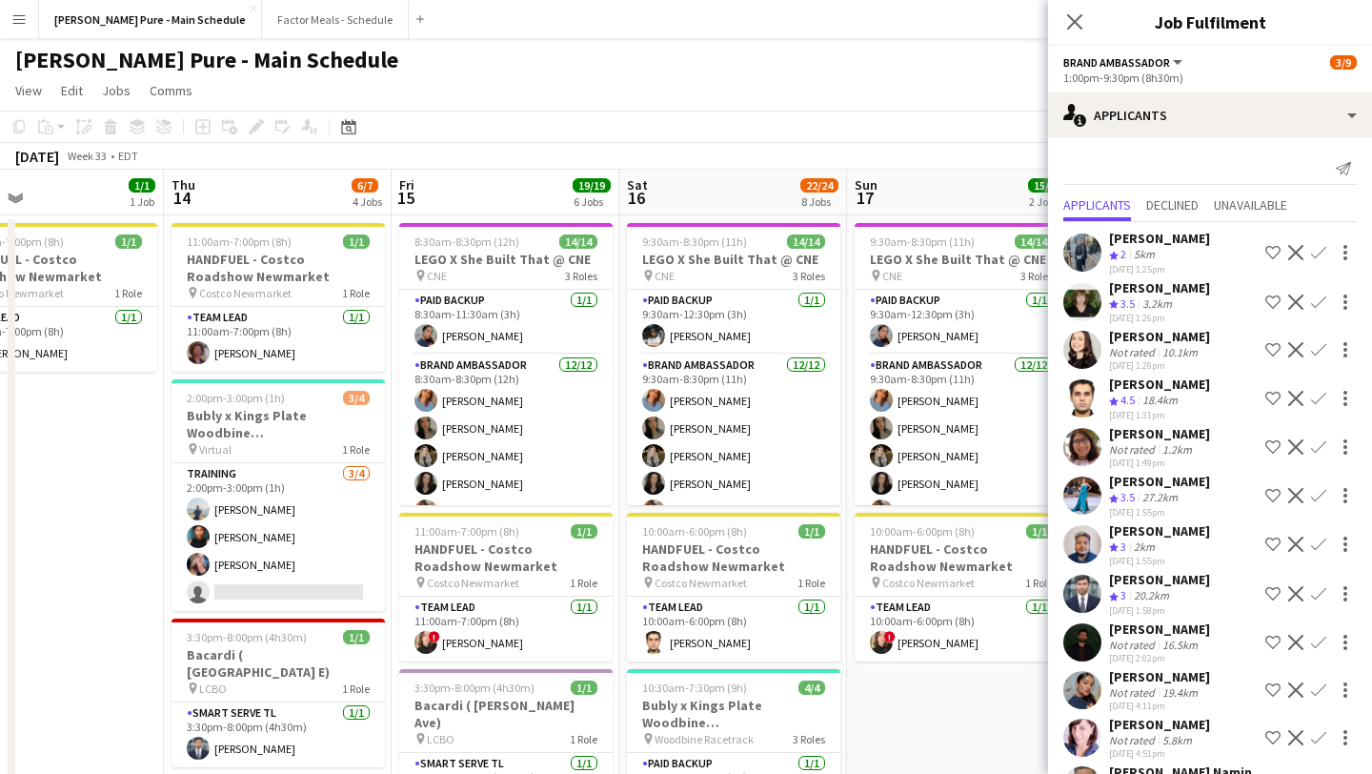
scroll to position [0, 780]
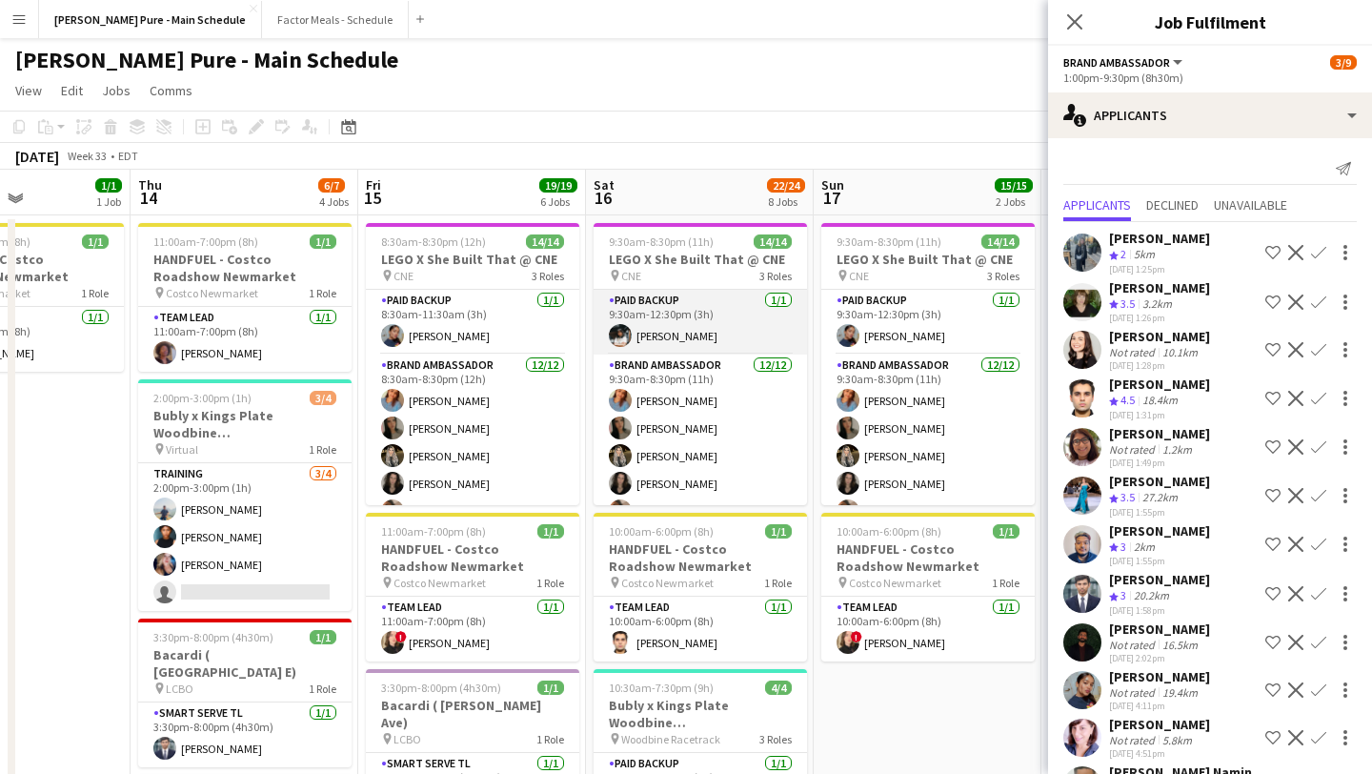
click at [692, 325] on app-card-role "Paid Backup 1/1 9:30am-12:30pm (3h) Kimmy Dinh" at bounding box center [700, 322] width 213 height 65
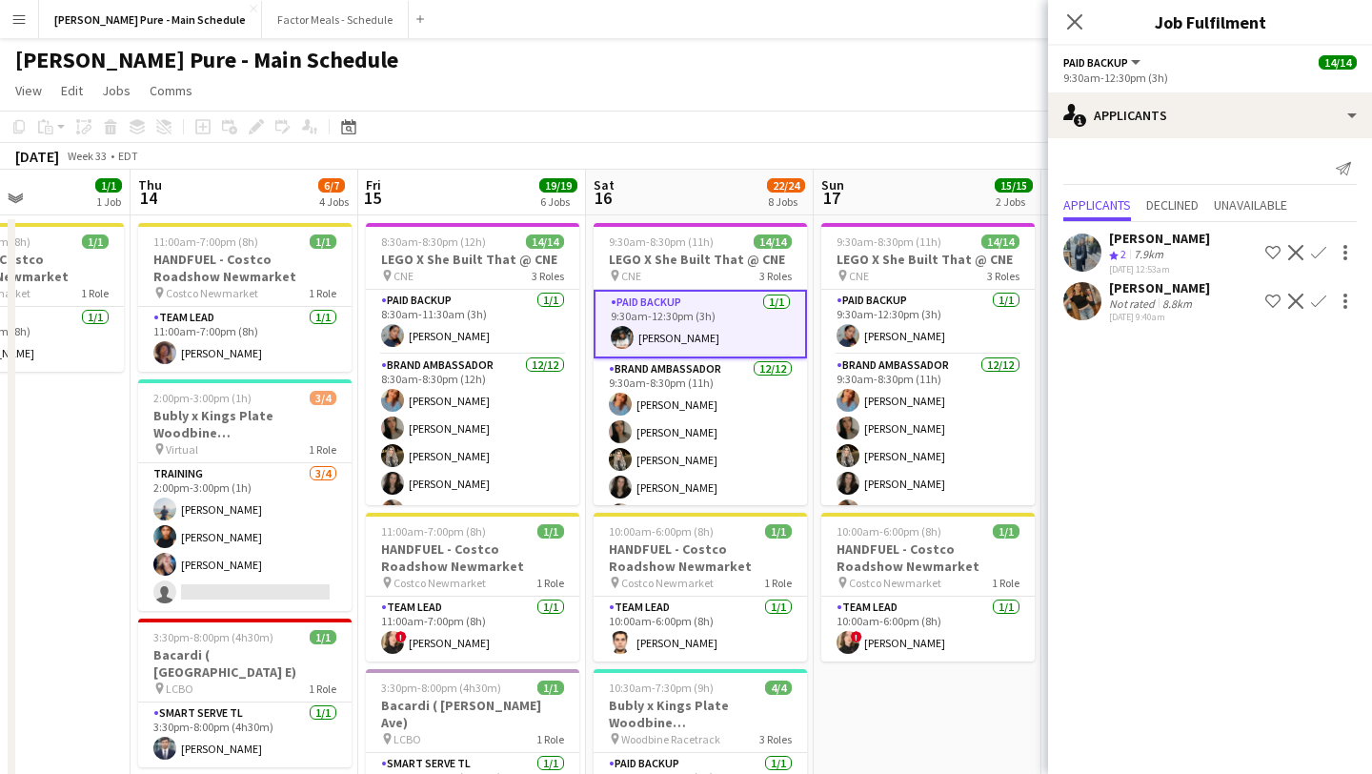
click at [655, 356] on app-card-role "Paid Backup 1/1 9:30am-12:30pm (3h) Kimmy Dinh" at bounding box center [700, 324] width 213 height 69
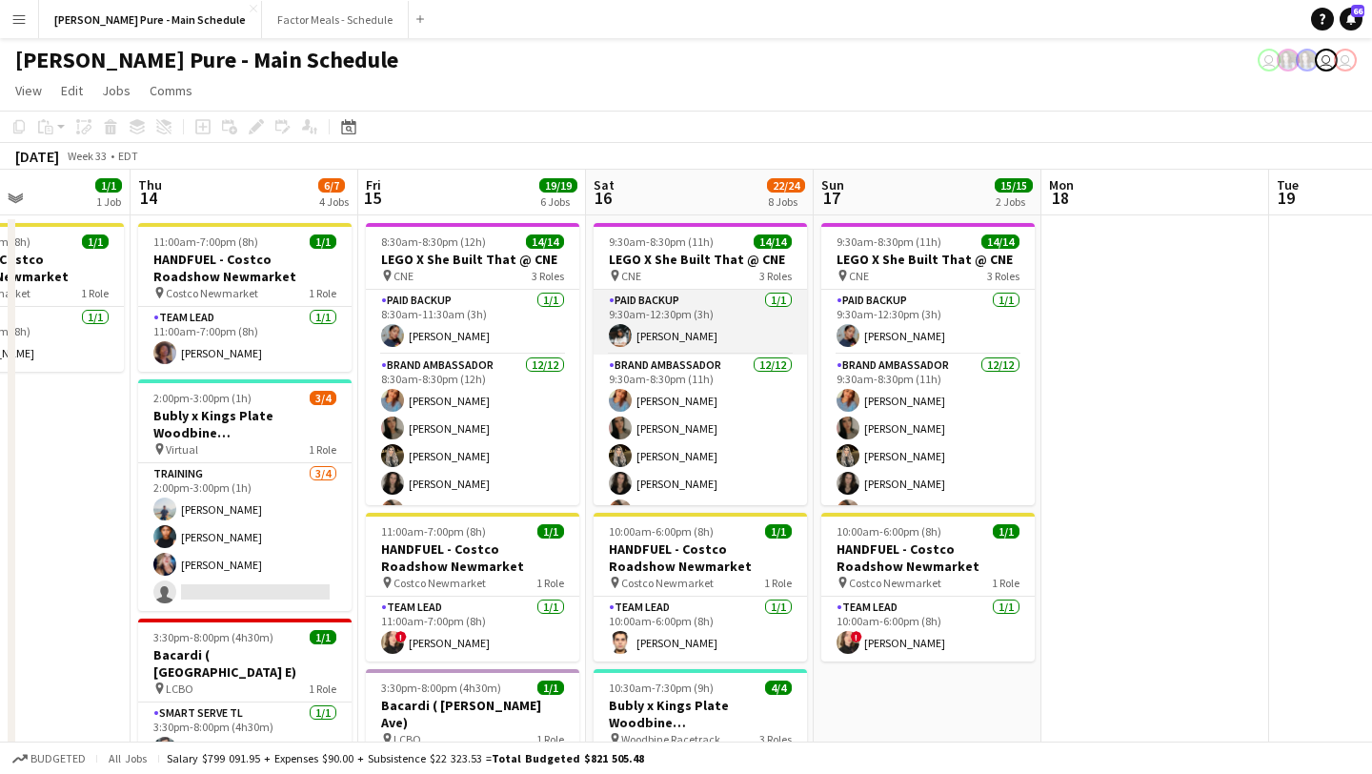
click at [655, 356] on app-card-role "Brand Ambassador 12/12 9:30am-8:30pm (11h) Sukhmani Kaur Sarah Nuri Sohila Azim…" at bounding box center [700, 538] width 213 height 369
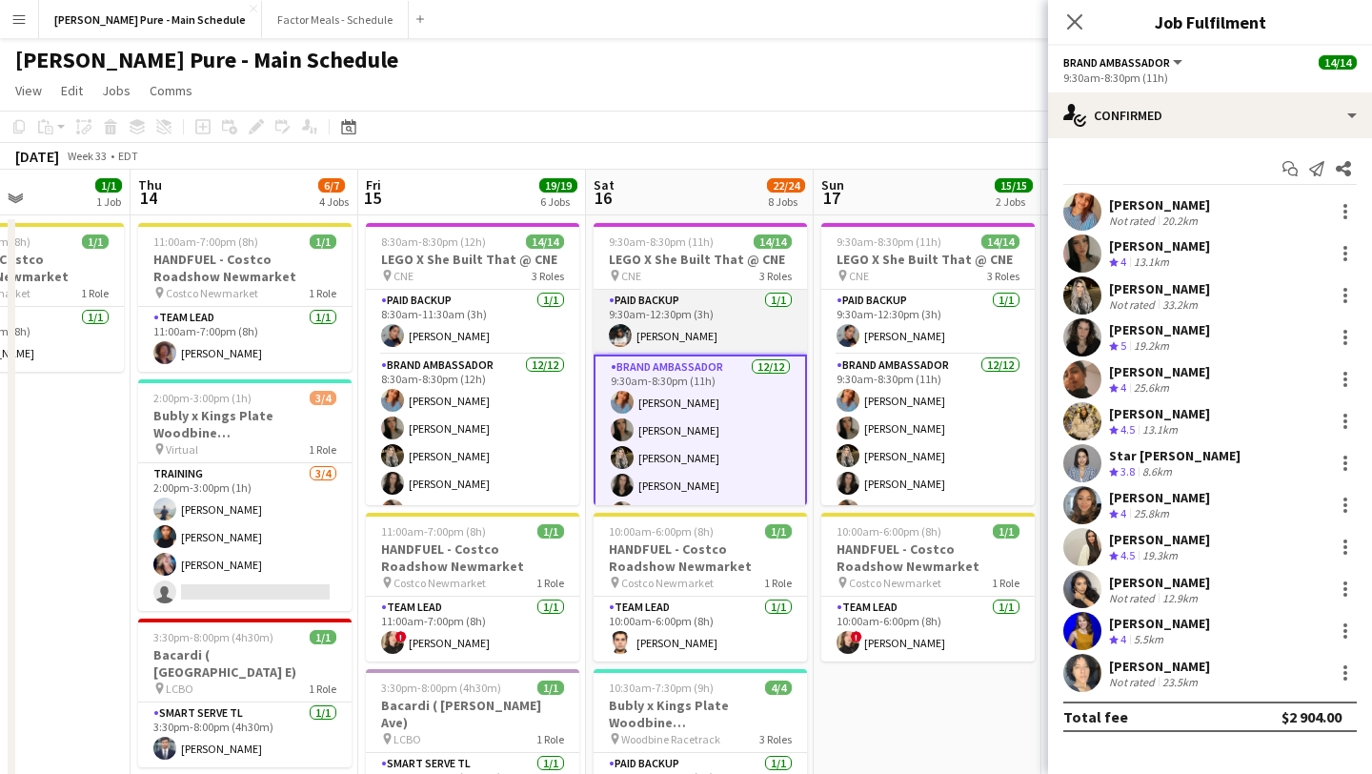
click at [667, 315] on app-card-role "Paid Backup 1/1 9:30am-12:30pm (3h) Kimmy Dinh" at bounding box center [700, 322] width 213 height 65
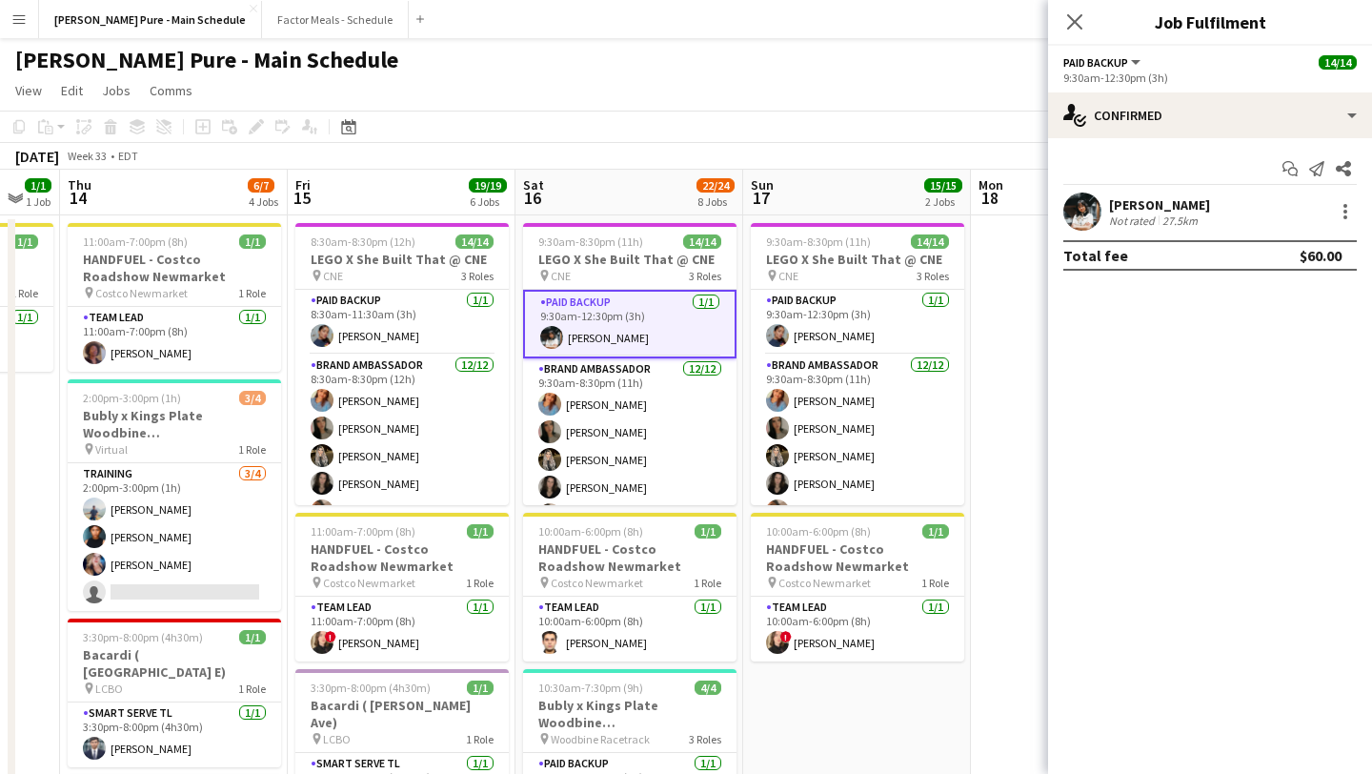
scroll to position [0, 635]
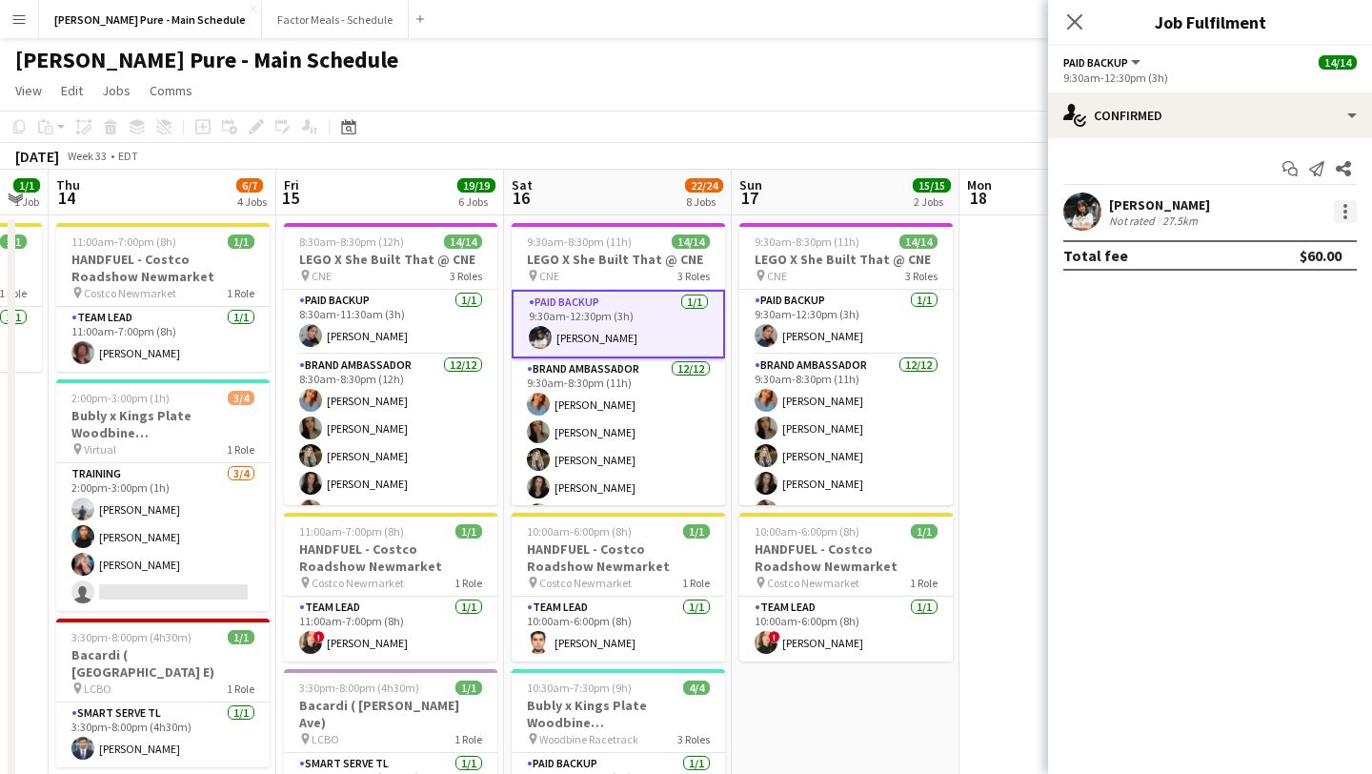
click at [1349, 207] on div at bounding box center [1345, 211] width 23 height 23
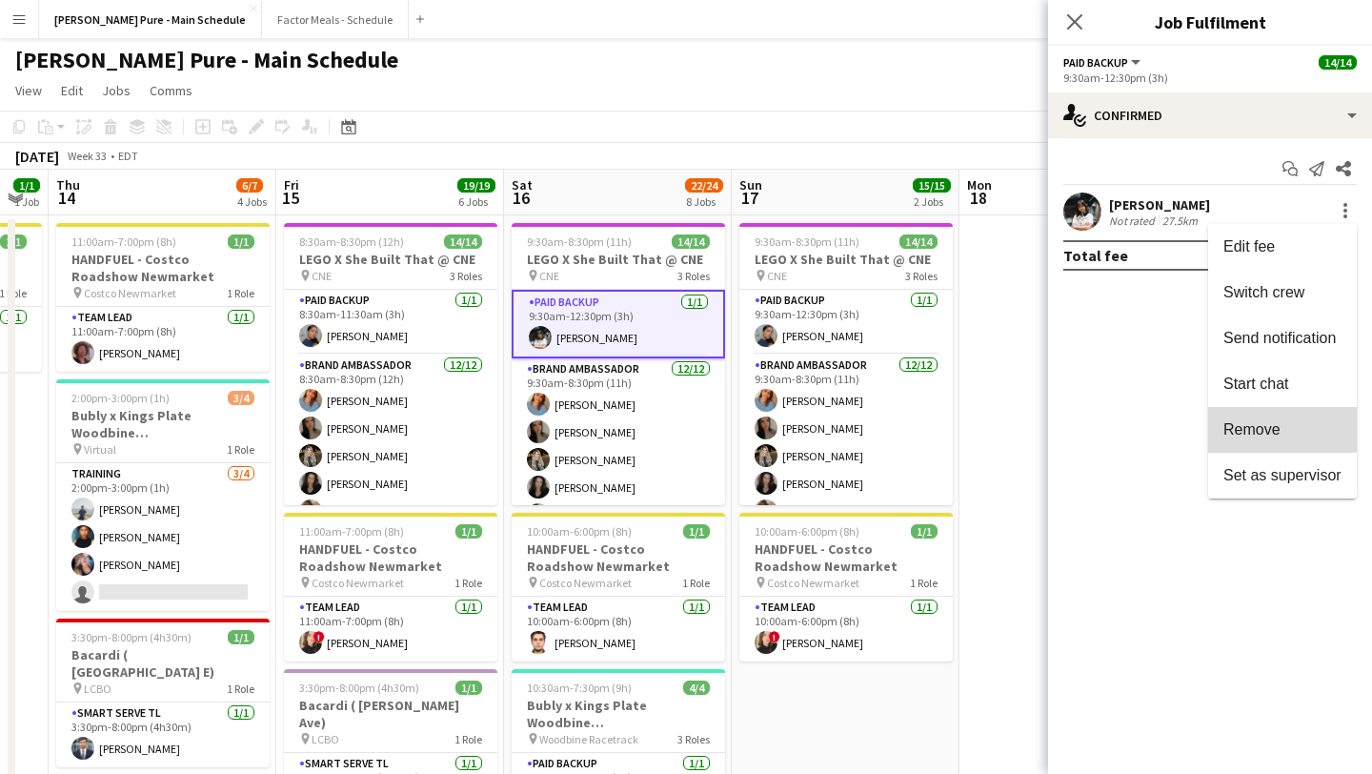
click at [1271, 425] on span "Remove" at bounding box center [1251, 429] width 57 height 16
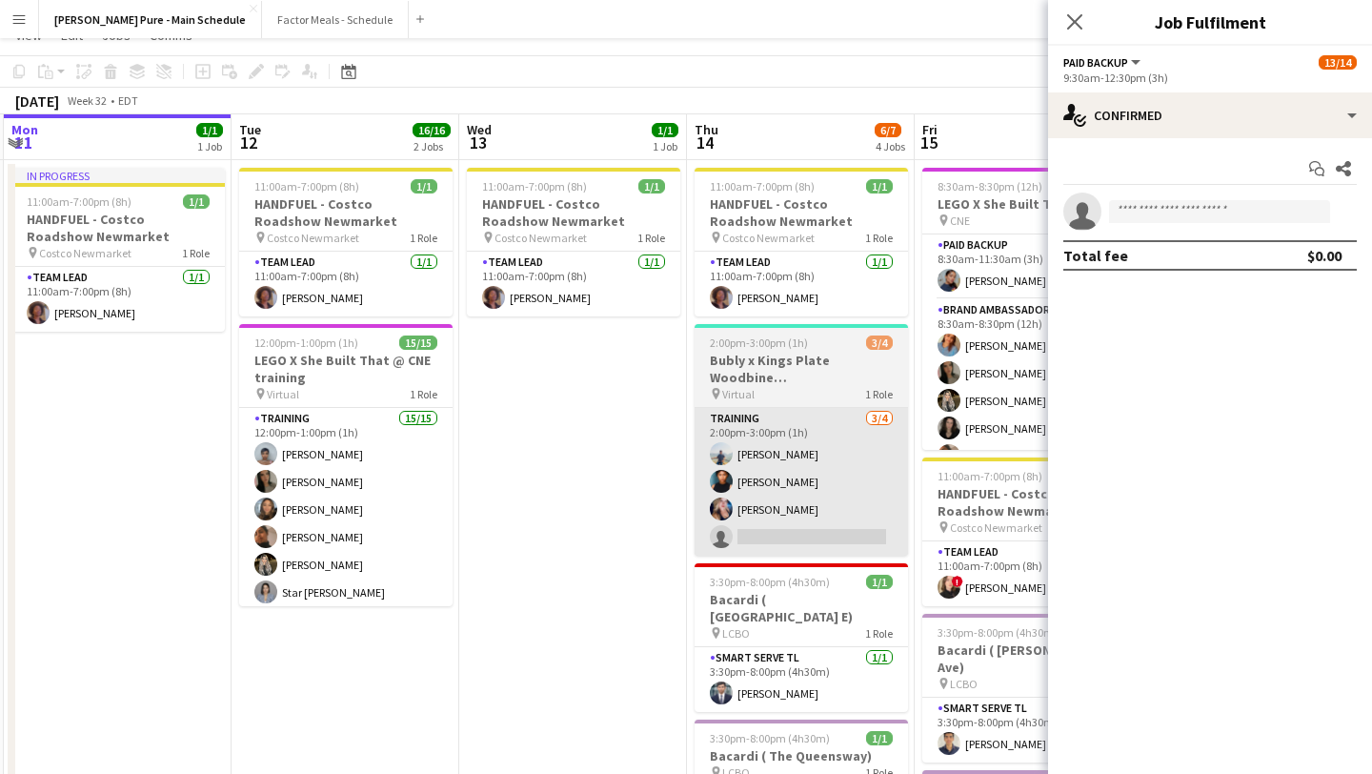
scroll to position [56, 0]
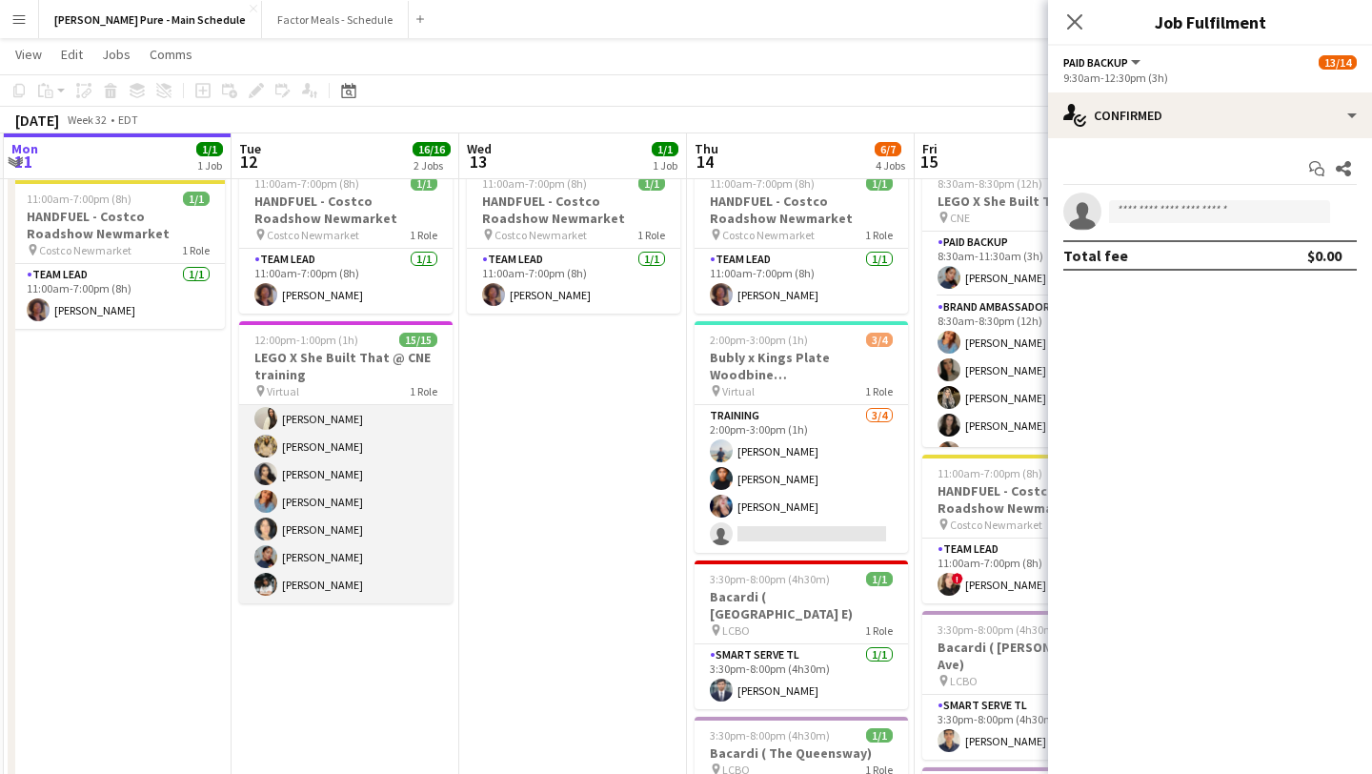
click at [338, 585] on app-card-role "Training 15/15 12:00pm-1:00pm (1h) Kelc Noble Sarah Nuri Julissa Cornejo Navpre…" at bounding box center [345, 377] width 213 height 452
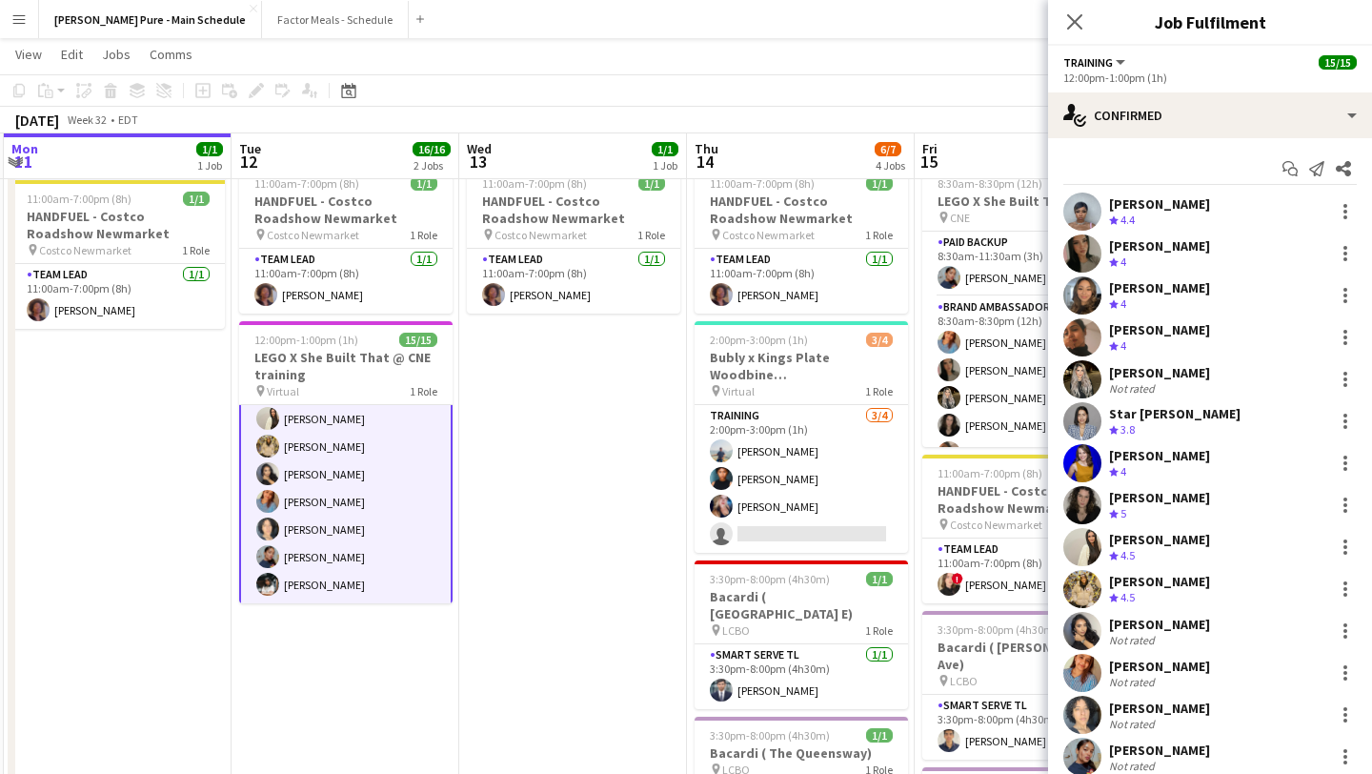
scroll to position [99, 0]
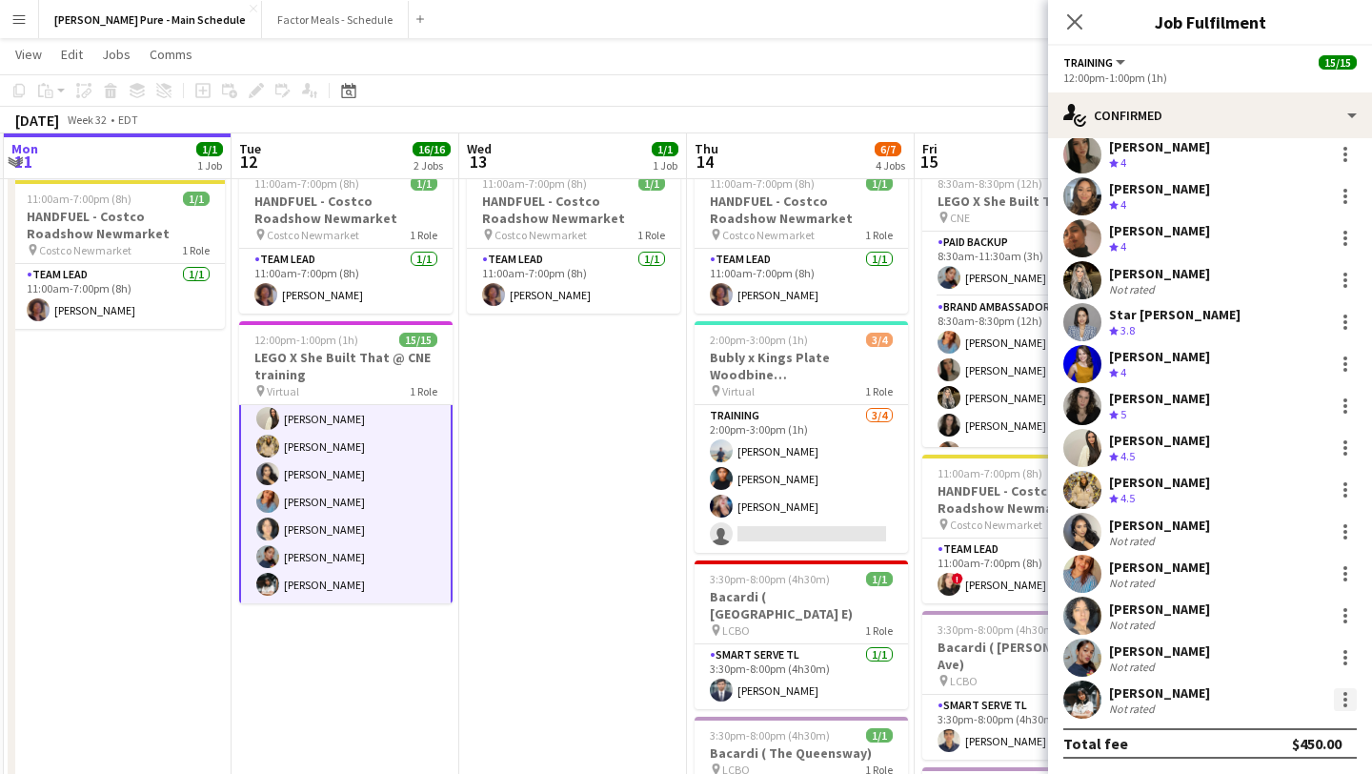
click at [1343, 697] on div at bounding box center [1345, 699] width 23 height 23
click at [1264, 617] on span "Remove" at bounding box center [1251, 618] width 57 height 16
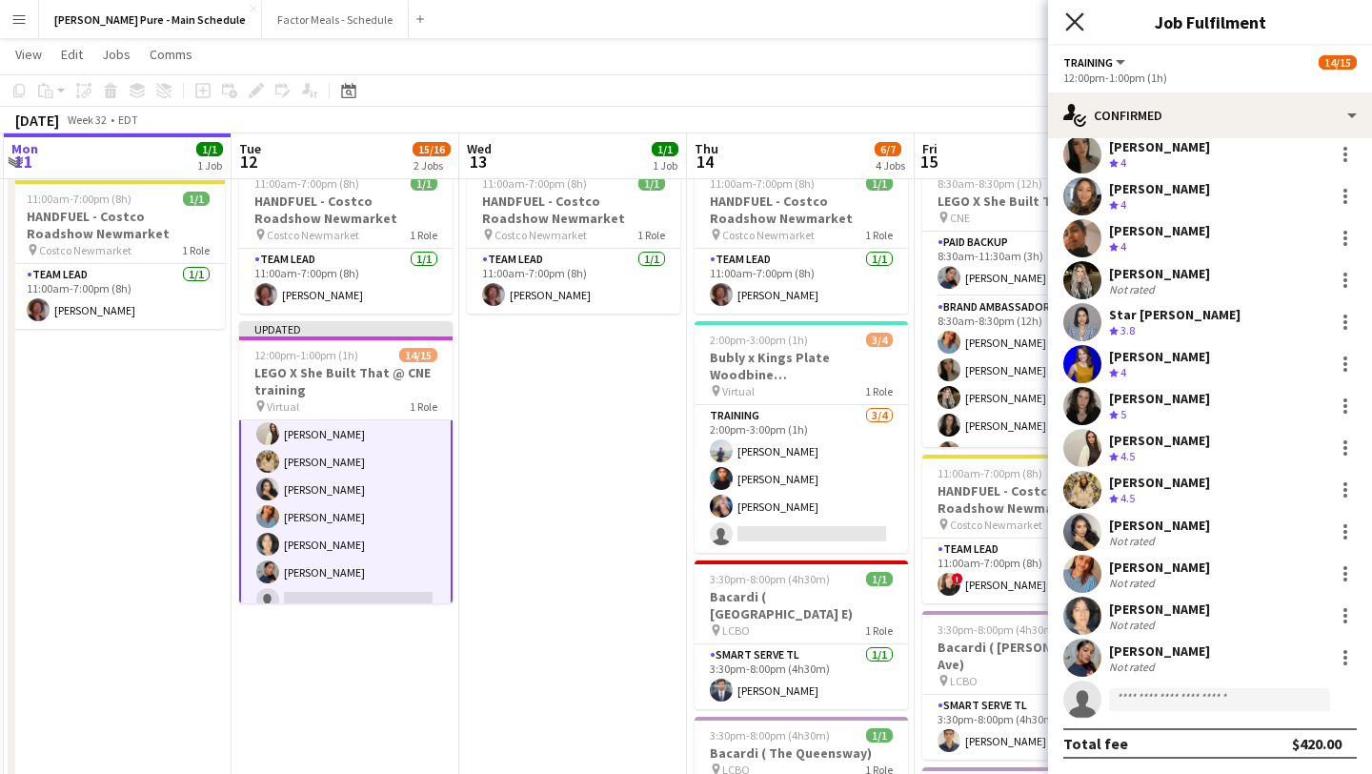
click at [1078, 24] on icon at bounding box center [1074, 21] width 18 height 18
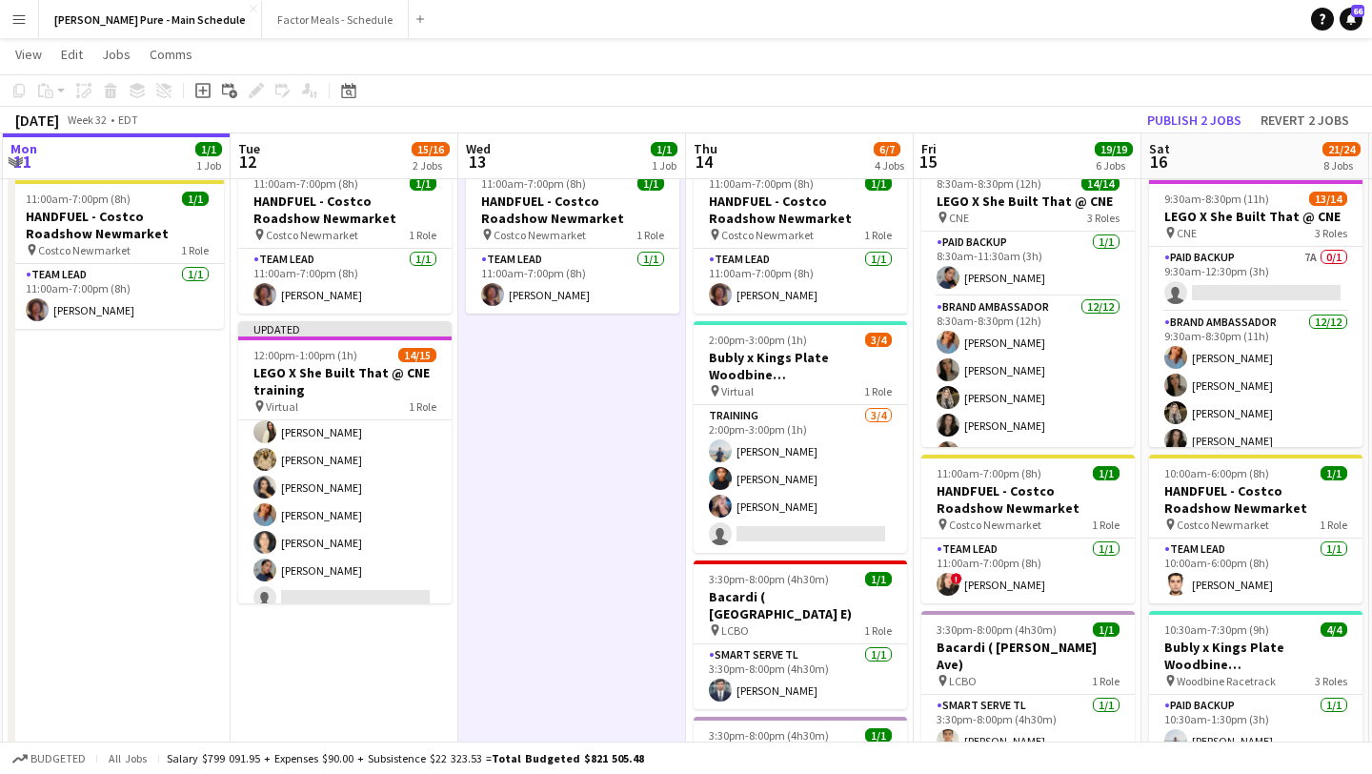
scroll to position [253, 0]
click at [1217, 126] on button "Publish 2 jobs" at bounding box center [1195, 120] width 110 height 25
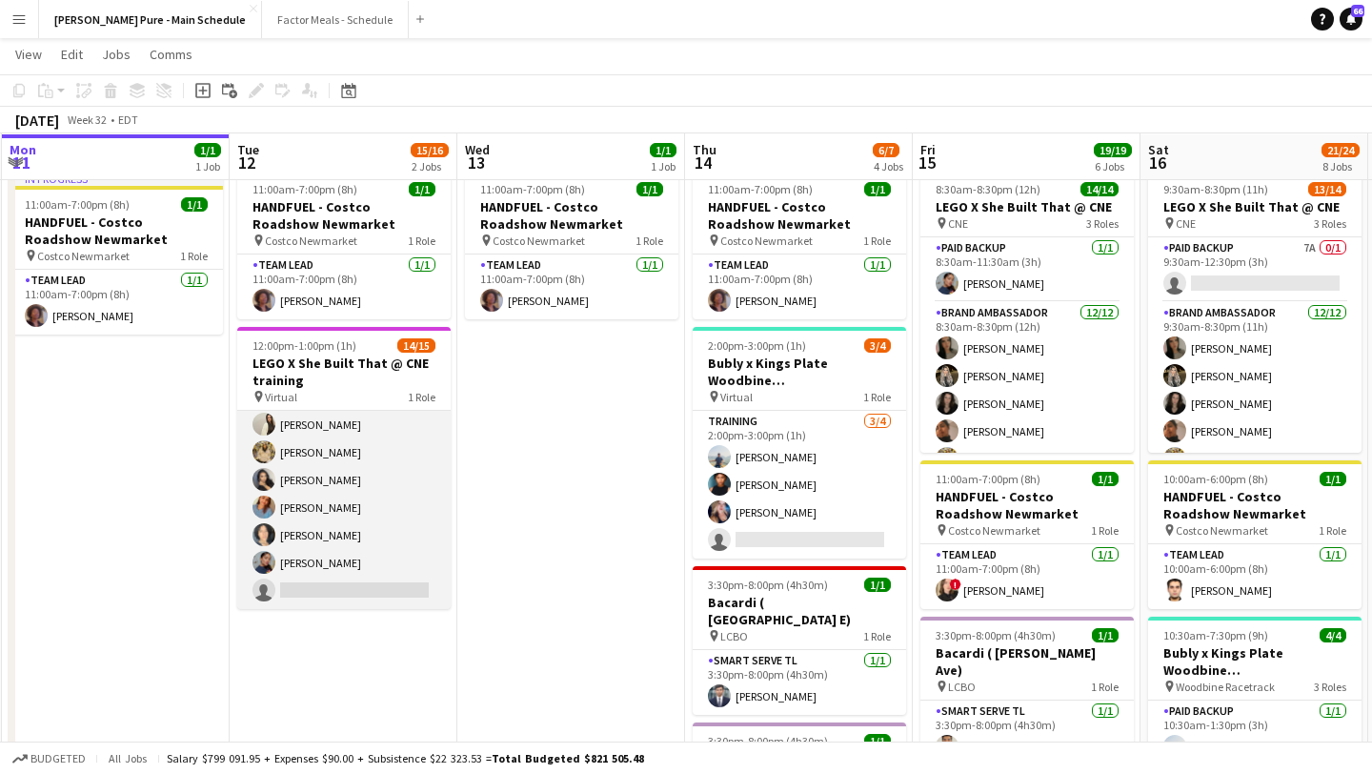
scroll to position [51, 0]
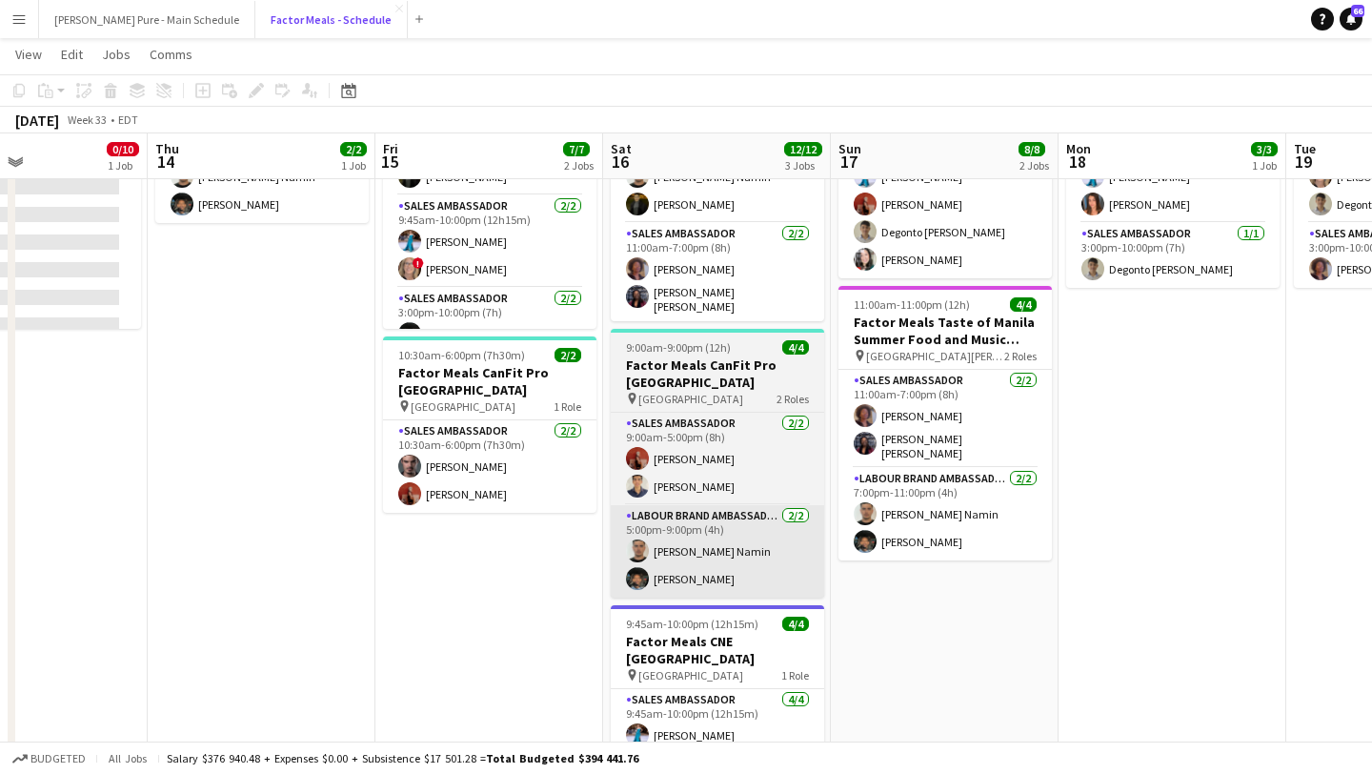
scroll to position [173, 0]
